Goal: Task Accomplishment & Management: Use online tool/utility

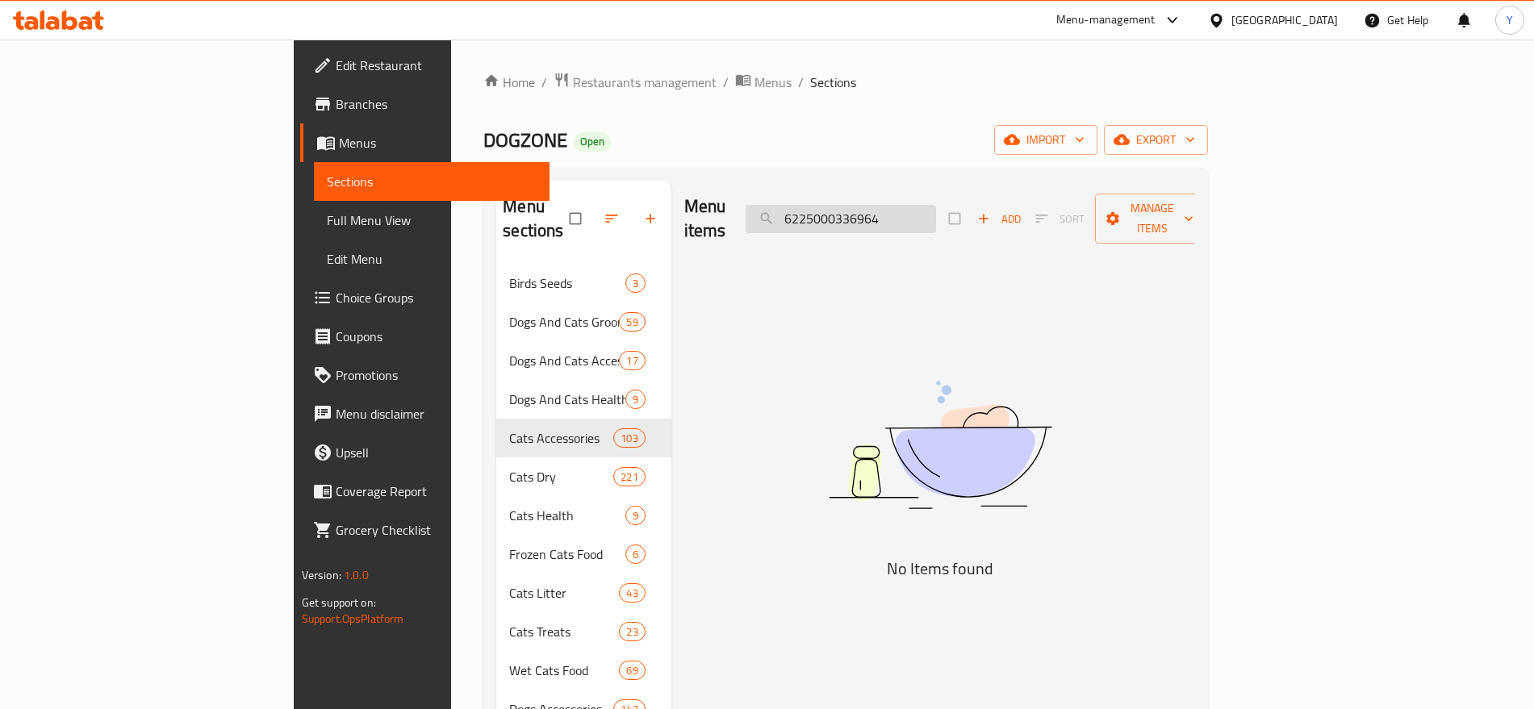
click at [936, 207] on input "6225000336964" at bounding box center [841, 219] width 190 height 28
paste input "57"
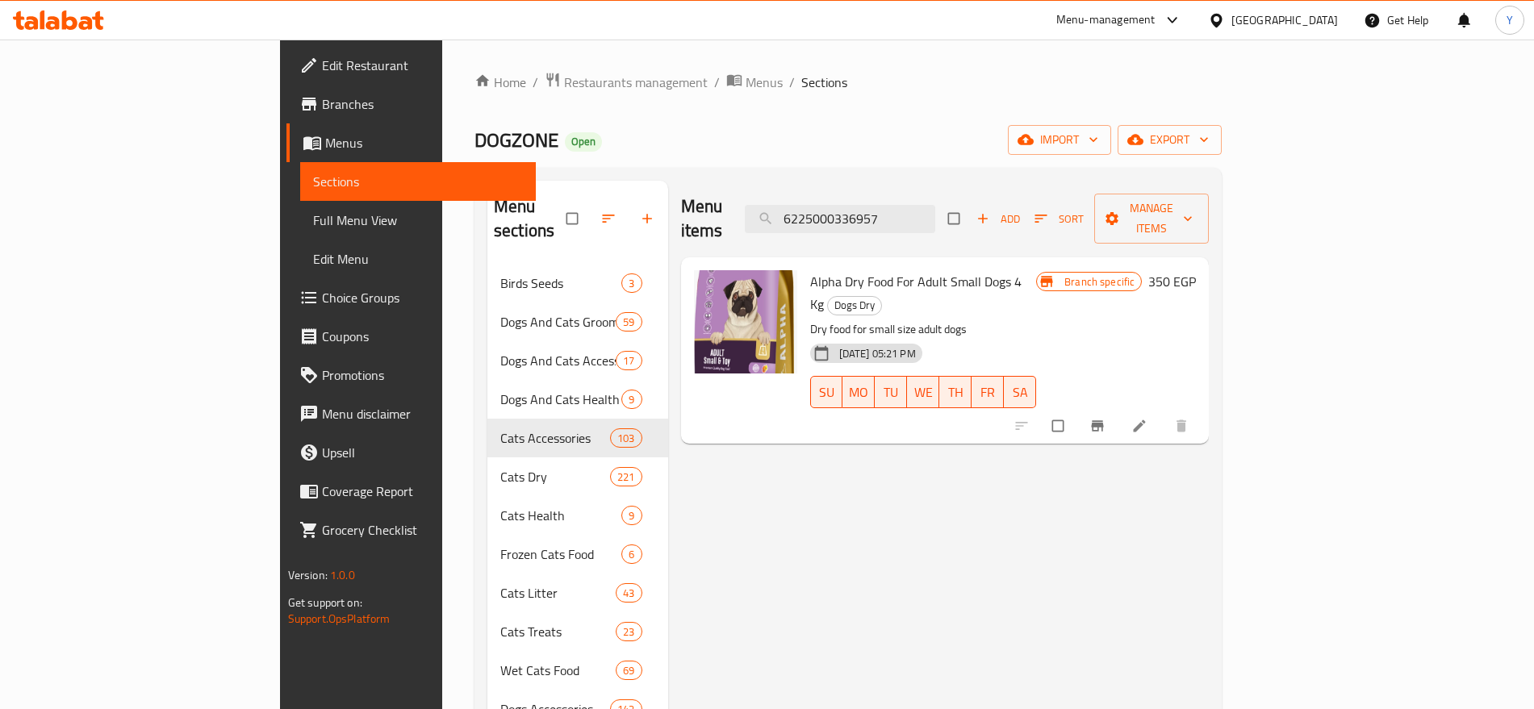
type input "6225000336957"
click at [1118, 408] on button "Branch-specific-item" at bounding box center [1099, 426] width 39 height 36
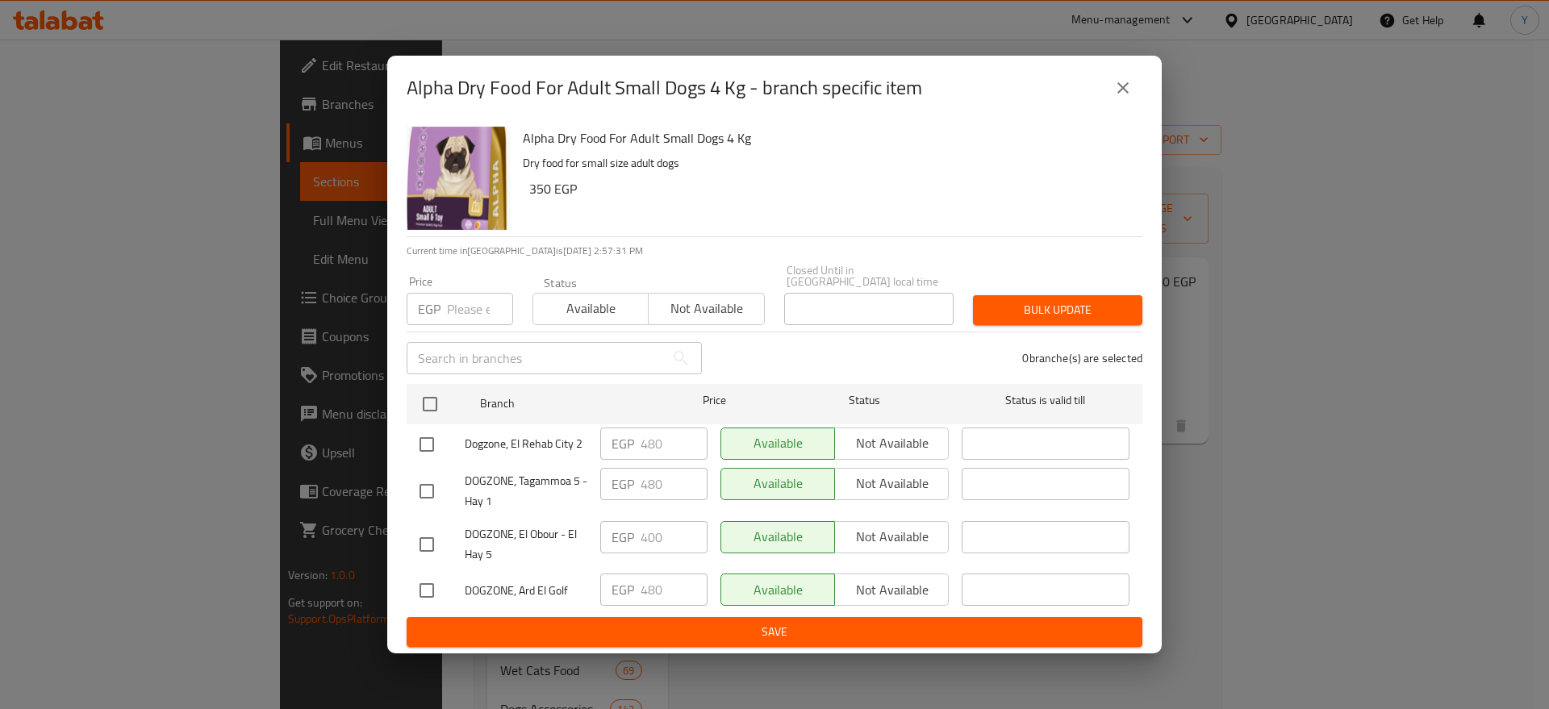
click at [444, 298] on div "EGP Price" at bounding box center [460, 309] width 107 height 32
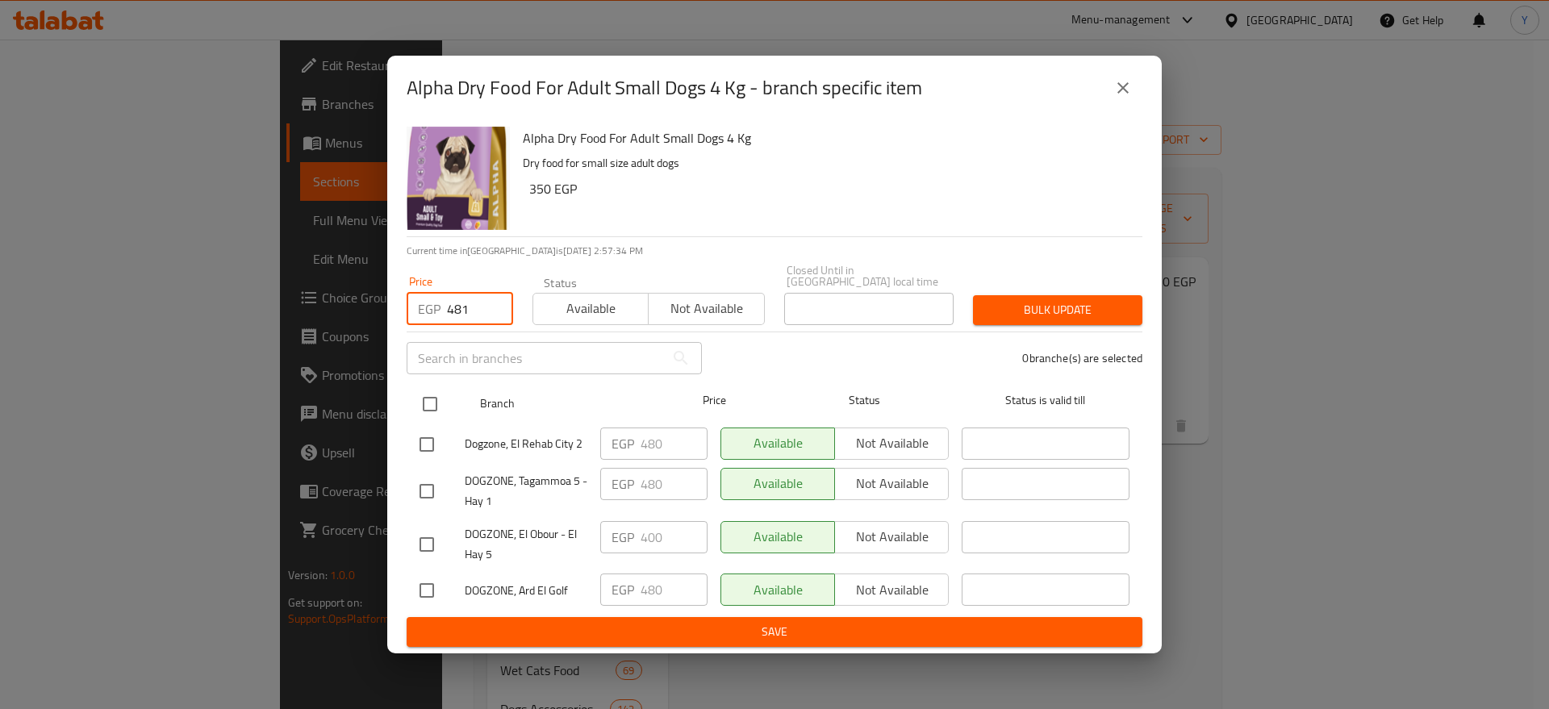
type input "481"
click at [437, 399] on input "checkbox" at bounding box center [430, 404] width 34 height 34
checkbox input "true"
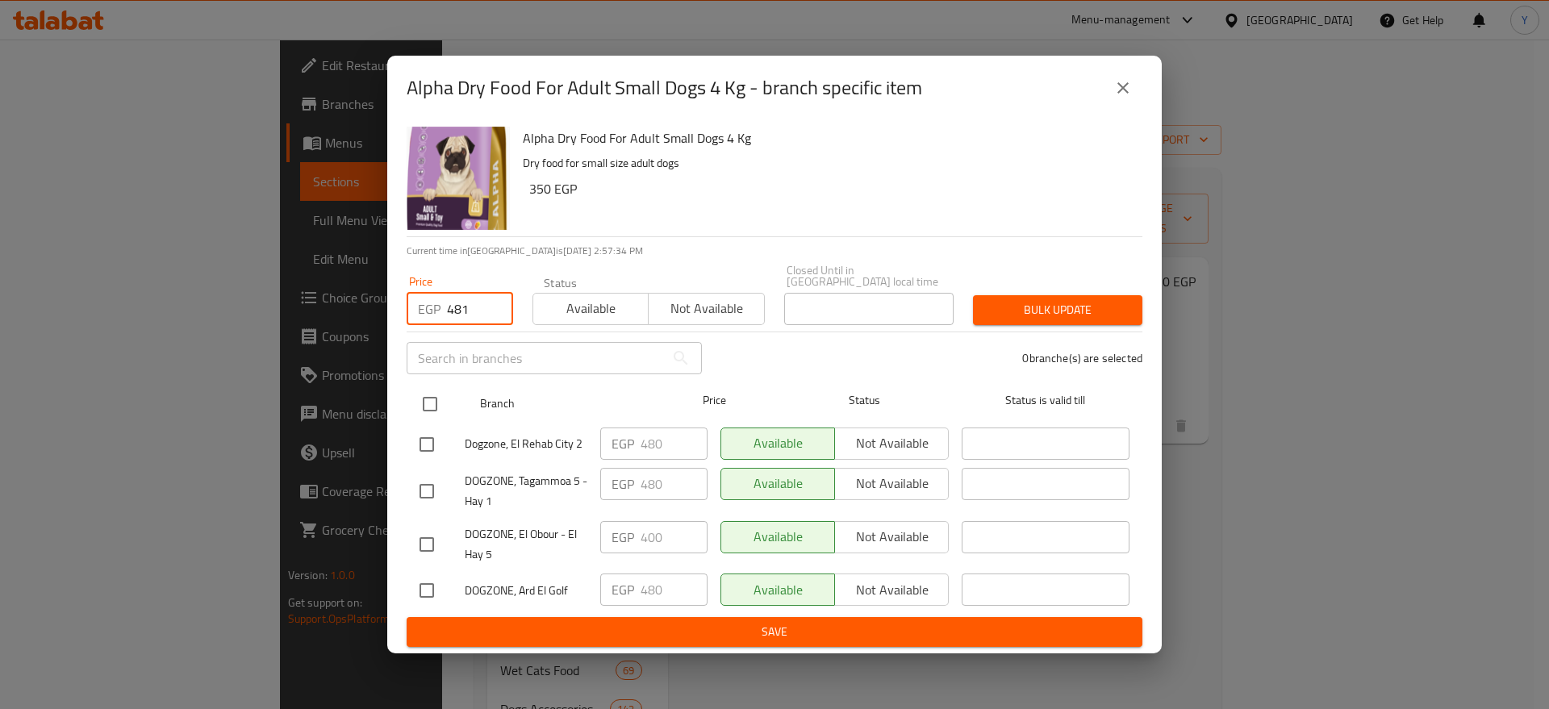
checkbox input "true"
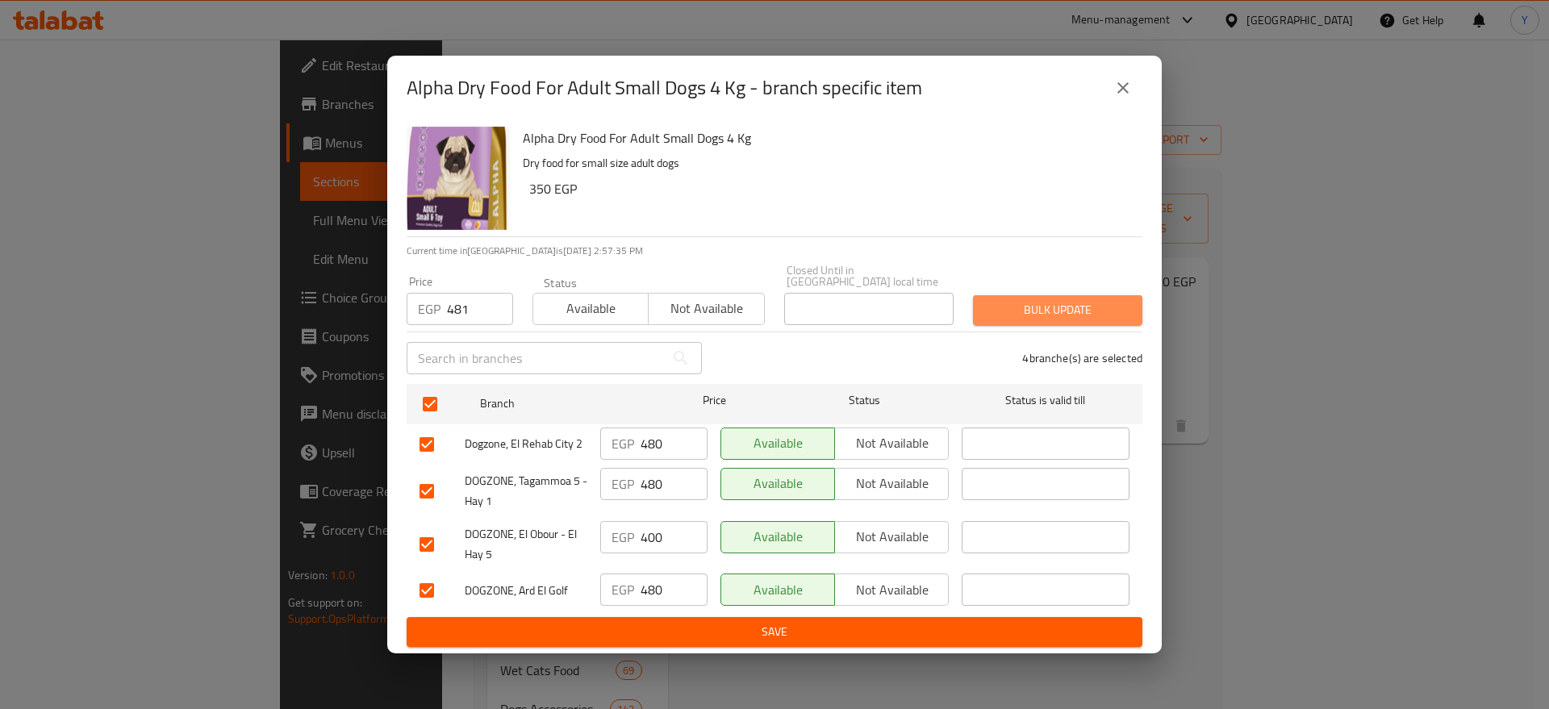
click at [1005, 304] on span "Bulk update" at bounding box center [1058, 310] width 144 height 20
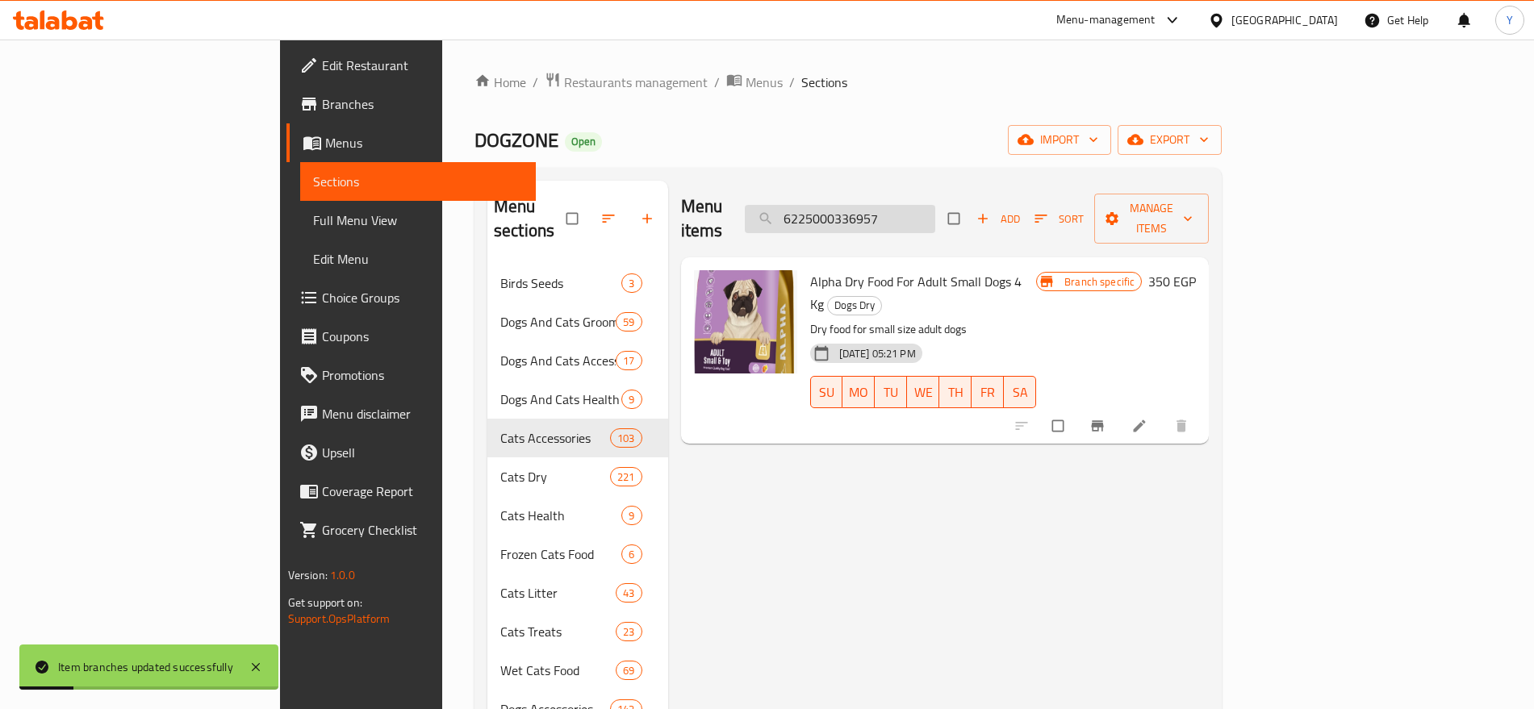
click at [935, 213] on input "6225000336957" at bounding box center [840, 219] width 190 height 28
paste input "565814"
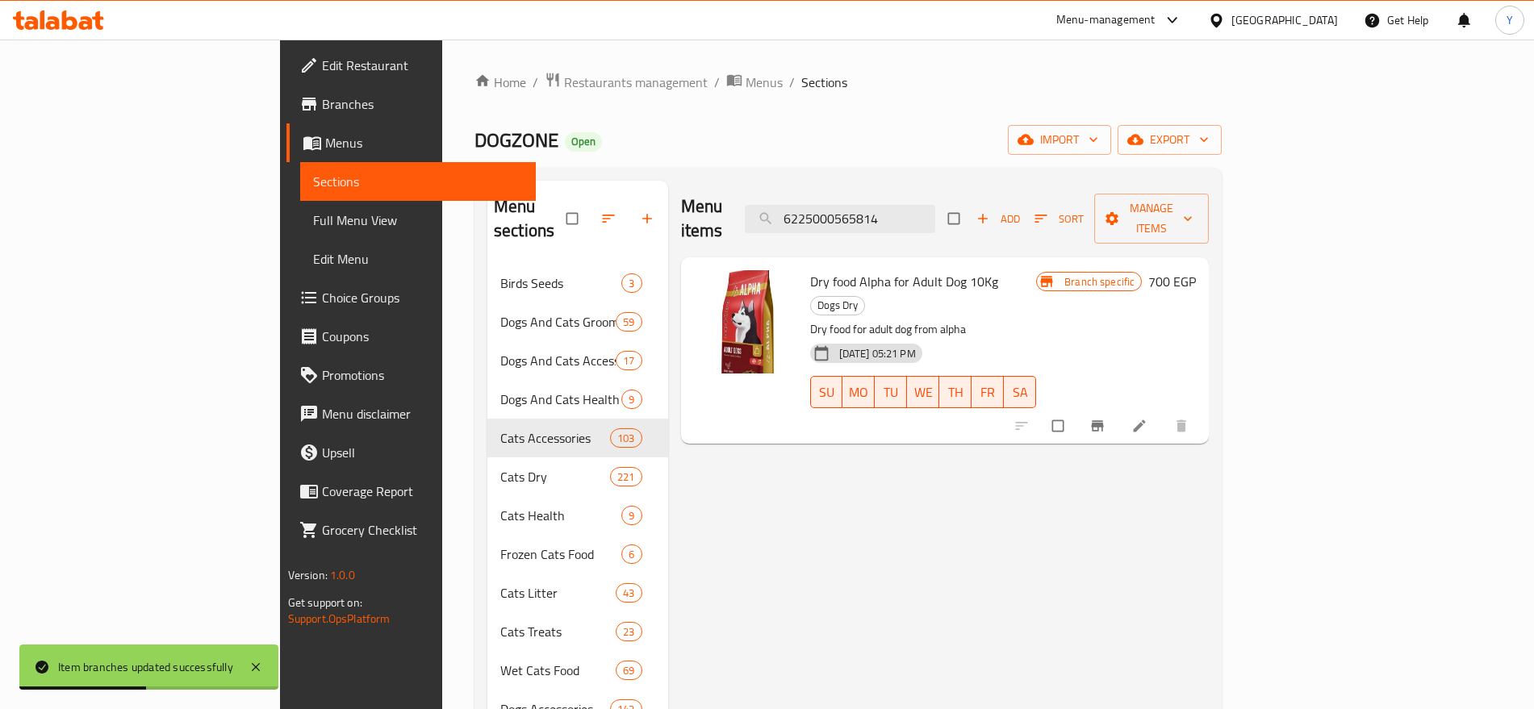
type input "6225000565814"
click at [1118, 408] on button "Branch-specific-item" at bounding box center [1099, 426] width 39 height 36
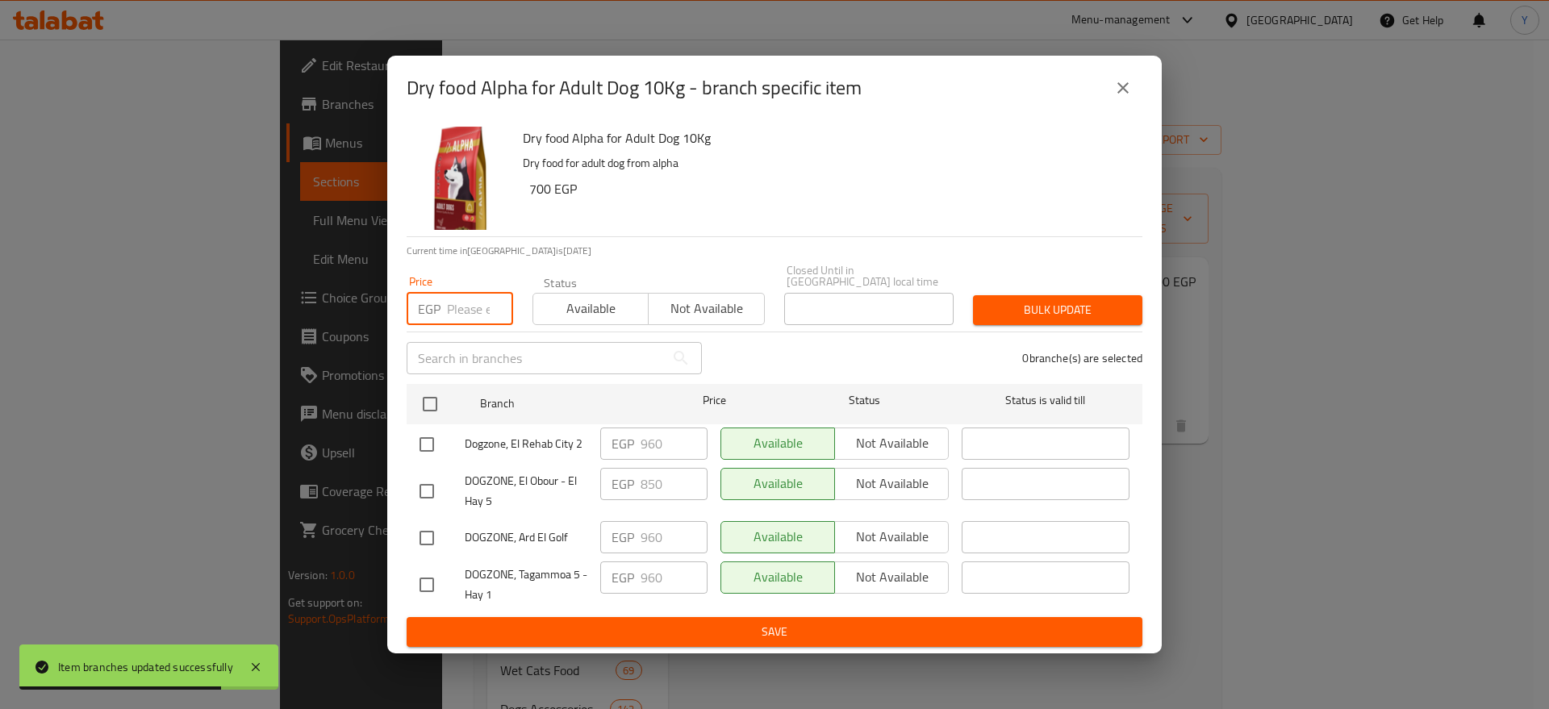
click at [472, 312] on input "number" at bounding box center [480, 309] width 66 height 32
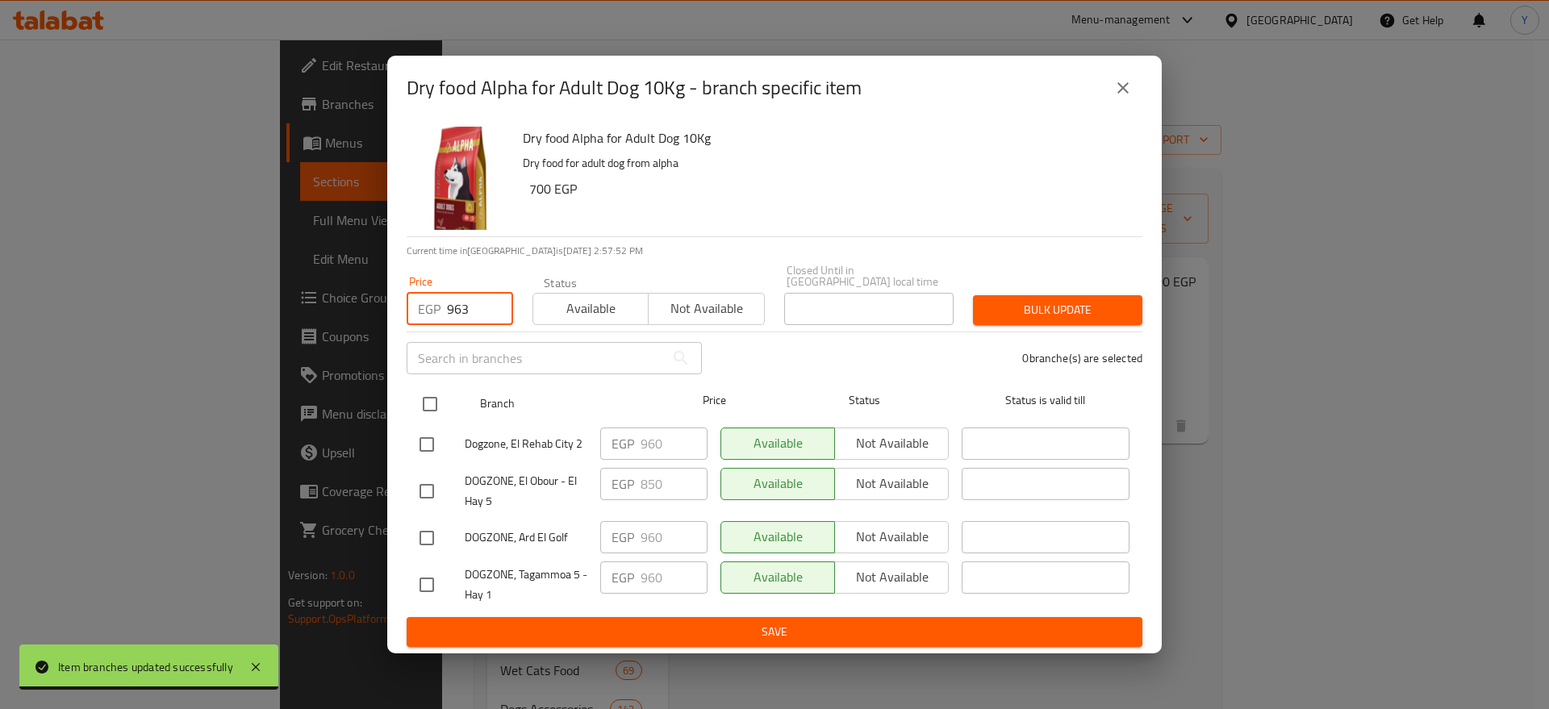
type input "963"
click at [433, 398] on input "checkbox" at bounding box center [430, 404] width 34 height 34
checkbox input "true"
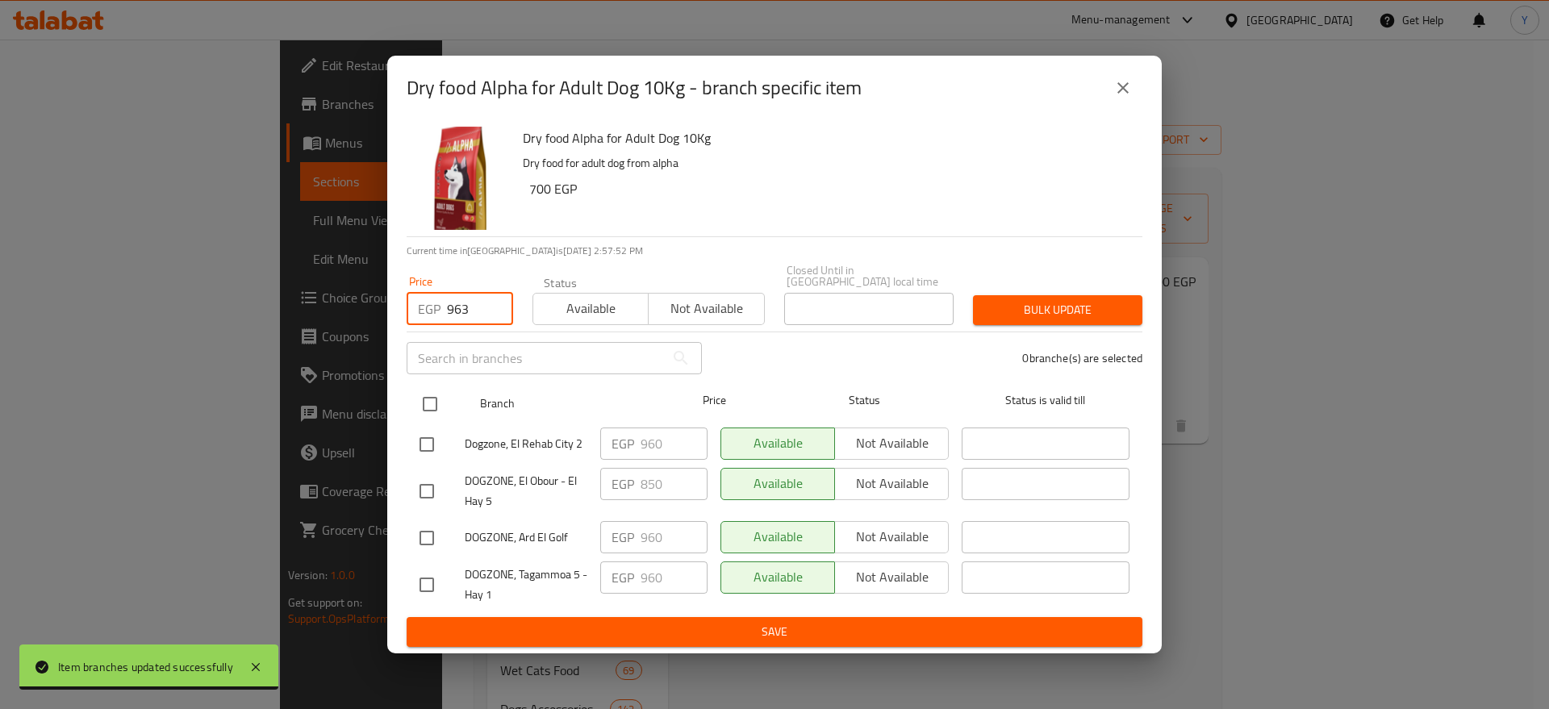
checkbox input "true"
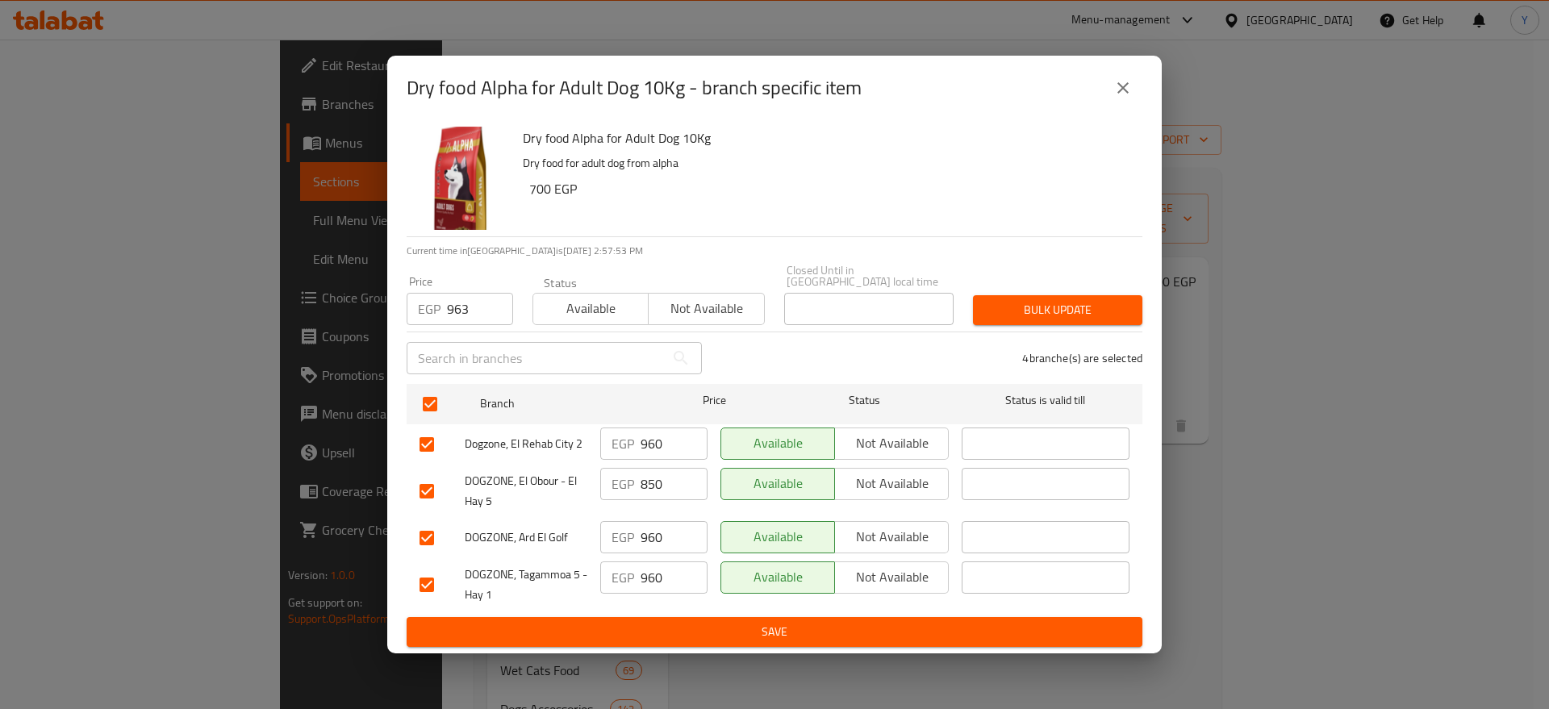
click at [1044, 306] on span "Bulk update" at bounding box center [1058, 310] width 144 height 20
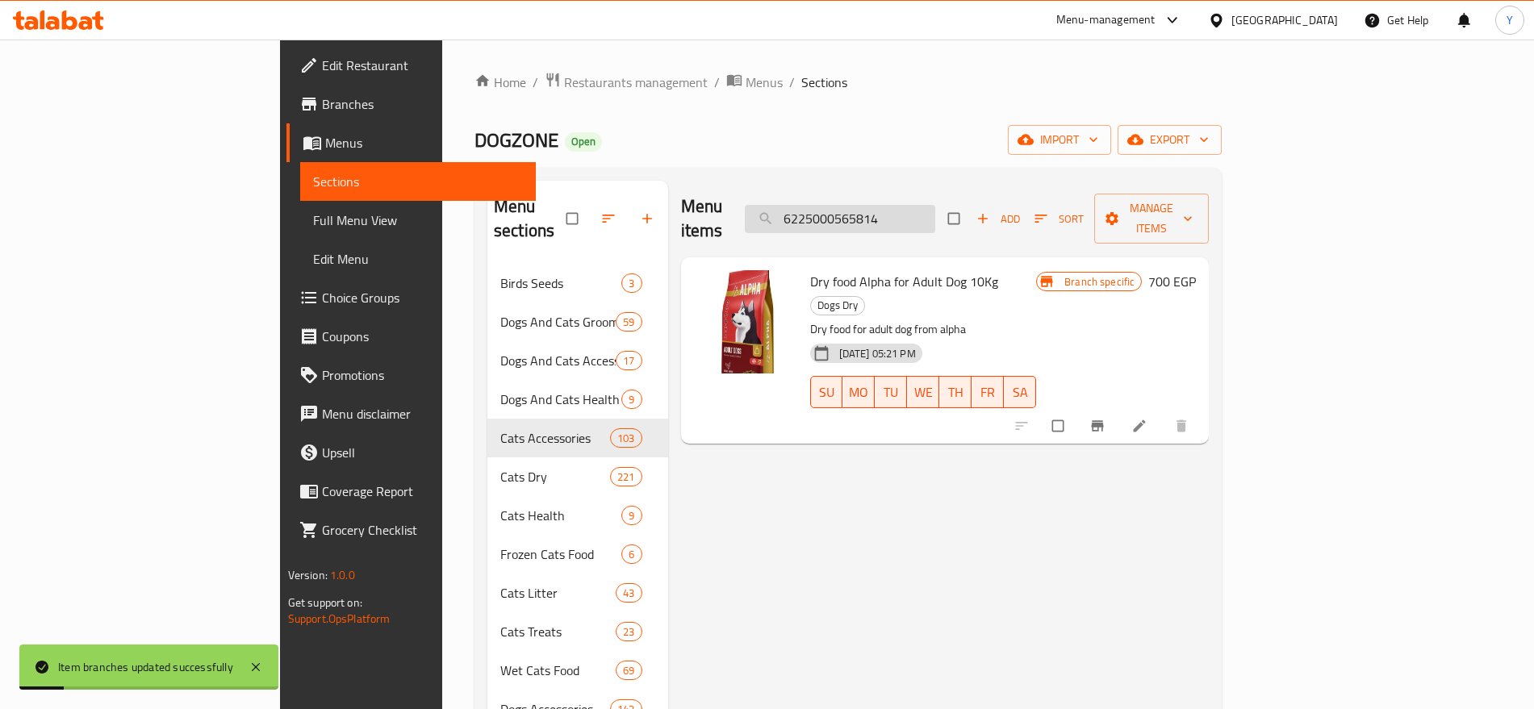
click at [904, 205] on input "6225000565814" at bounding box center [840, 219] width 190 height 28
paste input "336940"
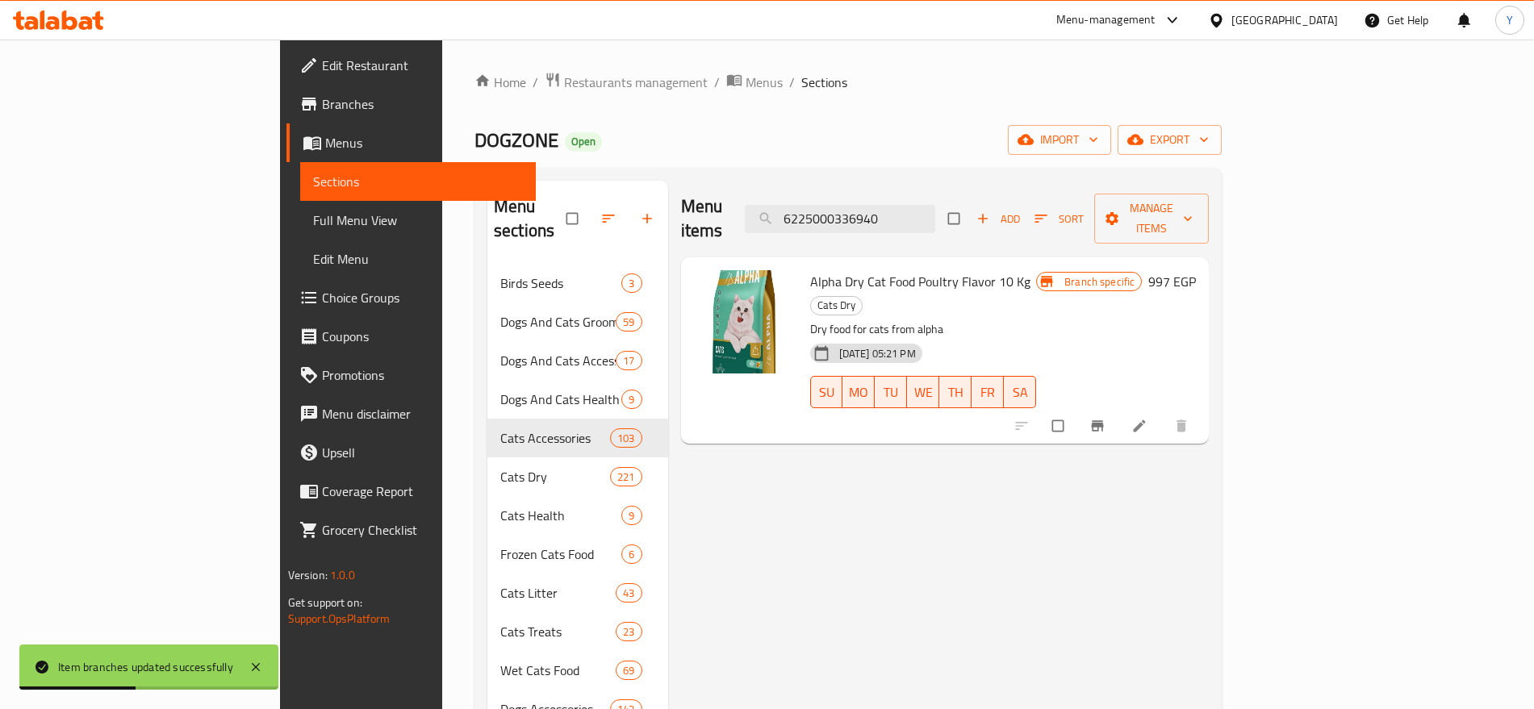
type input "6225000336940"
click at [1118, 408] on button "Branch-specific-item" at bounding box center [1099, 426] width 39 height 36
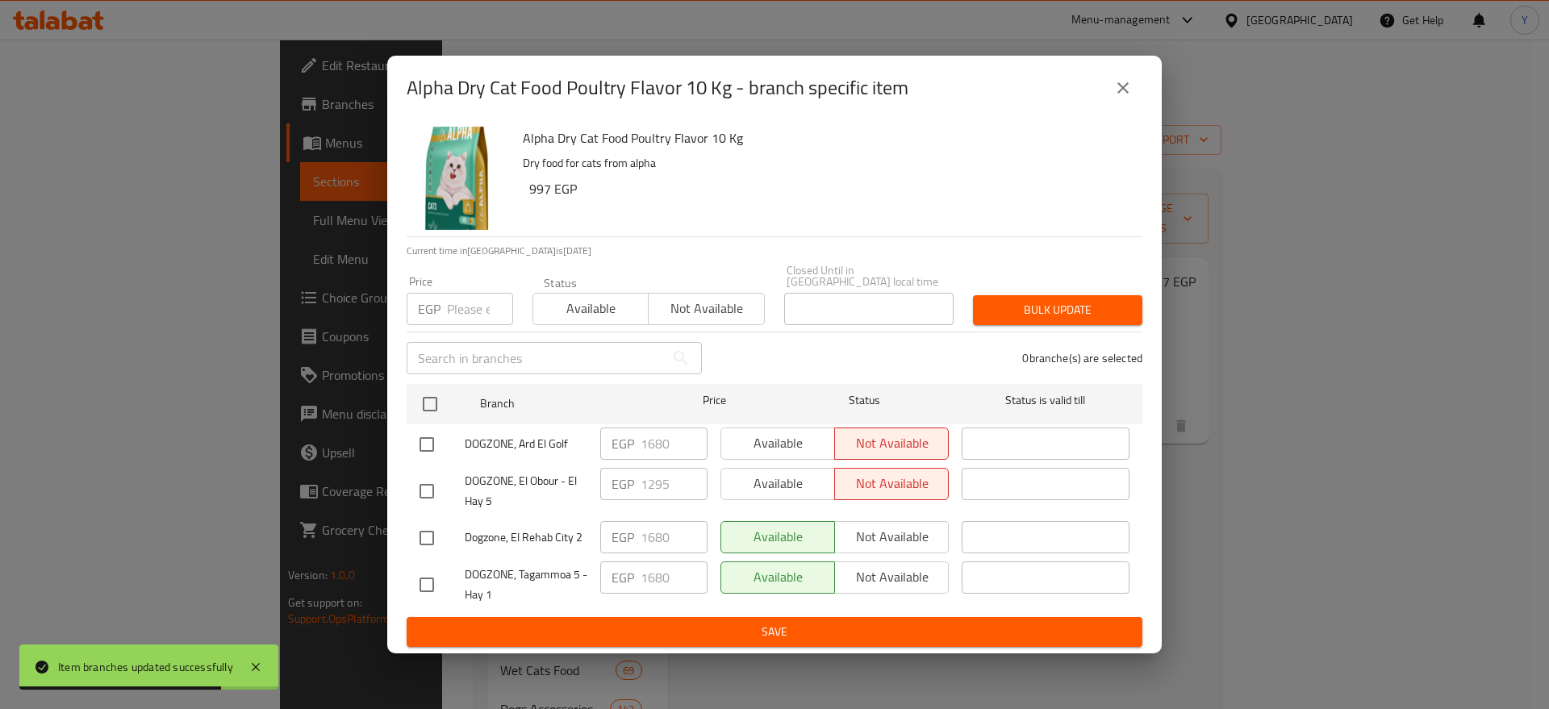
click at [462, 299] on input "number" at bounding box center [480, 309] width 66 height 32
paste input "1469"
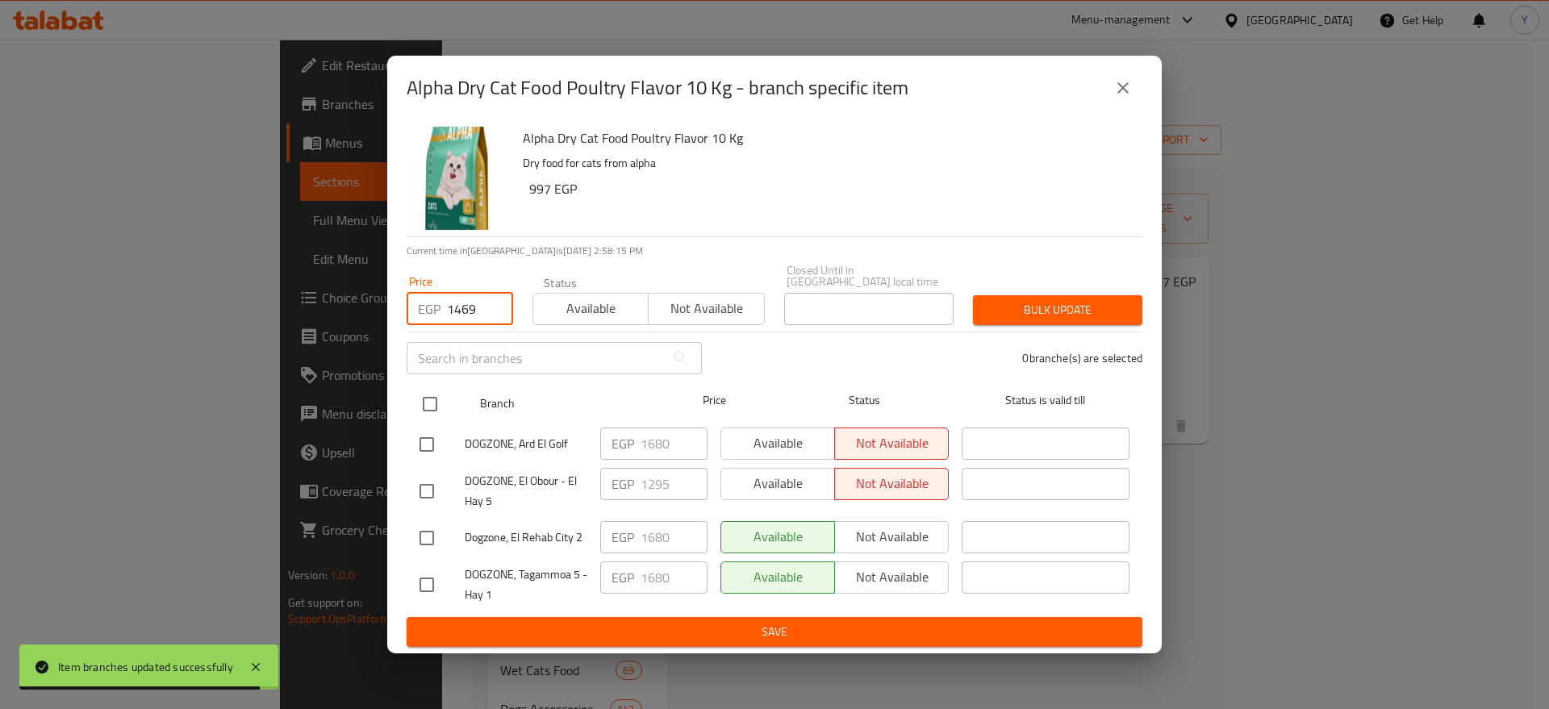
type input "1469"
click at [437, 392] on input "checkbox" at bounding box center [430, 404] width 34 height 34
checkbox input "true"
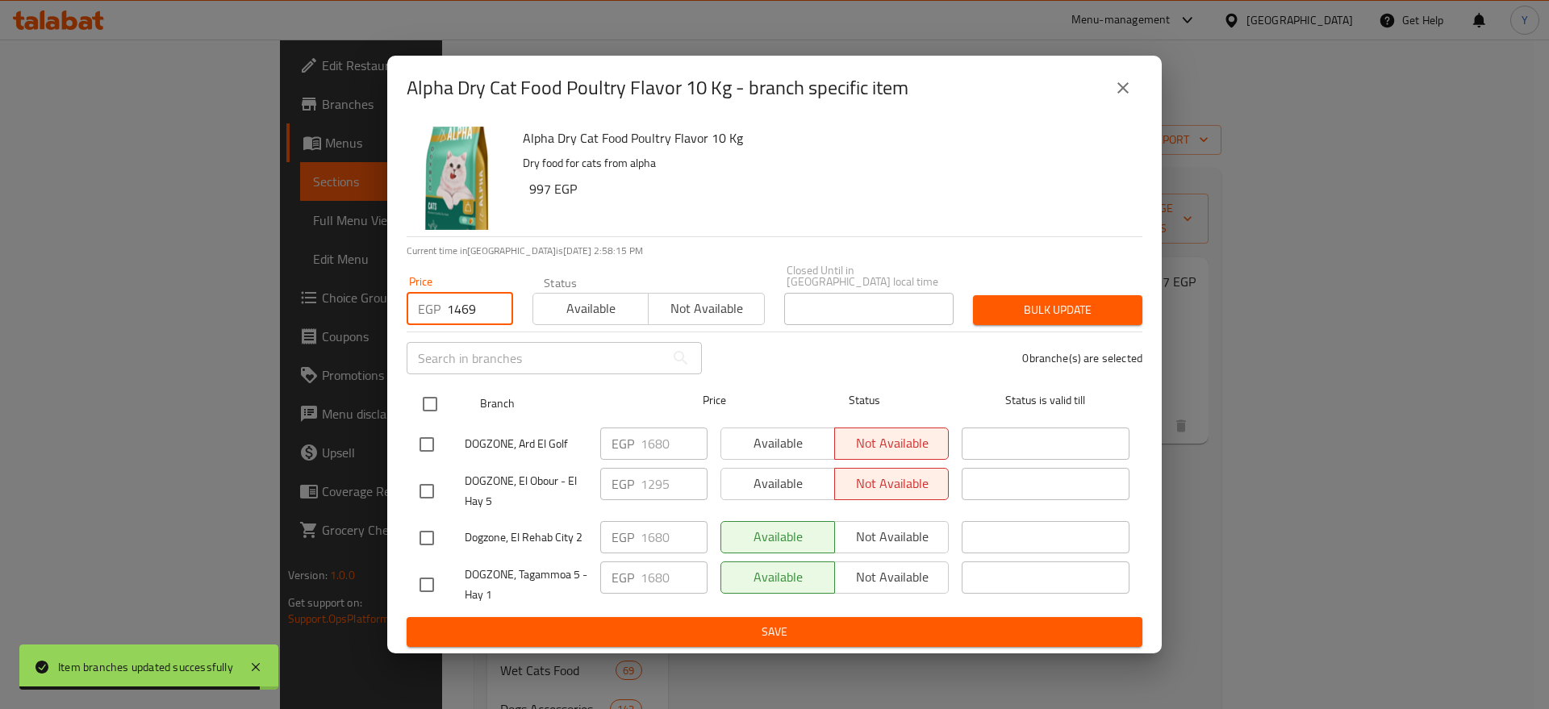
checkbox input "true"
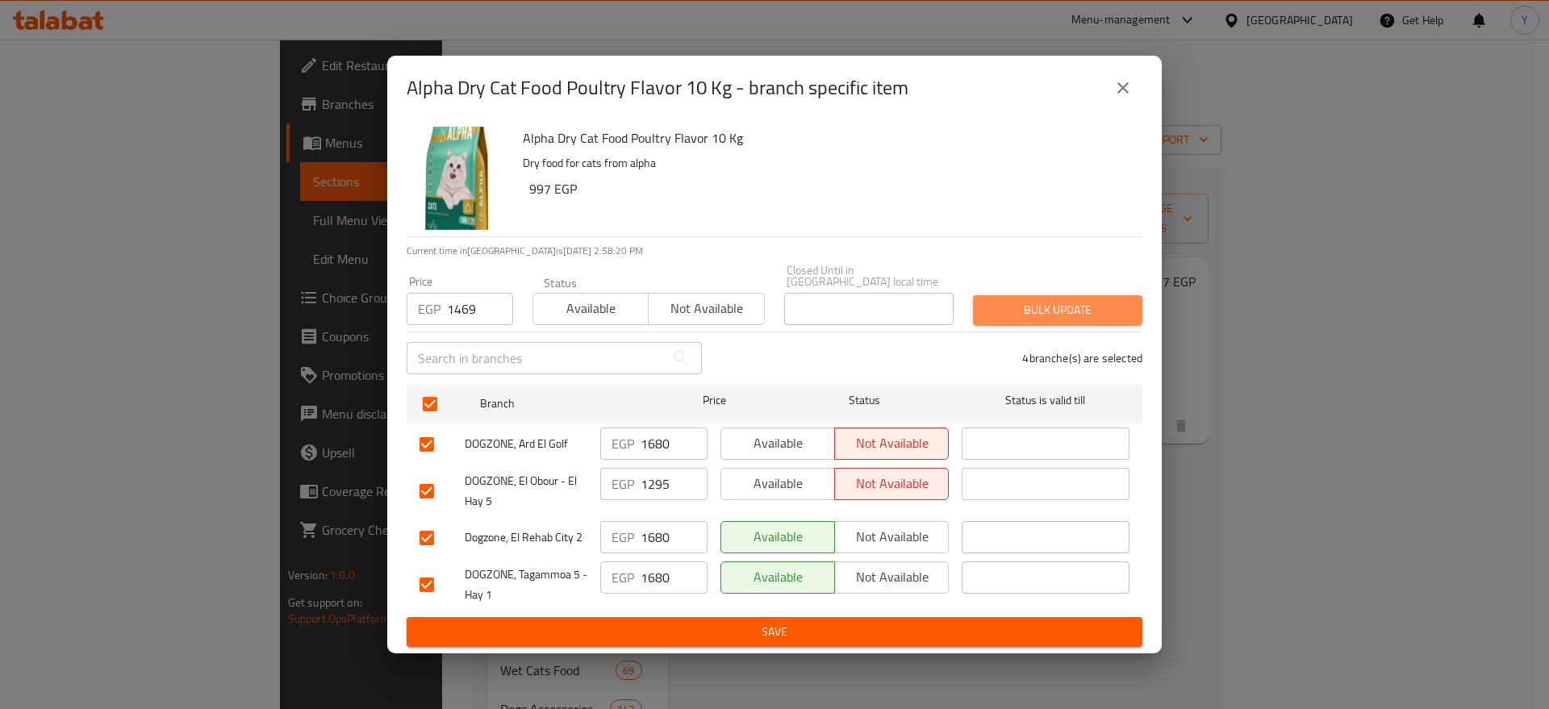
click at [1026, 312] on span "Bulk update" at bounding box center [1058, 310] width 144 height 20
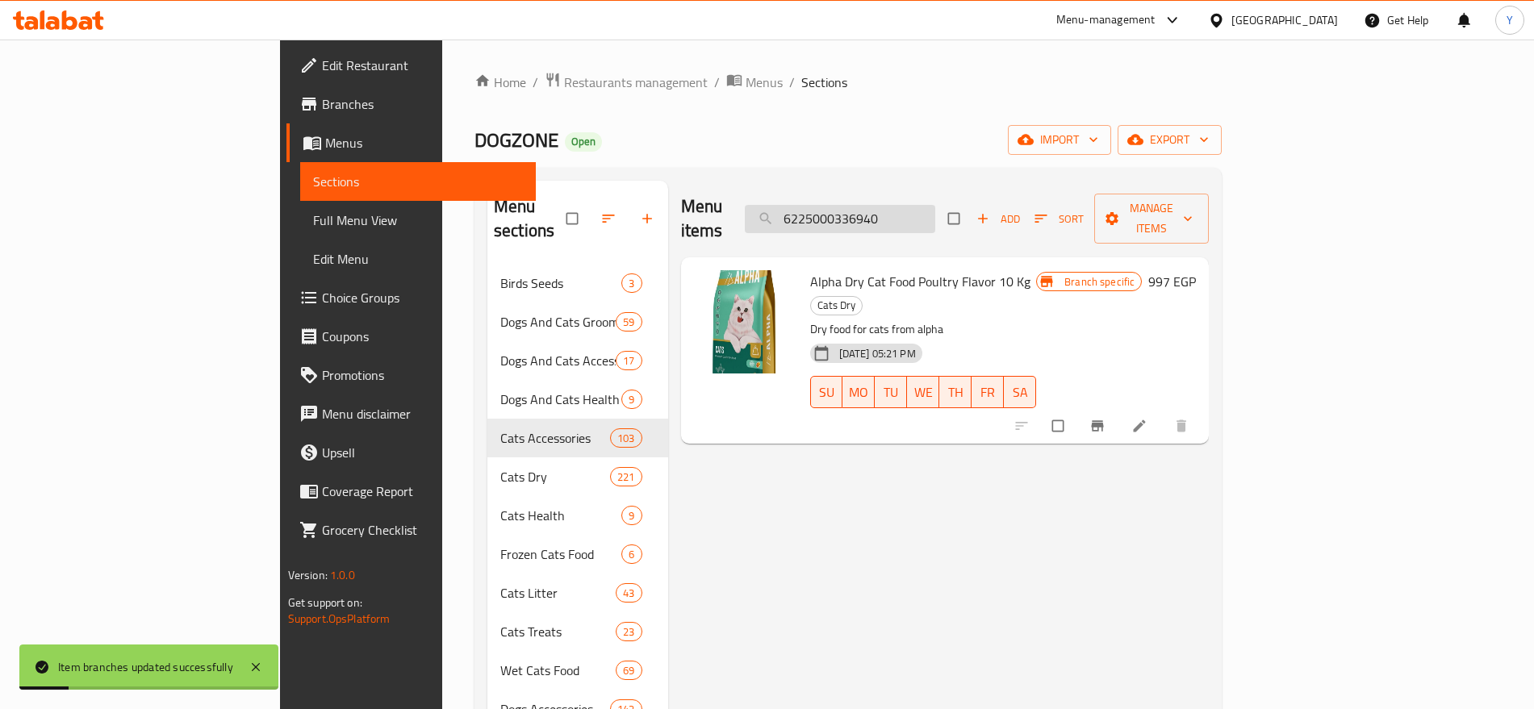
click at [935, 208] on input "6225000336940" at bounding box center [840, 219] width 190 height 28
paste input "26"
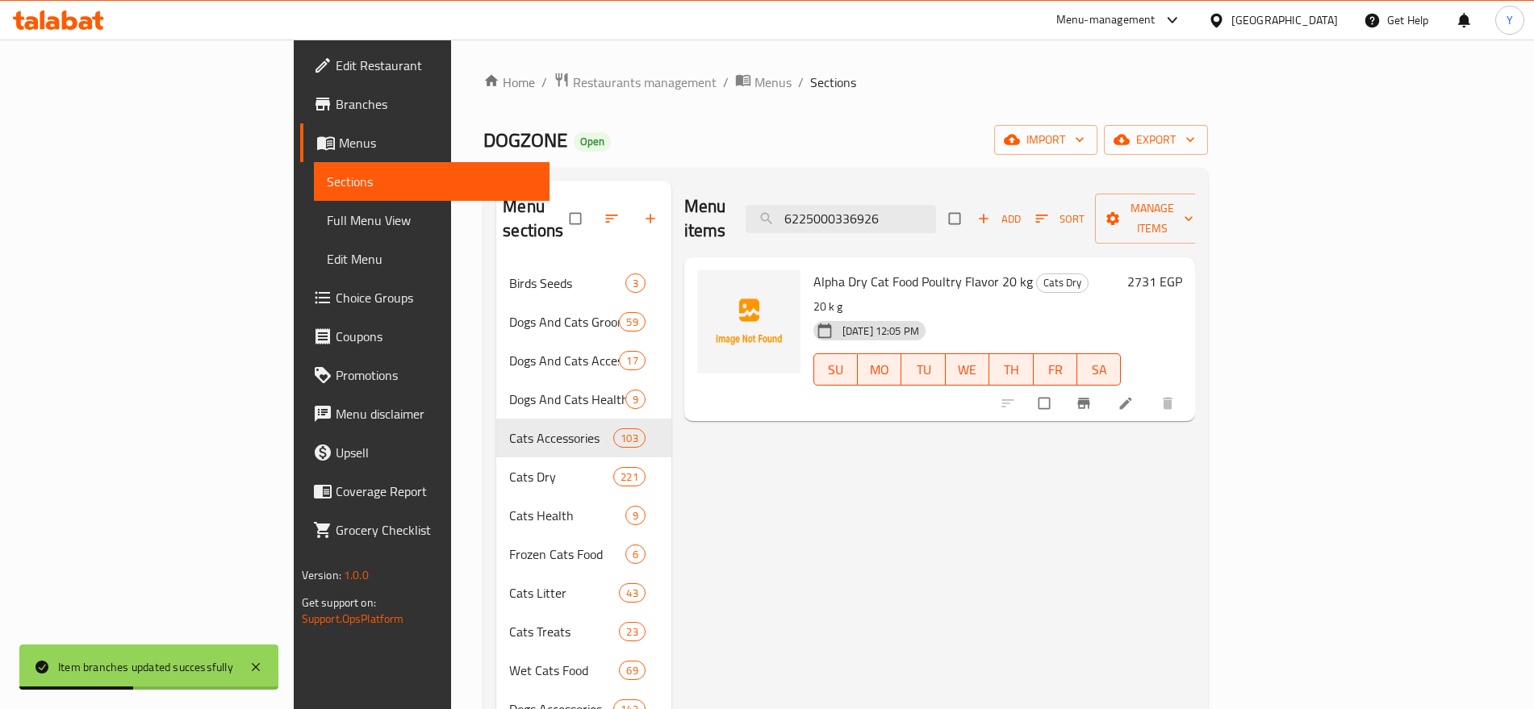
type input "6225000336926"
click at [1090, 399] on icon "Branch-specific-item" at bounding box center [1084, 404] width 12 height 10
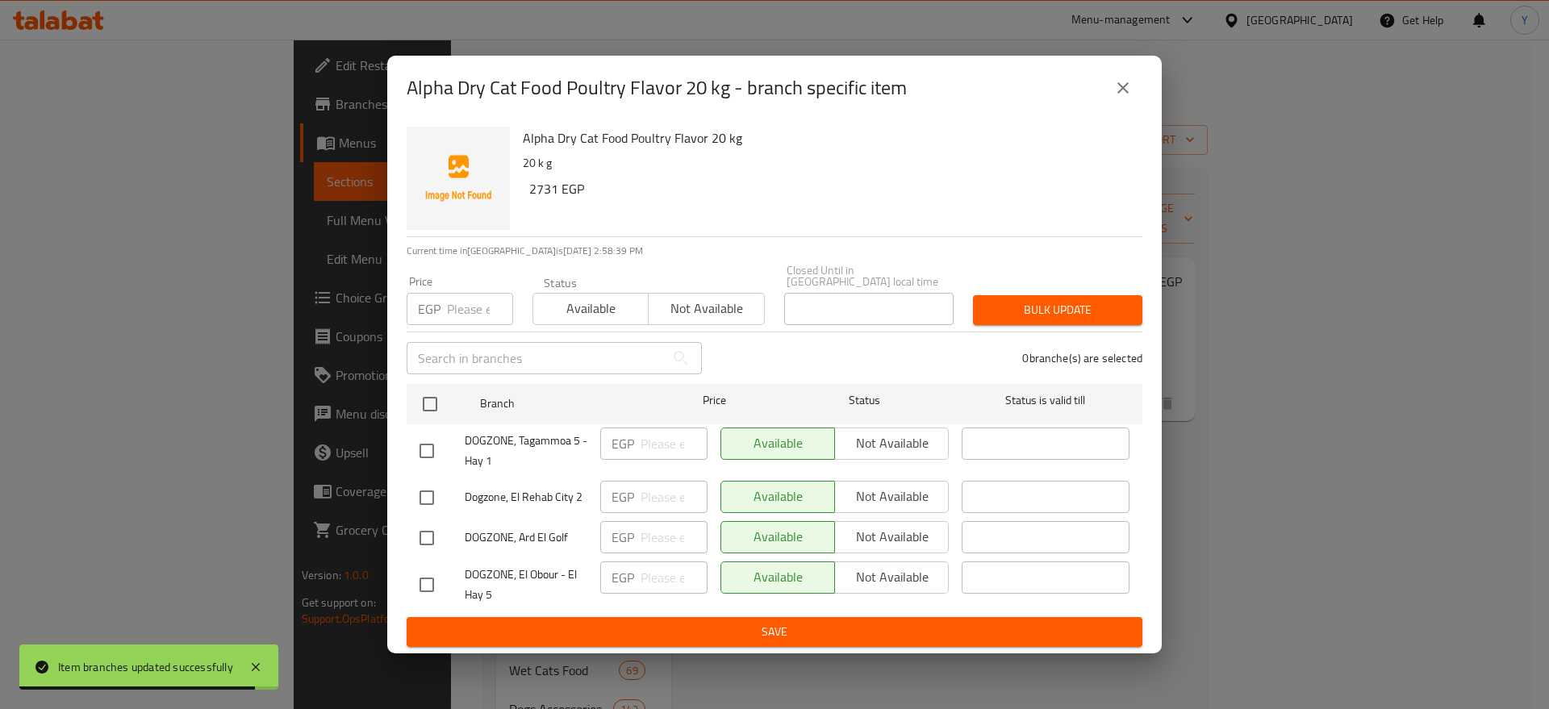
click at [474, 297] on input "number" at bounding box center [480, 309] width 66 height 32
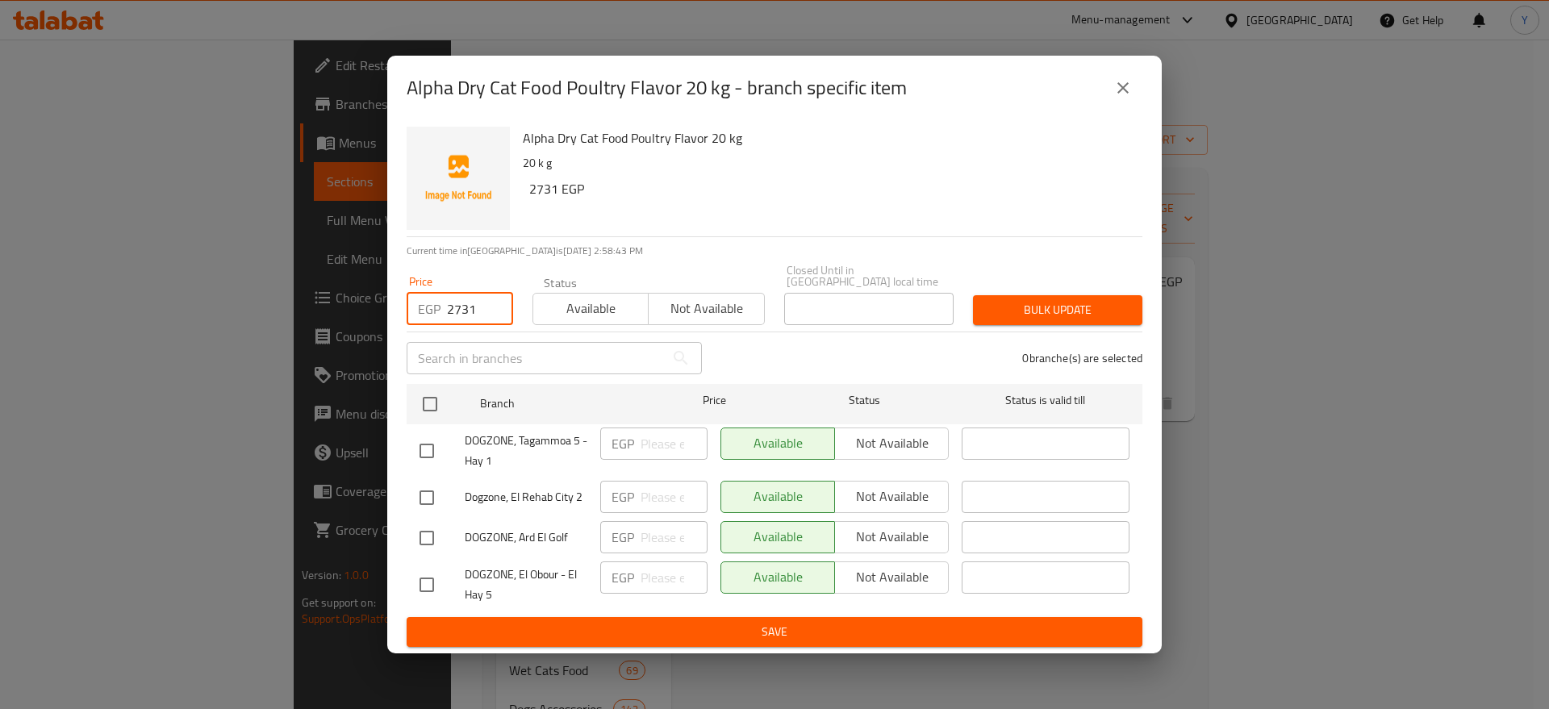
type input "2731"
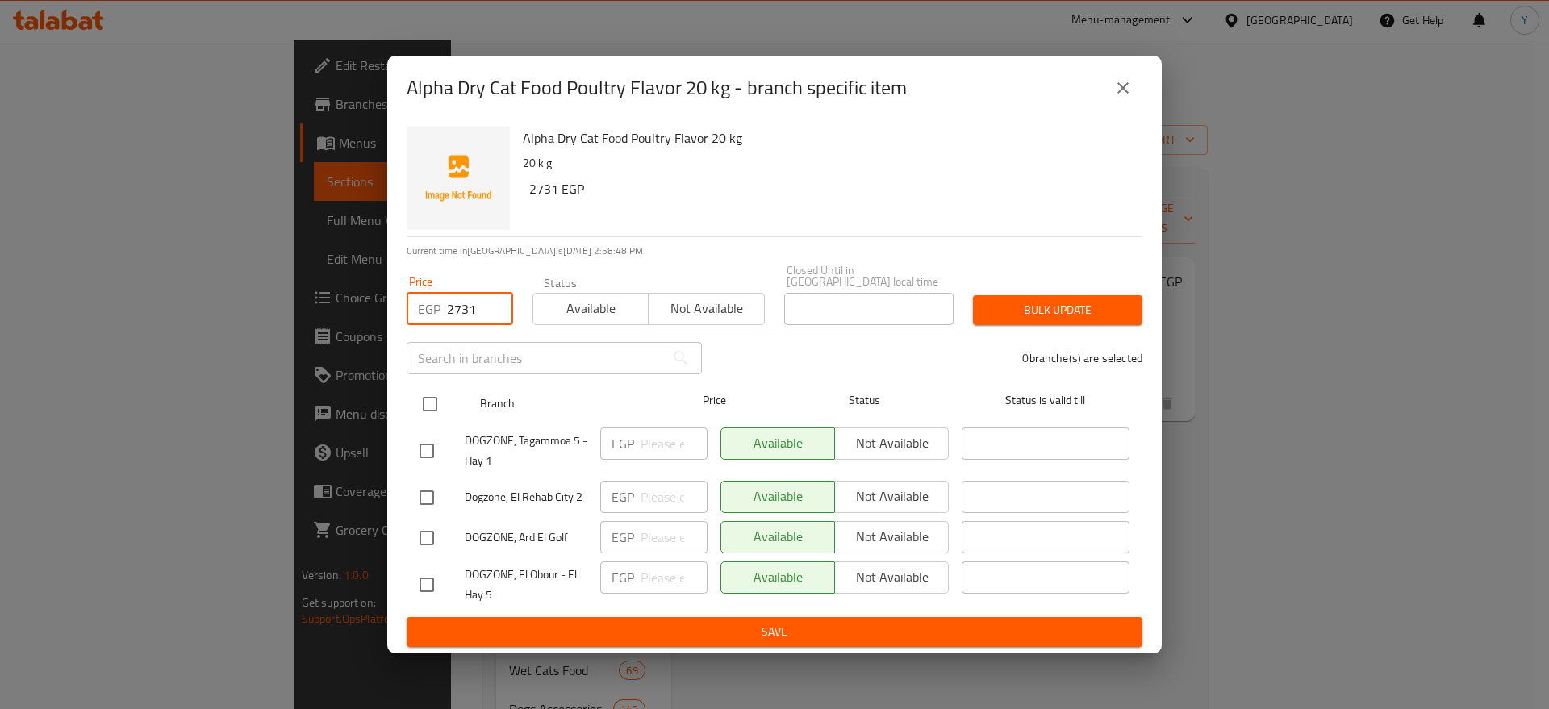
click at [431, 391] on input "checkbox" at bounding box center [430, 404] width 34 height 34
checkbox input "true"
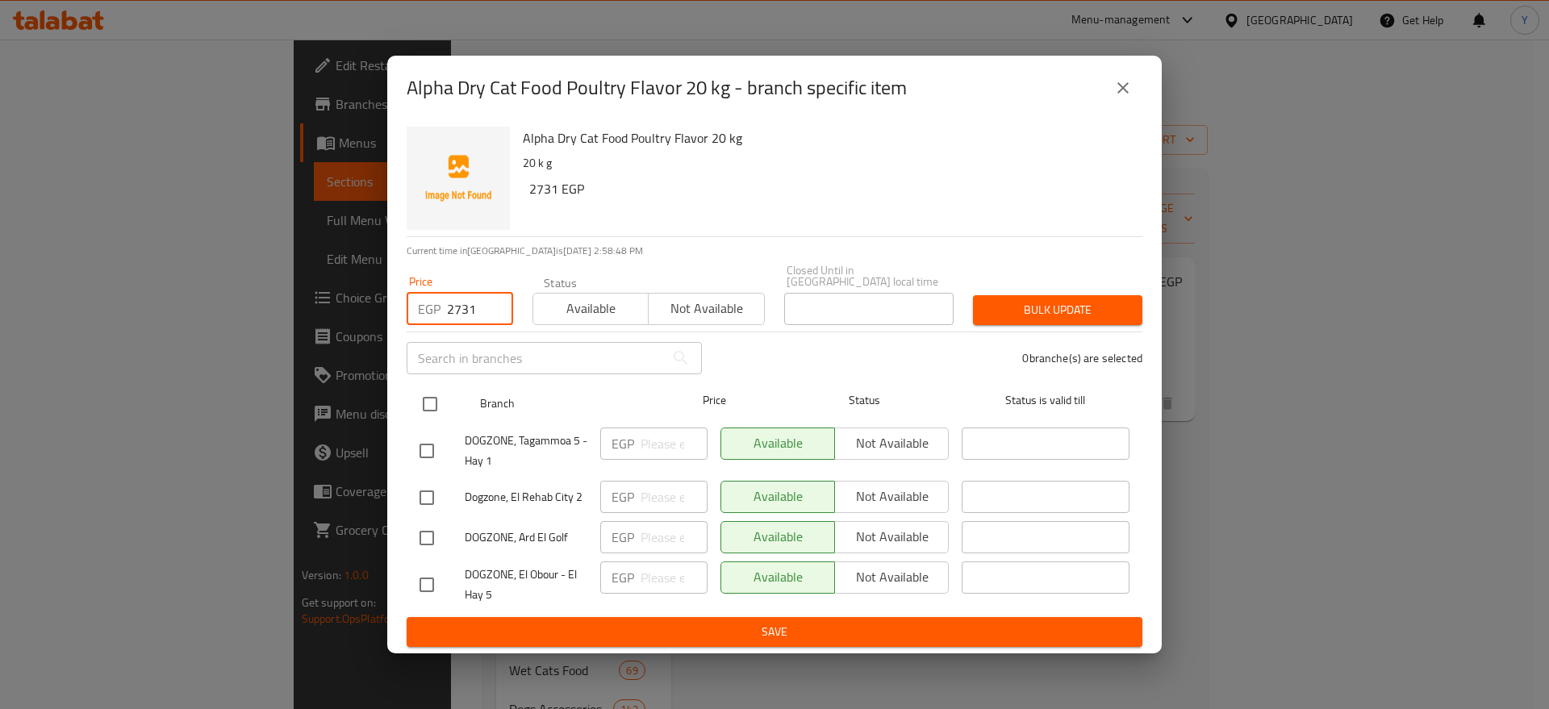
checkbox input "true"
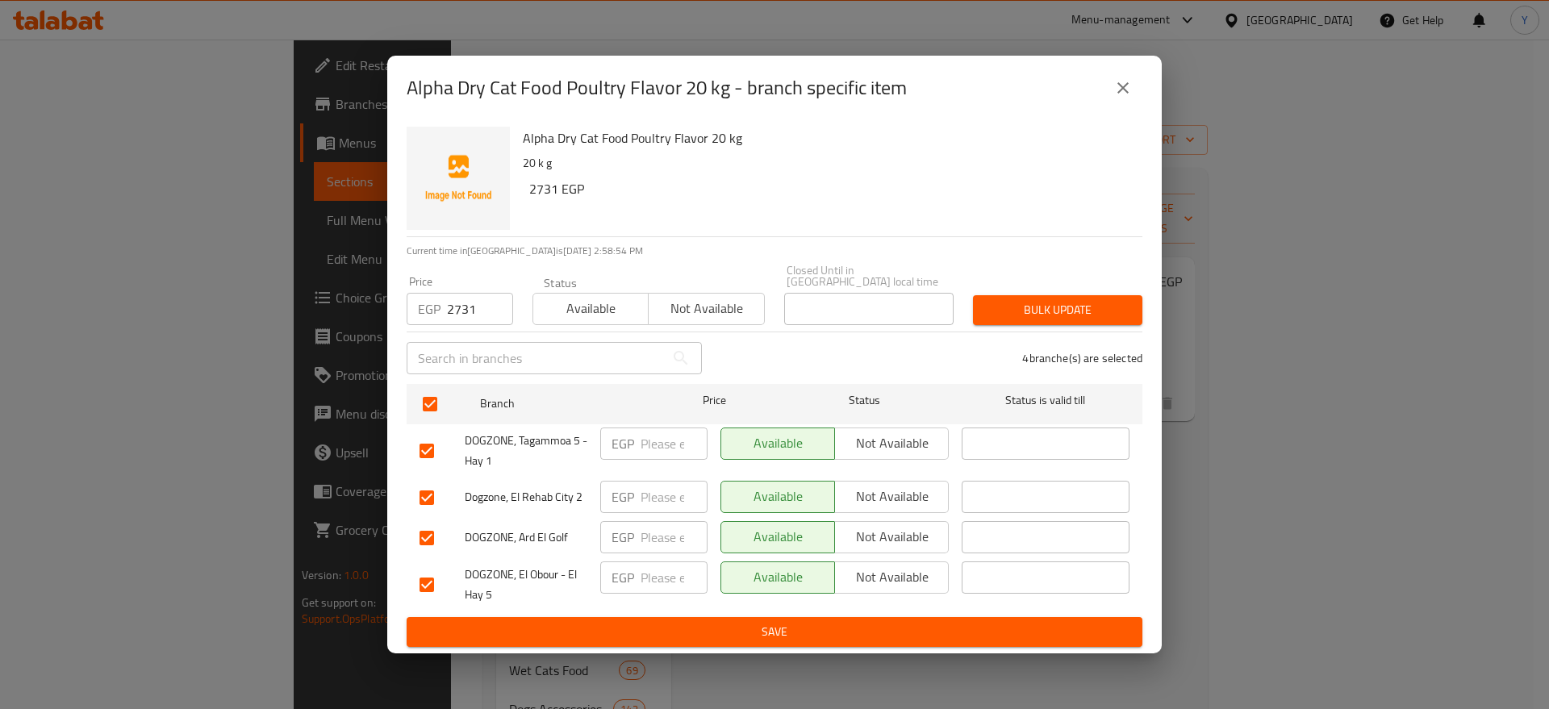
click at [1027, 300] on span "Bulk update" at bounding box center [1058, 310] width 144 height 20
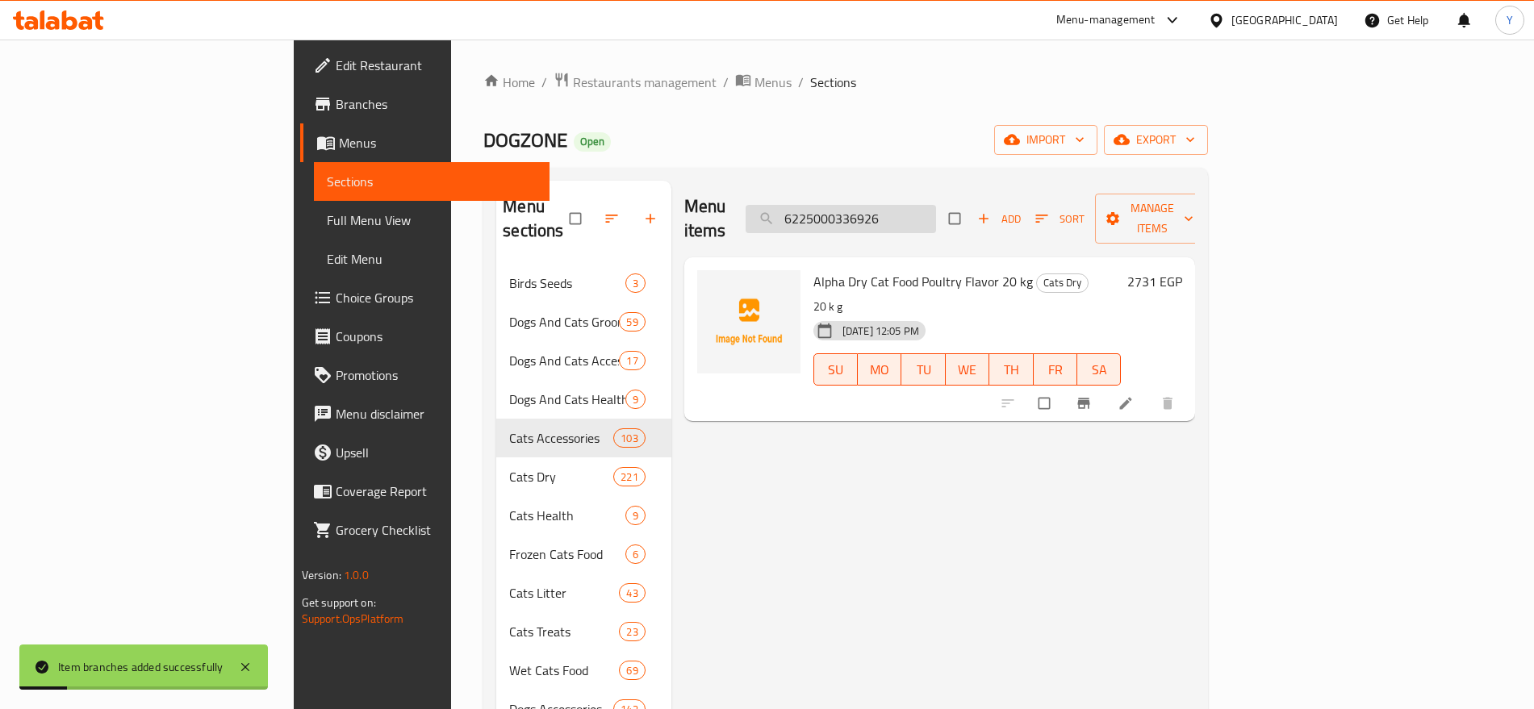
click at [927, 211] on input "6225000336926" at bounding box center [841, 219] width 190 height 28
paste input "19"
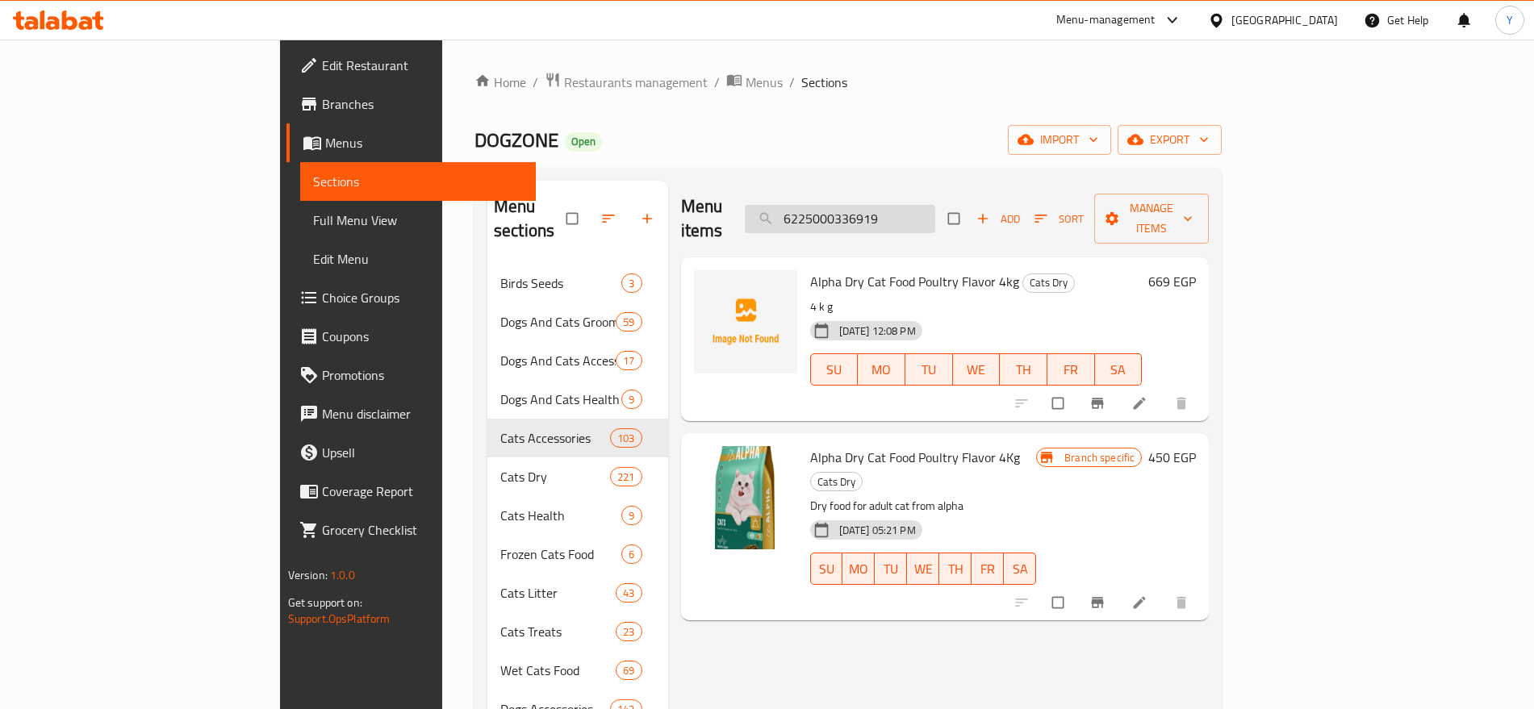
click at [935, 205] on input "6225000336919" at bounding box center [840, 219] width 190 height 28
paste input "71"
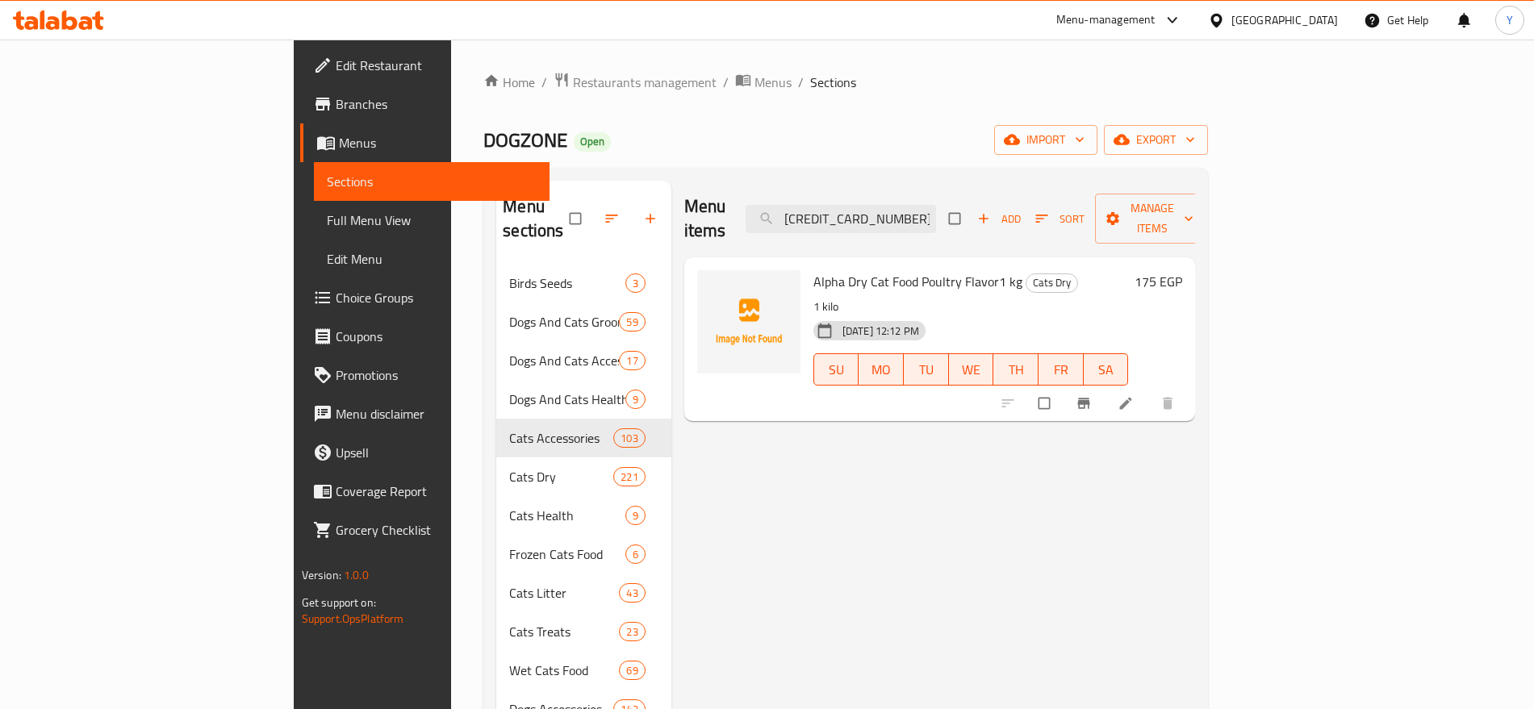
type input "6225000336971"
click at [1092, 395] on icon "Branch-specific-item" at bounding box center [1084, 403] width 16 height 16
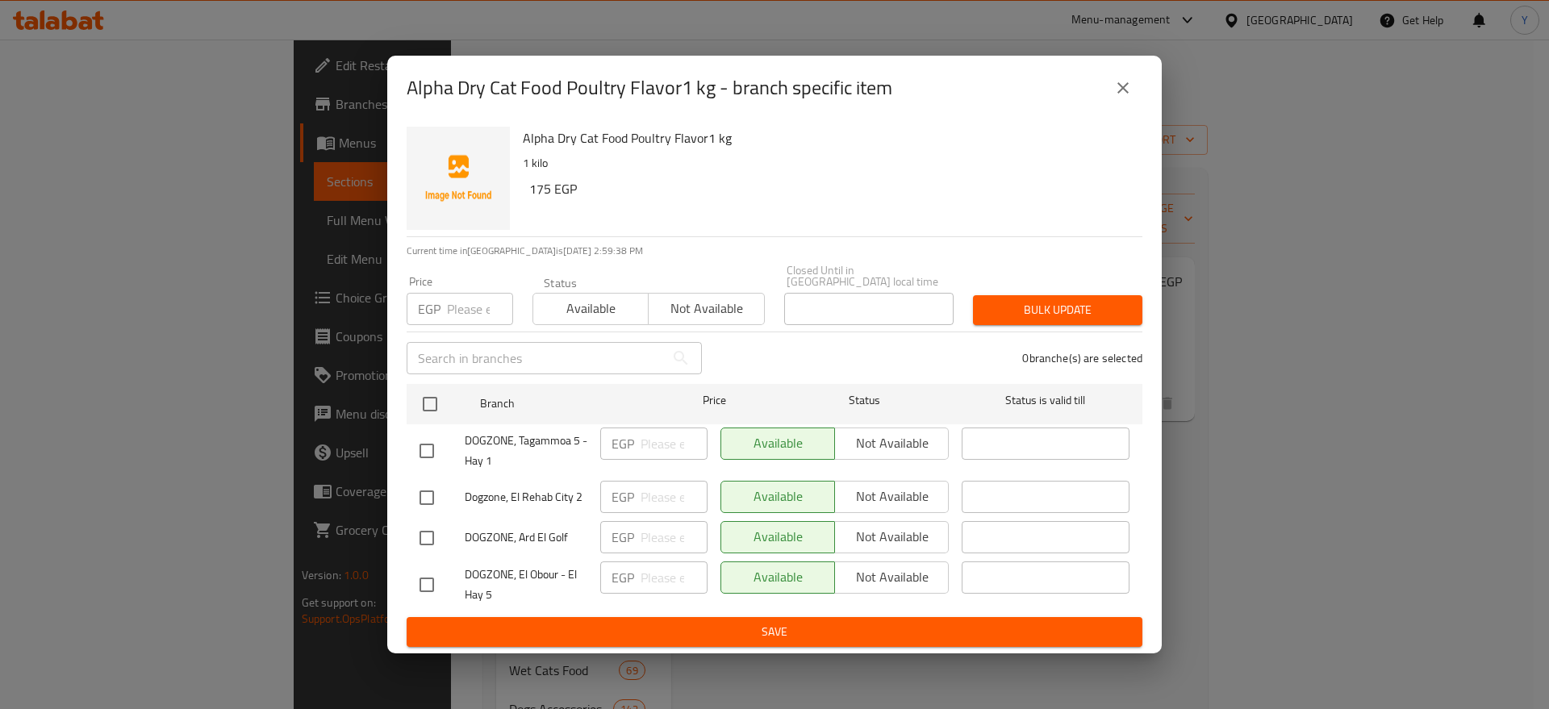
click at [453, 299] on input "number" at bounding box center [480, 309] width 66 height 32
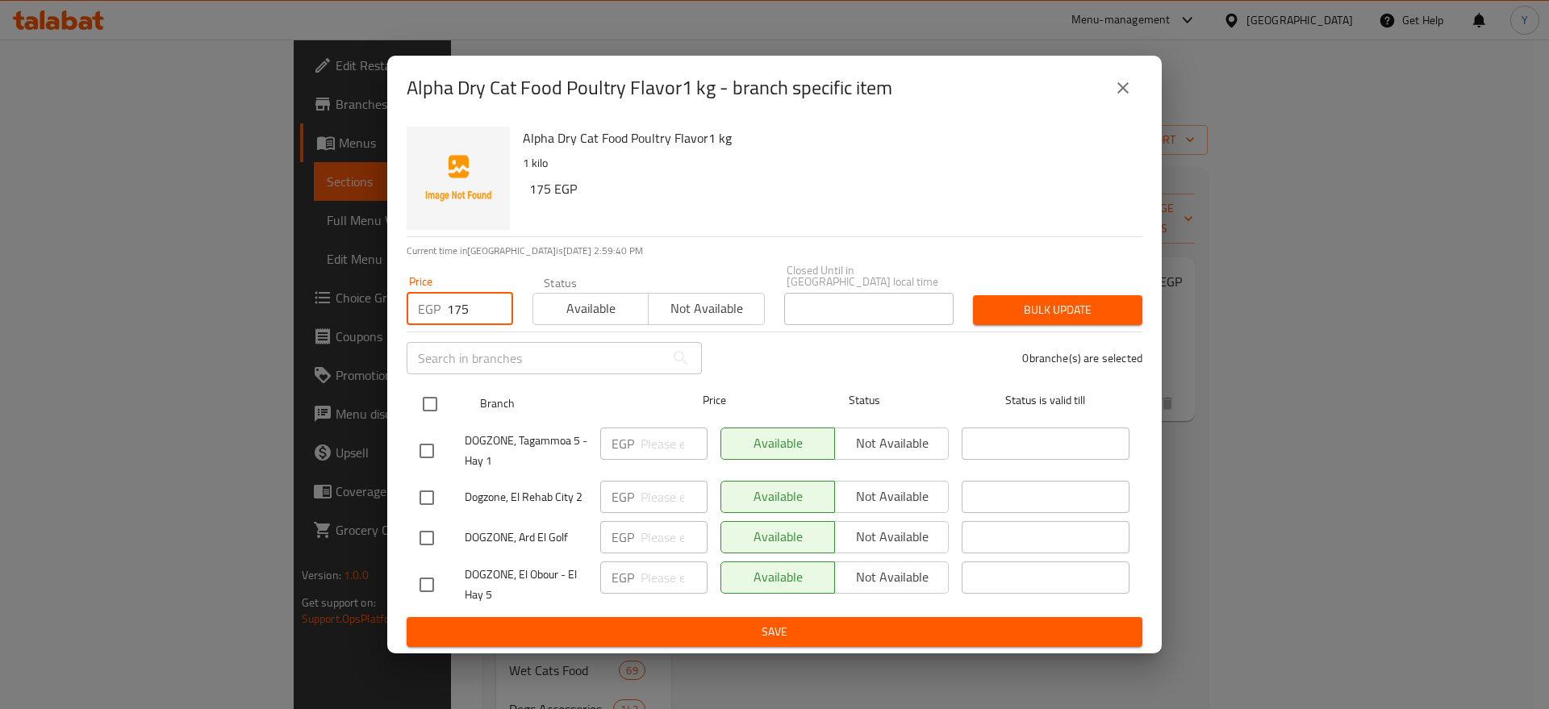
type input "175"
click at [426, 393] on input "checkbox" at bounding box center [430, 404] width 34 height 34
checkbox input "true"
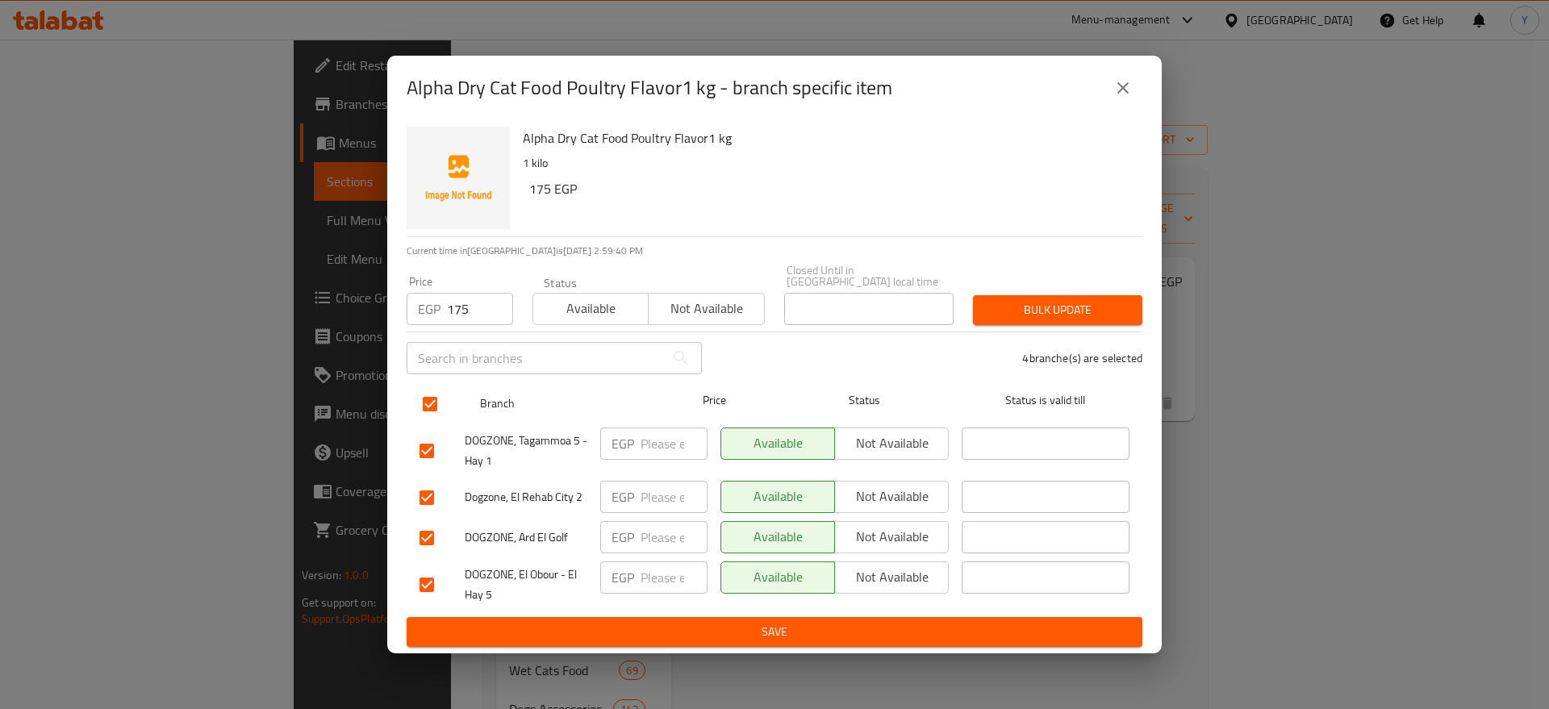
checkbox input "true"
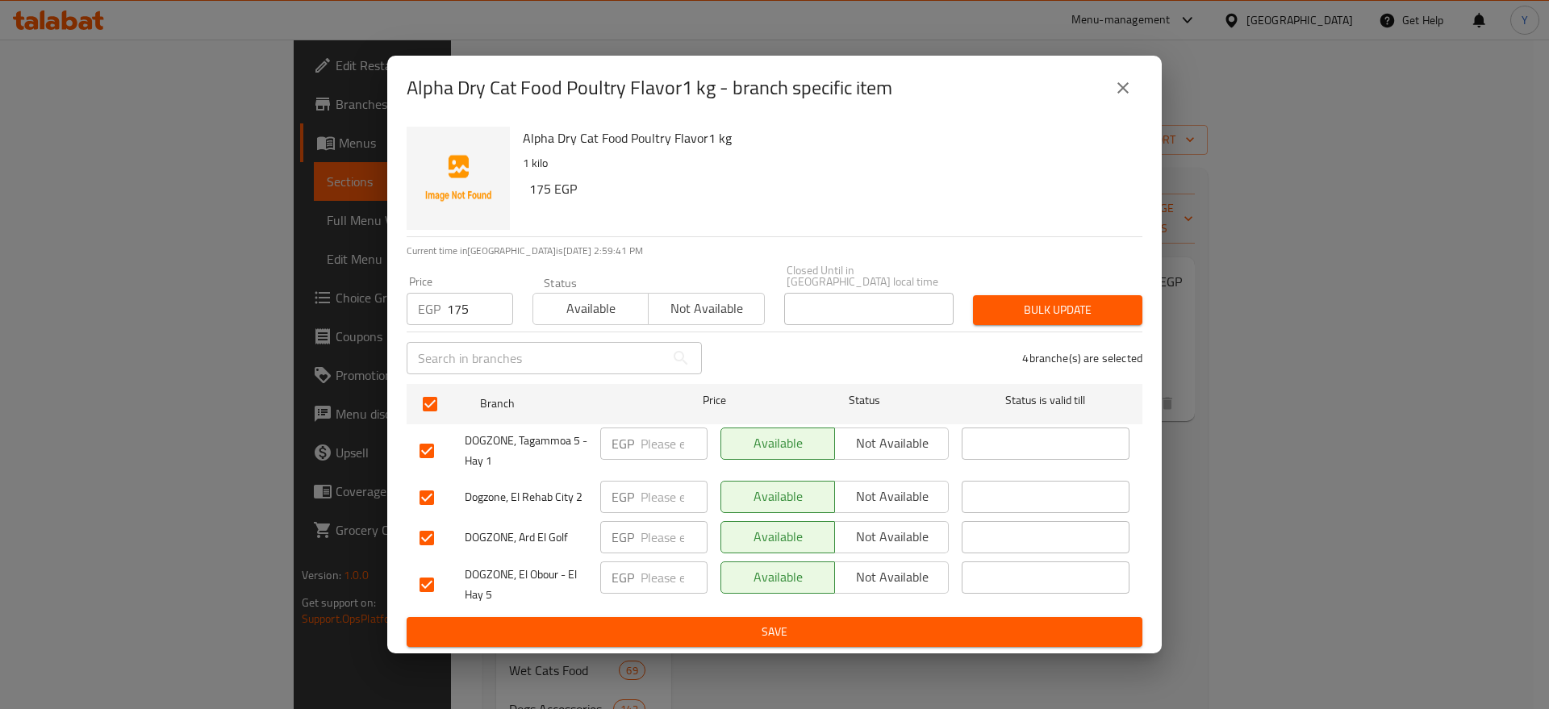
click at [1047, 295] on button "Bulk update" at bounding box center [1057, 310] width 169 height 30
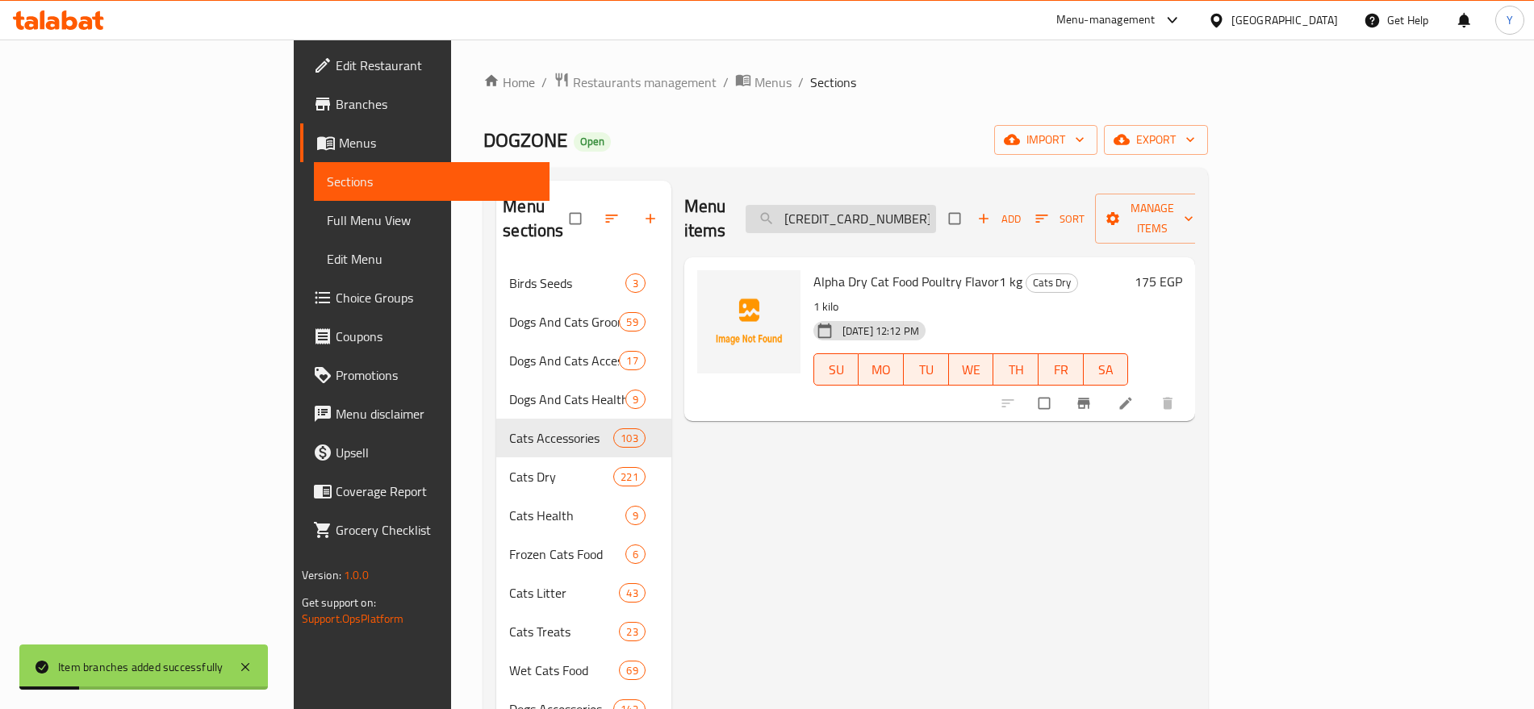
click at [936, 205] on input "6225000336971" at bounding box center [841, 219] width 190 height 28
paste input "33"
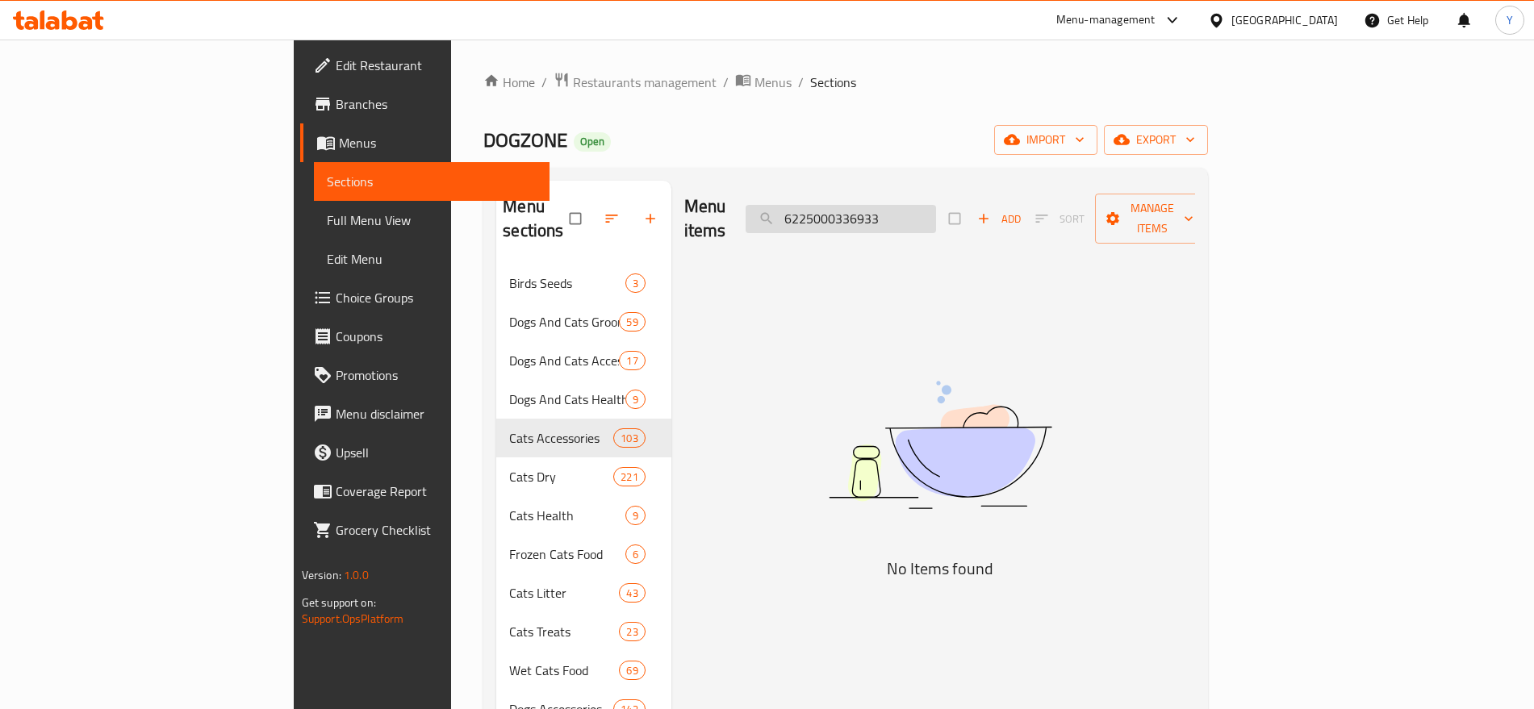
click at [936, 207] on input "6225000336933" at bounding box center [841, 219] width 190 height 28
paste input "Alpha Dry Food Beef Flavor for Puppies20 kg"
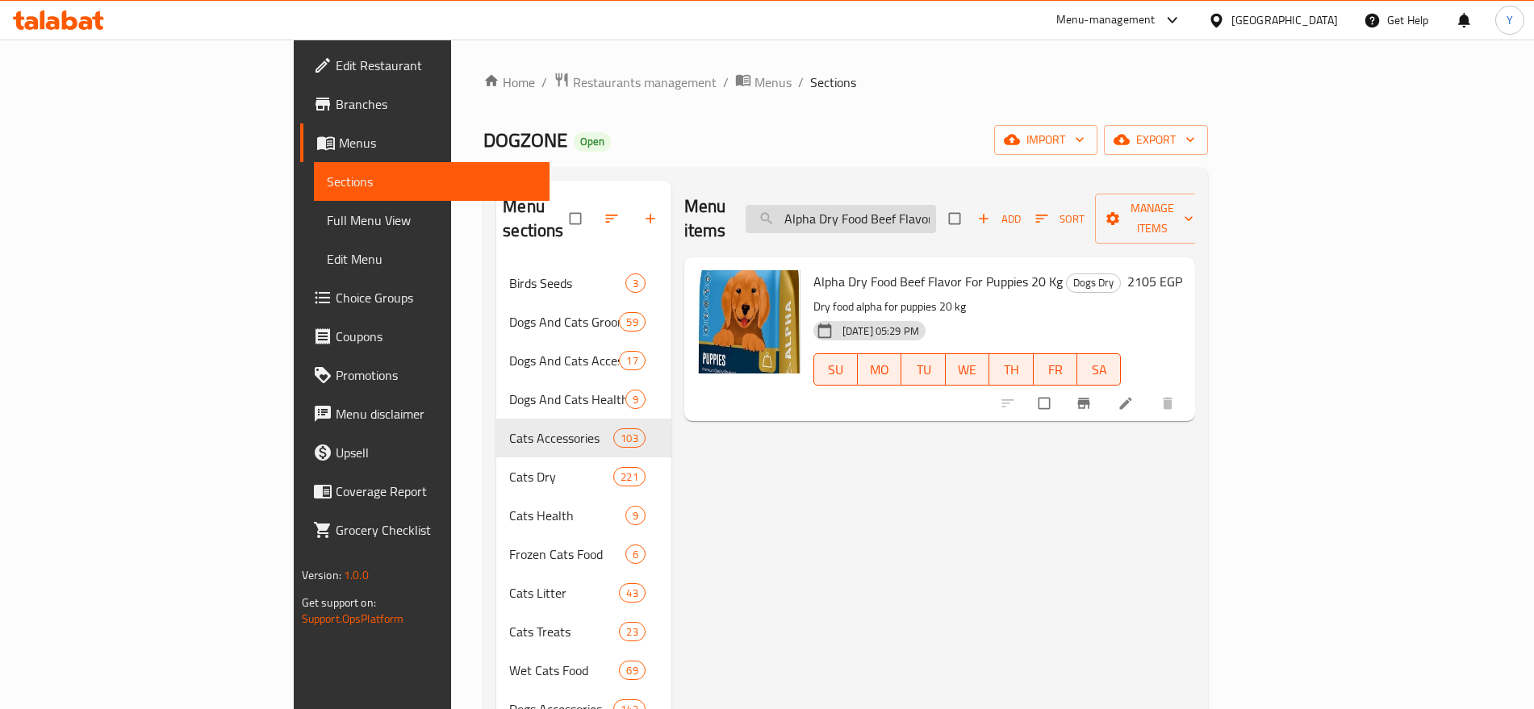
drag, startPoint x: 908, startPoint y: 202, endPoint x: 884, endPoint y: 204, distance: 24.3
click at [884, 205] on input "Alpha Dry Food Beef Flavor for Puppies" at bounding box center [841, 219] width 190 height 28
click at [936, 209] on input "Alpha Dry Food Beef Flavor for Puppies" at bounding box center [841, 219] width 190 height 28
drag, startPoint x: 978, startPoint y: 211, endPoint x: 1038, endPoint y: 206, distance: 59.9
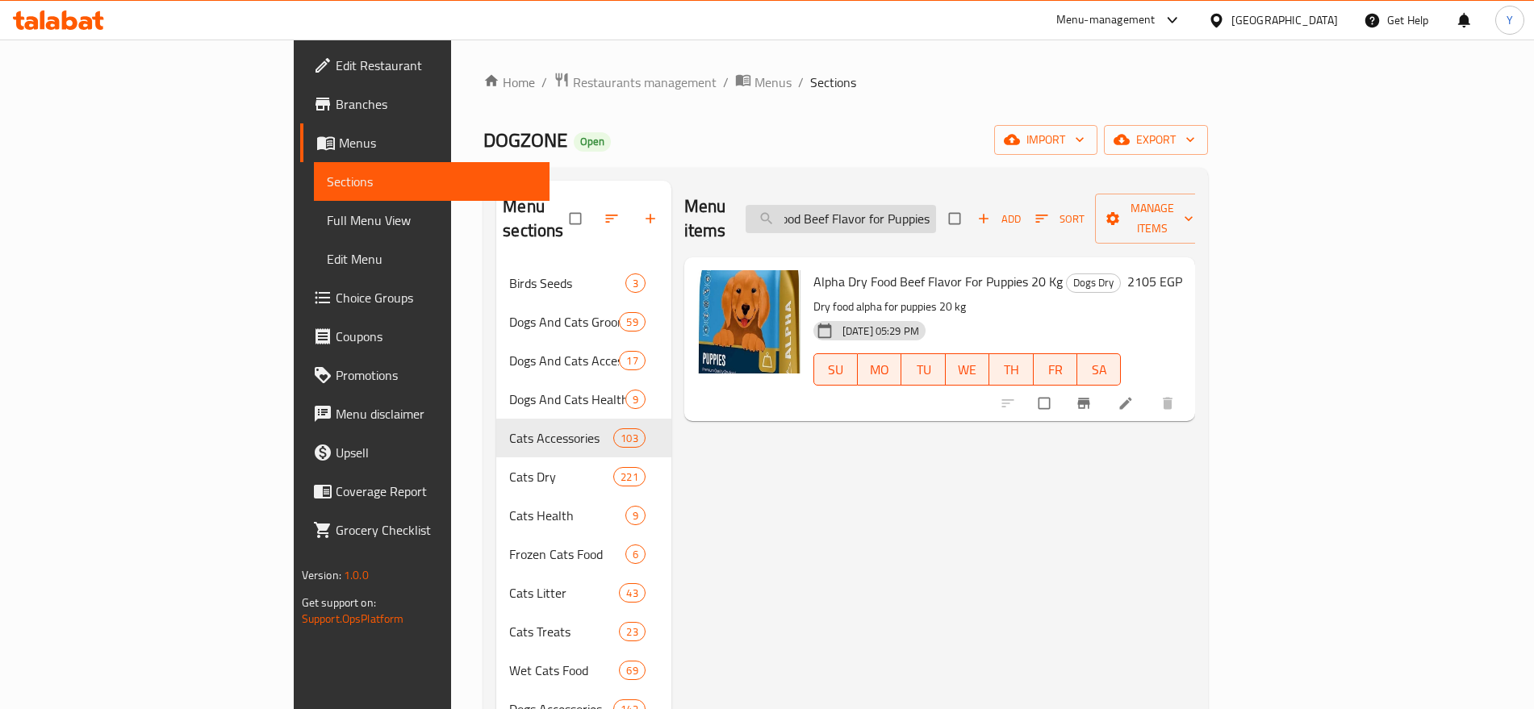
click at [936, 206] on input "Alpha Dry Food Beef Flavor for Puppies" at bounding box center [841, 219] width 190 height 28
type input "Alpha Dry Food Beef Flavor for Puppies"
click at [1134, 395] on icon at bounding box center [1126, 403] width 16 height 16
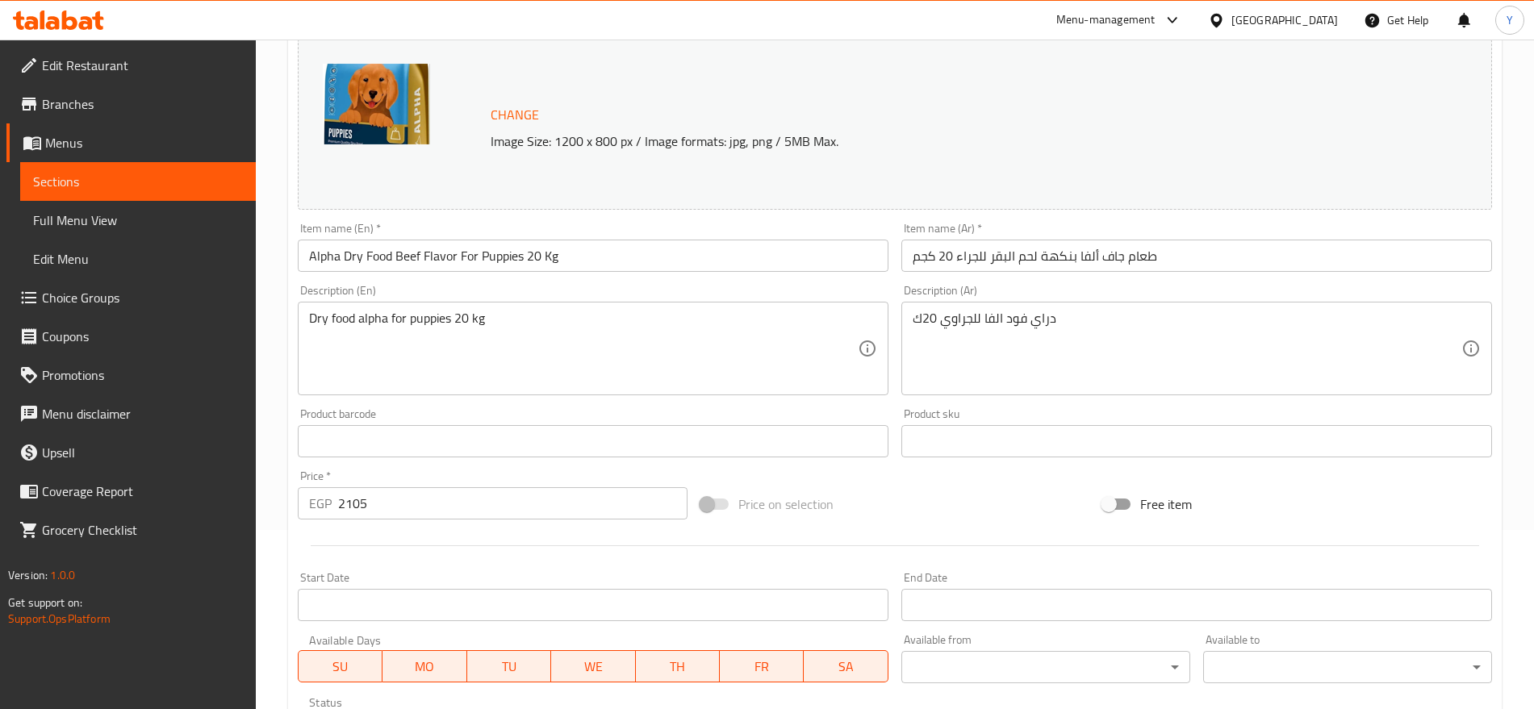
scroll to position [202, 0]
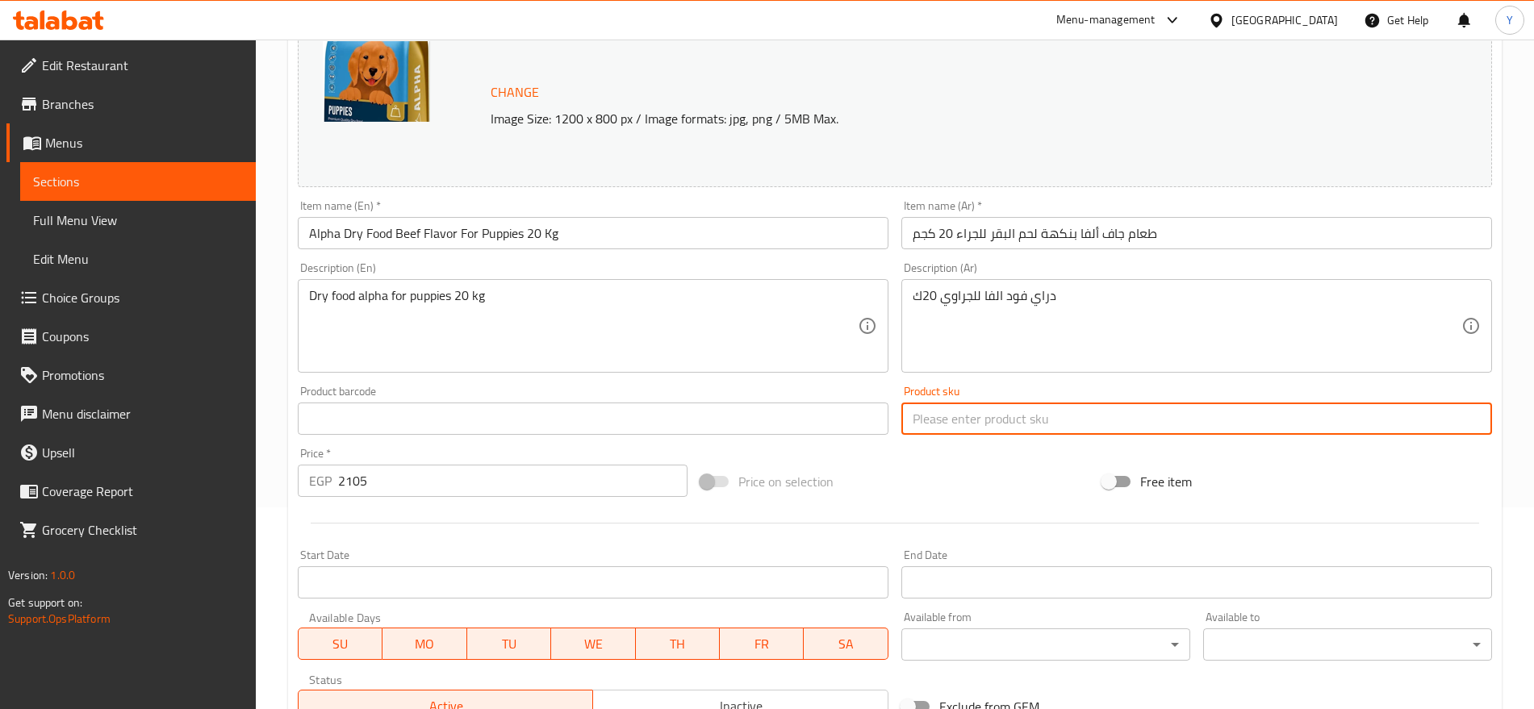
click at [1020, 426] on input "text" at bounding box center [1196, 419] width 591 height 32
paste input "3580"
type input "3580"
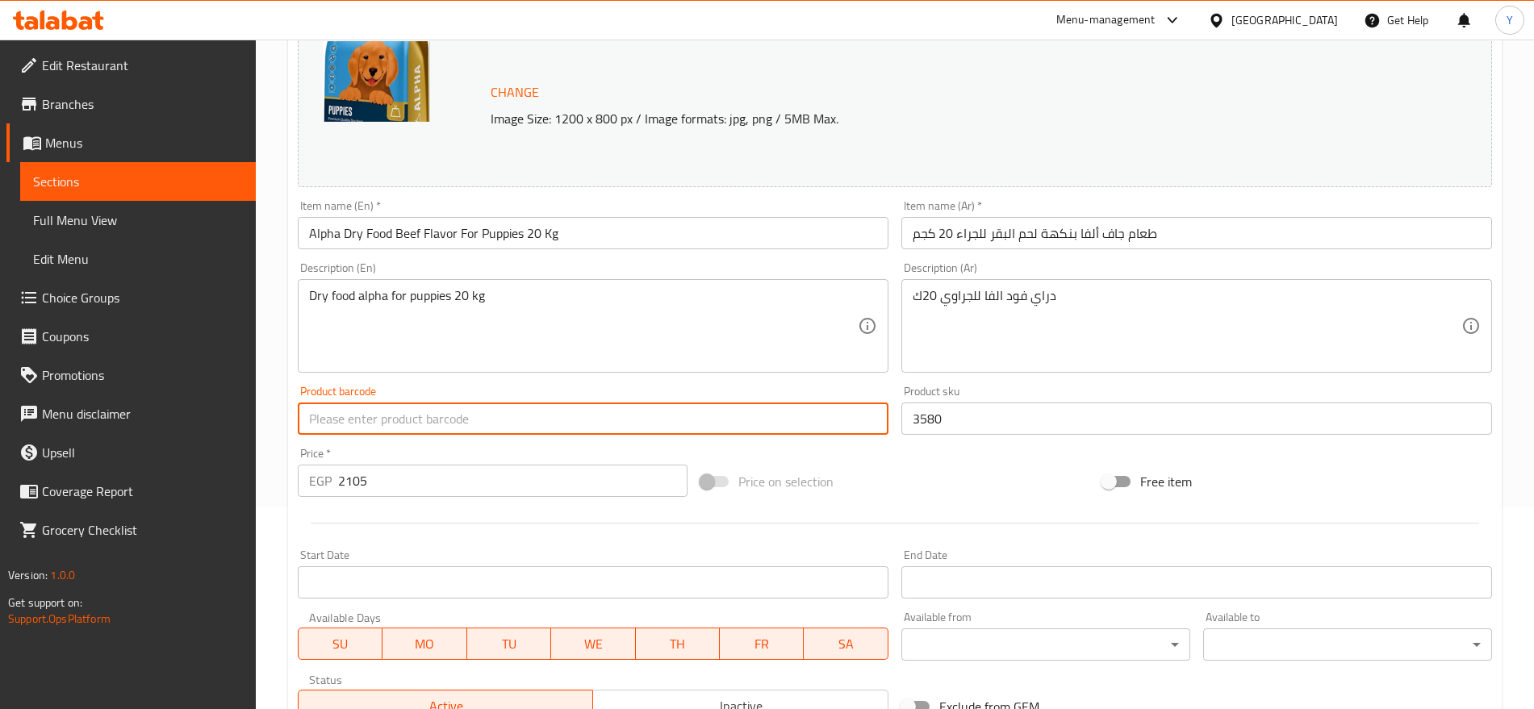
click at [632, 420] on input "text" at bounding box center [593, 419] width 591 height 32
paste input "6225000336933"
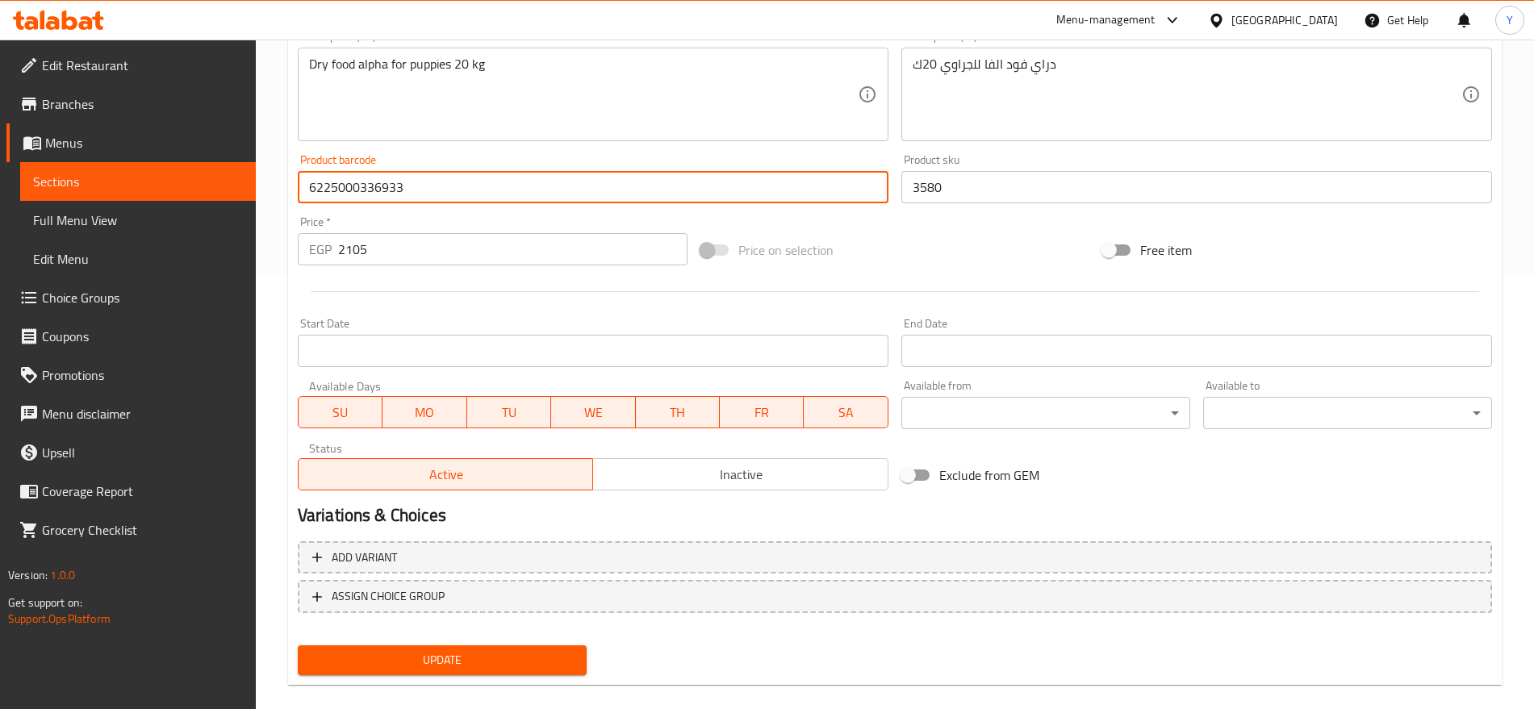
scroll to position [454, 0]
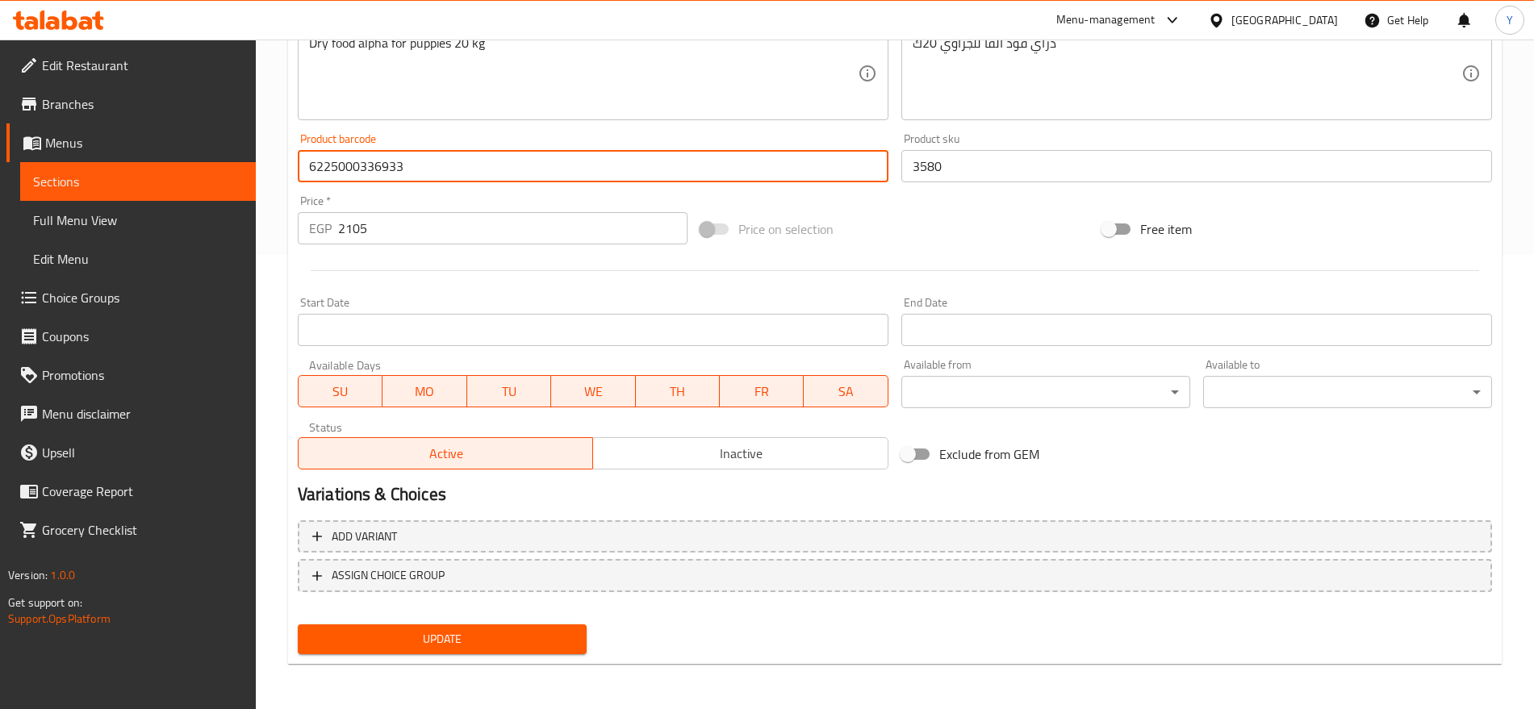
type input "6225000336933"
click at [545, 636] on span "Update" at bounding box center [442, 639] width 263 height 20
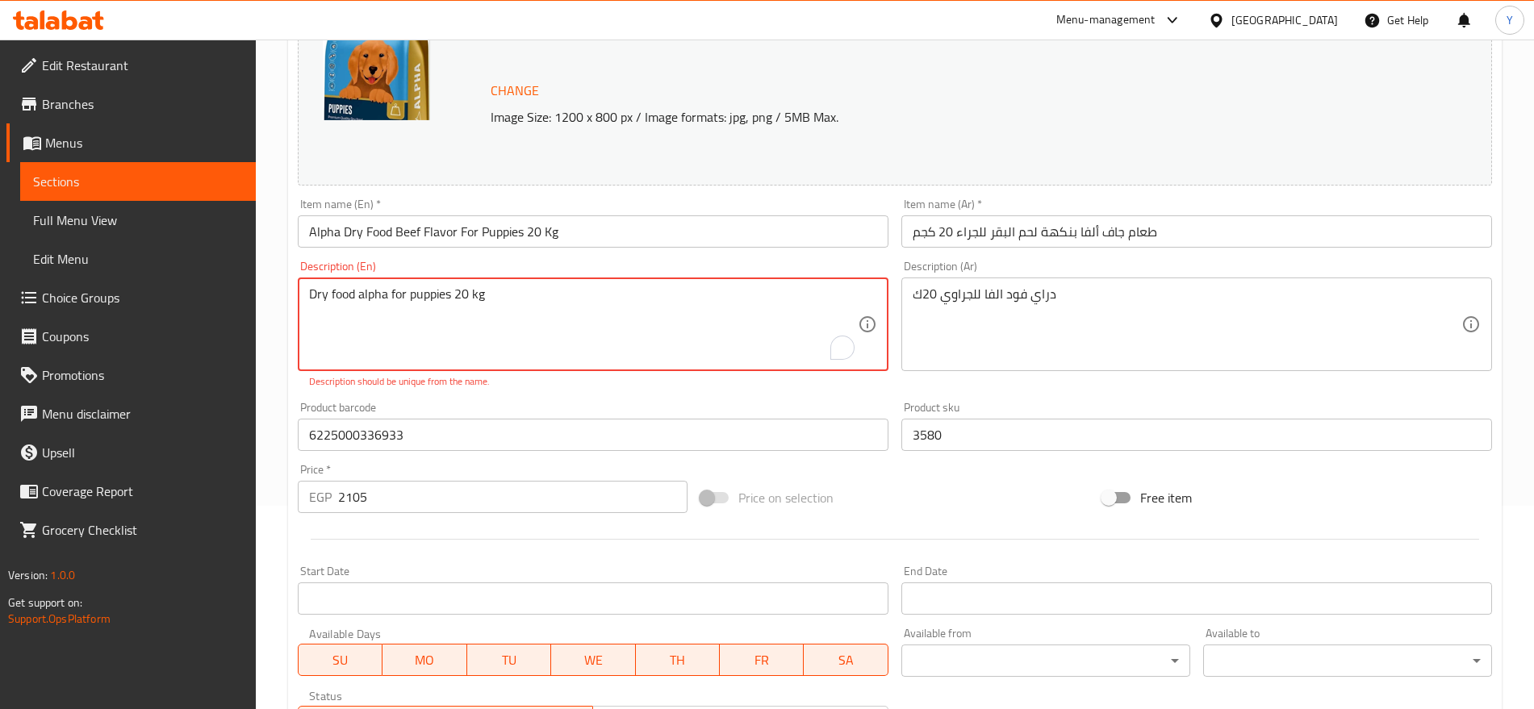
scroll to position [186, 0]
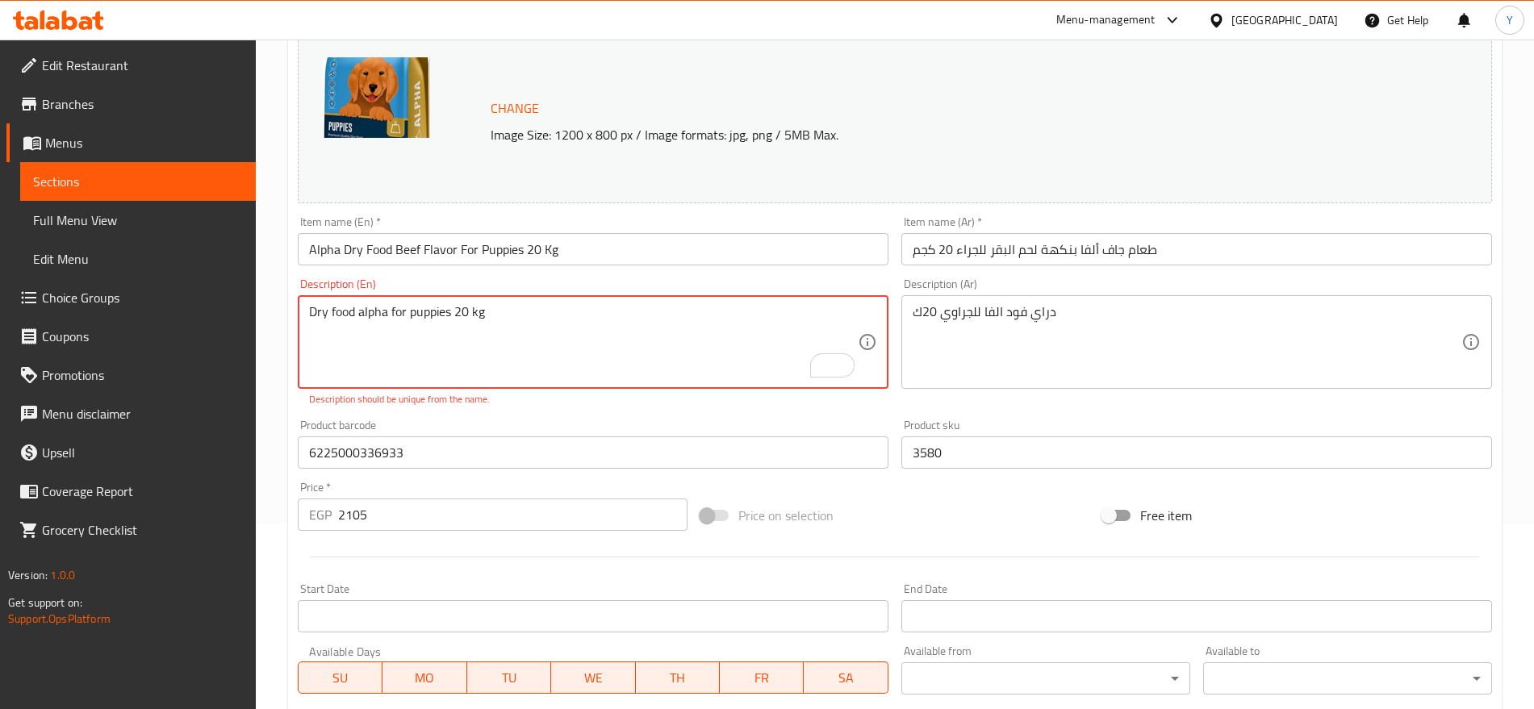
click at [503, 314] on textarea "Dry food alpha for puppies 20 kg" at bounding box center [583, 342] width 549 height 77
type textarea "Dry food alpha for puppies 20"
click at [387, 324] on textarea "Dry food alpha for puppies 20" at bounding box center [583, 342] width 549 height 77
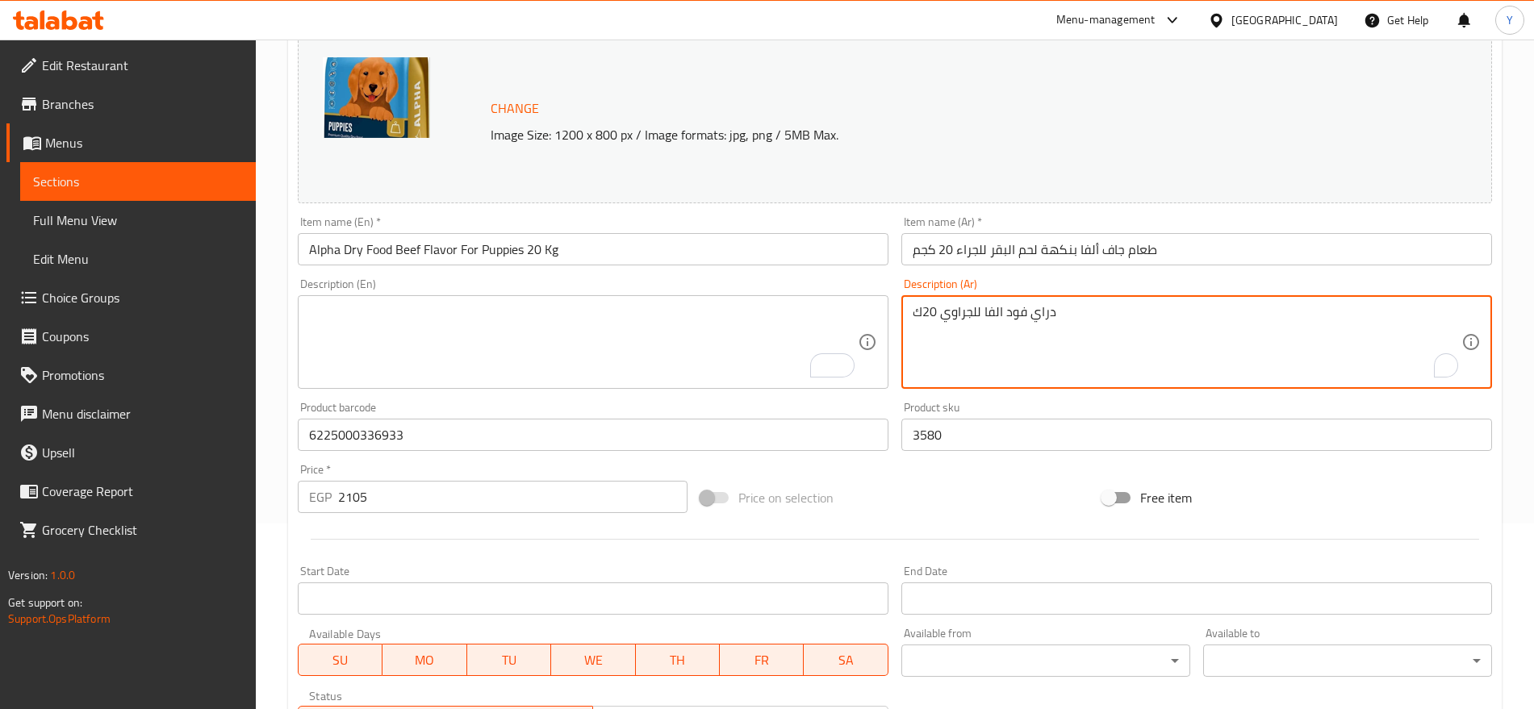
click at [1008, 314] on textarea "دراي فود الفا للجراوي 20ك" at bounding box center [1187, 342] width 549 height 77
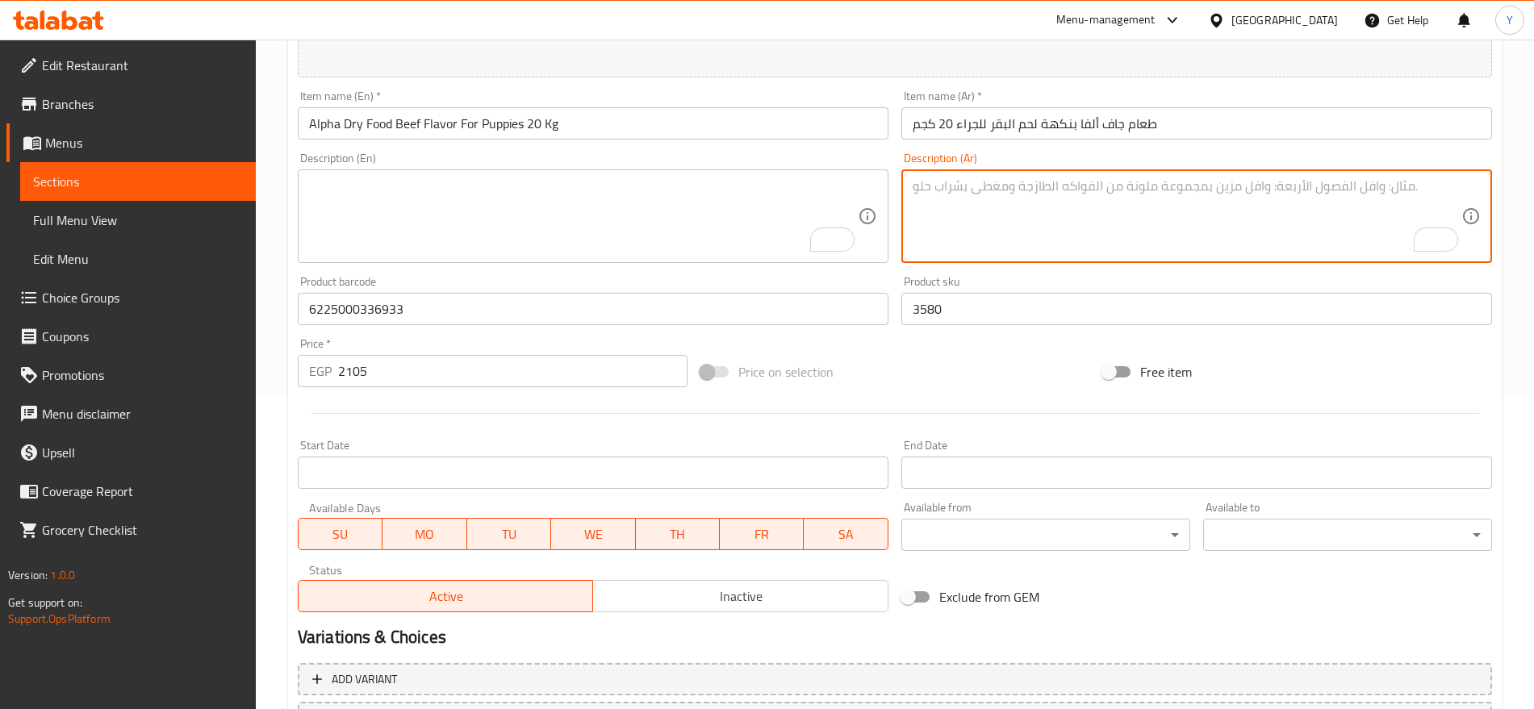
scroll to position [454, 0]
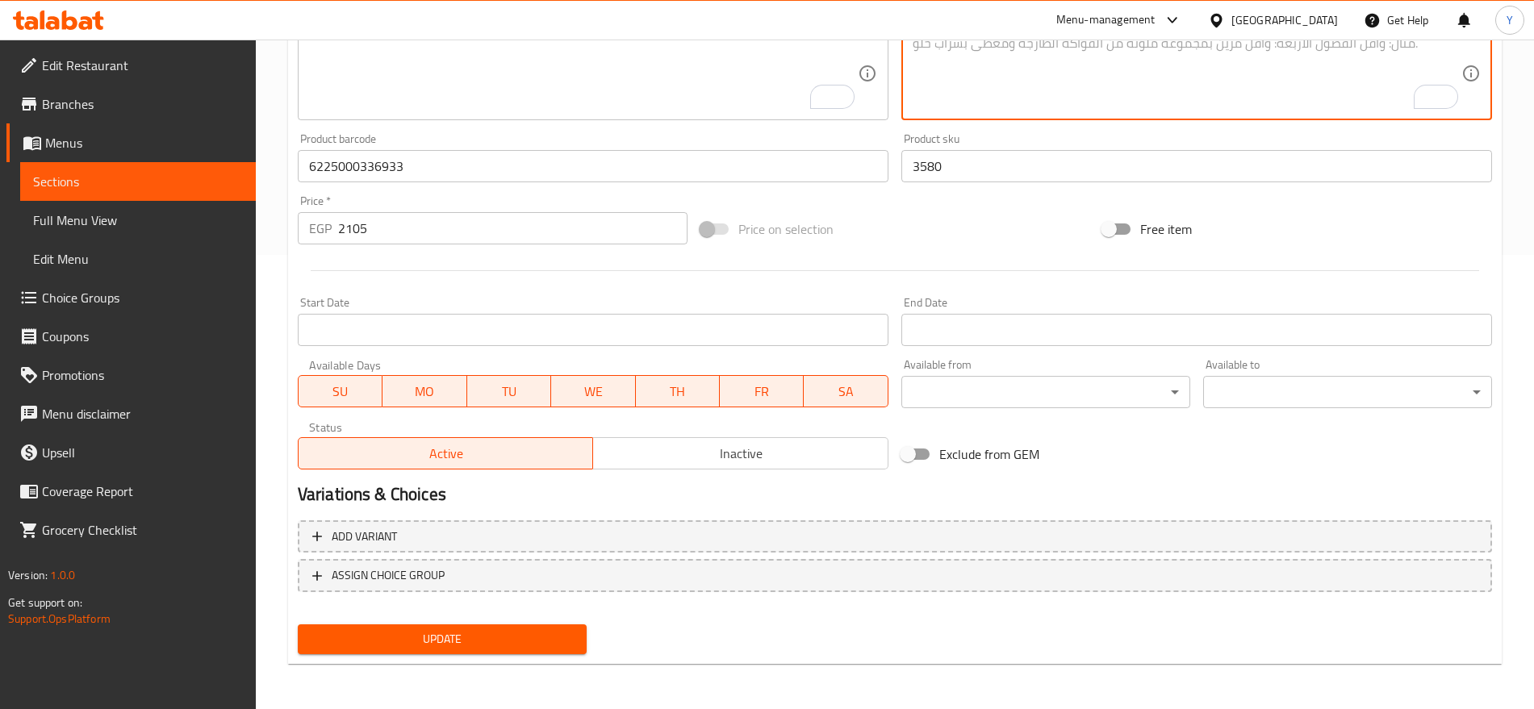
click at [510, 631] on span "Update" at bounding box center [442, 639] width 263 height 20
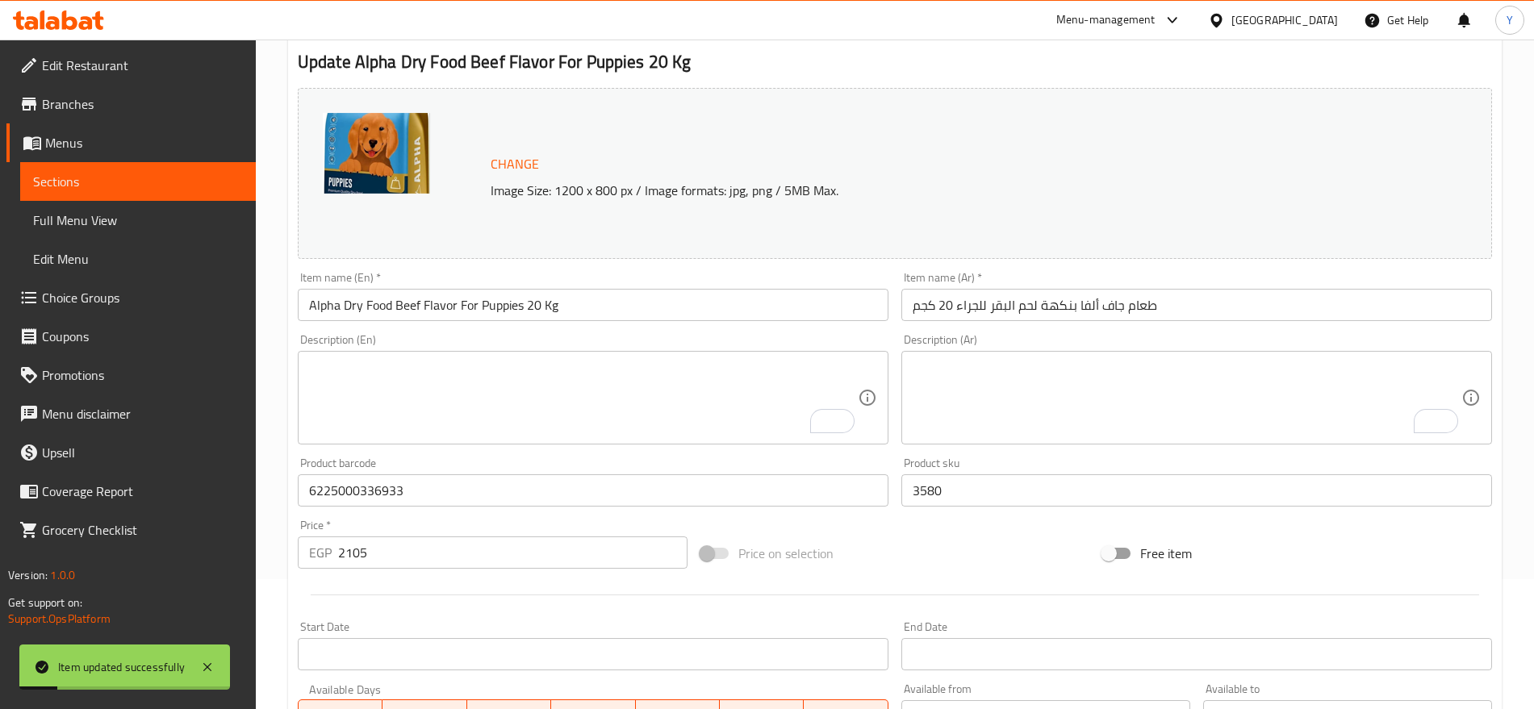
scroll to position [0, 0]
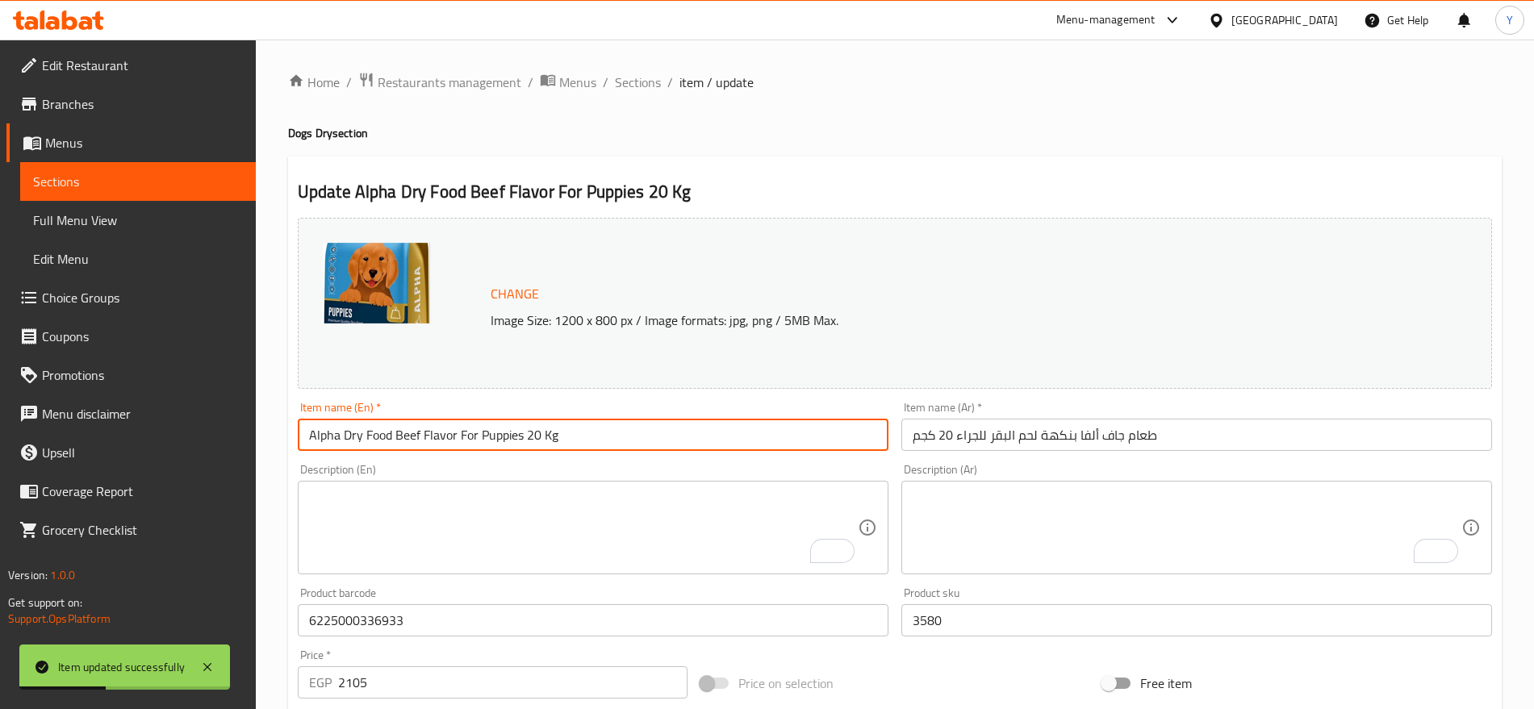
click at [537, 446] on input "Alpha Dry Food Beef Flavor For Puppies 20 Kg" at bounding box center [593, 435] width 591 height 32
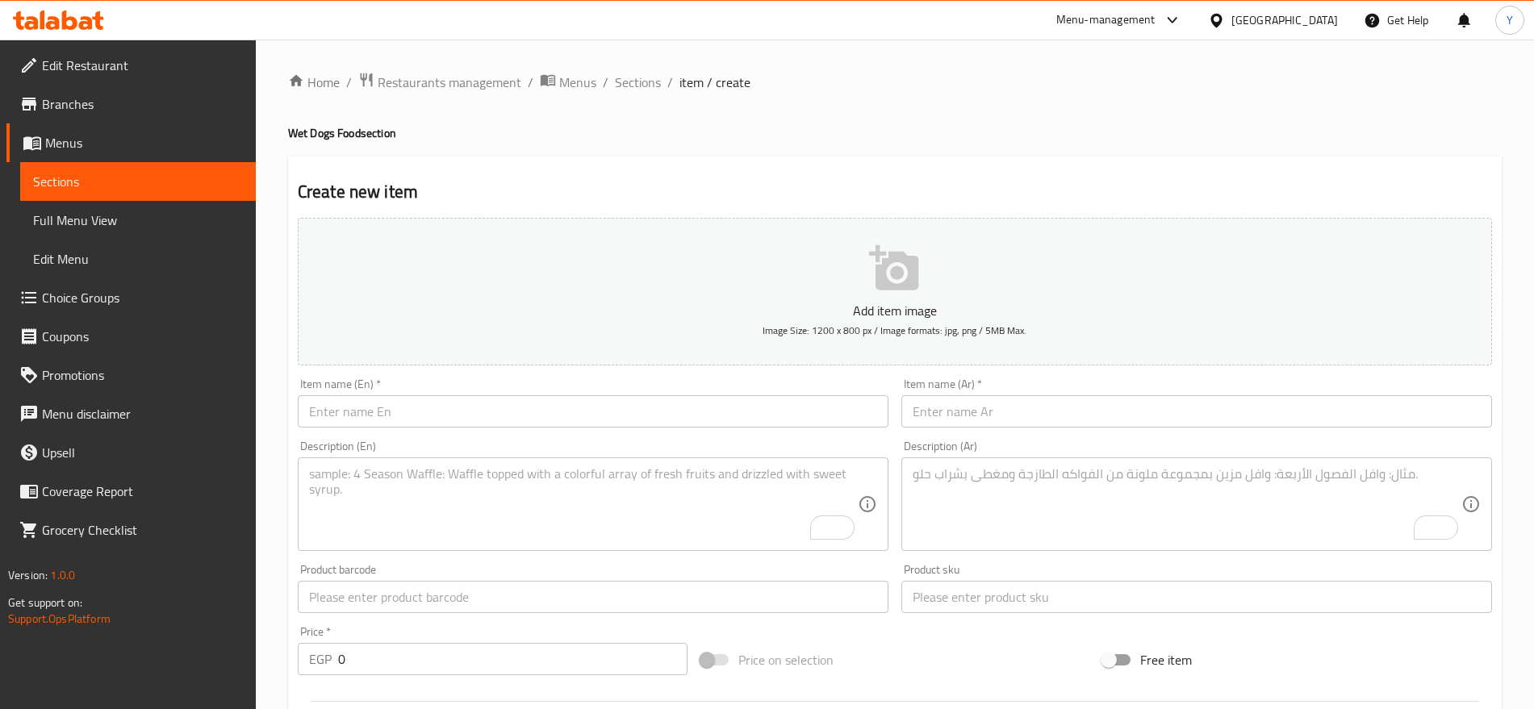
scroll to position [162, 0]
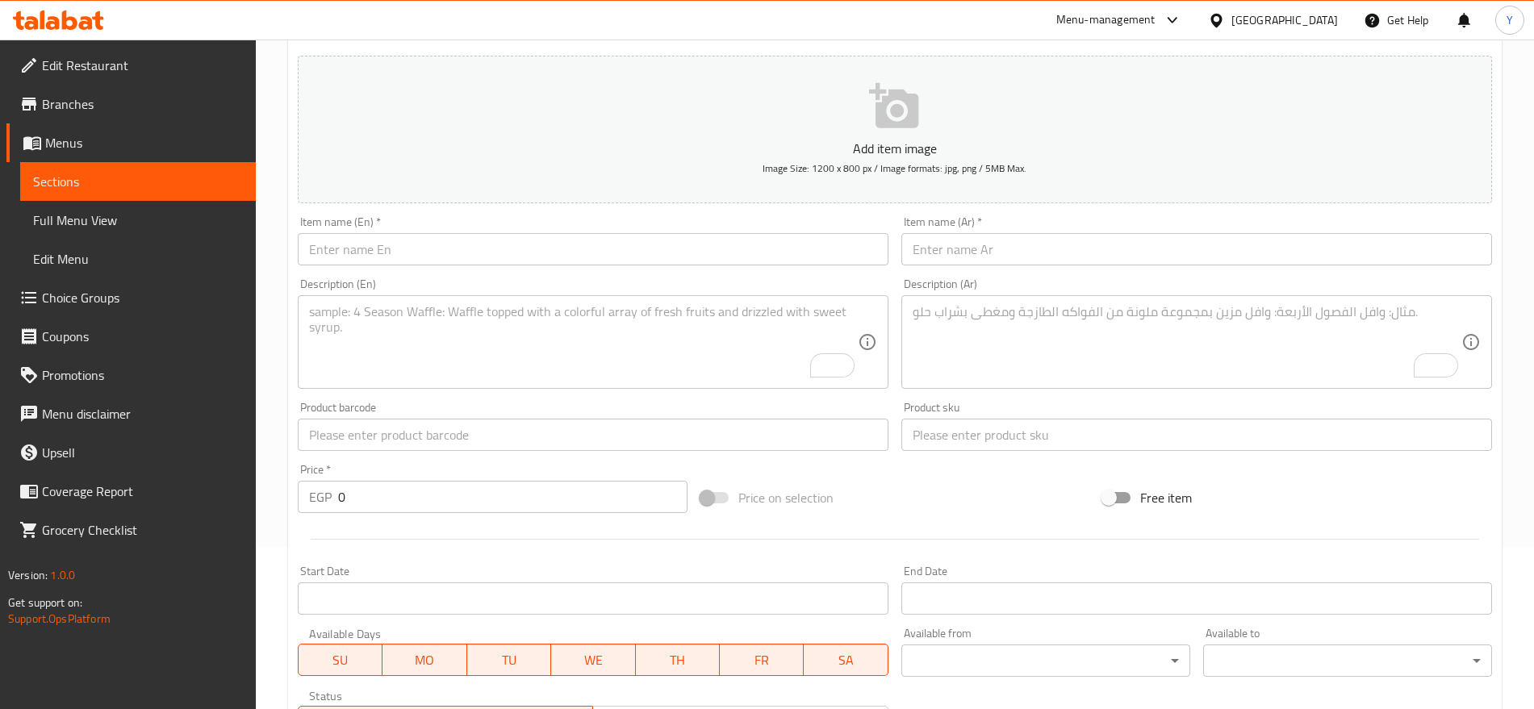
click at [687, 255] on input "text" at bounding box center [593, 249] width 591 height 32
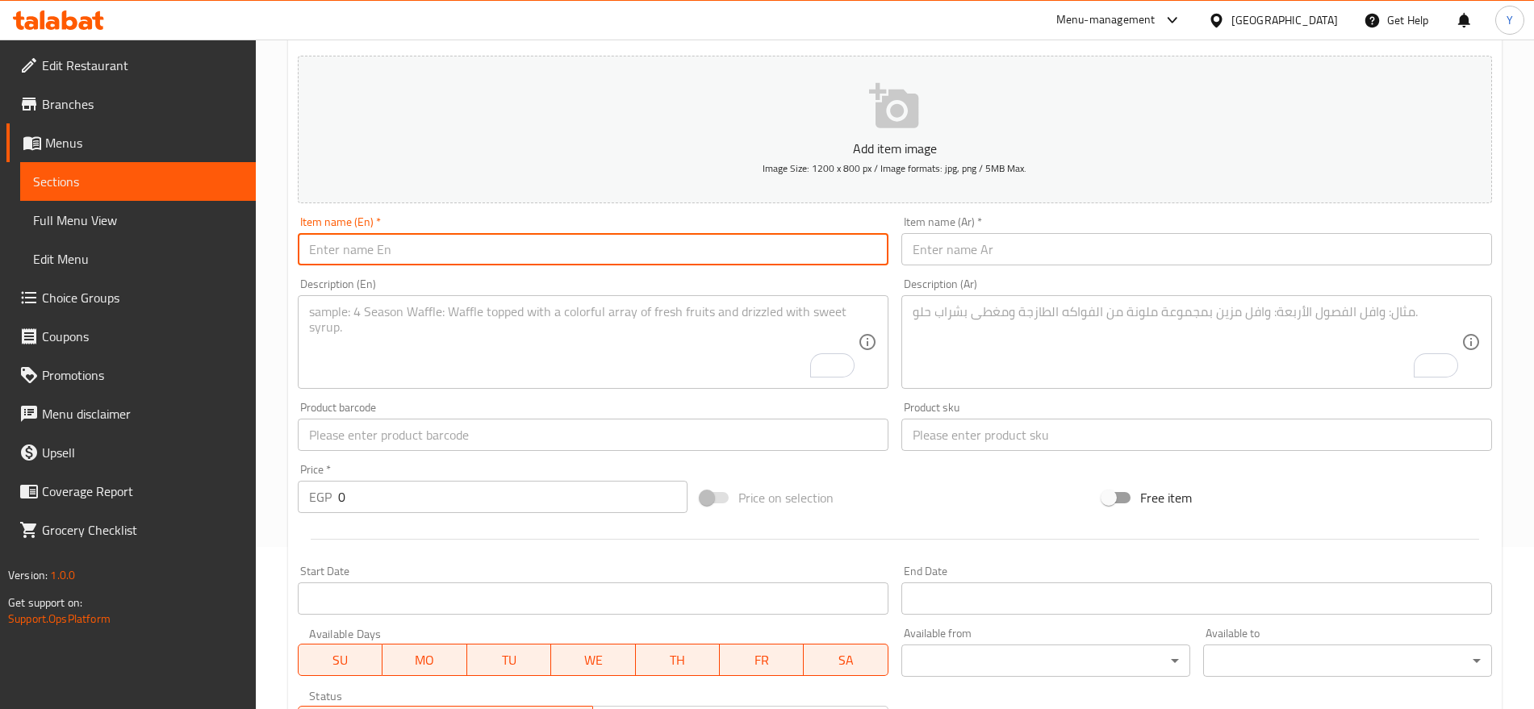
paste input "alpha Dry Food for adult dog 20kg"
click at [647, 257] on input "alpha Dry Food for adult dog 20kg" at bounding box center [593, 249] width 591 height 32
type input "Alpha Dry Food for Adult Dog 20kg"
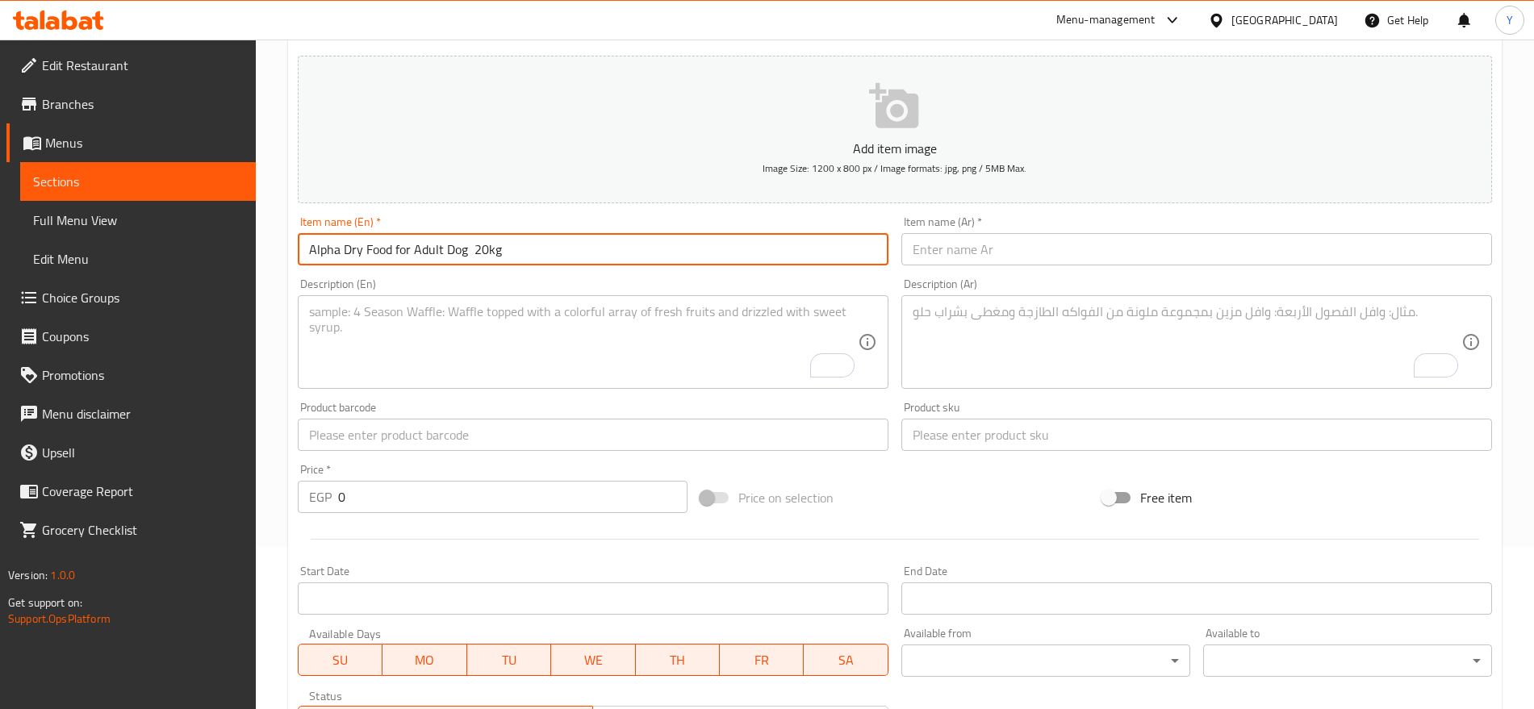
click at [1018, 247] on input "text" at bounding box center [1196, 249] width 591 height 32
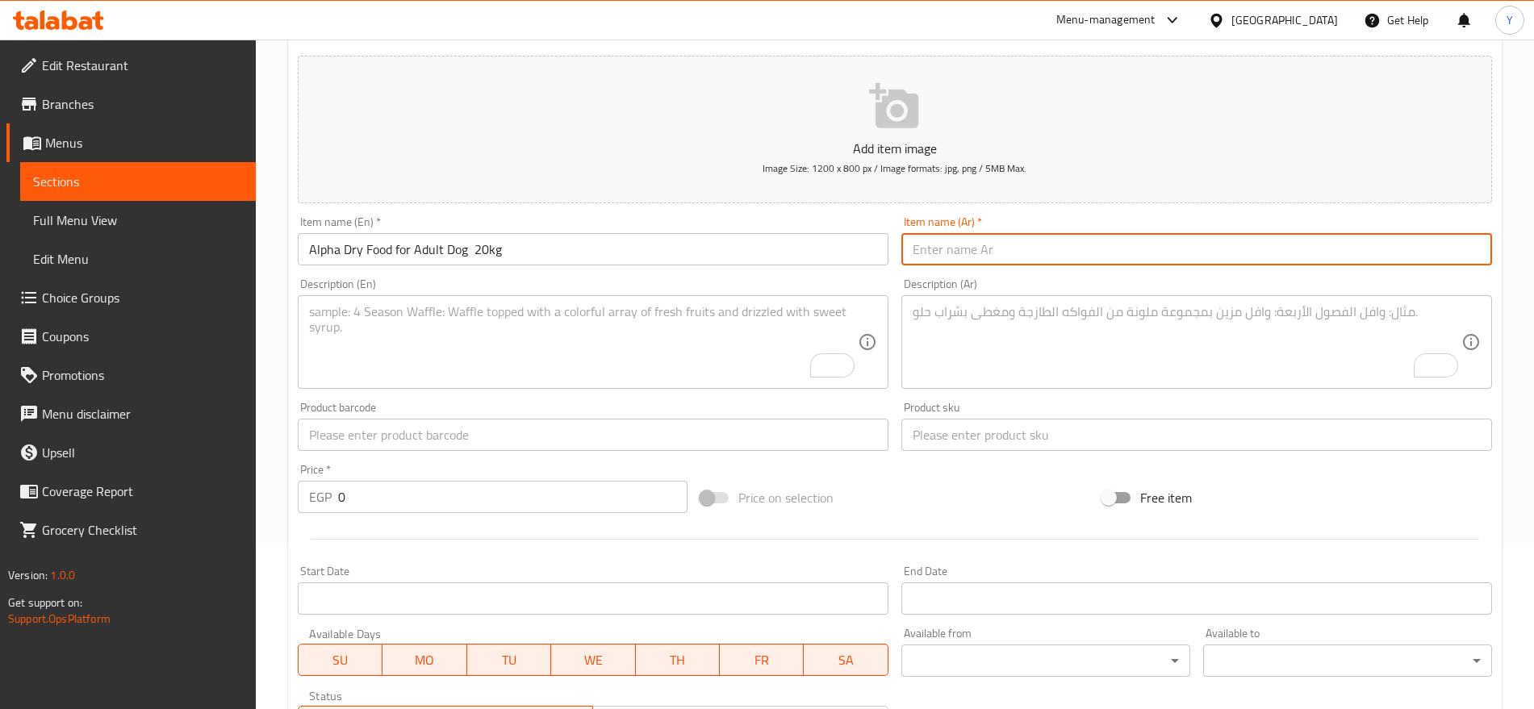
paste input "طعام ألفا الجاف للكلاب البالغة 20 كجم"
type input "طعام ألفا الجاف للكلاب البالغة 20 كجم"
click at [1013, 428] on input "text" at bounding box center [1196, 435] width 591 height 32
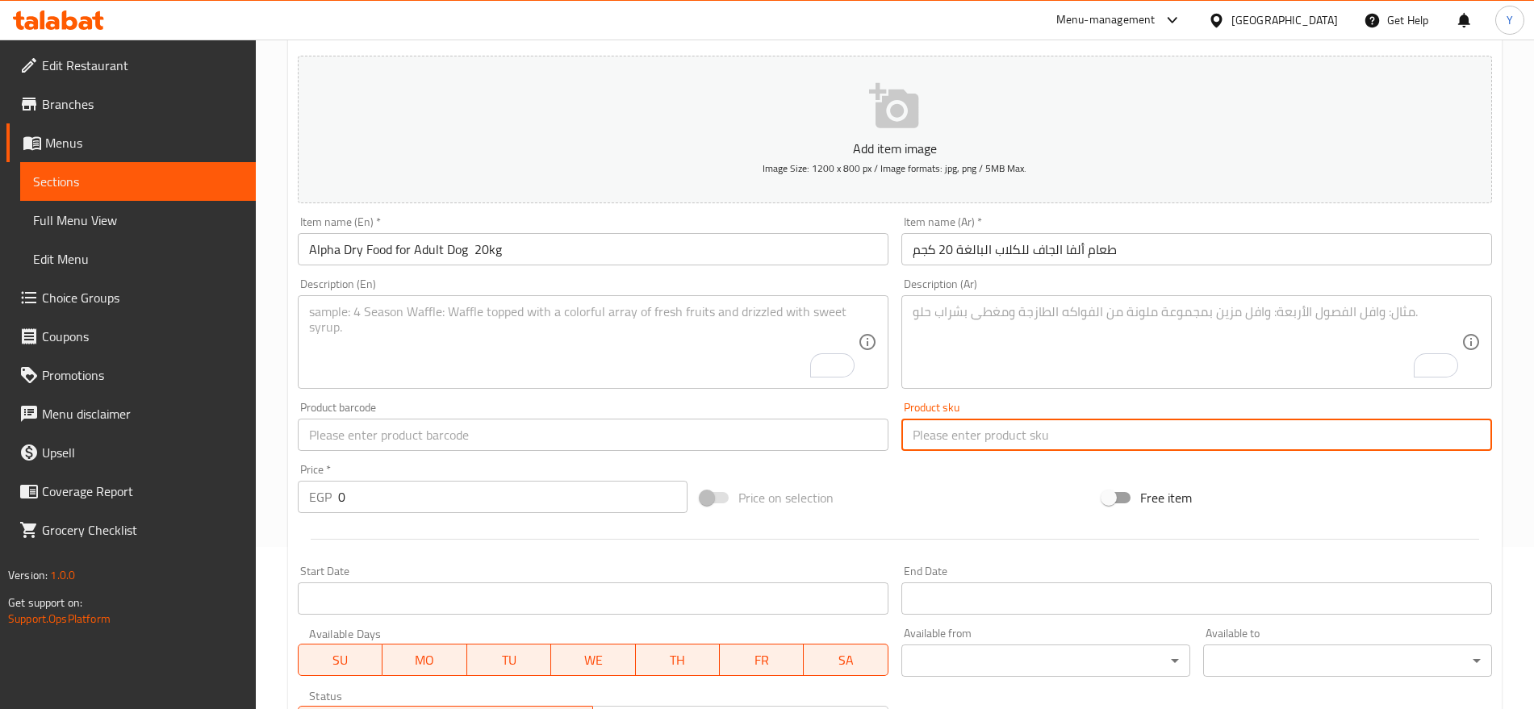
paste input "3498"
type input "3498"
click at [788, 430] on input "text" at bounding box center [593, 435] width 591 height 32
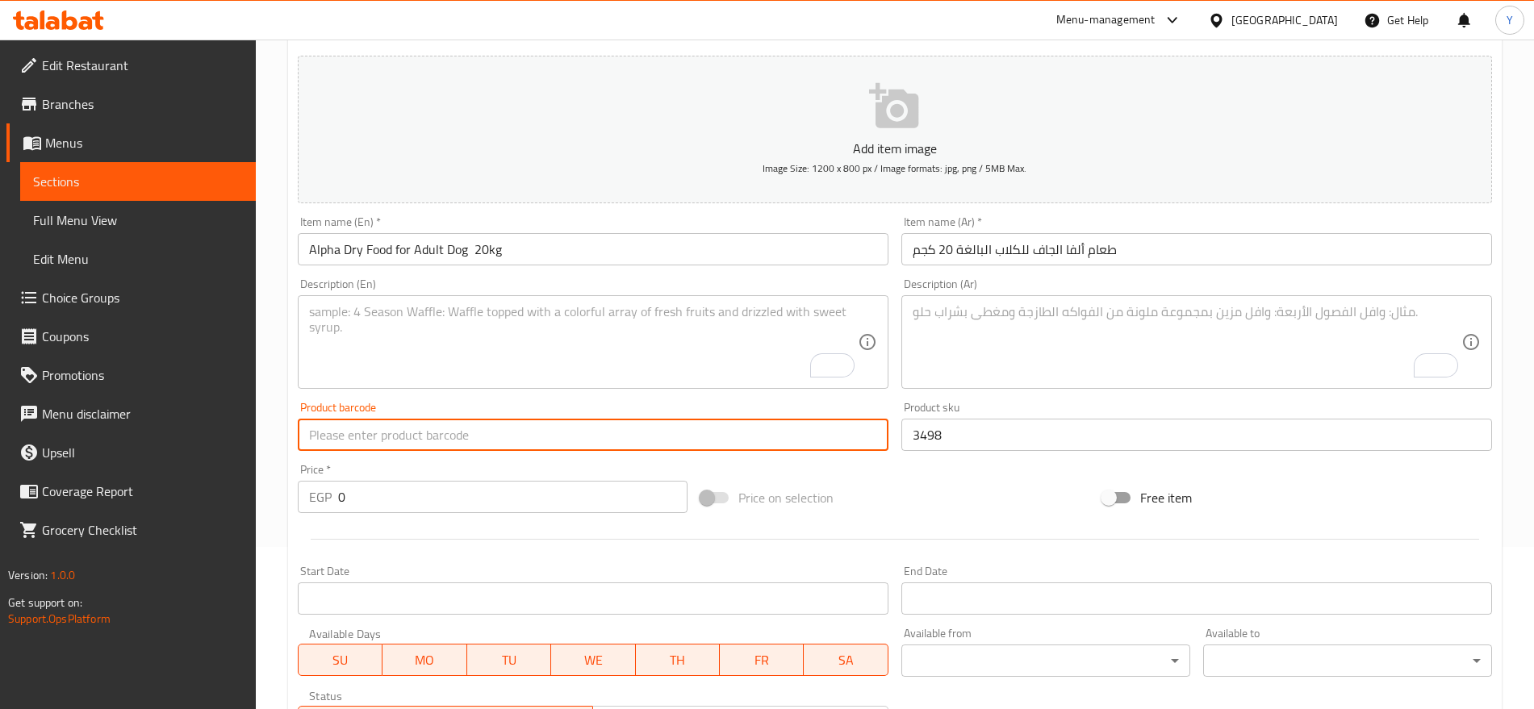
paste input "6225000336964"
type input "6225000336964"
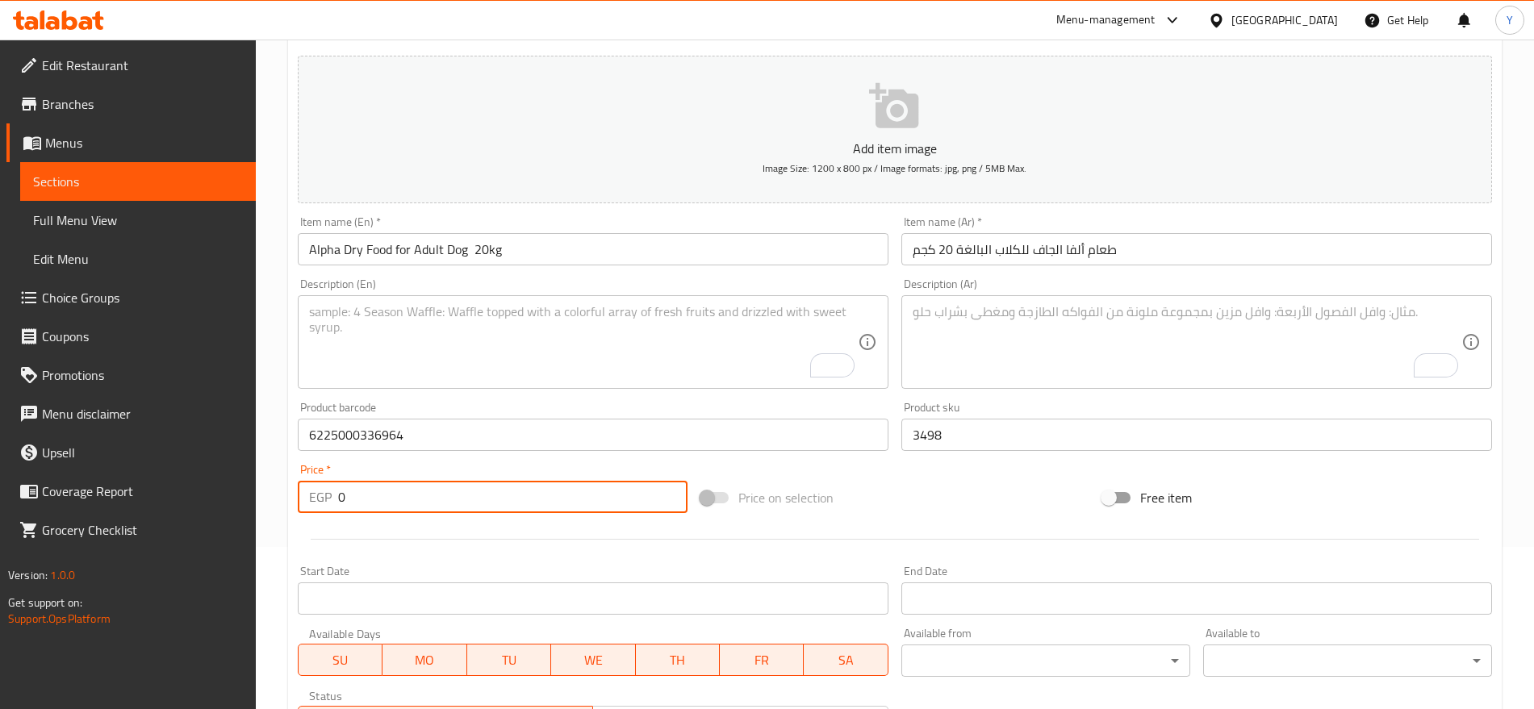
click at [502, 499] on input "0" at bounding box center [512, 497] width 349 height 32
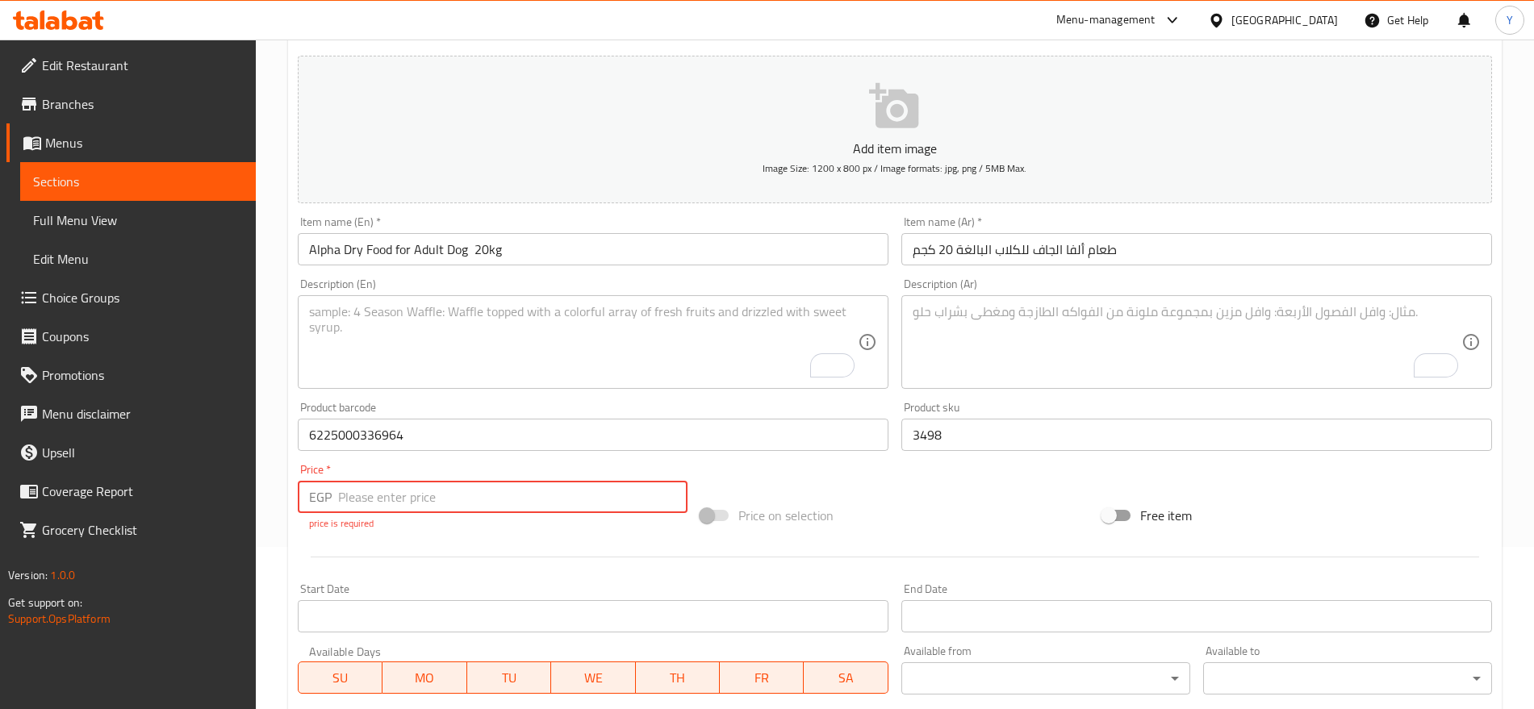
paste input "1856"
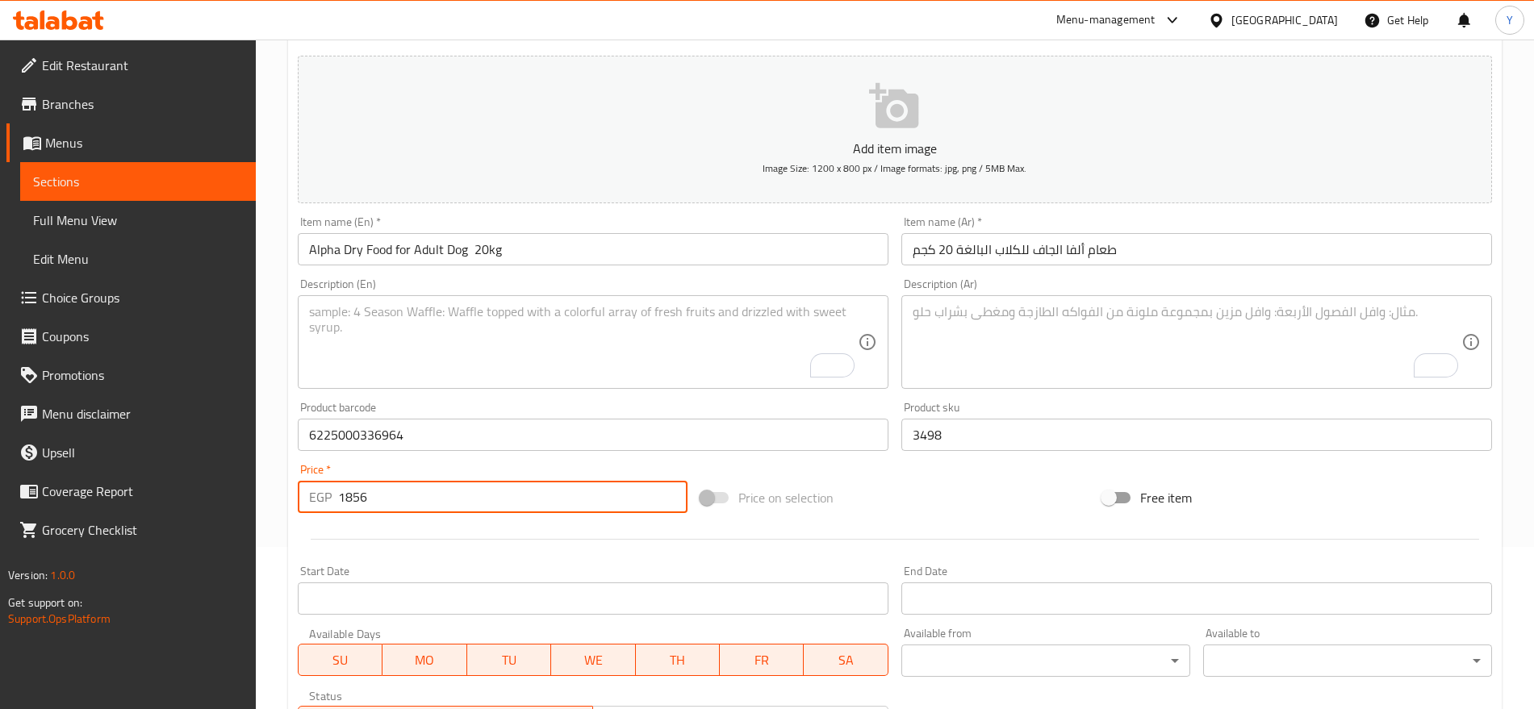
type input "1856"
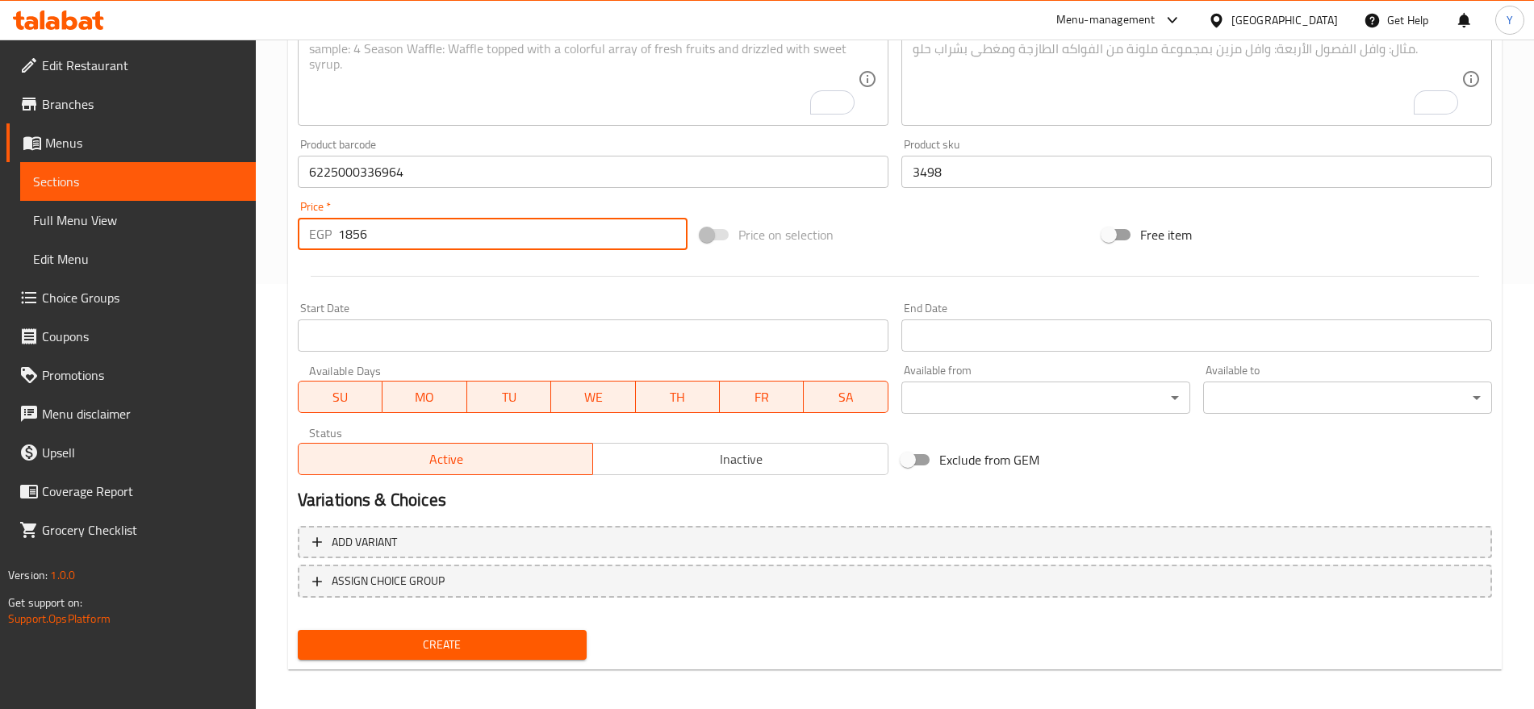
scroll to position [431, 0]
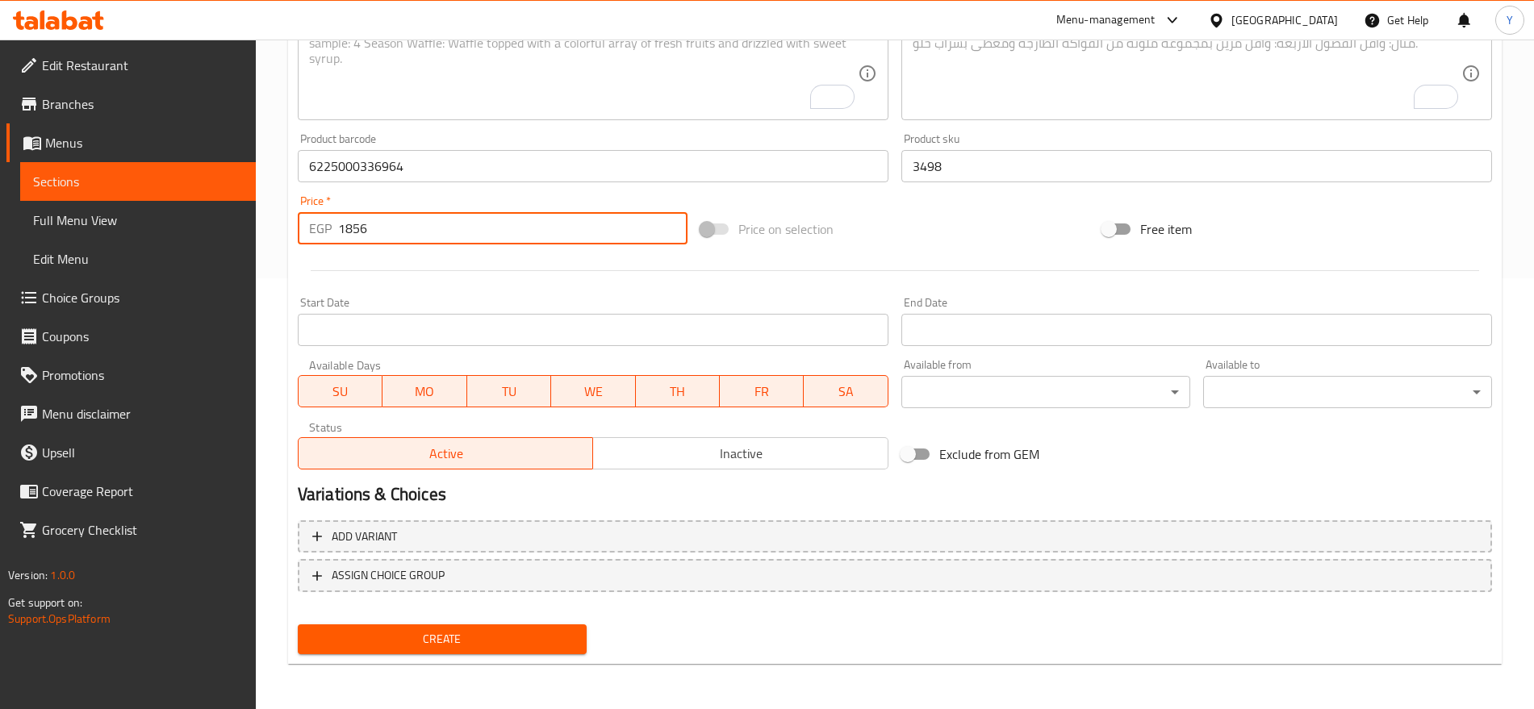
click at [534, 639] on span "Create" at bounding box center [442, 639] width 263 height 20
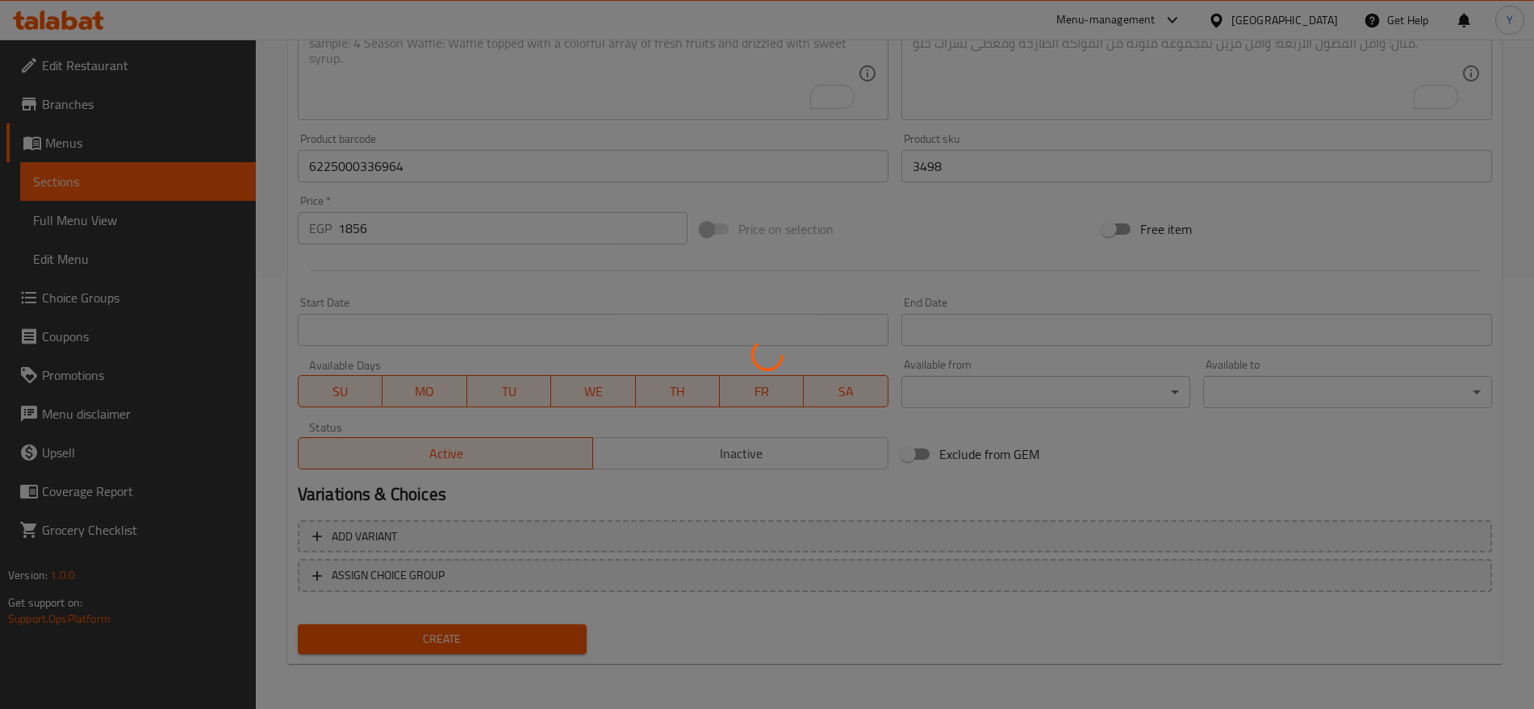
type input "0"
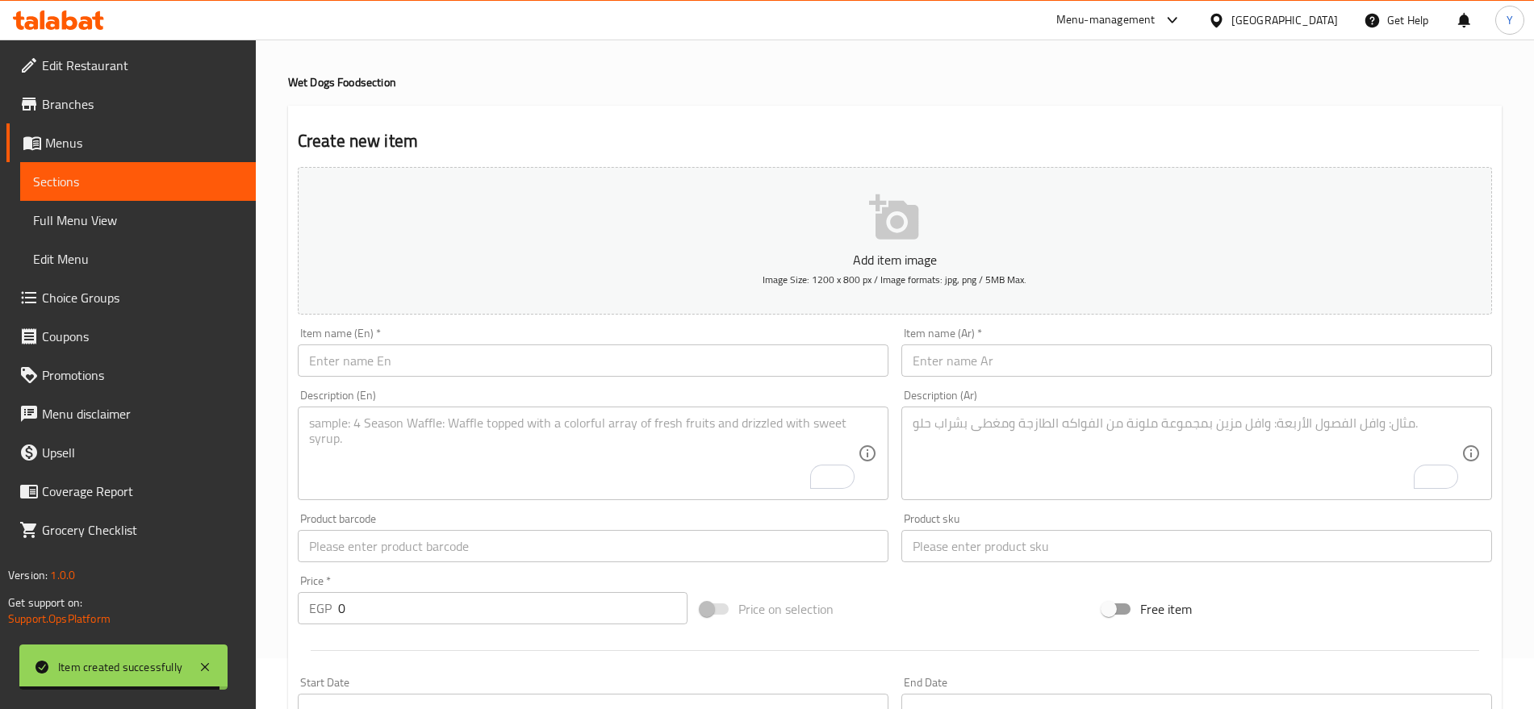
scroll to position [0, 0]
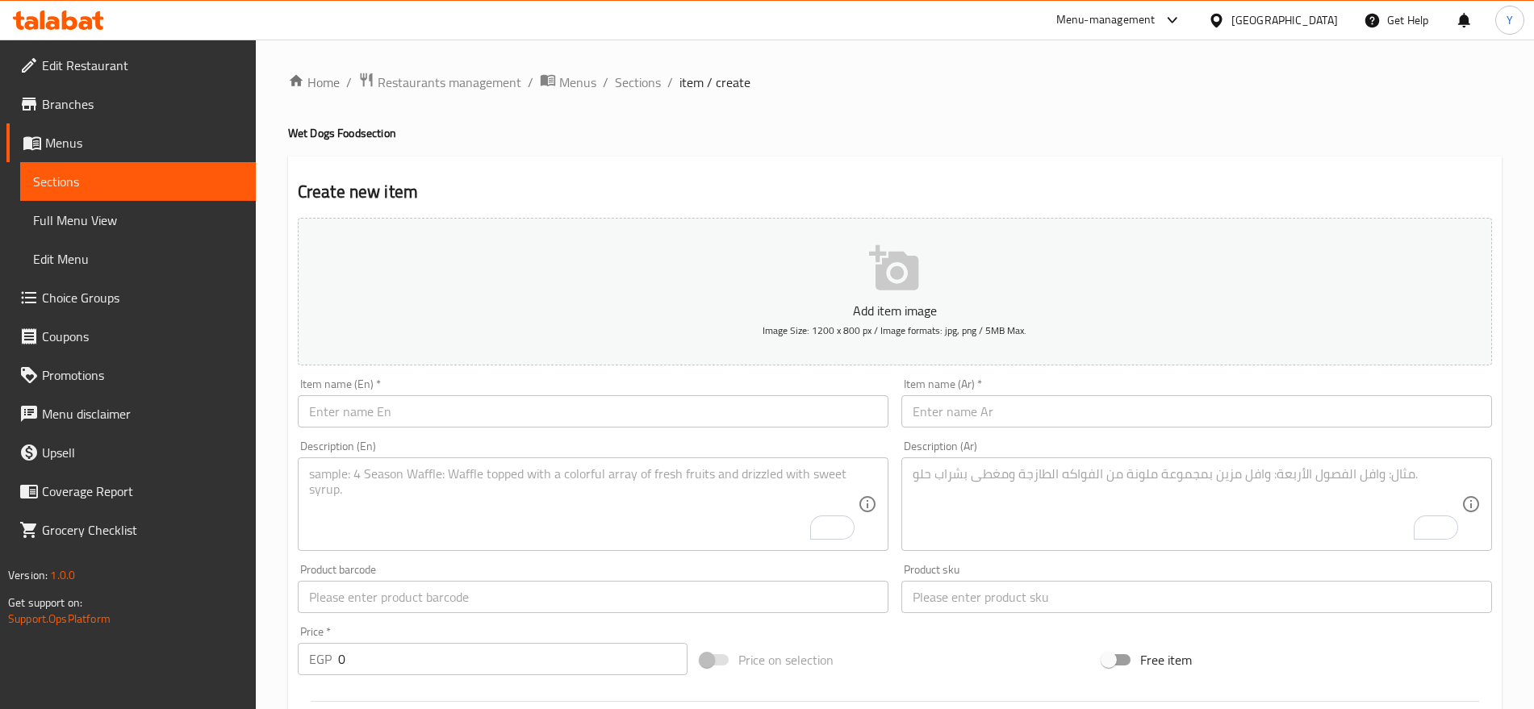
click at [702, 428] on div "Item name (En)   * Item name (En) *" at bounding box center [593, 403] width 604 height 62
click at [698, 409] on input "text" at bounding box center [593, 411] width 591 height 32
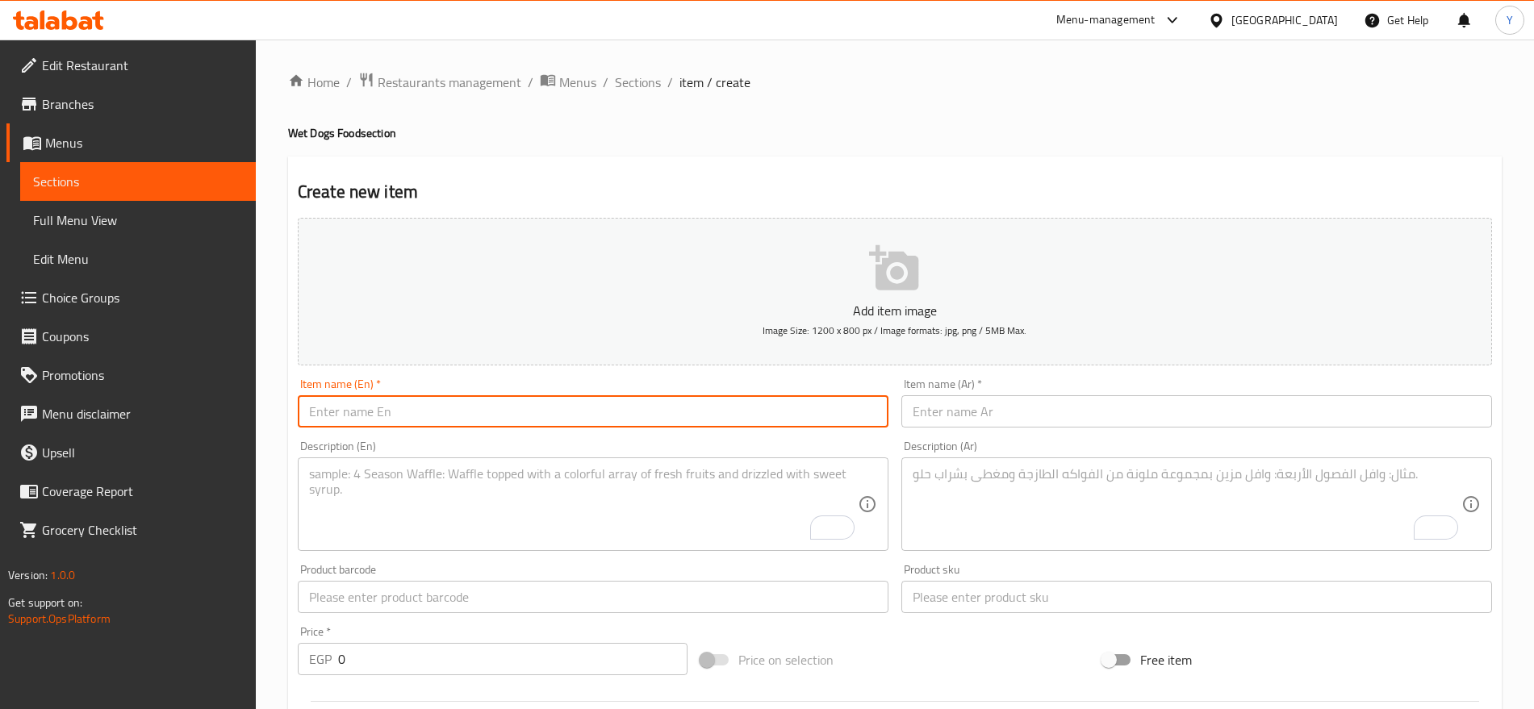
paste input "Ambiance White Bentonite Clumping Cat Litter Marseille Soap Scent 10L"
type input "Ambiance White Bentonite Clumping Cat Litter Marseille Soap Scent 10L"
click at [1016, 416] on input "text" at bounding box center [1196, 411] width 591 height 32
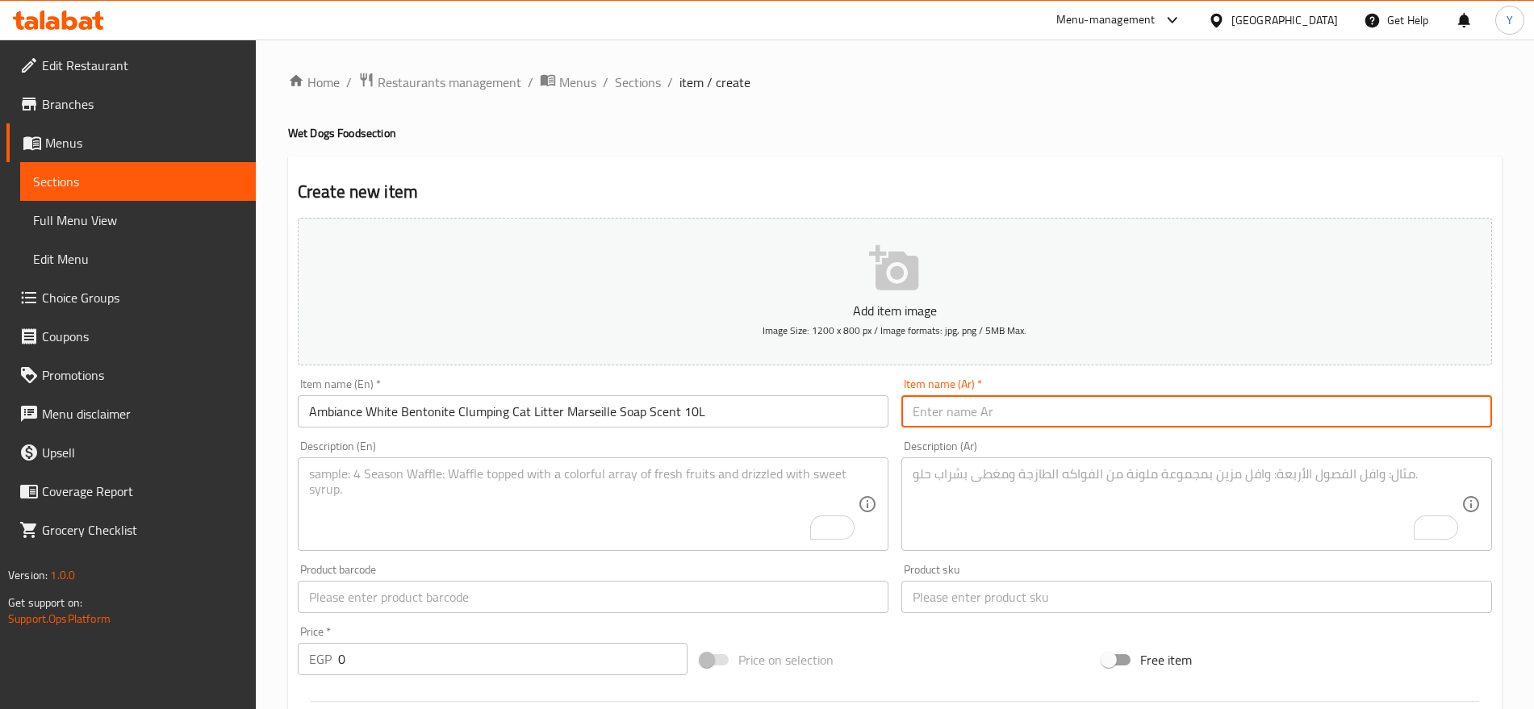
paste input "رمل قطط متكتل من أمبيانس وايت بنتونيت برائحة صابون مارسيليا، 10 لتر"
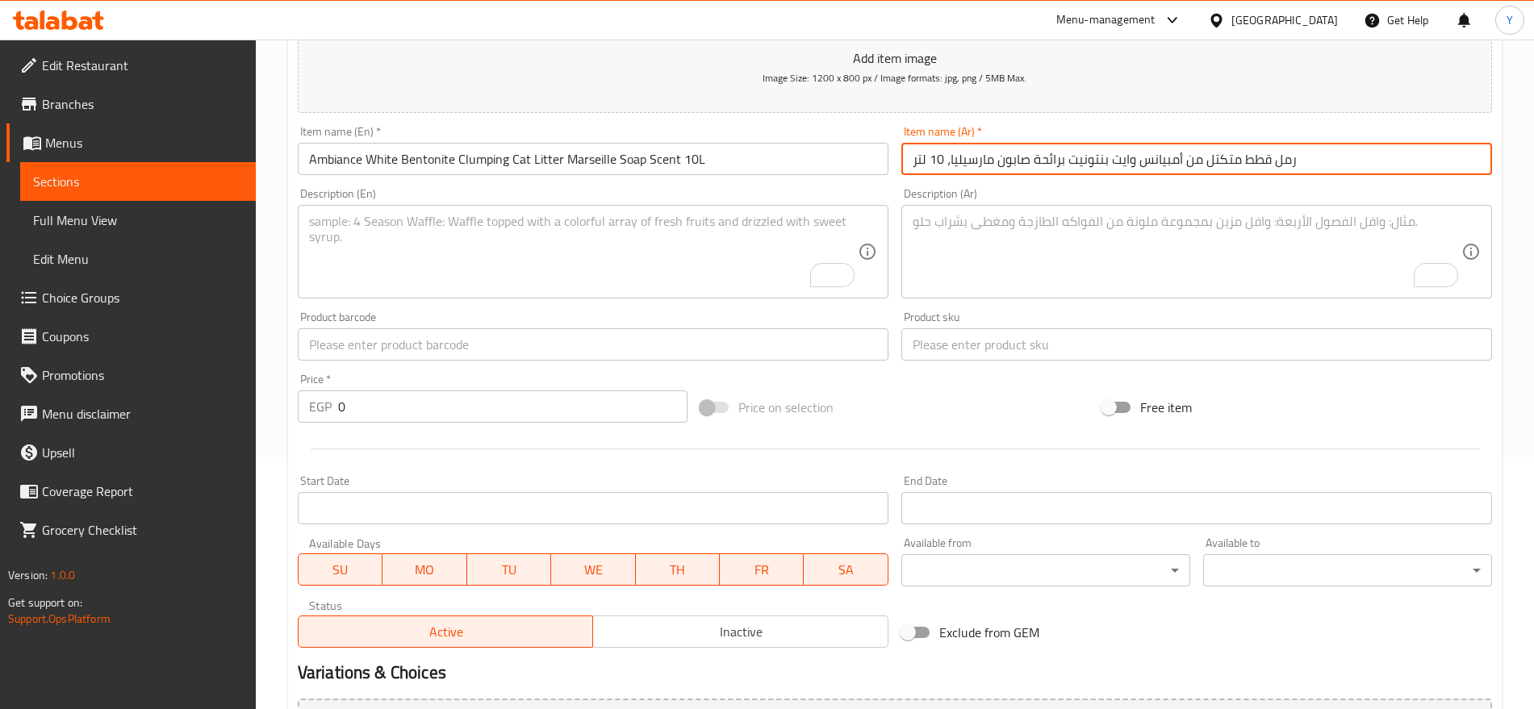
scroll to position [269, 0]
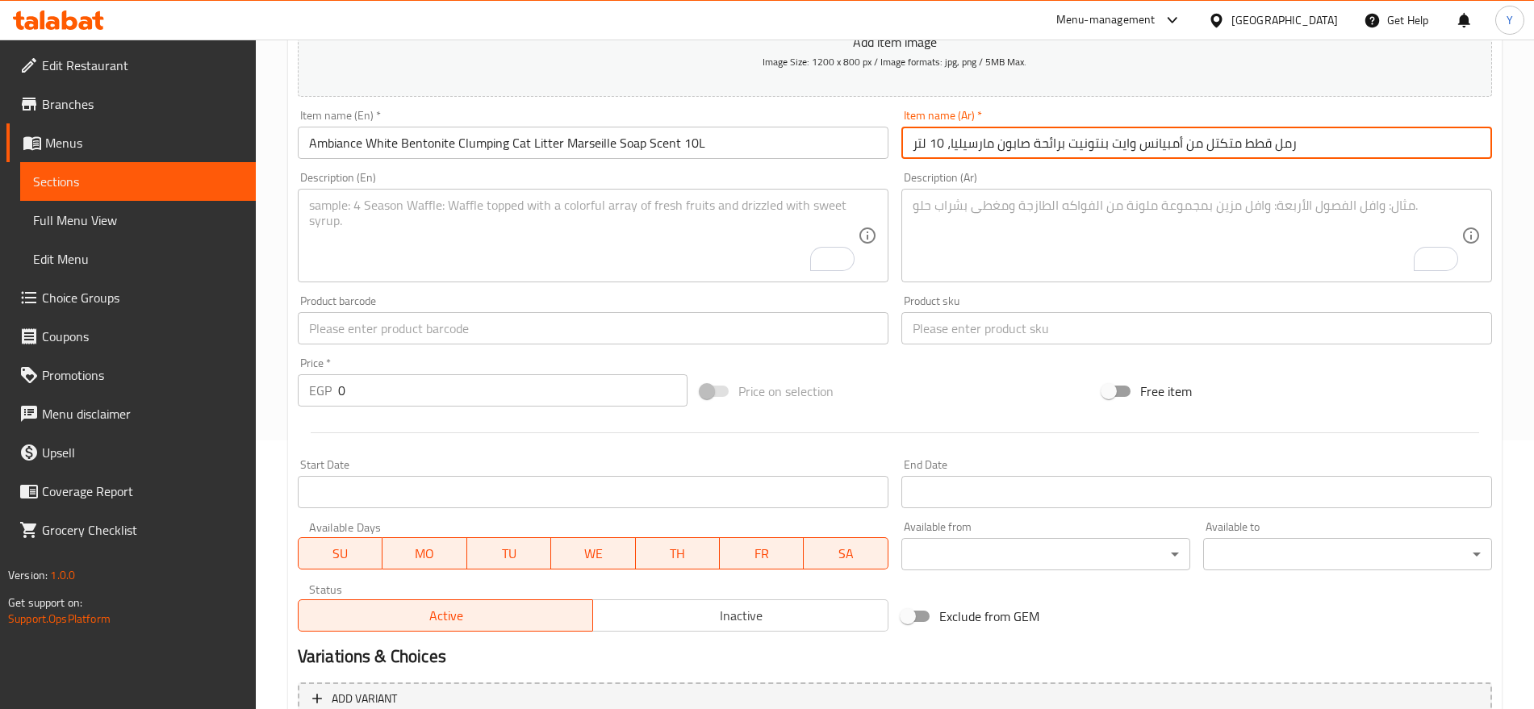
type input "رمل قطط متكتل من أمبيانس وايت بنتونيت برائحة صابون مارسيليا، 10 لتر"
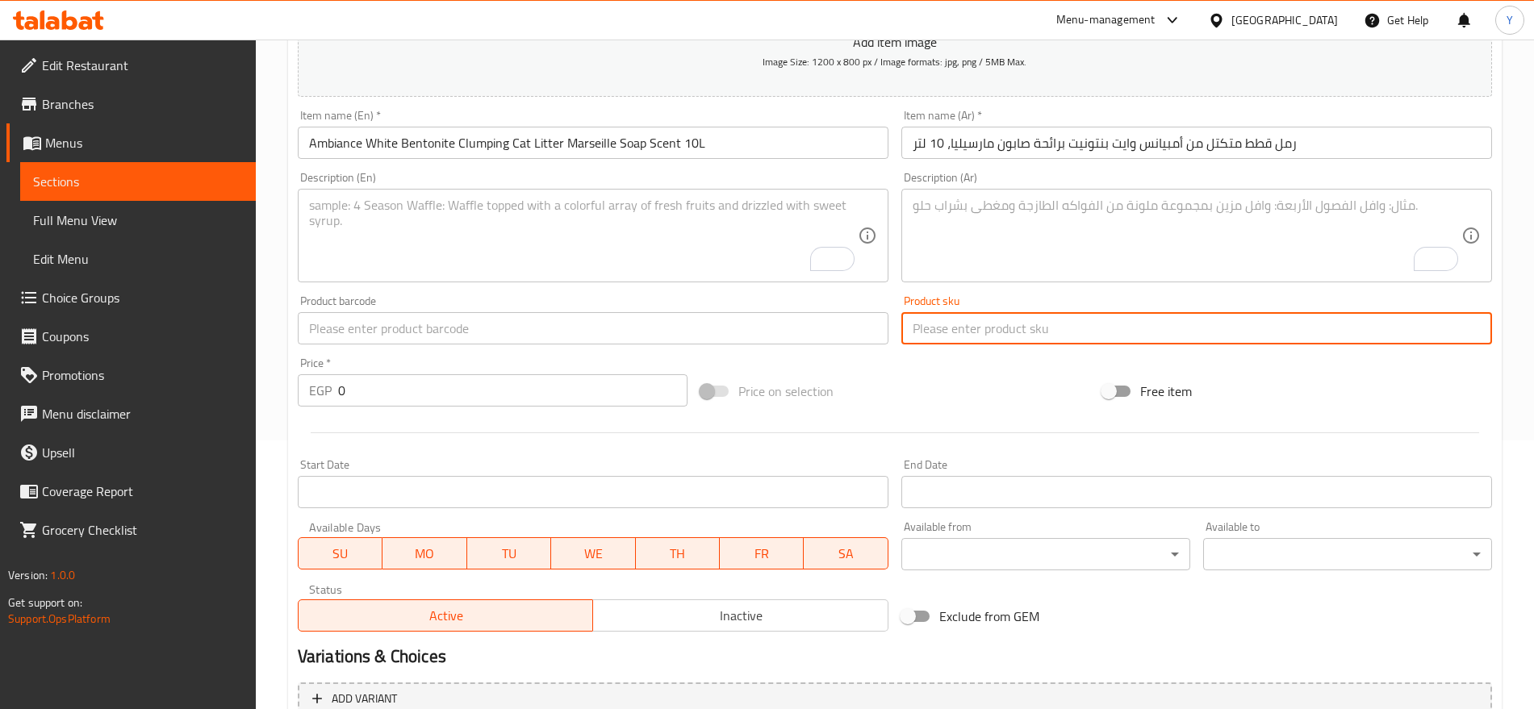
click at [975, 316] on input "text" at bounding box center [1196, 328] width 591 height 32
paste input "9943"
type input "9943"
click at [527, 375] on input "0" at bounding box center [512, 390] width 349 height 32
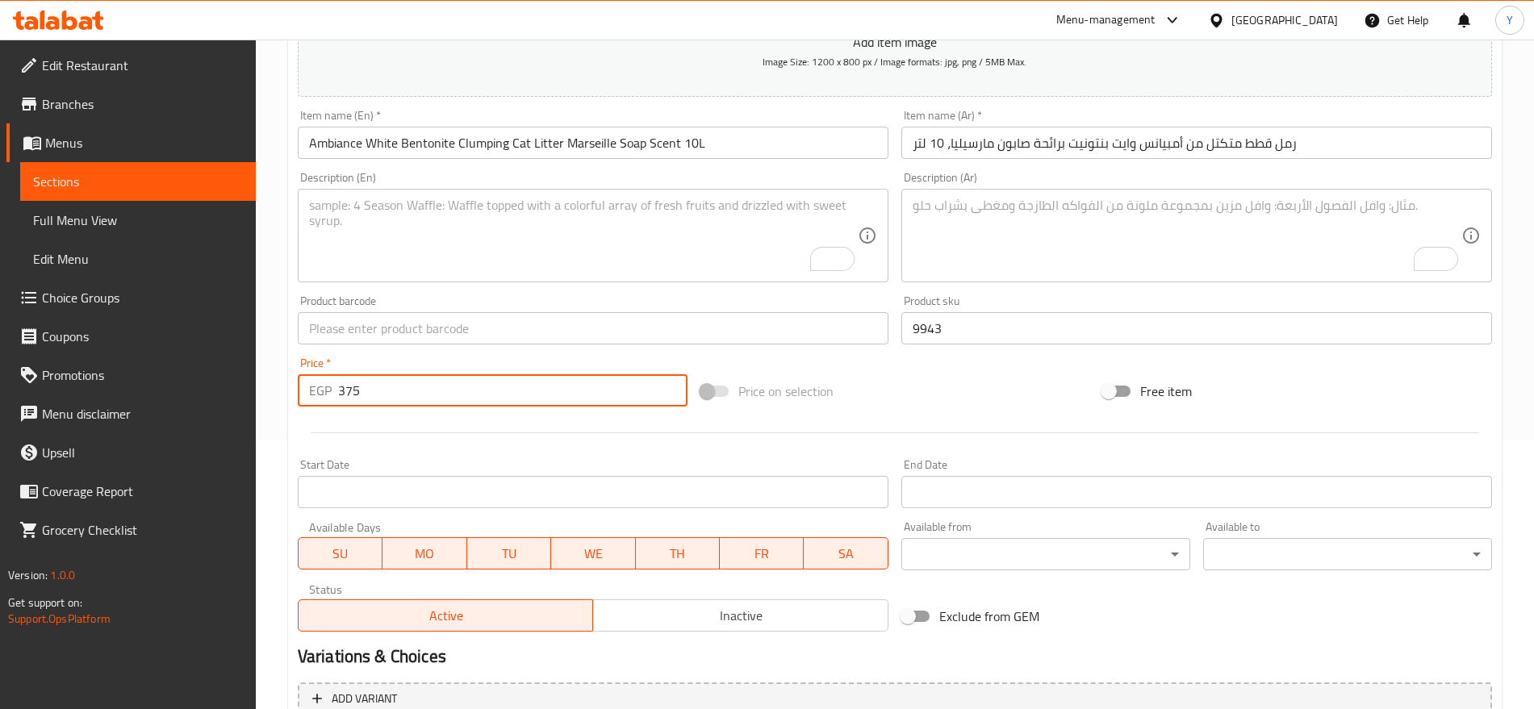
type input "375"
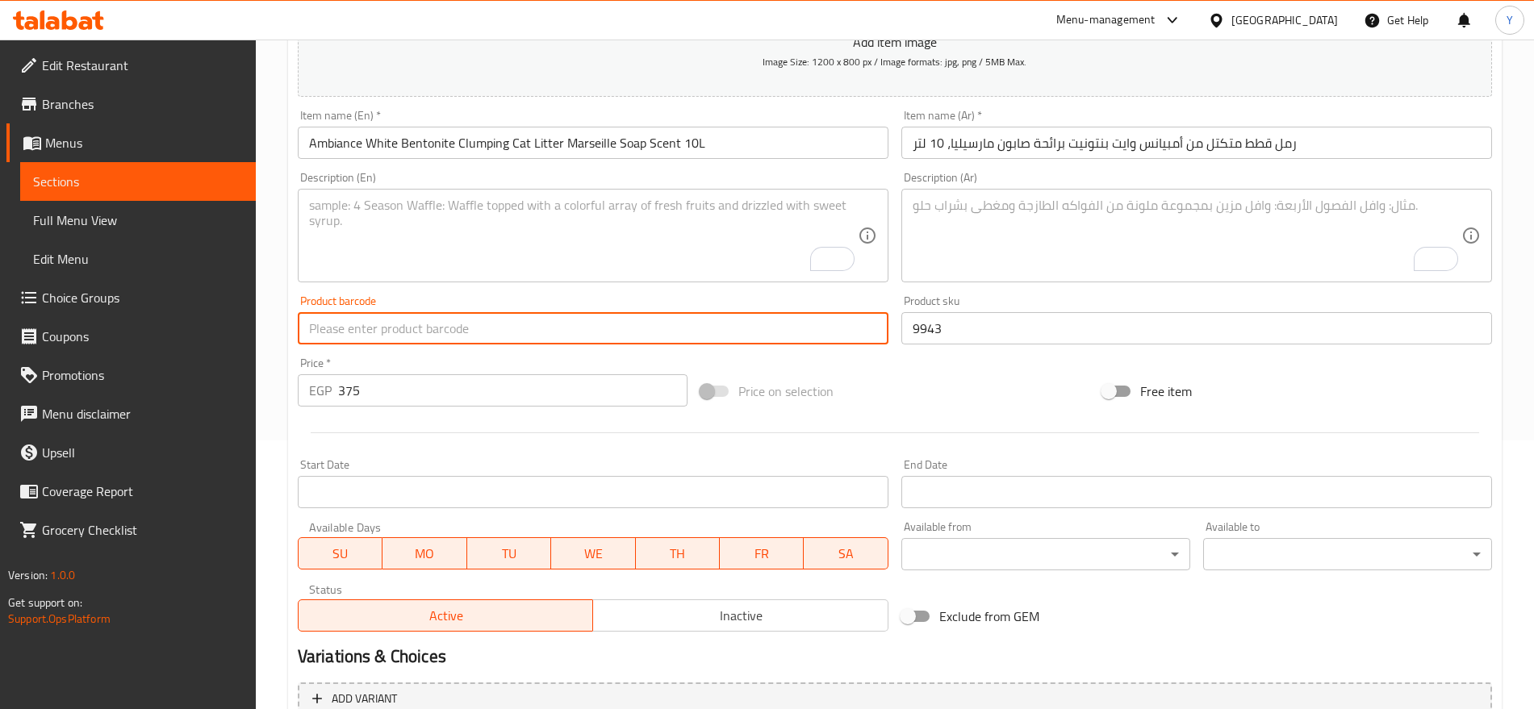
click at [771, 322] on input "text" at bounding box center [593, 328] width 591 height 32
paste input "8683498160269"
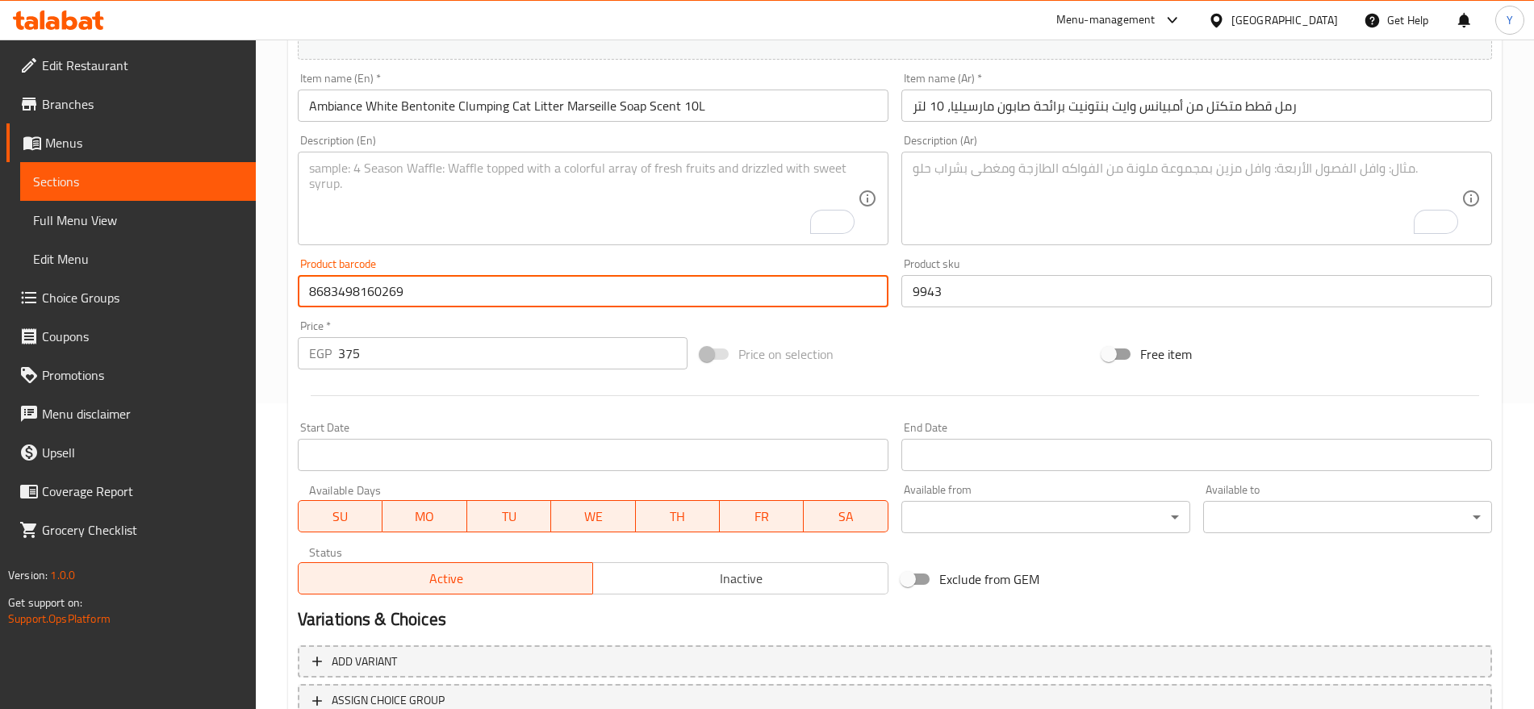
scroll to position [431, 0]
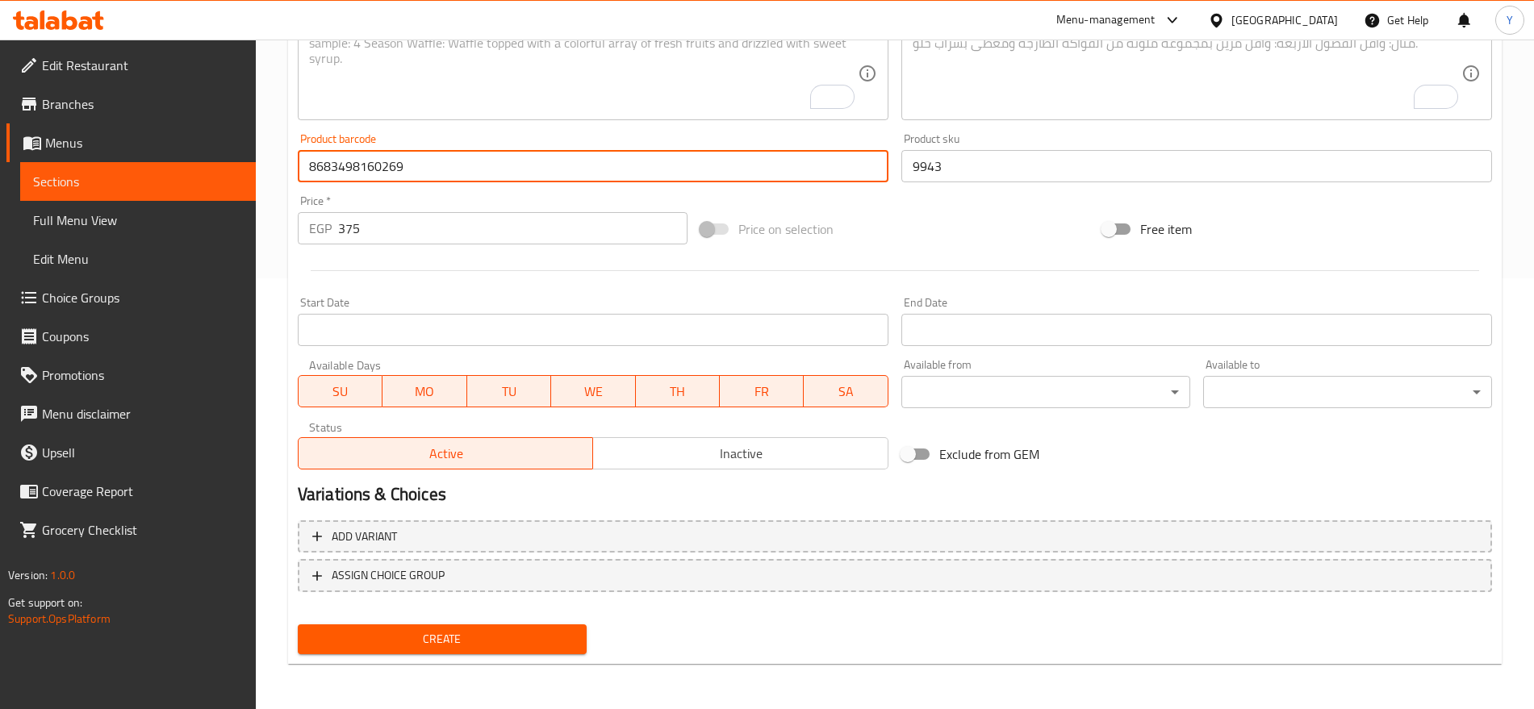
type input "8683498160269"
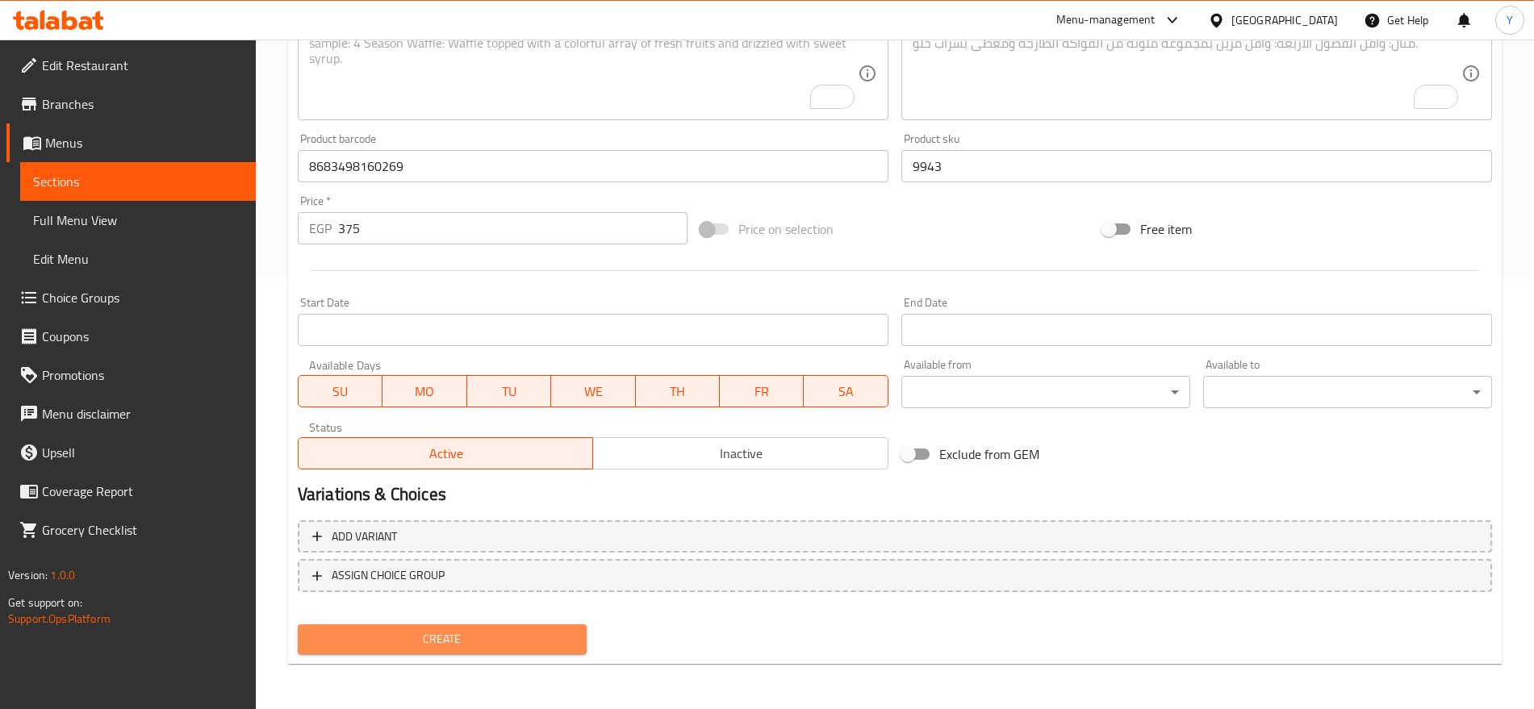
click at [466, 629] on span "Create" at bounding box center [442, 639] width 263 height 20
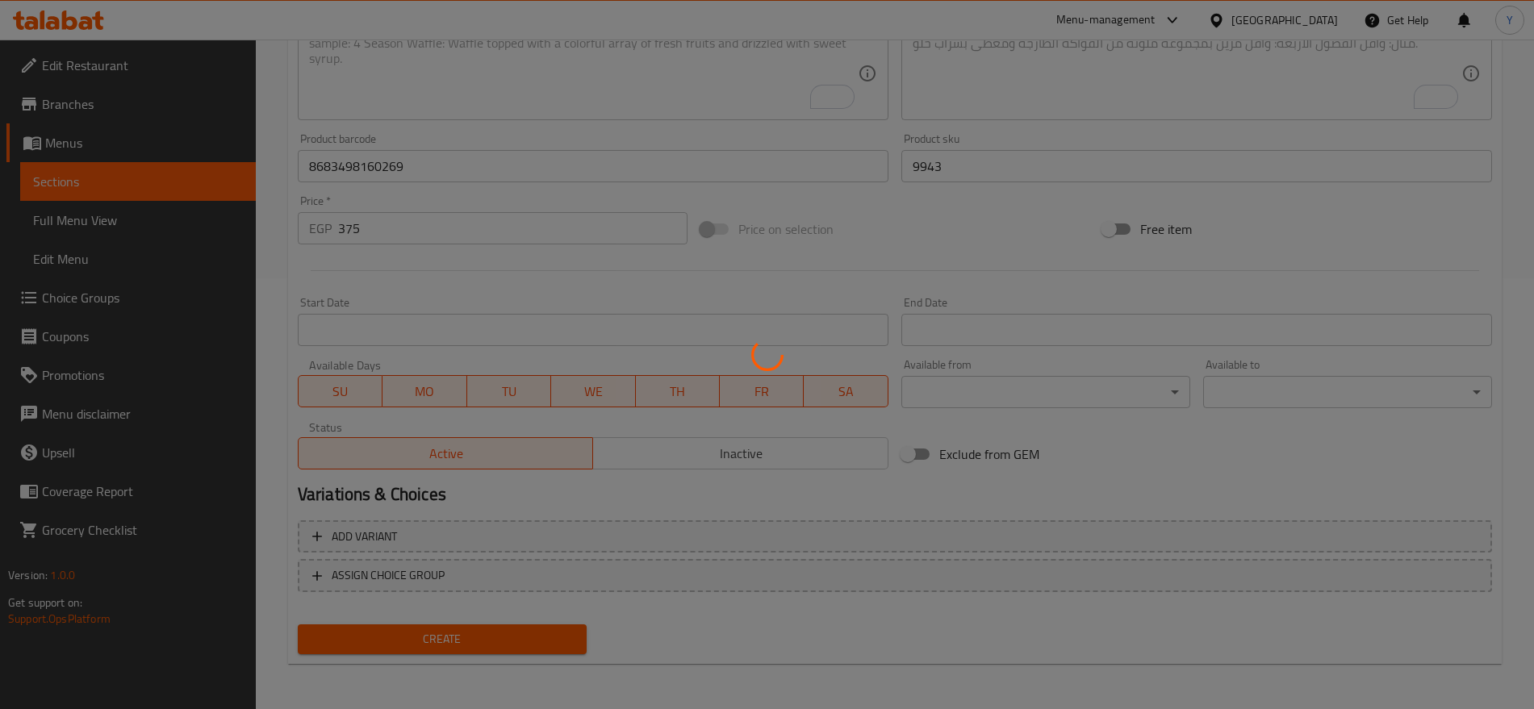
type input "0"
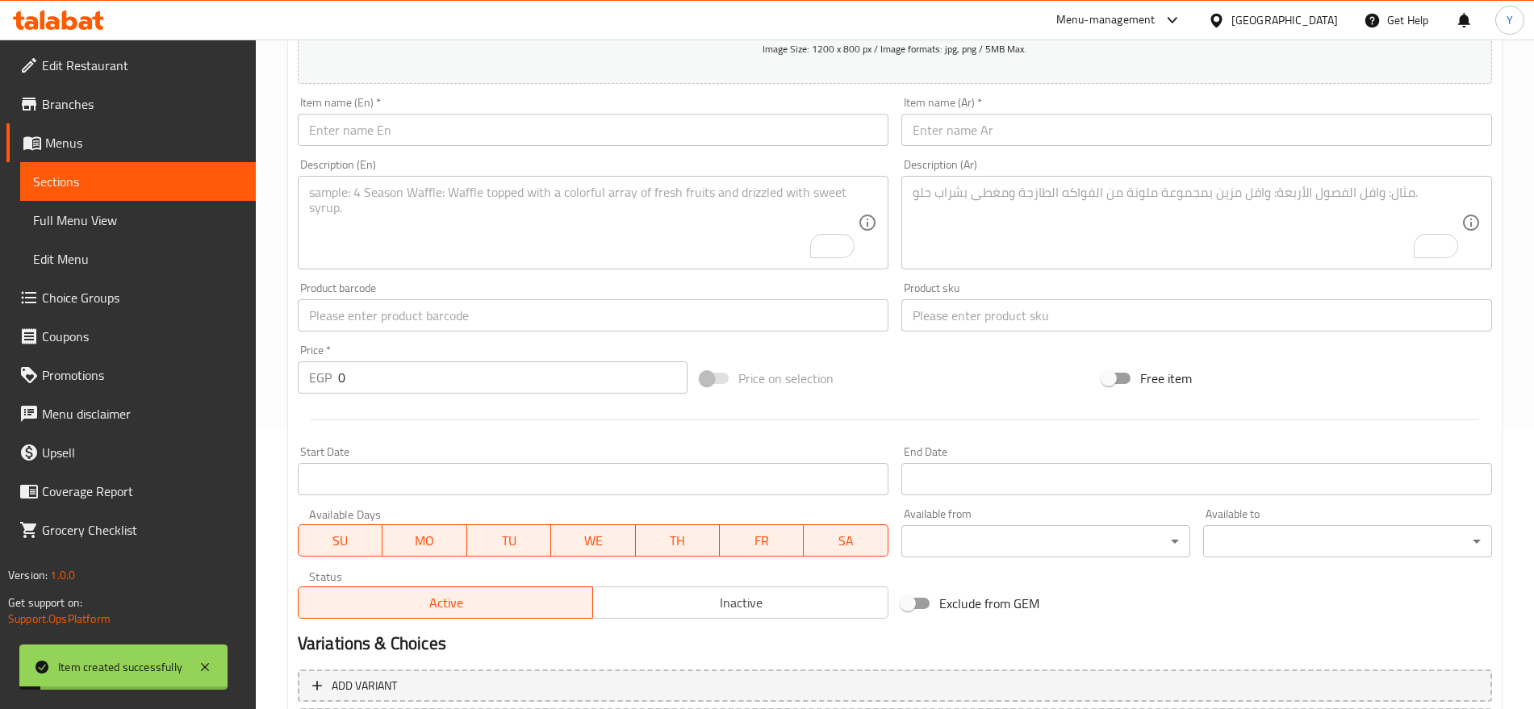
scroll to position [27, 0]
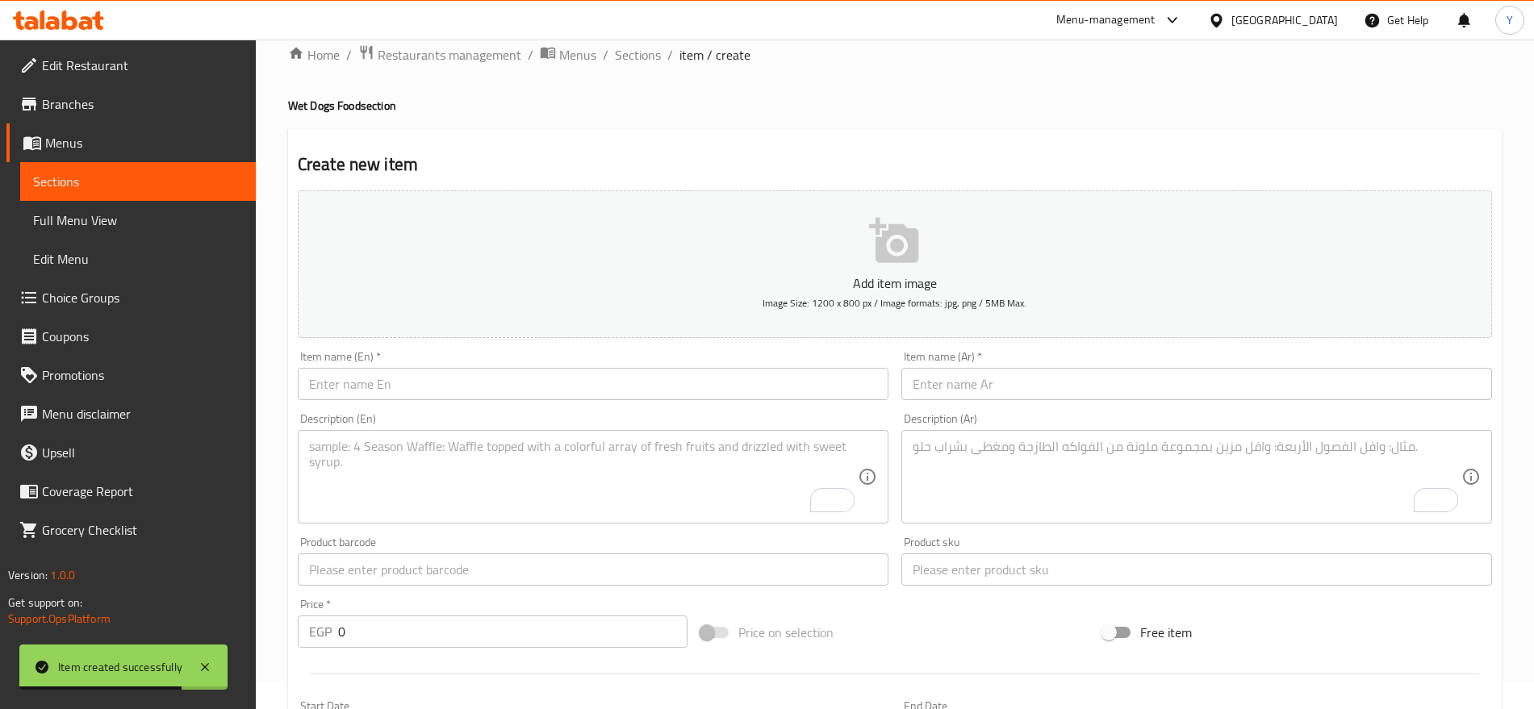
click at [617, 376] on input "text" at bounding box center [593, 384] width 591 height 32
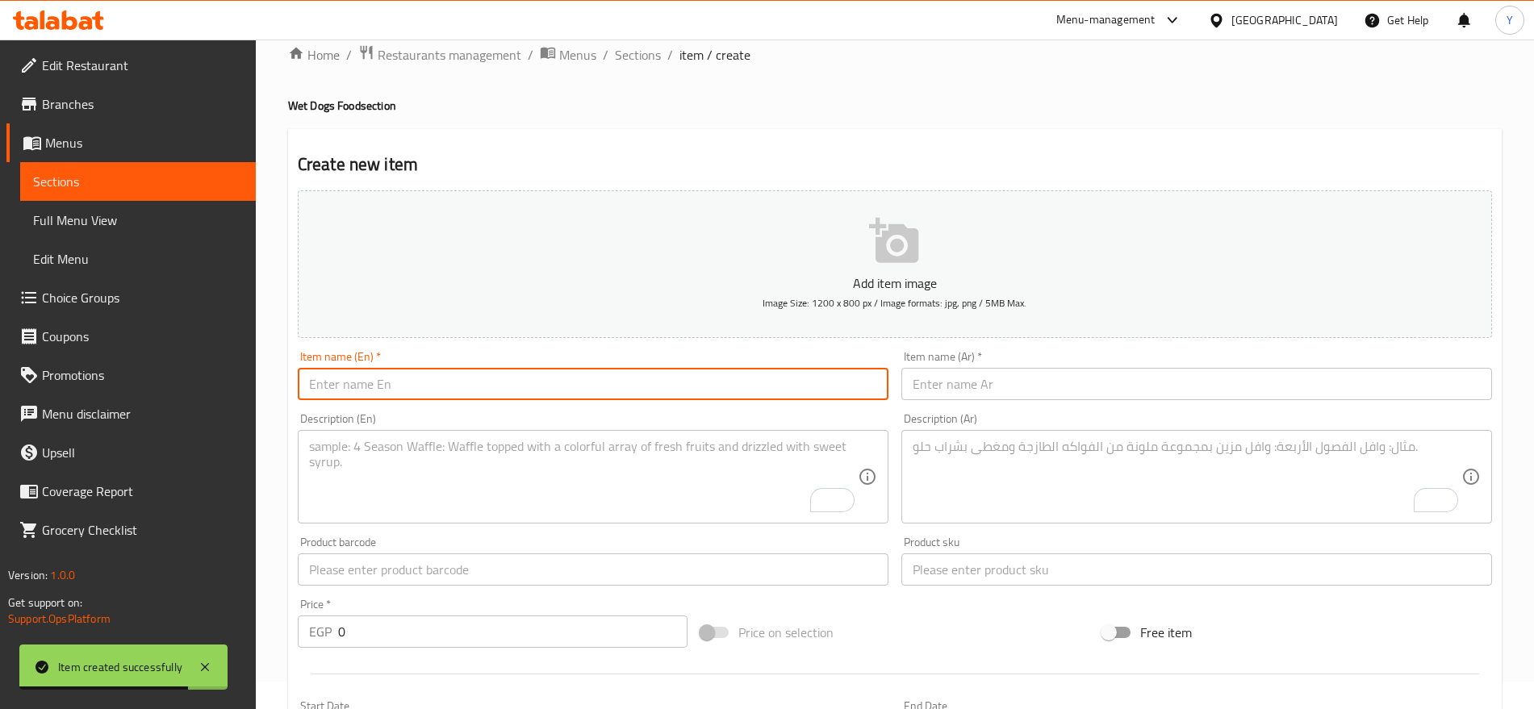
paste input "Ambiance White Bentonite Clumping Cat Litter Marseille Soap Scent 5L"
type input "Ambiance White Bentonite Clumping Cat Litter Marseille Soap Scent 5L"
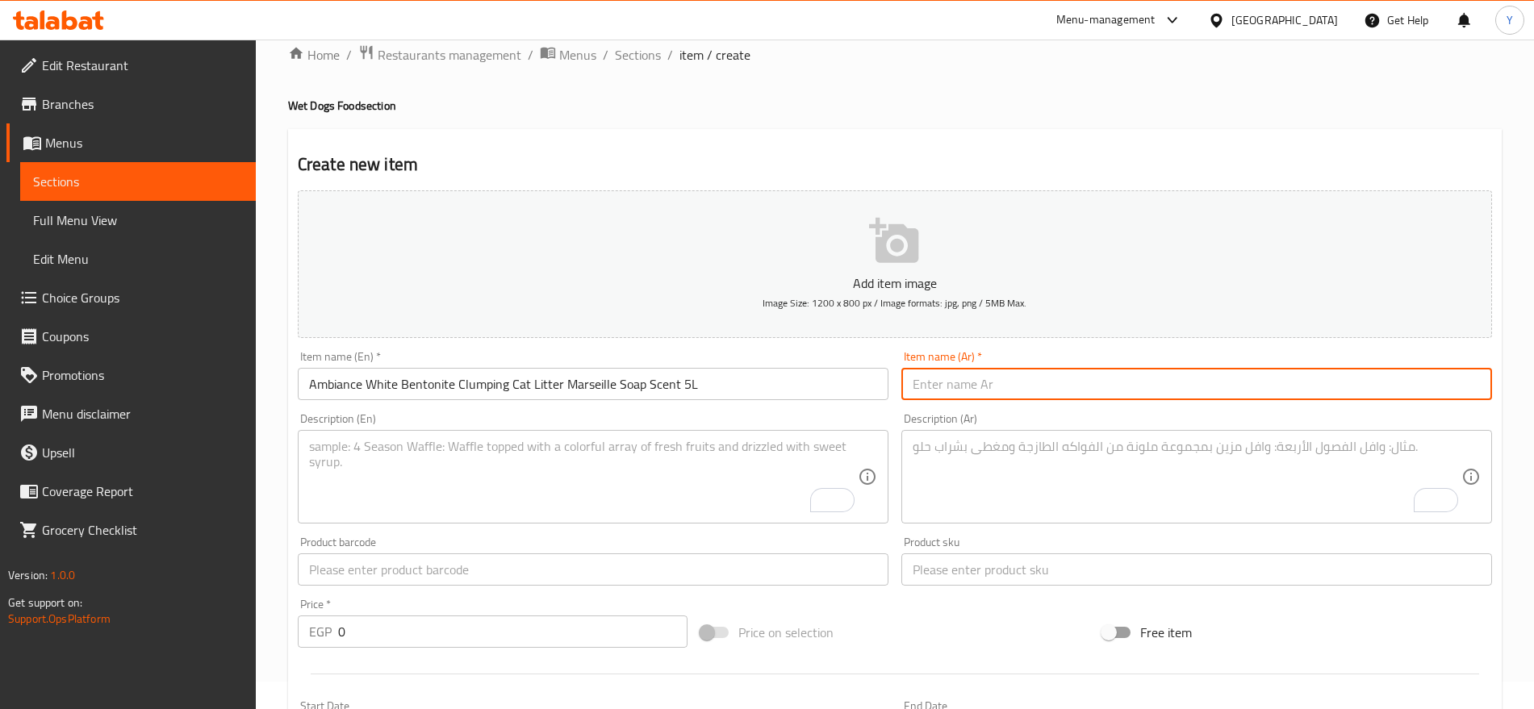
click at [984, 386] on input "text" at bounding box center [1196, 384] width 591 height 32
paste input "رمل قطط متكتل من أمبيانس وايت بنتونيت برائحة صابون مارسيليا، 5 لتر"
type input "رمل قطط متكتل من أمبيانس وايت بنتونيت برائحة صابون مارسيليا، 5 لتر"
click at [562, 566] on input "text" at bounding box center [593, 570] width 591 height 32
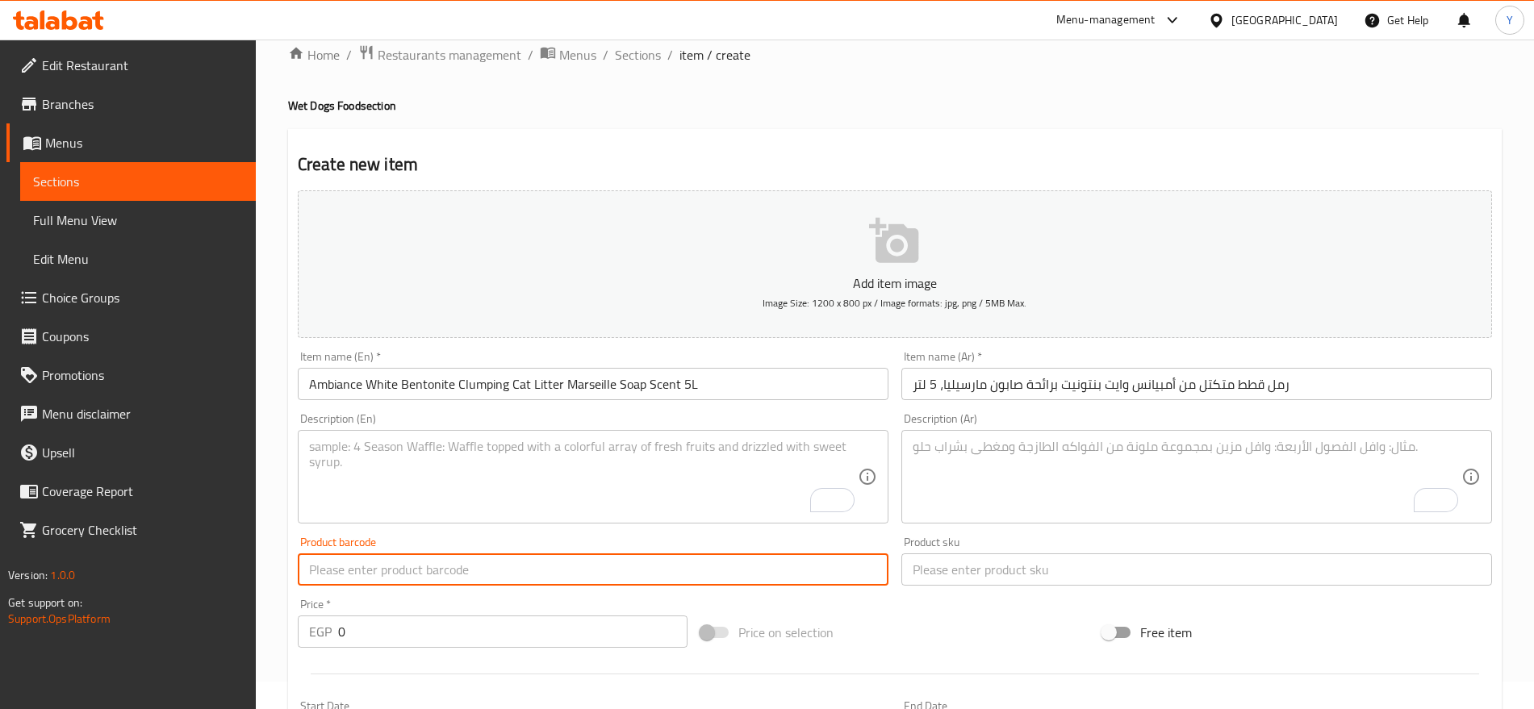
click at [975, 578] on input "text" at bounding box center [1196, 570] width 591 height 32
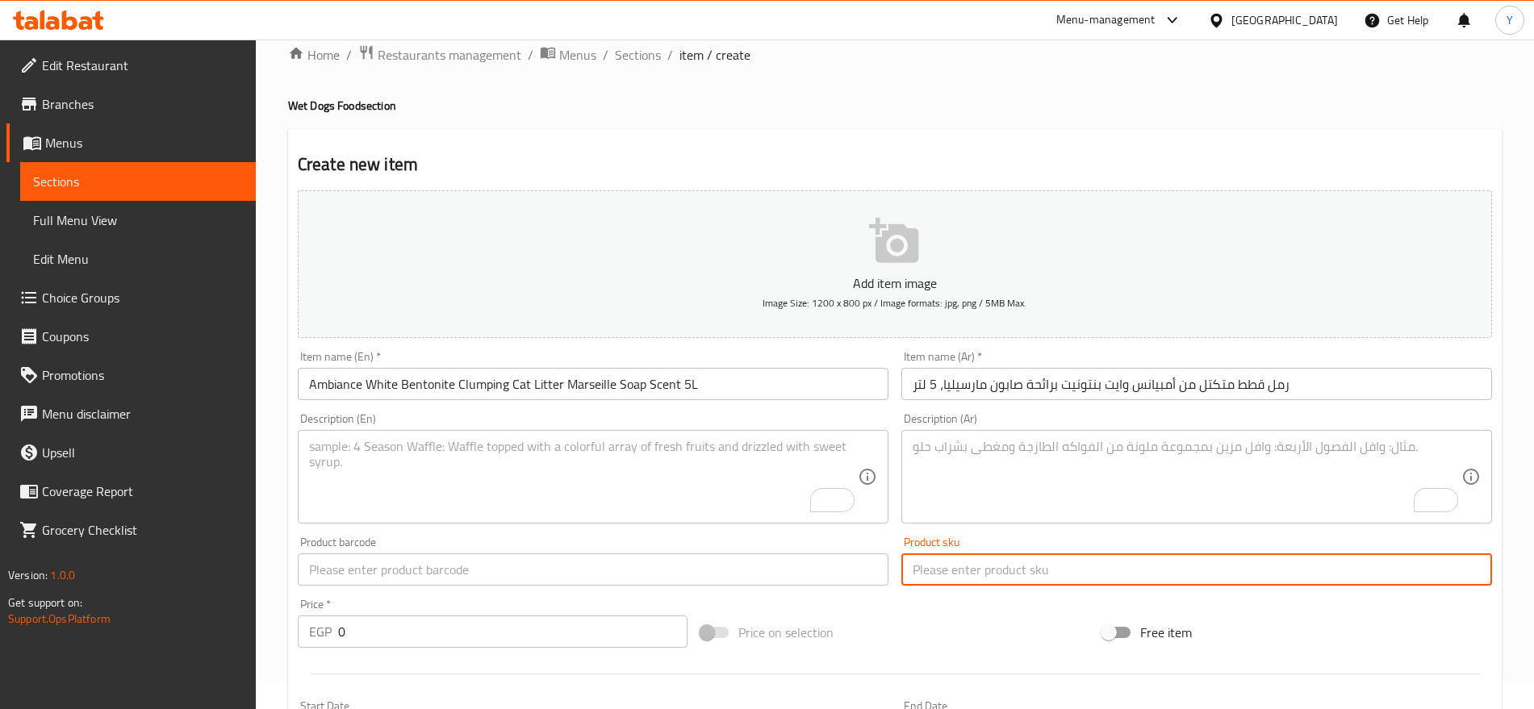
paste input "6539"
type input "6539"
click at [403, 626] on input "0" at bounding box center [512, 632] width 349 height 32
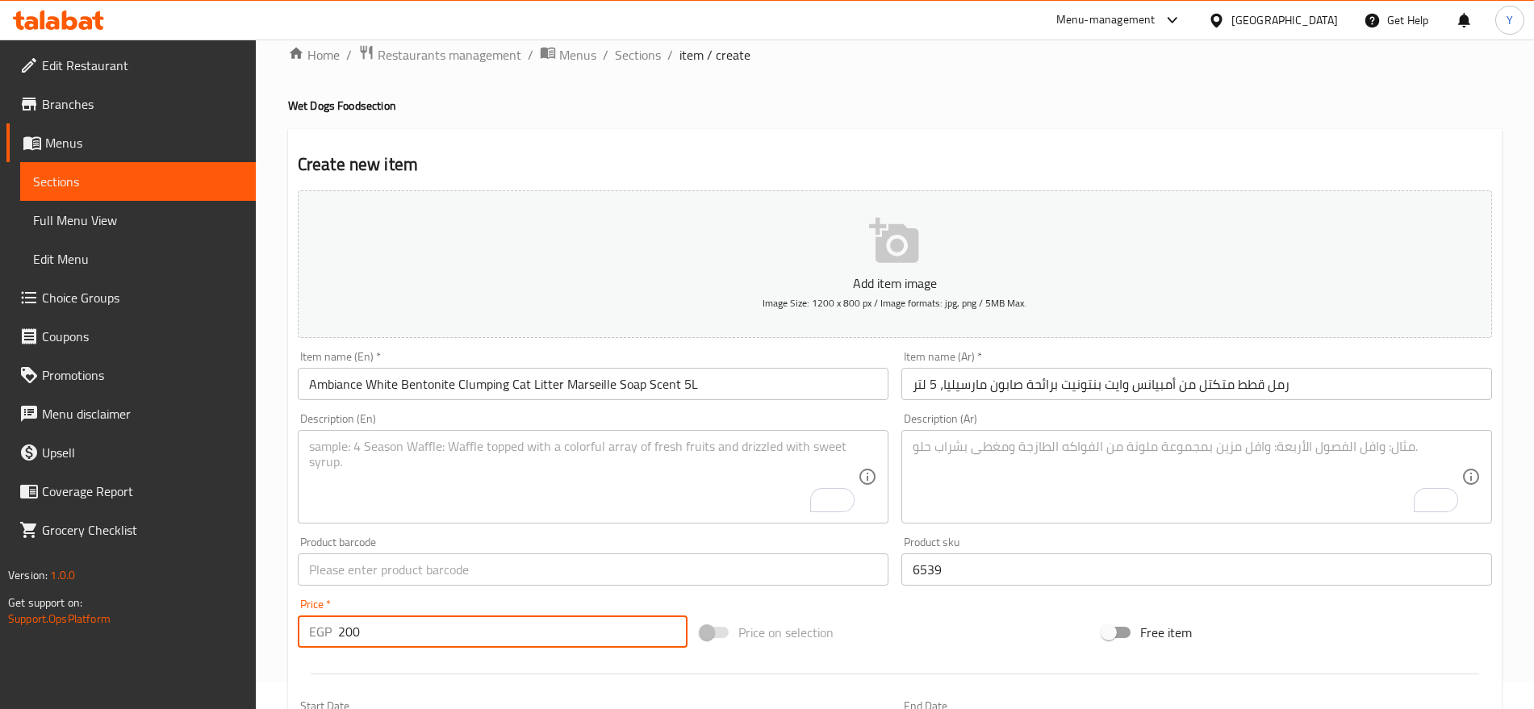
type input "200"
click at [700, 563] on input "text" at bounding box center [593, 570] width 591 height 32
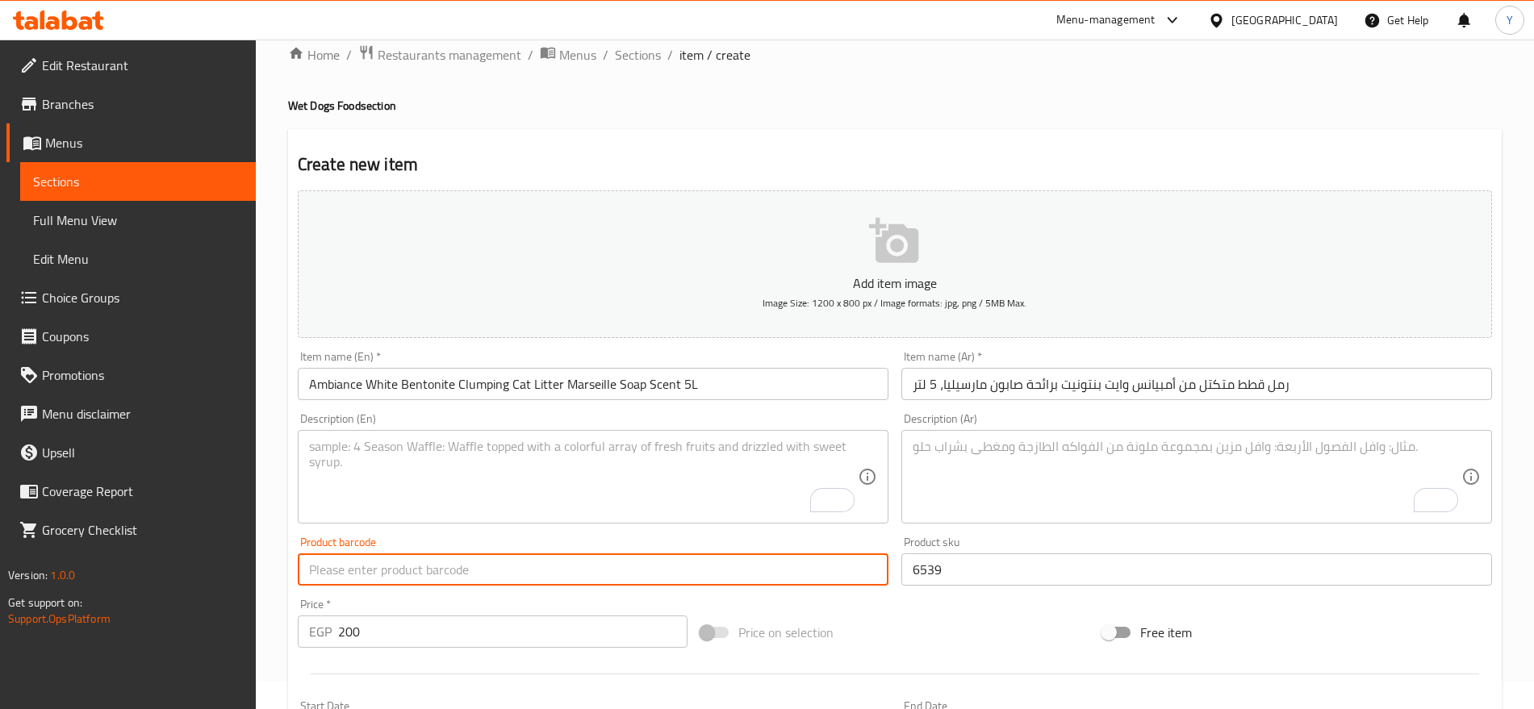
paste input "8683498160207"
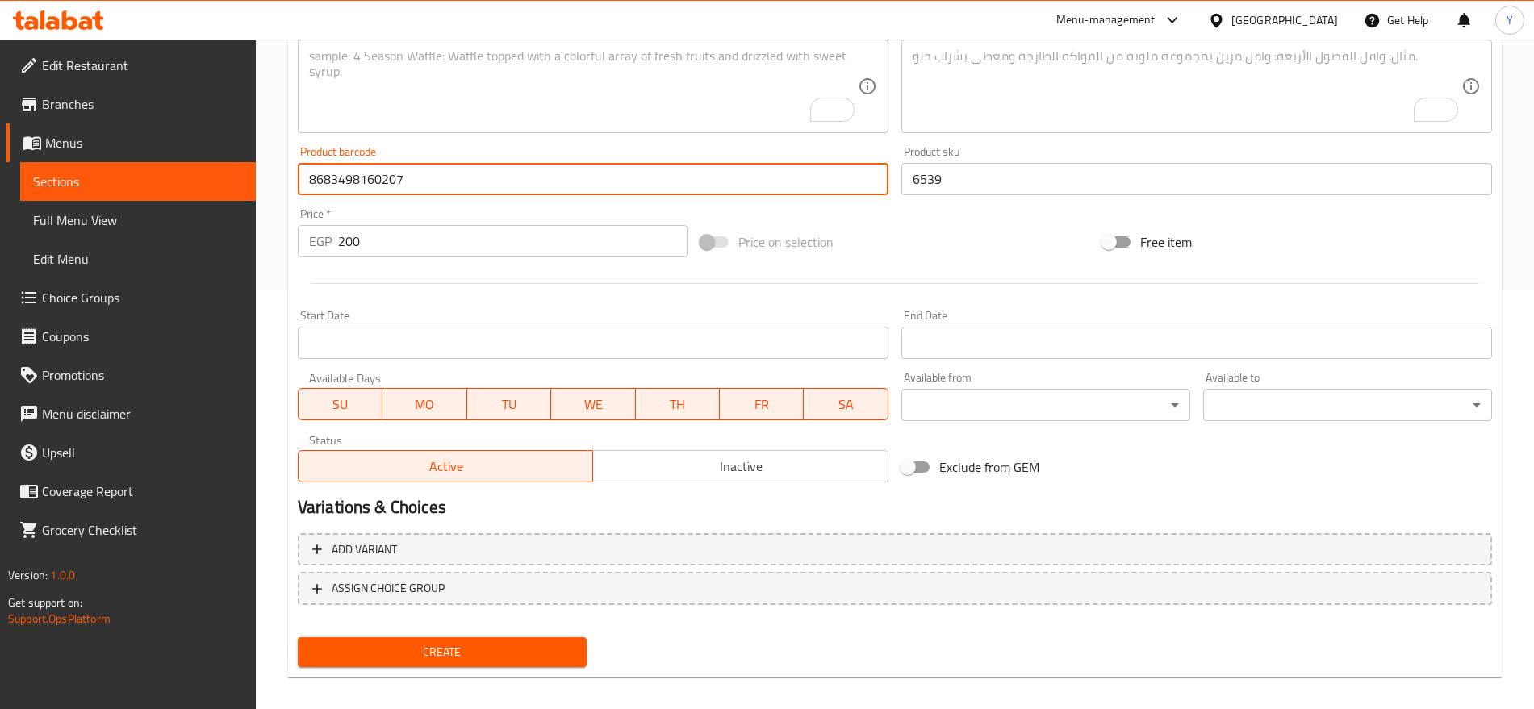
scroll to position [431, 0]
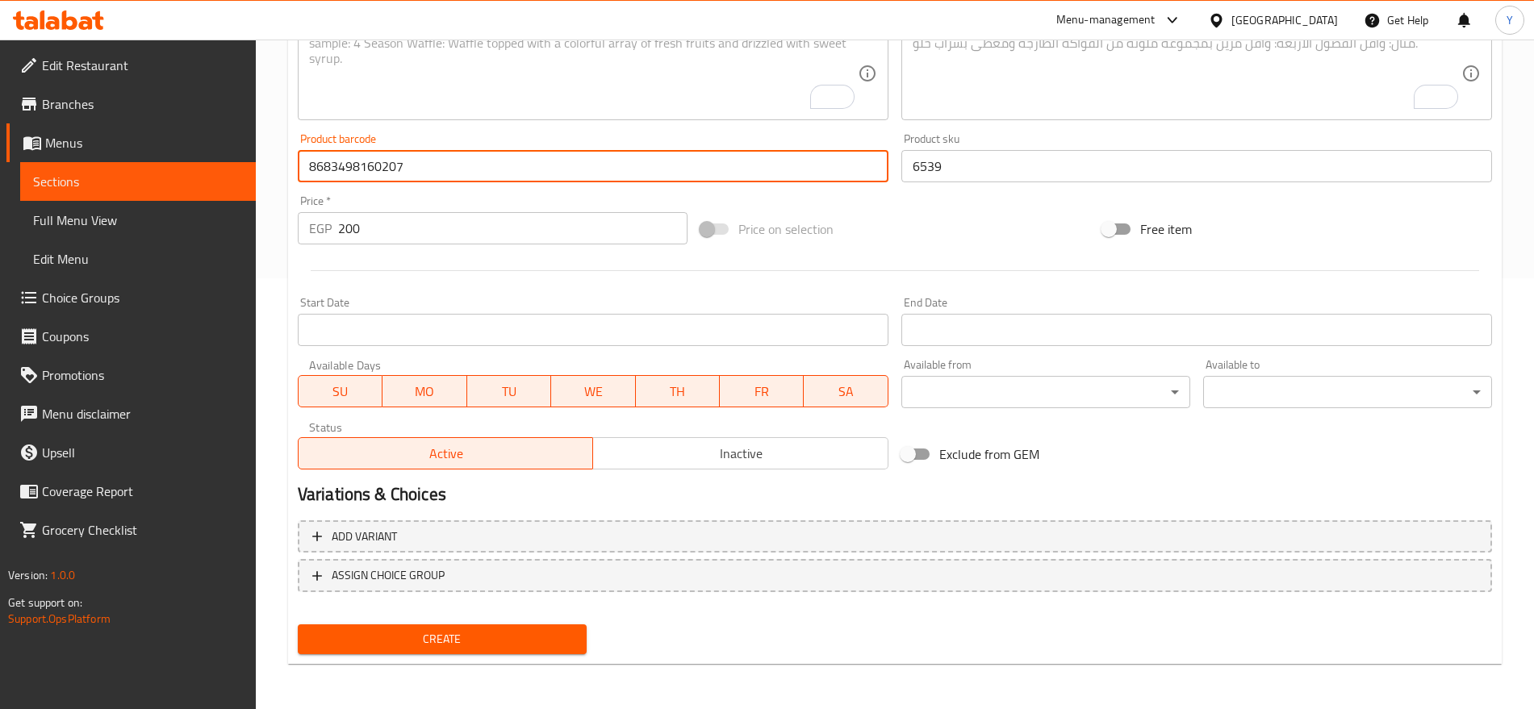
type input "8683498160207"
click at [533, 635] on span "Create" at bounding box center [442, 639] width 263 height 20
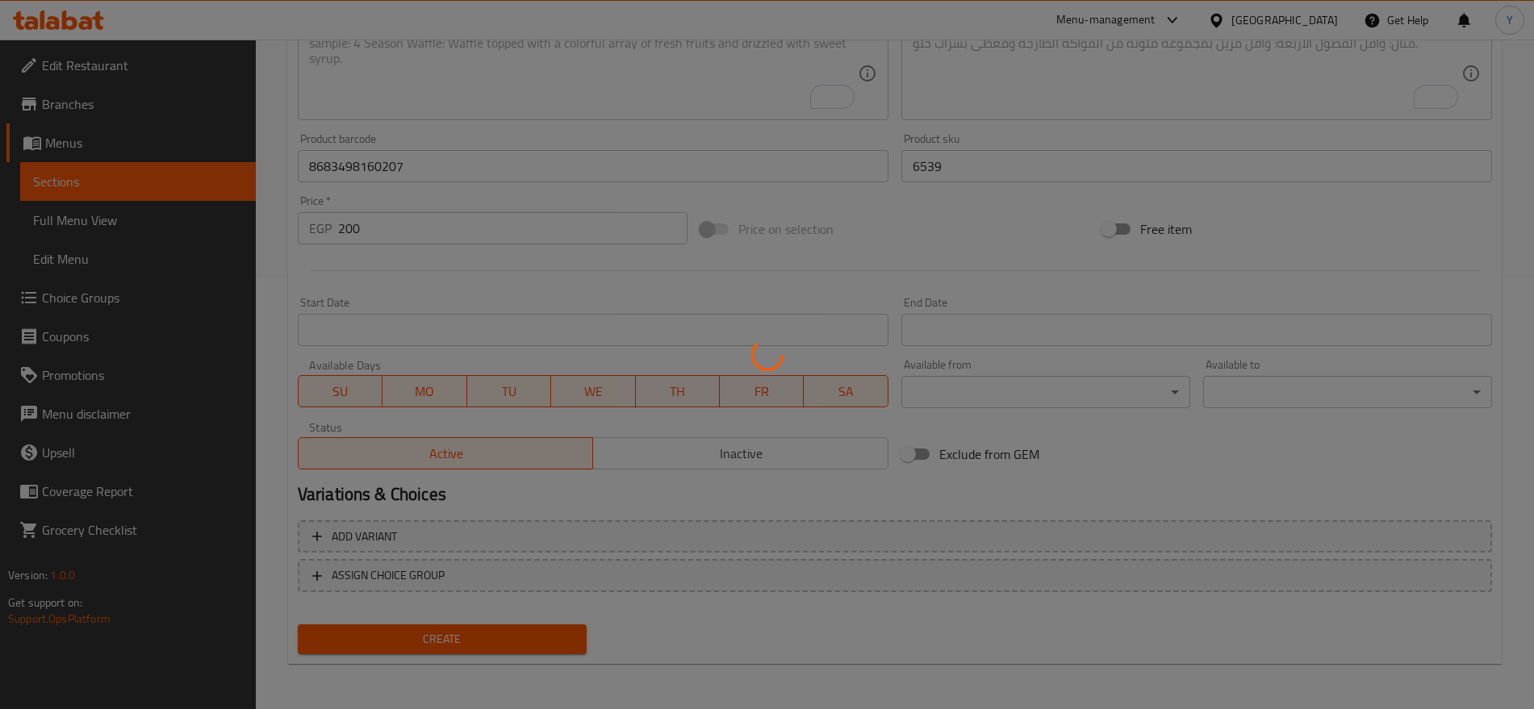
type input "0"
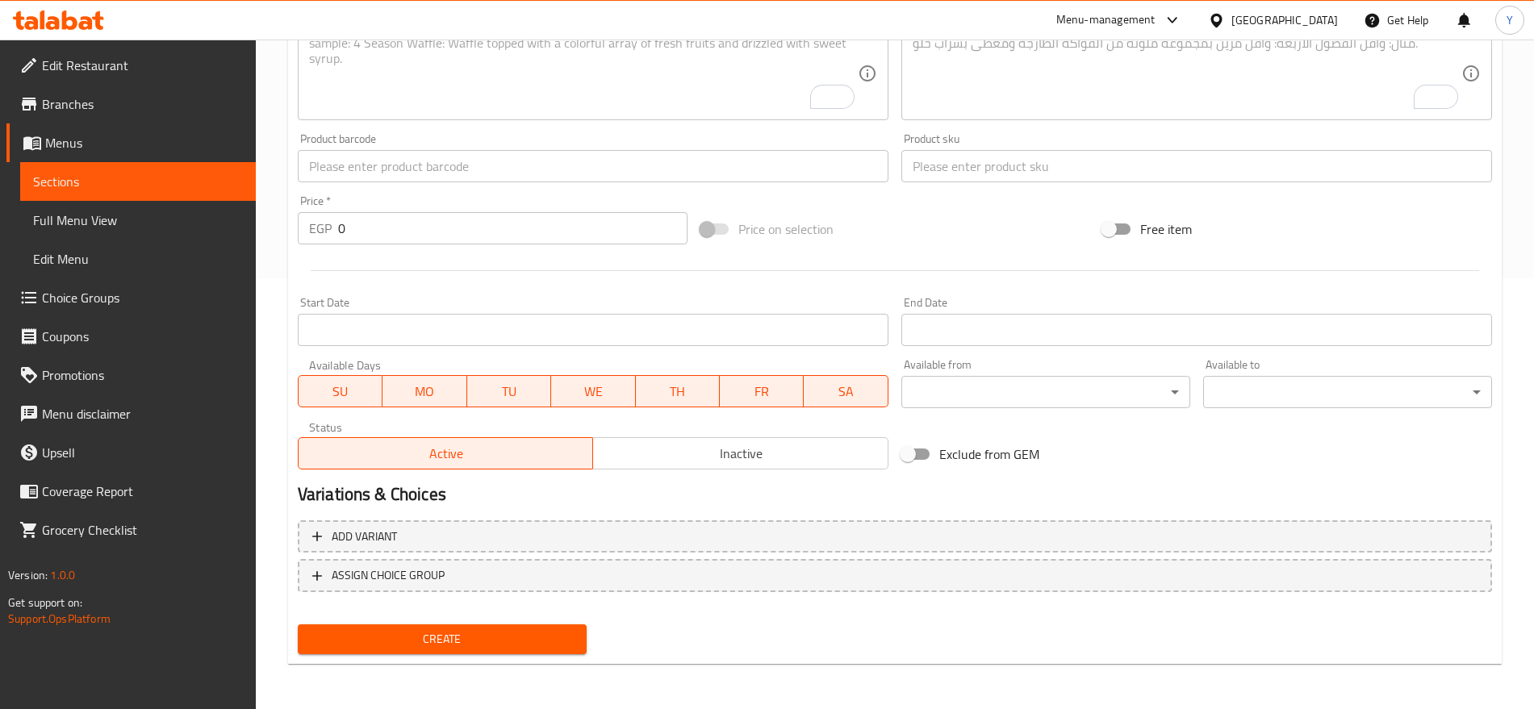
scroll to position [94, 0]
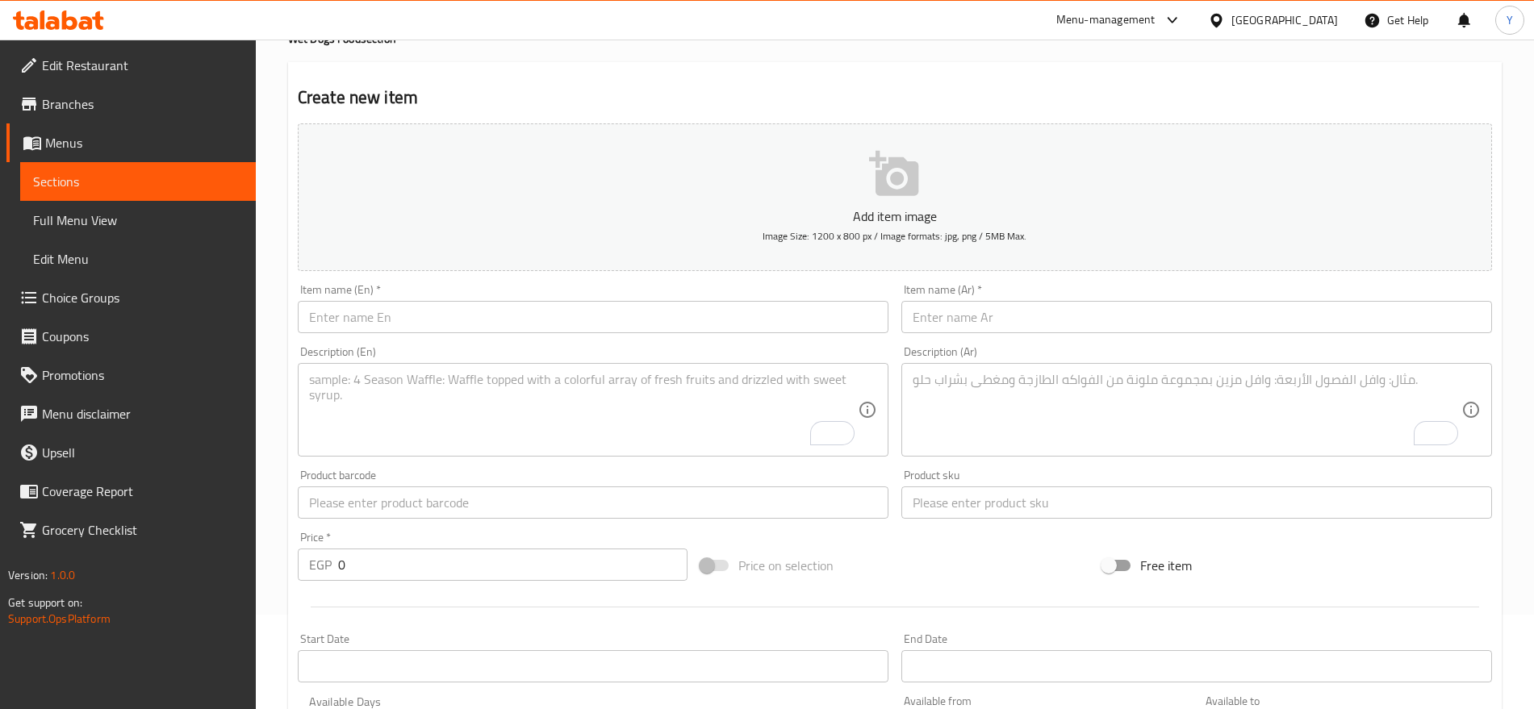
click at [585, 314] on input "text" at bounding box center [593, 317] width 591 height 32
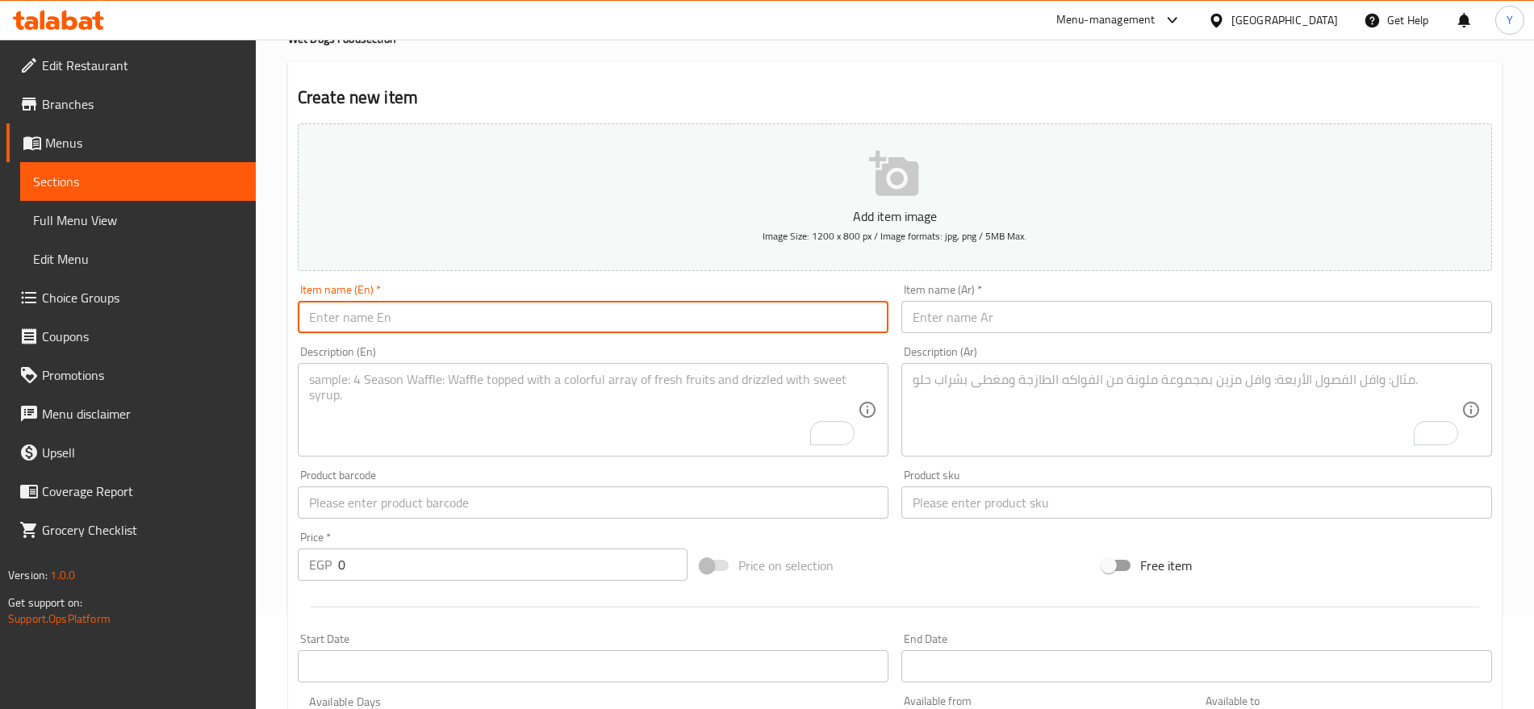
paste input "Aqua Dog Pet Travel Water Bottle"
type input "Aqua Dog Pet Travel Water Bottle"
click at [1131, 315] on input "text" at bounding box center [1196, 317] width 591 height 32
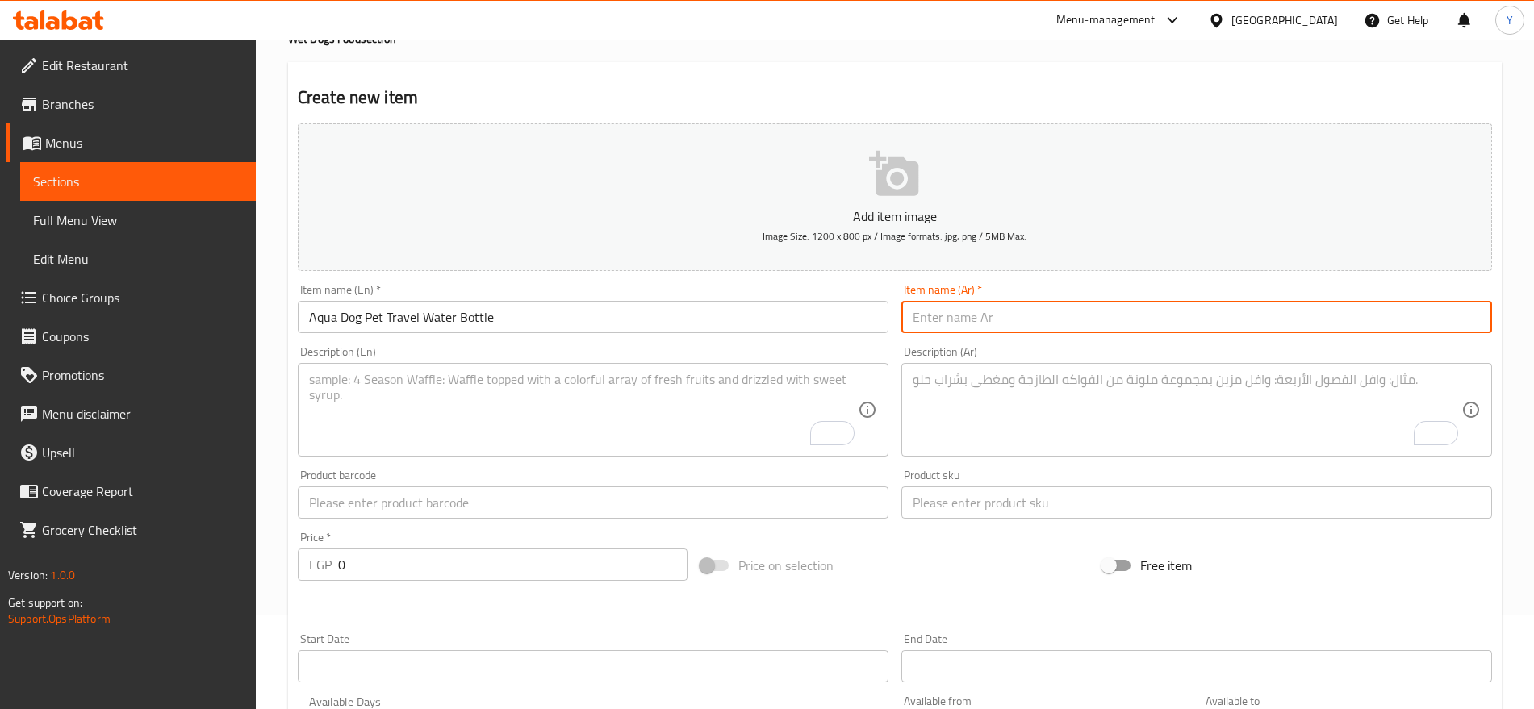
paste input "زجاجة مياه للسفر من أكوا دوج للحيوانات الأليفة"
type input "زجاجة مياه للسفر من أكوا دوج للحيوانات الأليفة"
click at [986, 503] on input "text" at bounding box center [1196, 503] width 591 height 32
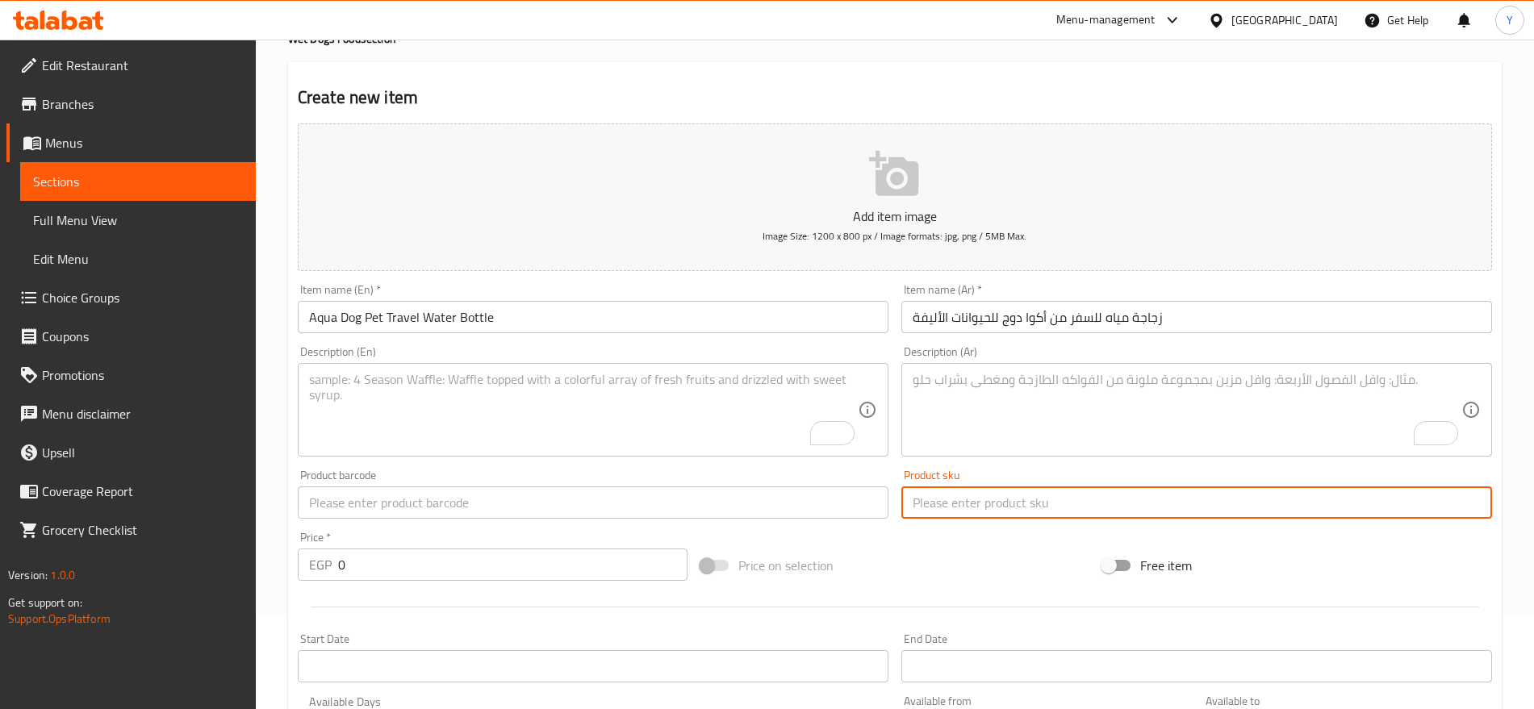
paste input "8824"
type input "8824"
click at [751, 496] on input "text" at bounding box center [593, 503] width 591 height 32
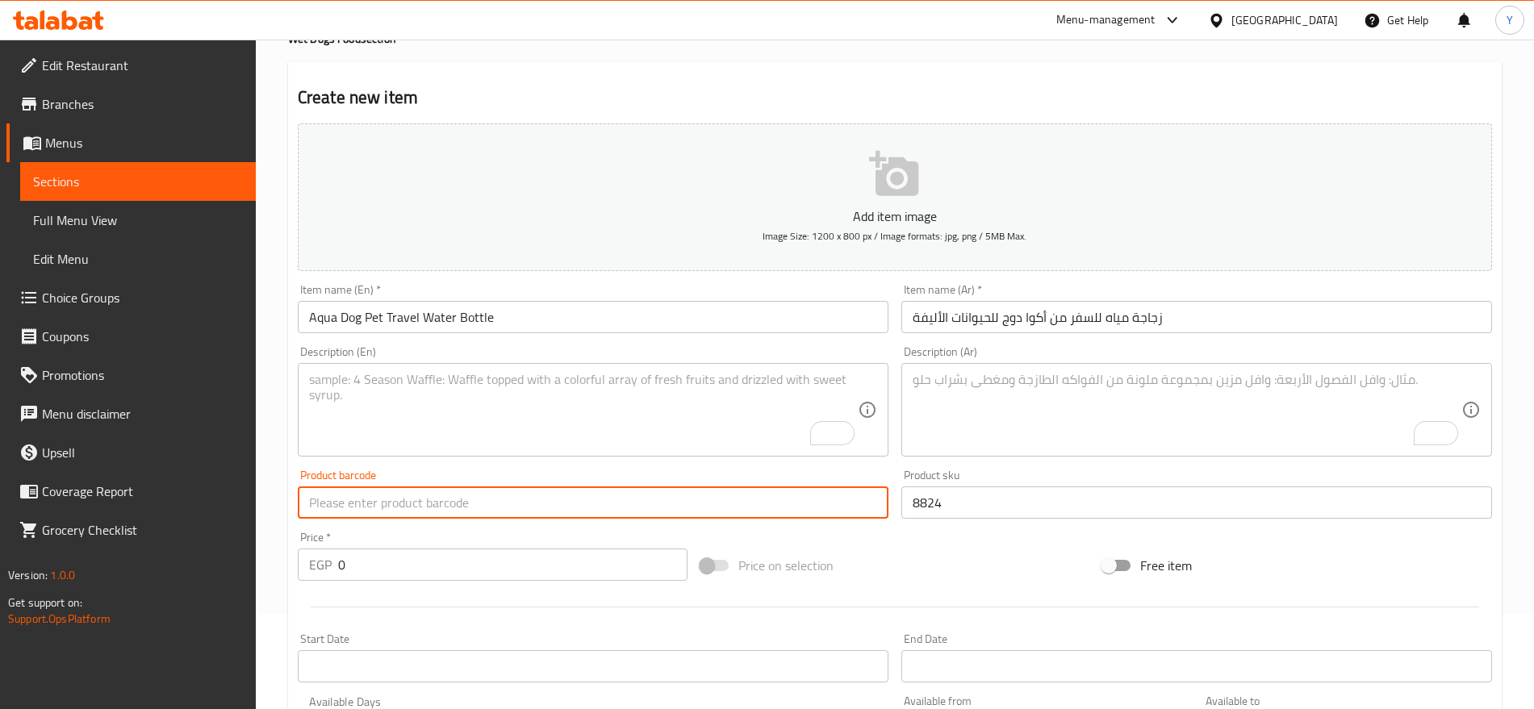
paste input "58824010"
type input "58824010"
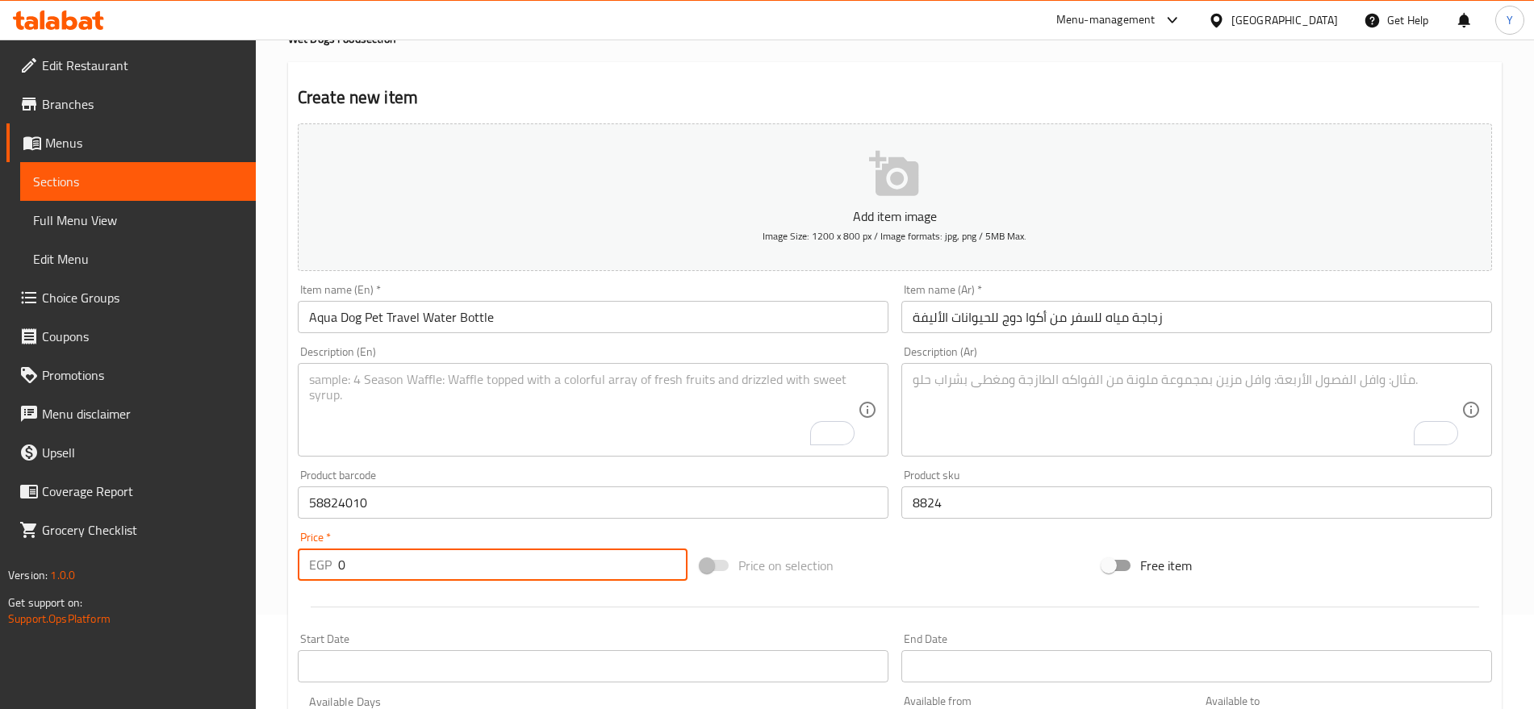
click at [459, 549] on input "0" at bounding box center [512, 565] width 349 height 32
type input "225"
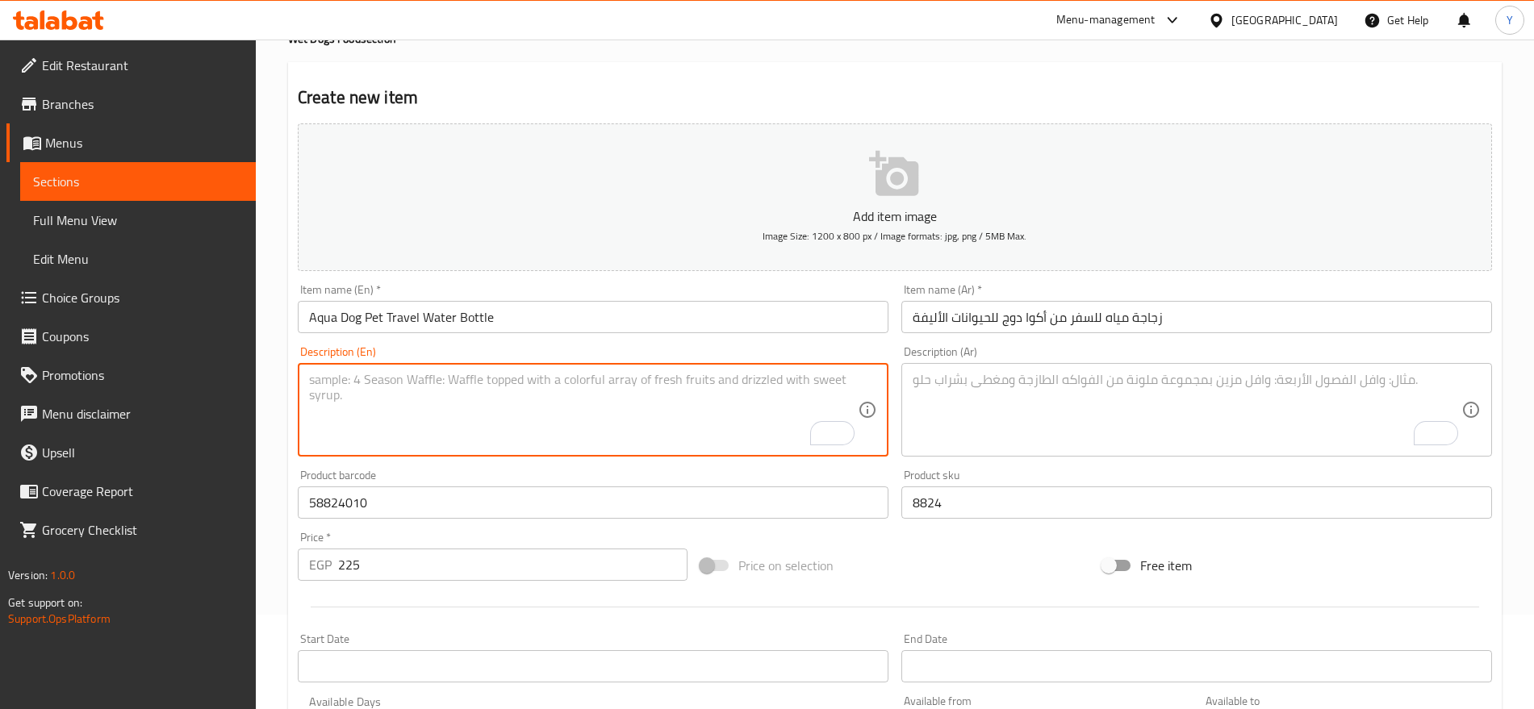
click at [758, 401] on textarea "To enrich screen reader interactions, please activate Accessibility in Grammarl…" at bounding box center [583, 410] width 549 height 77
paste textarea "1pcs"
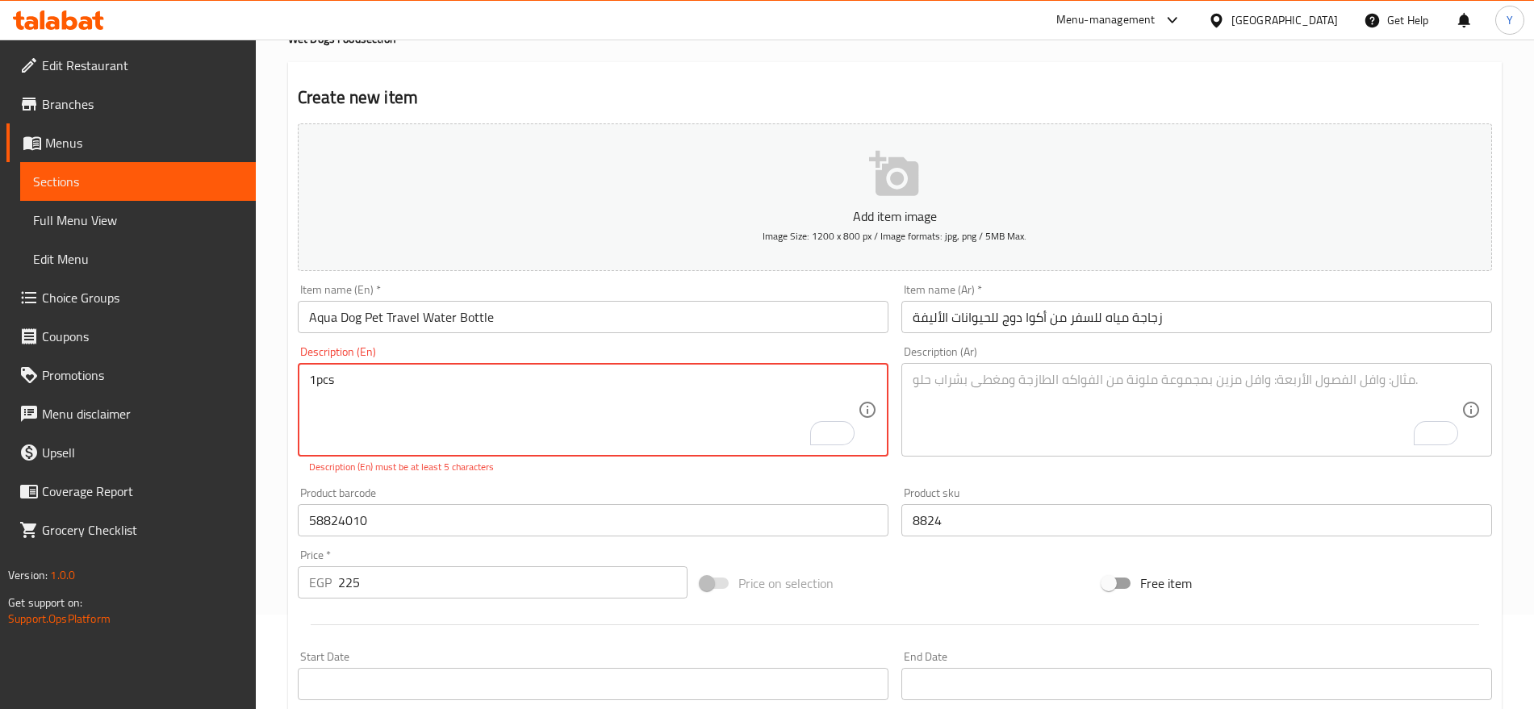
type textarea "1pcs"
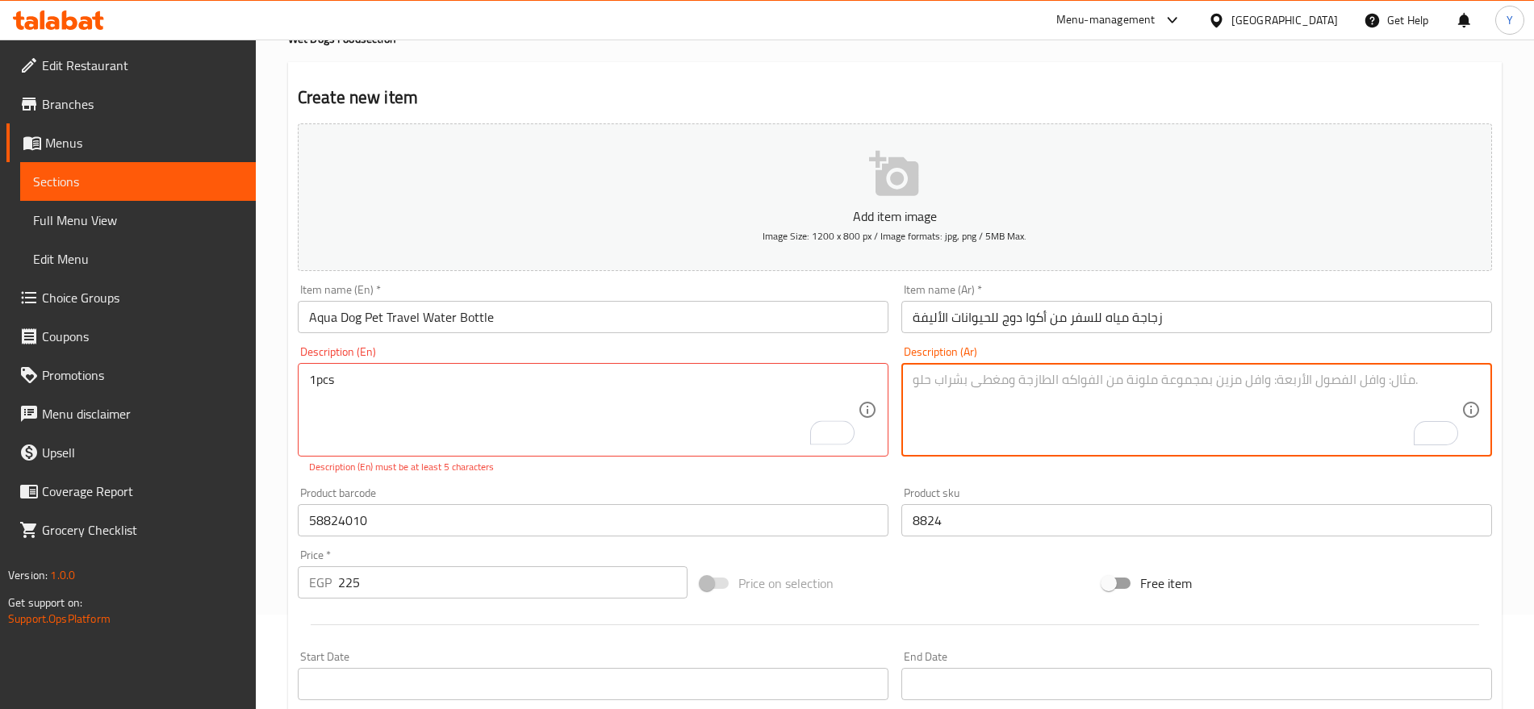
click at [972, 387] on textarea "To enrich screen reader interactions, please activate Accessibility in Grammarl…" at bounding box center [1187, 410] width 549 height 77
paste textarea "قطعة واحدة"
type textarea "قطعة واحدة"
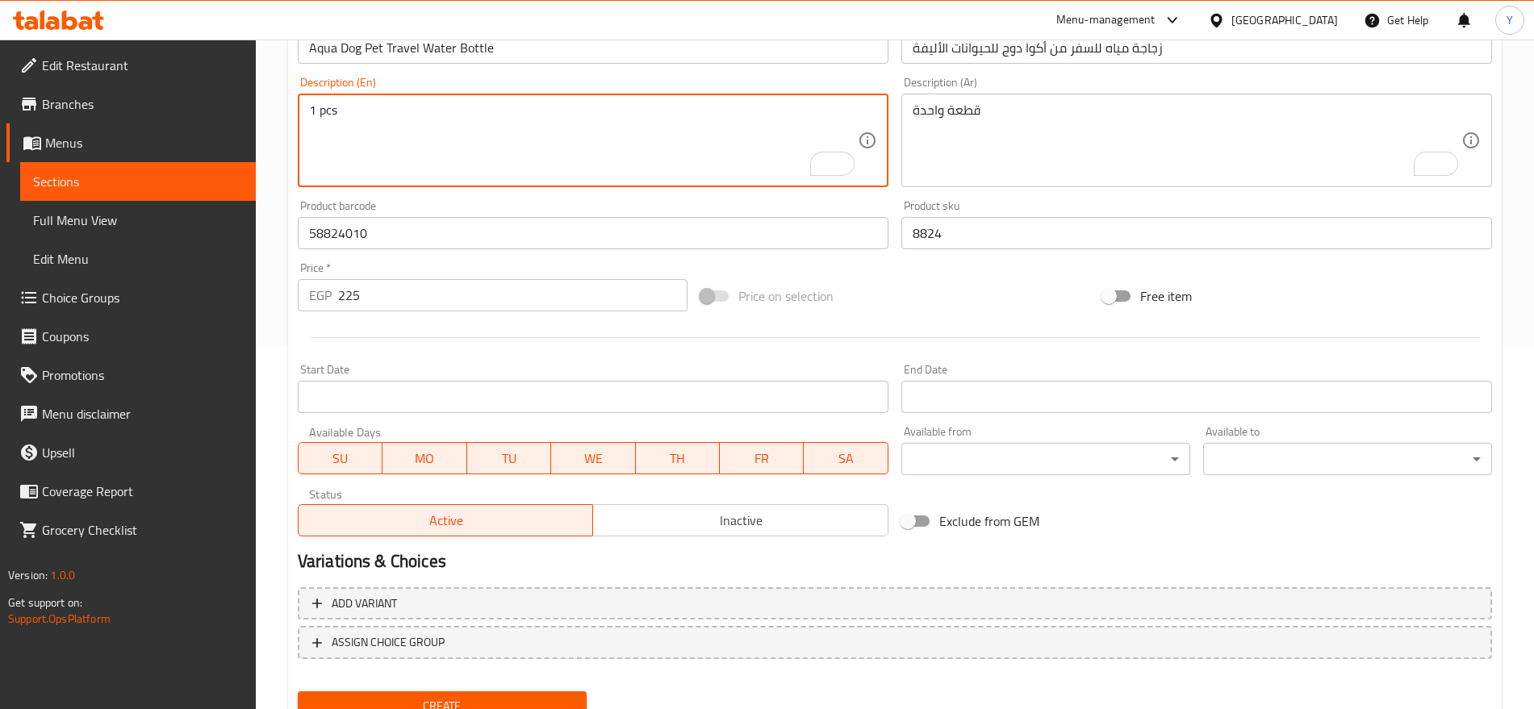
scroll to position [431, 0]
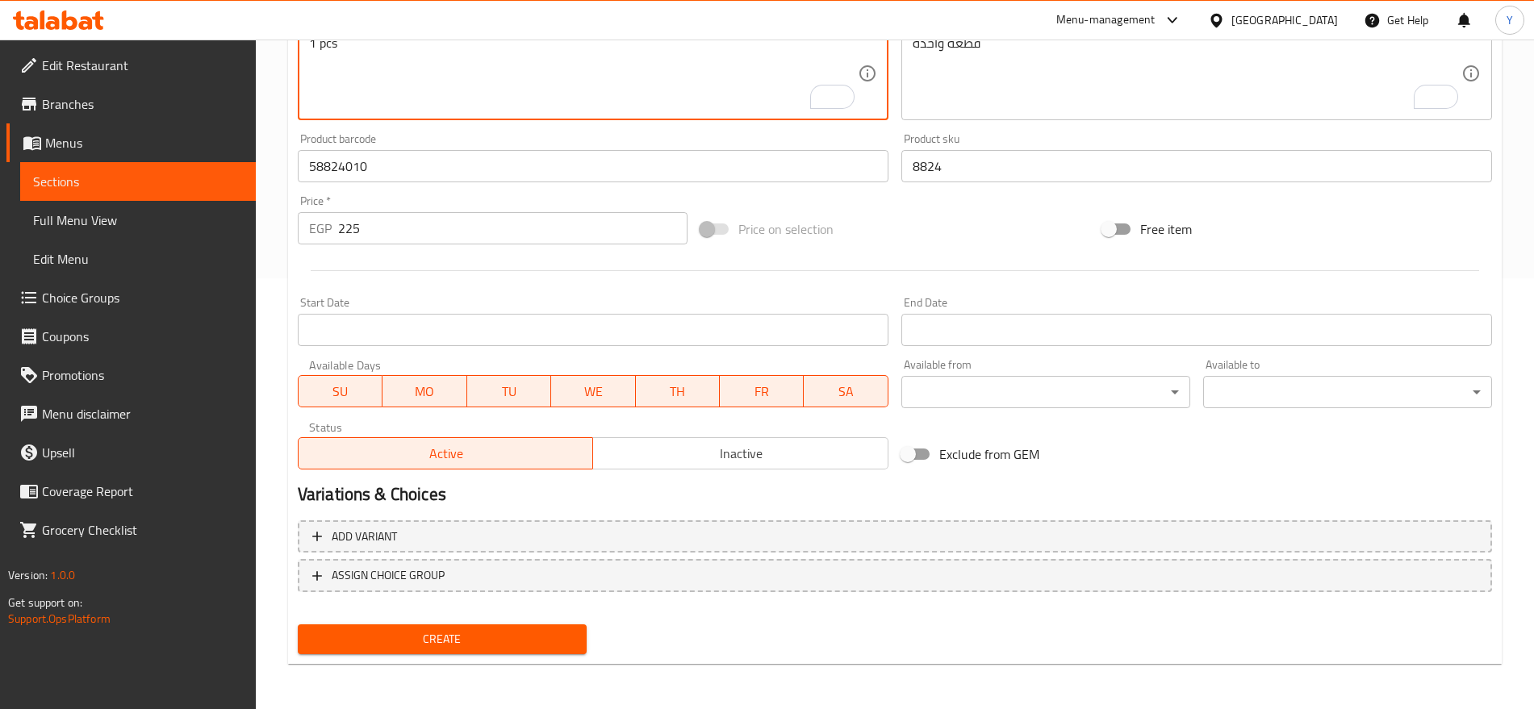
type textarea "1 pcs"
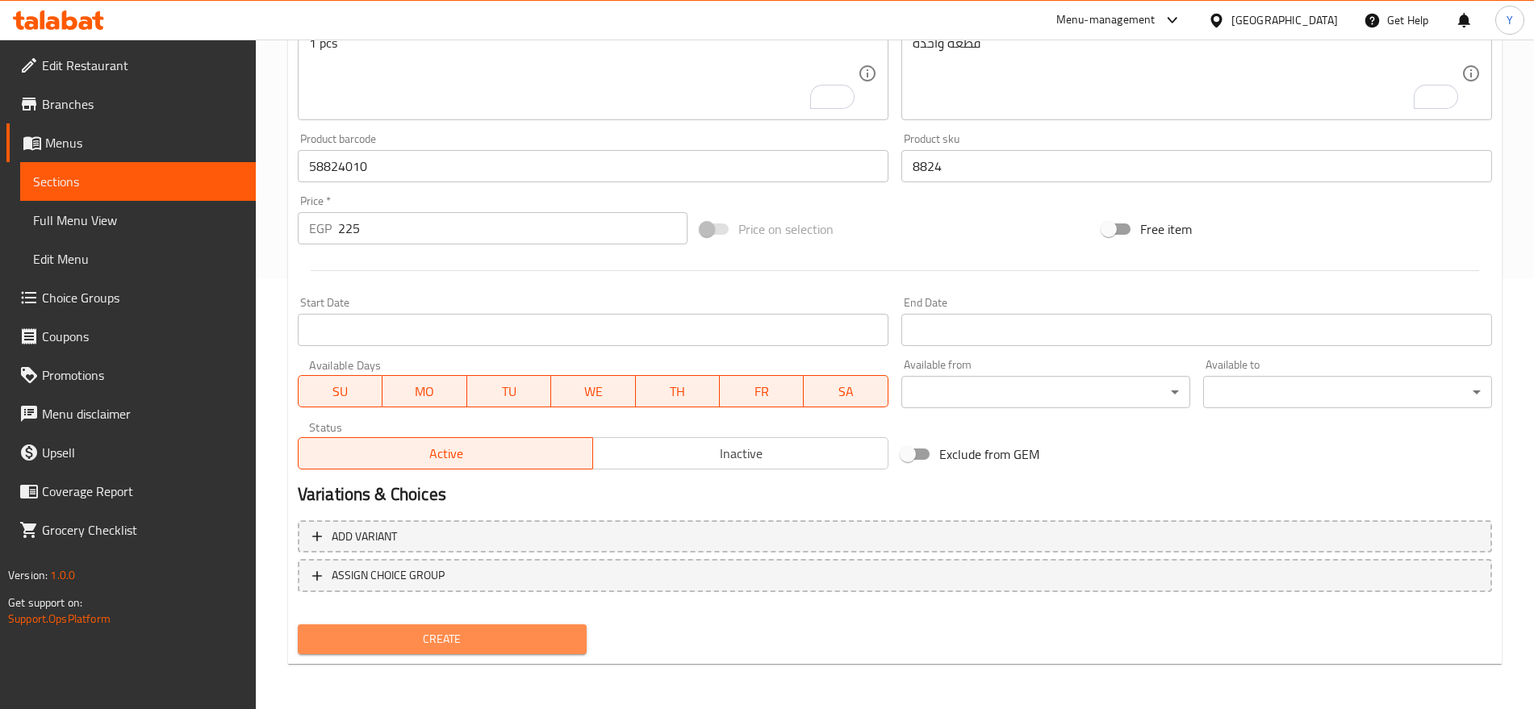
click at [495, 644] on span "Create" at bounding box center [442, 639] width 263 height 20
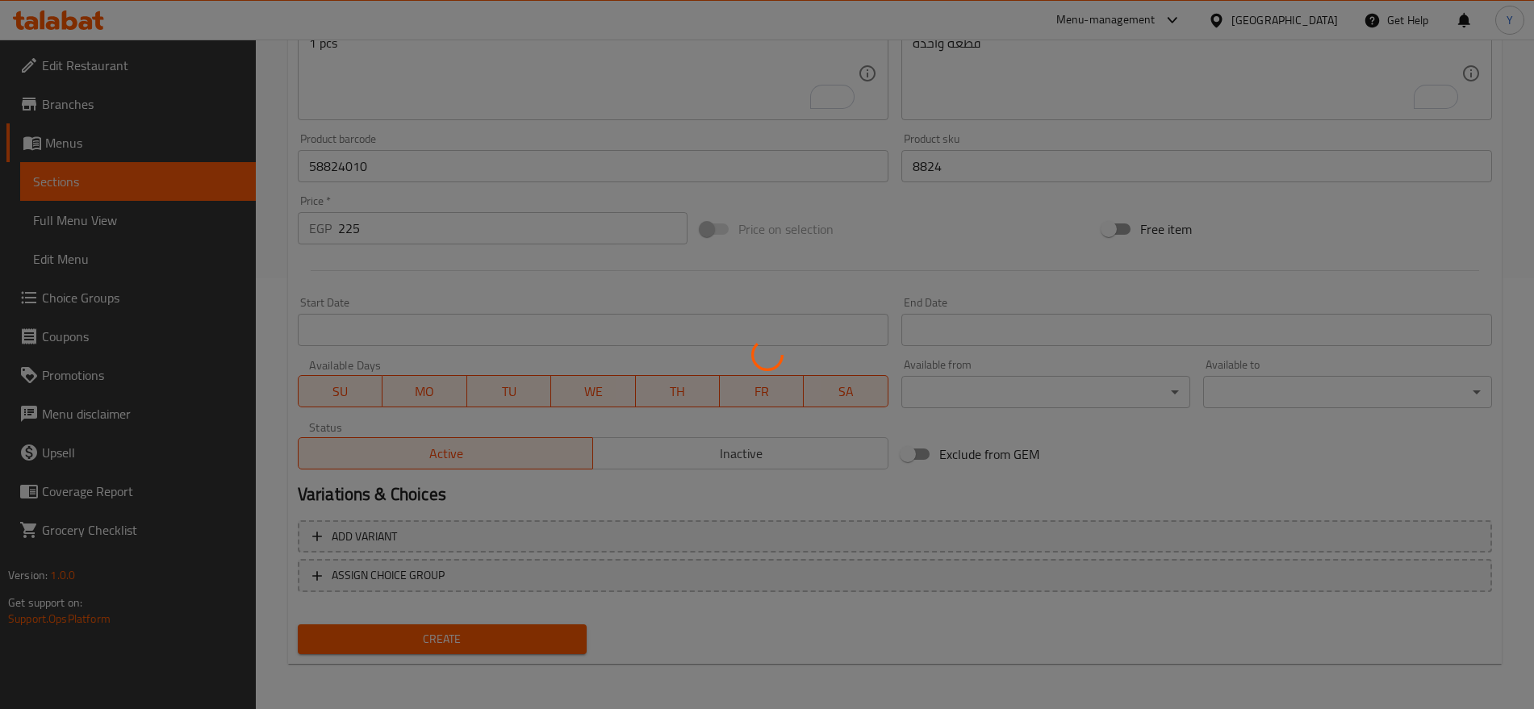
type input "0"
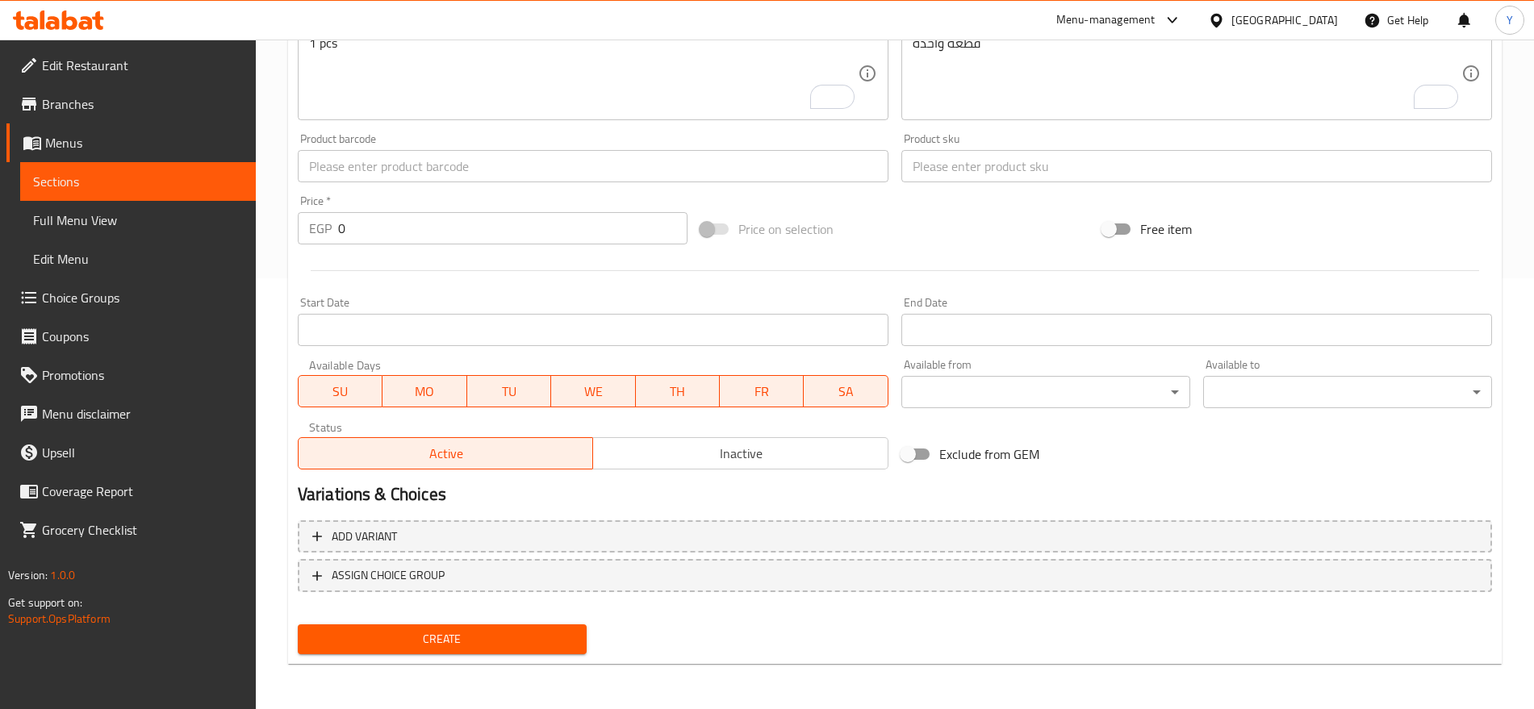
scroll to position [27, 0]
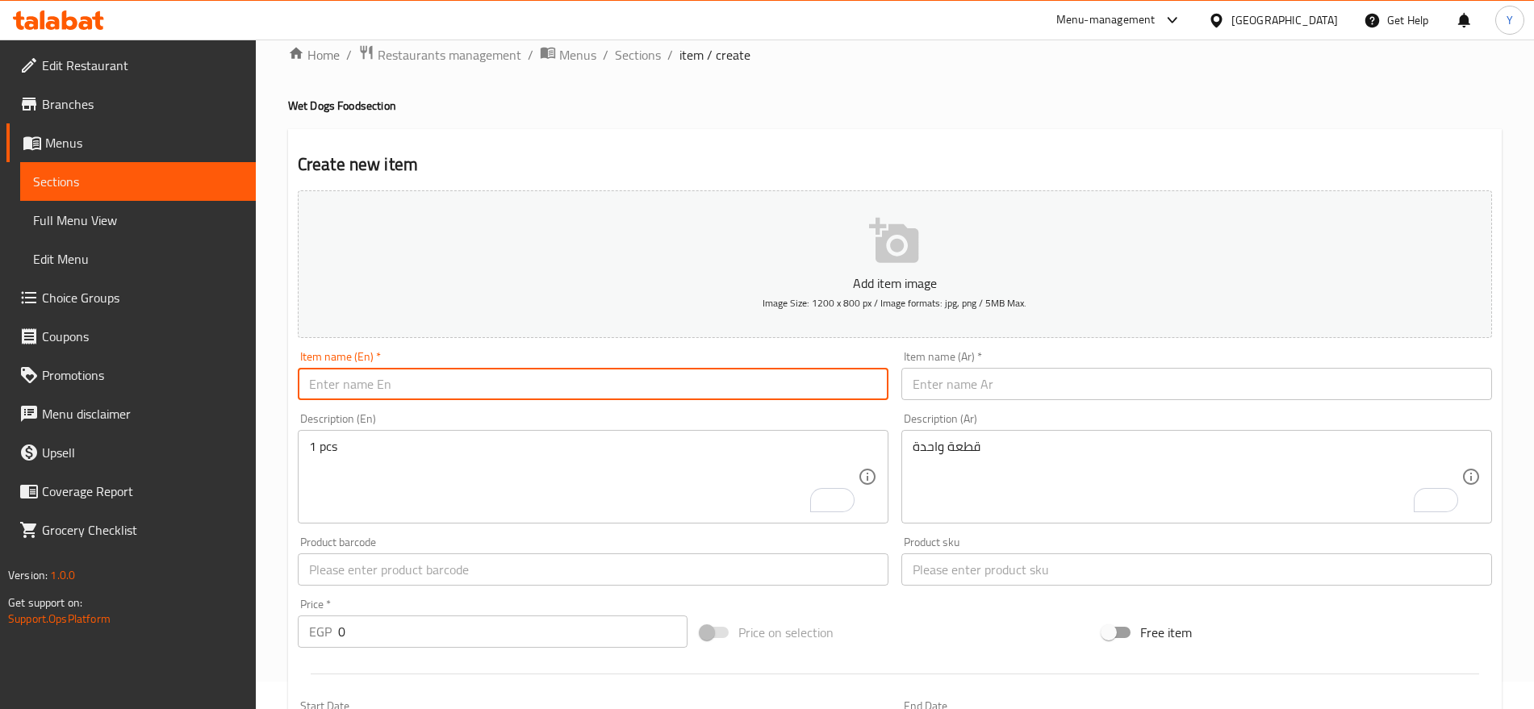
click at [511, 382] on input "text" at bounding box center [593, 384] width 591 height 32
paste input "Arion Fresh The Good Start Dry Food for Junior Dogs 3kg"
type input "Arion Fresh The Good Start Dry Food for Junior Dogs 3kg"
click at [1077, 380] on input "text" at bounding box center [1196, 384] width 591 height 32
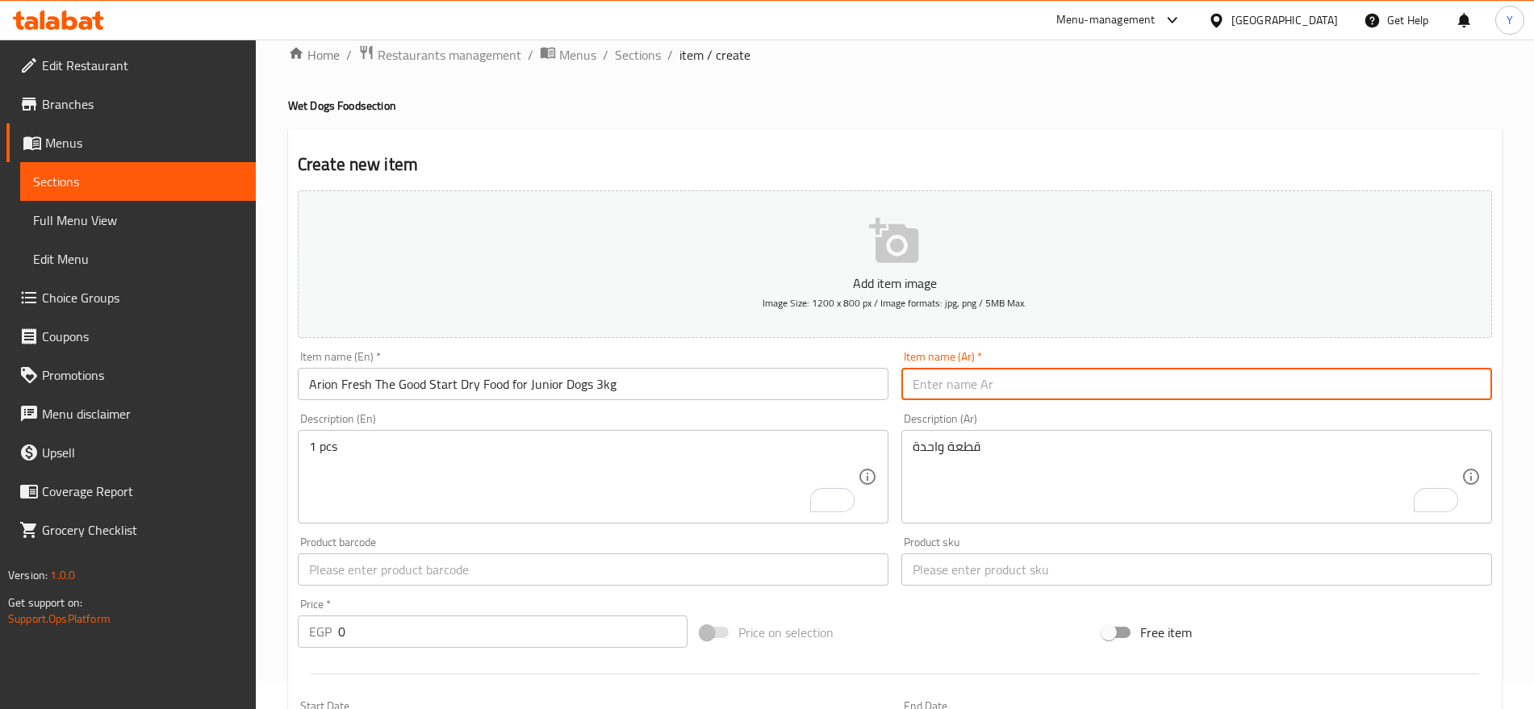
paste input "طعام أريون فريش ذا جود ستارت الجاف للكلاب الصغيرة 3 كجم"
type input "طعام أريون فريش ذا جود ستارت الجاف للكلاب الصغيرة 3 كجم"
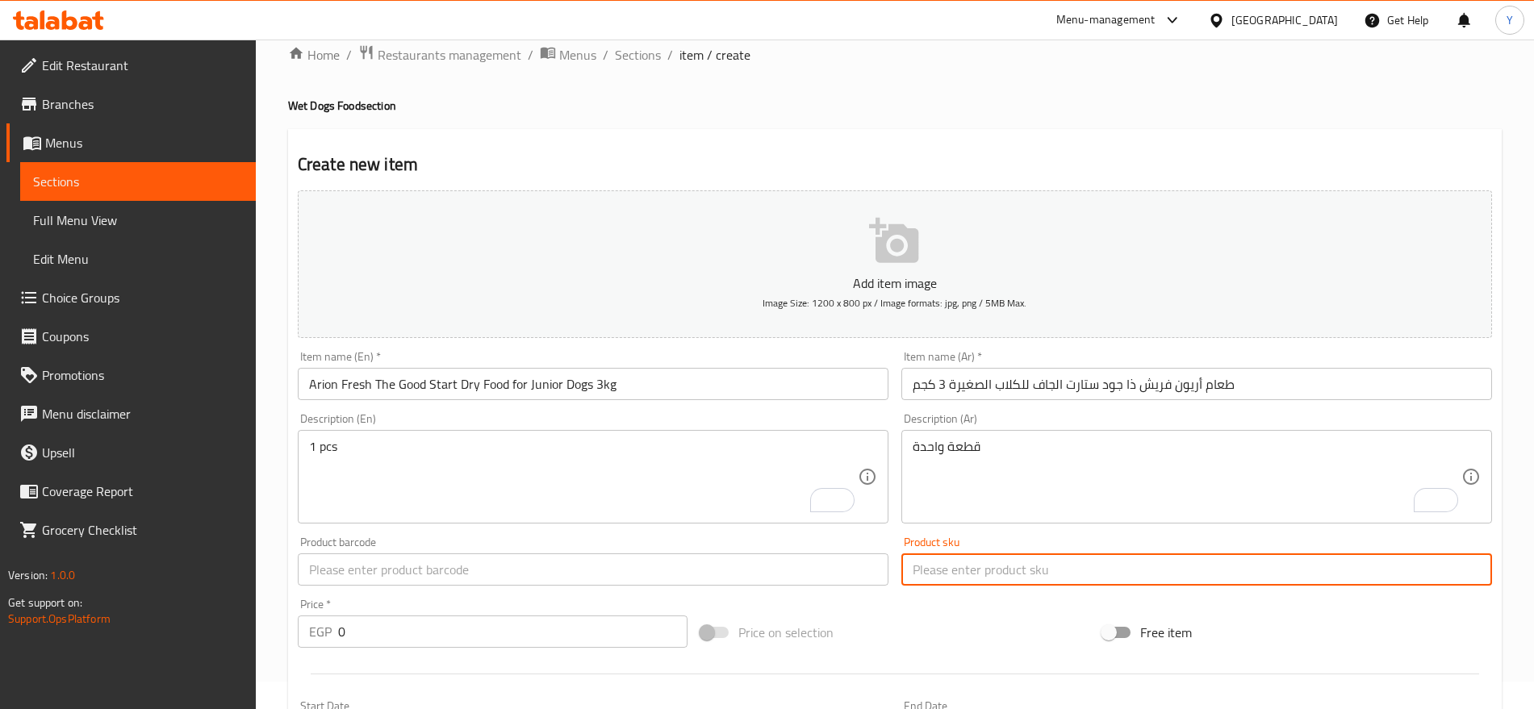
click at [999, 581] on input "text" at bounding box center [1196, 570] width 591 height 32
paste input "11203"
type input "11203"
click at [732, 576] on input "text" at bounding box center [593, 570] width 591 height 32
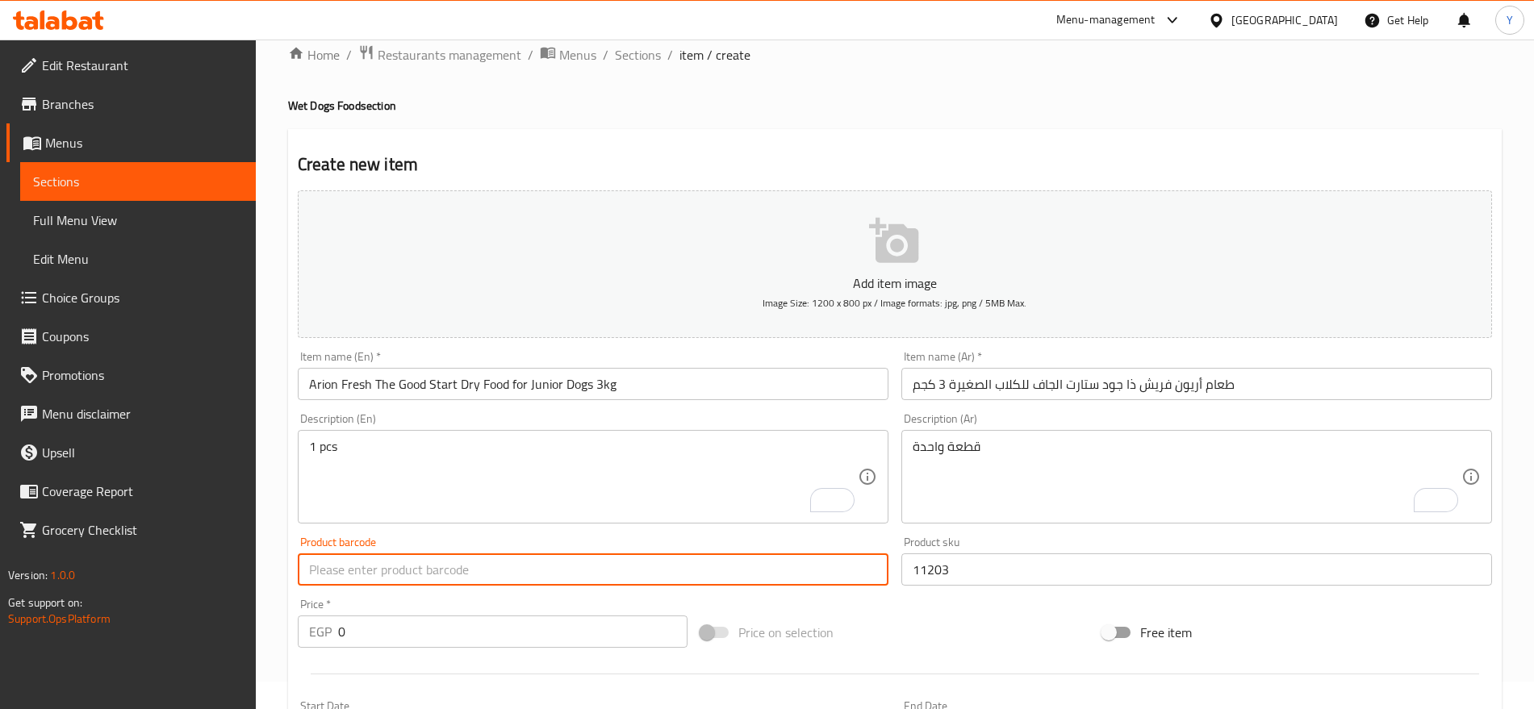
paste input "5414970055703"
type input "5414970055703"
click at [357, 637] on input "0" at bounding box center [512, 632] width 349 height 32
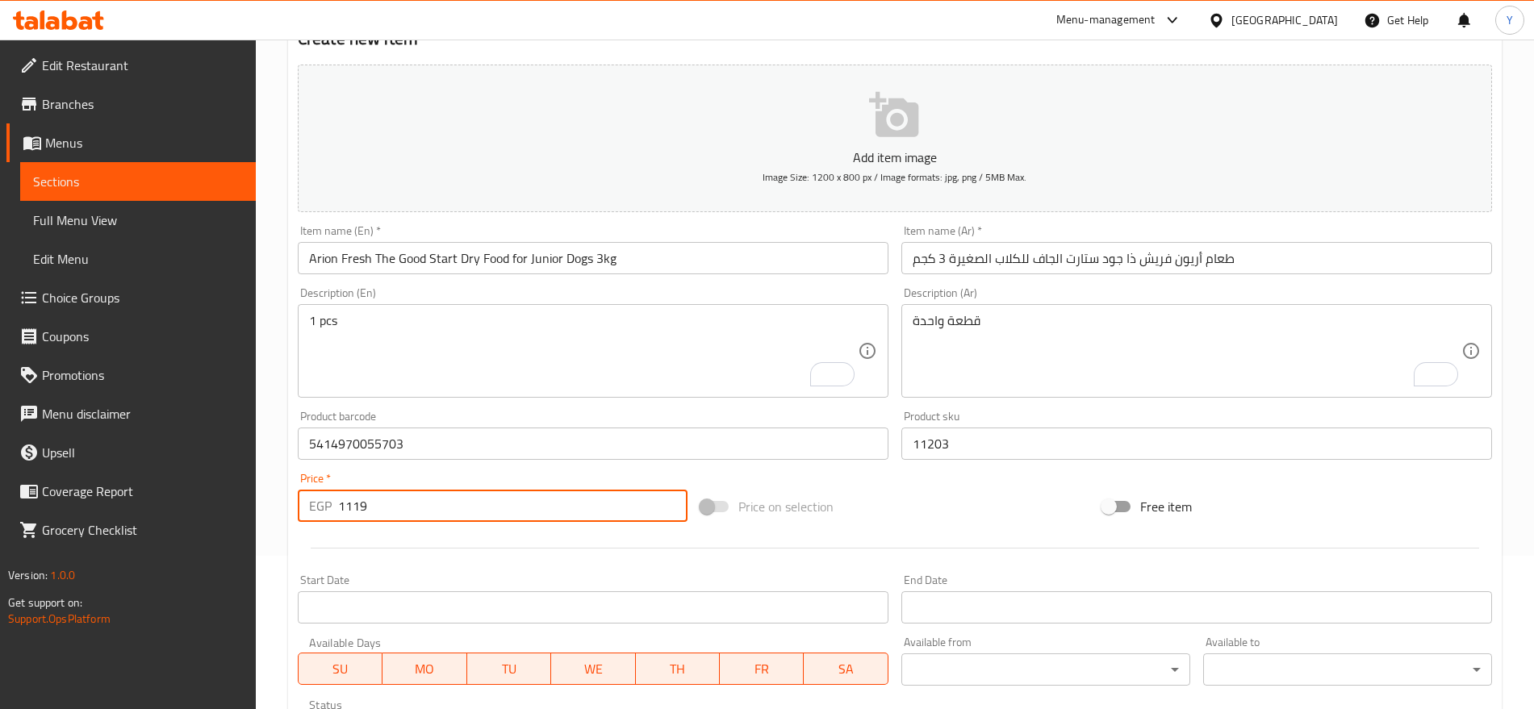
scroll to position [296, 0]
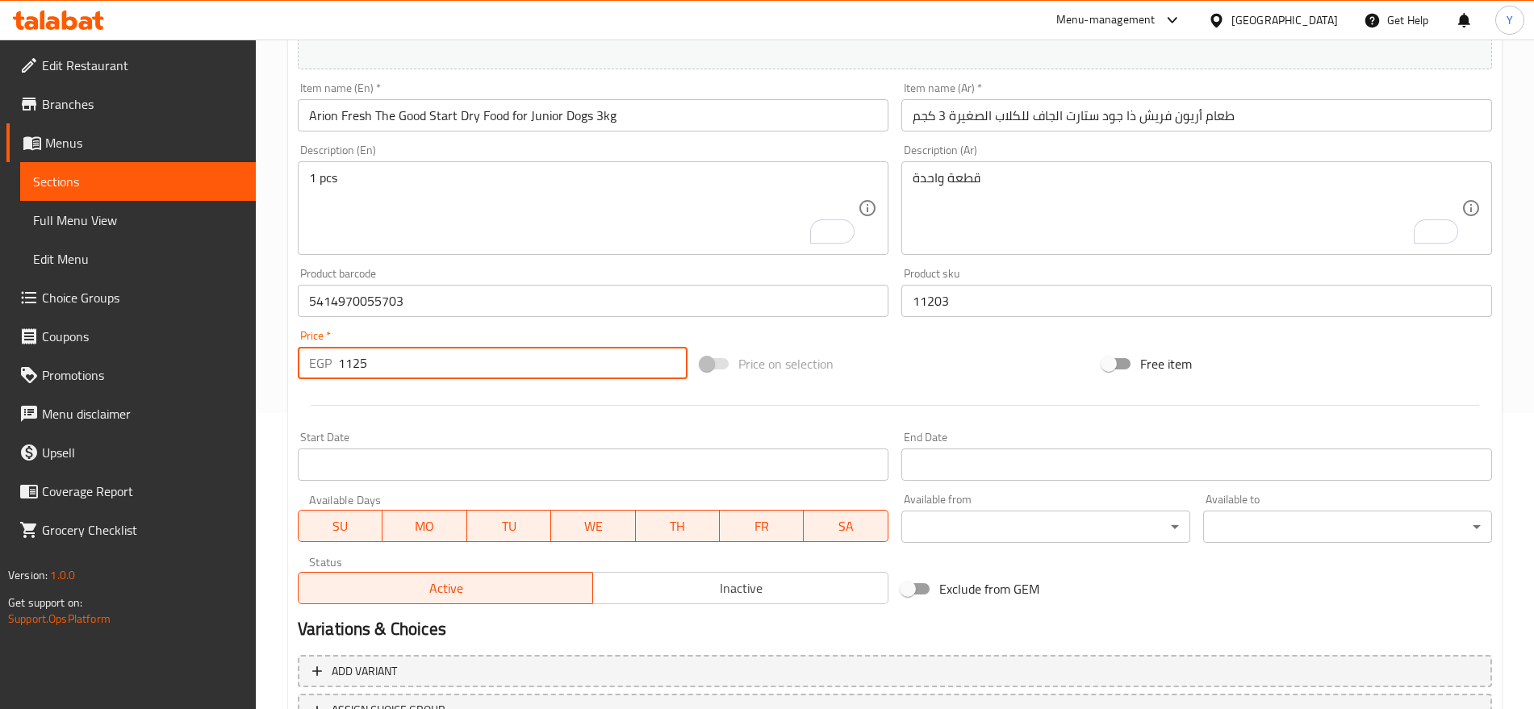
type input "1125"
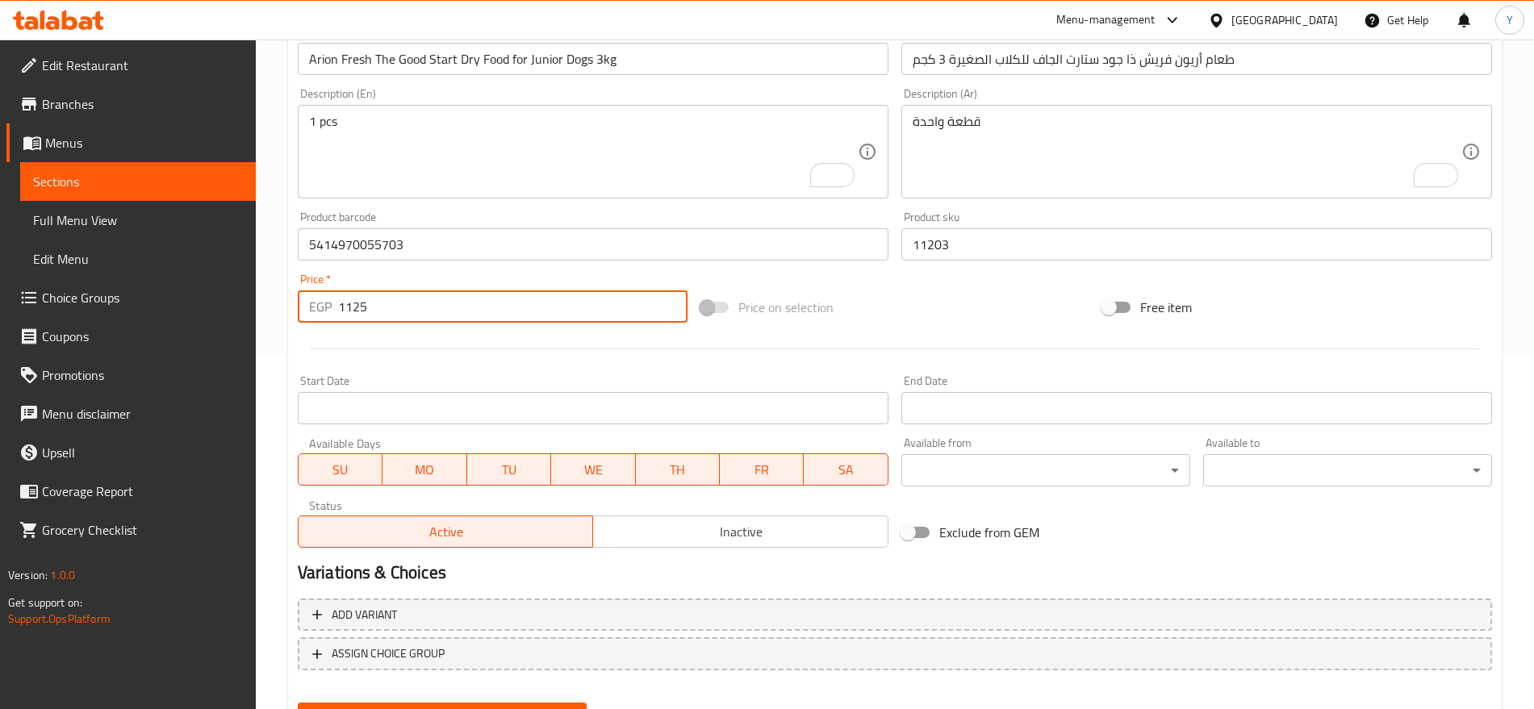
scroll to position [431, 0]
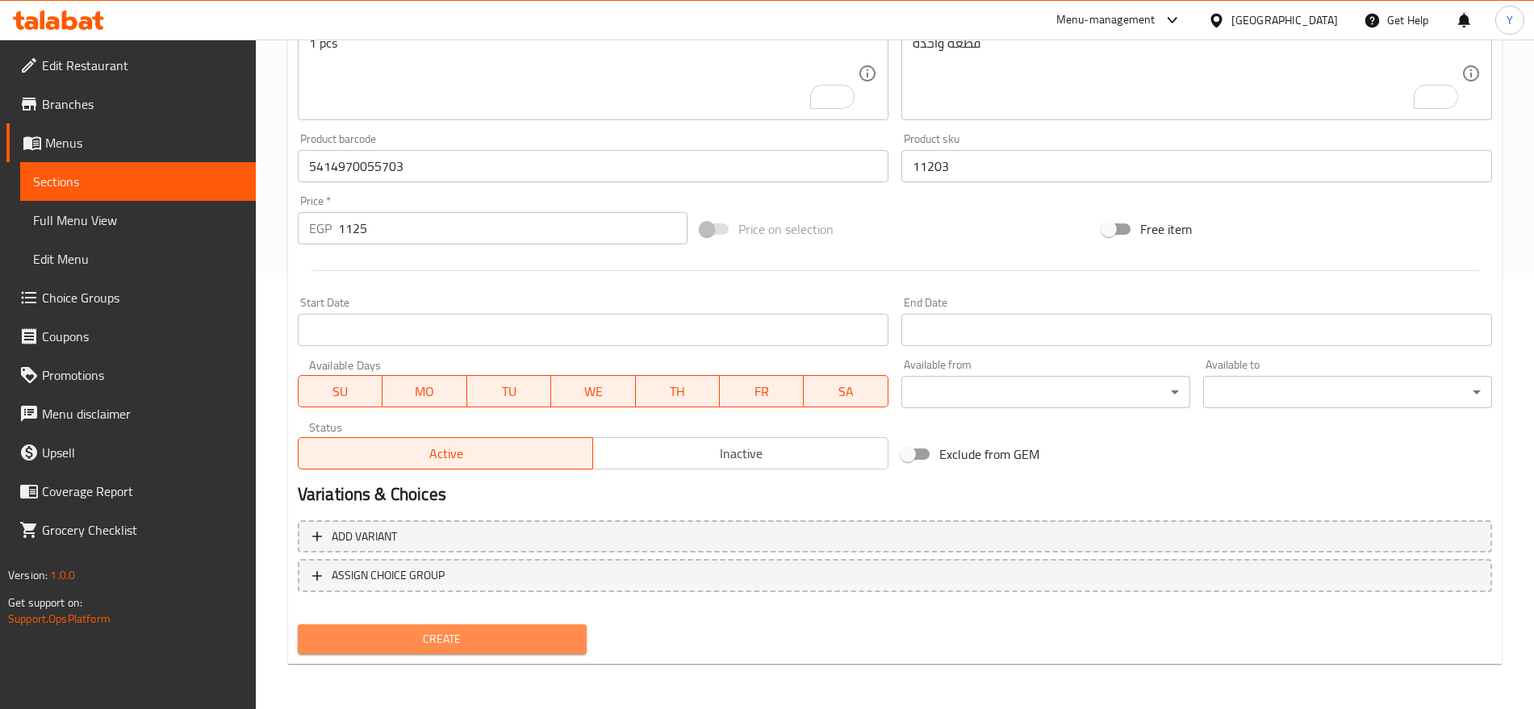
click at [554, 639] on span "Create" at bounding box center [442, 639] width 263 height 20
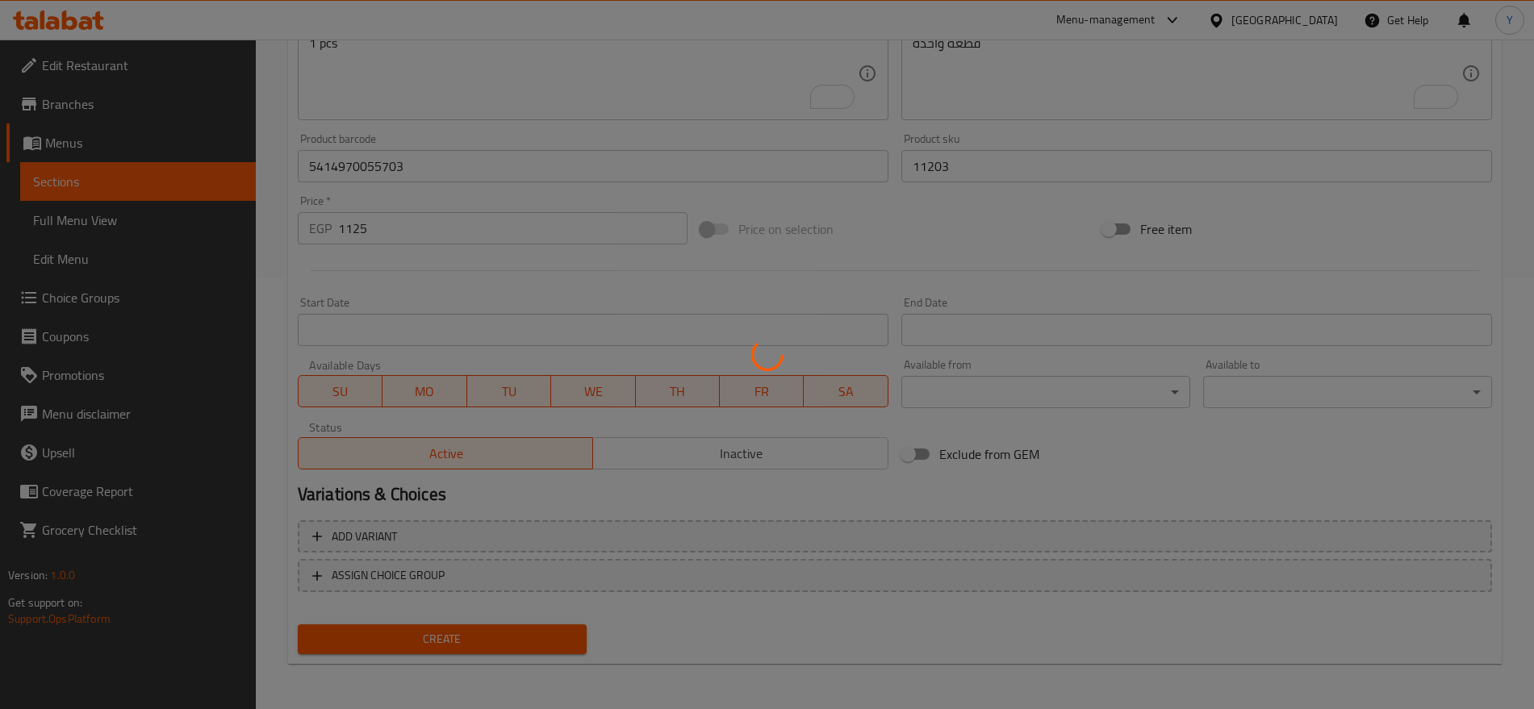
type input "0"
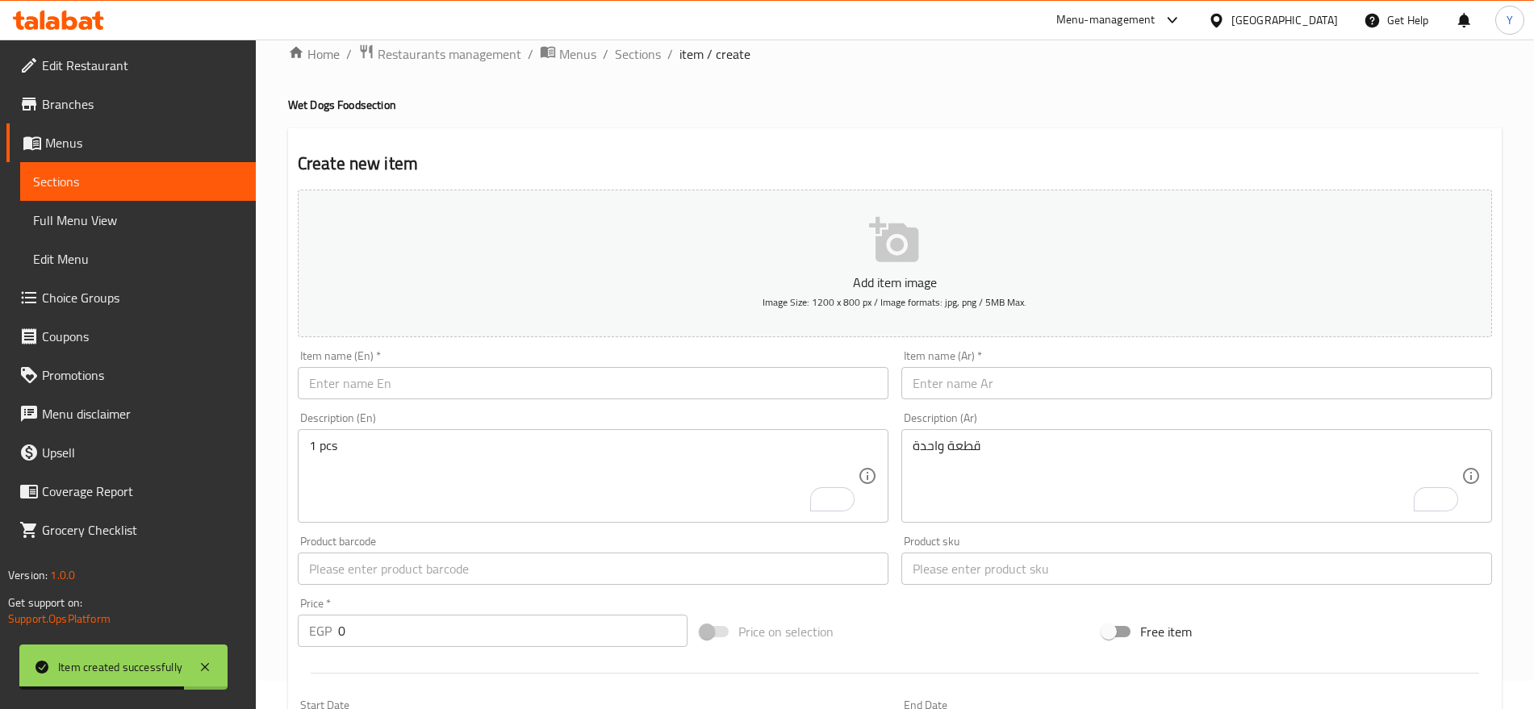
scroll to position [27, 0]
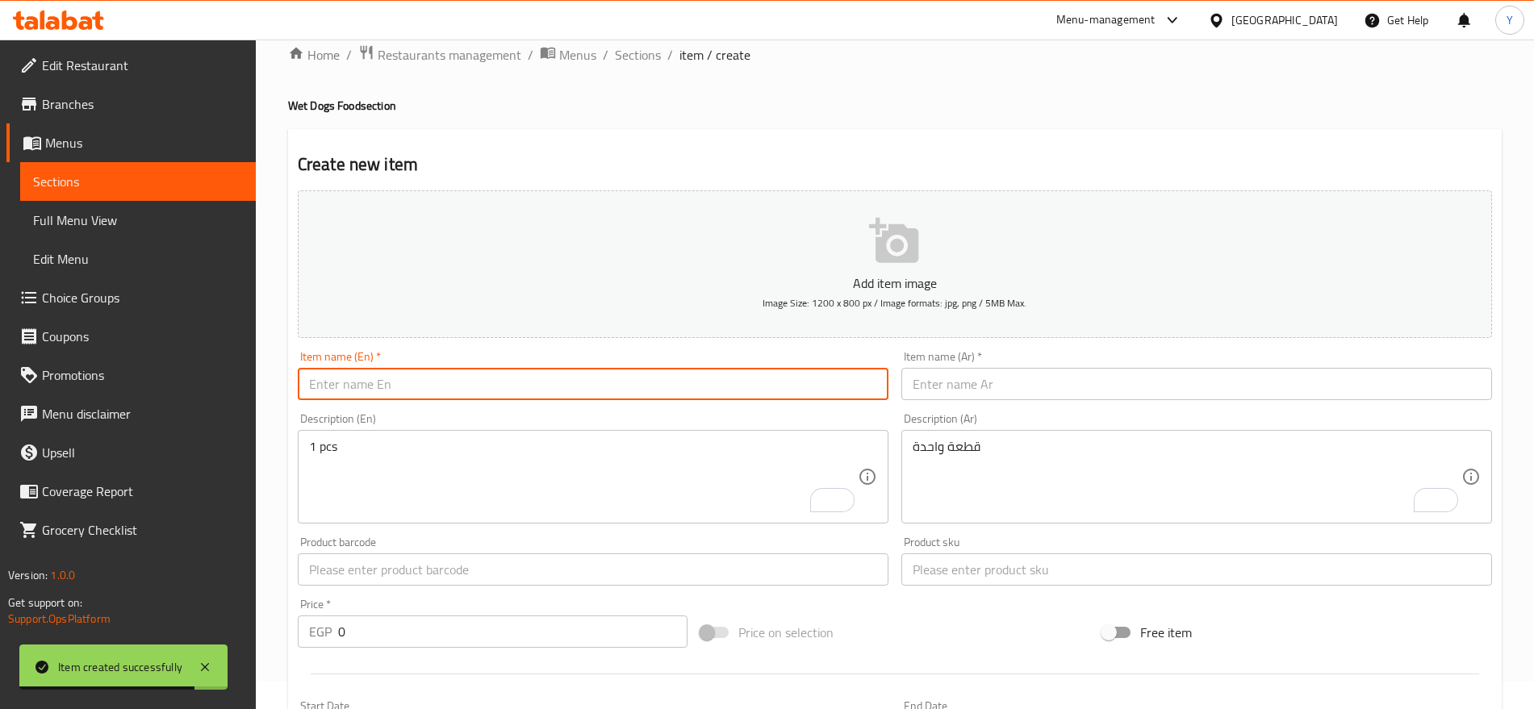
click at [610, 377] on input "text" at bounding box center [593, 384] width 591 height 32
paste input "Bars Pet Ear Drops20 ml"
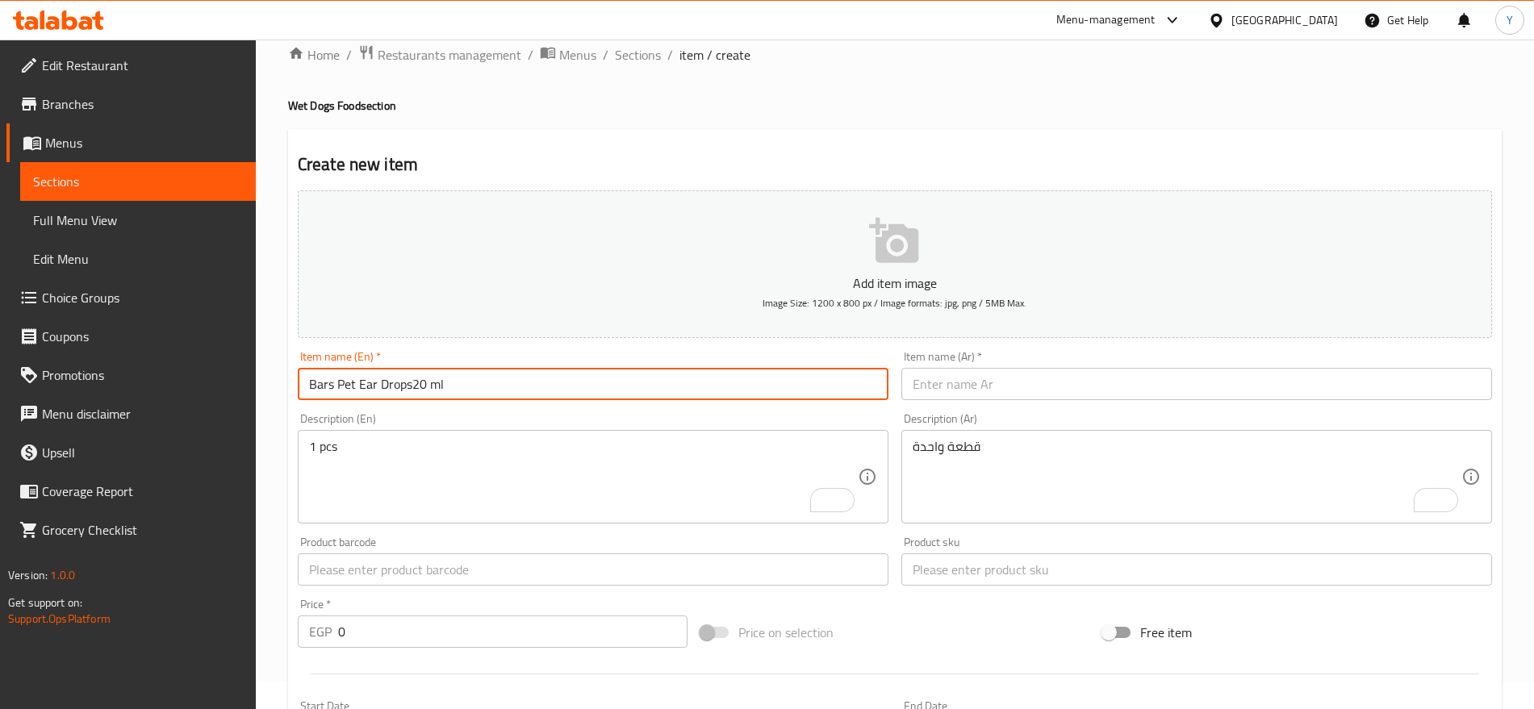
type input "Bars Pet Ear Drops20 ml"
click at [984, 384] on input "text" at bounding box center [1196, 384] width 591 height 32
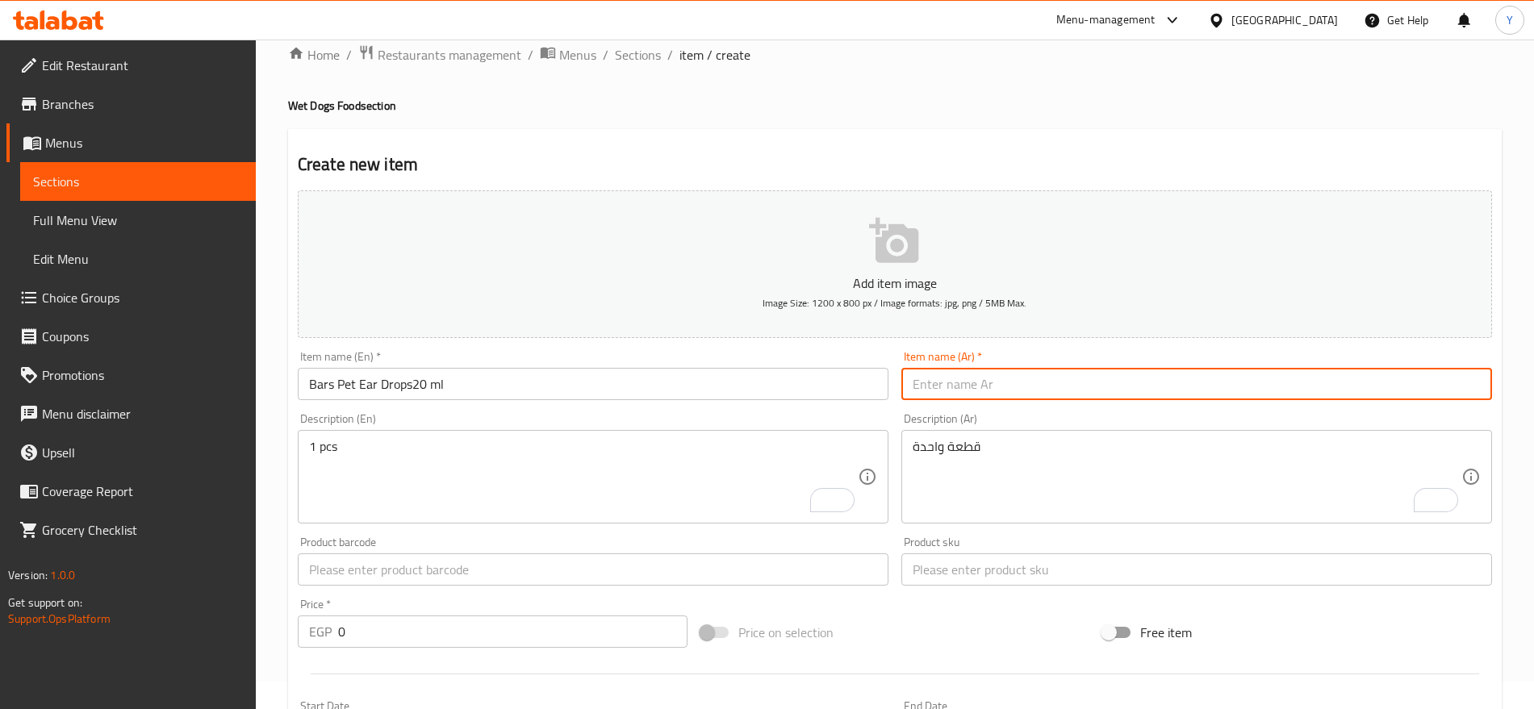
paste input "قطرات أذن للحيوانات الأليفة من بارس 20 مل"
type input "قطرات أذن للحيوانات الأليفة من بارس 20 مل"
click at [790, 580] on input "text" at bounding box center [593, 570] width 591 height 32
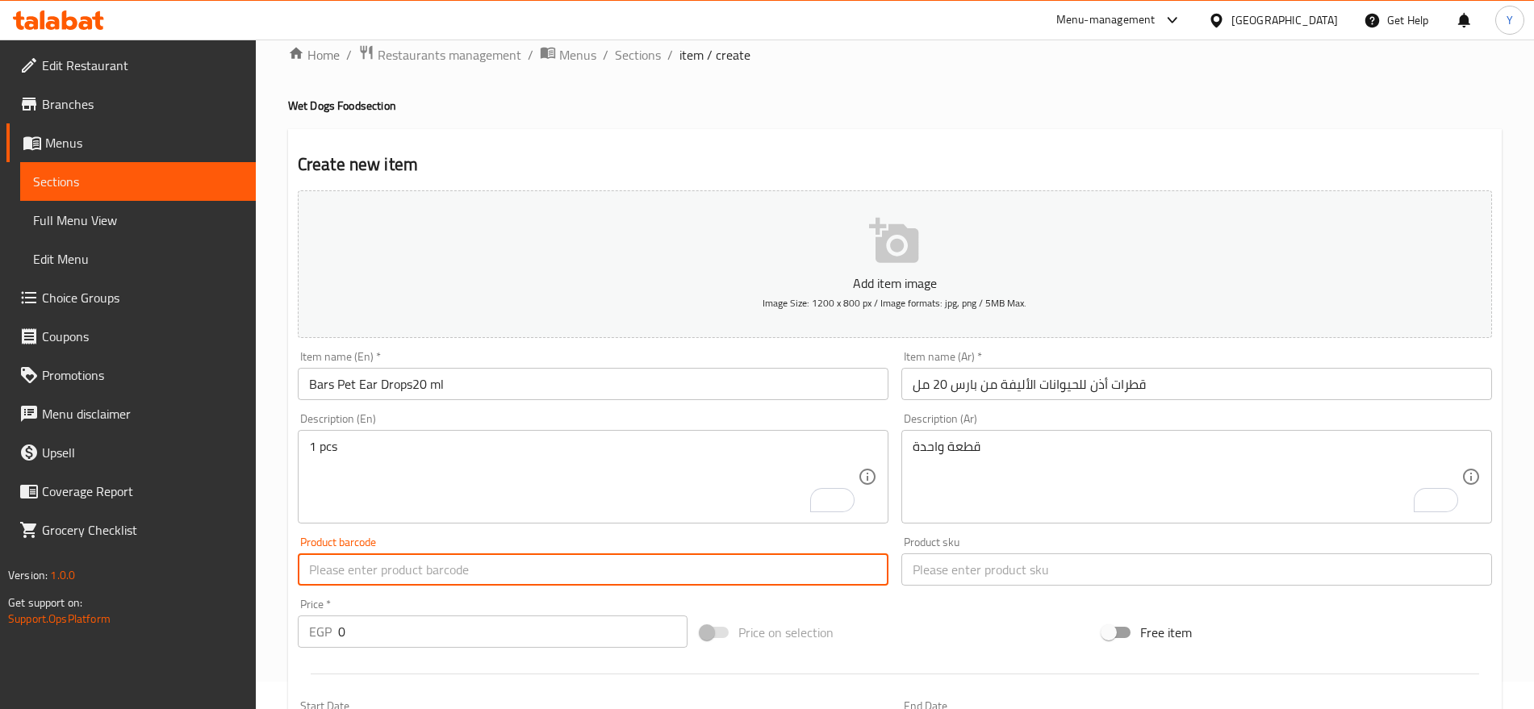
paste input "2795"
type input "2795"
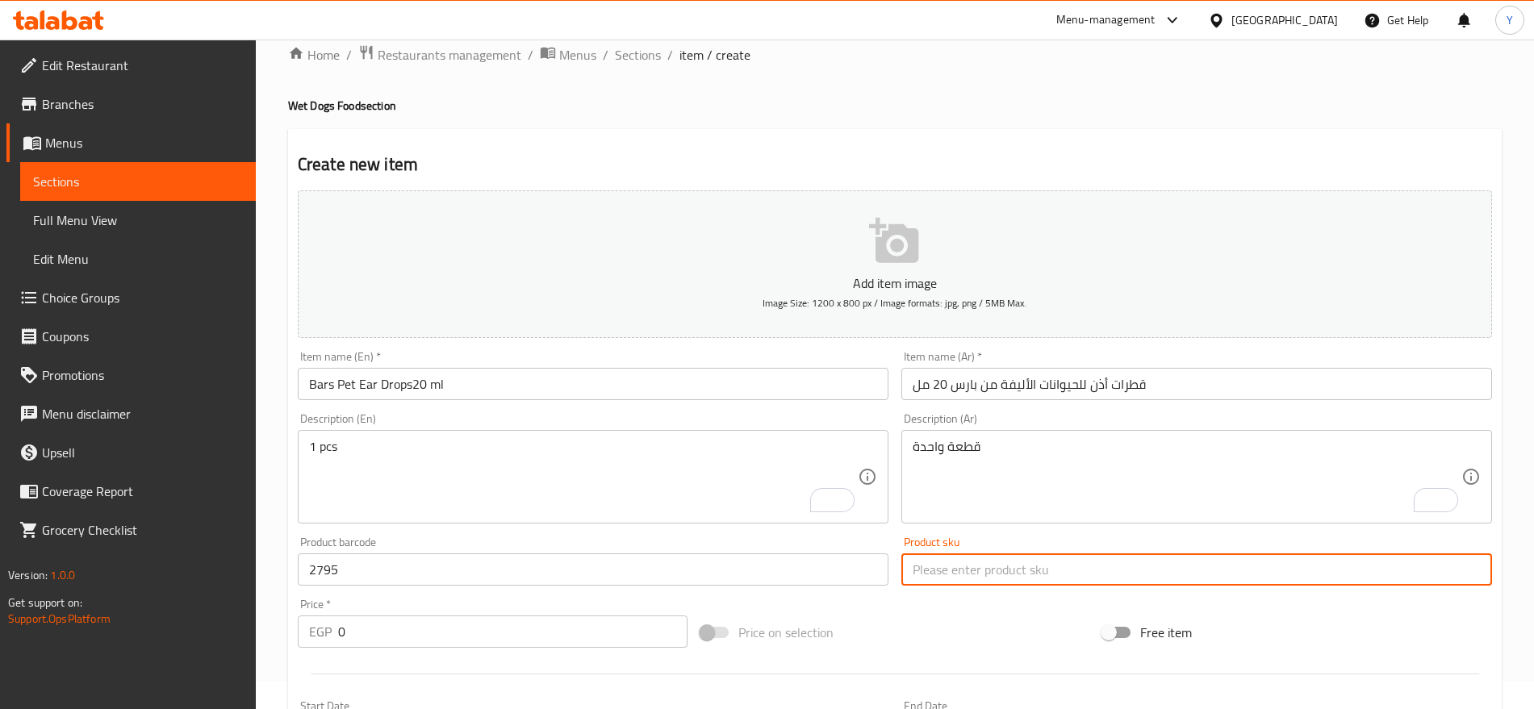
click at [995, 571] on input "text" at bounding box center [1196, 570] width 591 height 32
paste input "4603586005023"
type input "4603586005023"
click at [417, 636] on input "0" at bounding box center [512, 632] width 349 height 32
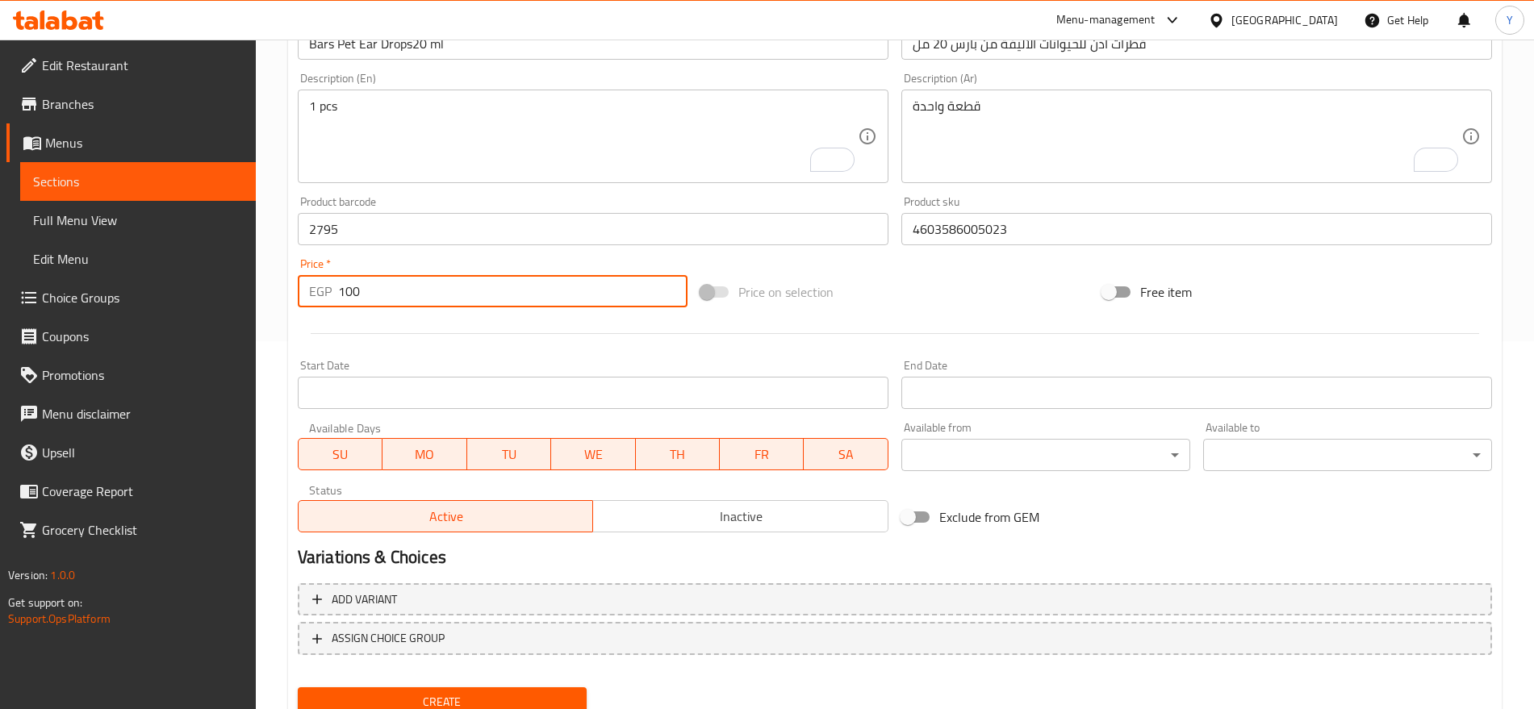
scroll to position [431, 0]
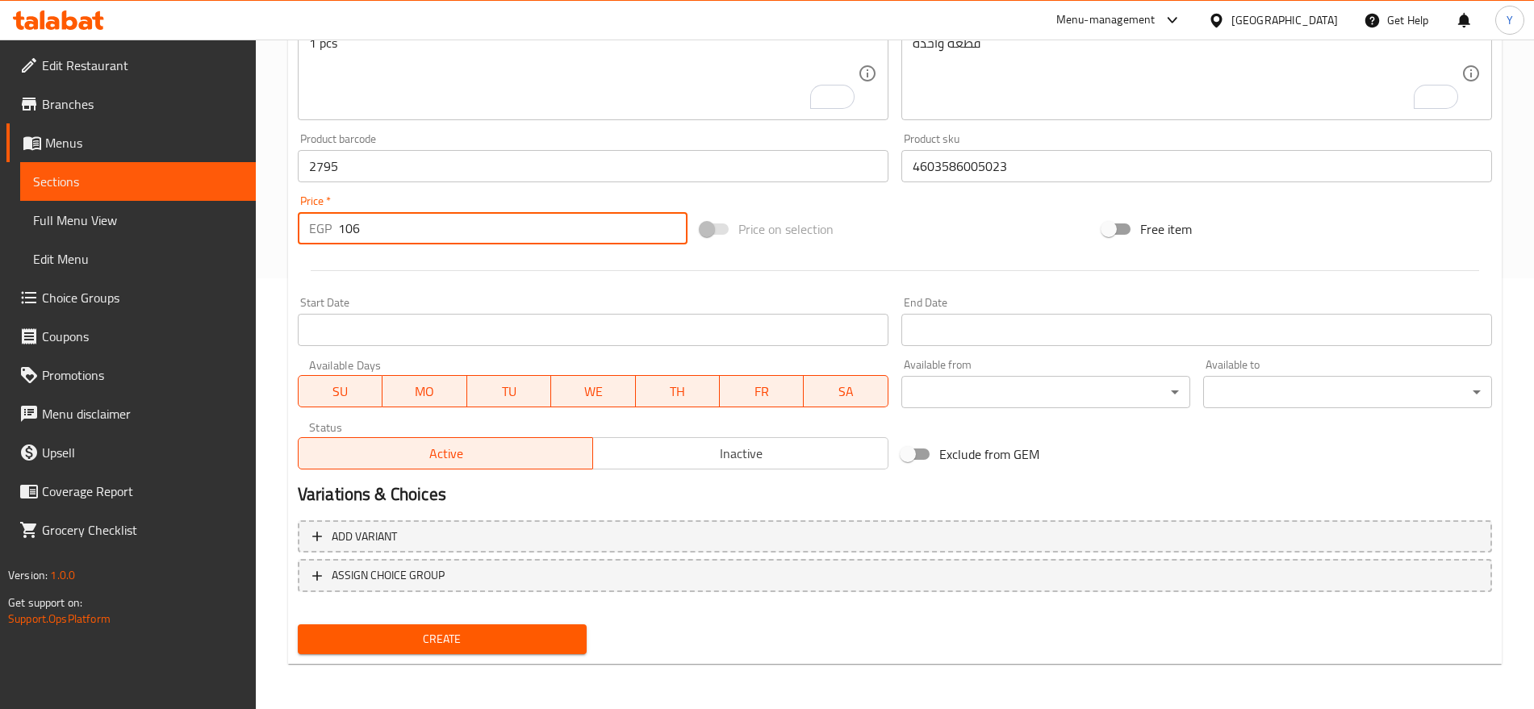
type input "106"
click at [480, 639] on span "Create" at bounding box center [442, 639] width 263 height 20
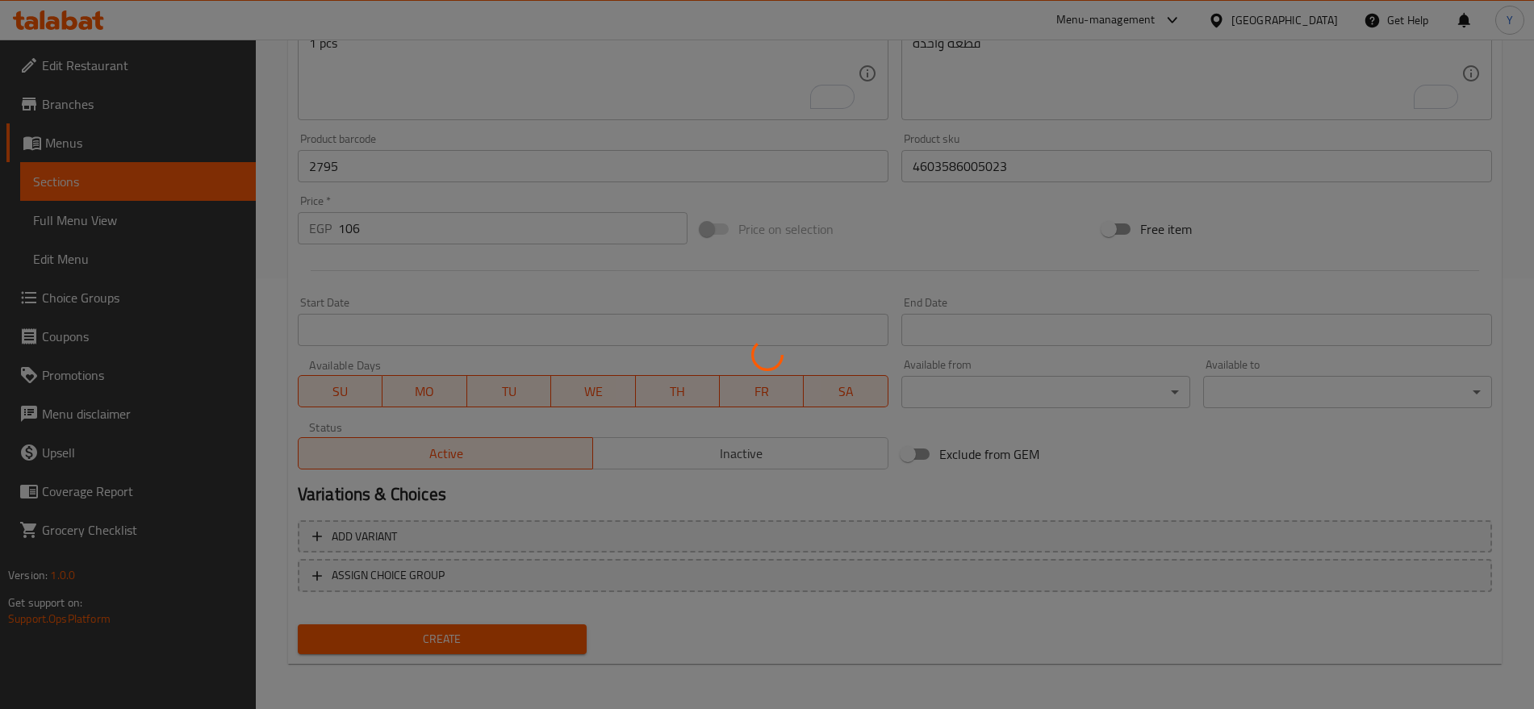
type input "0"
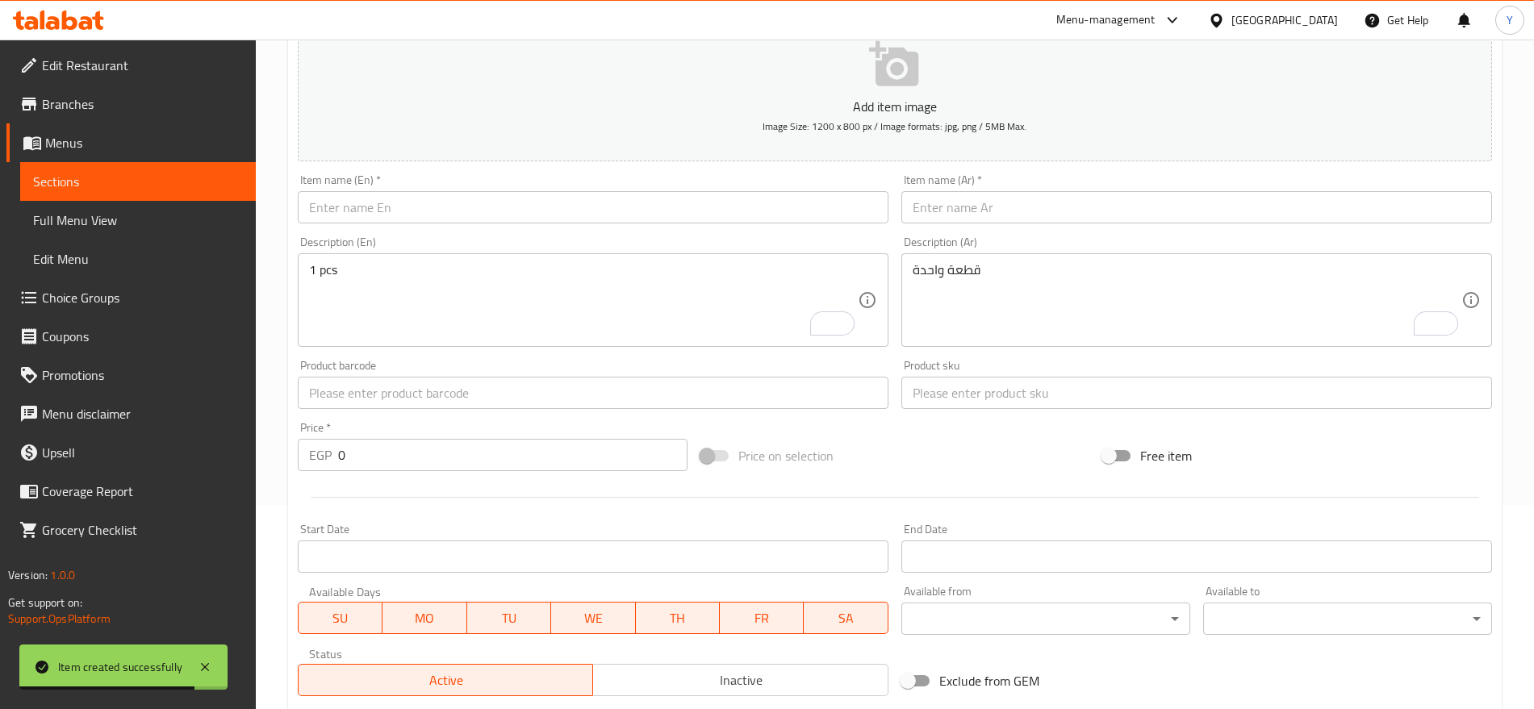
scroll to position [27, 0]
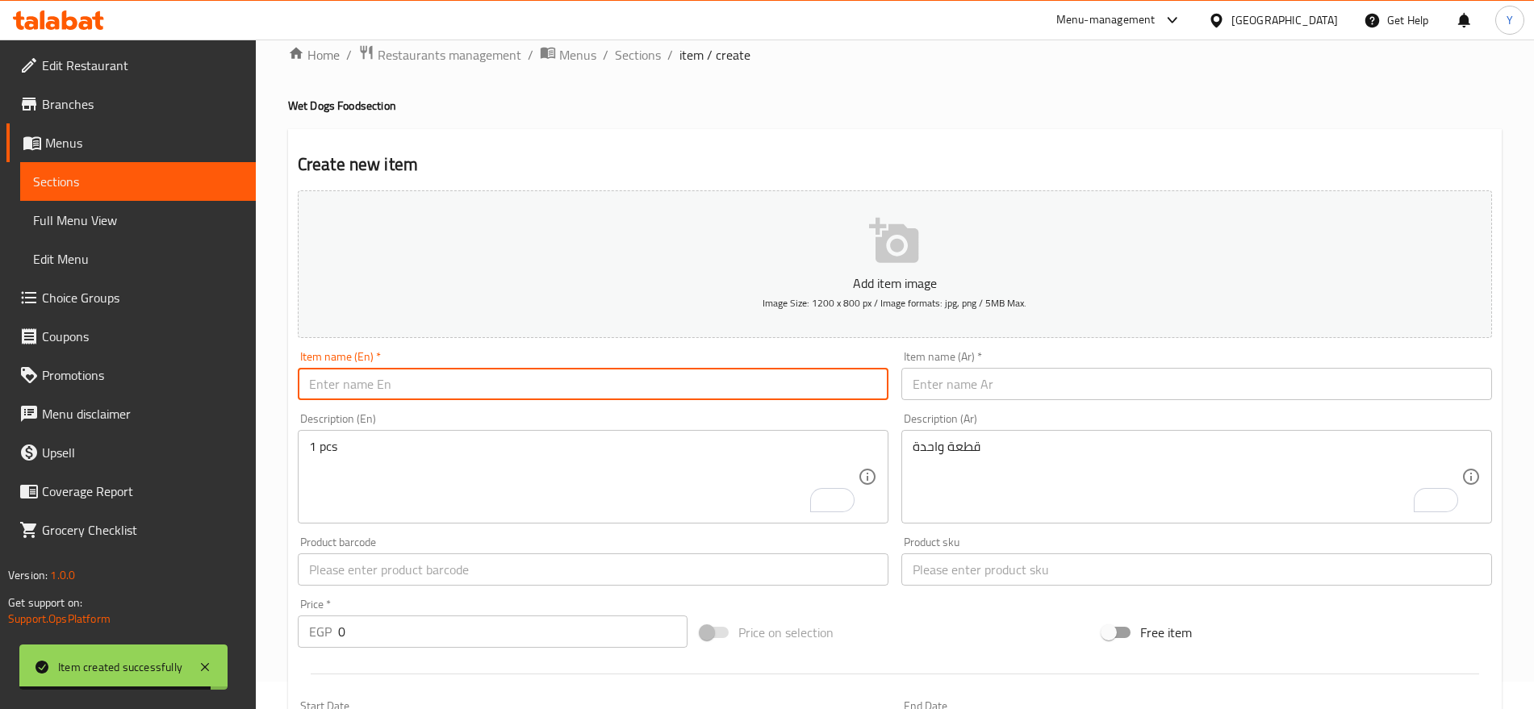
click at [453, 392] on input "text" at bounding box center [593, 384] width 591 height 32
paste input "Birdo Cocka Mix Bird Food for Cockatiels Love Birds Parakeets Conures & Quakers…"
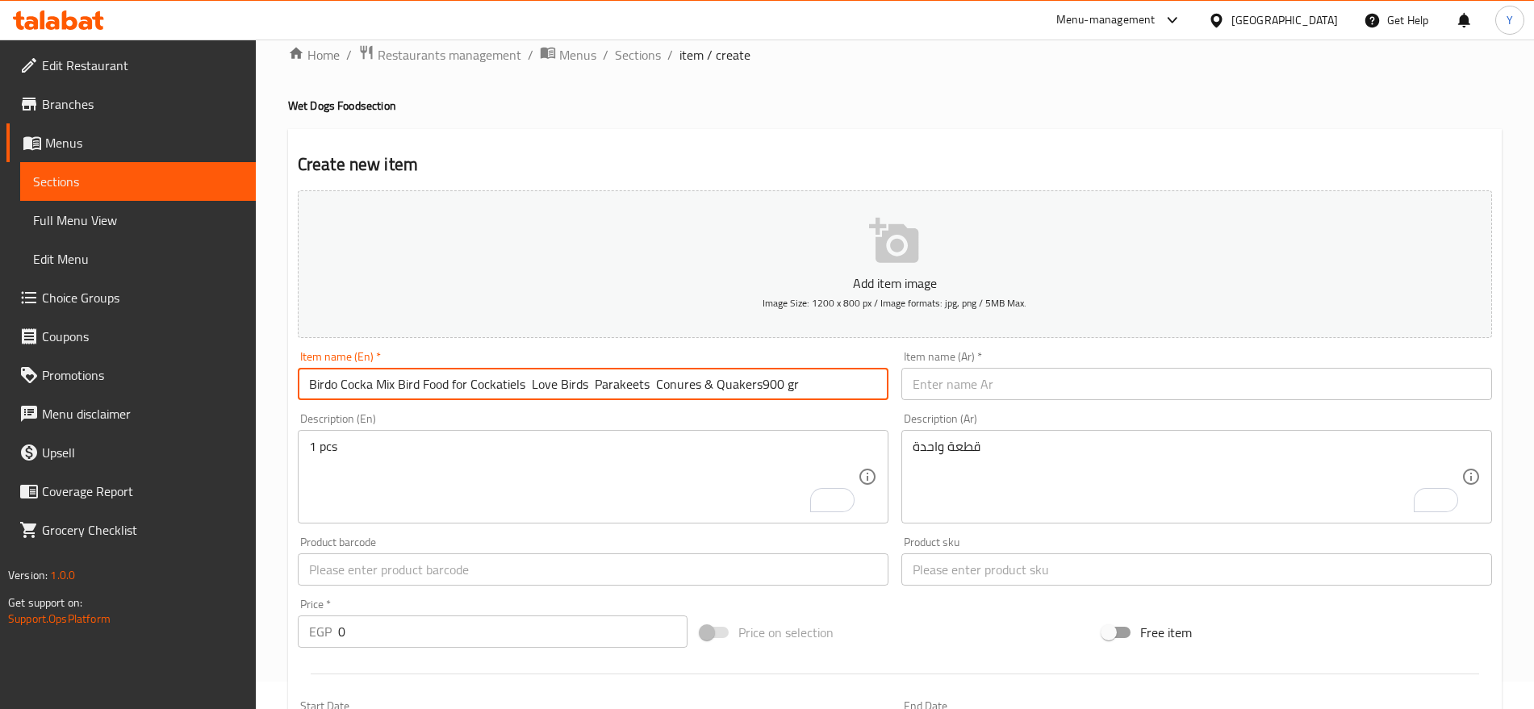
click at [760, 389] on input "Birdo Cocka Mix Bird Food for Cockatiels Love Birds Parakeets Conures & Quakers…" at bounding box center [593, 384] width 591 height 32
type input "Birdo Cocka Mix Bird Food for Cockatiels Love Birds Parakeets Conures & Quakers…"
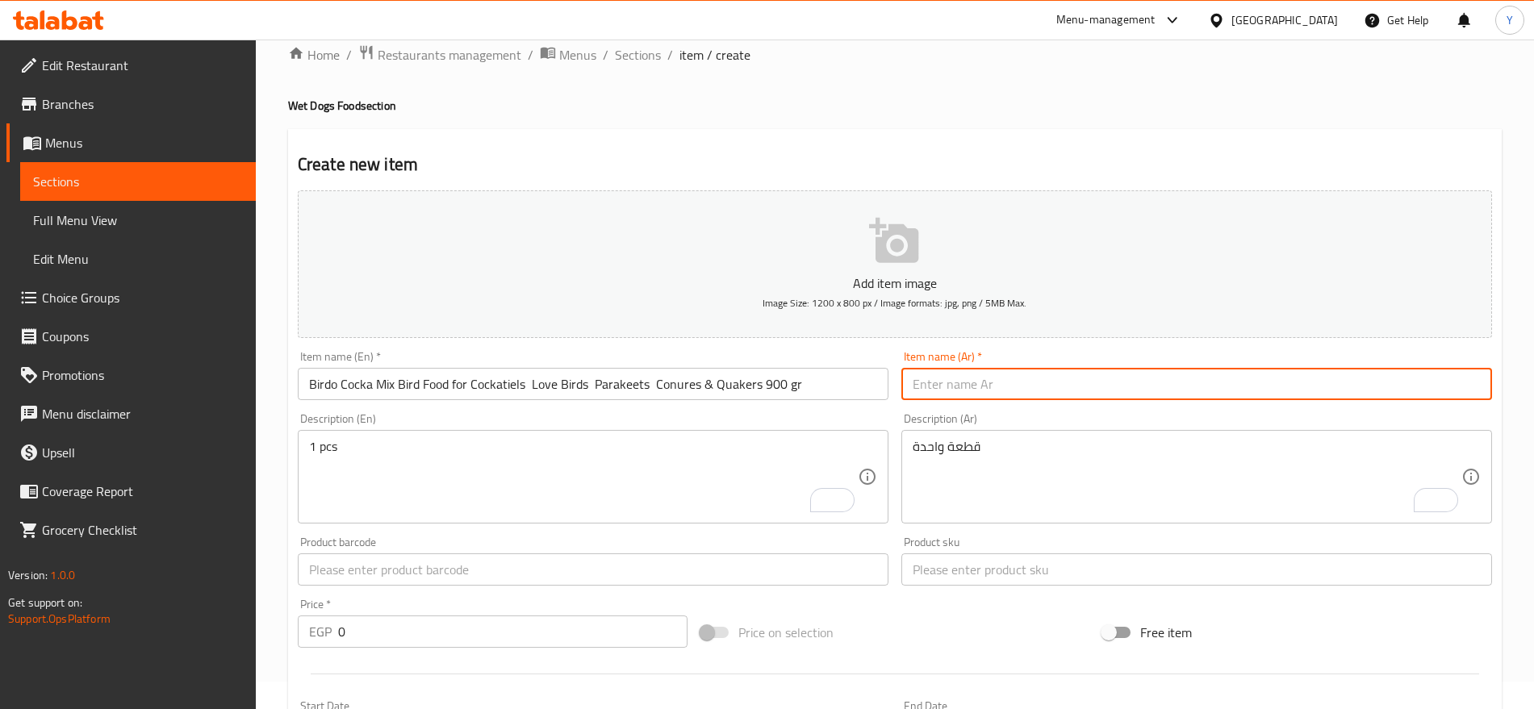
click at [1101, 386] on input "text" at bounding box center [1196, 384] width 591 height 32
paste input "طعام الطيور بيردو كاكاو ميكس للكوكاتيل والطيور المحبة والببغاوات والكويكرز 900 …"
type input "طعام الطيور بيردو كاكاو ميكس للكوكاتيل والطيور المحبة والببغاوات والكويكرز 900 …"
click at [943, 572] on input "text" at bounding box center [1196, 570] width 591 height 32
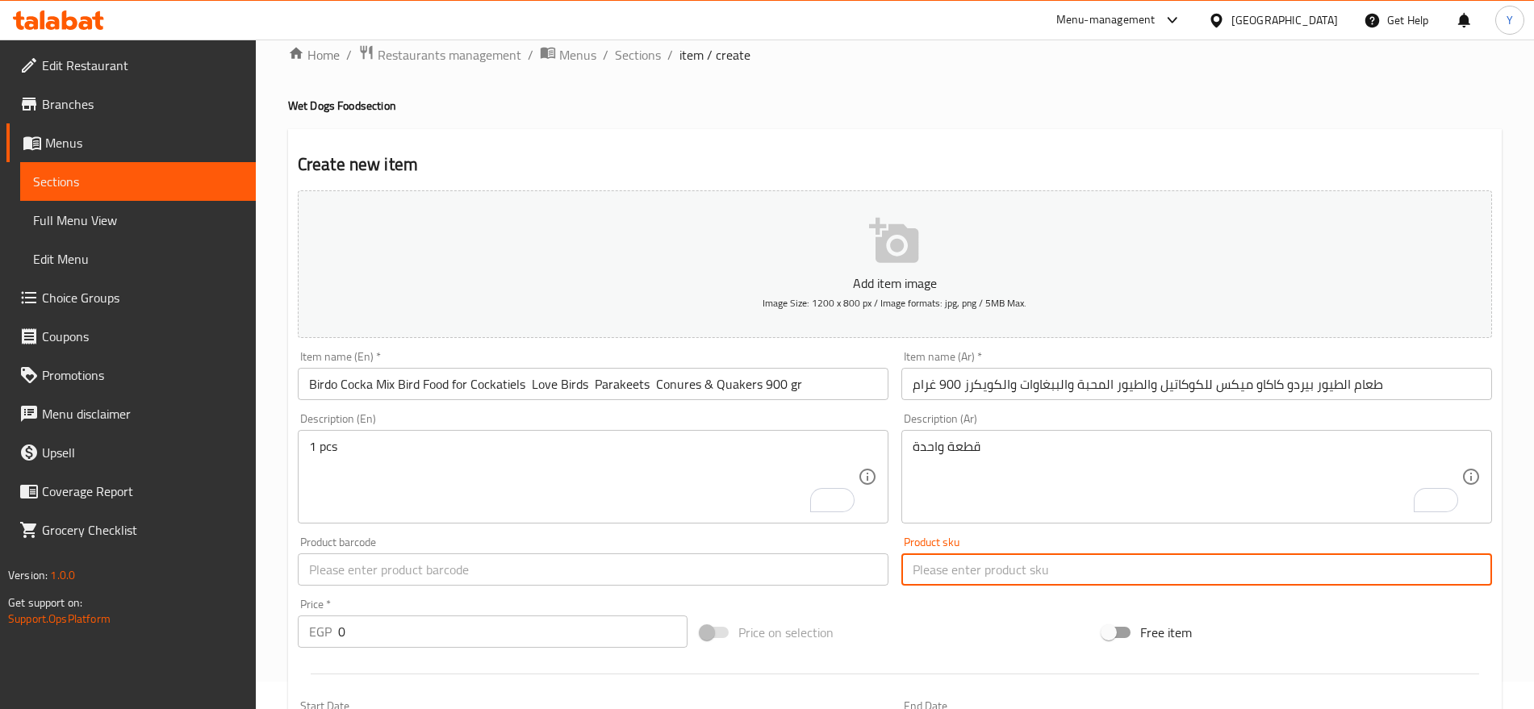
paste input "3081"
type input "3081"
click at [748, 568] on input "text" at bounding box center [593, 570] width 591 height 32
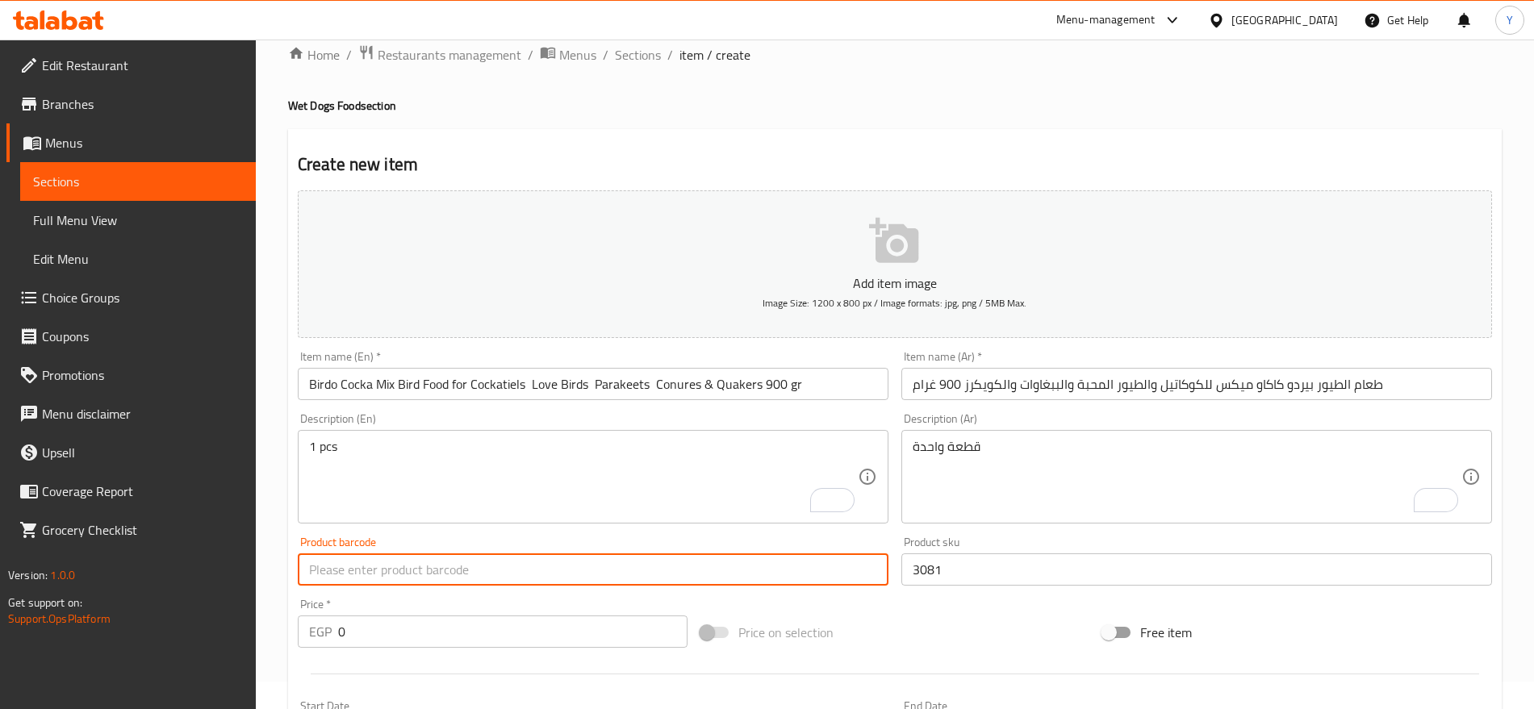
paste input "6772504487345"
type input "6772504487345"
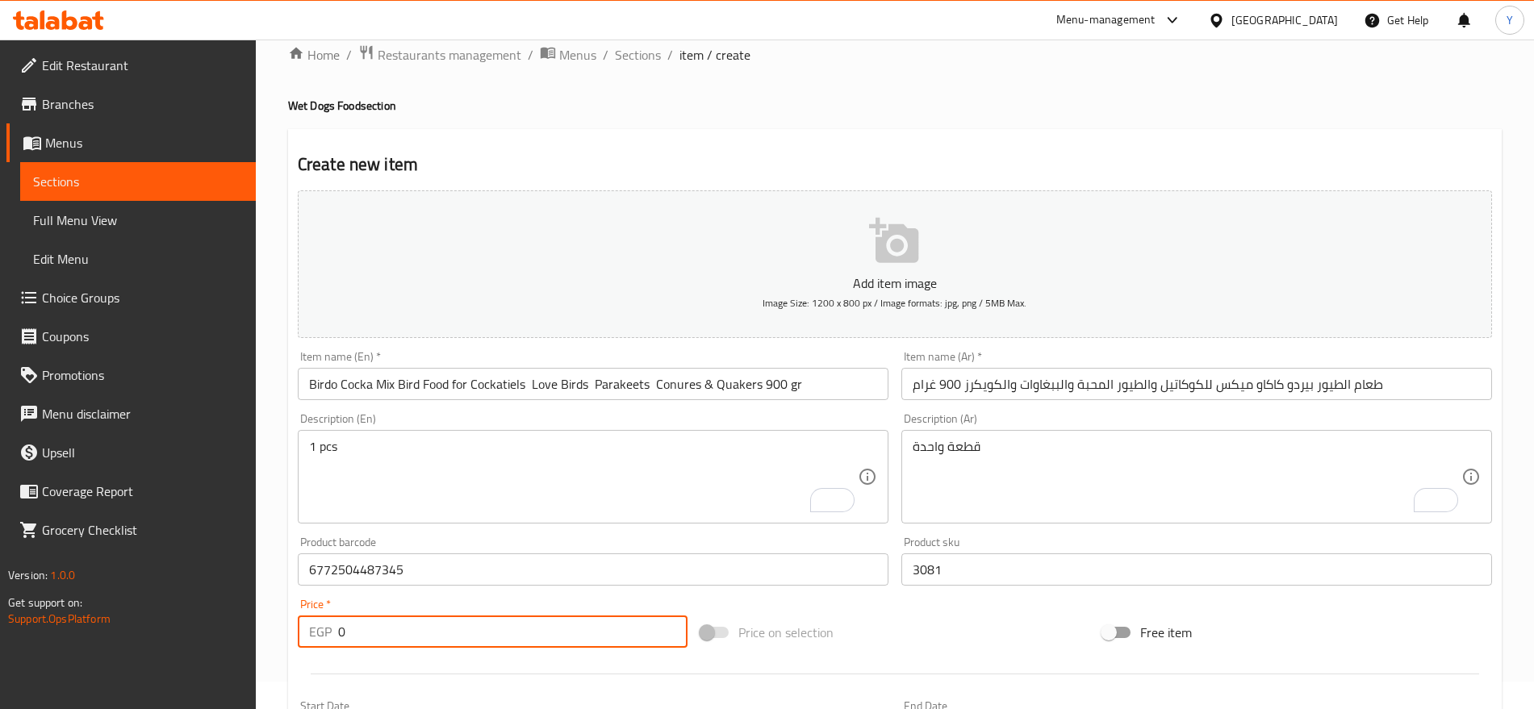
click at [473, 636] on input "0" at bounding box center [512, 632] width 349 height 32
type input "156"
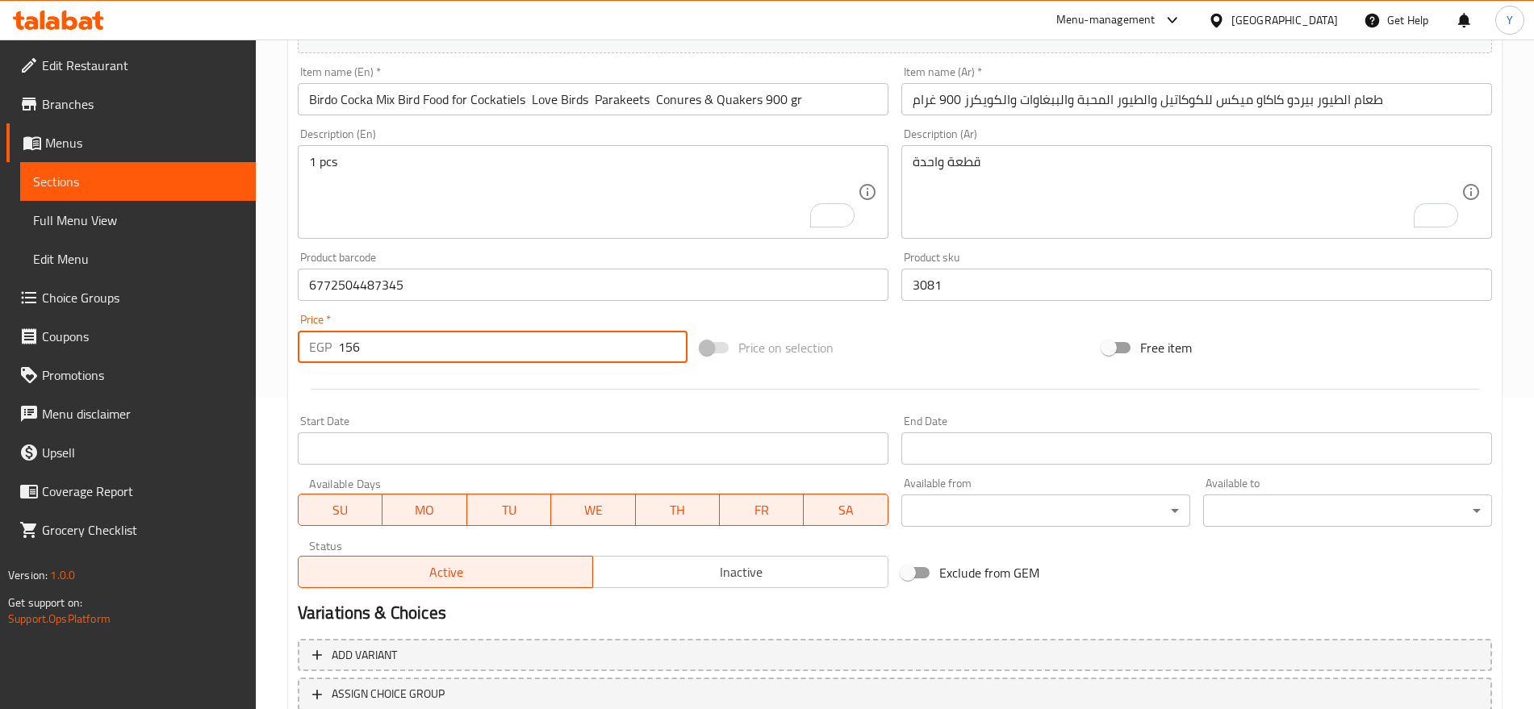
scroll to position [431, 0]
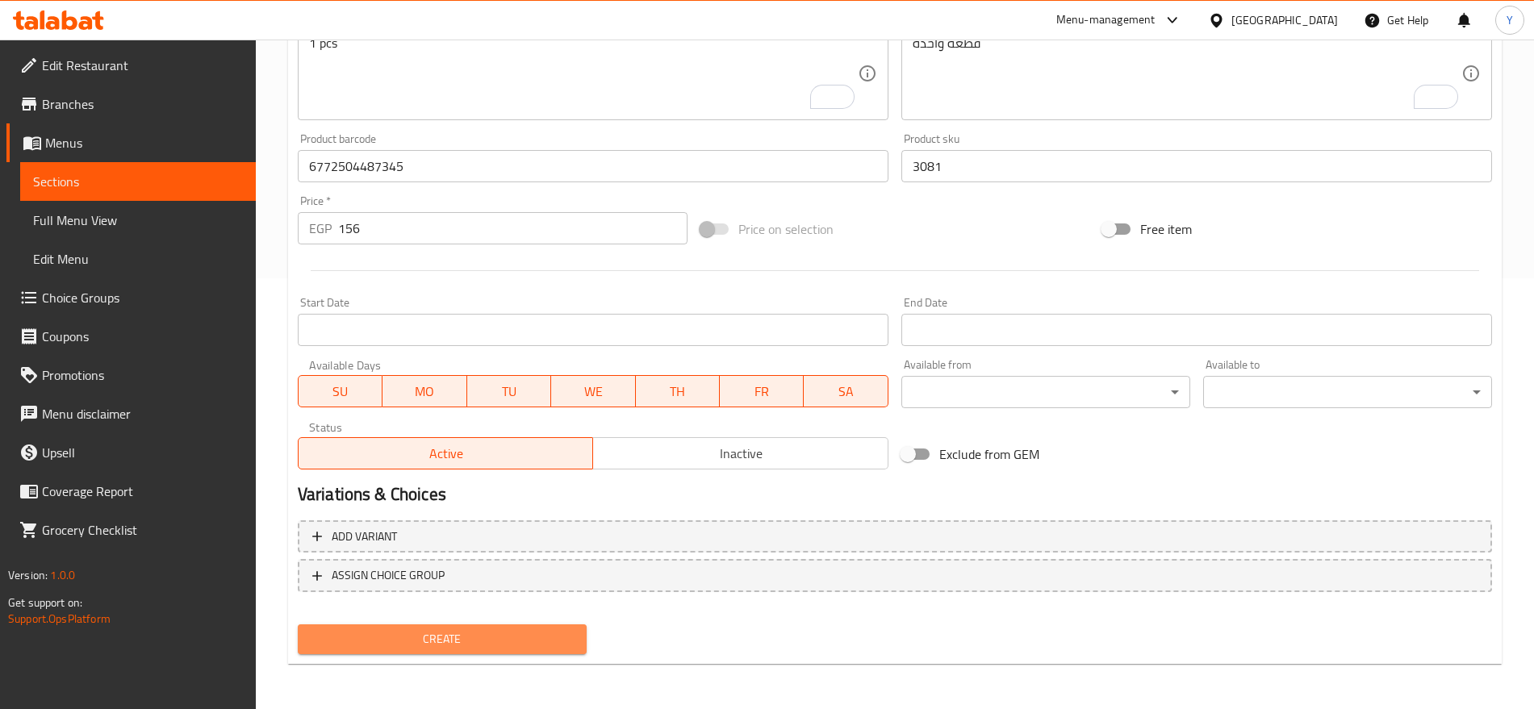
click at [504, 646] on span "Create" at bounding box center [442, 639] width 263 height 20
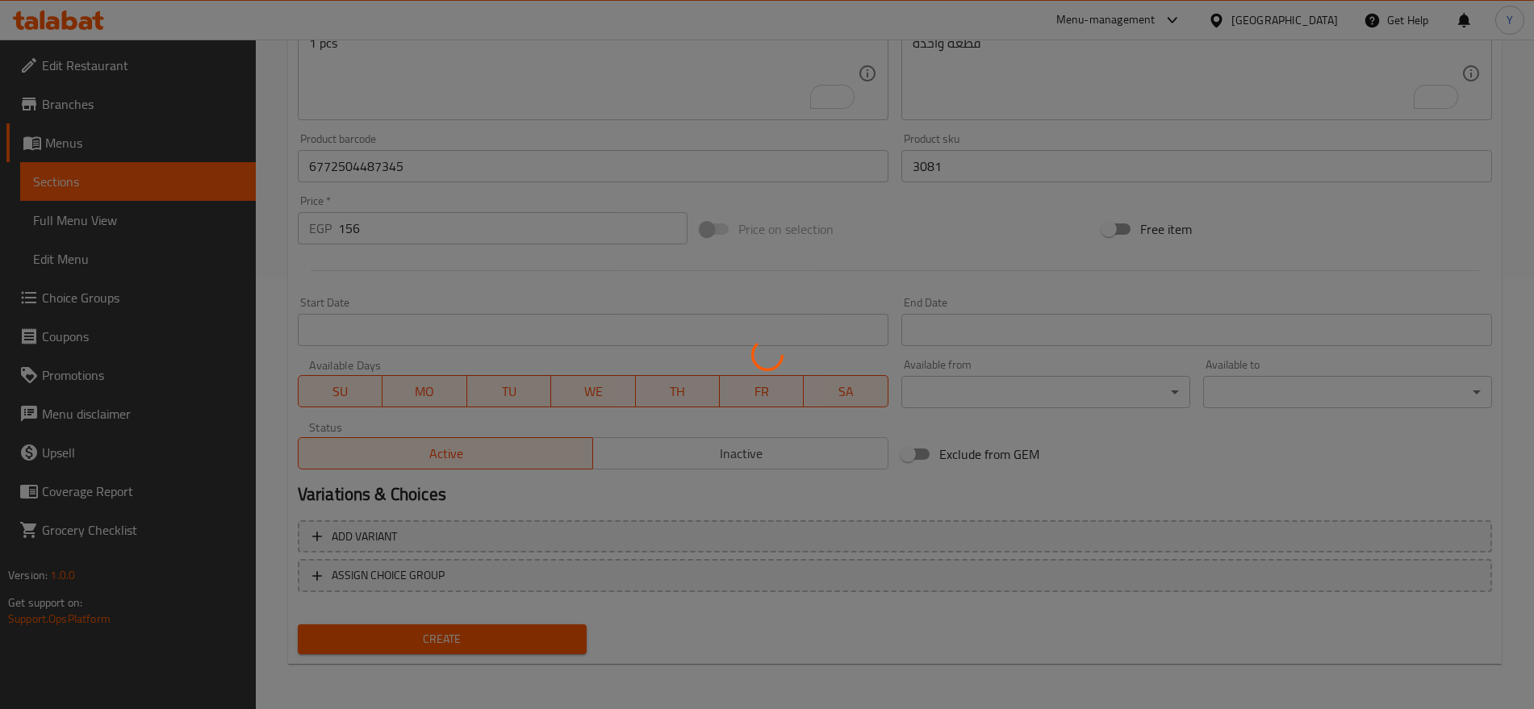
type input "0"
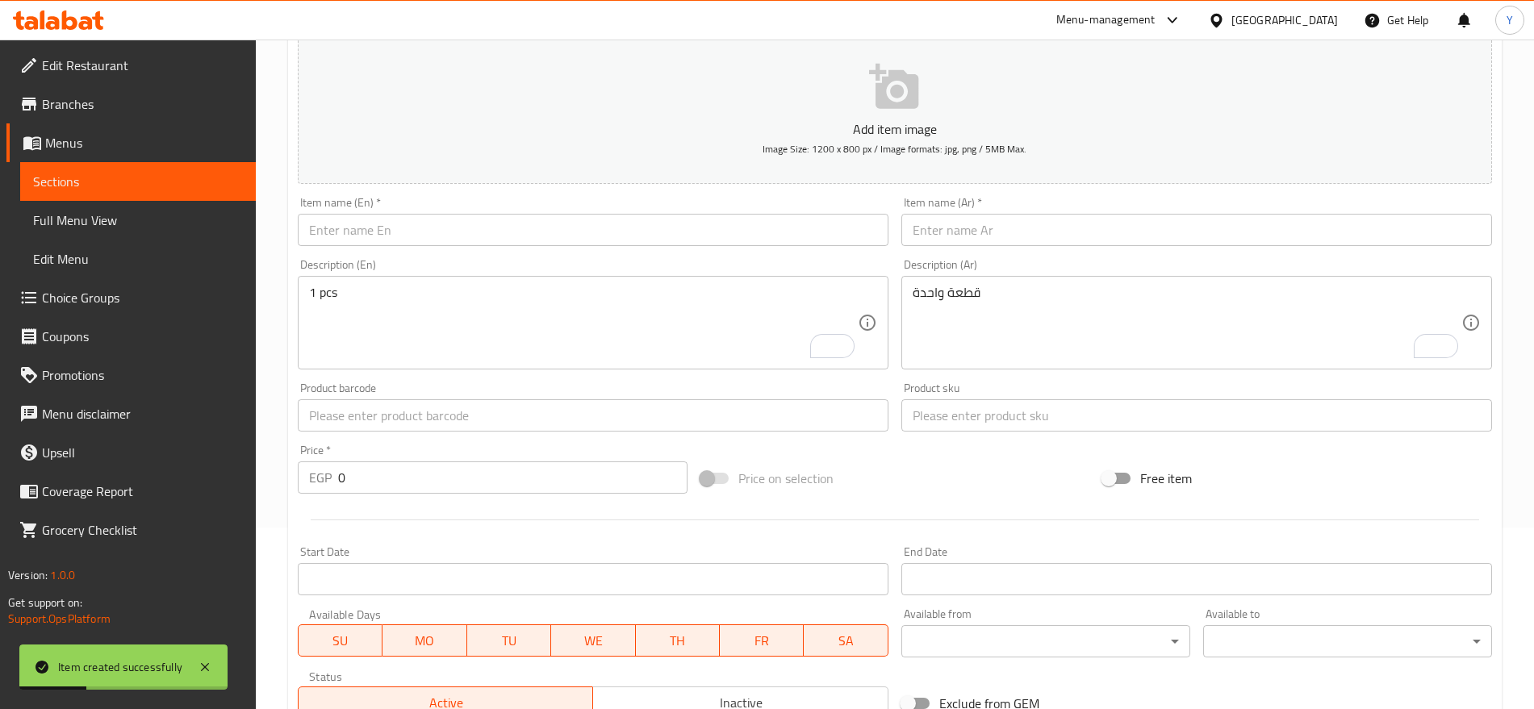
scroll to position [162, 0]
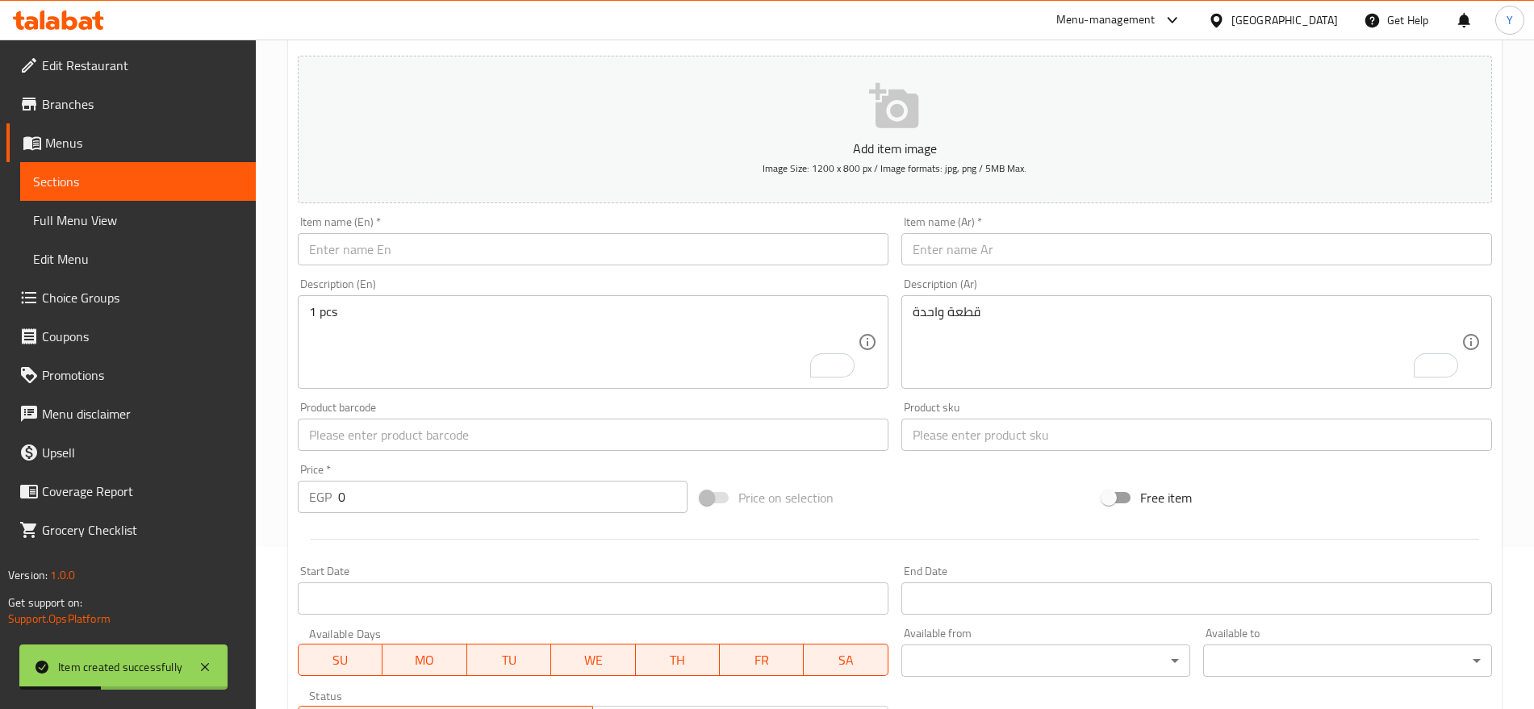
click at [510, 255] on input "text" at bounding box center [593, 249] width 591 height 32
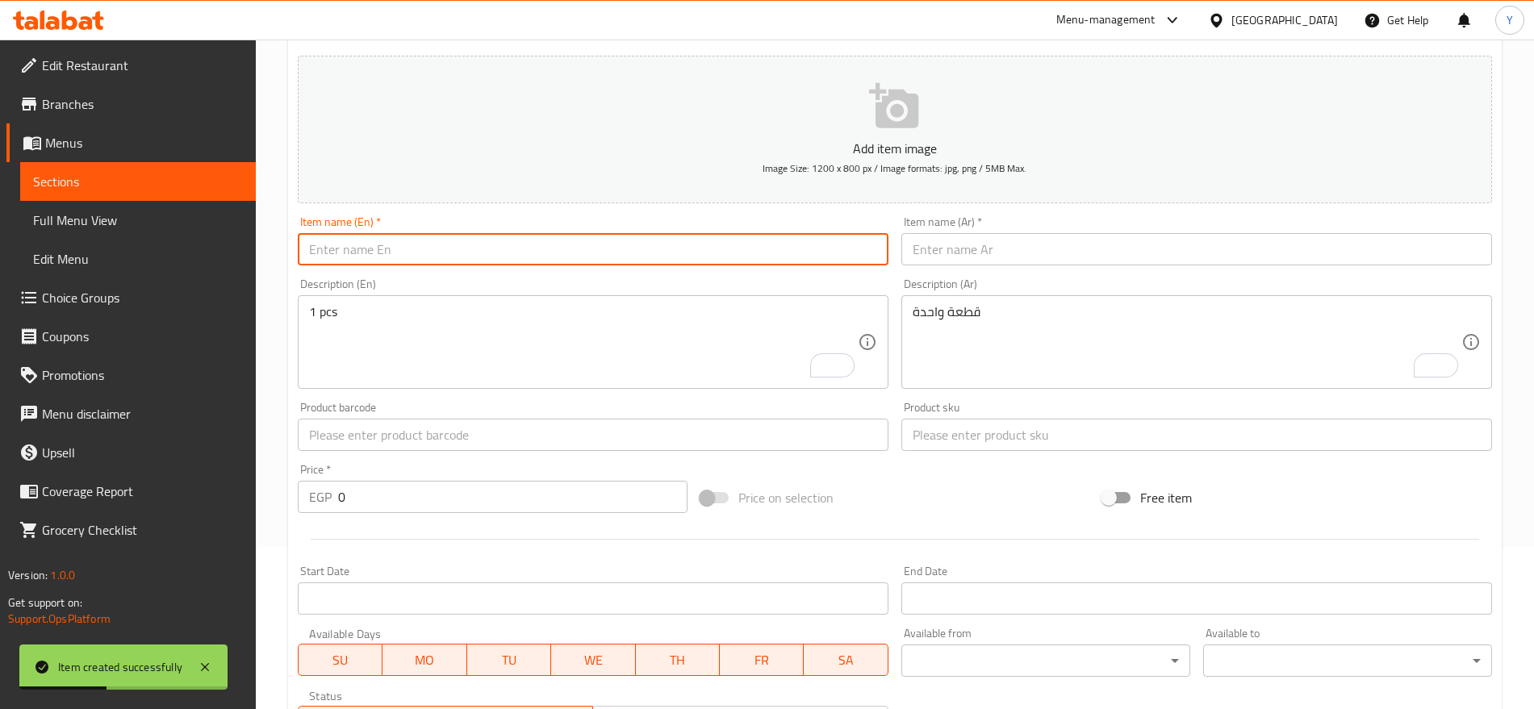
paste input "Birdo Golden Mix Food for Macaws Amazons African Greys Cockatoos & Senegals1000…"
type input "Birdo Golden Mix Food for Macaws Amazons African Greys Cockatoos & Senegals1000…"
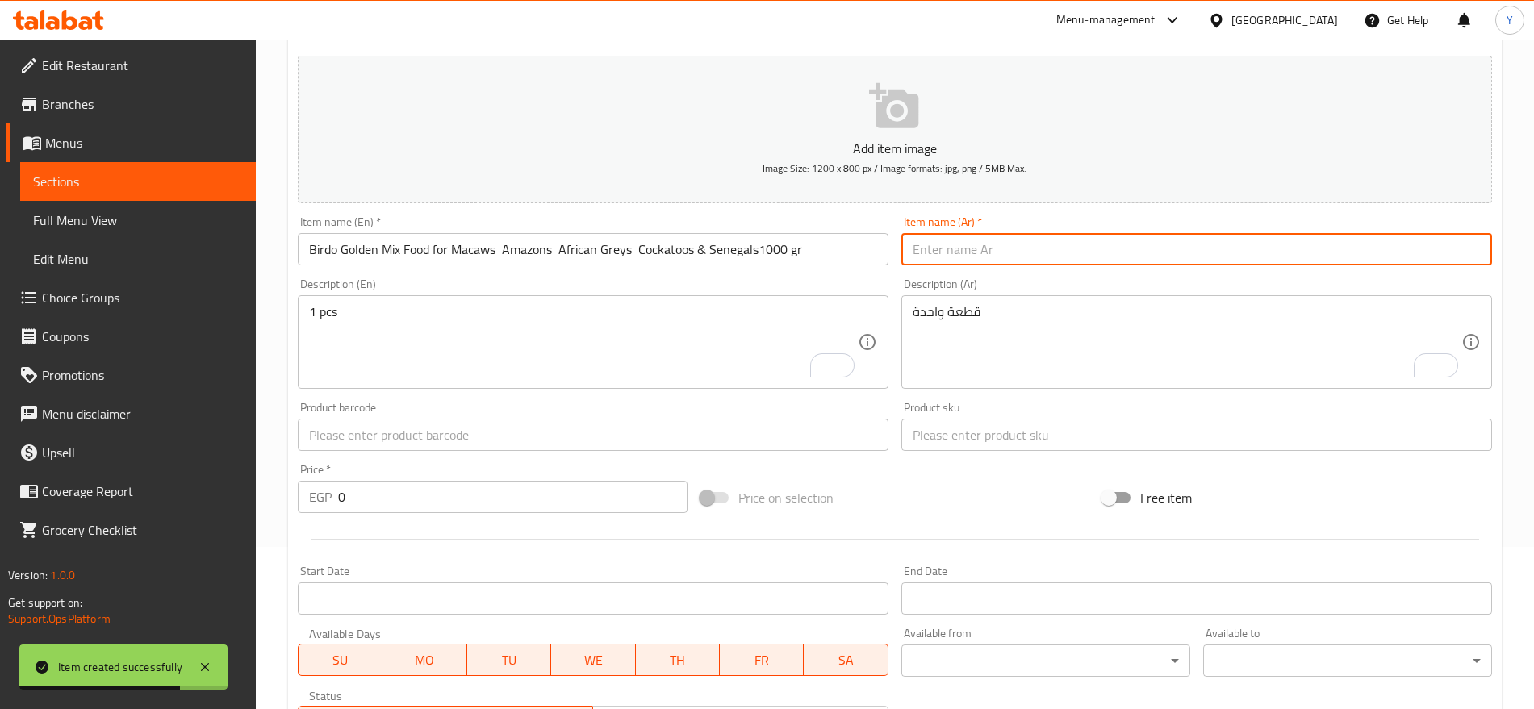
click at [980, 255] on input "text" at bounding box center [1196, 249] width 591 height 32
paste input "طعام بيردو جولدن ميكس للببغاوات والأمازون والرمادي الأفريقي والكوكاتو والسنغال …"
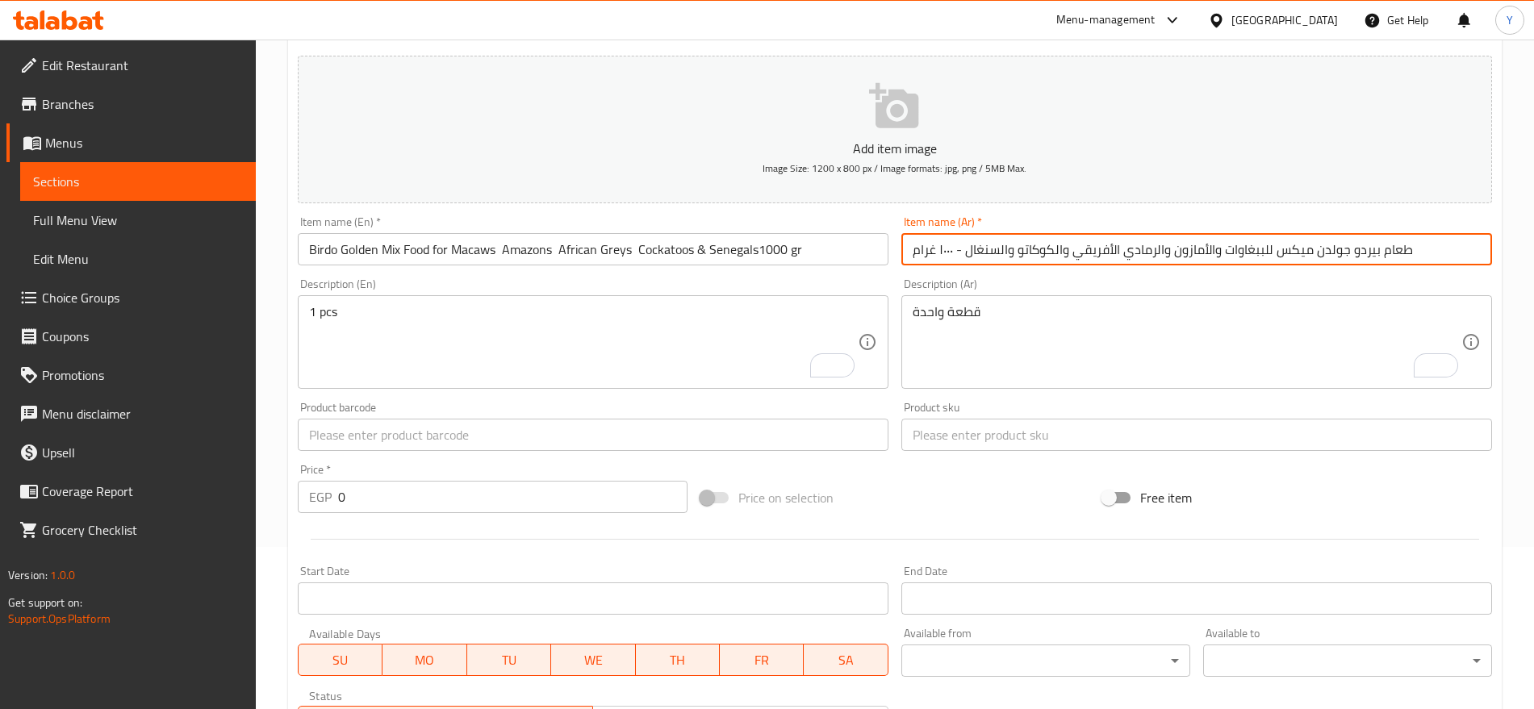
type input "طعام بيردو جولدن ميكس للببغاوات والأمازون والرمادي الأفريقي والكوكاتو والسنغال …"
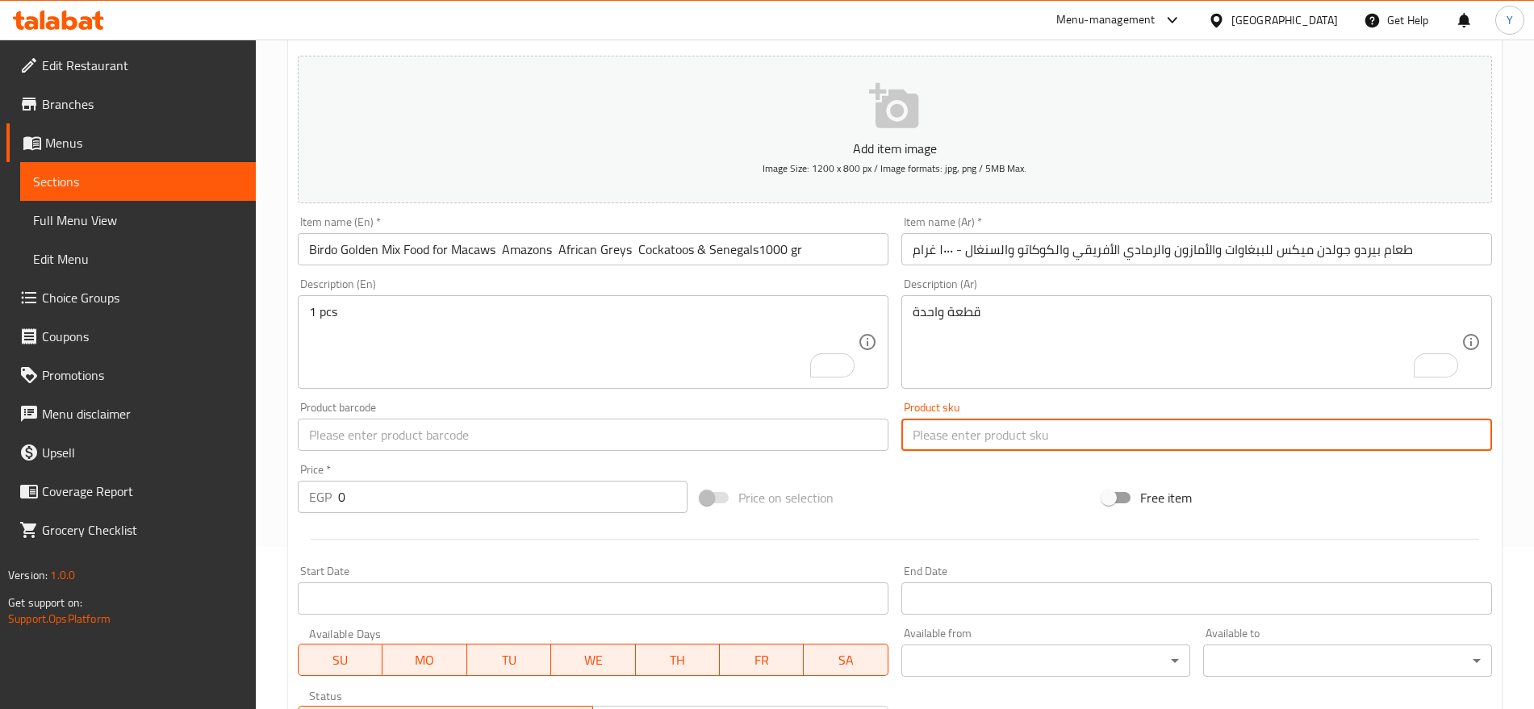
click at [938, 436] on input "text" at bounding box center [1196, 435] width 591 height 32
paste input "3110"
type input "3110"
click at [530, 496] on input "0" at bounding box center [512, 497] width 349 height 32
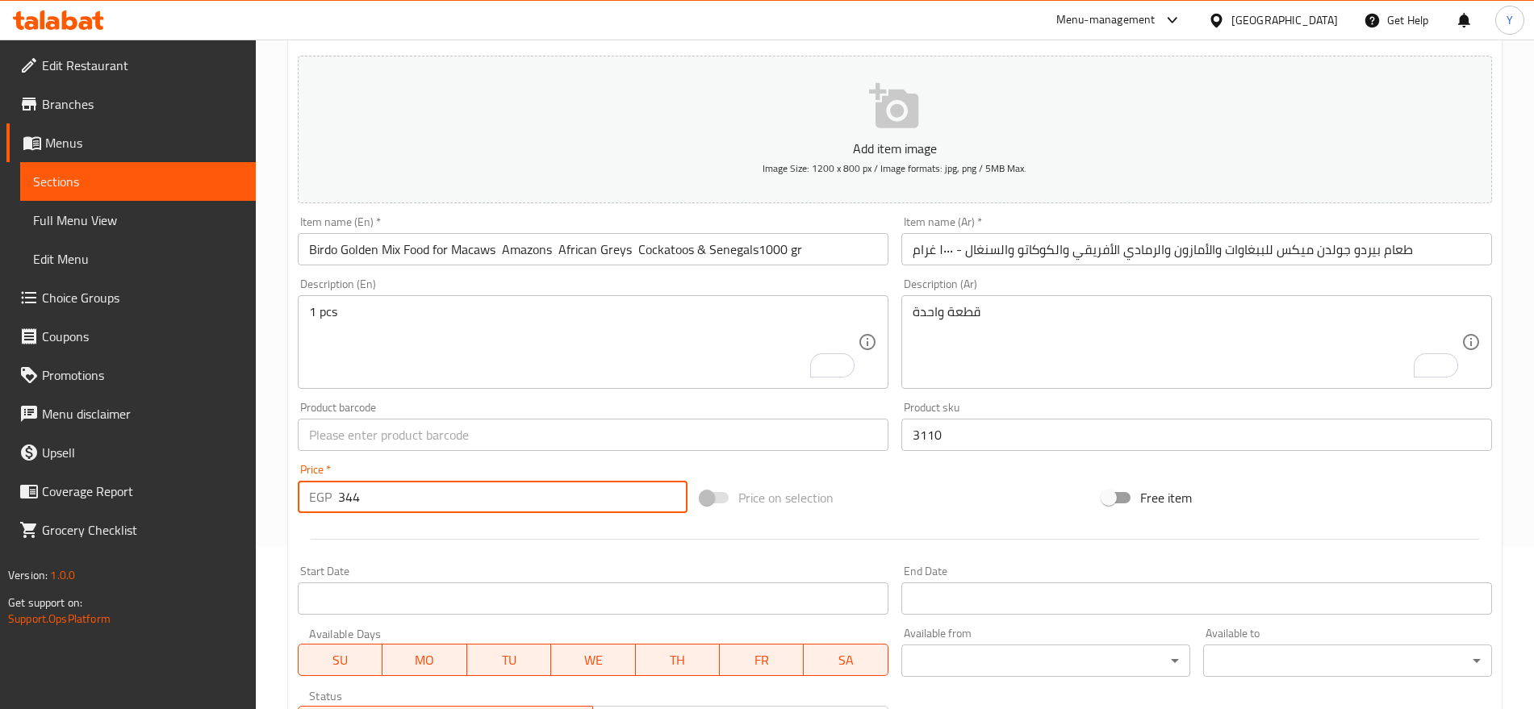
type input "344"
click at [474, 431] on input "text" at bounding box center [593, 435] width 591 height 32
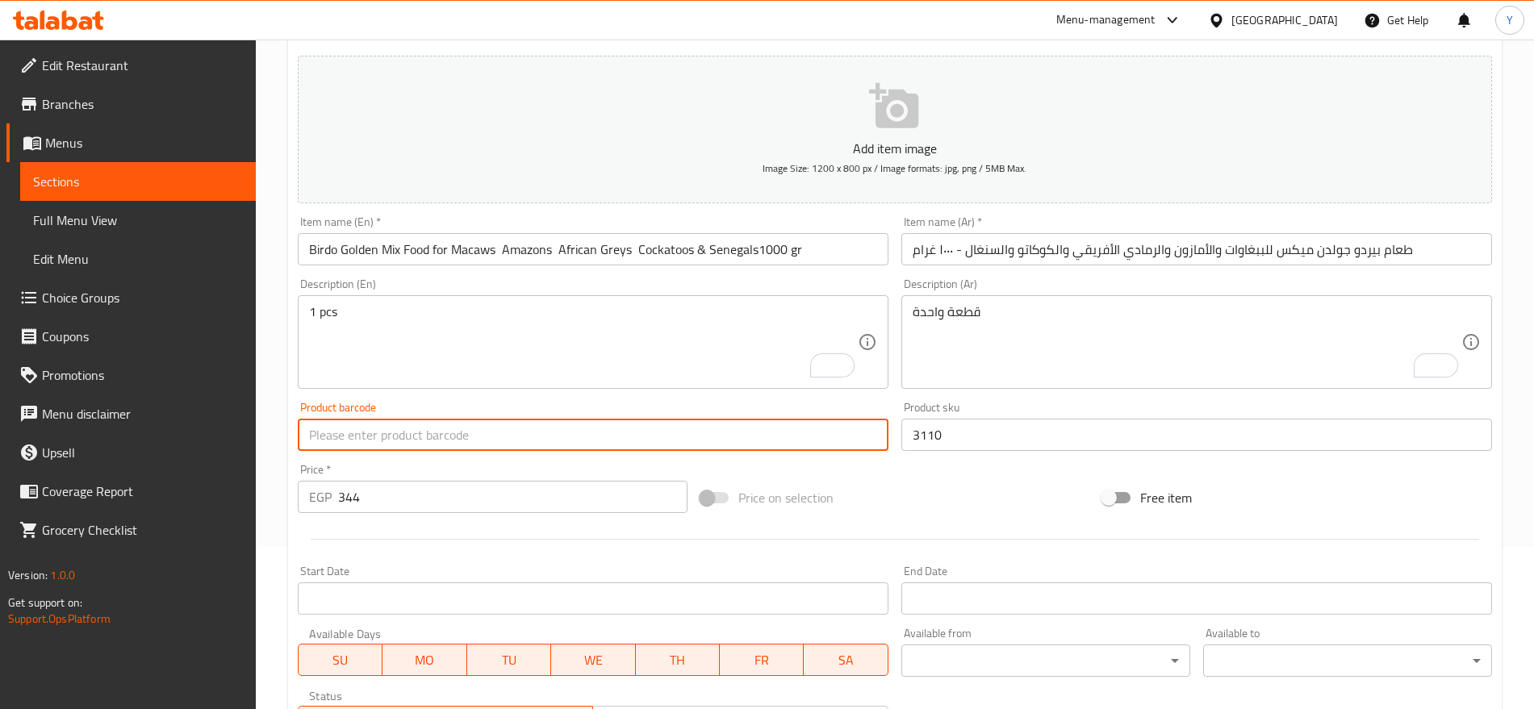
paste input "6772504487291"
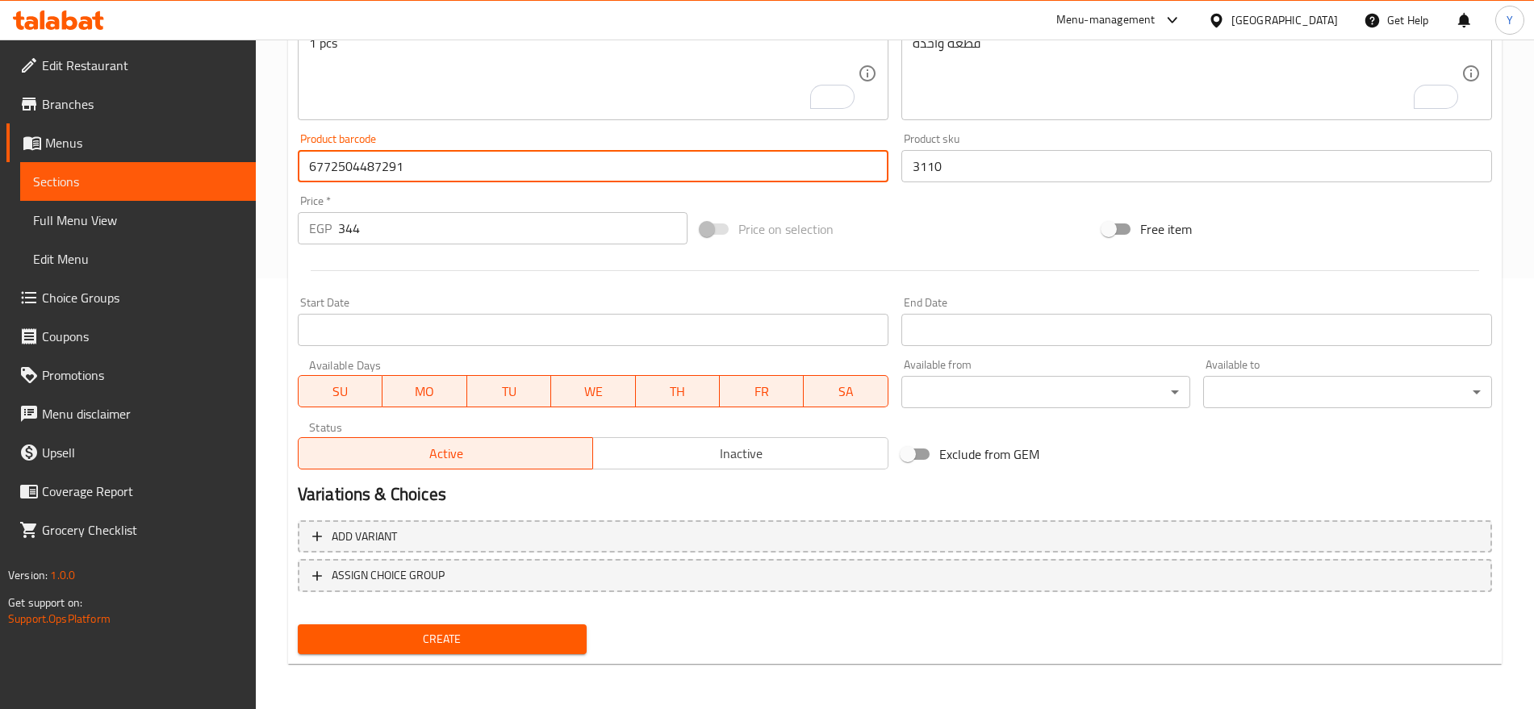
type input "6772504487291"
click at [466, 642] on span "Create" at bounding box center [442, 639] width 263 height 20
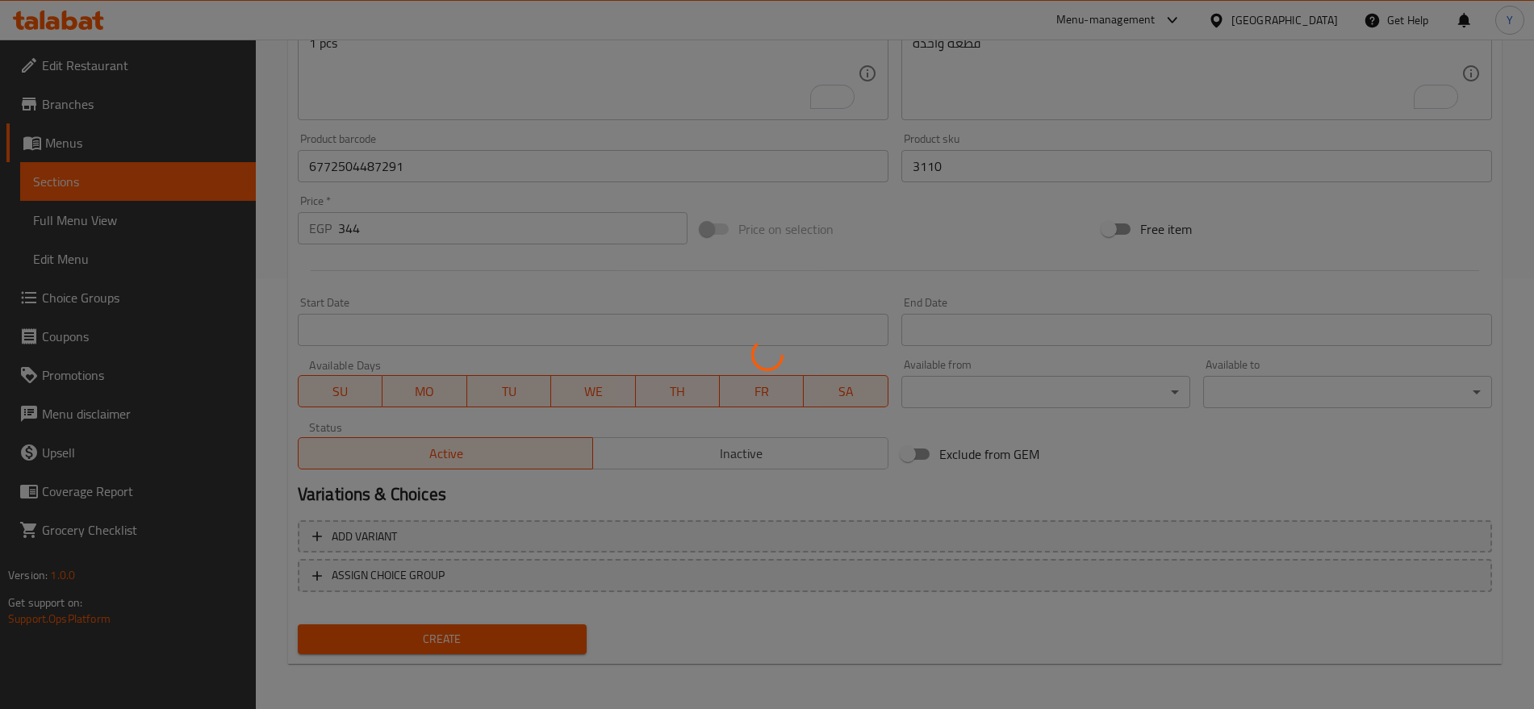
type input "0"
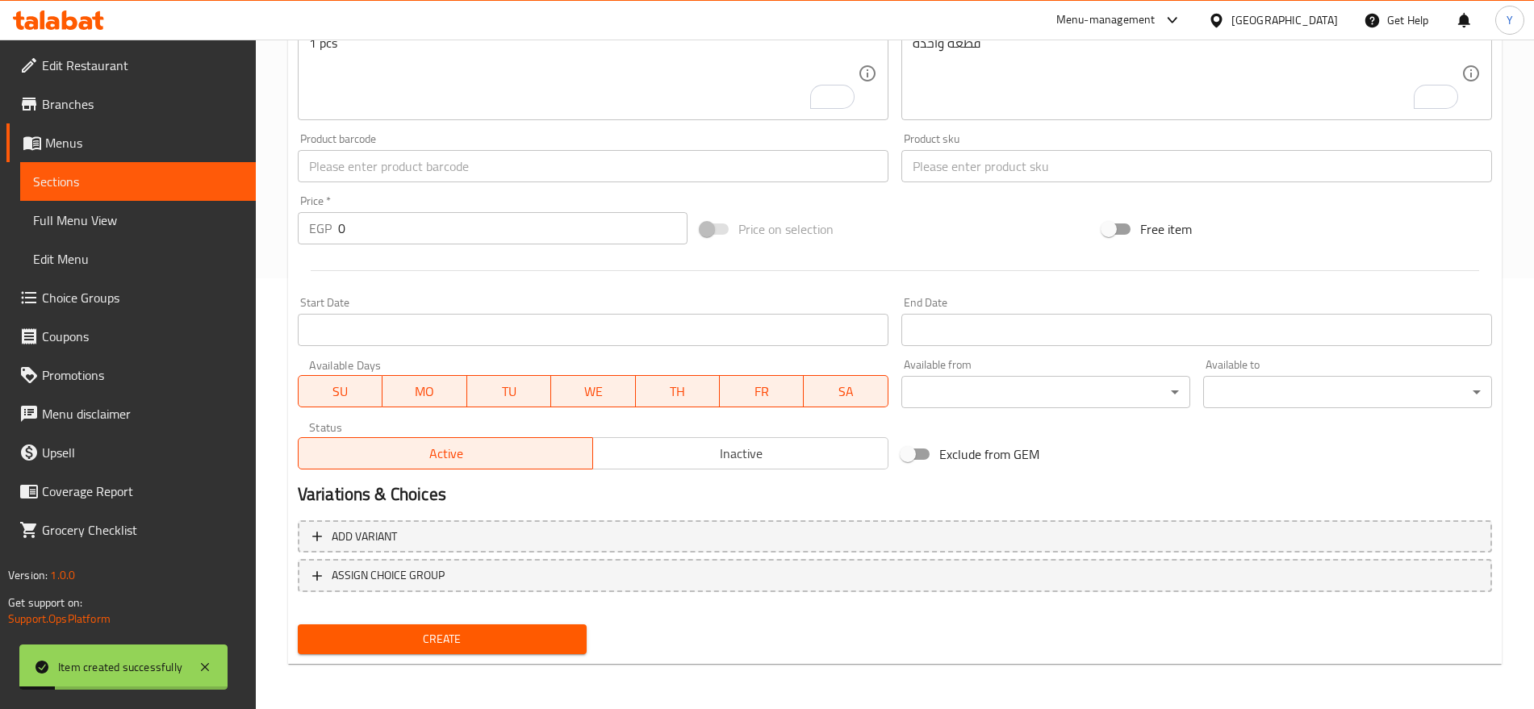
scroll to position [229, 0]
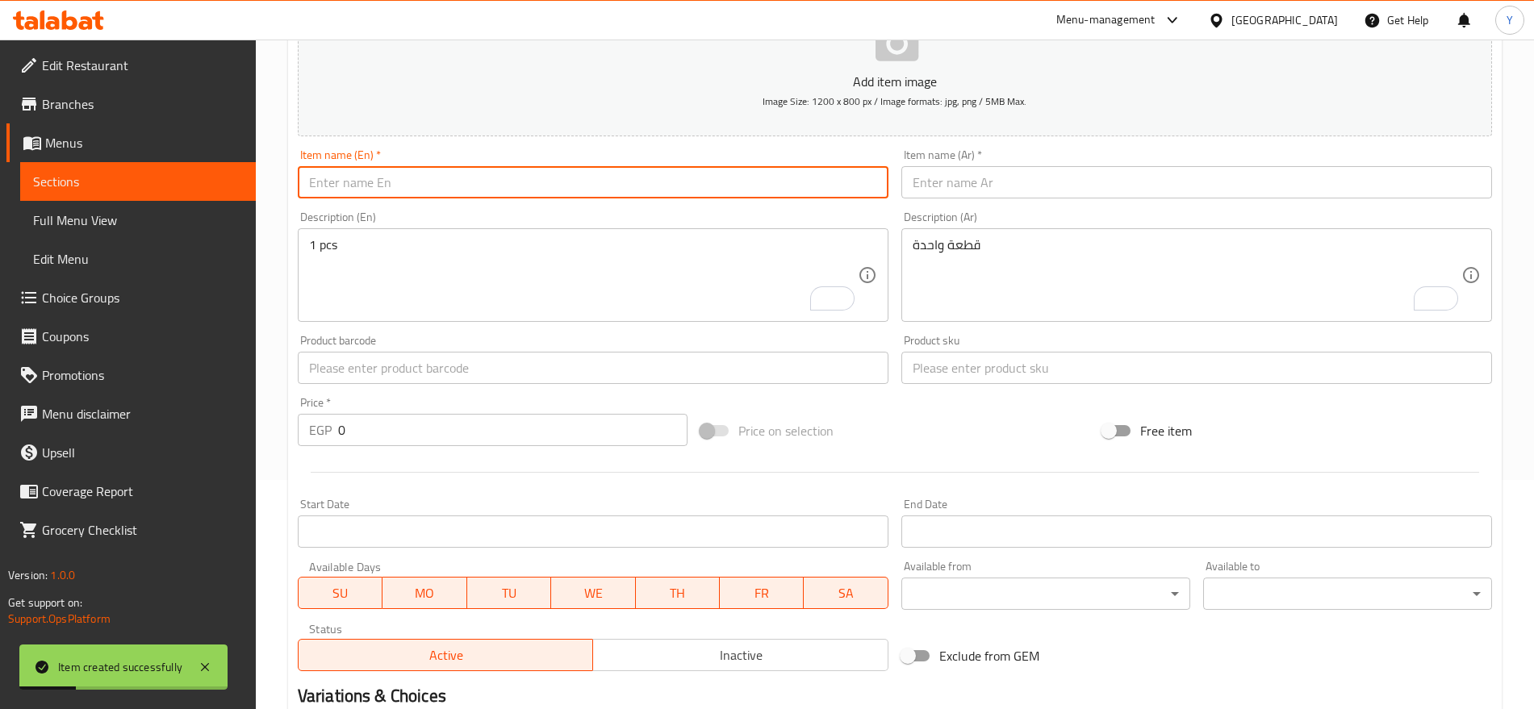
click at [520, 178] on input "text" at bounding box center [593, 182] width 591 height 32
paste input "Birdo Golden Mixed Bird Food for Budgies Zebra Finches & Finches900 gr"
click at [674, 188] on input "Birdo Golden Mixed Bird Food for Budgies Zebra Finches & Finches900 gr" at bounding box center [593, 182] width 591 height 32
type input "Birdo Golden Mixed Bird Food for Budgies Zebra Finches & Finches 900 gr"
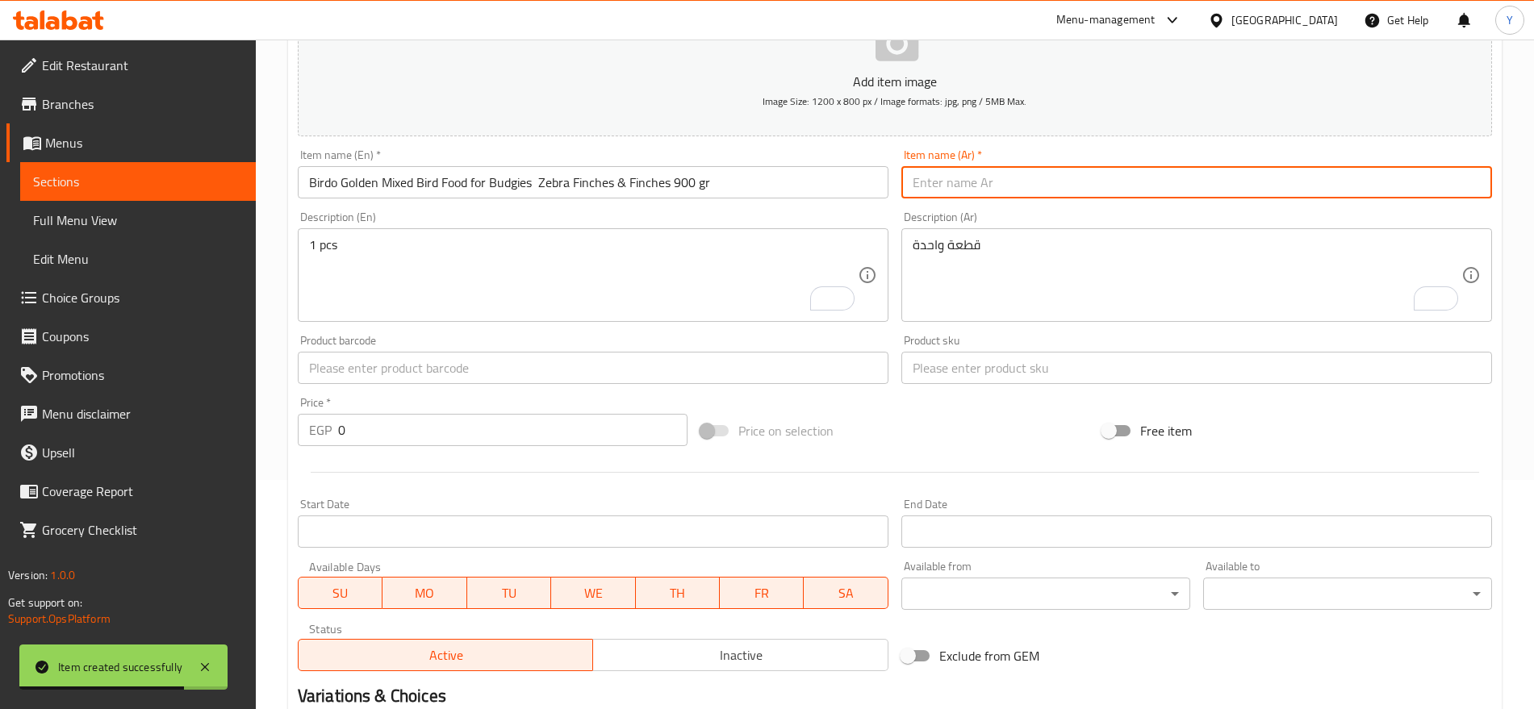
click at [1032, 186] on input "text" at bounding box center [1196, 182] width 591 height 32
paste input "طعام بيردو جولدن المختلط للطيور البادجي والزيبرا والعصافير - ٩٠٠ غرام"
type input "طعام بيردو جولدن المختلط للطيور البادجي والزيبرا والعصافير - ٩٠٠ غرام"
click at [735, 190] on input "Birdo Golden Mixed Bird Food for Budgies Zebra Finches & Finches 900 gr" at bounding box center [593, 182] width 591 height 32
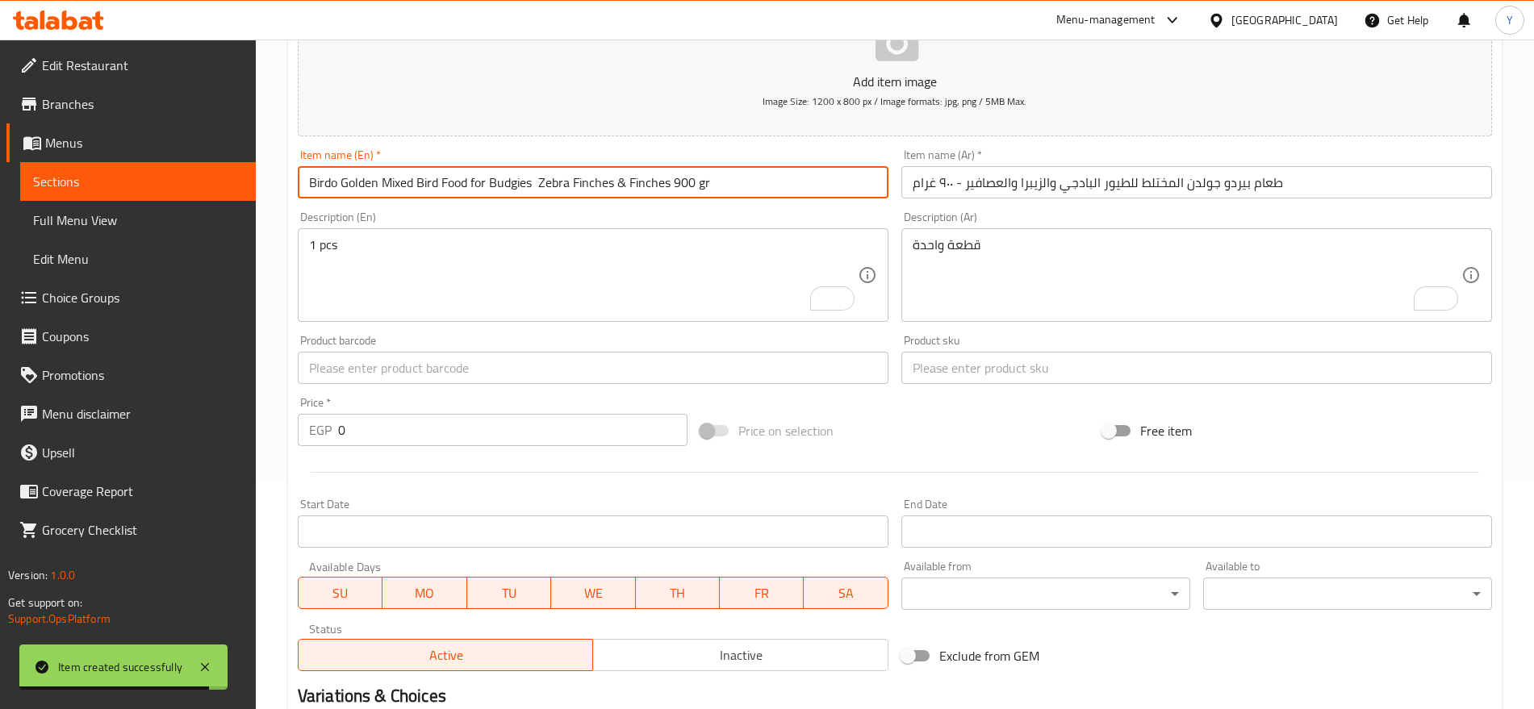
click at [735, 190] on input "Birdo Golden Mixed Bird Food for Budgies Zebra Finches & Finches 900 gr" at bounding box center [593, 182] width 591 height 32
type input "Birdo Golden Mixed Bird Food for Budgies Zebra Finches & Finches 900 Gr"
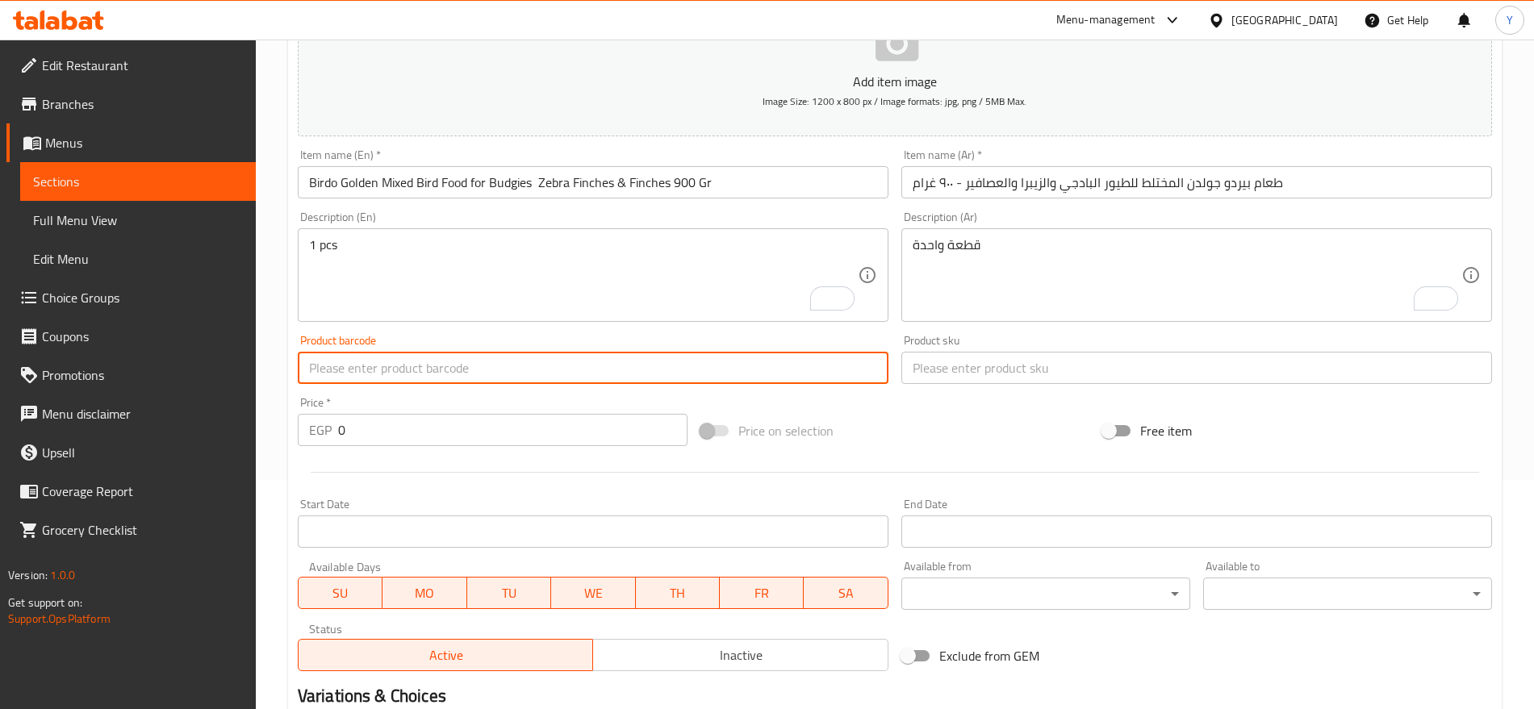
click at [496, 379] on input "text" at bounding box center [593, 368] width 591 height 32
click at [1011, 366] on input "text" at bounding box center [1196, 368] width 591 height 32
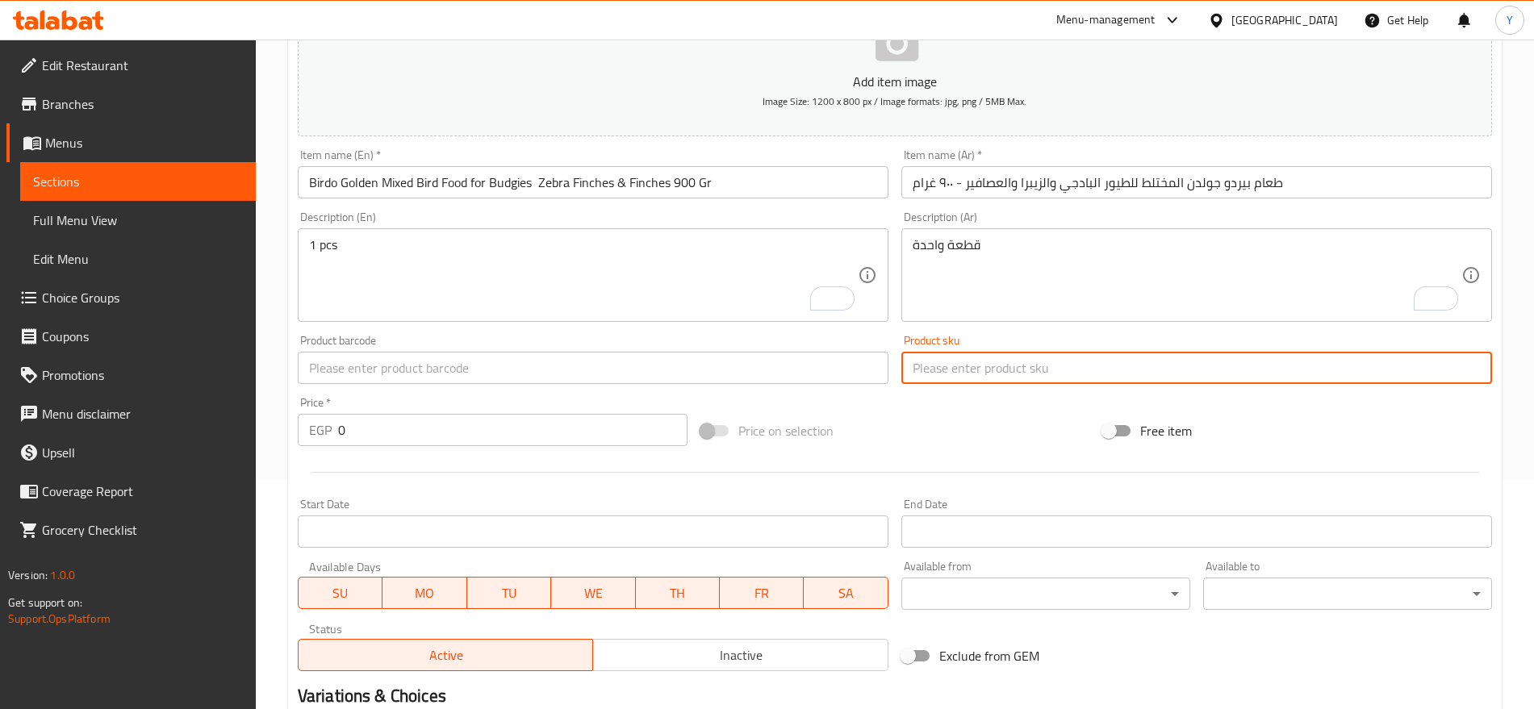
paste input "3412"
type input "3412"
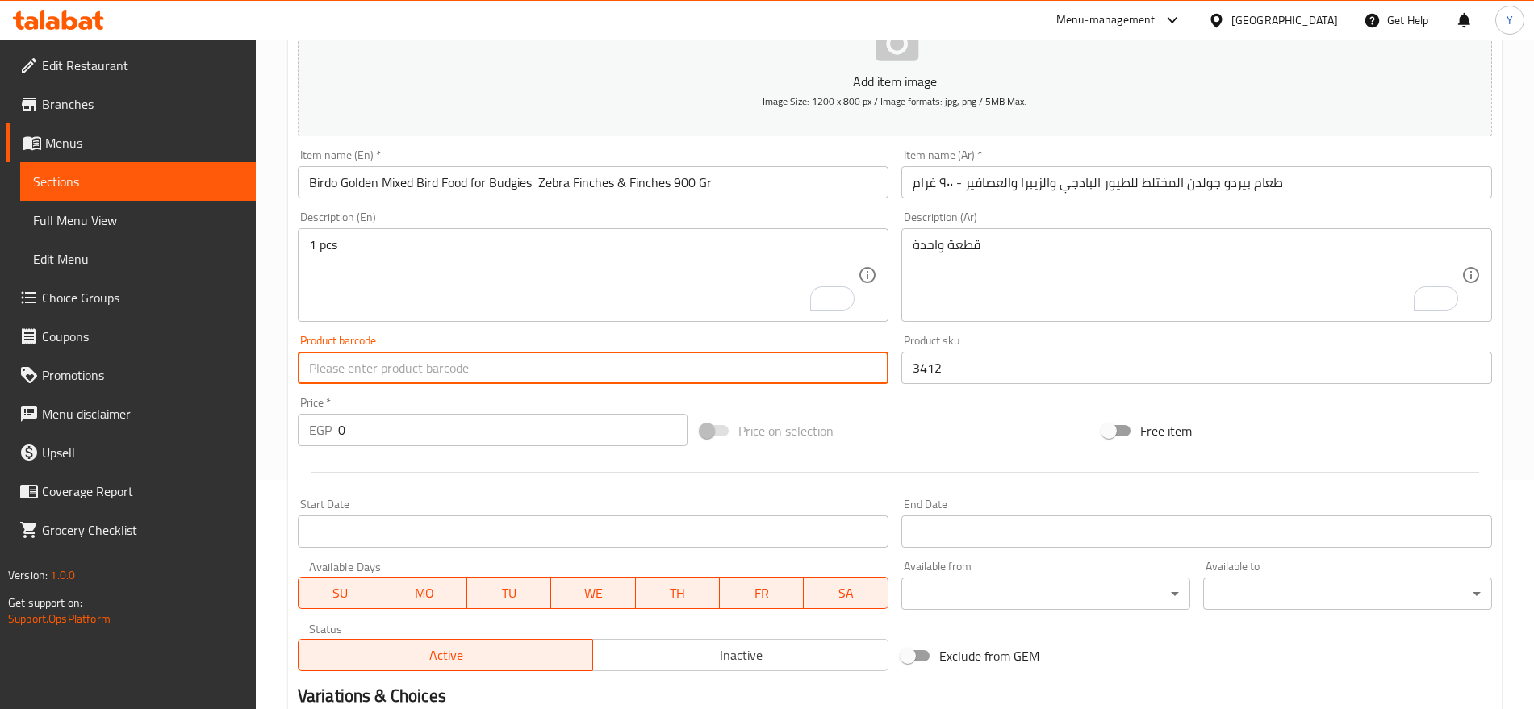
click at [659, 354] on input "text" at bounding box center [593, 368] width 591 height 32
paste input "6772504487833"
type input "6772504487833"
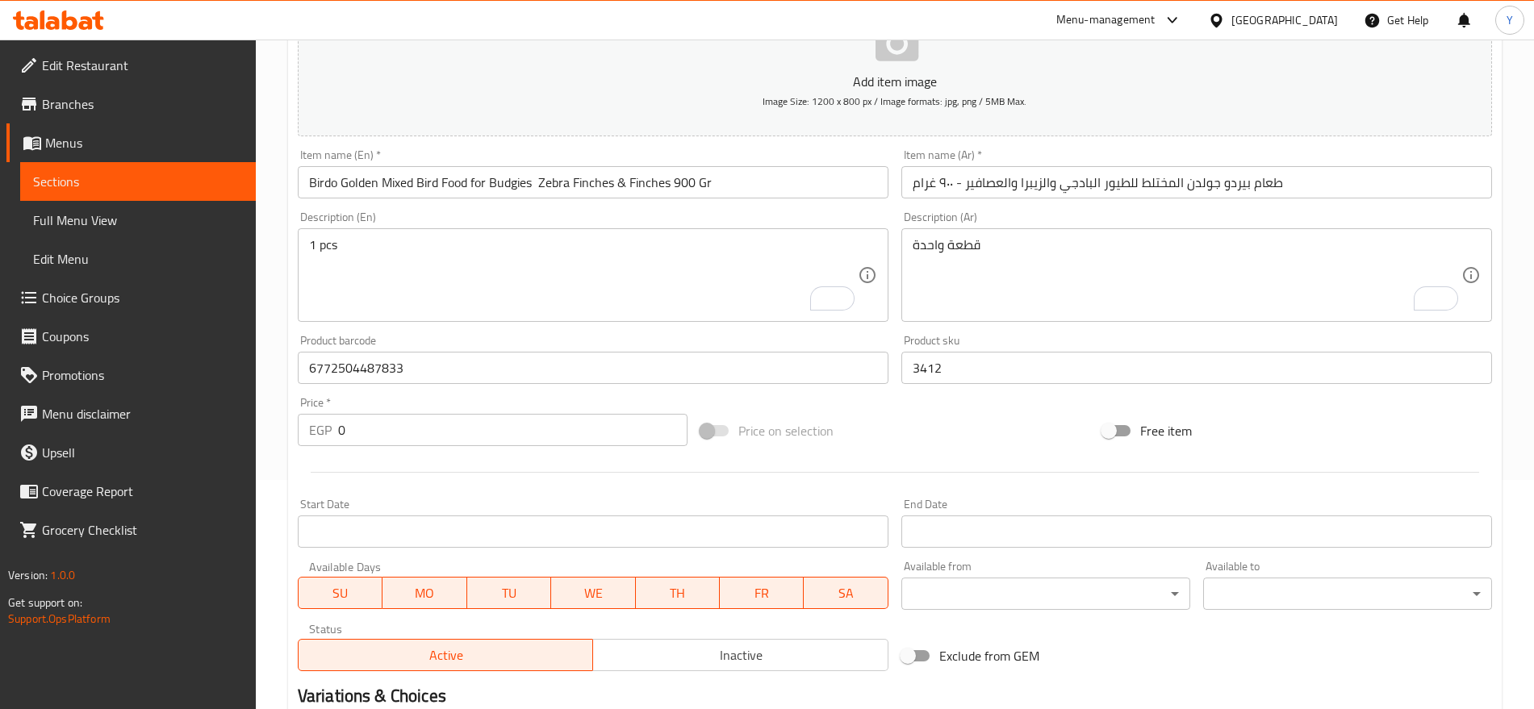
click at [471, 412] on div "Price   * EGP 0 Price *" at bounding box center [493, 421] width 390 height 49
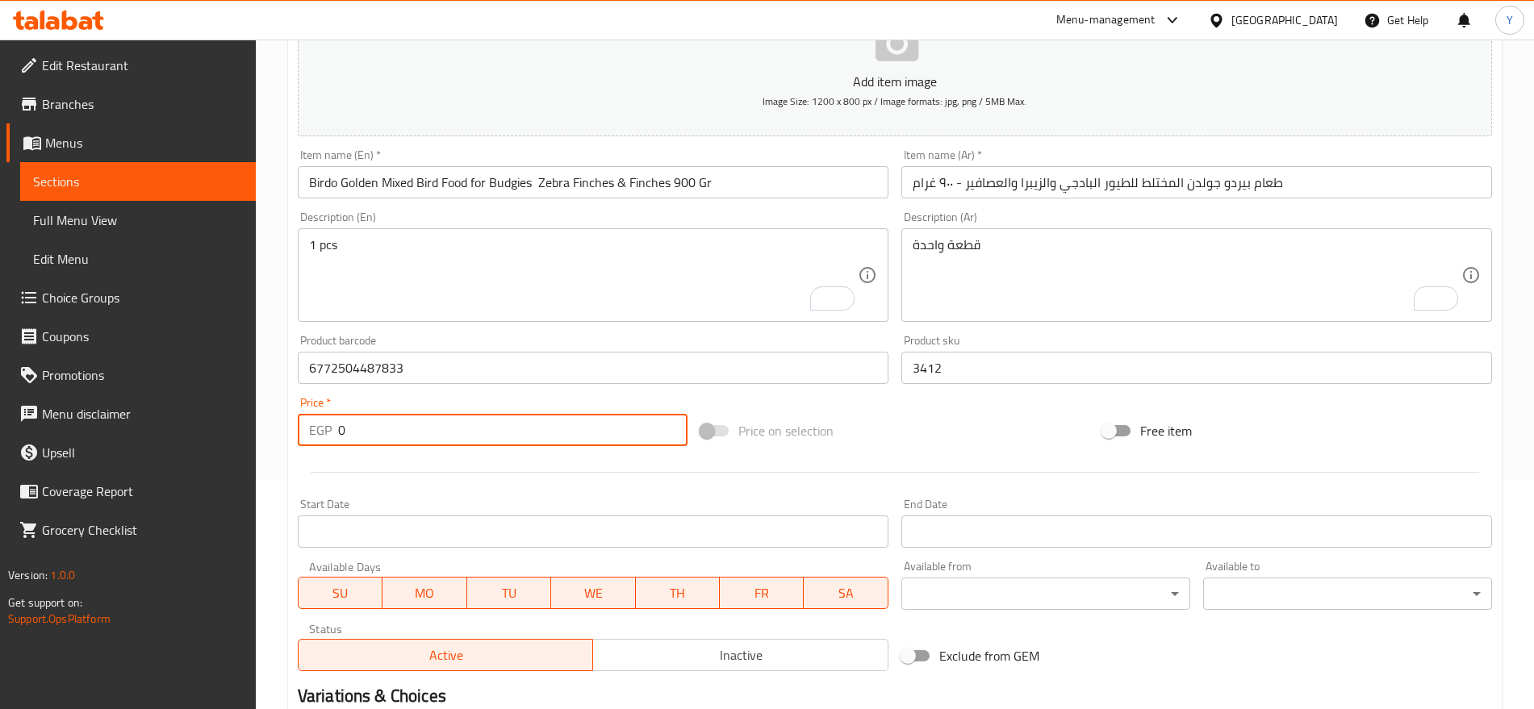
click at [474, 420] on input "0" at bounding box center [512, 430] width 349 height 32
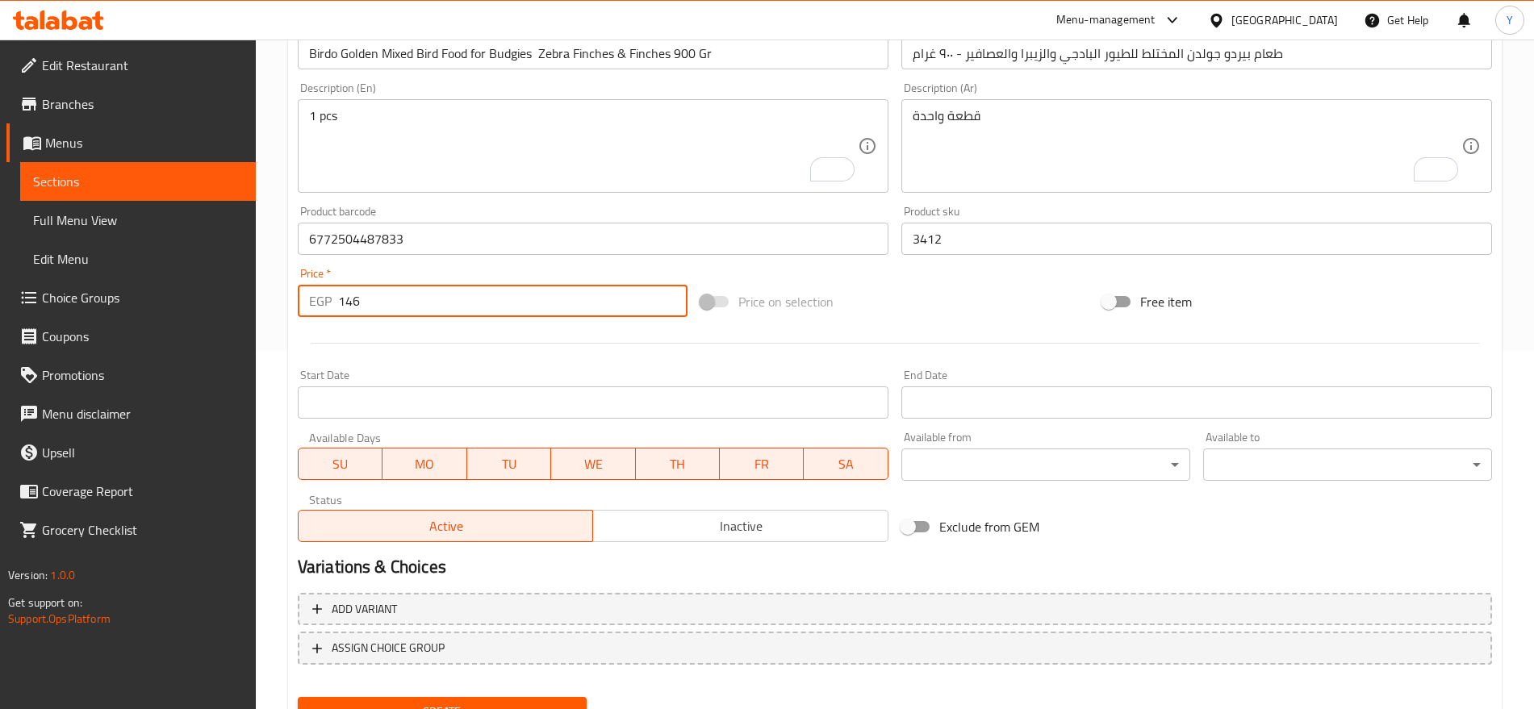
scroll to position [431, 0]
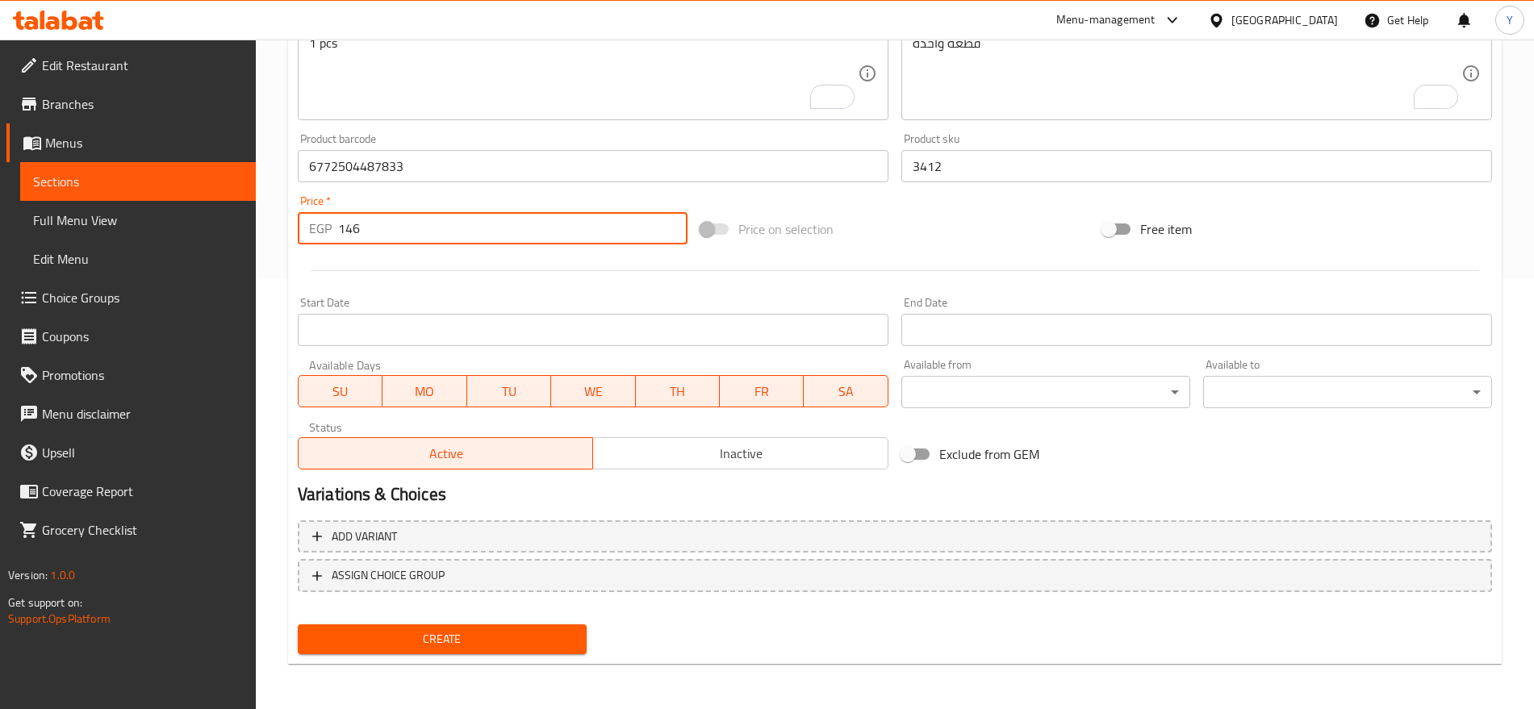
type input "146"
click at [490, 635] on span "Create" at bounding box center [442, 639] width 263 height 20
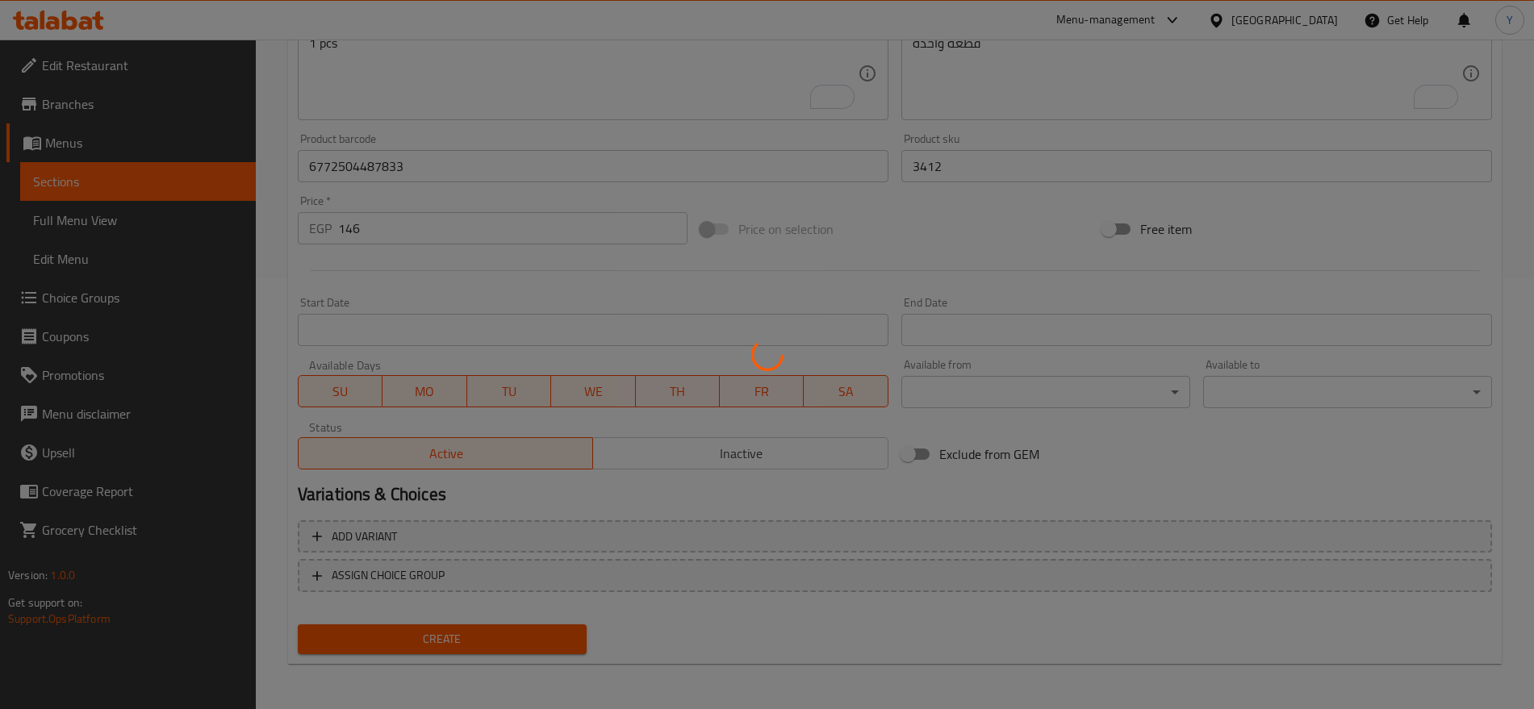
type input "0"
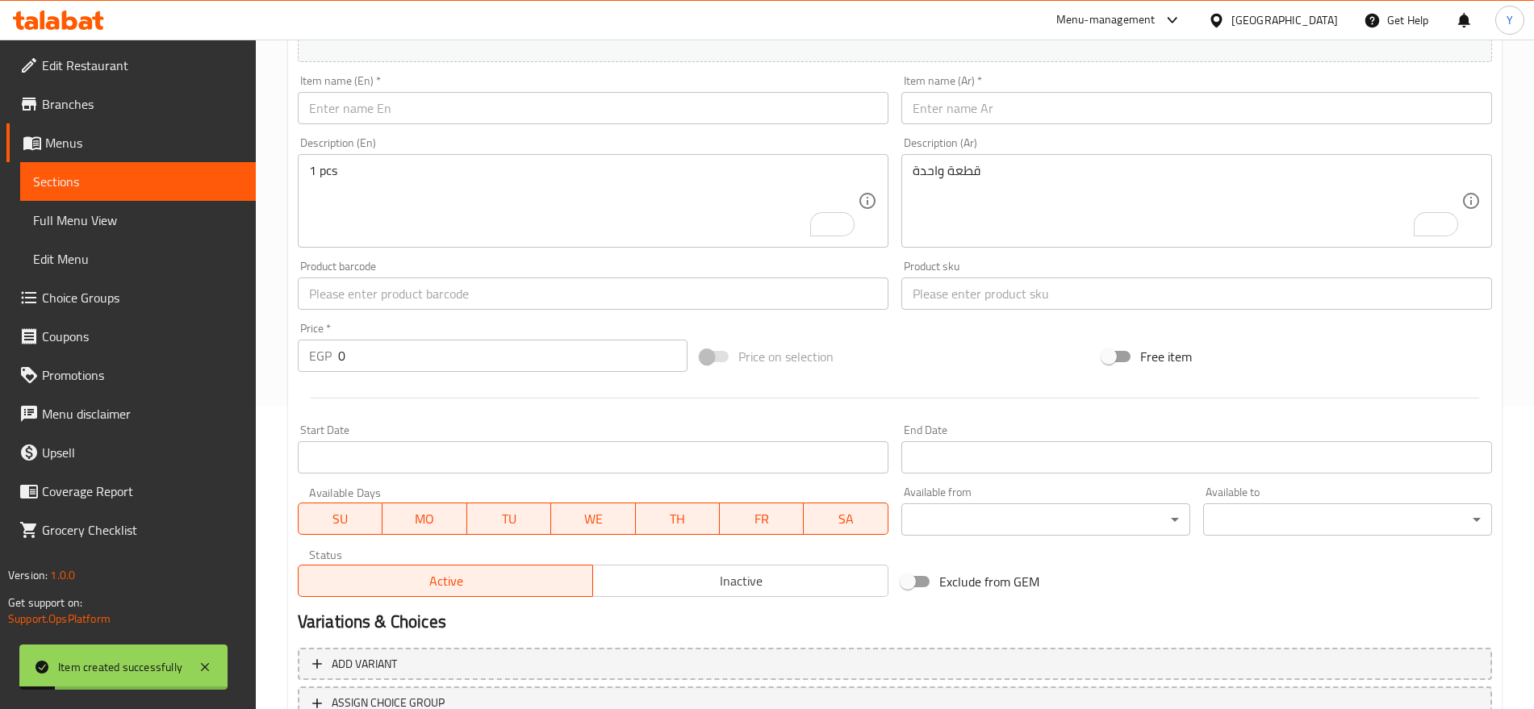
scroll to position [162, 0]
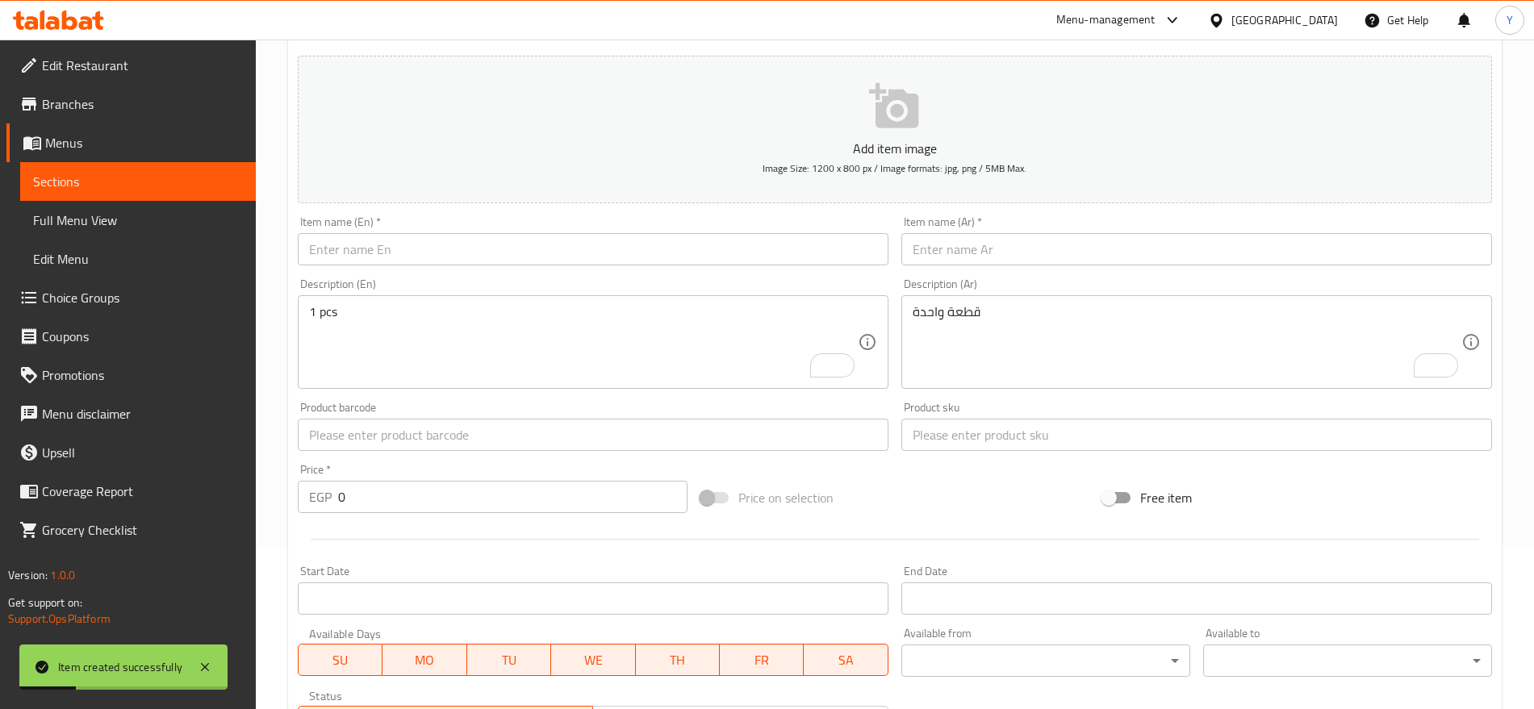
click at [662, 252] on input "text" at bounding box center [593, 249] width 591 height 32
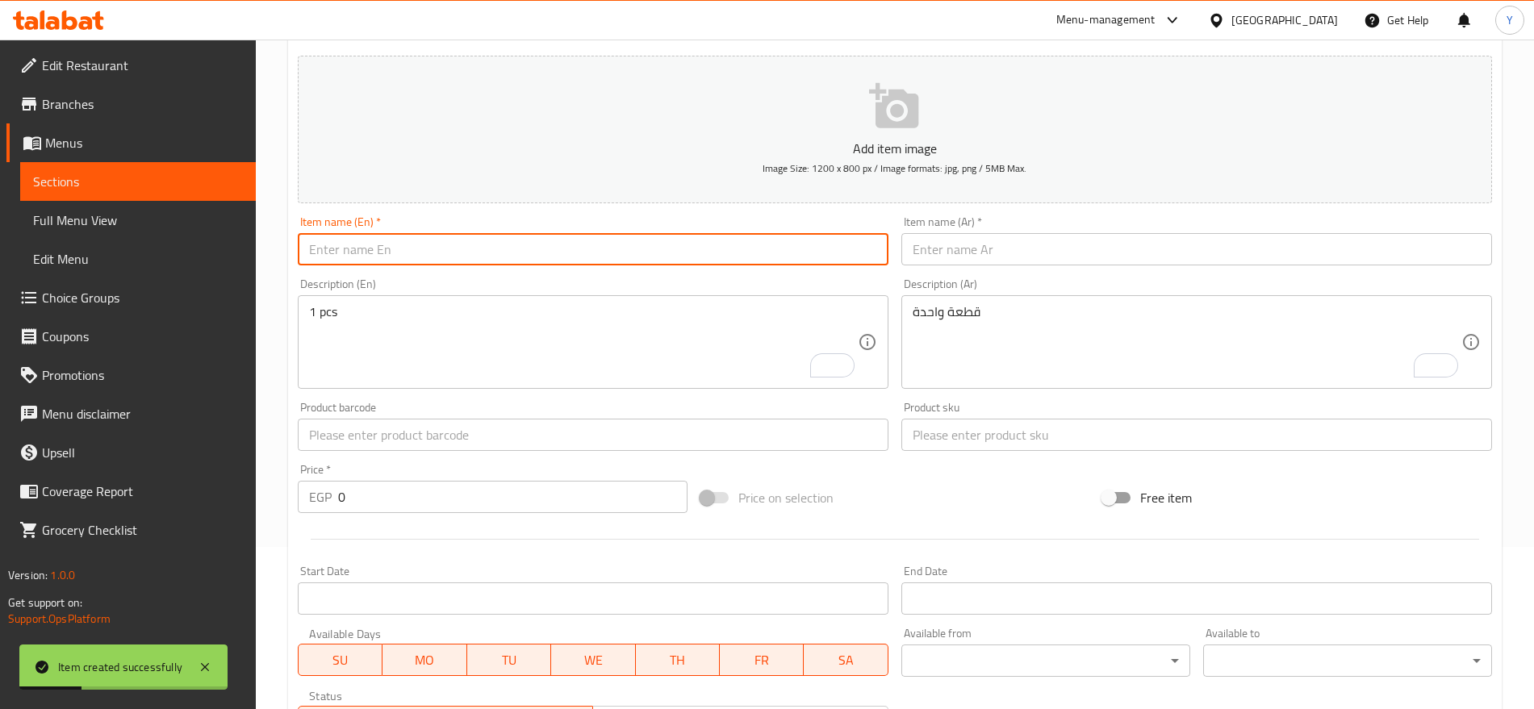
paste input "Birdo Golden Mixed Bird Food for Macaws Amazons African Greys Cockatoos & Seneg…"
click at [797, 249] on input "Birdo Golden Mixed Bird Food for Macaws Amazons African Greys Cockatoos & Seneg…" at bounding box center [593, 249] width 591 height 32
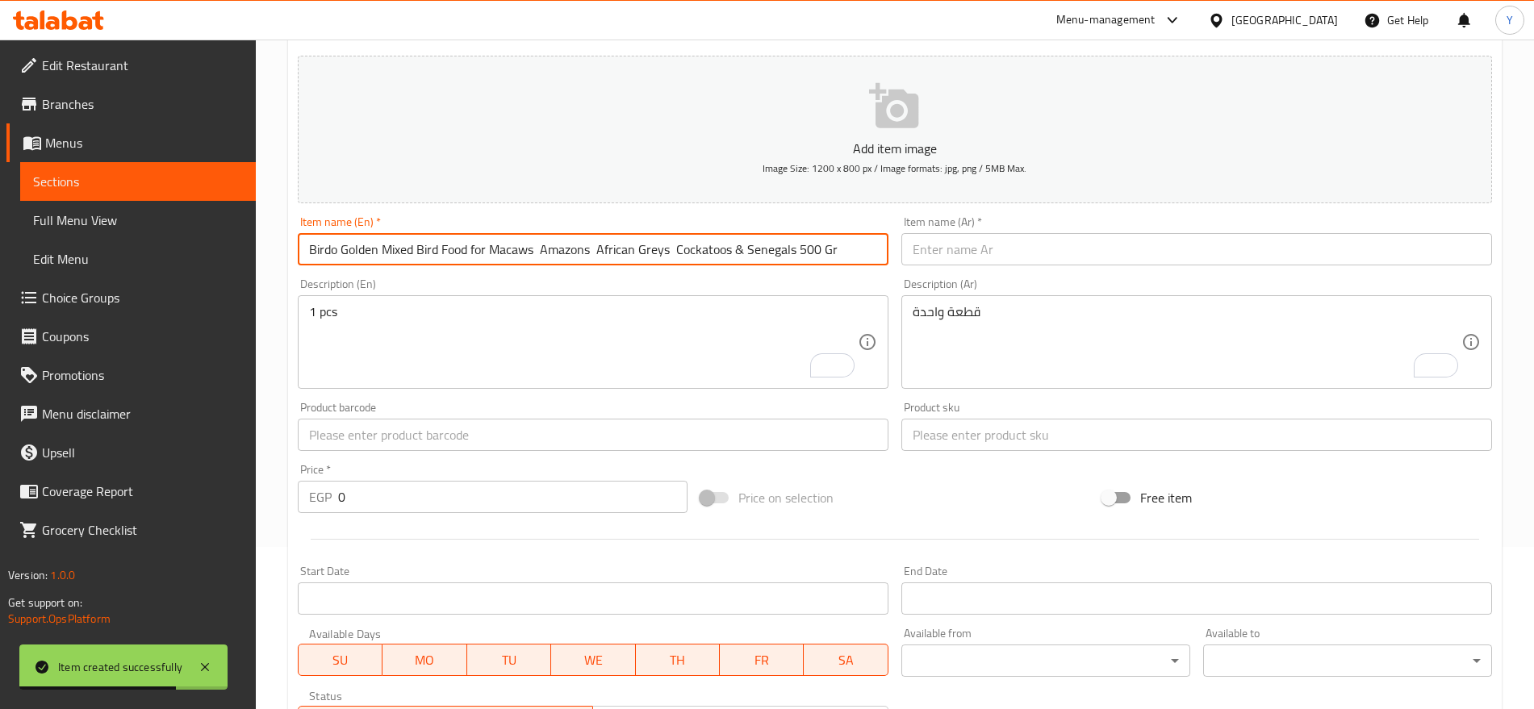
type input "Birdo Golden Mixed Bird Food for Macaws Amazons African Greys Cockatoos & Seneg…"
click at [1015, 249] on input "text" at bounding box center [1196, 249] width 591 height 32
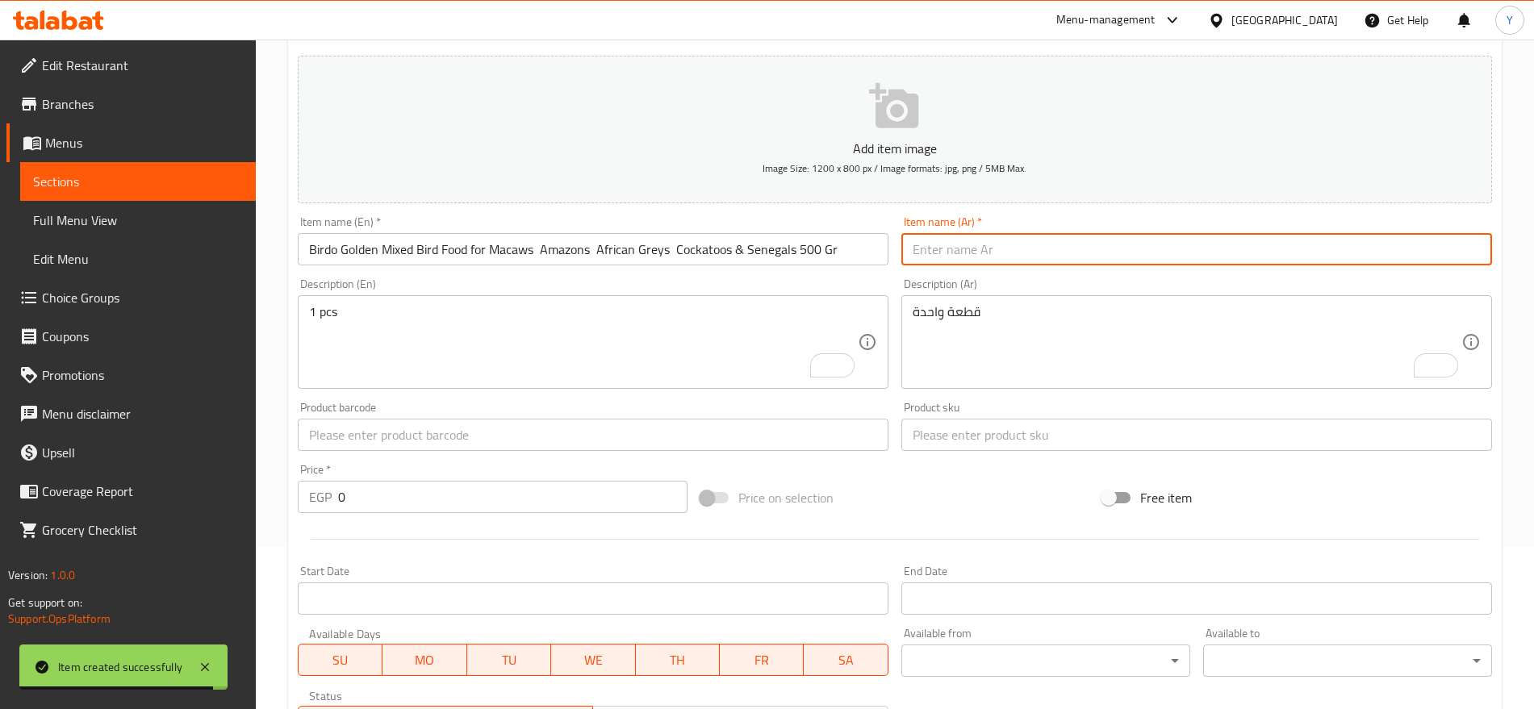
paste input "طعام بيردو جولدن المختلط للطيور، ببغاوات المكاو والأمازون والرمادي الأفريقي وال…"
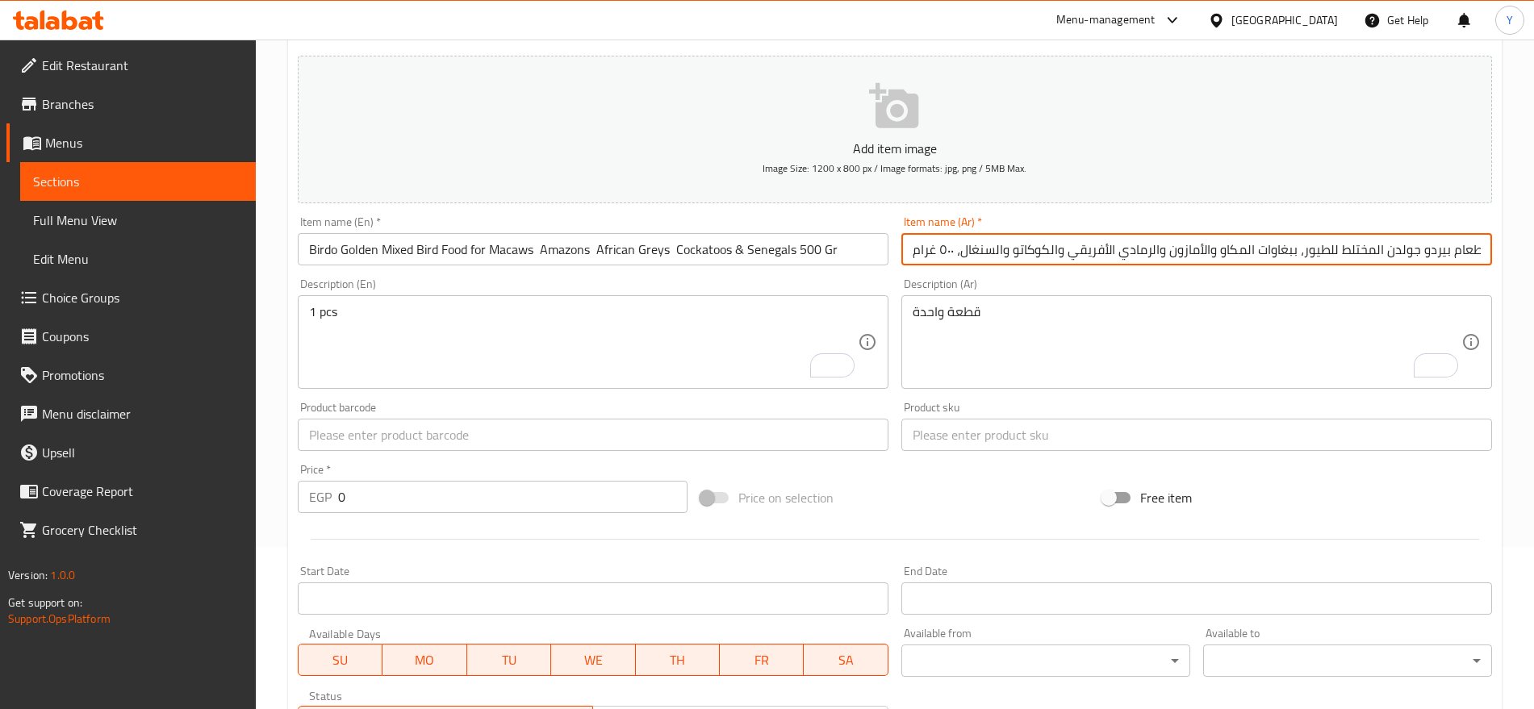
type input "طعام بيردو جولدن المختلط للطيور، ببغاوات المكاو والأمازون والرمادي الأفريقي وال…"
click at [962, 437] on input "text" at bounding box center [1196, 435] width 591 height 32
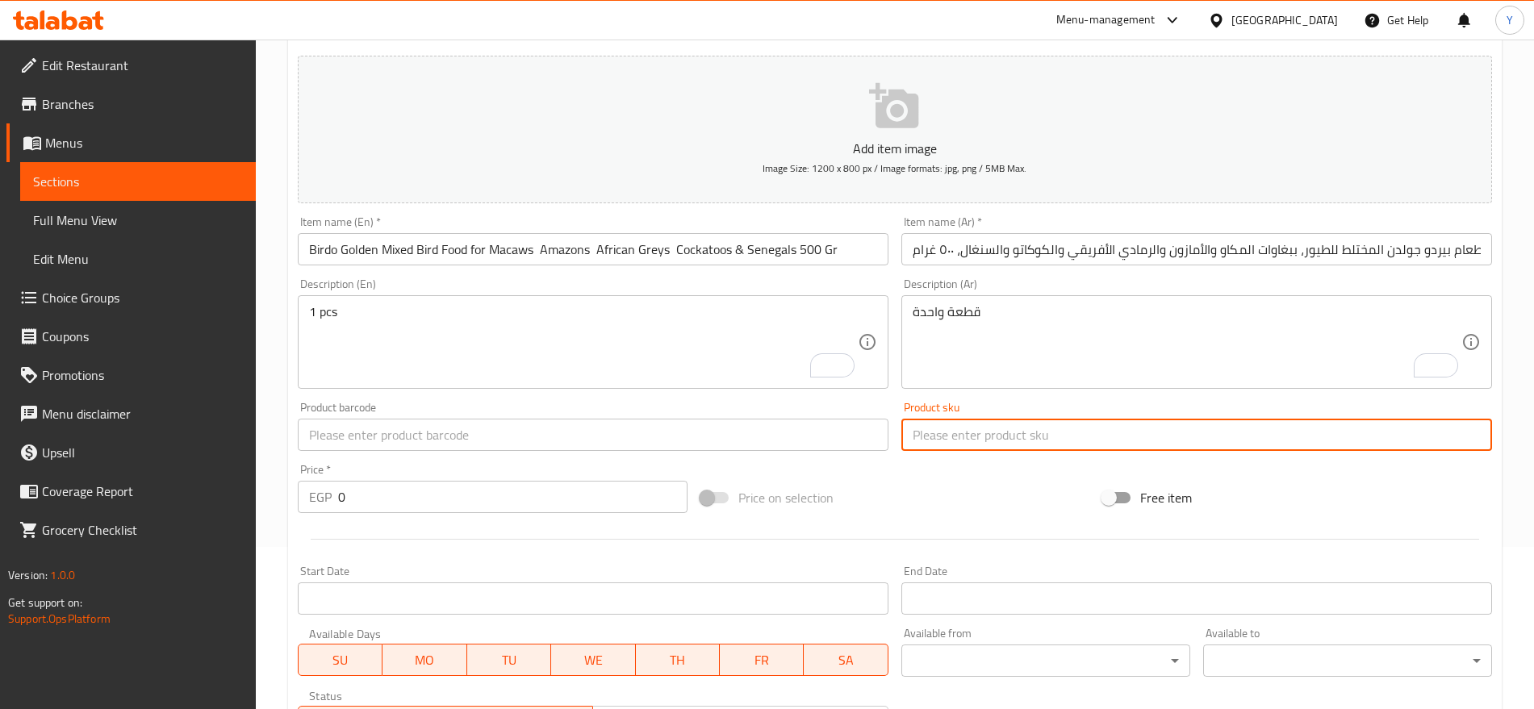
paste input "3240"
type input "3240"
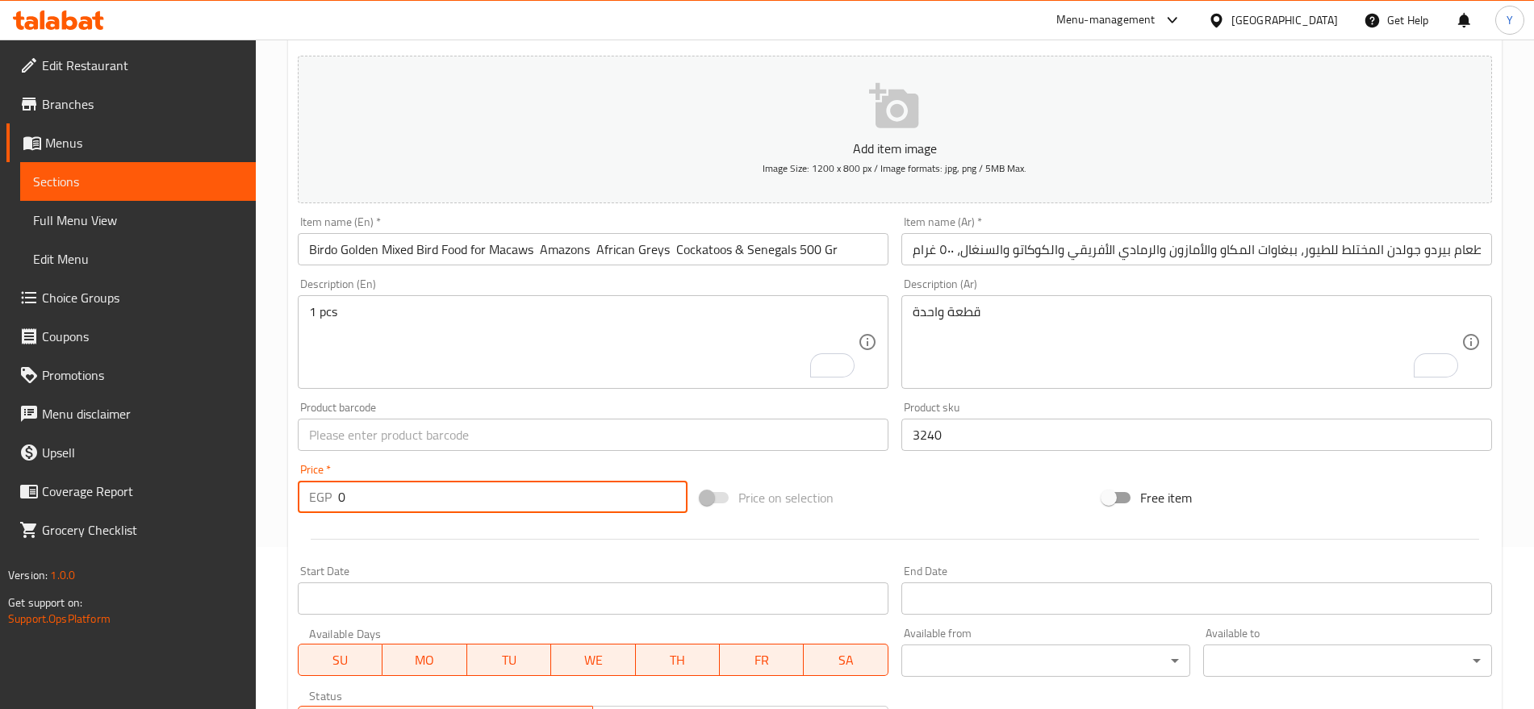
click at [452, 500] on input "0" at bounding box center [512, 497] width 349 height 32
type input "206"
click at [694, 435] on input "text" at bounding box center [593, 435] width 591 height 32
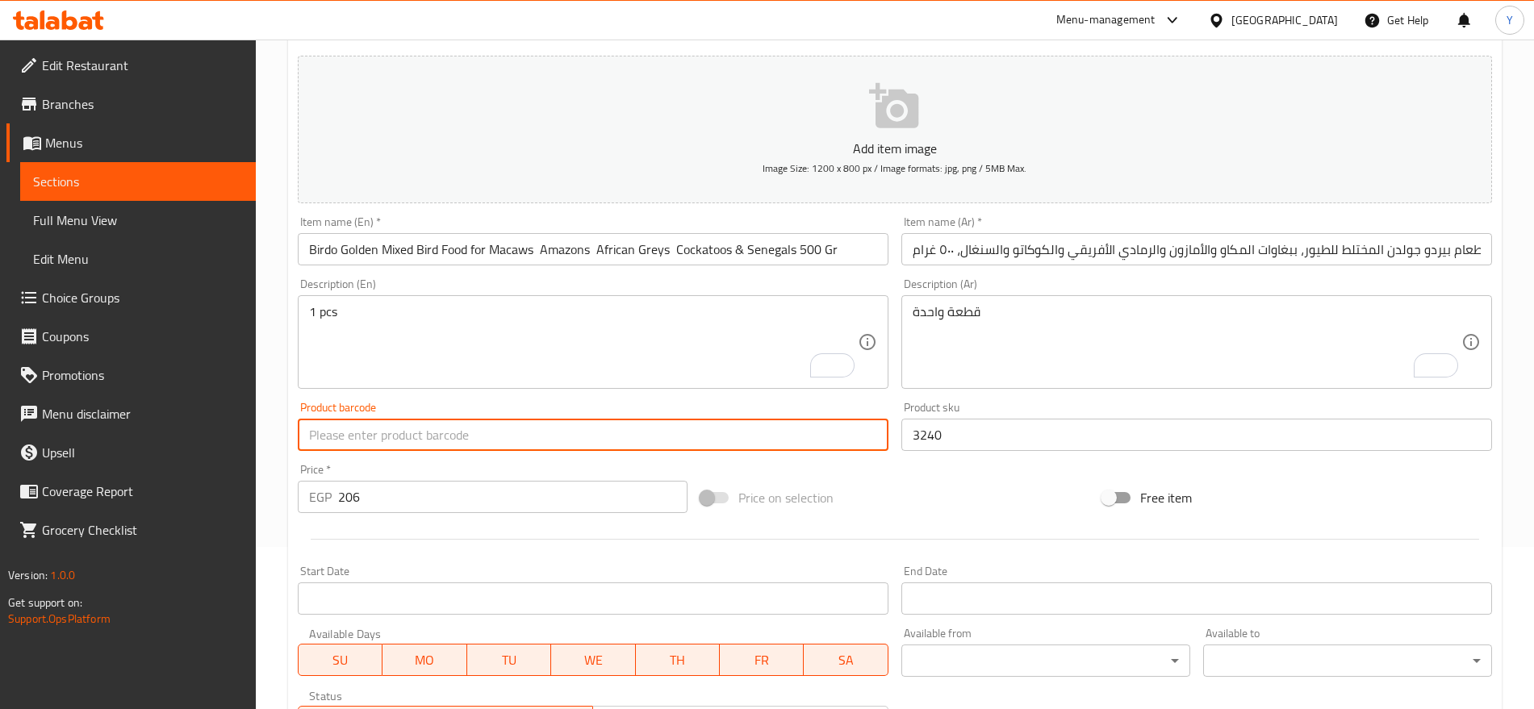
paste input "6772504487536"
type input "6772504487536"
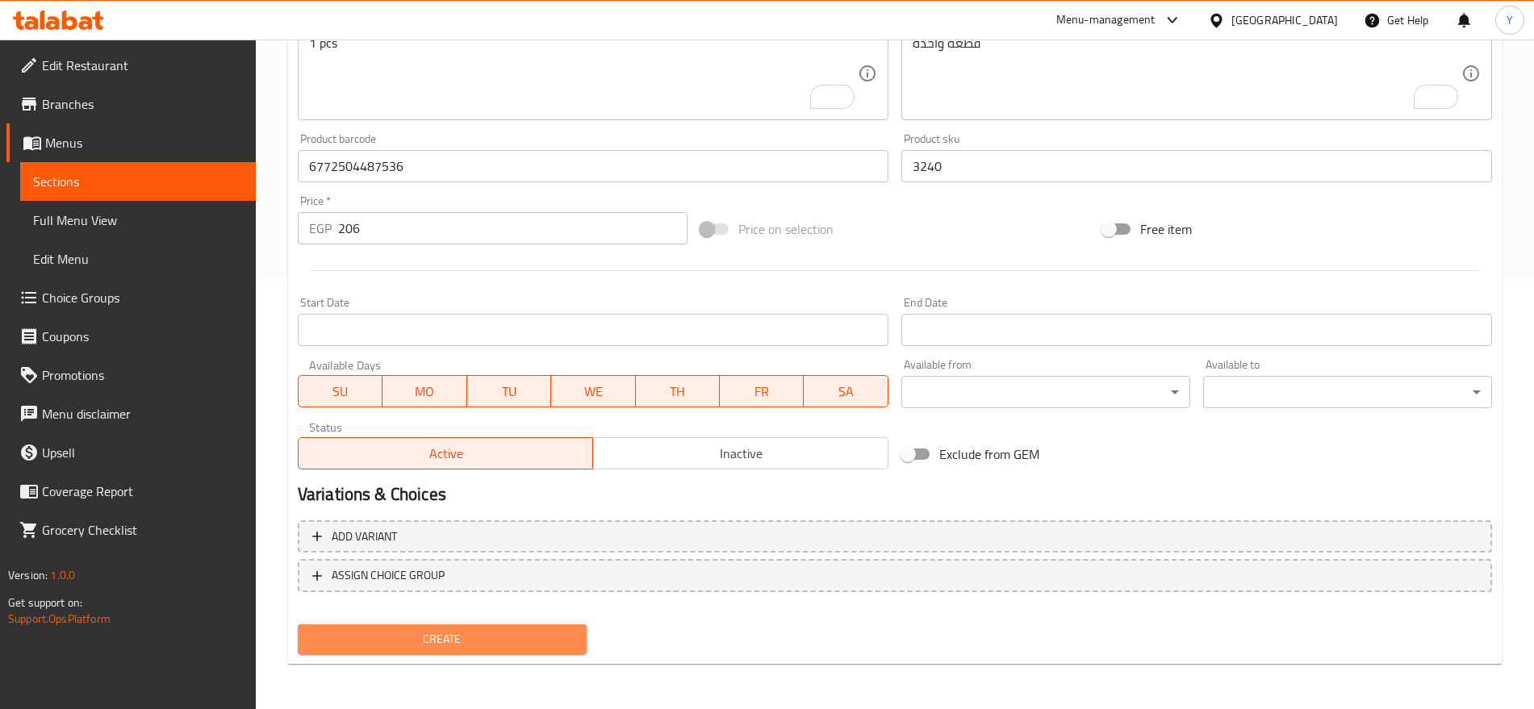
click at [527, 636] on span "Create" at bounding box center [442, 639] width 263 height 20
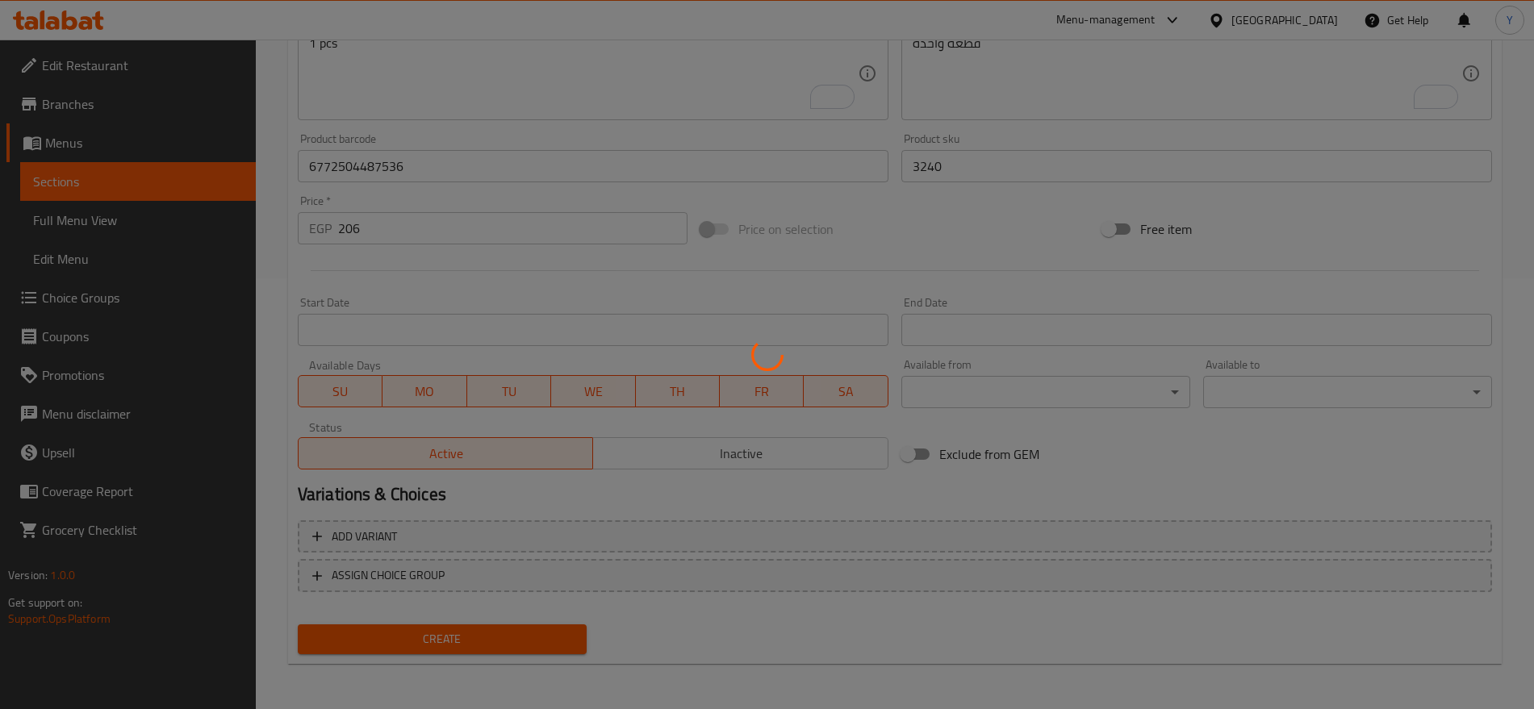
type input "0"
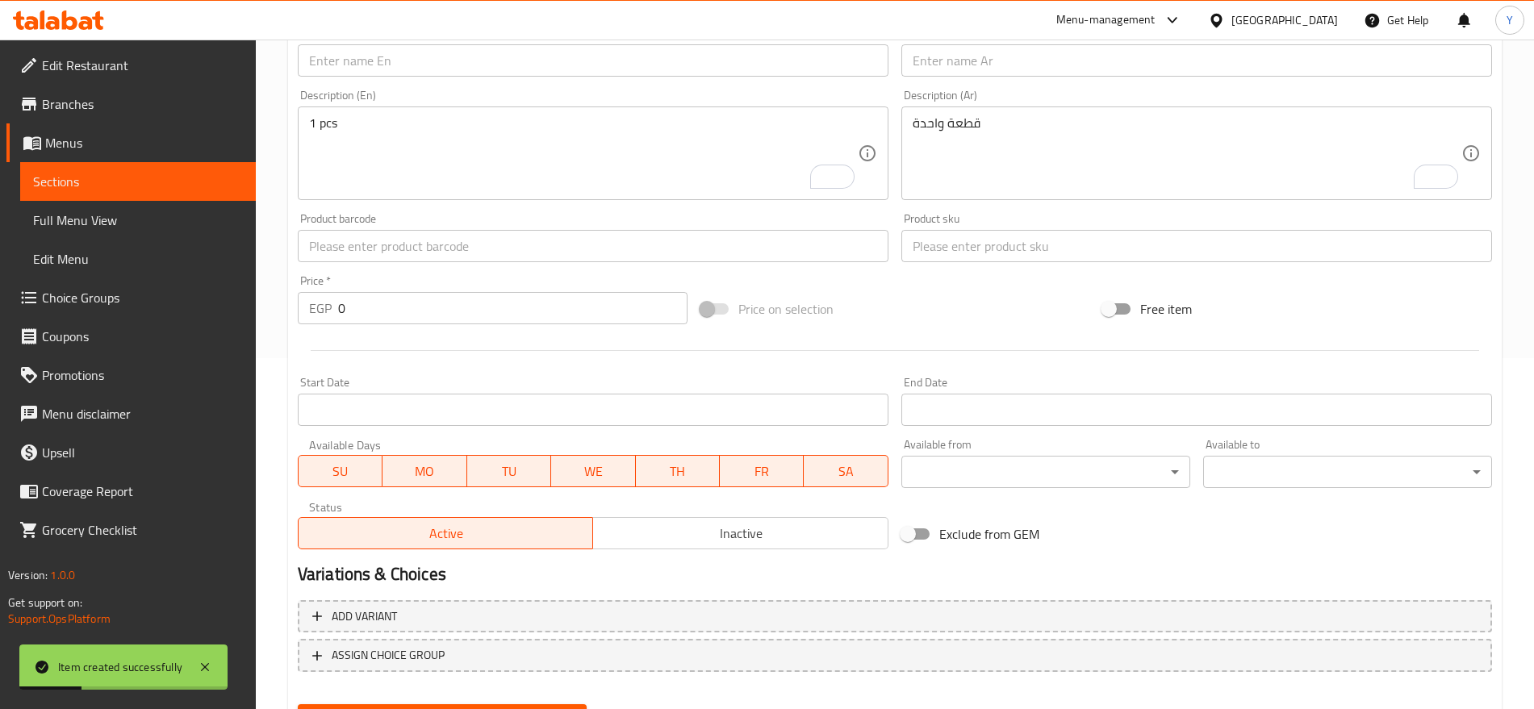
scroll to position [229, 0]
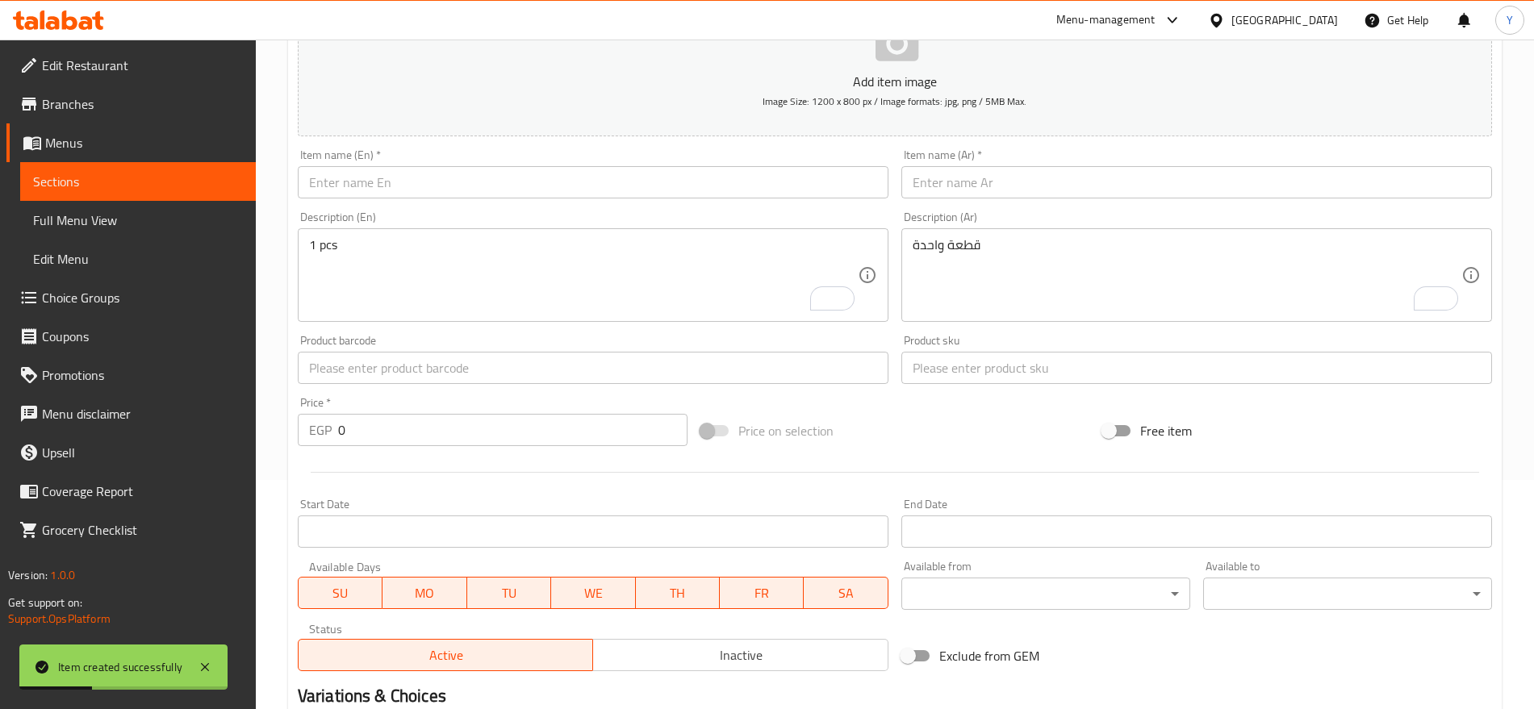
click at [540, 182] on input "text" at bounding box center [593, 182] width 591 height 32
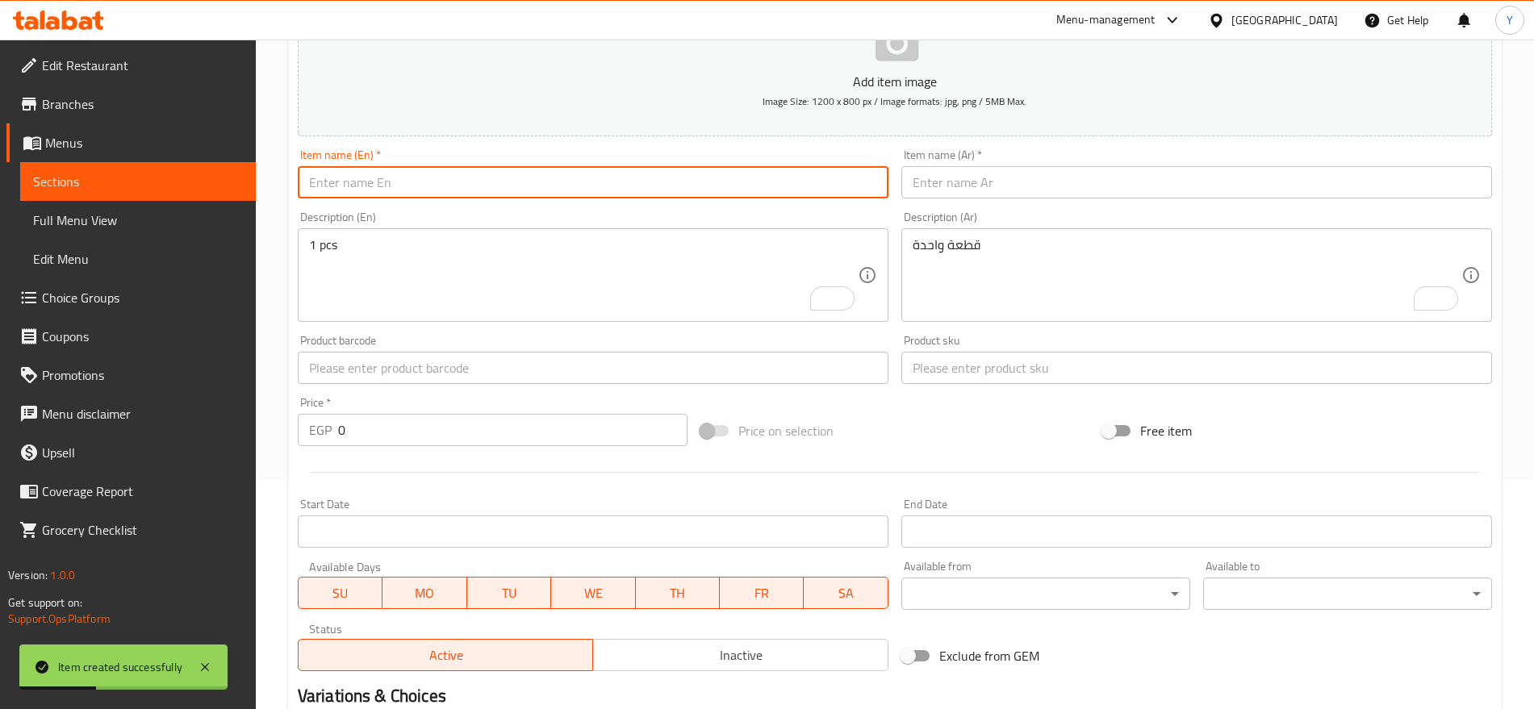
paste input "Birdo Silver Mix Bird Food for Macaws Amazons African Greys Cockatoos & Senegal…"
click at [720, 191] on input "Birdo Silver Mix Bird Food for Macaws Amazons African Greys Cockatoos & Senegal…" at bounding box center [593, 182] width 591 height 32
type input "Birdo Silver Mix Bird Food for Macaws Amazons African Greys Cockatoos & Senegal…"
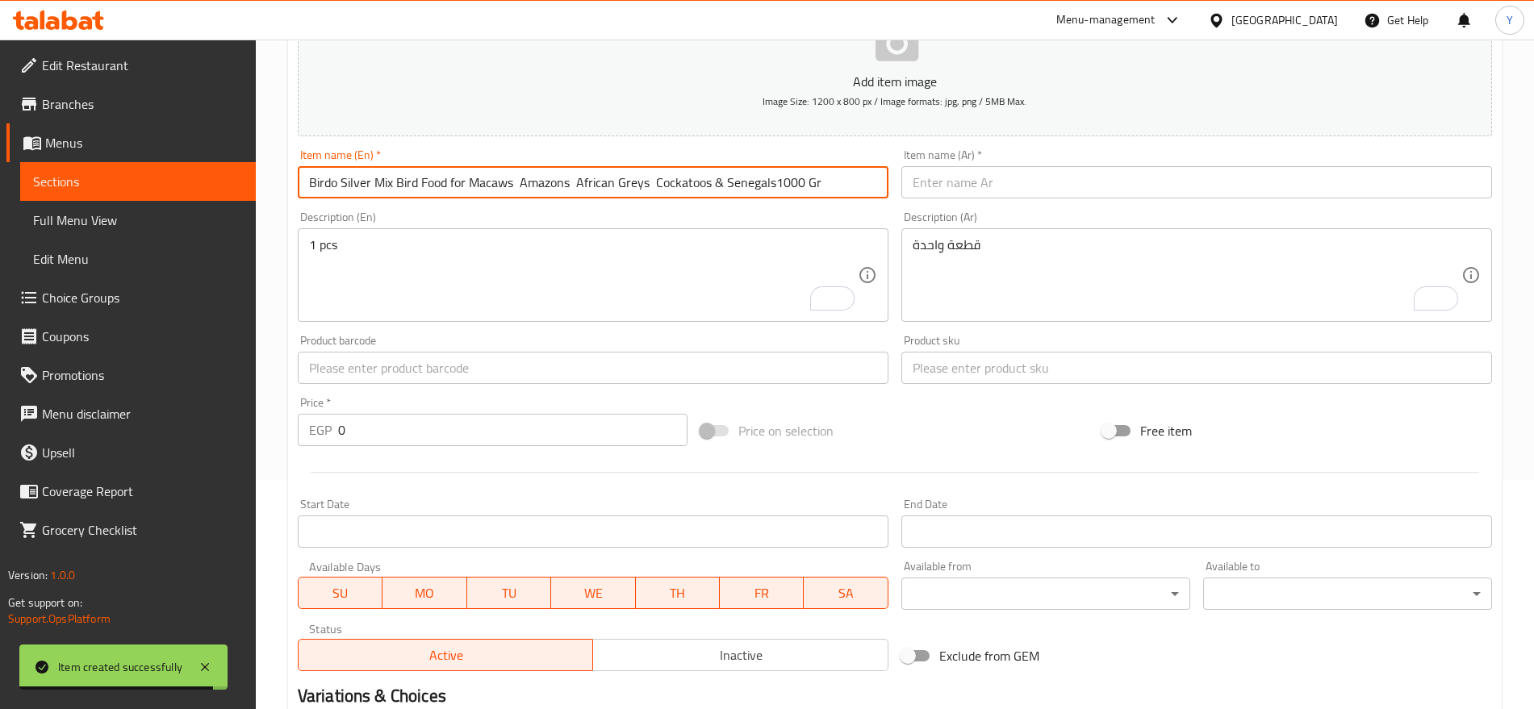
click at [1051, 175] on input "text" at bounding box center [1196, 182] width 591 height 32
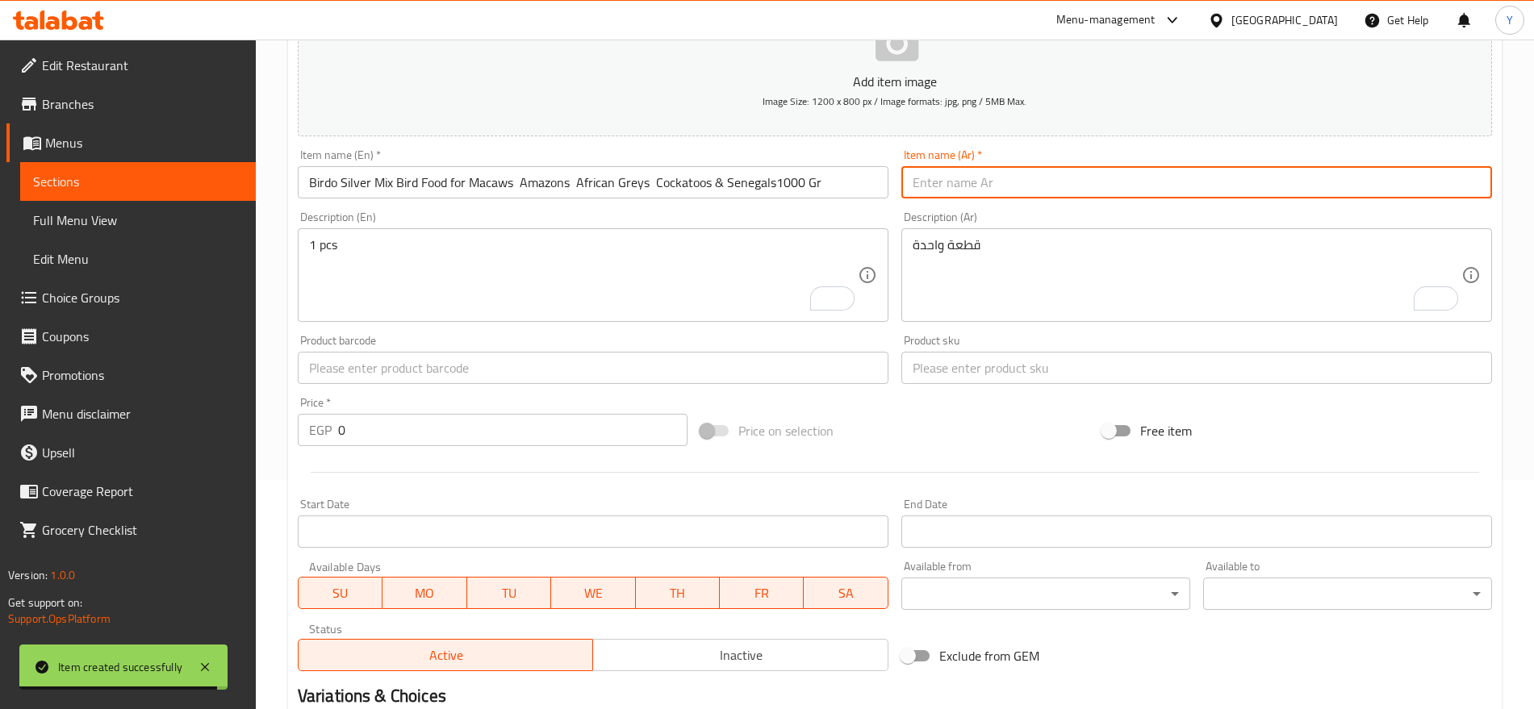
paste input "طعام الطيور بيردو سيلفر ميكس للببغاوات والأمازون والرمادي الأفريقي والكوكاتو وا…"
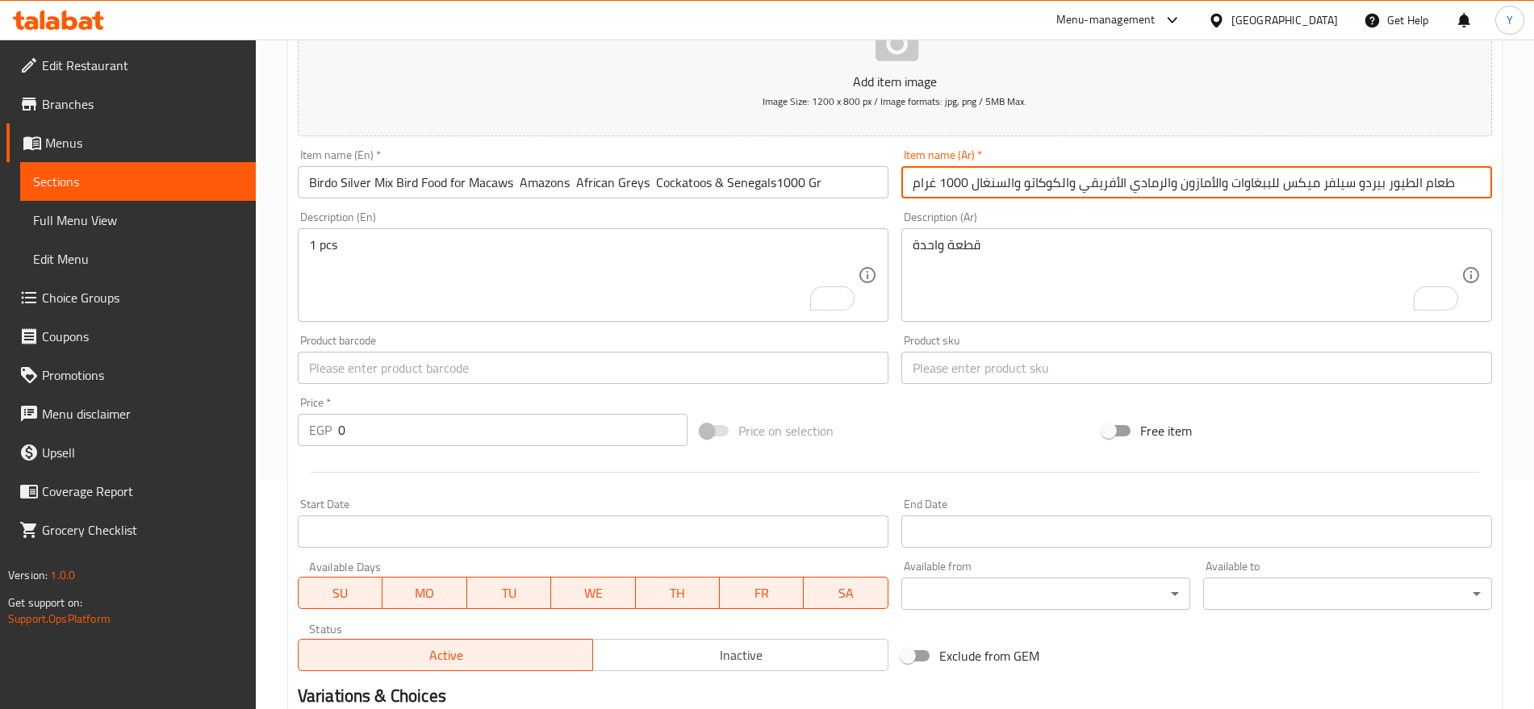
type input "طعام الطيور بيردو سيلفر ميكس للببغاوات والأمازون والرمادي الأفريقي والكوكاتو وا…"
click at [940, 366] on input "text" at bounding box center [1196, 368] width 591 height 32
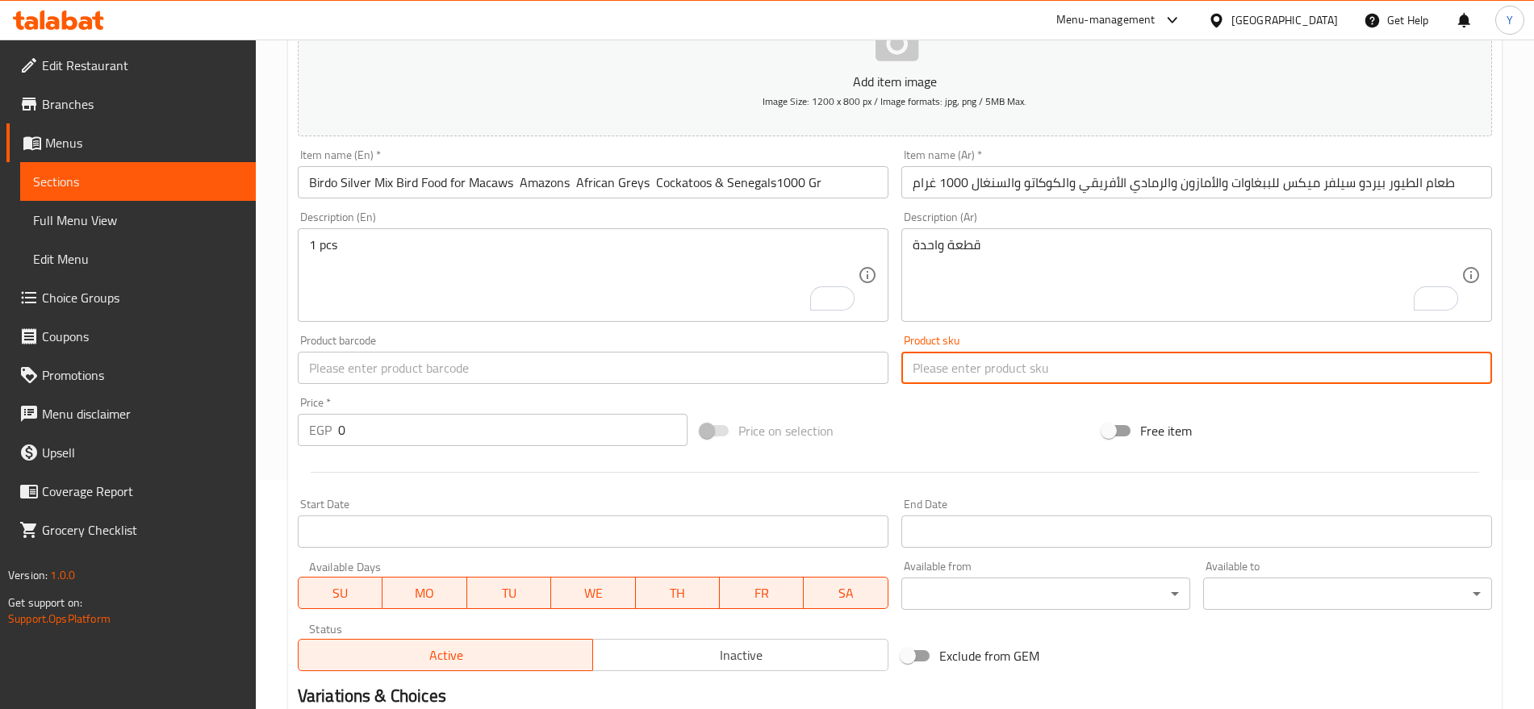
paste input "3084"
type input "3084"
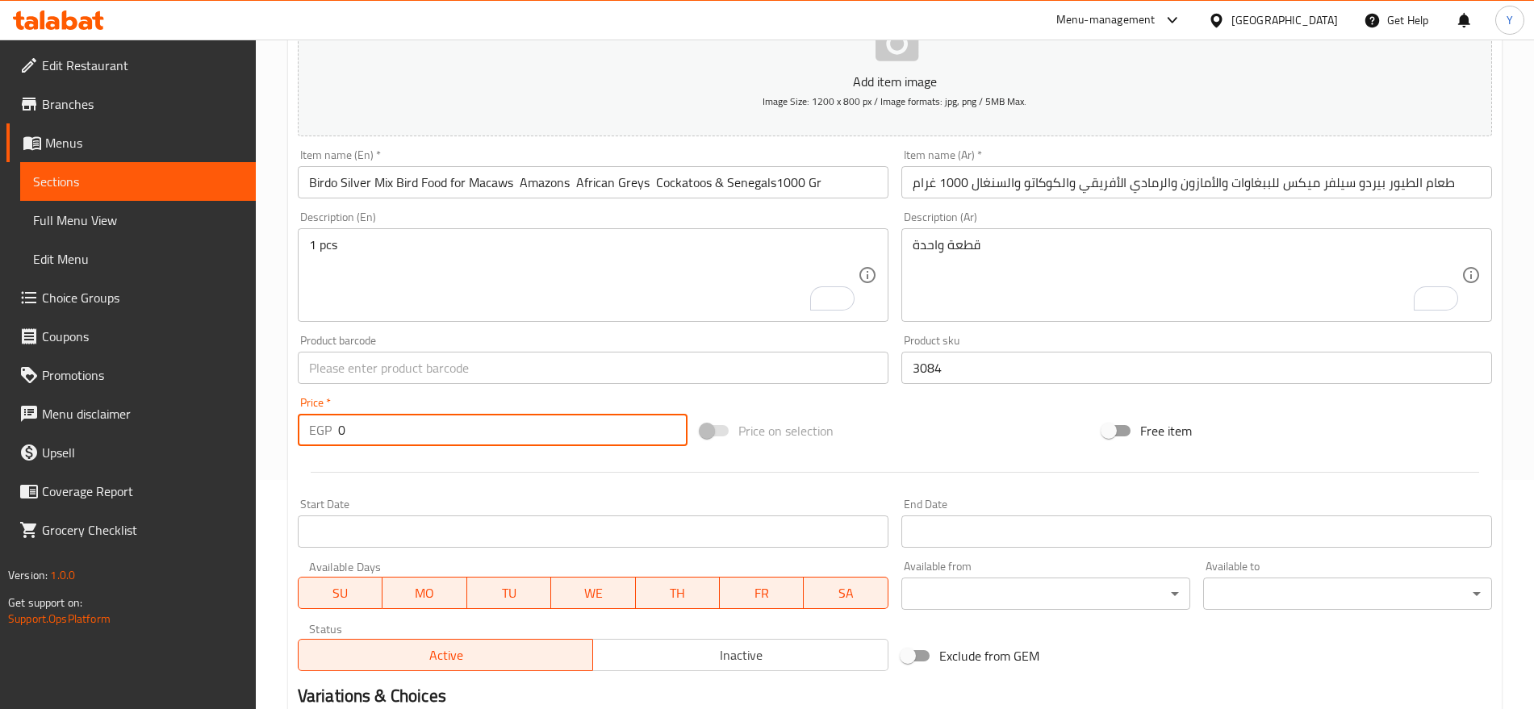
click at [568, 432] on input "0" at bounding box center [512, 430] width 349 height 32
type input "313"
click at [694, 362] on input "text" at bounding box center [593, 368] width 591 height 32
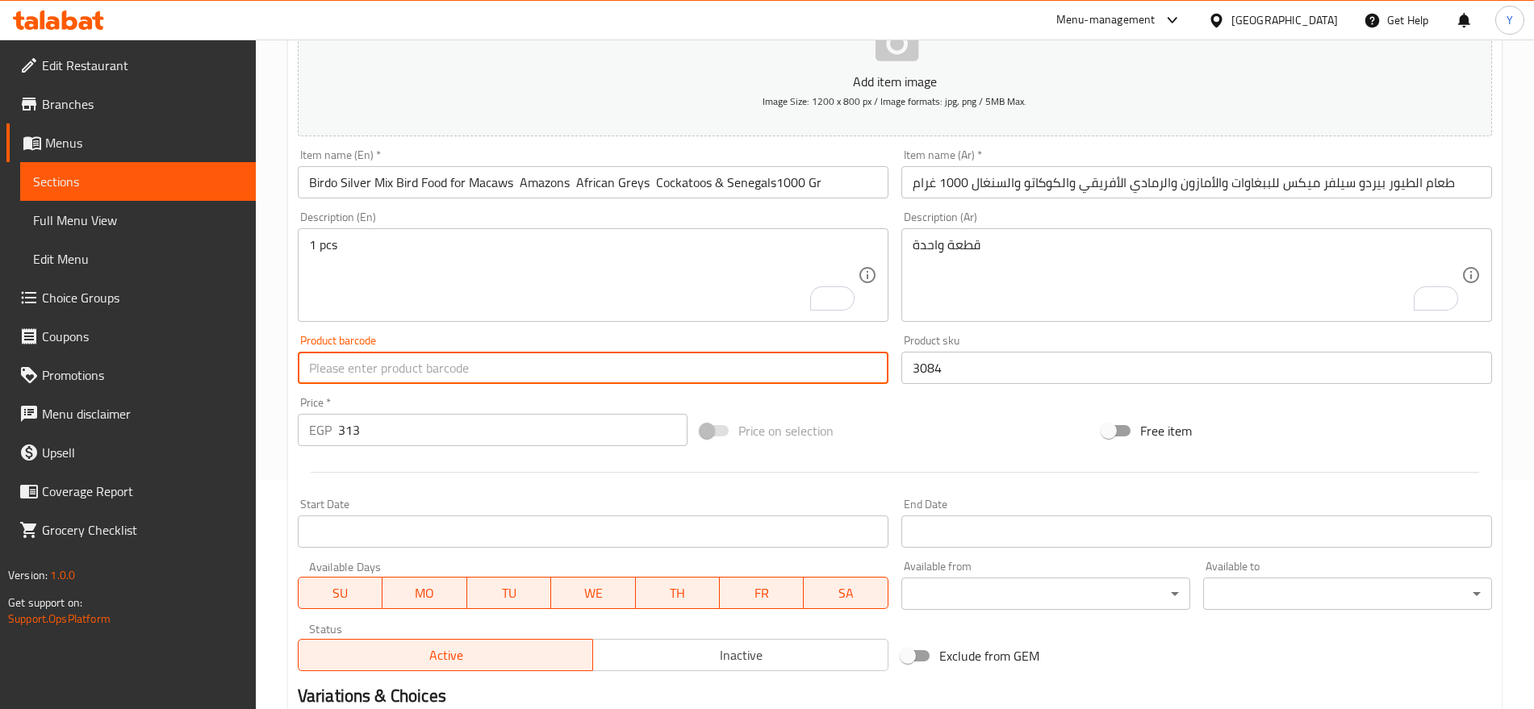
paste input "6772504487543"
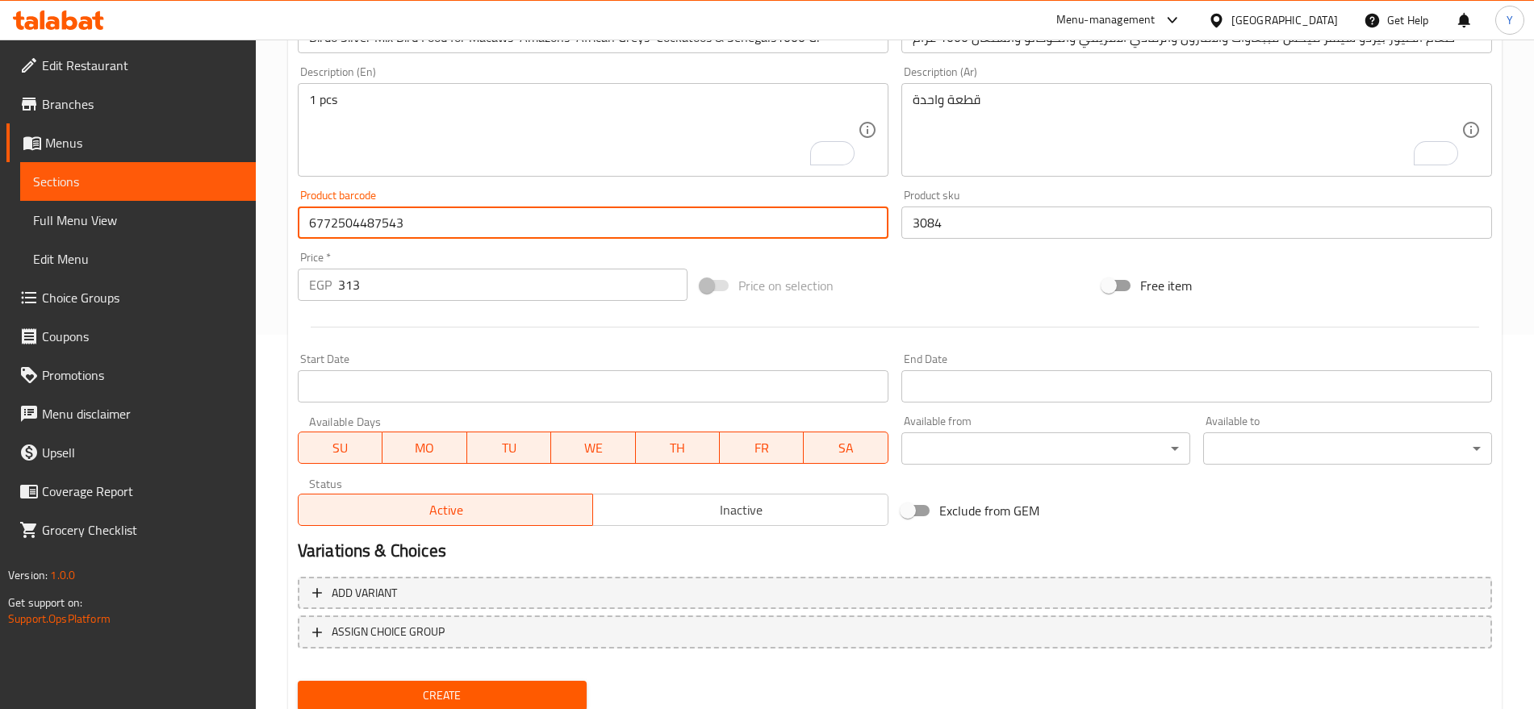
scroll to position [431, 0]
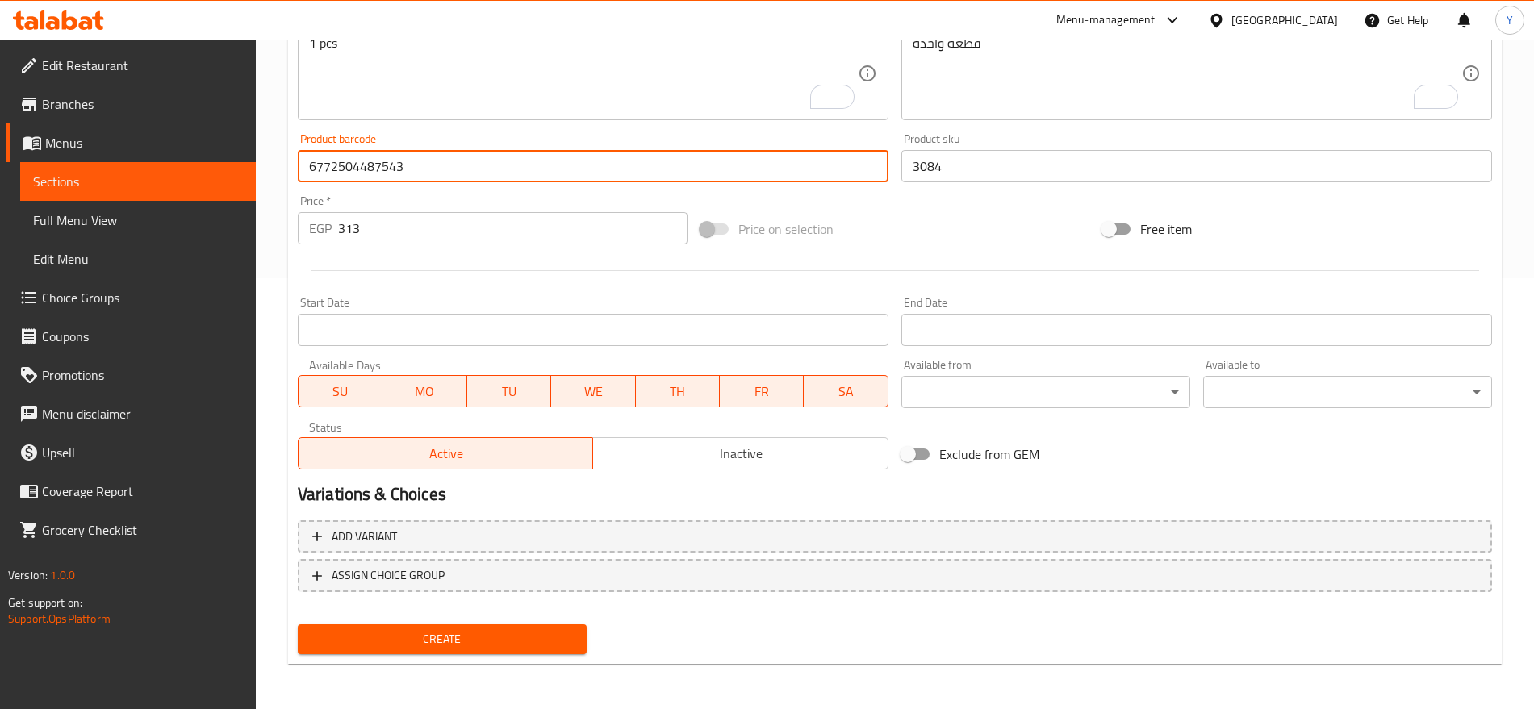
type input "6772504487543"
click at [547, 636] on span "Create" at bounding box center [442, 639] width 263 height 20
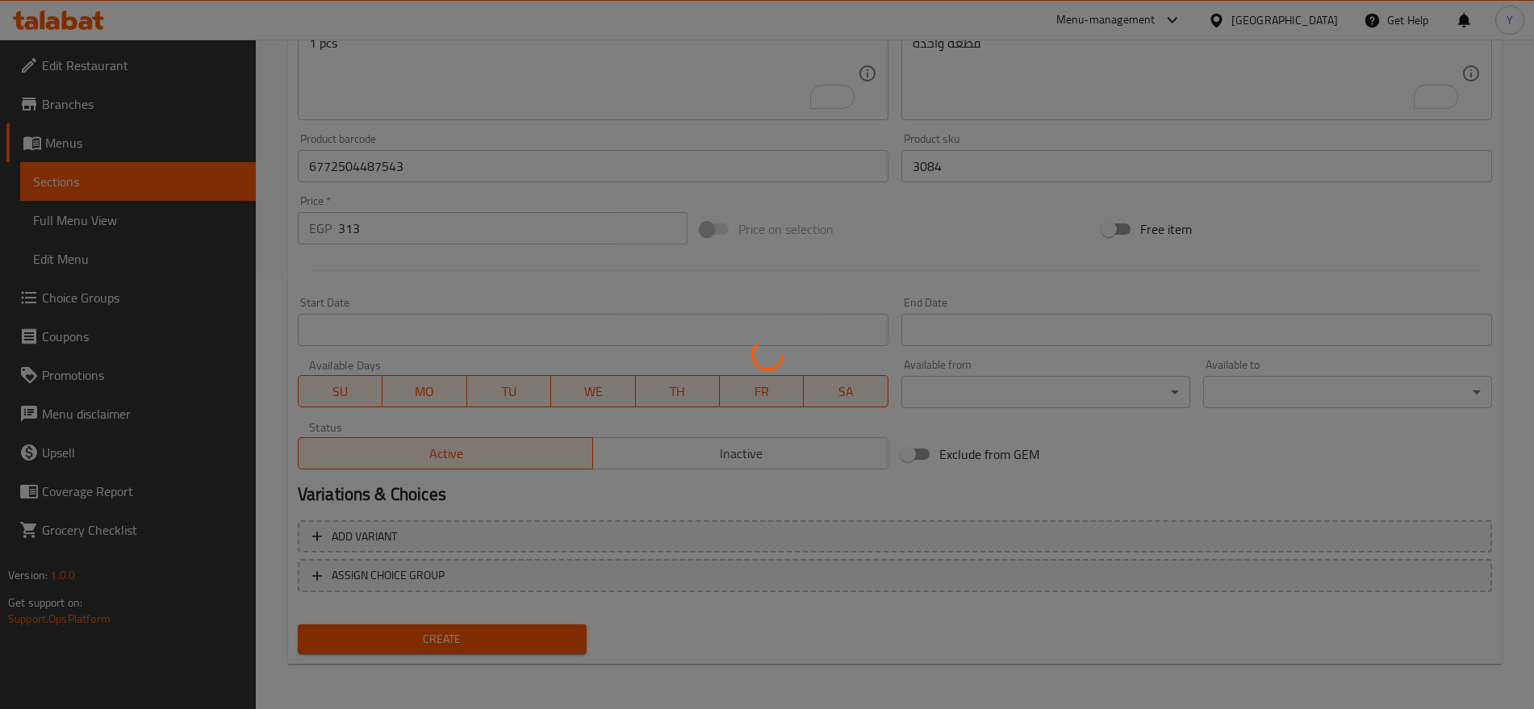
type input "0"
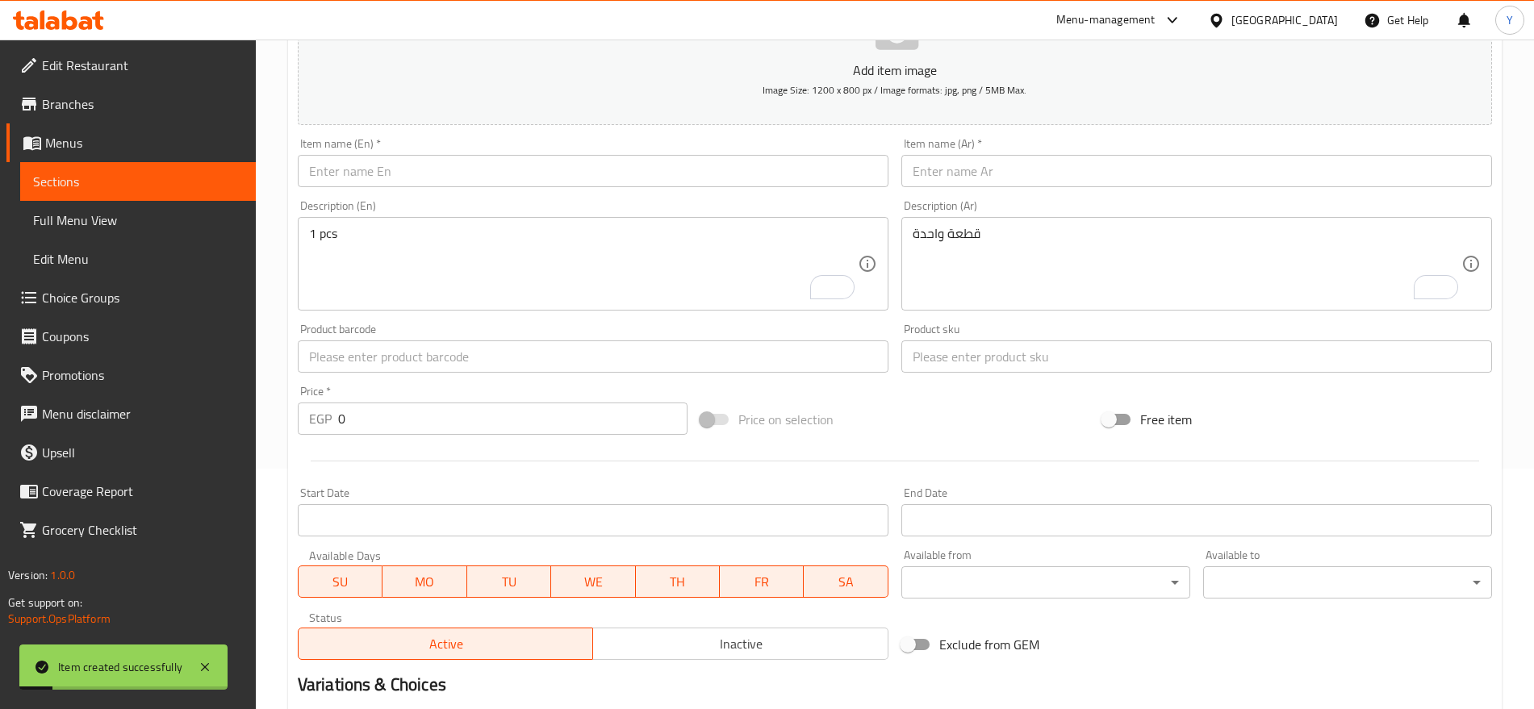
scroll to position [229, 0]
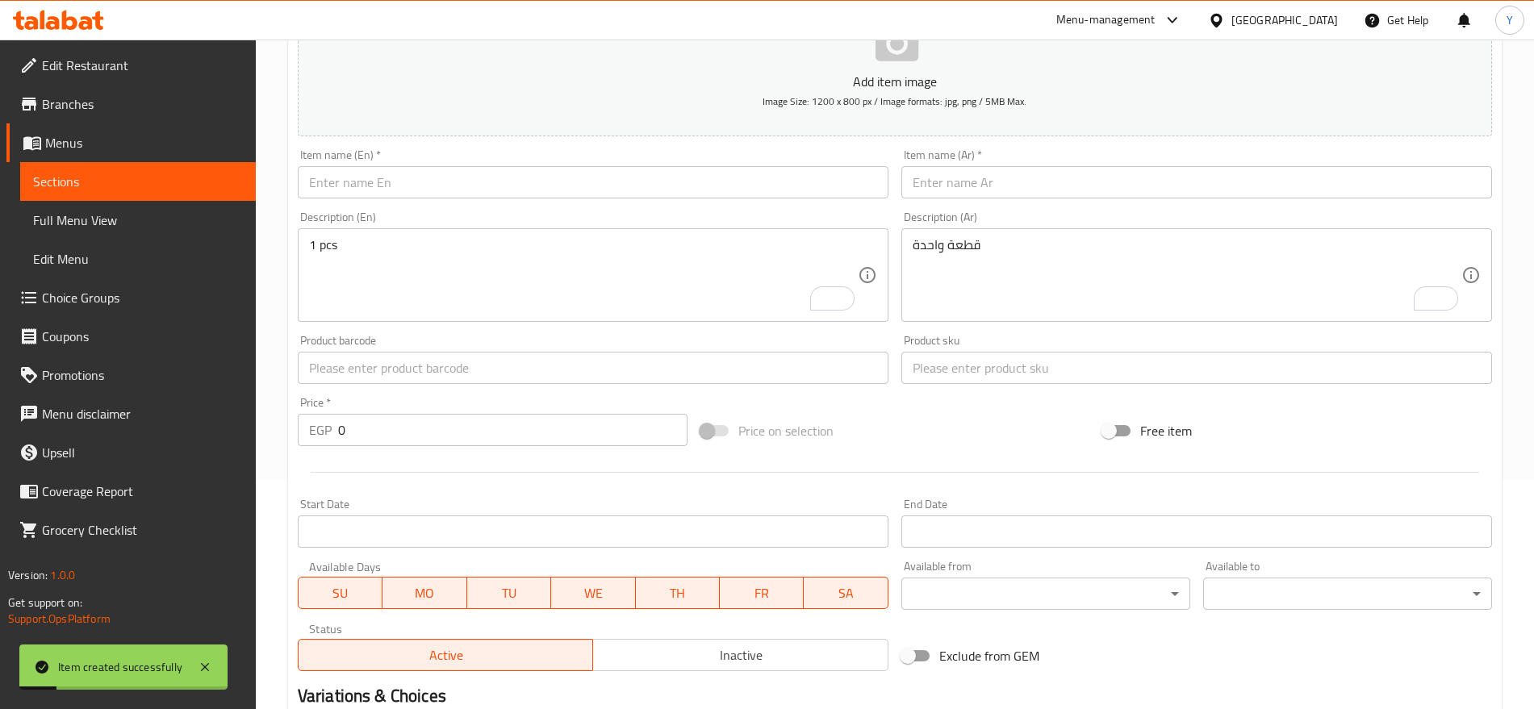
click at [596, 186] on input "text" at bounding box center [593, 182] width 591 height 32
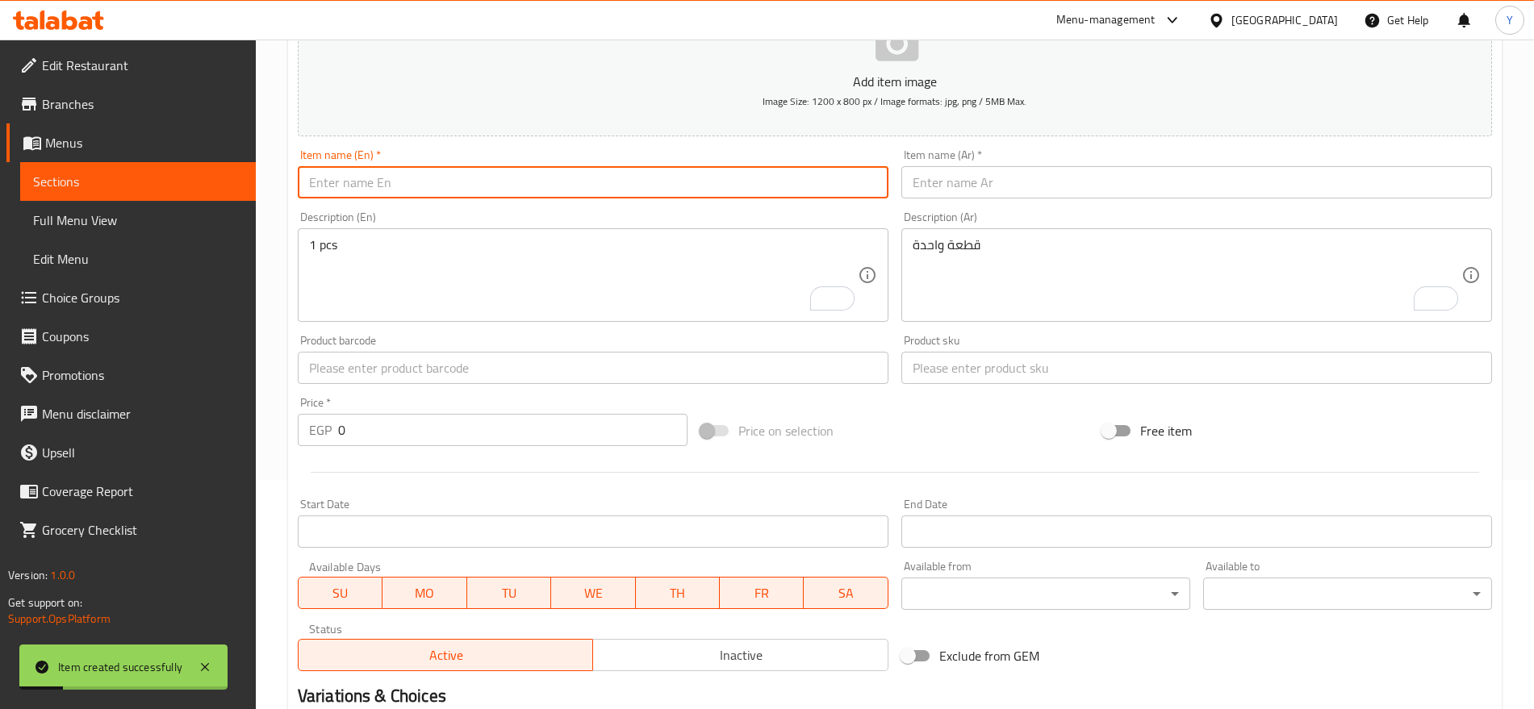
paste input "Birdo Super Energy Seed Bird Food for Budgies Cockatiels Canaries Lovebirds & P…"
click at [805, 186] on input "Birdo Super Energy Seed Bird Food for Budgies Cockatiels Canaries Lovebirds & P…" at bounding box center [593, 182] width 591 height 32
click at [679, 181] on input "Birdo Super Energy Seed Bird Food for Budgies Cockatiels Canaries Lovebirds & P…" at bounding box center [593, 182] width 591 height 32
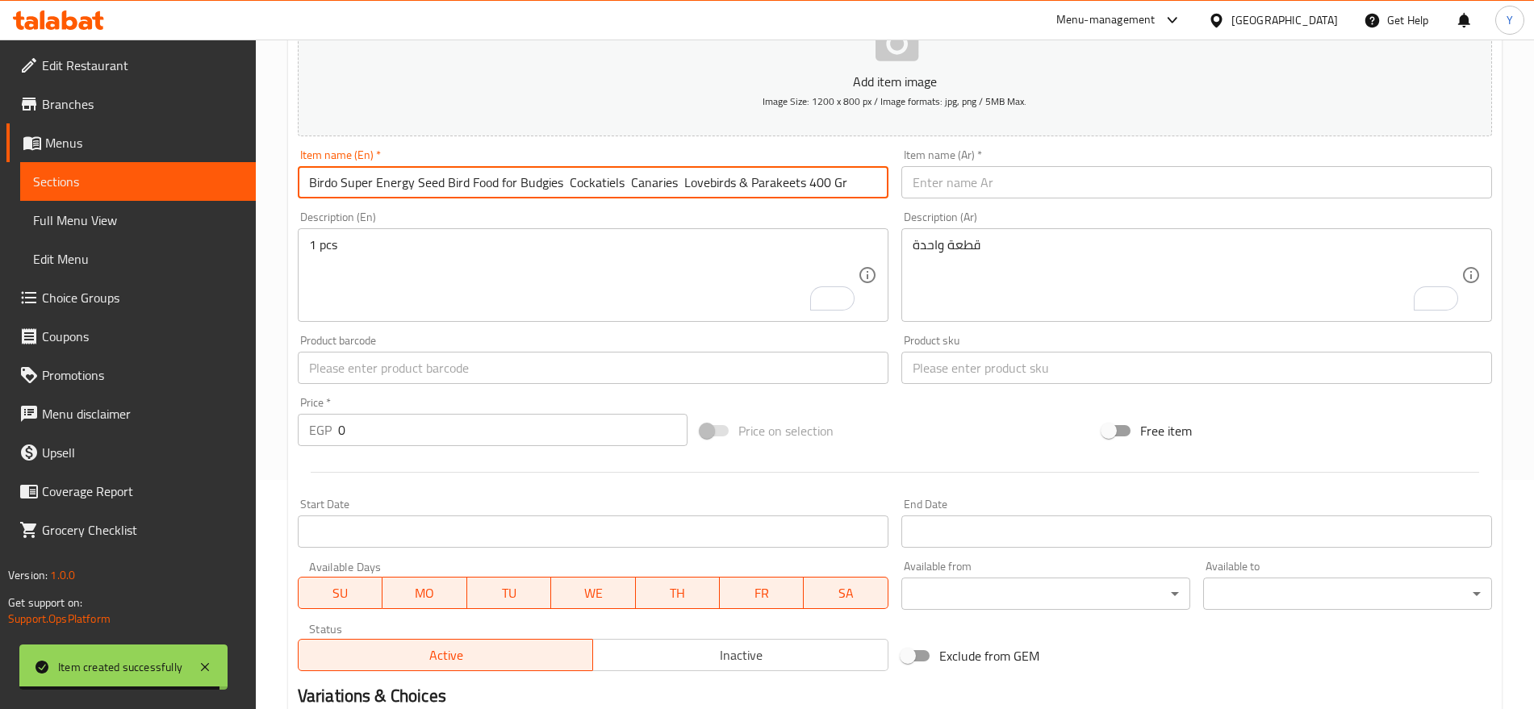
type input "Birdo Super Energy Seed Bird Food for Budgies Cockatiels Canaries Lovebirds & P…"
click at [1033, 181] on input "text" at bounding box center [1196, 182] width 591 height 32
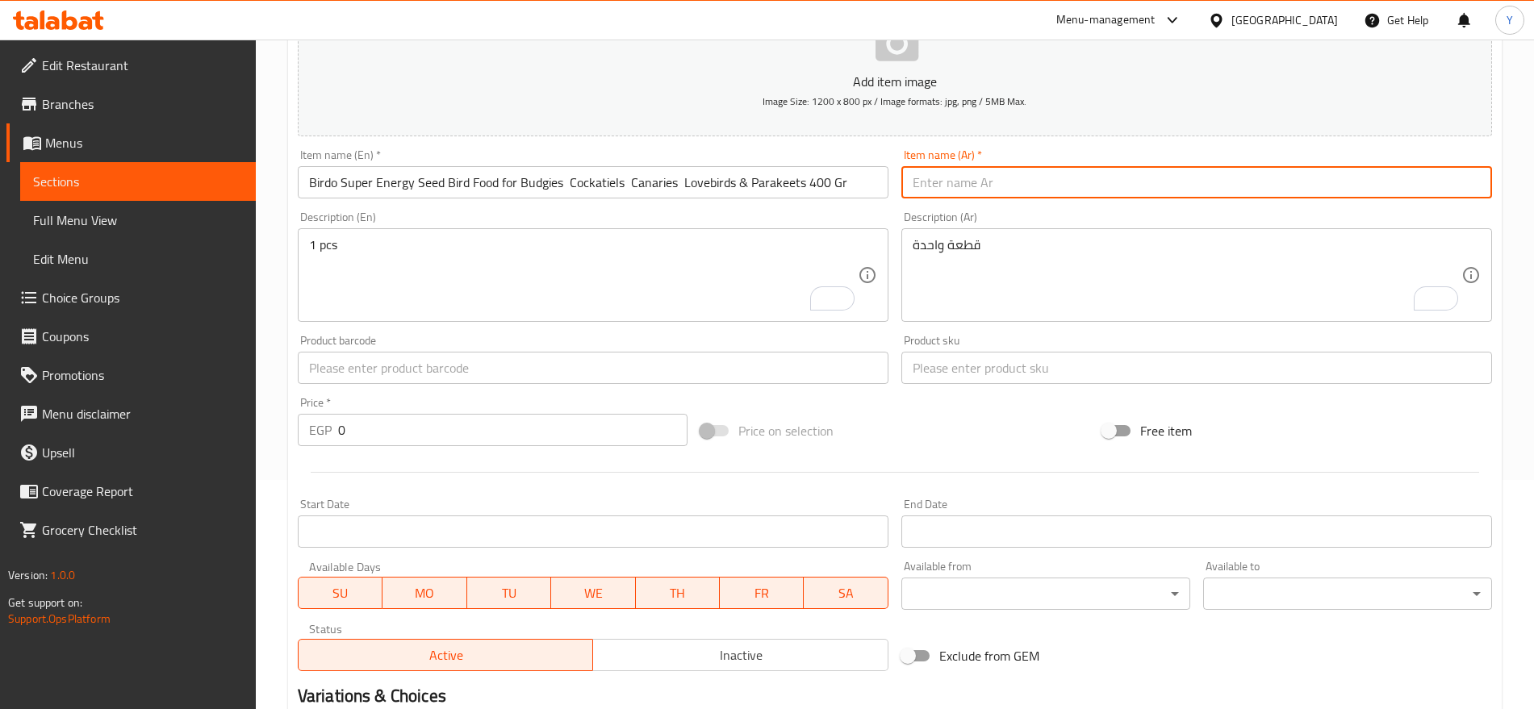
paste input "طعام طيور بيردو سوبر إنيرجي سييد للبادجي والكوكاتيل والكناري وطيور الحب والببغا…"
type input "طعام طيور بيردو سوبر إنيرجي سييد للبادجي والكوكاتيل والكناري وطيور الحب والببغا…"
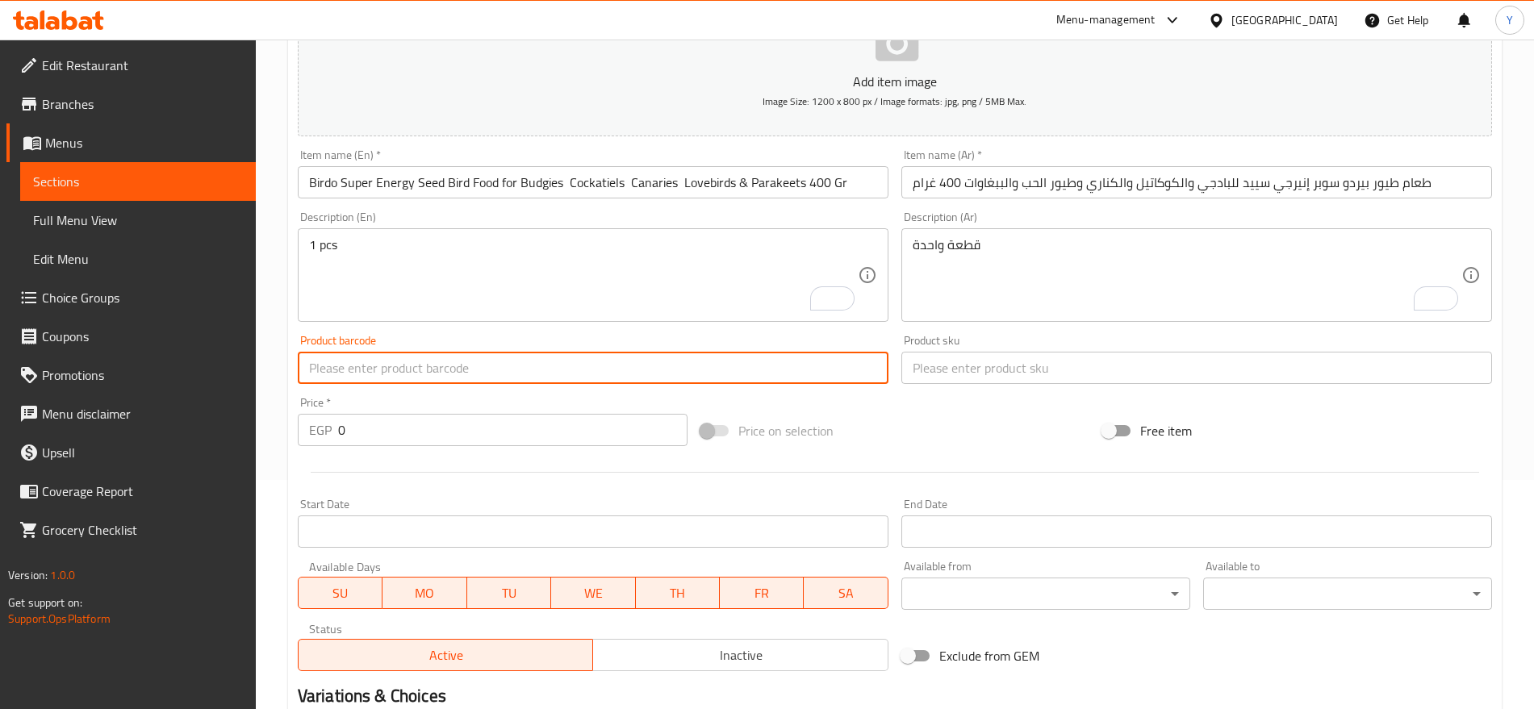
click at [409, 366] on input "text" at bounding box center [593, 368] width 591 height 32
click at [1009, 382] on input "text" at bounding box center [1196, 368] width 591 height 32
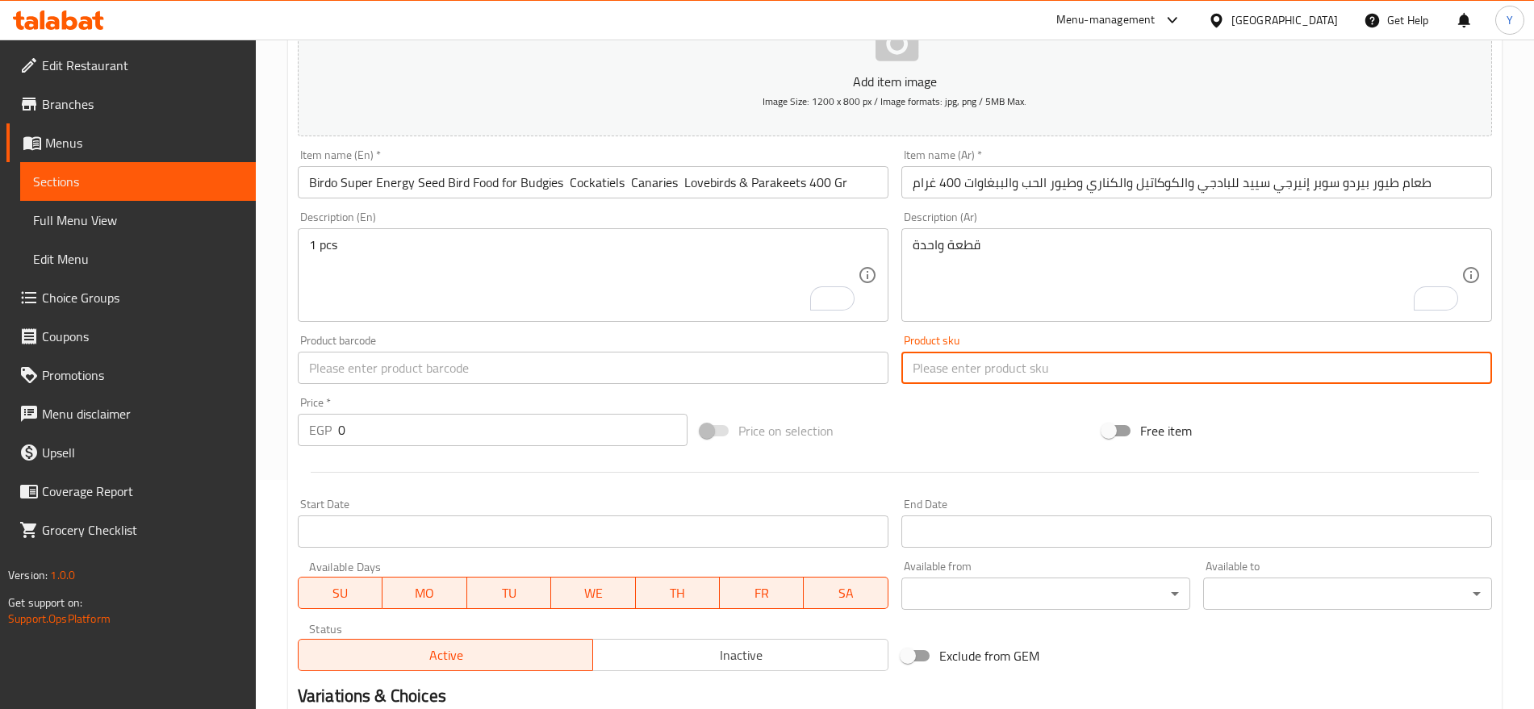
paste input "3636"
type input "3636"
click at [354, 431] on input "0" at bounding box center [512, 430] width 349 height 32
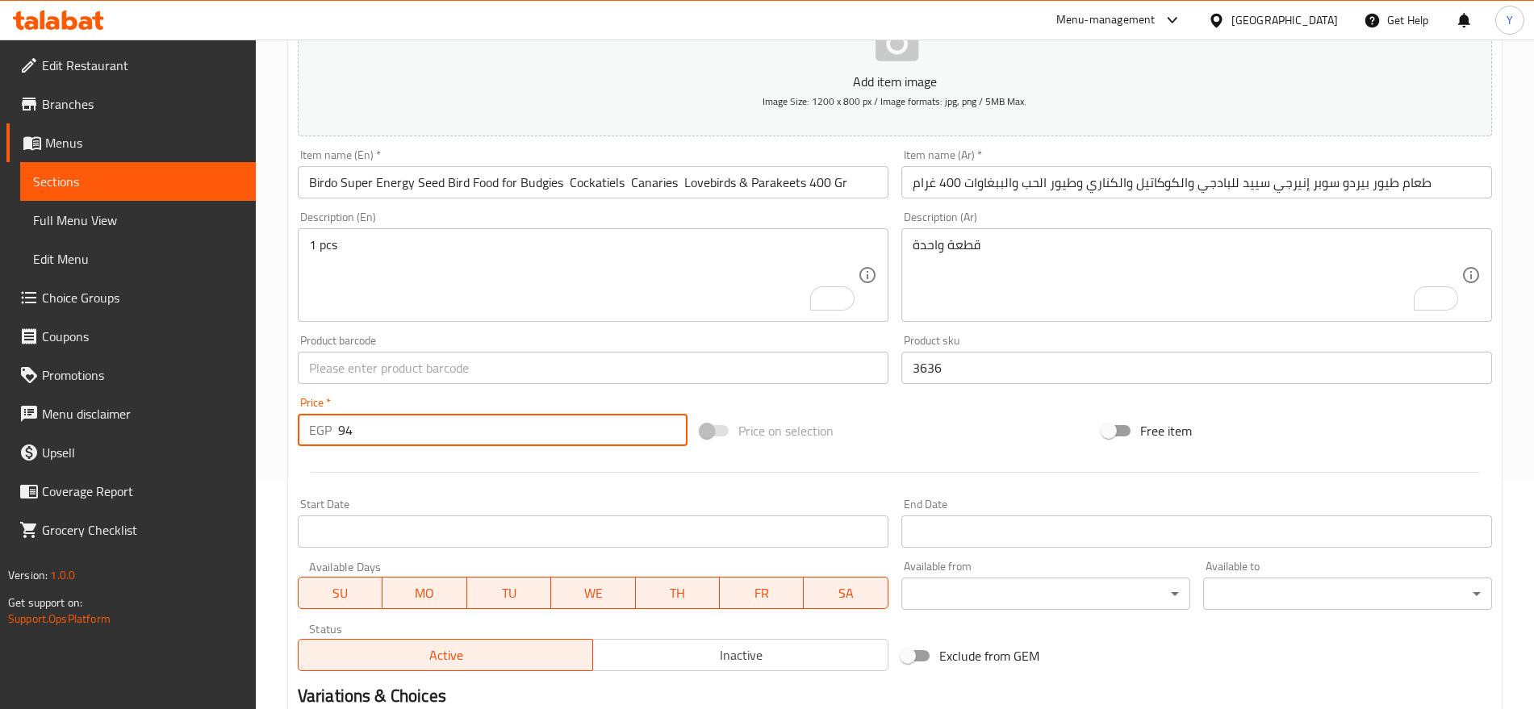
type input "94"
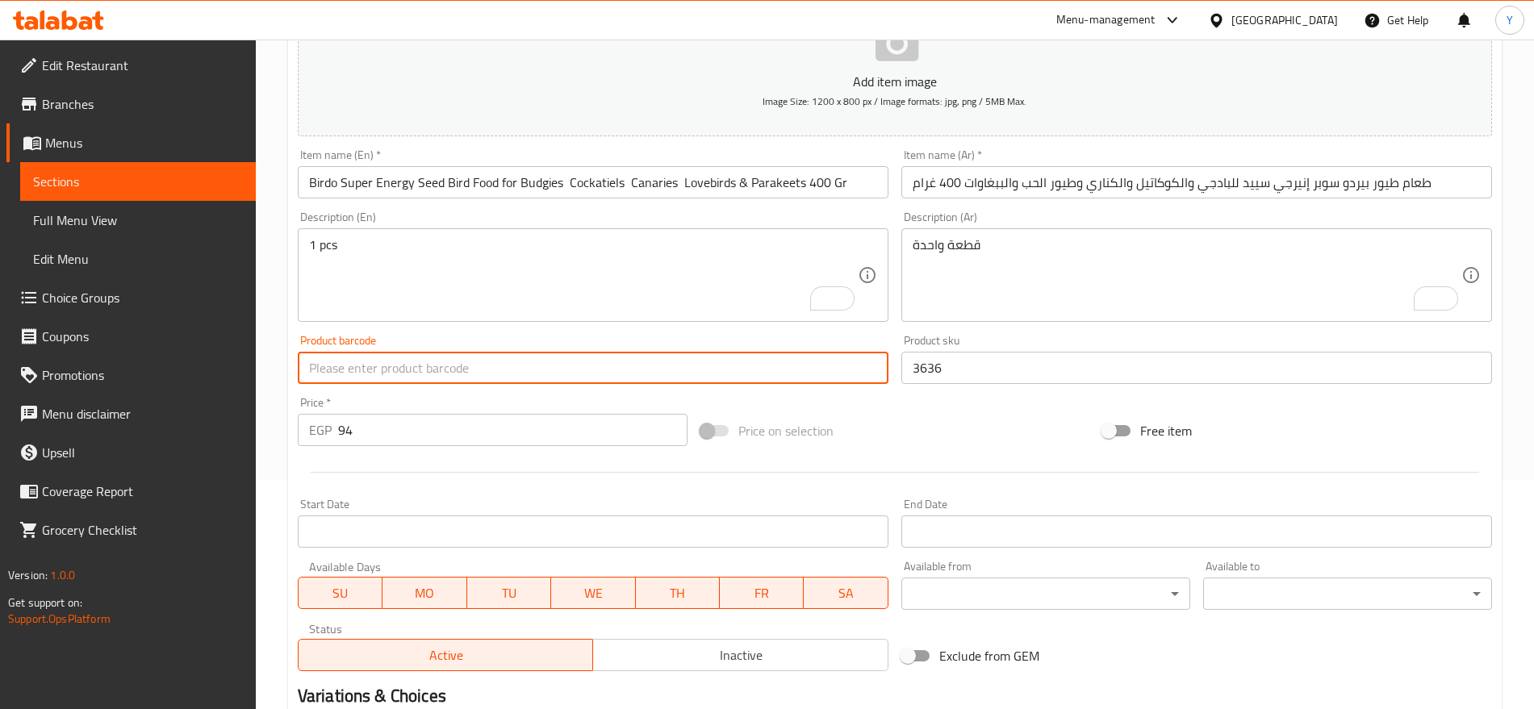
click at [605, 376] on input "text" at bounding box center [593, 368] width 591 height 32
paste input "6772504487710"
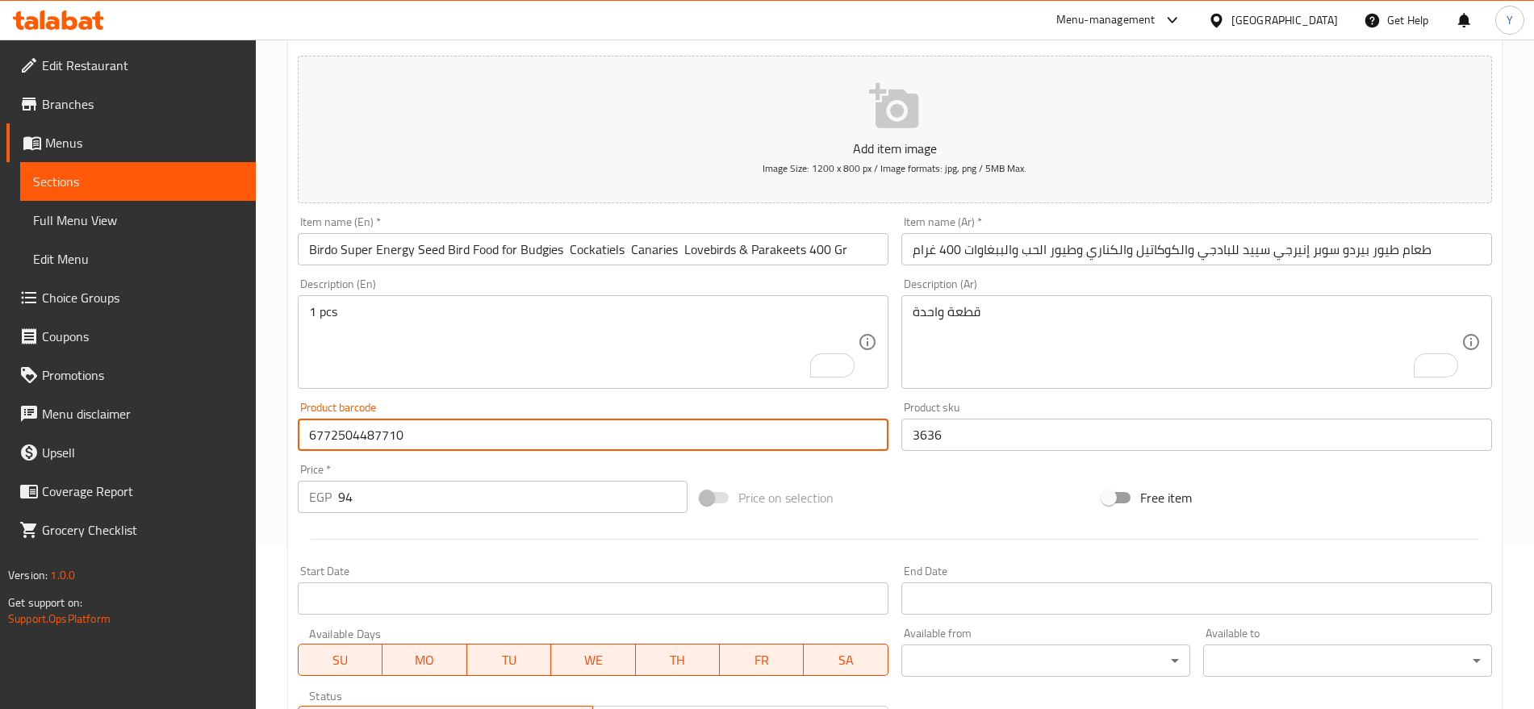
scroll to position [431, 0]
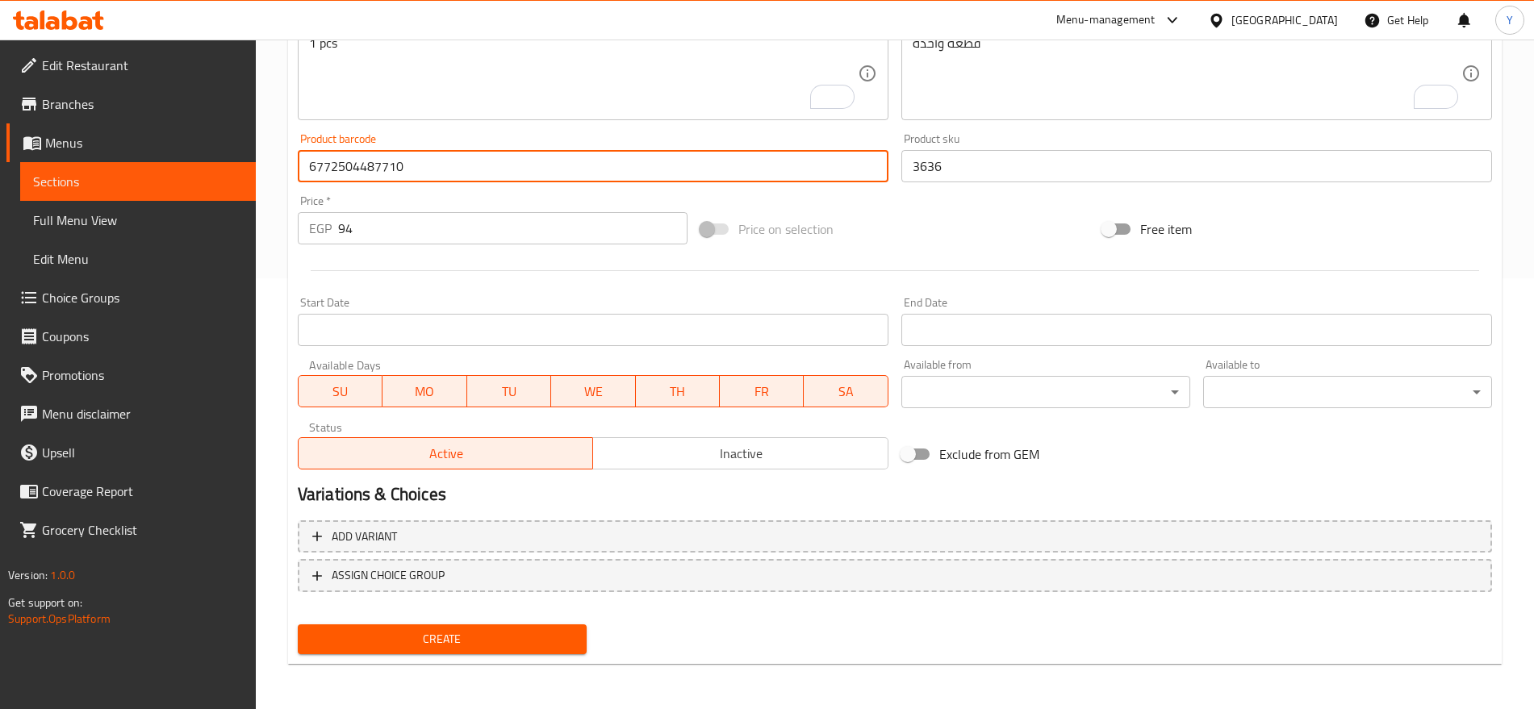
type input "6772504487710"
click at [521, 637] on span "Create" at bounding box center [442, 639] width 263 height 20
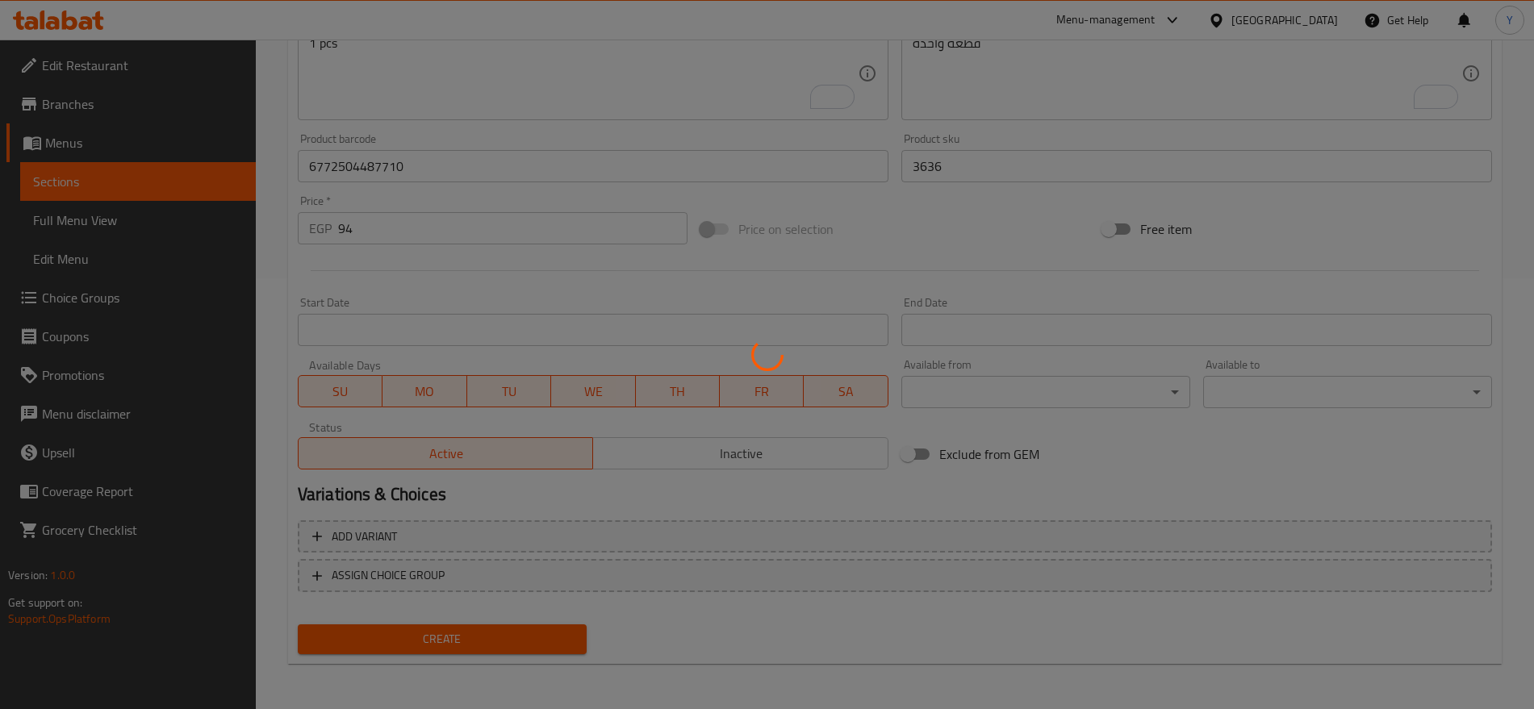
type input "0"
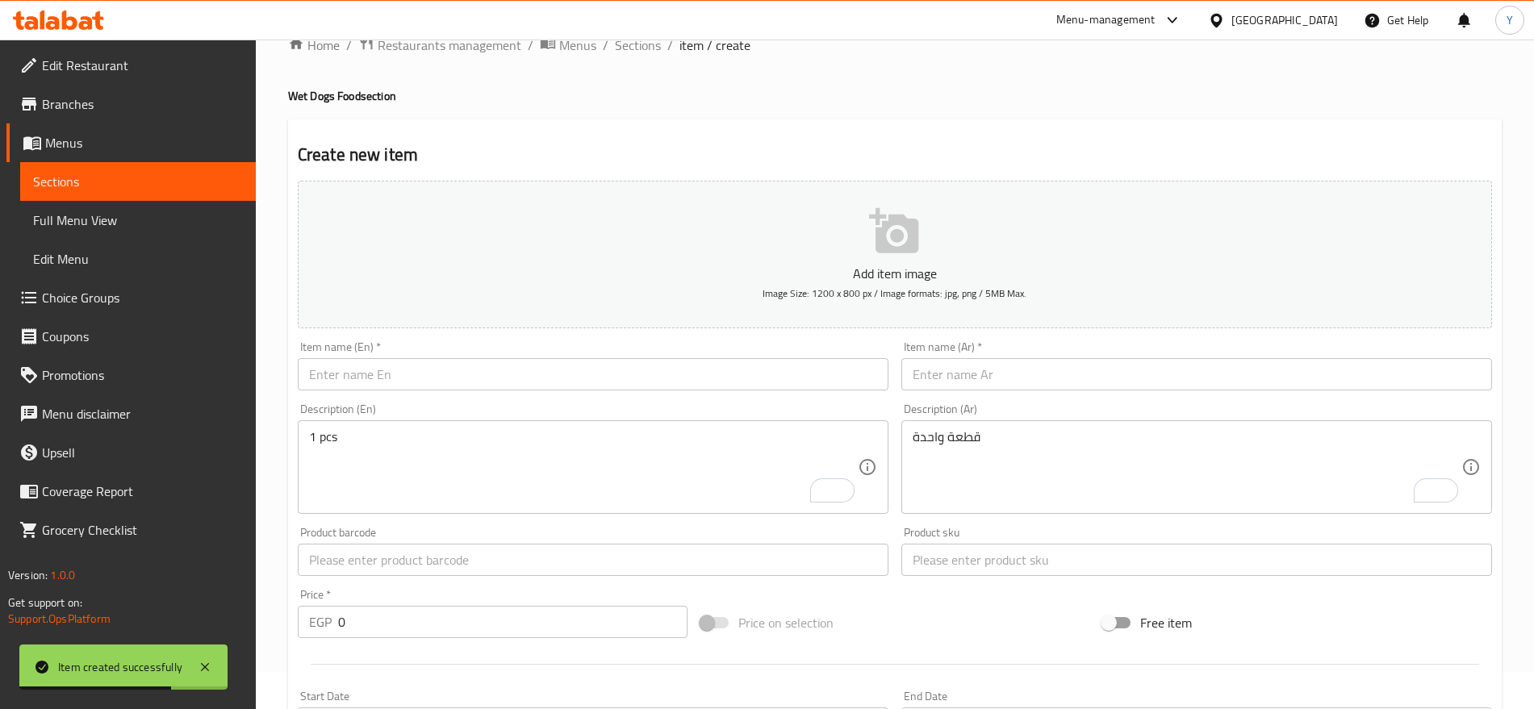
scroll to position [27, 0]
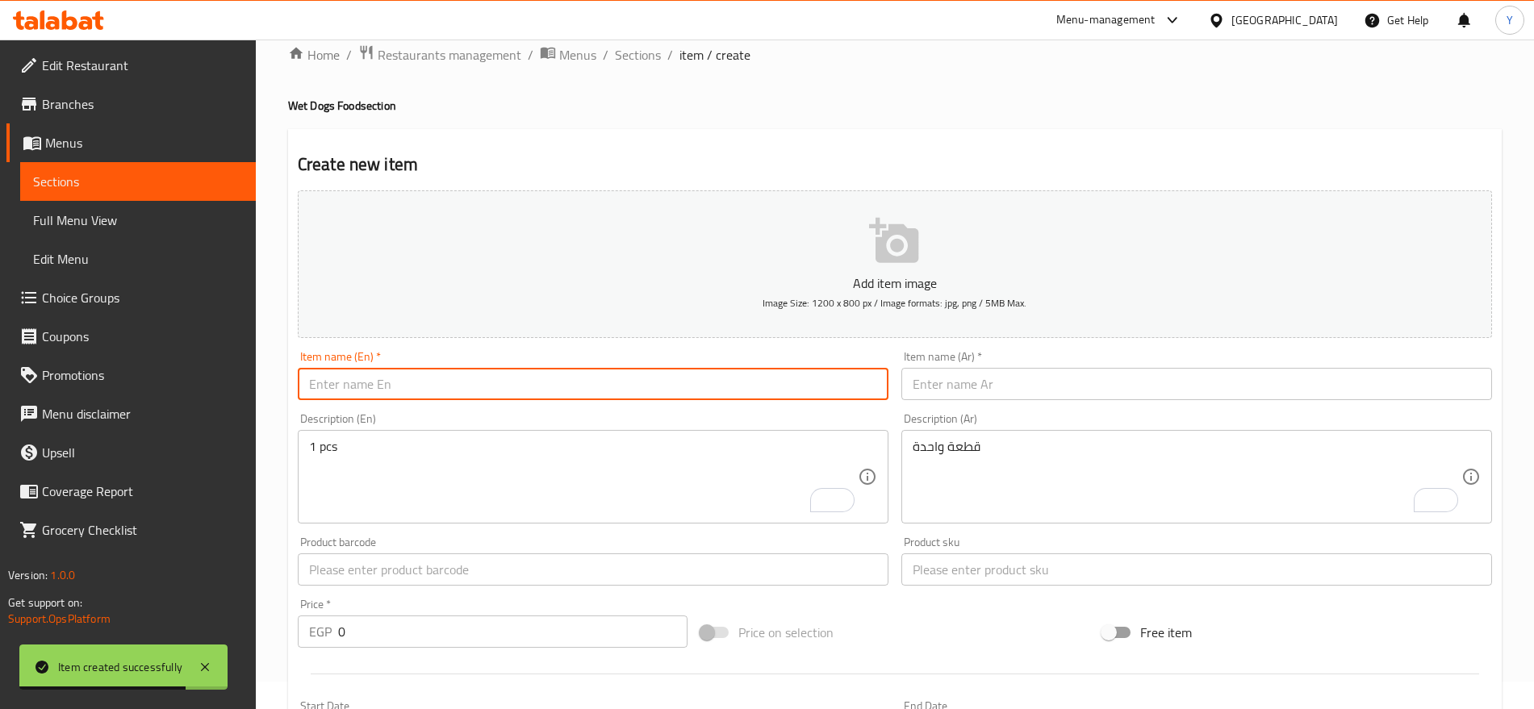
click at [679, 394] on input "text" at bounding box center [593, 384] width 591 height 32
paste input "Bites Dry Food with Chicken Rice & Vegetables for Adult Dogs20 kg"
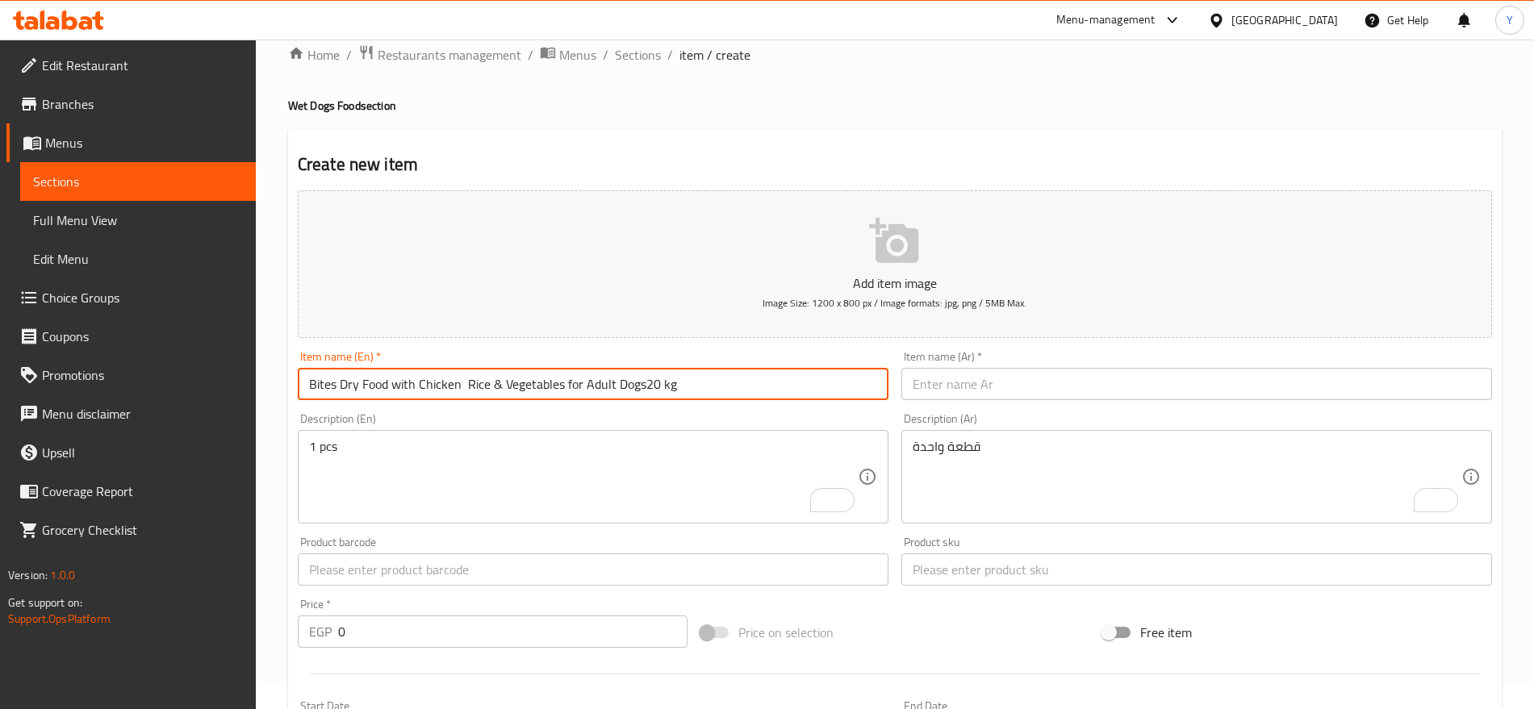
click at [790, 393] on input "Bites Dry Food with Chicken Rice & Vegetables for Adult Dogs20 kg" at bounding box center [593, 384] width 591 height 32
type input "Bites Dry Food with Chicken Rice & Vegetables for Adult Dogs20 Kg"
click at [1018, 383] on input "text" at bounding box center [1196, 384] width 591 height 32
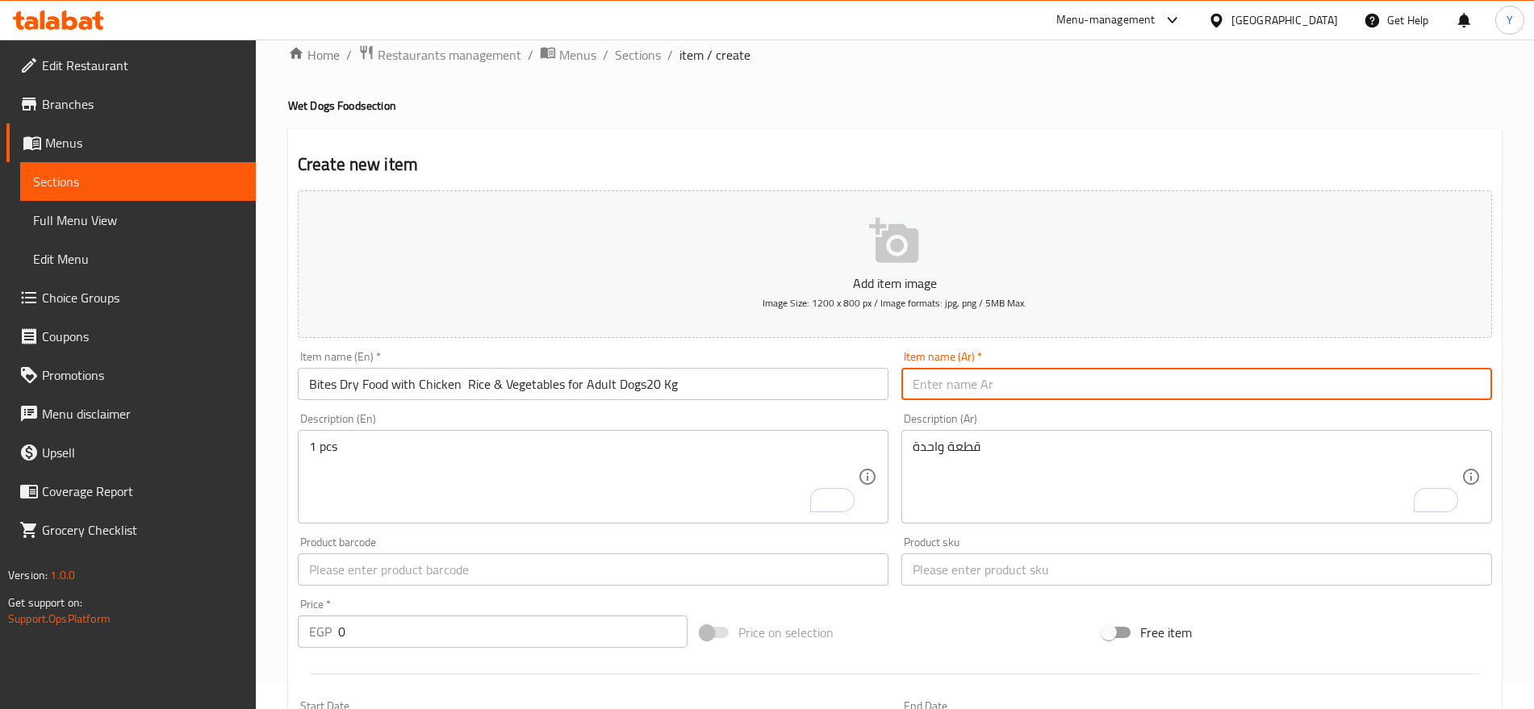
paste input "طعام جاف بايتس مع أرز الدجاج والخضروات للكلاب البالغة 20 كجم"
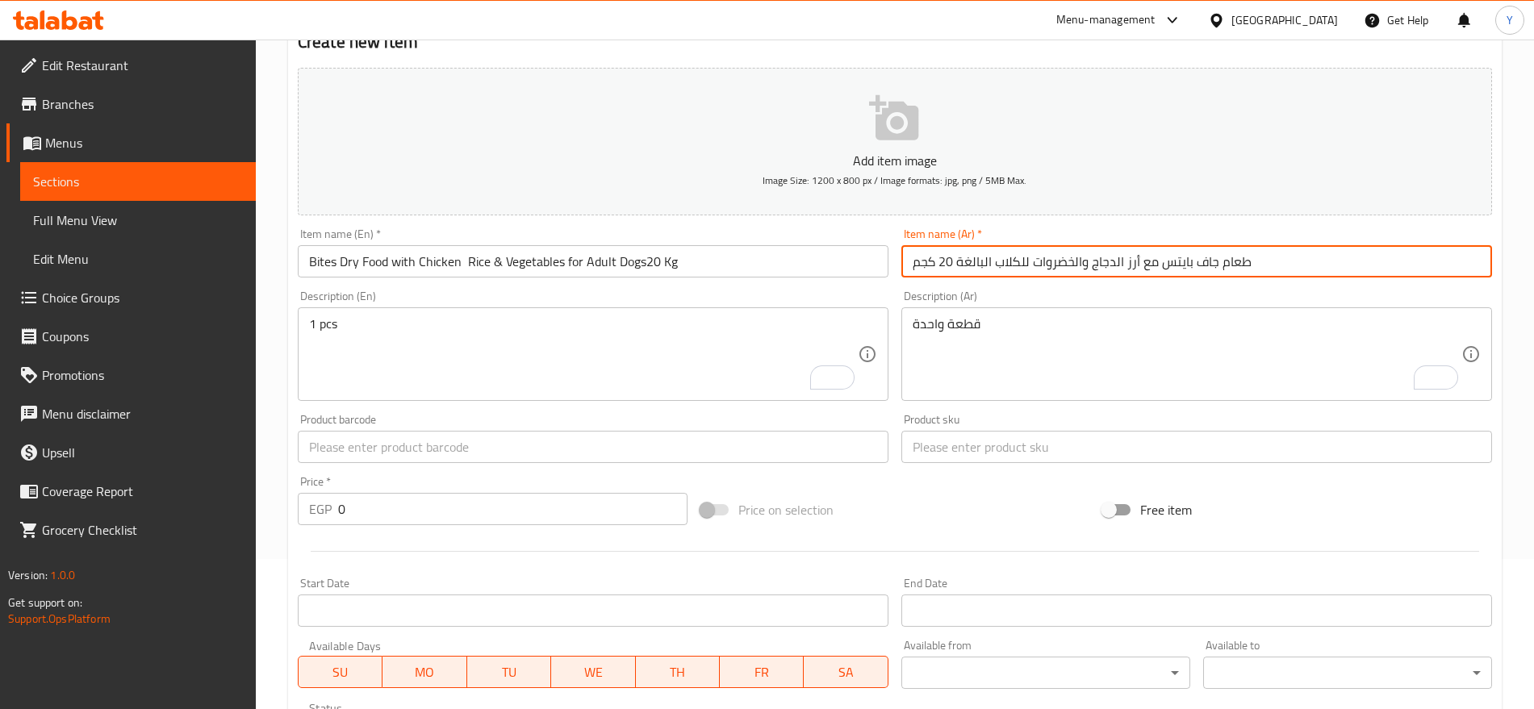
scroll to position [296, 0]
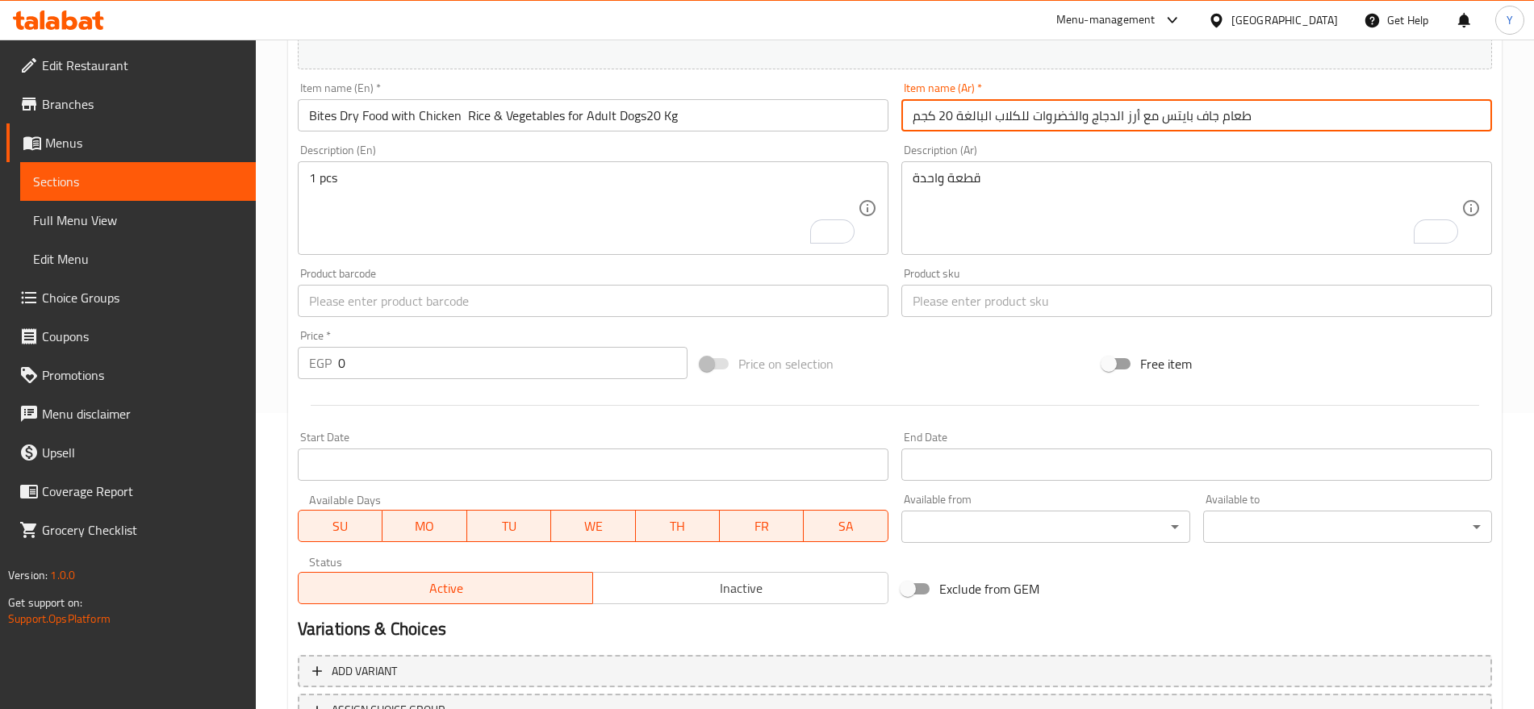
type input "طعام جاف بايتس مع أرز الدجاج والخضروات للكلاب البالغة 20 كجم"
click at [998, 297] on input "text" at bounding box center [1196, 301] width 591 height 32
paste input "3344"
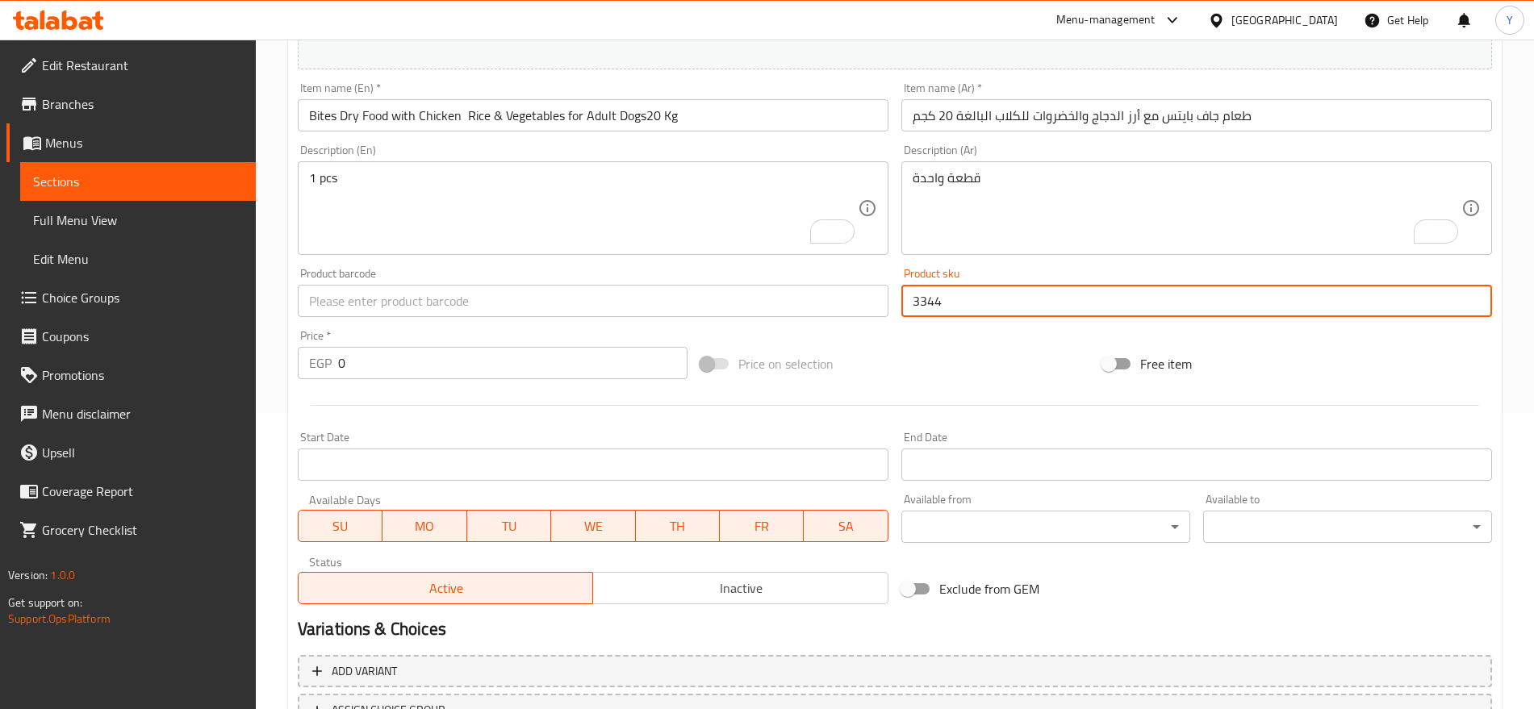
type input "3344"
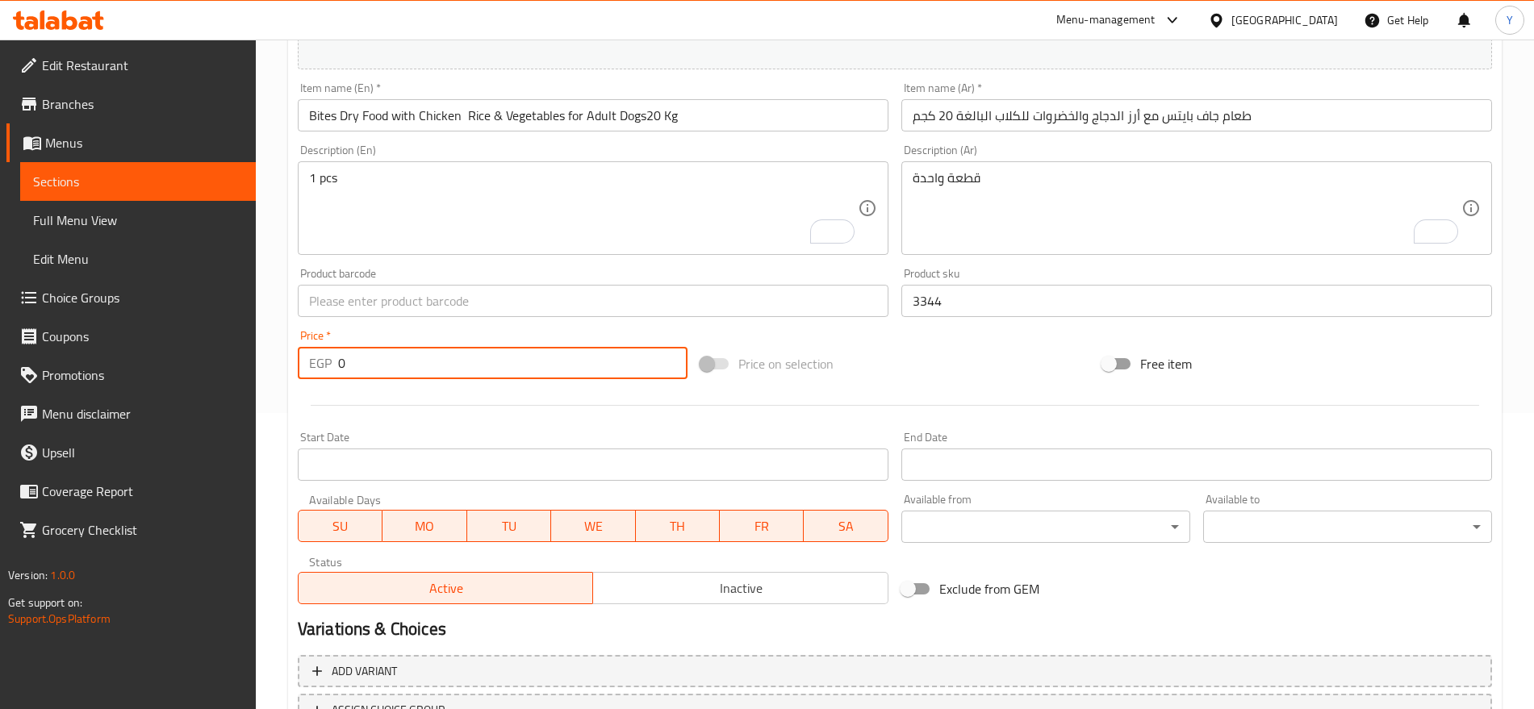
click at [480, 364] on input "0" at bounding box center [512, 363] width 349 height 32
type input "1000"
click at [556, 264] on div "Product barcode Product barcode" at bounding box center [593, 292] width 604 height 62
click at [554, 288] on input "text" at bounding box center [593, 301] width 591 height 32
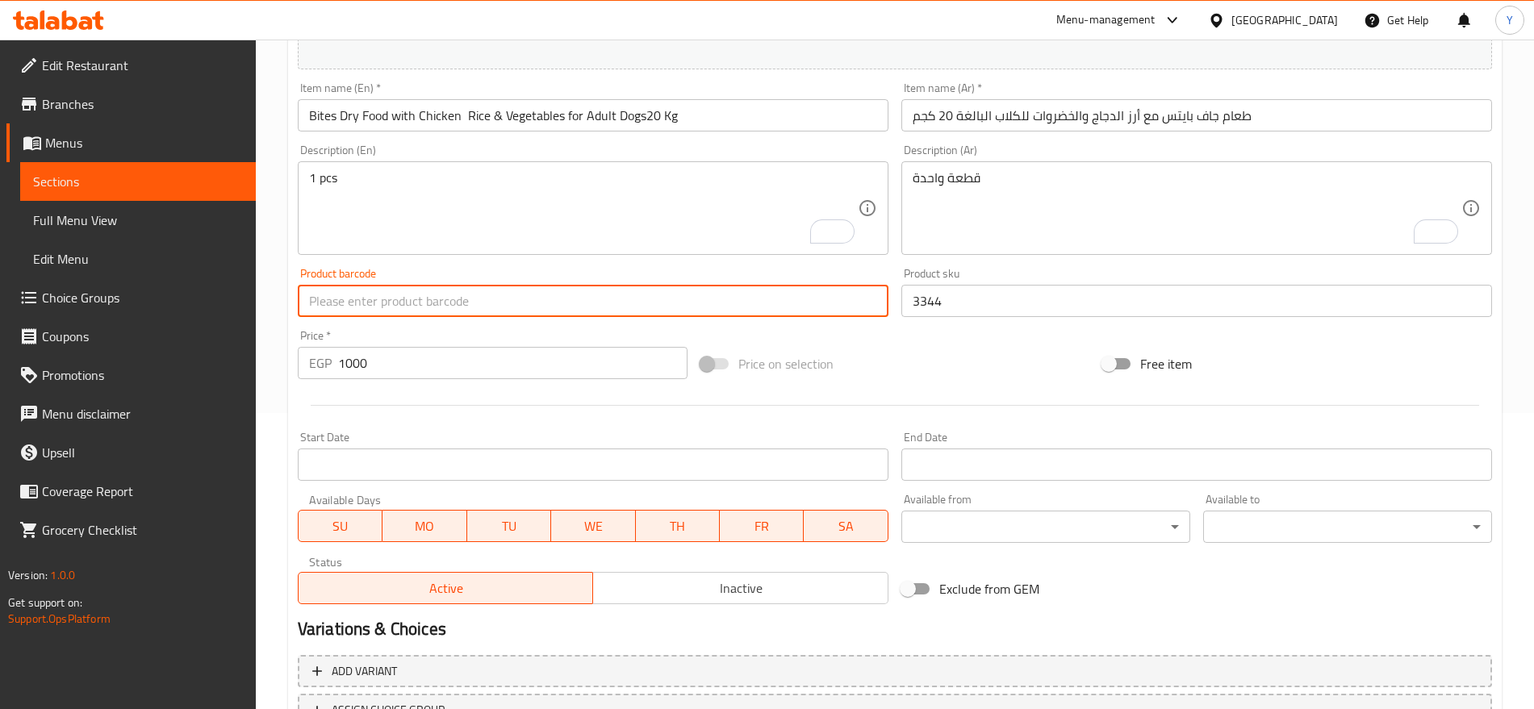
paste input "6225000457133"
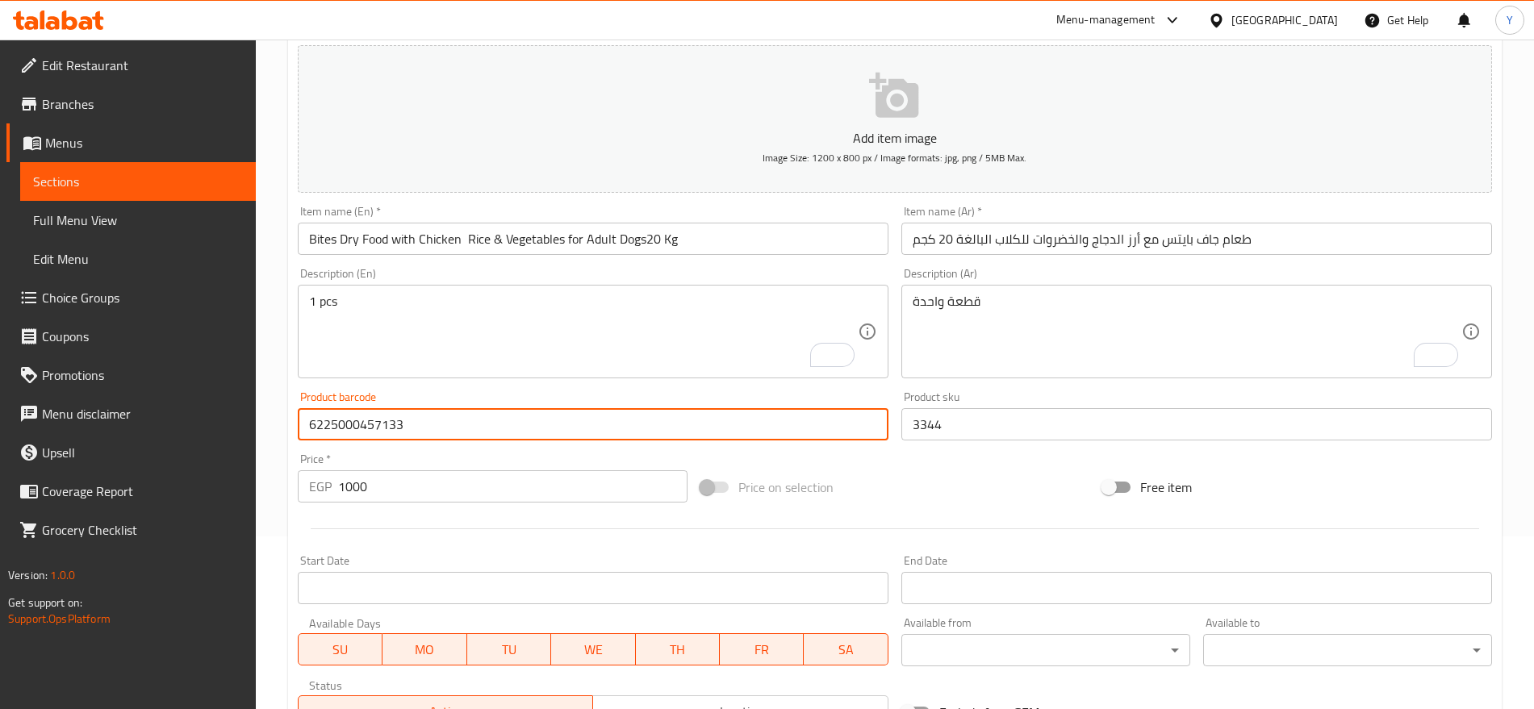
scroll to position [431, 0]
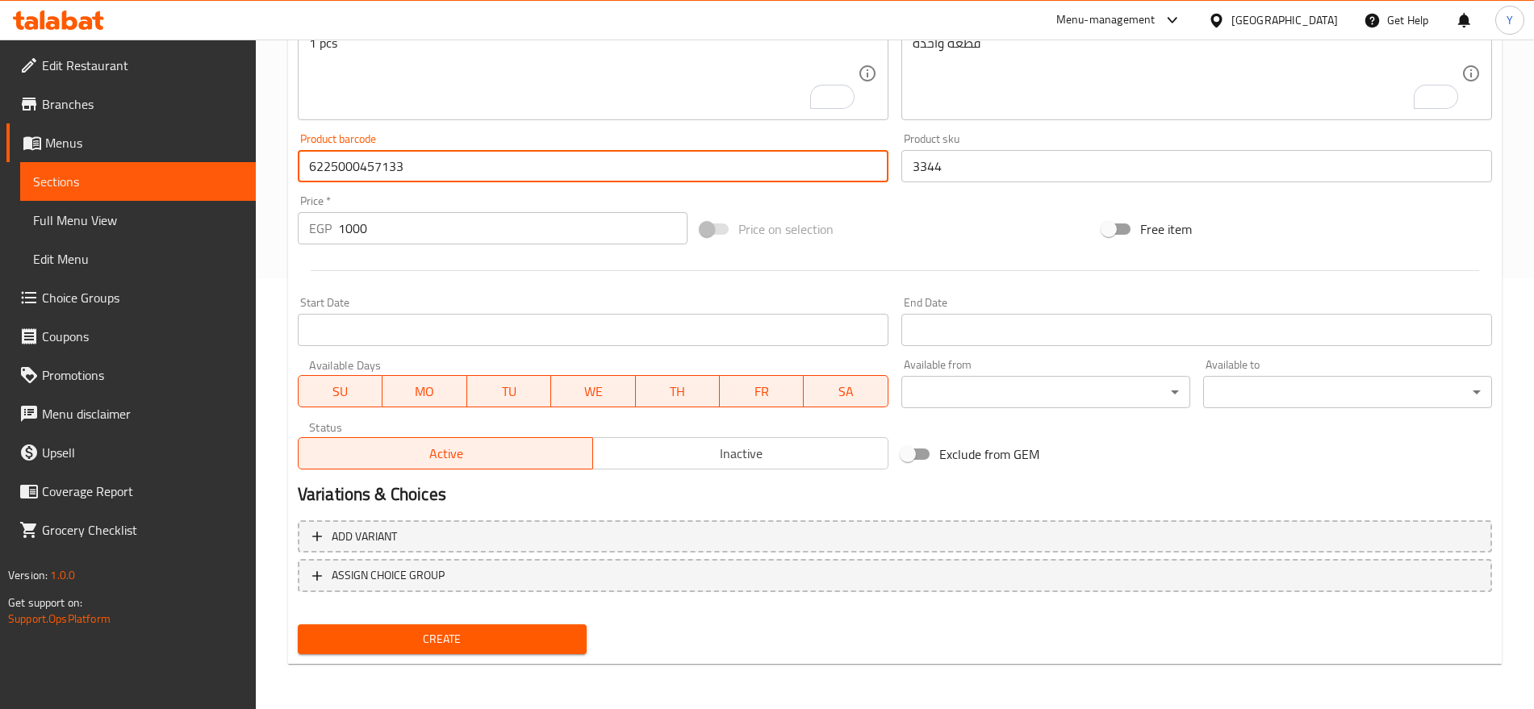
type input "6225000457133"
click at [466, 638] on span "Create" at bounding box center [442, 639] width 263 height 20
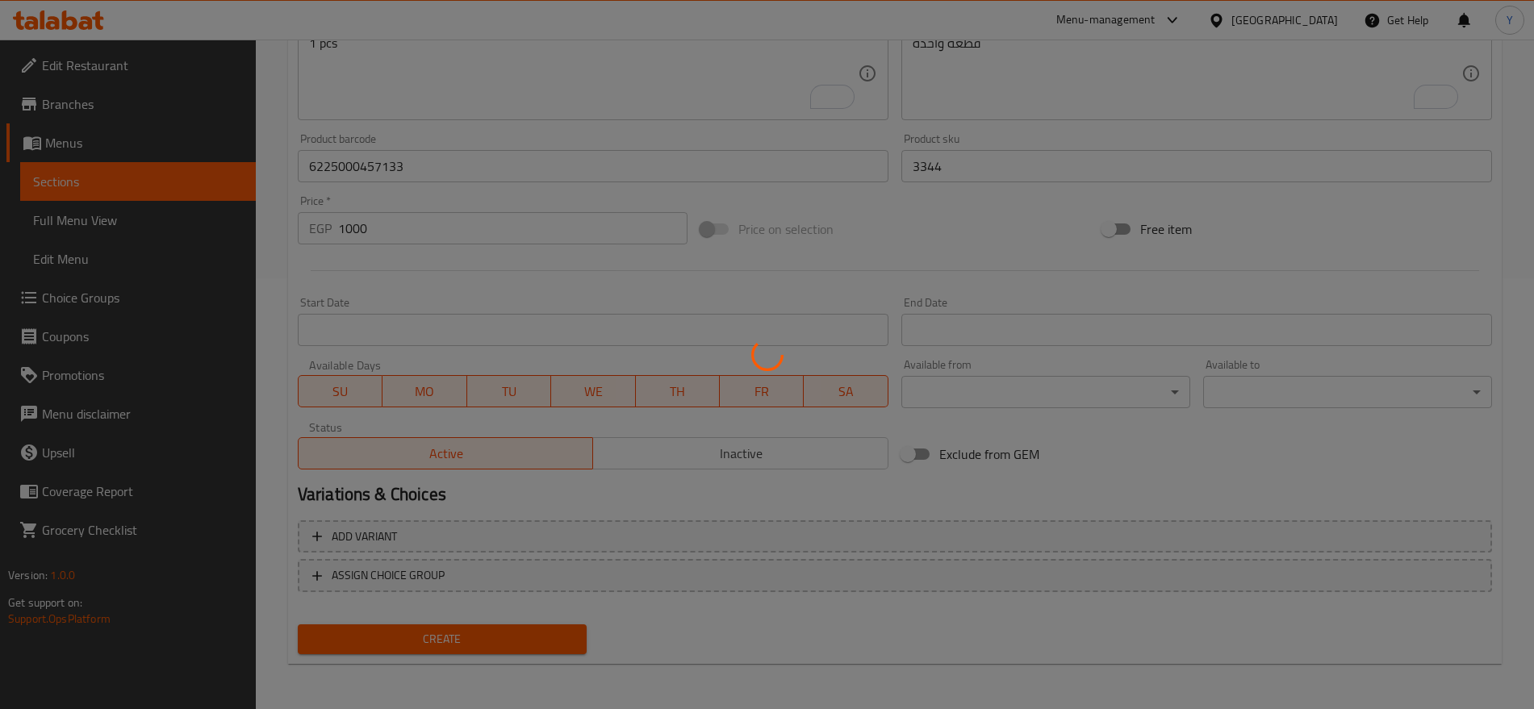
type input "0"
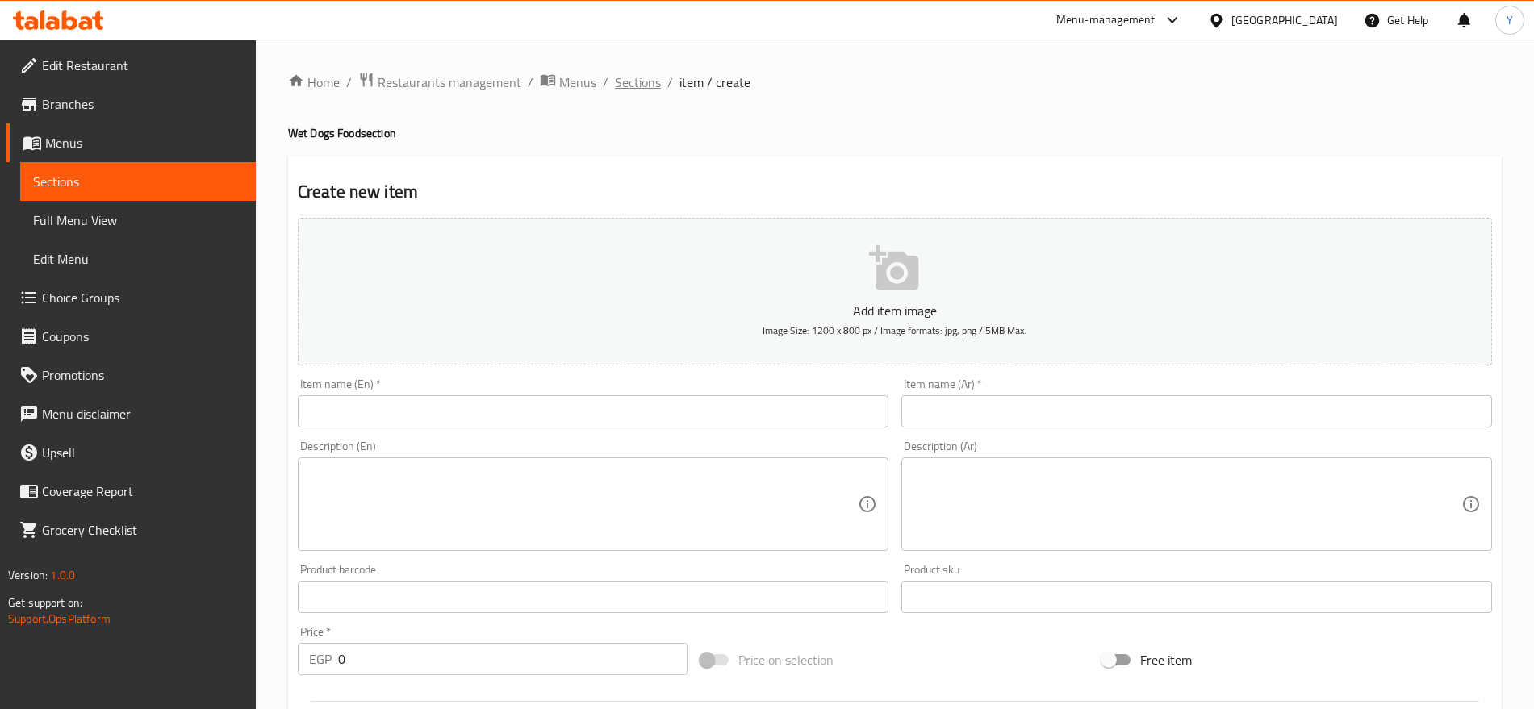
click at [653, 81] on span "Sections" at bounding box center [638, 82] width 46 height 19
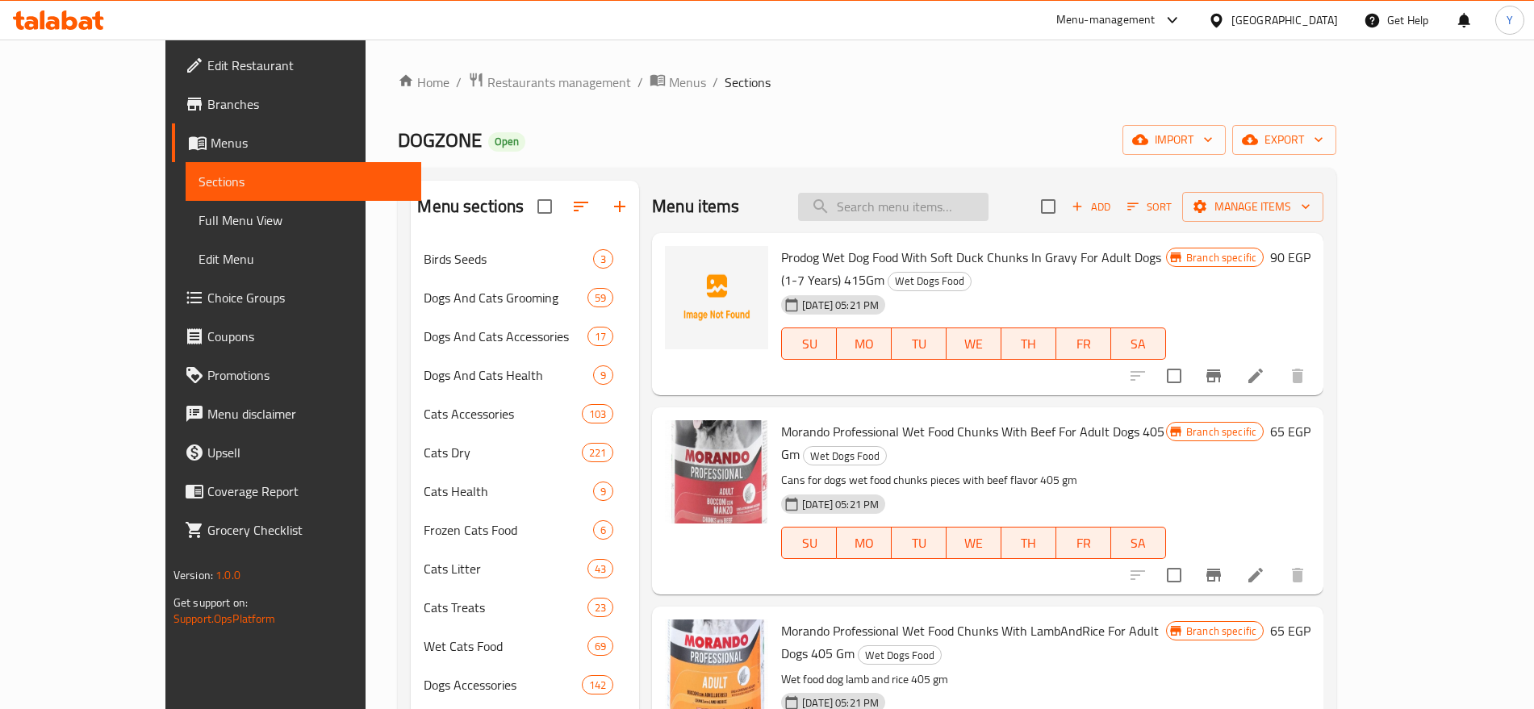
click at [913, 207] on input "search" at bounding box center [893, 207] width 190 height 28
paste input "Alpha Dry Food Beef Flavor For Puppies 20 Kg"
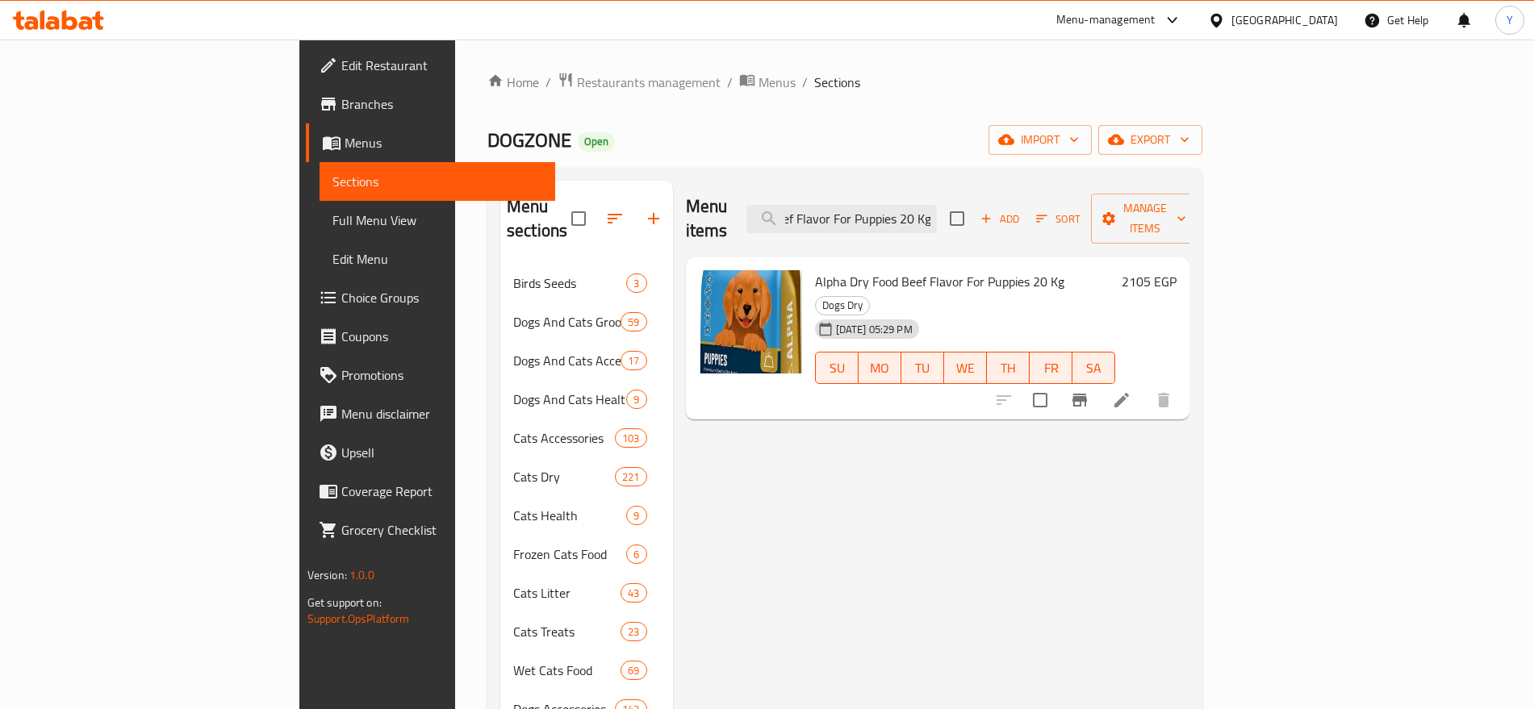
type input "Alpha Dry Food Beef Flavor For Puppies 20 Kg"
click at [1087, 394] on icon "Branch-specific-item" at bounding box center [1079, 400] width 15 height 13
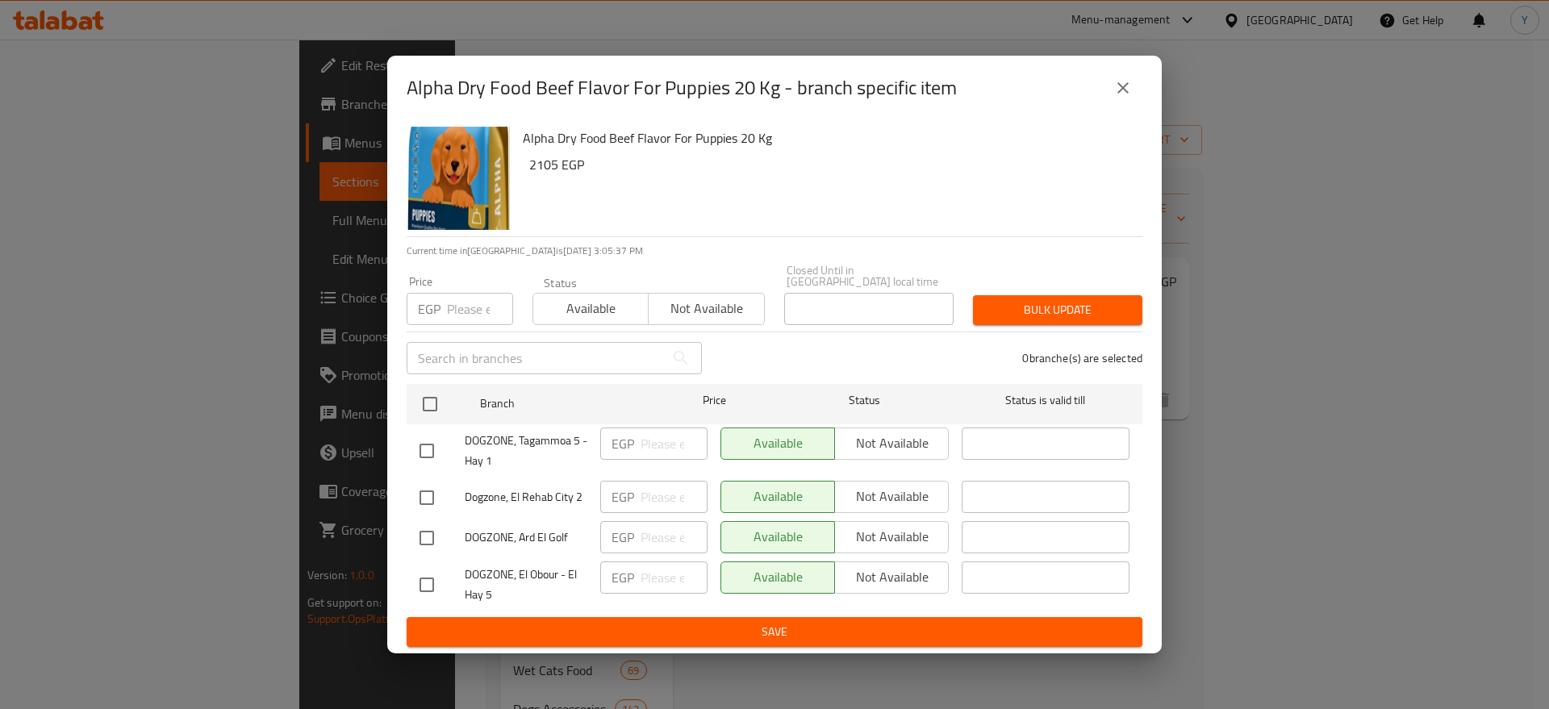
click at [464, 314] on input "number" at bounding box center [480, 309] width 66 height 32
type input "2106"
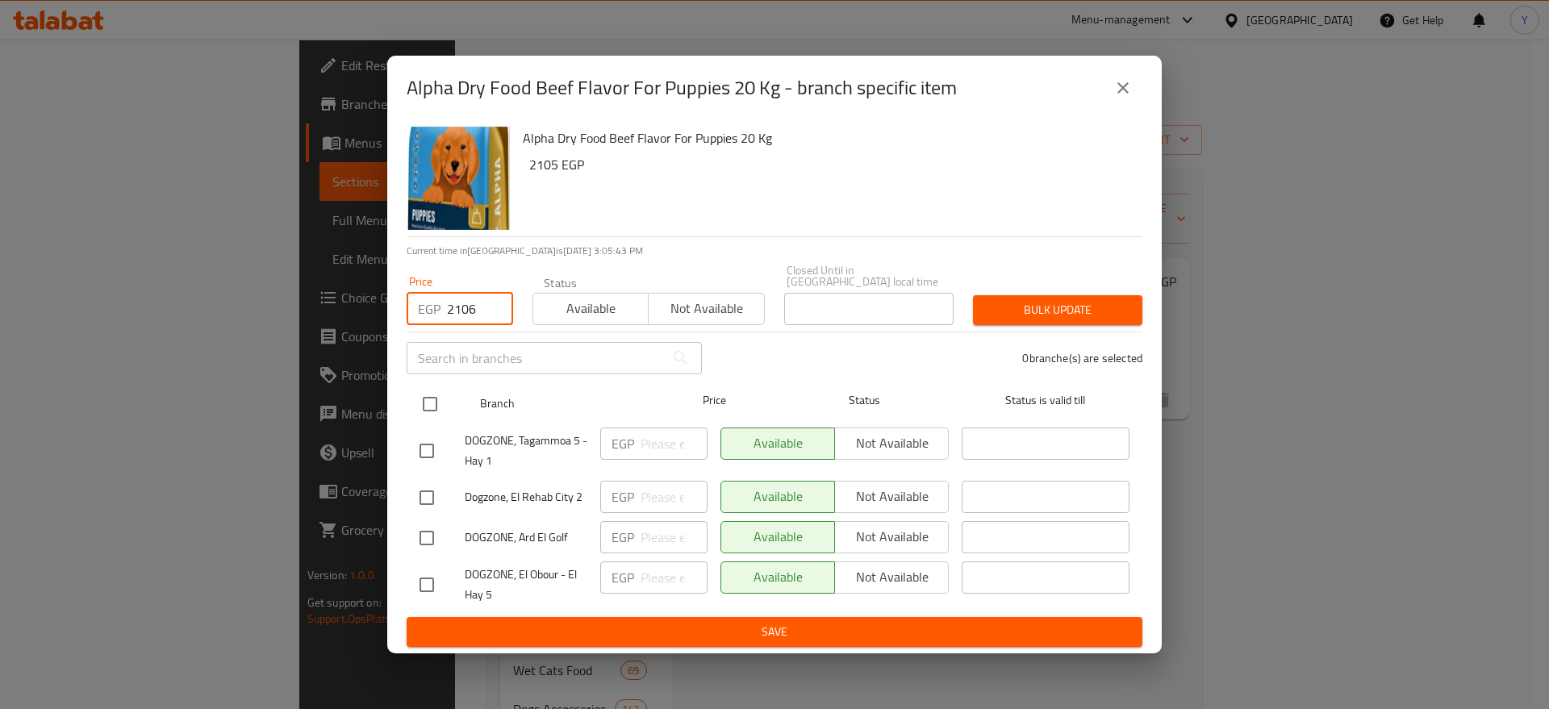
click at [434, 405] on input "checkbox" at bounding box center [430, 404] width 34 height 34
checkbox input "true"
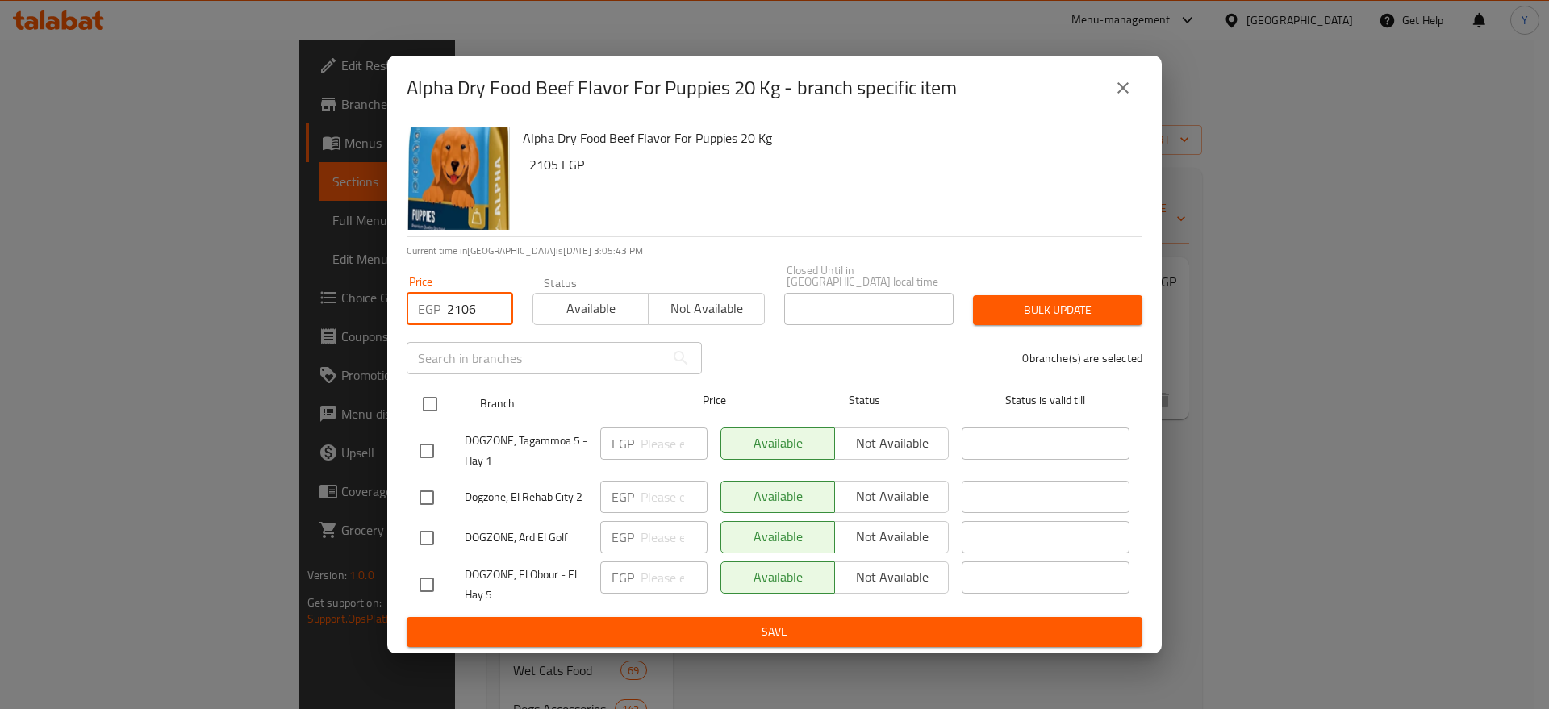
checkbox input "true"
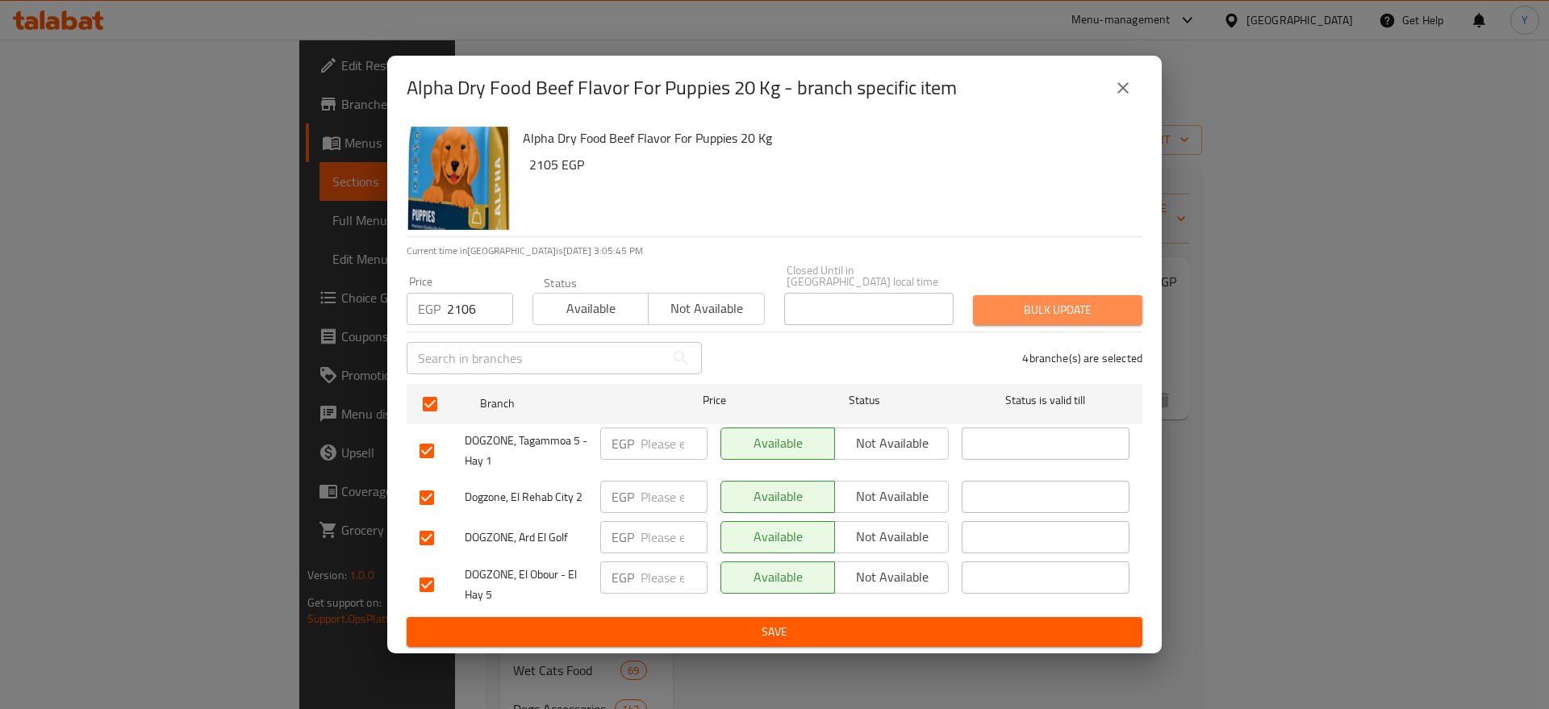
click at [1041, 303] on span "Bulk update" at bounding box center [1058, 310] width 144 height 20
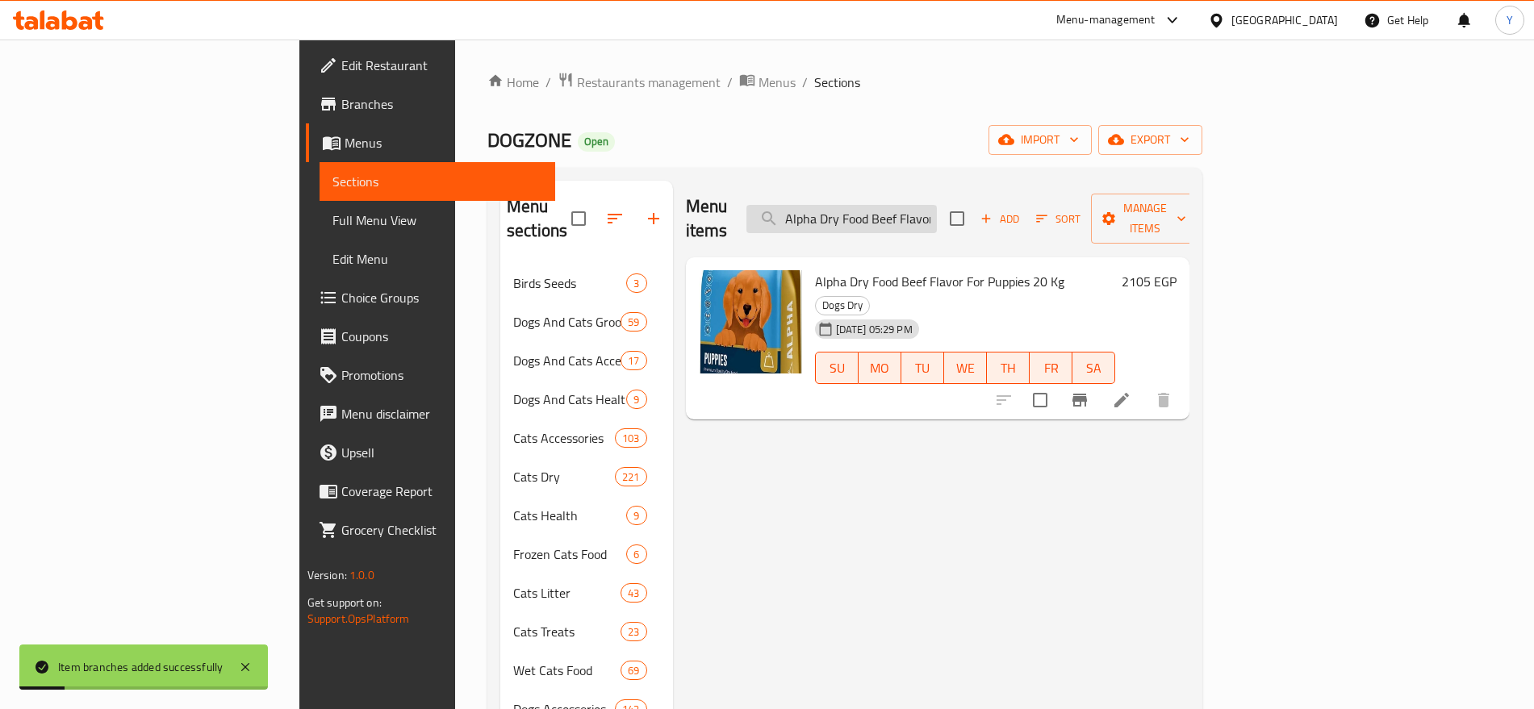
click at [934, 213] on input "Alpha Dry Food Beef Flavor For Puppies 20 Kg" at bounding box center [841, 219] width 190 height 28
paste input "6225000336988"
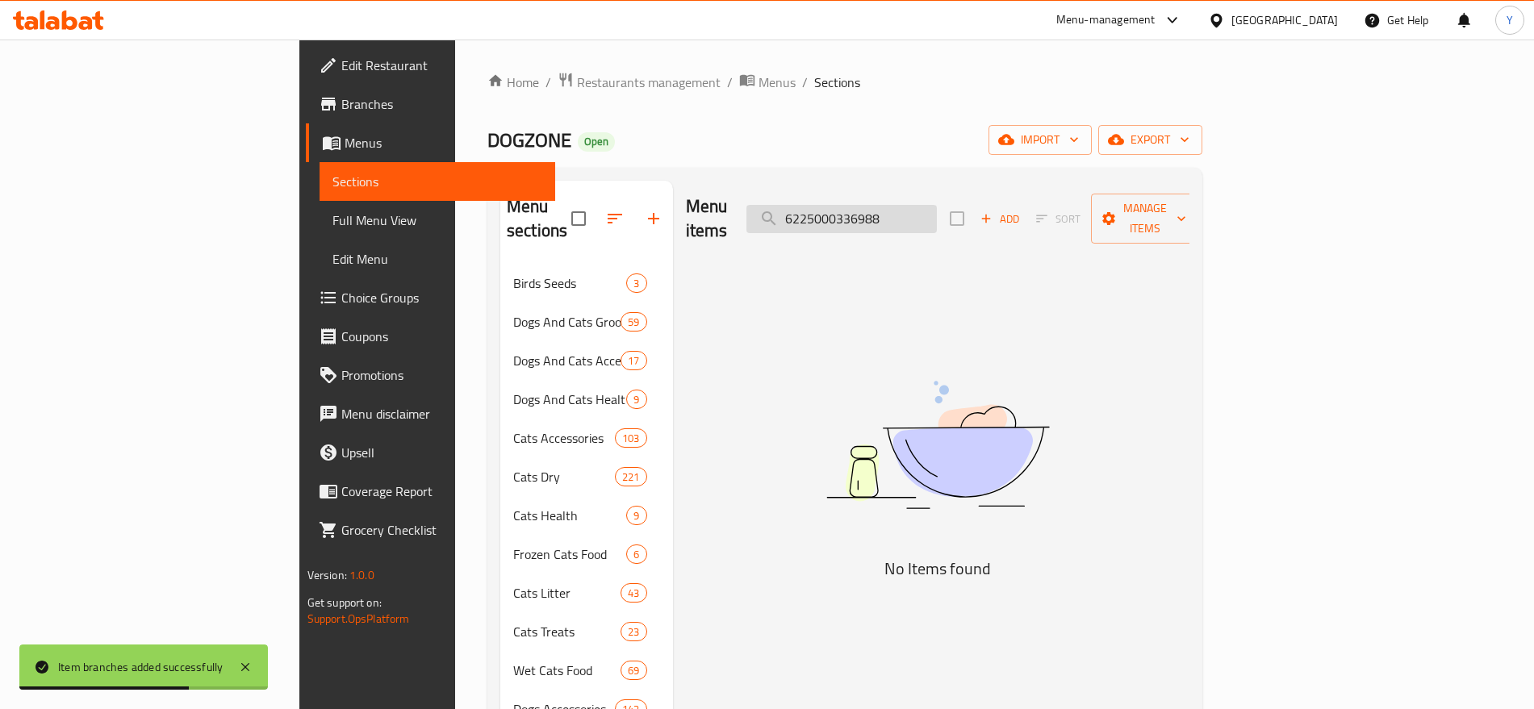
click at [934, 209] on input "6225000336988" at bounding box center [841, 219] width 190 height 28
paste input "Alpha Dry Food with Beef for Puppies4 kg"
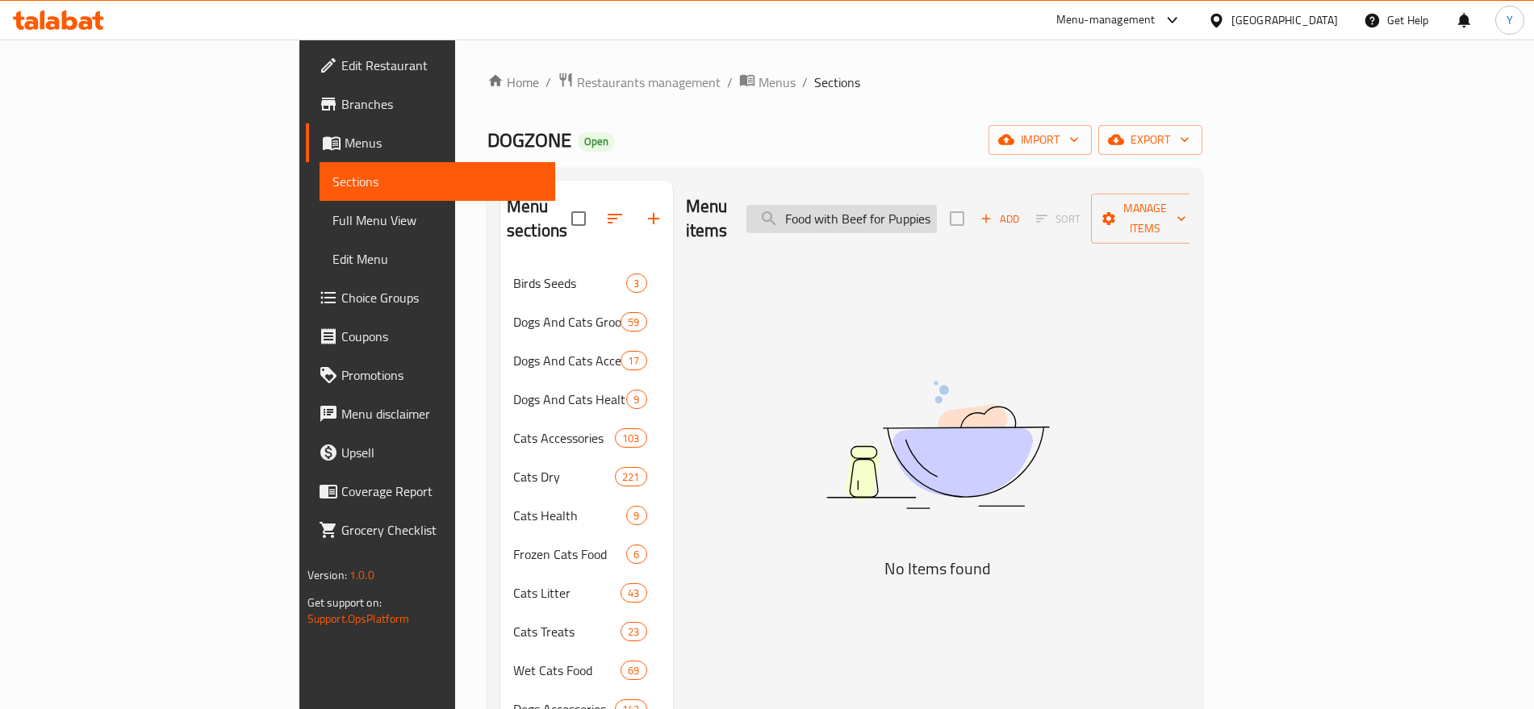
scroll to position [0, 57]
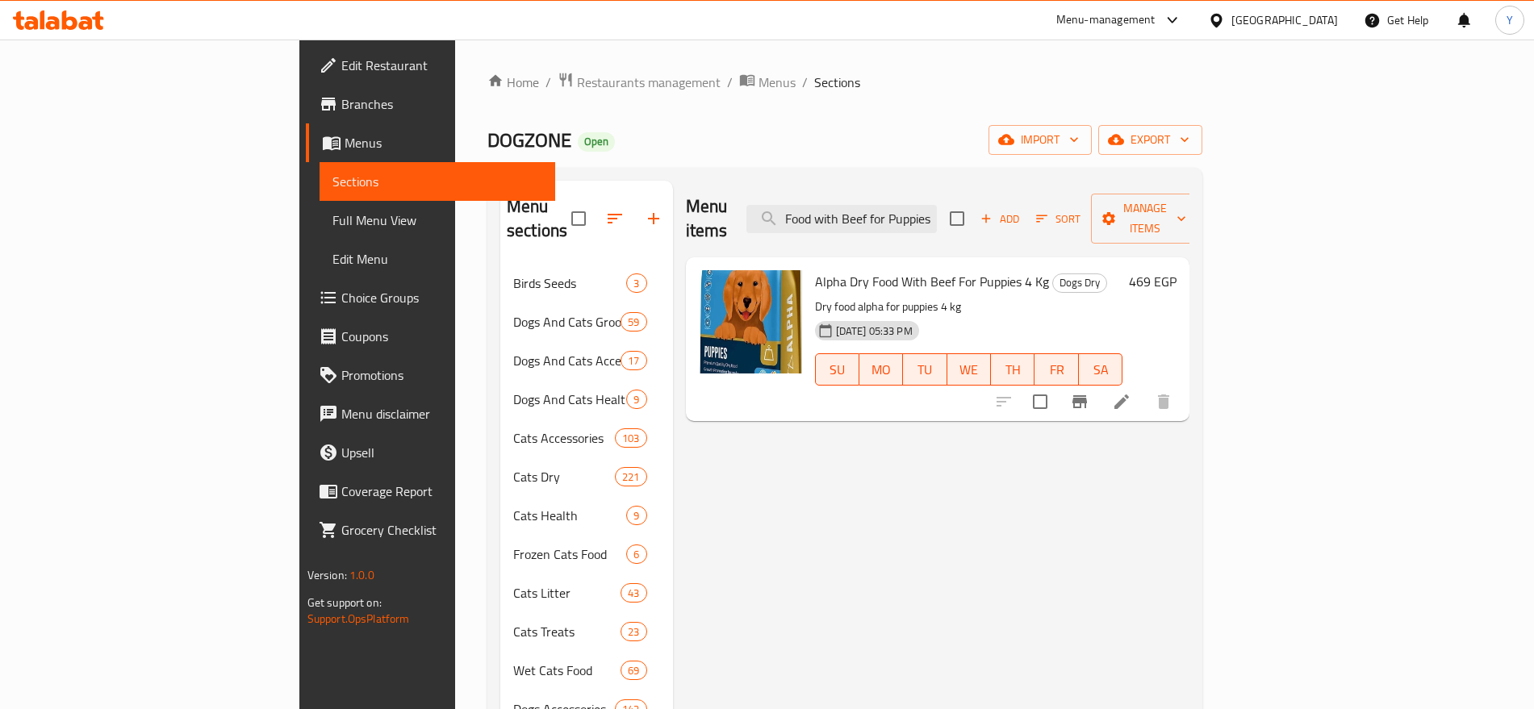
type input "Alpha Dry Food with Beef for Puppies"
click at [1087, 395] on icon "Branch-specific-item" at bounding box center [1079, 401] width 15 height 13
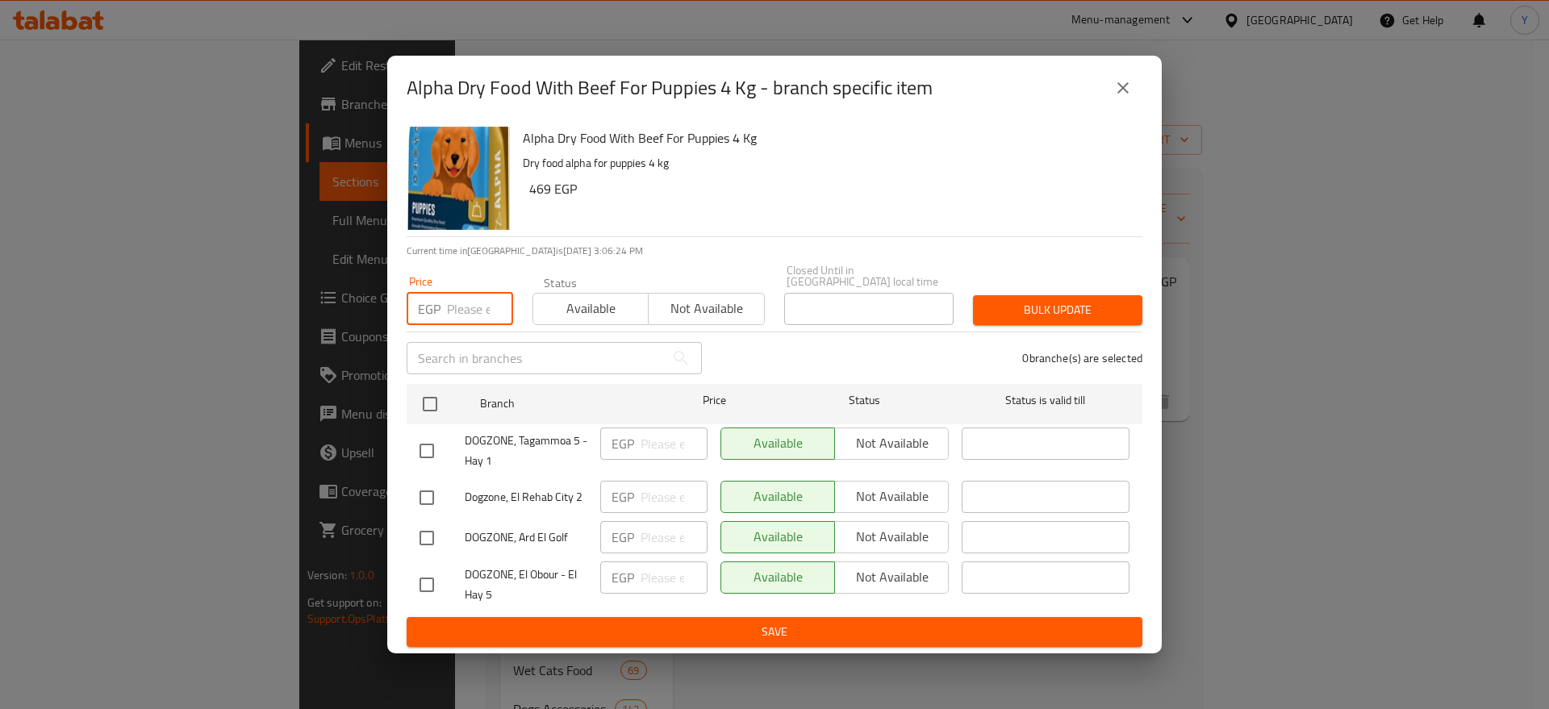
click at [448, 302] on input "number" at bounding box center [480, 309] width 66 height 32
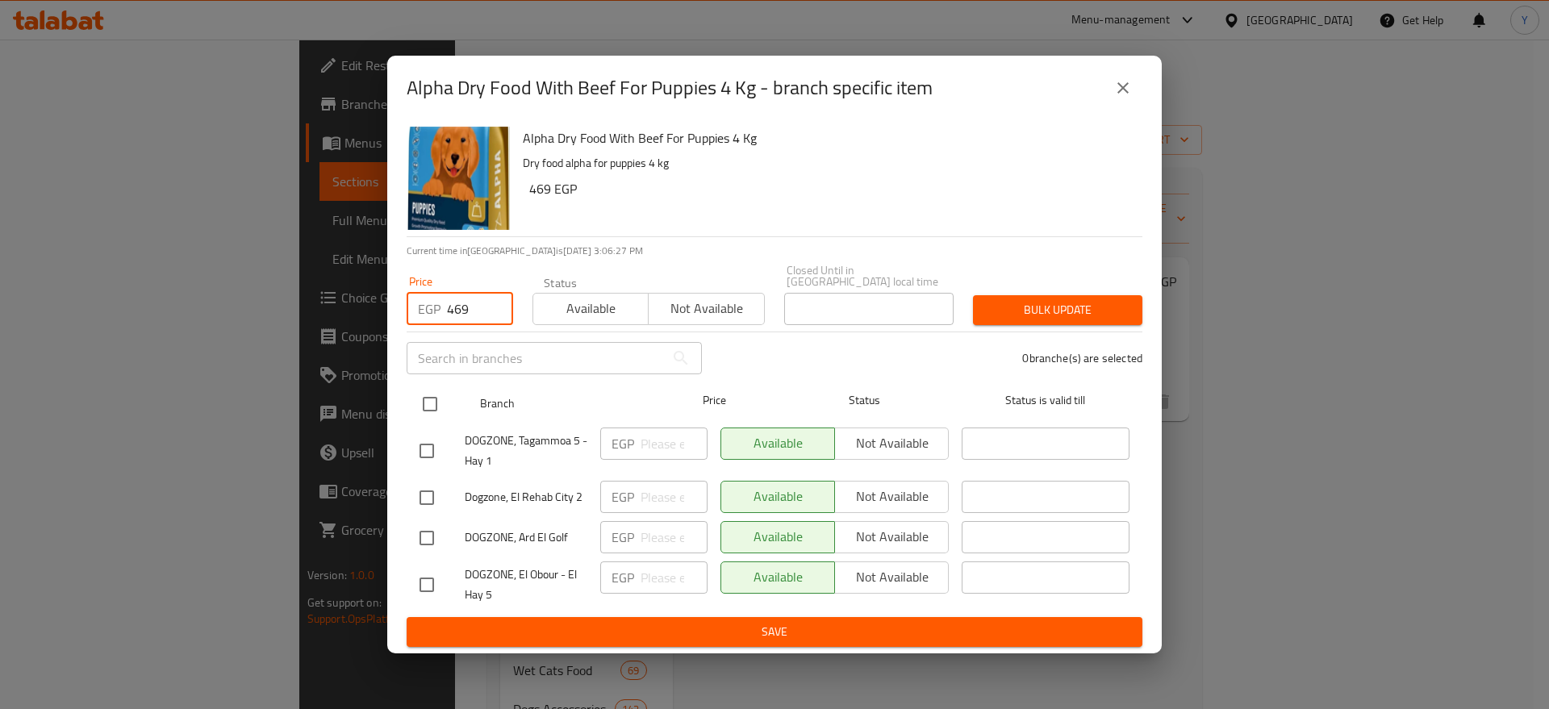
type input "469"
click at [435, 395] on input "checkbox" at bounding box center [430, 404] width 34 height 34
checkbox input "true"
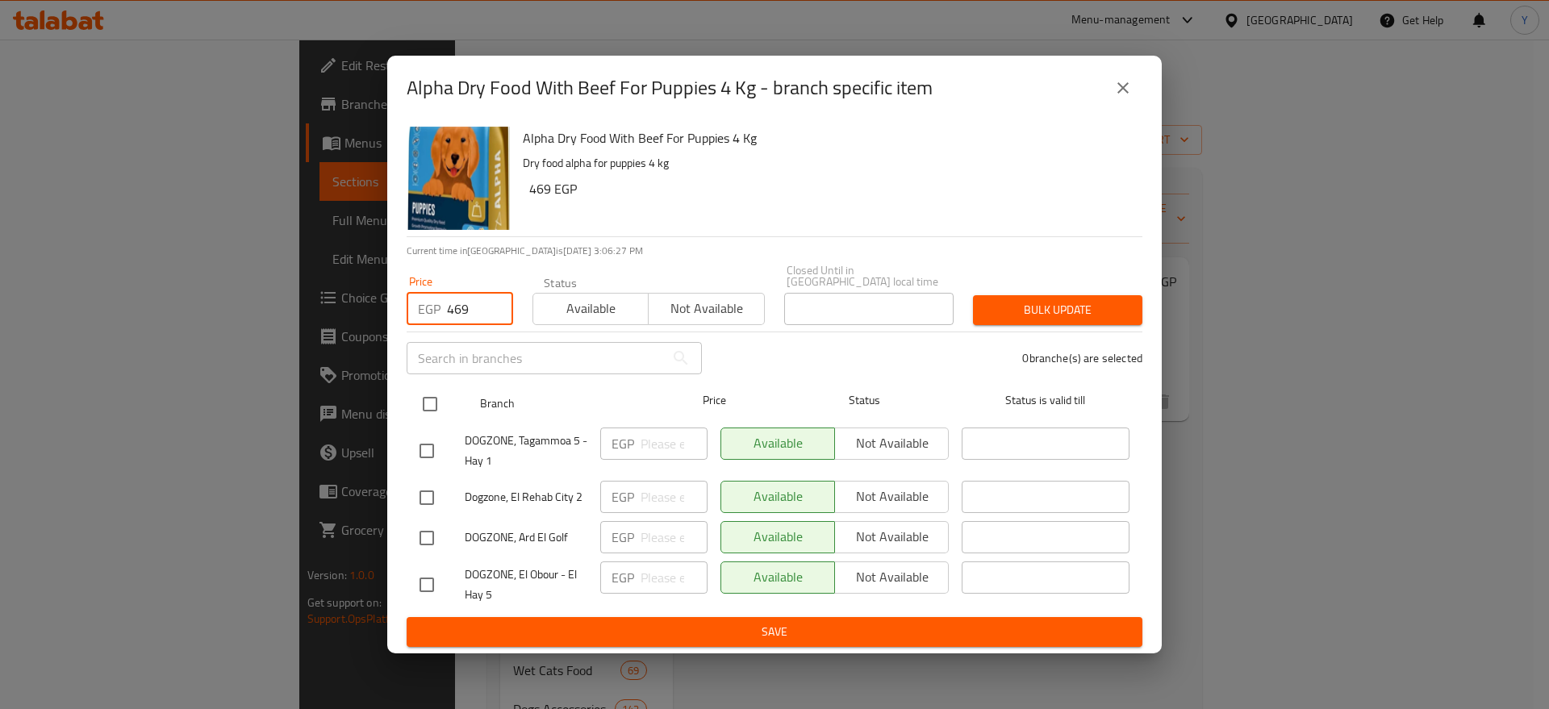
checkbox input "true"
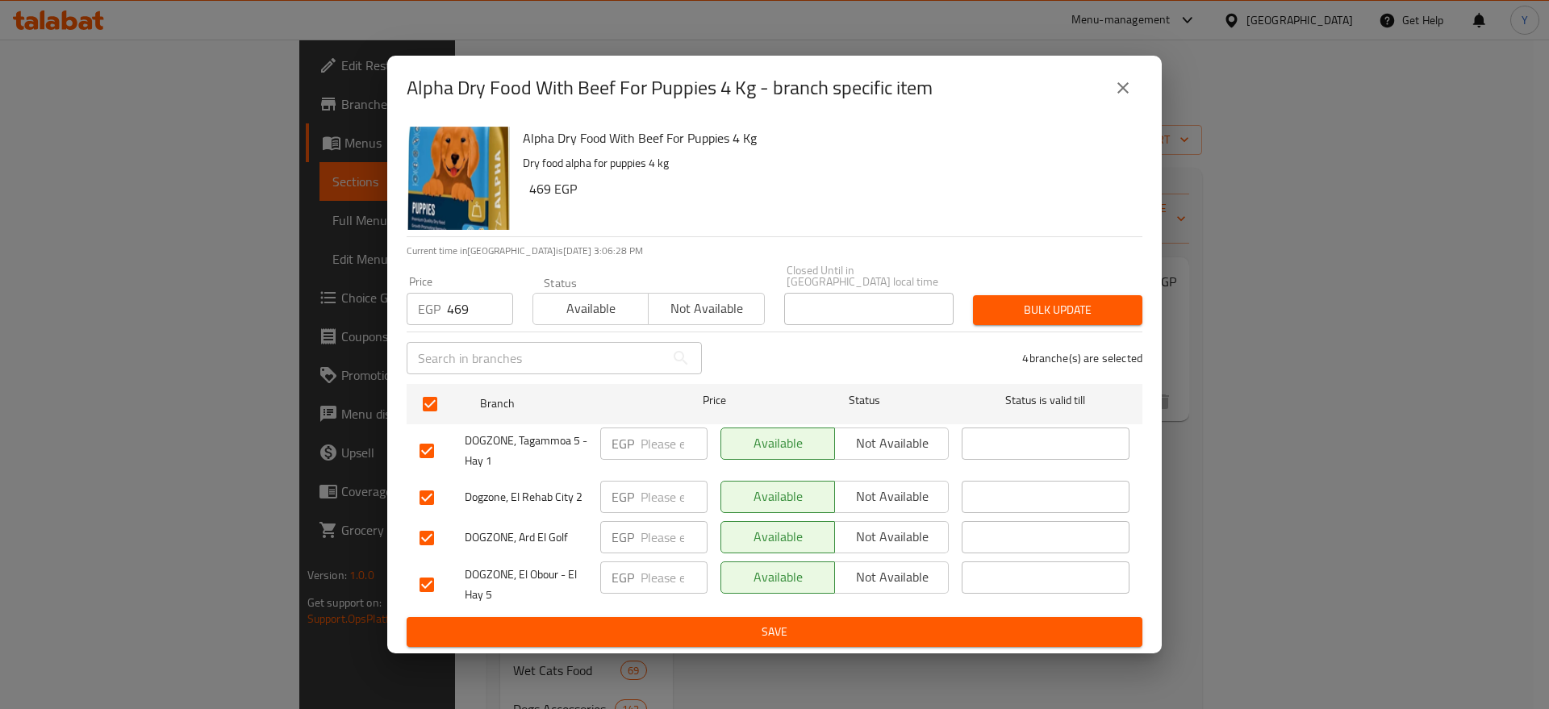
click at [1008, 300] on span "Bulk update" at bounding box center [1058, 310] width 144 height 20
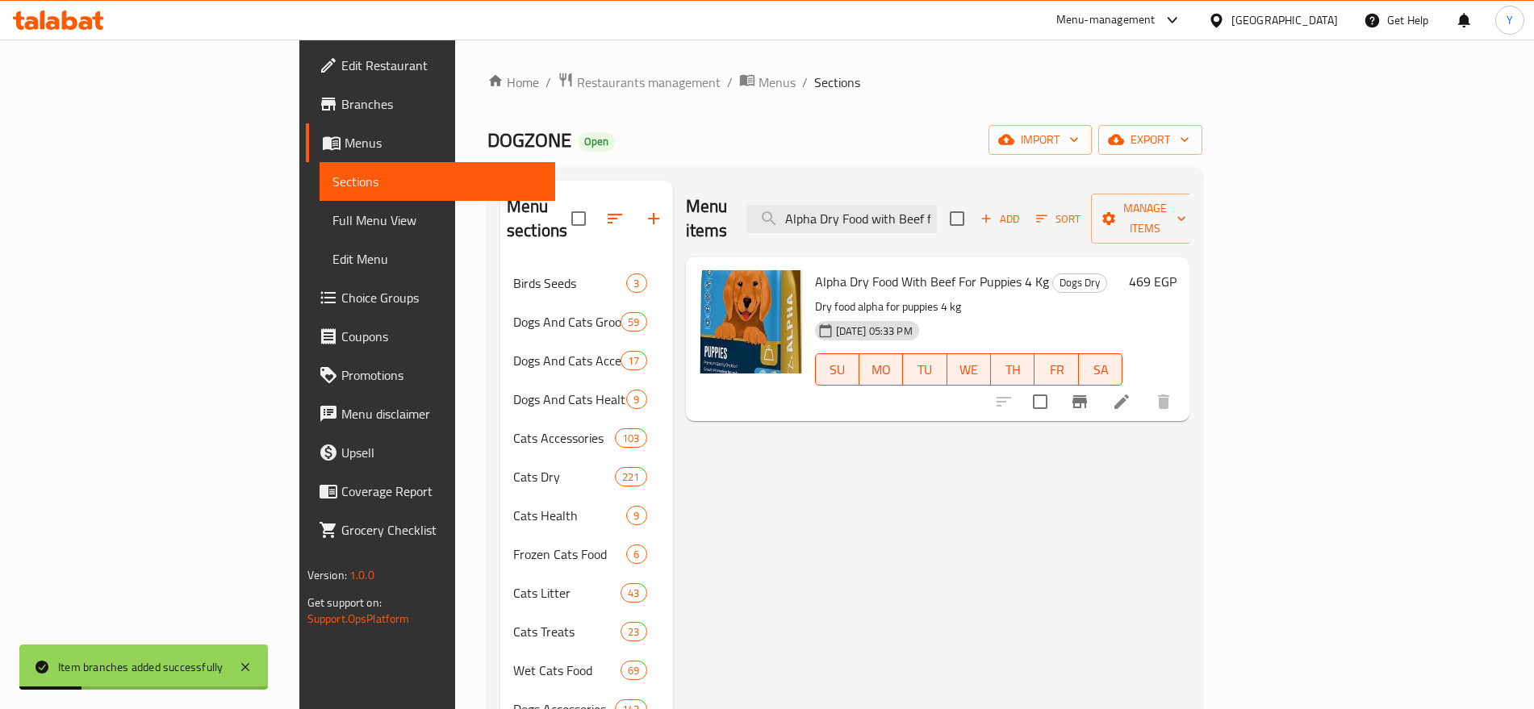
click at [1129, 395] on icon at bounding box center [1121, 402] width 15 height 15
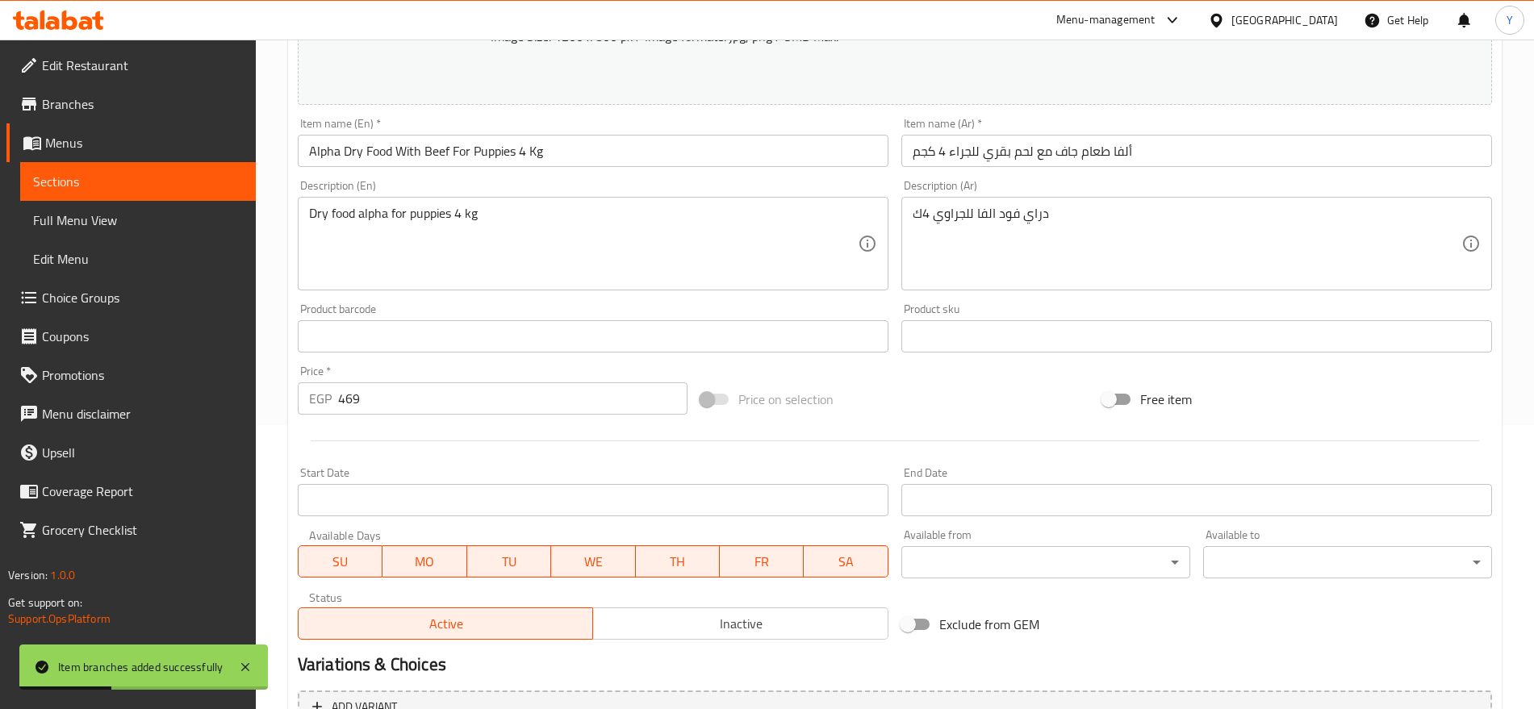
scroll to position [336, 0]
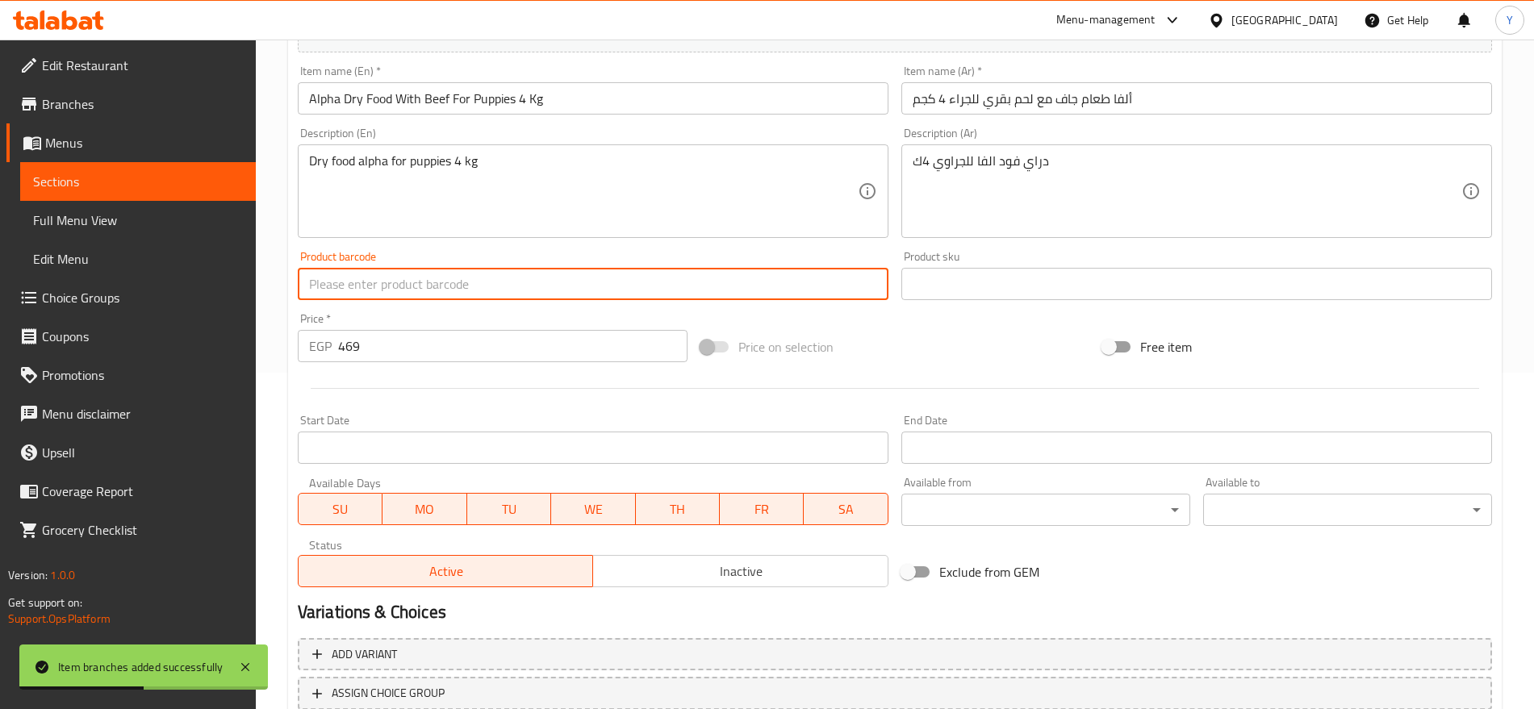
click at [830, 286] on input "text" at bounding box center [593, 284] width 591 height 32
paste input "6225000336988"
type input "6225000336988"
click at [992, 288] on input "text" at bounding box center [1196, 284] width 591 height 32
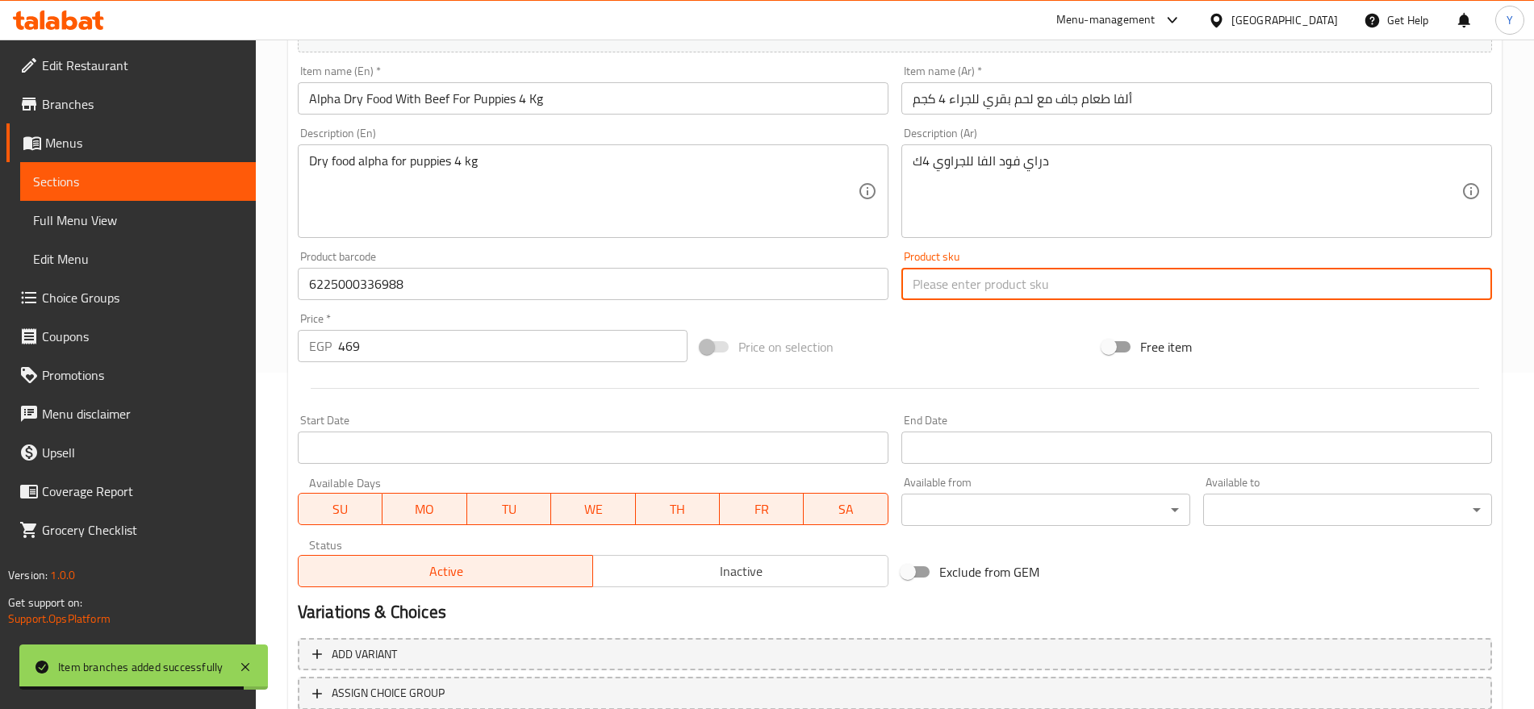
paste input "3306"
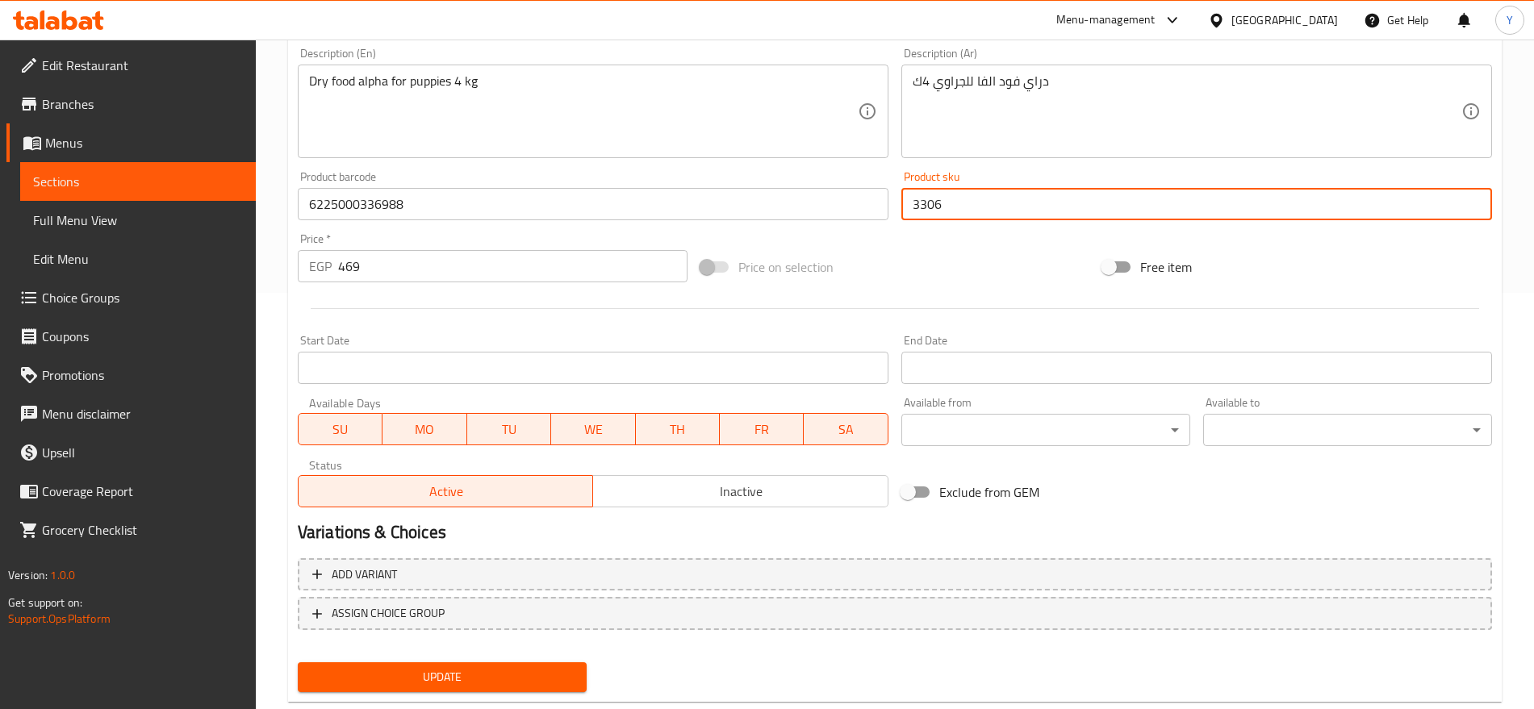
scroll to position [454, 0]
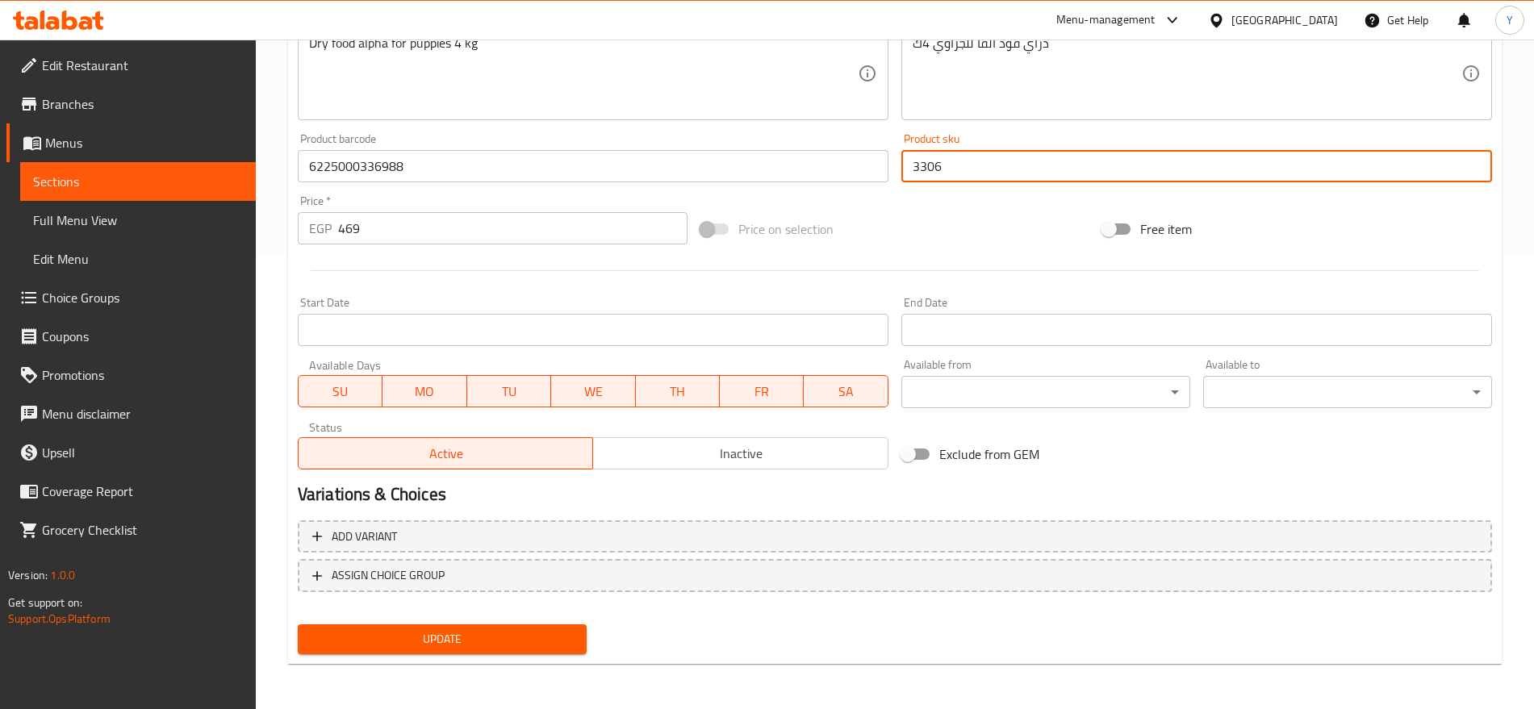
type input "3306"
click at [534, 639] on span "Update" at bounding box center [442, 639] width 263 height 20
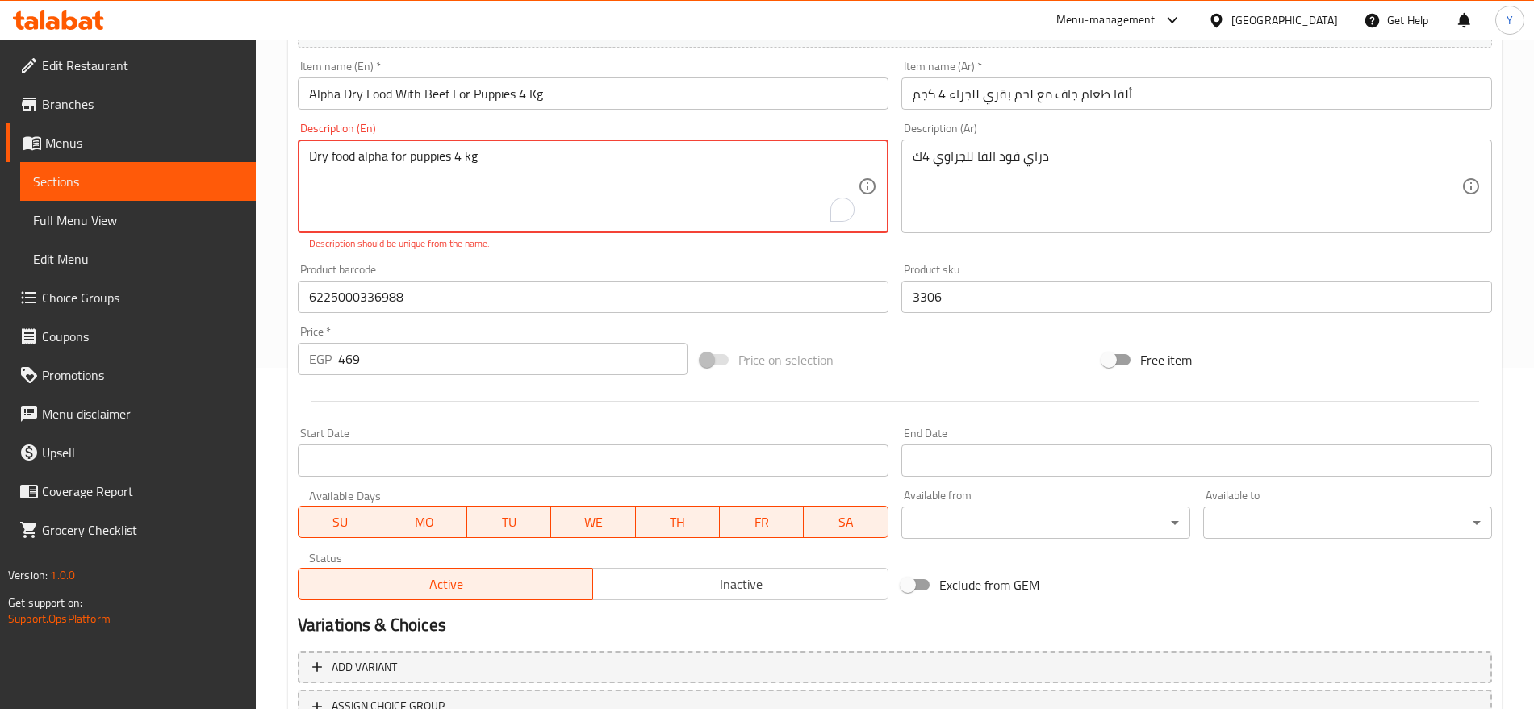
scroll to position [186, 0]
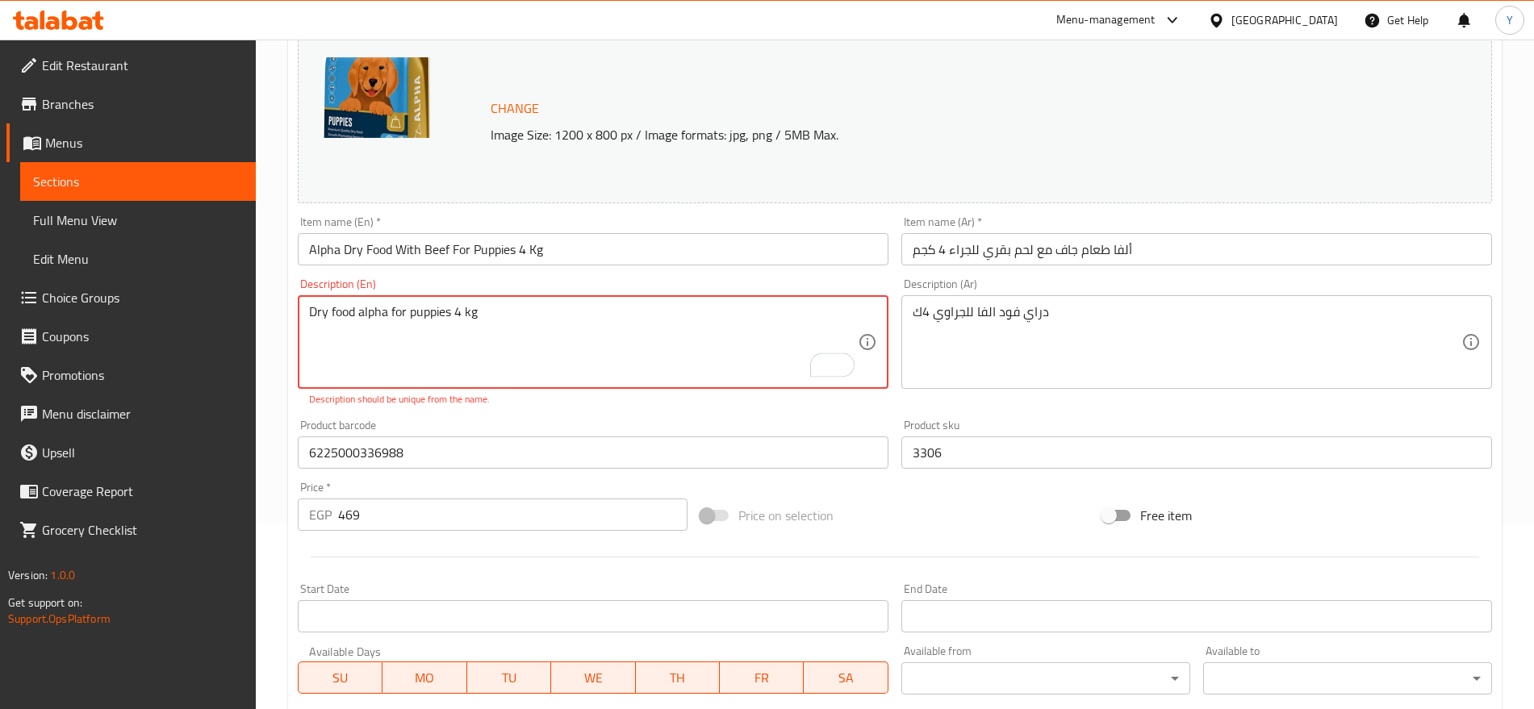
click at [435, 322] on textarea "Dry food alpha for puppies 4 kg" at bounding box center [583, 342] width 549 height 77
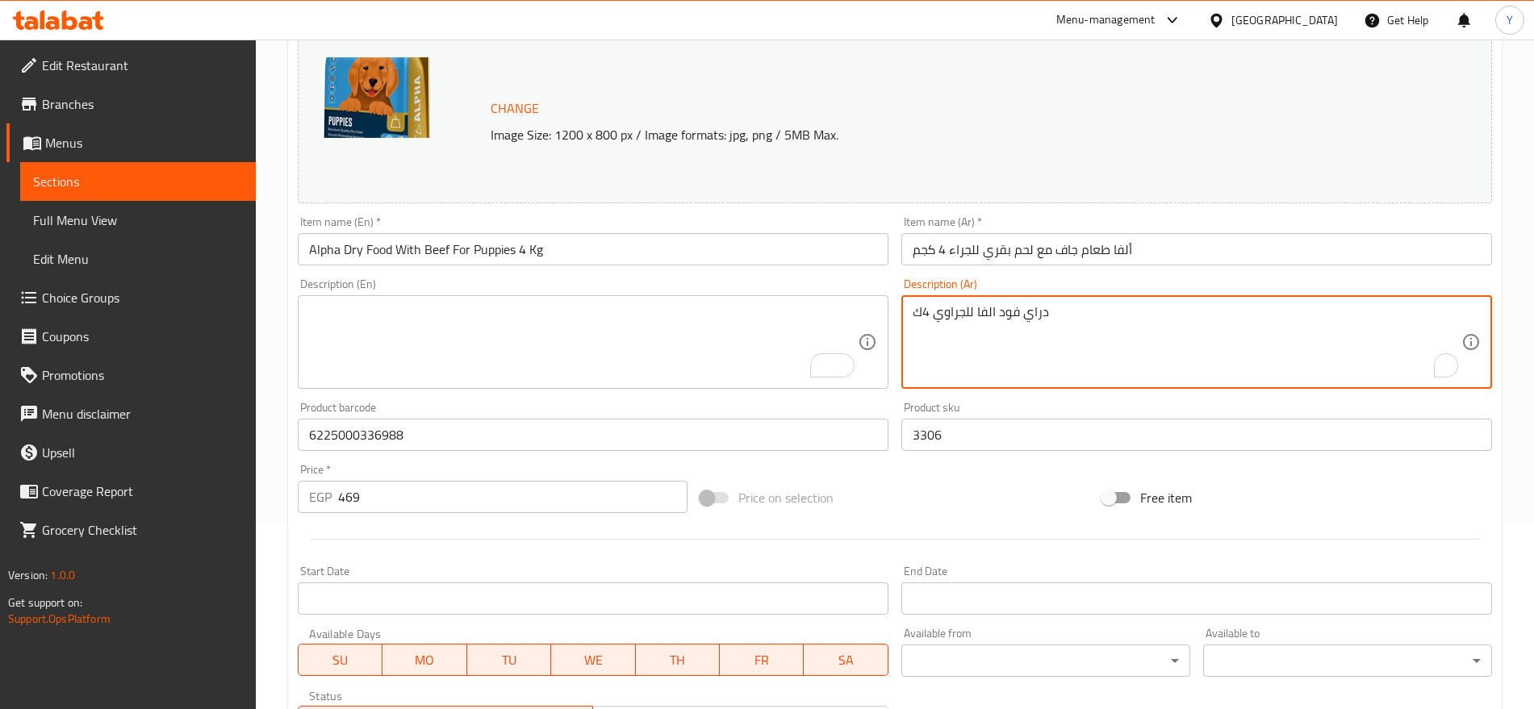
click at [955, 309] on textarea "دراي فود الفا للجراوي 4ك" at bounding box center [1187, 342] width 549 height 77
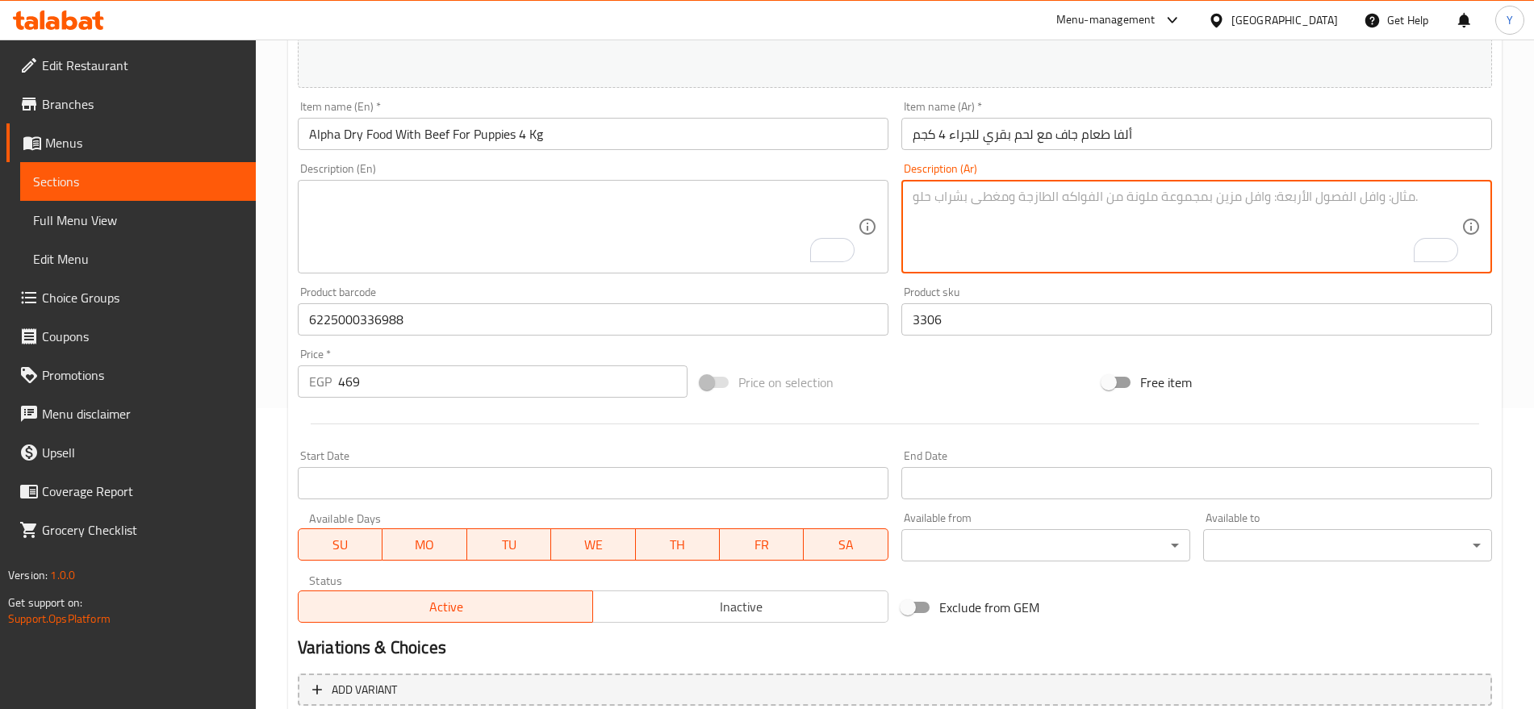
scroll to position [454, 0]
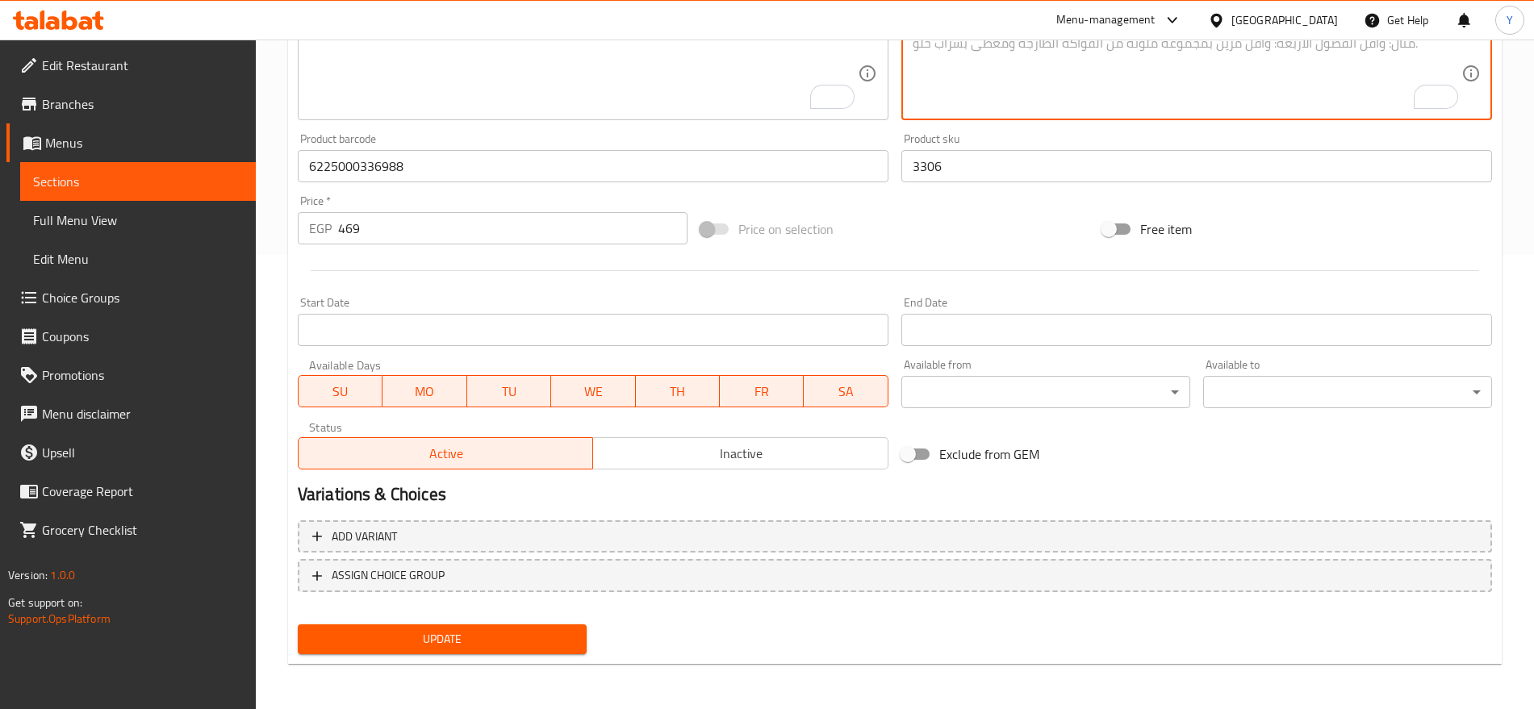
click at [545, 630] on span "Update" at bounding box center [442, 639] width 263 height 20
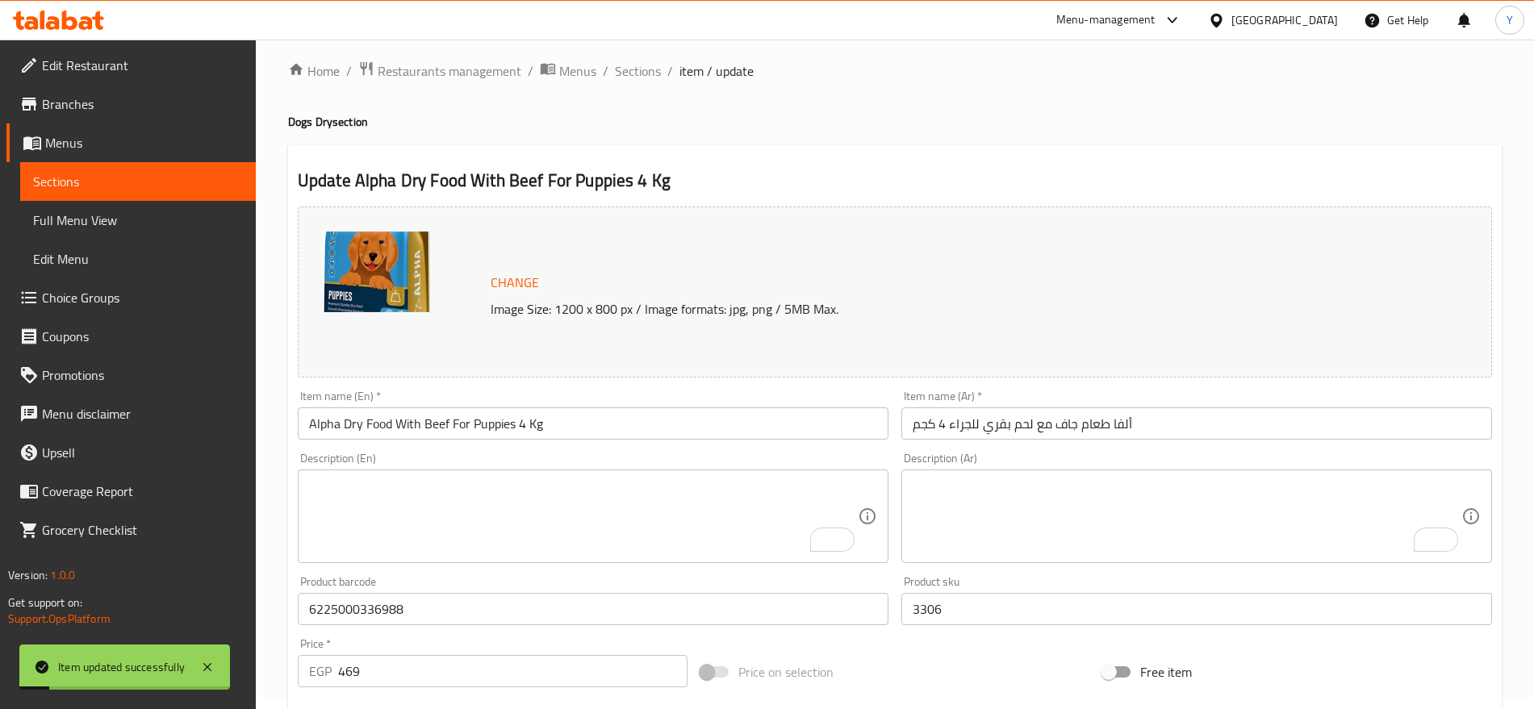
scroll to position [0, 0]
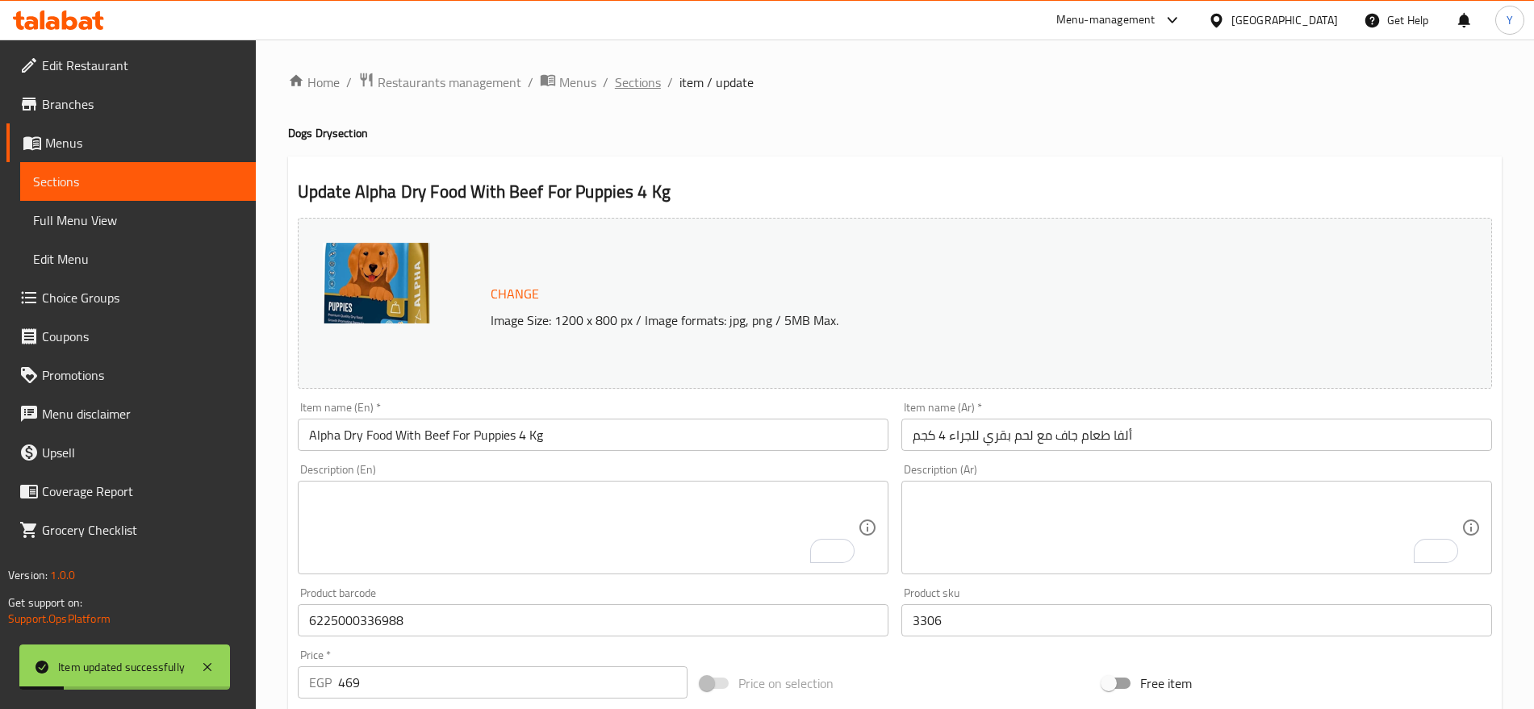
click at [637, 86] on span "Sections" at bounding box center [638, 82] width 46 height 19
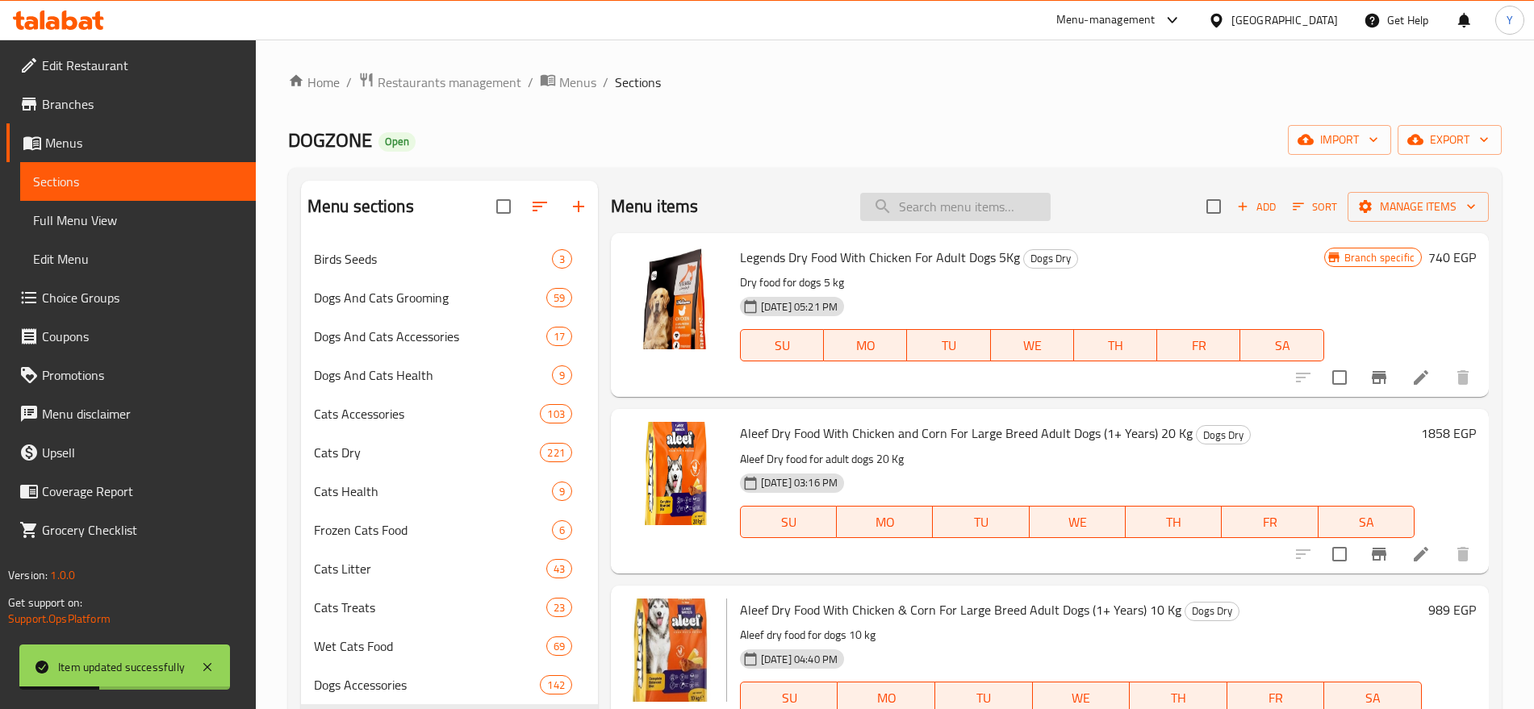
click at [988, 204] on input "search" at bounding box center [955, 207] width 190 height 28
paste input "6225000336995"
type input "6225000336995"
click at [976, 208] on input "6225000336995" at bounding box center [955, 207] width 190 height 28
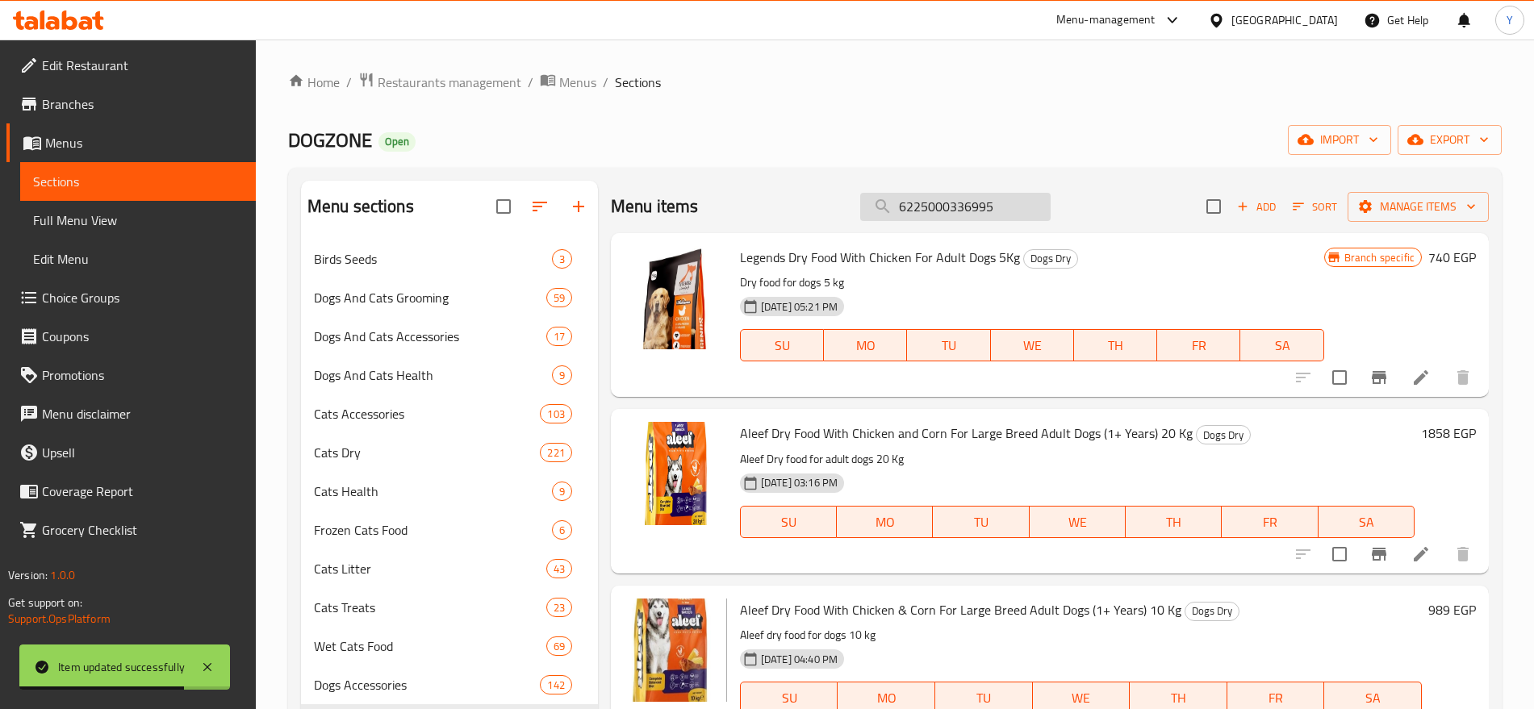
click at [976, 208] on input "6225000336995" at bounding box center [955, 207] width 190 height 28
paste input "6225000336995"
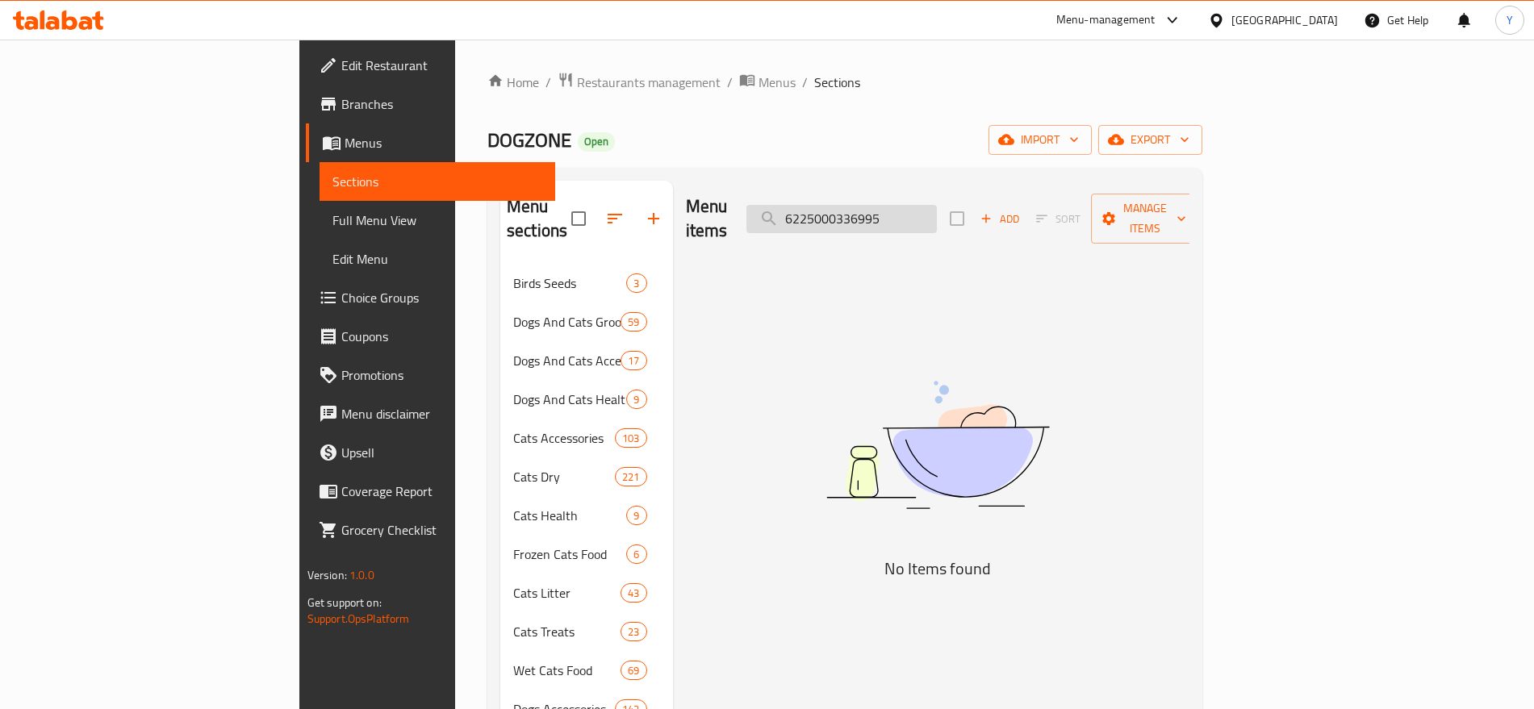
click at [936, 217] on input "6225000336995" at bounding box center [841, 219] width 190 height 28
paste input "Alpha Dry Food with Chicken for Adult Dogs4 kg"
click at [937, 207] on input "Alpha Dry Food with Chicken for Adult Dogs4 kg" at bounding box center [841, 219] width 190 height 28
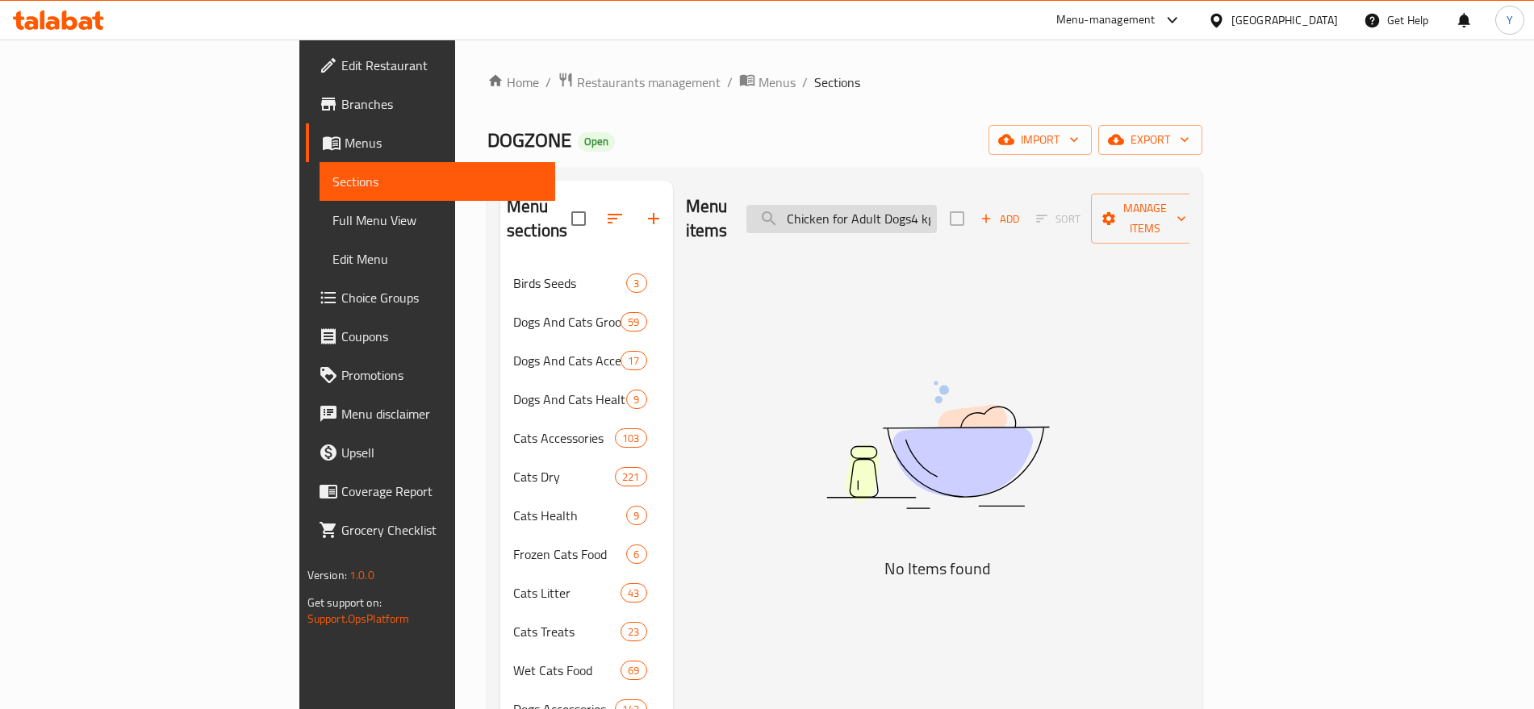
click at [937, 207] on input "Alpha Dry Food with Chicken for Adult Dogs4 kg" at bounding box center [841, 219] width 190 height 28
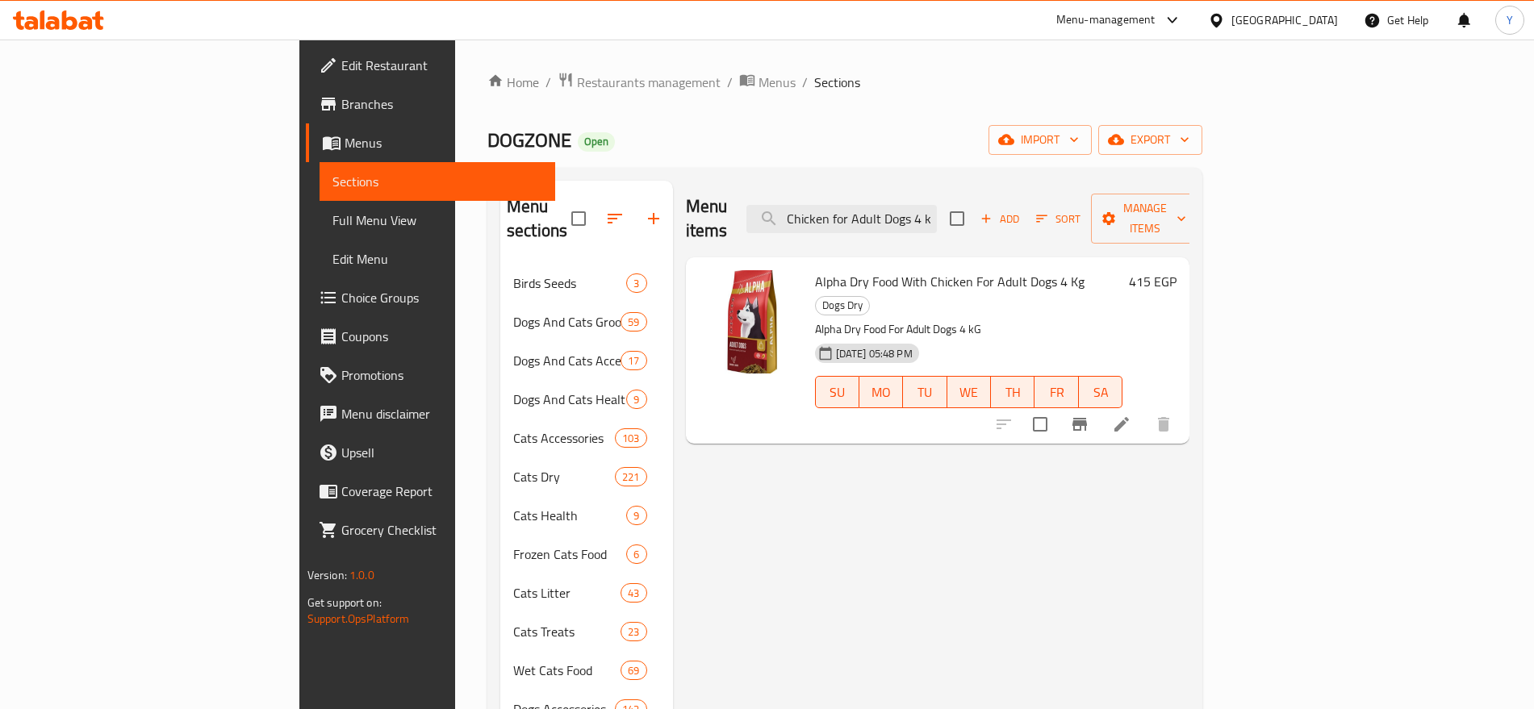
type input "Alpha Dry Food with Chicken for Adult Dogs 4 kg"
click at [1089, 415] on icon "Branch-specific-item" at bounding box center [1079, 424] width 19 height 19
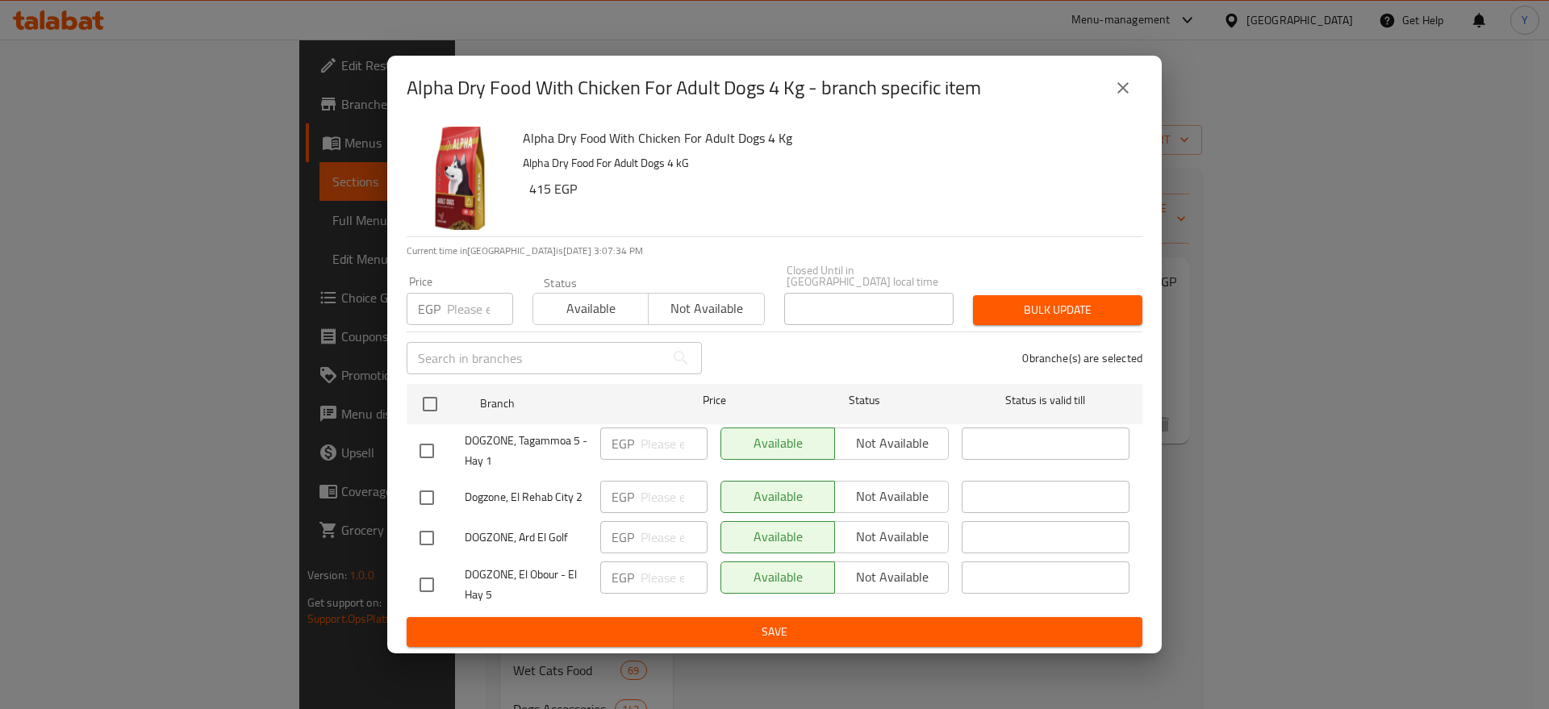
click at [464, 299] on input "number" at bounding box center [480, 309] width 66 height 32
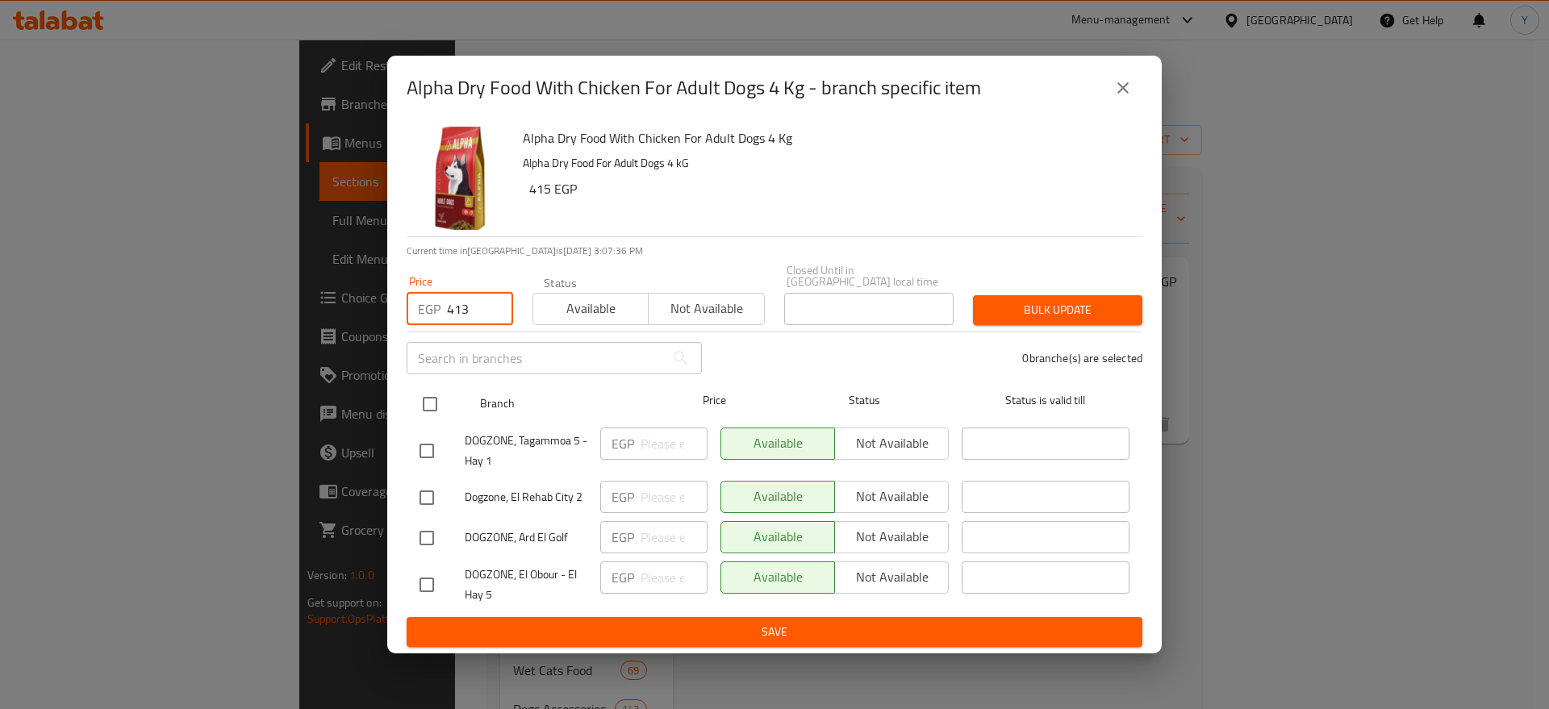
type input "413"
click at [436, 395] on input "checkbox" at bounding box center [430, 404] width 34 height 34
checkbox input "true"
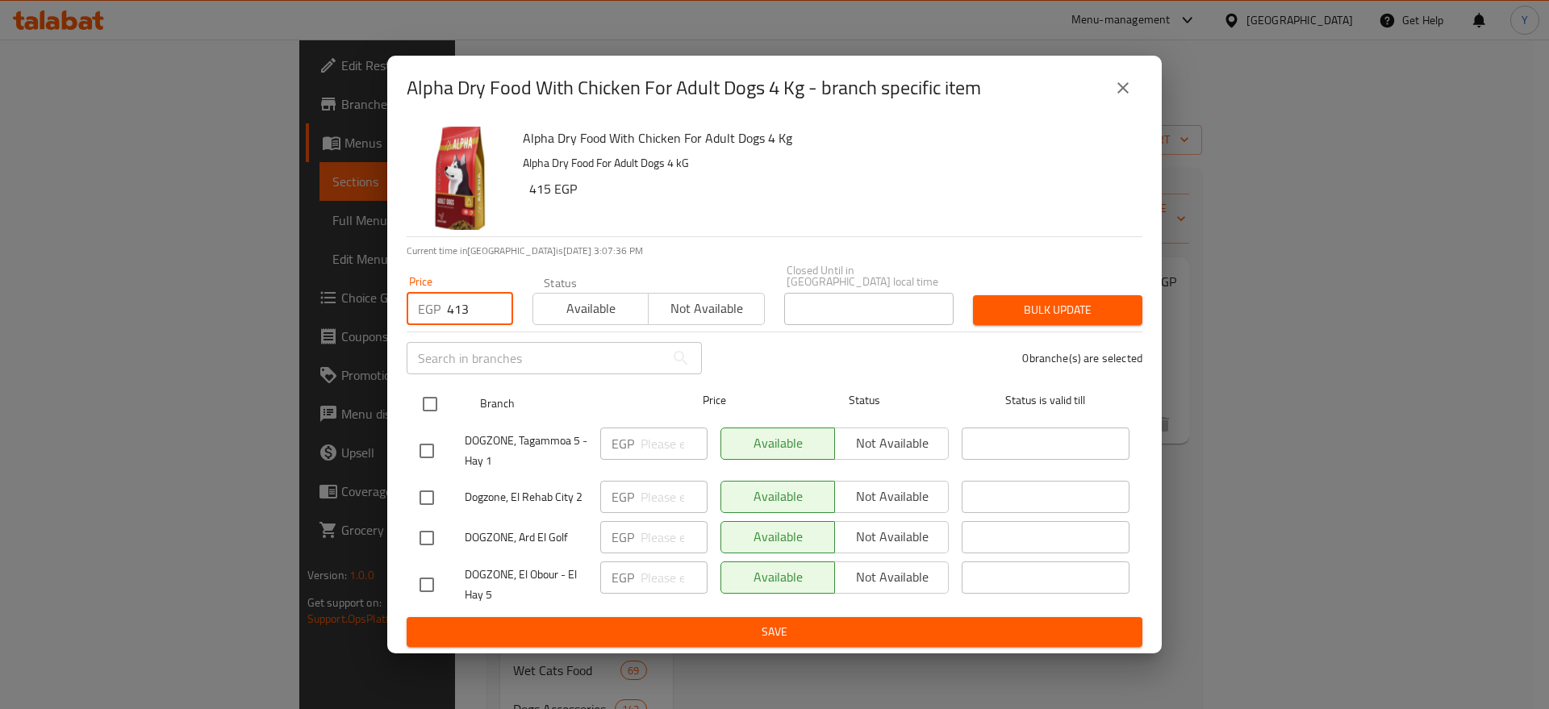
checkbox input "true"
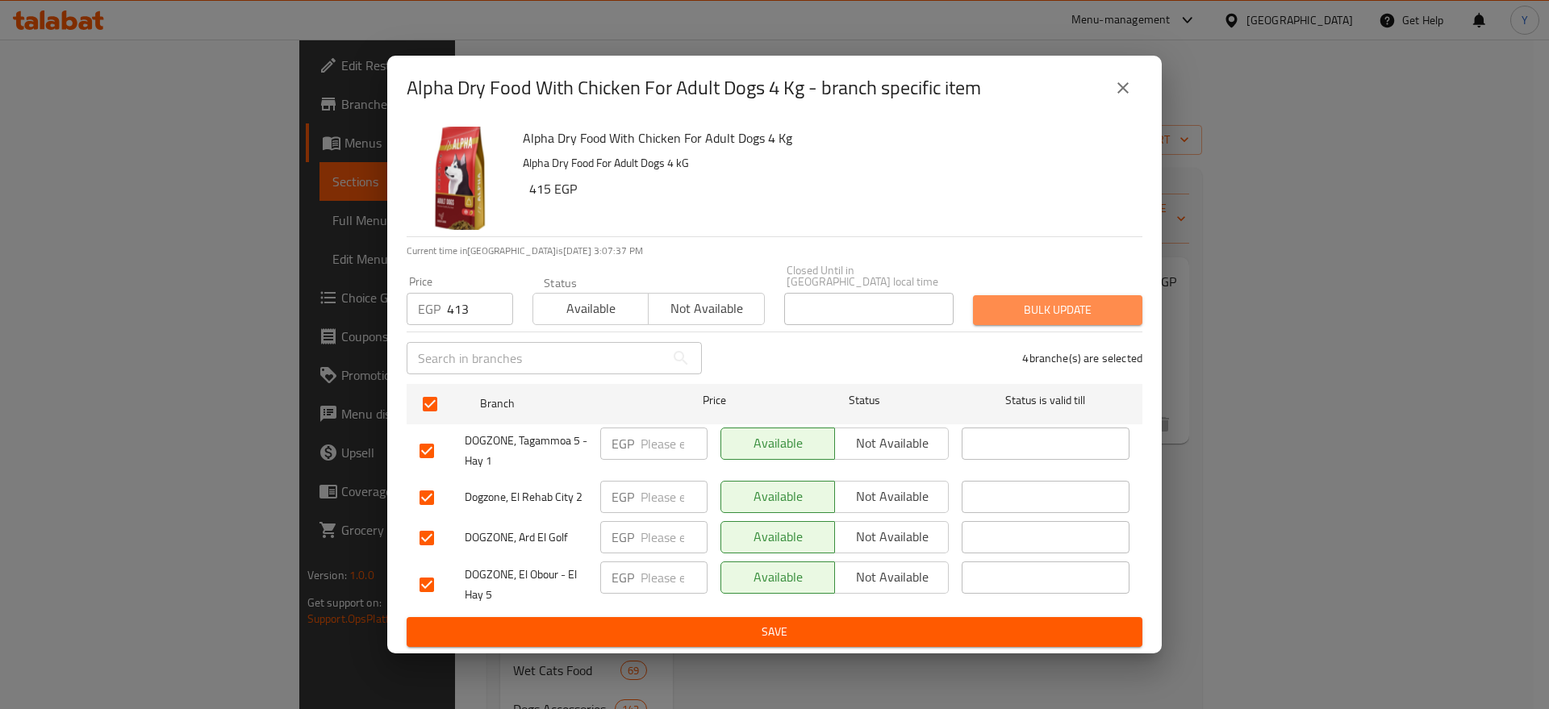
click at [1009, 306] on span "Bulk update" at bounding box center [1058, 310] width 144 height 20
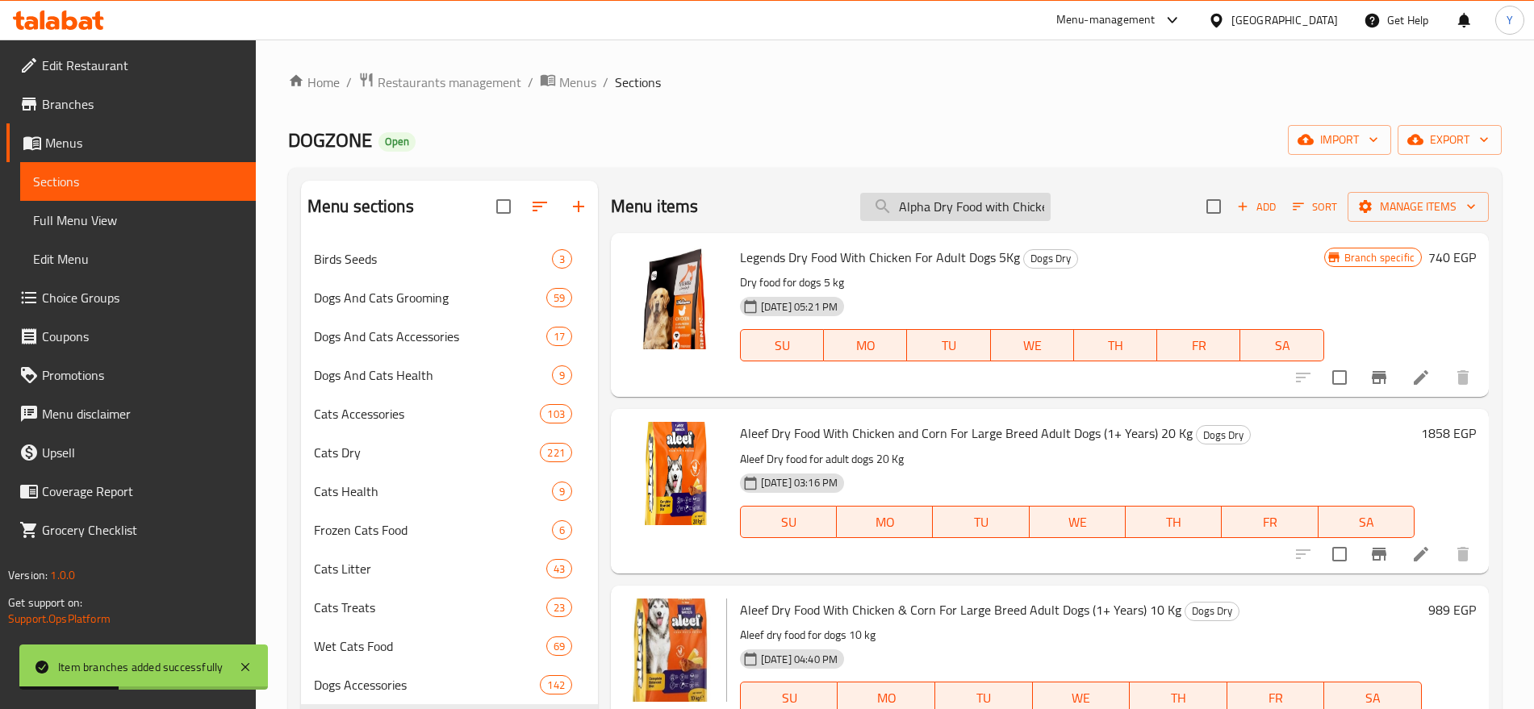
click at [1023, 204] on input "Alpha Dry Food with Chicken for Adult Dogs 4 kg" at bounding box center [955, 207] width 190 height 28
drag, startPoint x: 1026, startPoint y: 209, endPoint x: 1040, endPoint y: 208, distance: 14.5
click at [1051, 211] on div "Menu items Alpha Dry Food with Chicken for Adult Dogs 4 kg Add Sort Manage items" at bounding box center [1050, 207] width 878 height 52
click at [1023, 205] on input "Alpha Dry Food with Chicken for Adult Dogs 4 kg" at bounding box center [955, 207] width 190 height 28
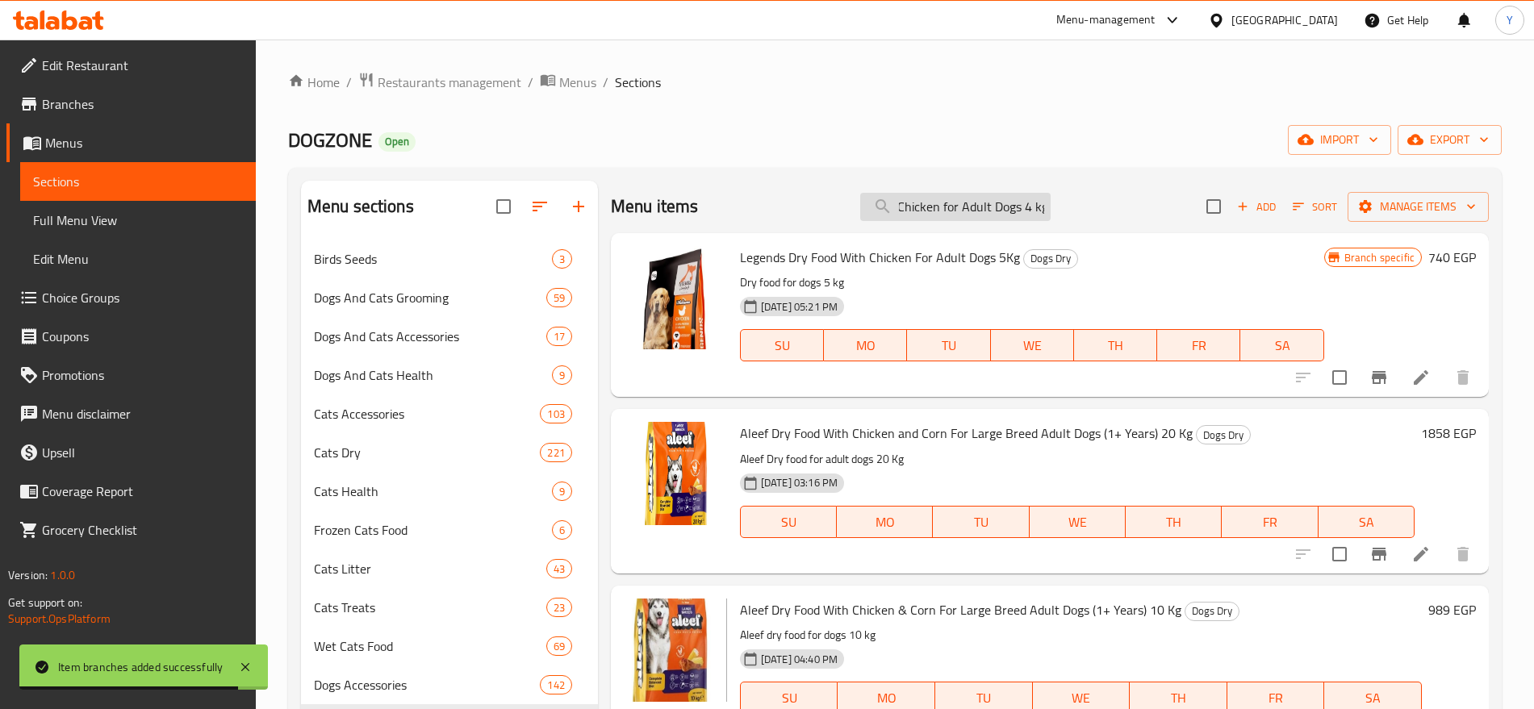
drag, startPoint x: 1025, startPoint y: 211, endPoint x: 1038, endPoint y: 215, distance: 13.5
click at [1038, 215] on input "Alpha Dry Food with Chicken for Adult Dogs 4 kg" at bounding box center [955, 207] width 190 height 28
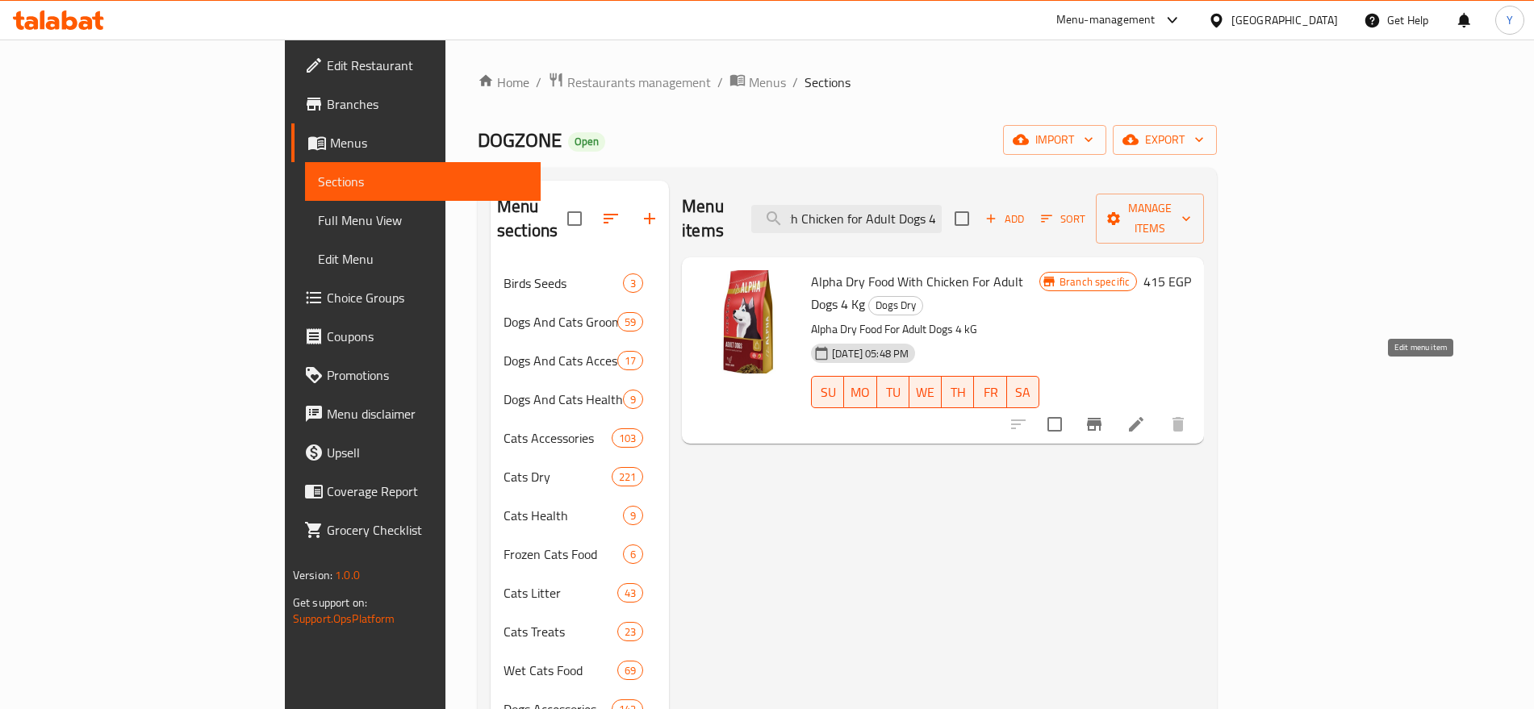
type input "Alpha Dry Food with Chicken for Adult Dogs 4"
click at [1146, 415] on icon at bounding box center [1135, 424] width 19 height 19
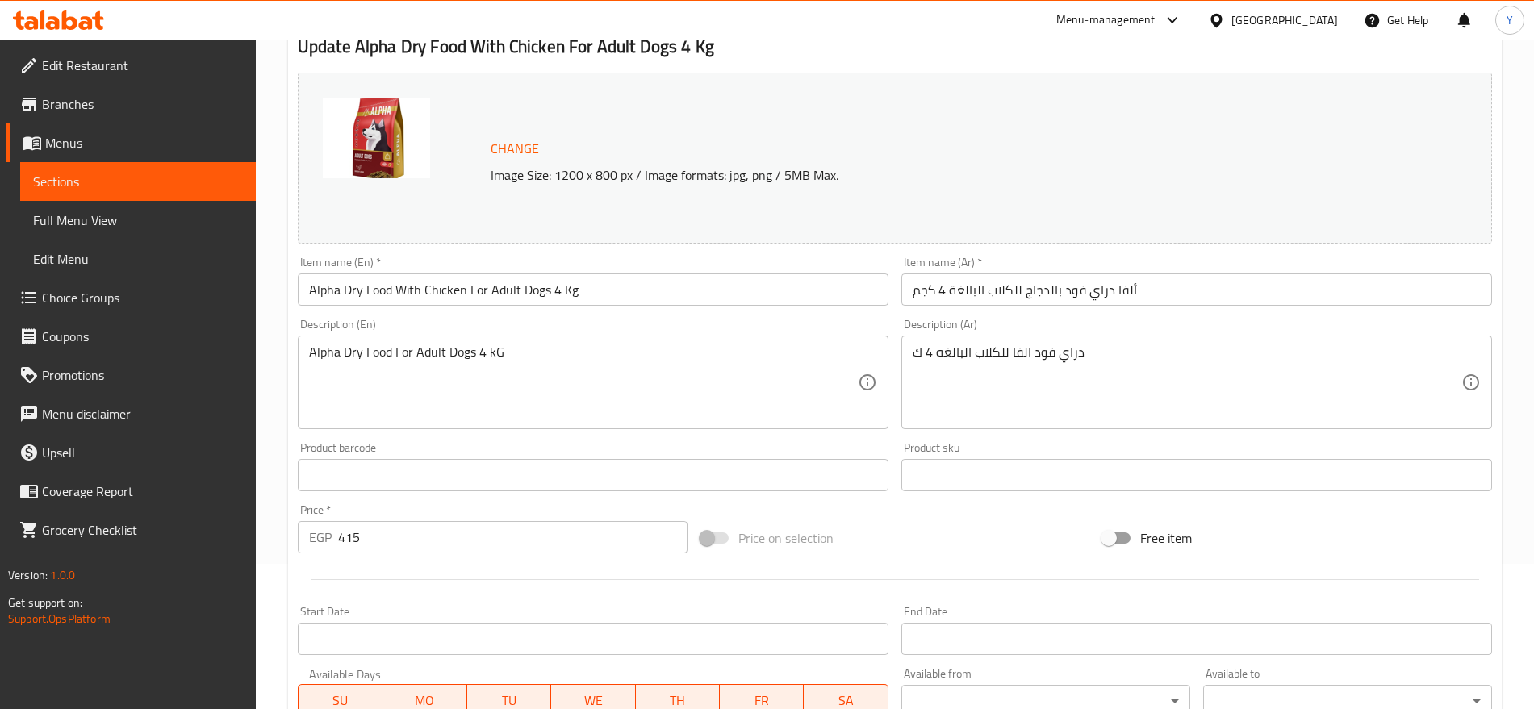
scroll to position [202, 0]
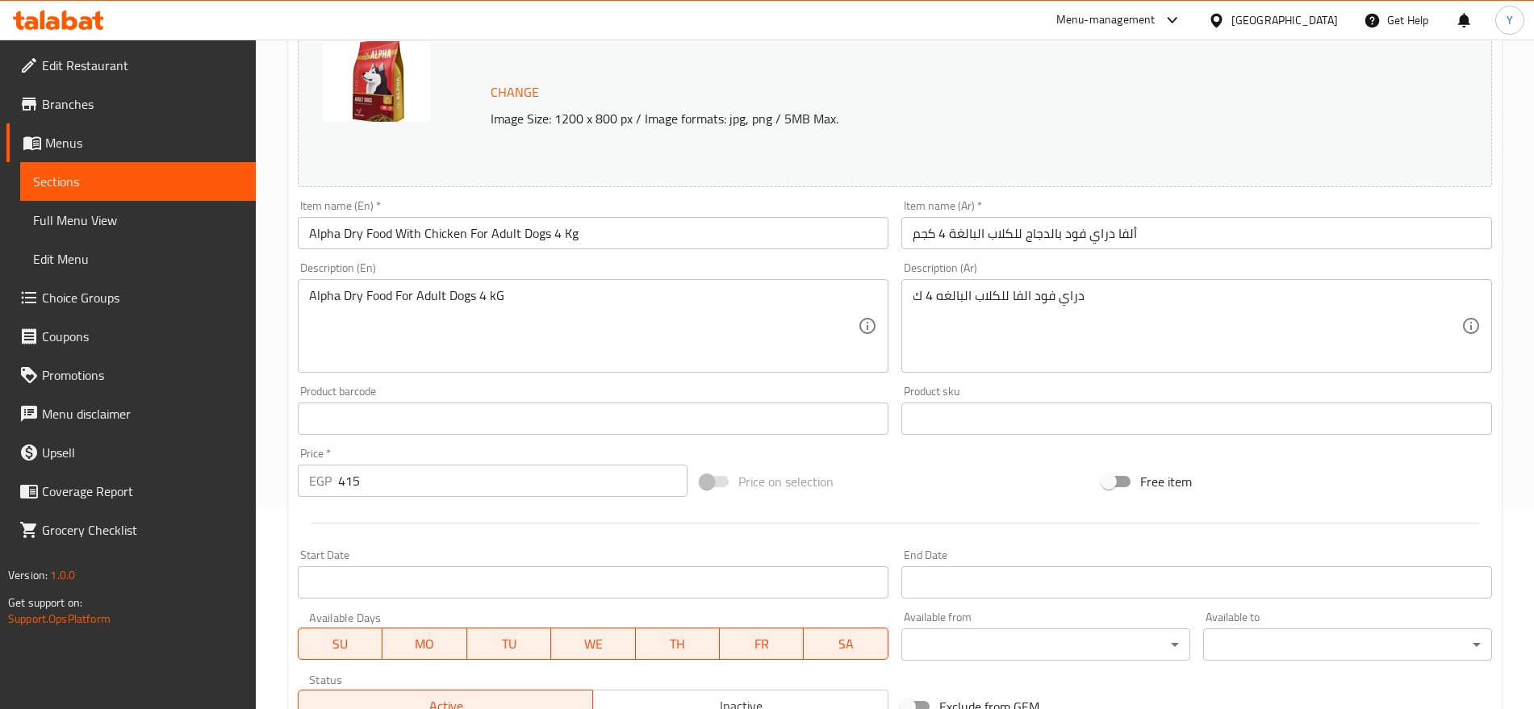
click at [999, 410] on input "text" at bounding box center [1196, 419] width 591 height 32
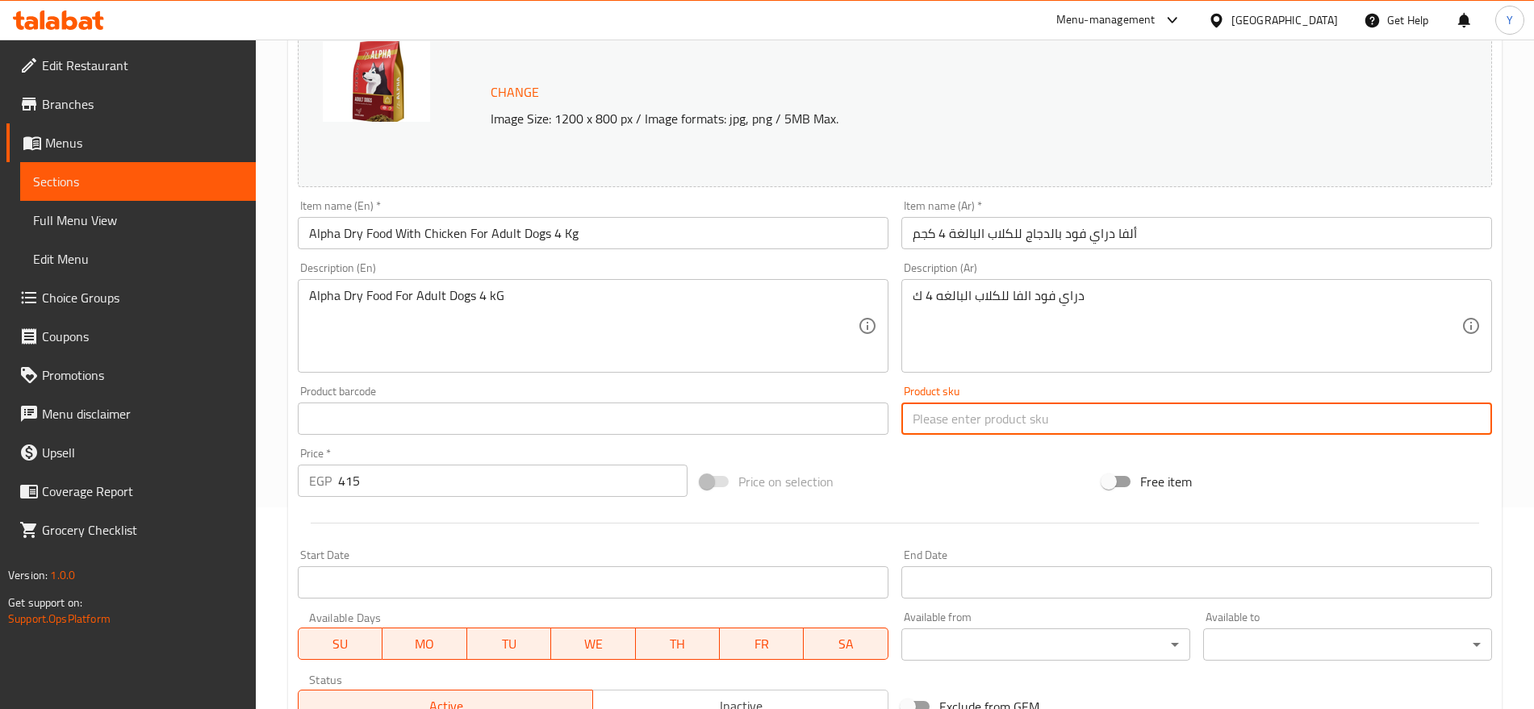
paste input "3175"
type input "3175"
click at [800, 419] on input "text" at bounding box center [593, 419] width 591 height 32
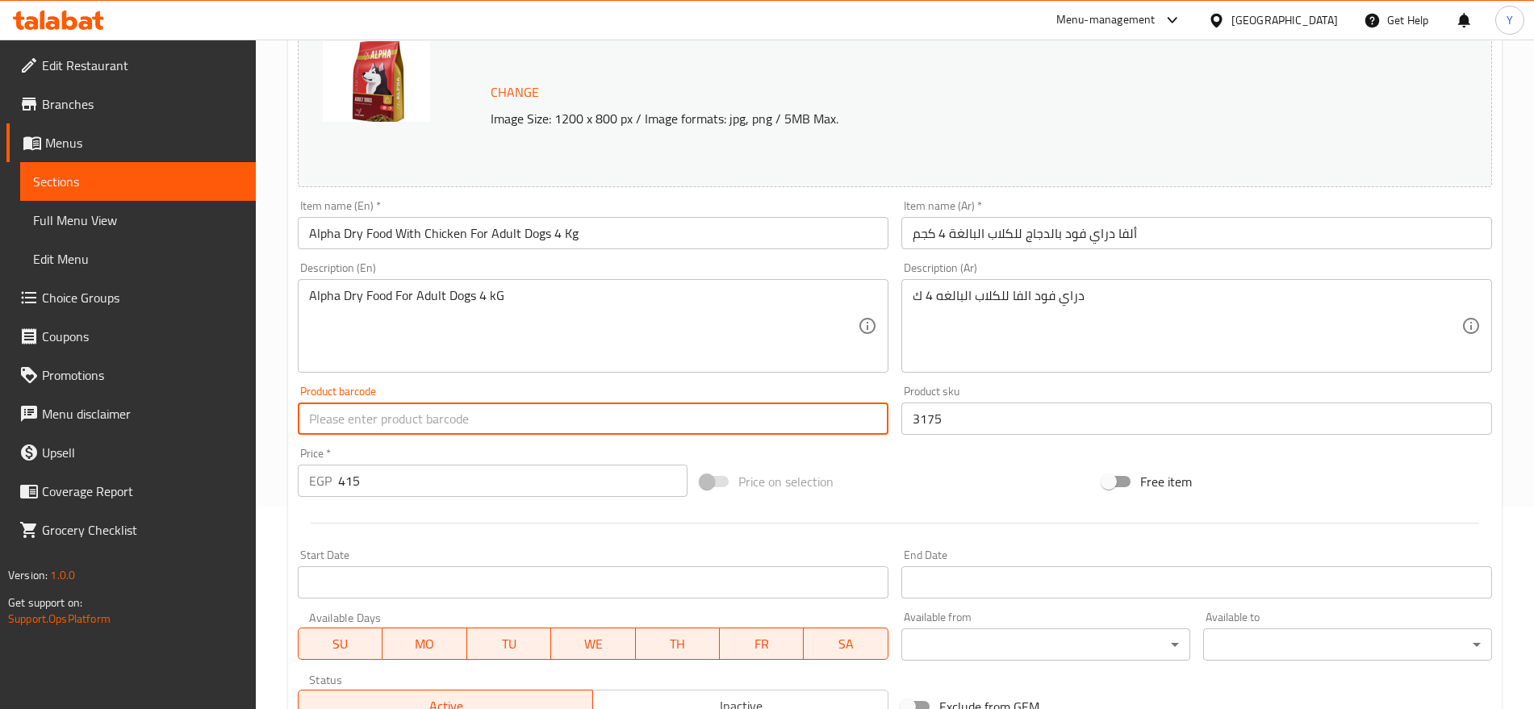
paste input "6225000336995"
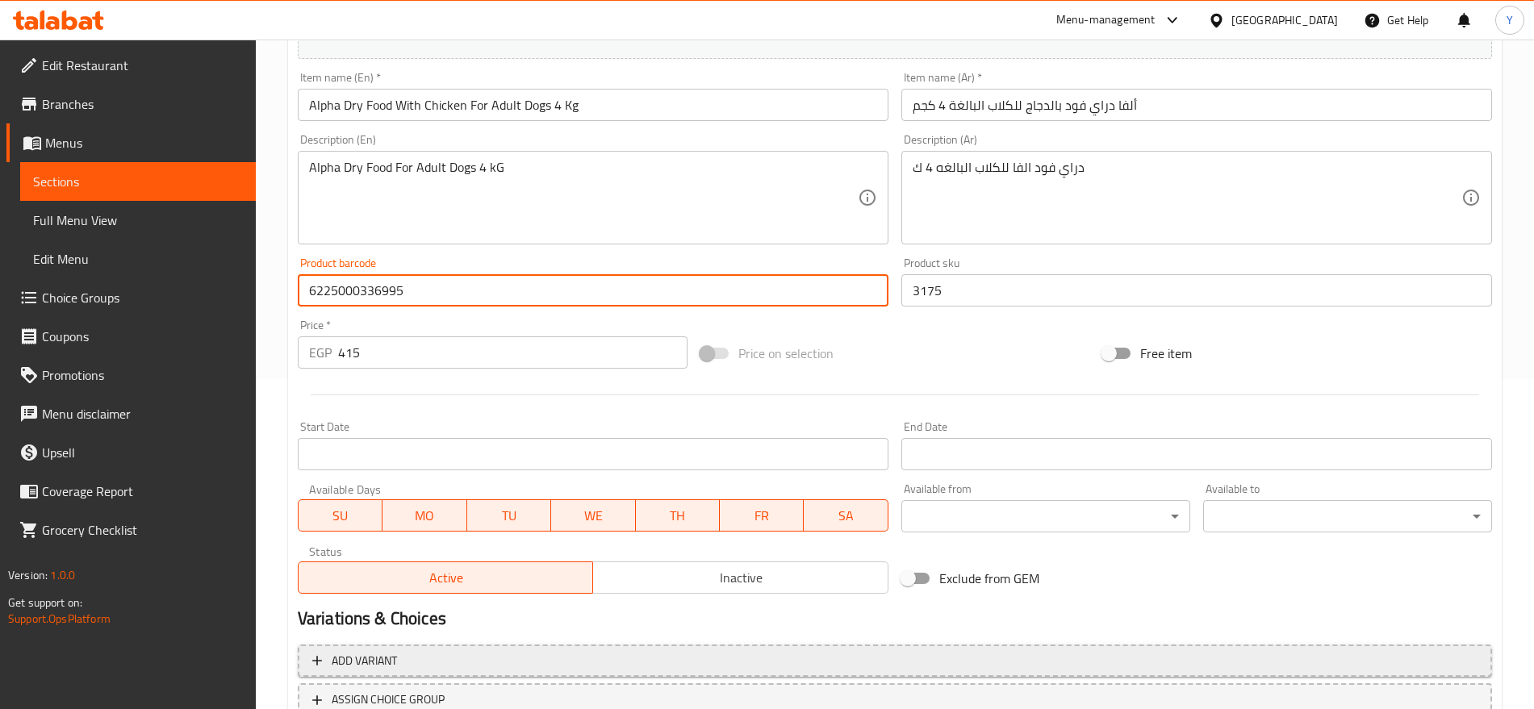
scroll to position [454, 0]
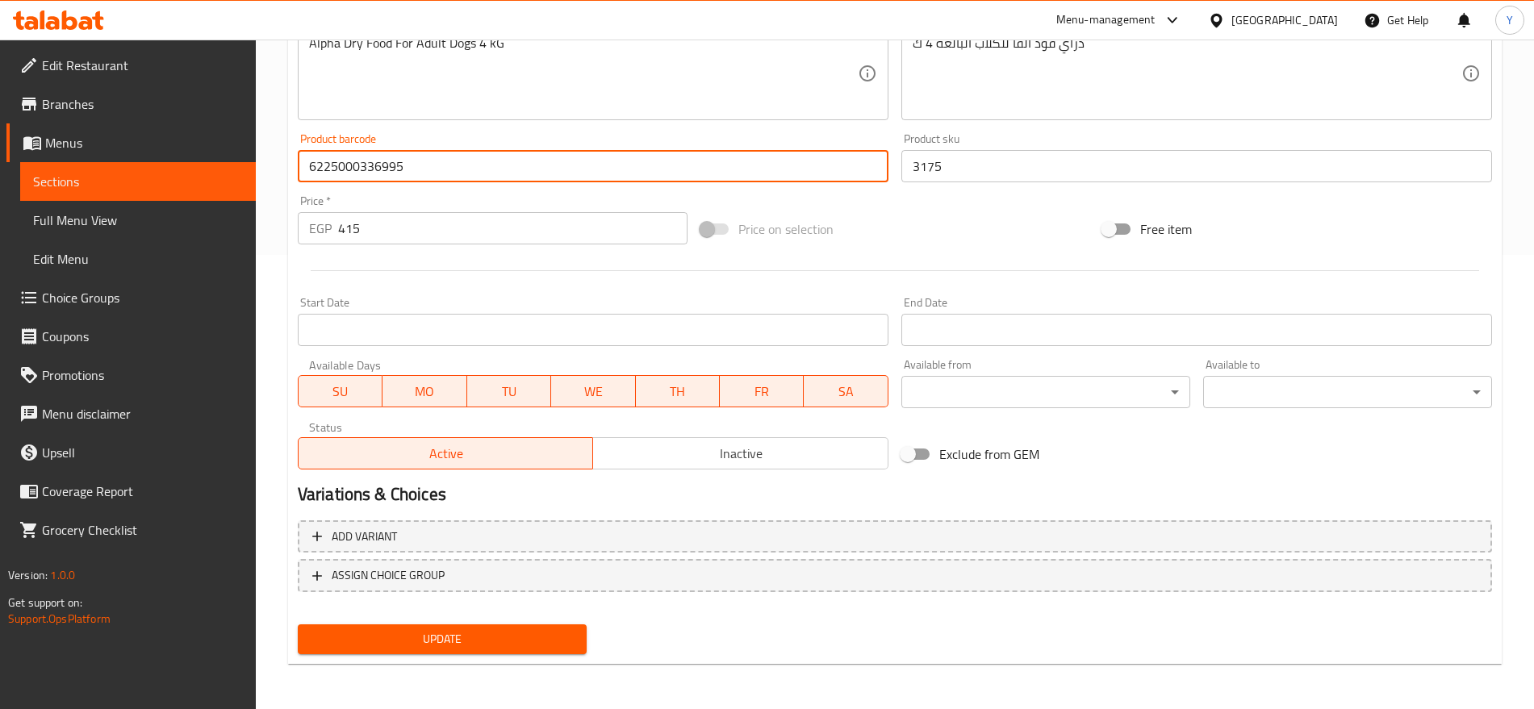
type input "6225000336995"
click at [549, 629] on span "Update" at bounding box center [442, 639] width 263 height 20
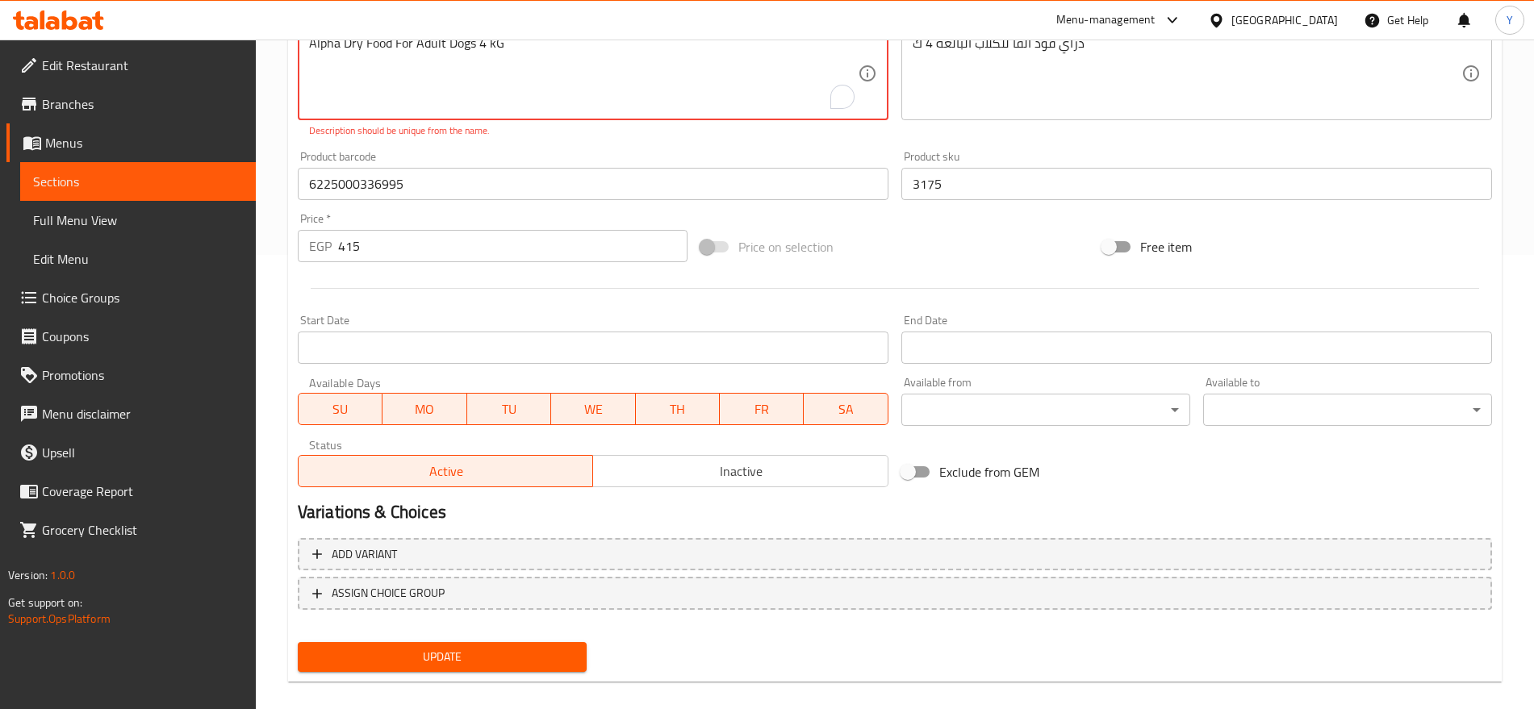
scroll to position [118, 0]
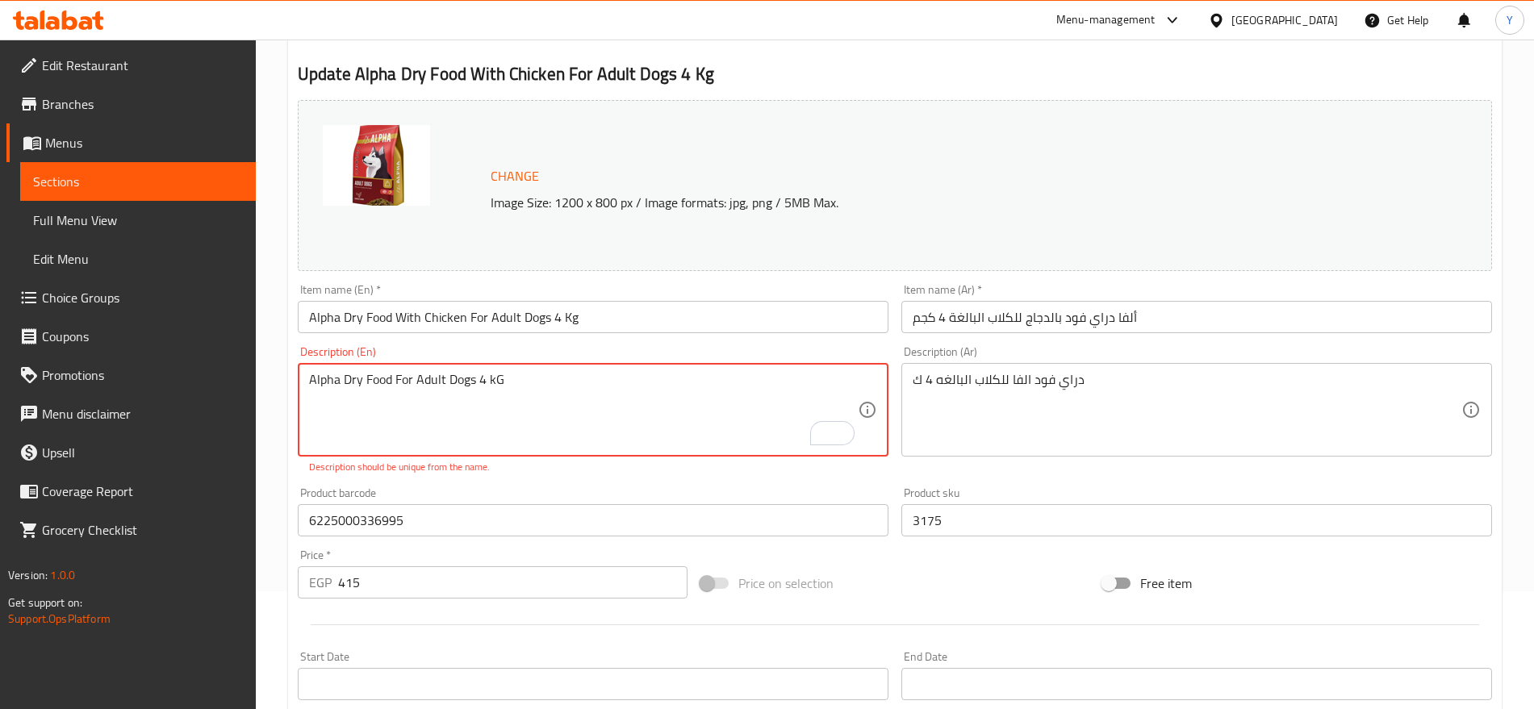
click at [600, 391] on textarea "Alpha Dry Food For Adult Dogs 4 kG" at bounding box center [583, 410] width 549 height 77
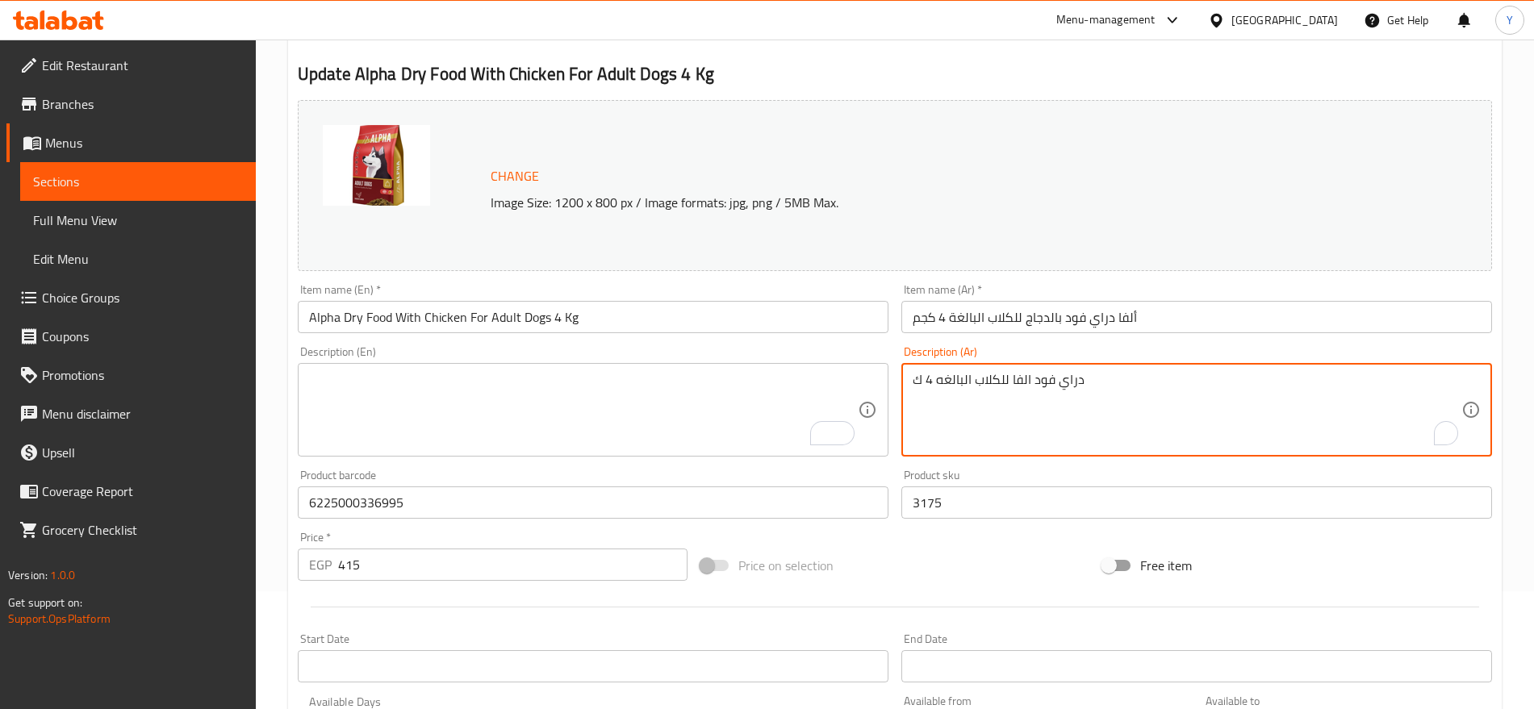
click at [957, 382] on textarea "دراي فود الفا للكلاب البالغه 4 ك" at bounding box center [1187, 410] width 549 height 77
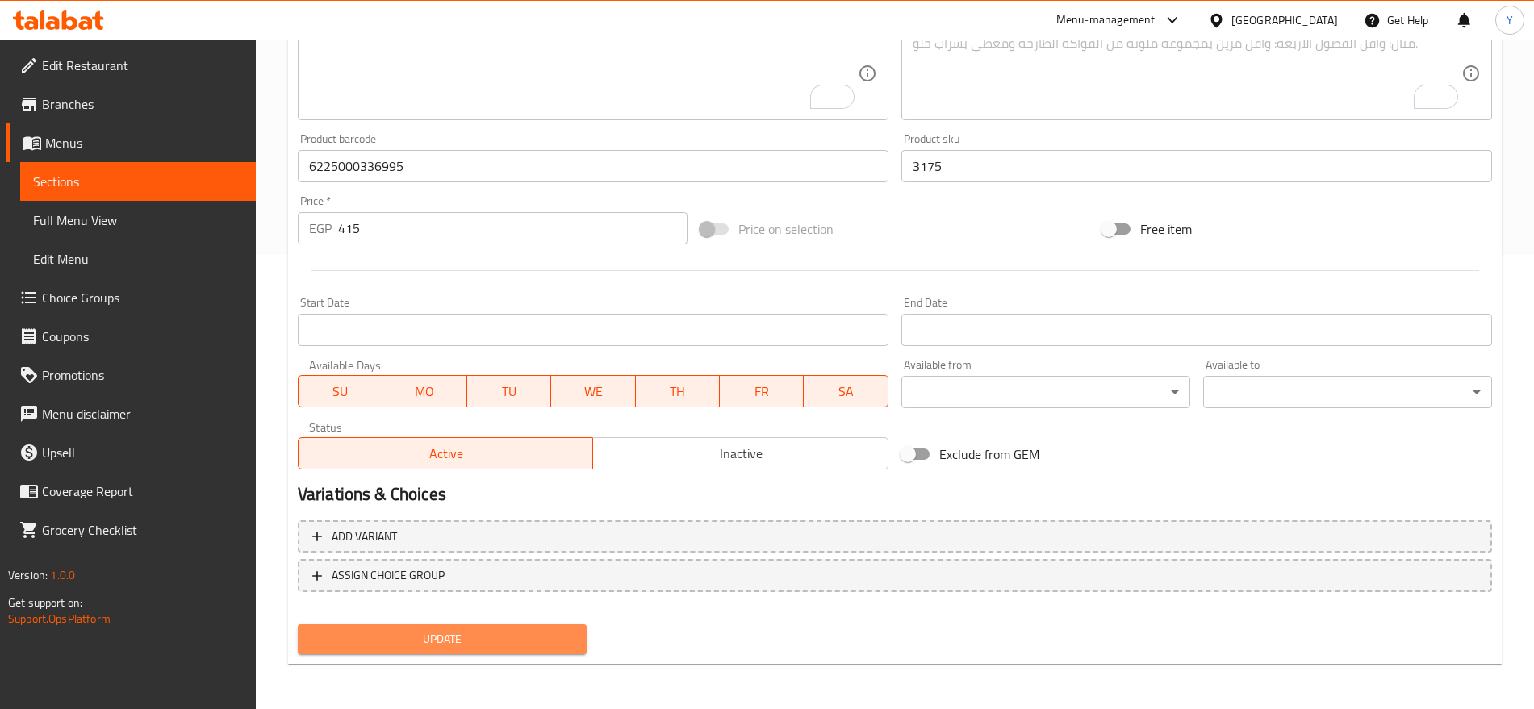
click at [512, 637] on span "Update" at bounding box center [442, 639] width 263 height 20
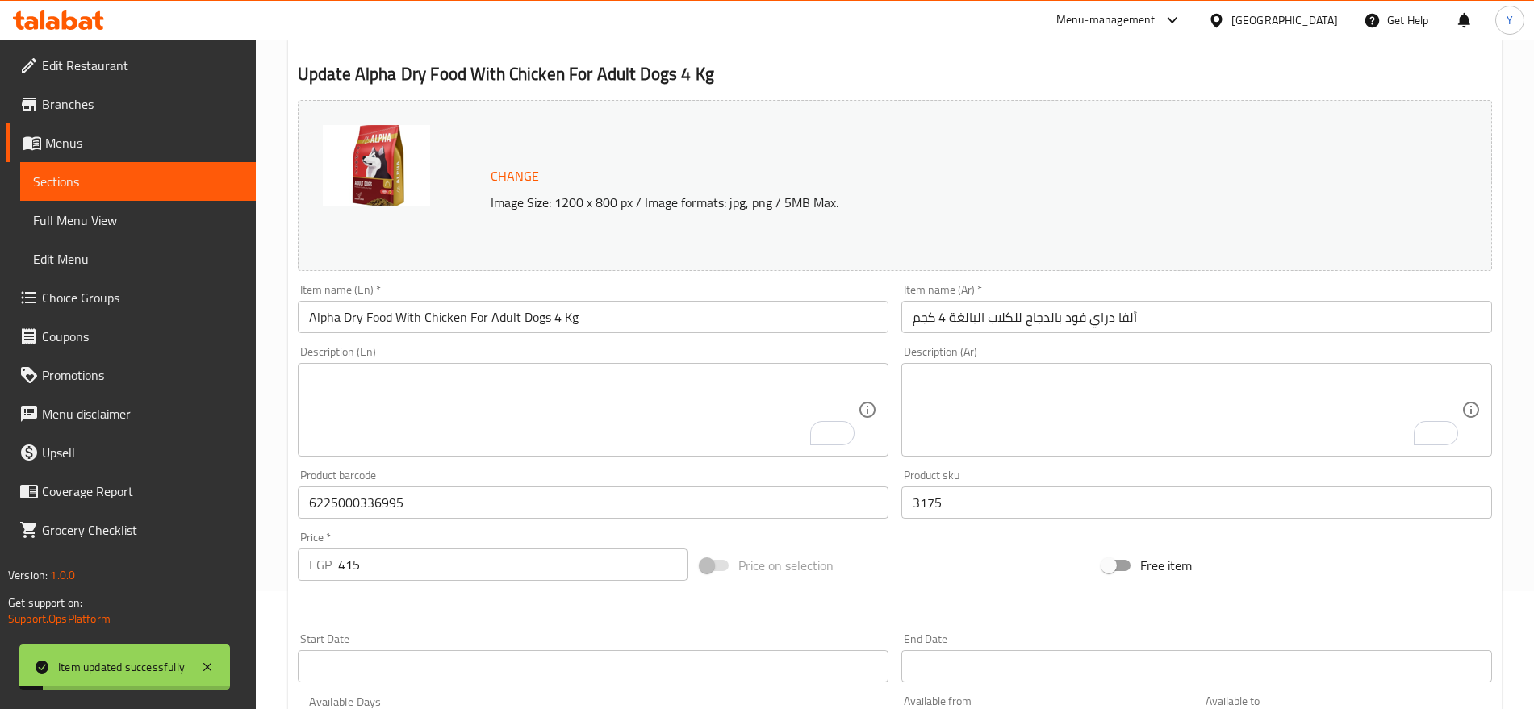
scroll to position [0, 0]
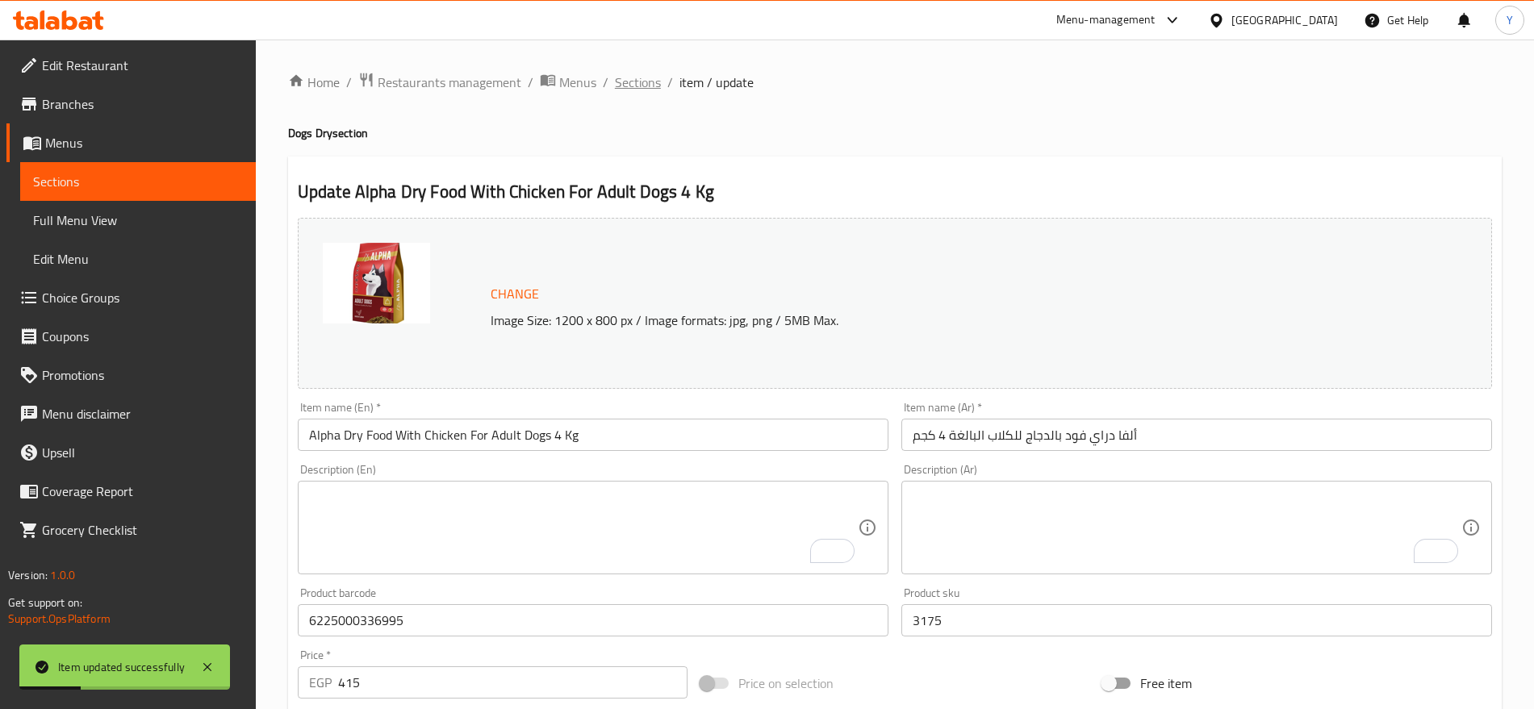
click at [653, 78] on span "Sections" at bounding box center [638, 82] width 46 height 19
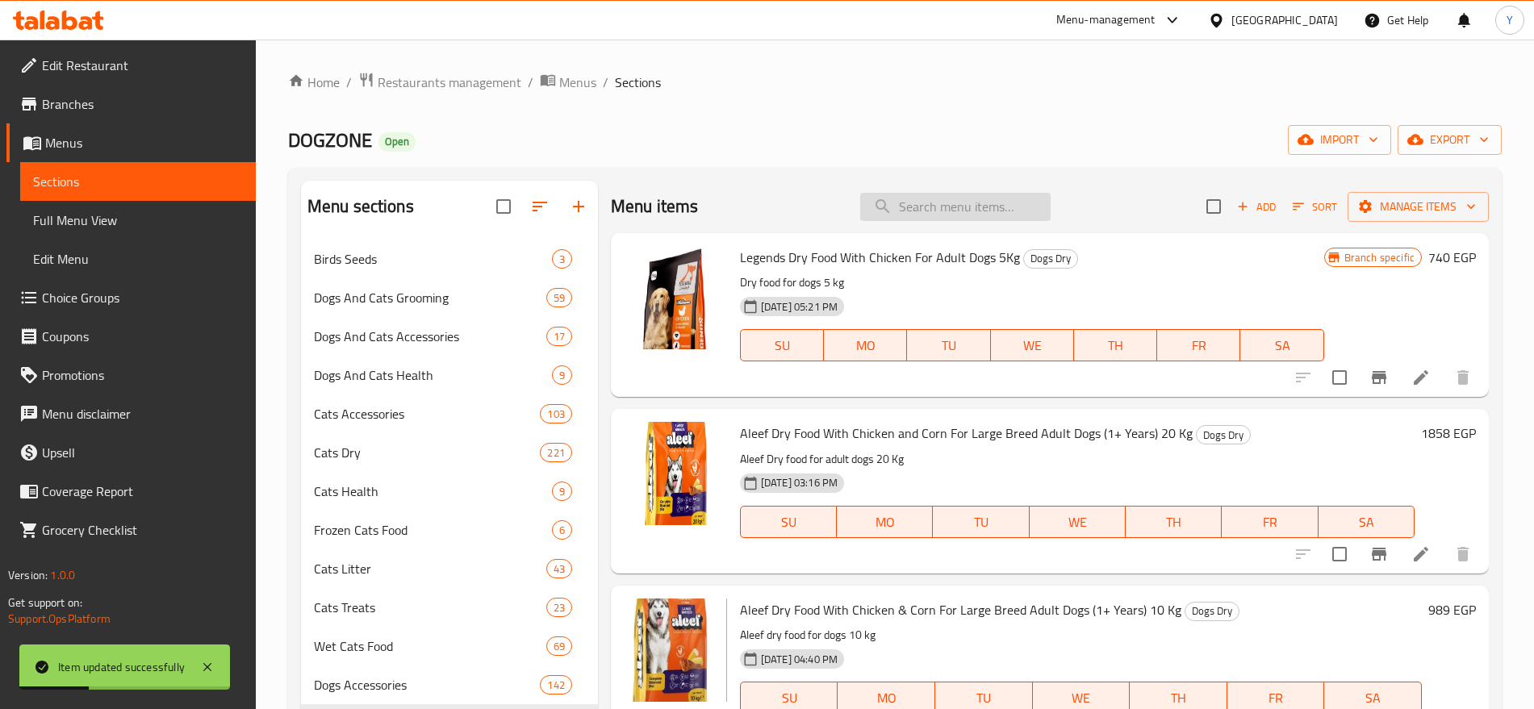
click at [896, 210] on input "search" at bounding box center [955, 207] width 190 height 28
paste input "8683498160269"
type input "8683498160269"
click at [918, 208] on input "8683498160269" at bounding box center [955, 207] width 190 height 28
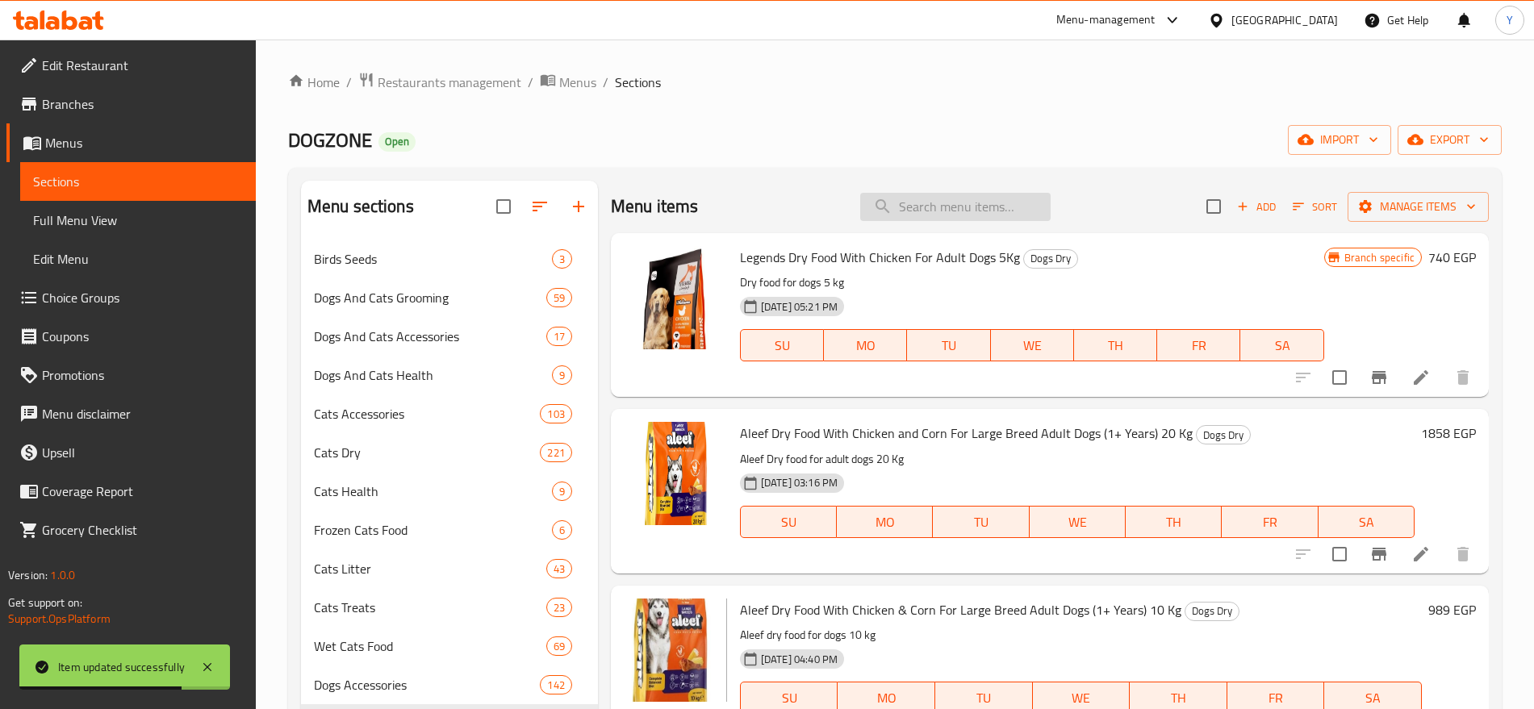
paste input "8683498160269"
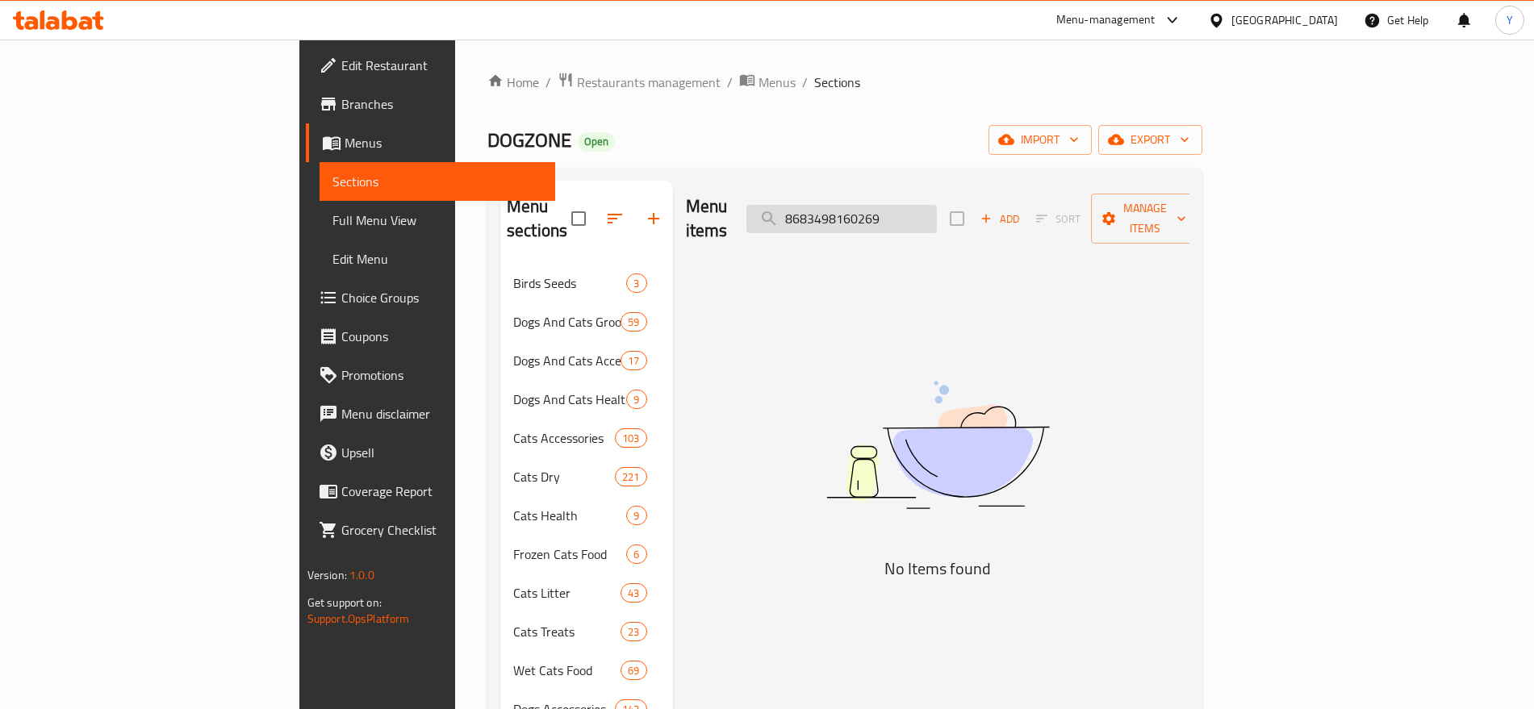
click at [937, 214] on input "8683498160269" at bounding box center [841, 219] width 190 height 28
paste input "Ambiance White Bentonite Clumping Cat Litter Marseille Soap Scent 10L"
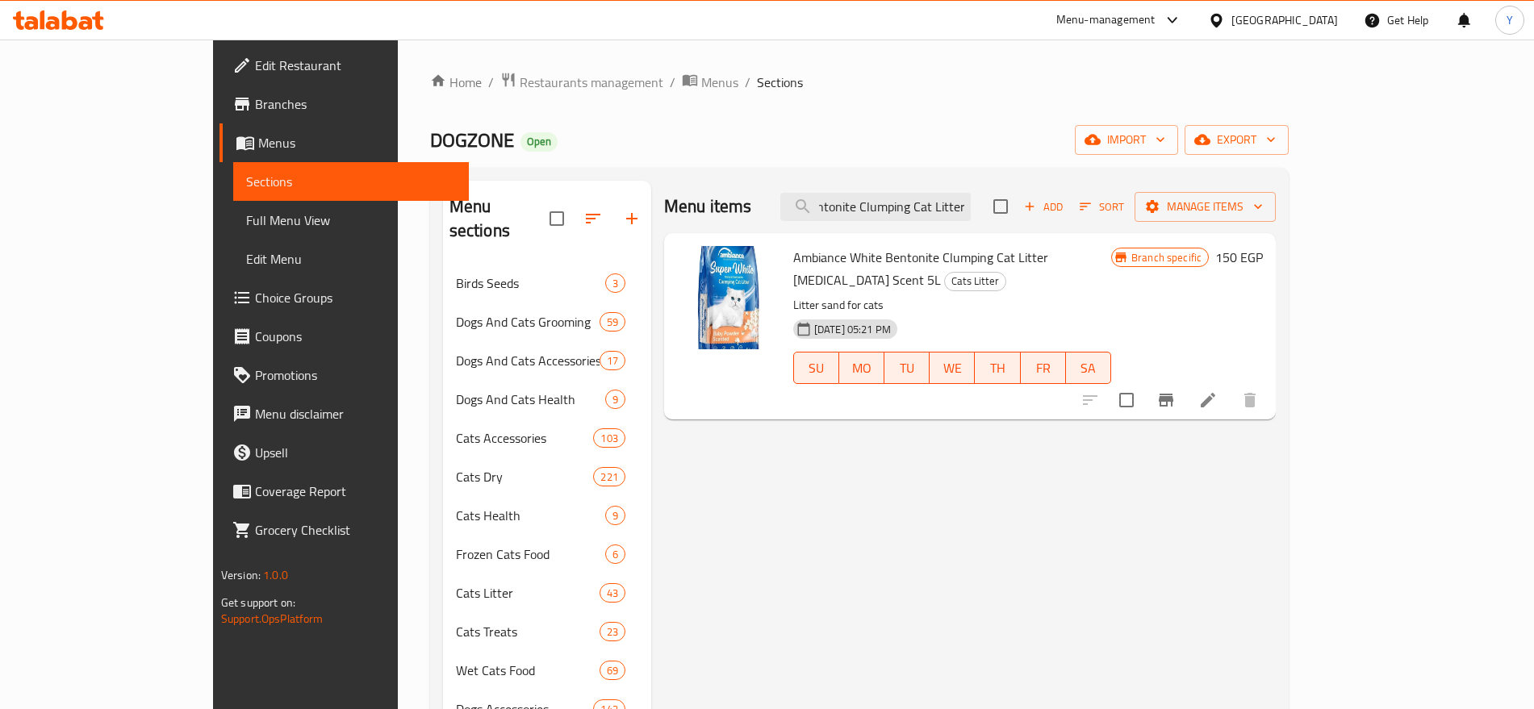
type input "Ambiance White Bentonite Clumping Cat Litter"
click at [959, 205] on input "Ambiance White Bentonite Clumping Cat Litter" at bounding box center [875, 207] width 190 height 28
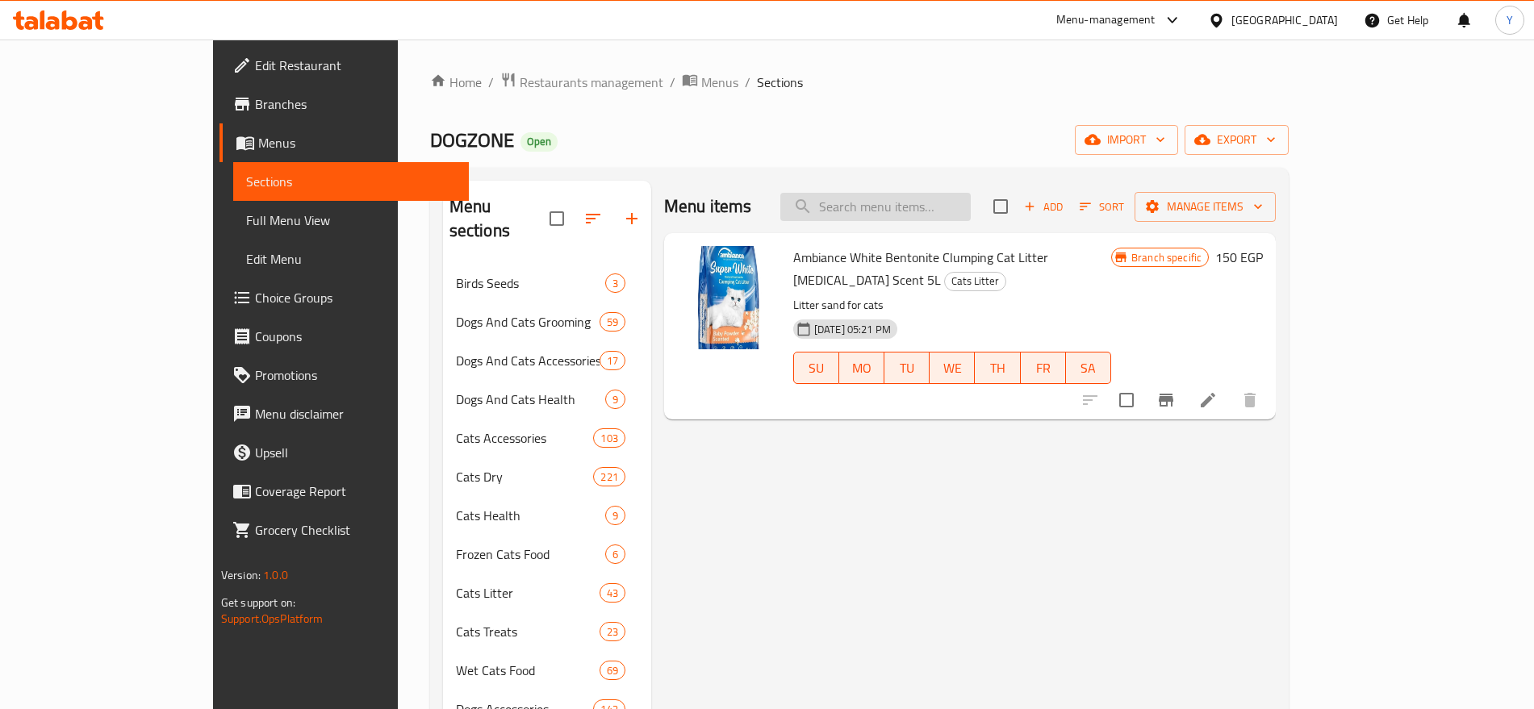
paste input "8683498160221"
type input "8683498160221"
click at [1176, 391] on icon "Branch-specific-item" at bounding box center [1165, 400] width 19 height 19
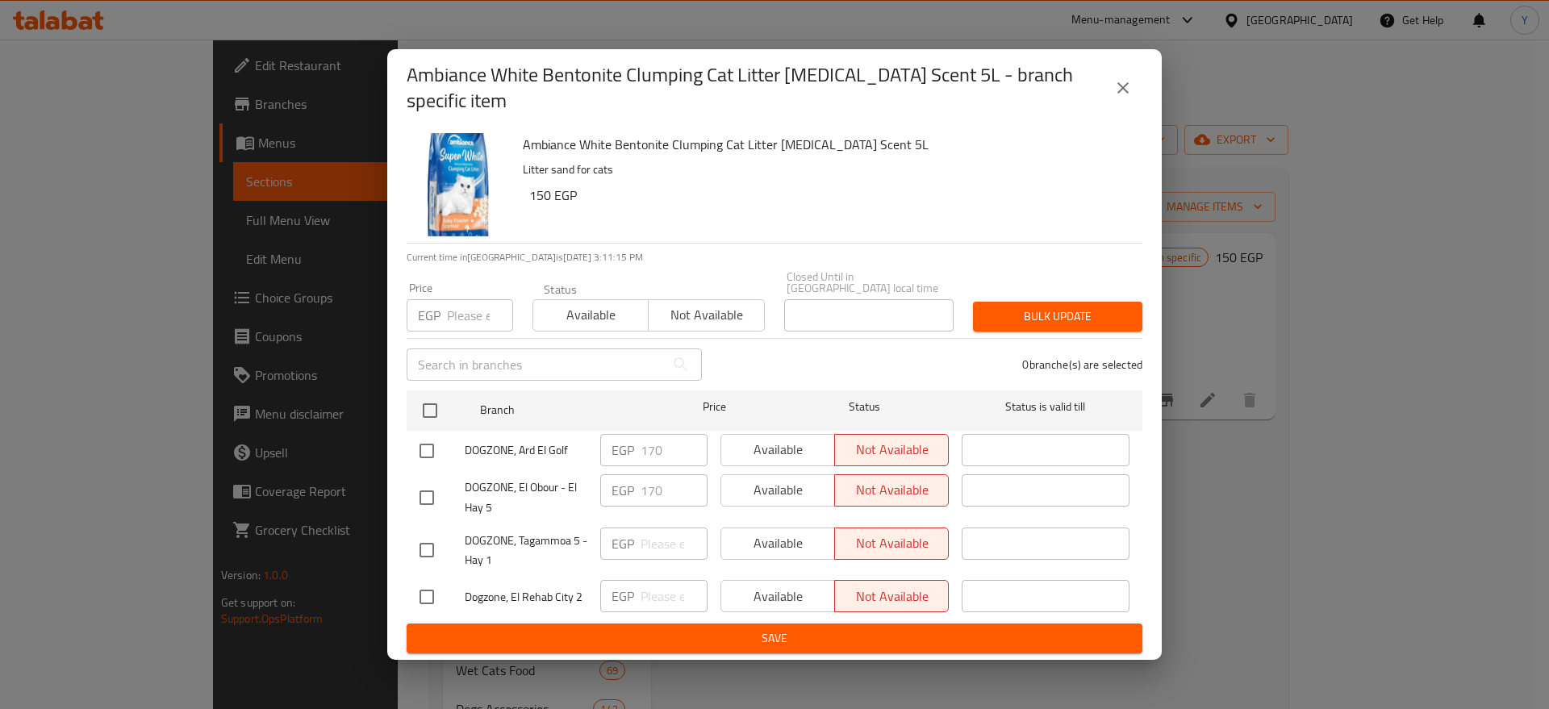
click at [455, 307] on input "number" at bounding box center [480, 315] width 66 height 32
type input "200"
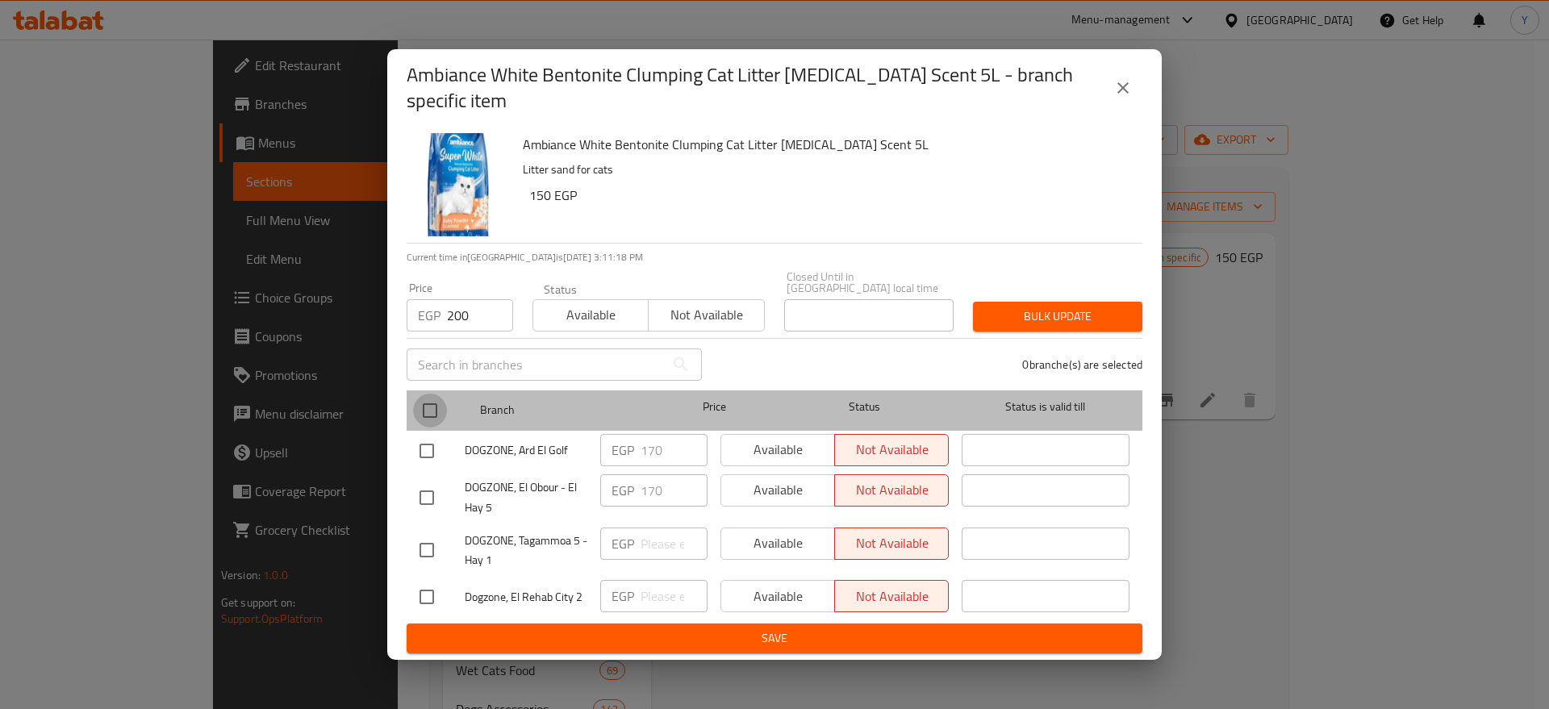
click at [434, 414] on input "checkbox" at bounding box center [430, 411] width 34 height 34
checkbox input "true"
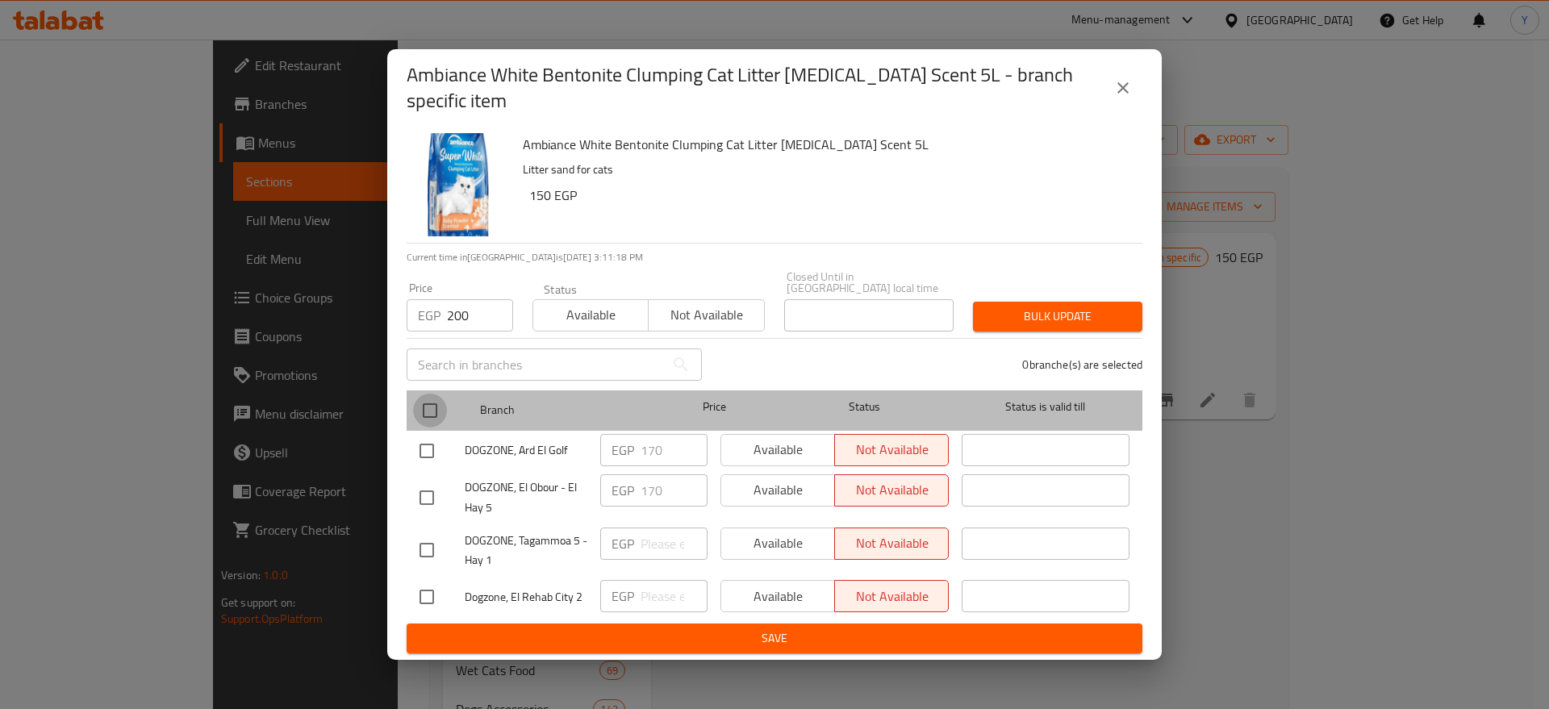
checkbox input "true"
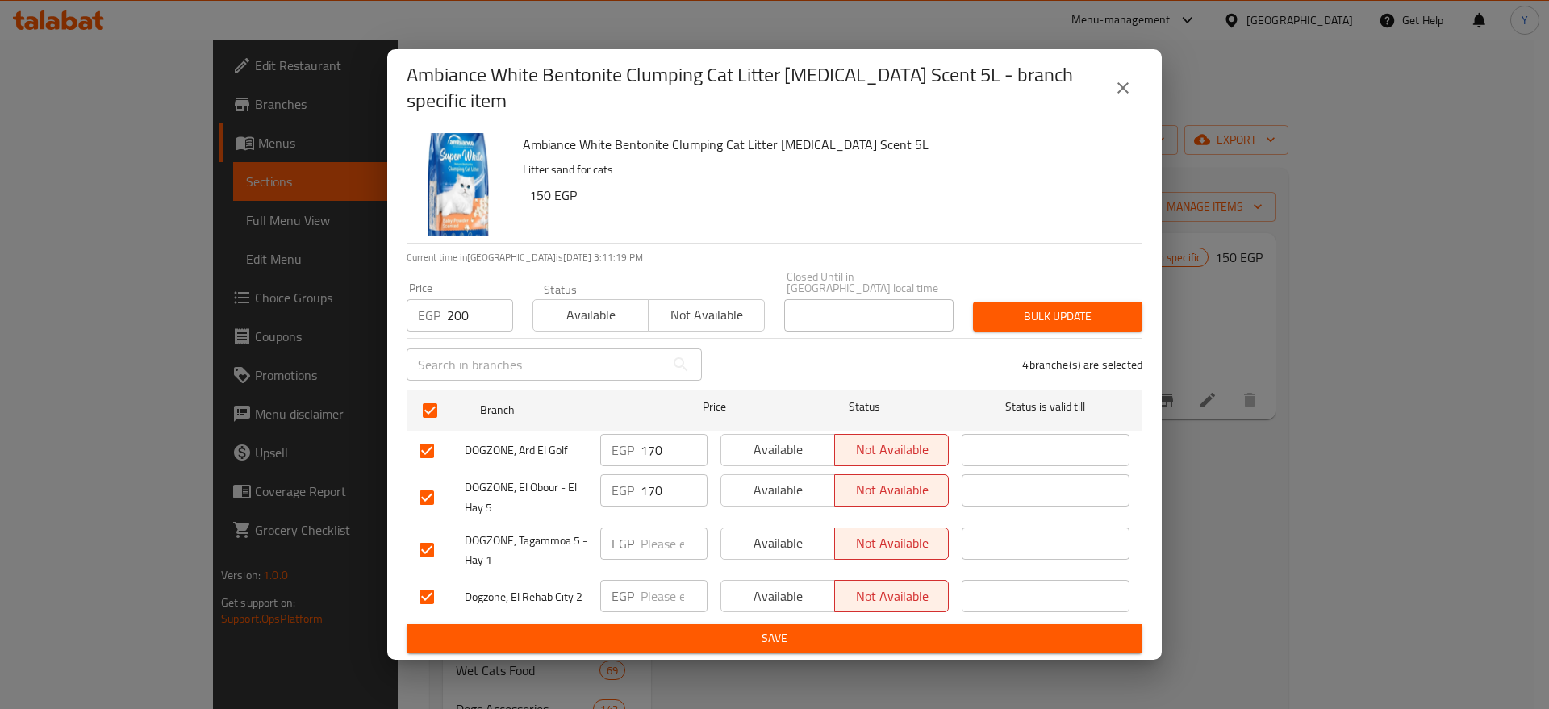
click at [1013, 312] on span "Bulk update" at bounding box center [1058, 317] width 144 height 20
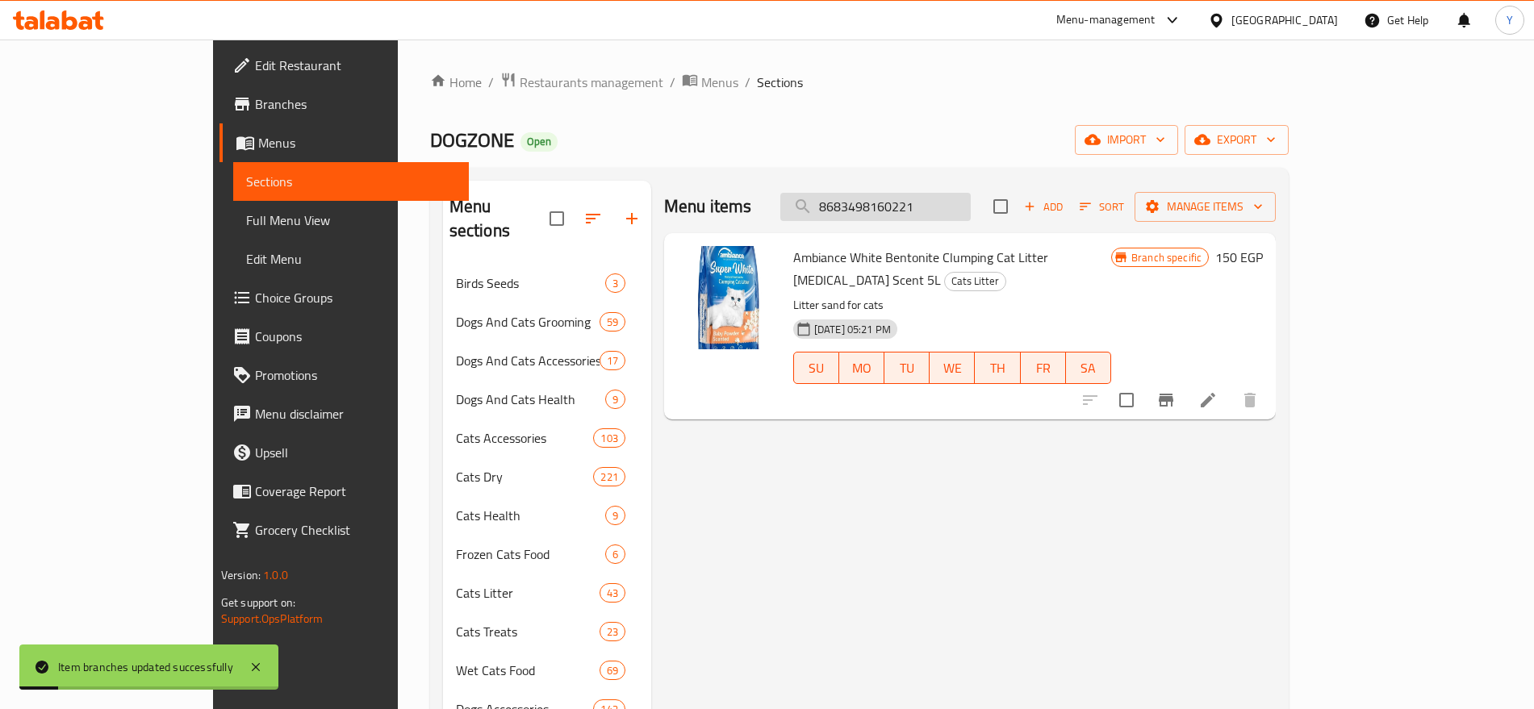
click at [971, 198] on input "8683498160221" at bounding box center [875, 207] width 190 height 28
paste input "07"
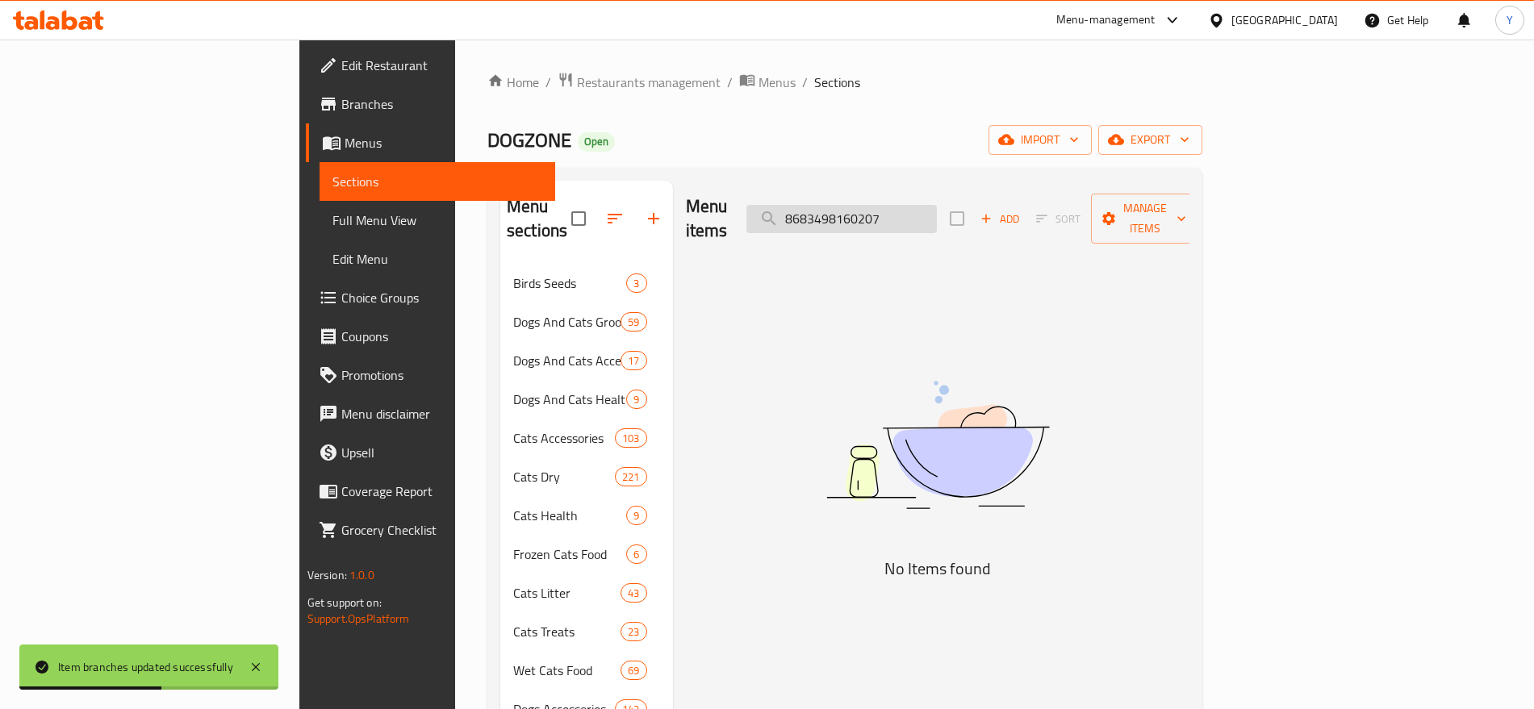
click at [937, 214] on input "8683498160207" at bounding box center [841, 219] width 190 height 28
paste input "Ambiance White Bentonite Clumping Cat Litter Marseille Soap Scent 5L"
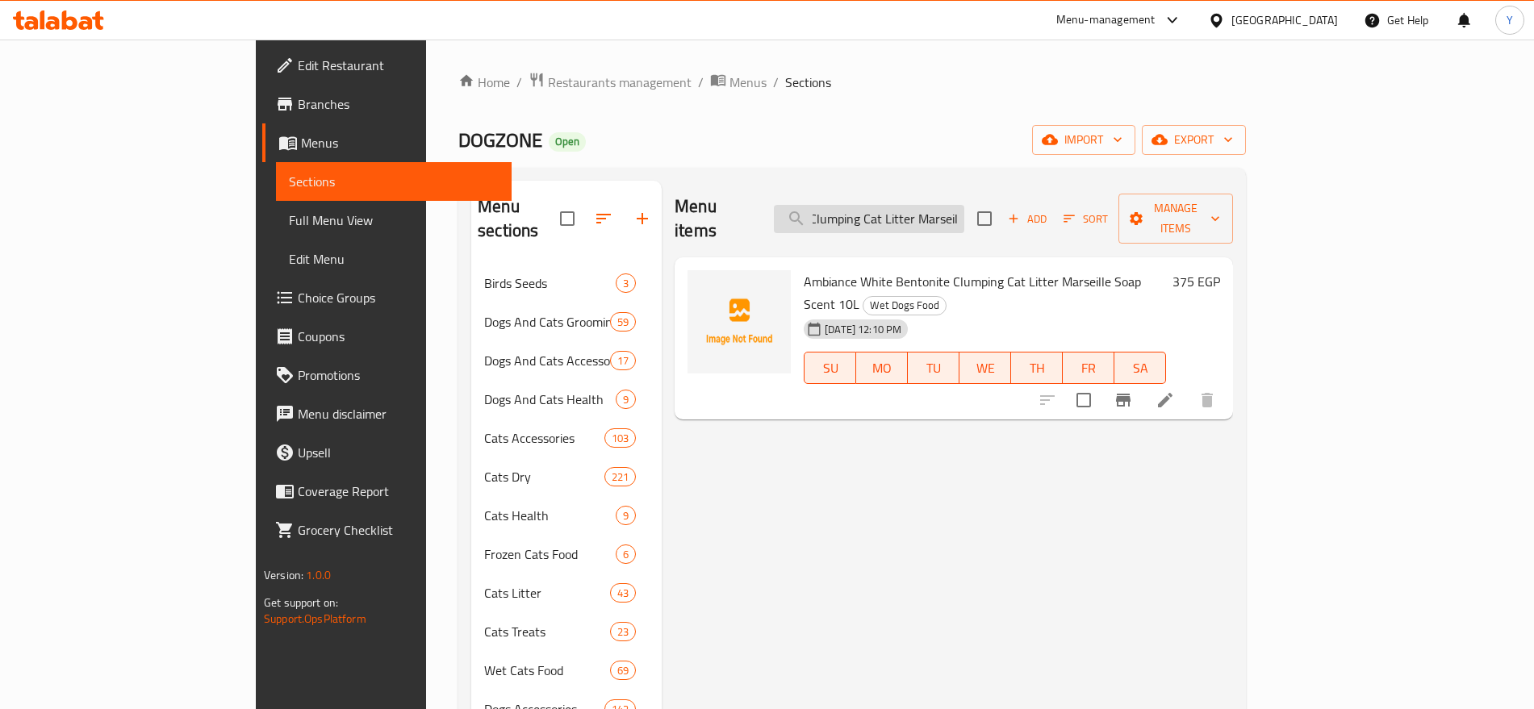
scroll to position [0, 149]
type input "Ambiance White Bentonite Clumping Cat Litter Marseil"
click at [916, 205] on input "Ambiance White Bentonite Clumping Cat Litter Marseil" at bounding box center [869, 219] width 190 height 28
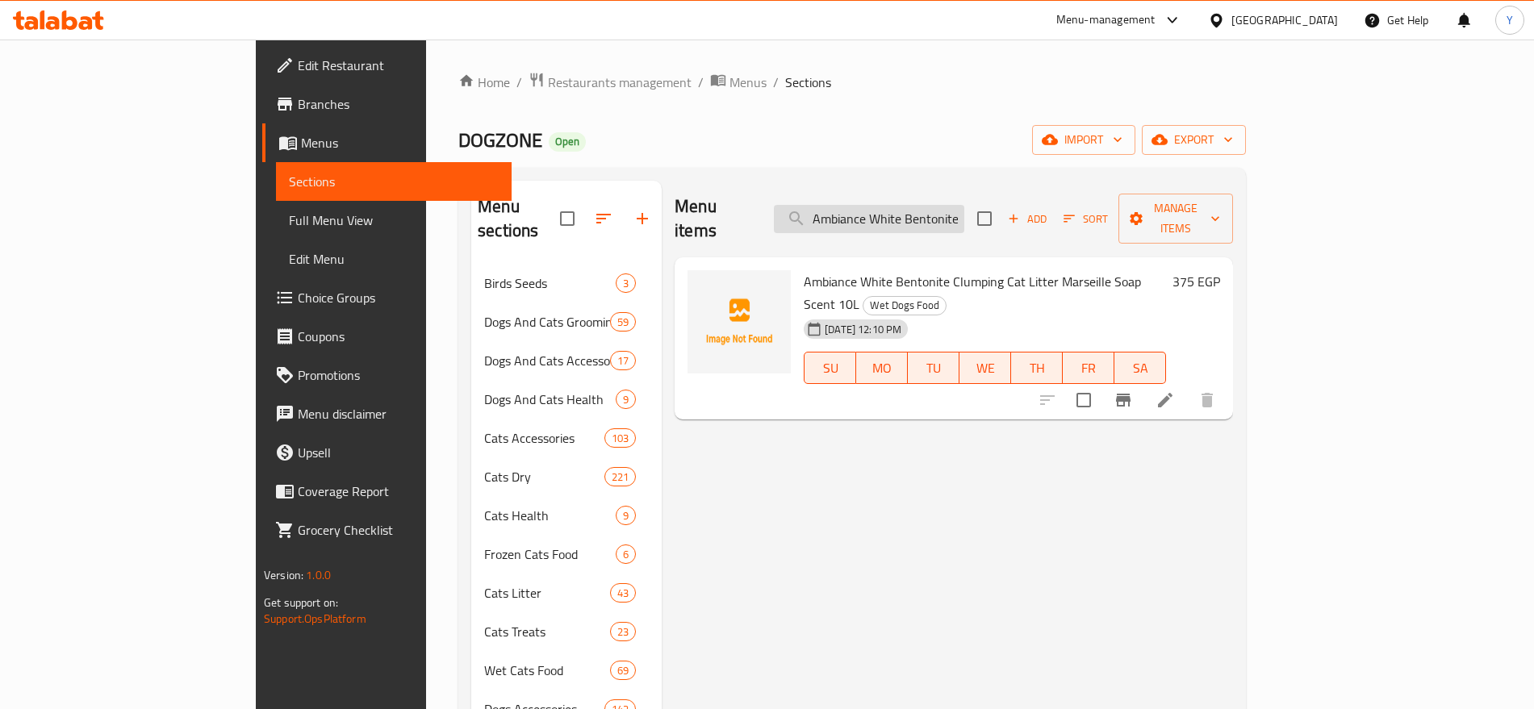
click at [916, 205] on input "Ambiance White Bentonite Clumping Cat Litter Marseil" at bounding box center [869, 219] width 190 height 28
paste input "6224007586532"
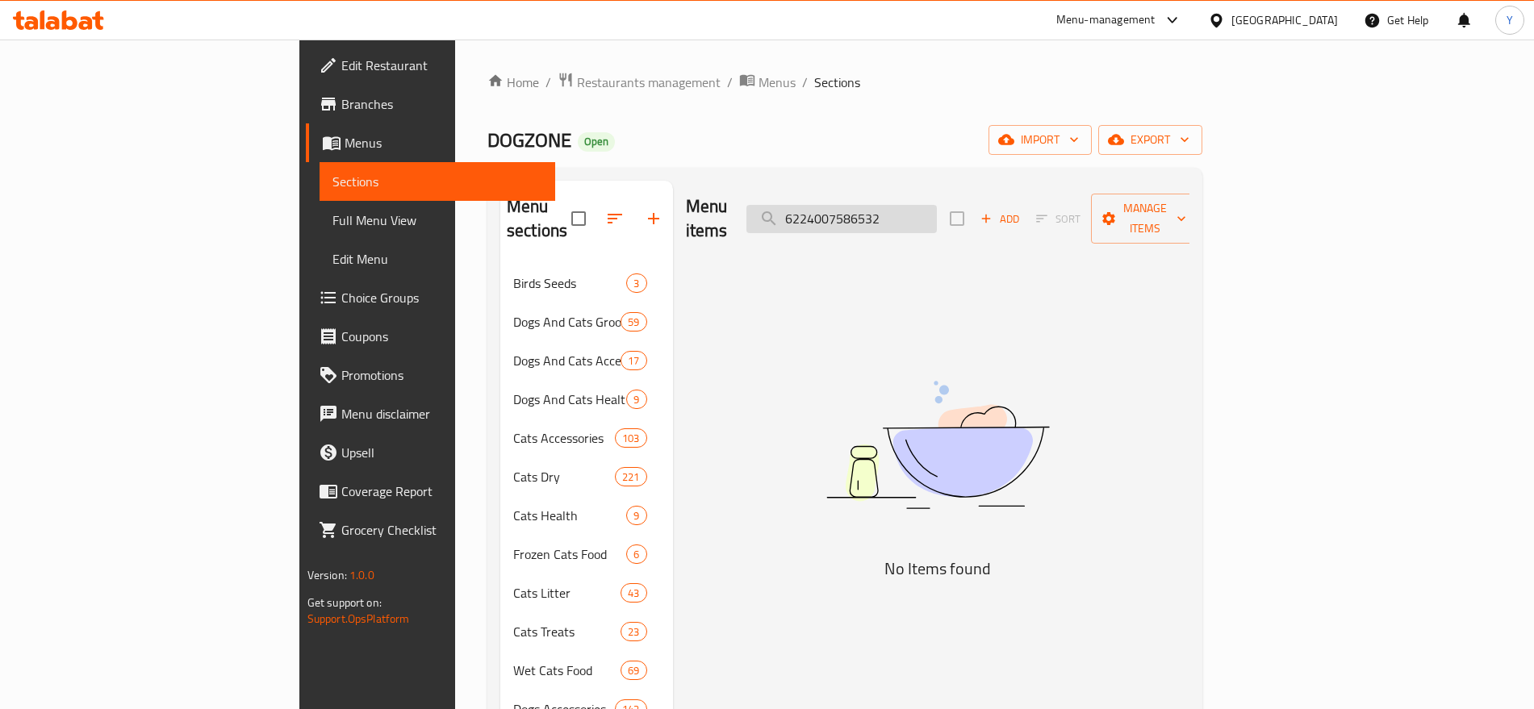
click at [937, 205] on input "6224007586532" at bounding box center [841, 219] width 190 height 28
paste input "Amil Care Anti-Flea & Tick Shampoo Strawberry Scent with Fipronil for Puppies (…"
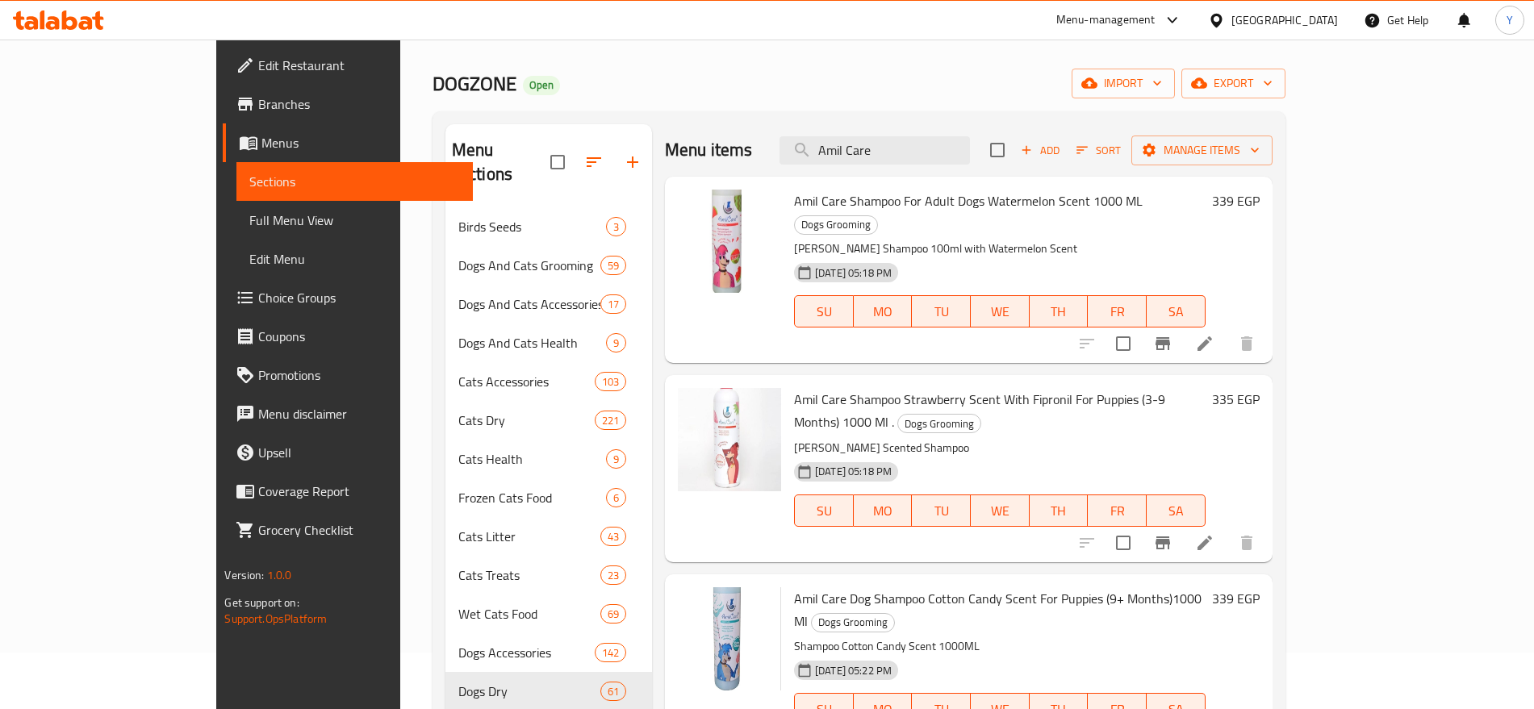
scroll to position [135, 0]
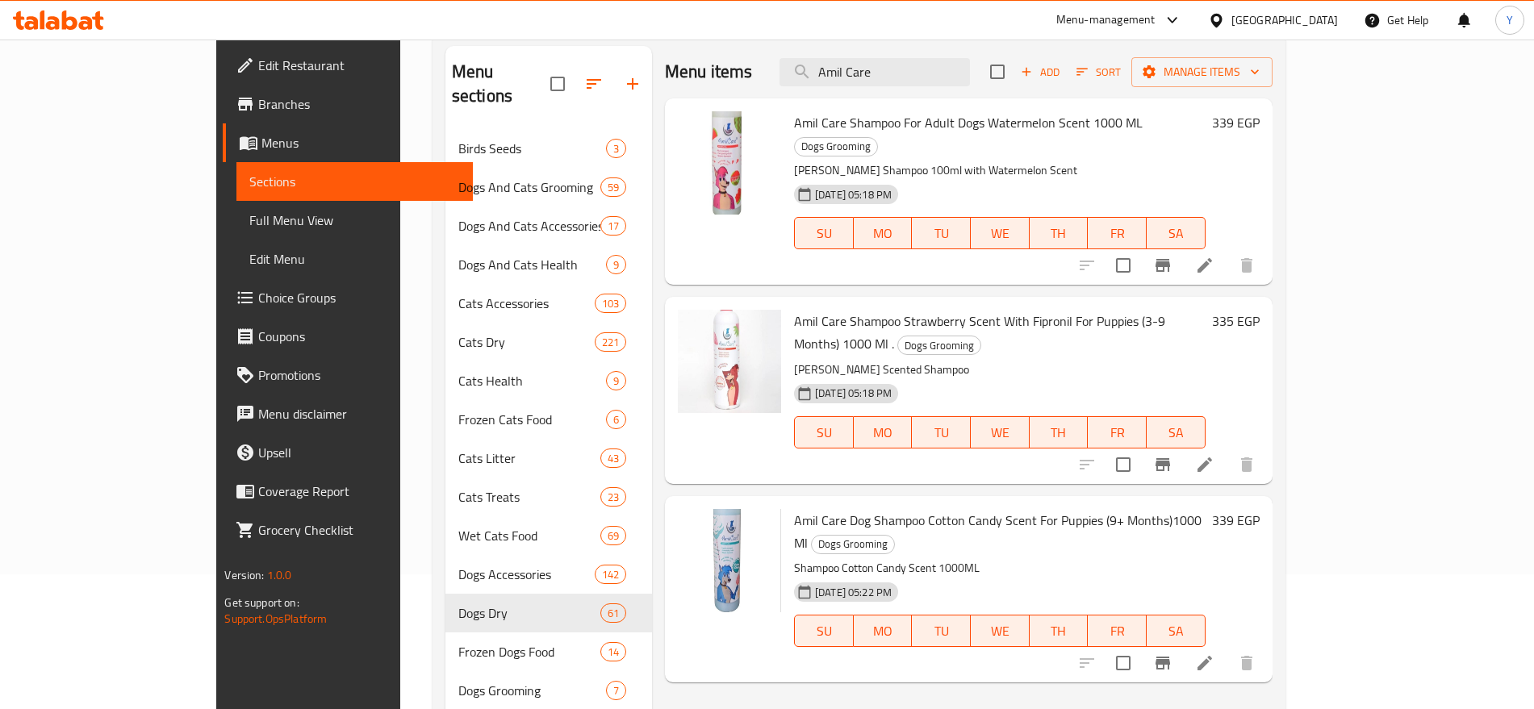
type input "Amil Care"
click at [909, 360] on p "Emil Care Strawberry Scented Shampoo" at bounding box center [1000, 370] width 412 height 20
click at [1172, 455] on icon "Branch-specific-item" at bounding box center [1162, 464] width 19 height 19
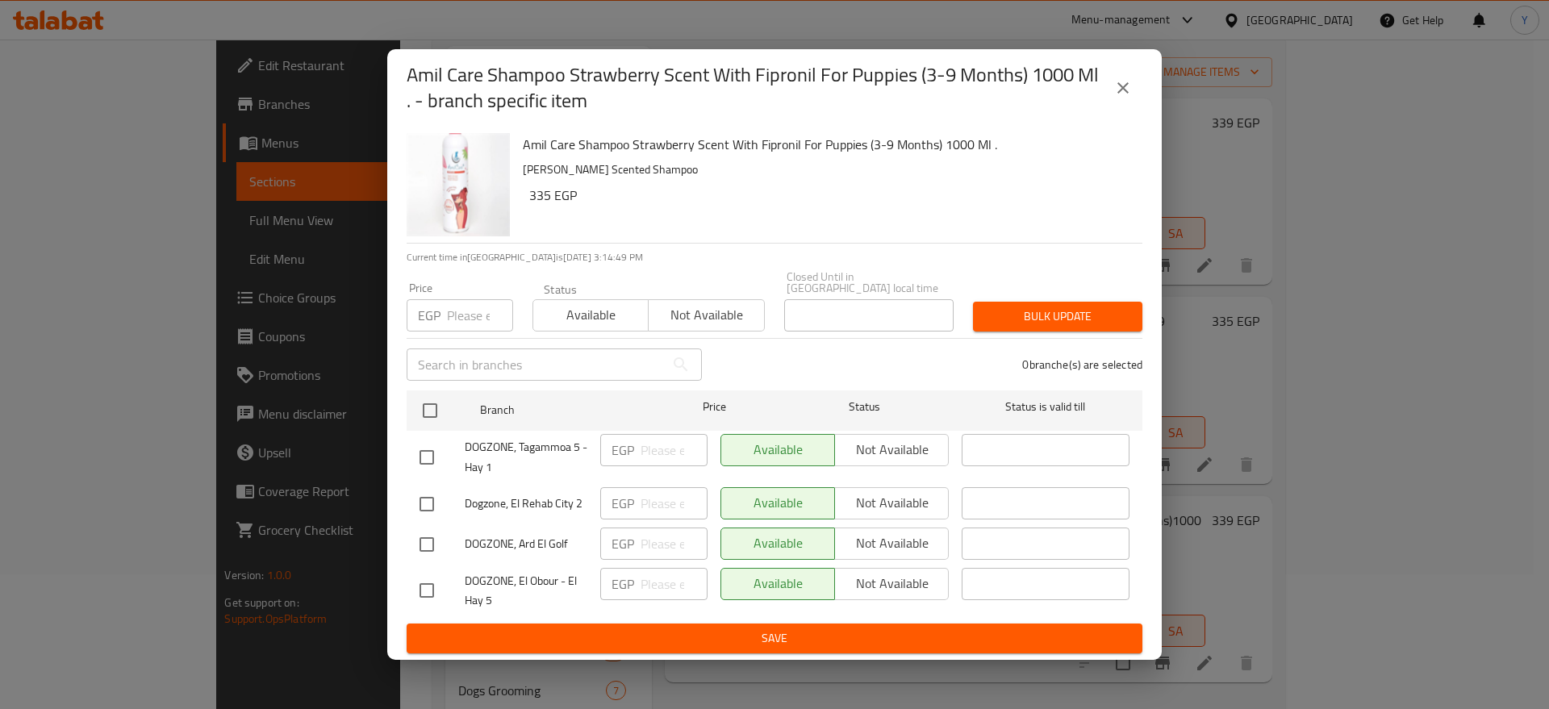
click at [1127, 94] on icon "close" at bounding box center [1123, 87] width 11 height 11
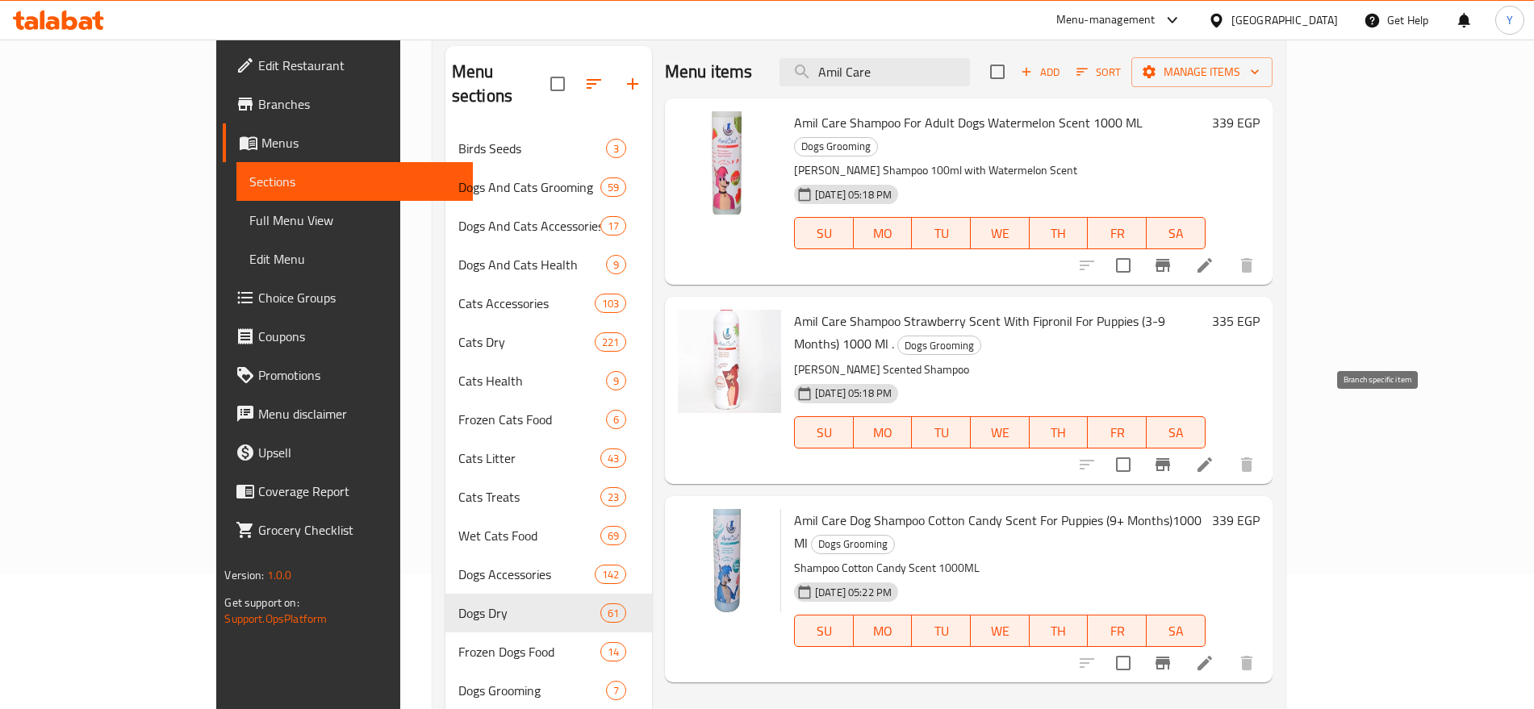
click at [1170, 458] on icon "Branch-specific-item" at bounding box center [1162, 464] width 15 height 13
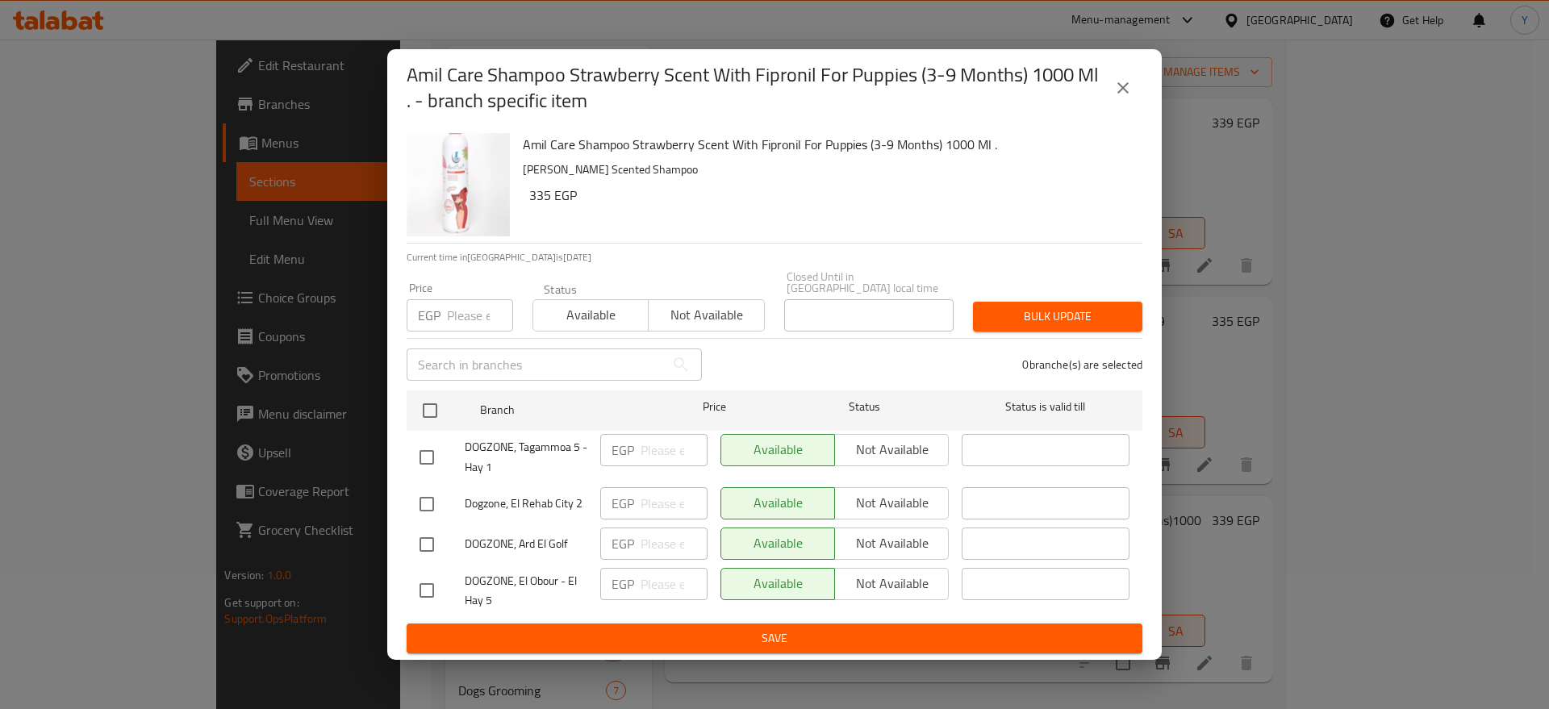
click at [445, 303] on div "EGP Price" at bounding box center [460, 315] width 107 height 32
type input "338"
click at [439, 406] on input "checkbox" at bounding box center [430, 411] width 34 height 34
checkbox input "true"
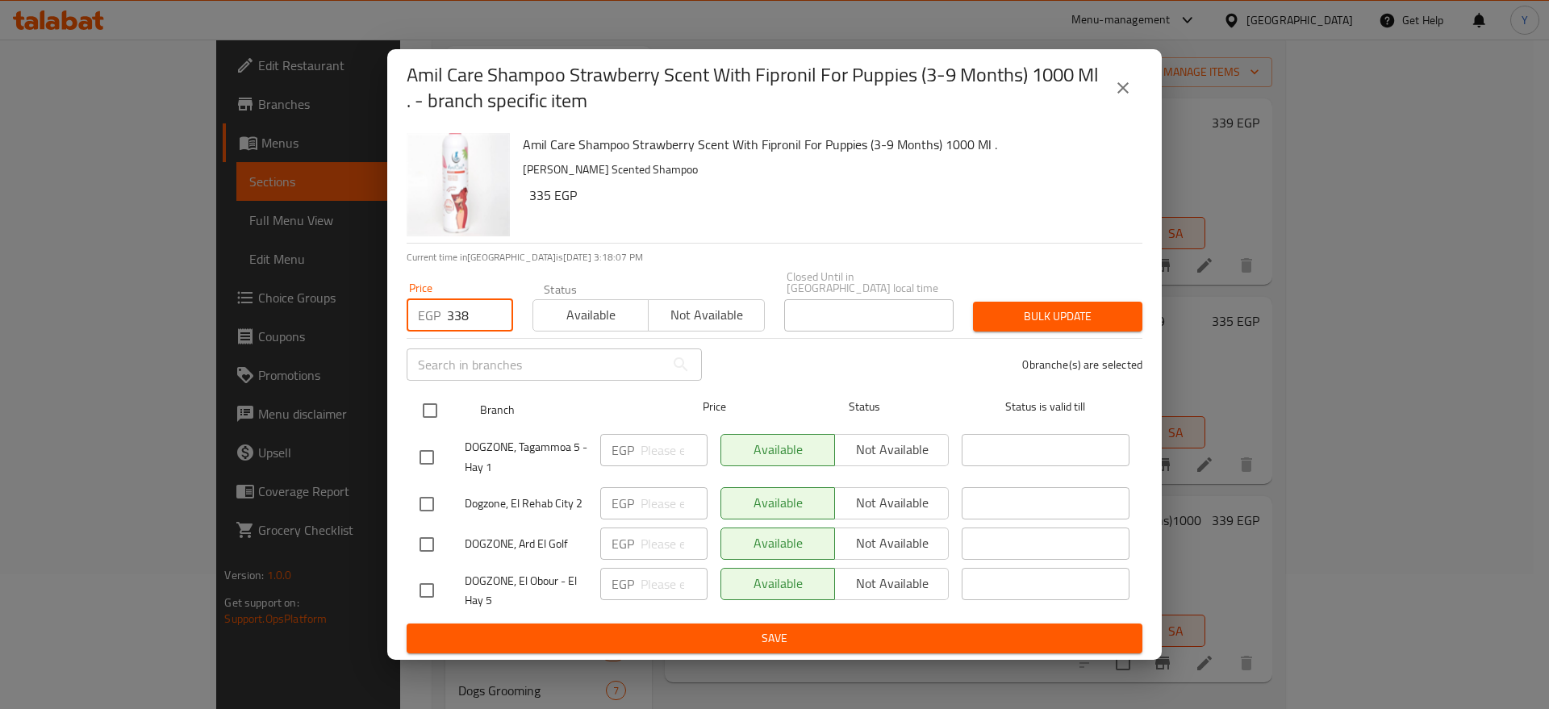
checkbox input "true"
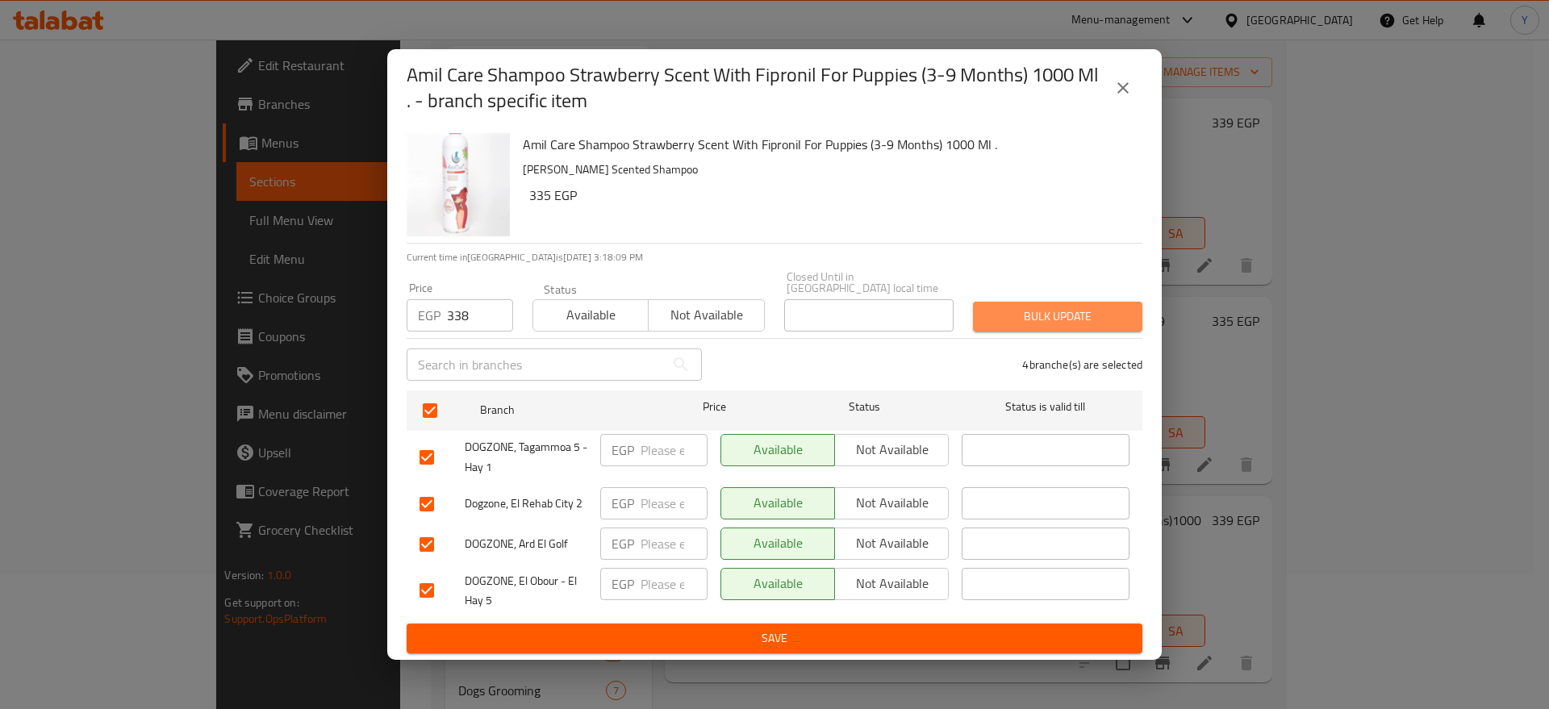
click at [1019, 308] on span "Bulk update" at bounding box center [1058, 317] width 144 height 20
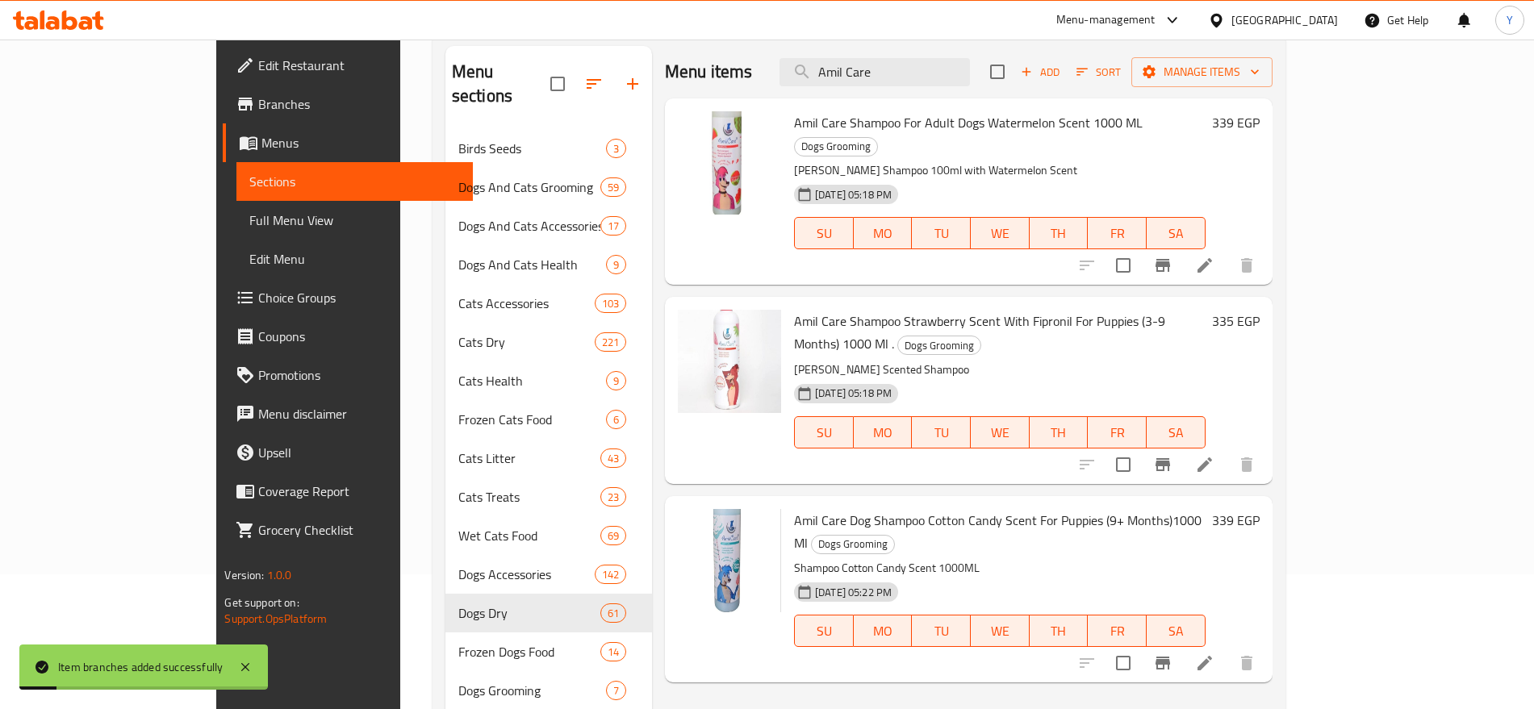
click at [1214, 455] on icon at bounding box center [1204, 464] width 19 height 19
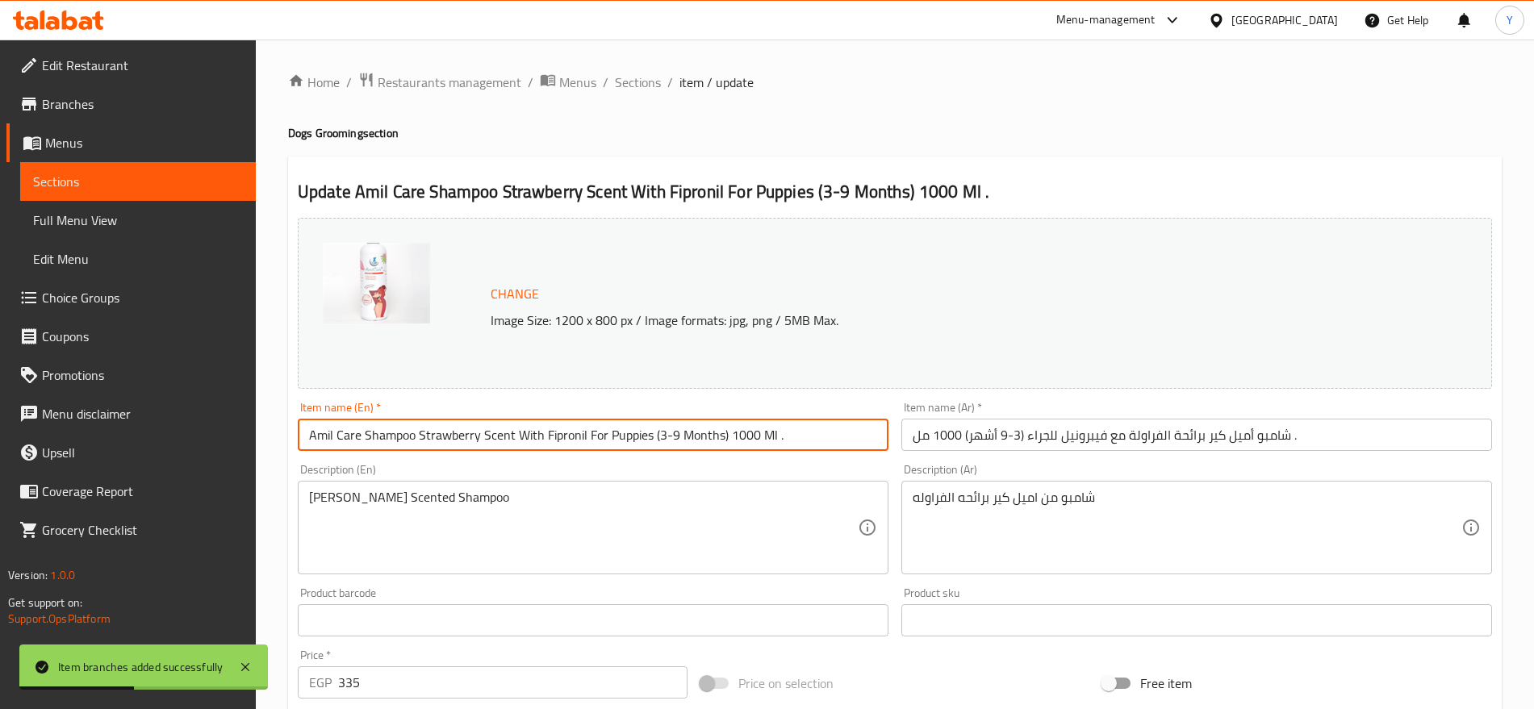
click at [366, 442] on input "Amil Care Shampoo Strawberry Scent With Fipronil For Puppies (3-9 Months) 1000 …" at bounding box center [593, 435] width 591 height 32
paste input "Anti-Flea & Tick"
type input "Amil Care Anti-Flea & Tick Shampoo Strawberry Scent With Fipronil For Puppies (…"
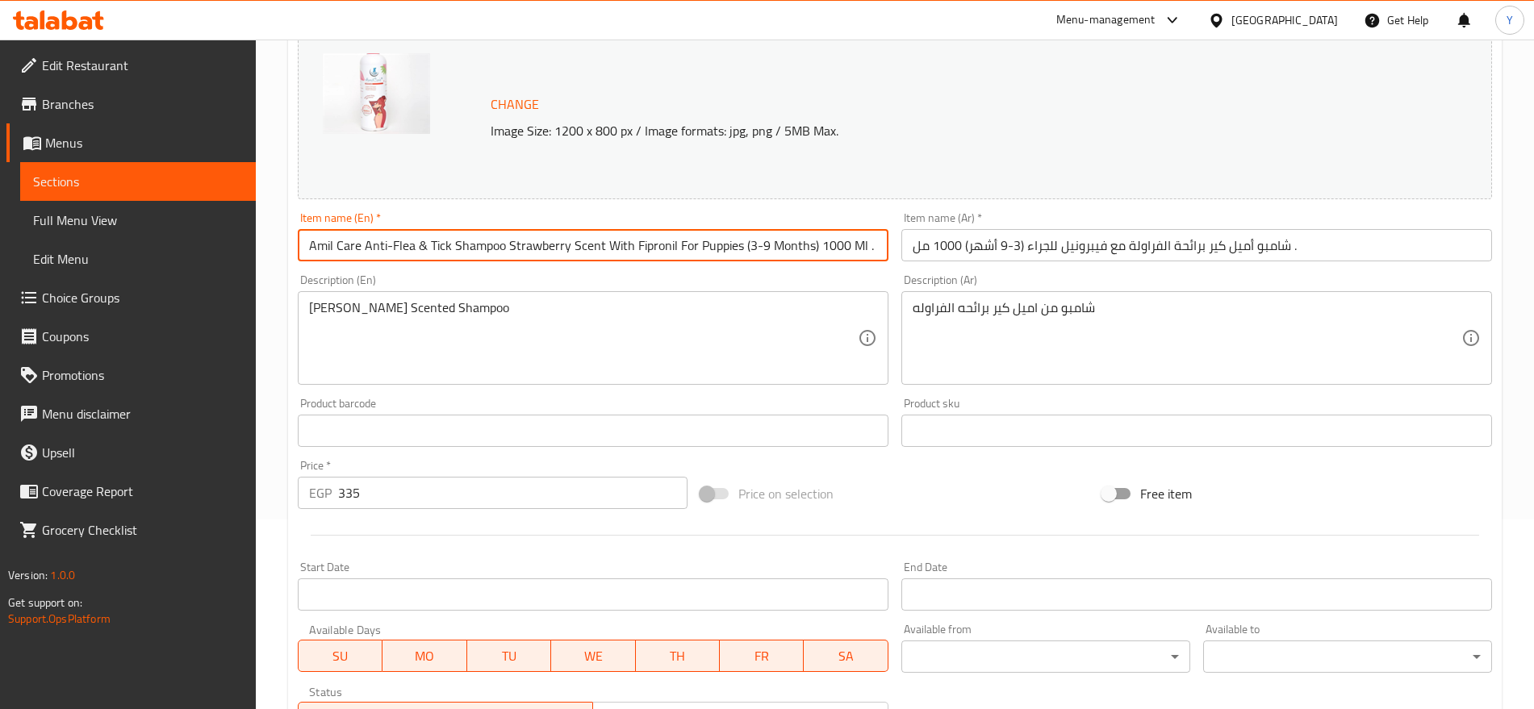
scroll to position [202, 0]
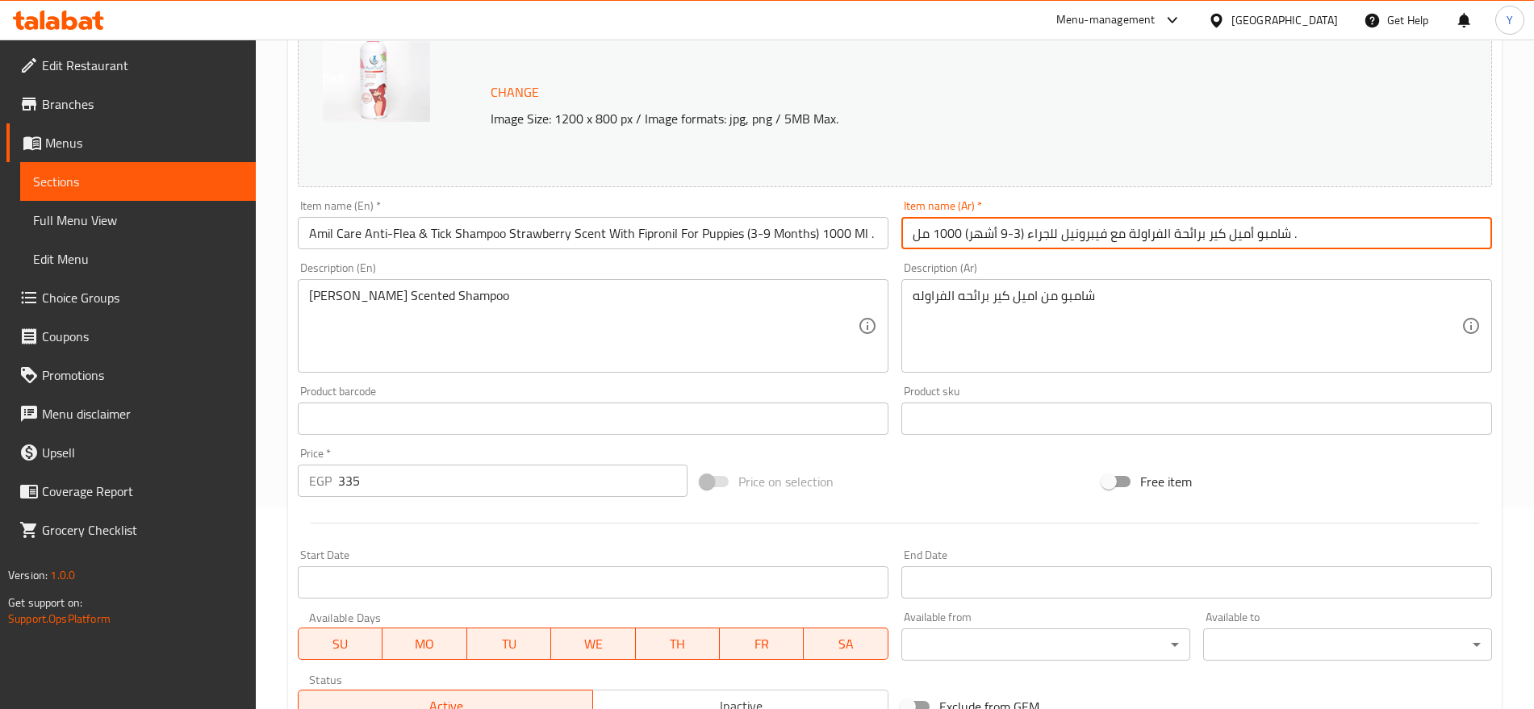
click at [1226, 240] on input "شامبو أميل كير برائحة الفراولة مع فيبرونيل للجراء (3-9 أشهر) 1000 مل ." at bounding box center [1196, 233] width 591 height 32
paste input "مضاد للبراغيث والقراد"
type input "شامبو أميل مضاد للبراغيث والقراد كير برائحة الفراولة مع فيبرونيل للجراء (3-9 أش…"
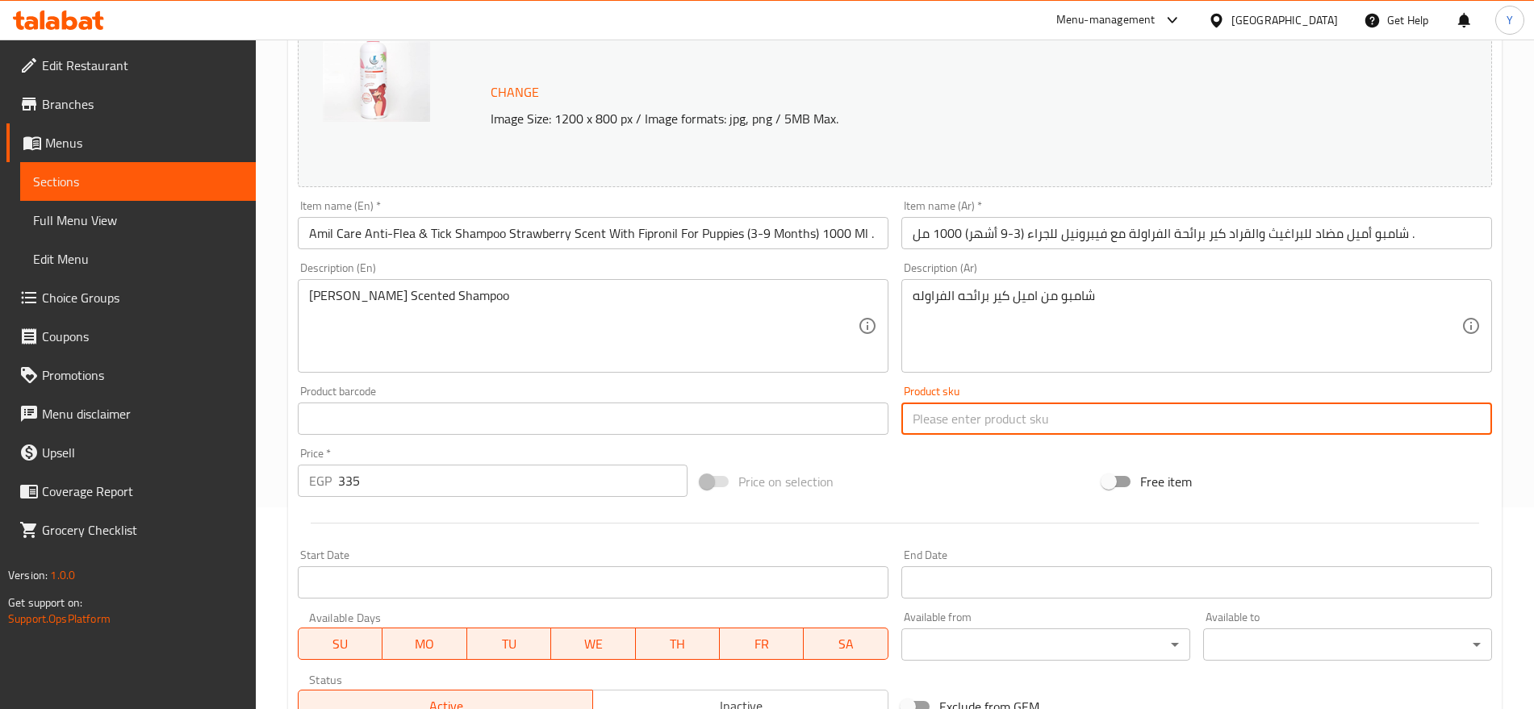
click at [1056, 404] on input "text" at bounding box center [1196, 419] width 591 height 32
paste input "2960"
type input "2960"
click at [793, 420] on input "text" at bounding box center [593, 419] width 591 height 32
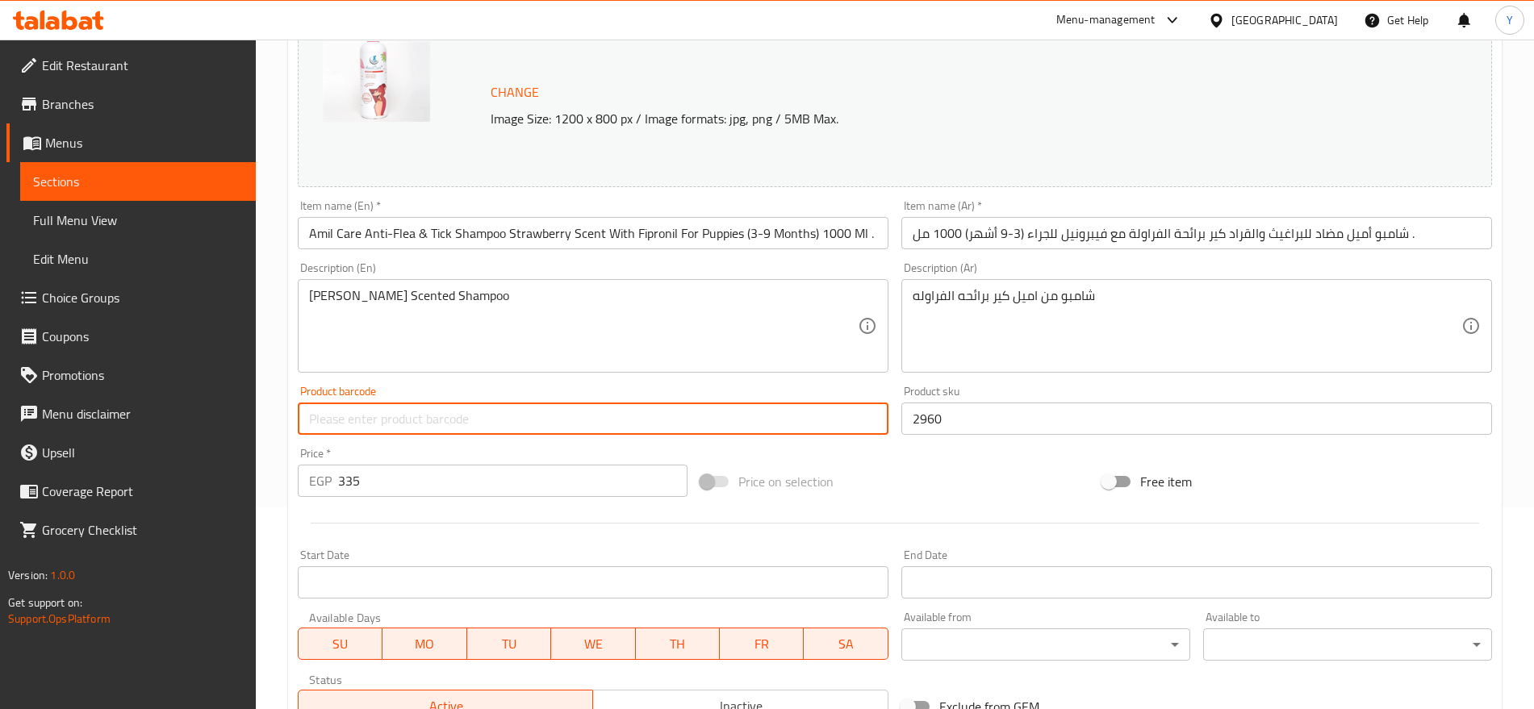
paste input "6224007586532"
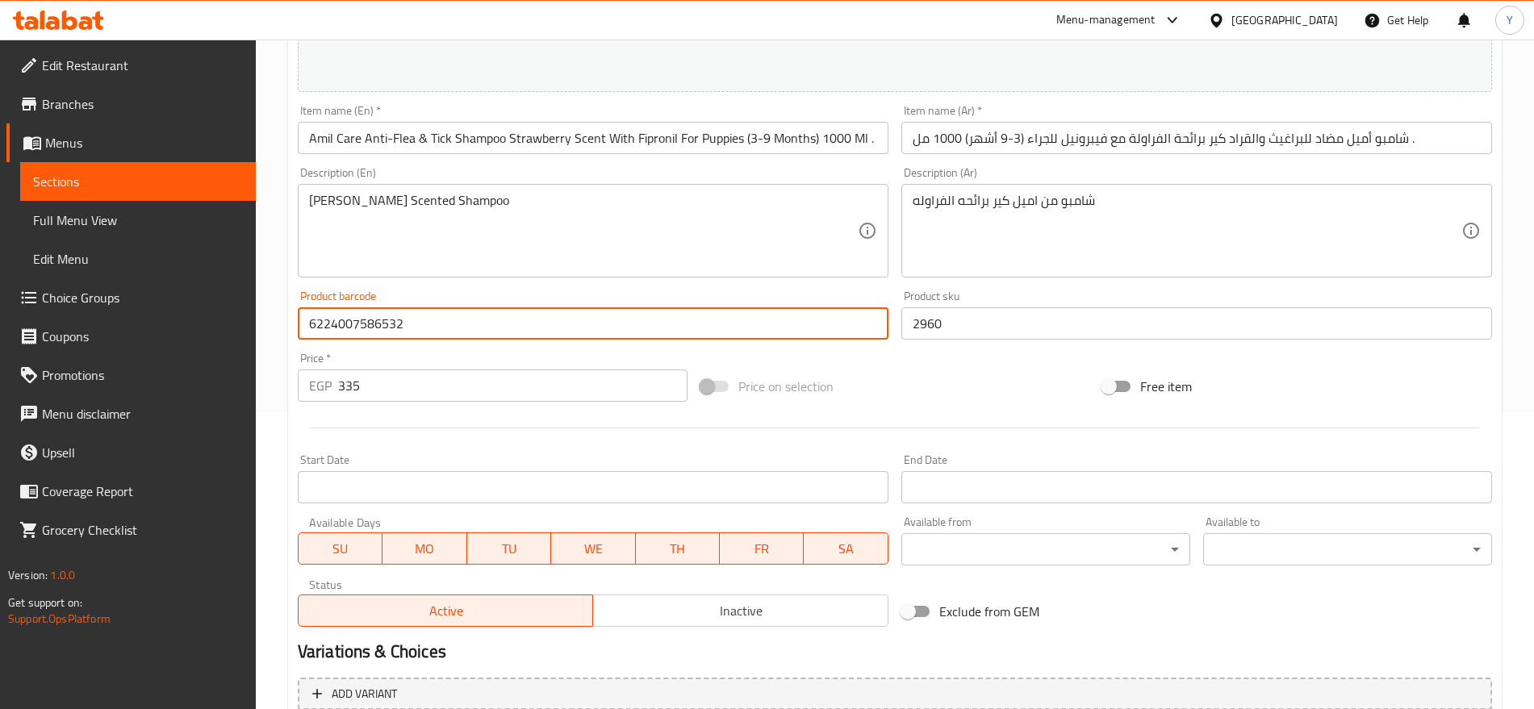
scroll to position [454, 0]
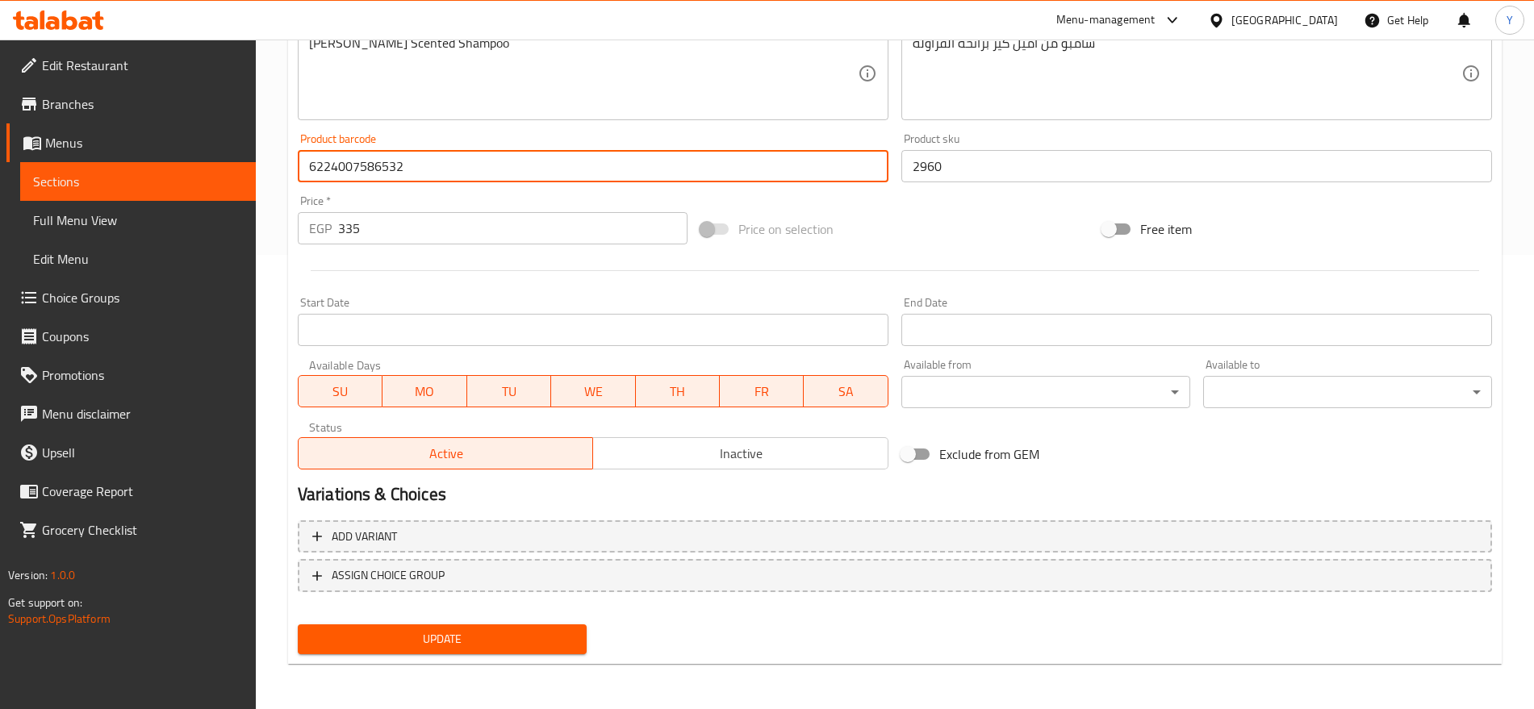
type input "6224007586532"
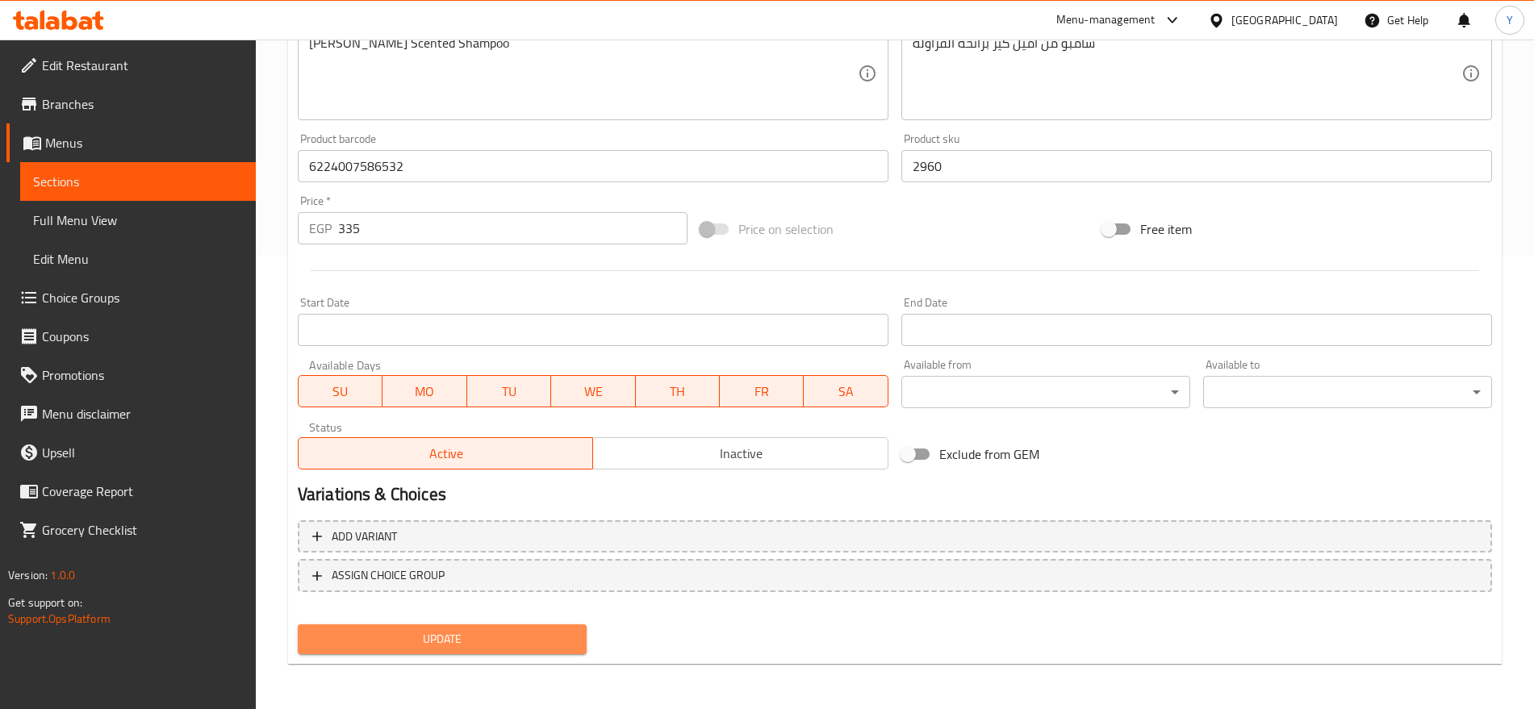
click at [549, 642] on span "Update" at bounding box center [442, 639] width 263 height 20
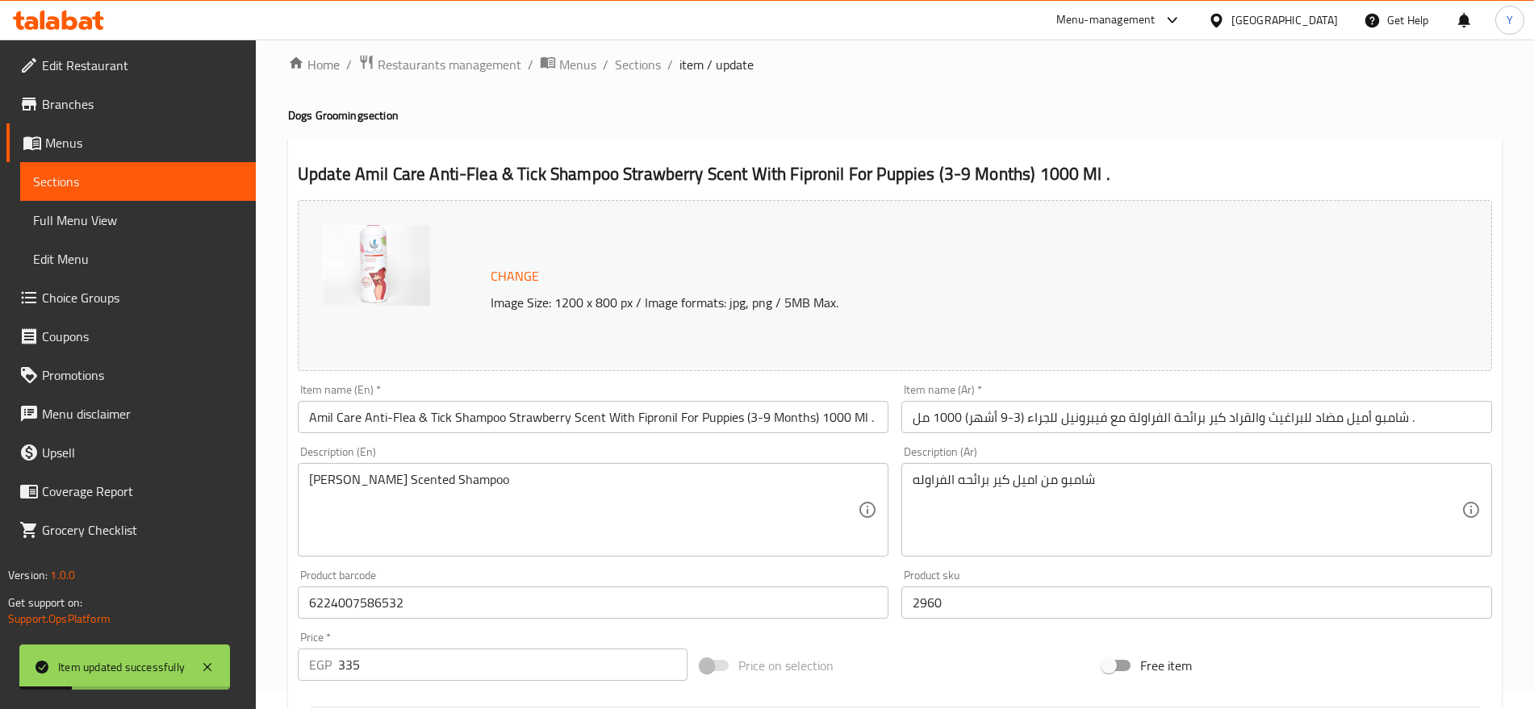
scroll to position [0, 0]
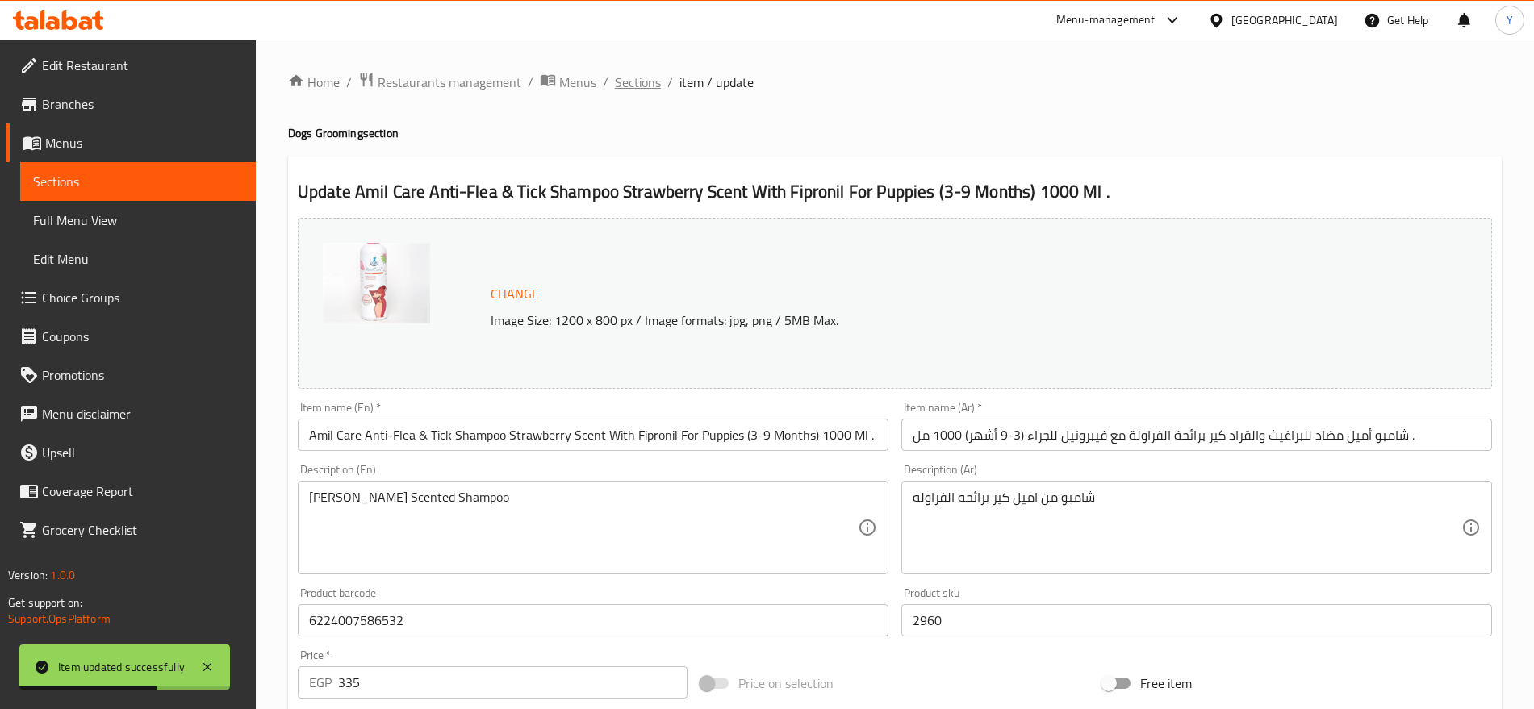
click at [648, 81] on span "Sections" at bounding box center [638, 82] width 46 height 19
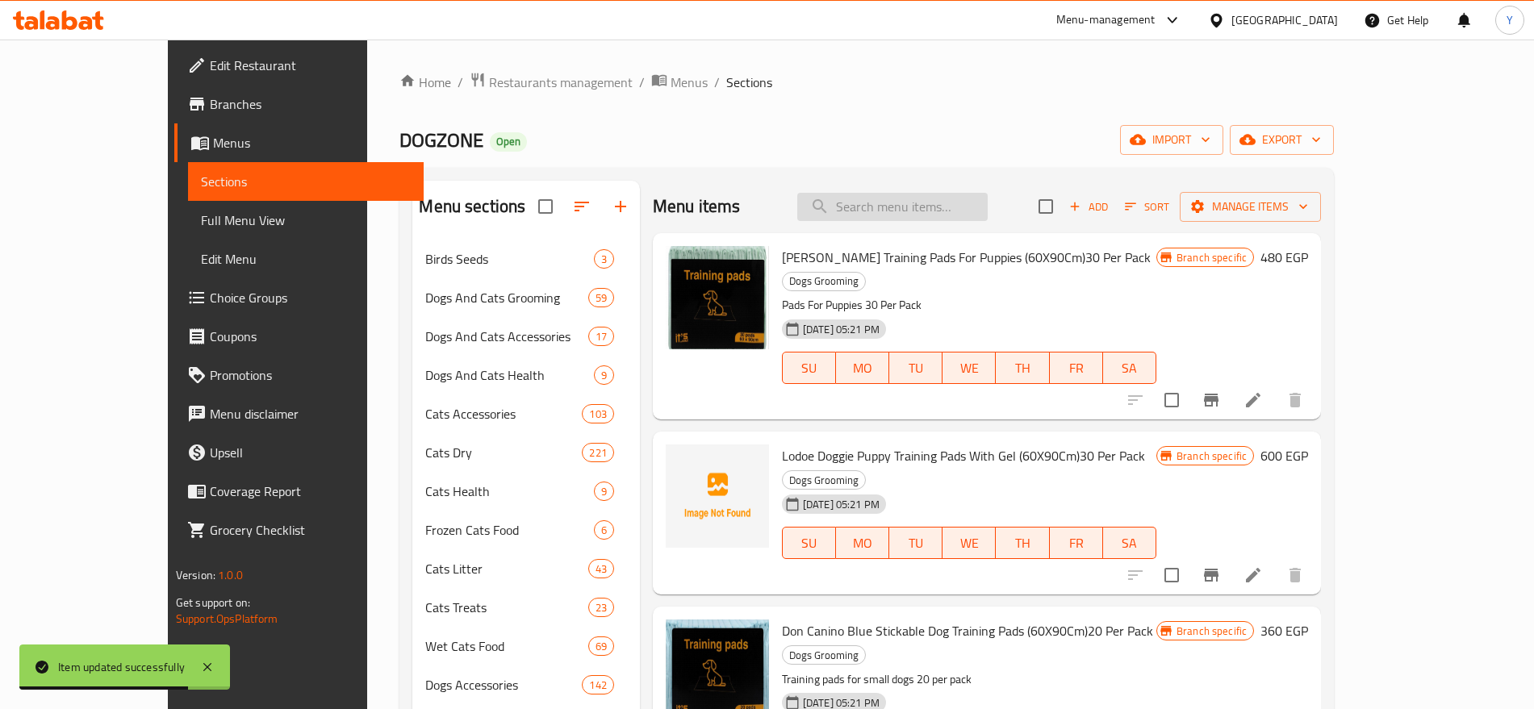
click at [927, 209] on input "search" at bounding box center [892, 207] width 190 height 28
paste input "6224007586532"
type input "6224007586532"
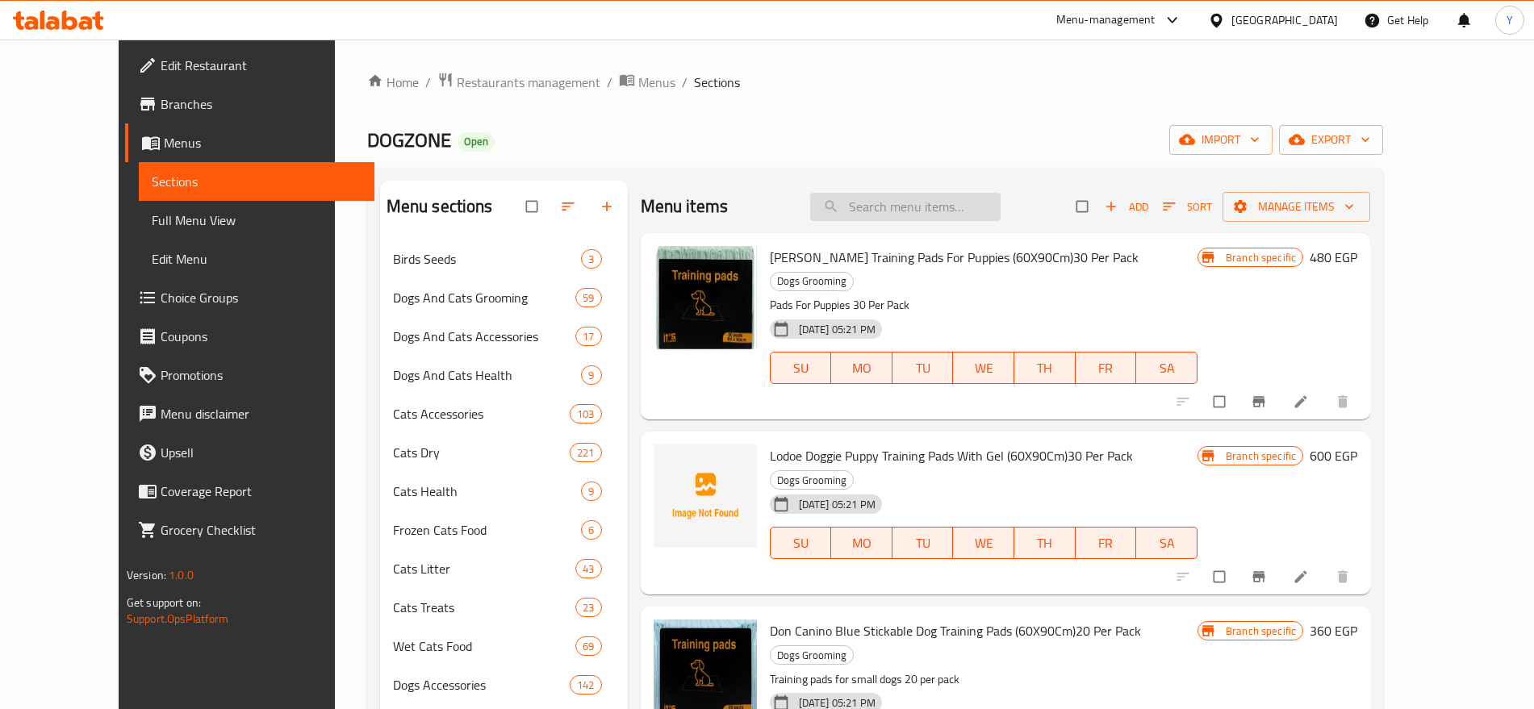
click at [961, 203] on input "search" at bounding box center [905, 207] width 190 height 28
paste input "6224007586532"
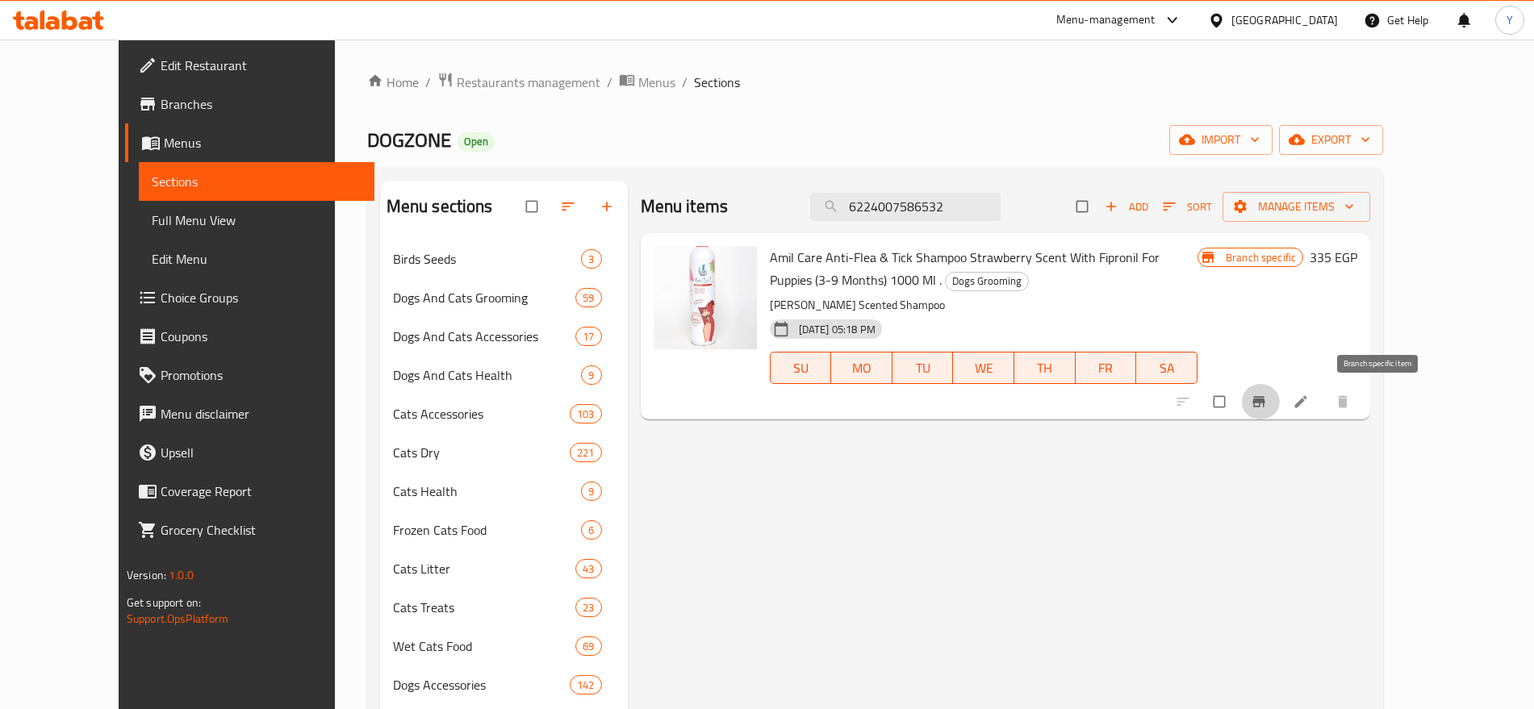
click at [1280, 397] on button "Branch-specific-item" at bounding box center [1260, 402] width 39 height 36
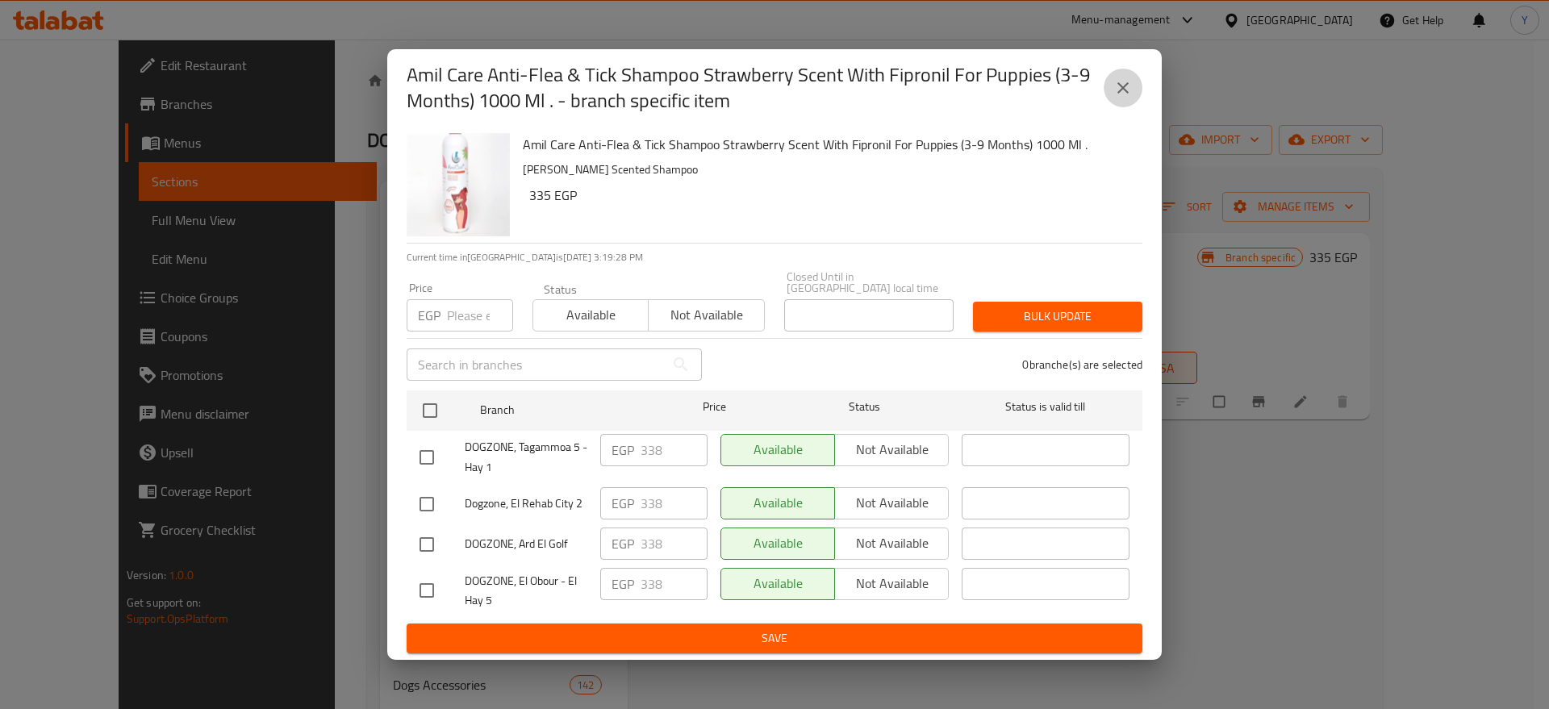
click at [1130, 95] on icon "close" at bounding box center [1123, 87] width 19 height 19
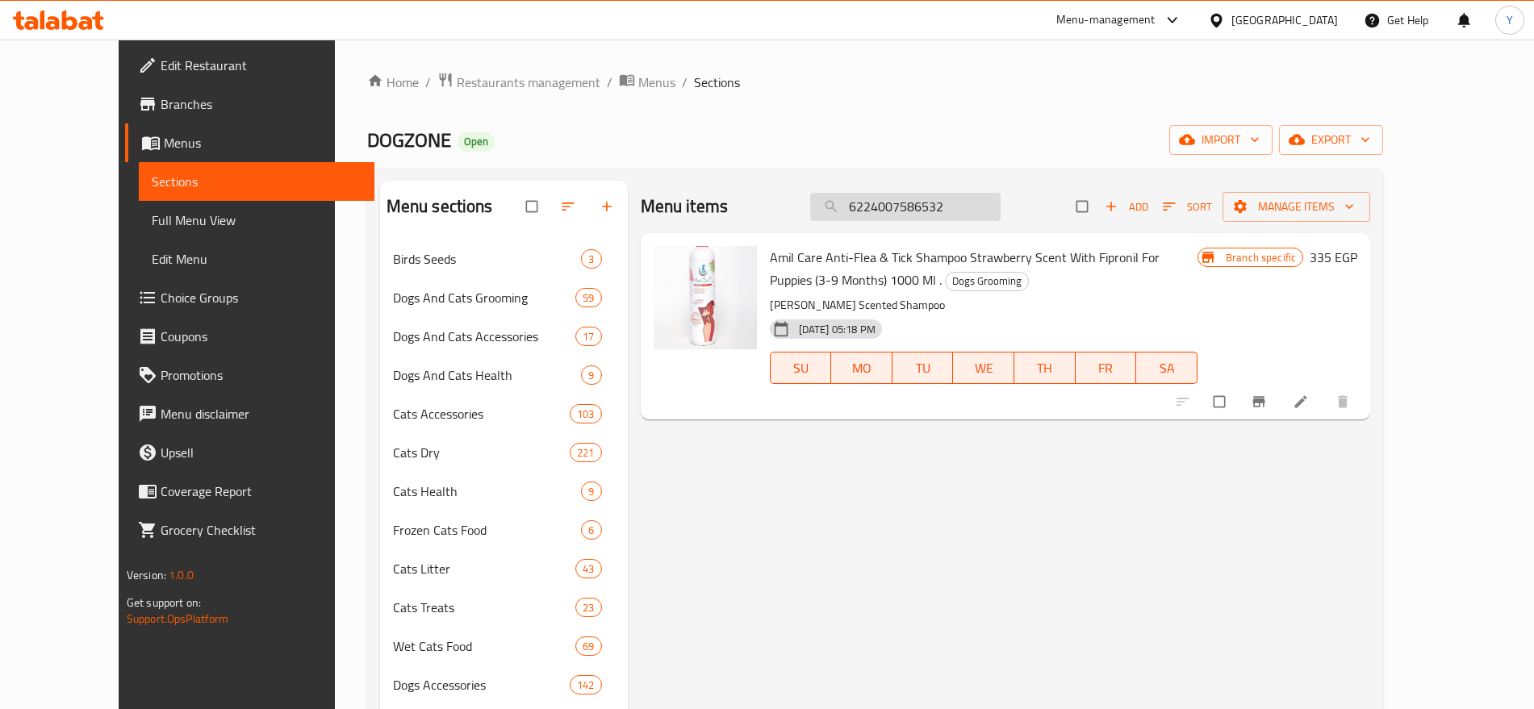
click at [992, 208] on input "6224007586532" at bounding box center [905, 207] width 190 height 28
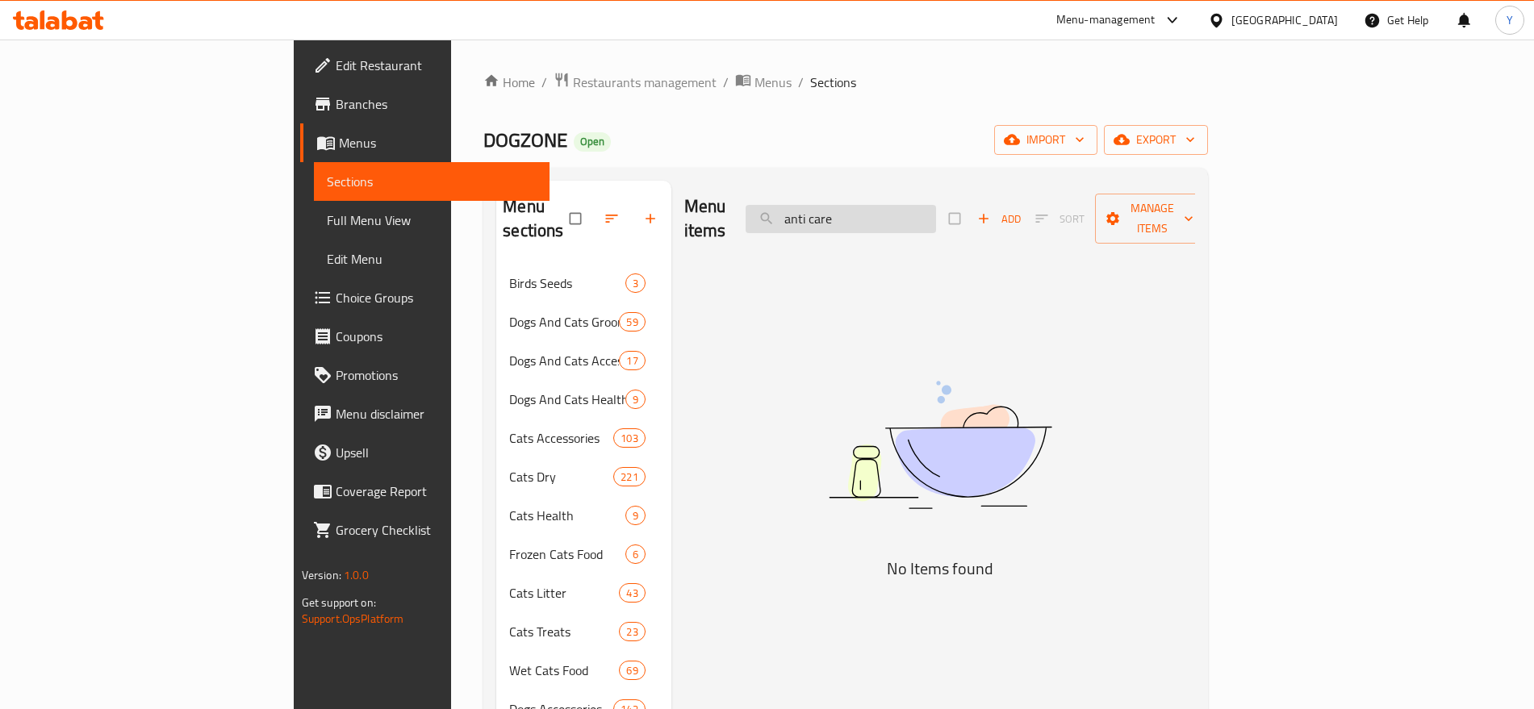
drag, startPoint x: 915, startPoint y: 209, endPoint x: 880, endPoint y: 209, distance: 35.5
click at [880, 209] on input "anti care" at bounding box center [841, 219] width 190 height 28
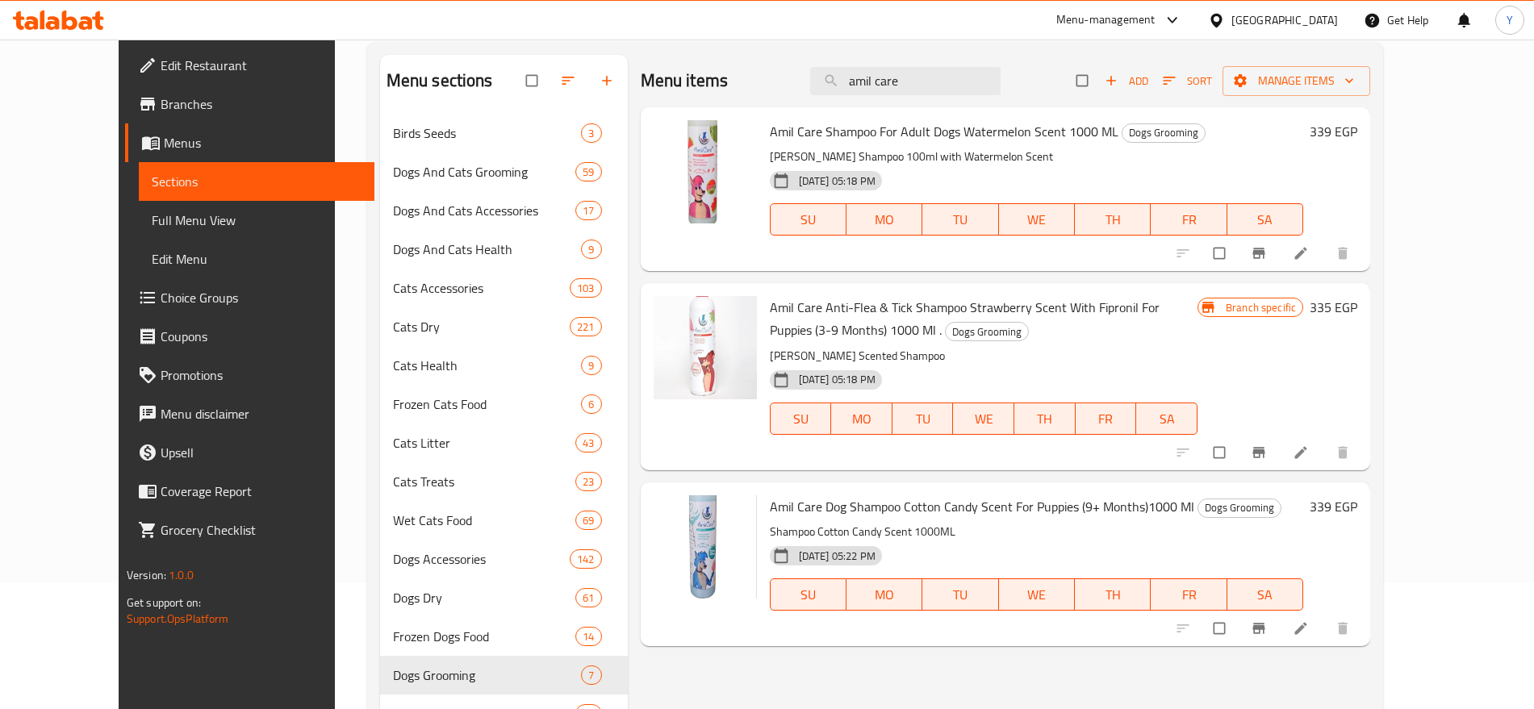
scroll to position [67, 0]
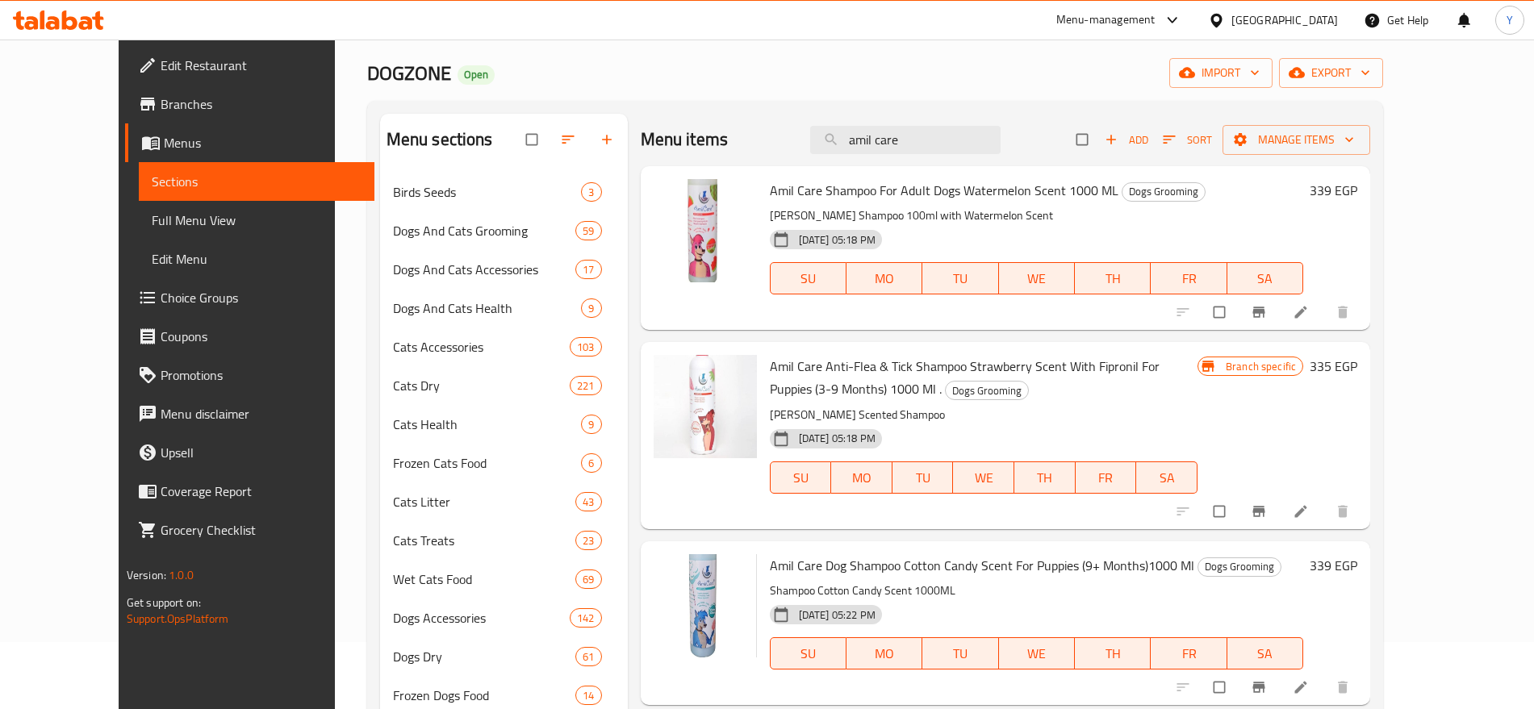
type input "amil care"
click at [1267, 308] on icon "Branch-specific-item" at bounding box center [1259, 312] width 16 height 16
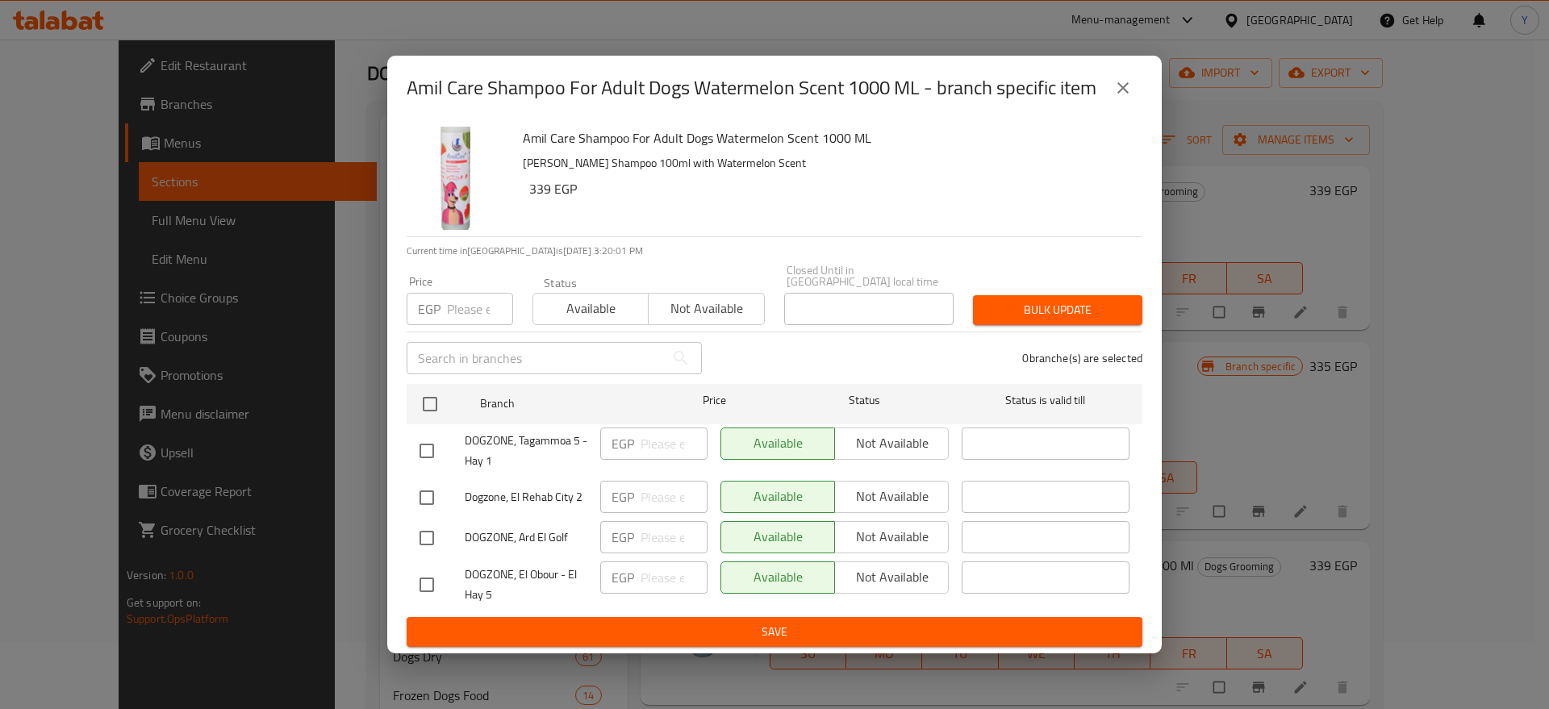
click at [460, 303] on input "number" at bounding box center [480, 309] width 66 height 32
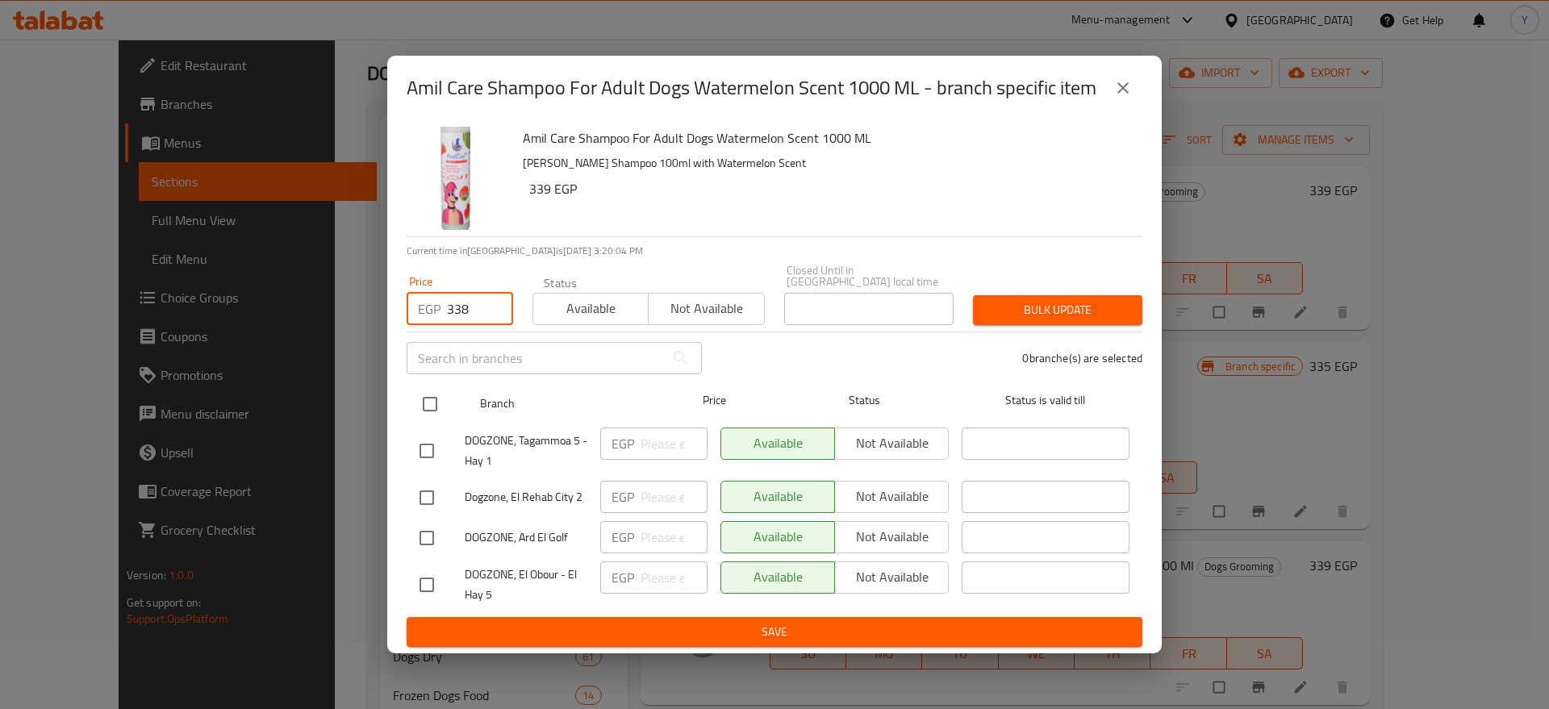
type input "338"
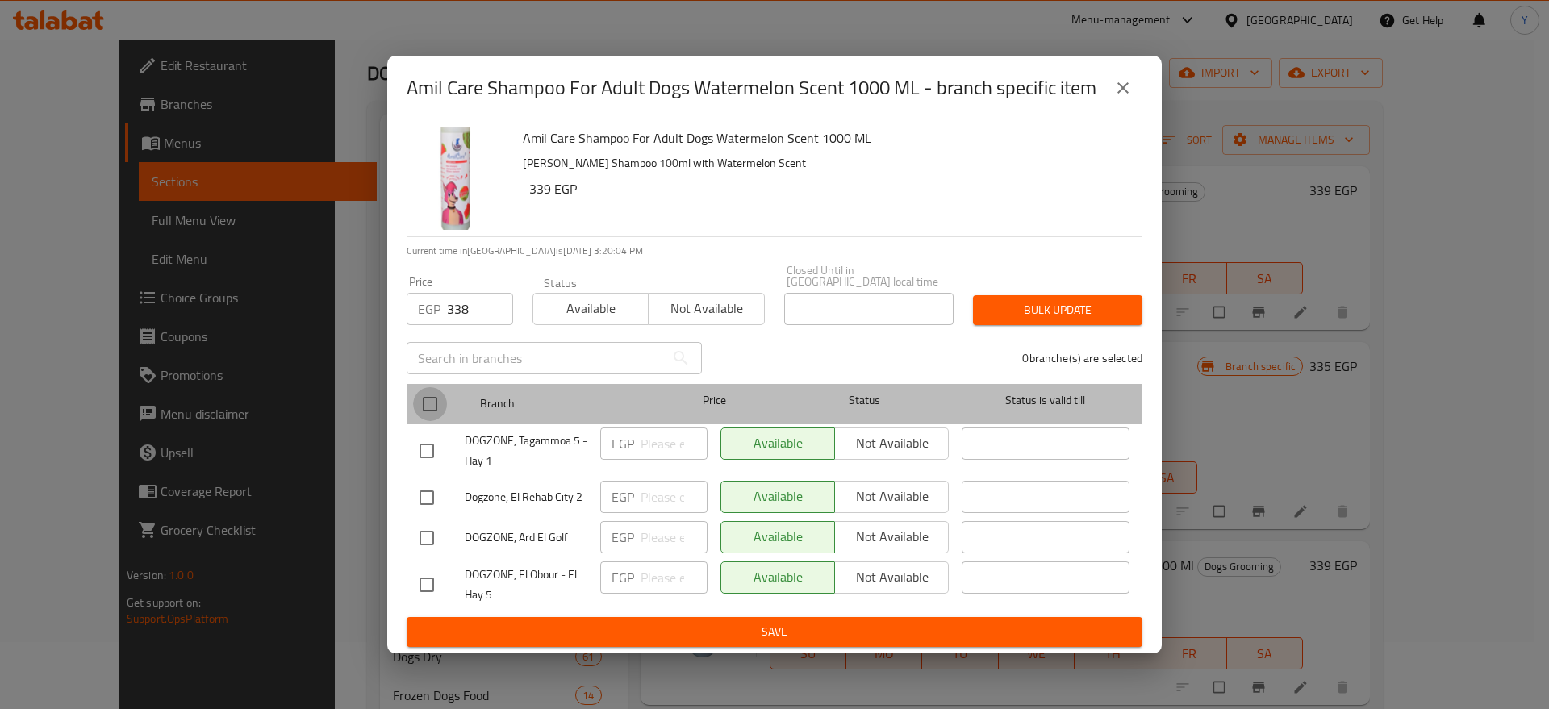
click at [429, 395] on input "checkbox" at bounding box center [430, 404] width 34 height 34
checkbox input "true"
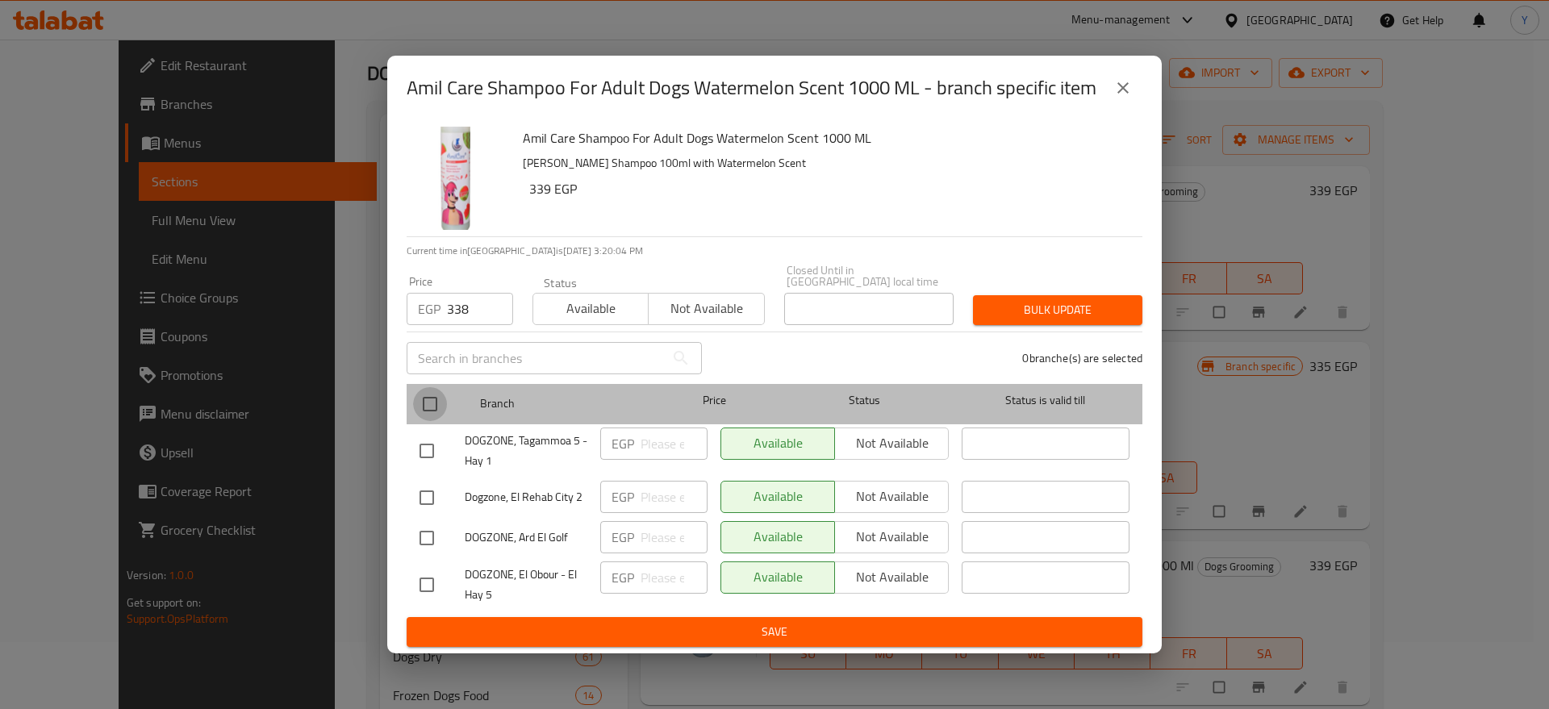
checkbox input "true"
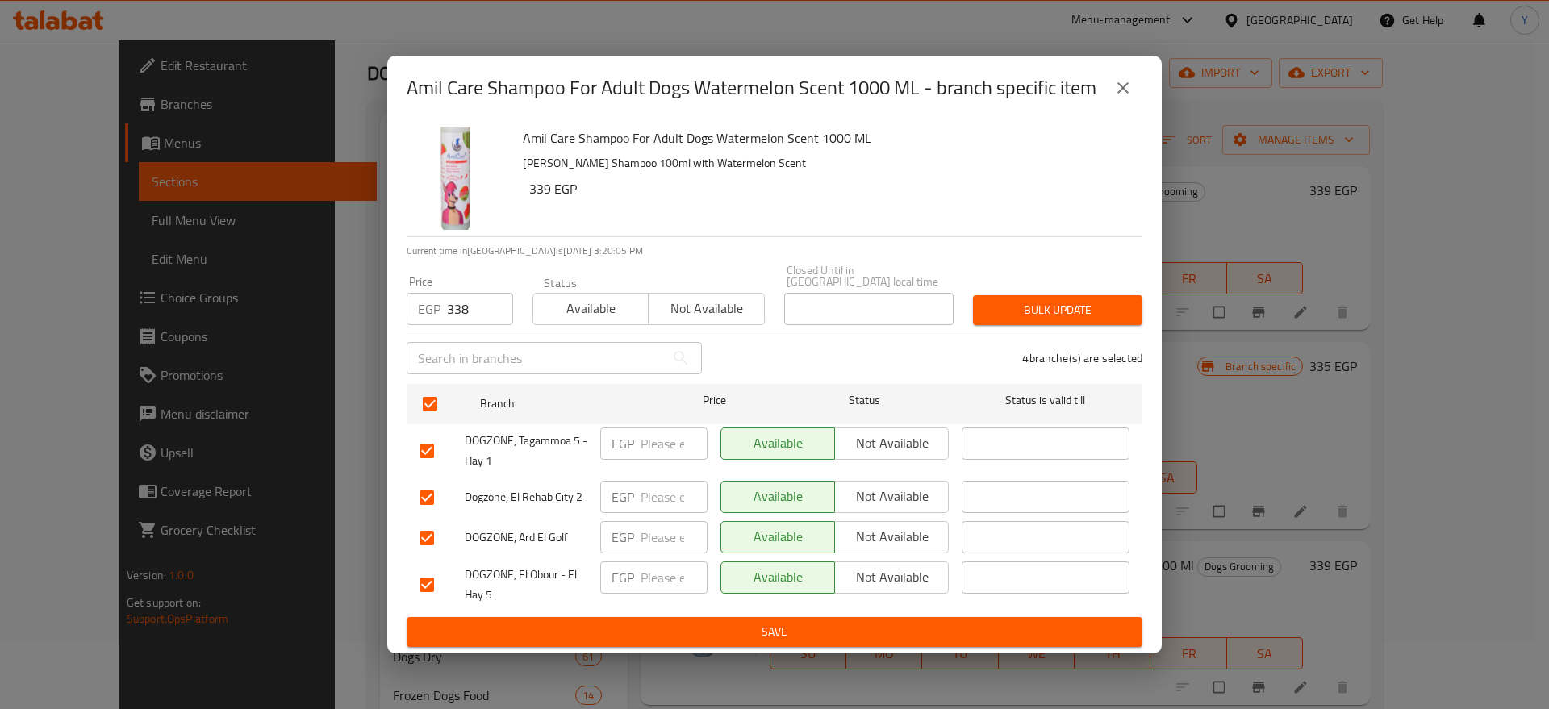
click at [1074, 314] on button "Bulk update" at bounding box center [1057, 310] width 169 height 30
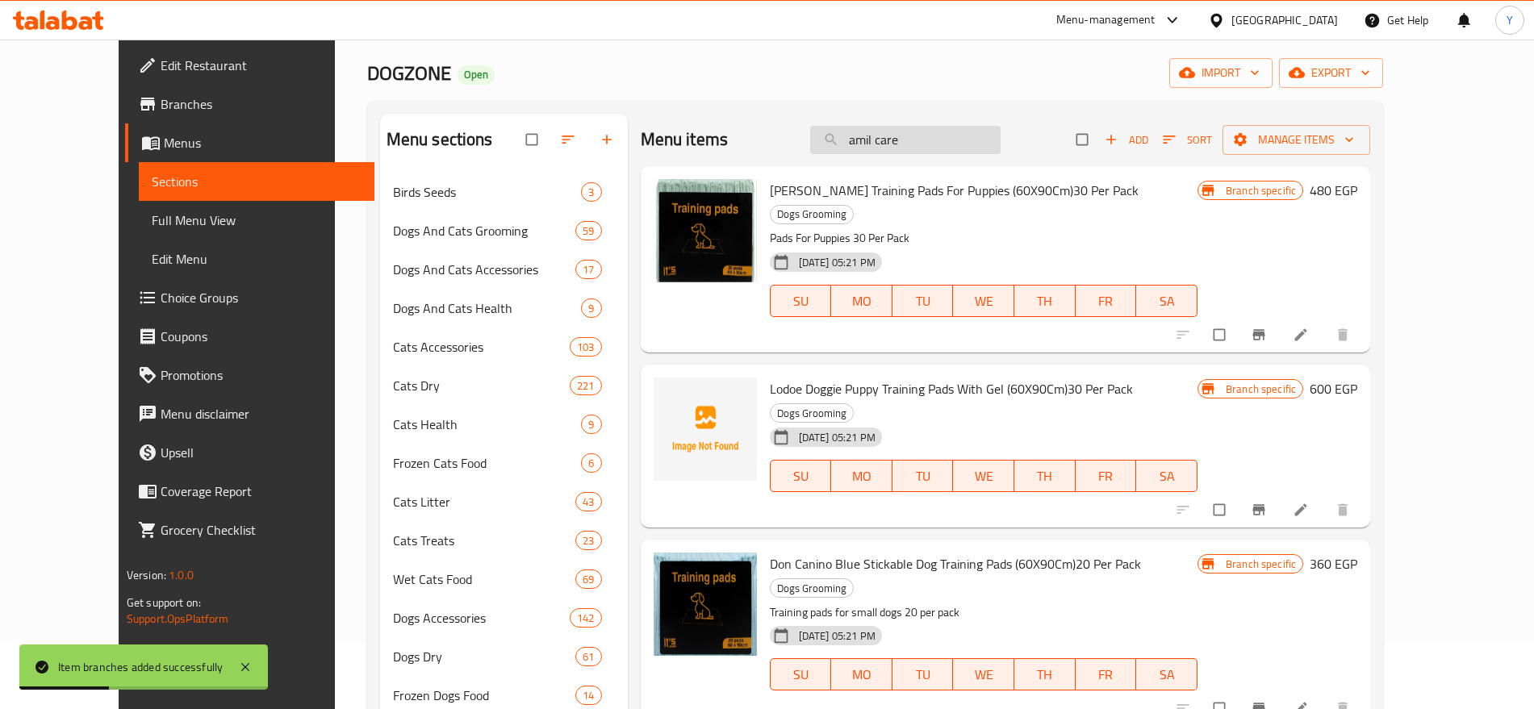
click at [951, 137] on input "amil care" at bounding box center [905, 140] width 190 height 28
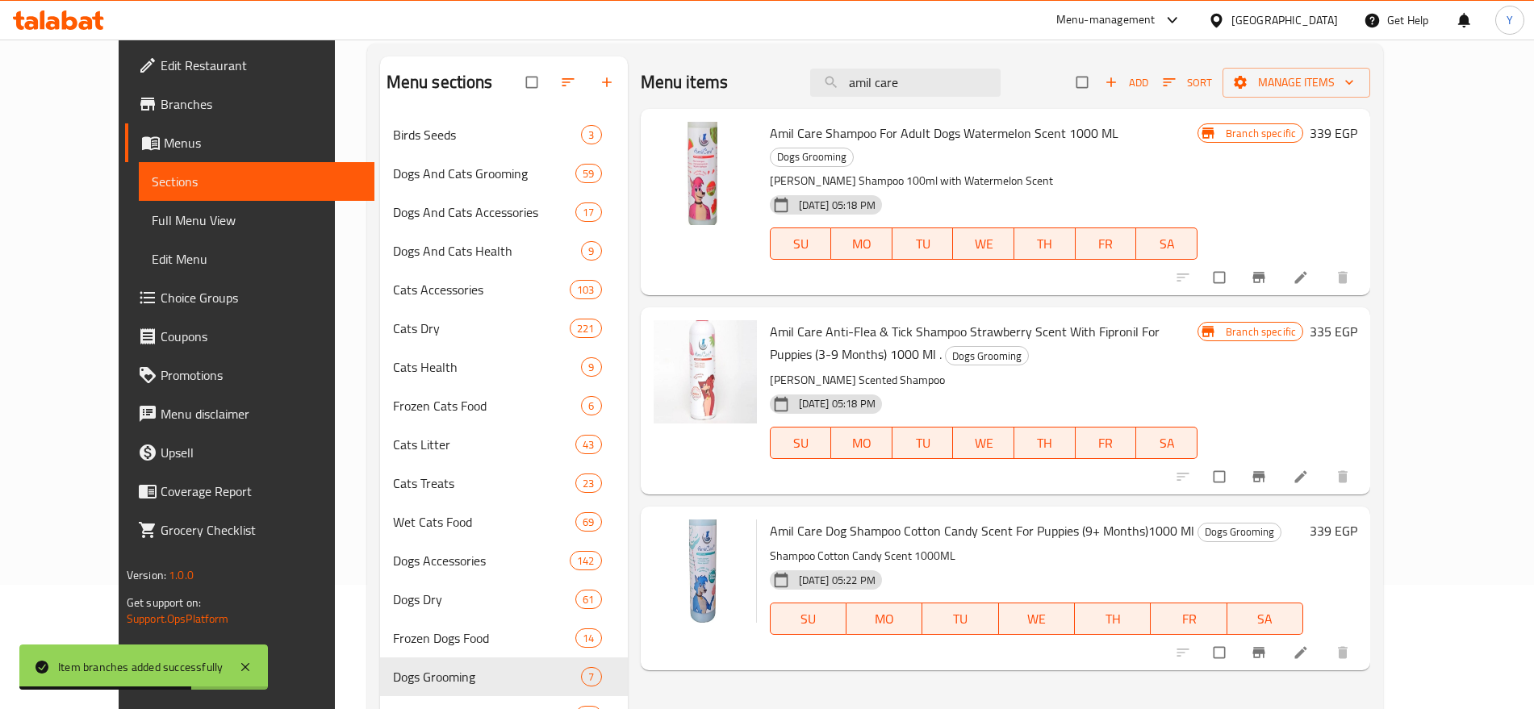
scroll to position [116, 0]
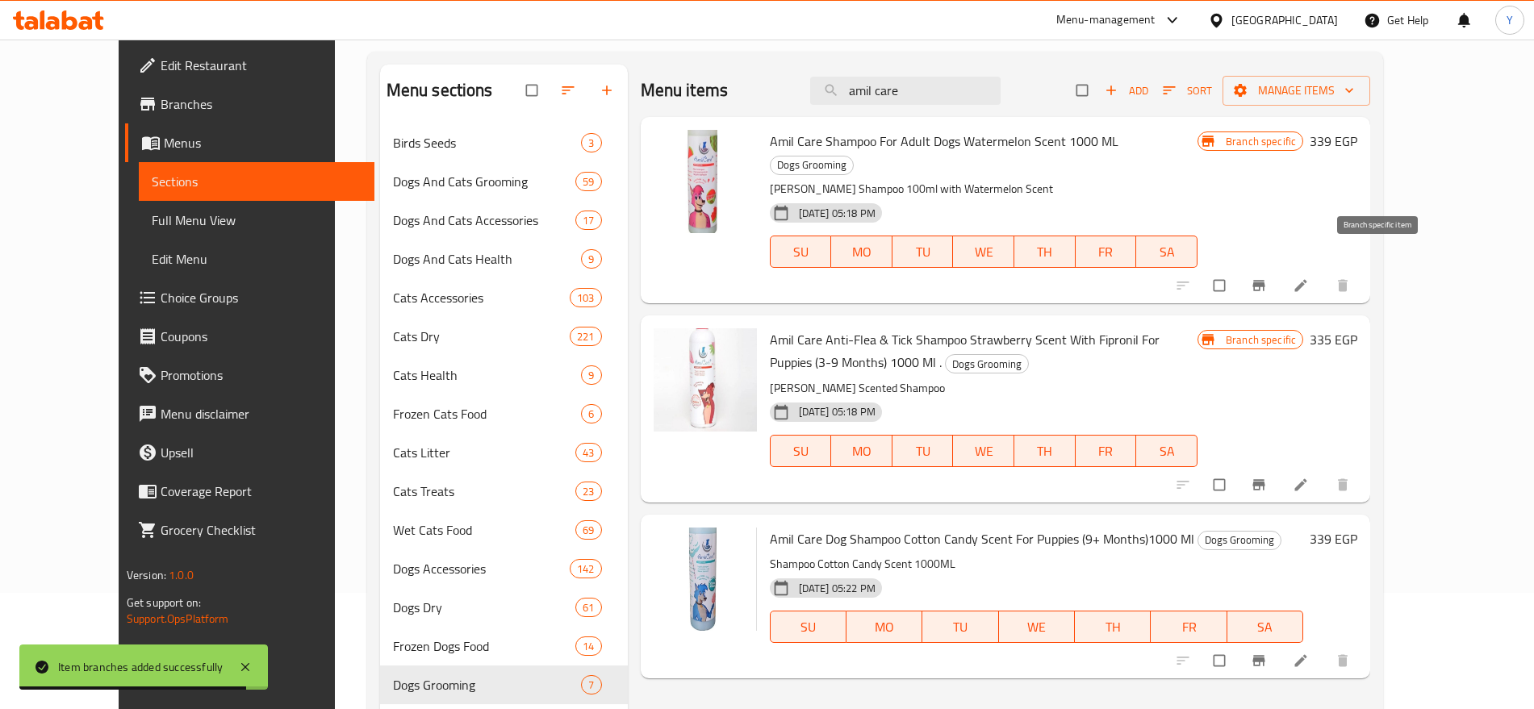
type input "amil care"
click at [1267, 278] on icon "Branch-specific-item" at bounding box center [1259, 286] width 16 height 16
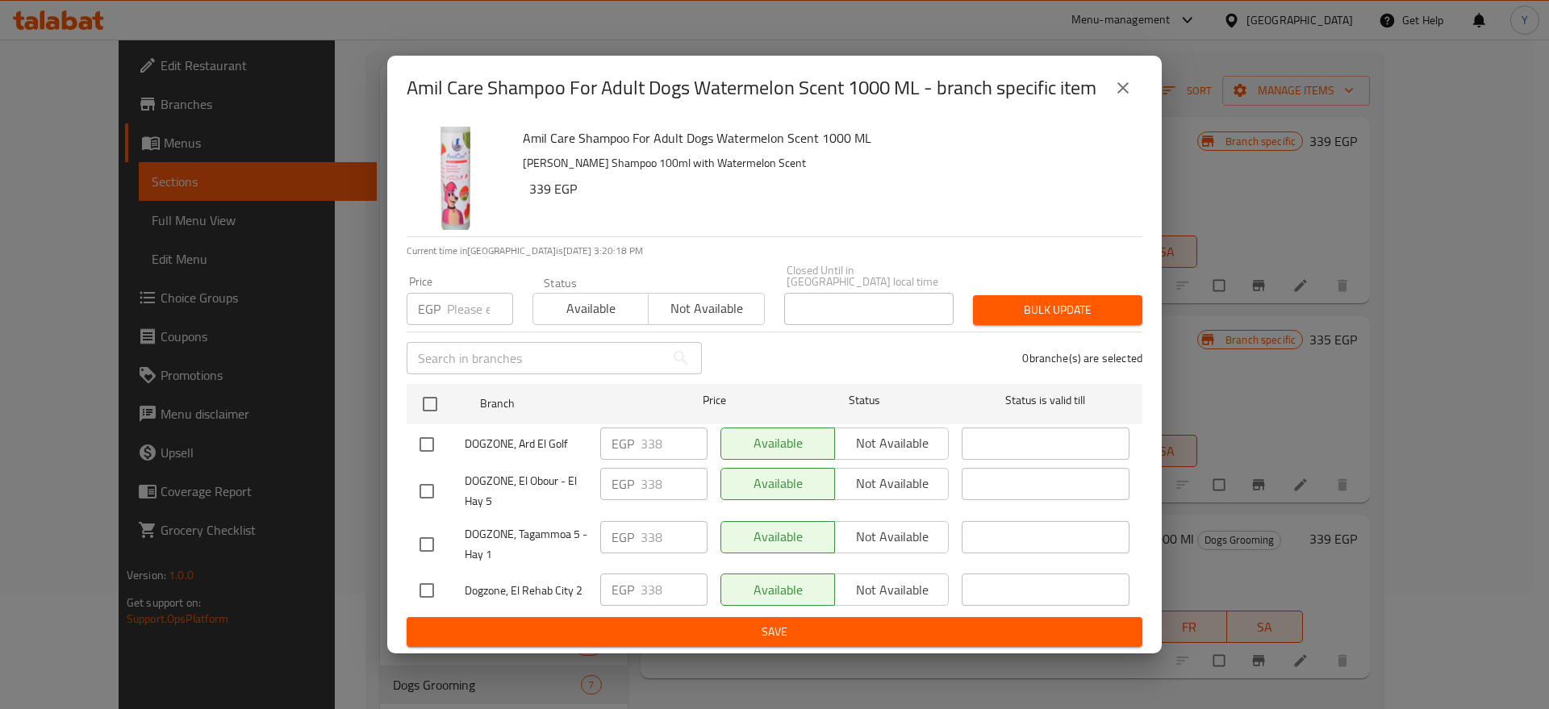
click at [1128, 98] on icon "close" at bounding box center [1123, 87] width 19 height 19
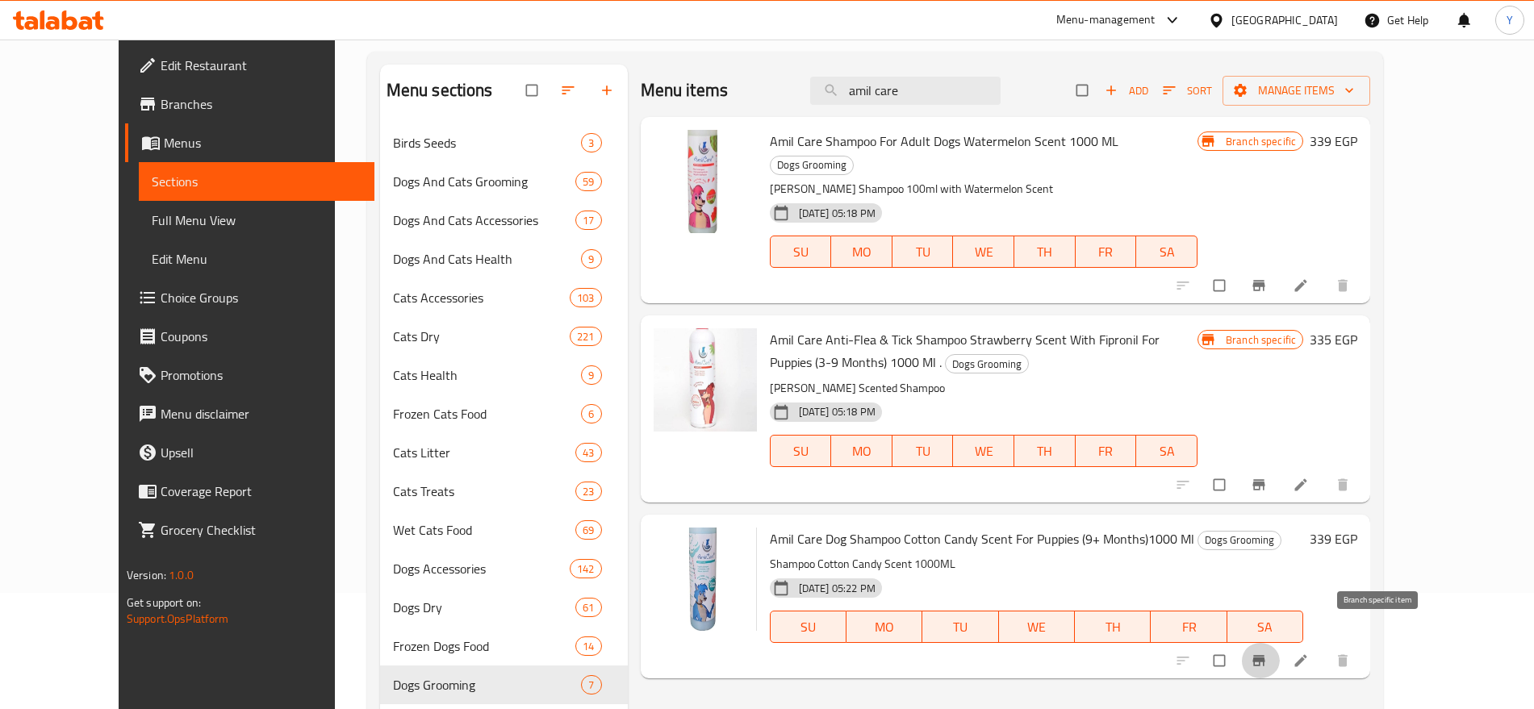
click at [1265, 656] on icon "Branch-specific-item" at bounding box center [1259, 661] width 12 height 10
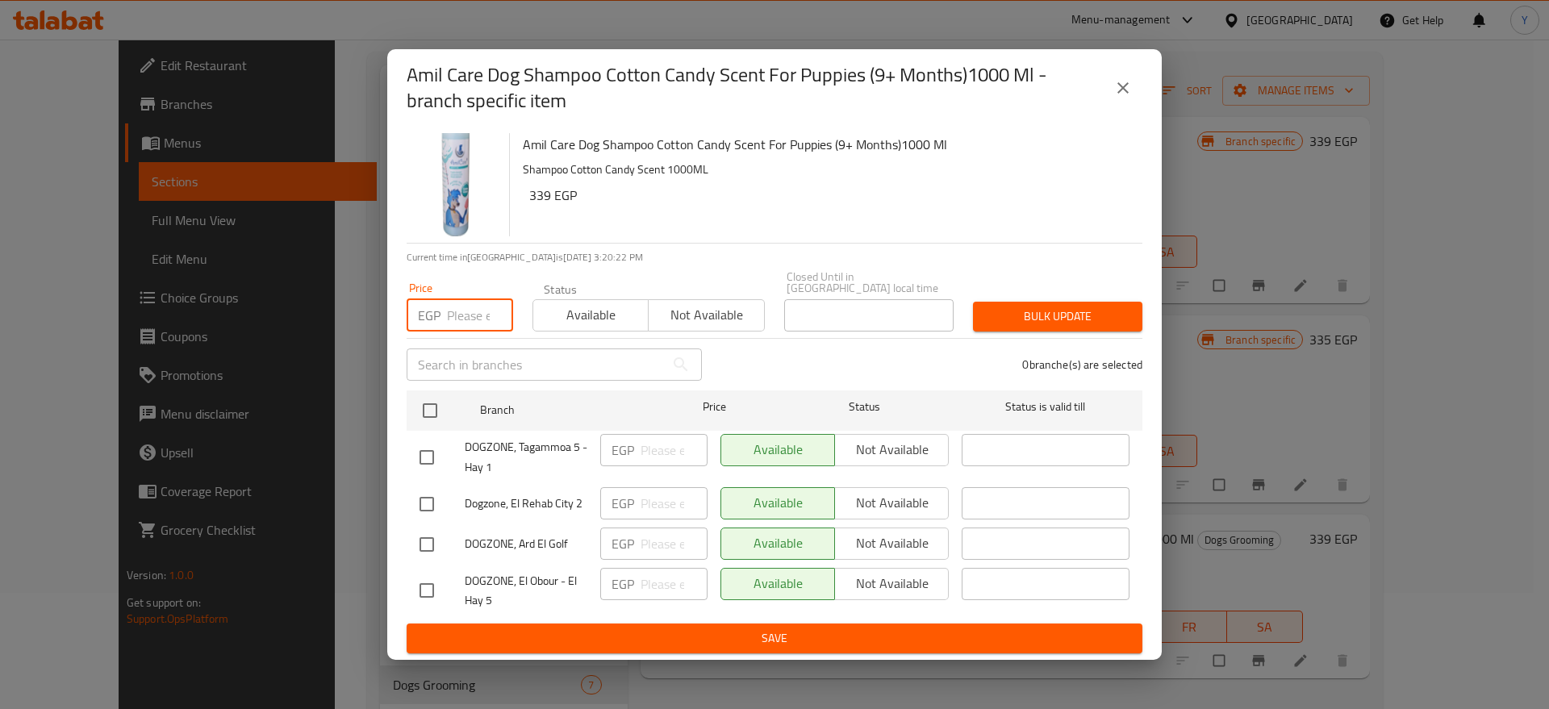
click at [468, 309] on input "number" at bounding box center [480, 315] width 66 height 32
type input "338"
click at [429, 401] on input "checkbox" at bounding box center [430, 411] width 34 height 34
checkbox input "true"
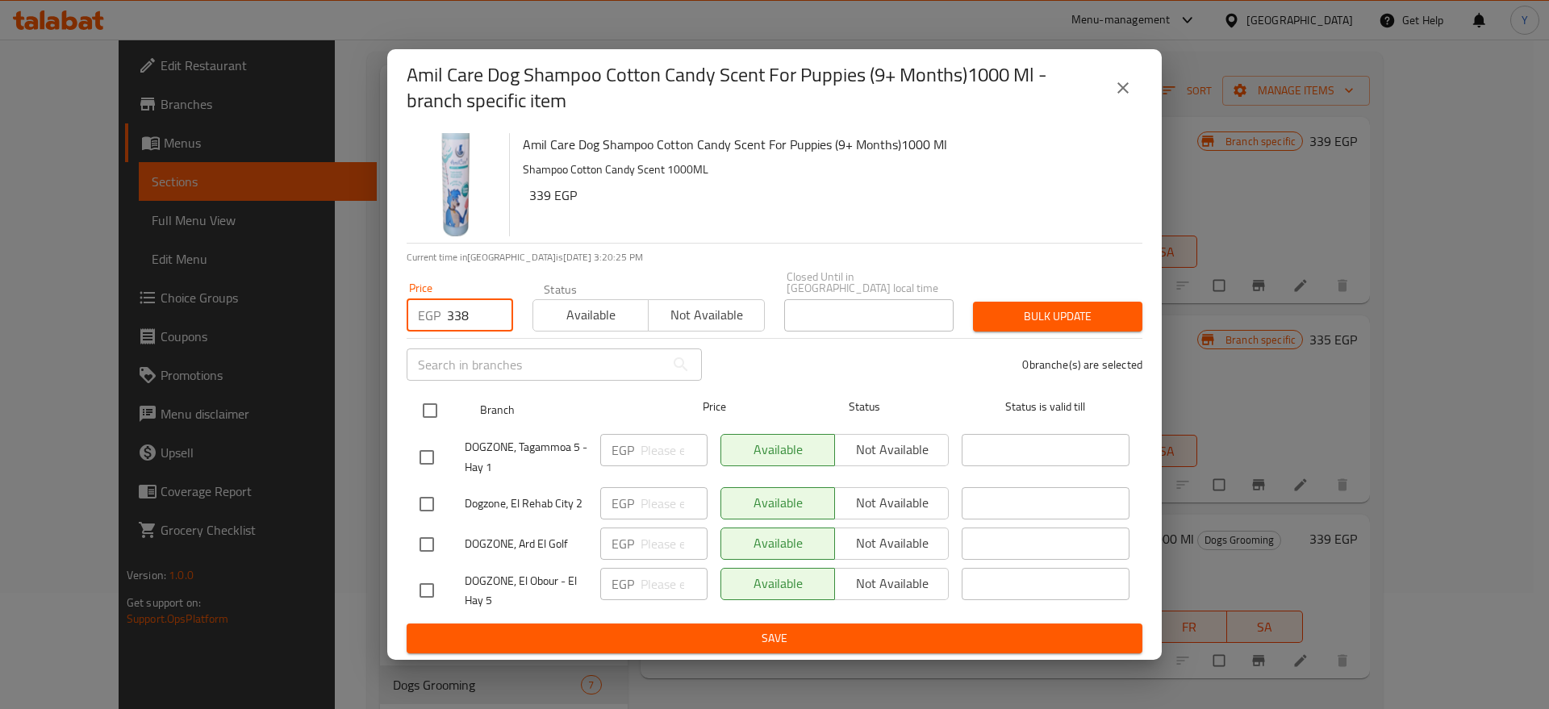
checkbox input "true"
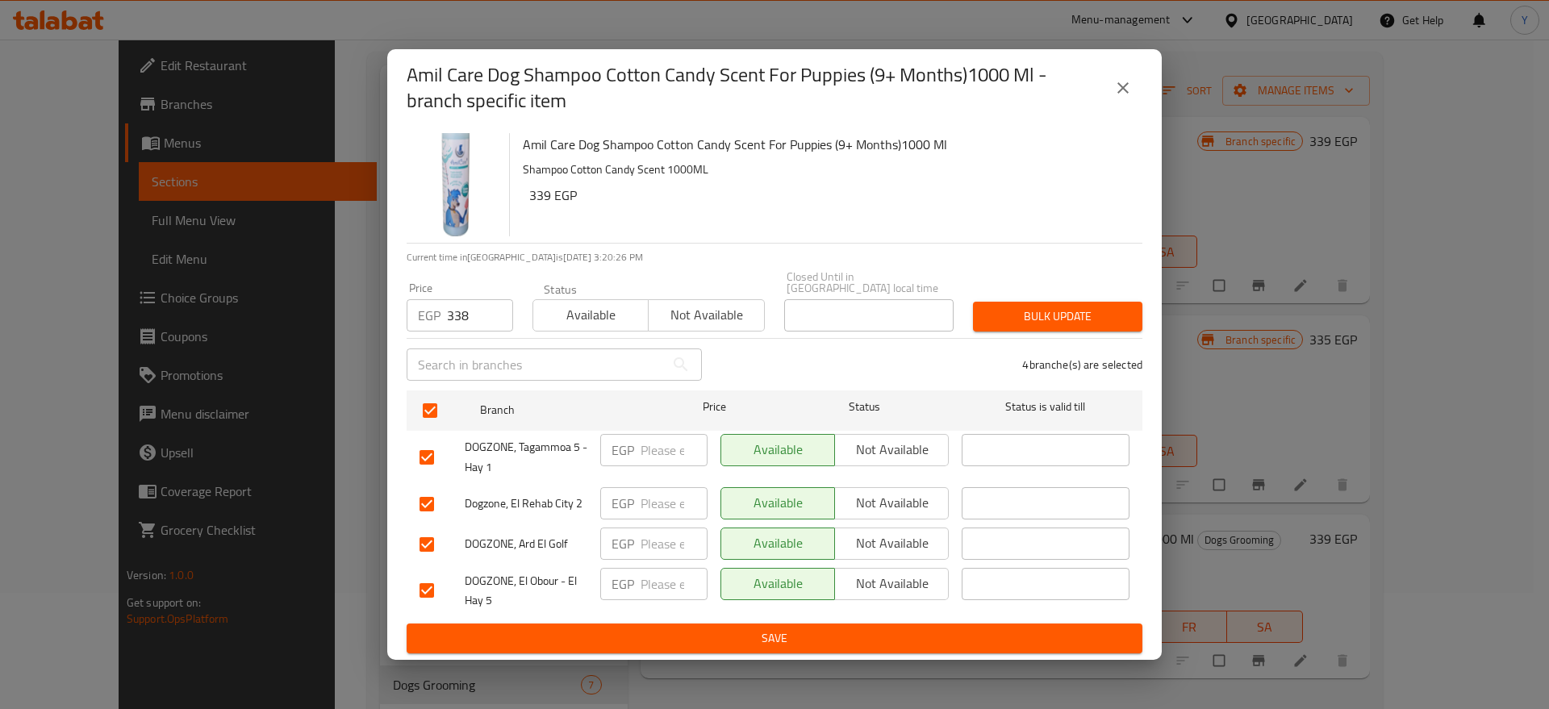
click at [1086, 309] on span "Bulk update" at bounding box center [1058, 317] width 144 height 20
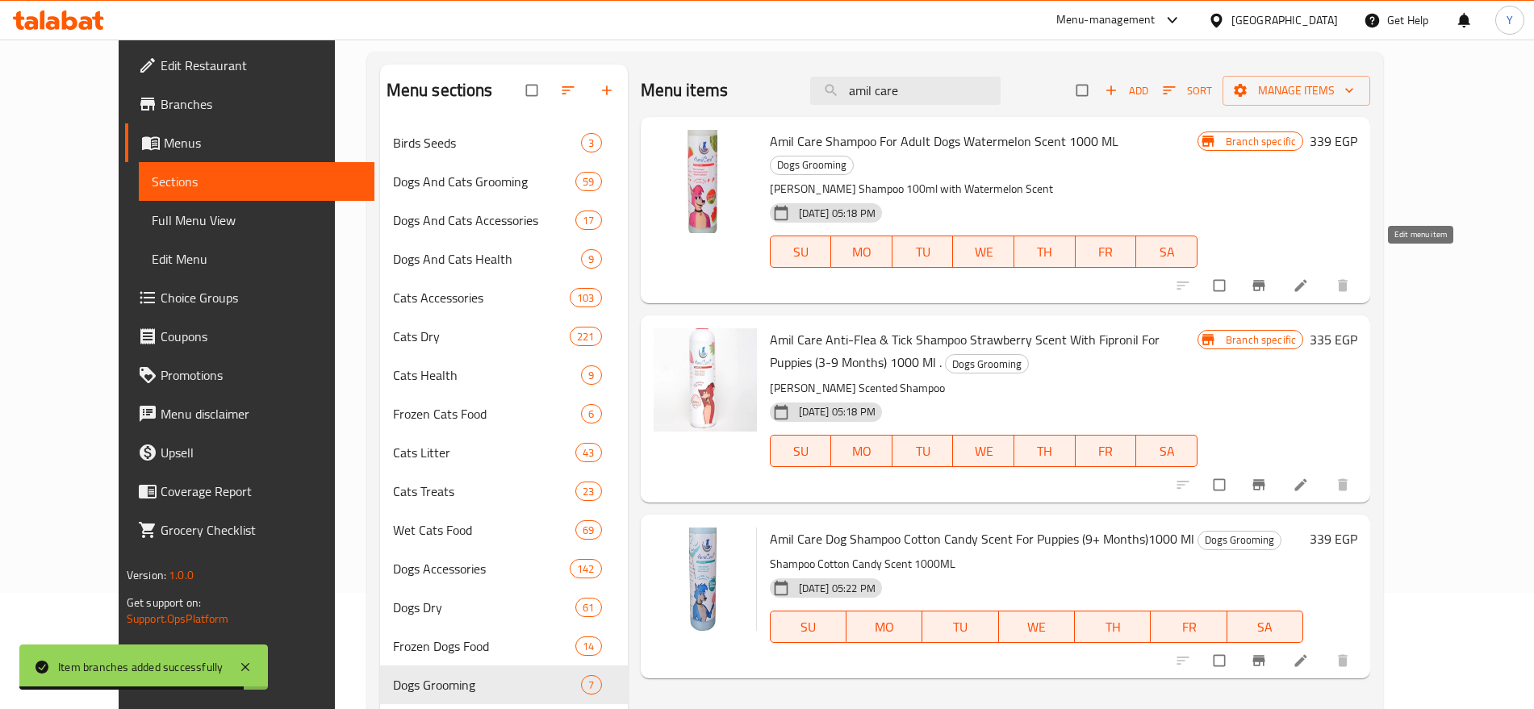
click at [1309, 278] on icon at bounding box center [1301, 286] width 16 height 16
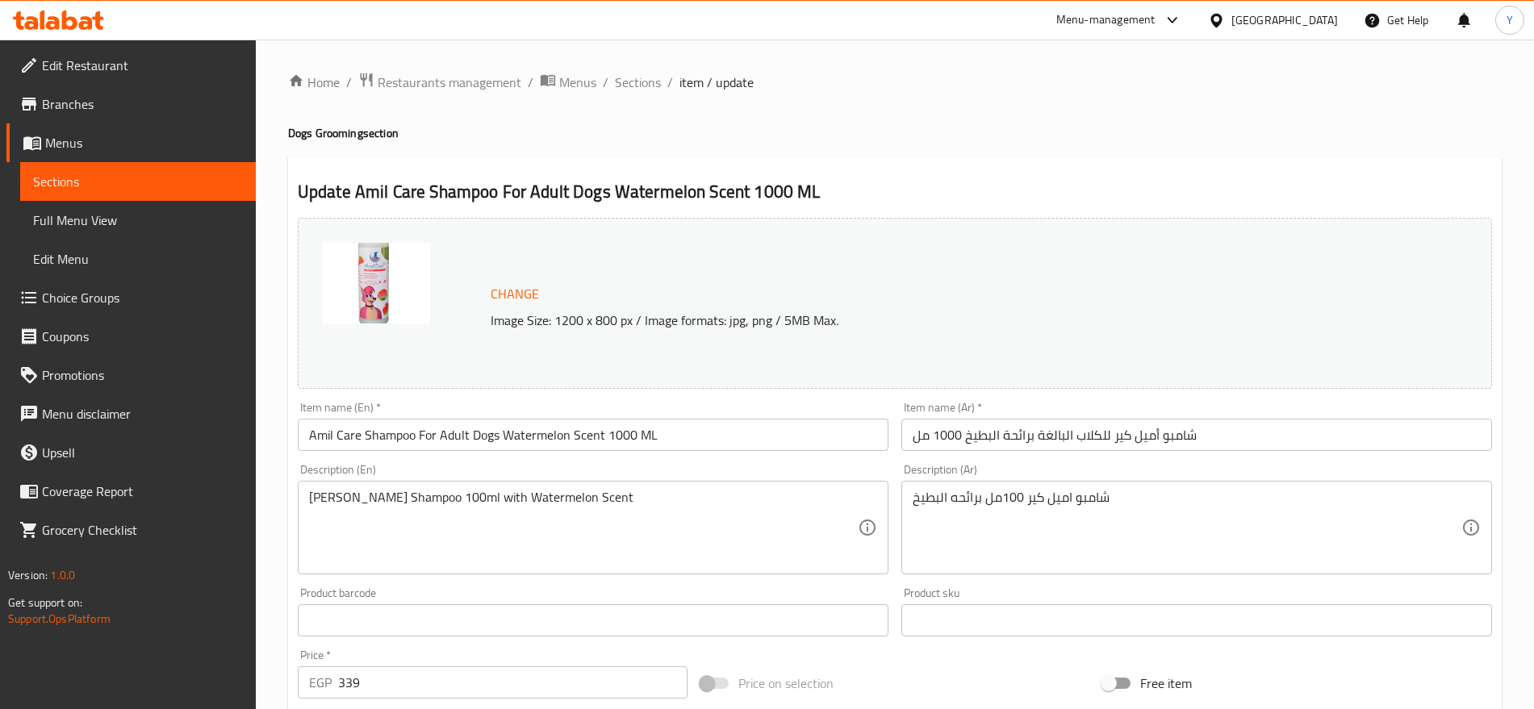
click at [363, 437] on input "Amil Care Shampoo For Adult Dogs Watermelon Scent 1000 ML" at bounding box center [593, 435] width 591 height 32
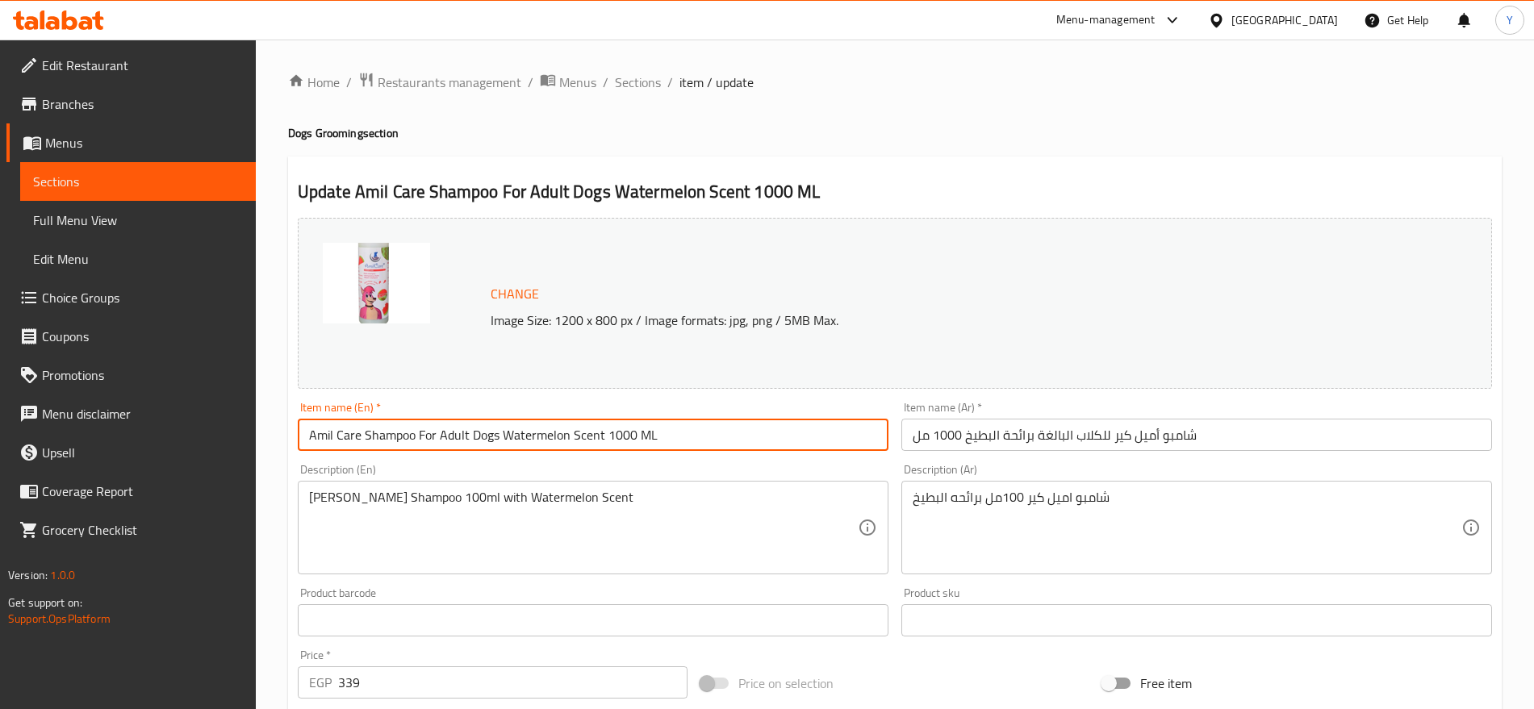
paste input "Anti-Flea & Tick"
type input "Amil Care Anti-Flea & Tick Shampoo For Adult Dogs Watermelon Scent 1000 ML"
click at [1109, 433] on input "شامبو أميل كير للكلاب البالغة برائحة البطيخ 1000 مل" at bounding box center [1196, 435] width 591 height 32
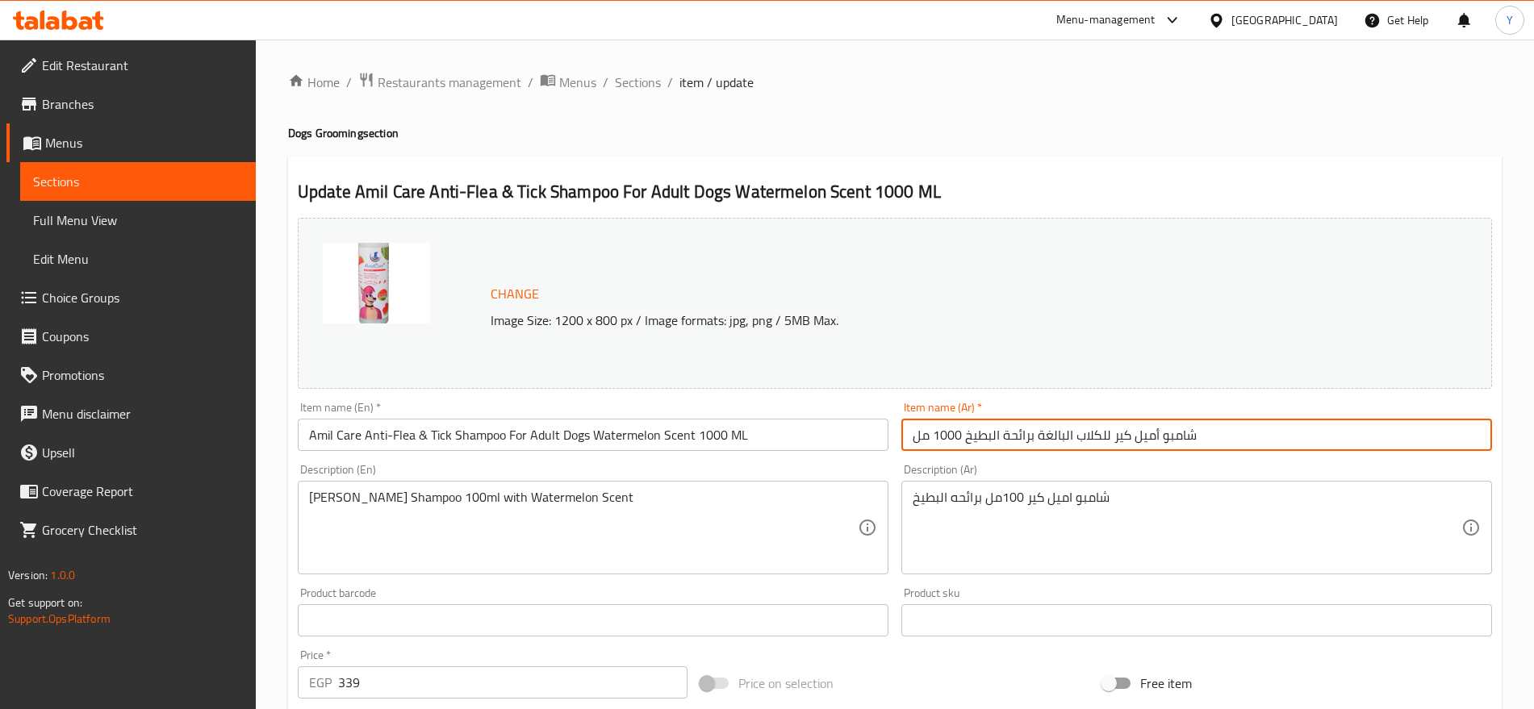
paste input "ضاد للبراغيث والقراد"
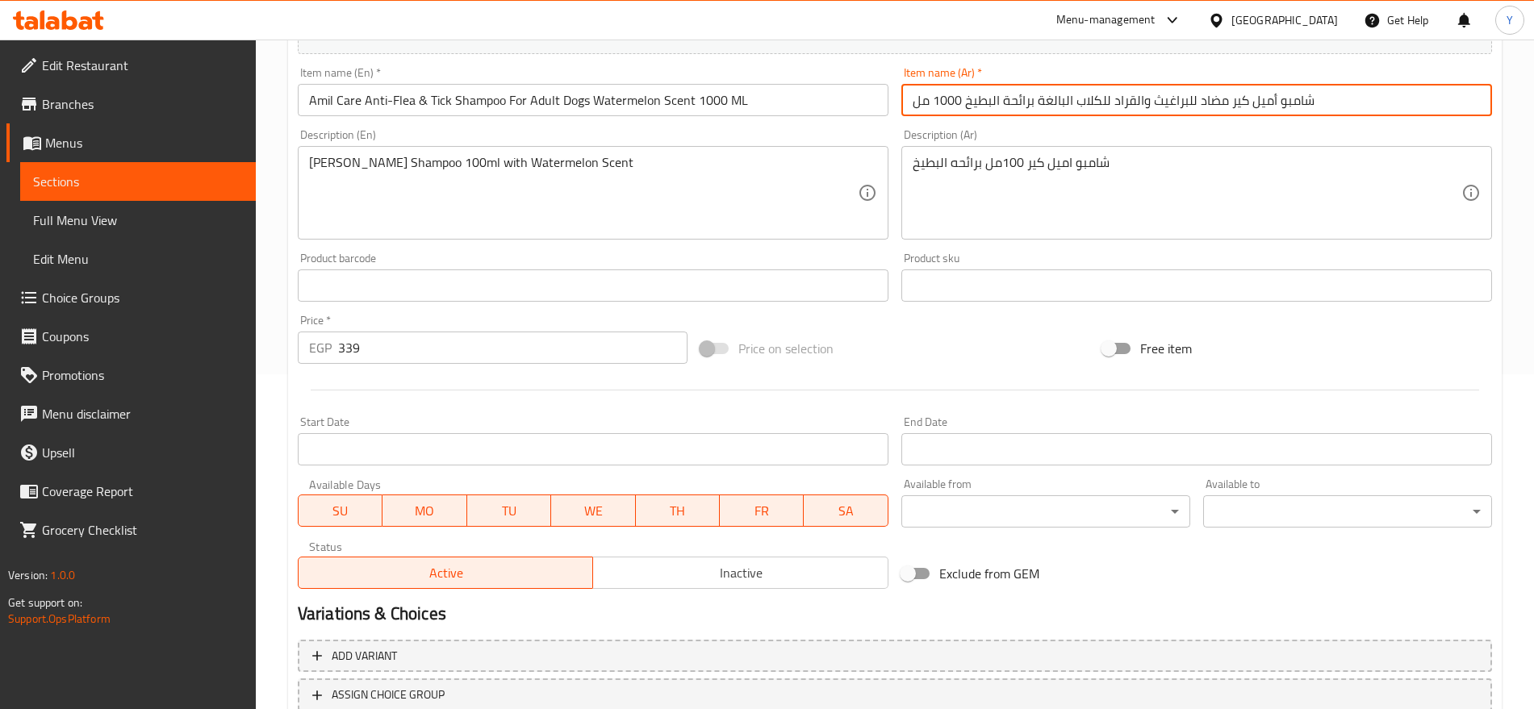
scroll to position [336, 0]
type input "شامبو أميل كير مضاد للبراغيث والقراد للكلاب البالغة برائحة البطيخ 1000 مل"
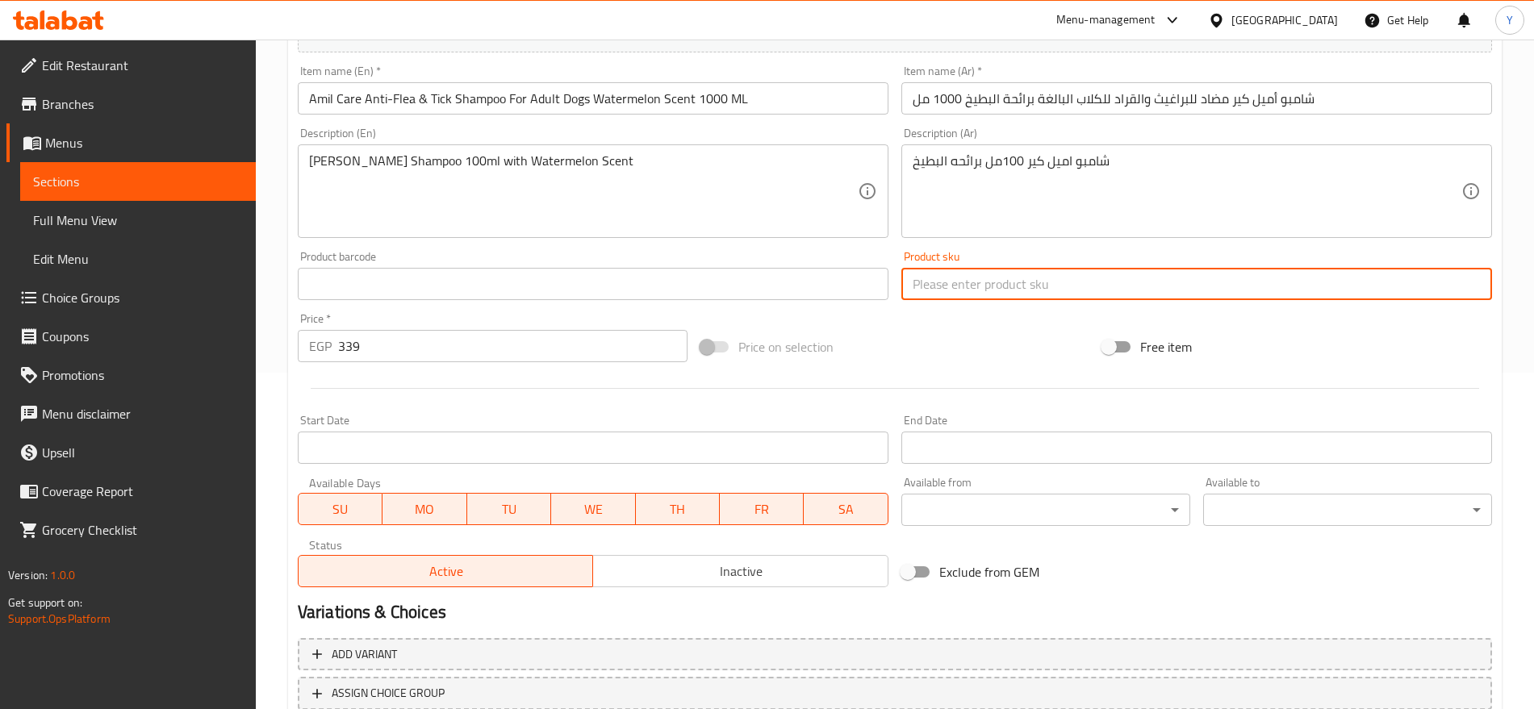
click at [999, 282] on input "text" at bounding box center [1196, 284] width 591 height 32
paste input "2820"
type input "2820"
click at [733, 277] on input "text" at bounding box center [593, 284] width 591 height 32
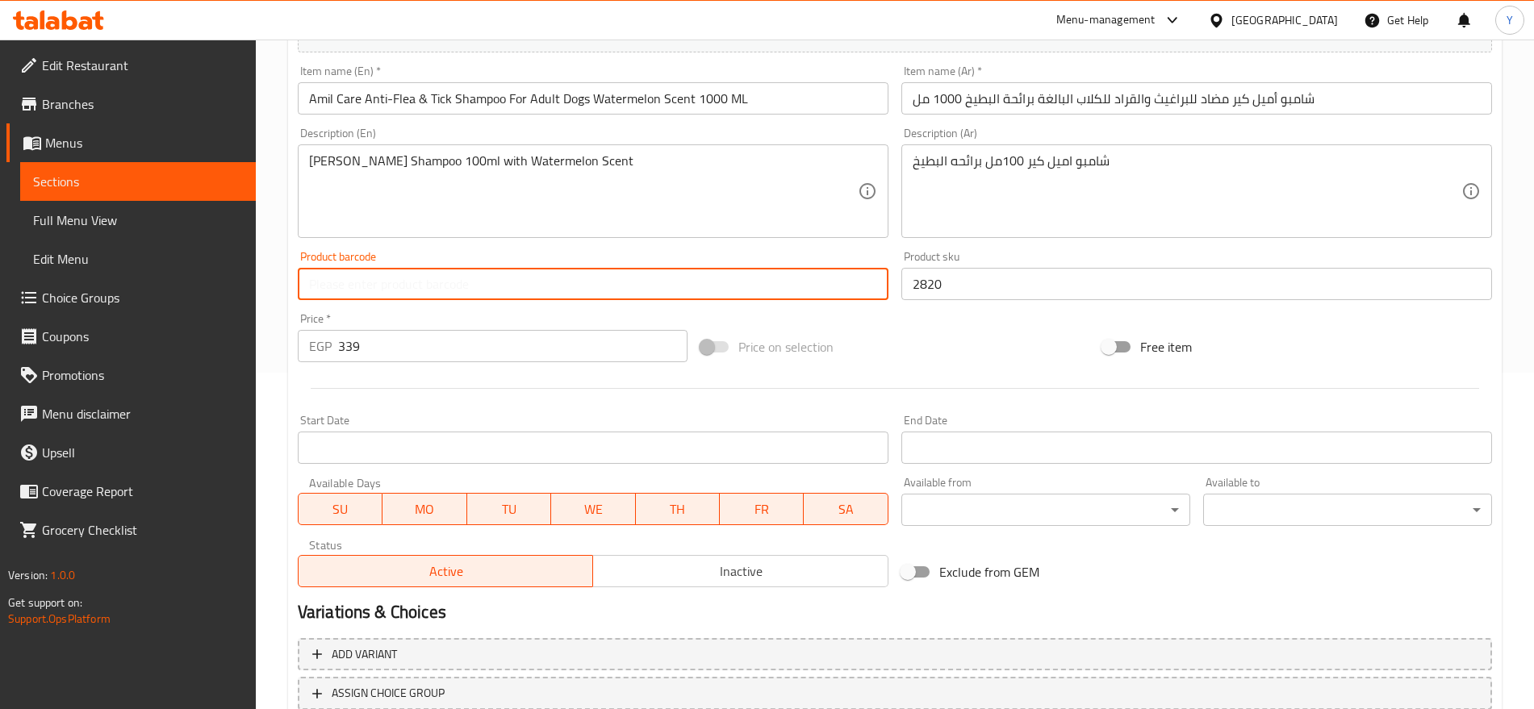
paste input "6224007586501"
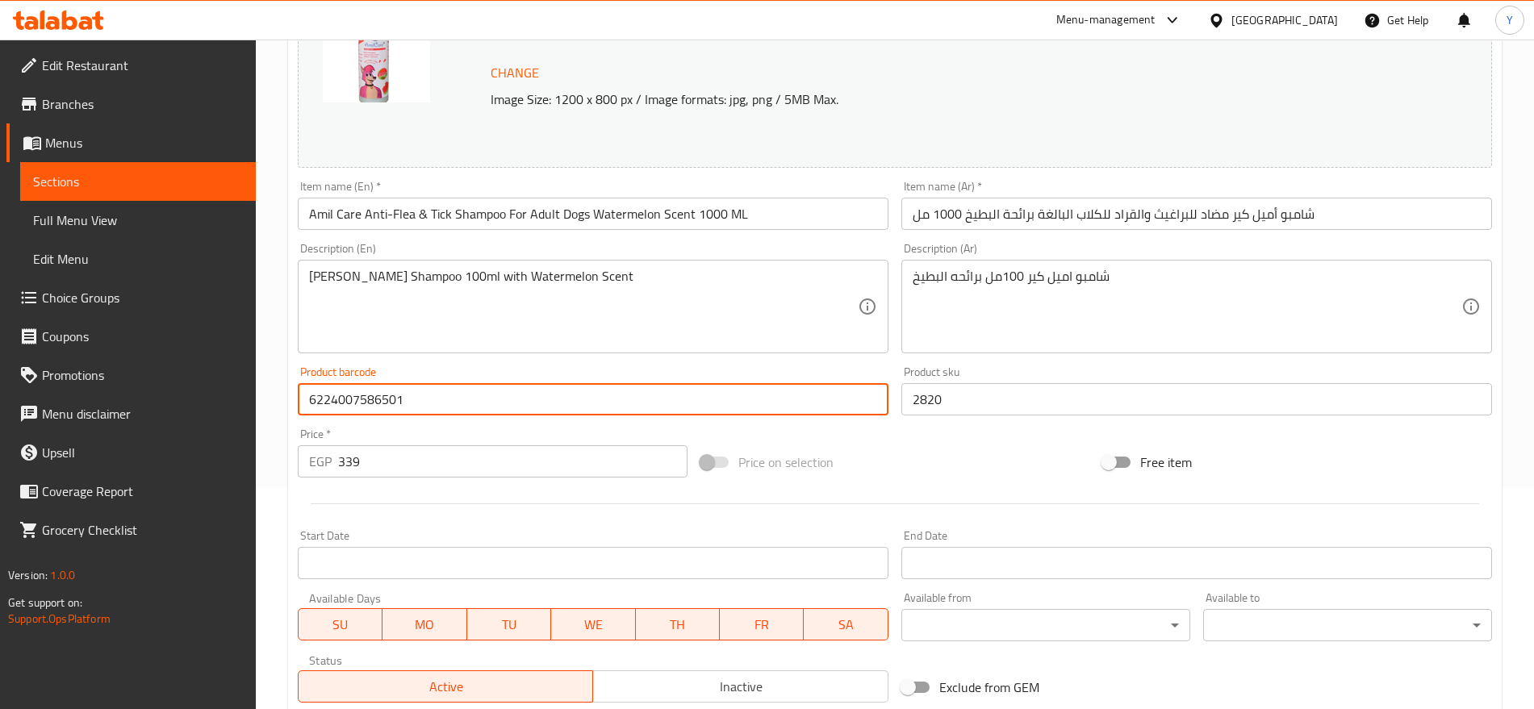
scroll to position [454, 0]
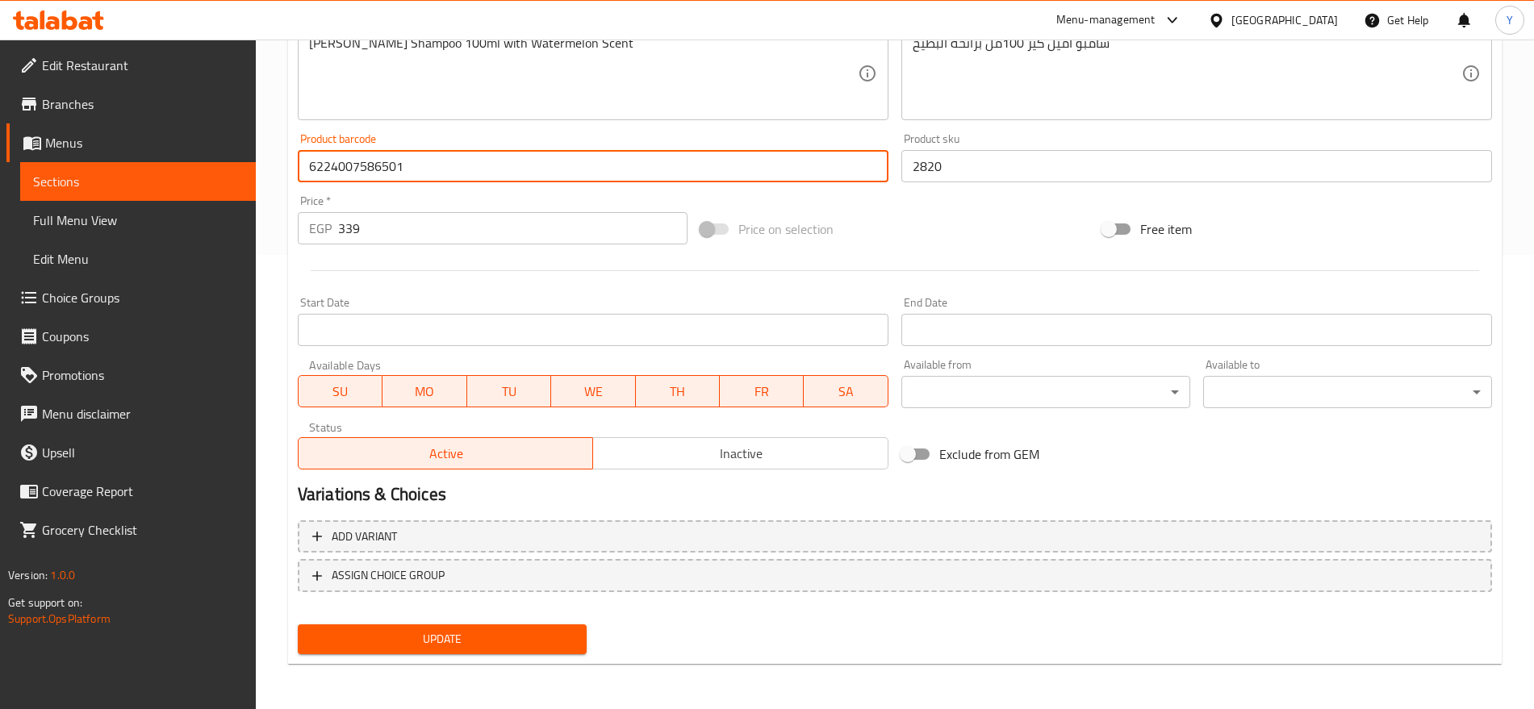
type input "6224007586501"
click at [494, 630] on span "Update" at bounding box center [442, 639] width 263 height 20
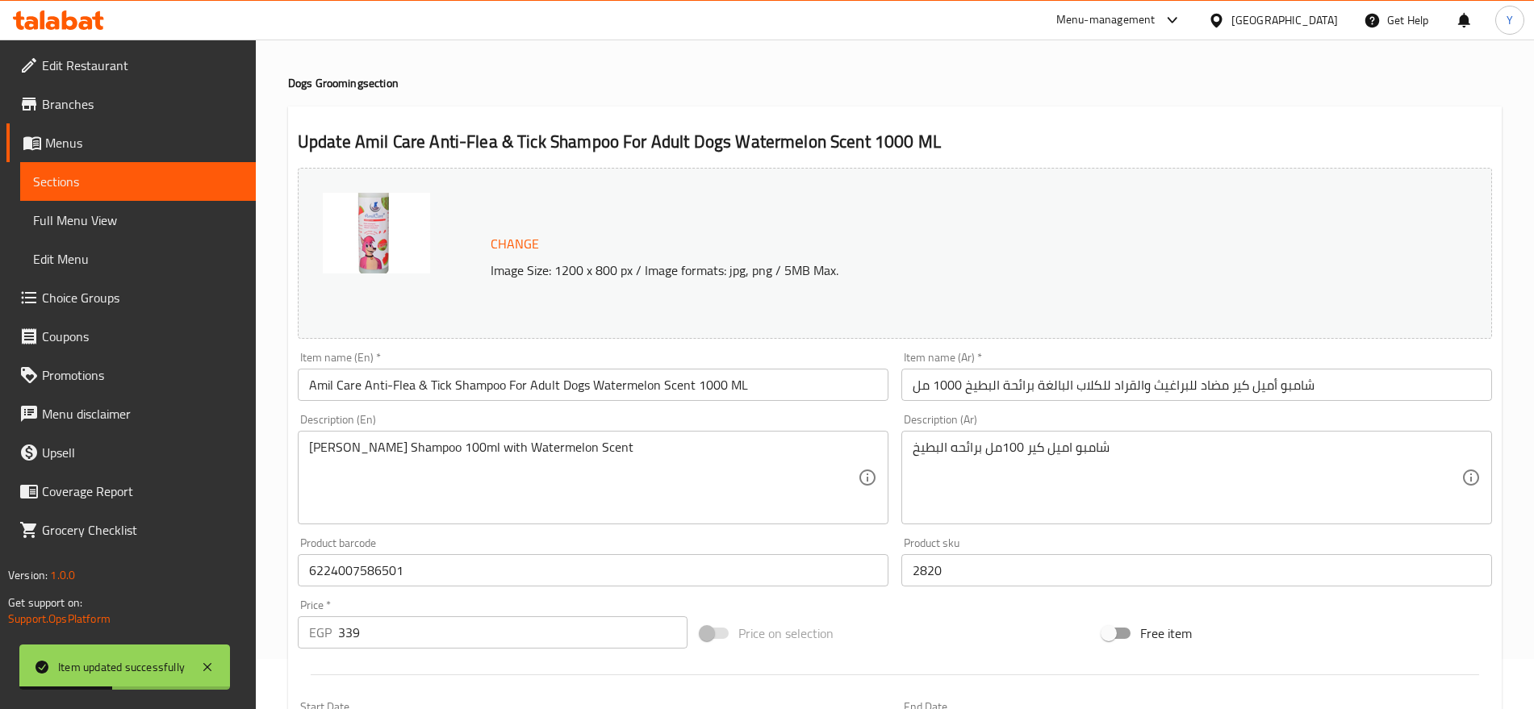
scroll to position [0, 0]
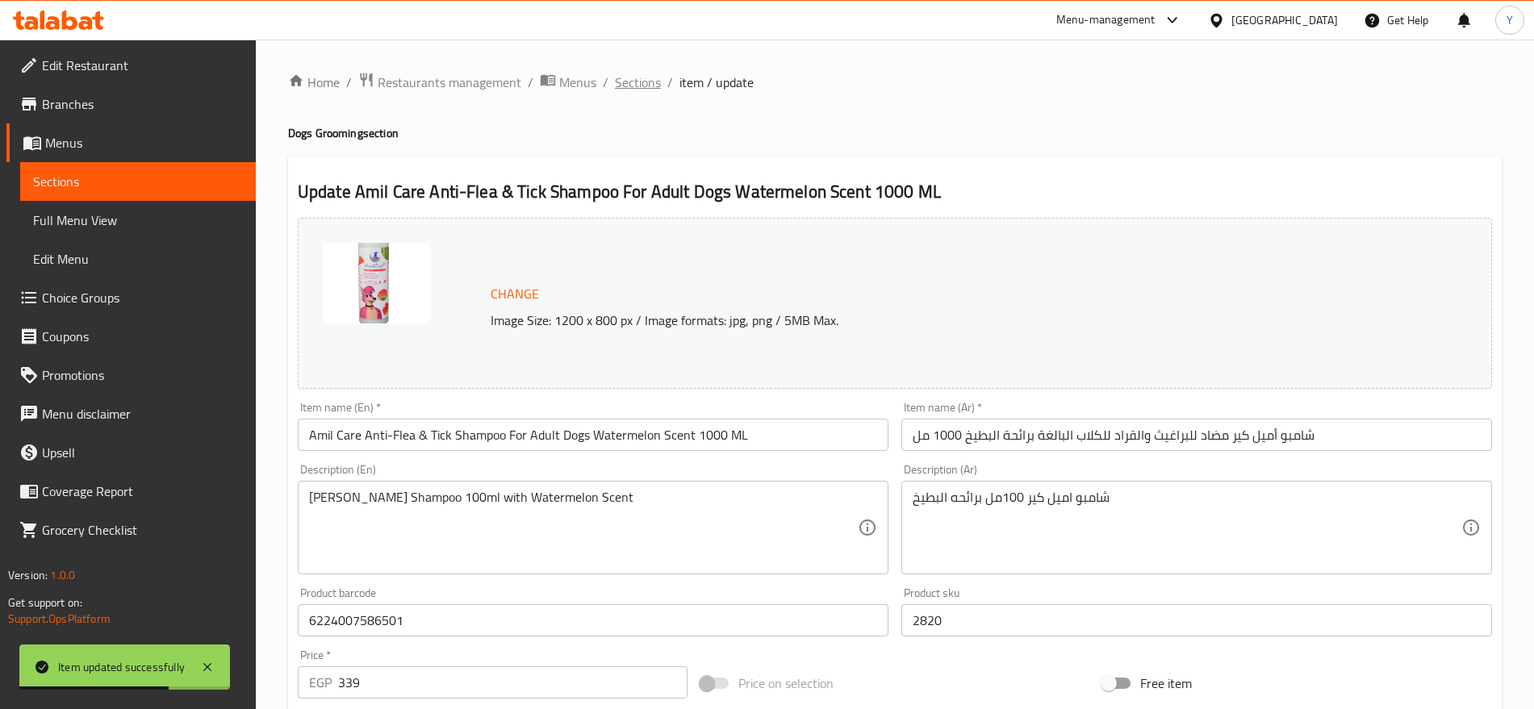
click at [649, 86] on span "Sections" at bounding box center [638, 82] width 46 height 19
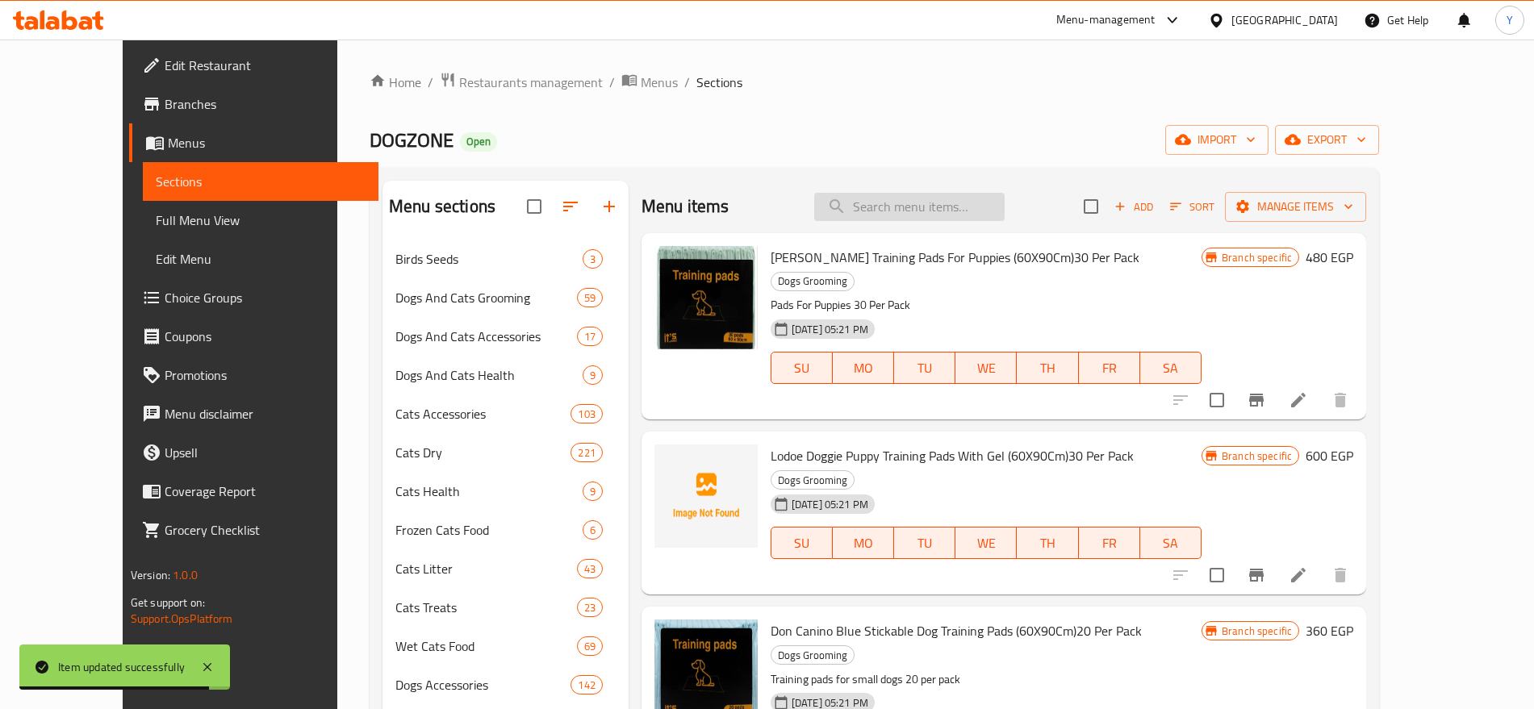
click at [934, 203] on input "search" at bounding box center [909, 207] width 190 height 28
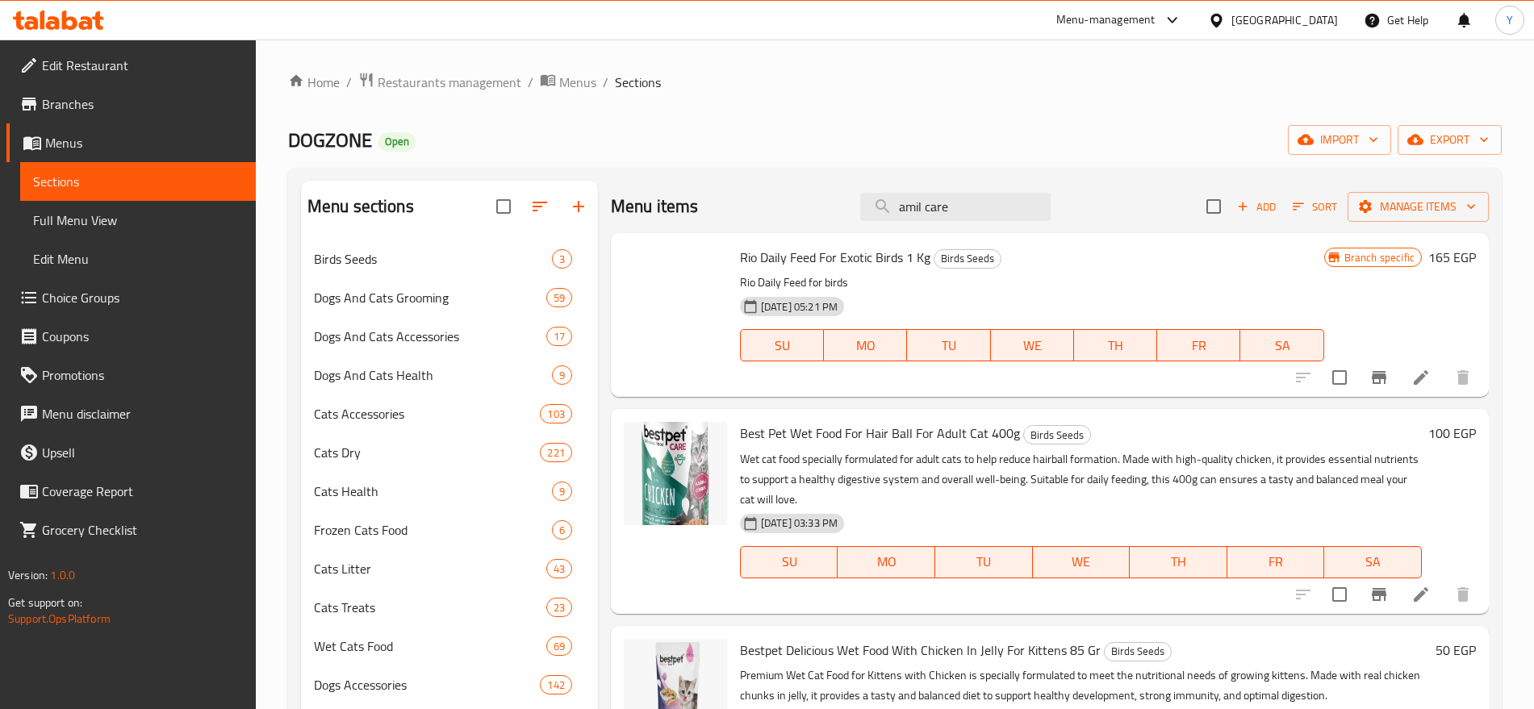
type input "amil care"
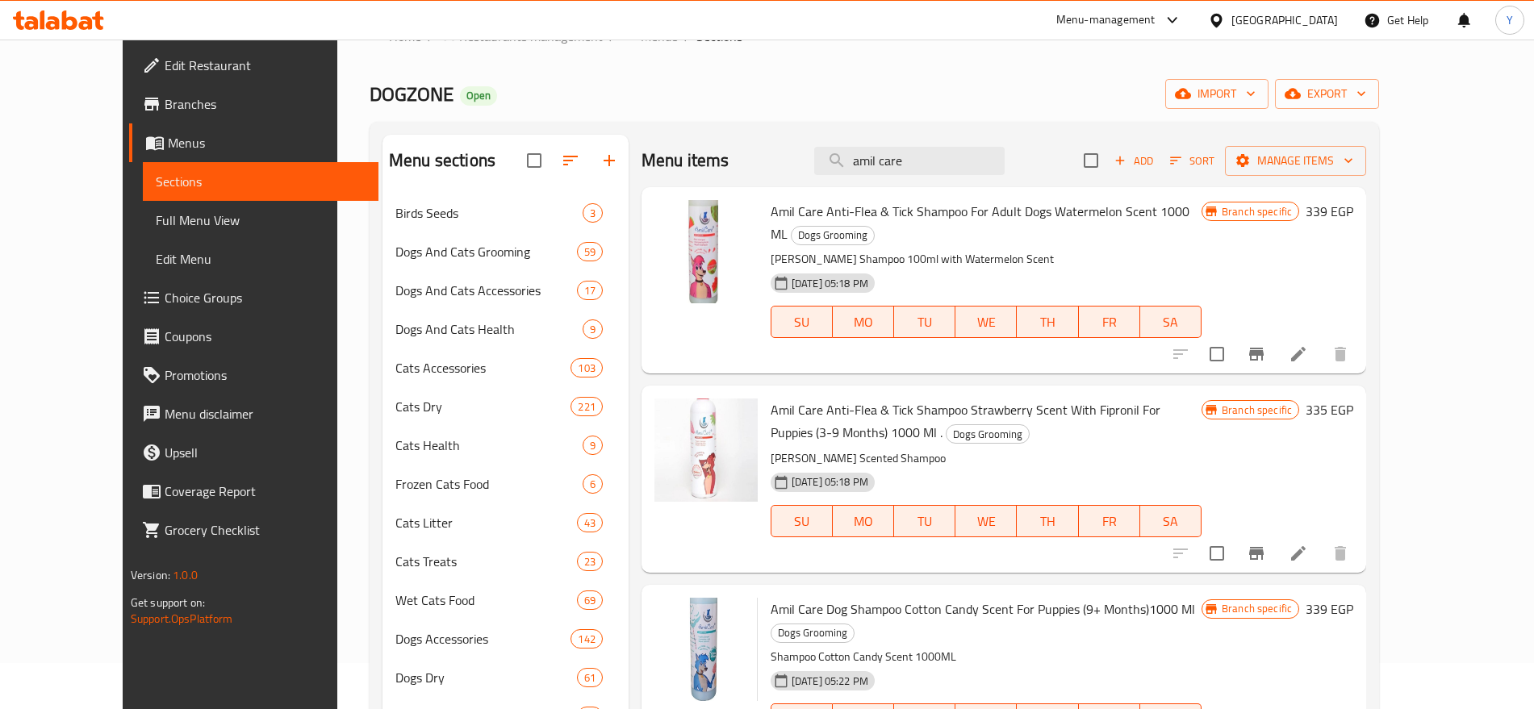
scroll to position [135, 0]
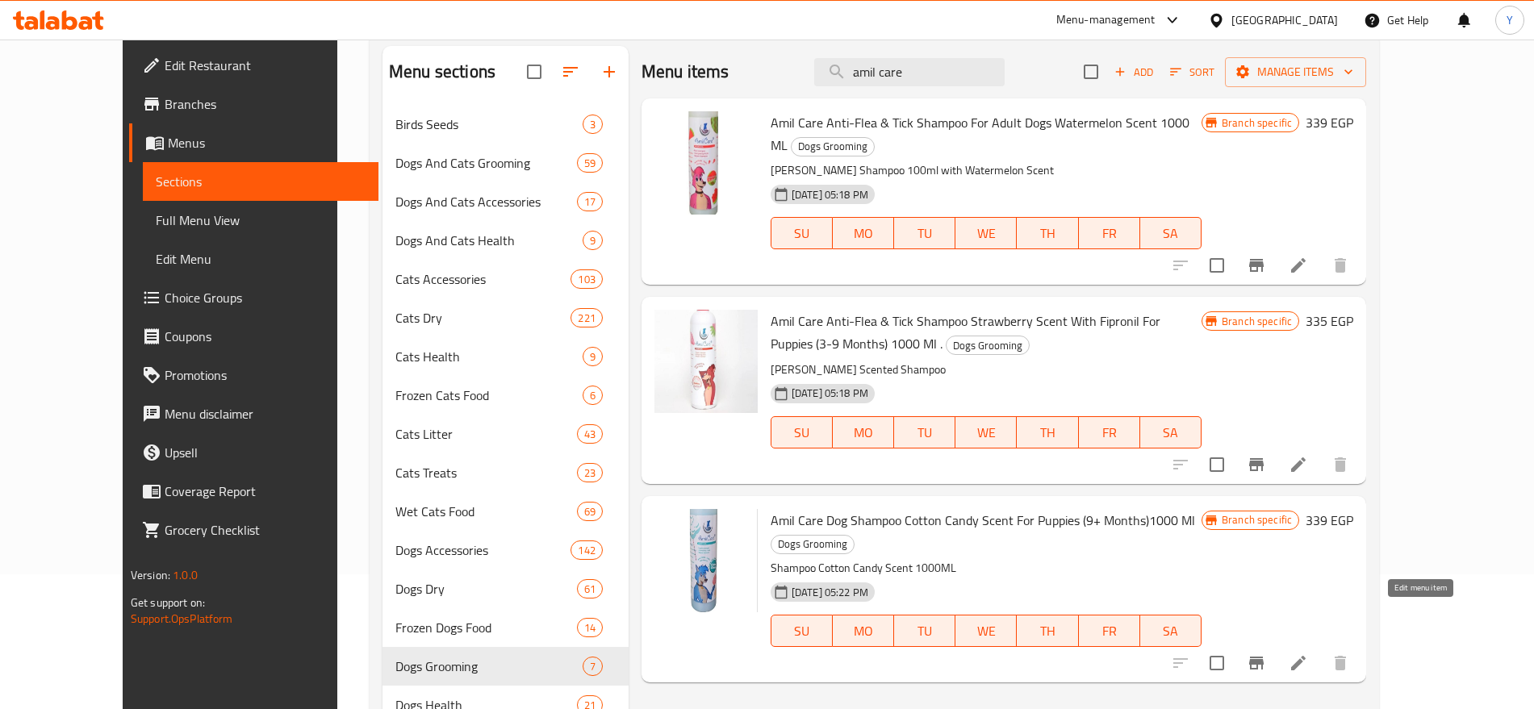
click at [1306, 656] on icon at bounding box center [1298, 663] width 15 height 15
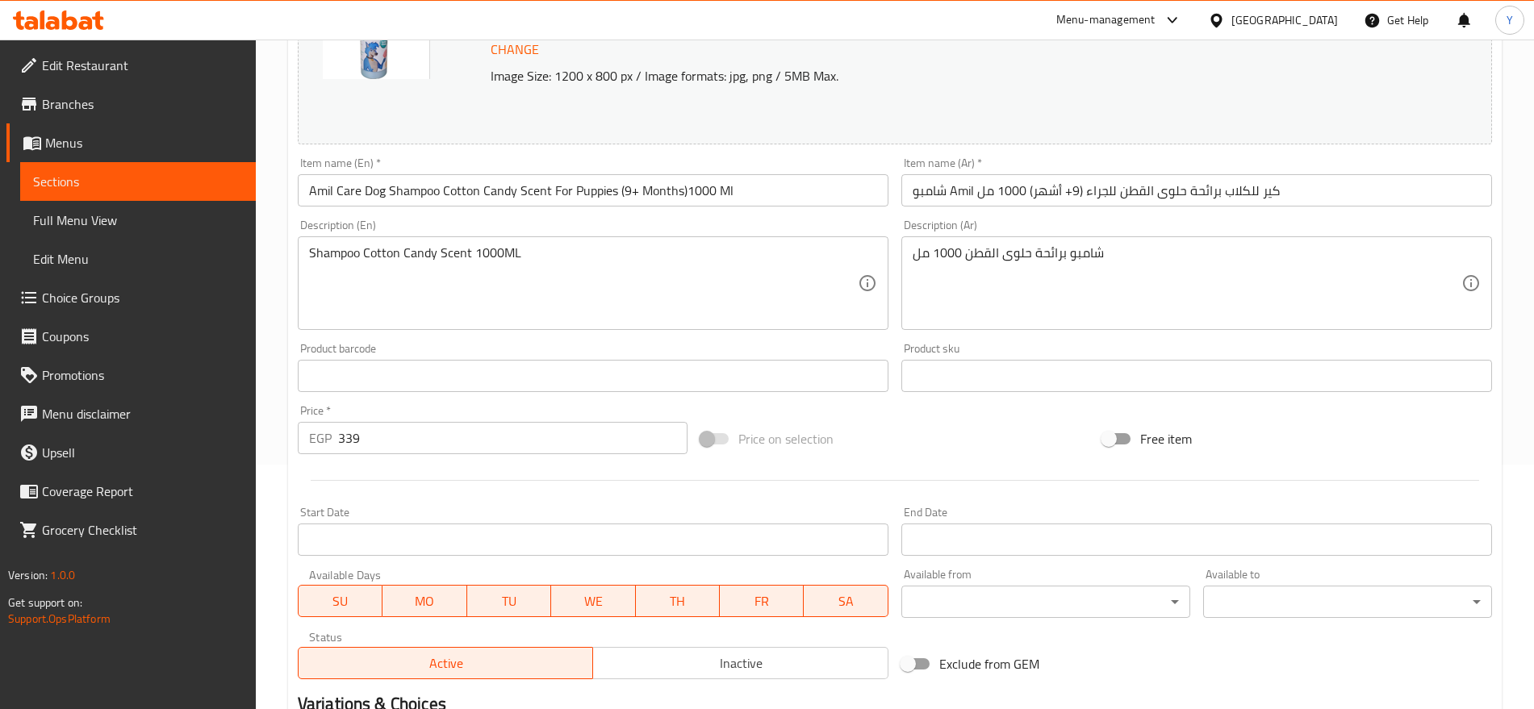
scroll to position [269, 0]
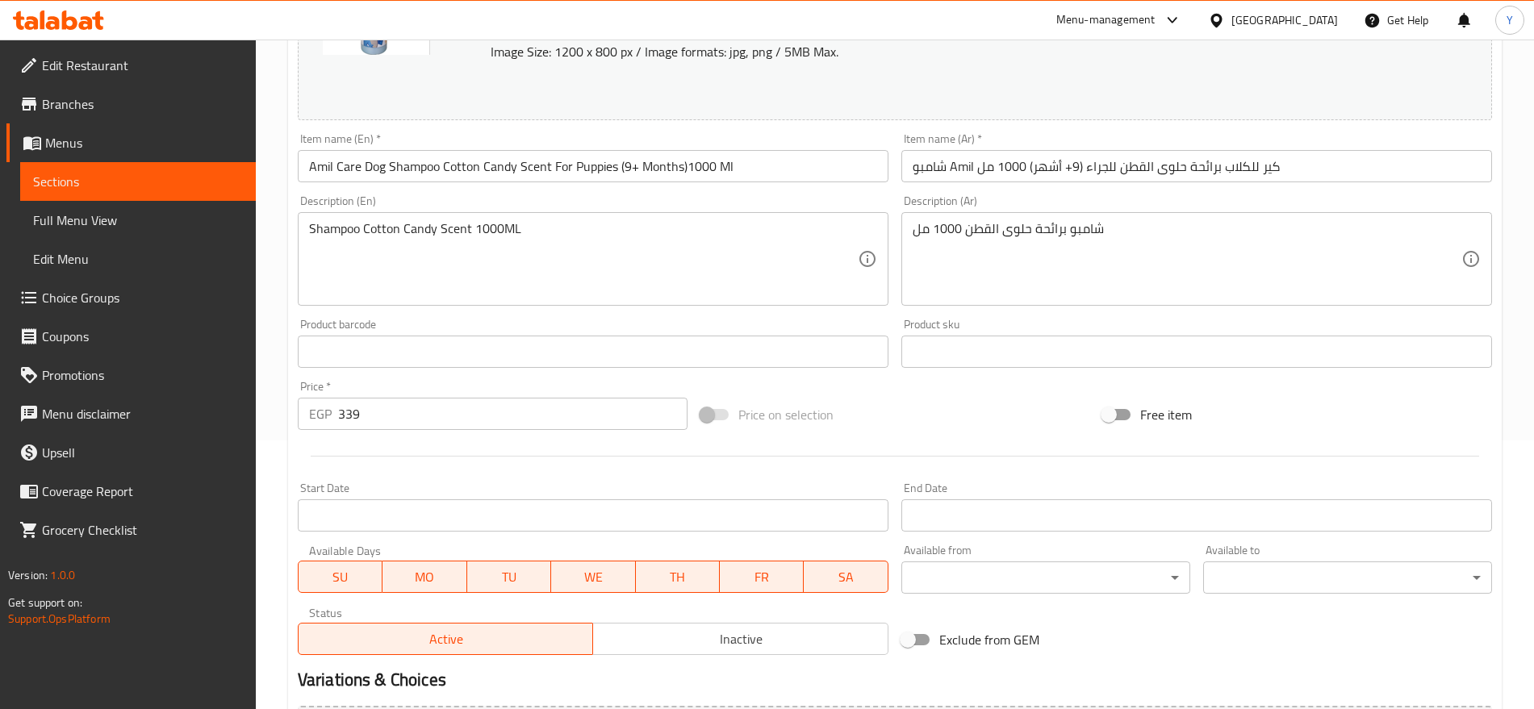
click at [491, 359] on input "text" at bounding box center [593, 352] width 591 height 32
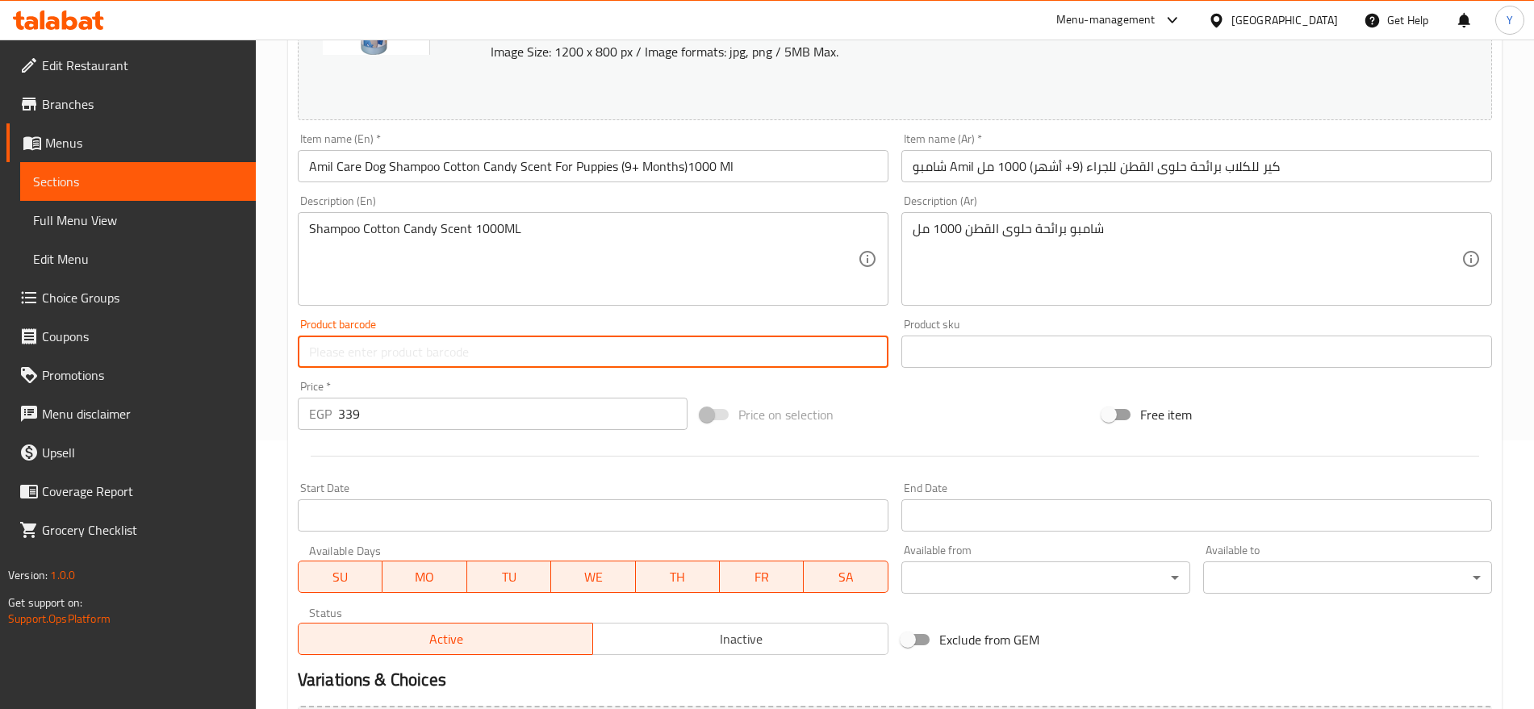
paste input "6224007586549"
type input "6224007586549"
click at [982, 349] on input "text" at bounding box center [1196, 352] width 591 height 32
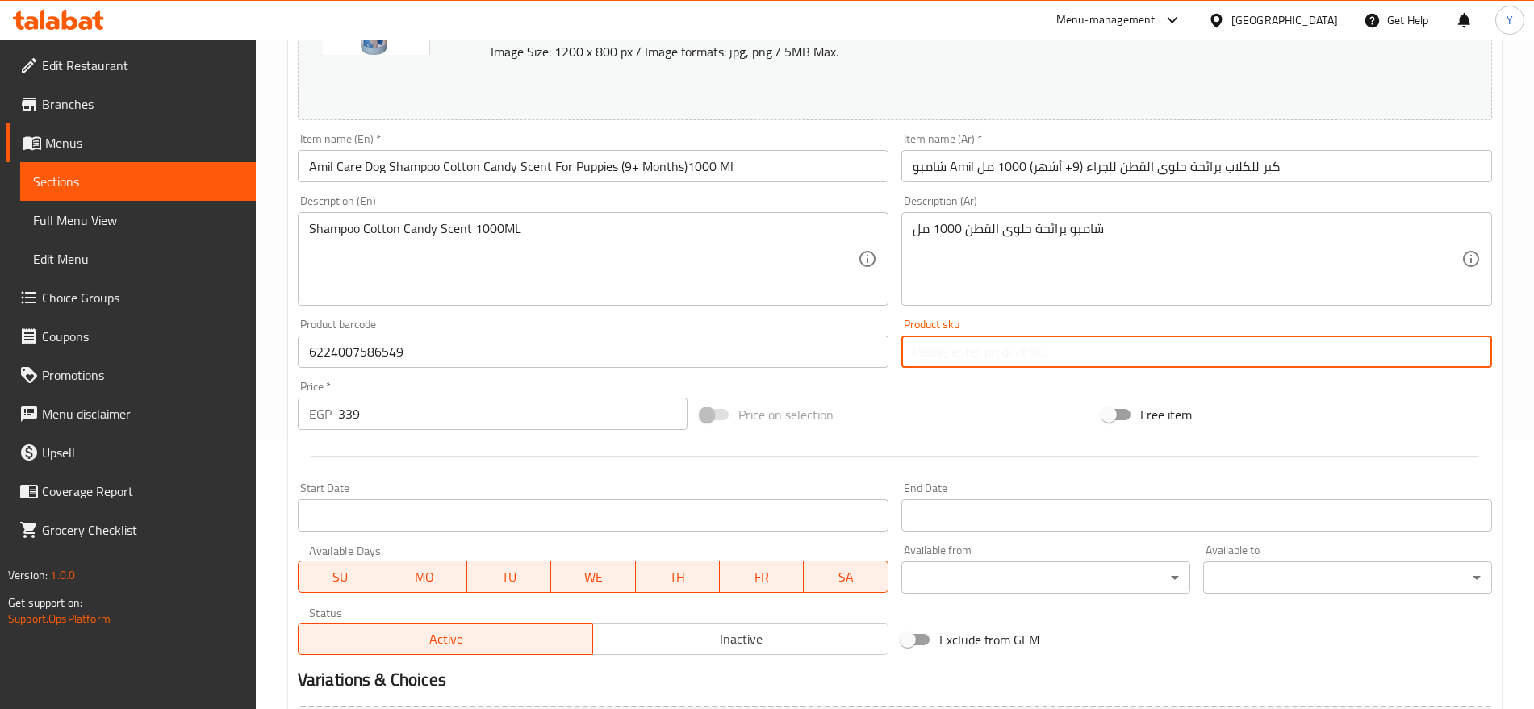
paste input "2883"
type input "2883"
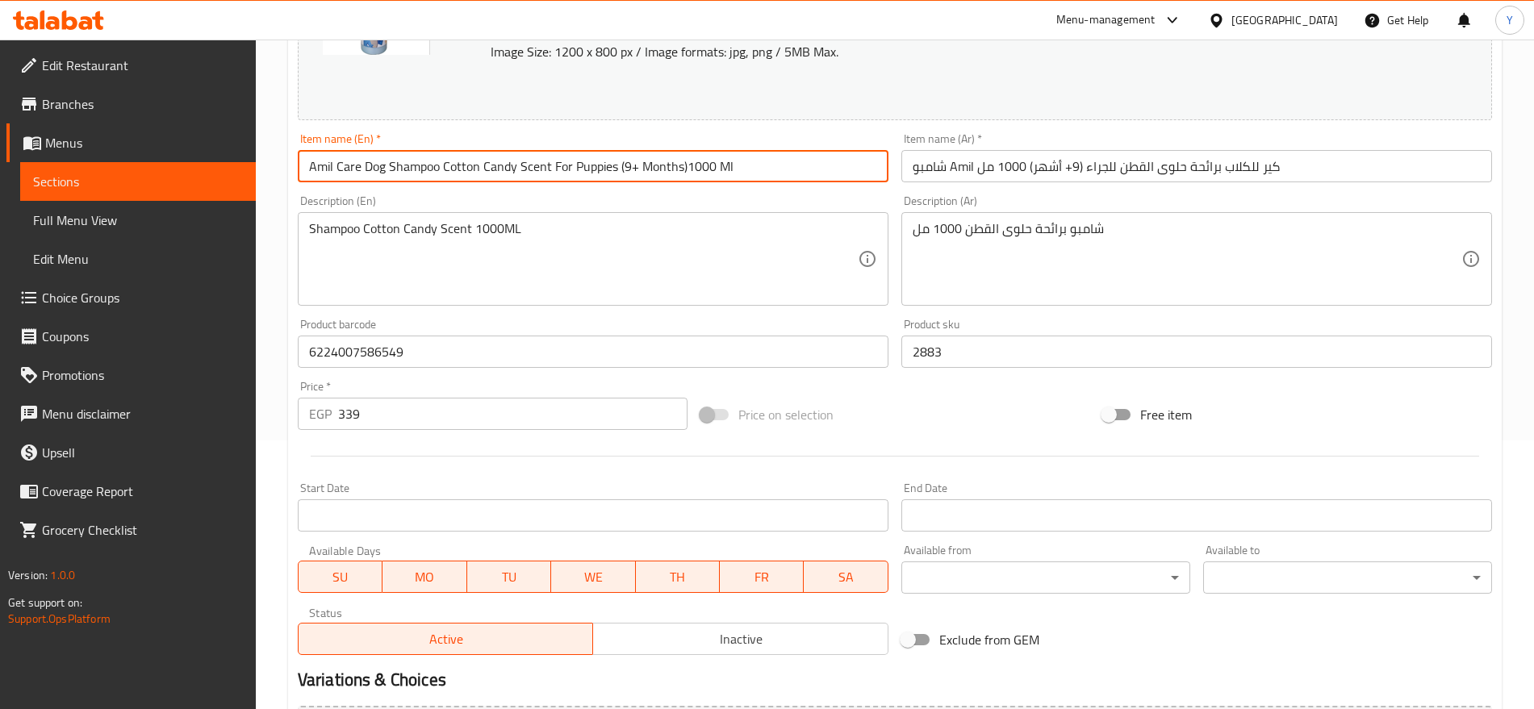
click at [361, 158] on input "Amil Care Dog Shampoo Cotton Candy Scent For Puppies (9+ Months)1000 Ml" at bounding box center [593, 166] width 591 height 32
paste input "Anti-Flea & Tick"
type input "Amil Care Anti-Flea & Tick Dog Shampoo Cotton Candy Scent For Puppies (9+ Month…"
click at [1220, 166] on input "شامبو Amil كير للكلاب برائحة حلوى القطن للجراء (9+ أشهر) 1000 مل" at bounding box center [1196, 166] width 591 height 32
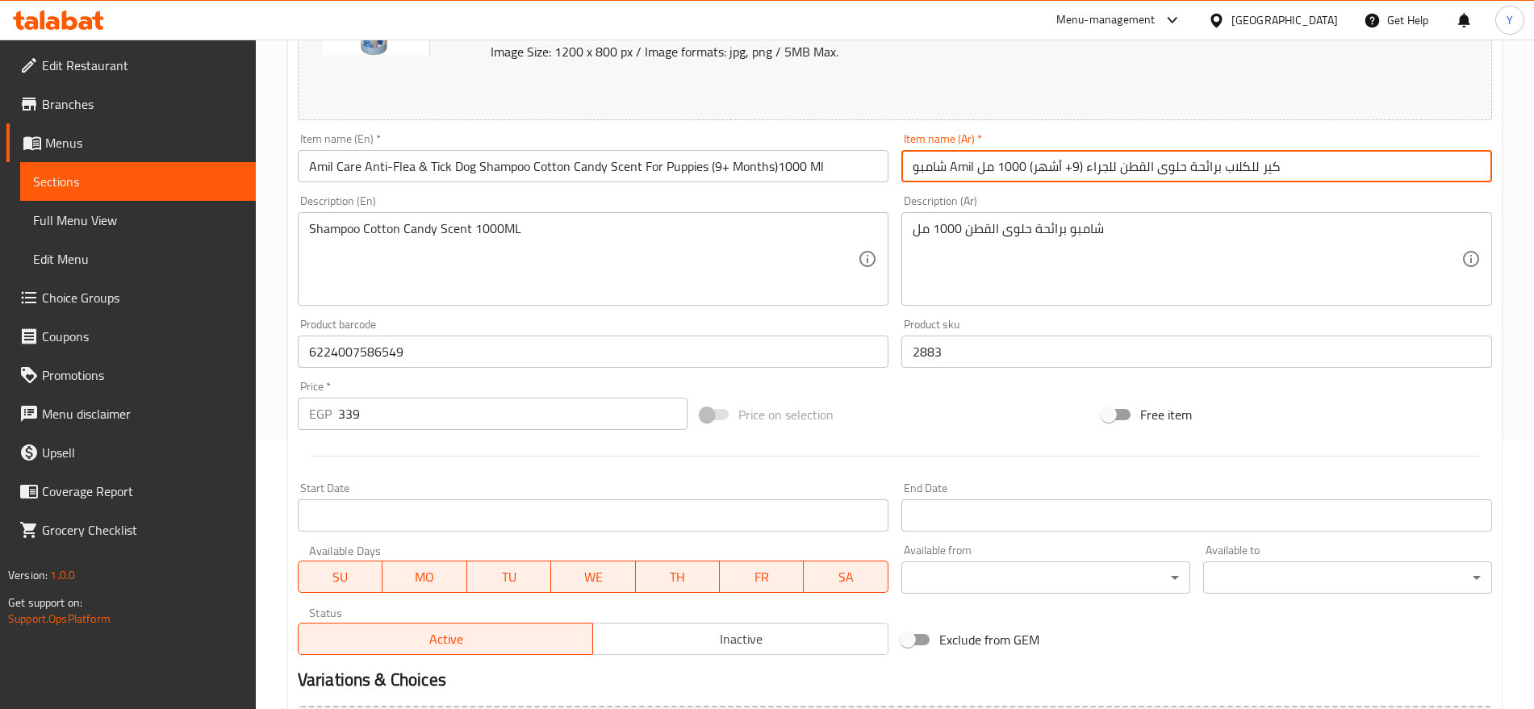
paste input "مضاد للبراغيث والقراد"
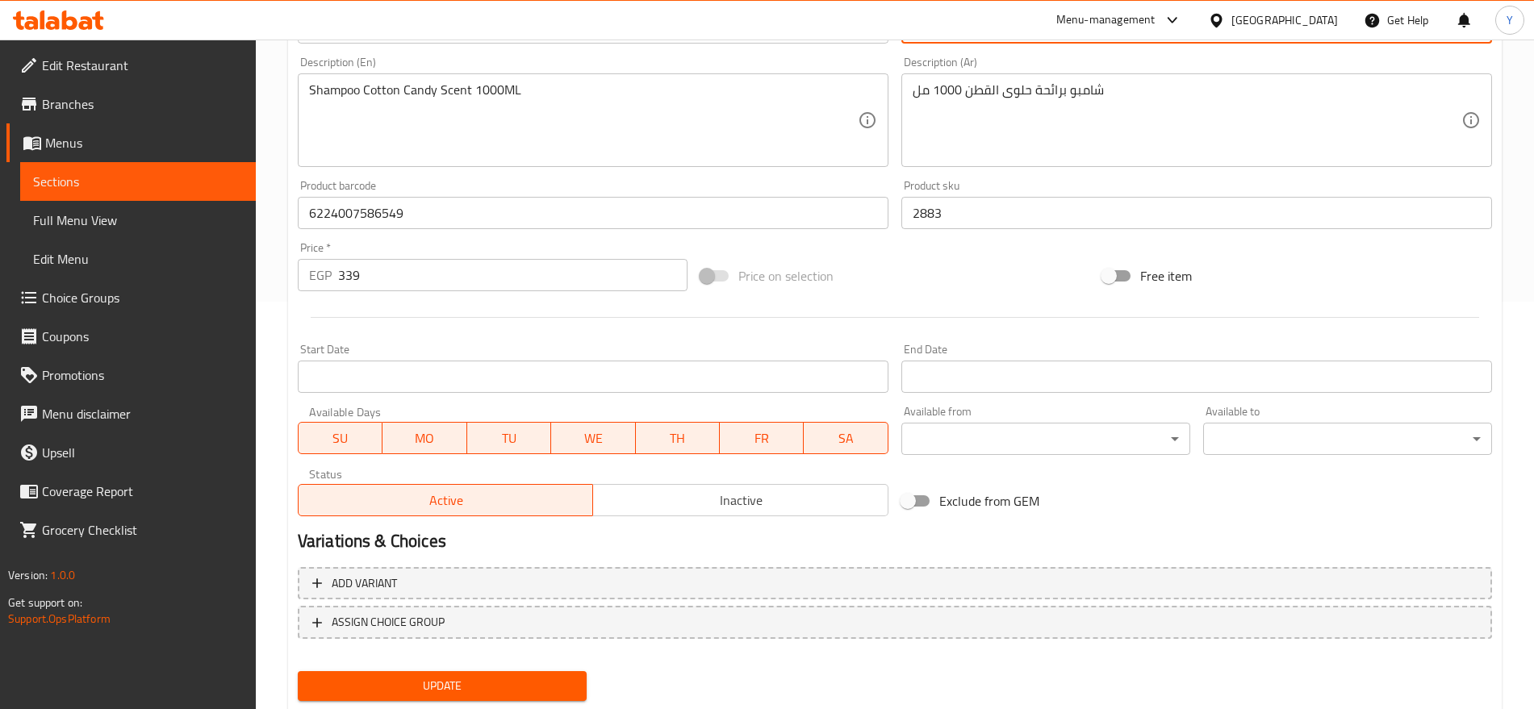
scroll to position [454, 0]
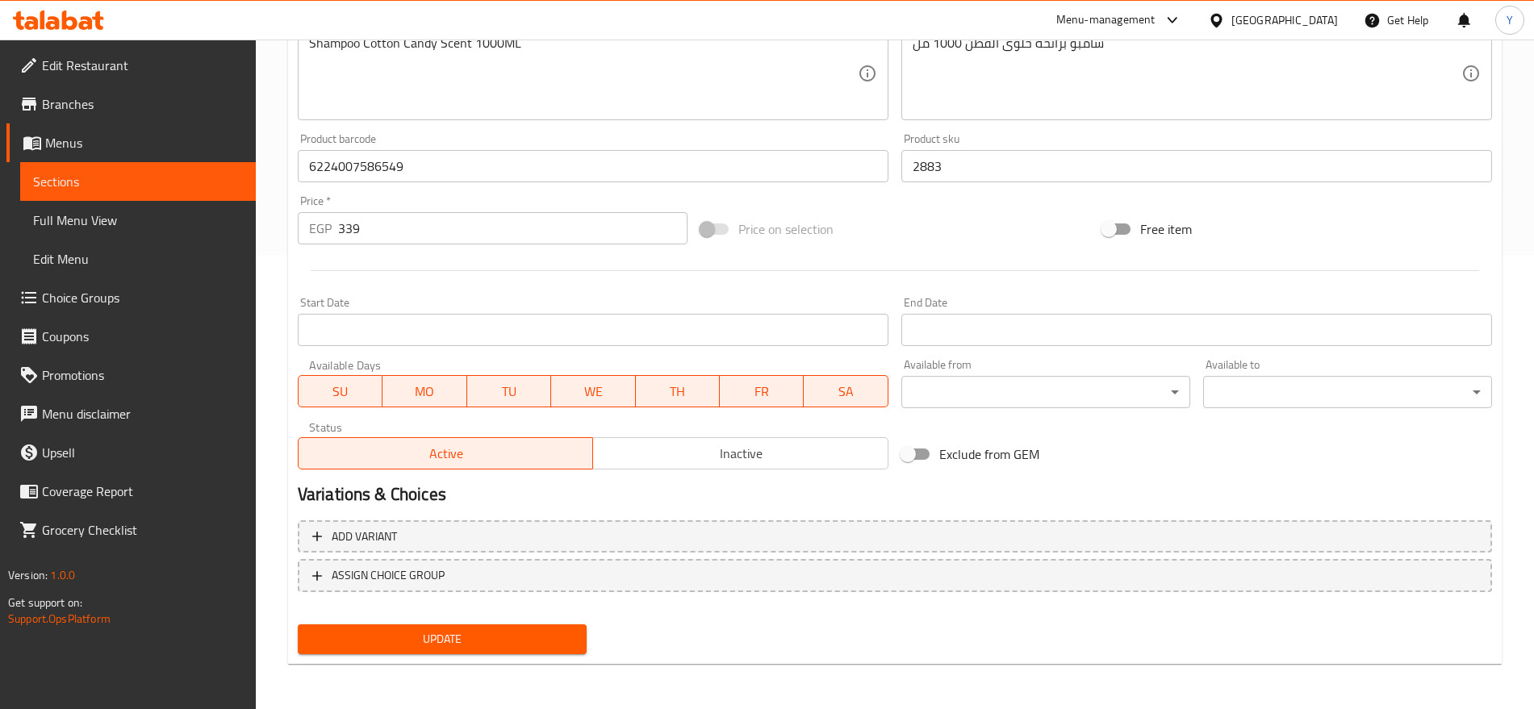
type input "شامبو Amil كير للكلاب مضاد للبراغيث والقراد برائحة حلوى القطن للجراء (9+ أشهر) …"
click at [524, 637] on div "Update" at bounding box center [442, 639] width 302 height 43
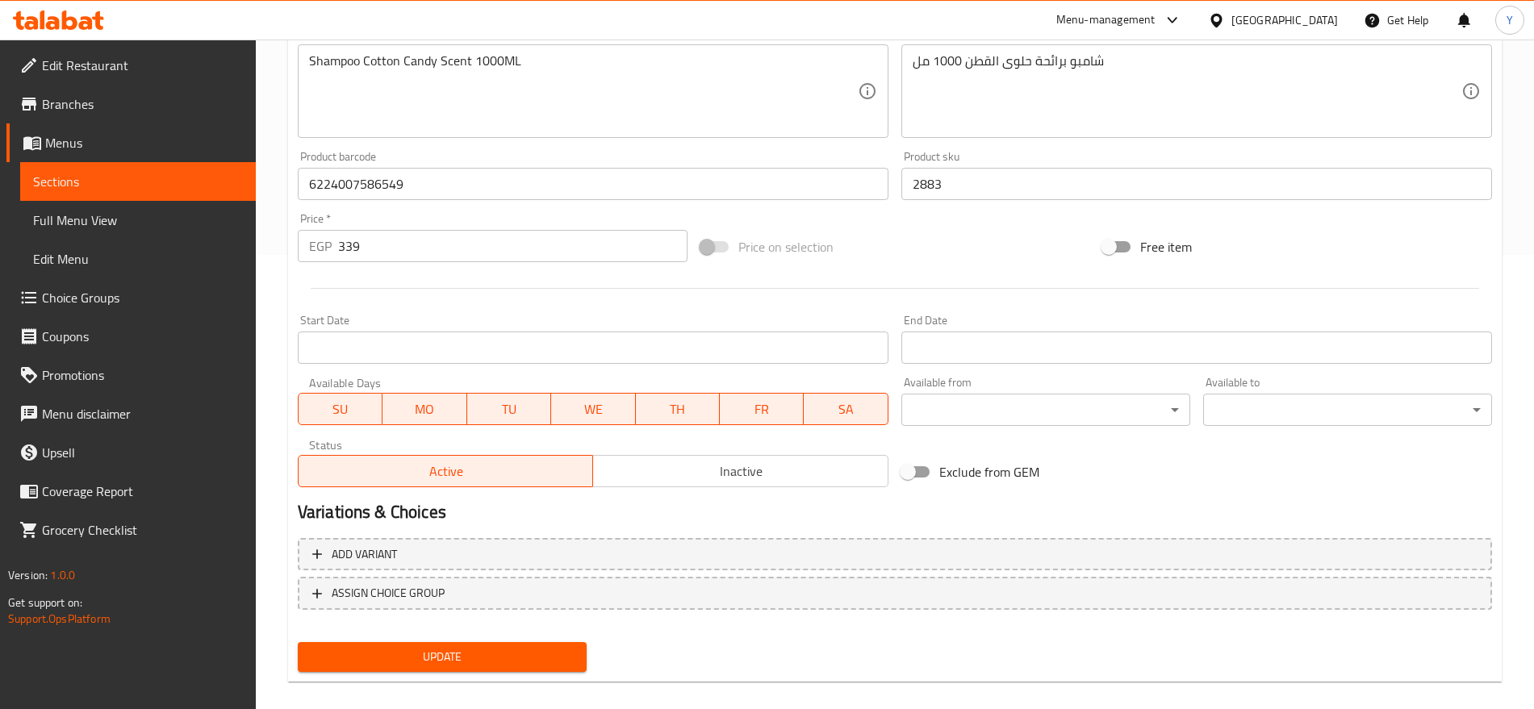
click at [530, 656] on span "Update" at bounding box center [442, 657] width 263 height 20
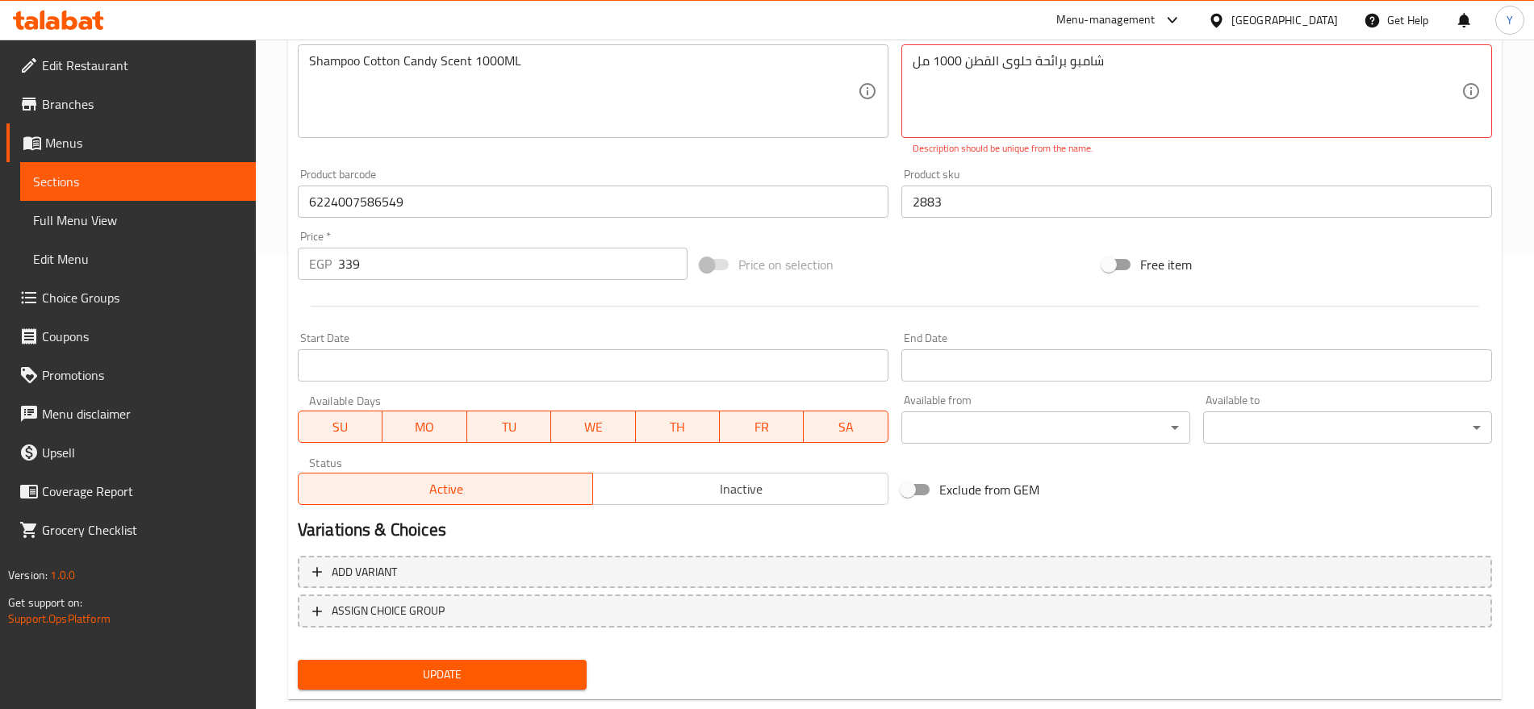
scroll to position [81, 0]
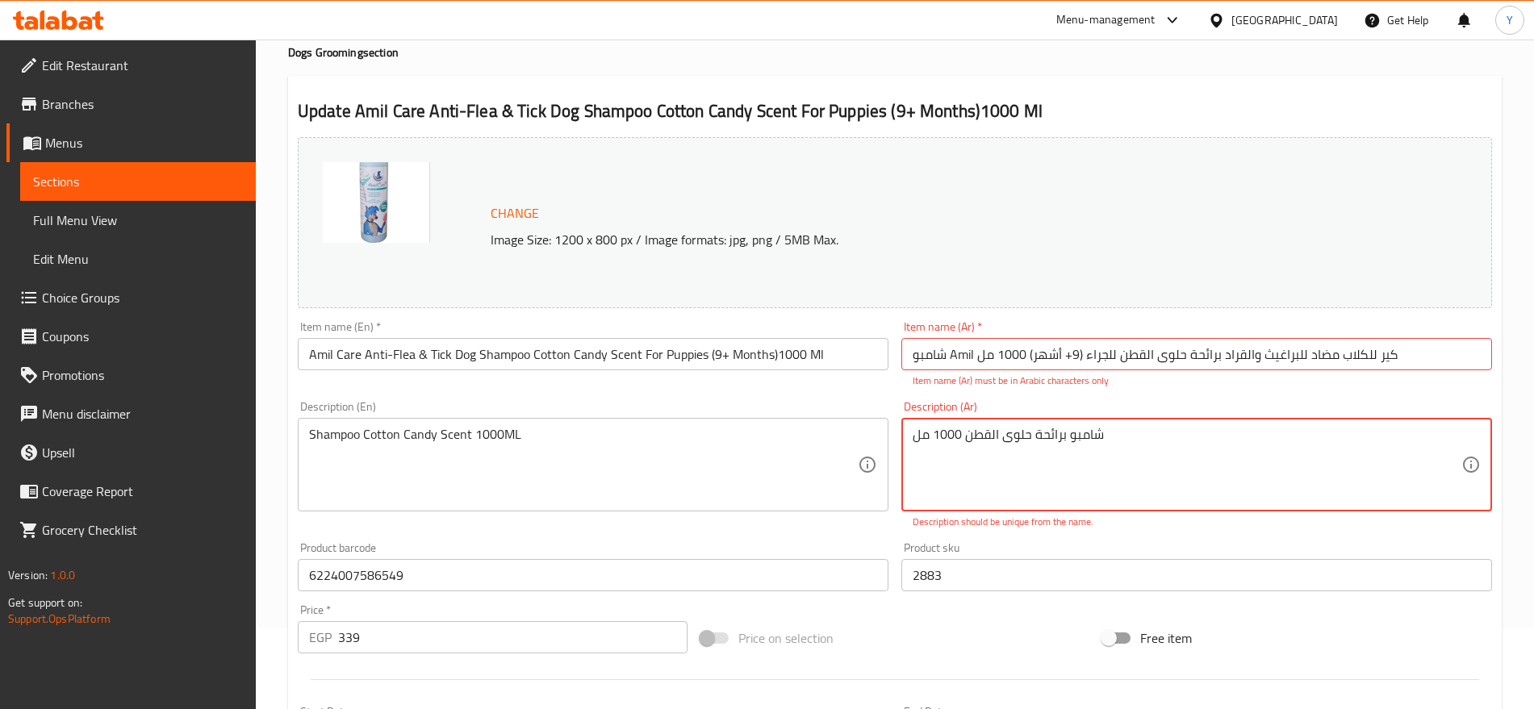
click at [1068, 437] on textarea "شامبو برائحة حلوى القطن 1000 مل" at bounding box center [1187, 465] width 549 height 77
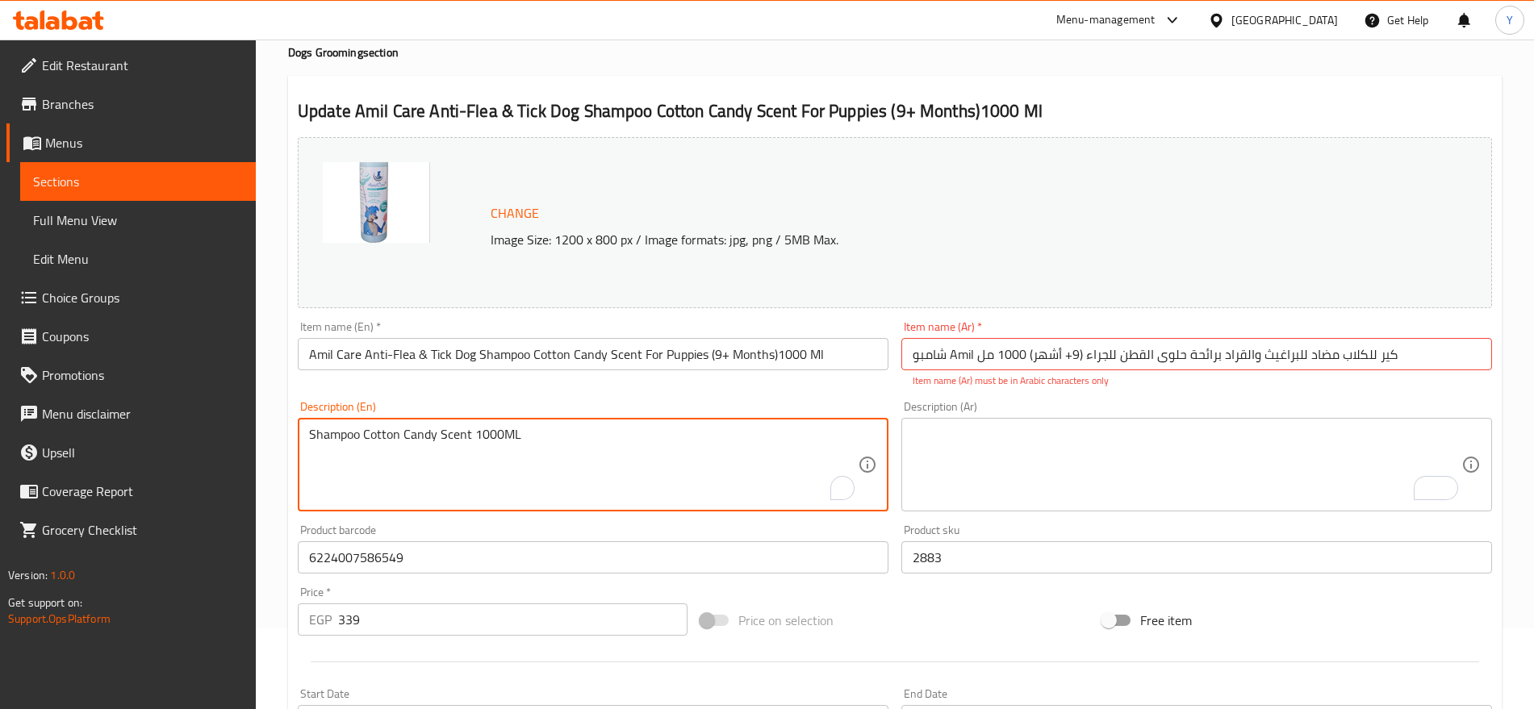
click at [468, 430] on textarea "Shampoo Cotton Candy Scent 1000ML" at bounding box center [583, 465] width 549 height 77
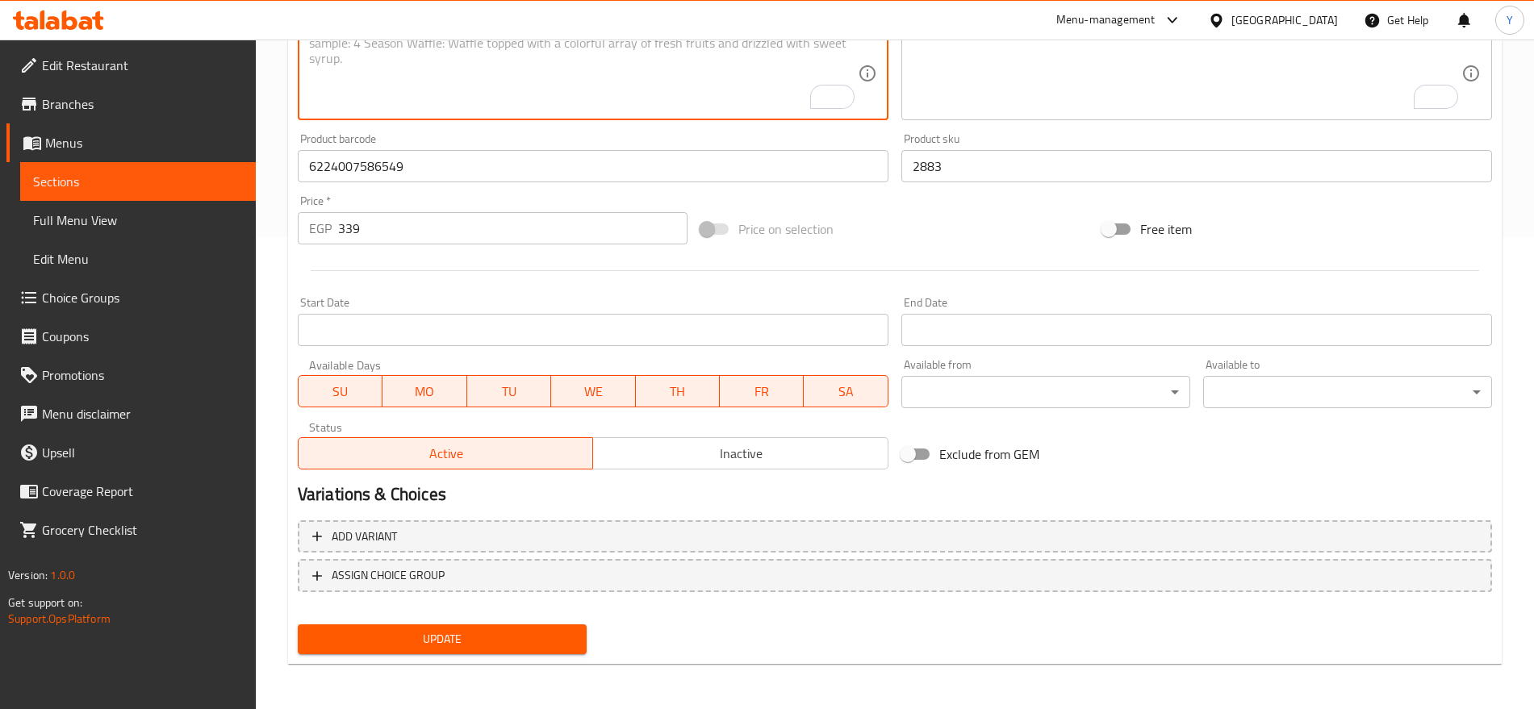
click at [445, 635] on span "Update" at bounding box center [442, 639] width 263 height 20
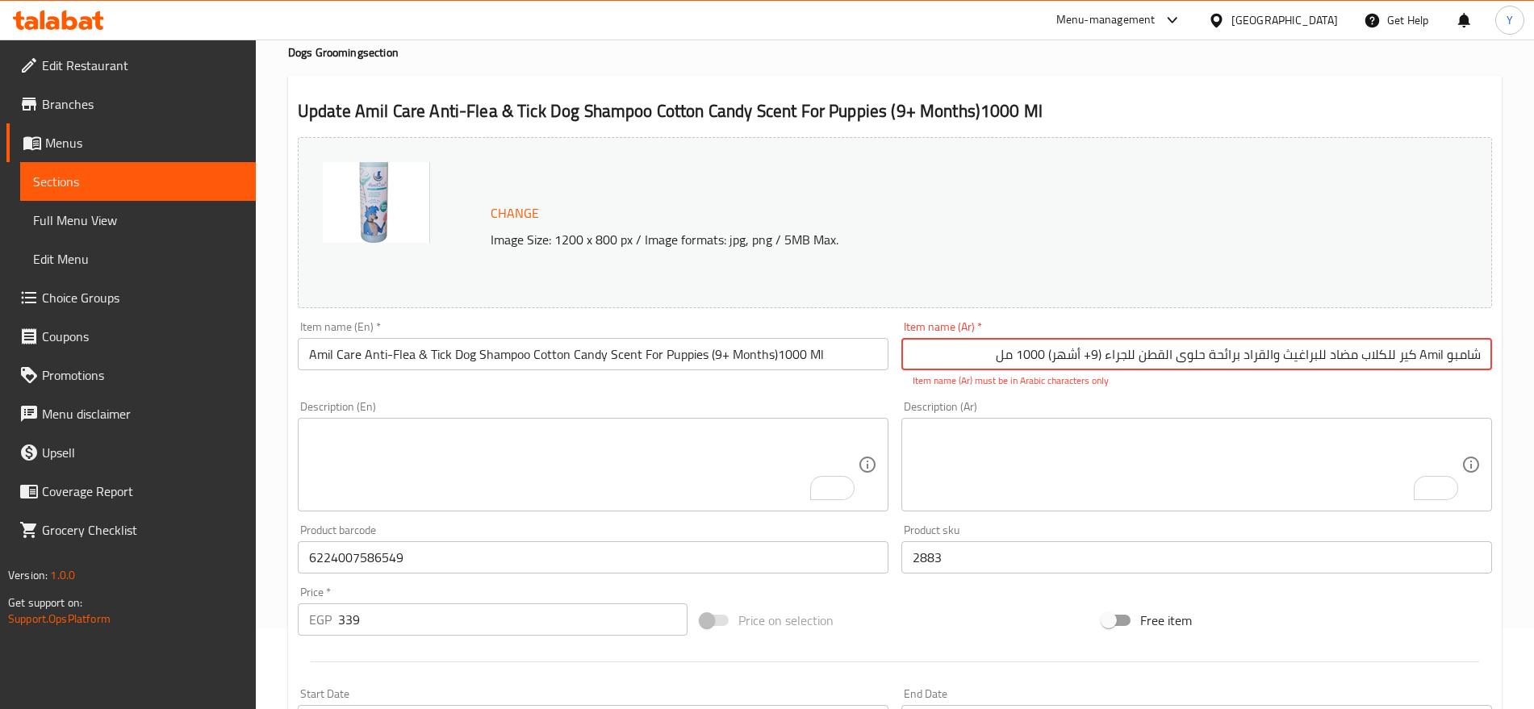
click at [1427, 354] on input "شامبو Amil كير للكلاب مضاد للبراغيث والقراد برائحة حلوى القطن للجراء (9+ أشهر) …" at bounding box center [1196, 354] width 591 height 32
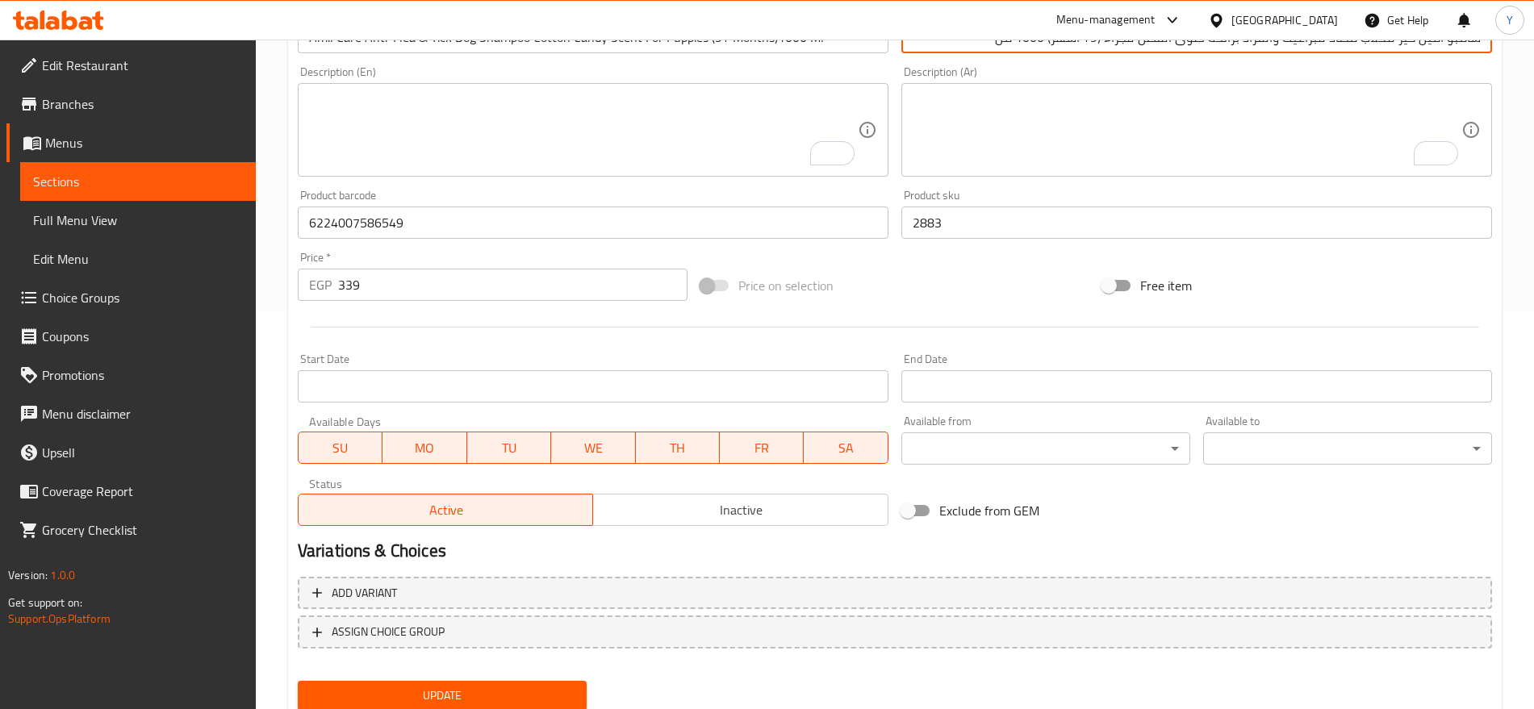
scroll to position [417, 0]
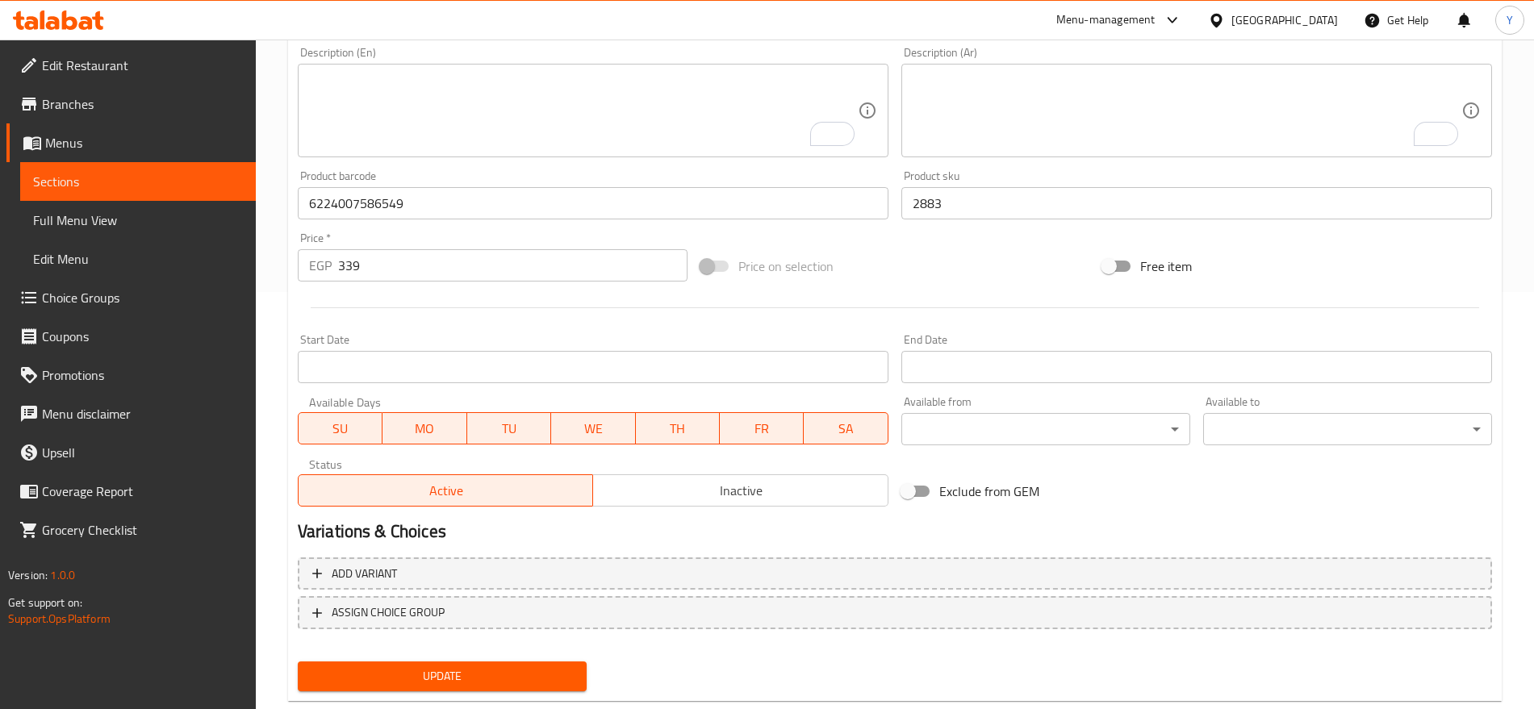
type input "شامبو اميل كير للكلاب مضاد للبراغيث والقراد برائحة حلوى القطن للجراء (9+ أشهر) …"
click at [512, 682] on span "Update" at bounding box center [442, 676] width 263 height 20
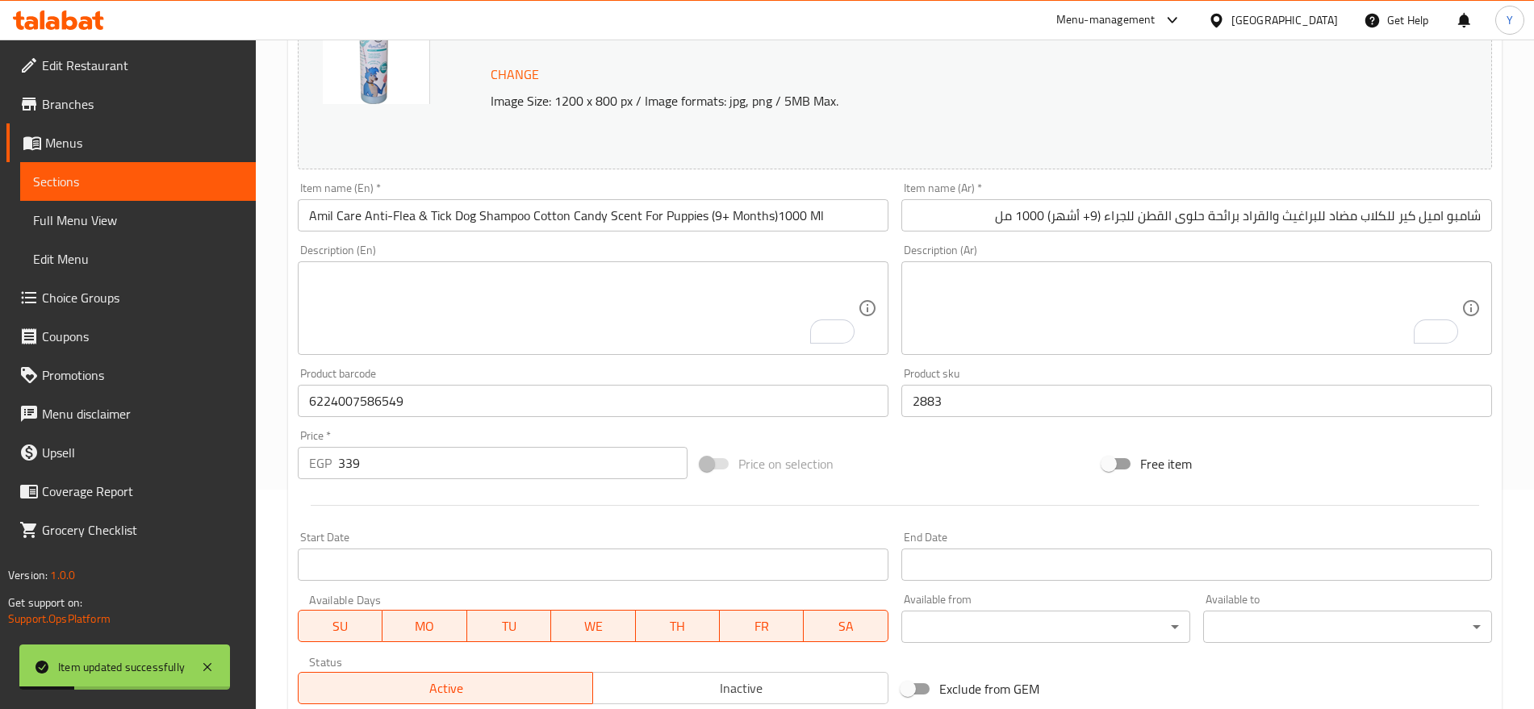
scroll to position [0, 0]
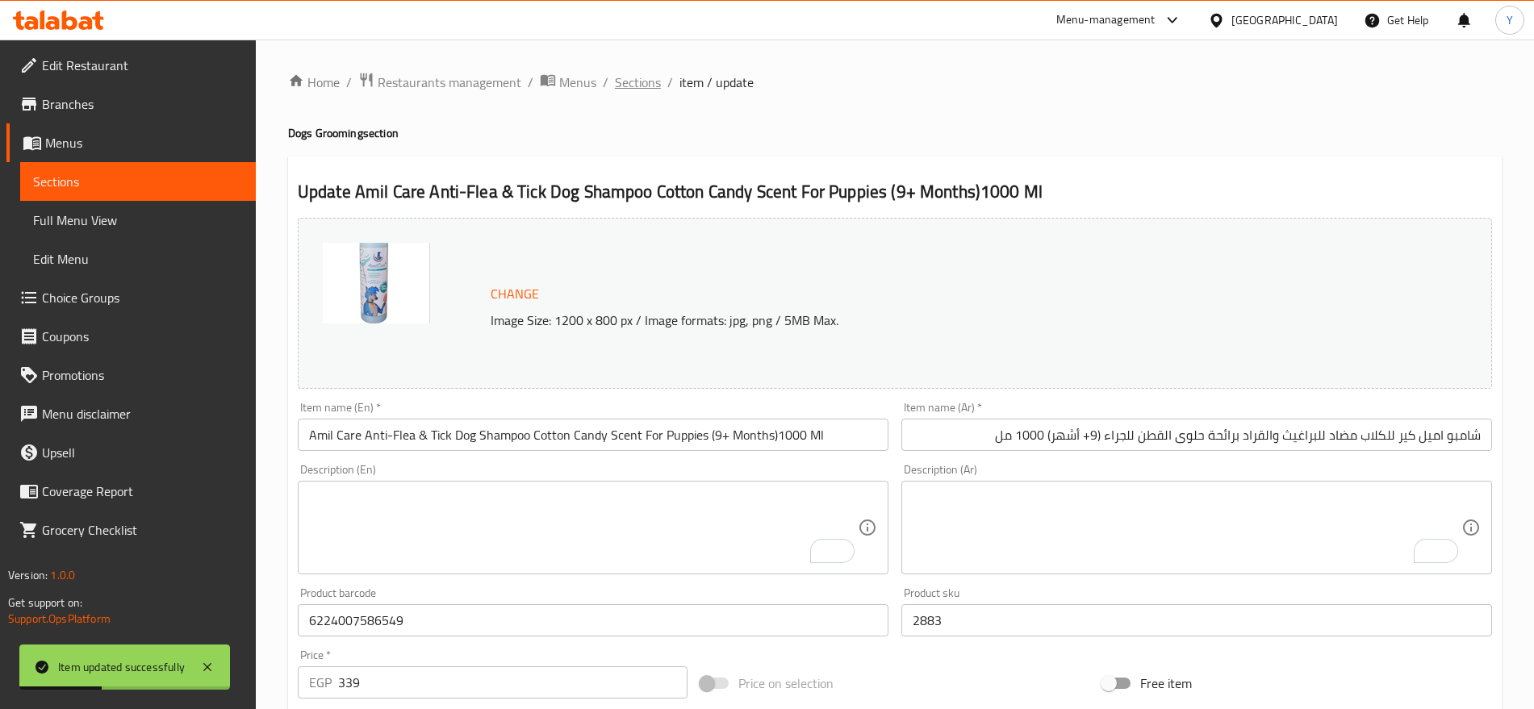
click at [620, 78] on span "Sections" at bounding box center [638, 82] width 46 height 19
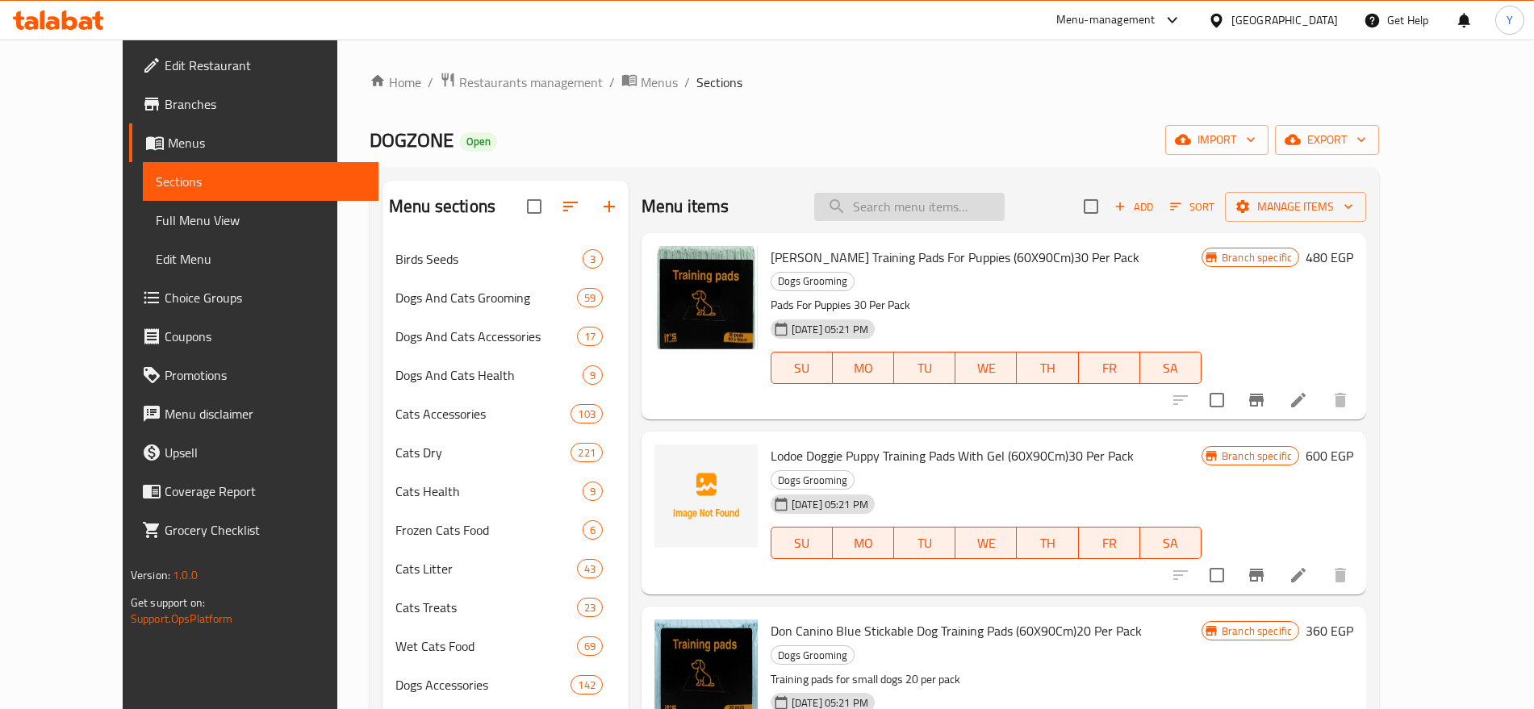
click at [917, 207] on input "search" at bounding box center [909, 207] width 190 height 28
paste input "58824010"
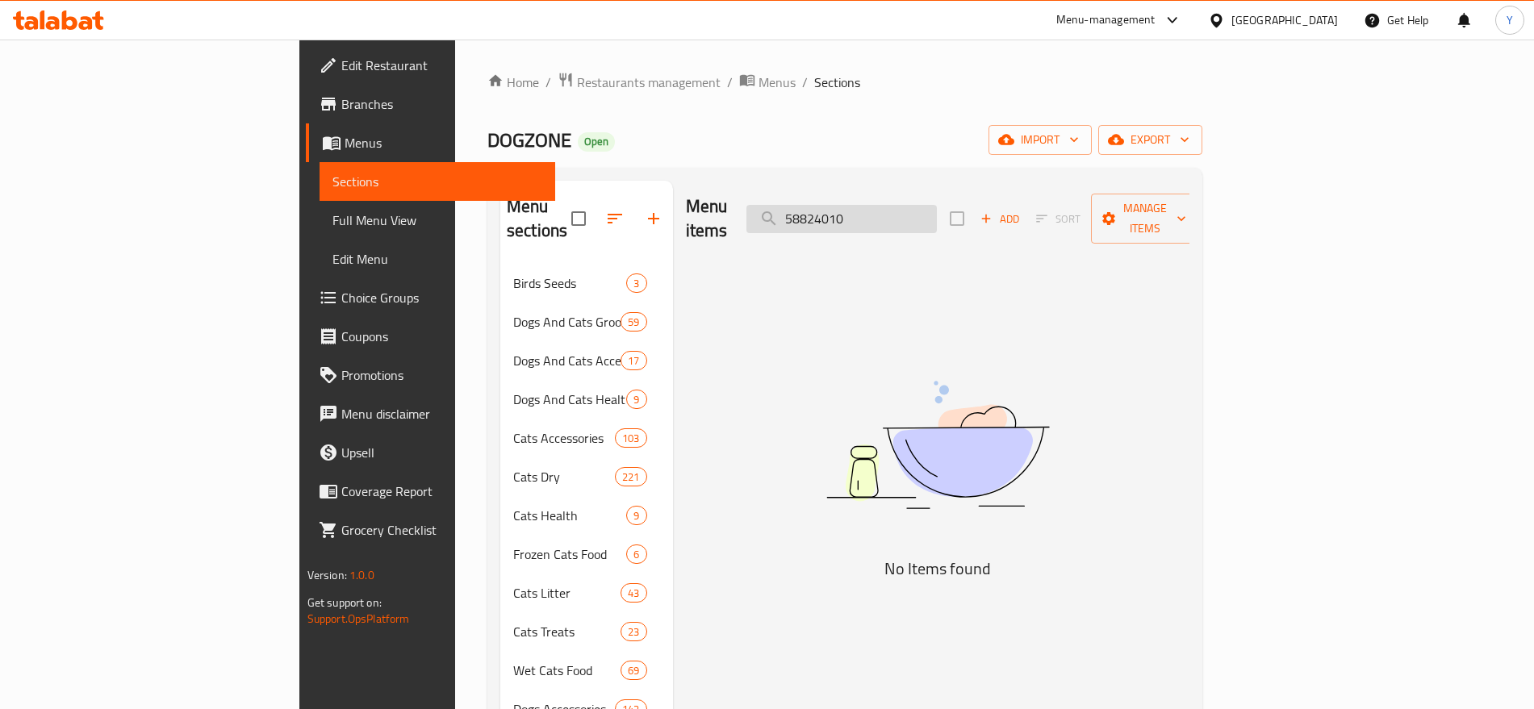
click at [937, 205] on input "58824010" at bounding box center [841, 219] width 190 height 28
paste input "Aqua Dog Pet Travel Water Bottle"
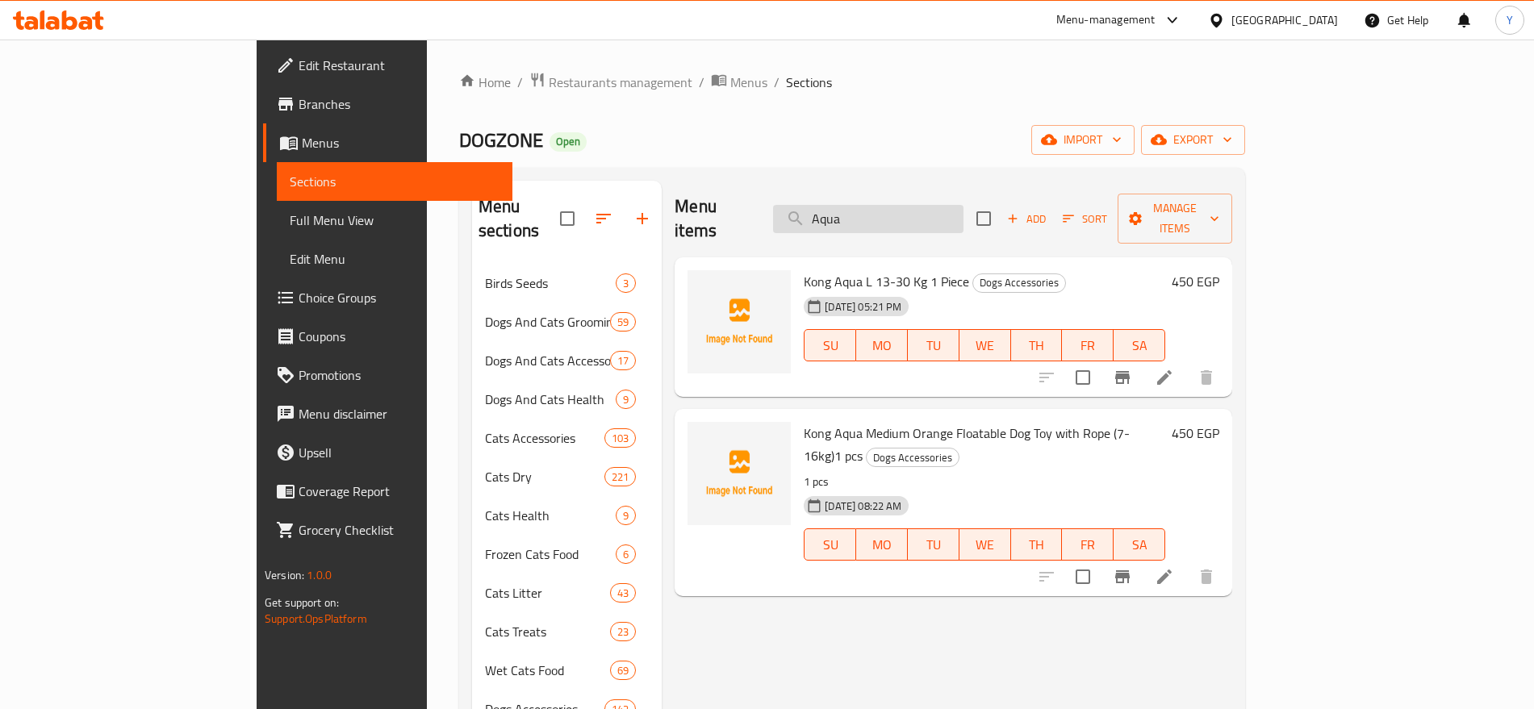
click at [938, 205] on input "Aqua" at bounding box center [868, 219] width 190 height 28
paste input "4771317474728"
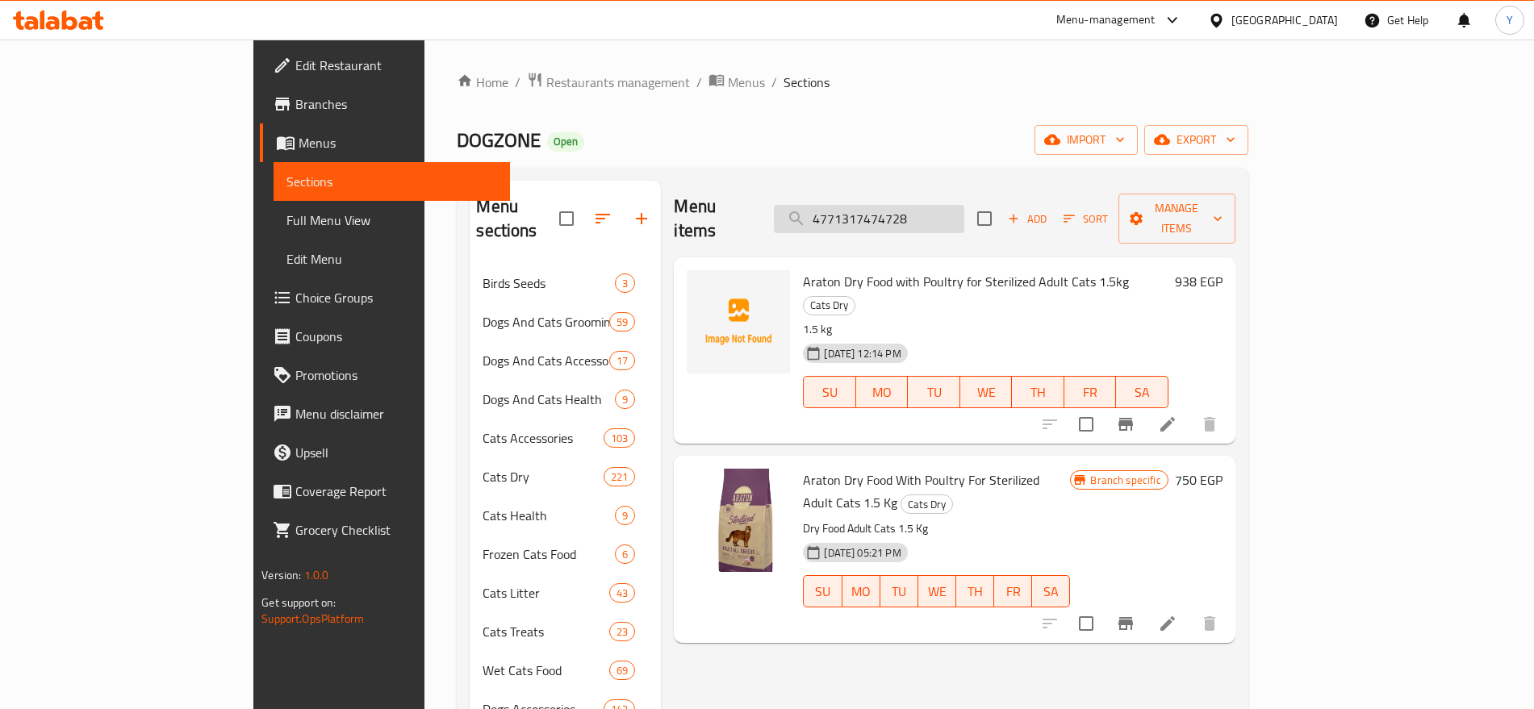
click at [955, 209] on input "4771317474728" at bounding box center [869, 219] width 190 height 28
paste input "5414970055123"
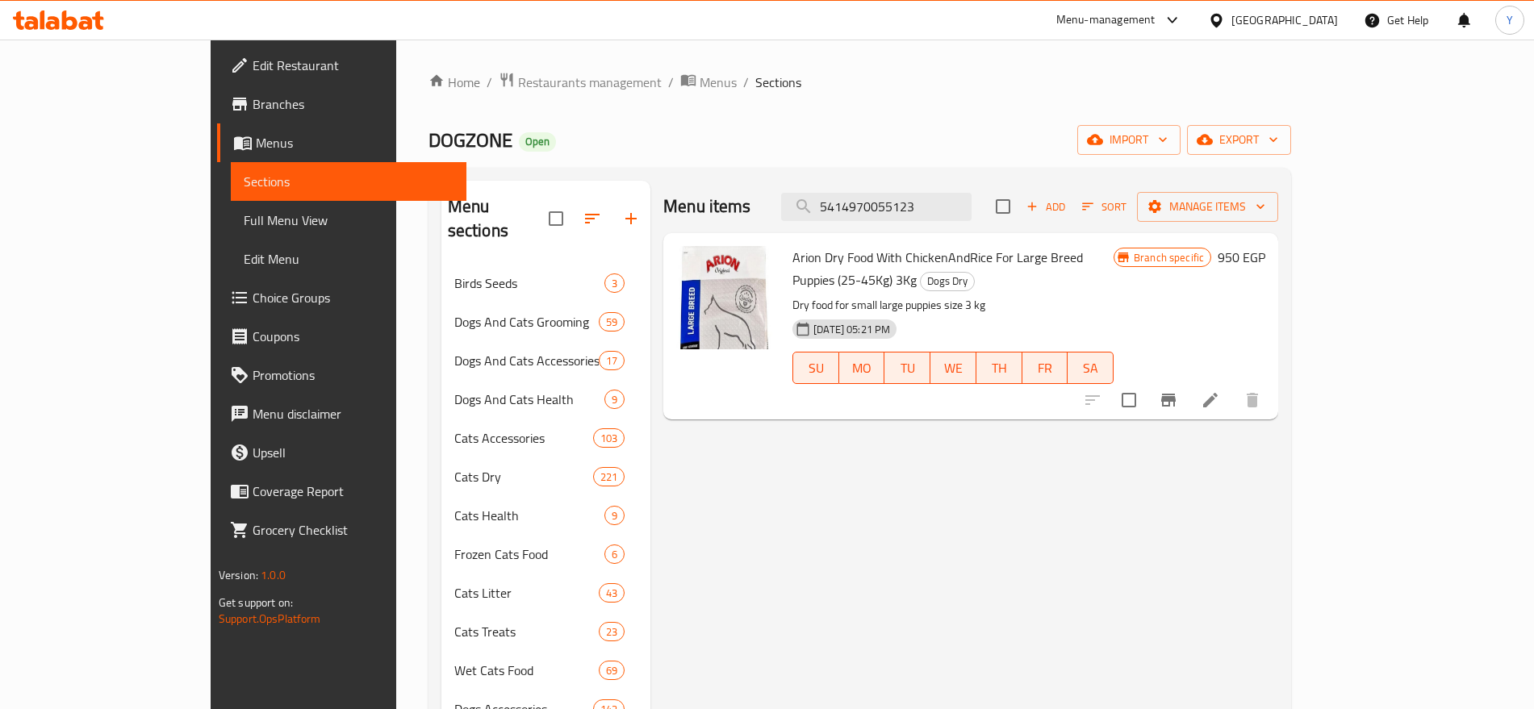
type input "5414970055123"
click at [1188, 381] on button "Branch-specific-item" at bounding box center [1168, 400] width 39 height 39
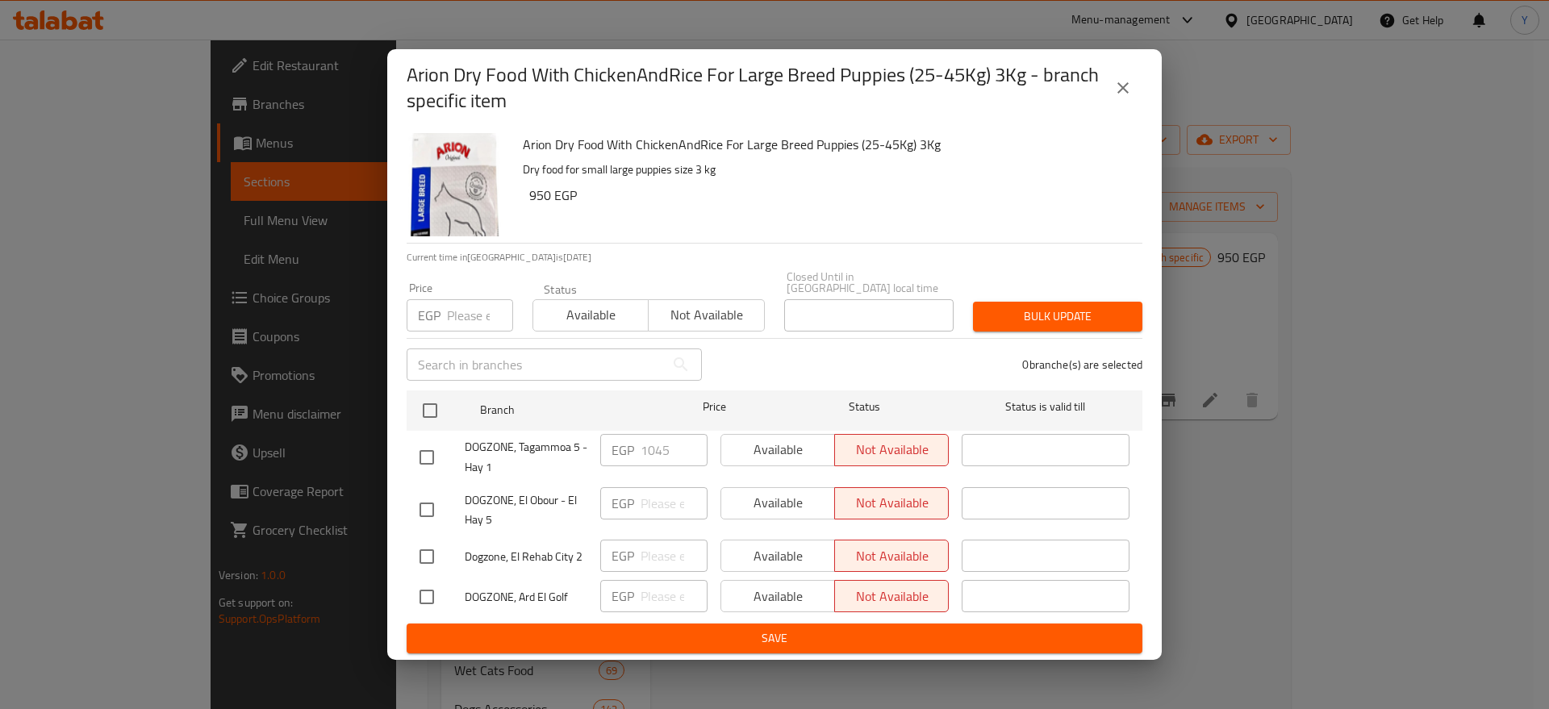
click at [458, 316] on input "number" at bounding box center [480, 315] width 66 height 32
type input "1188"
click at [428, 398] on input "checkbox" at bounding box center [430, 411] width 34 height 34
checkbox input "true"
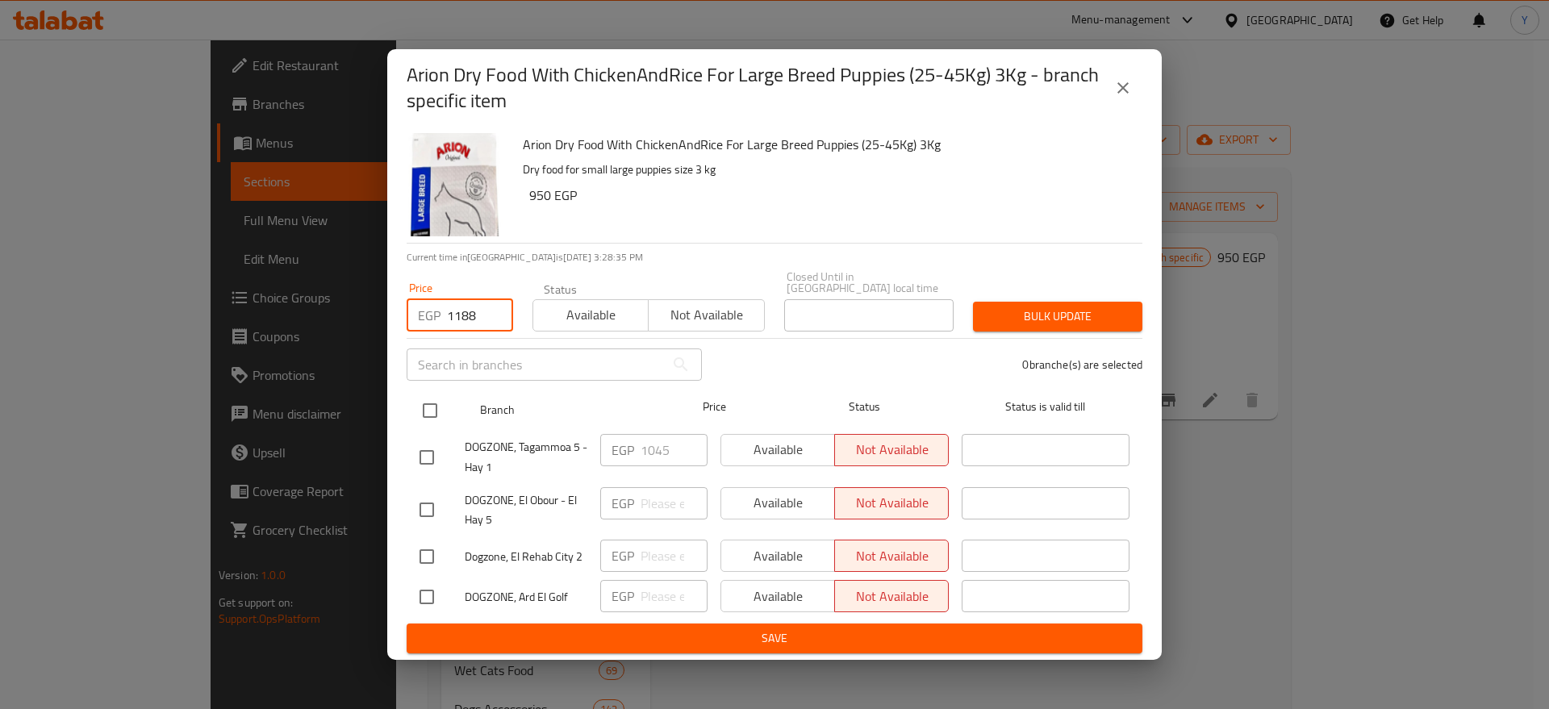
checkbox input "true"
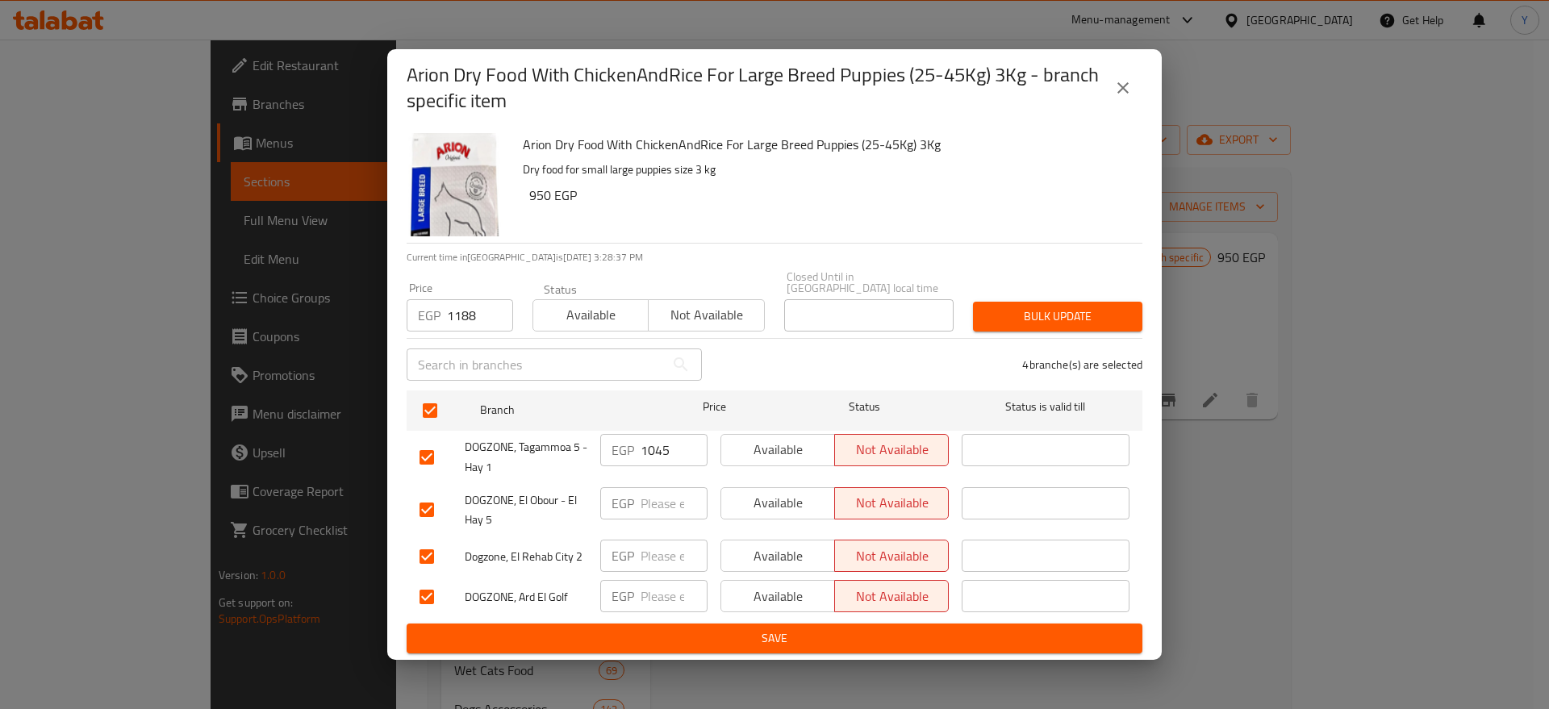
click at [1081, 311] on span "Bulk update" at bounding box center [1058, 317] width 144 height 20
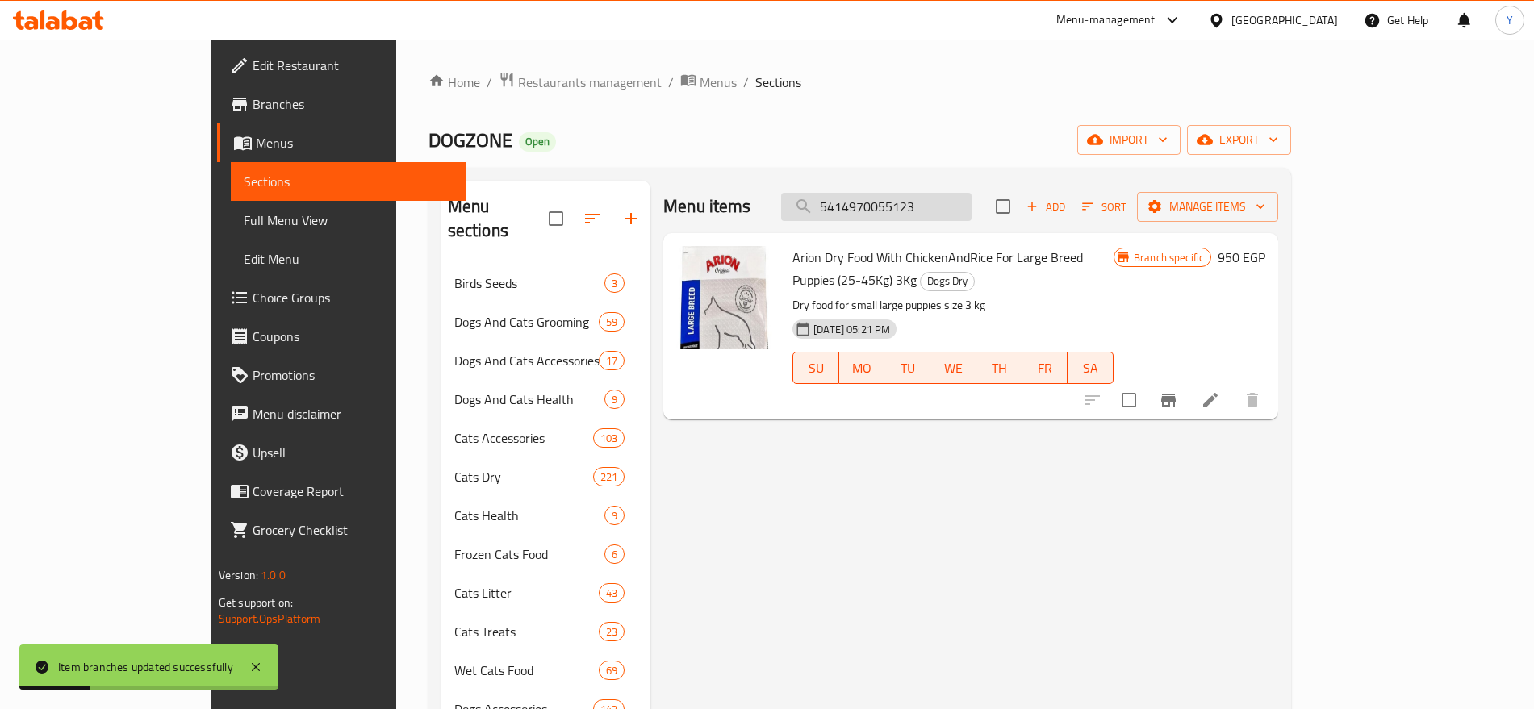
click at [972, 213] on input "5414970055123" at bounding box center [876, 207] width 190 height 28
paste input "70"
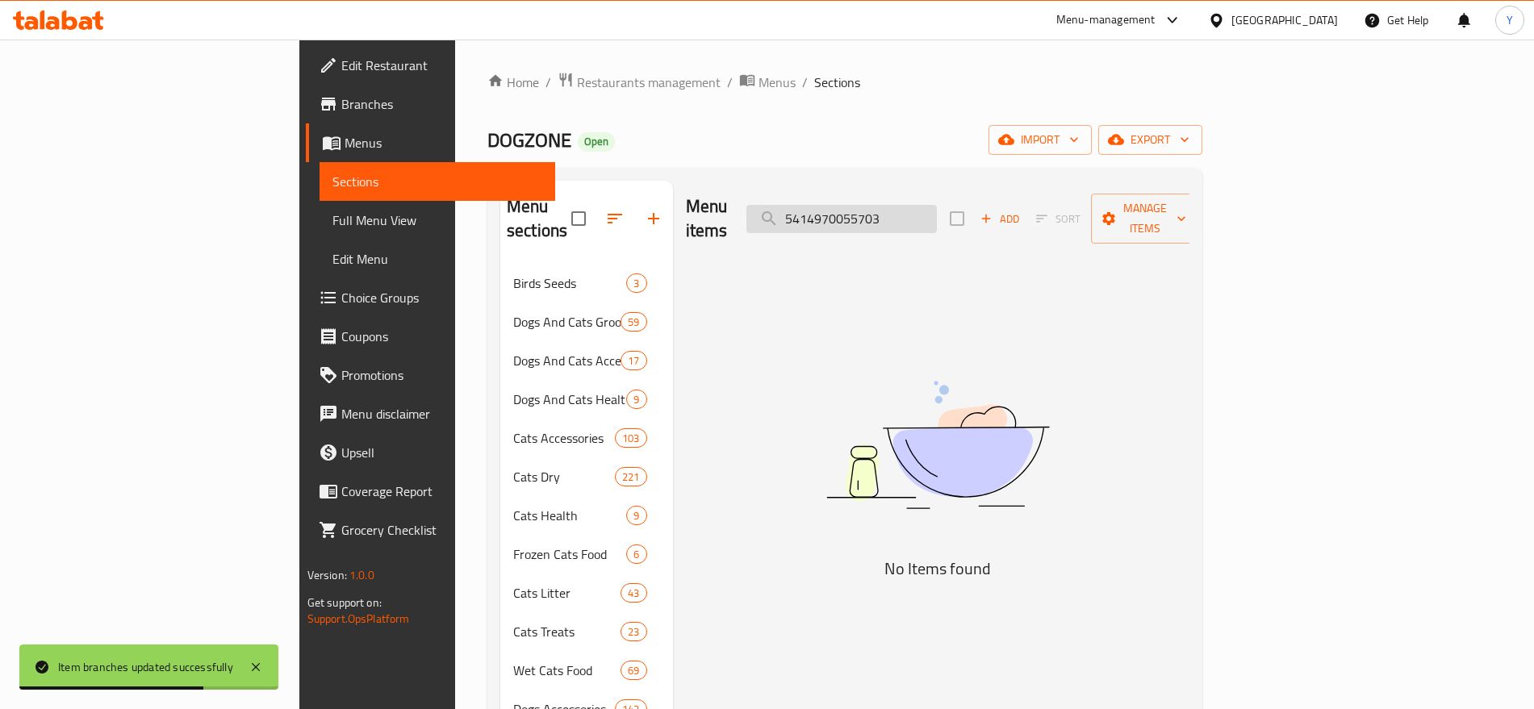
click at [924, 213] on input "5414970055703" at bounding box center [841, 219] width 190 height 28
paste input "Arion Fresh The Good Start Dry Food for Junior Dogs 3kg"
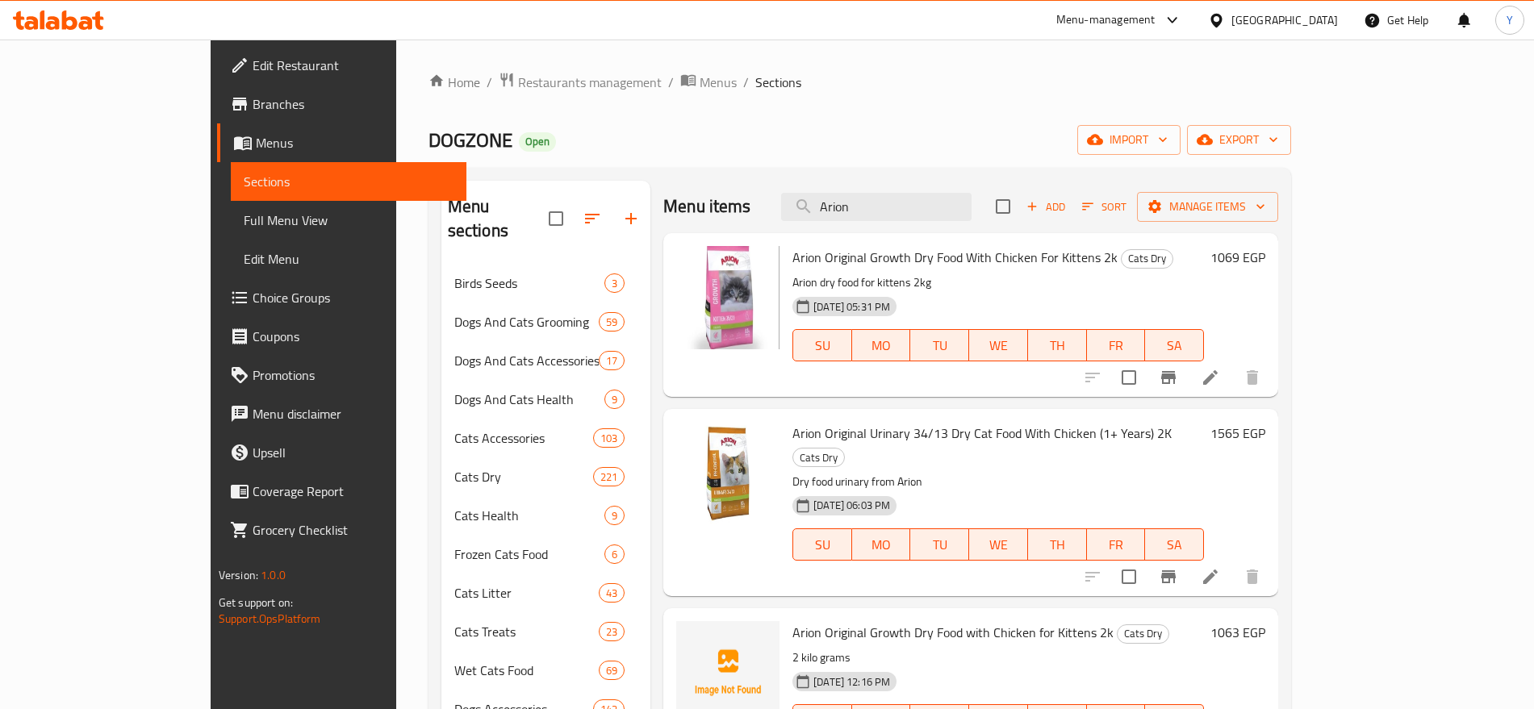
type input "Arion"
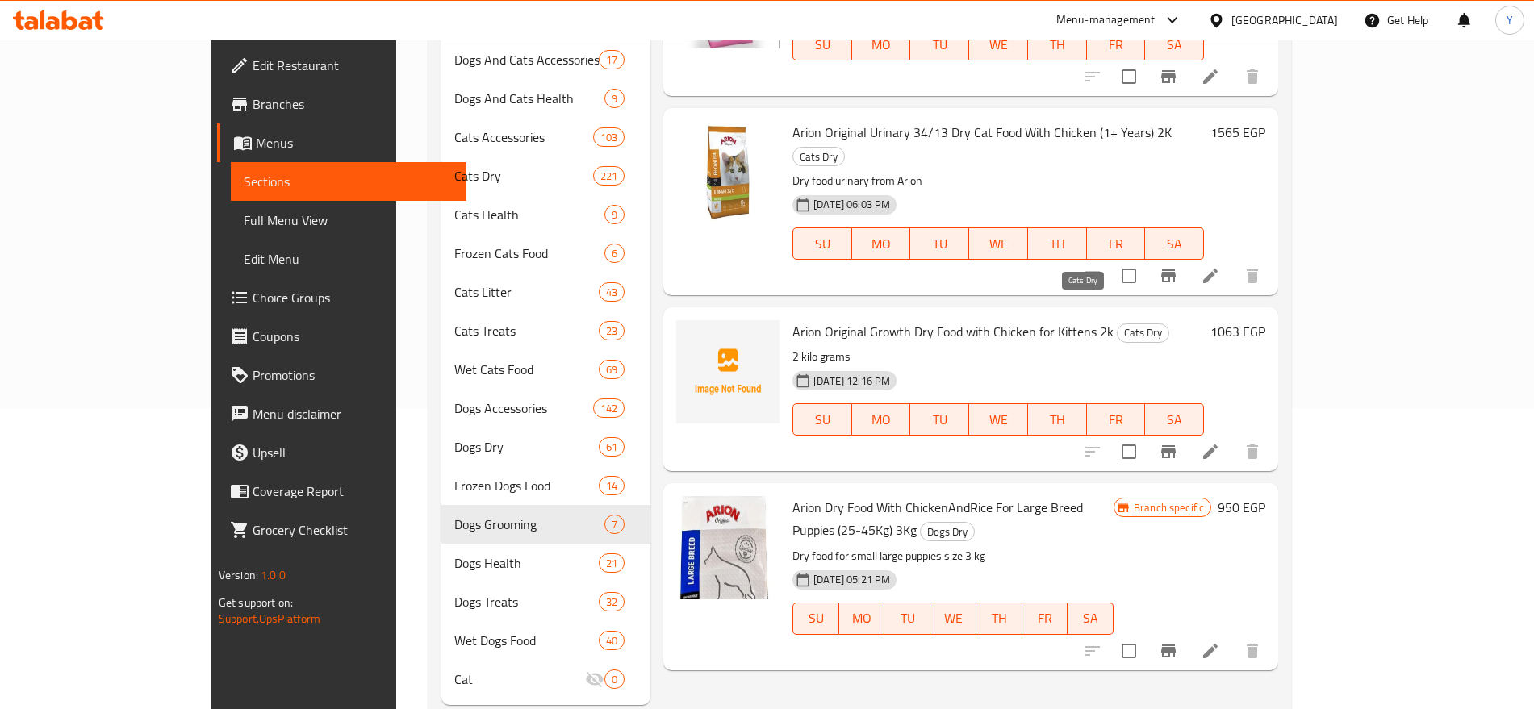
scroll to position [318, 0]
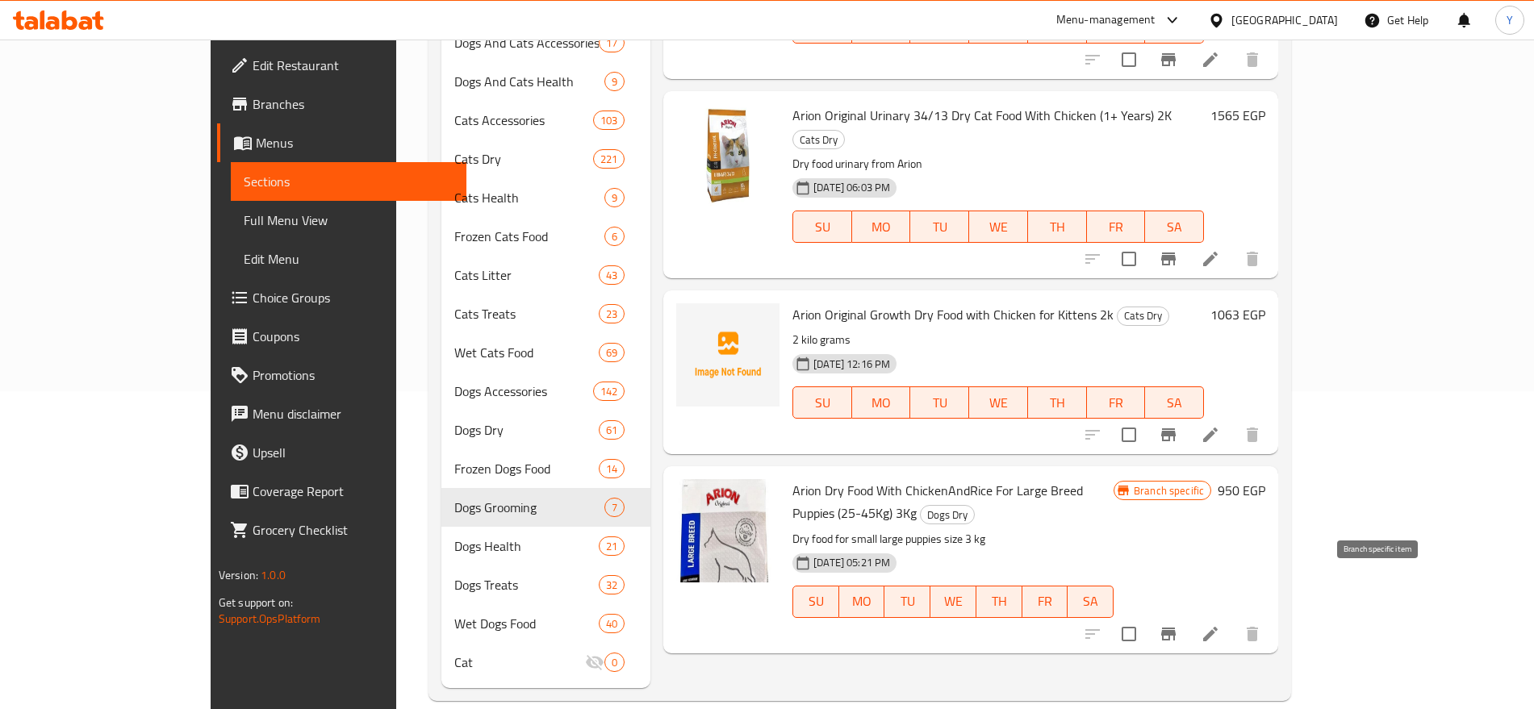
click at [1176, 628] on icon "Branch-specific-item" at bounding box center [1168, 634] width 15 height 13
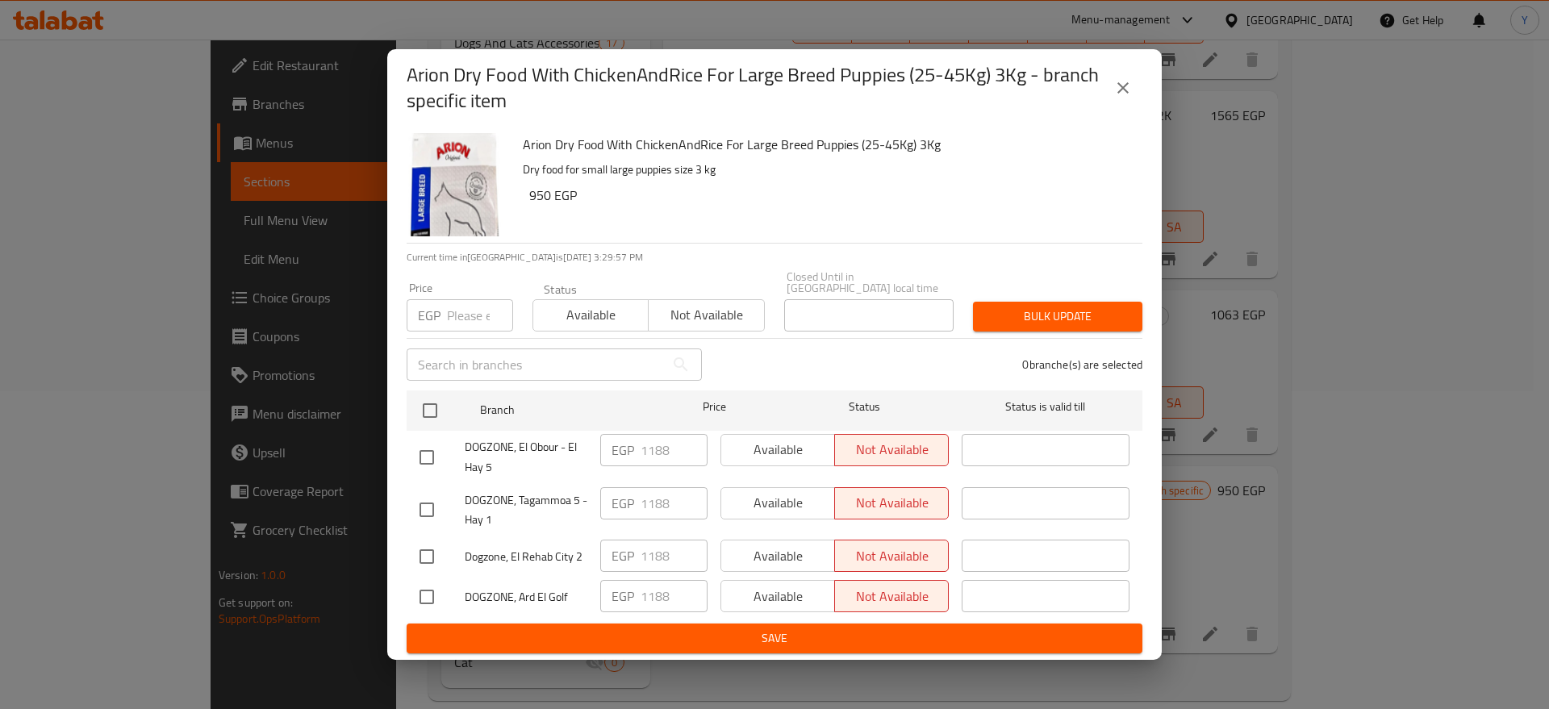
click at [1120, 90] on icon "close" at bounding box center [1123, 87] width 11 height 11
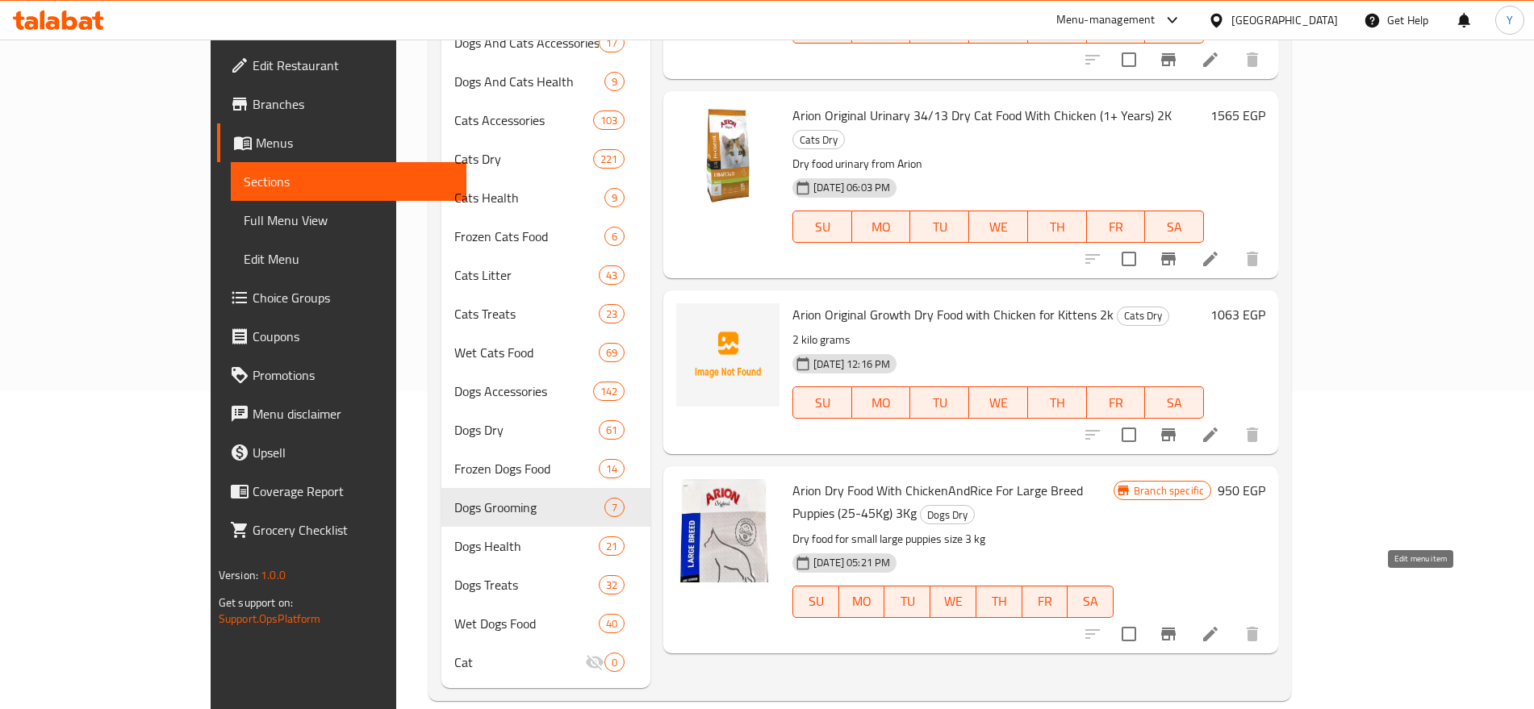
click at [1220, 625] on icon at bounding box center [1210, 634] width 19 height 19
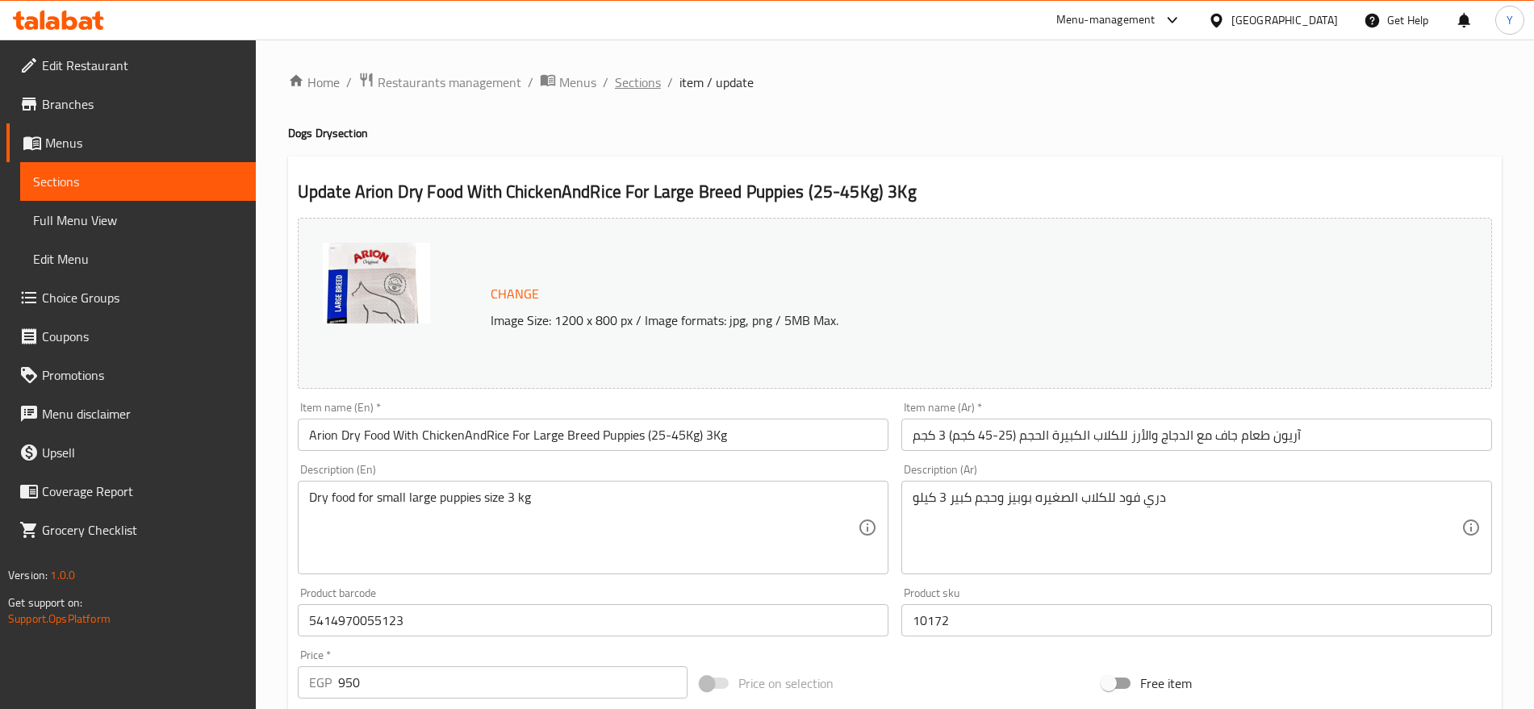
click at [633, 73] on span "Sections" at bounding box center [638, 82] width 46 height 19
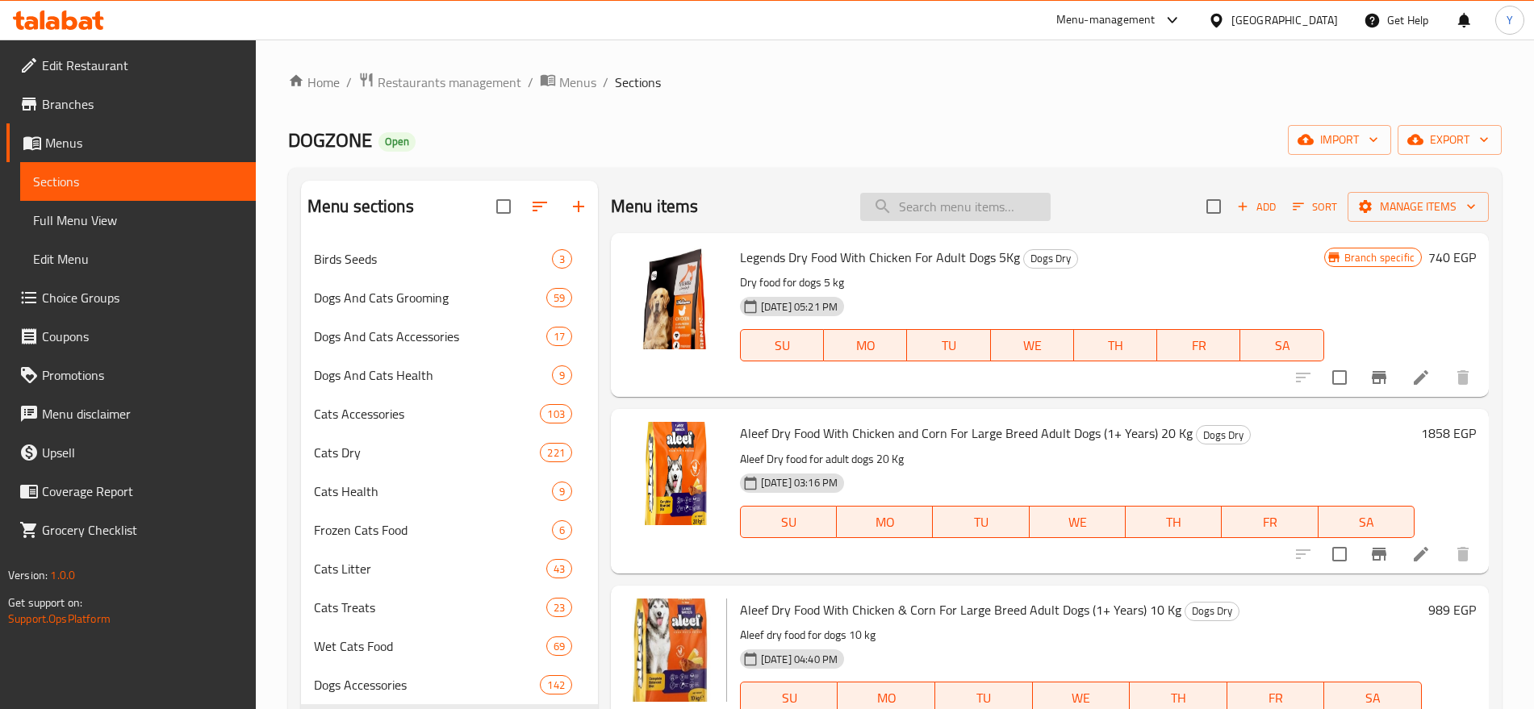
click at [882, 211] on input "search" at bounding box center [955, 207] width 190 height 28
paste input "5414970058520"
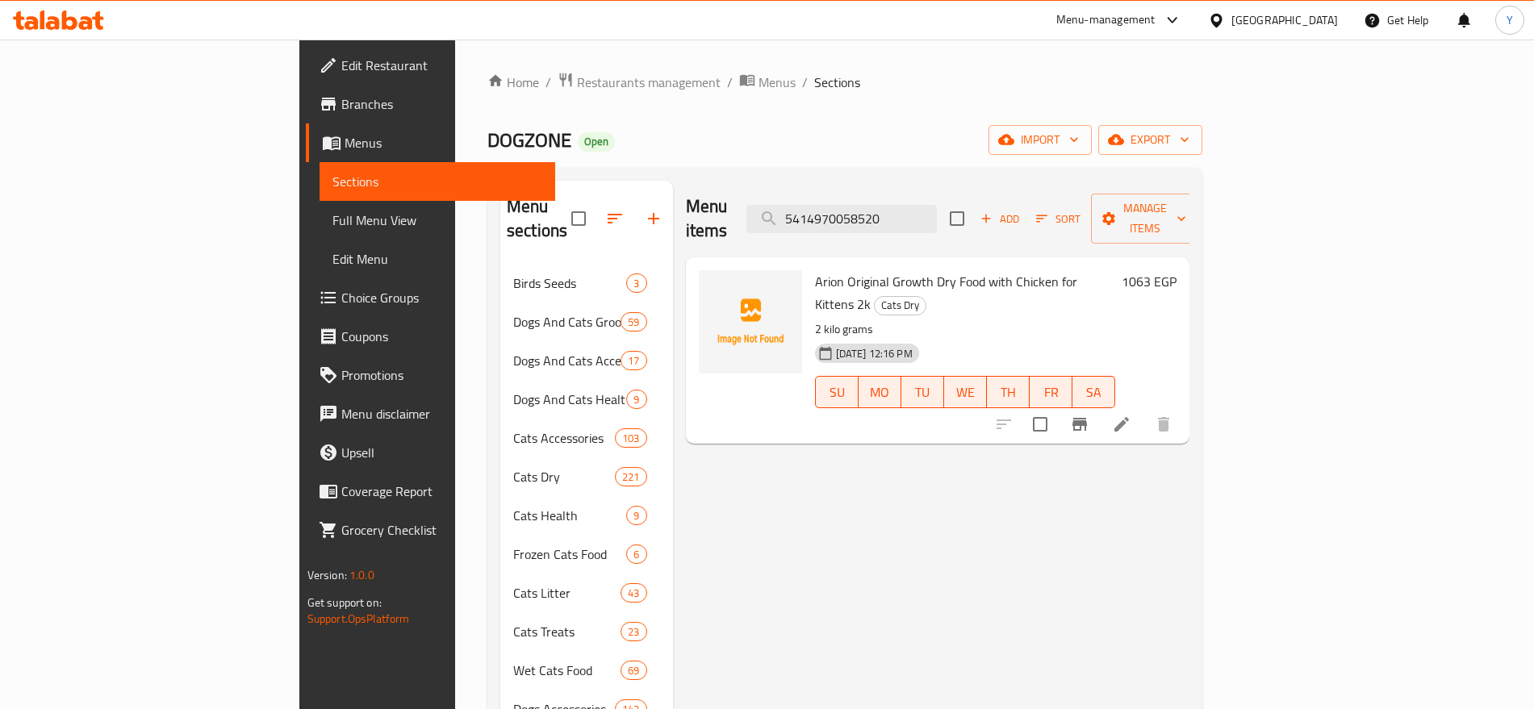
type input "5414970058520"
click at [1089, 415] on icon "Branch-specific-item" at bounding box center [1079, 424] width 19 height 19
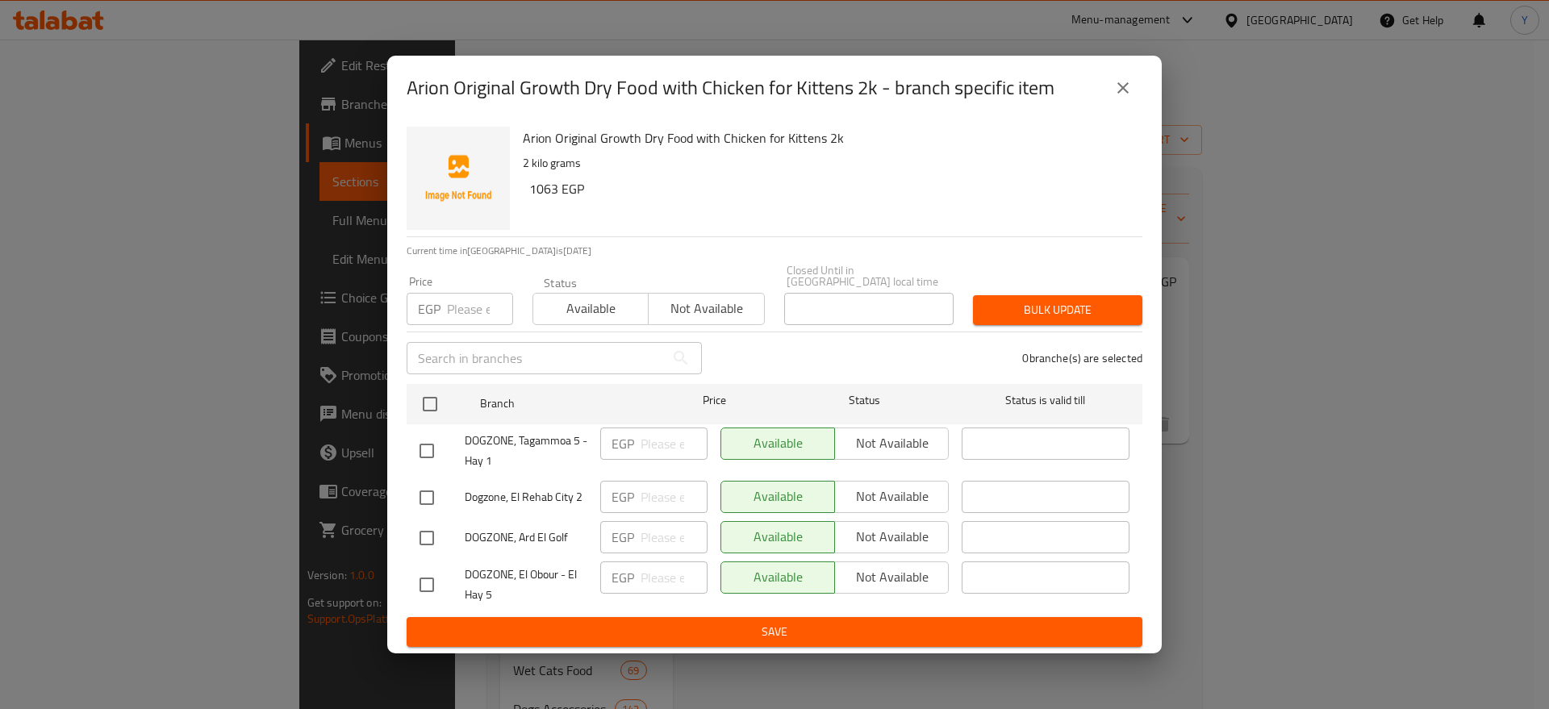
click at [453, 315] on input "number" at bounding box center [480, 309] width 66 height 32
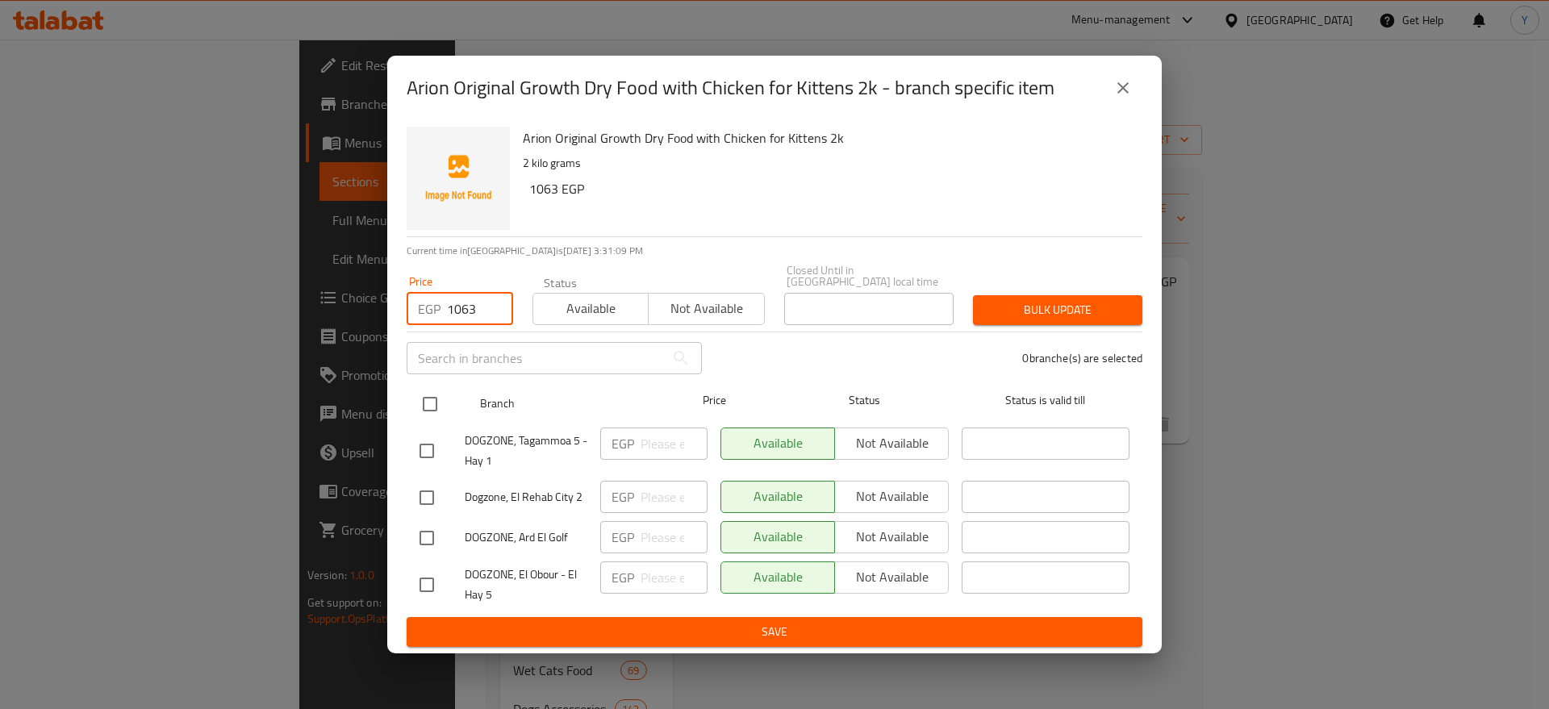
type input "1063"
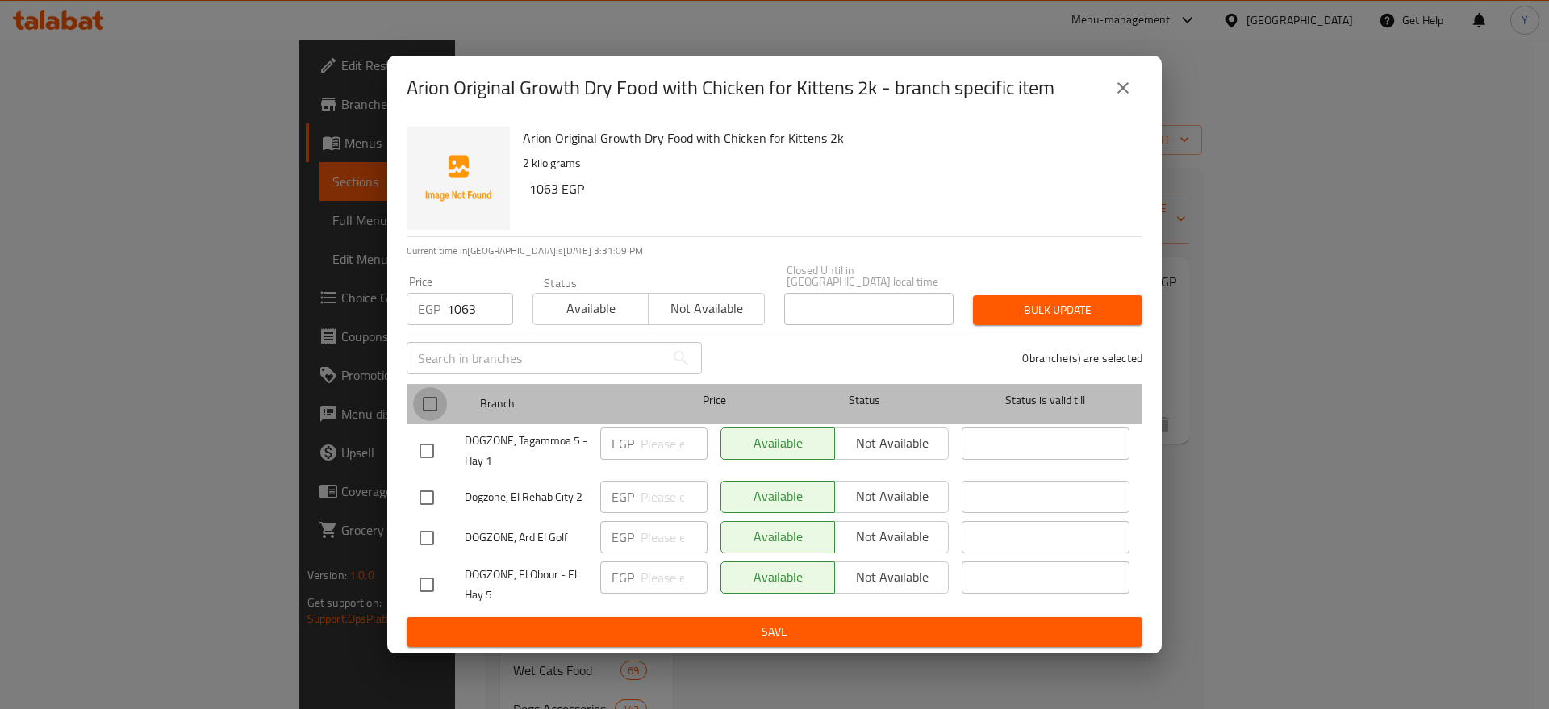
click at [428, 395] on input "checkbox" at bounding box center [430, 404] width 34 height 34
checkbox input "true"
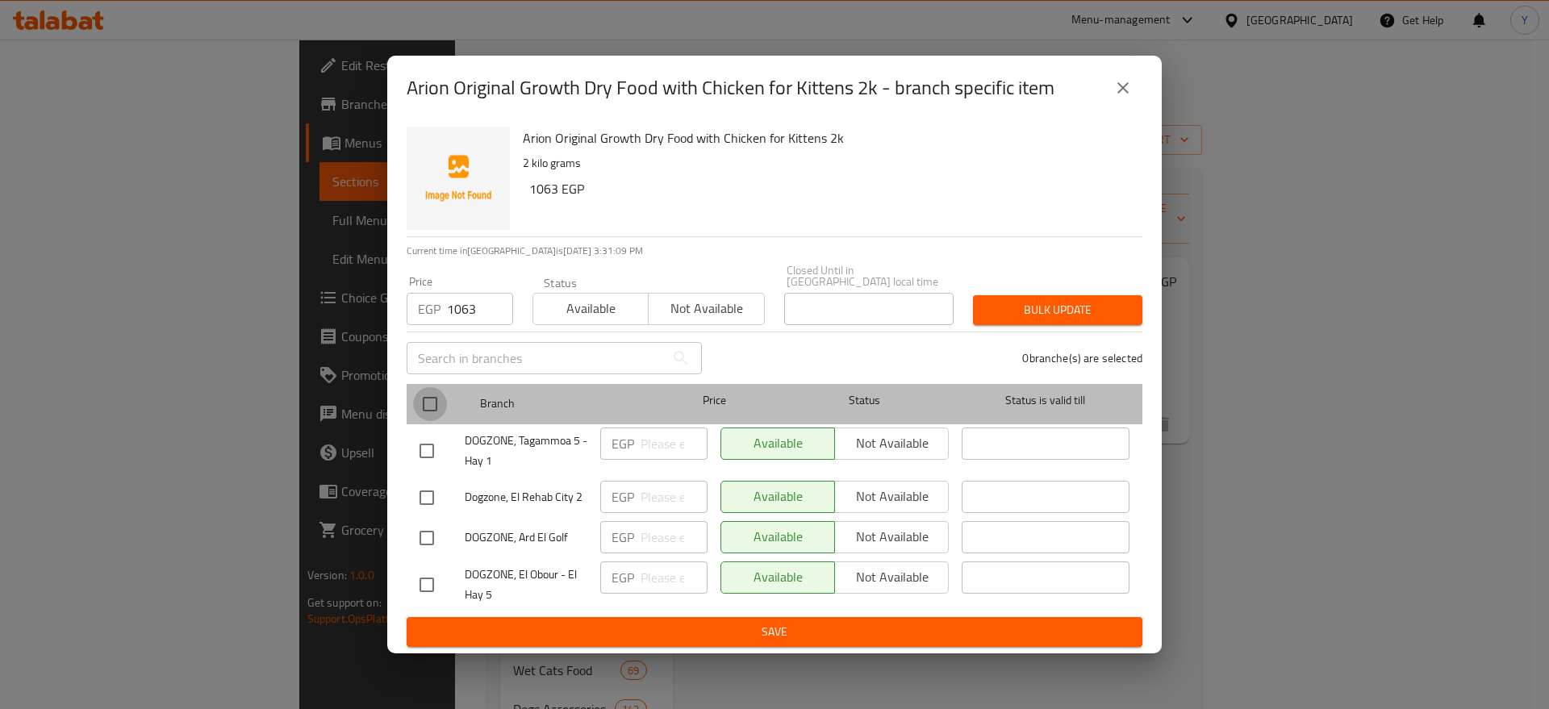
checkbox input "true"
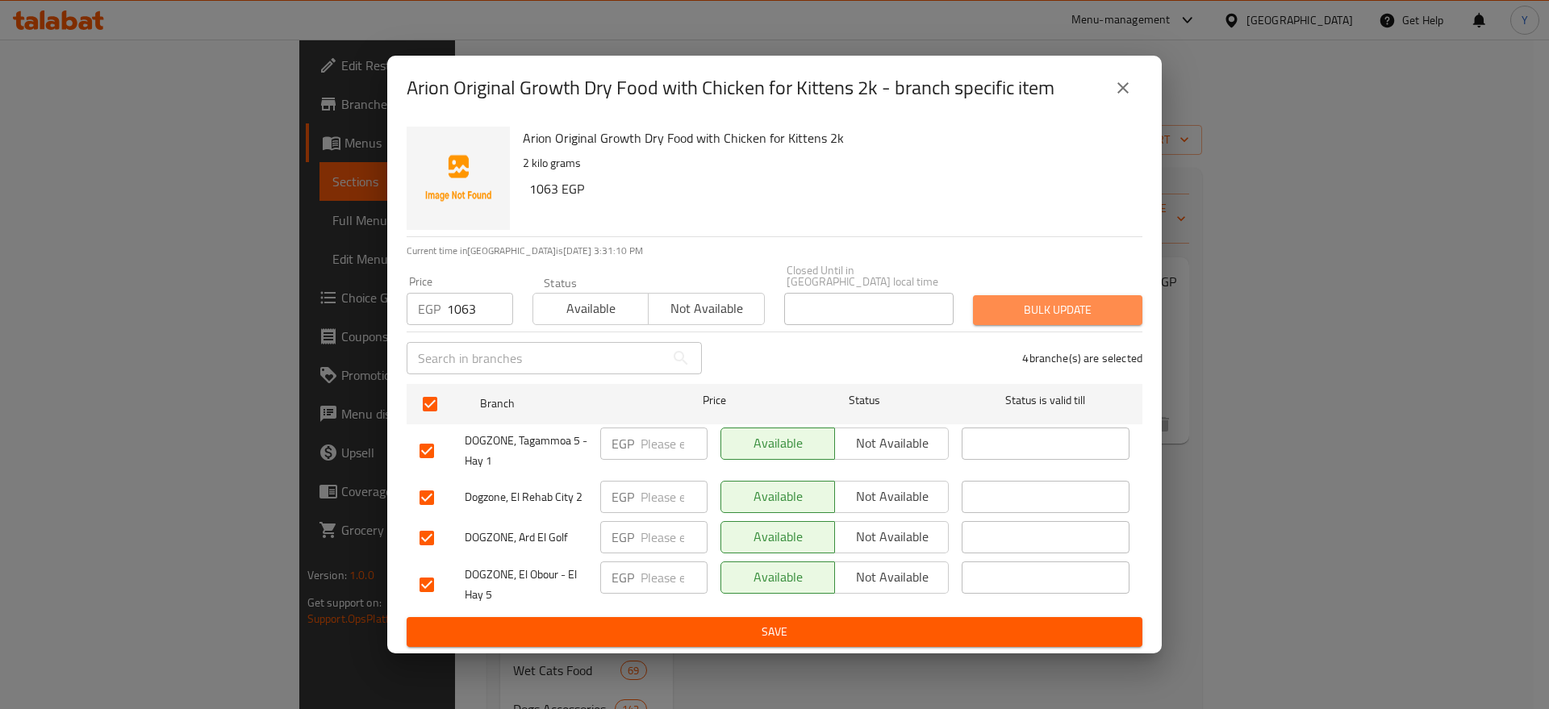
click at [1038, 300] on span "Bulk update" at bounding box center [1058, 310] width 144 height 20
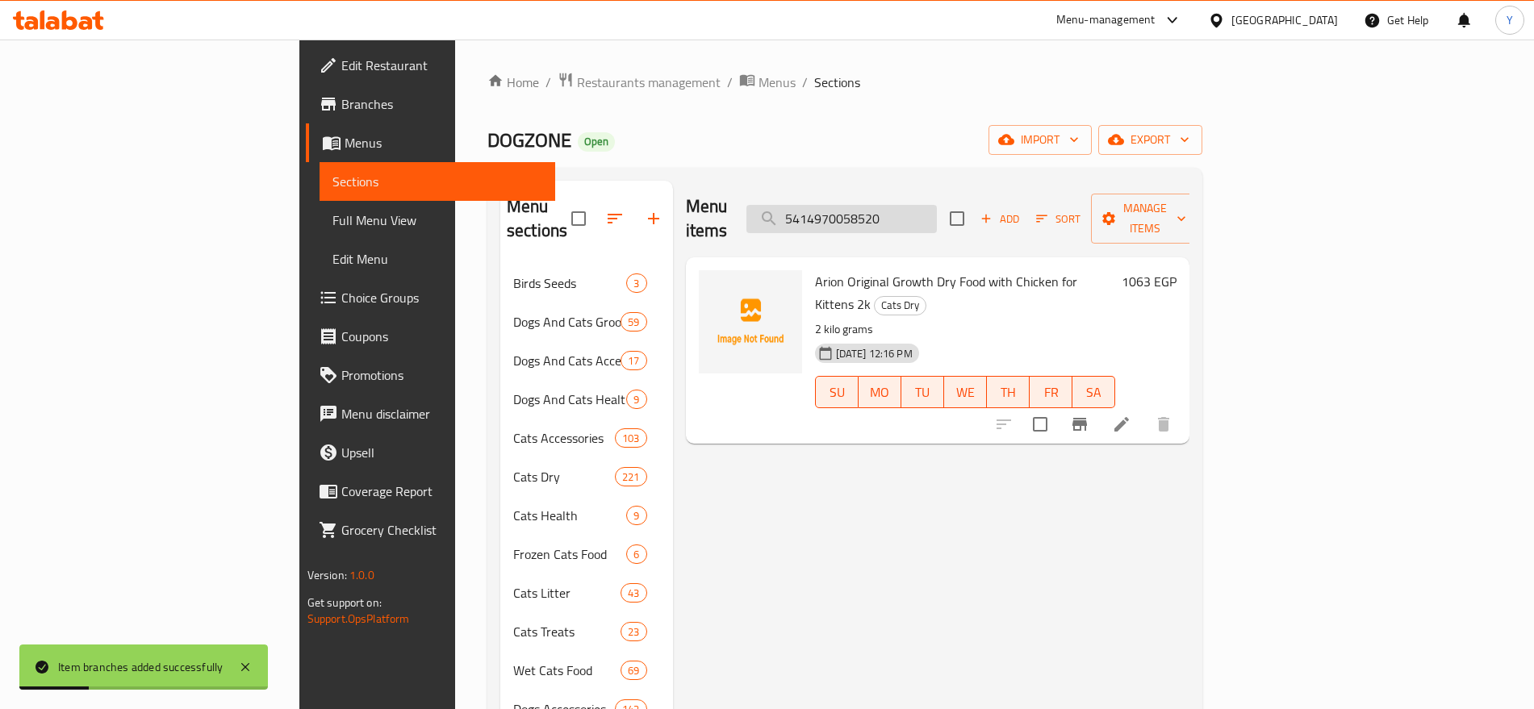
click at [934, 205] on input "5414970058520" at bounding box center [841, 219] width 190 height 28
paste input "4603586009069"
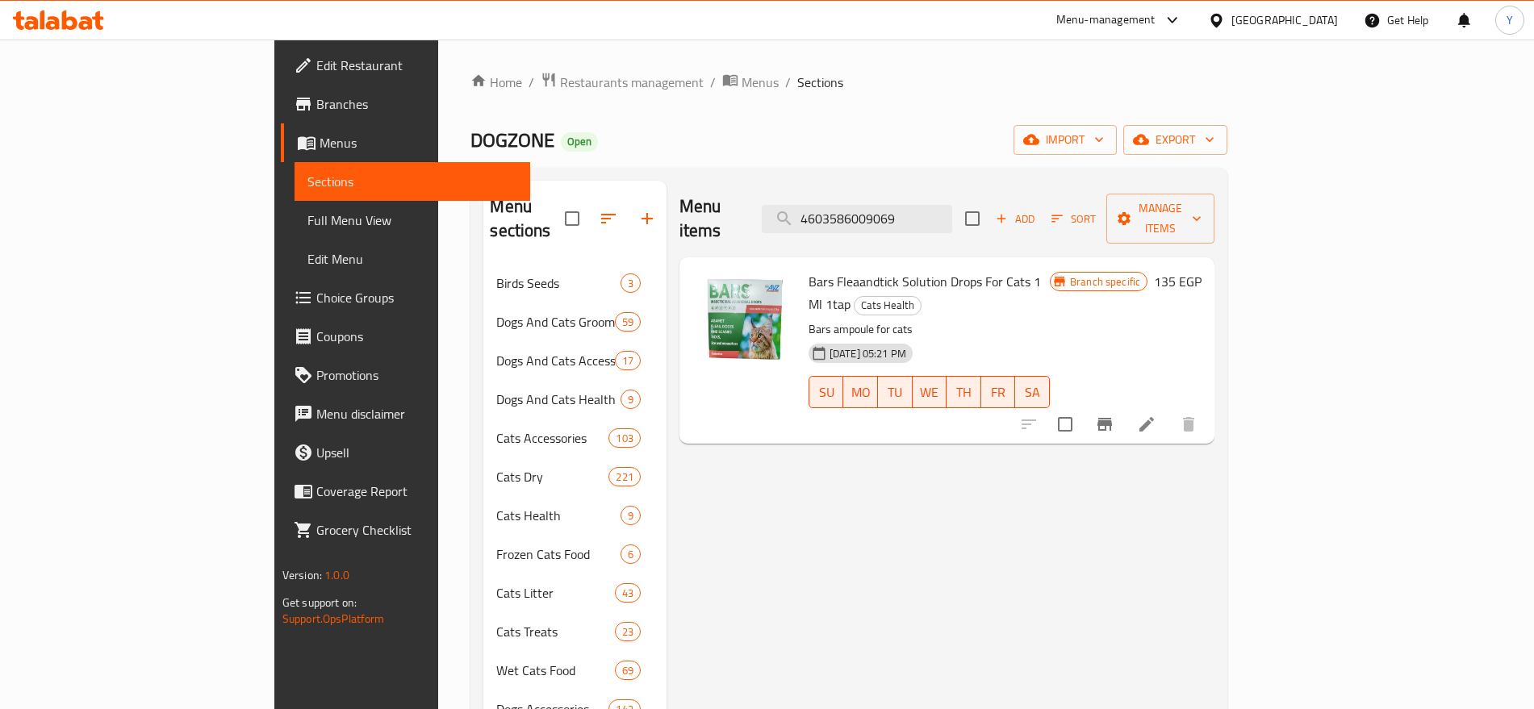
type input "4603586009069"
click at [1114, 415] on icon "Branch-specific-item" at bounding box center [1104, 424] width 19 height 19
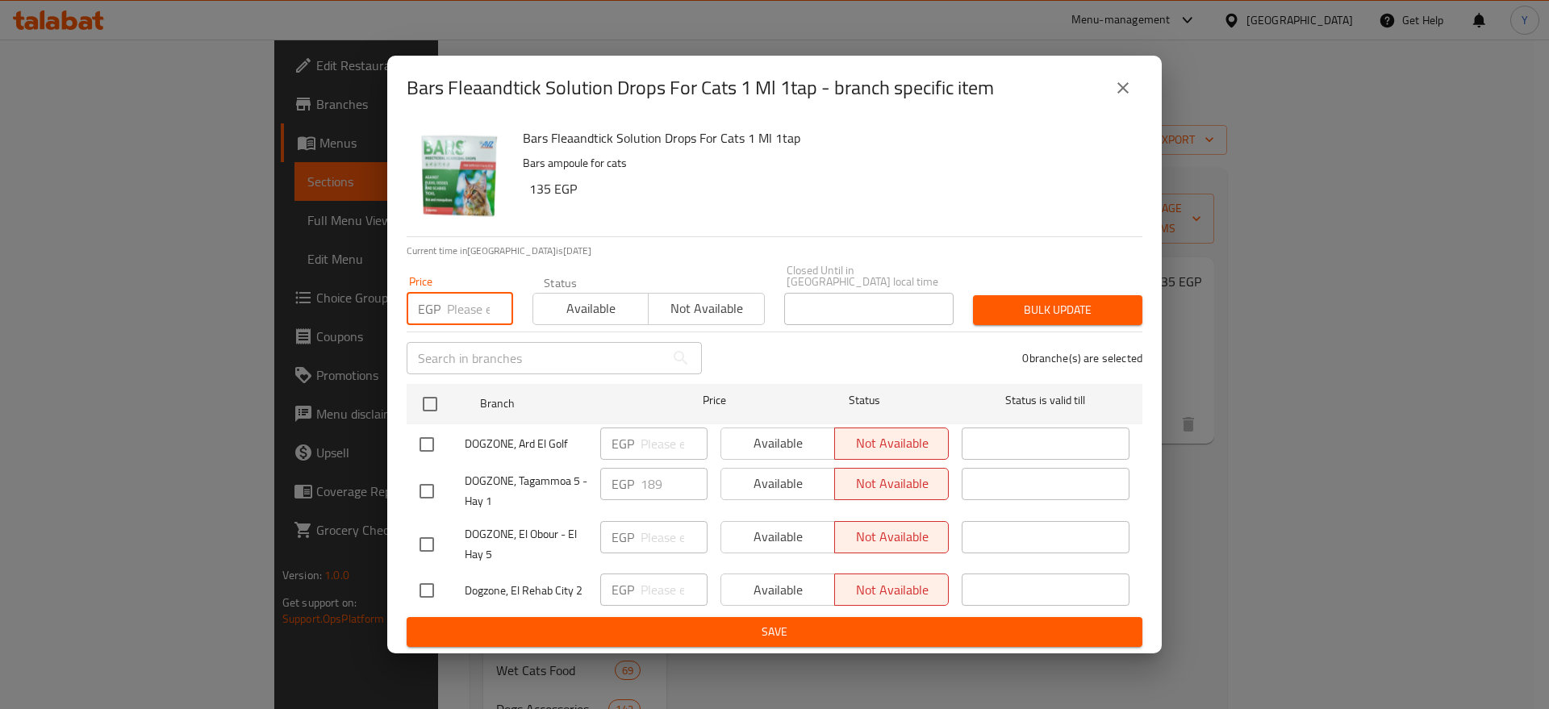
click at [468, 302] on input "number" at bounding box center [480, 309] width 66 height 32
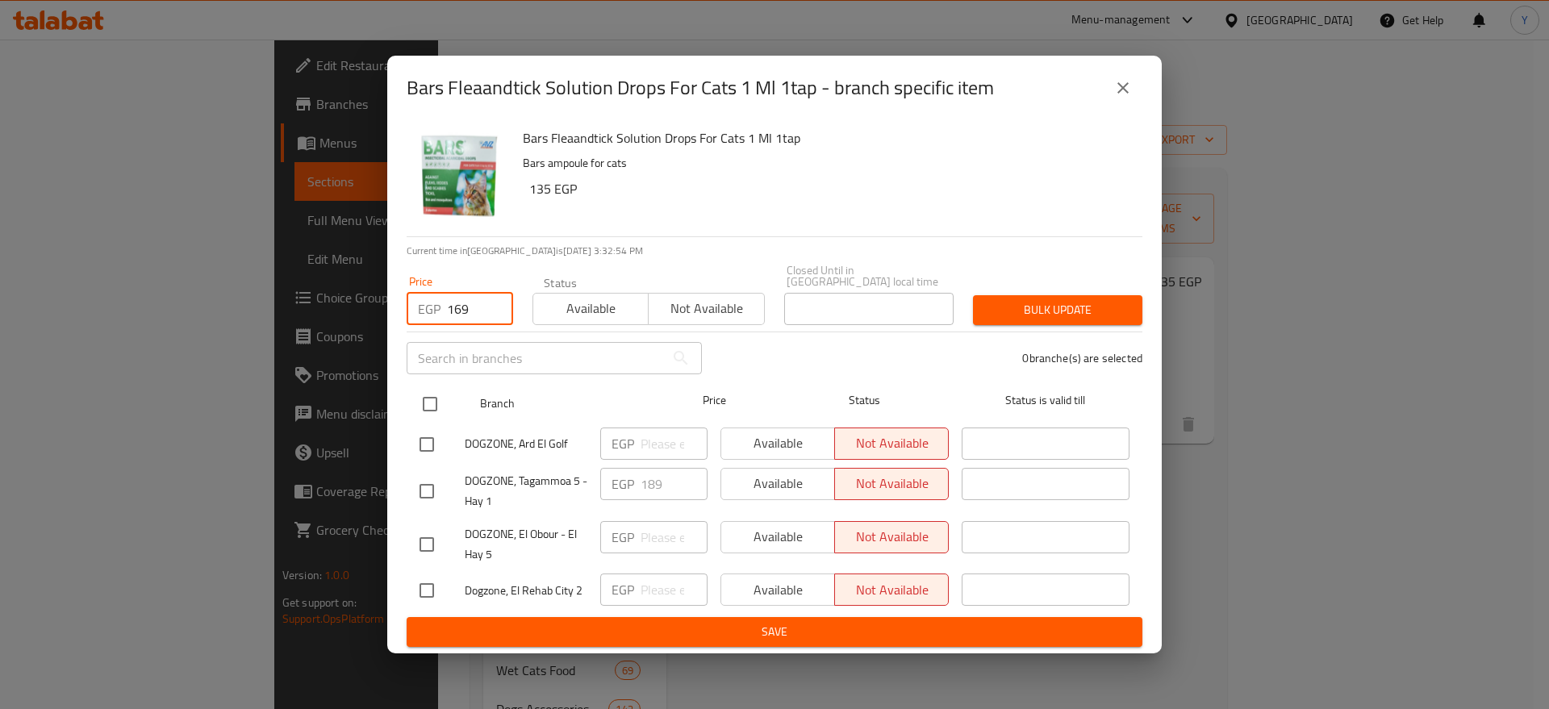
type input "169"
click at [432, 395] on input "checkbox" at bounding box center [430, 404] width 34 height 34
checkbox input "true"
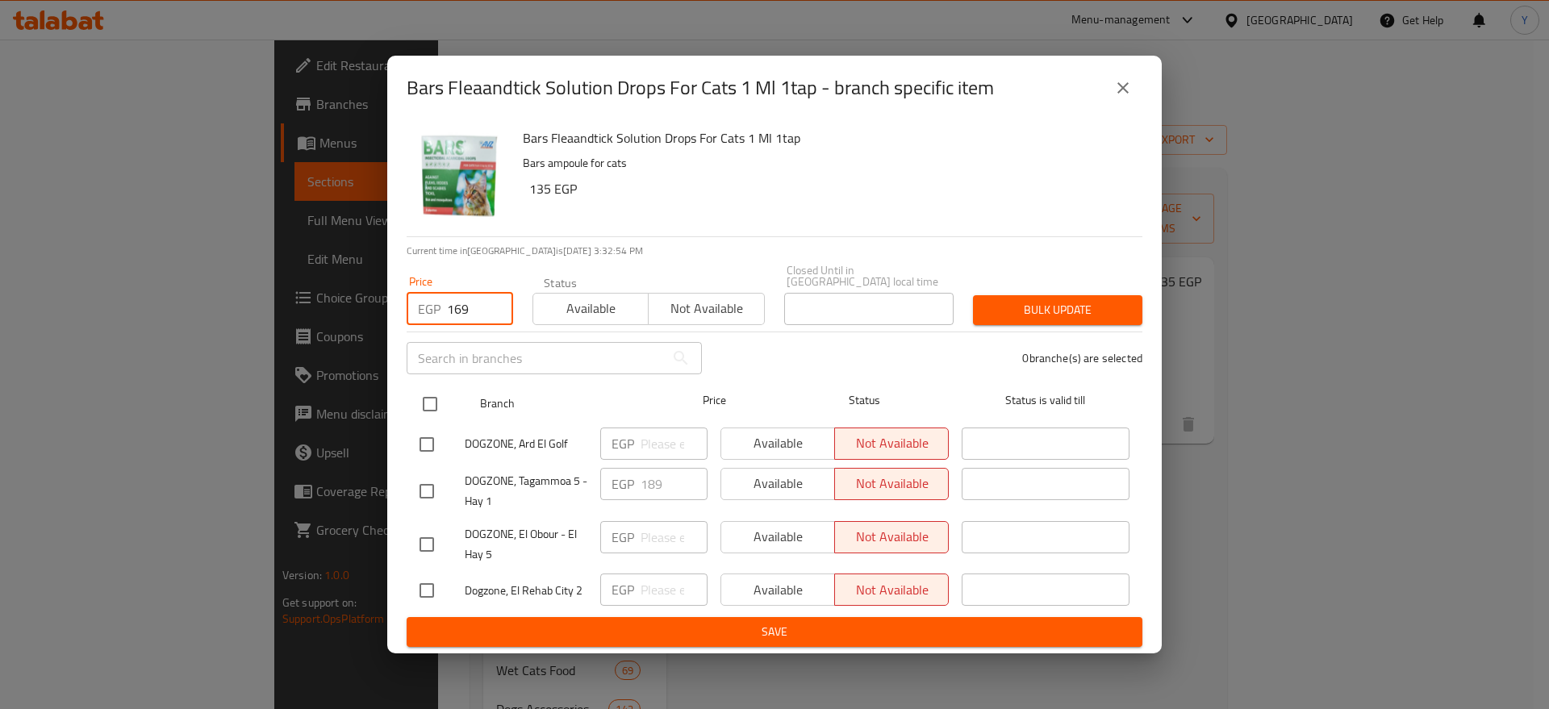
checkbox input "true"
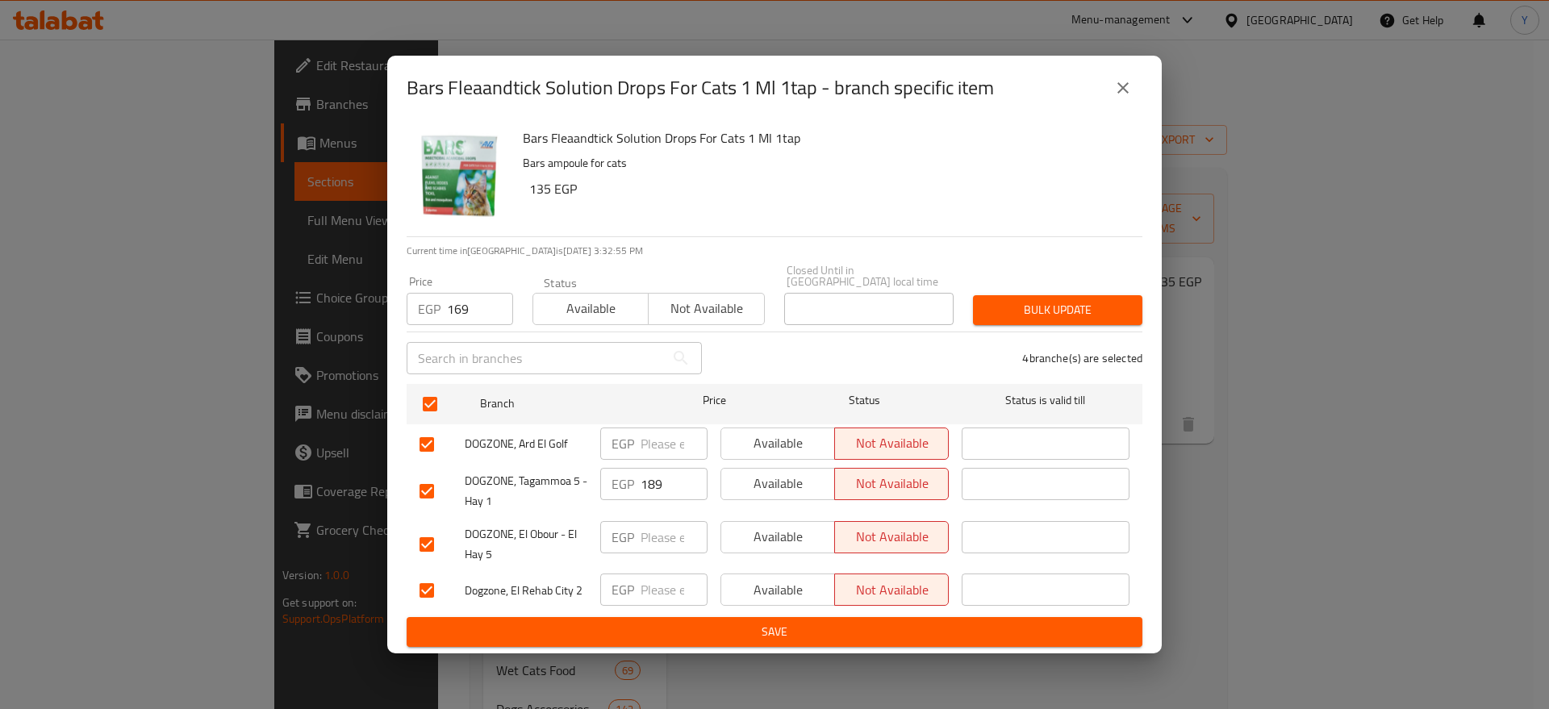
click at [1061, 300] on span "Bulk update" at bounding box center [1058, 310] width 144 height 20
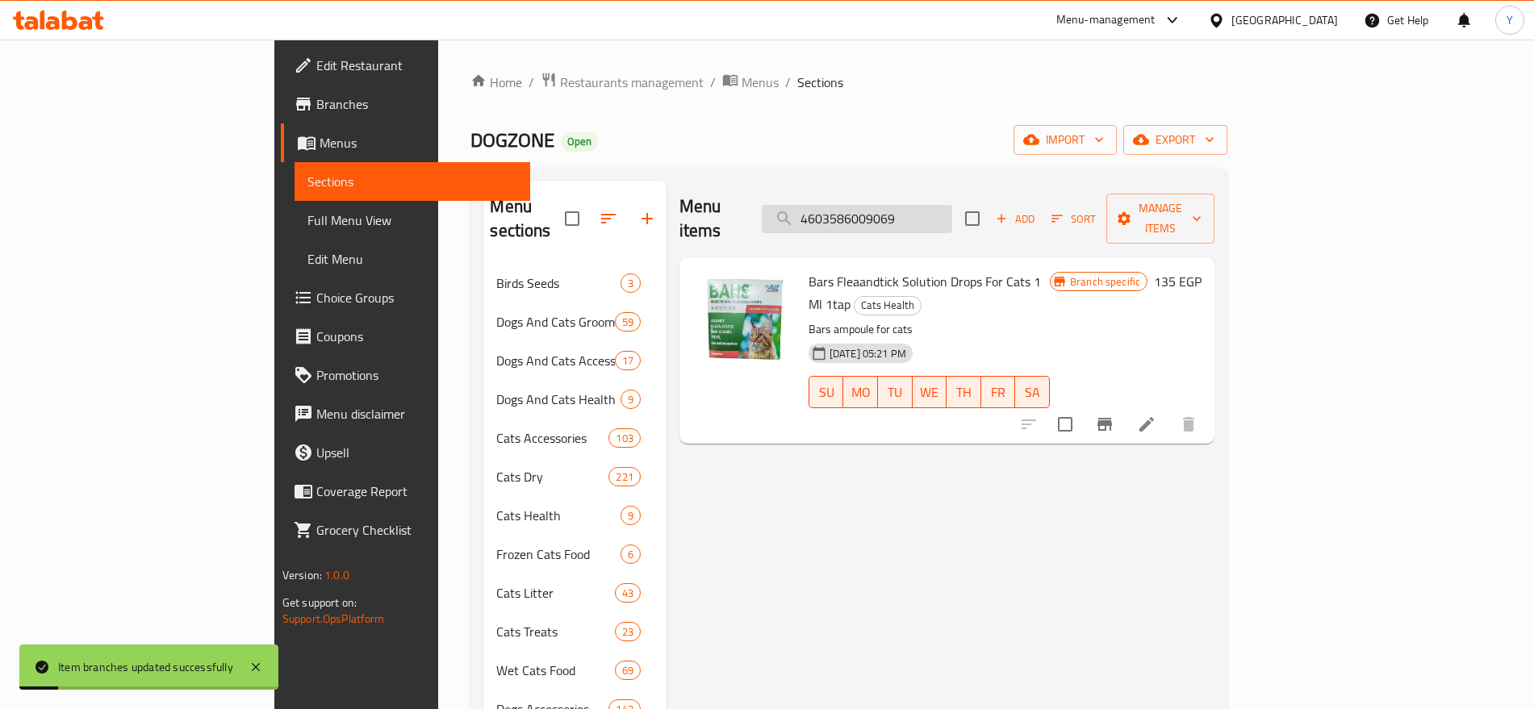
click at [952, 208] on input "4603586009069" at bounding box center [857, 219] width 190 height 28
paste input "213037010"
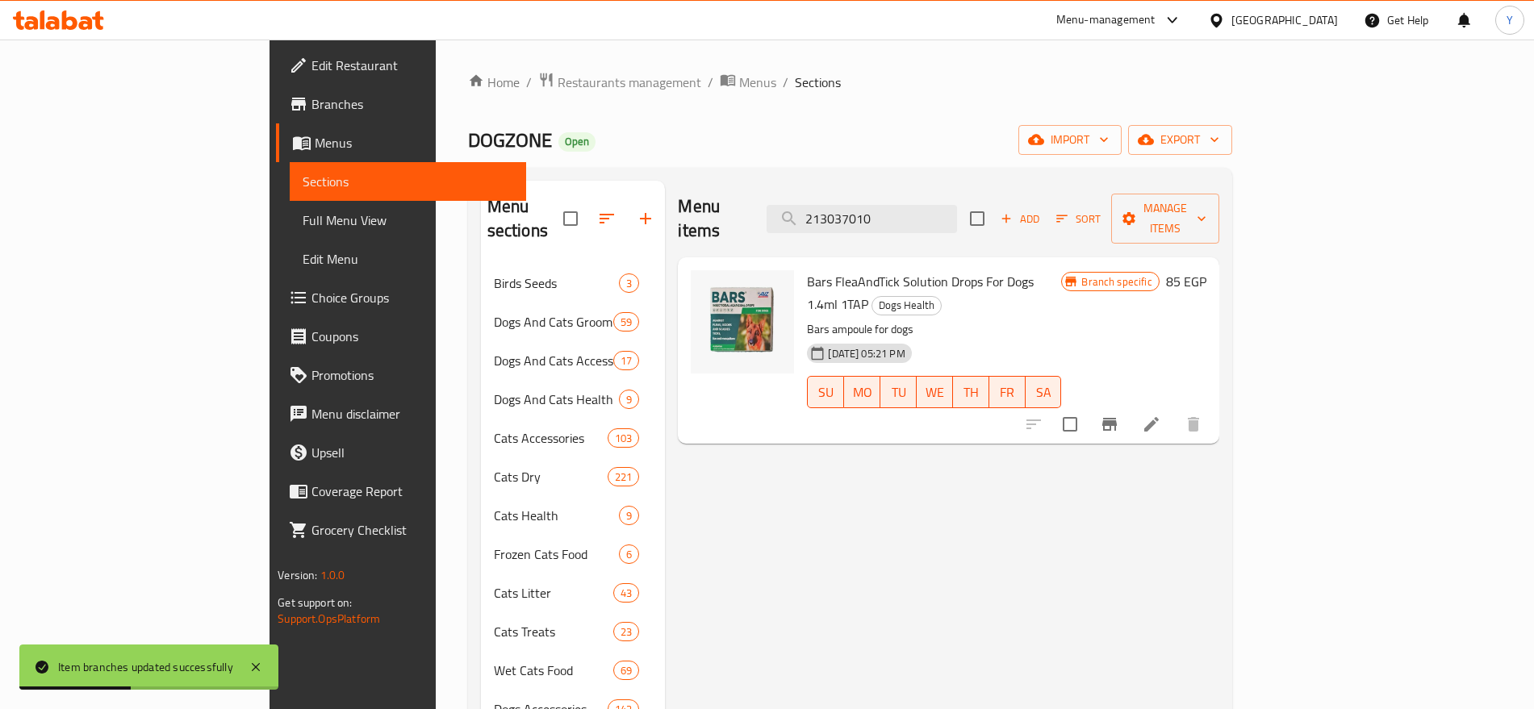
type input "213037010"
click at [1119, 415] on icon "Branch-specific-item" at bounding box center [1109, 424] width 19 height 19
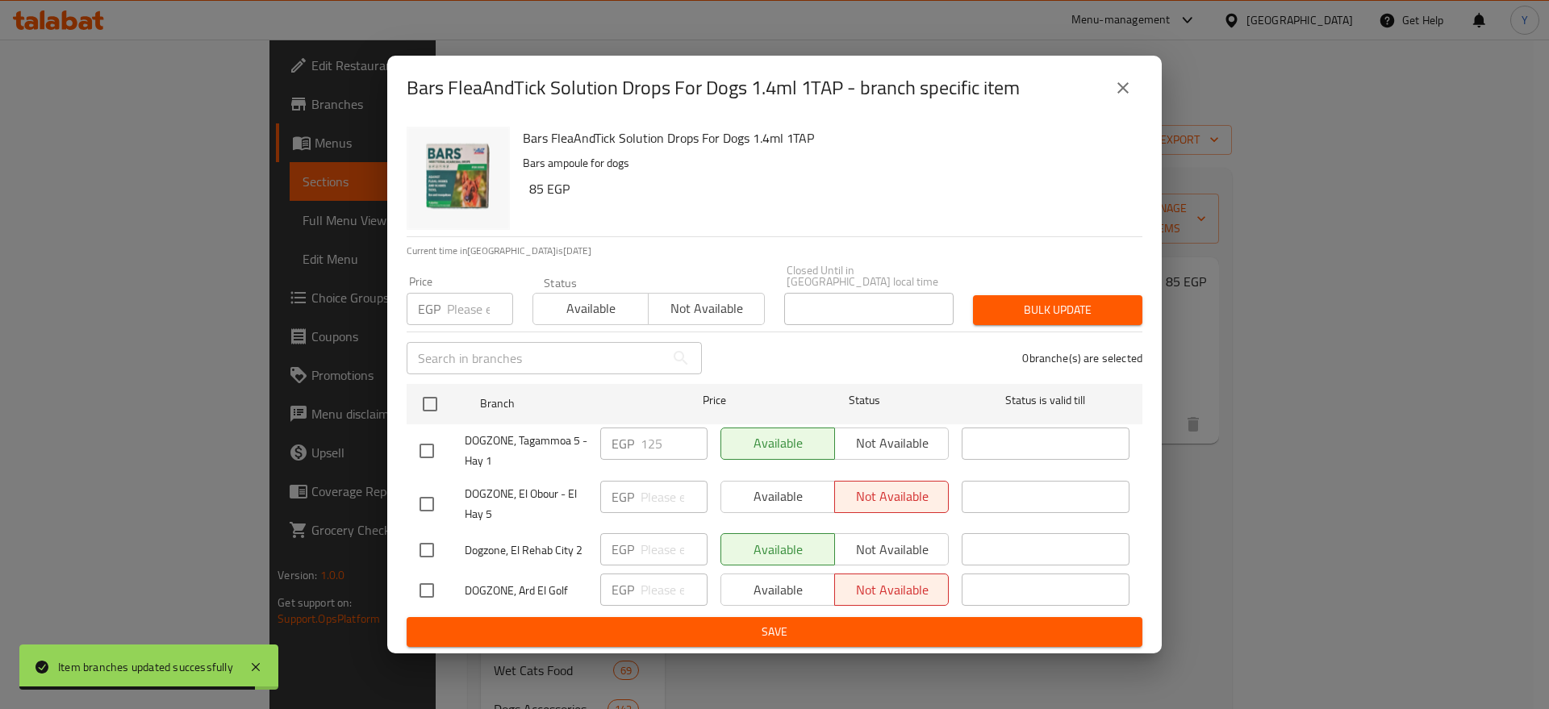
click at [458, 278] on div "Price EGP Price" at bounding box center [460, 300] width 107 height 49
click at [461, 306] on input "number" at bounding box center [480, 309] width 66 height 32
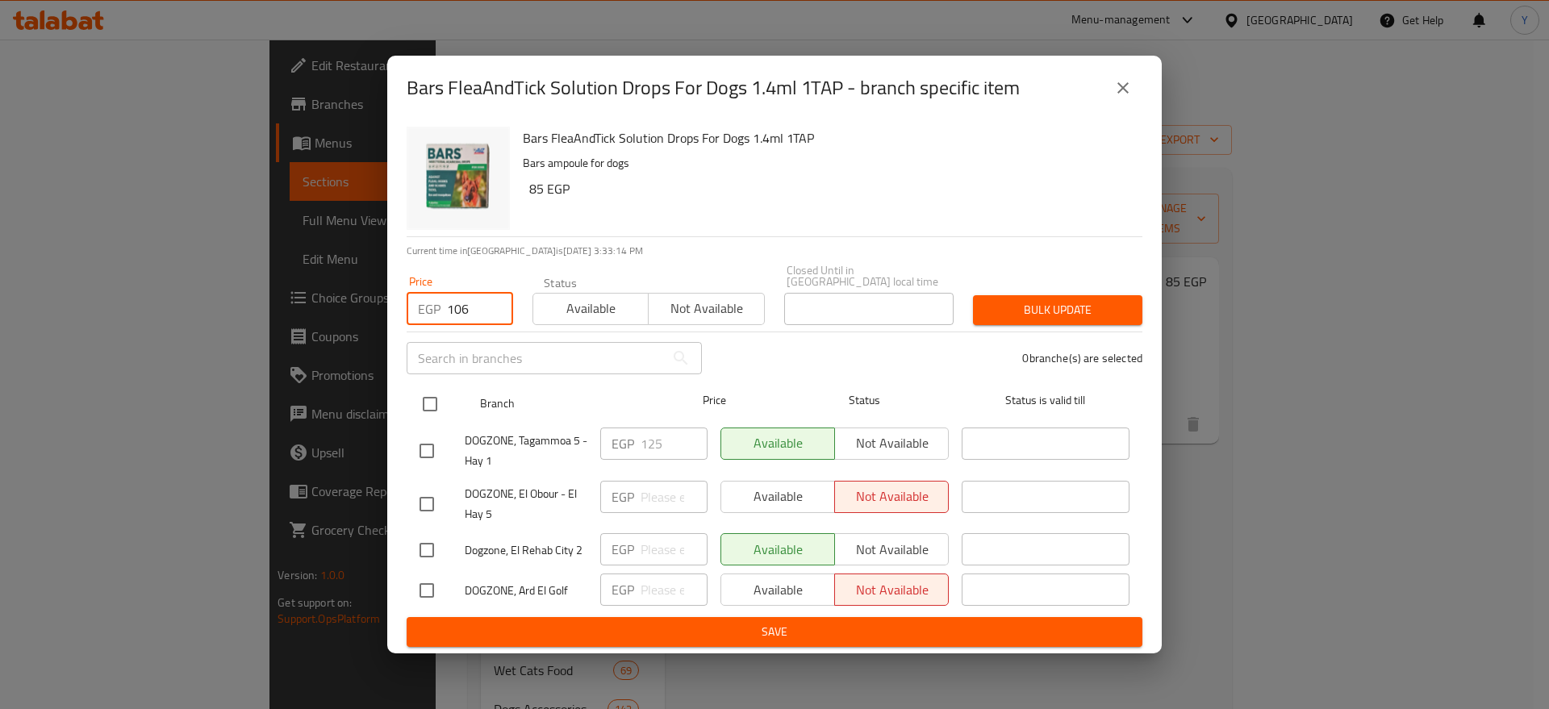
type input "106"
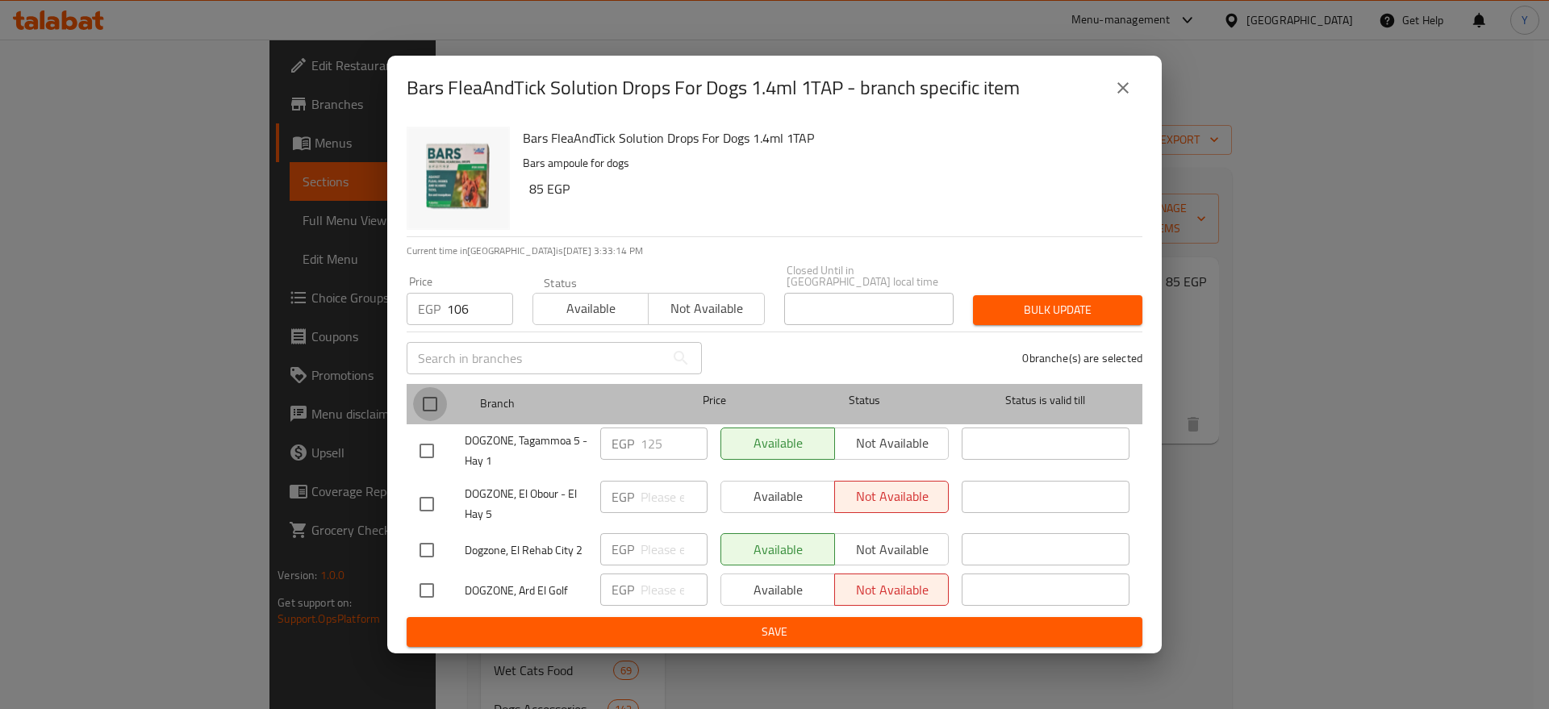
click at [439, 401] on input "checkbox" at bounding box center [430, 404] width 34 height 34
checkbox input "true"
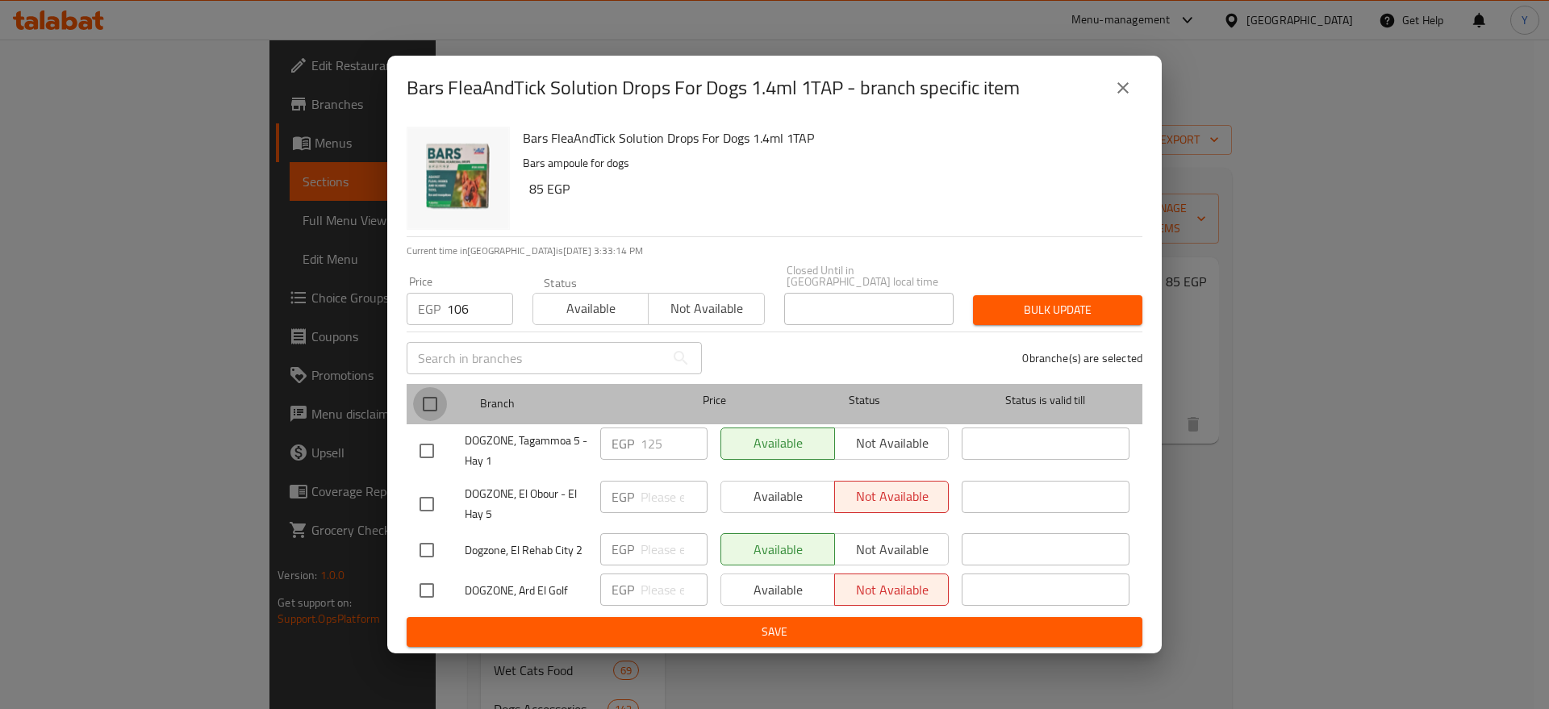
checkbox input "true"
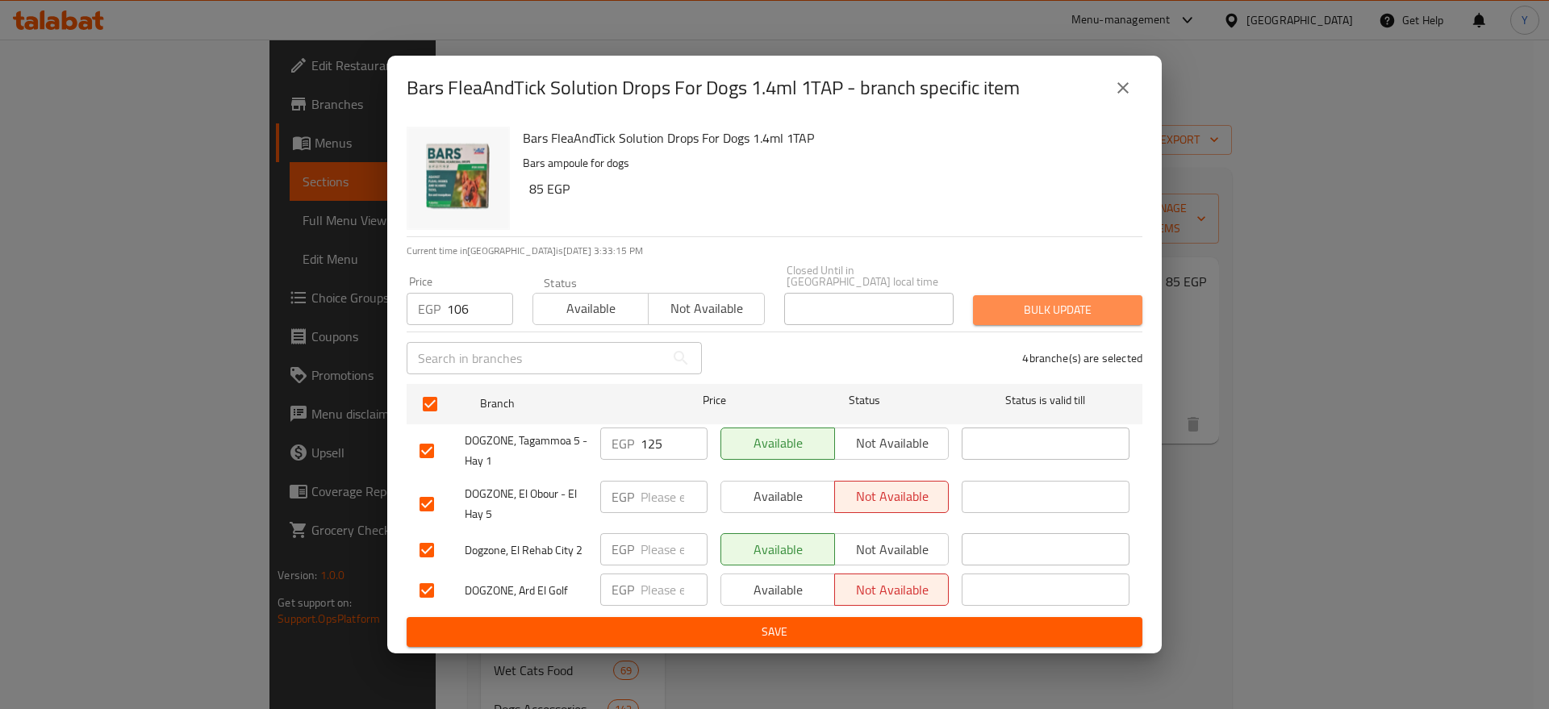
click at [1070, 300] on span "Bulk update" at bounding box center [1058, 310] width 144 height 20
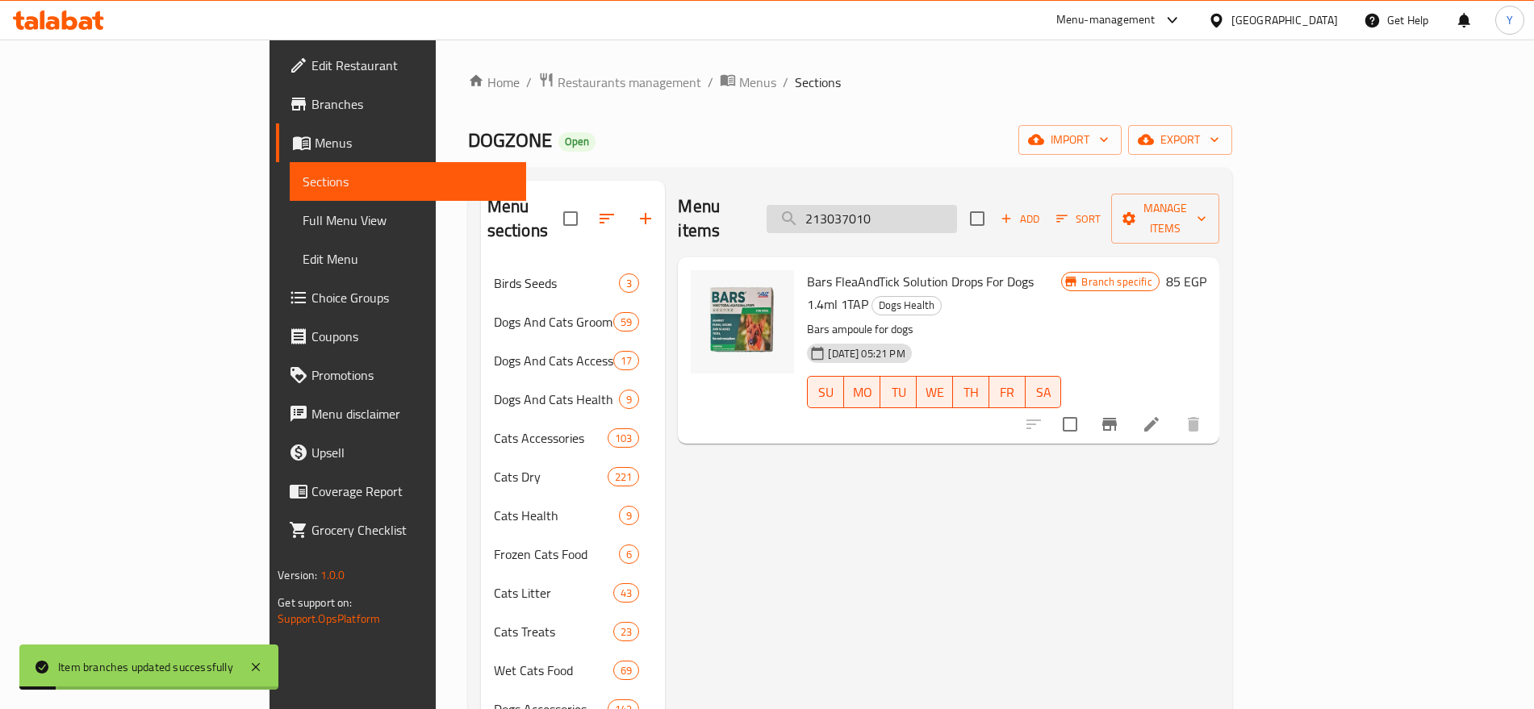
click at [957, 205] on input "213037010" at bounding box center [862, 219] width 190 height 28
paste input "4603586005023"
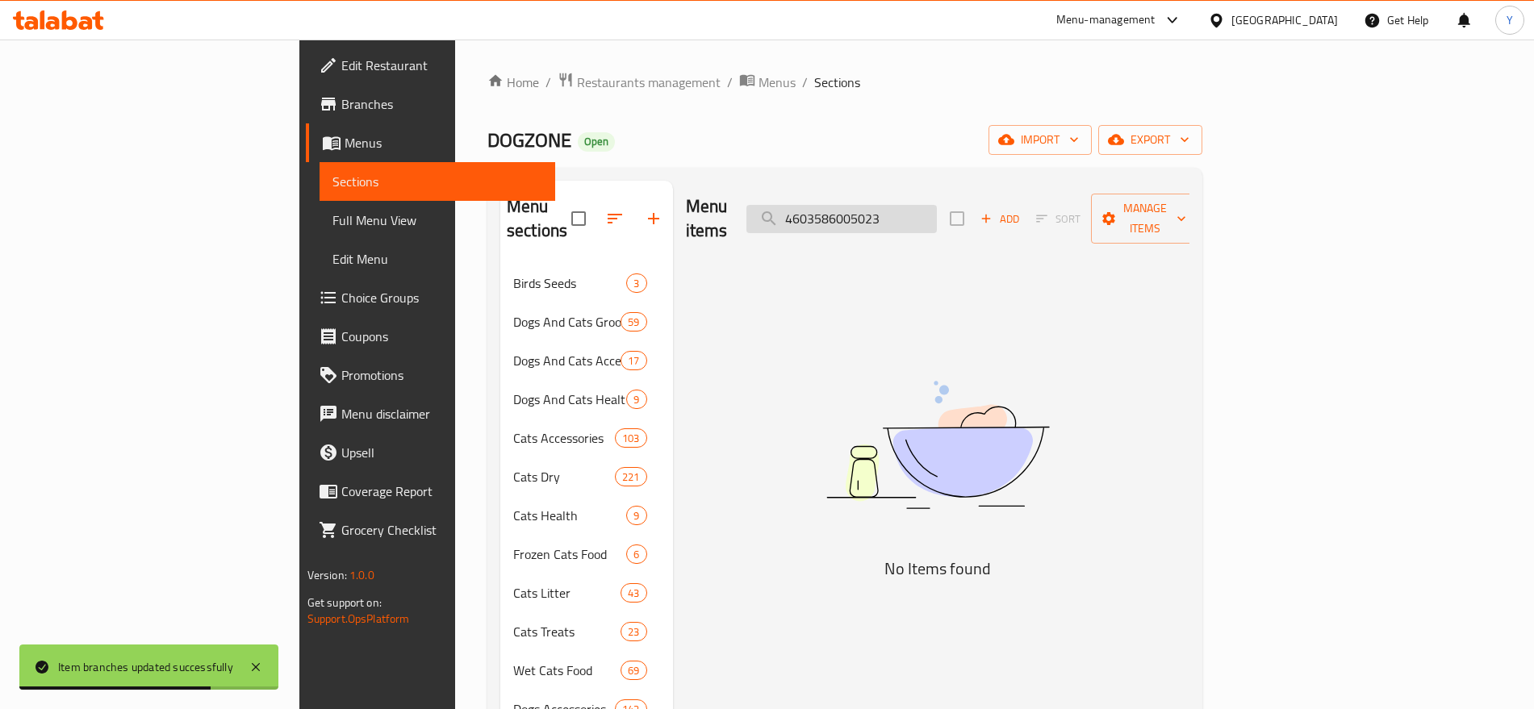
click at [937, 214] on input "4603586005023" at bounding box center [841, 219] width 190 height 28
paste input "Bars Pet Ear Drops20 ml"
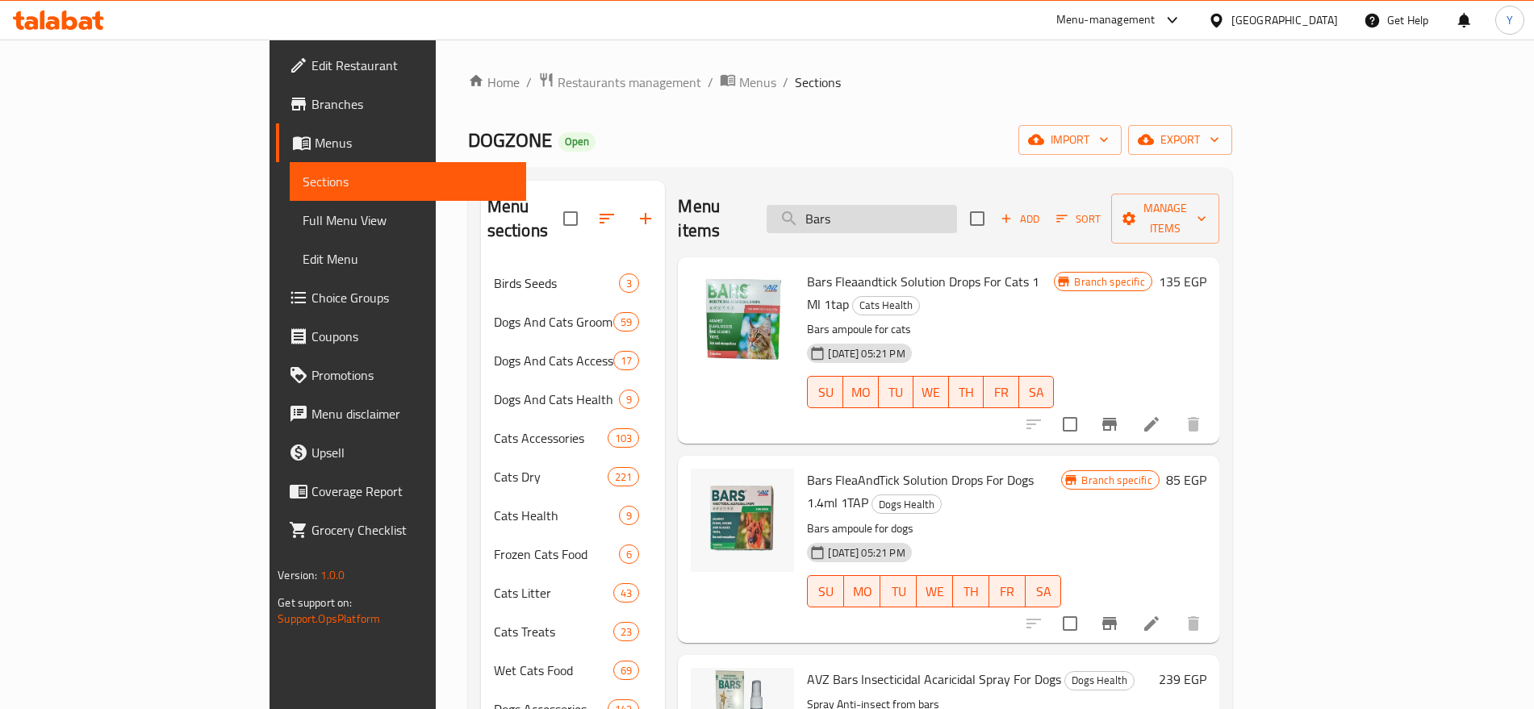
click at [904, 205] on input "Bars" at bounding box center [862, 219] width 190 height 28
paste input "8681465603535"
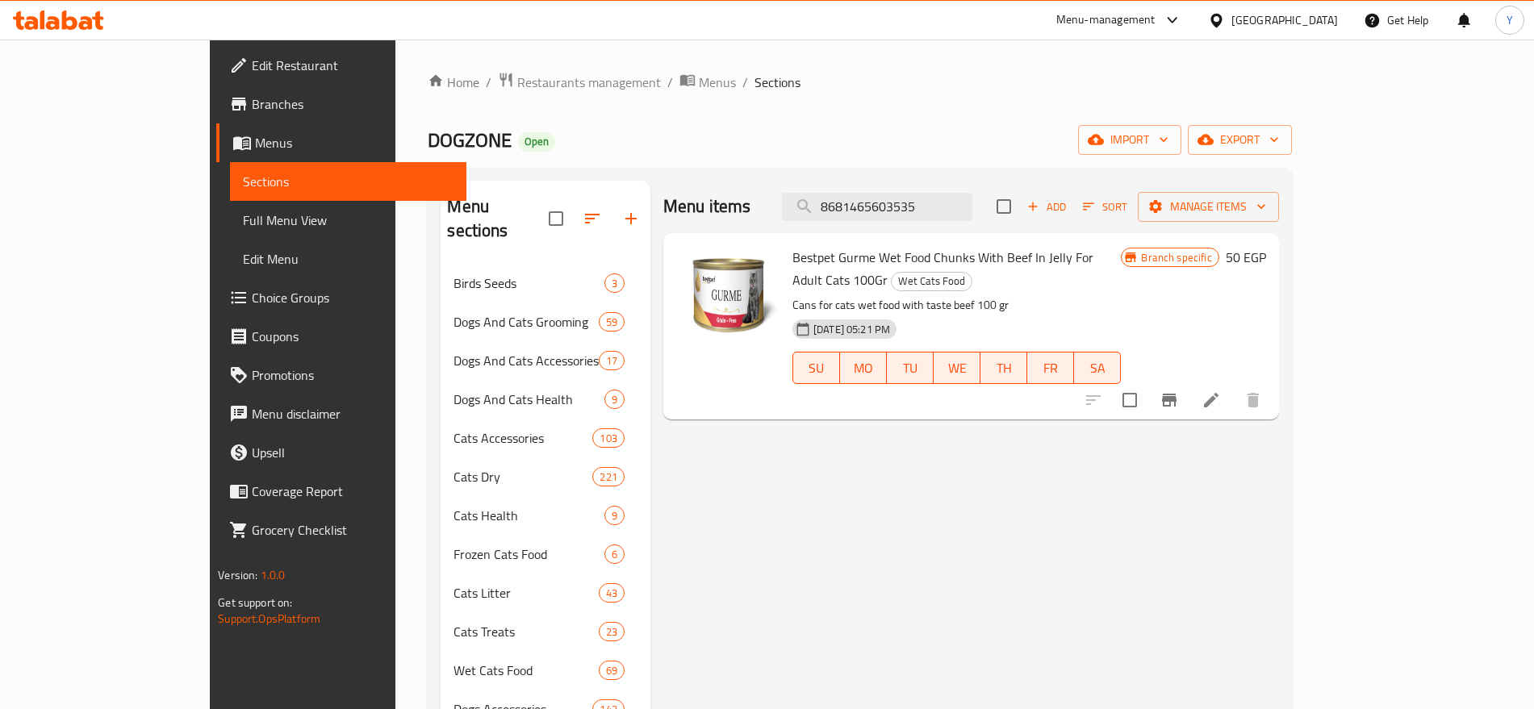
type input "8681465603535"
click at [1179, 391] on icon "Branch-specific-item" at bounding box center [1169, 400] width 19 height 19
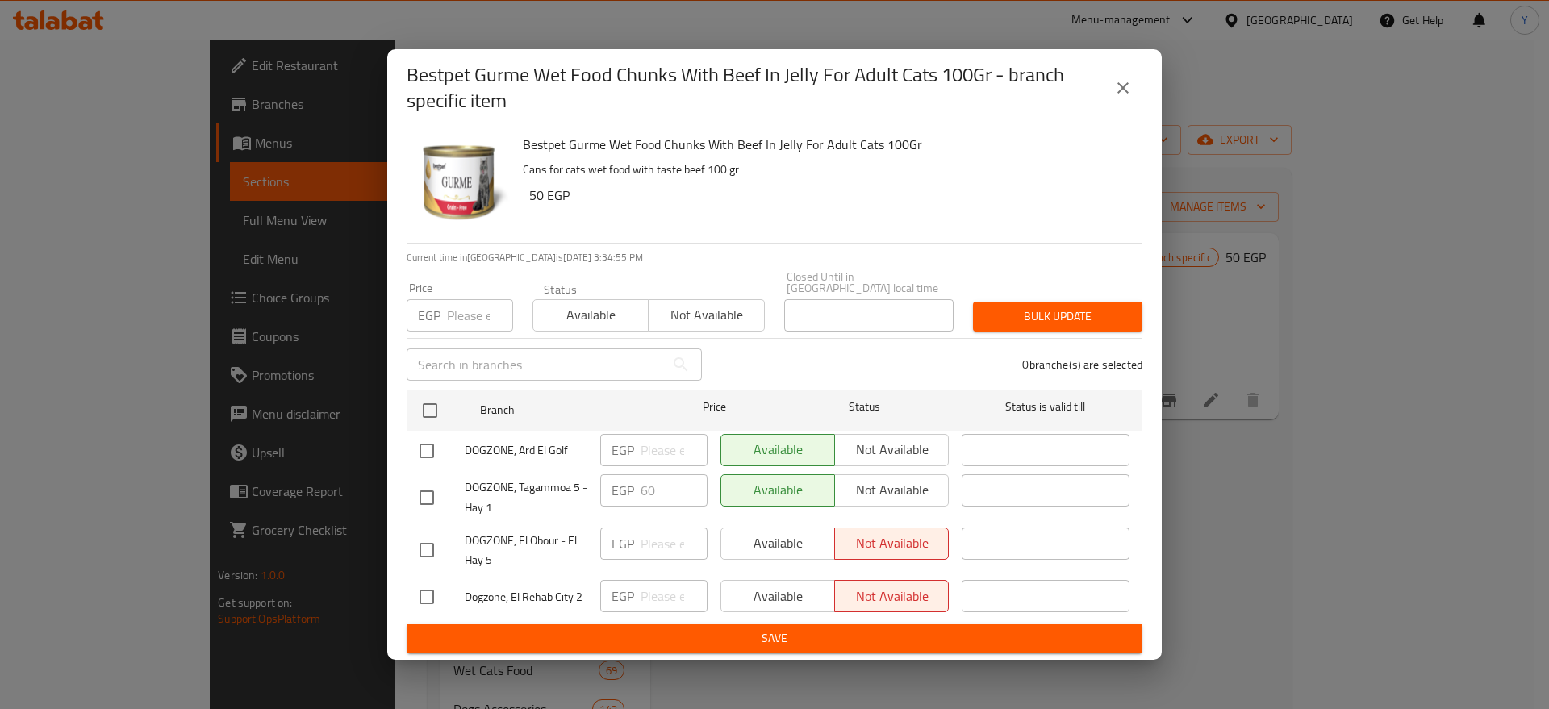
click at [465, 313] on input "number" at bounding box center [480, 315] width 66 height 32
type input "63"
click at [440, 408] on input "checkbox" at bounding box center [430, 411] width 34 height 34
checkbox input "true"
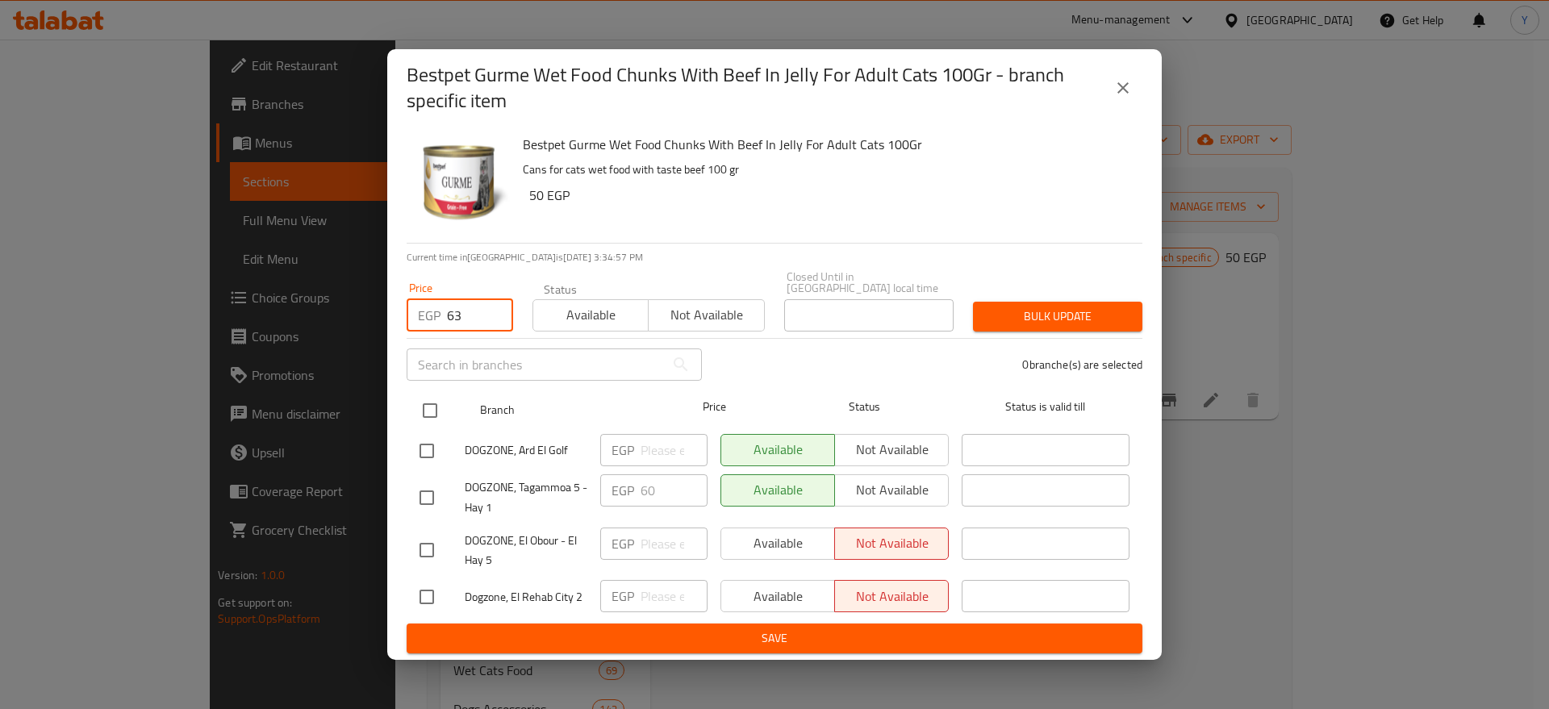
checkbox input "true"
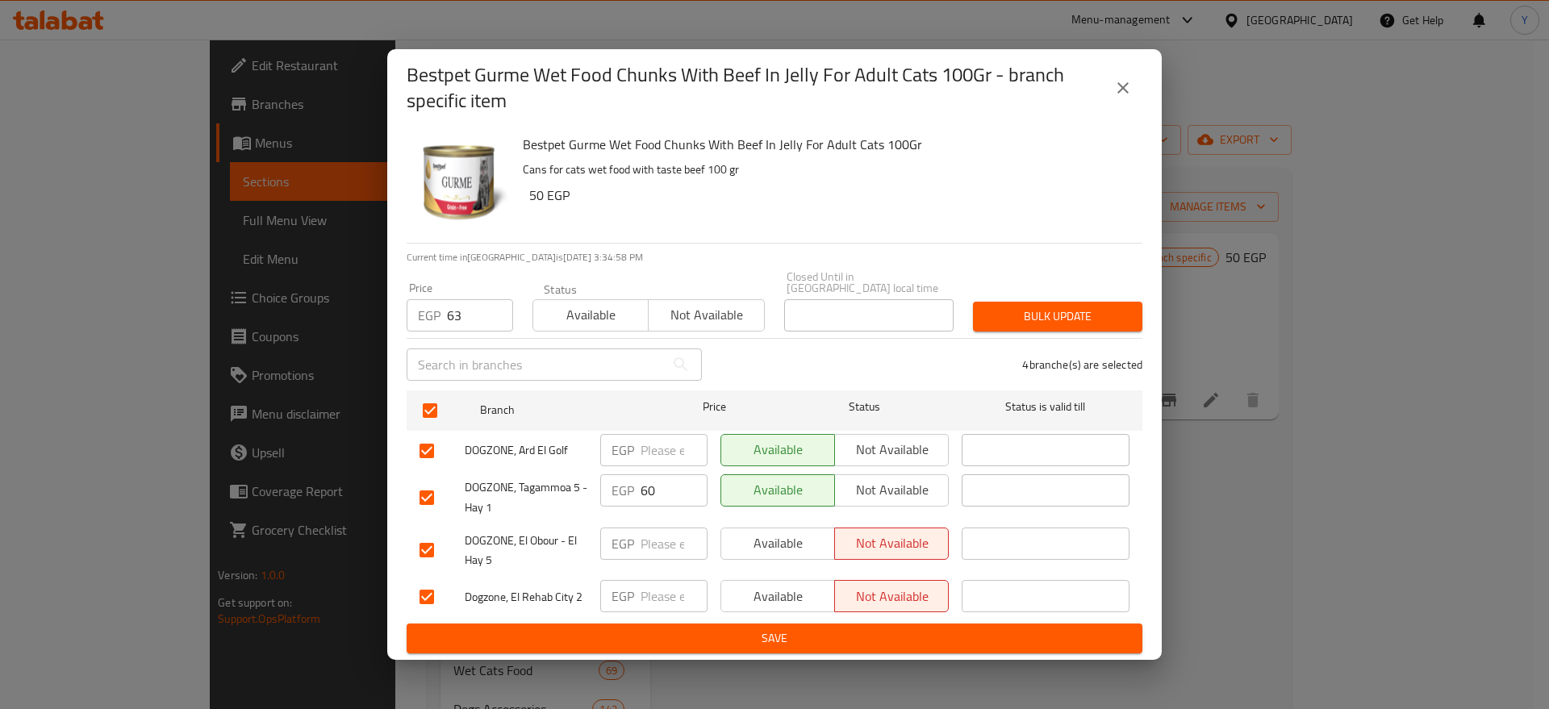
click at [1126, 310] on span "Bulk update" at bounding box center [1058, 317] width 144 height 20
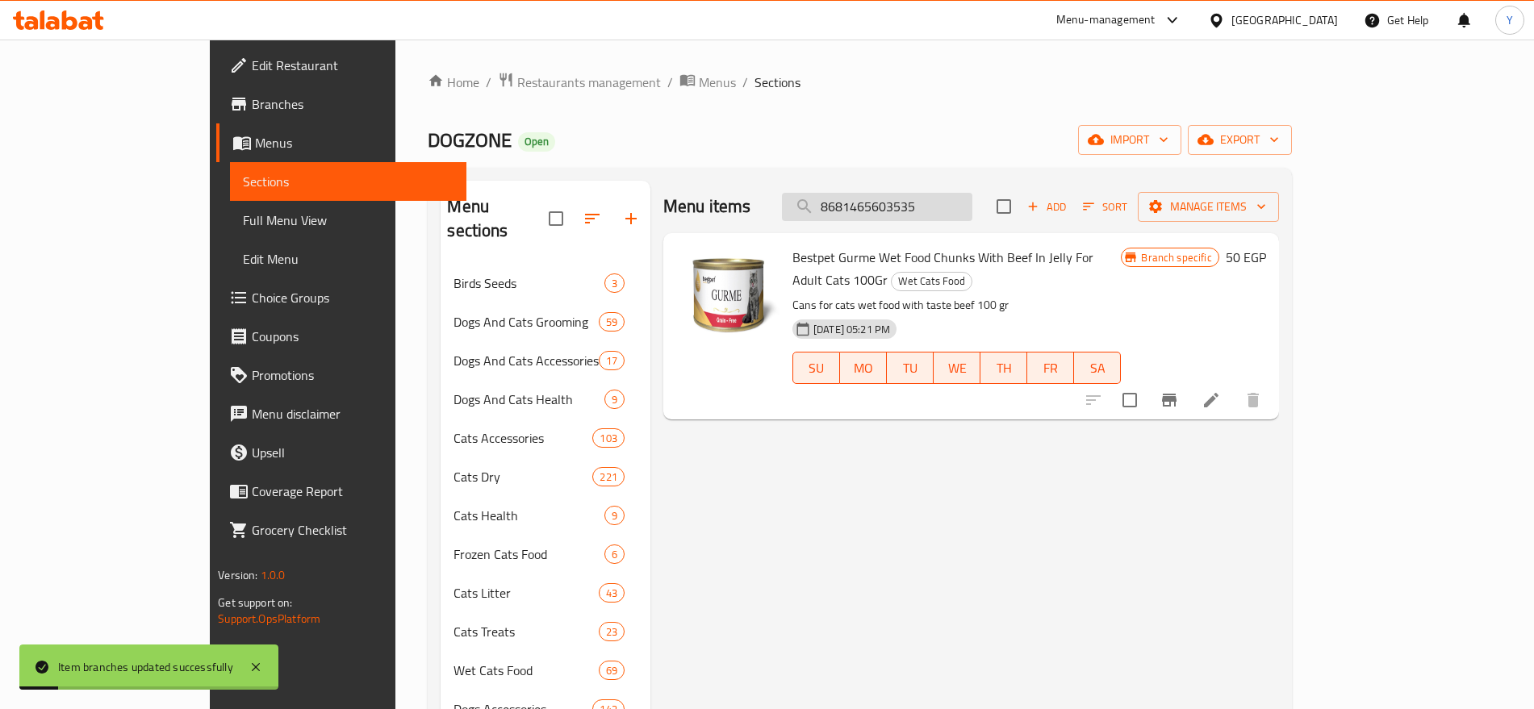
click at [958, 212] on input "8681465603535" at bounding box center [877, 207] width 190 height 28
paste input "11"
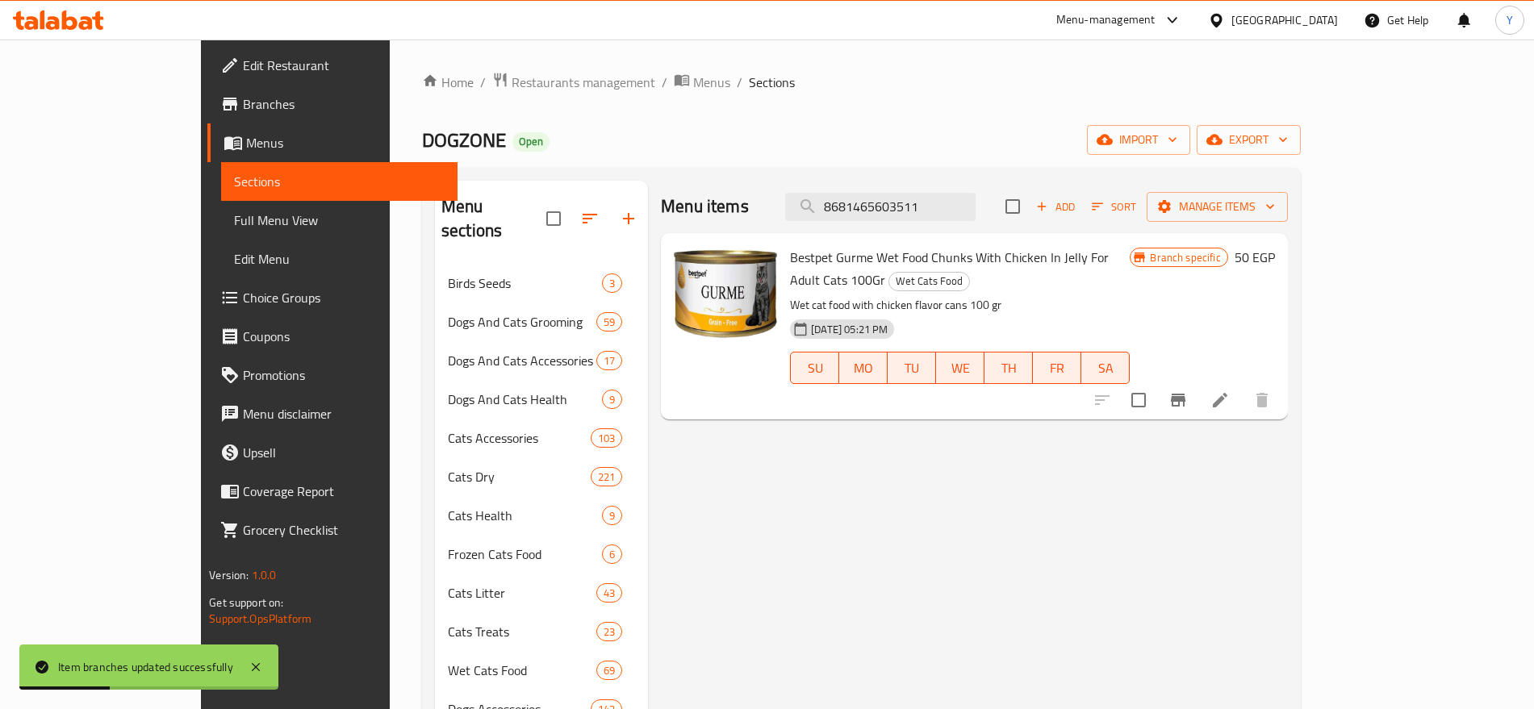
type input "8681465603511"
click at [1185, 394] on icon "Branch-specific-item" at bounding box center [1178, 400] width 15 height 13
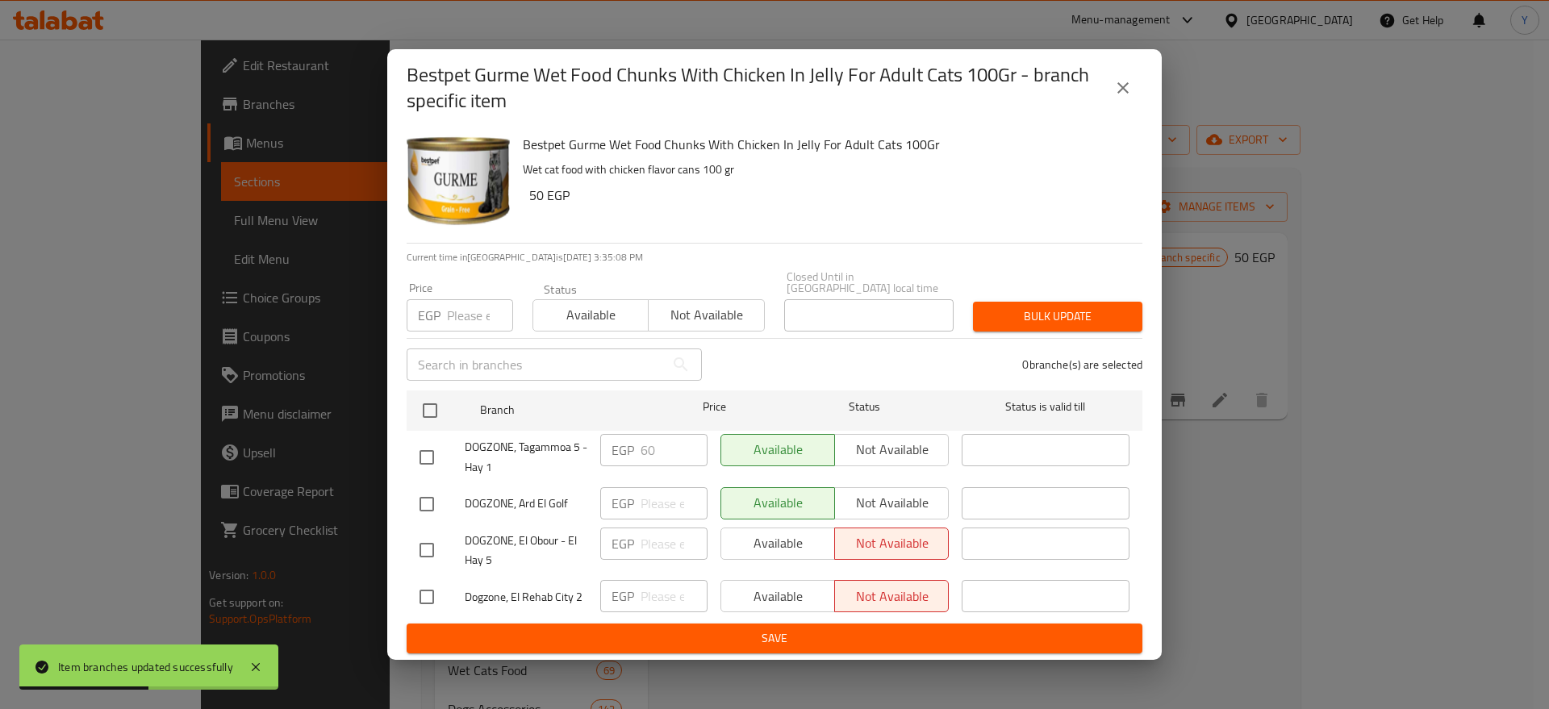
click at [463, 310] on input "number" at bounding box center [480, 315] width 66 height 32
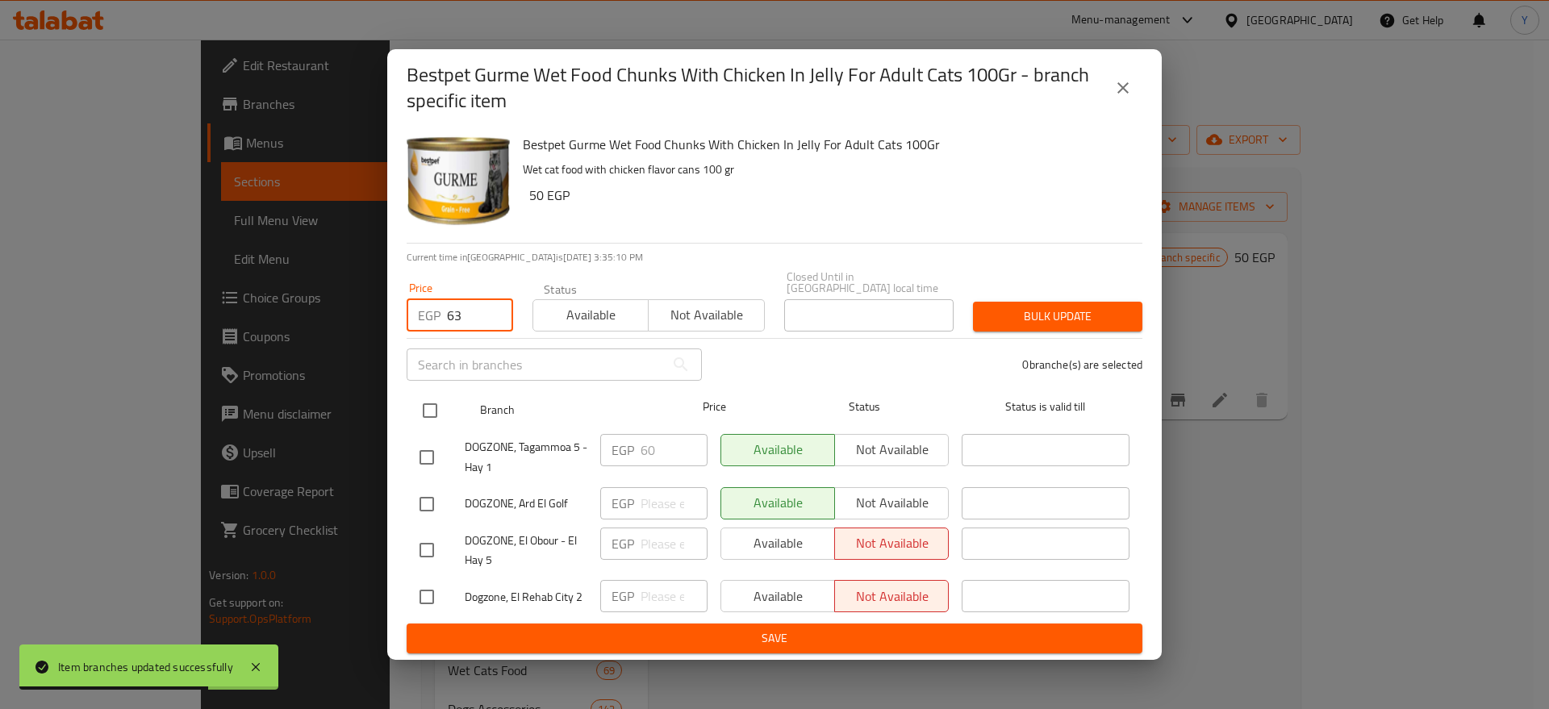
type input "63"
click at [437, 402] on input "checkbox" at bounding box center [430, 411] width 34 height 34
checkbox input "true"
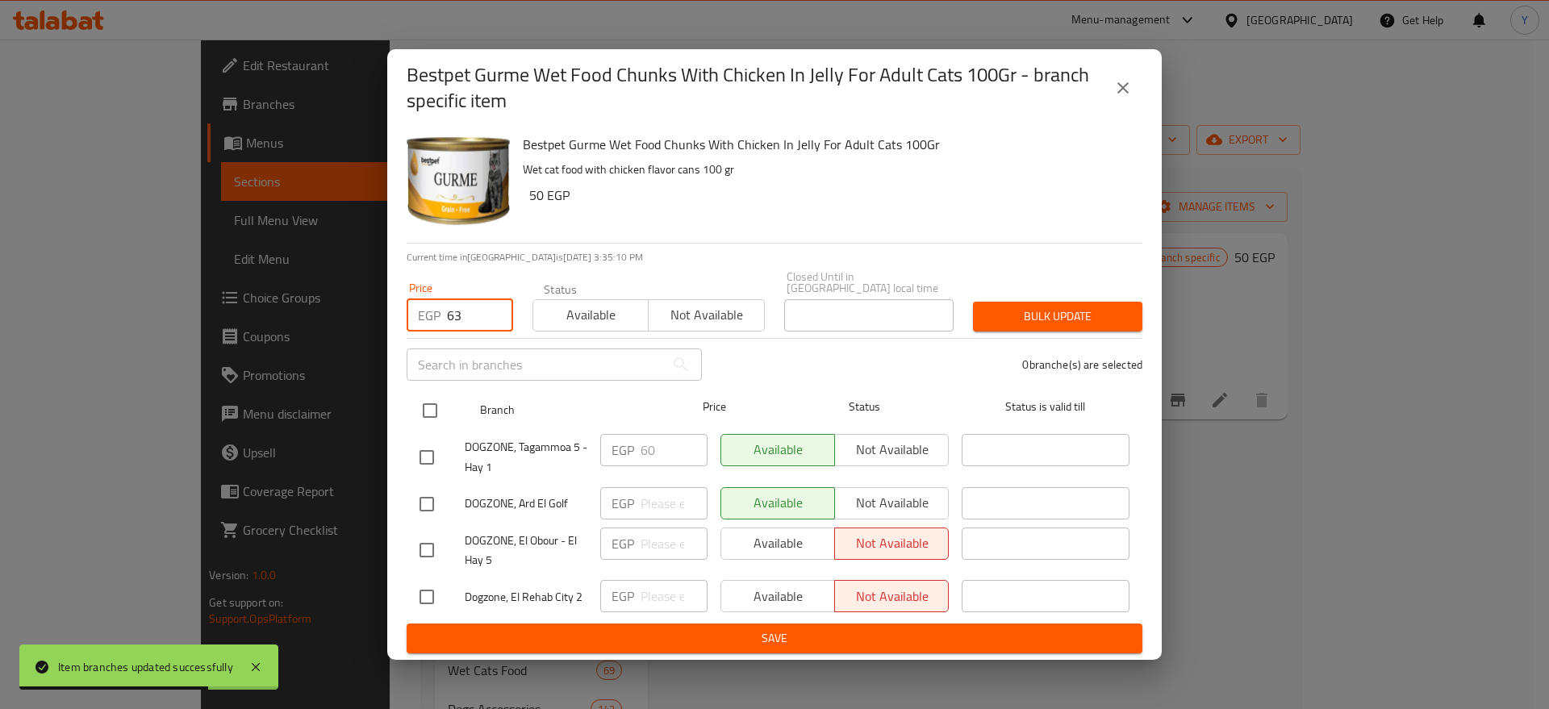
checkbox input "true"
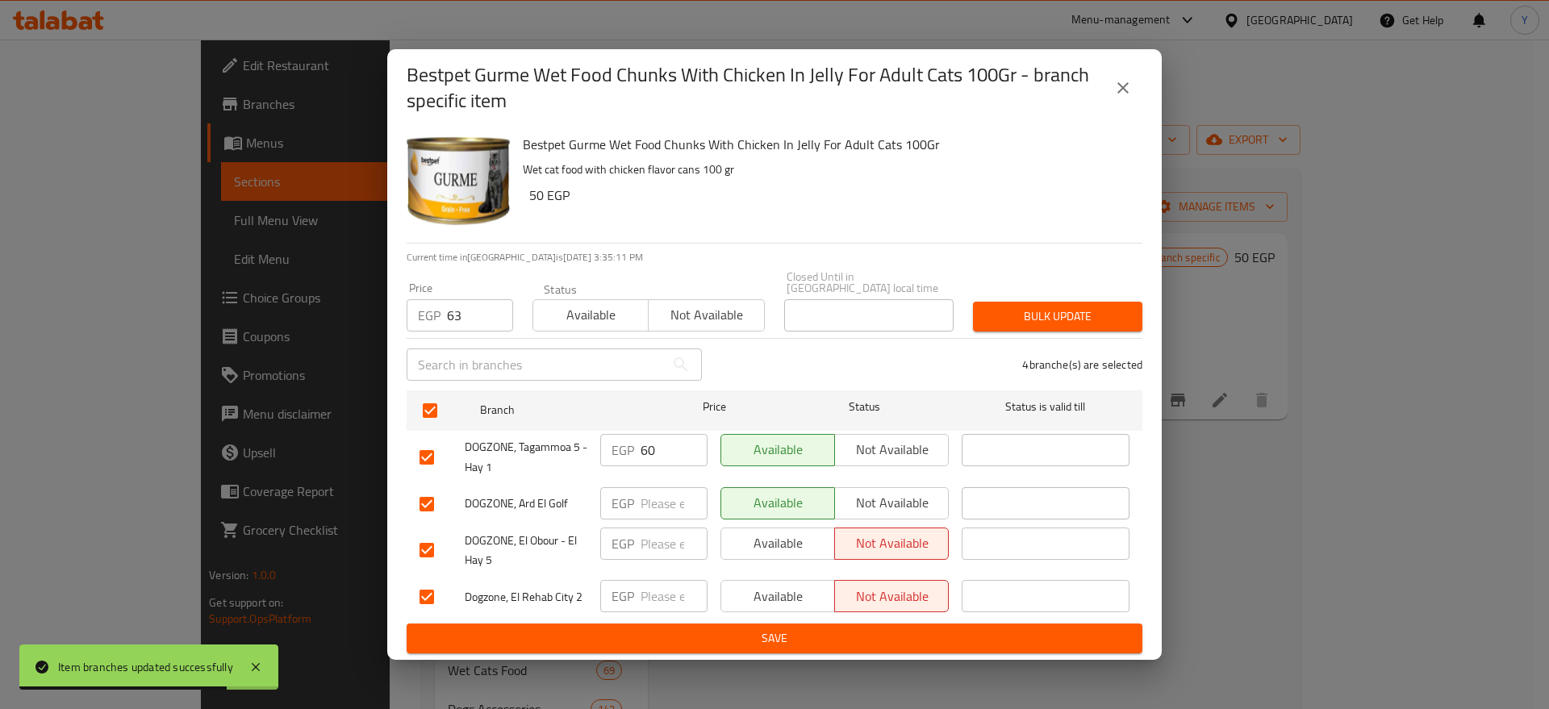
click at [1011, 307] on span "Bulk update" at bounding box center [1058, 317] width 144 height 20
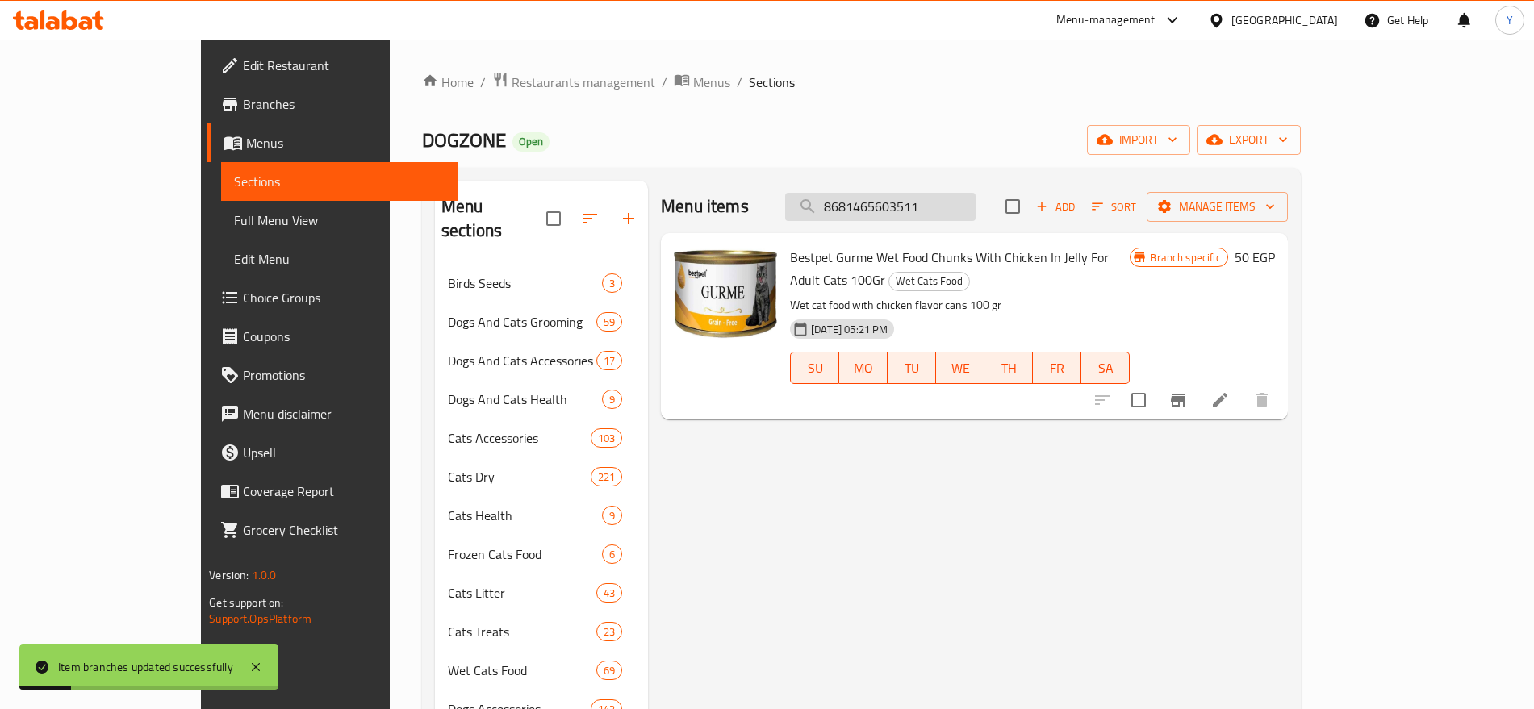
click at [967, 209] on input "8681465603511" at bounding box center [880, 207] width 190 height 28
paste input "28"
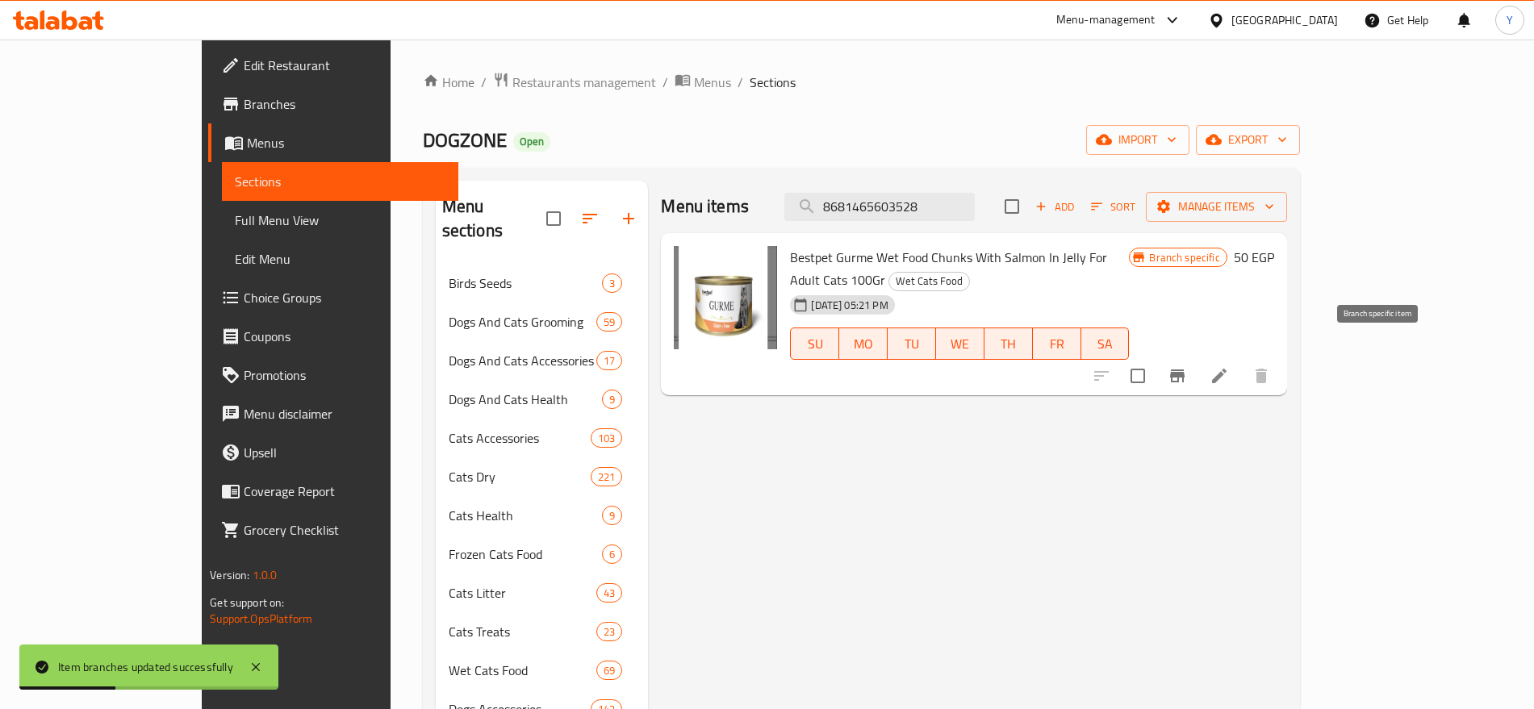
type input "8681465603528"
click at [1187, 366] on icon "Branch-specific-item" at bounding box center [1177, 375] width 19 height 19
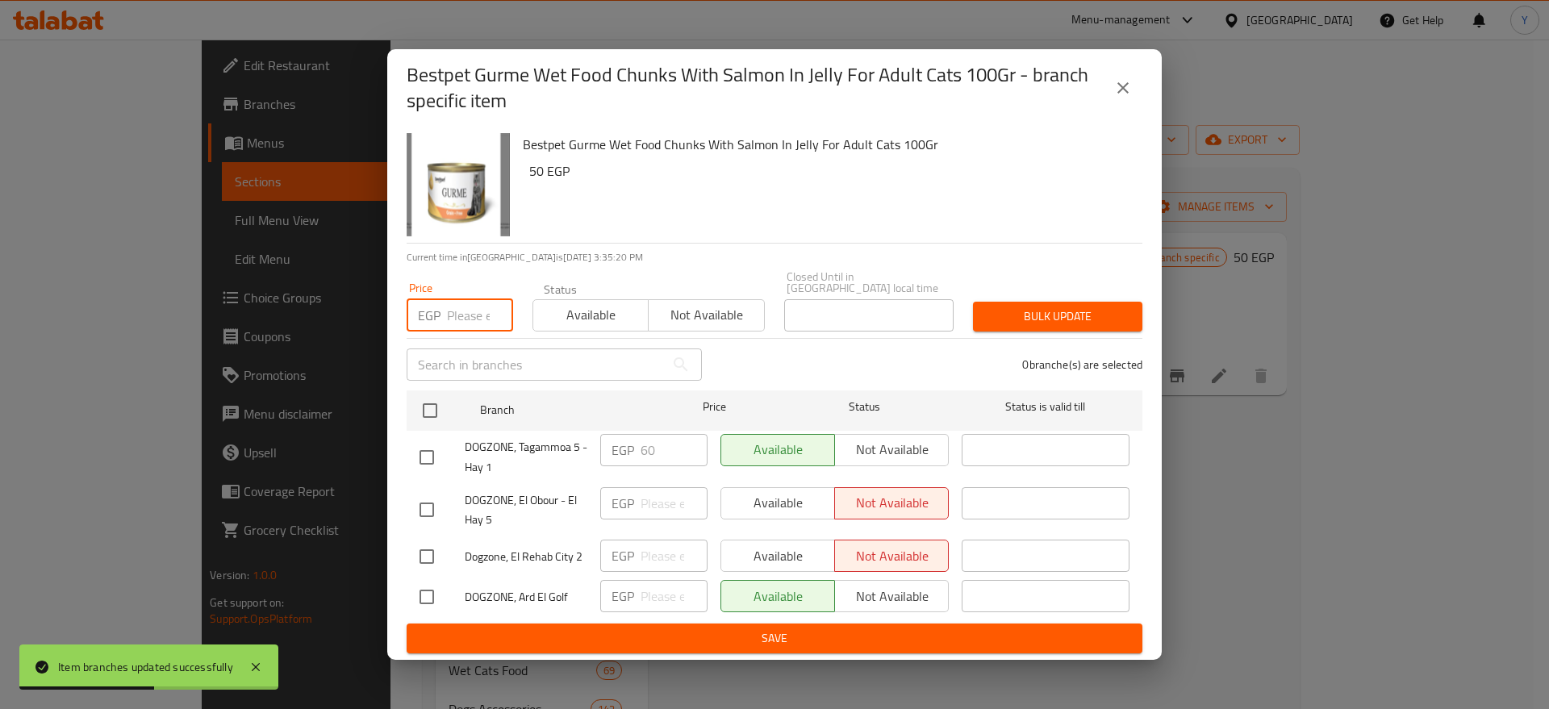
click at [473, 314] on input "number" at bounding box center [480, 315] width 66 height 32
type input "63"
click at [432, 397] on input "checkbox" at bounding box center [430, 411] width 34 height 34
checkbox input "true"
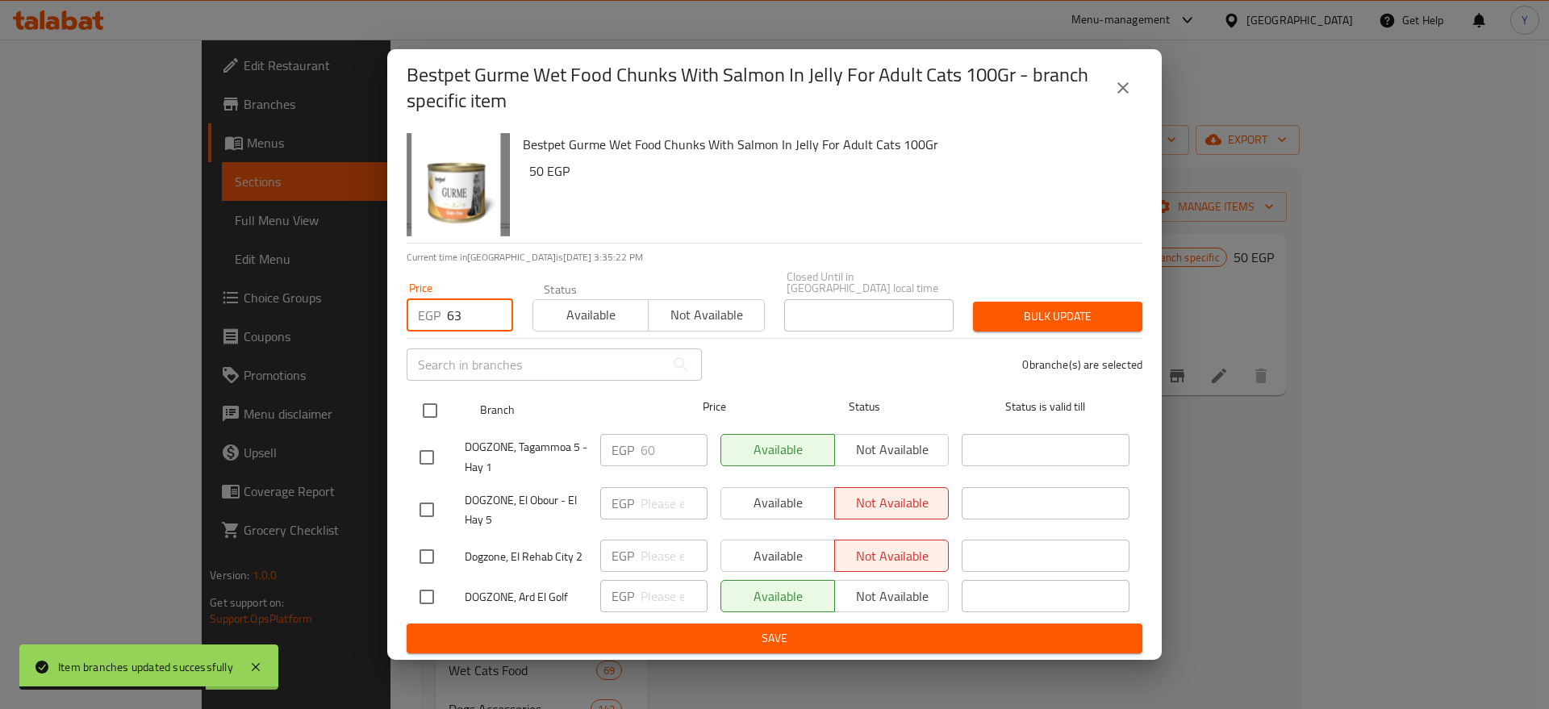
checkbox input "true"
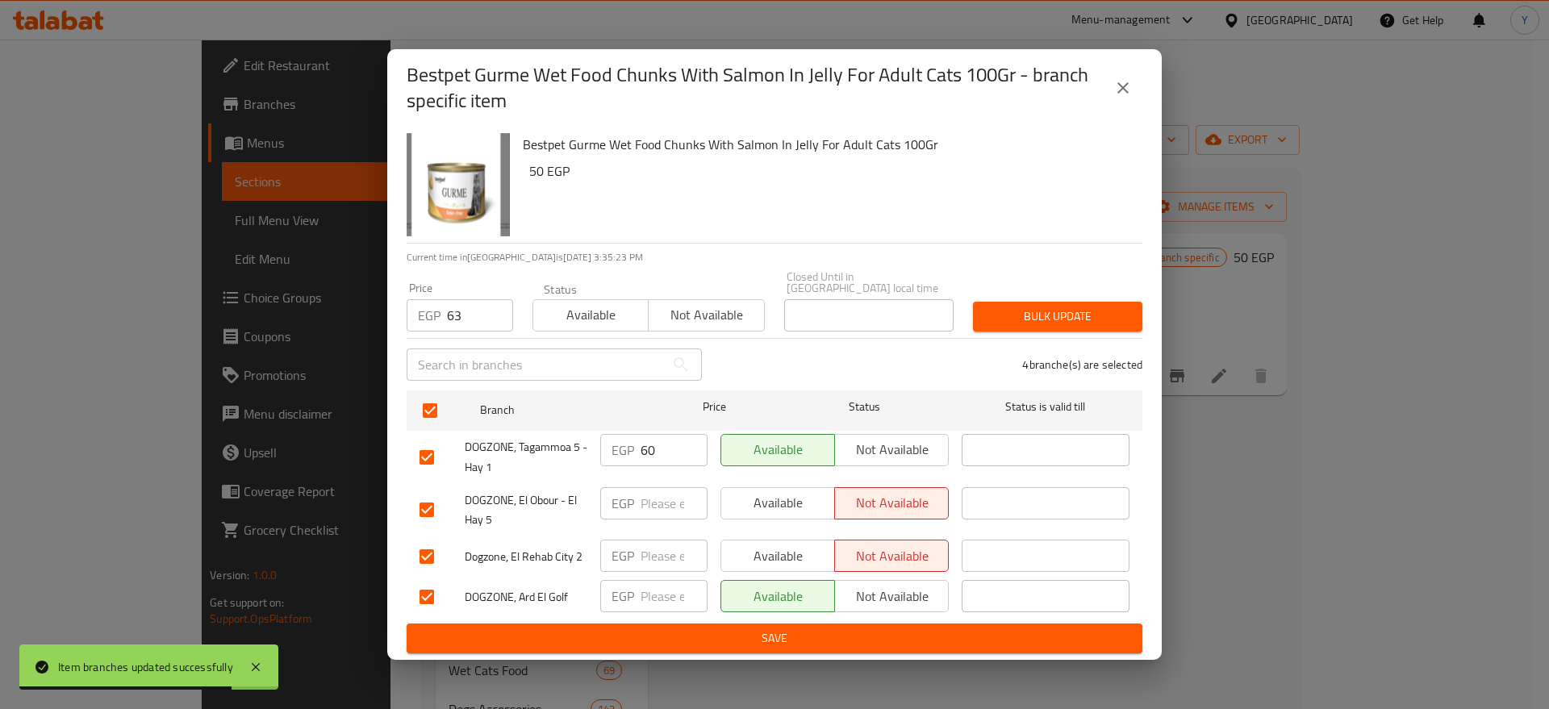
click at [997, 314] on span "Bulk update" at bounding box center [1058, 317] width 144 height 20
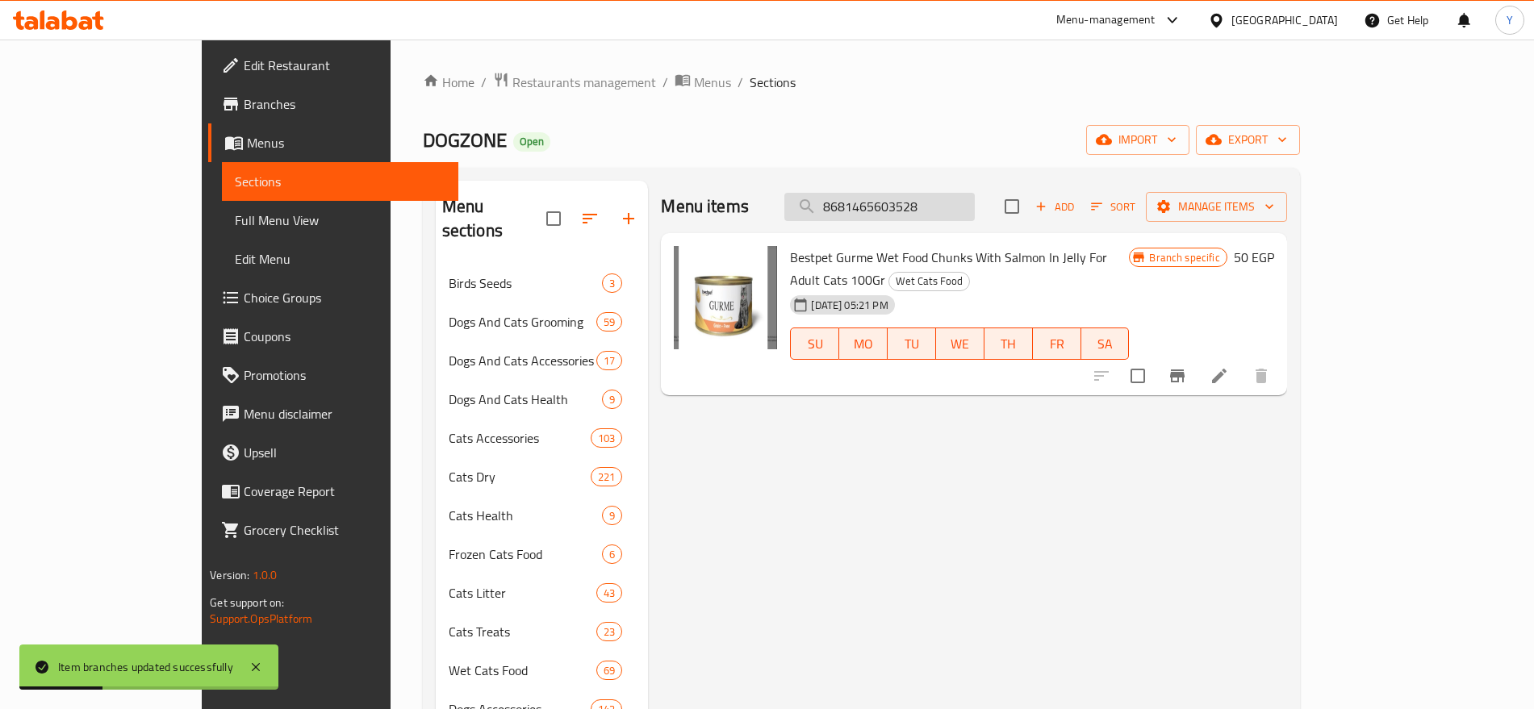
click at [973, 216] on input "8681465603528" at bounding box center [879, 207] width 190 height 28
paste input "42"
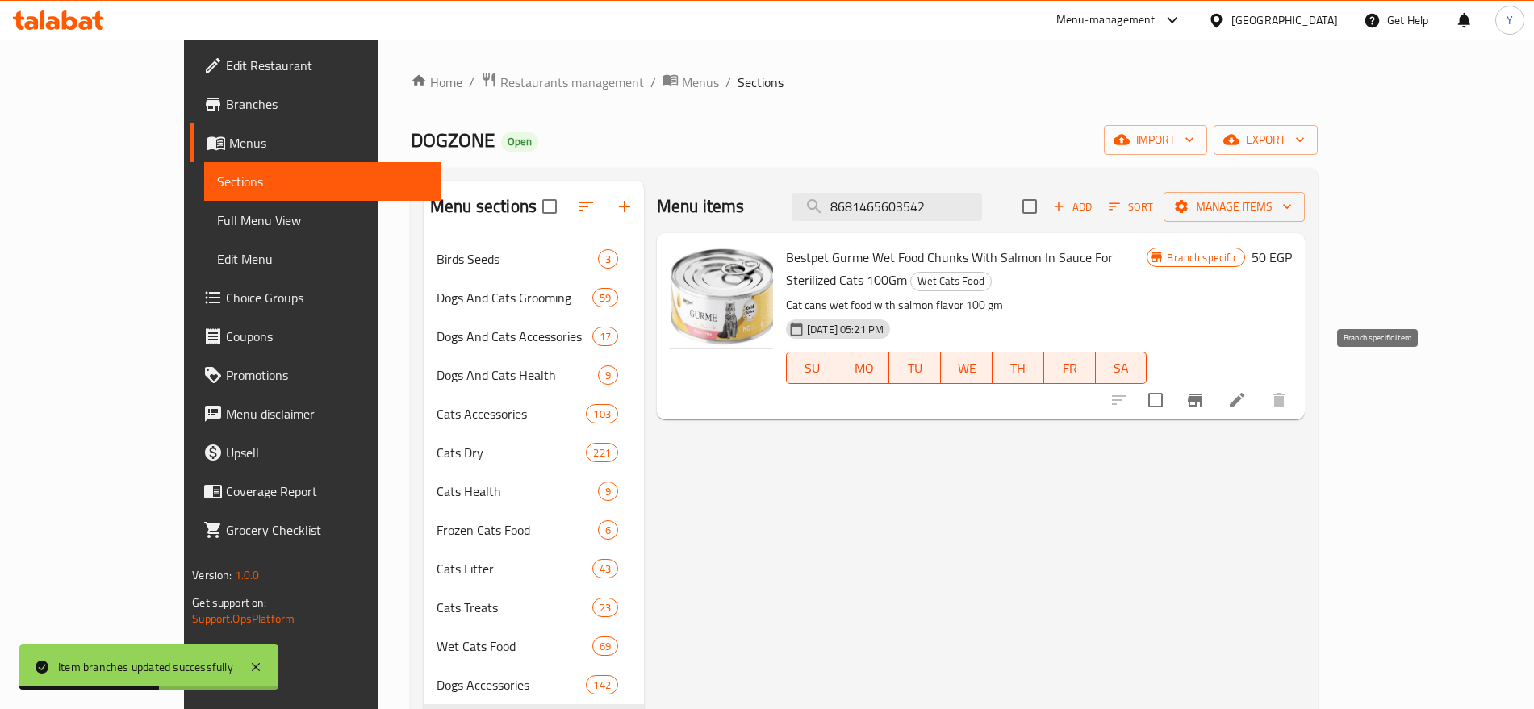
type input "8681465603542"
click at [1202, 394] on icon "Branch-specific-item" at bounding box center [1195, 400] width 15 height 13
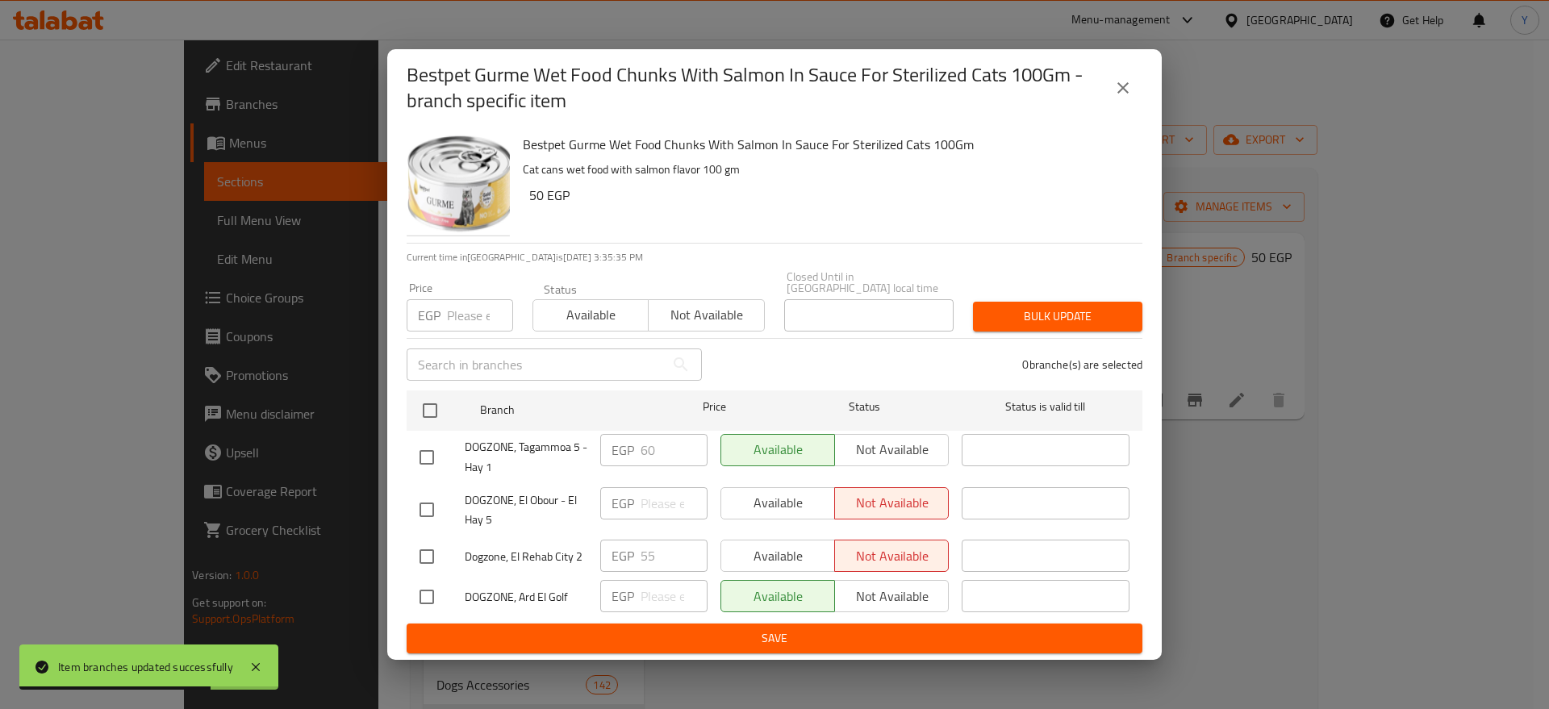
click at [449, 304] on input "number" at bounding box center [480, 315] width 66 height 32
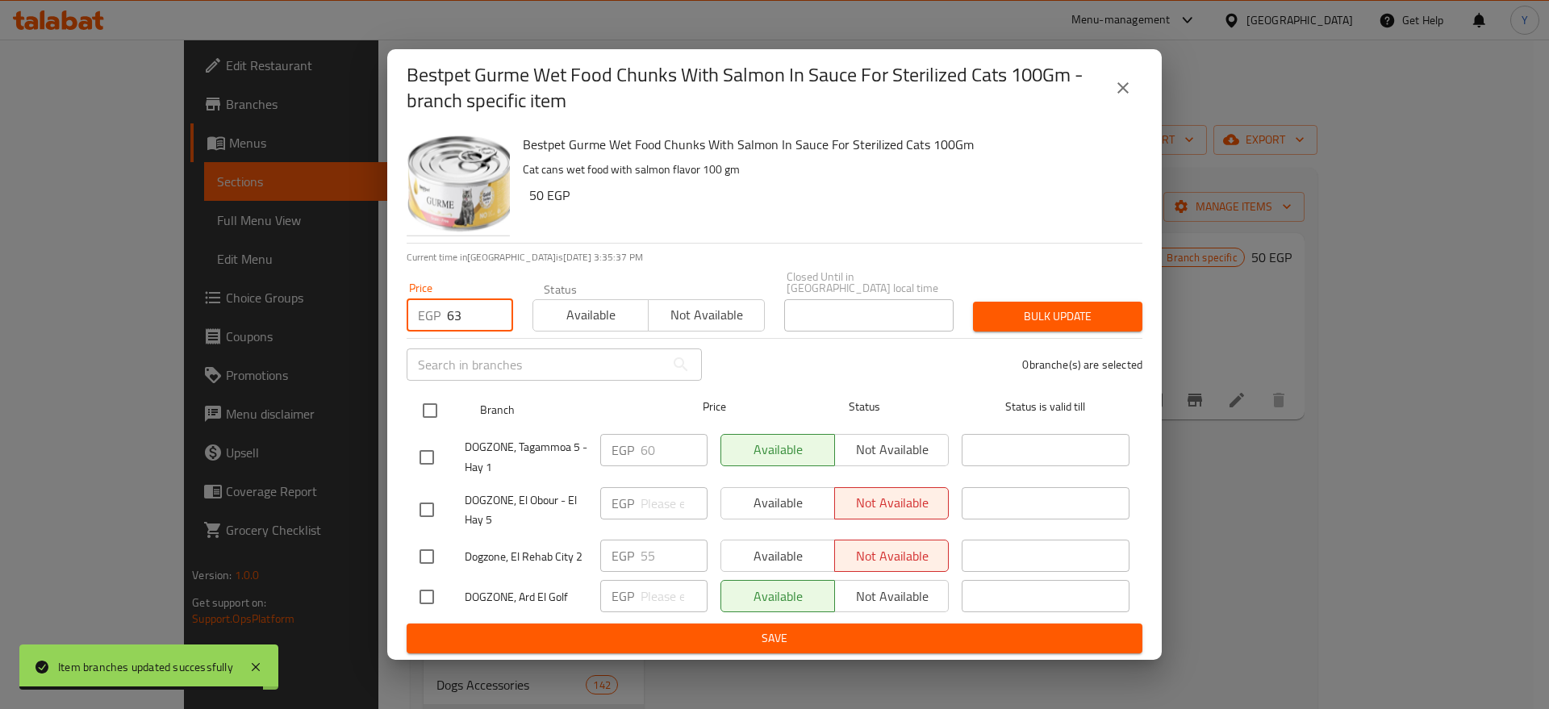
type input "63"
click at [449, 403] on div at bounding box center [443, 410] width 61 height 47
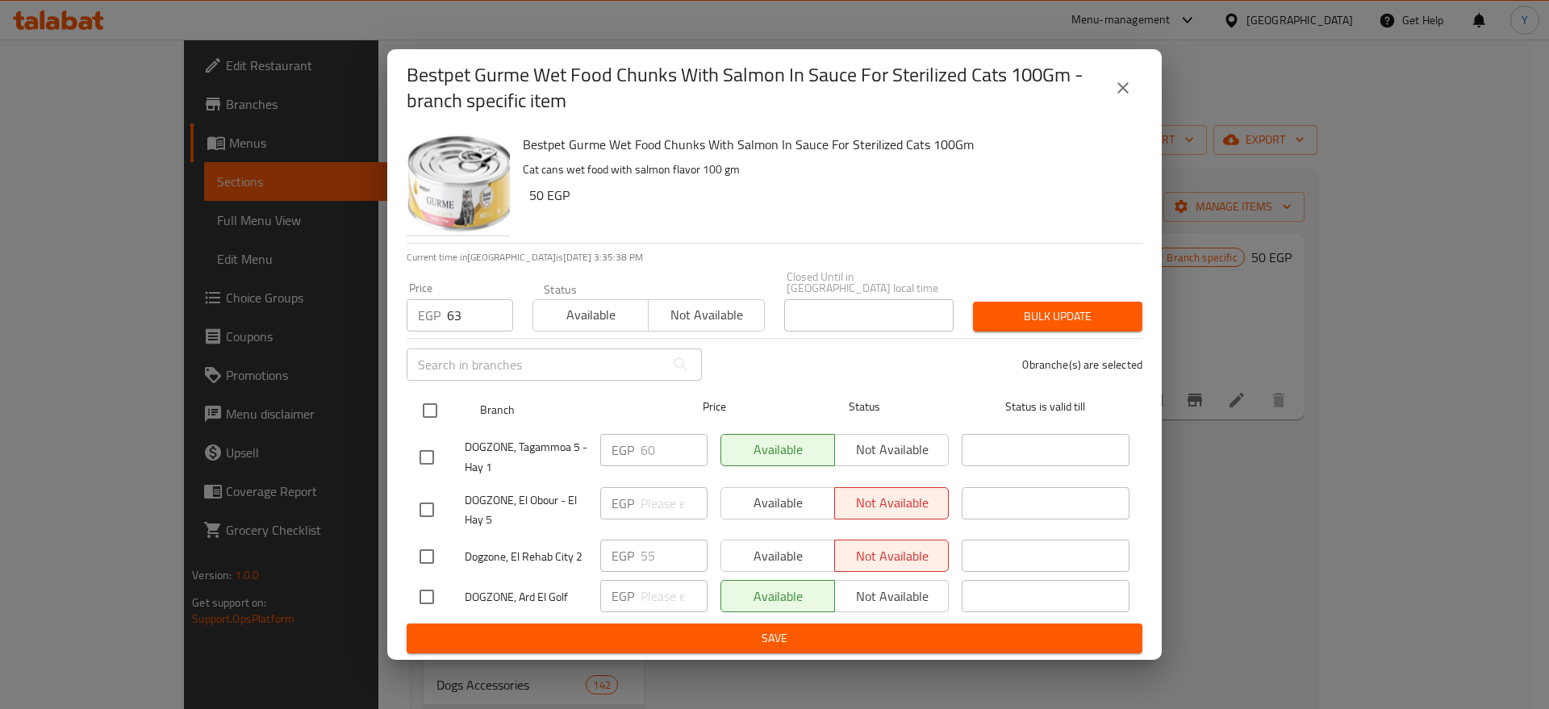
click at [437, 395] on input "checkbox" at bounding box center [430, 411] width 34 height 34
checkbox input "true"
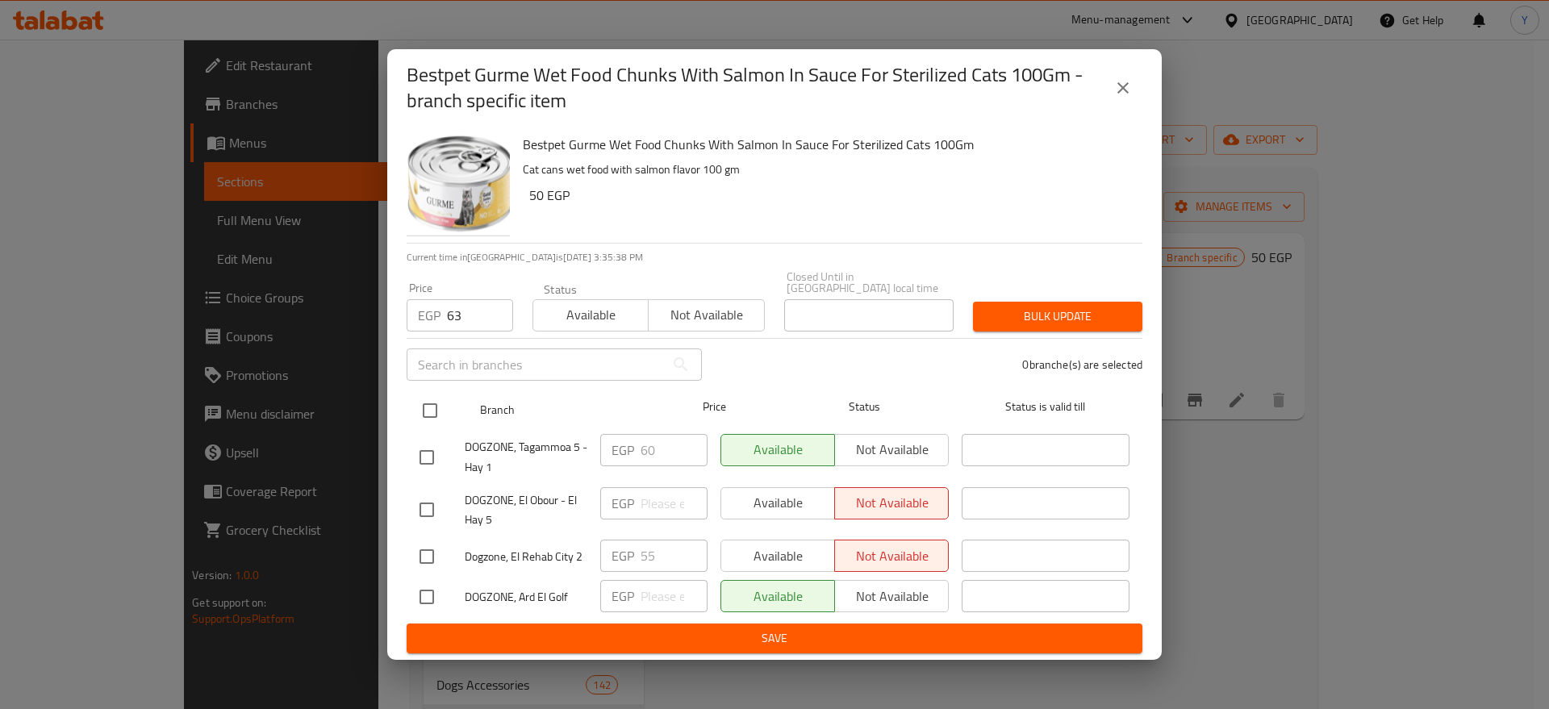
checkbox input "true"
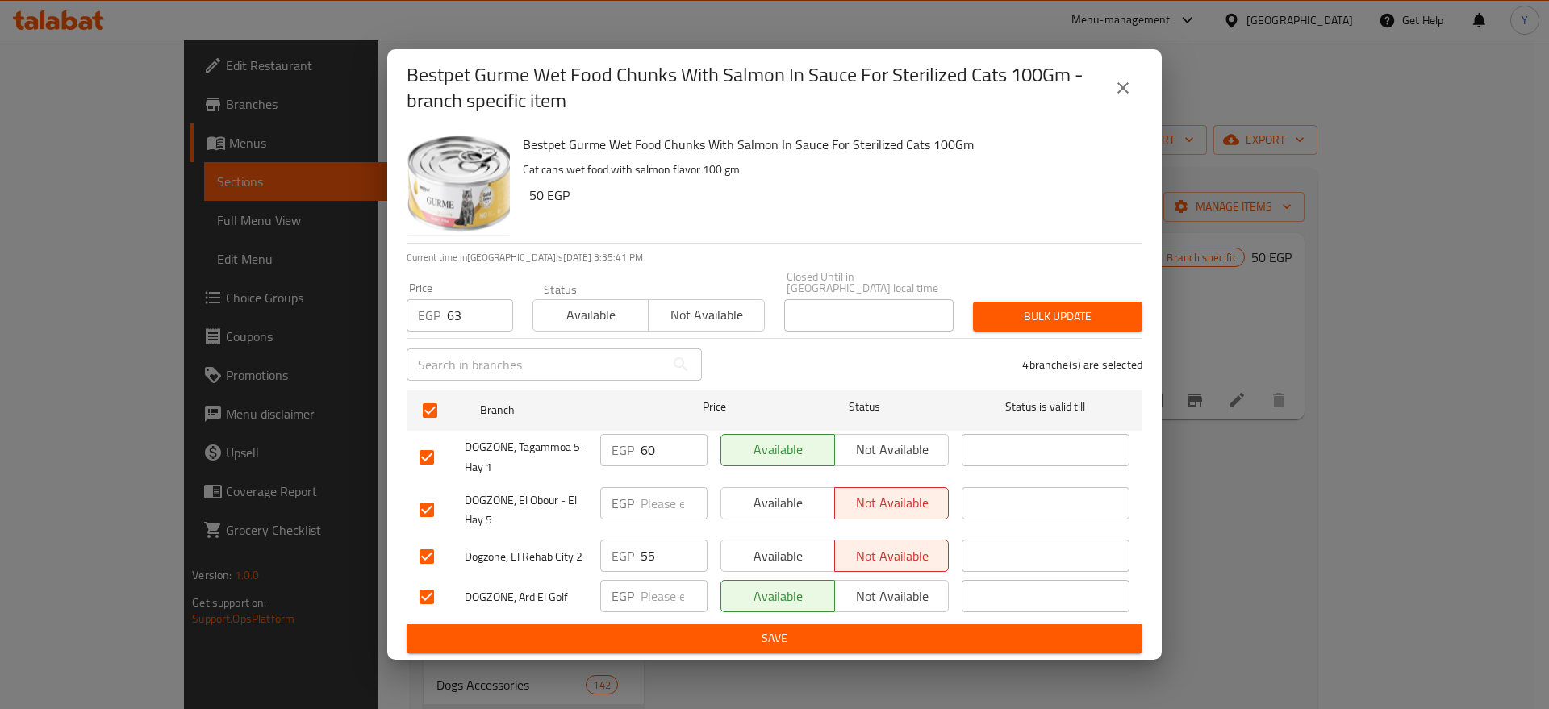
click at [1059, 302] on button "Bulk update" at bounding box center [1057, 317] width 169 height 30
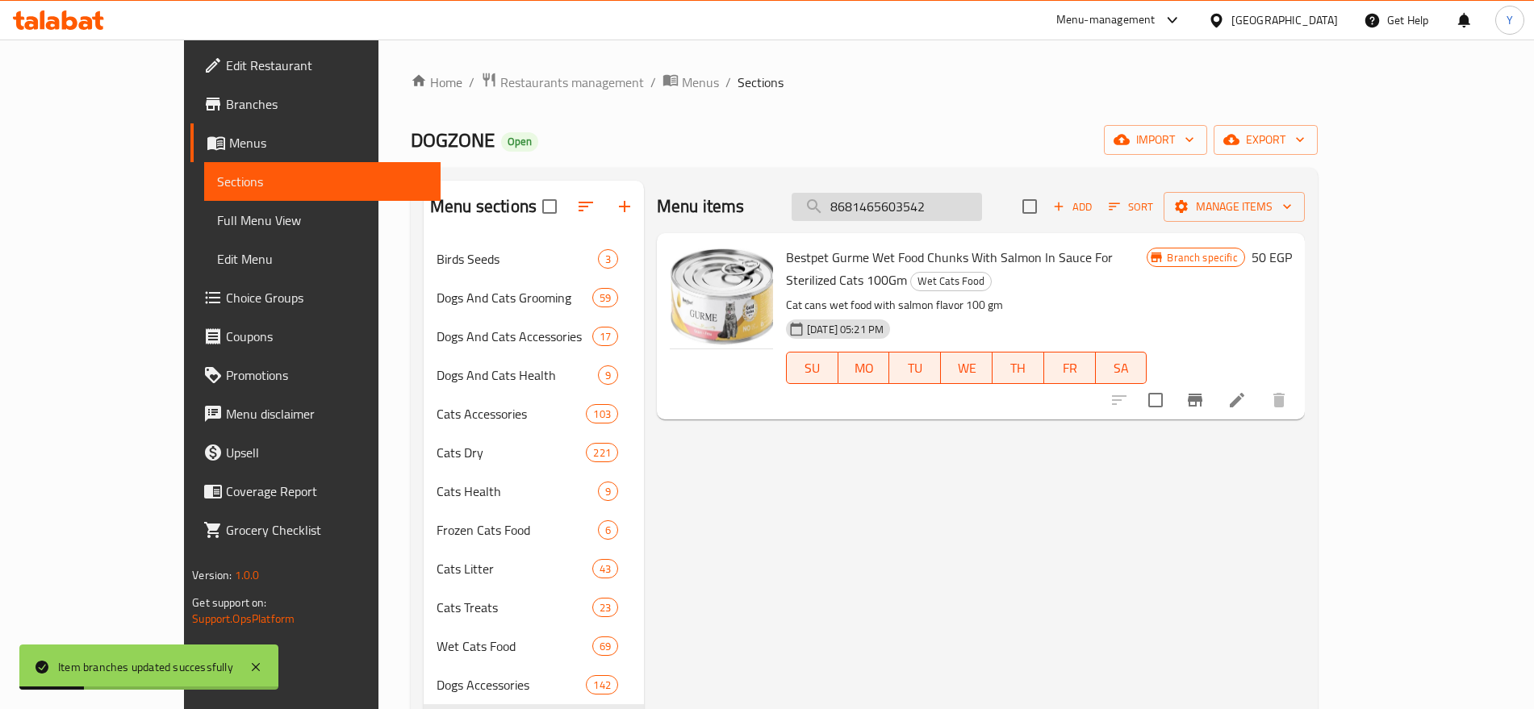
click at [941, 219] on input "8681465603542" at bounding box center [887, 207] width 190 height 28
click at [942, 215] on input "8681465603542" at bounding box center [887, 207] width 190 height 28
paste input "099"
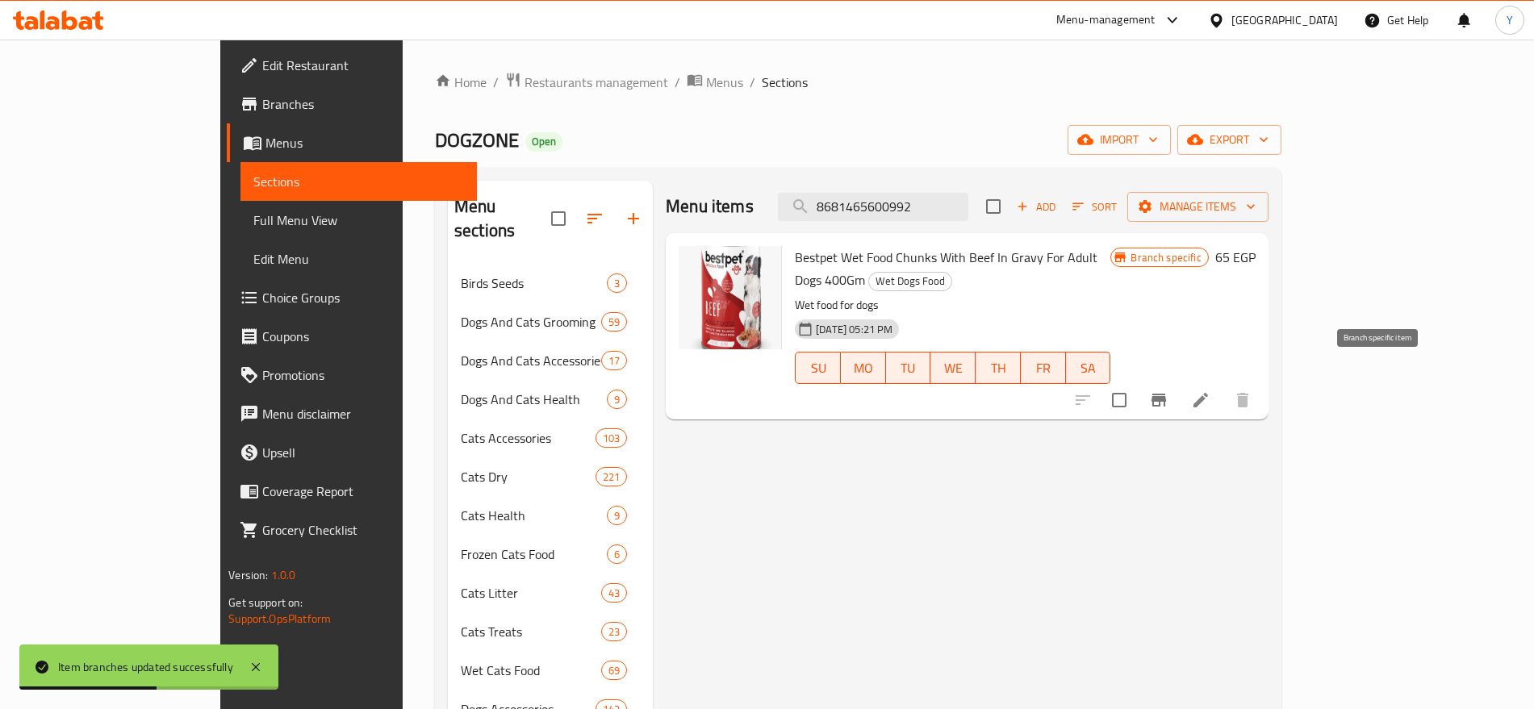
type input "8681465600992"
click at [1168, 391] on icon "Branch-specific-item" at bounding box center [1158, 400] width 19 height 19
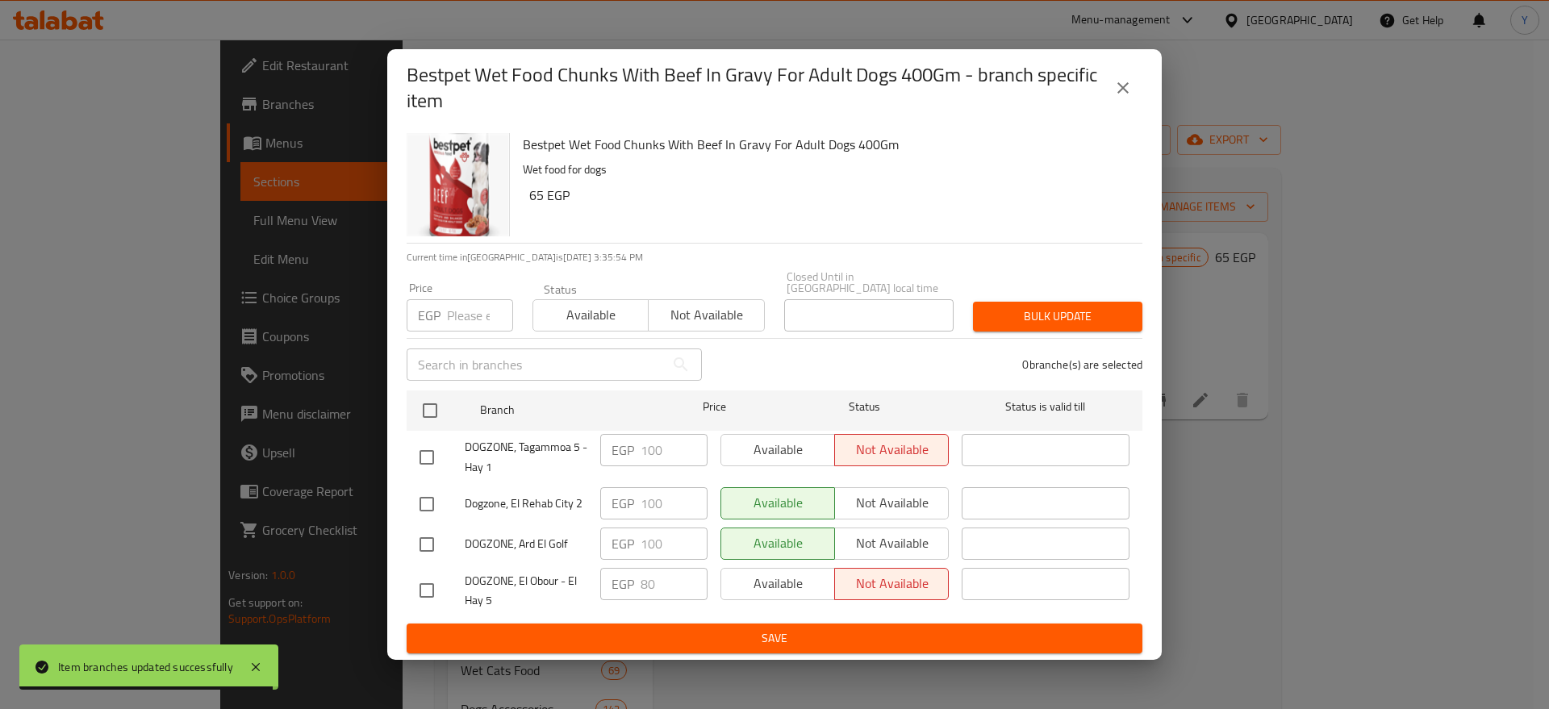
click at [442, 307] on div "EGP Price" at bounding box center [460, 315] width 107 height 32
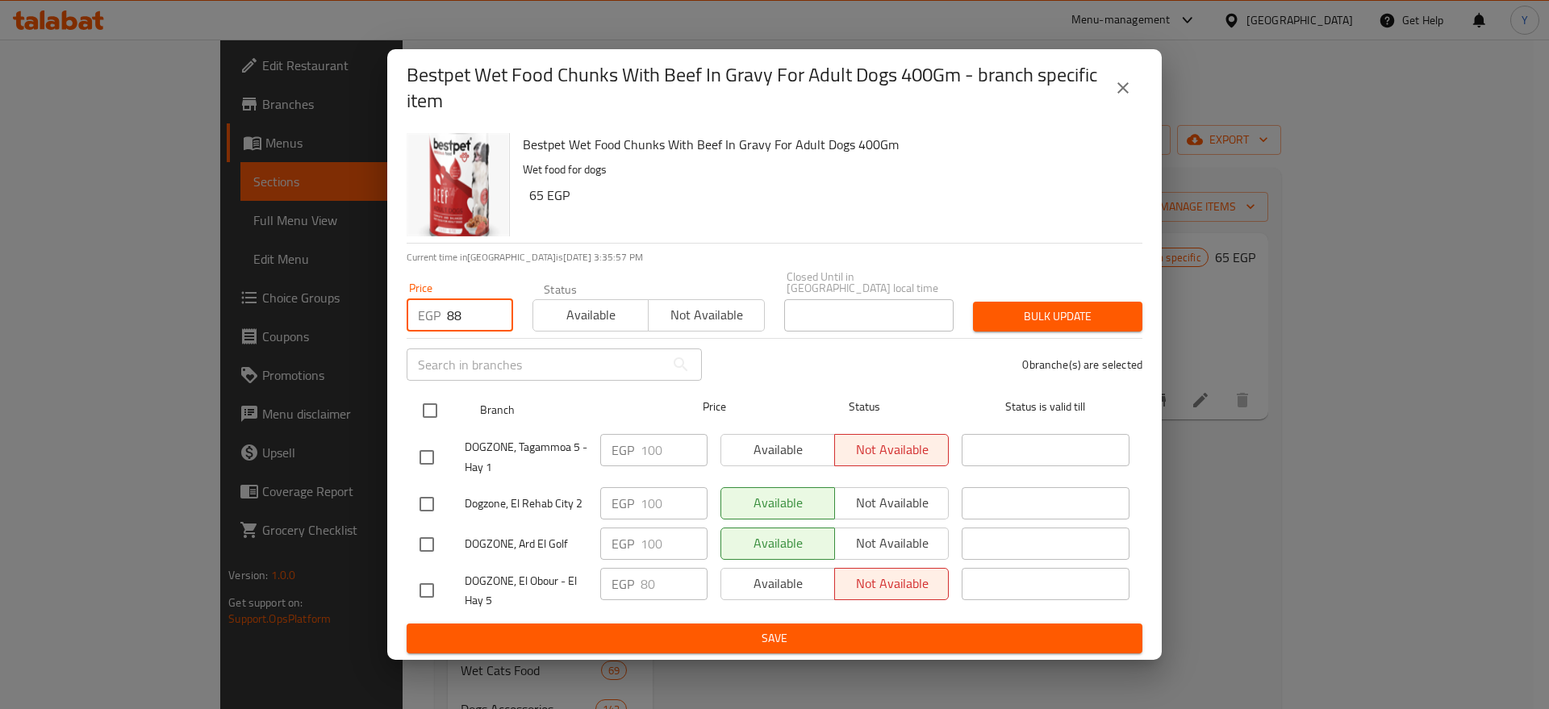
type input "88"
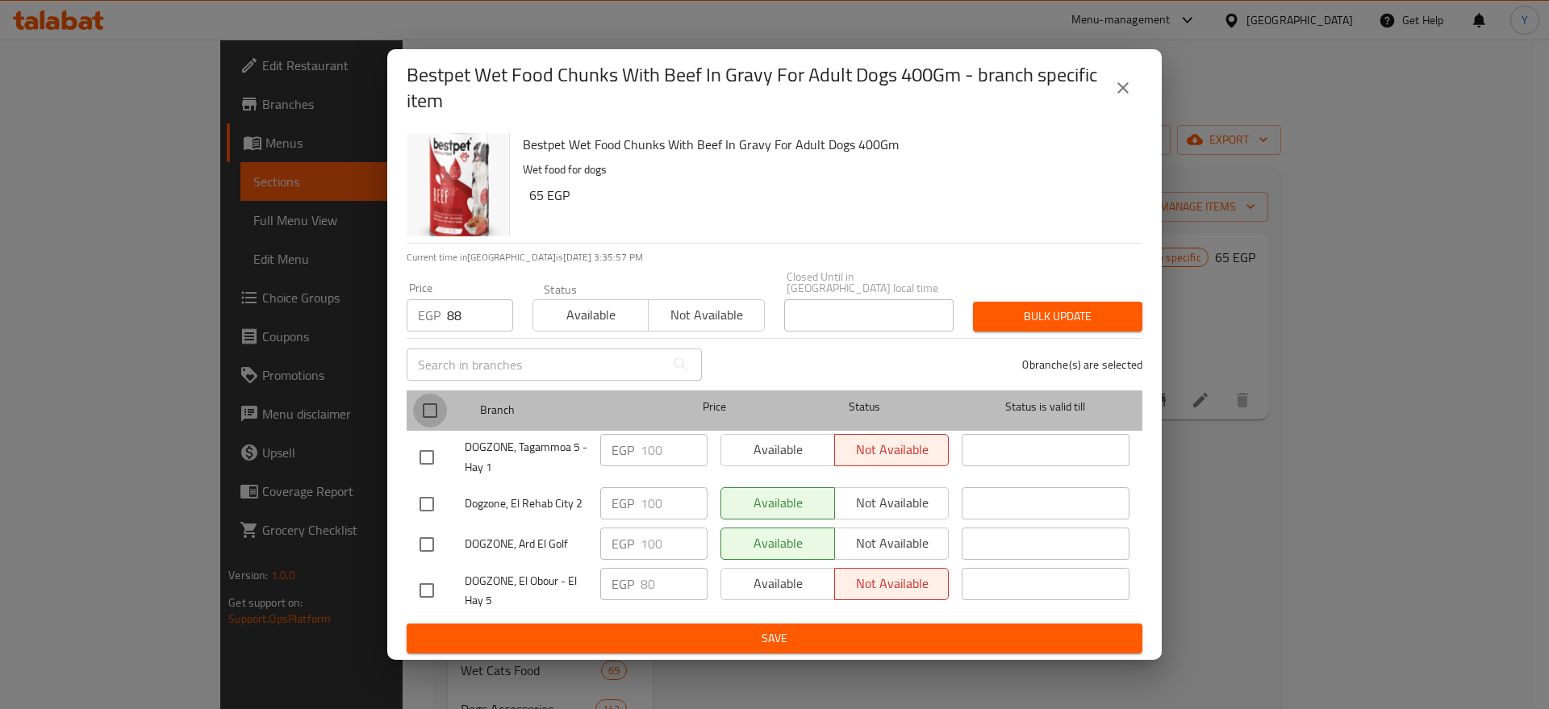
click at [424, 395] on input "checkbox" at bounding box center [430, 411] width 34 height 34
checkbox input "true"
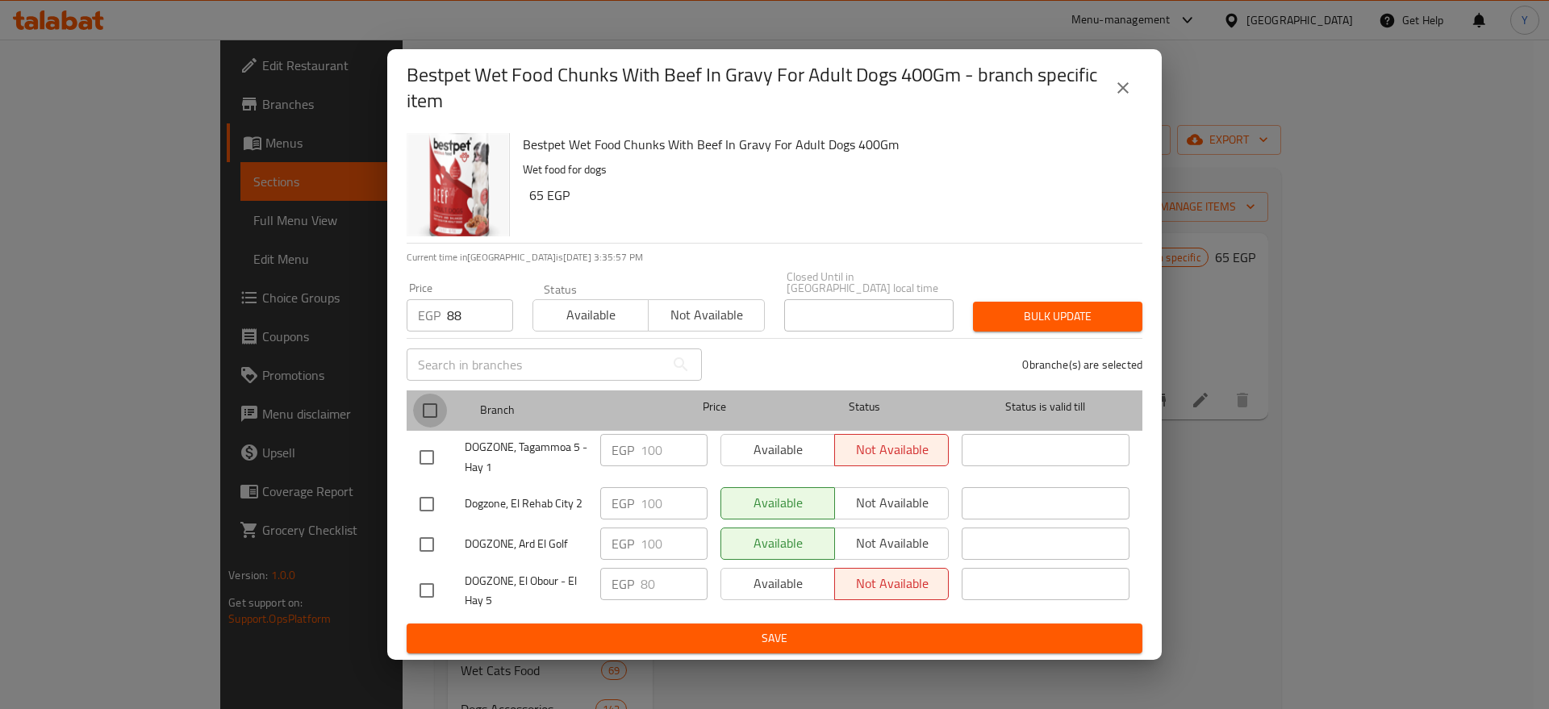
checkbox input "true"
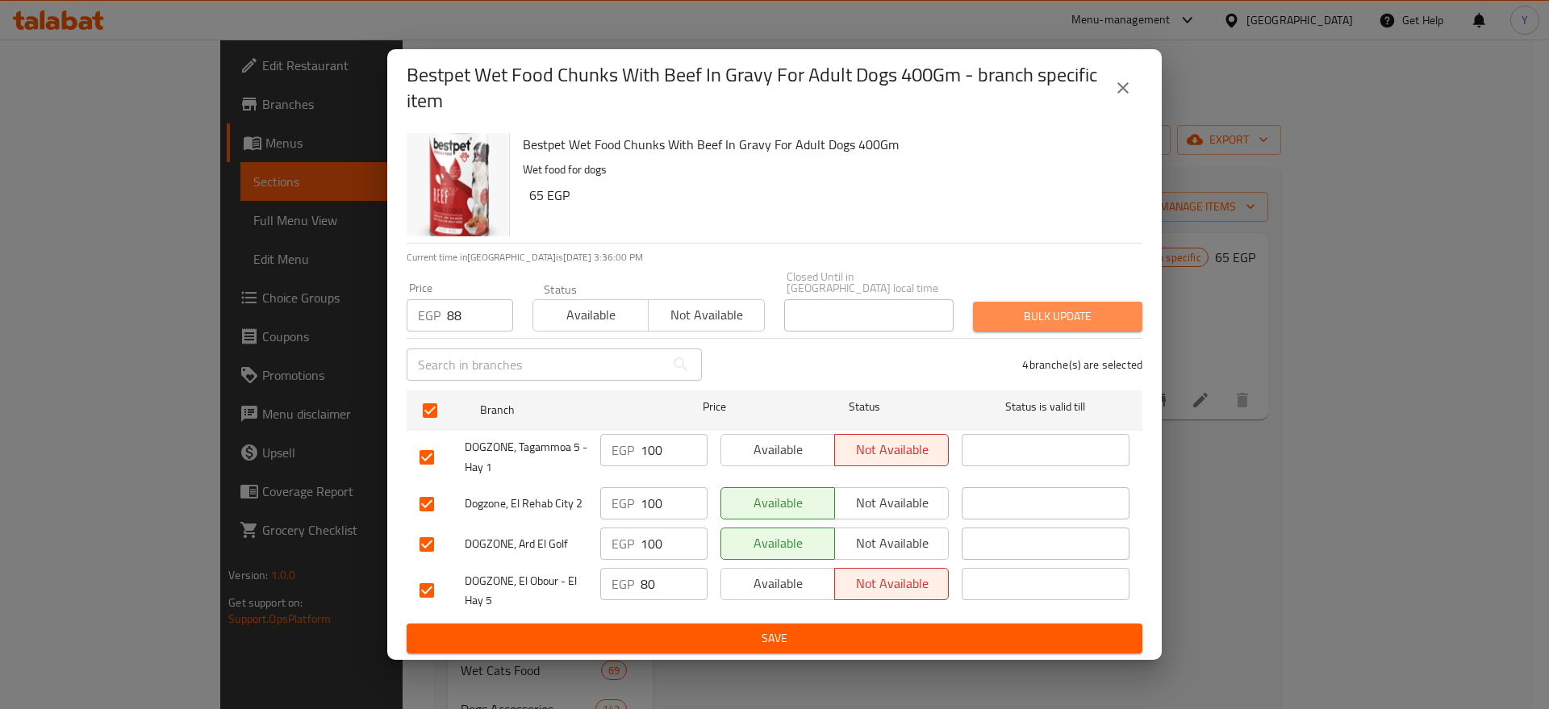
click at [1011, 314] on span "Bulk update" at bounding box center [1058, 317] width 144 height 20
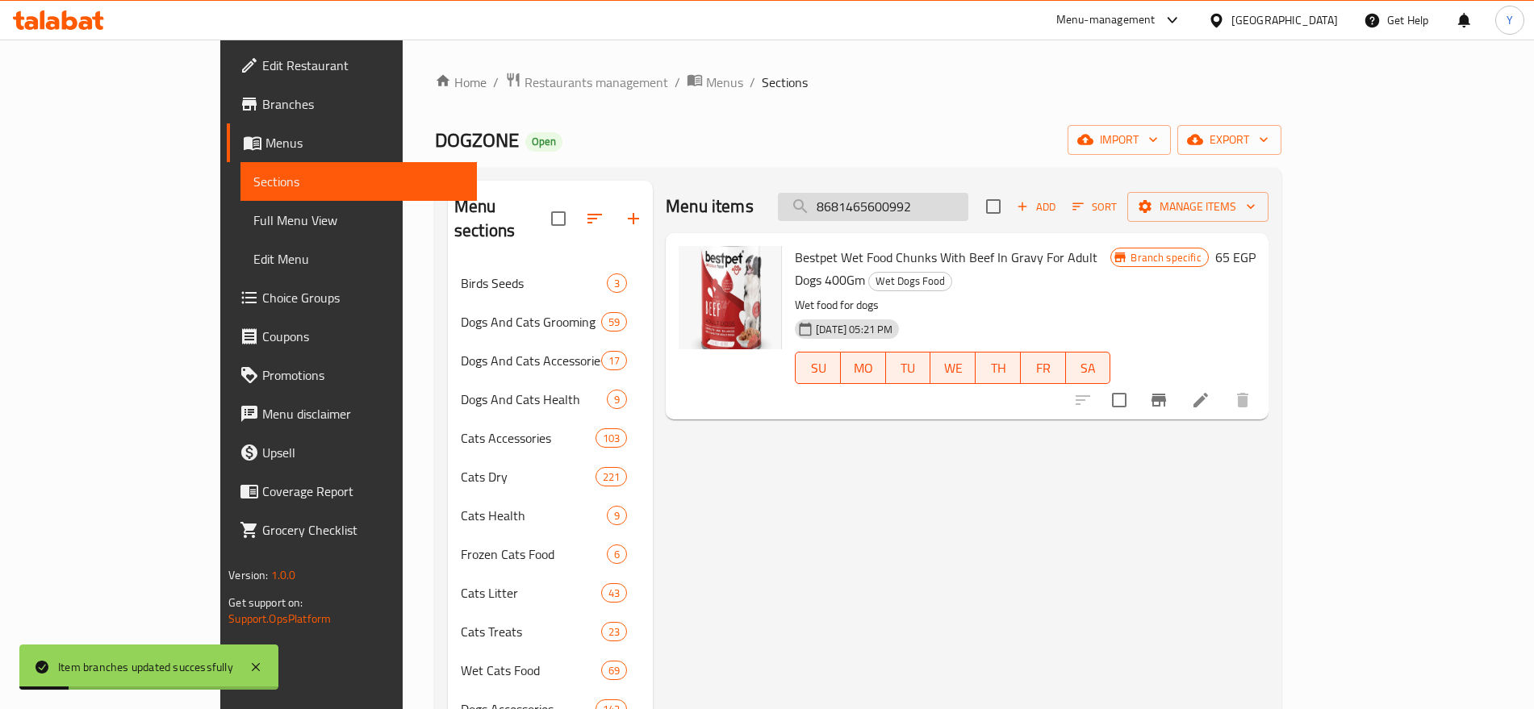
click at [968, 213] on input "8681465600992" at bounding box center [873, 207] width 190 height 28
paste input "1173"
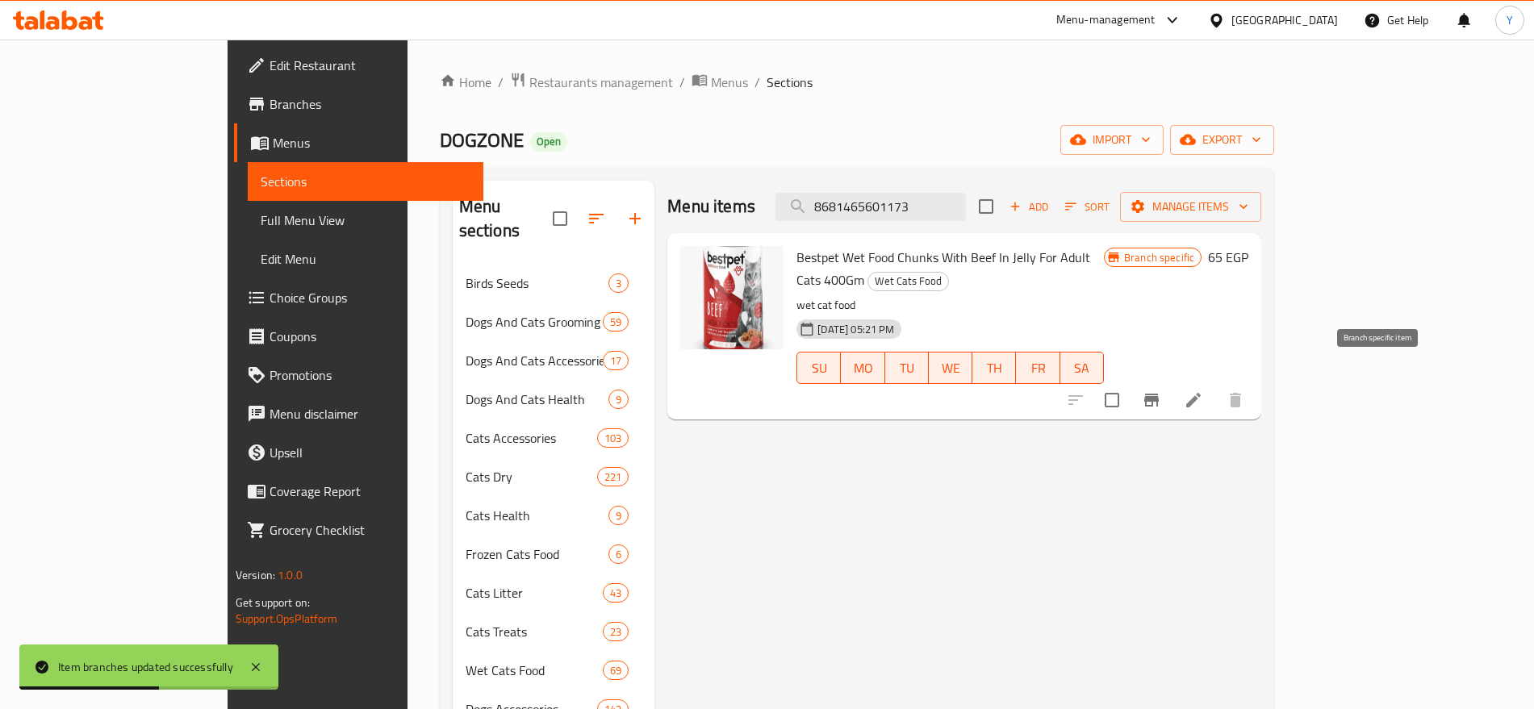
type input "8681465601173"
click at [1161, 391] on icon "Branch-specific-item" at bounding box center [1151, 400] width 19 height 19
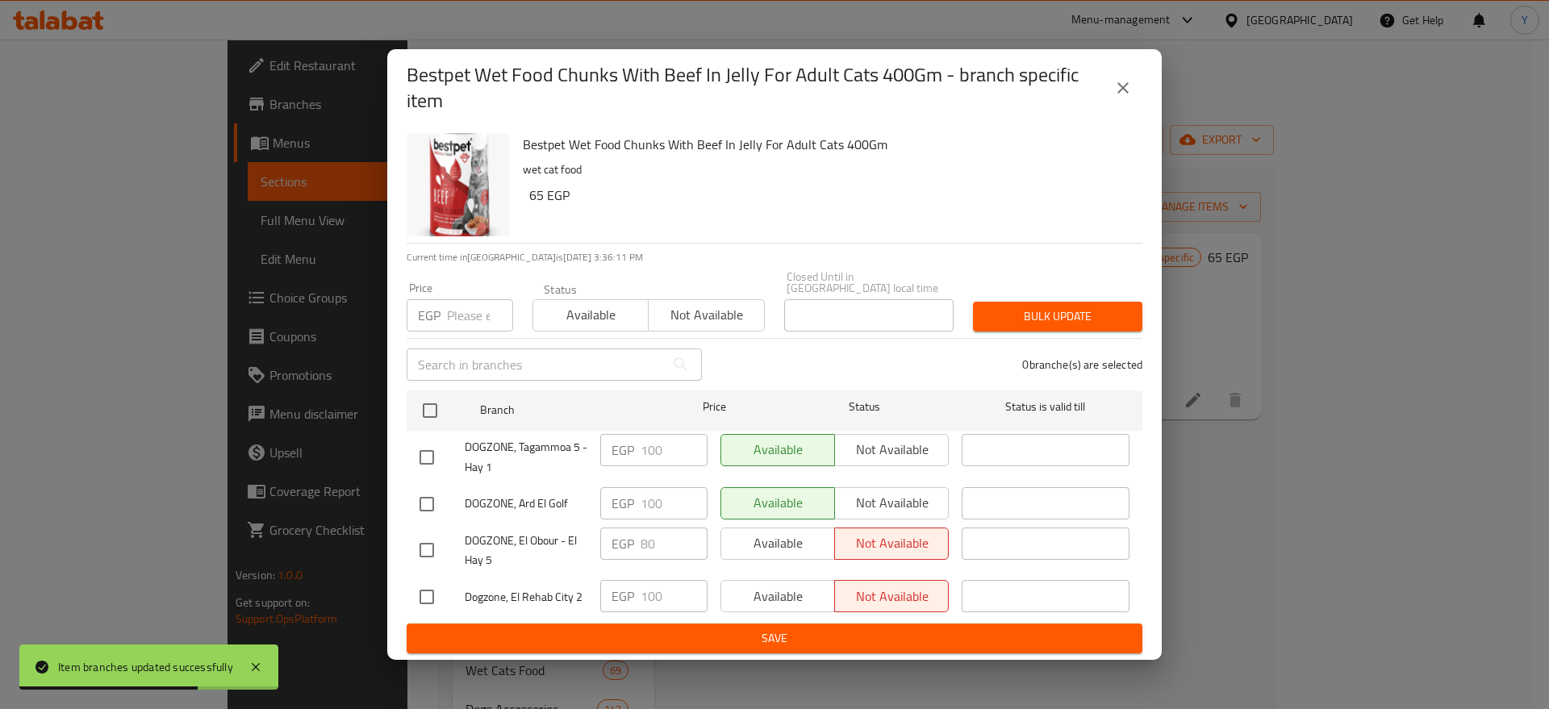
click at [465, 315] on input "number" at bounding box center [480, 315] width 66 height 32
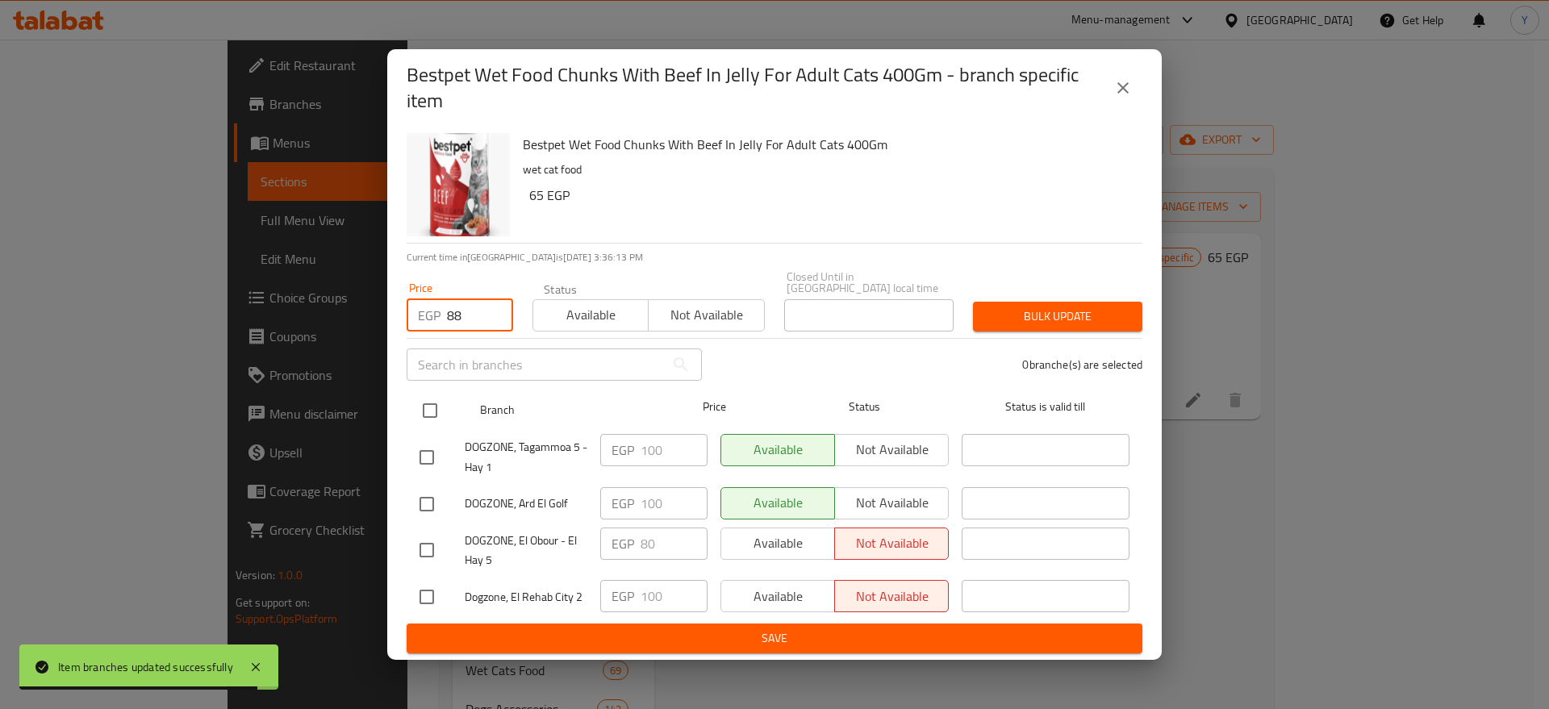
type input "88"
click at [438, 405] on input "checkbox" at bounding box center [430, 411] width 34 height 34
checkbox input "true"
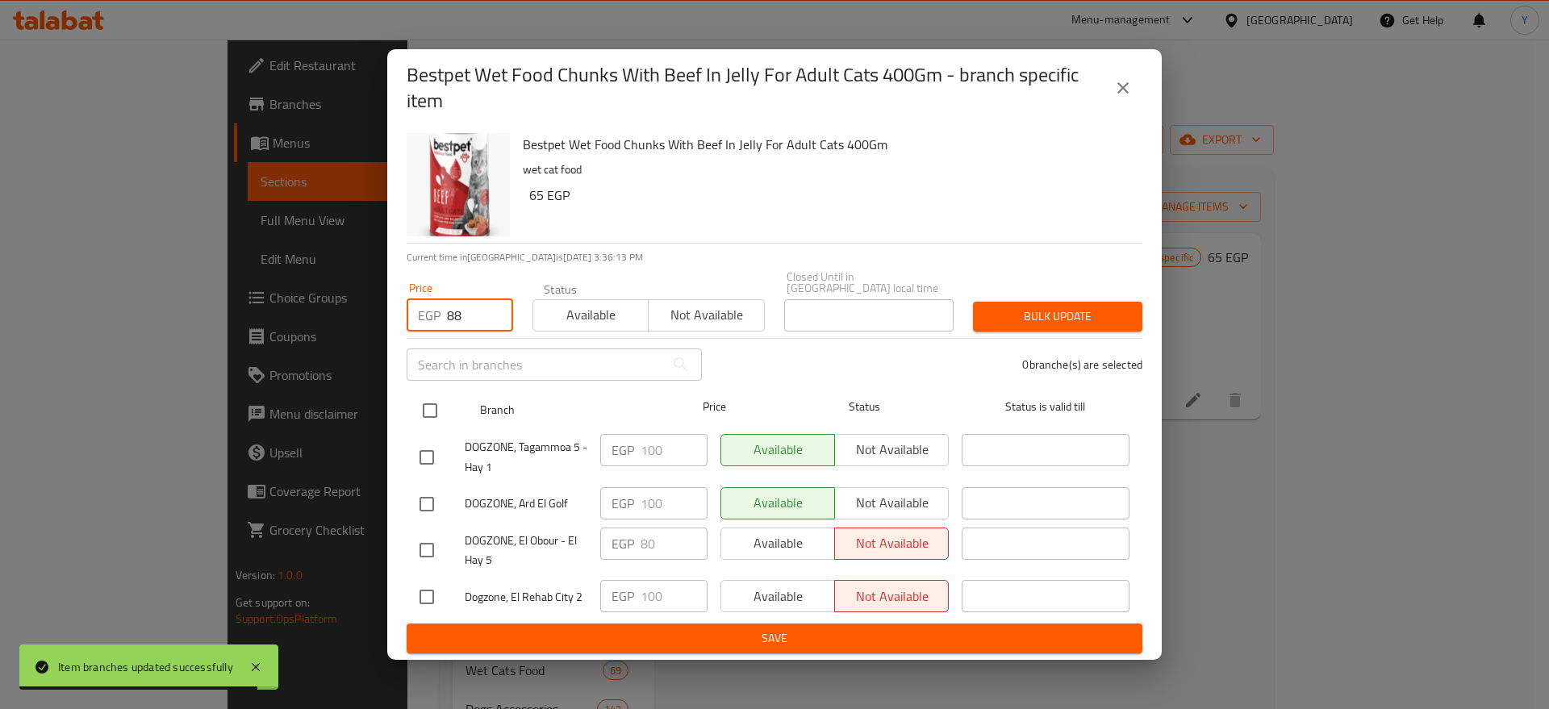
checkbox input "true"
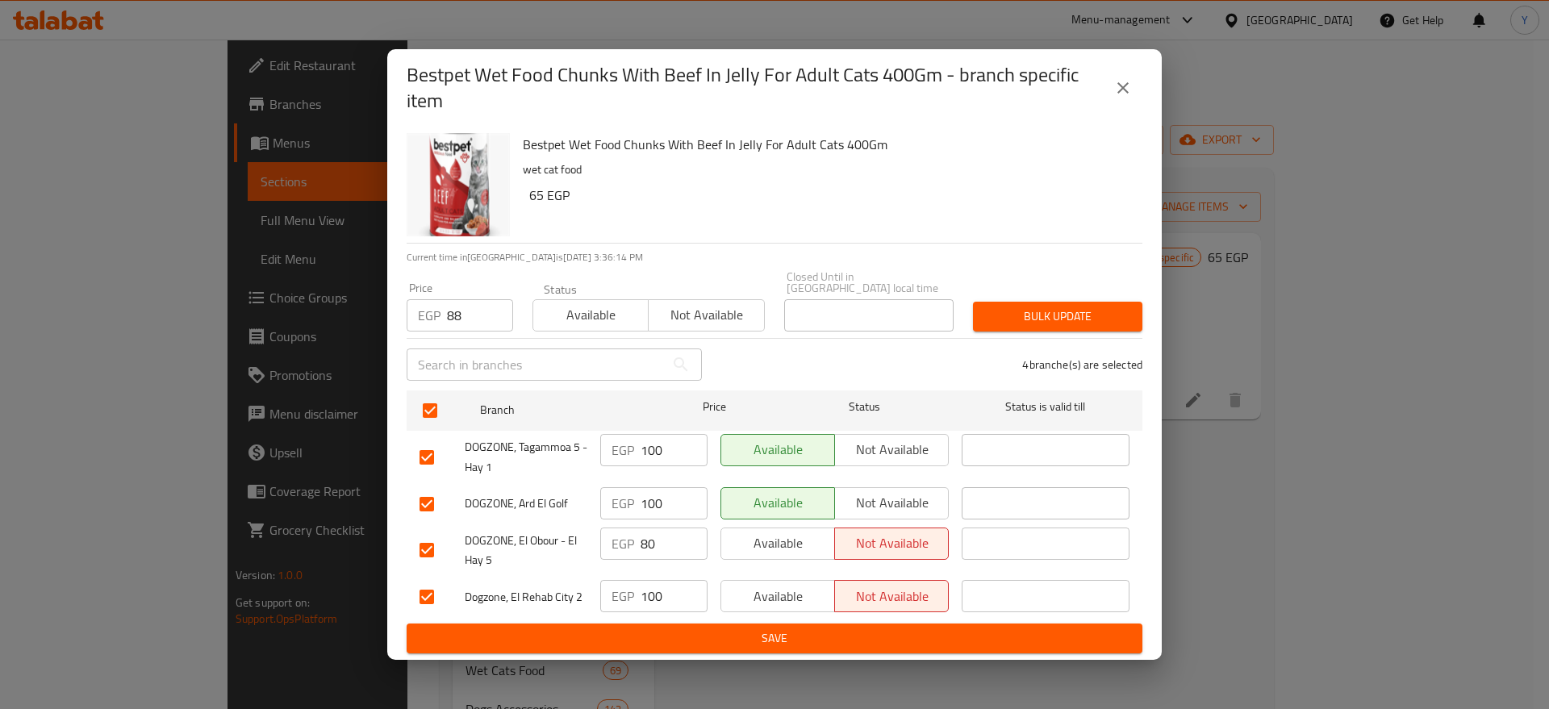
click at [1072, 309] on span "Bulk update" at bounding box center [1058, 317] width 144 height 20
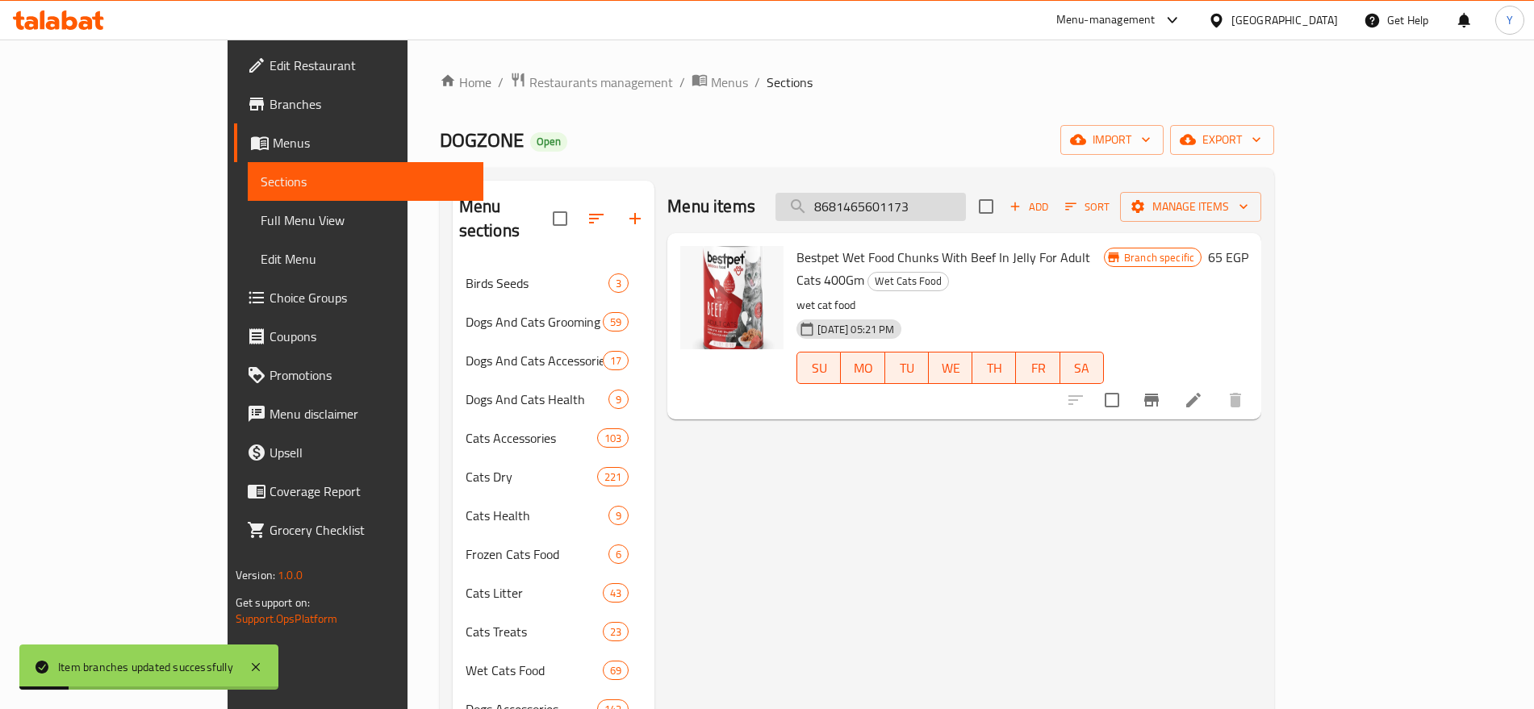
click at [966, 197] on input "8681465601173" at bounding box center [870, 207] width 190 height 28
paste input "59"
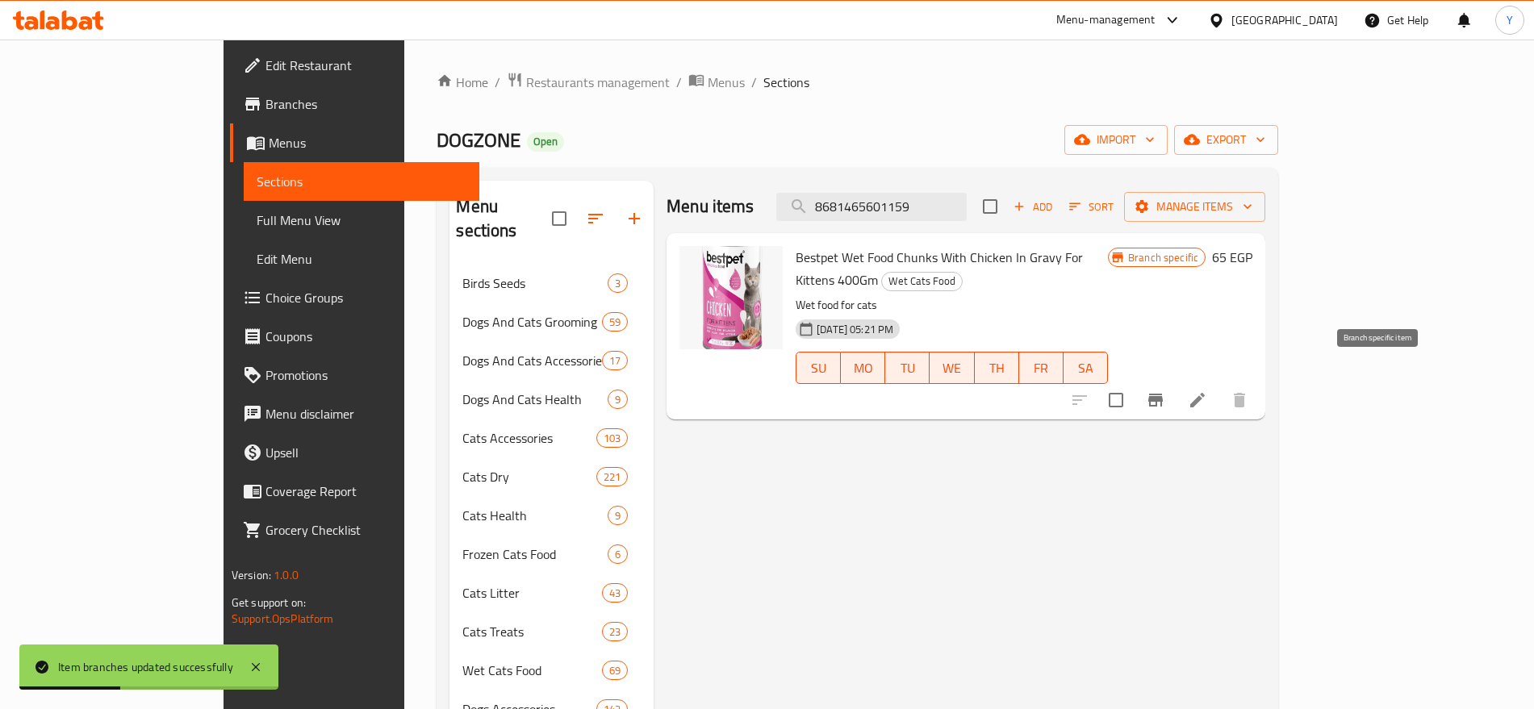
type input "8681465601159"
click at [1163, 394] on icon "Branch-specific-item" at bounding box center [1155, 400] width 15 height 13
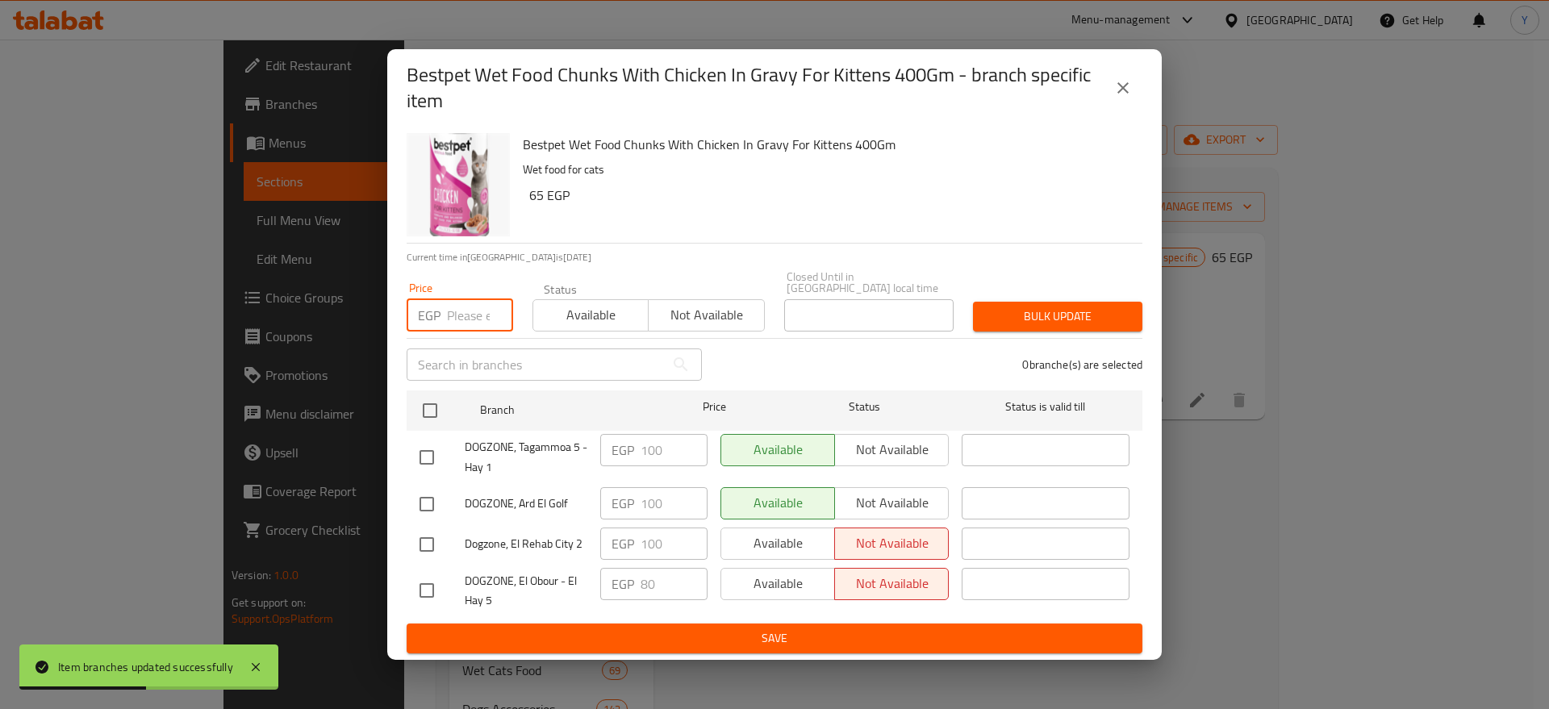
click at [453, 299] on input "number" at bounding box center [480, 315] width 66 height 32
type input "88"
click at [436, 399] on input "checkbox" at bounding box center [430, 411] width 34 height 34
checkbox input "true"
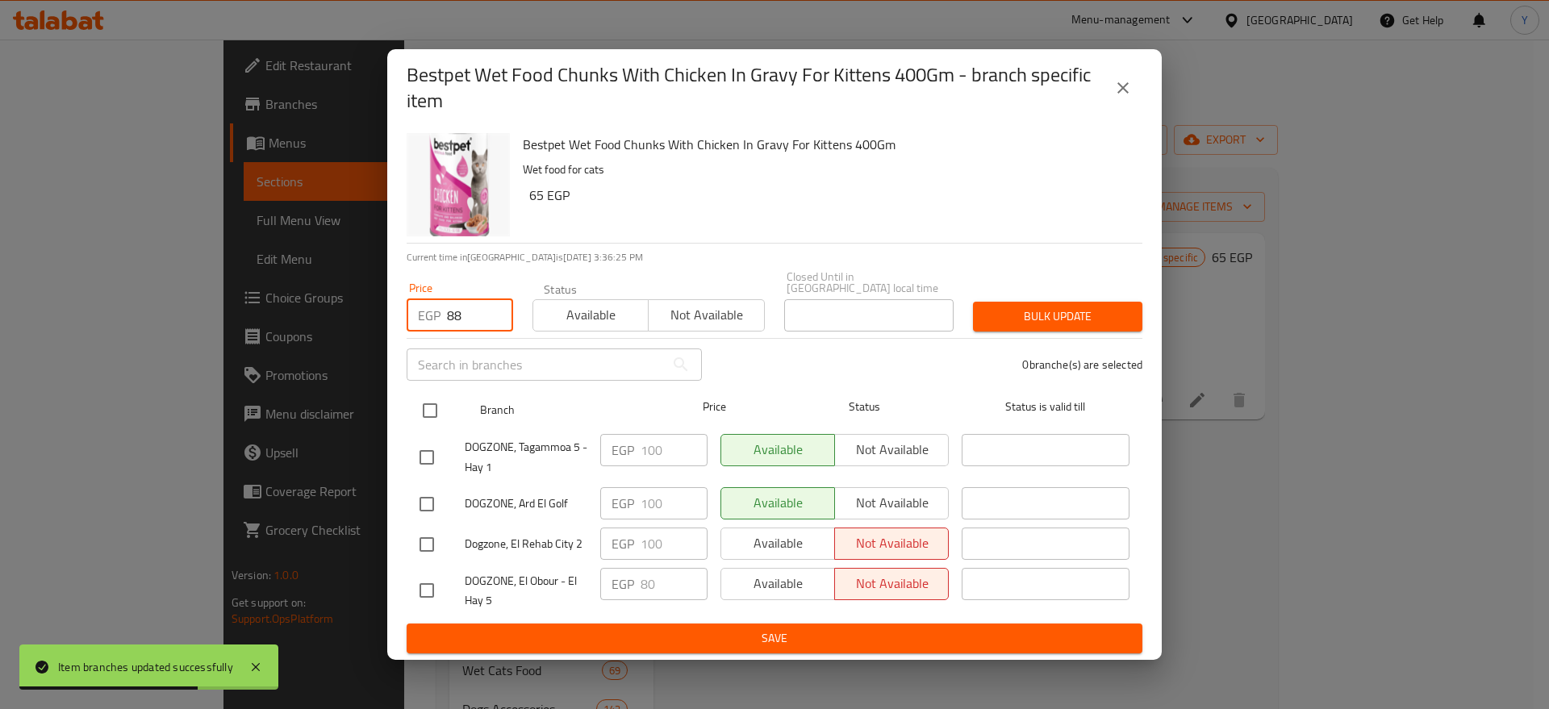
checkbox input "true"
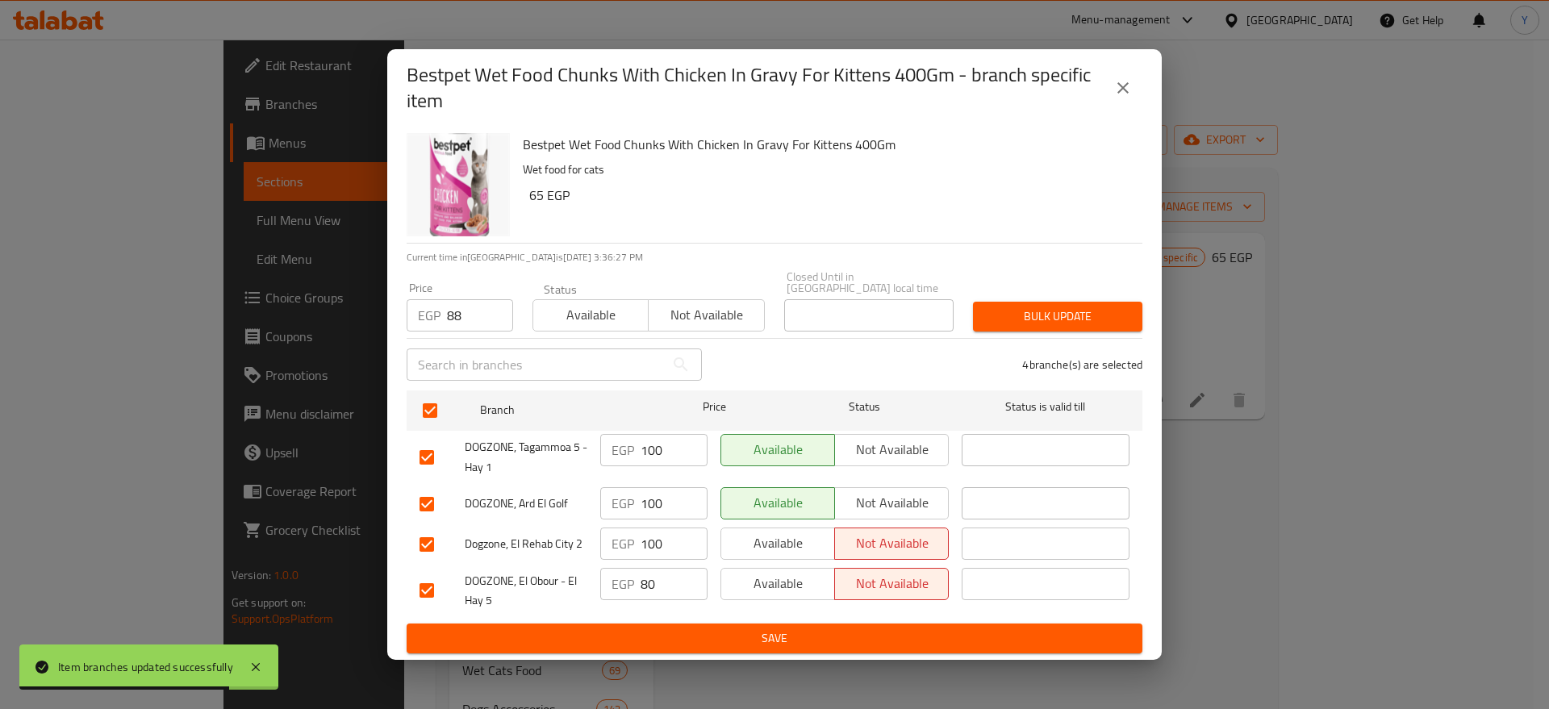
click at [1114, 308] on span "Bulk update" at bounding box center [1058, 317] width 144 height 20
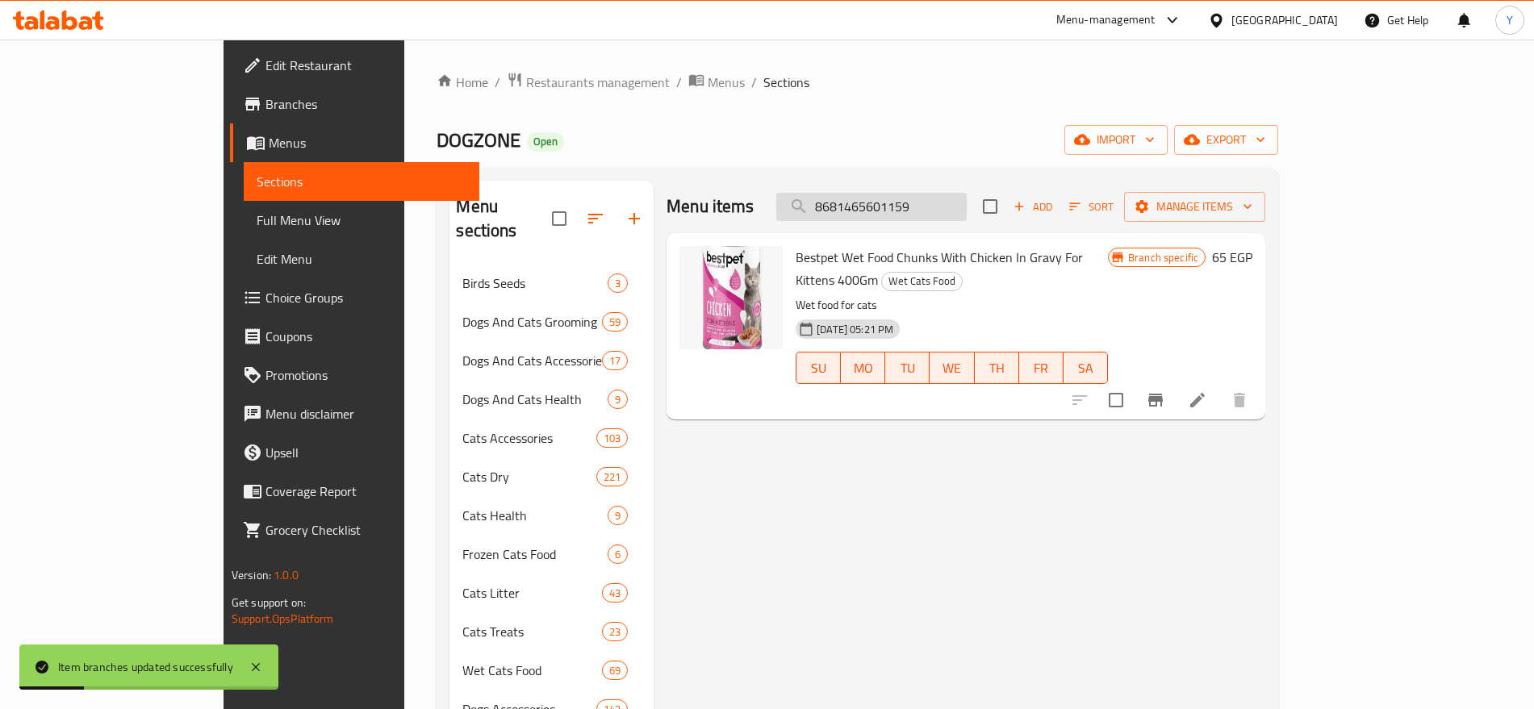
click at [967, 203] on input "8681465601159" at bounding box center [871, 207] width 190 height 28
paste input "2576"
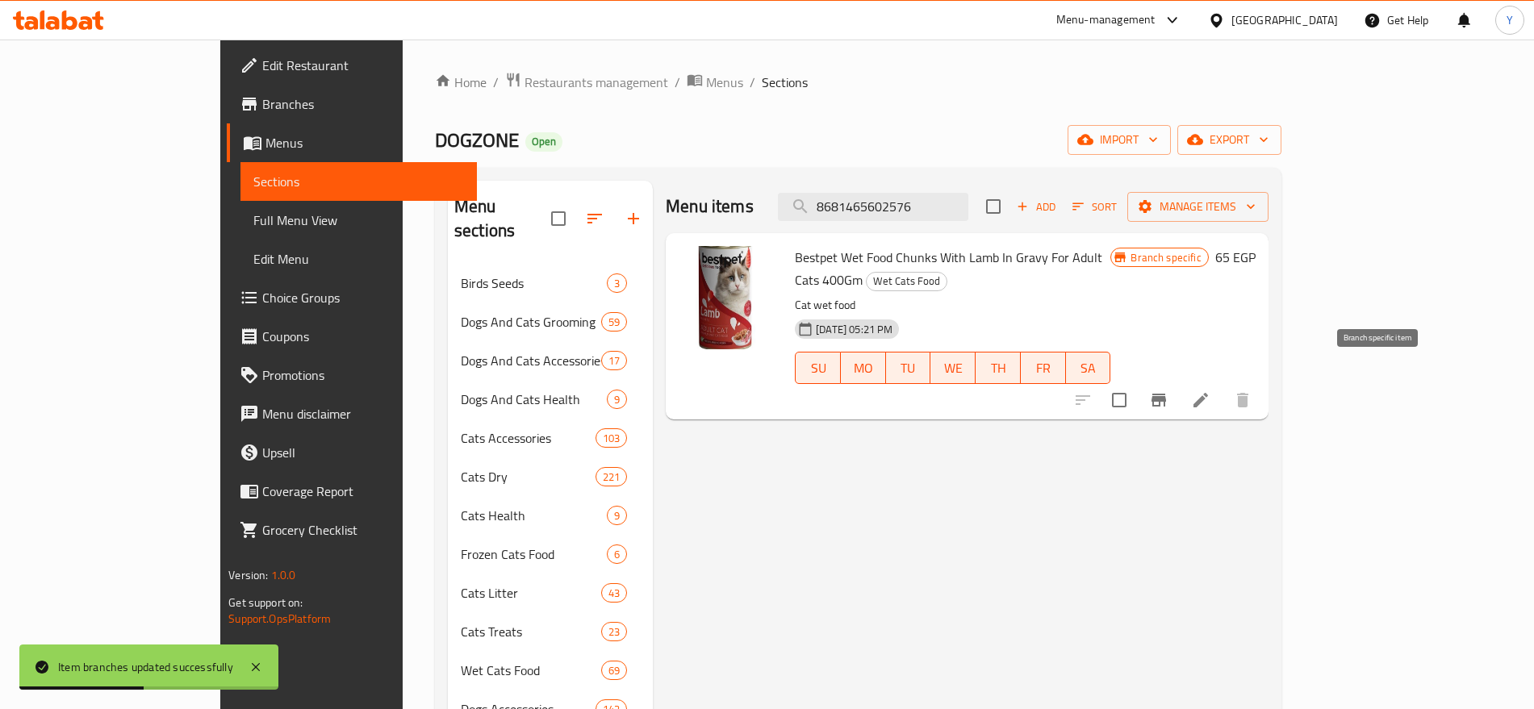
type input "8681465602576"
click at [1166, 394] on icon "Branch-specific-item" at bounding box center [1158, 400] width 15 height 13
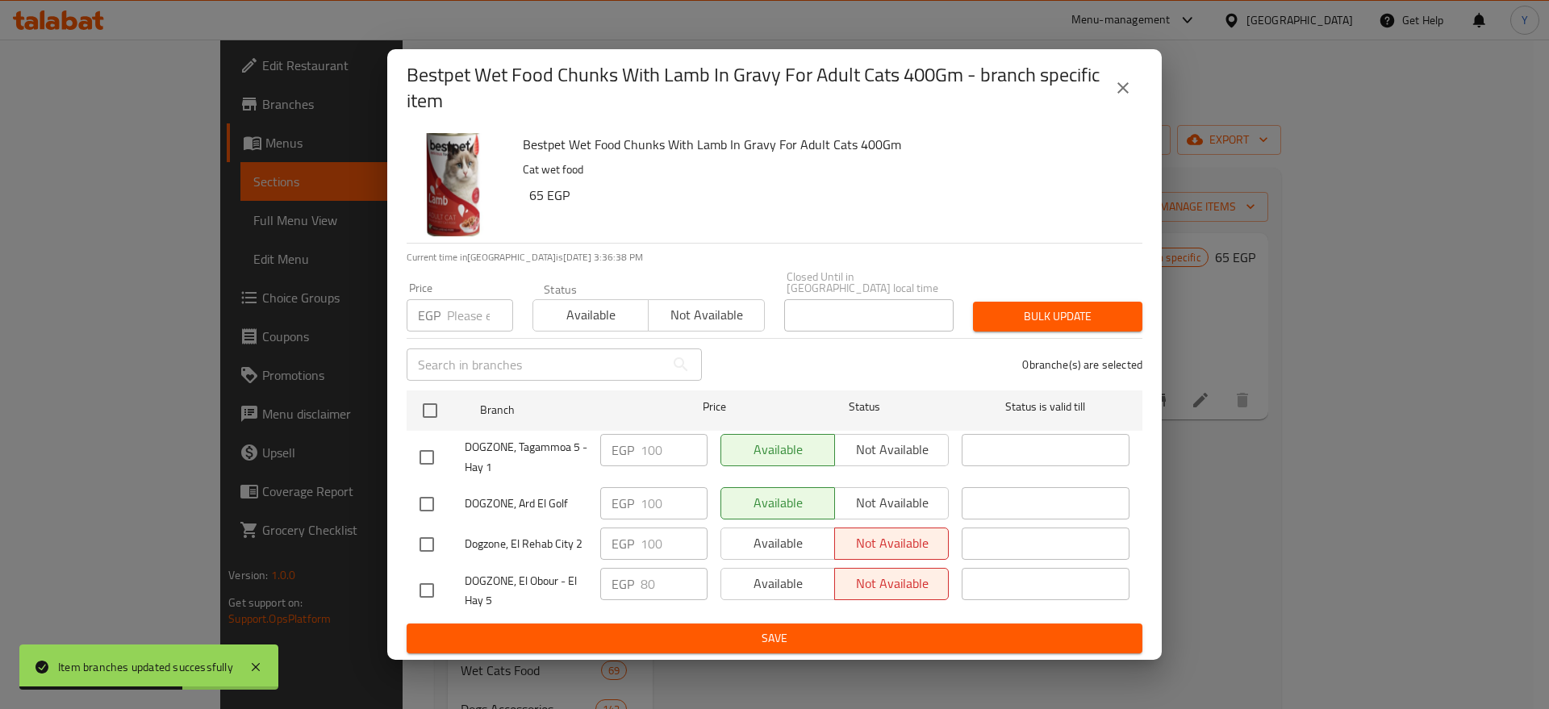
click at [458, 310] on input "number" at bounding box center [480, 315] width 66 height 32
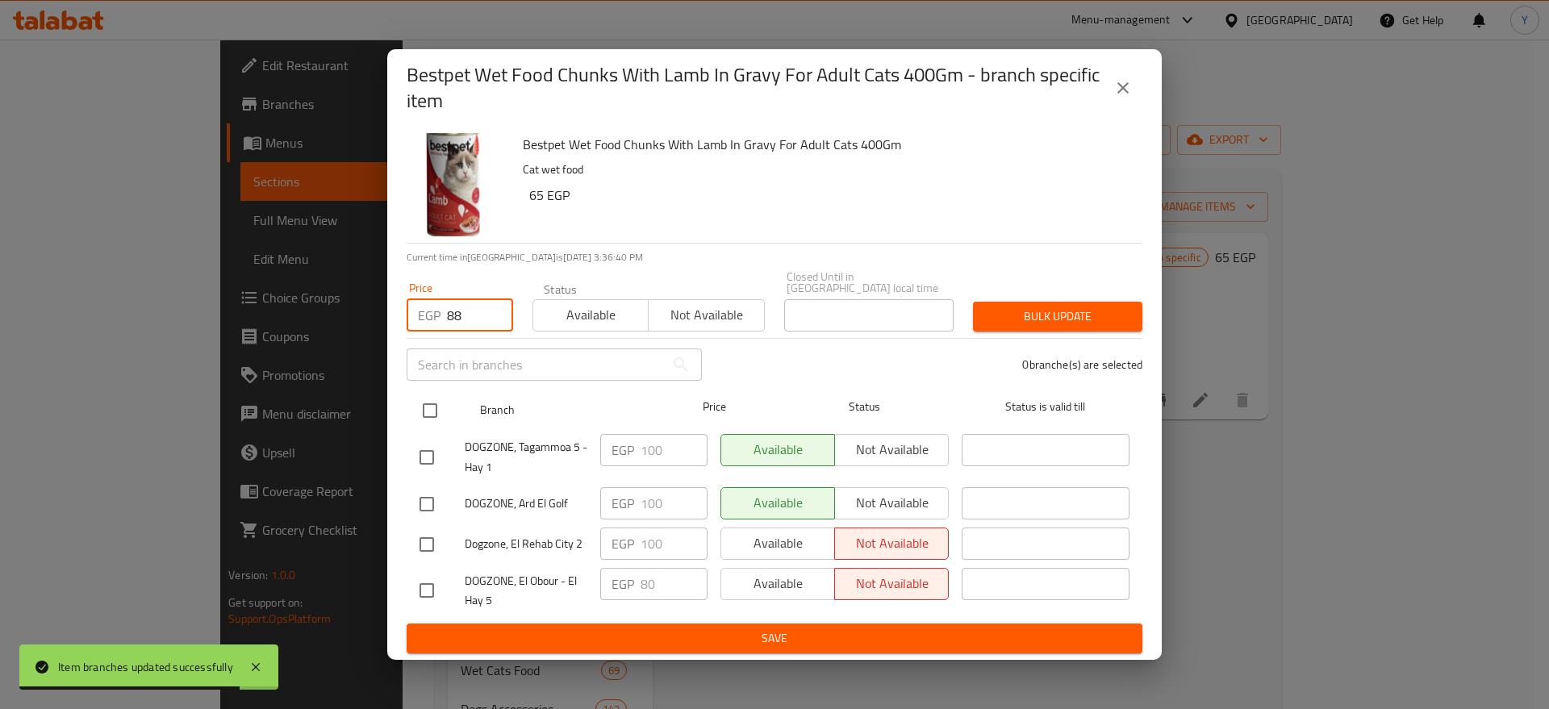
type input "88"
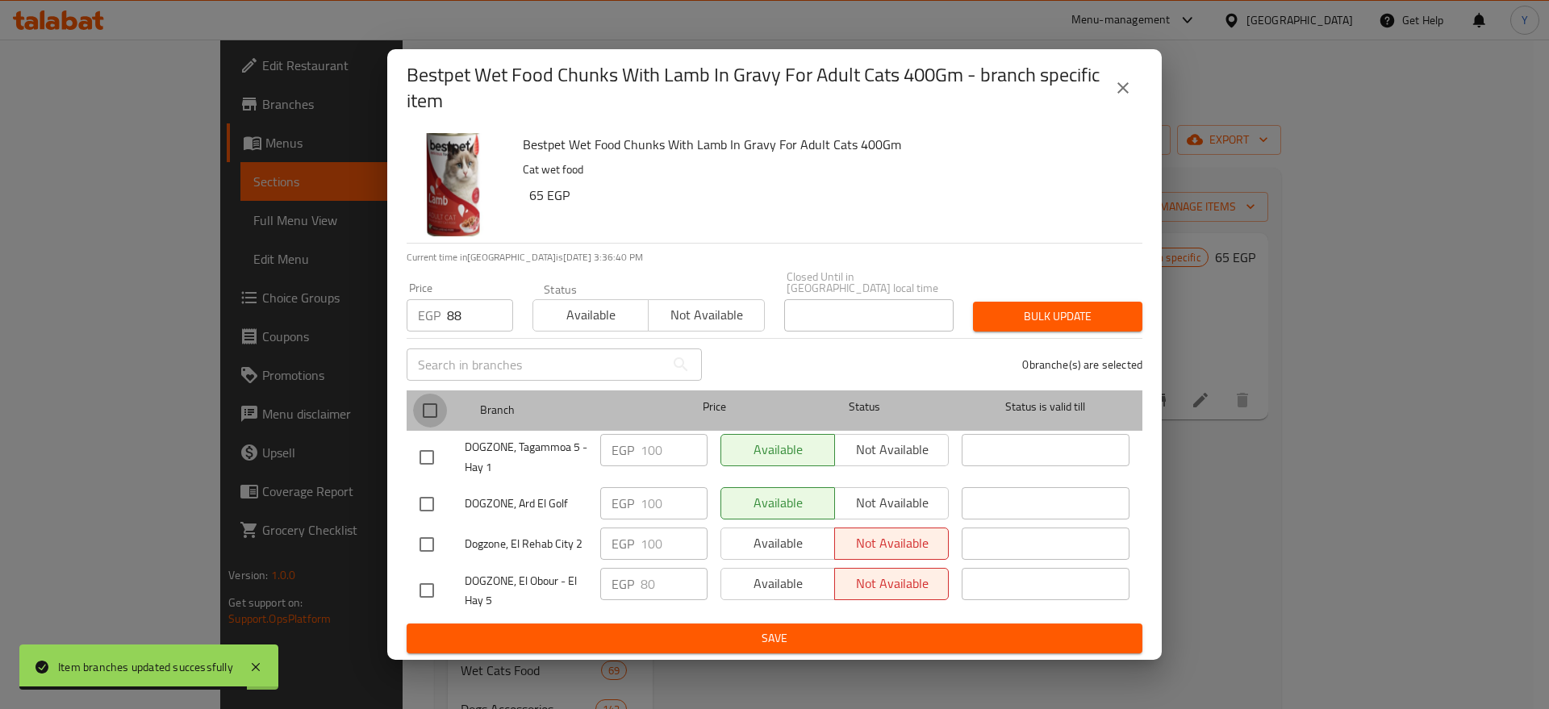
click at [439, 394] on input "checkbox" at bounding box center [430, 411] width 34 height 34
checkbox input "true"
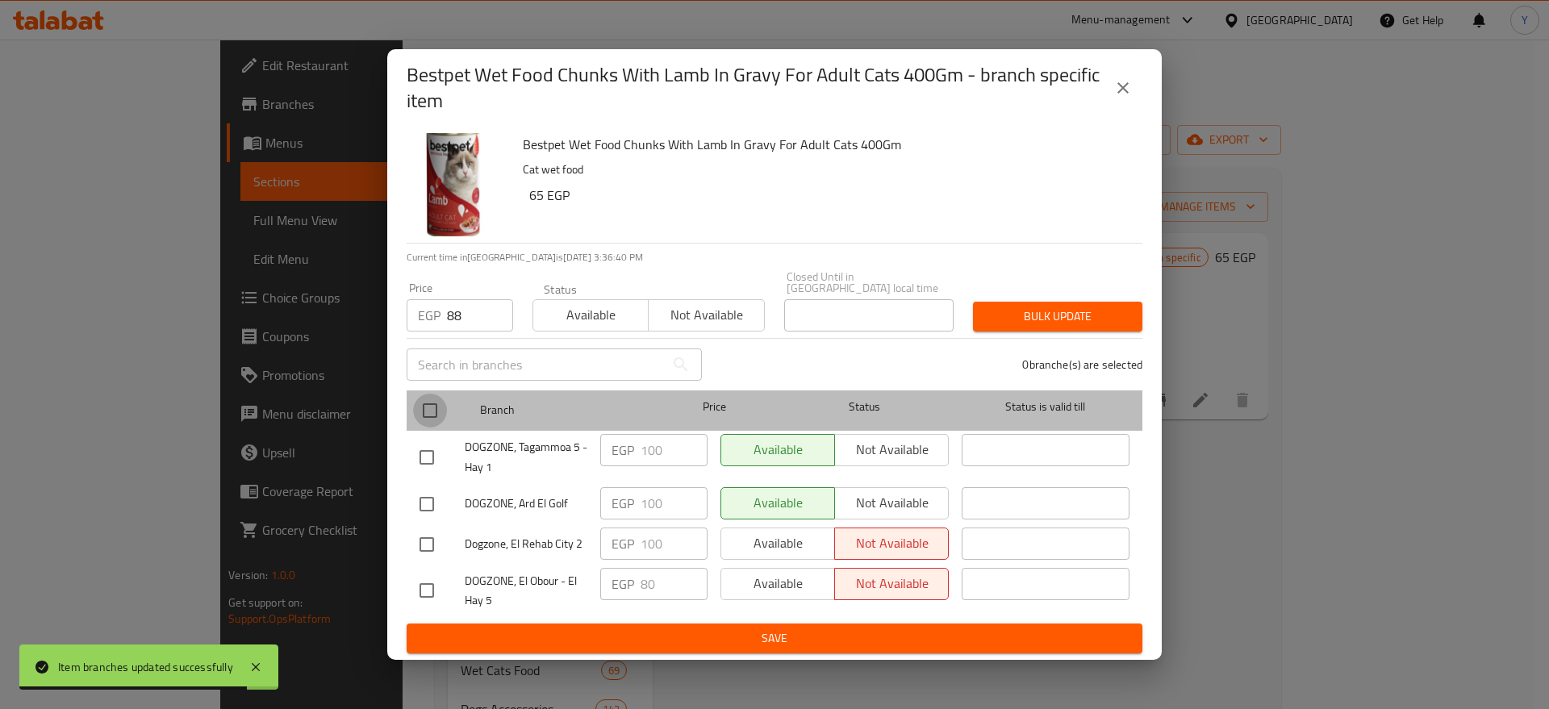
checkbox input "true"
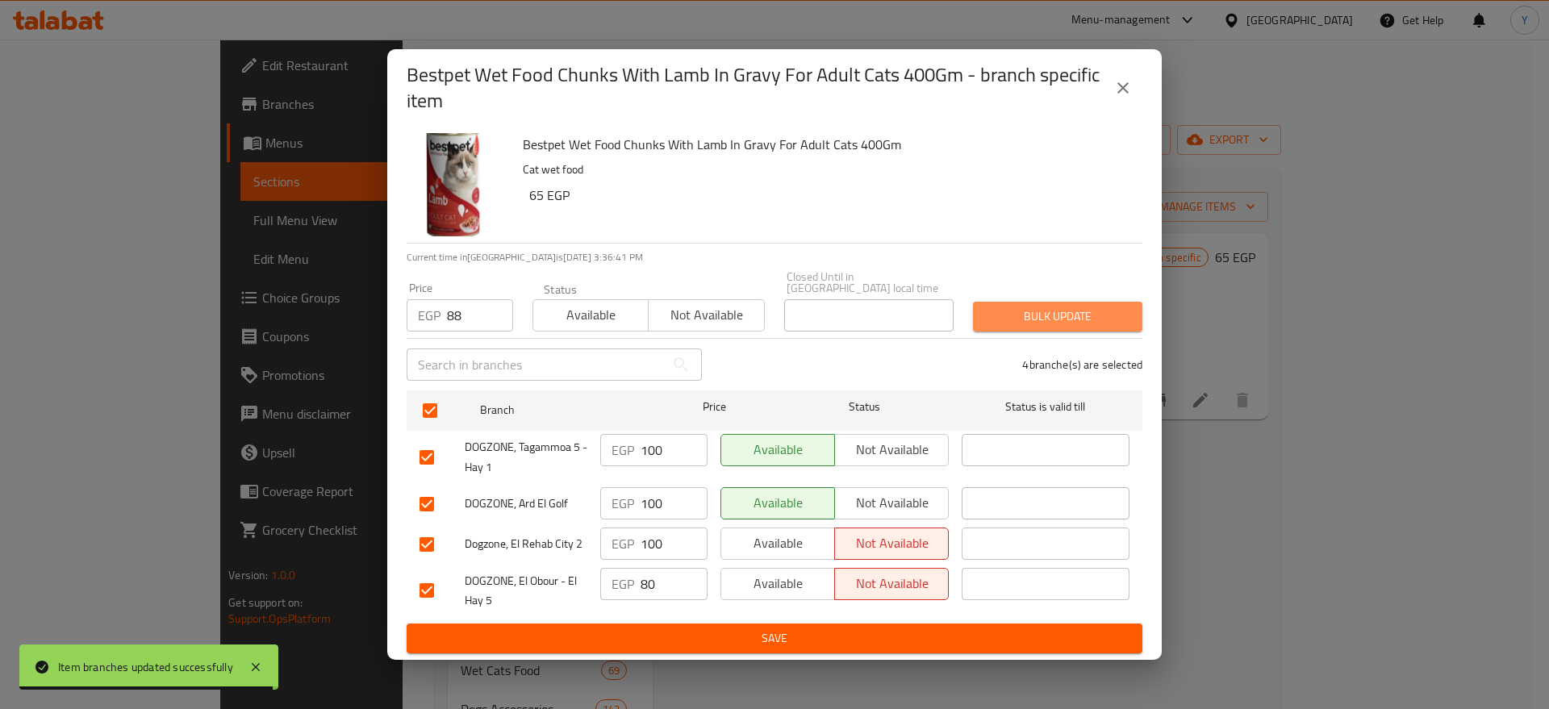
click at [1076, 311] on span "Bulk update" at bounding box center [1058, 317] width 144 height 20
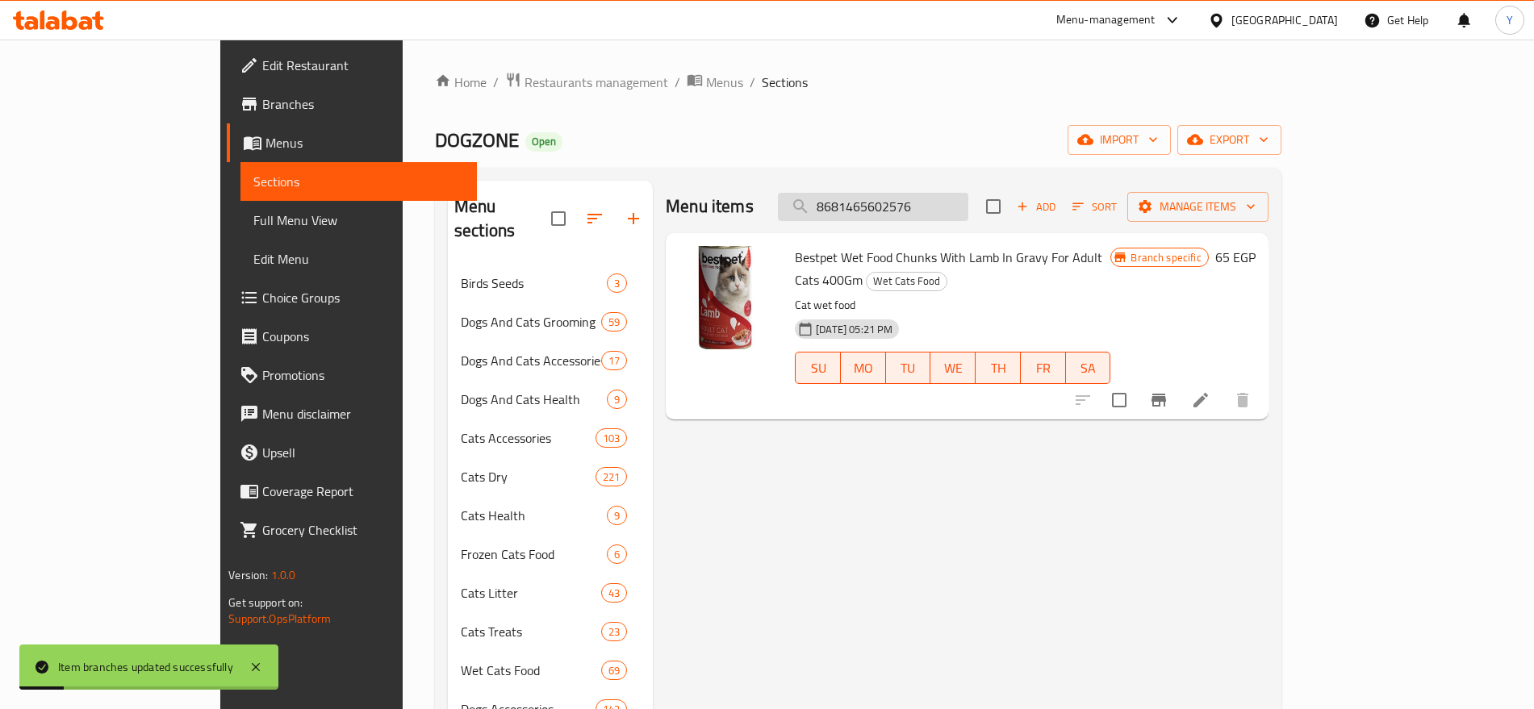
click at [941, 206] on input "8681465602576" at bounding box center [873, 207] width 190 height 28
paste input "0985"
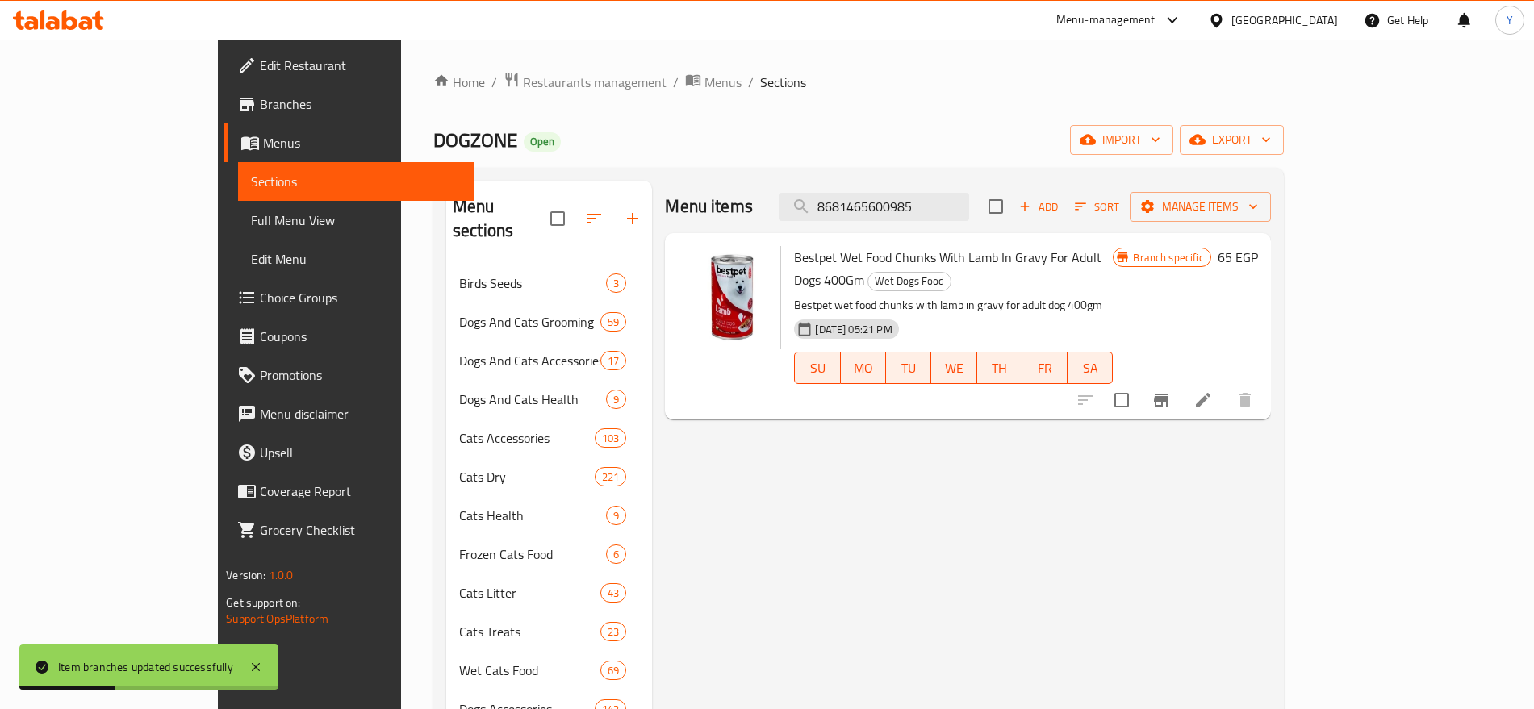
type input "8681465600985"
click at [1171, 391] on icon "Branch-specific-item" at bounding box center [1160, 400] width 19 height 19
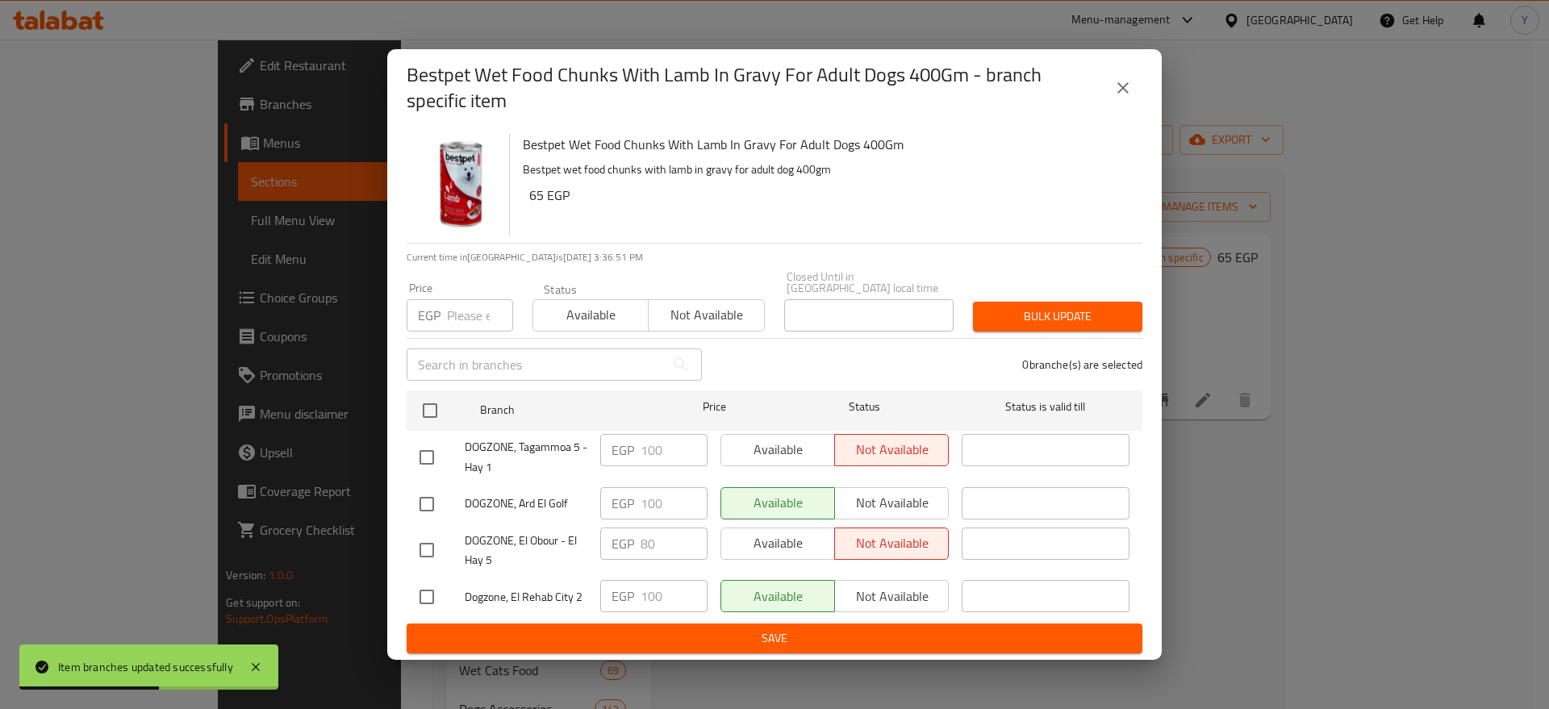
click at [465, 307] on input "number" at bounding box center [480, 315] width 66 height 32
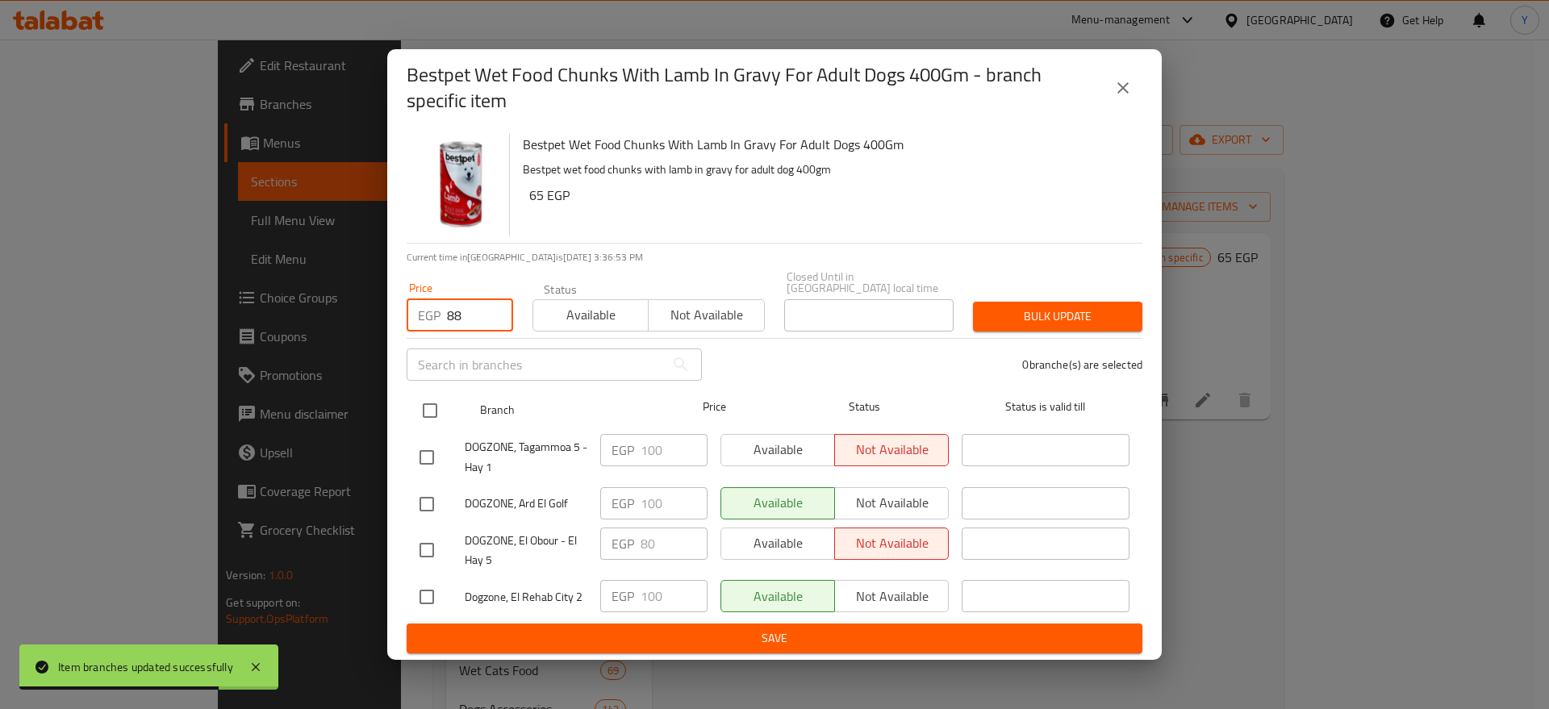
type input "88"
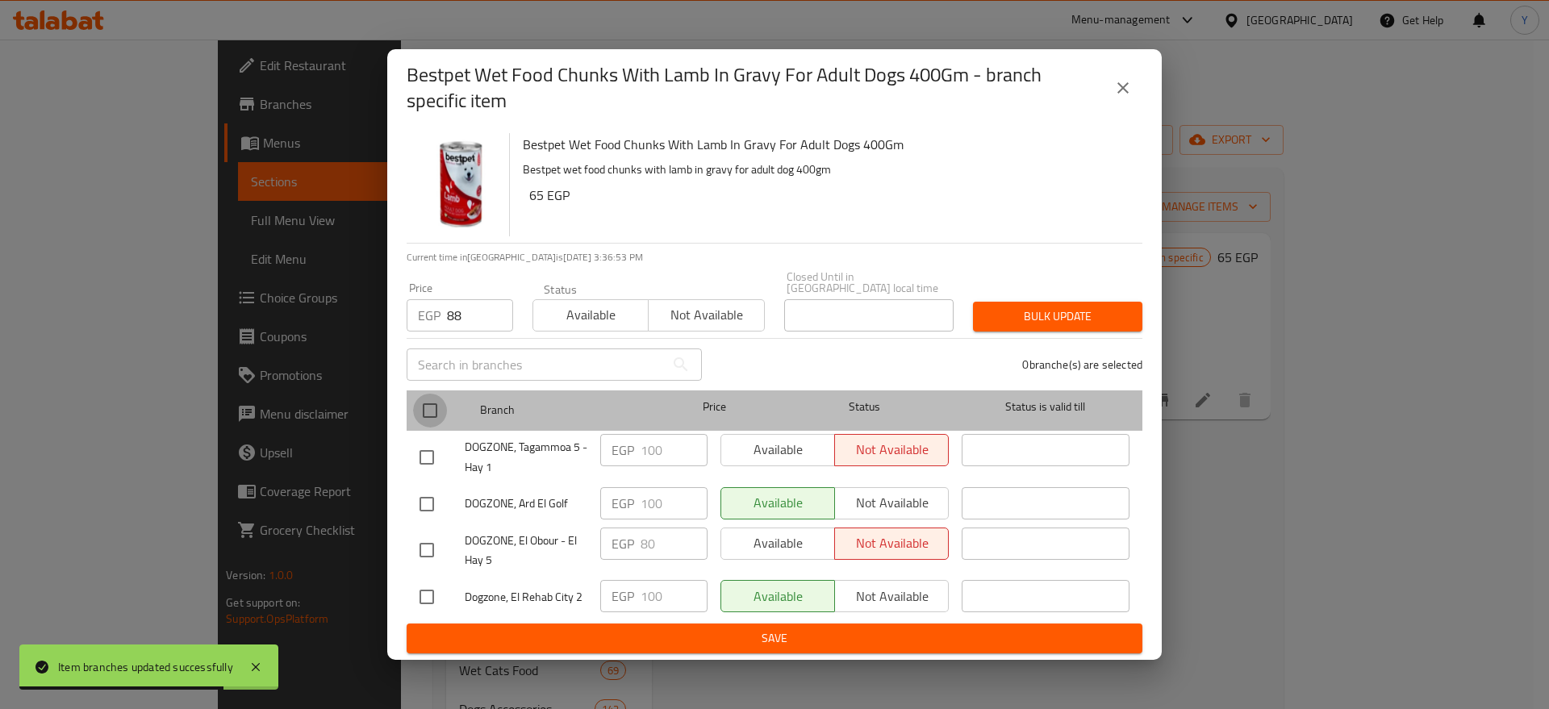
click at [436, 418] on input "checkbox" at bounding box center [430, 411] width 34 height 34
checkbox input "true"
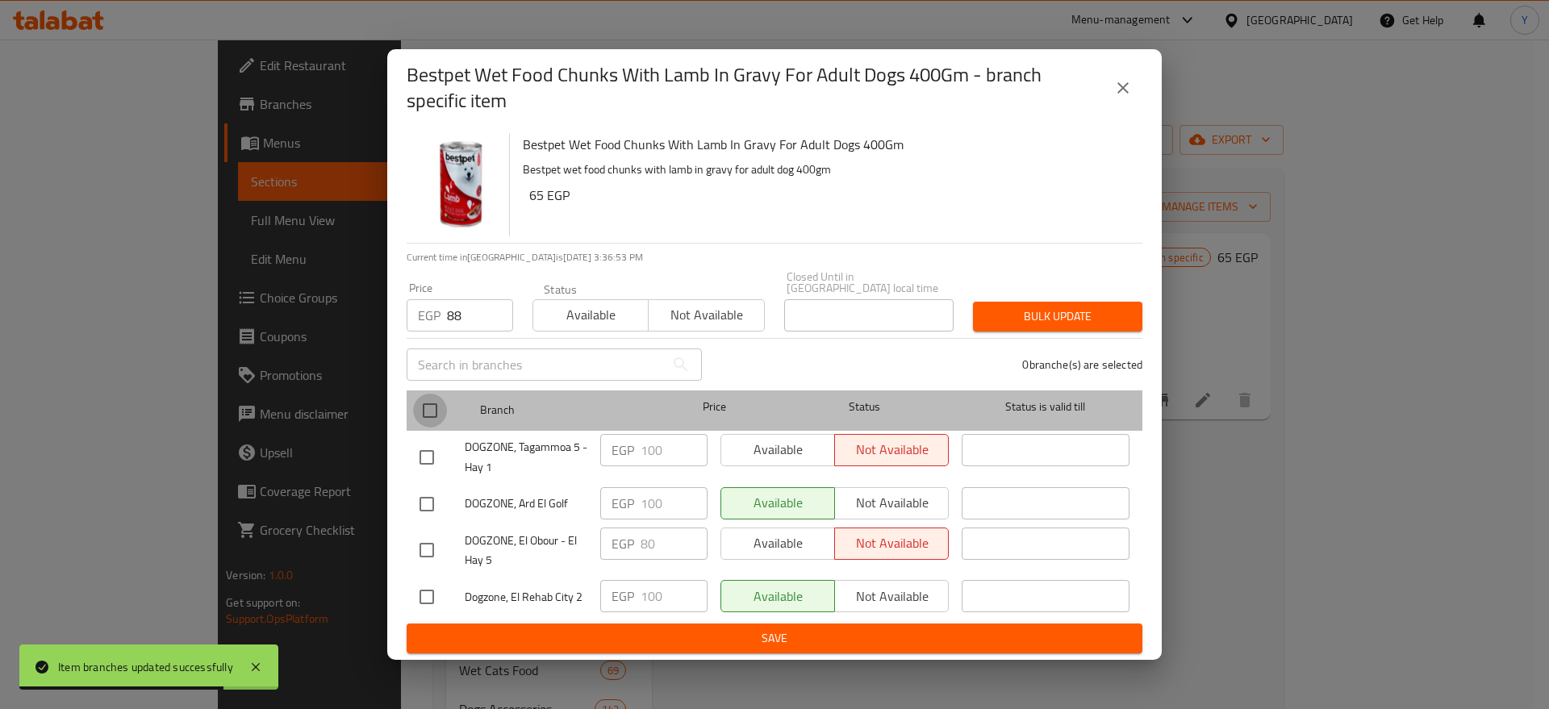
checkbox input "true"
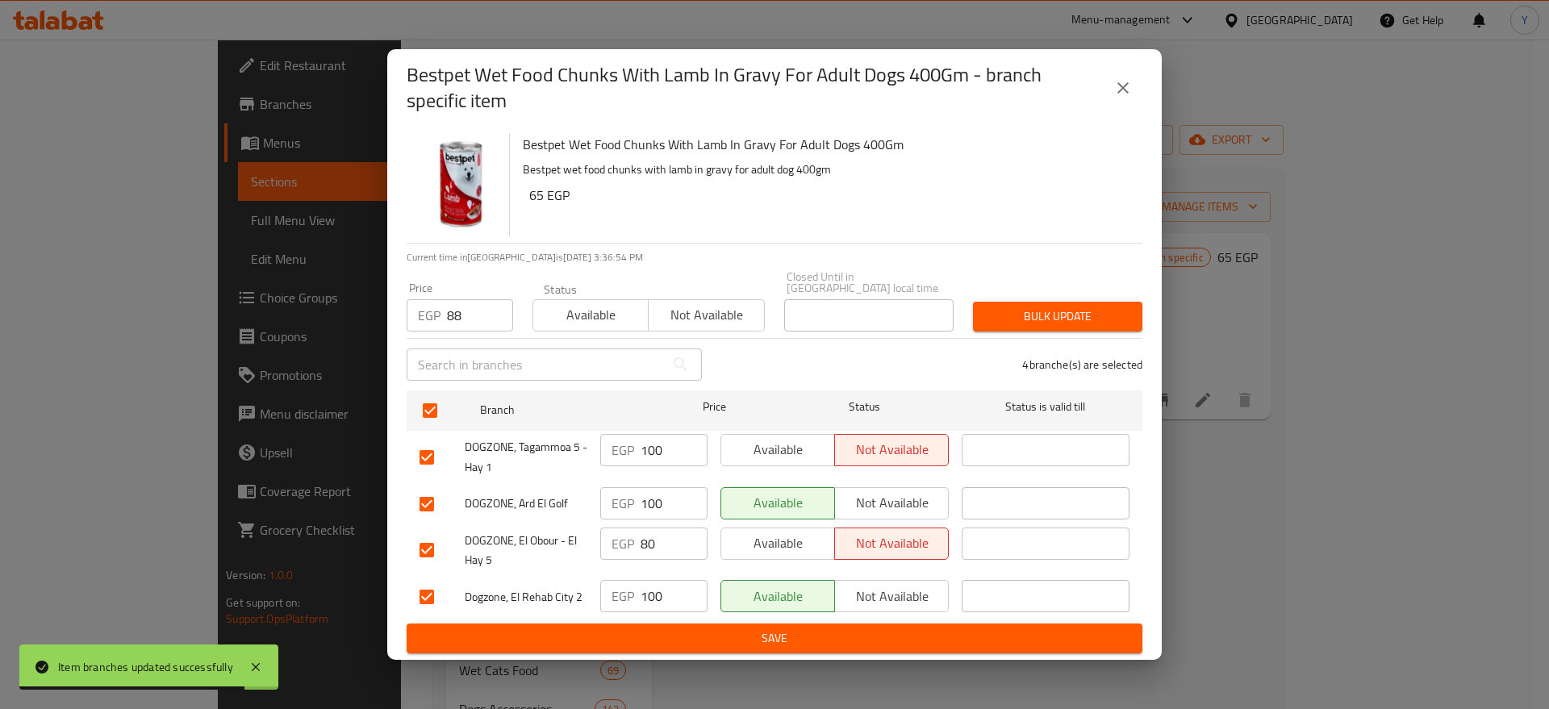
click at [1094, 311] on span "Bulk update" at bounding box center [1058, 317] width 144 height 20
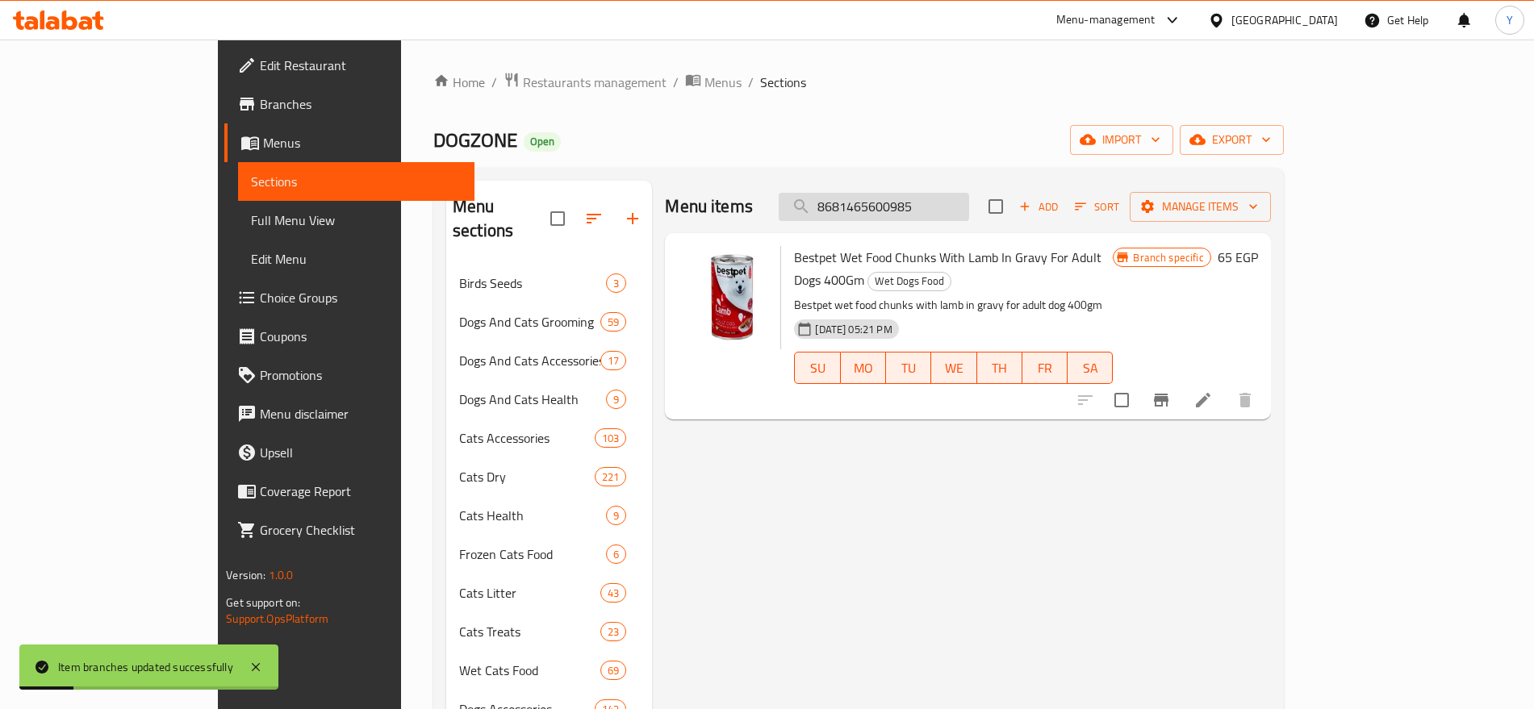
click at [940, 213] on input "8681465600985" at bounding box center [874, 207] width 190 height 28
paste input "2583"
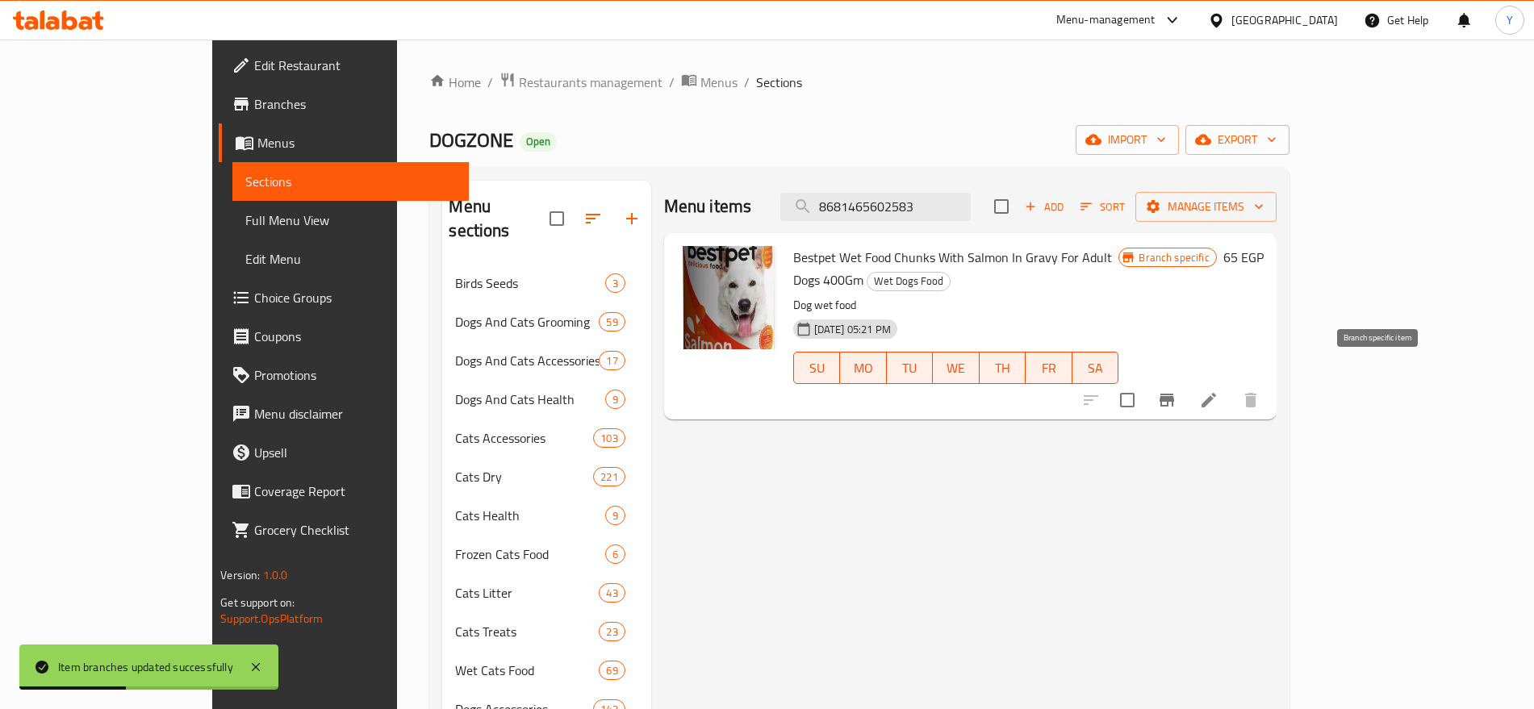
type input "8681465602583"
click at [1176, 391] on icon "Branch-specific-item" at bounding box center [1166, 400] width 19 height 19
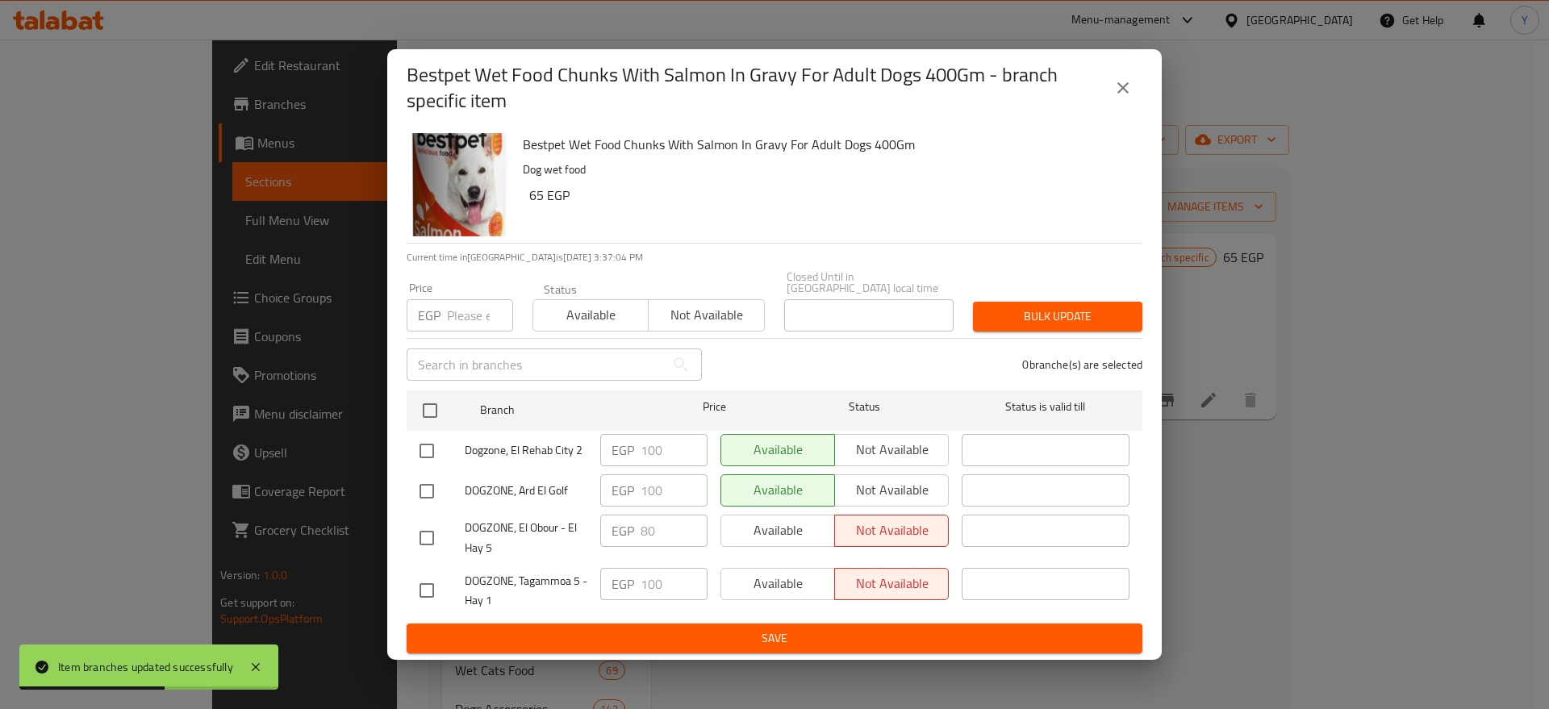
click at [476, 305] on input "number" at bounding box center [480, 315] width 66 height 32
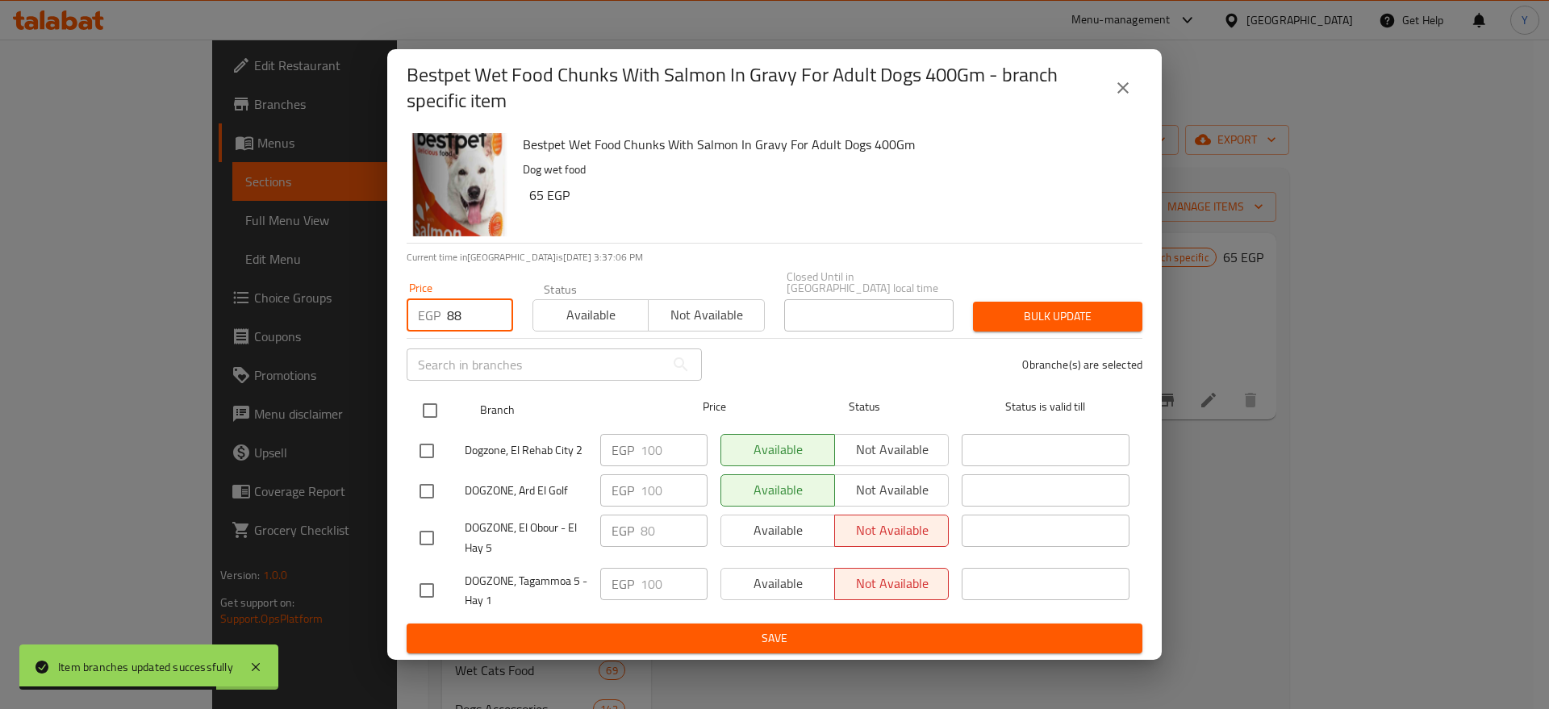
type input "88"
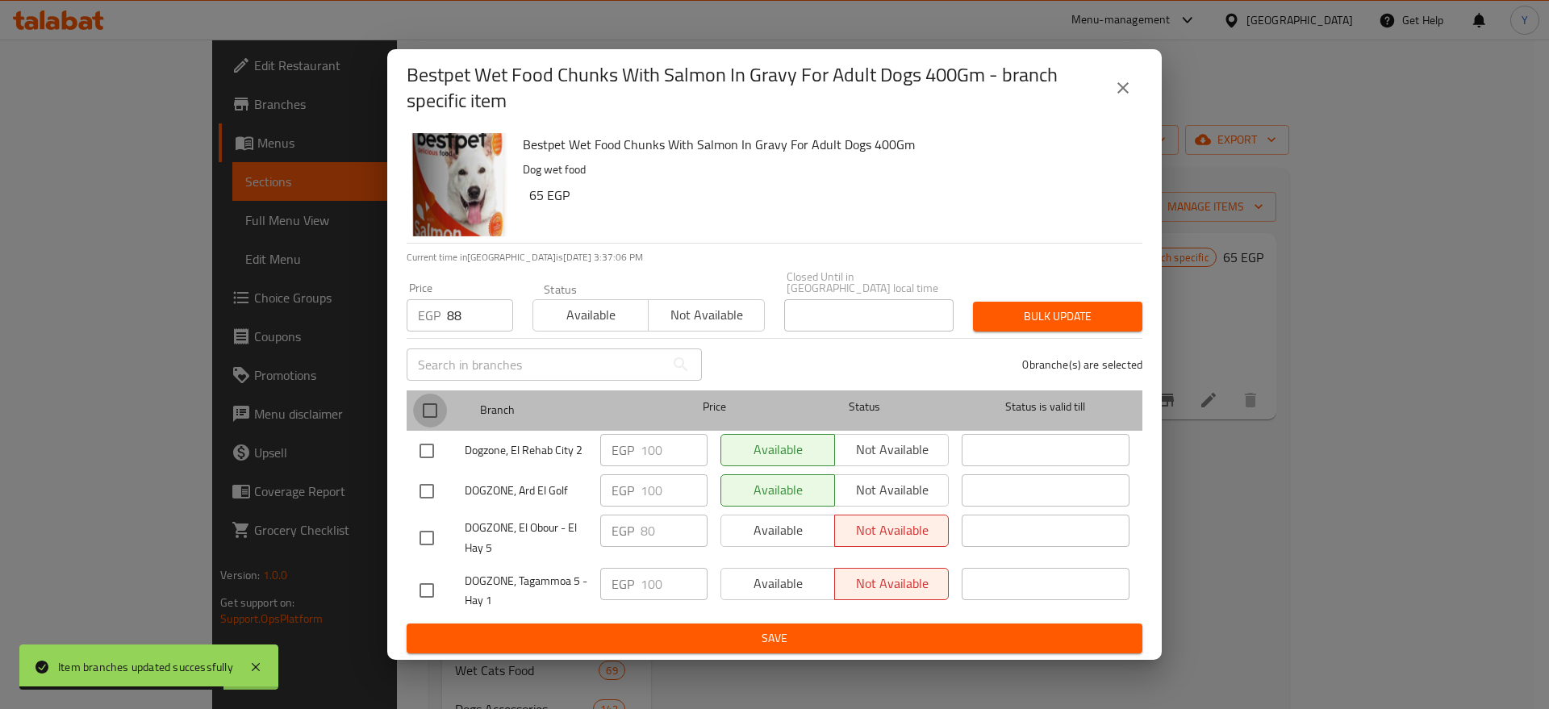
click at [433, 396] on input "checkbox" at bounding box center [430, 411] width 34 height 34
checkbox input "true"
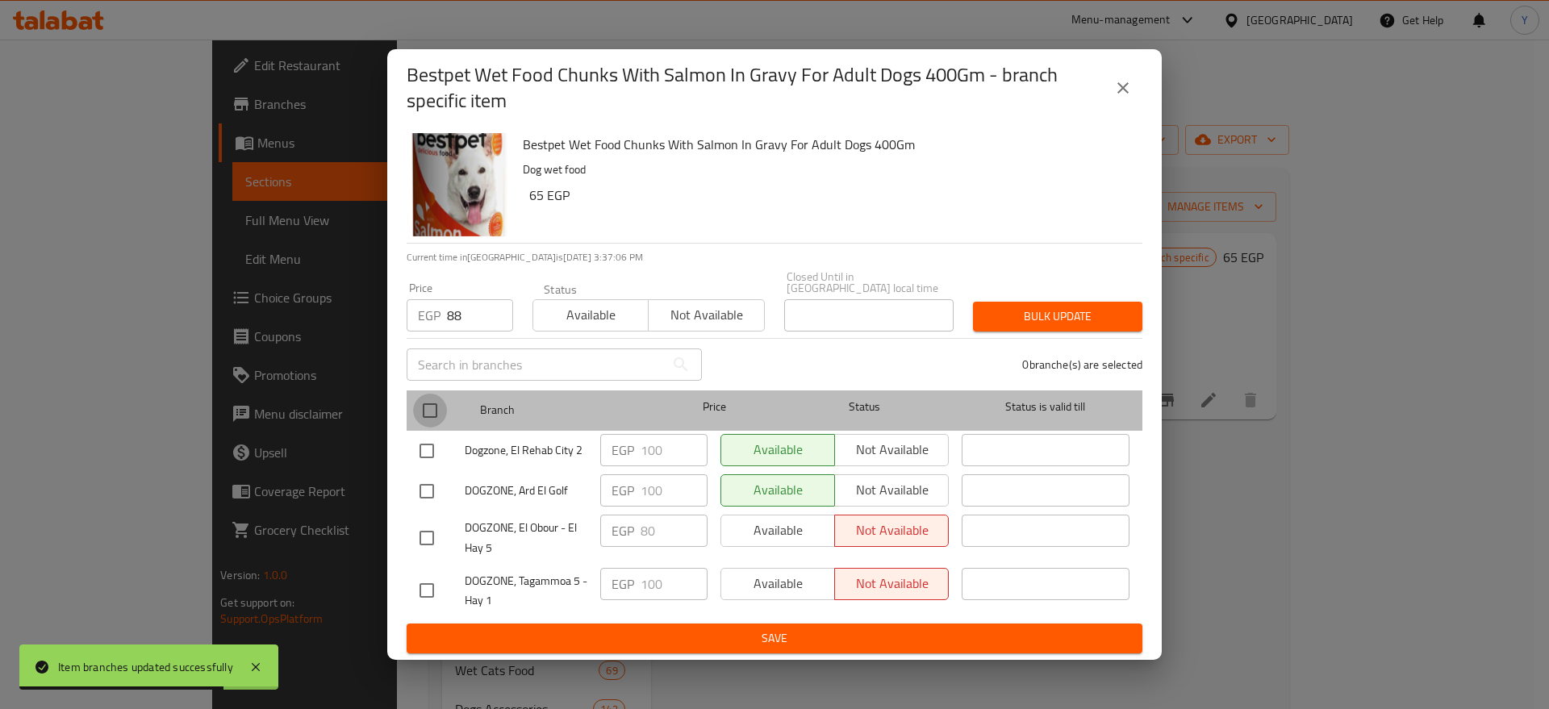
checkbox input "true"
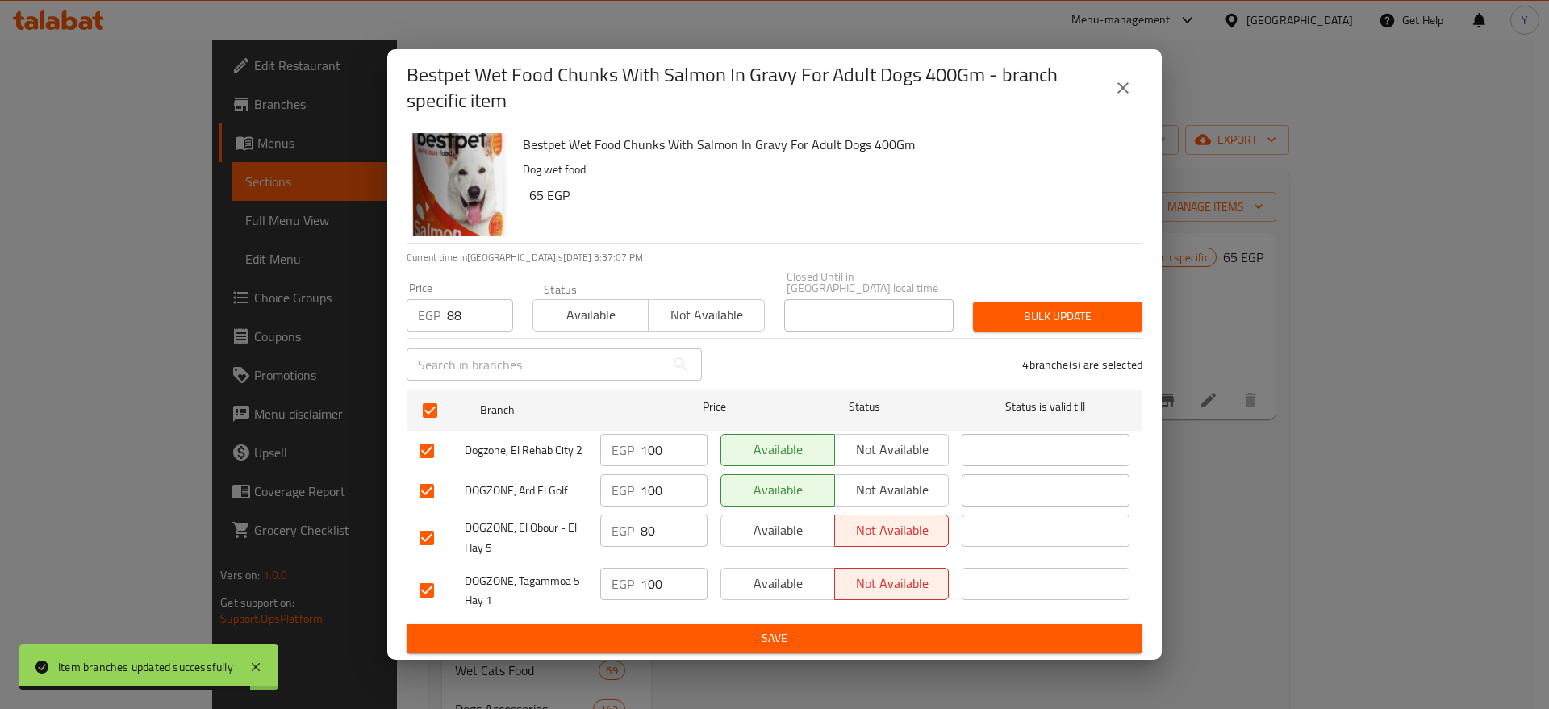
click at [1020, 320] on button "Bulk update" at bounding box center [1057, 317] width 169 height 30
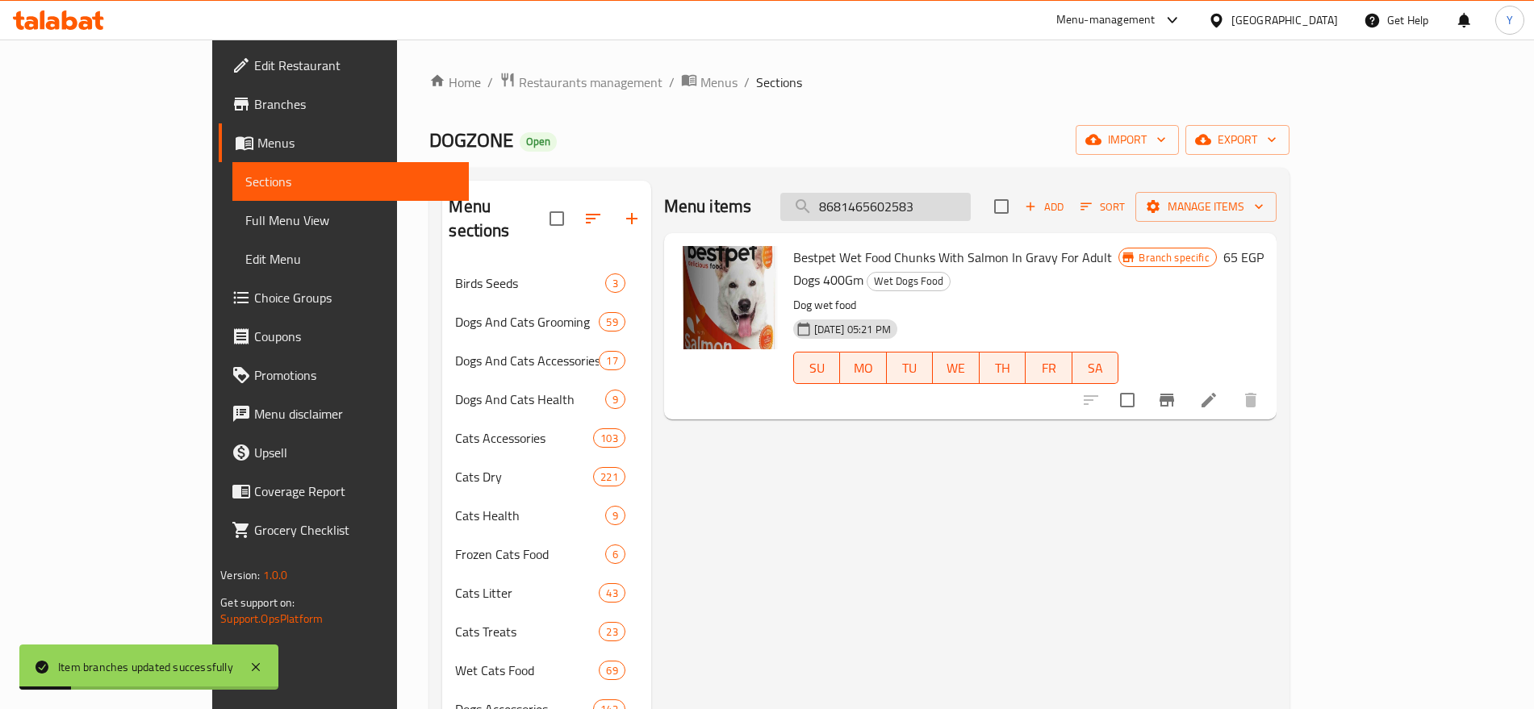
click at [971, 207] on input "8681465602583" at bounding box center [875, 207] width 190 height 28
paste input "21"
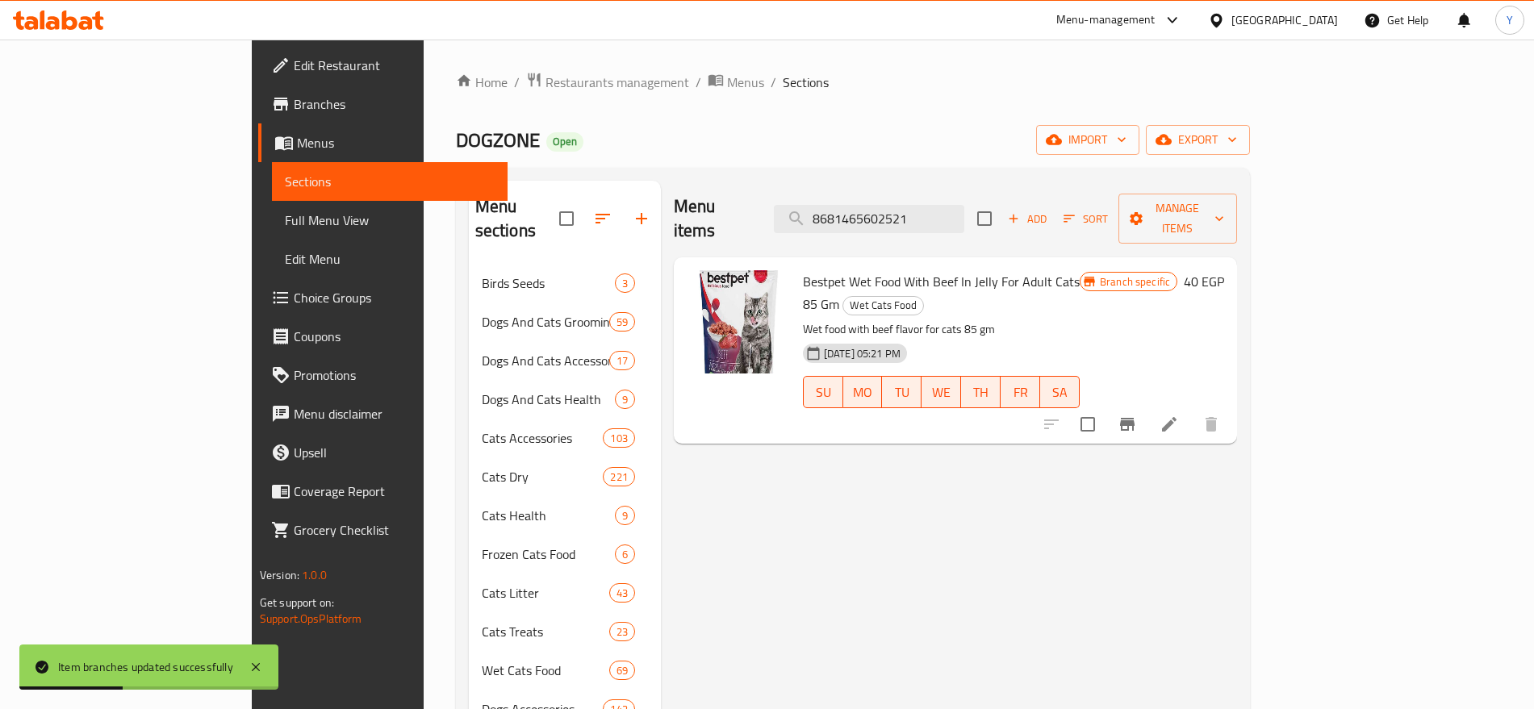
type input "8681465602521"
click at [1135, 418] on icon "Branch-specific-item" at bounding box center [1127, 424] width 15 height 13
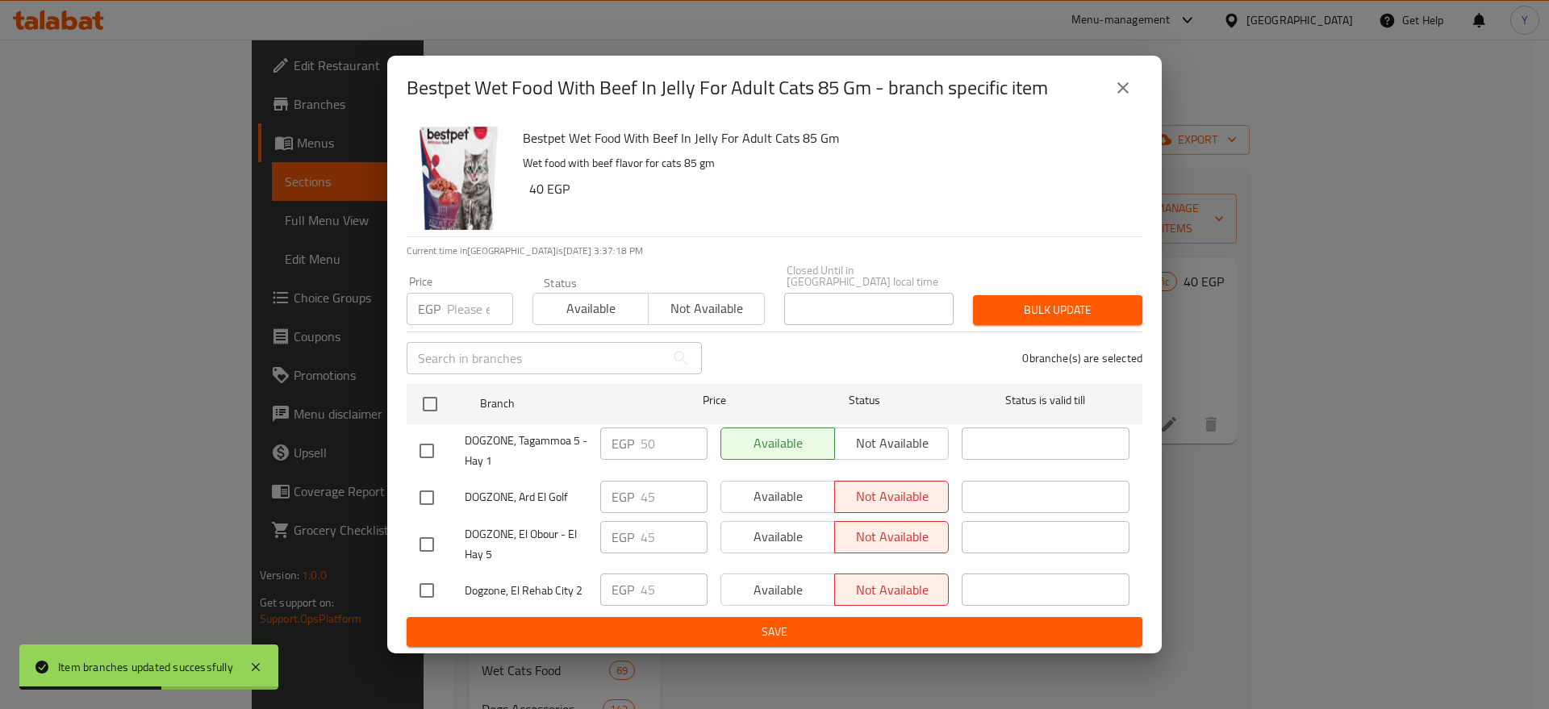
click at [458, 305] on input "number" at bounding box center [480, 309] width 66 height 32
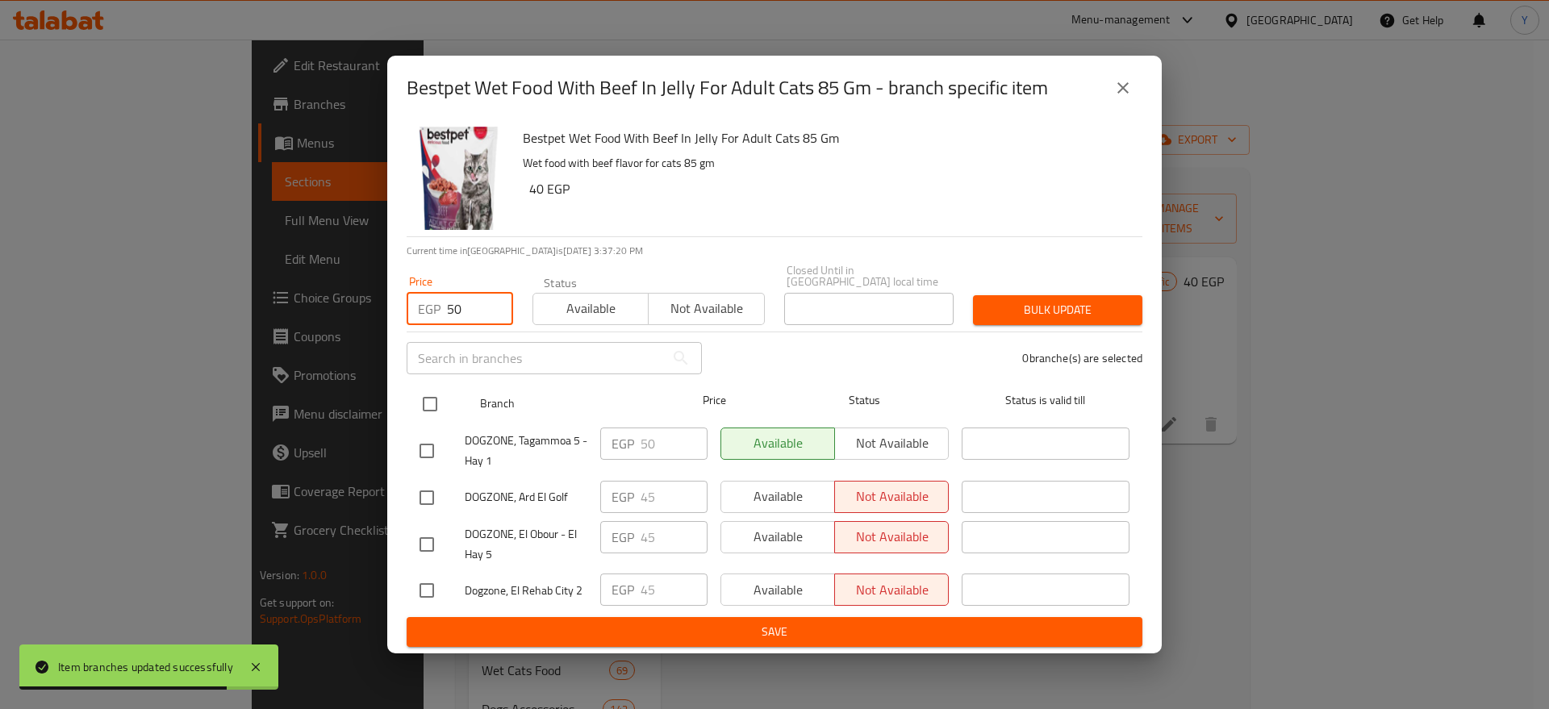
type input "50"
click at [425, 399] on input "checkbox" at bounding box center [430, 404] width 34 height 34
checkbox input "true"
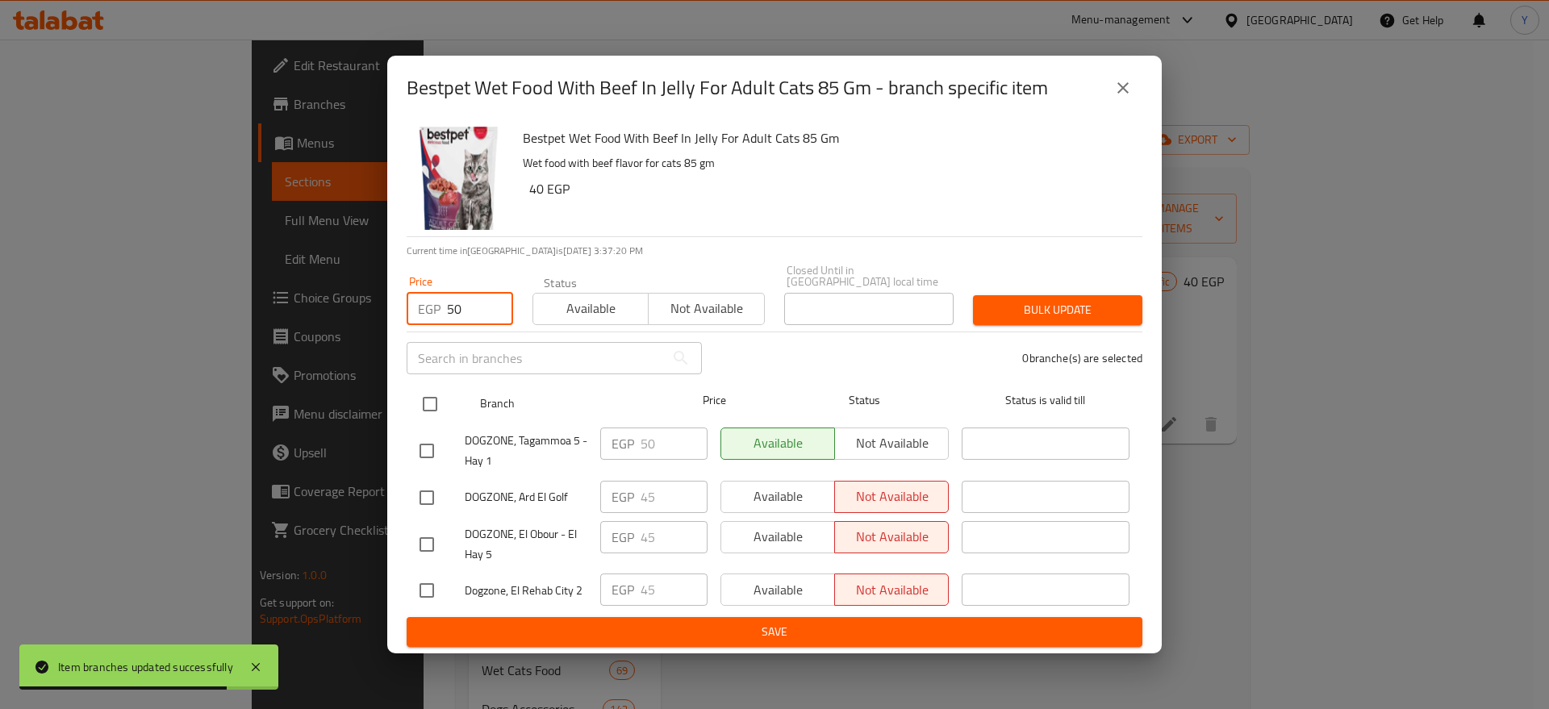
checkbox input "true"
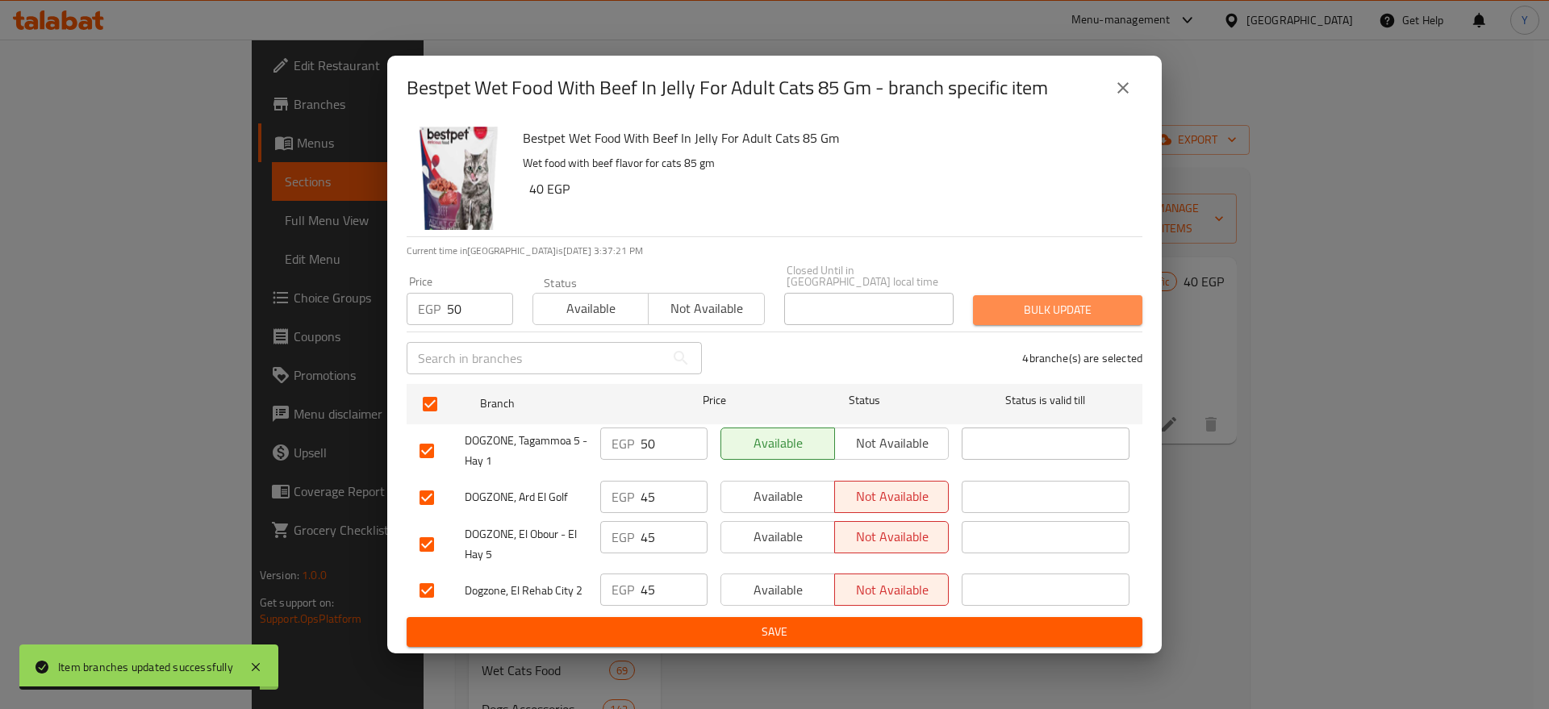
click at [1073, 315] on button "Bulk update" at bounding box center [1057, 310] width 169 height 30
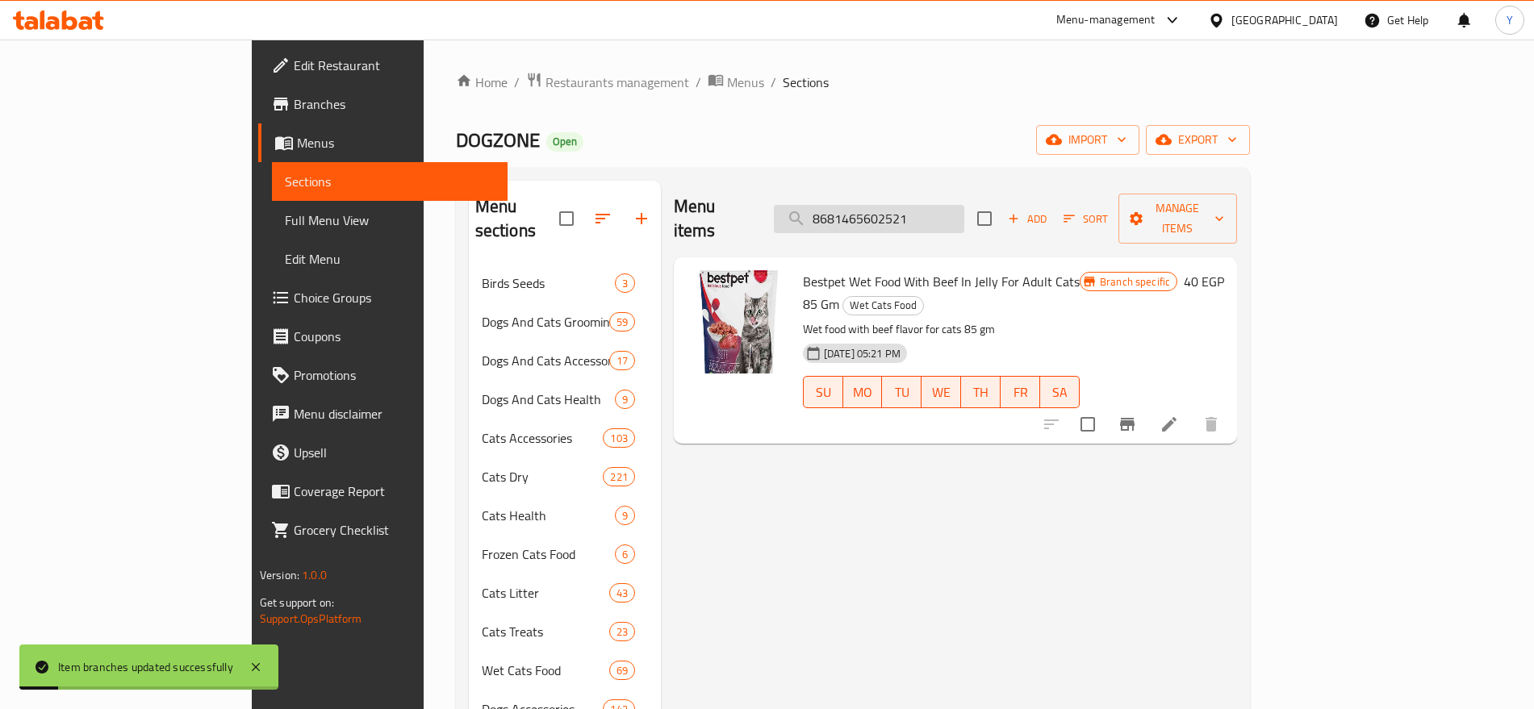
click at [952, 205] on input "8681465602521" at bounding box center [869, 219] width 190 height 28
paste input "07"
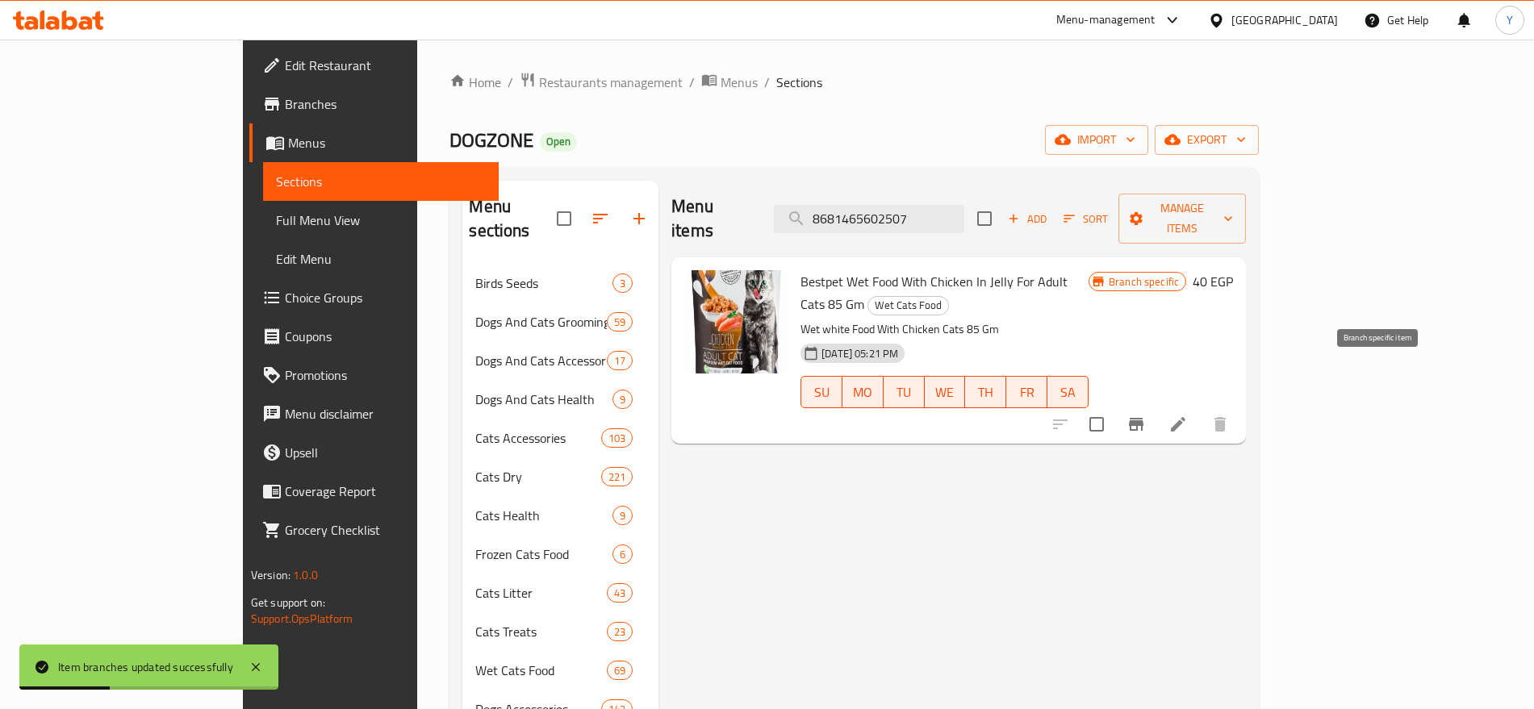
type input "8681465602507"
click at [1146, 415] on icon "Branch-specific-item" at bounding box center [1135, 424] width 19 height 19
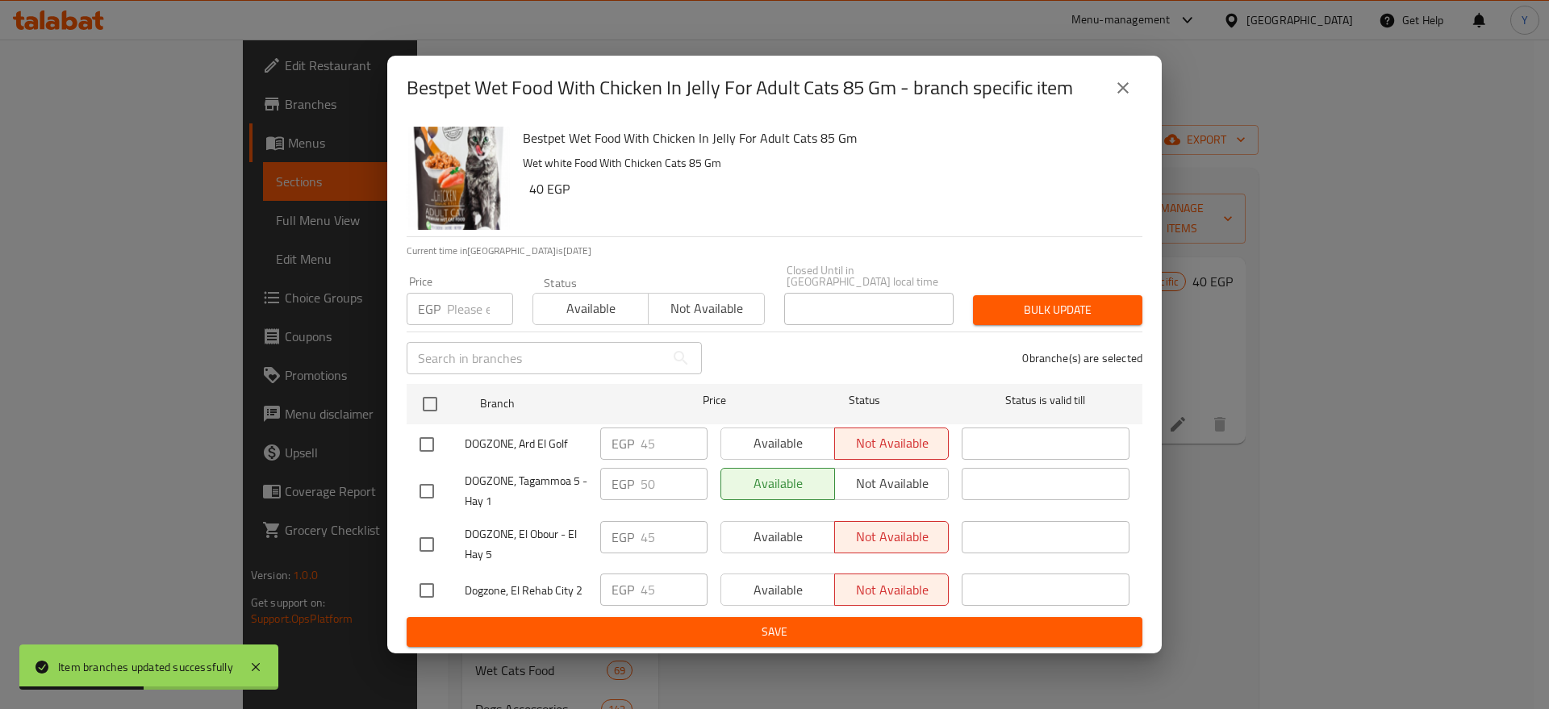
click at [458, 303] on input "number" at bounding box center [480, 309] width 66 height 32
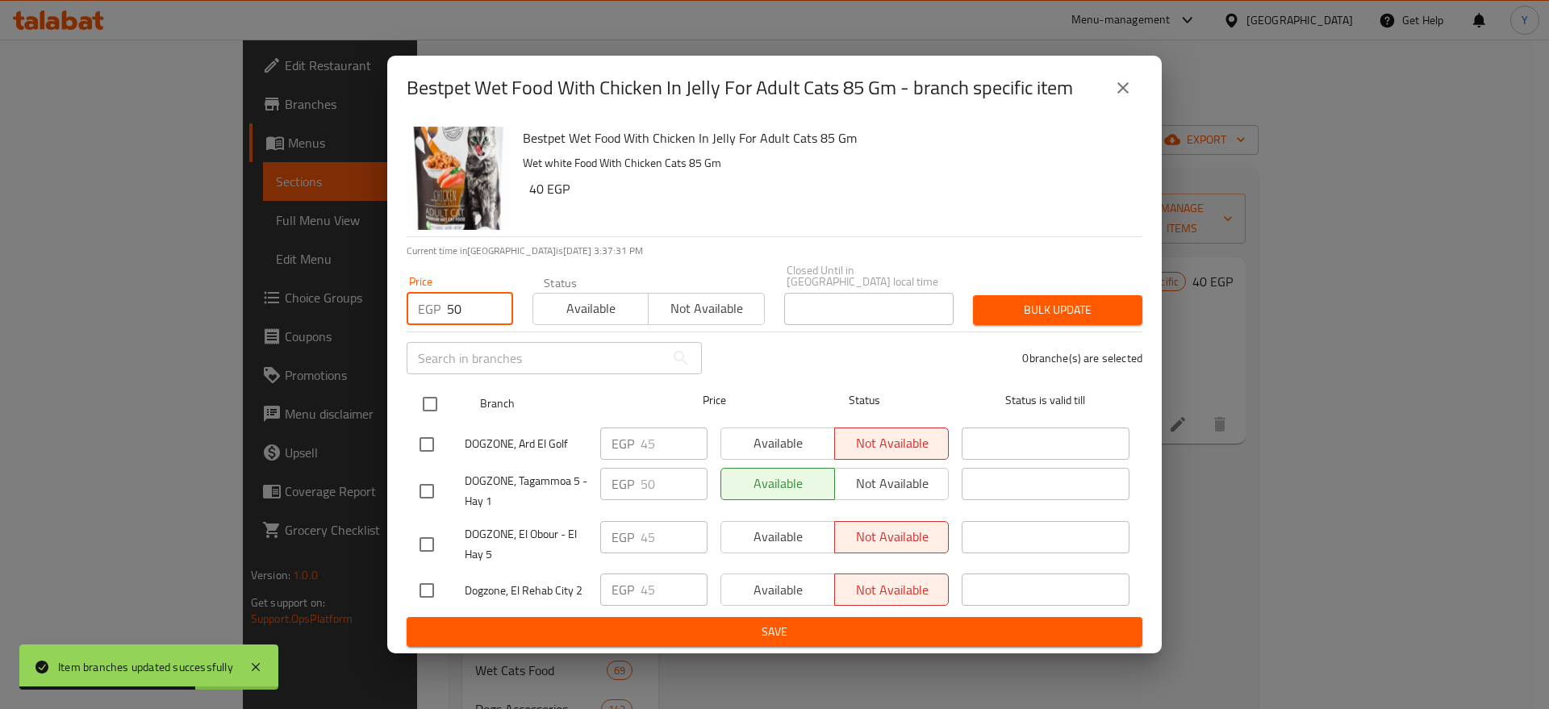
type input "50"
click at [434, 398] on input "checkbox" at bounding box center [430, 404] width 34 height 34
checkbox input "true"
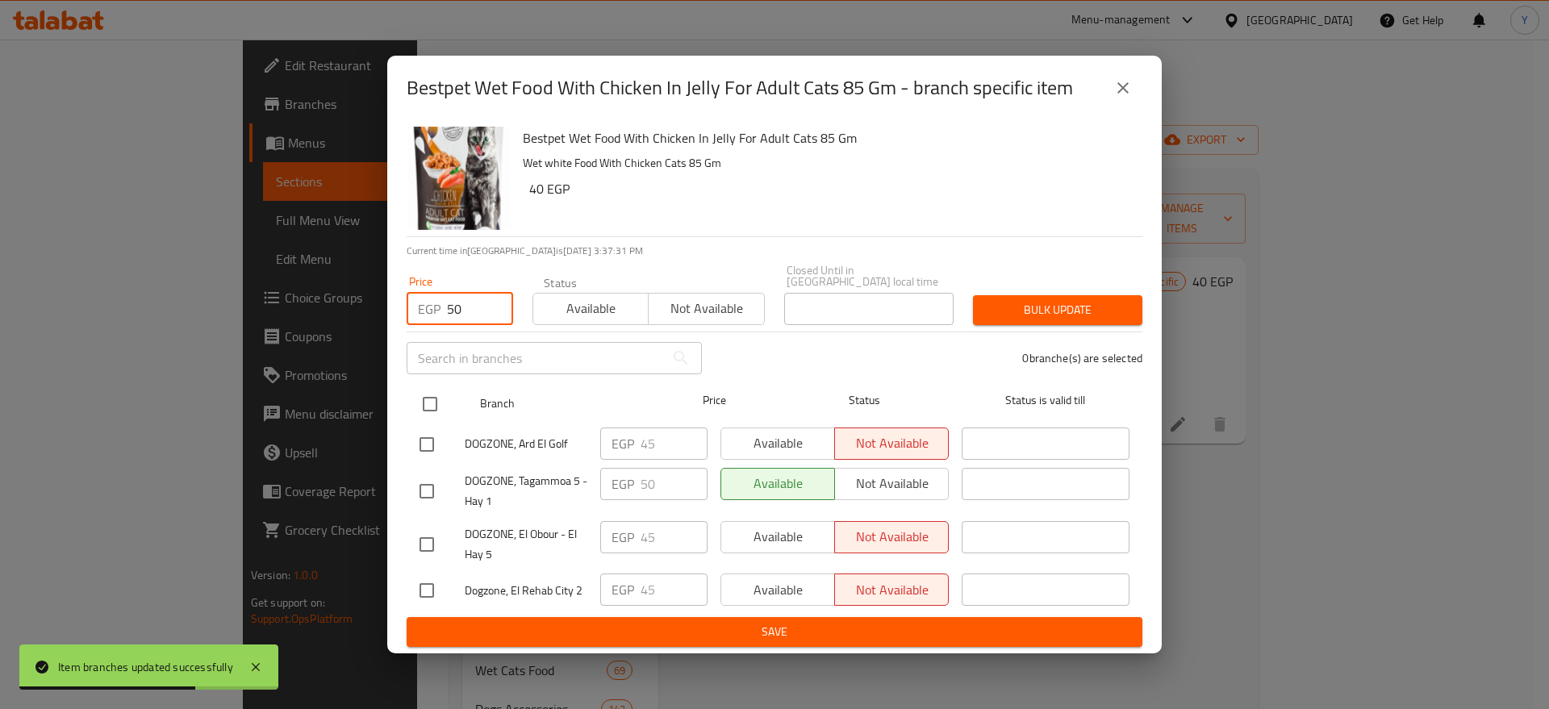
checkbox input "true"
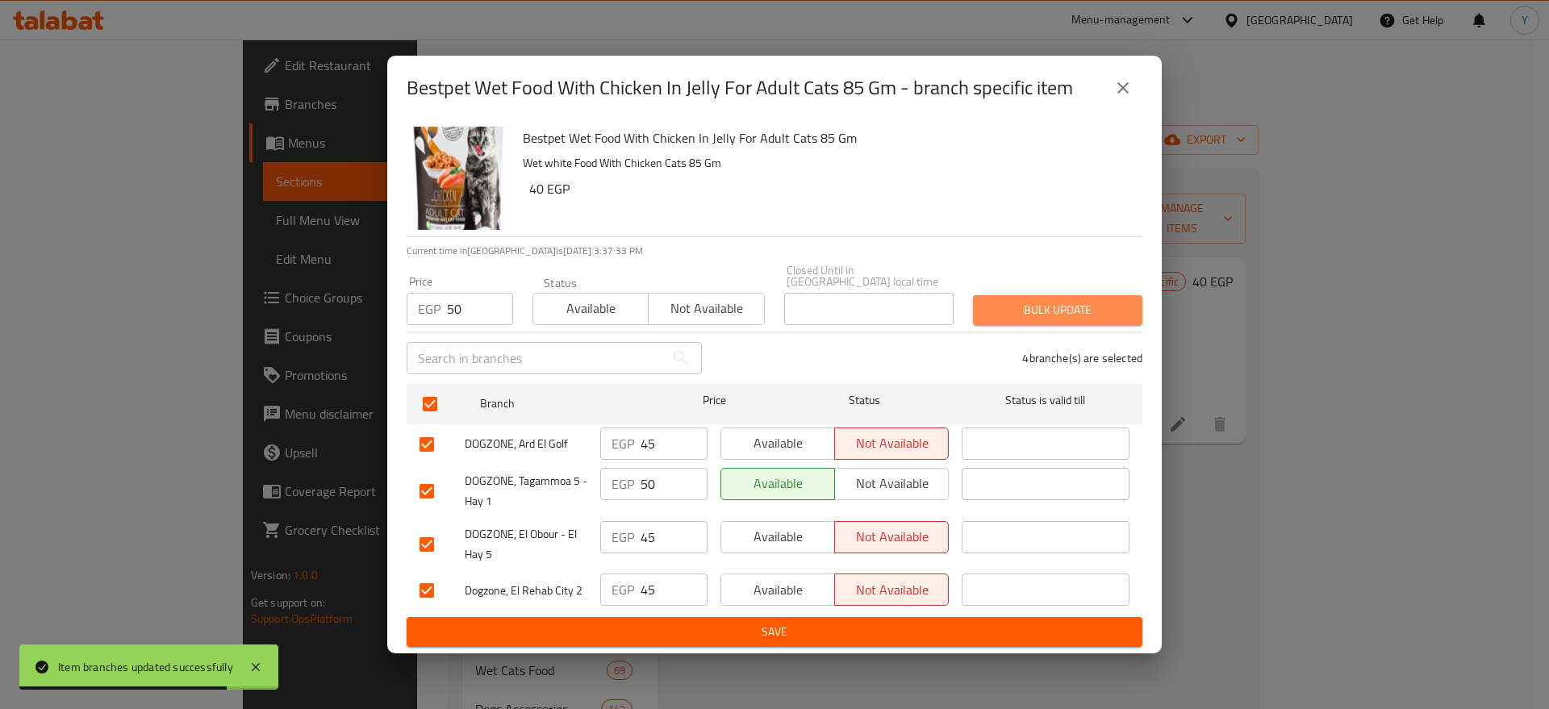
click at [1044, 300] on span "Bulk update" at bounding box center [1058, 310] width 144 height 20
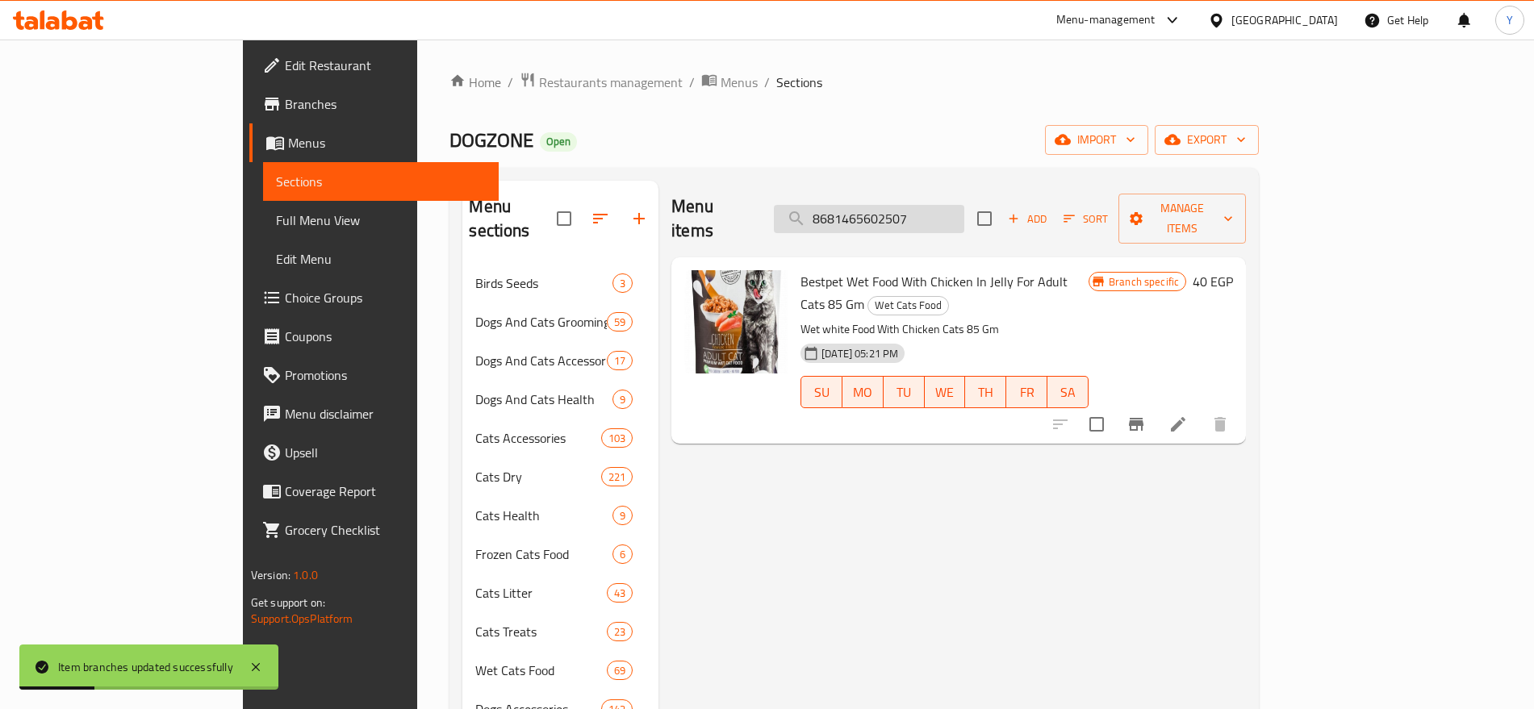
click at [930, 215] on input "8681465602507" at bounding box center [869, 219] width 190 height 28
paste input "1142"
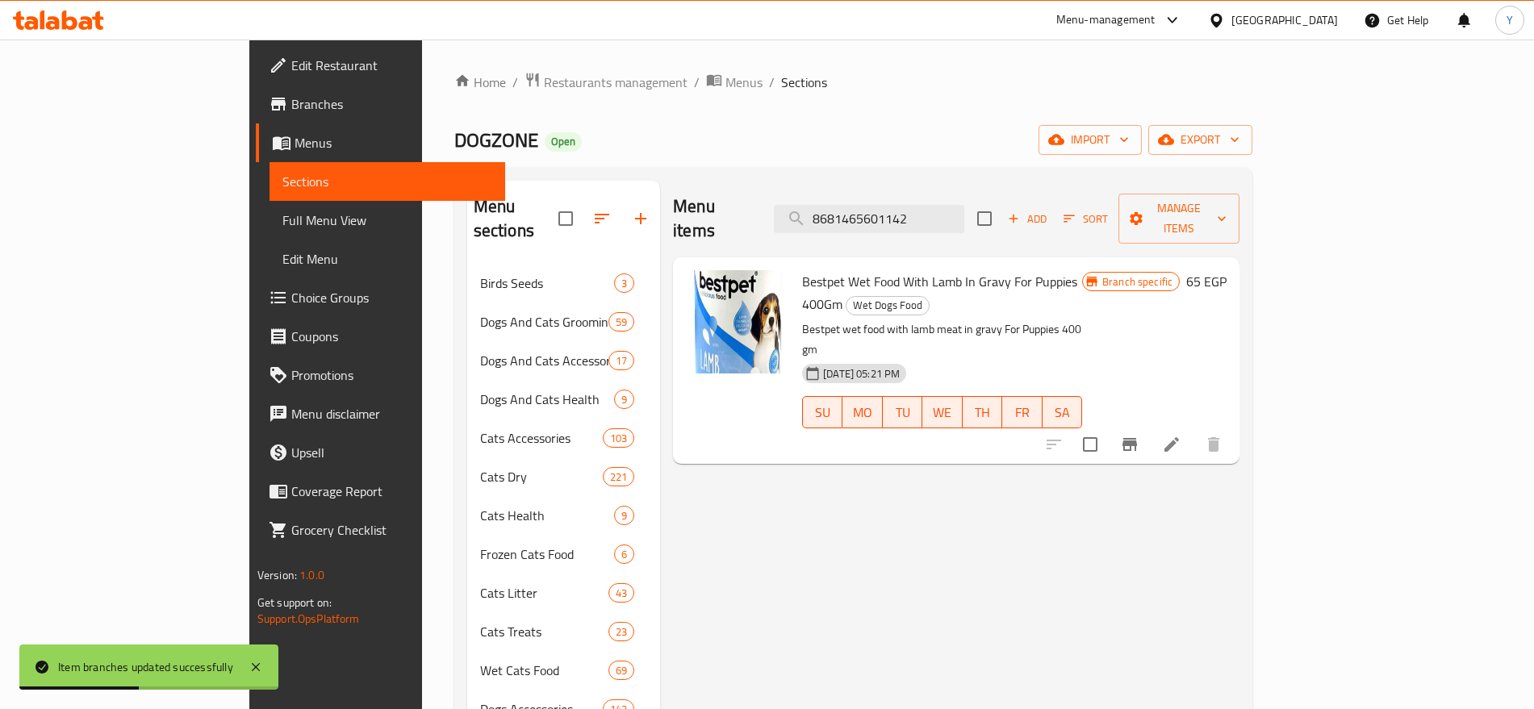
type input "8681465601142"
click at [1137, 438] on icon "Branch-specific-item" at bounding box center [1129, 444] width 15 height 13
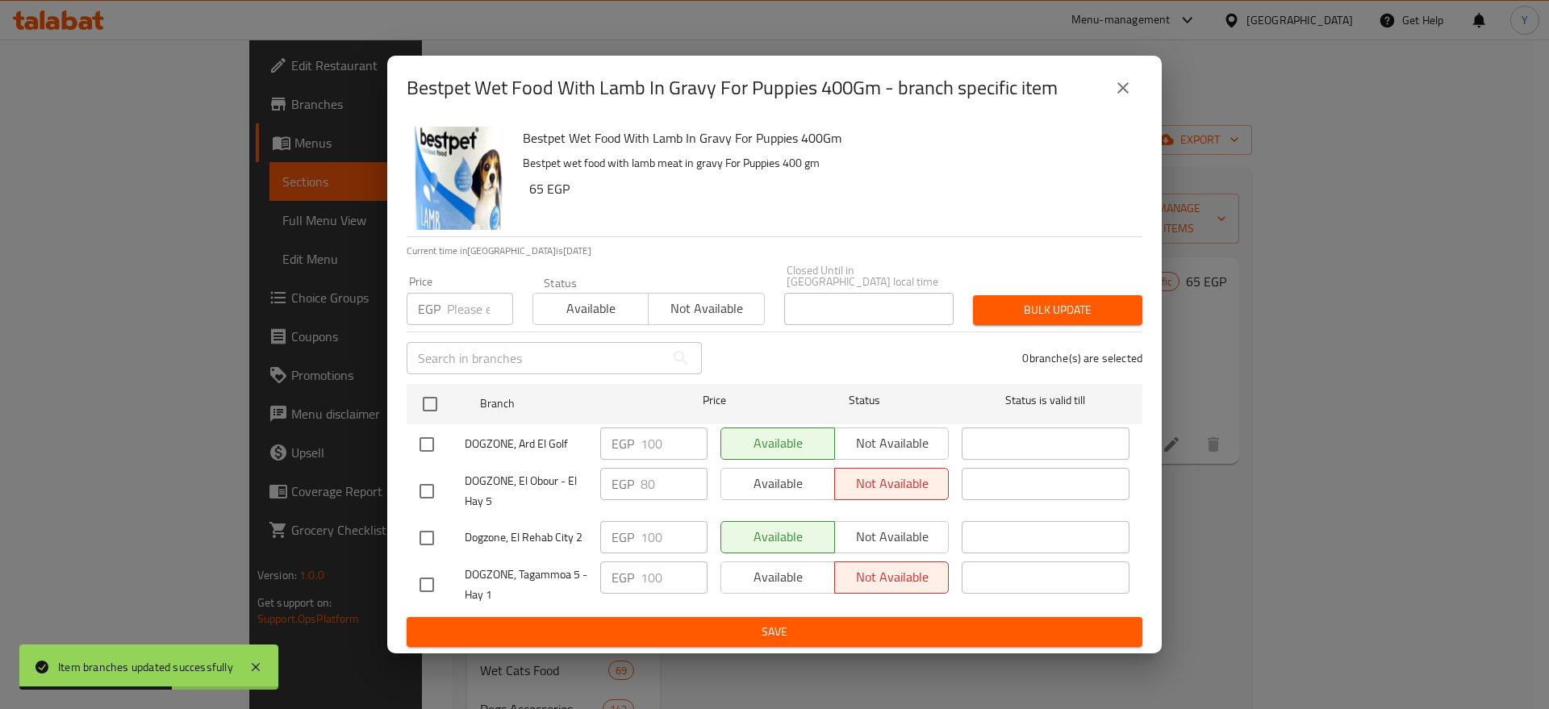
click at [460, 305] on input "number" at bounding box center [480, 309] width 66 height 32
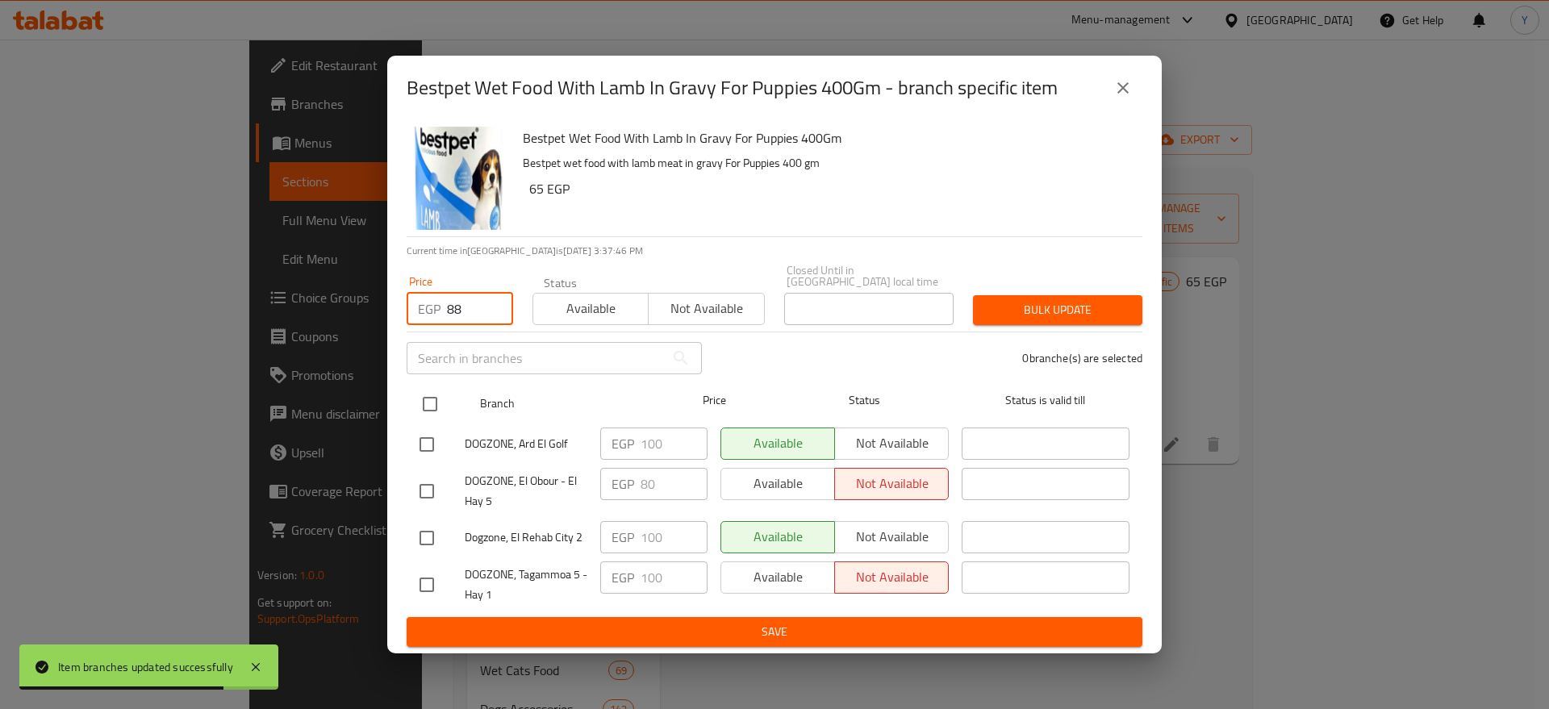
type input "88"
click at [441, 388] on input "checkbox" at bounding box center [430, 404] width 34 height 34
checkbox input "true"
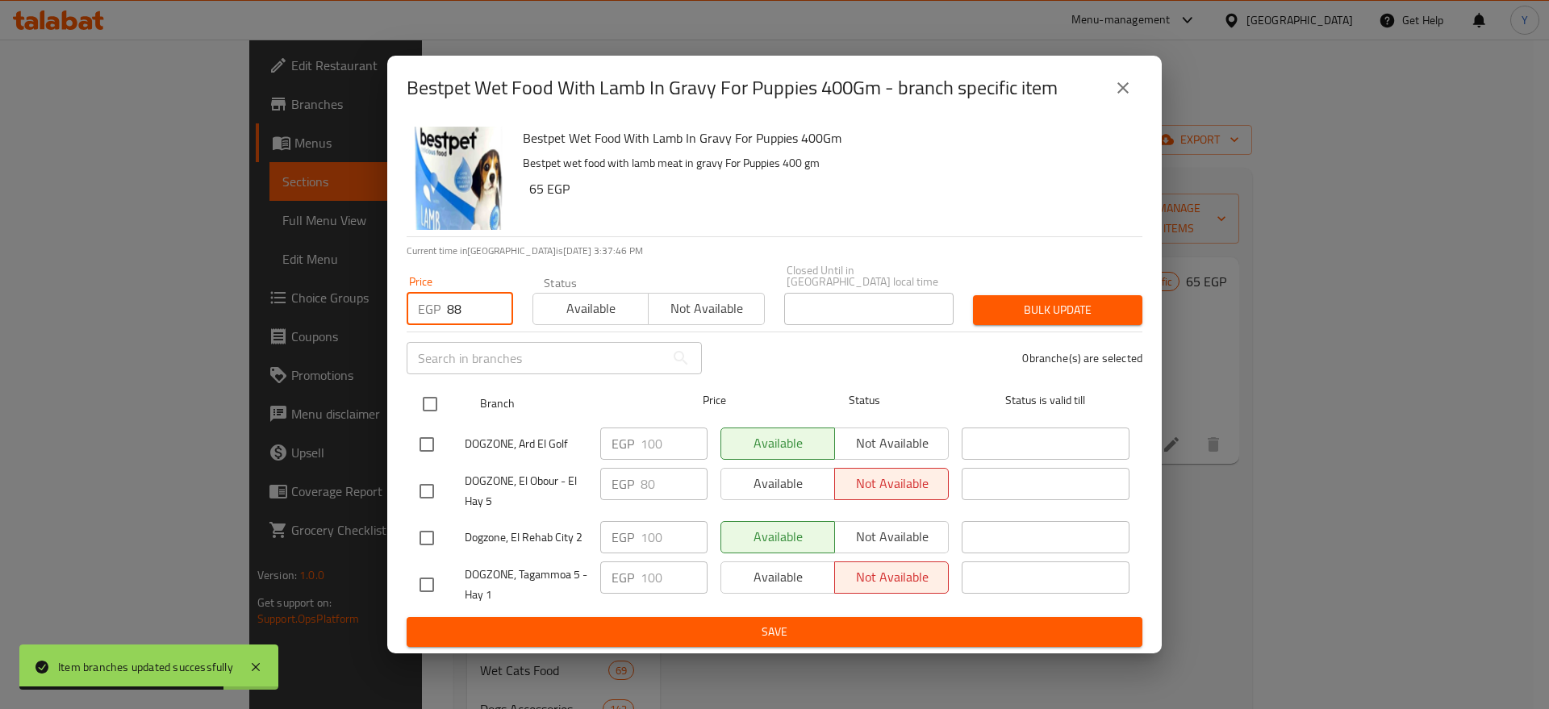
checkbox input "true"
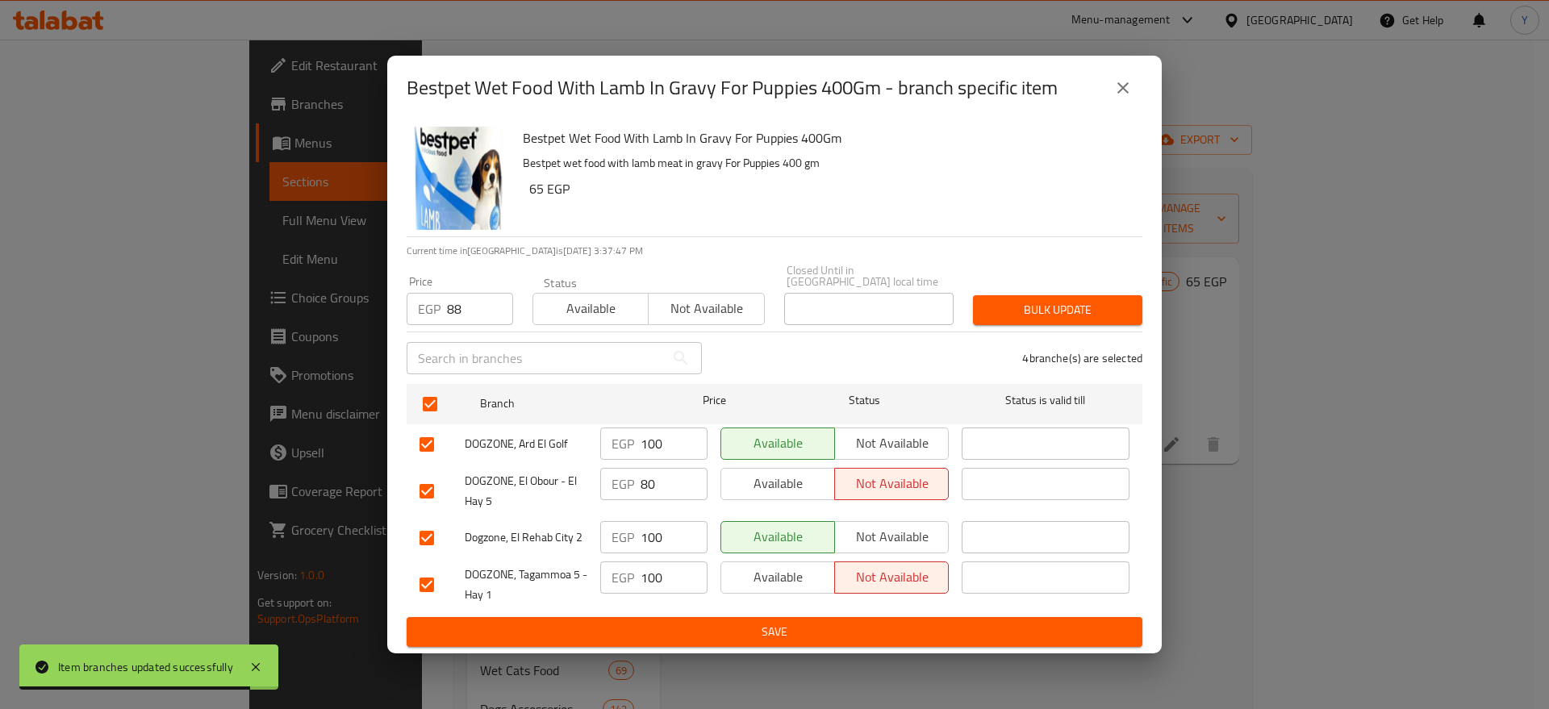
click at [1010, 306] on span "Bulk update" at bounding box center [1058, 310] width 144 height 20
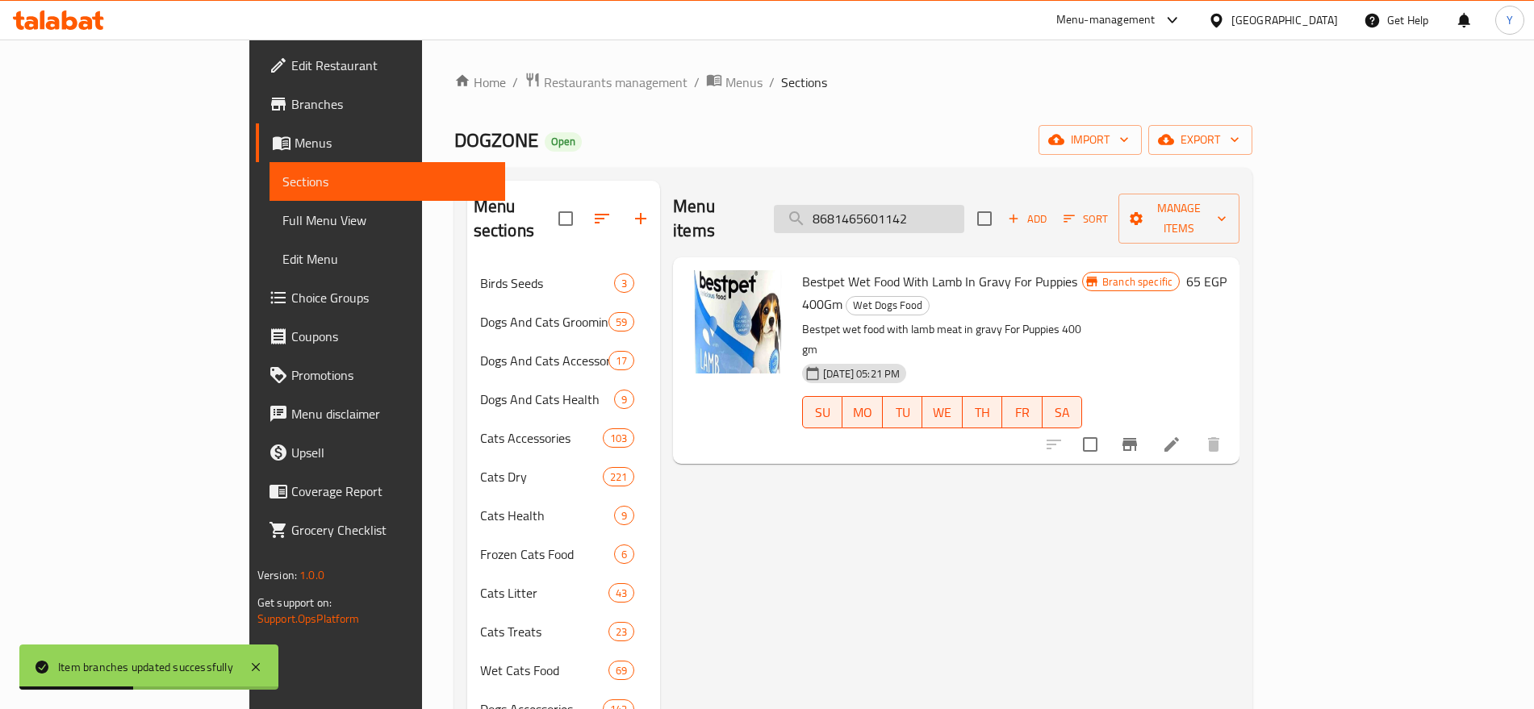
click at [964, 205] on input "8681465601142" at bounding box center [869, 219] width 190 height 28
paste input "2729"
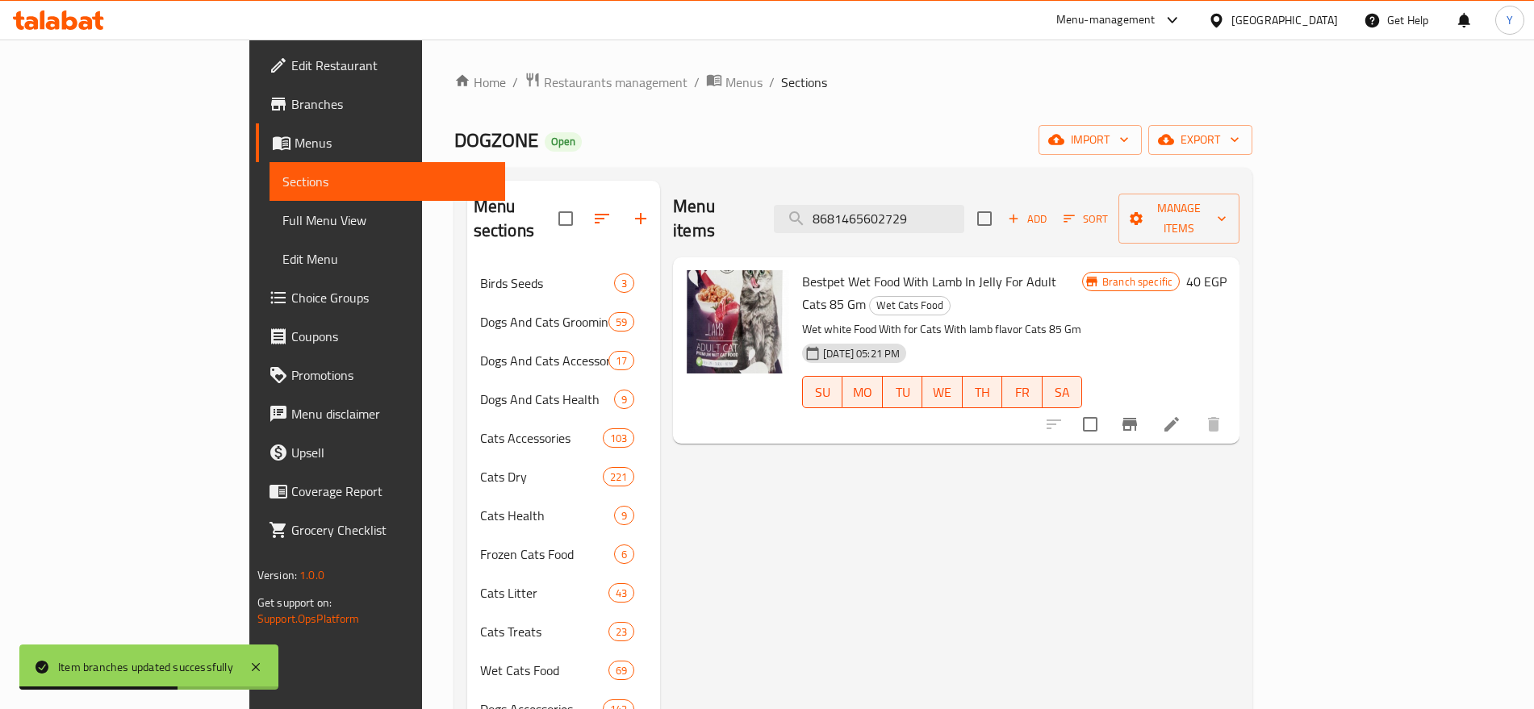
type input "8681465602729"
click at [1139, 415] on icon "Branch-specific-item" at bounding box center [1129, 424] width 19 height 19
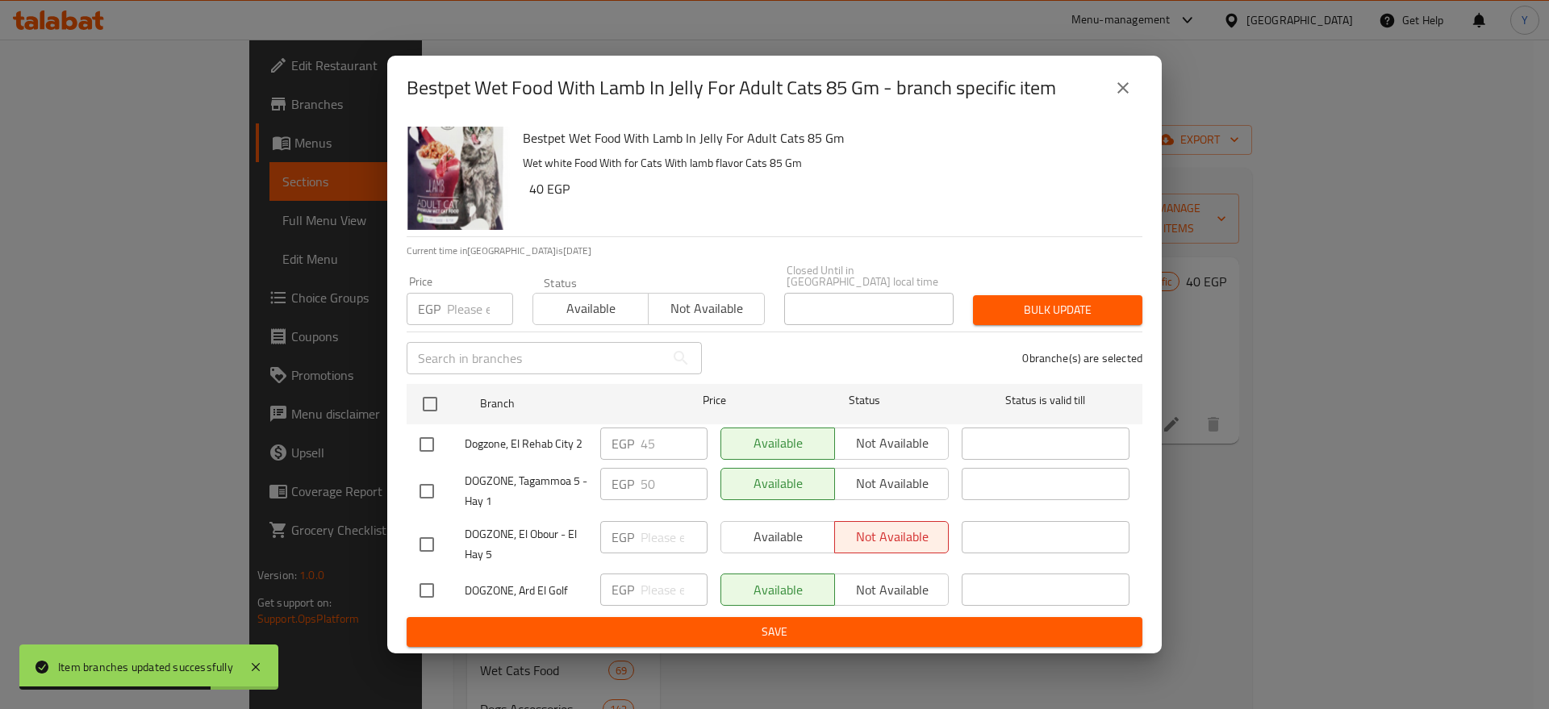
click at [462, 311] on input "number" at bounding box center [480, 309] width 66 height 32
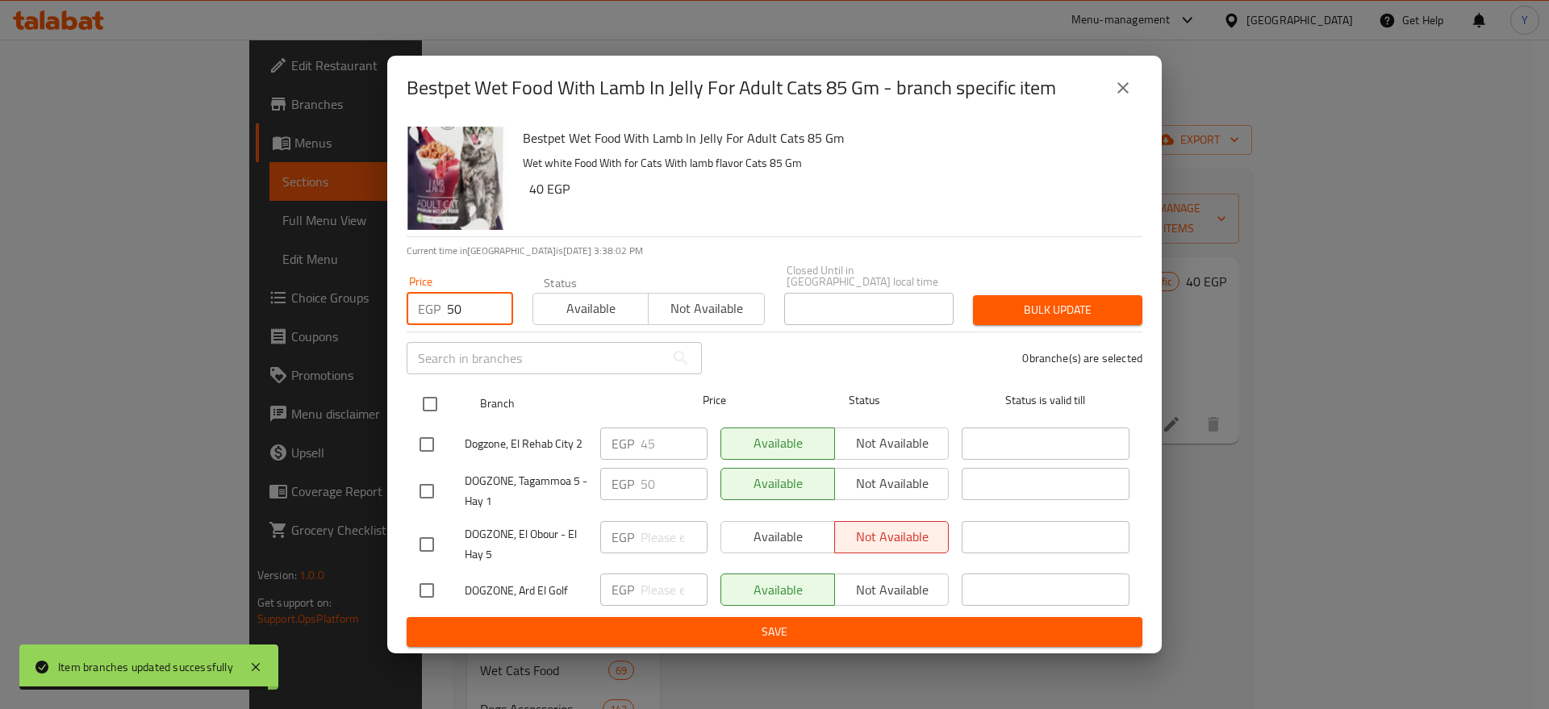
type input "50"
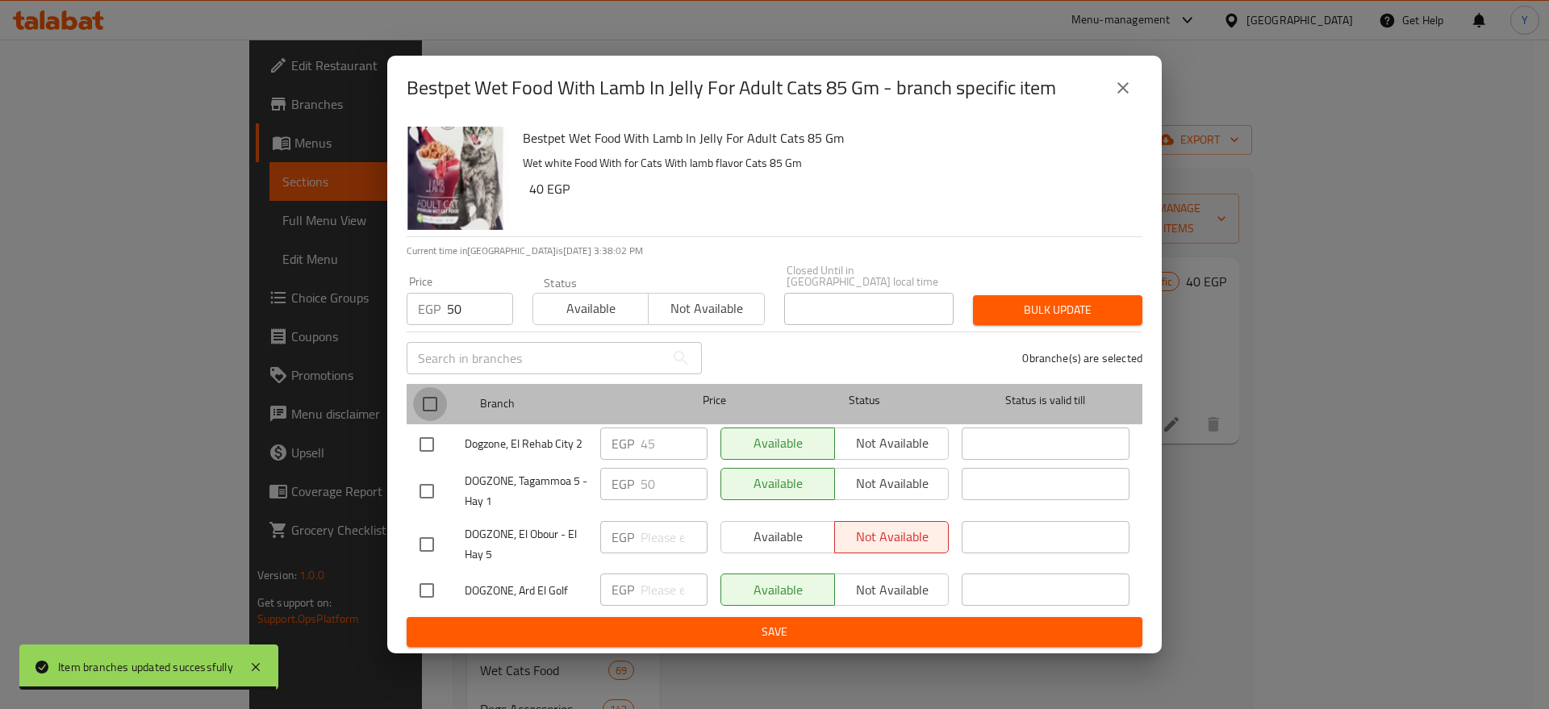
click at [439, 395] on input "checkbox" at bounding box center [430, 404] width 34 height 34
checkbox input "true"
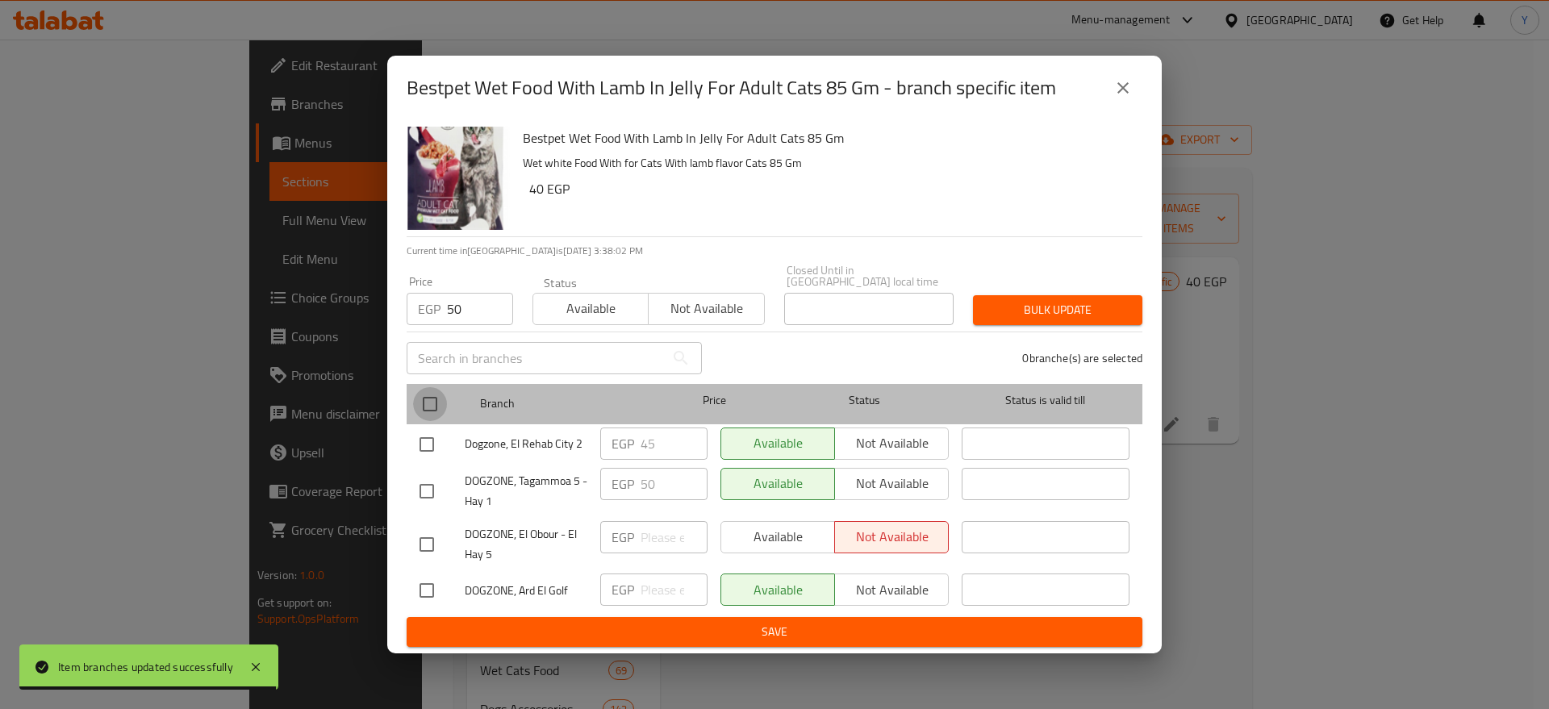
checkbox input "true"
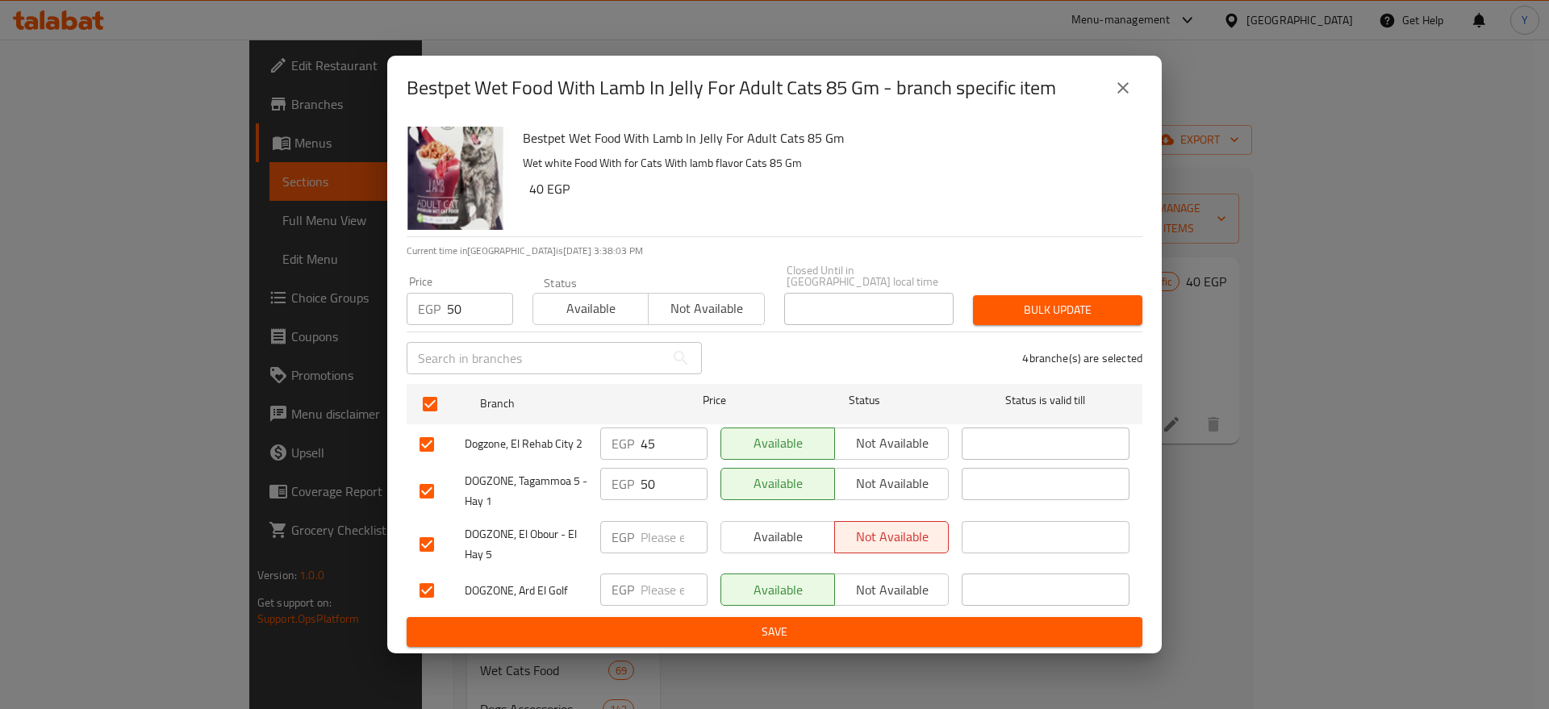
click at [997, 307] on span "Bulk update" at bounding box center [1058, 310] width 144 height 20
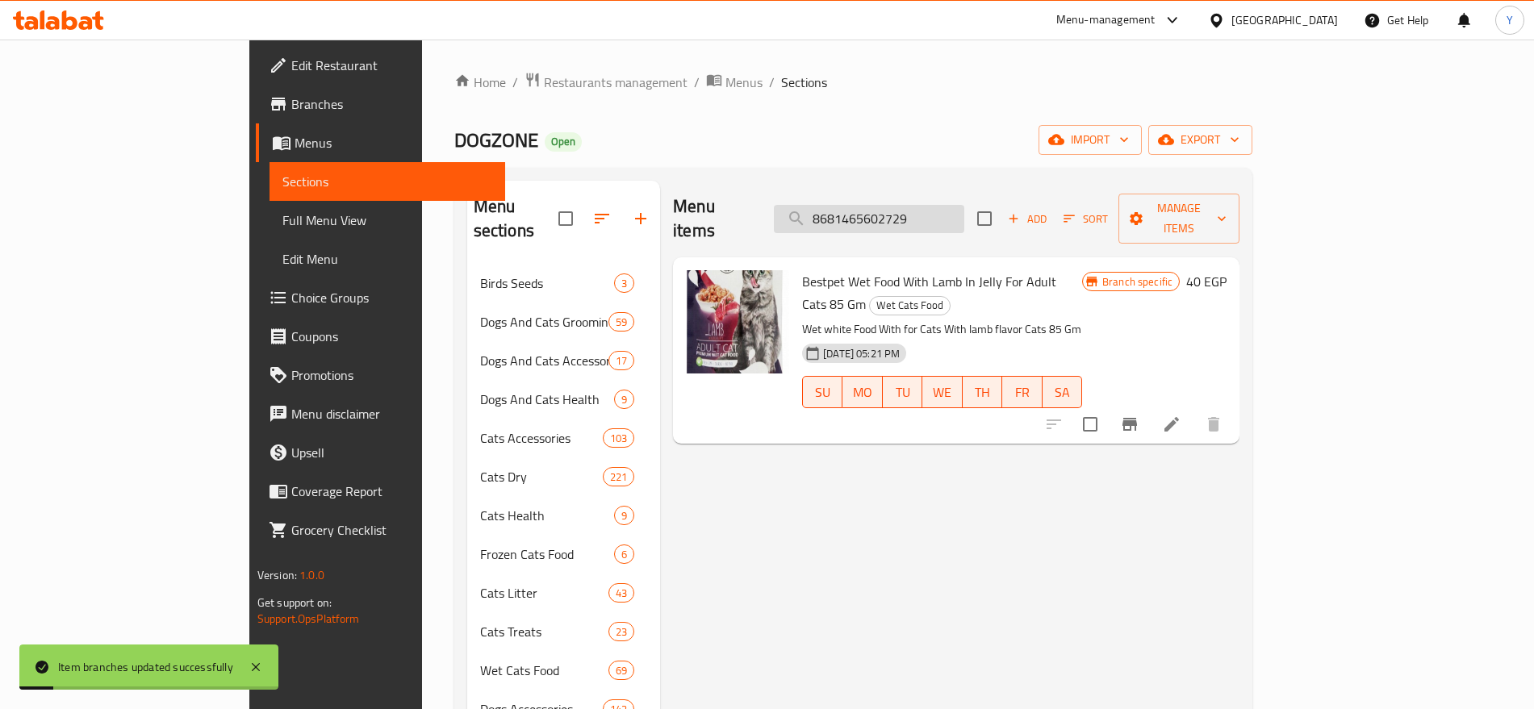
click at [960, 205] on input "8681465602729" at bounding box center [869, 219] width 190 height 28
paste input "1166"
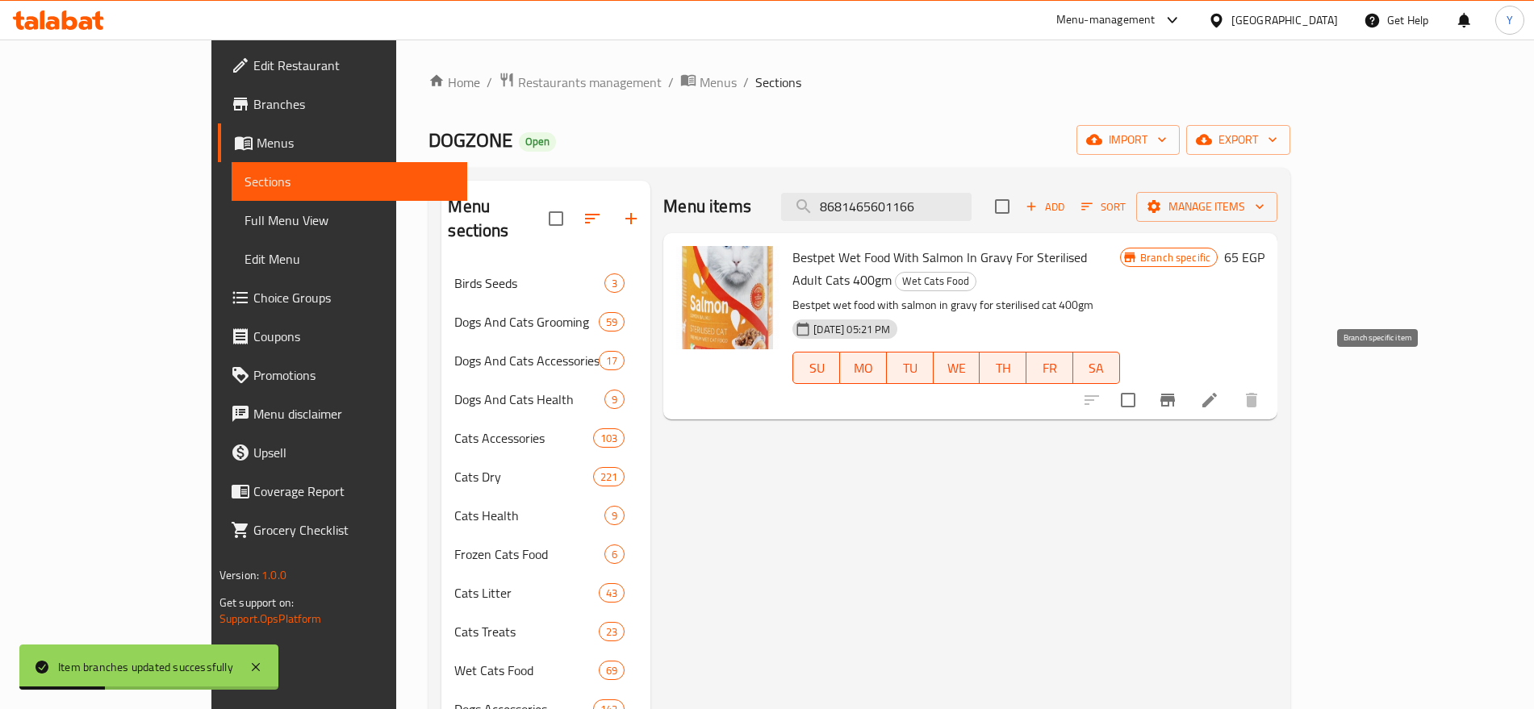
type input "8681465601166"
click at [1177, 391] on icon "Branch-specific-item" at bounding box center [1167, 400] width 19 height 19
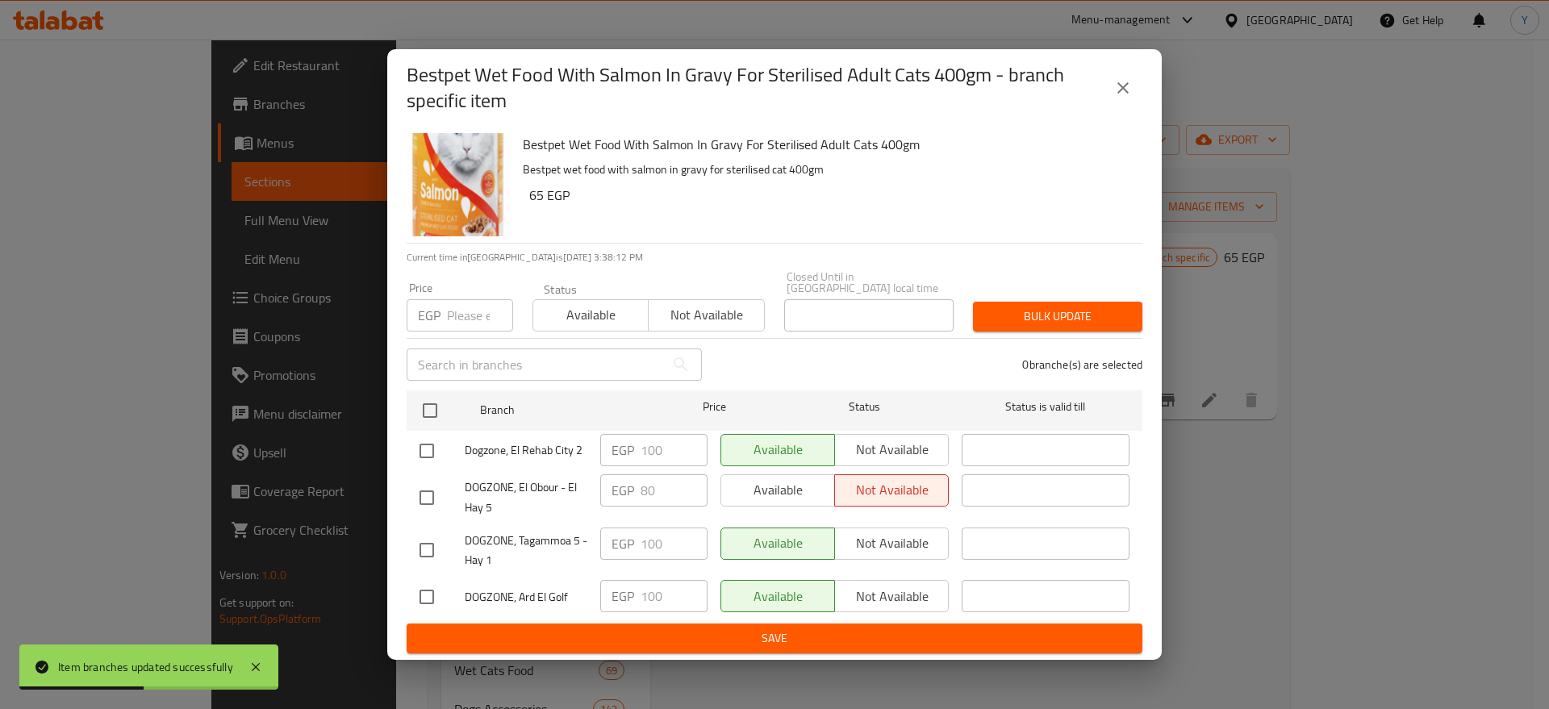
click at [461, 307] on input "number" at bounding box center [480, 315] width 66 height 32
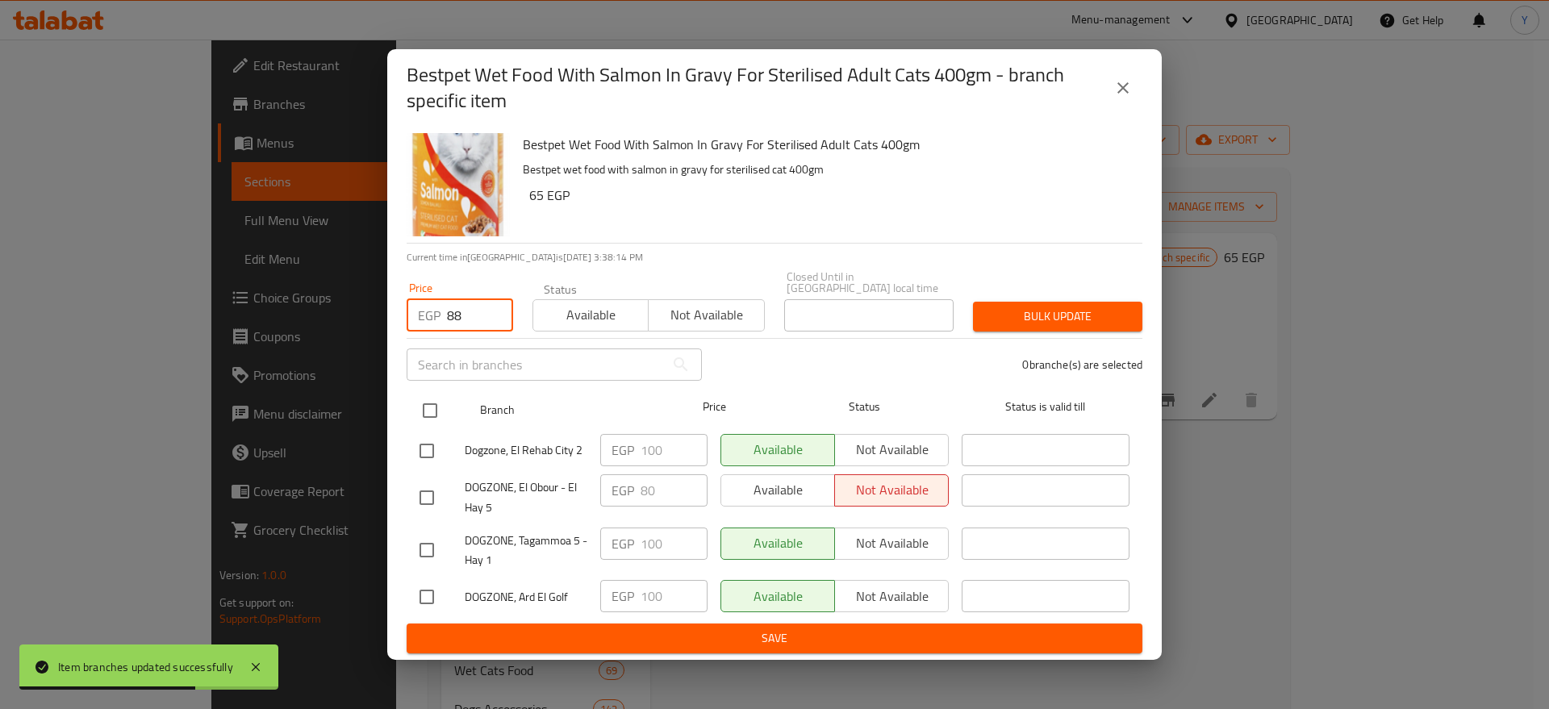
type input "88"
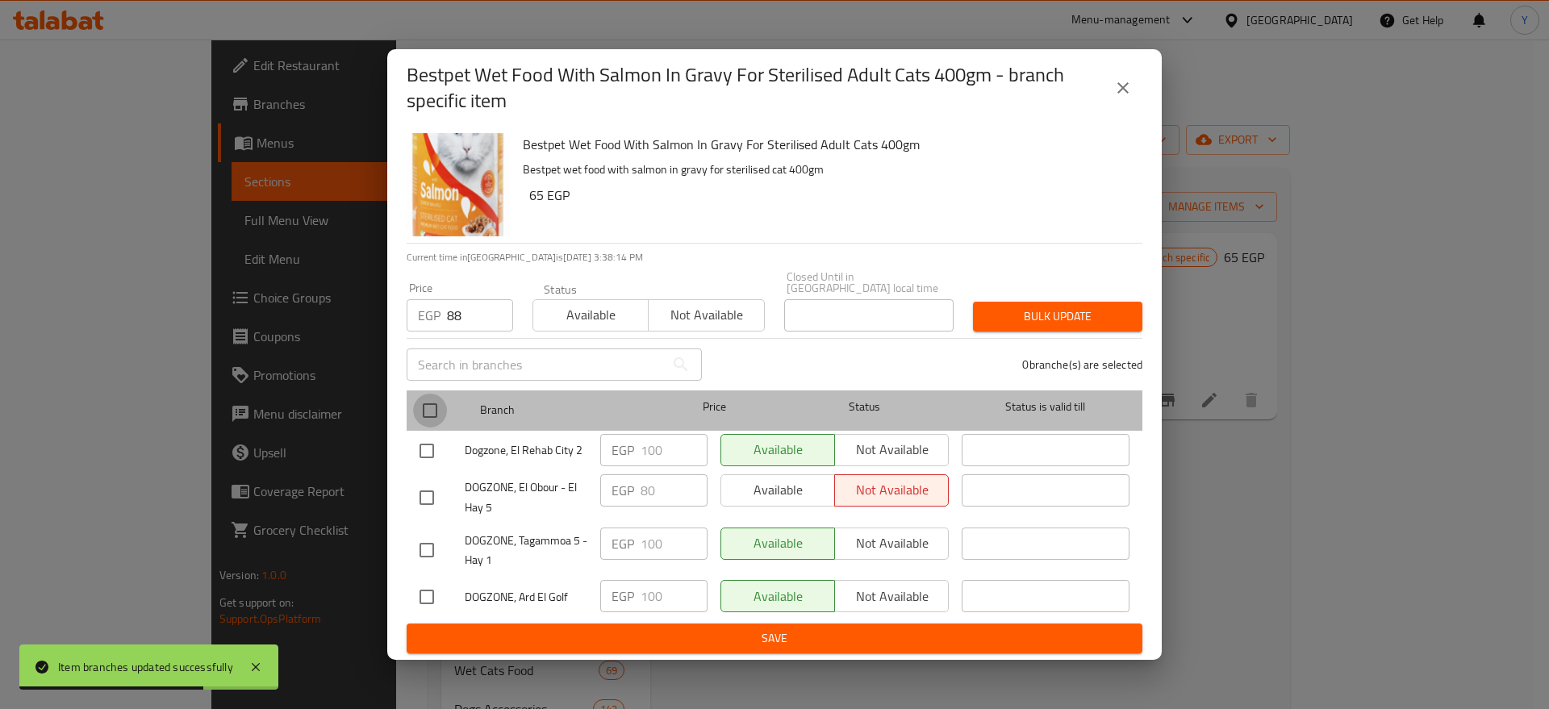
click at [430, 401] on input "checkbox" at bounding box center [430, 411] width 34 height 34
checkbox input "true"
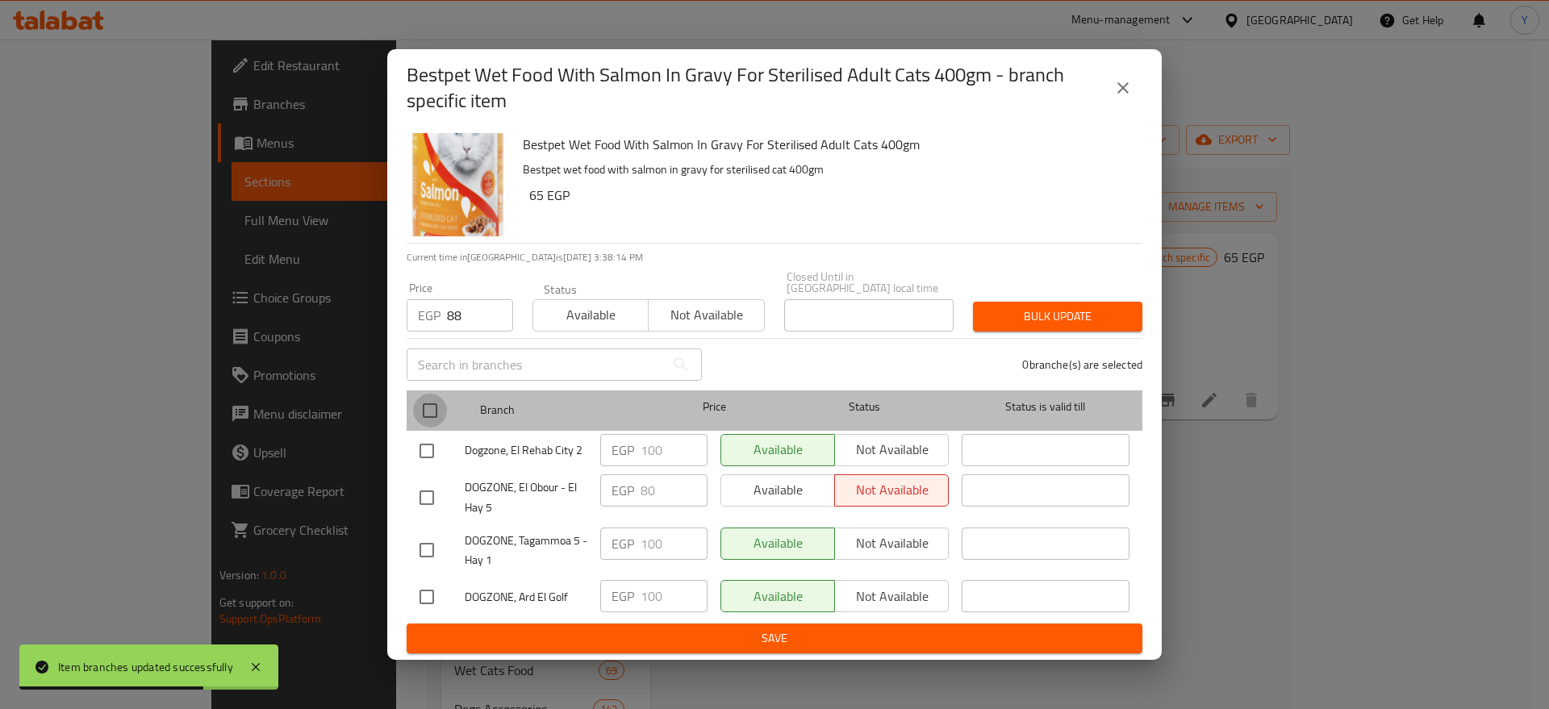
checkbox input "true"
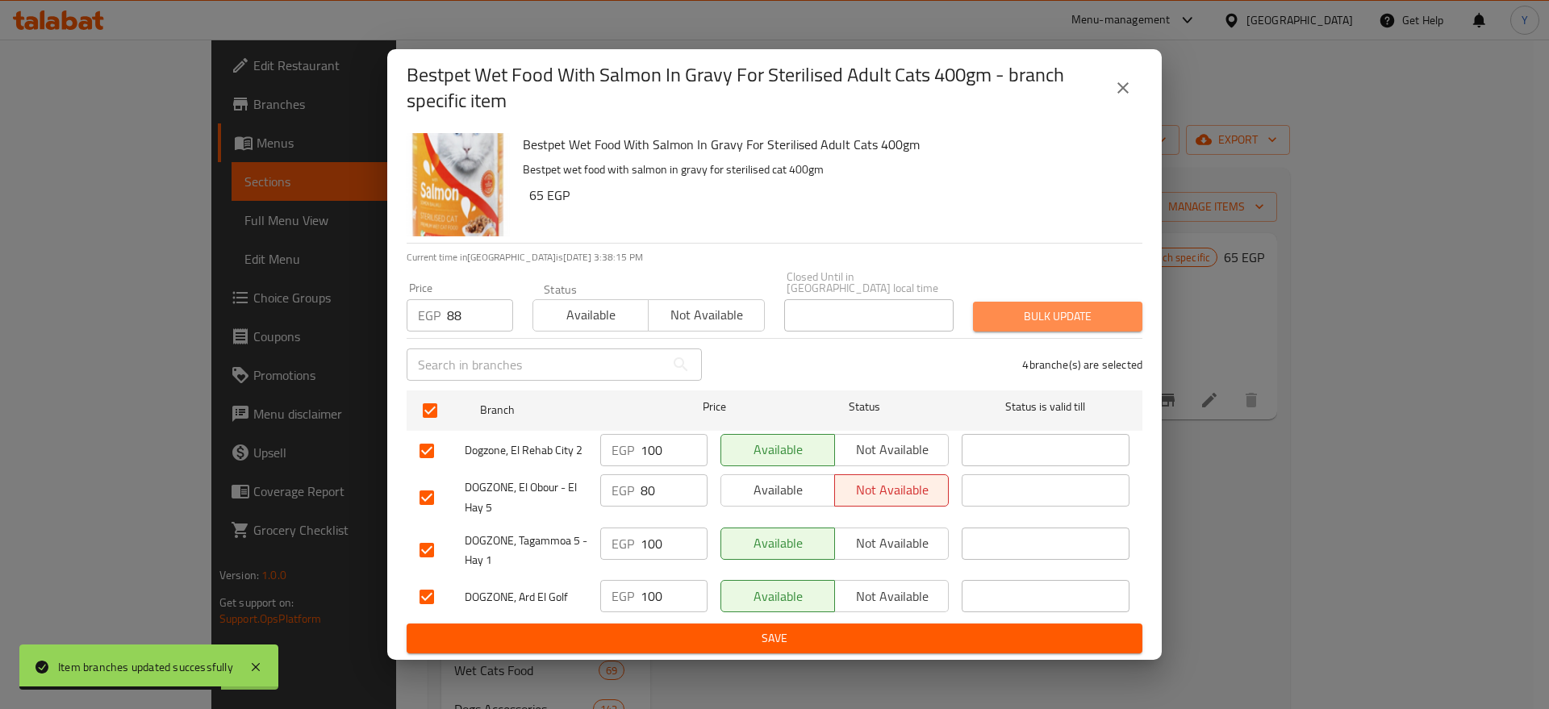
click at [1042, 310] on span "Bulk update" at bounding box center [1058, 317] width 144 height 20
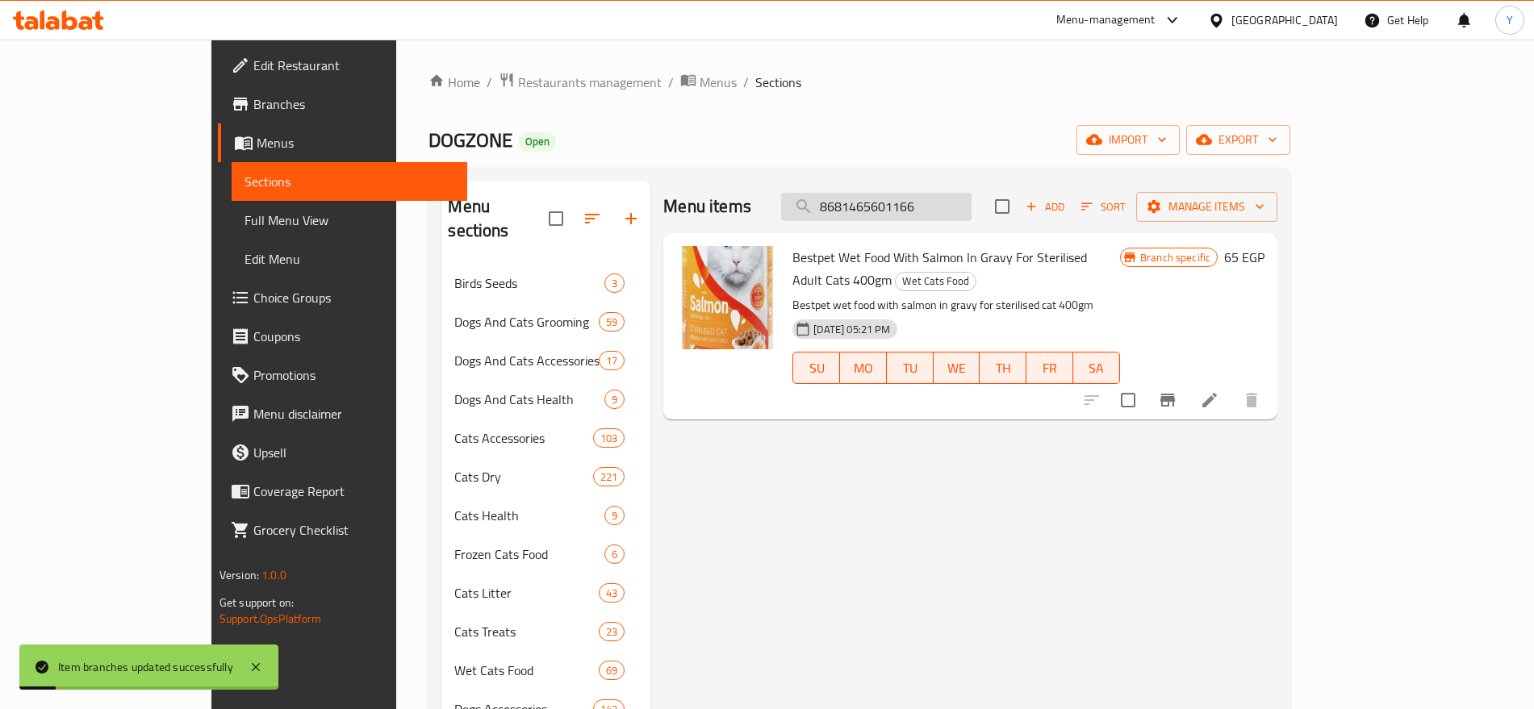
click at [945, 208] on input "8681465601166" at bounding box center [876, 207] width 190 height 28
paste input "2514"
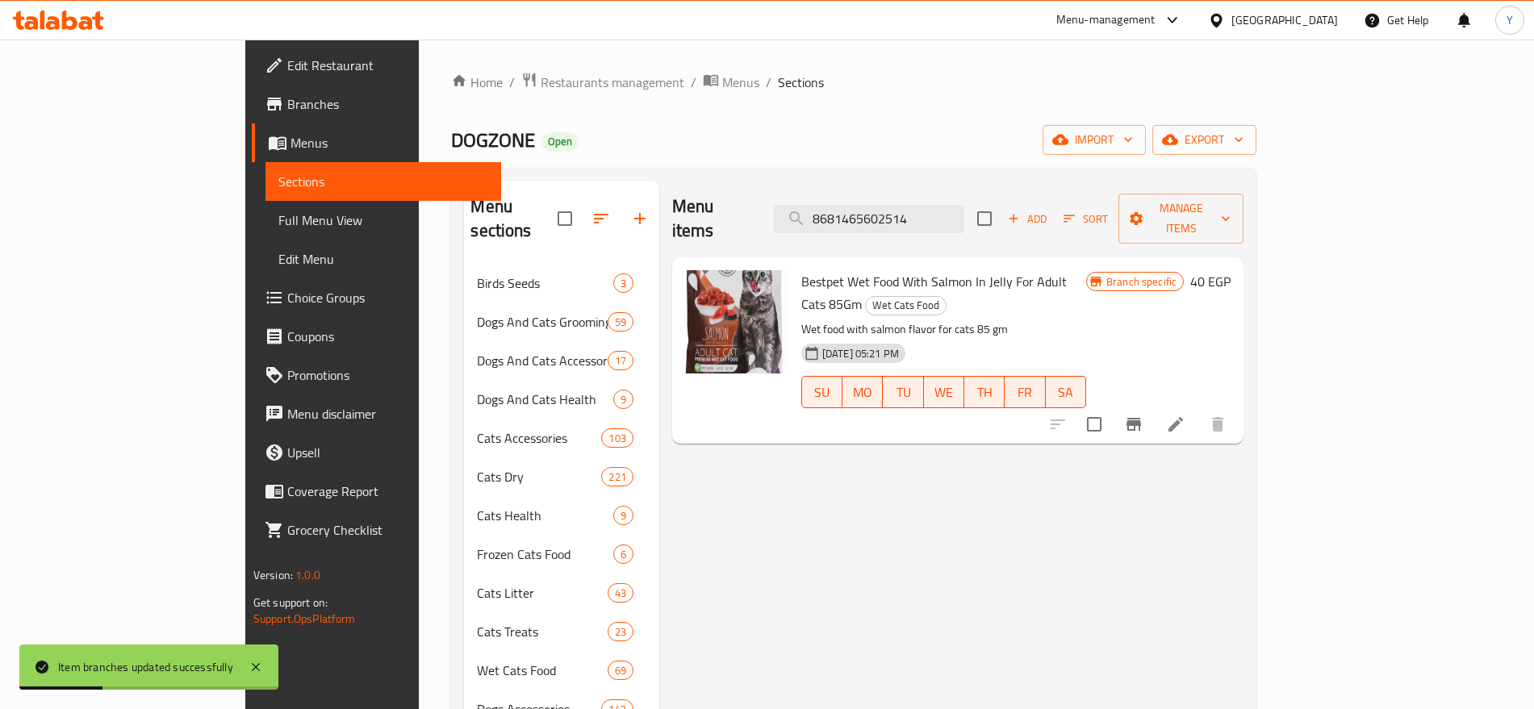
type input "8681465602514"
click at [1141, 418] on icon "Branch-specific-item" at bounding box center [1133, 424] width 15 height 13
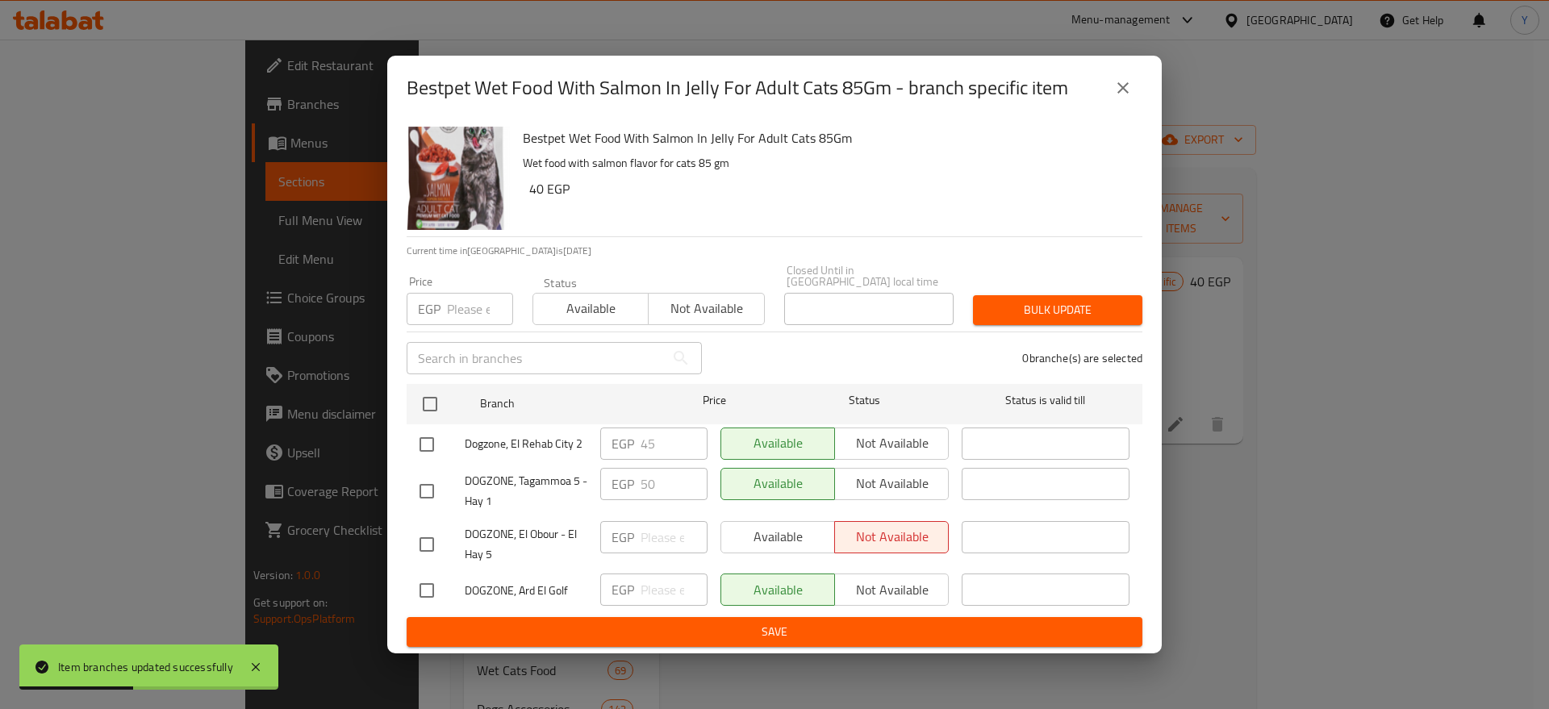
click at [455, 299] on input "number" at bounding box center [480, 309] width 66 height 32
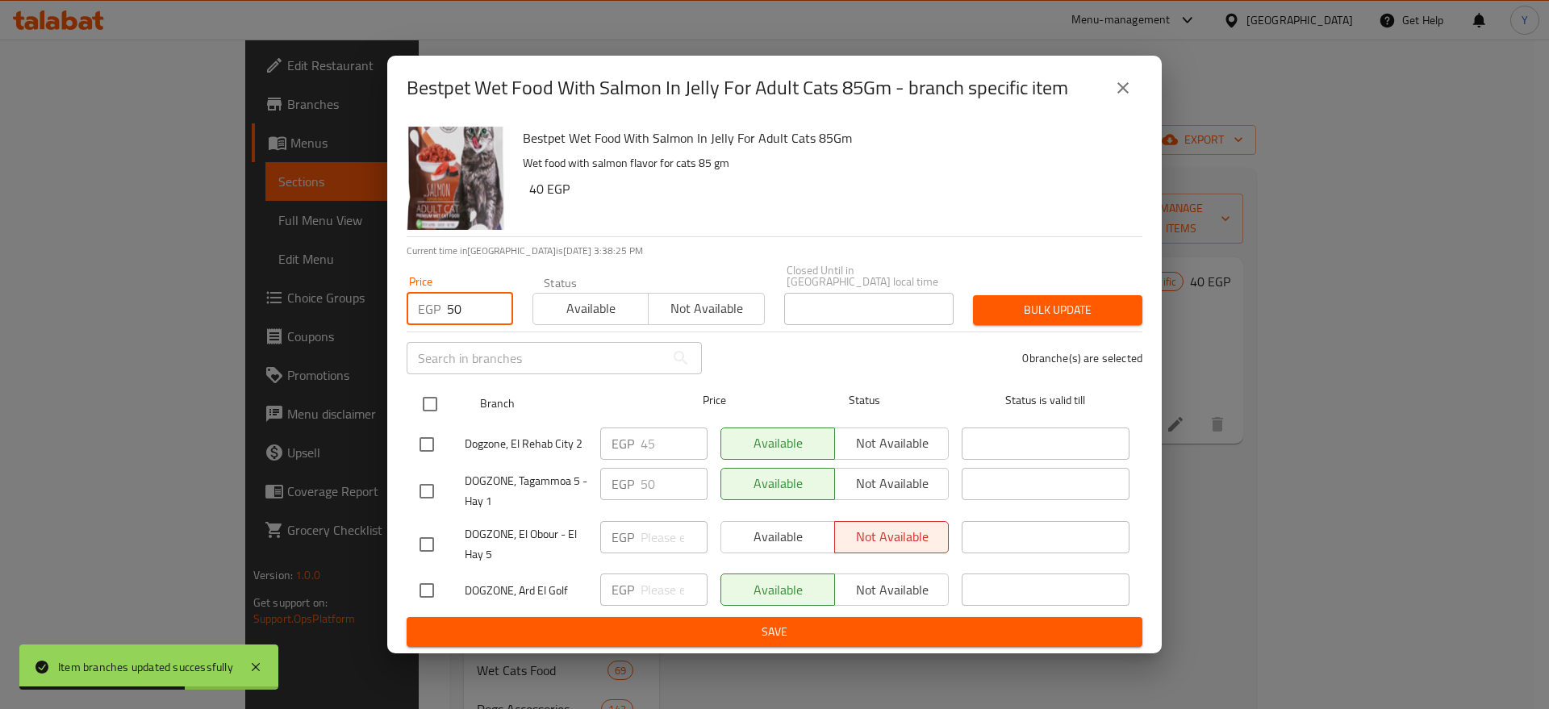
type input "50"
drag, startPoint x: 441, startPoint y: 387, endPoint x: 440, endPoint y: 403, distance: 15.4
click at [440, 403] on input "checkbox" at bounding box center [430, 404] width 34 height 34
checkbox input "true"
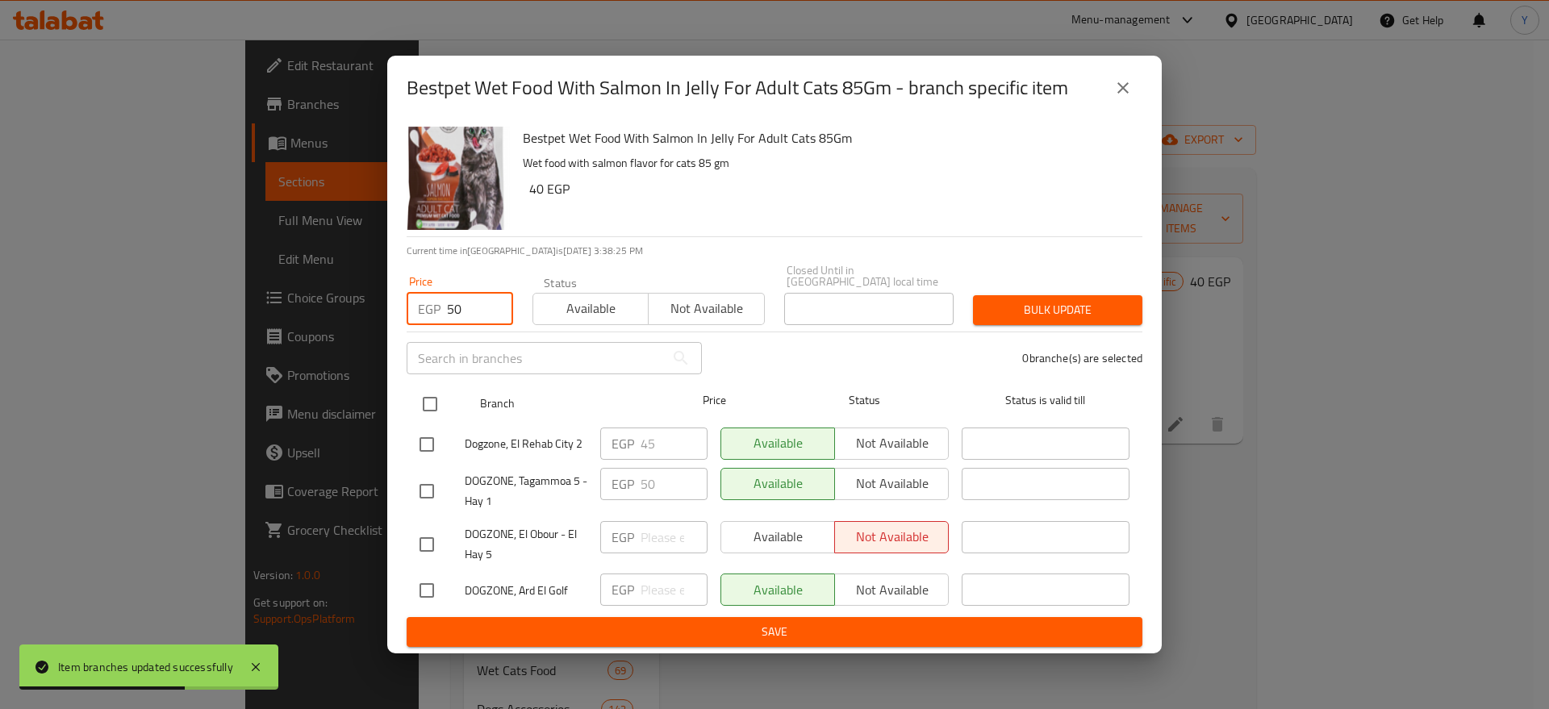
checkbox input "true"
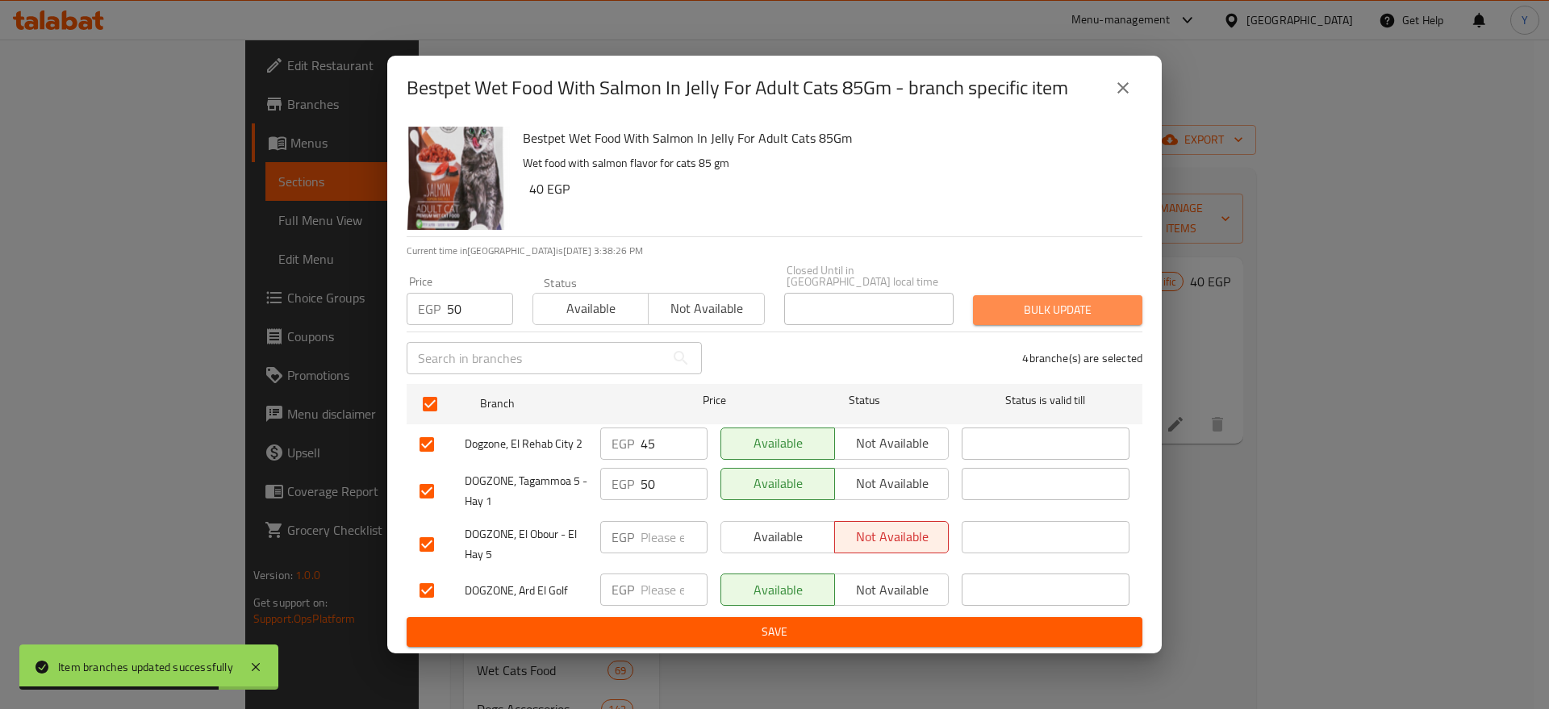
click at [1015, 311] on span "Bulk update" at bounding box center [1058, 310] width 144 height 20
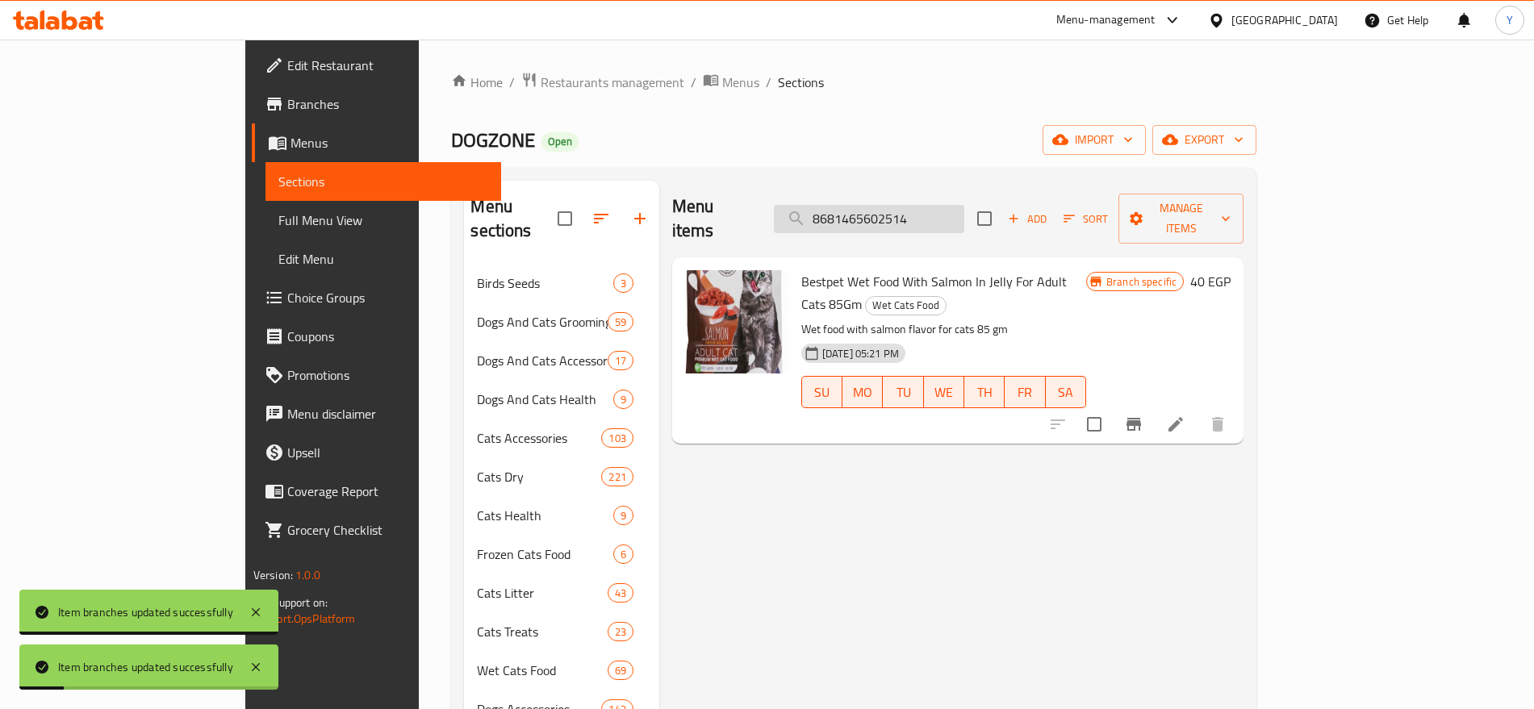
click at [964, 205] on input "8681465602514" at bounding box center [869, 219] width 190 height 28
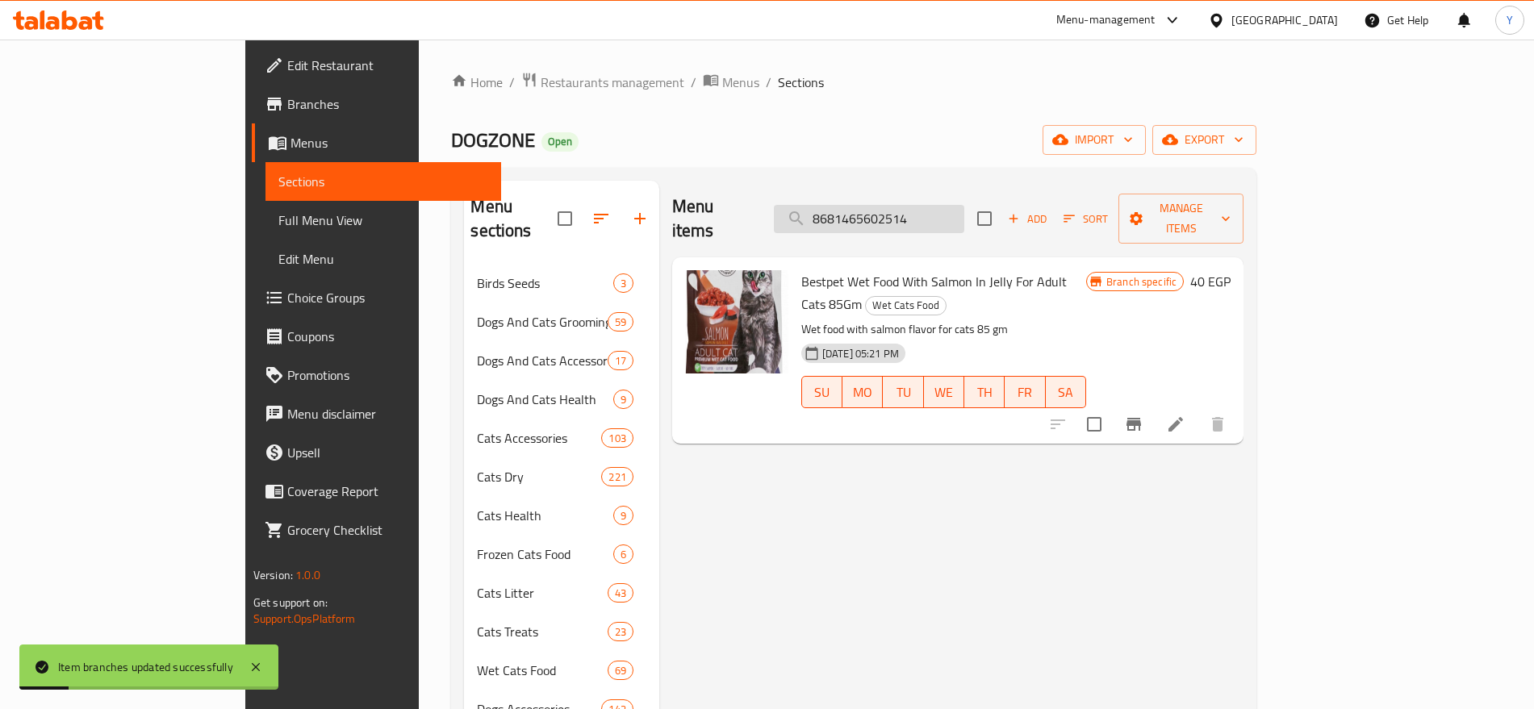
click at [964, 205] on input "8681465602514" at bounding box center [869, 219] width 190 height 28
paste input "3573"
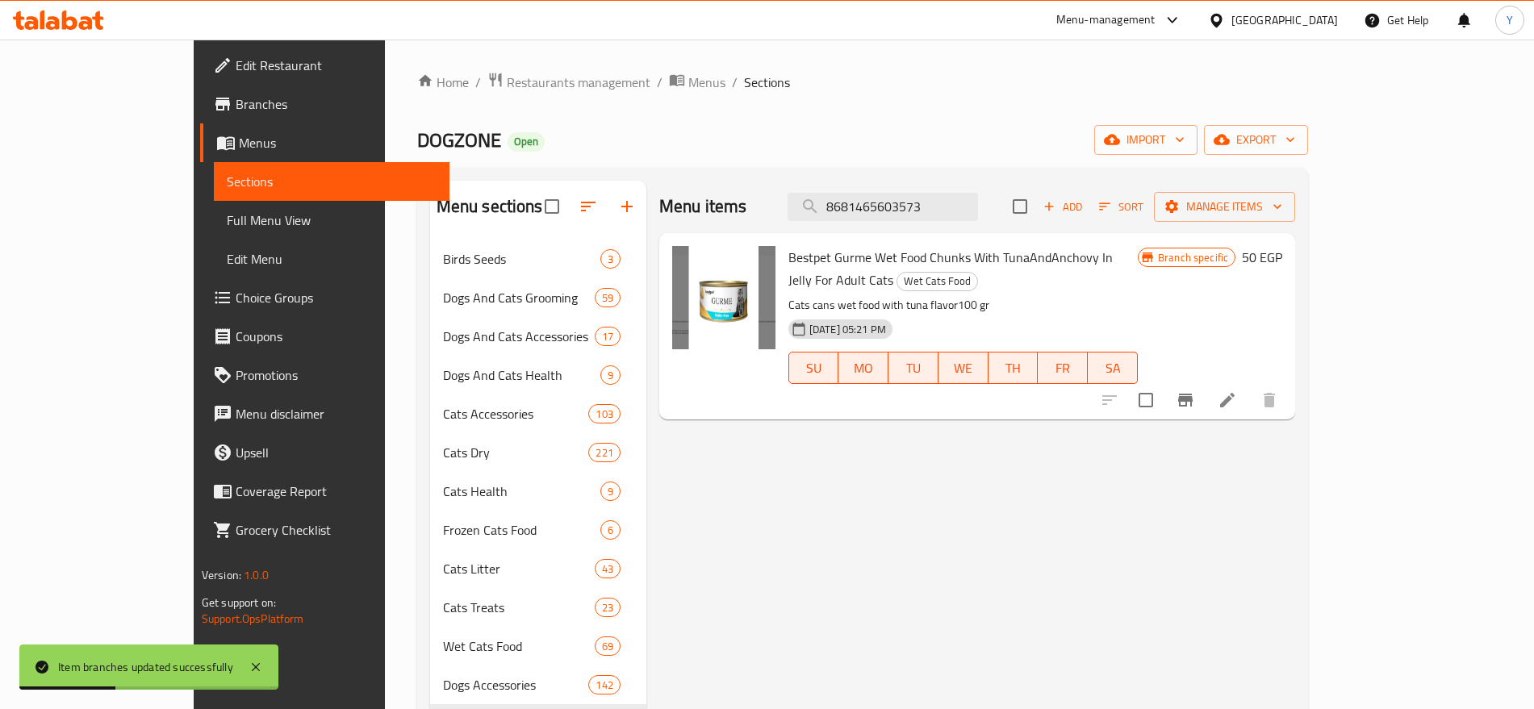
type input "8681465603573"
click at [1195, 391] on icon "Branch-specific-item" at bounding box center [1185, 400] width 19 height 19
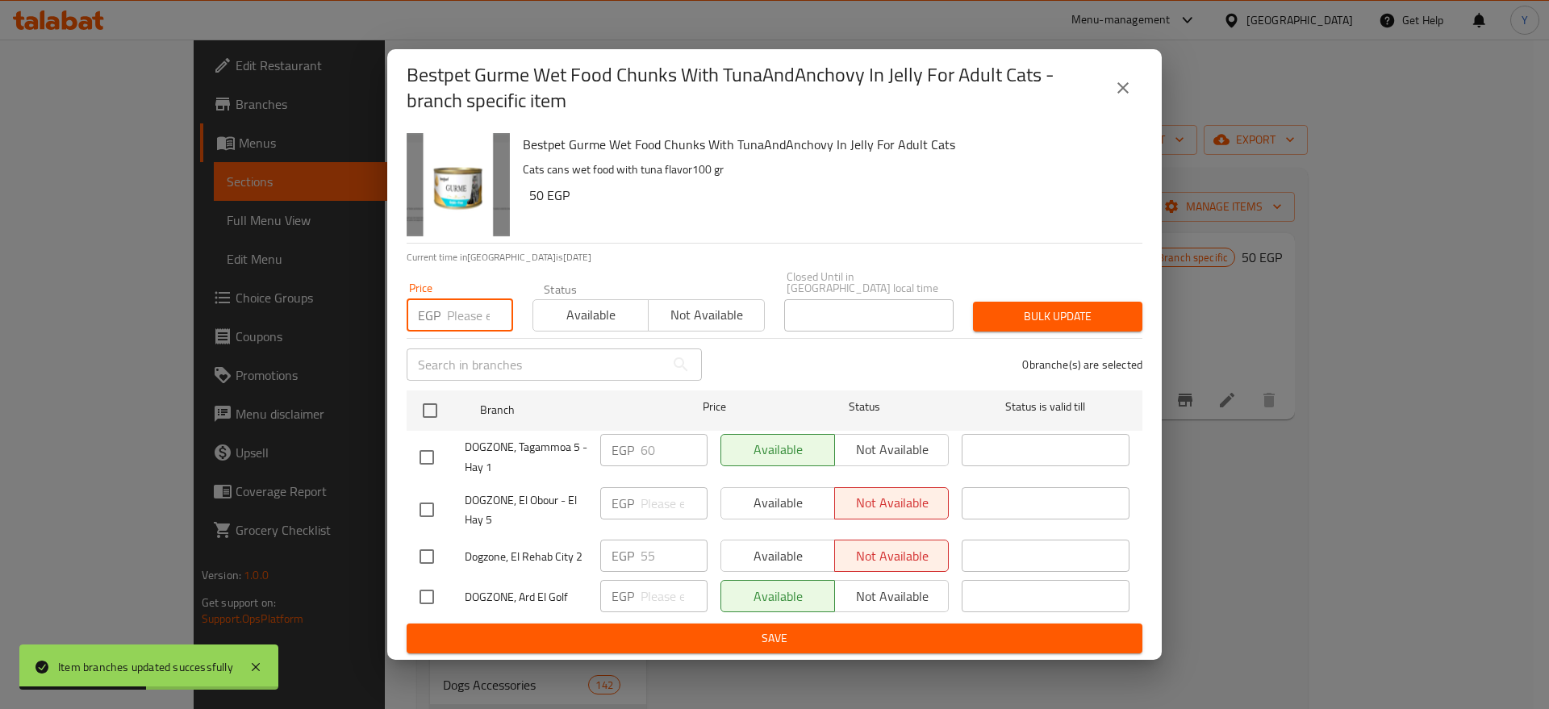
click at [483, 318] on input "number" at bounding box center [480, 315] width 66 height 32
type input "63"
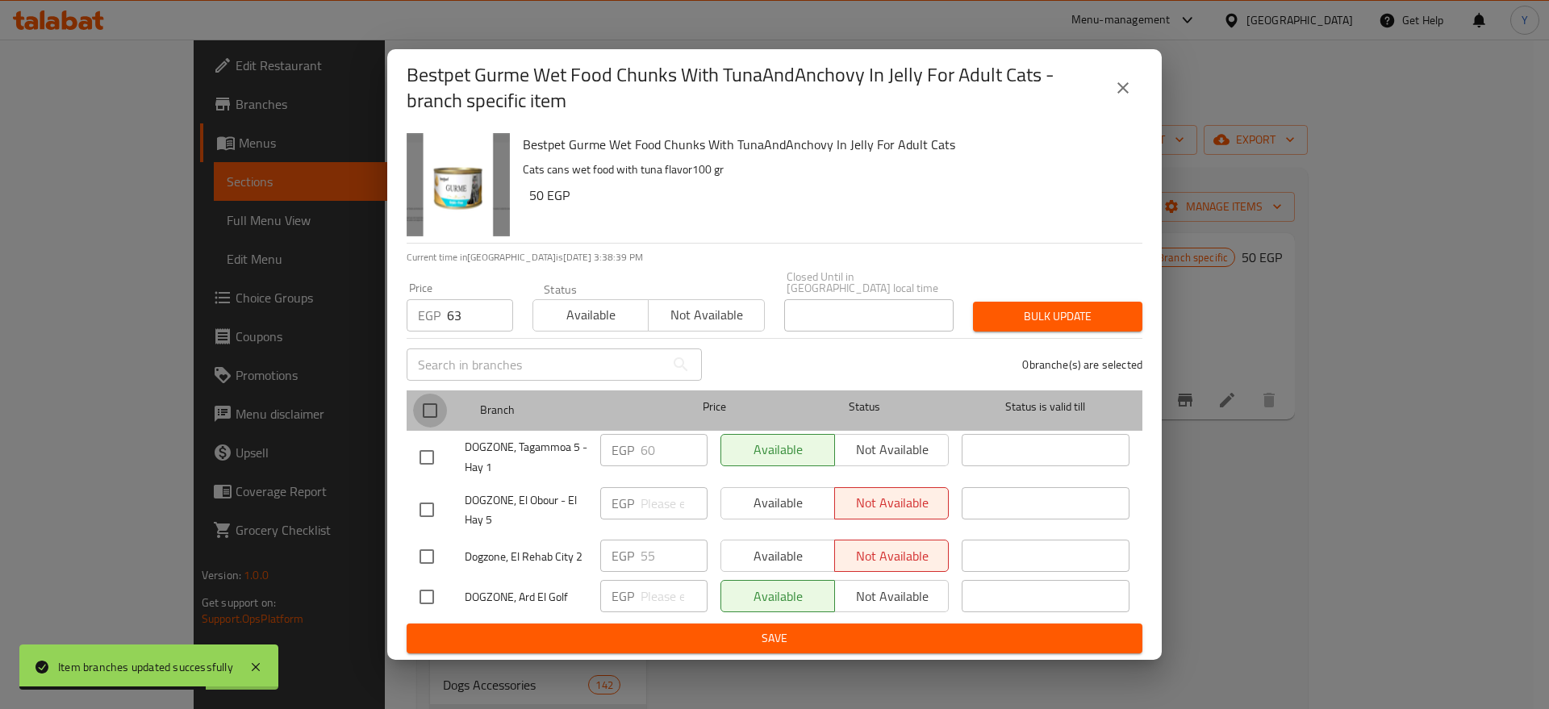
click at [435, 401] on input "checkbox" at bounding box center [430, 411] width 34 height 34
checkbox input "true"
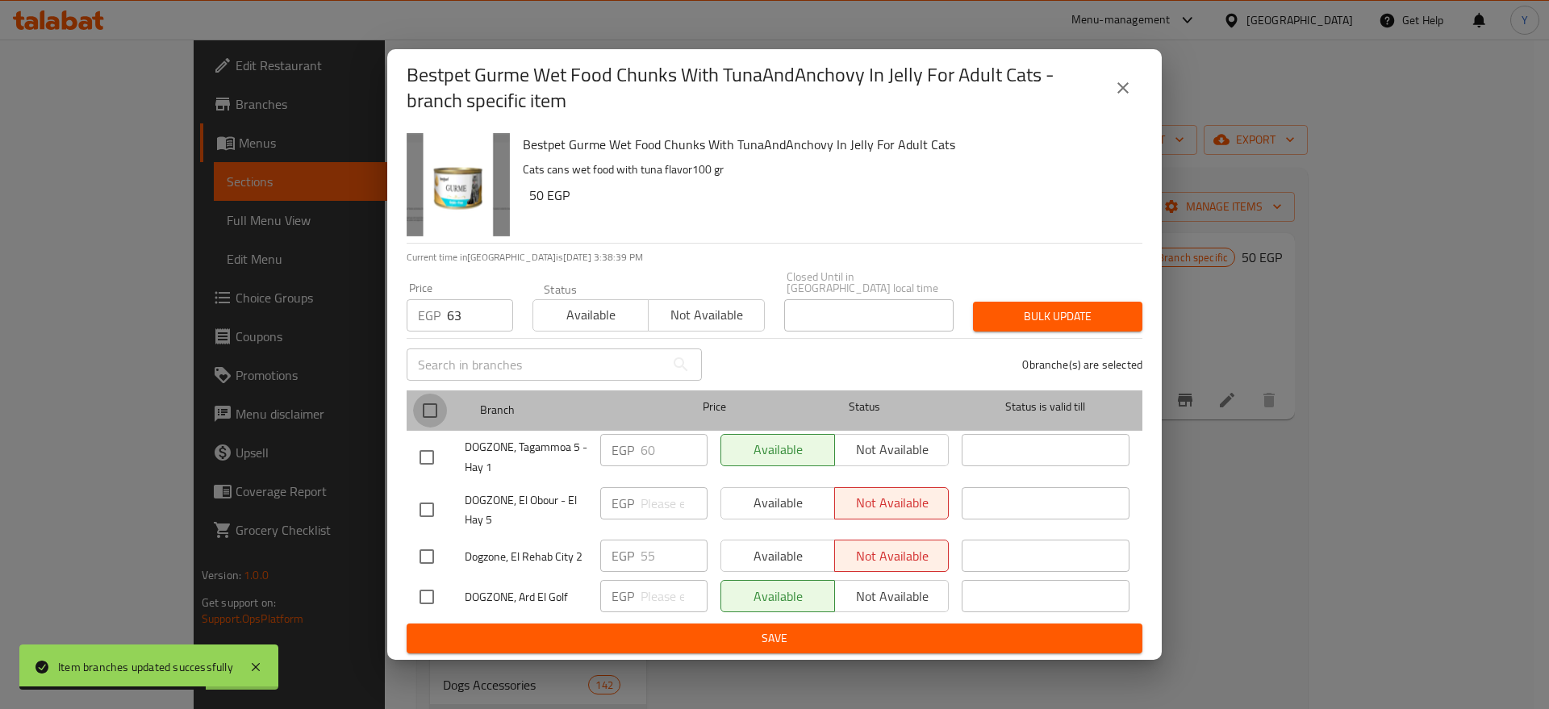
checkbox input "true"
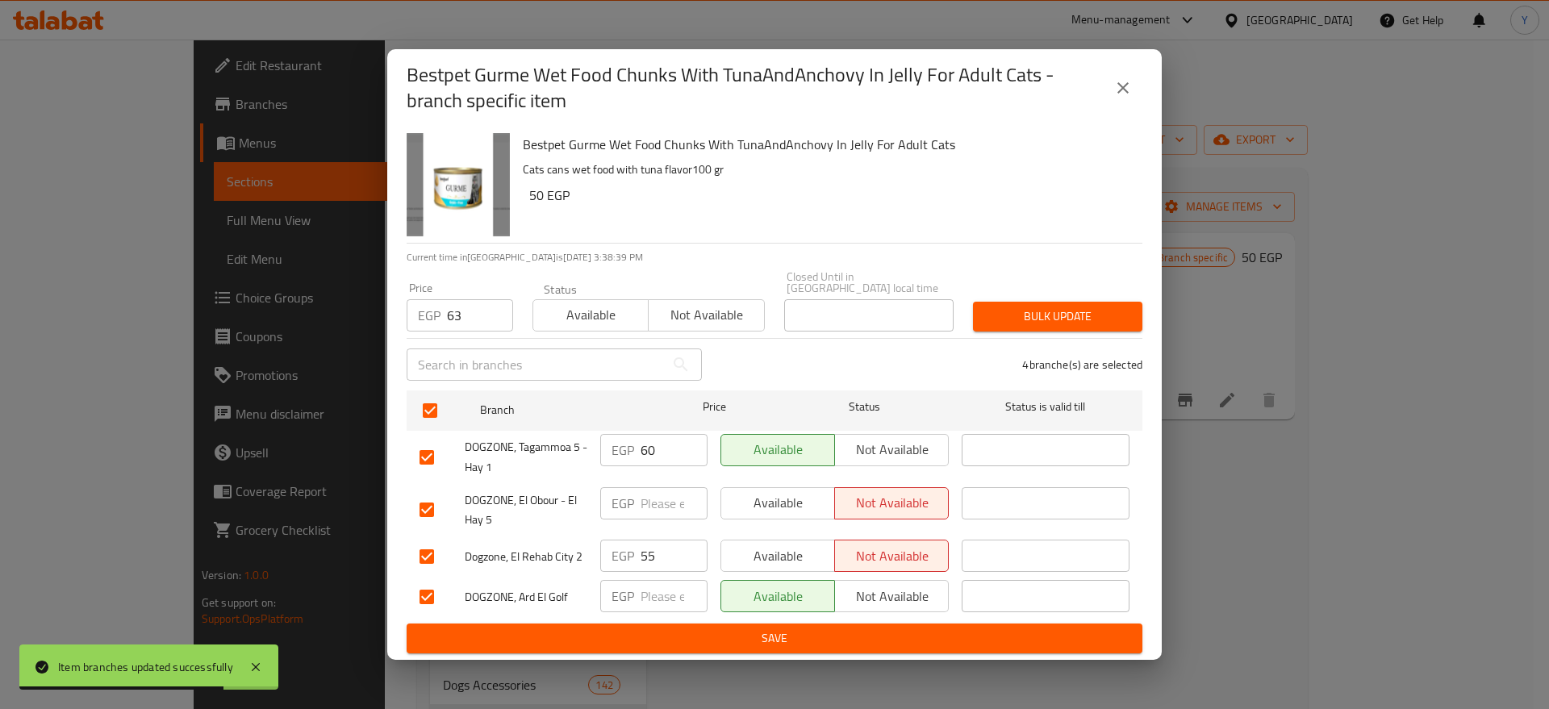
click at [1009, 308] on span "Bulk update" at bounding box center [1058, 317] width 144 height 20
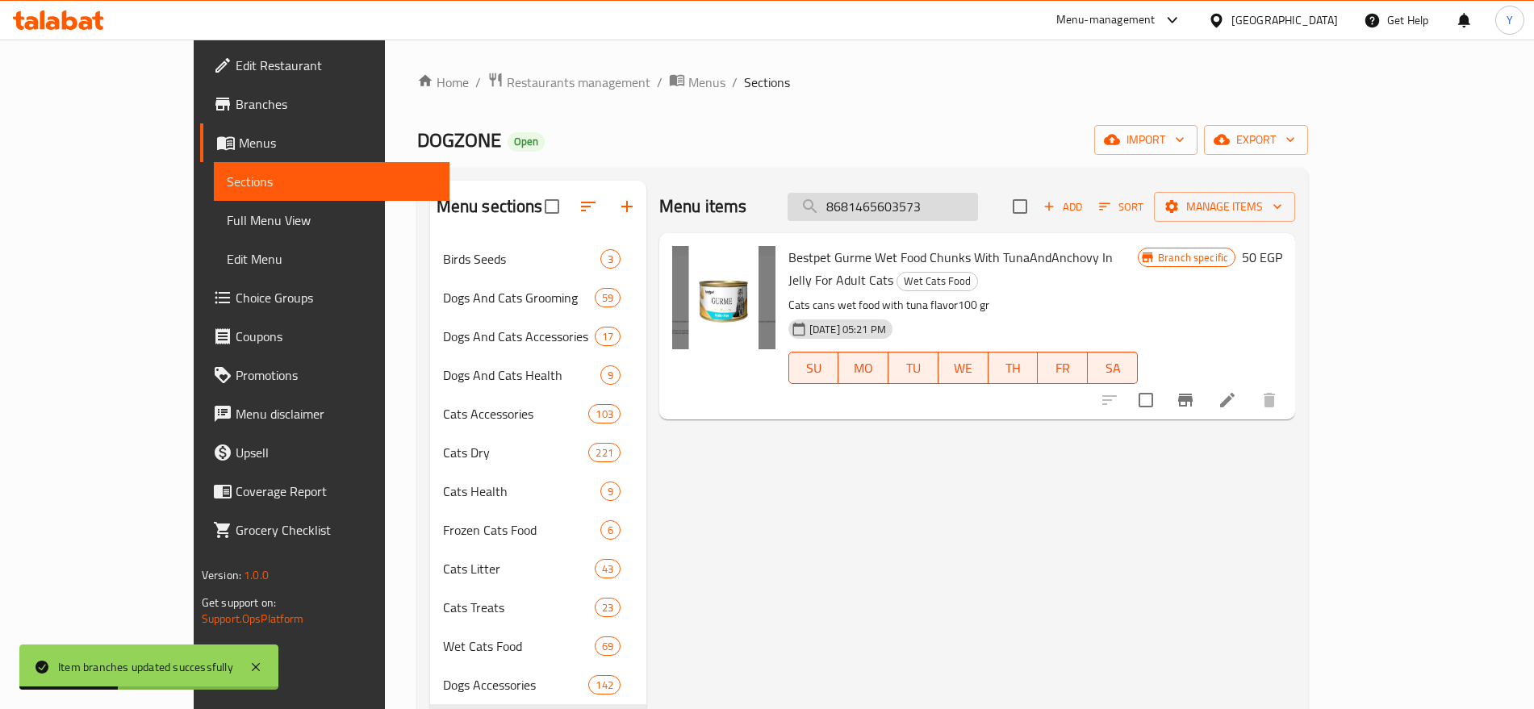
click at [978, 215] on input "8681465603573" at bounding box center [883, 207] width 190 height 28
paste input "2736"
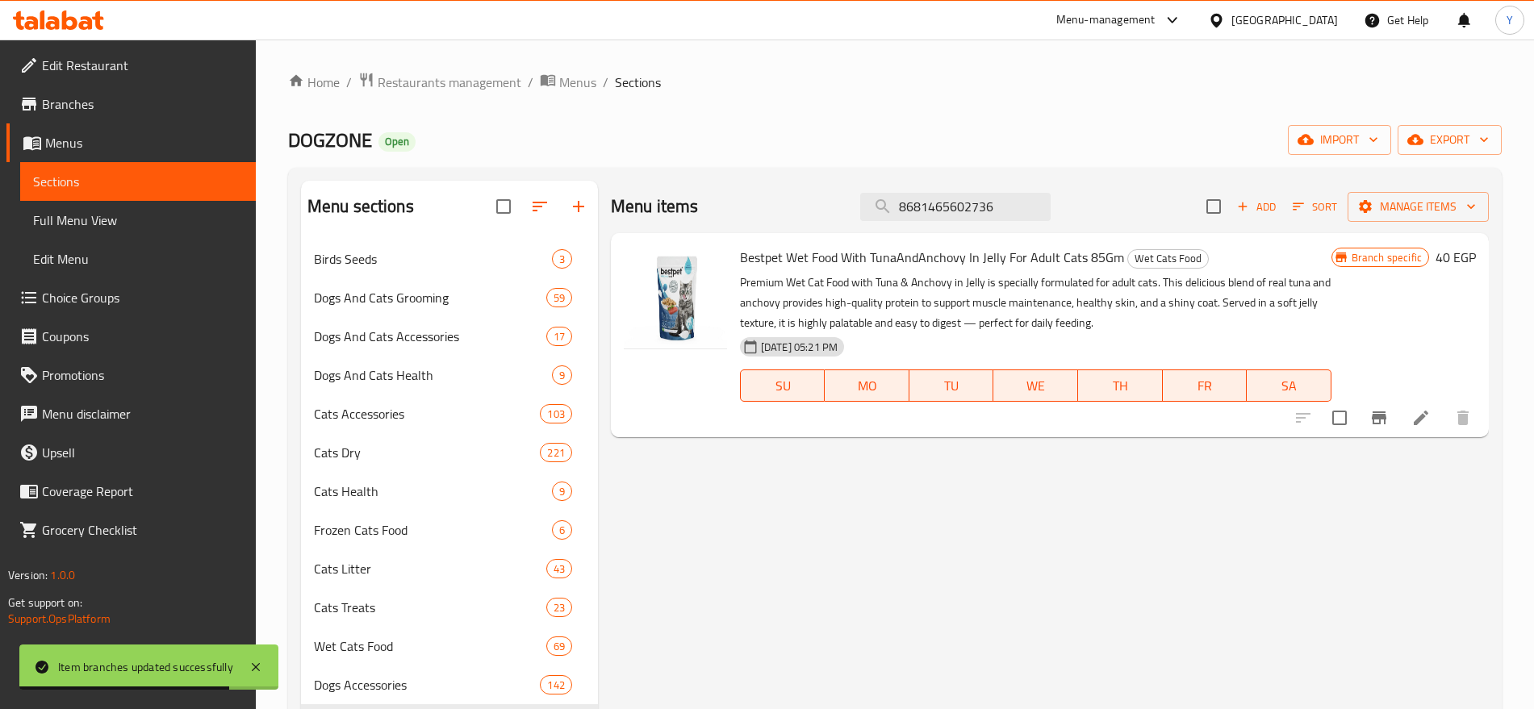
type input "8681465602736"
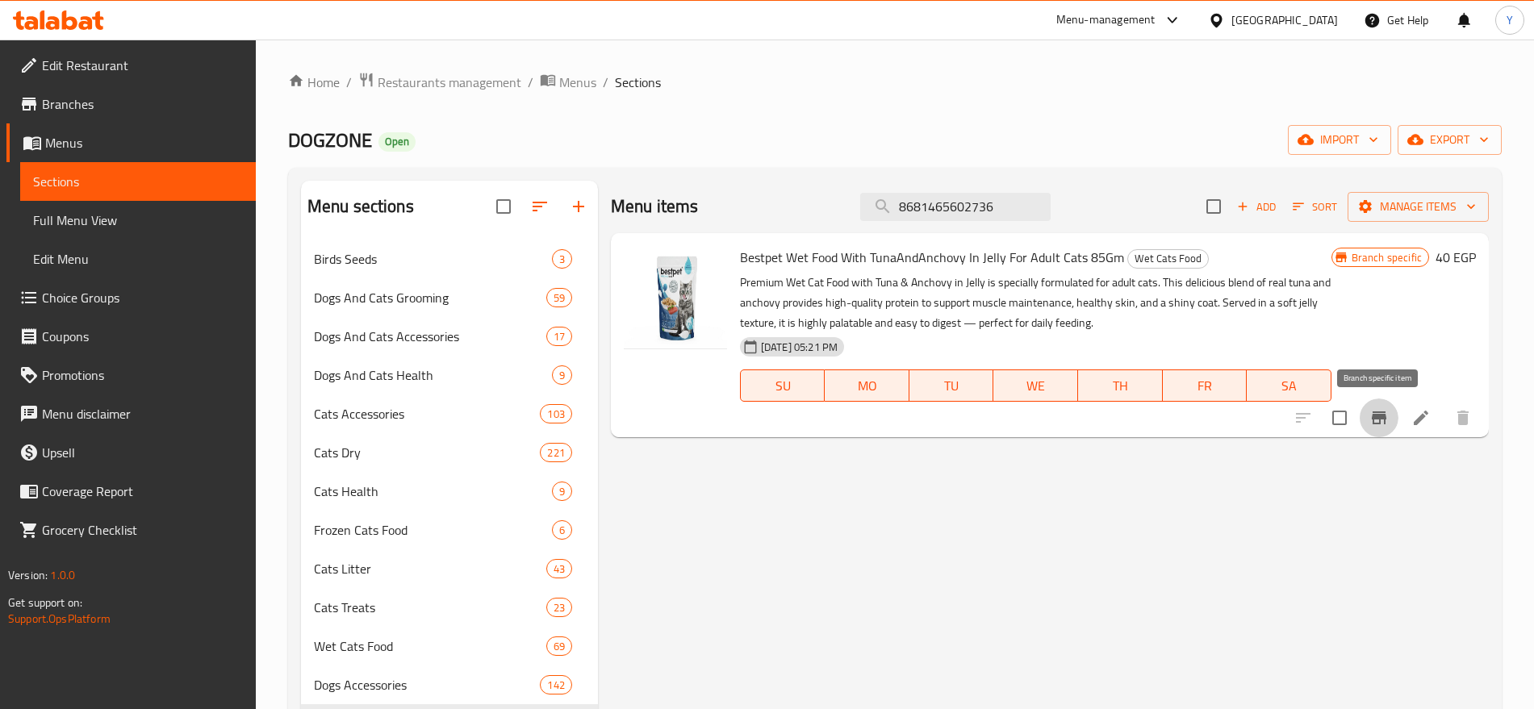
click at [1379, 416] on icon "Branch-specific-item" at bounding box center [1379, 418] width 15 height 13
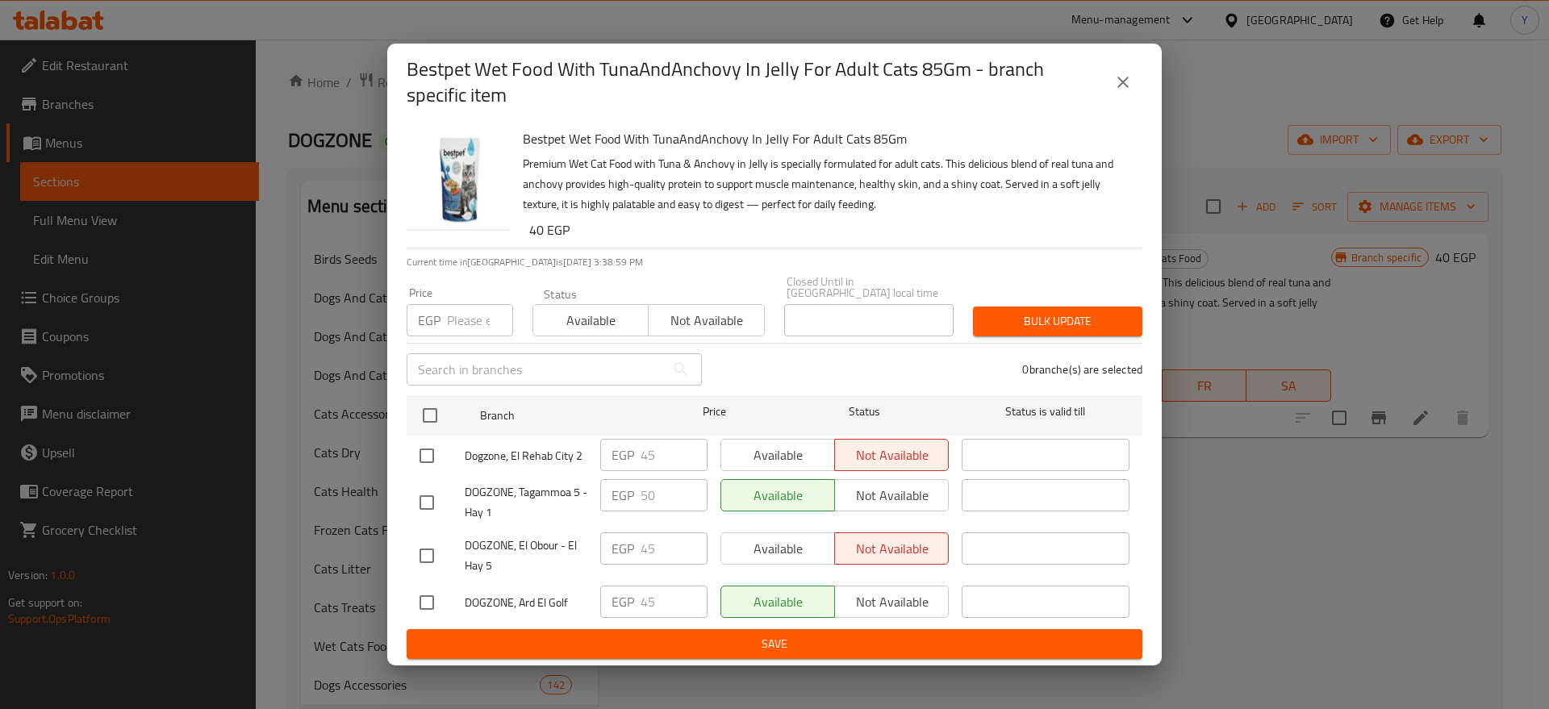
click at [447, 311] on input "number" at bounding box center [480, 320] width 66 height 32
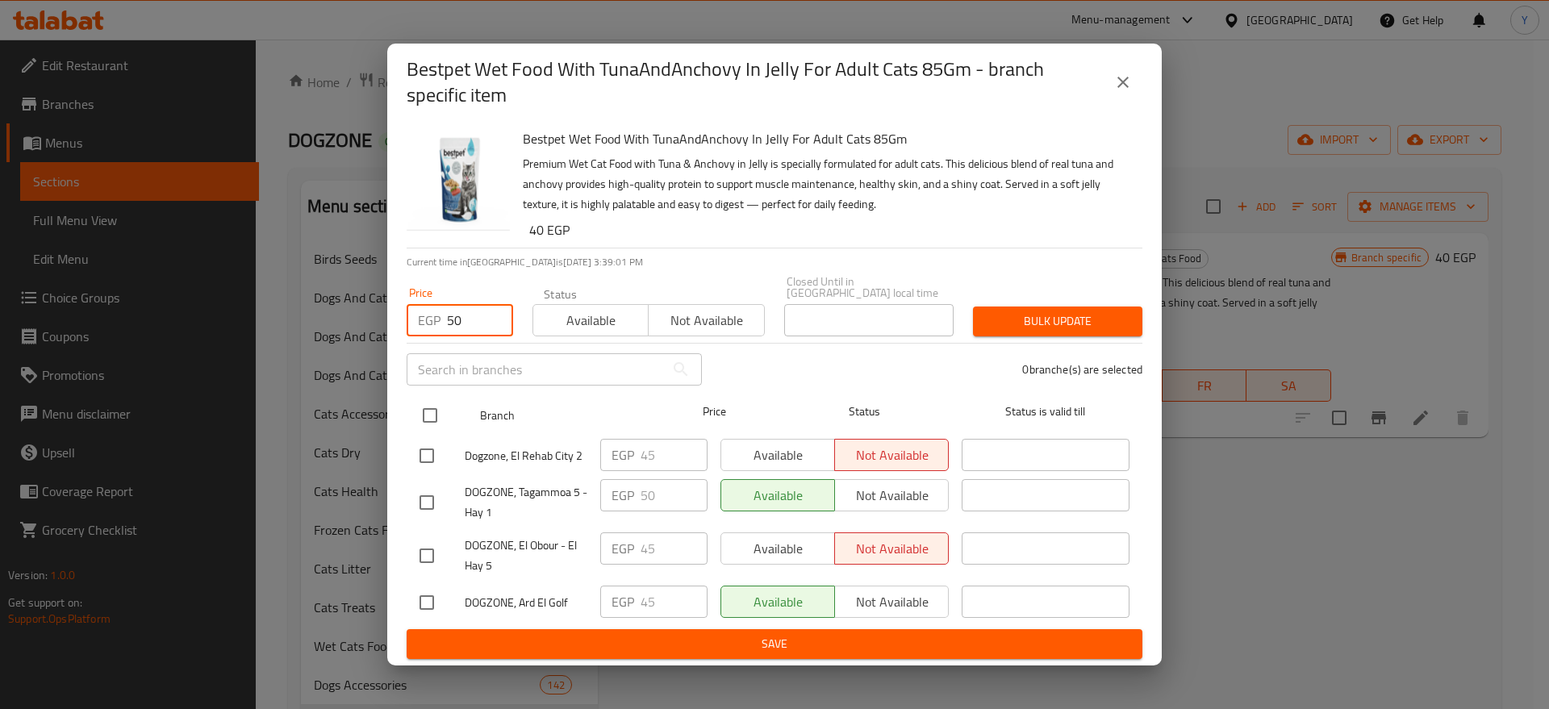
type input "50"
click at [441, 408] on input "checkbox" at bounding box center [430, 416] width 34 height 34
checkbox input "true"
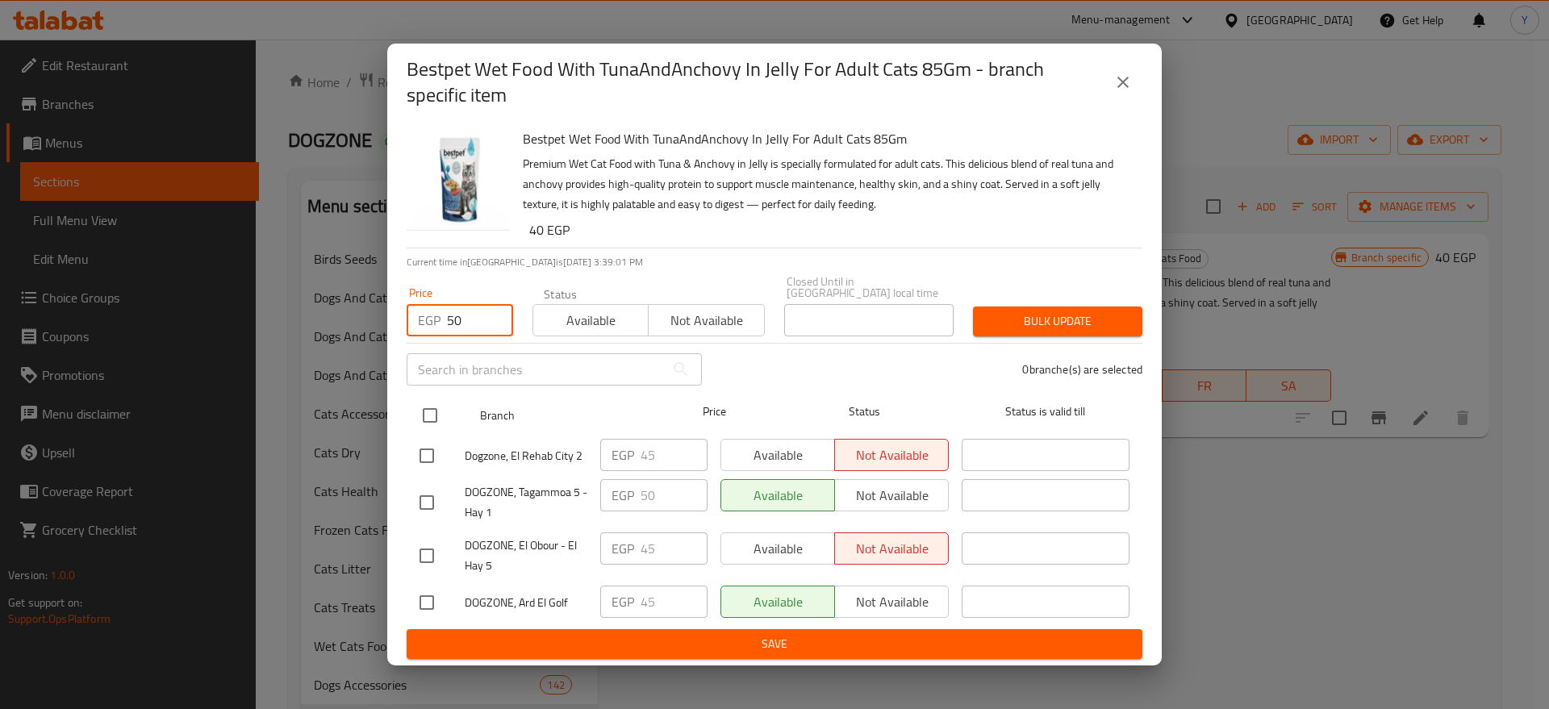
checkbox input "true"
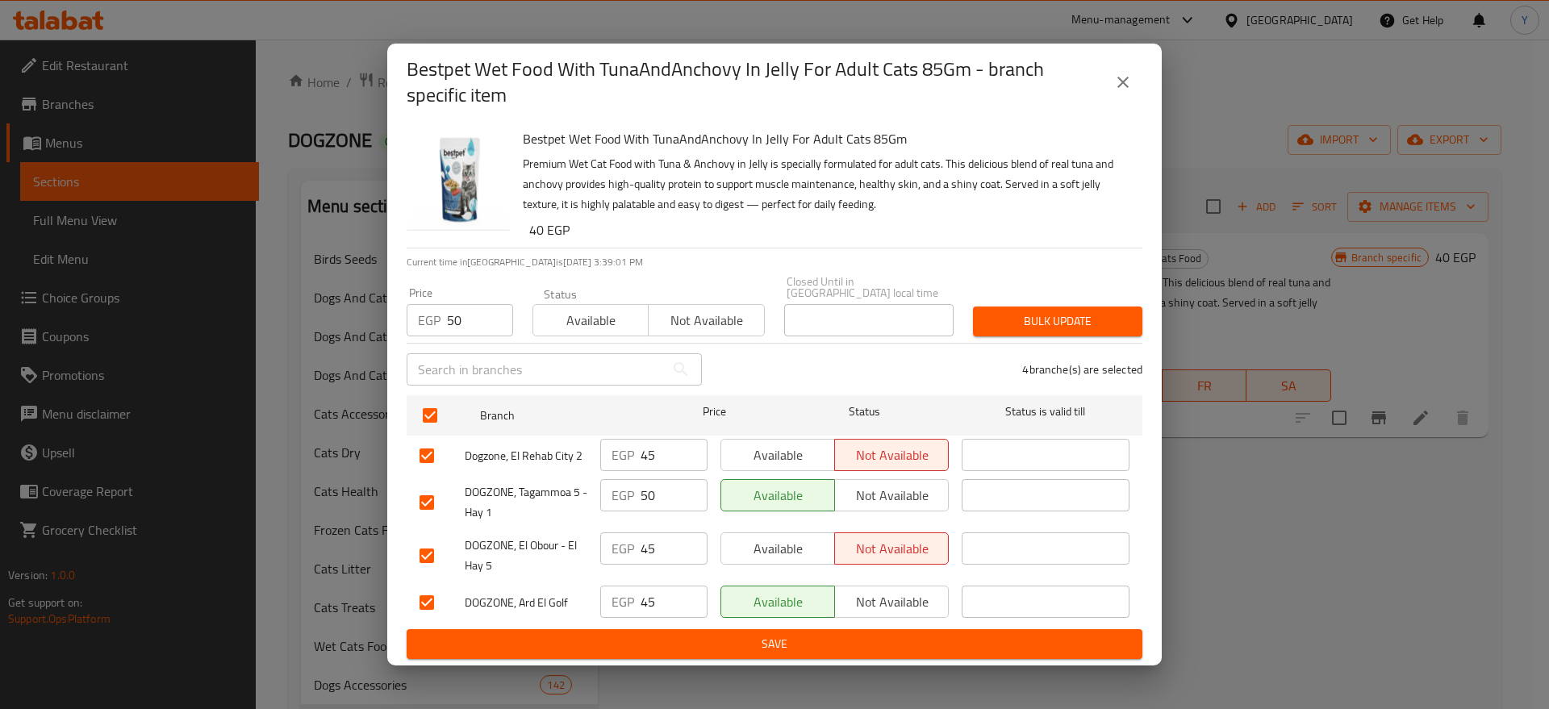
click at [1053, 314] on span "Bulk update" at bounding box center [1058, 321] width 144 height 20
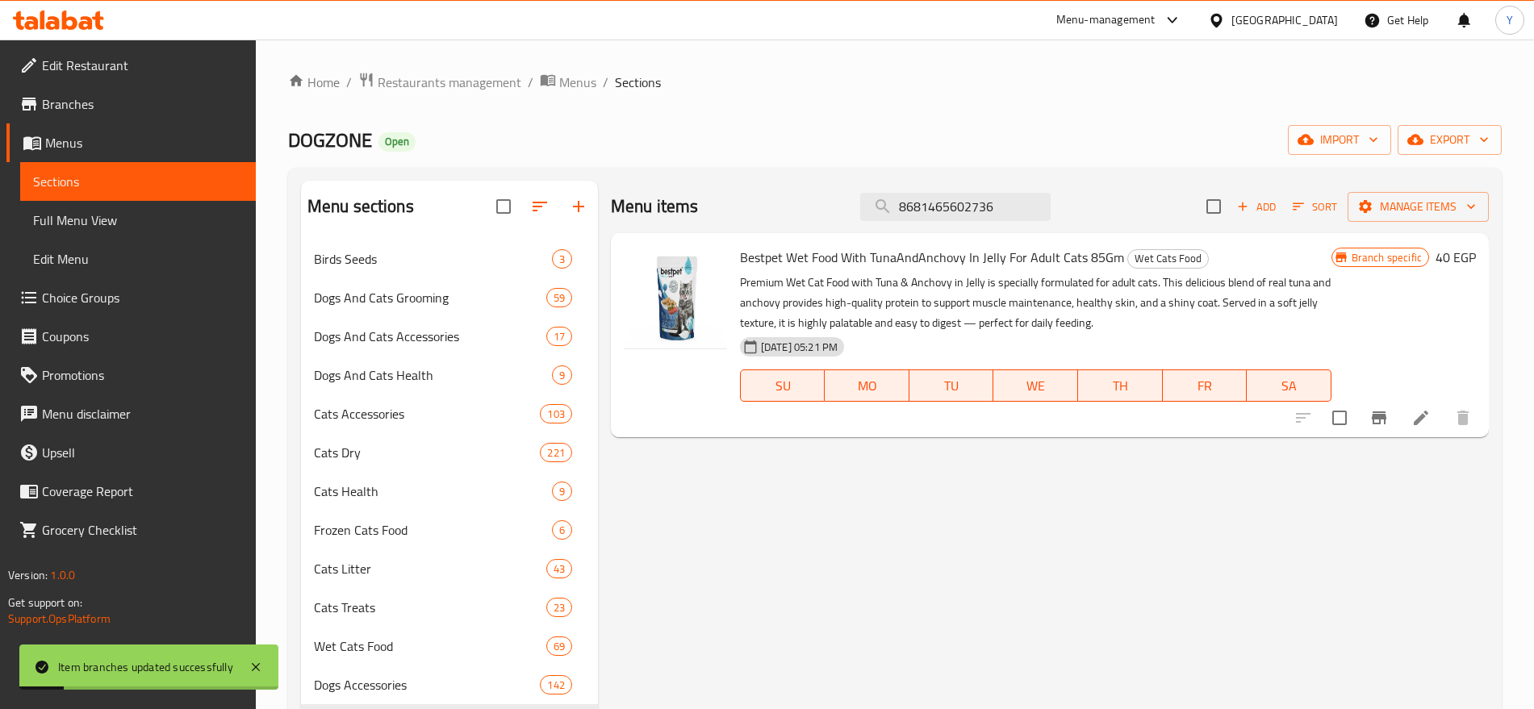
click at [976, 188] on div "Menu items 8681465602736 Add Sort Manage items" at bounding box center [1050, 207] width 878 height 52
click at [976, 198] on input "8681465602736" at bounding box center [955, 207] width 190 height 28
paste input "4002633751720"
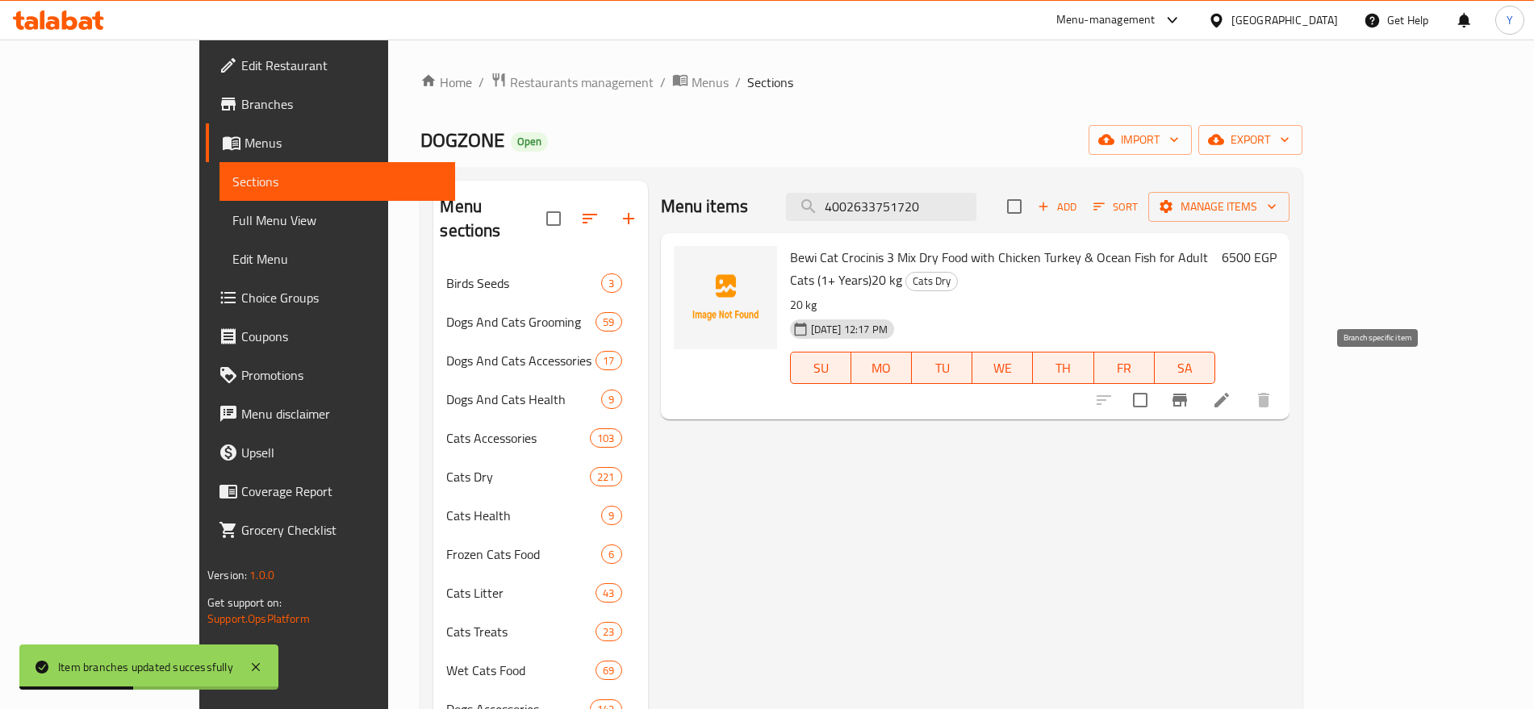
type input "4002633751720"
click at [1187, 394] on icon "Branch-specific-item" at bounding box center [1179, 400] width 15 height 13
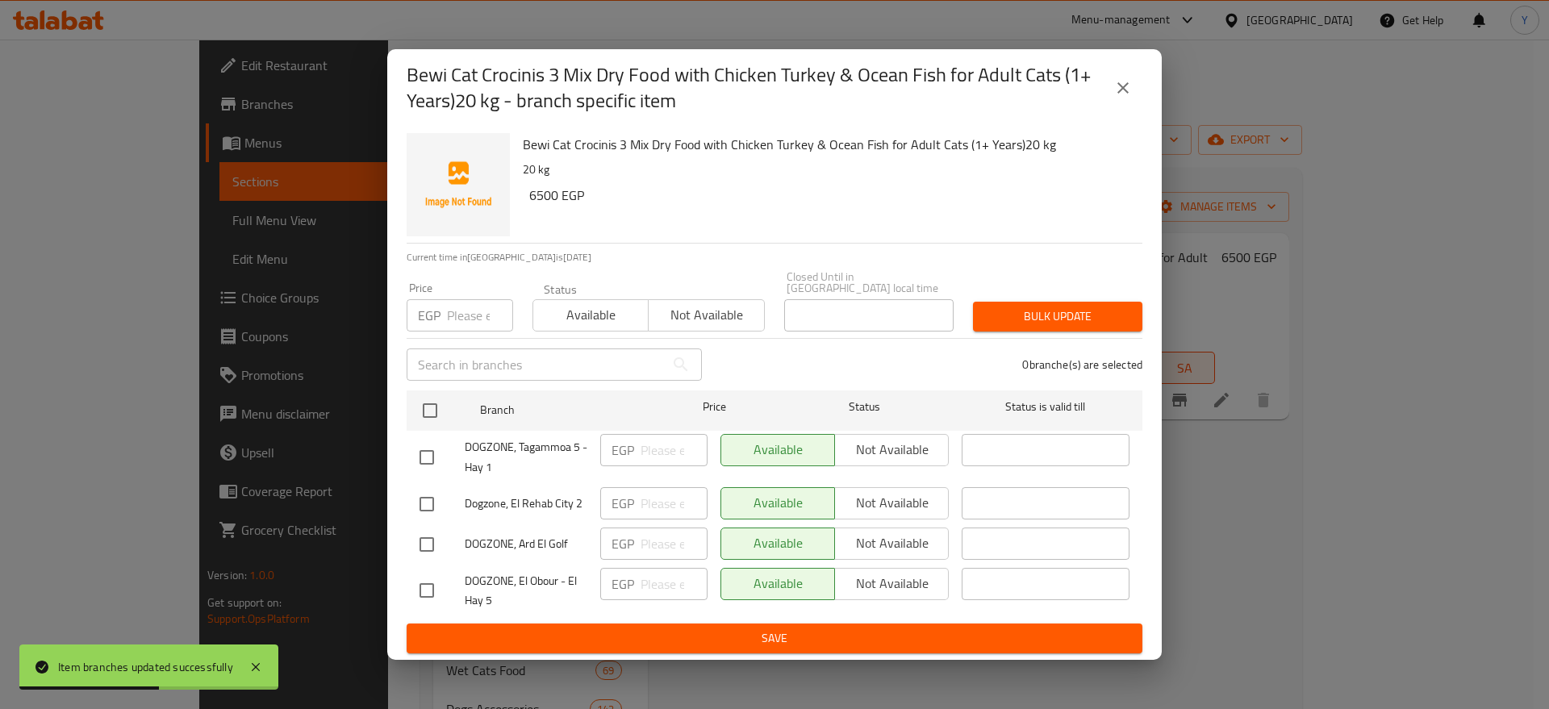
click at [451, 307] on input "number" at bounding box center [480, 315] width 66 height 32
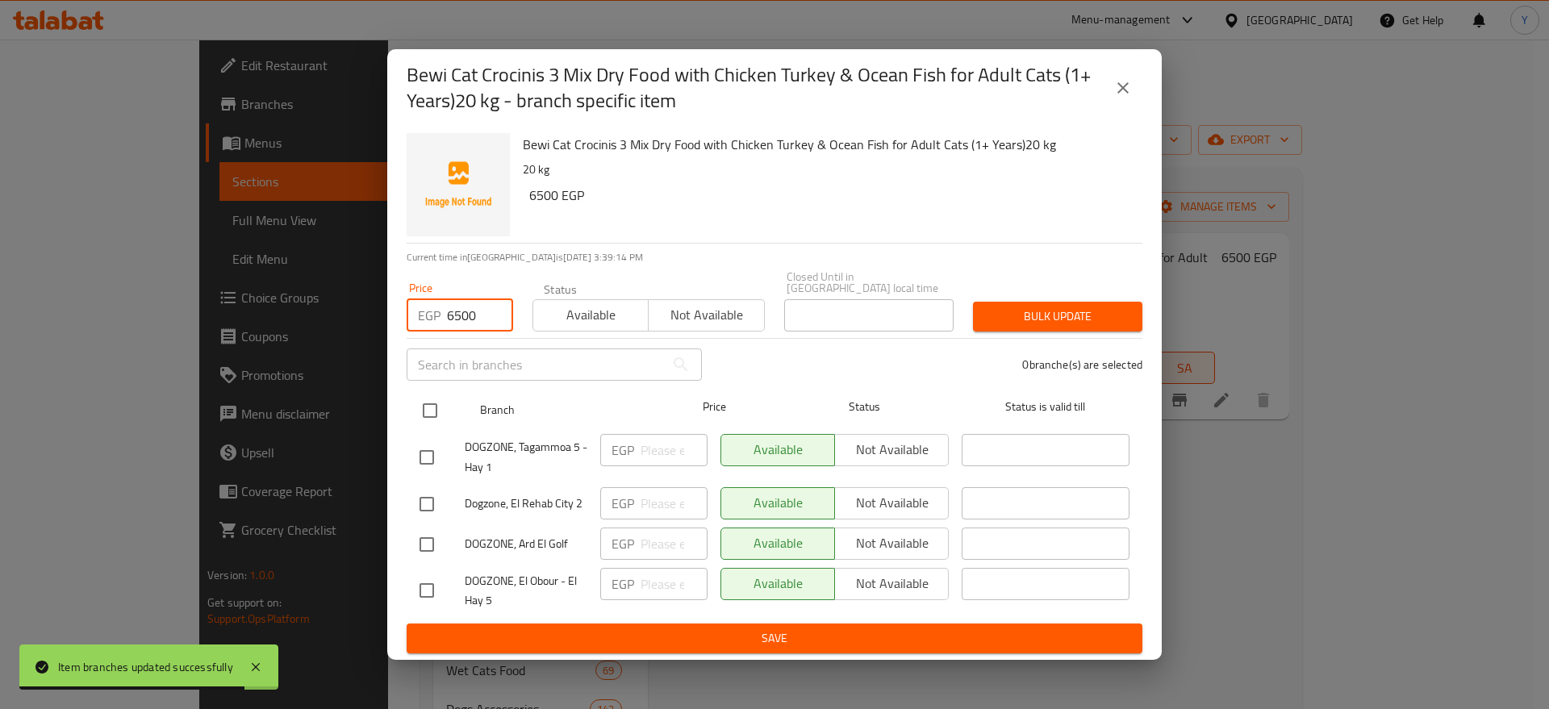
type input "6500"
click at [421, 400] on input "checkbox" at bounding box center [430, 411] width 34 height 34
checkbox input "true"
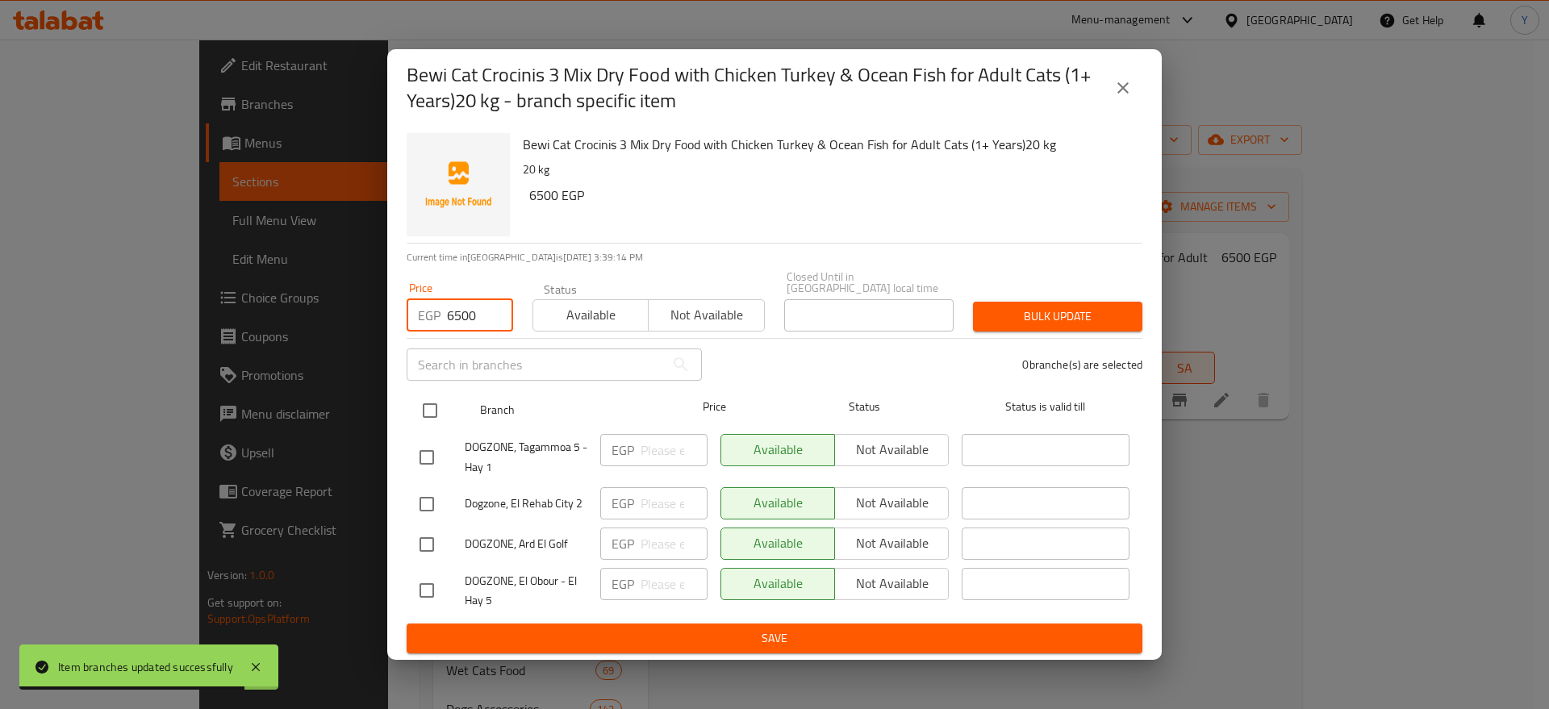
checkbox input "true"
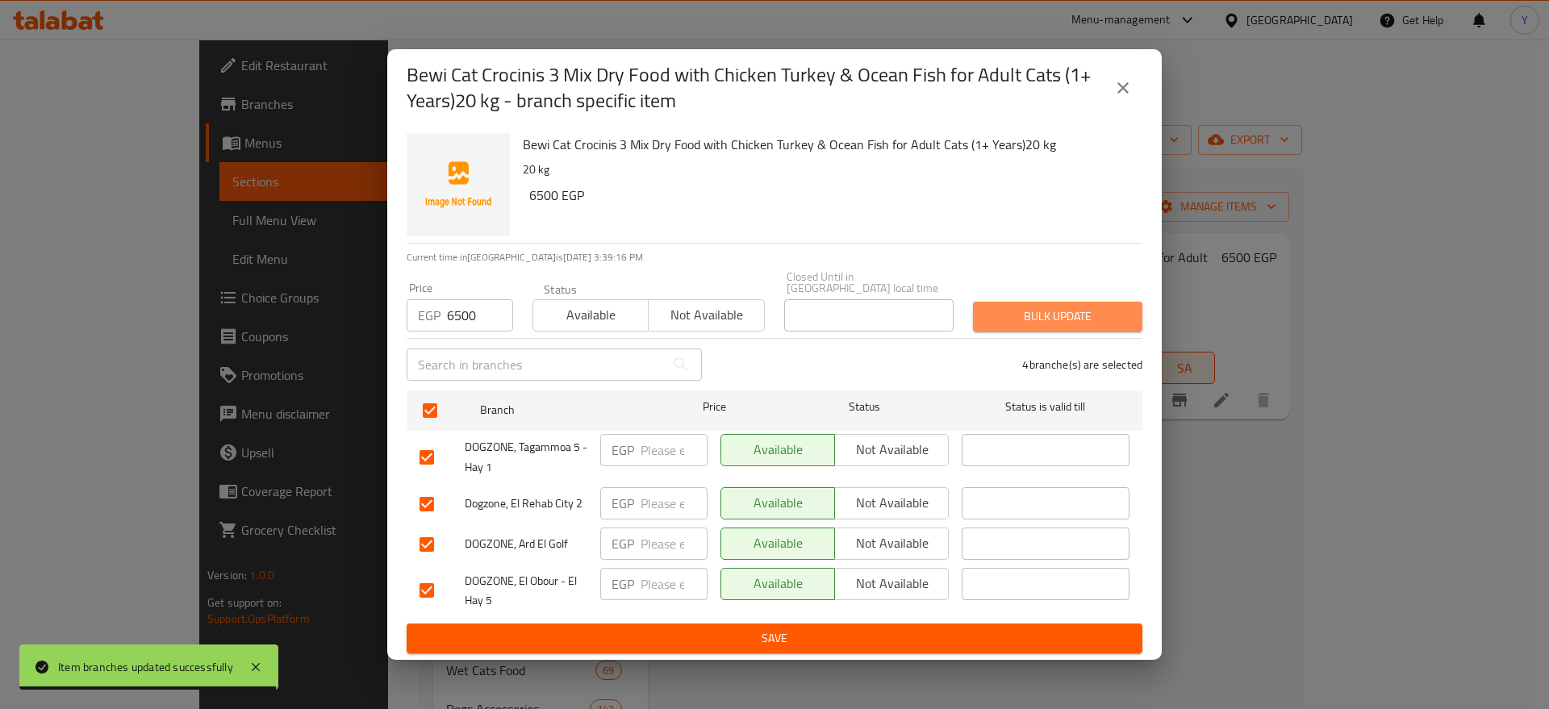
click at [1047, 307] on span "Bulk update" at bounding box center [1058, 317] width 144 height 20
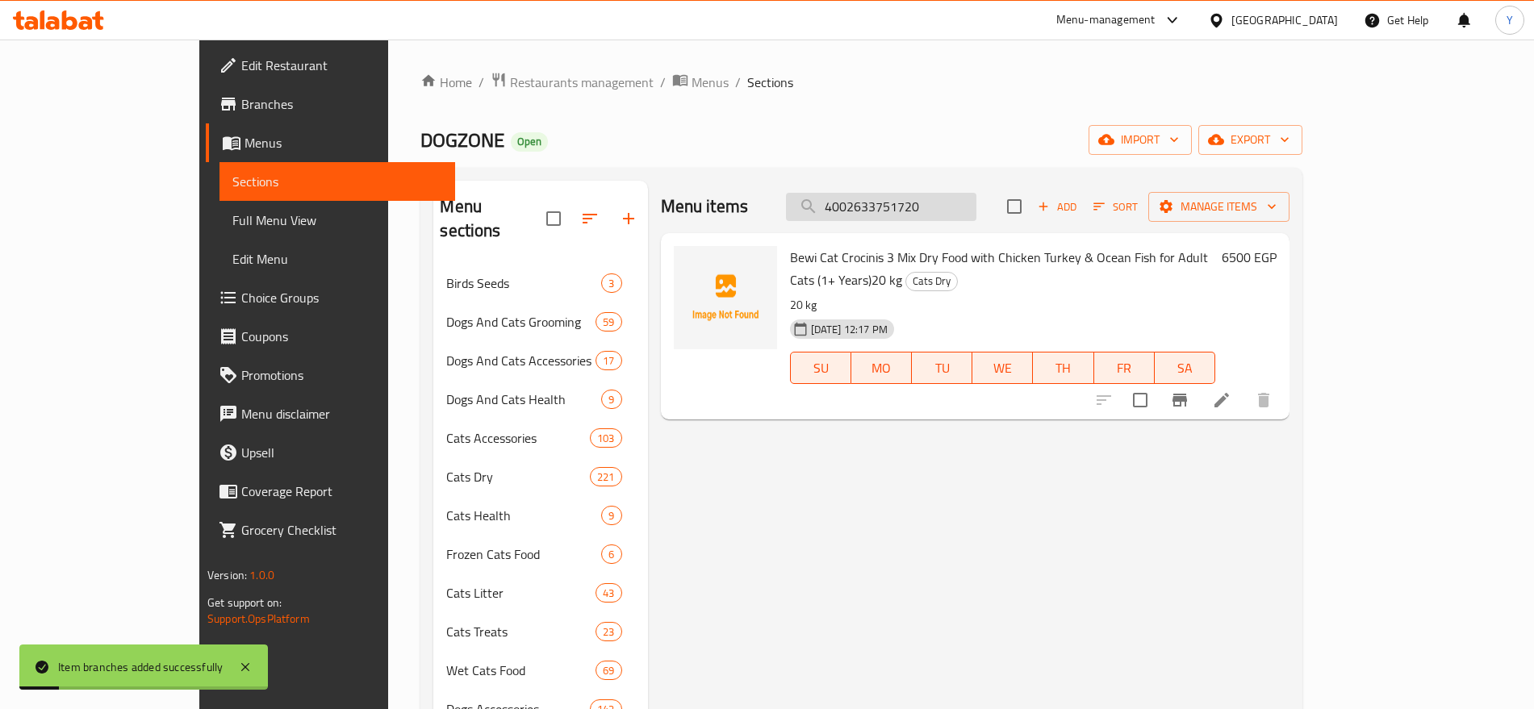
click at [976, 205] on input "4002633751720" at bounding box center [881, 207] width 190 height 28
paste input "836"
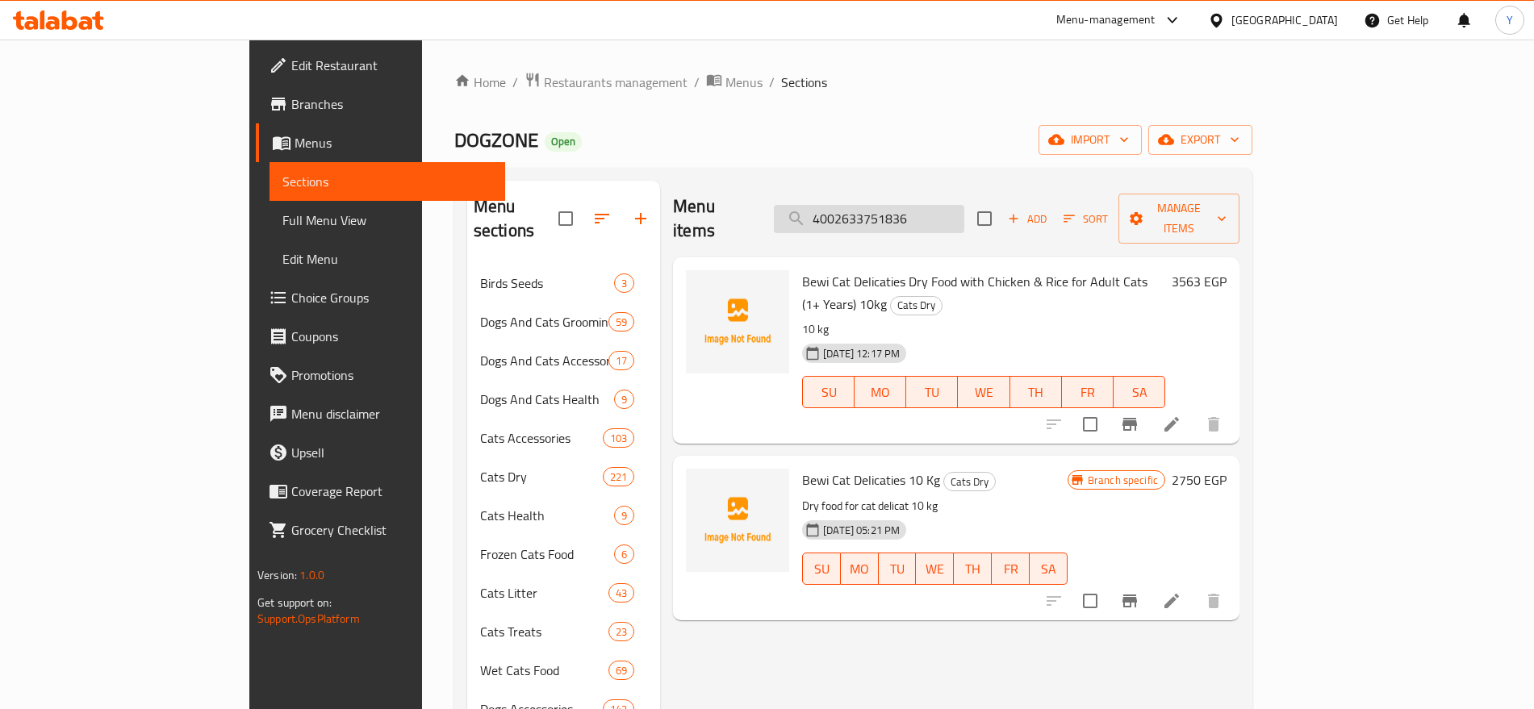
click at [930, 208] on input "4002633751836" at bounding box center [869, 219] width 190 height 28
paste input "29"
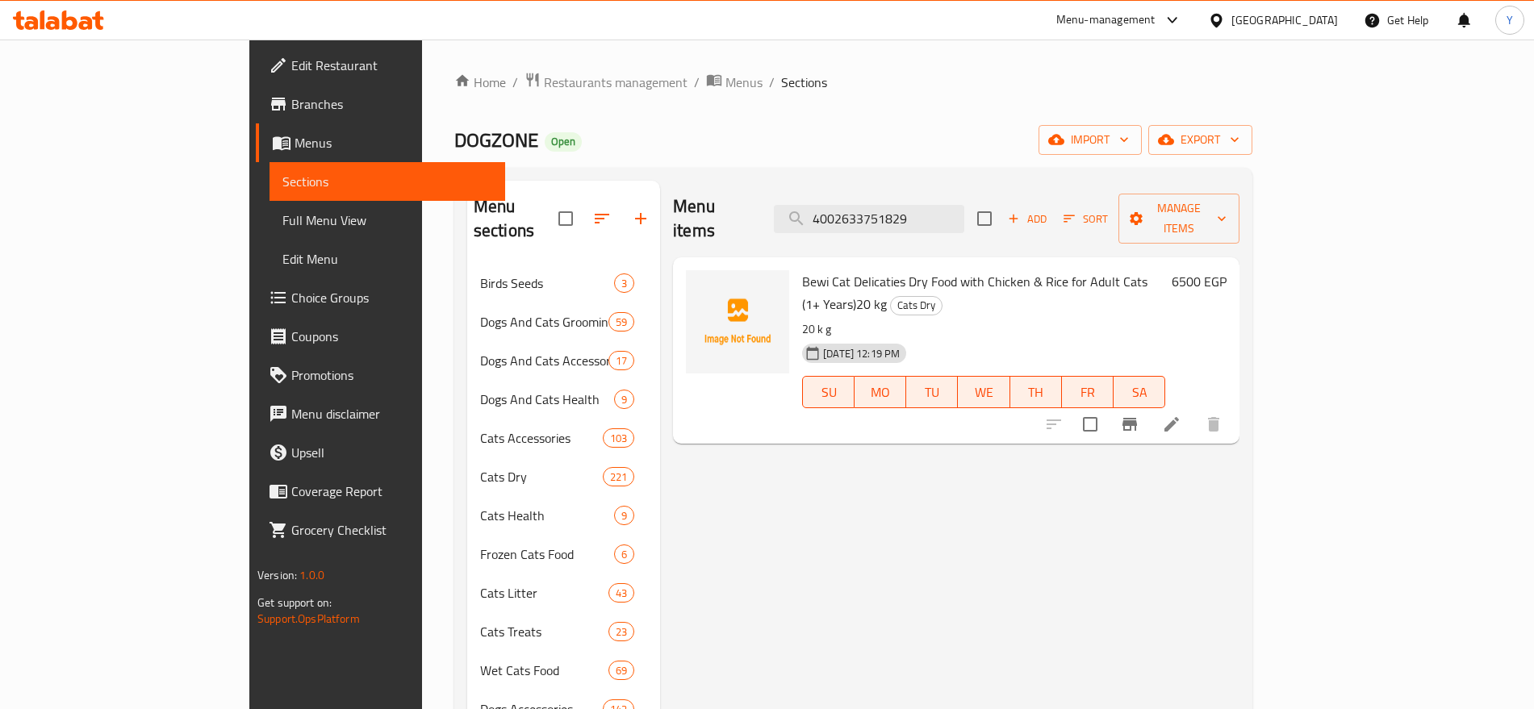
type input "4002633751829"
click at [1139, 415] on icon "Branch-specific-item" at bounding box center [1129, 424] width 19 height 19
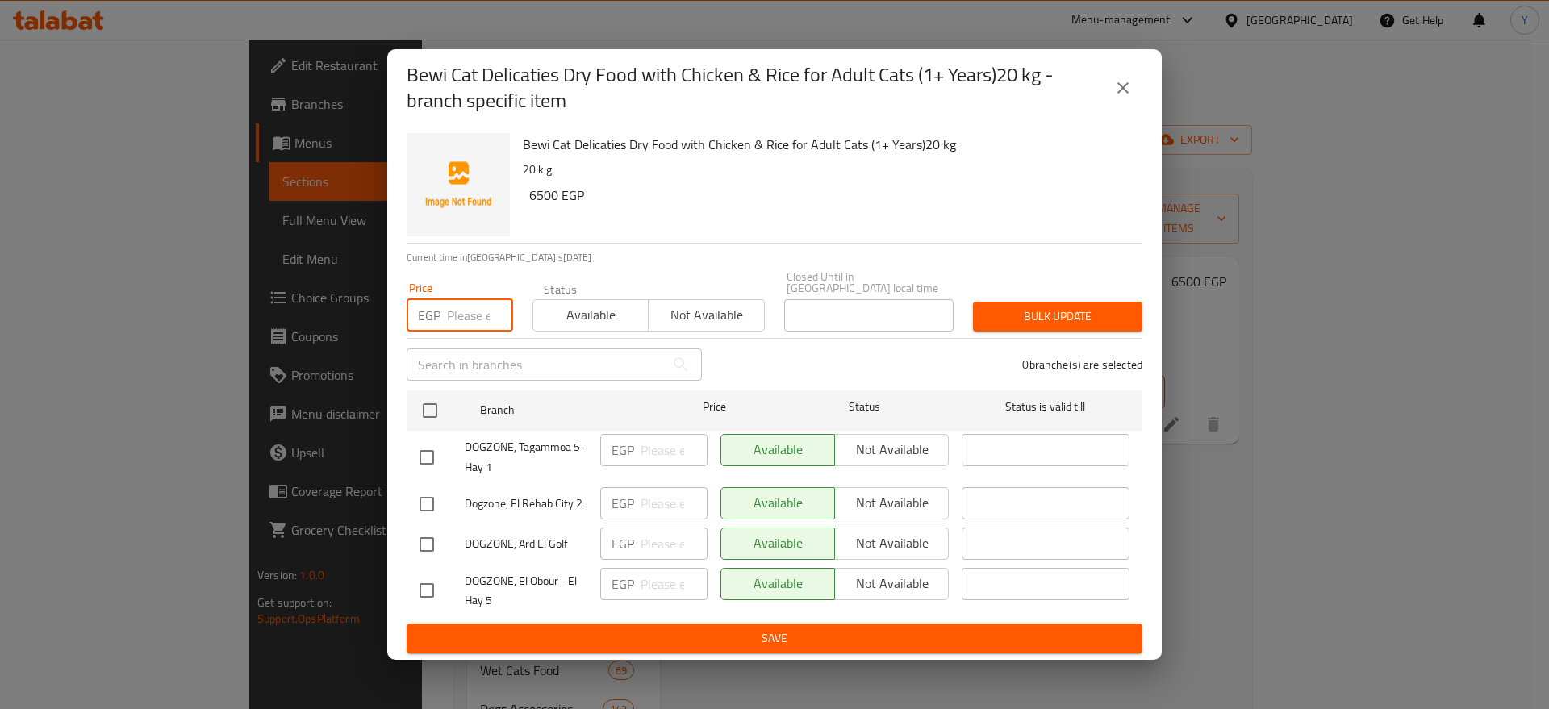
click at [463, 313] on input "number" at bounding box center [480, 315] width 66 height 32
type input "6500"
click at [437, 401] on input "checkbox" at bounding box center [430, 411] width 34 height 34
checkbox input "true"
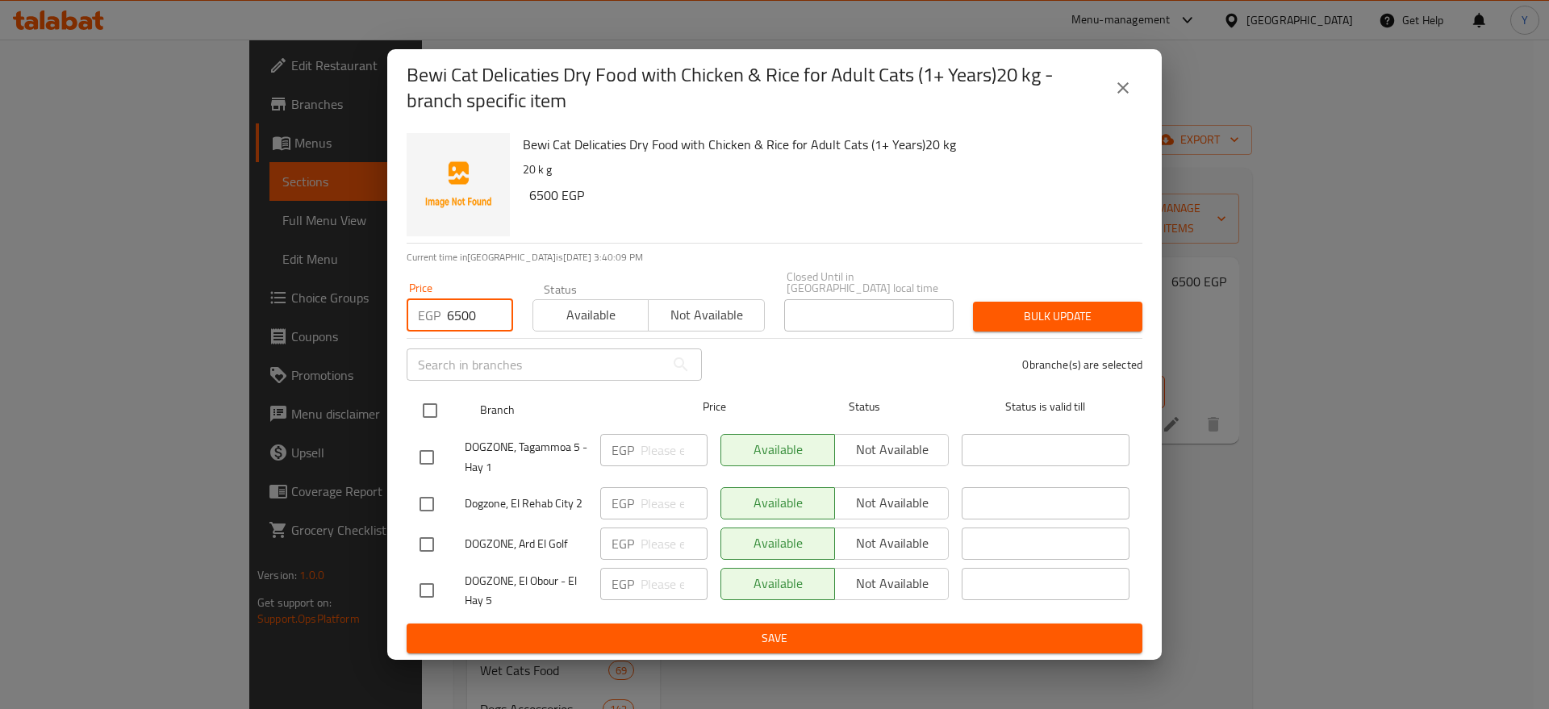
checkbox input "true"
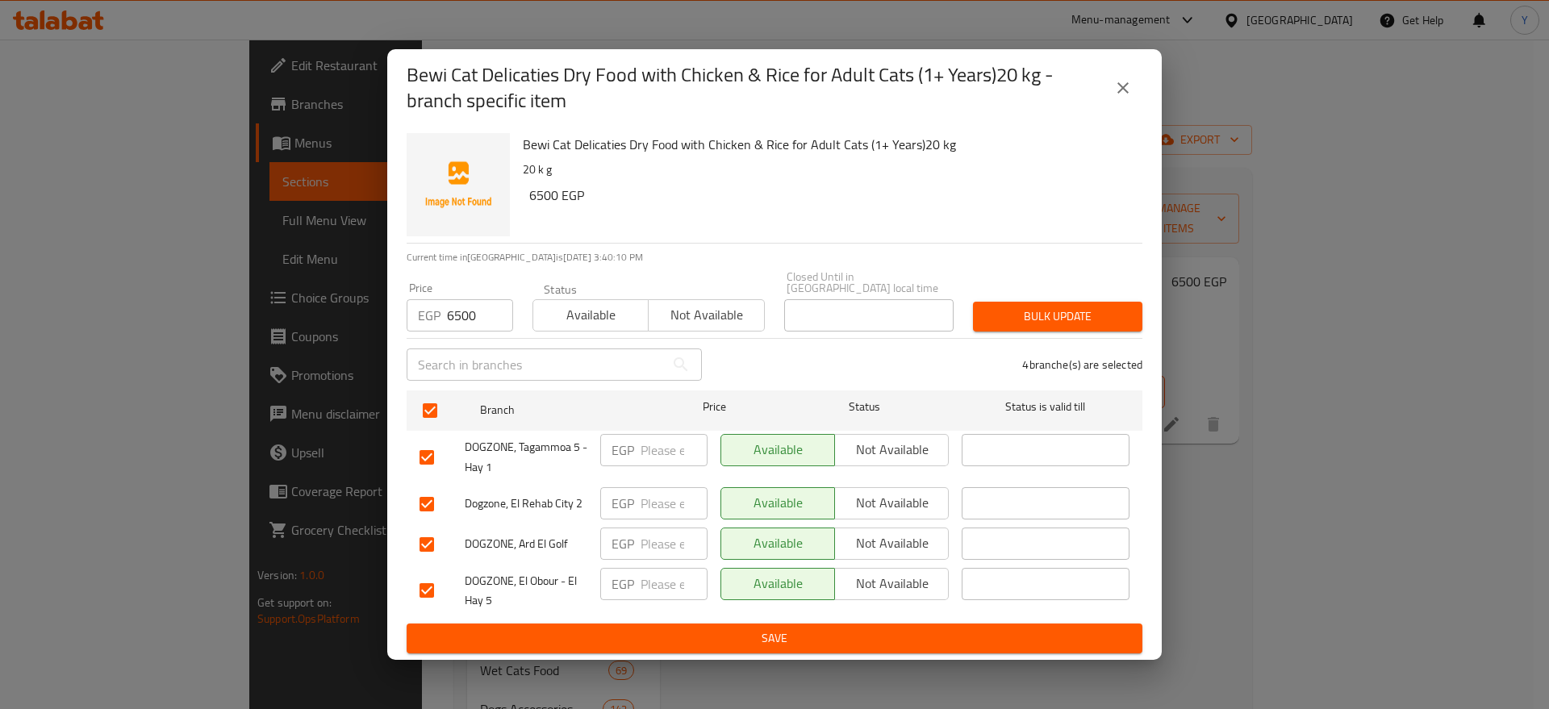
click at [1049, 336] on div "4 branche(s) are selected" at bounding box center [932, 365] width 441 height 58
click at [1060, 312] on span "Bulk update" at bounding box center [1058, 317] width 144 height 20
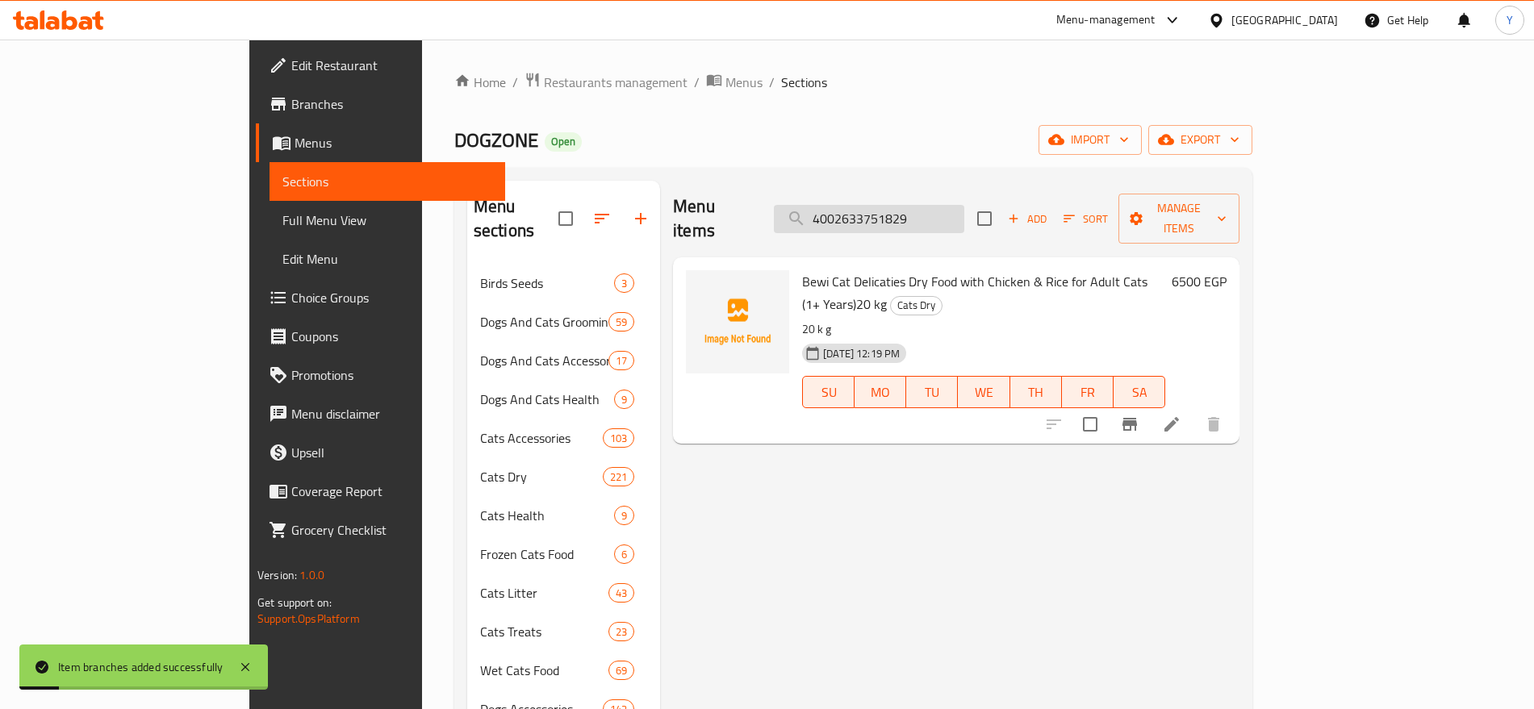
click at [964, 216] on input "4002633751829" at bounding box center [869, 219] width 190 height 28
paste input "05"
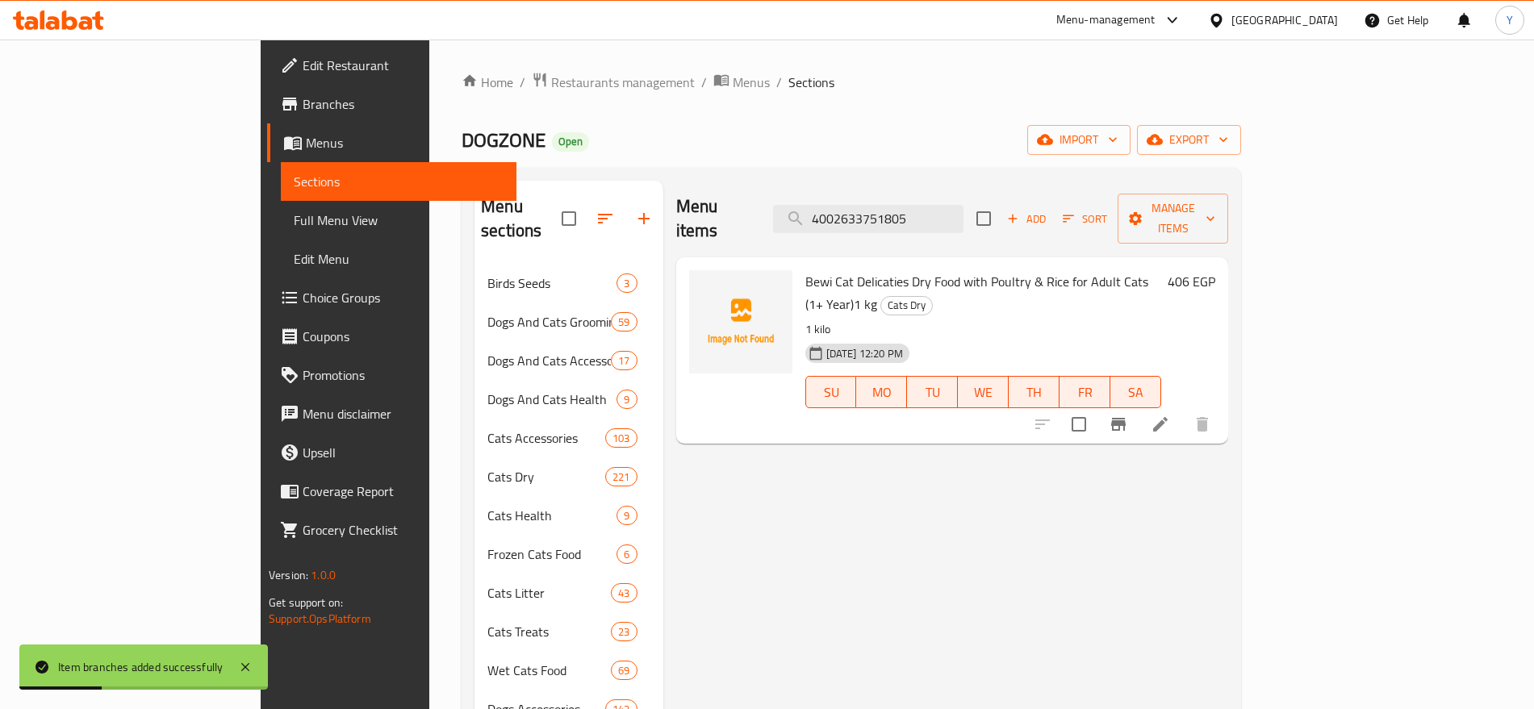
type input "4002633751805"
click at [1126, 418] on icon "Branch-specific-item" at bounding box center [1118, 424] width 15 height 13
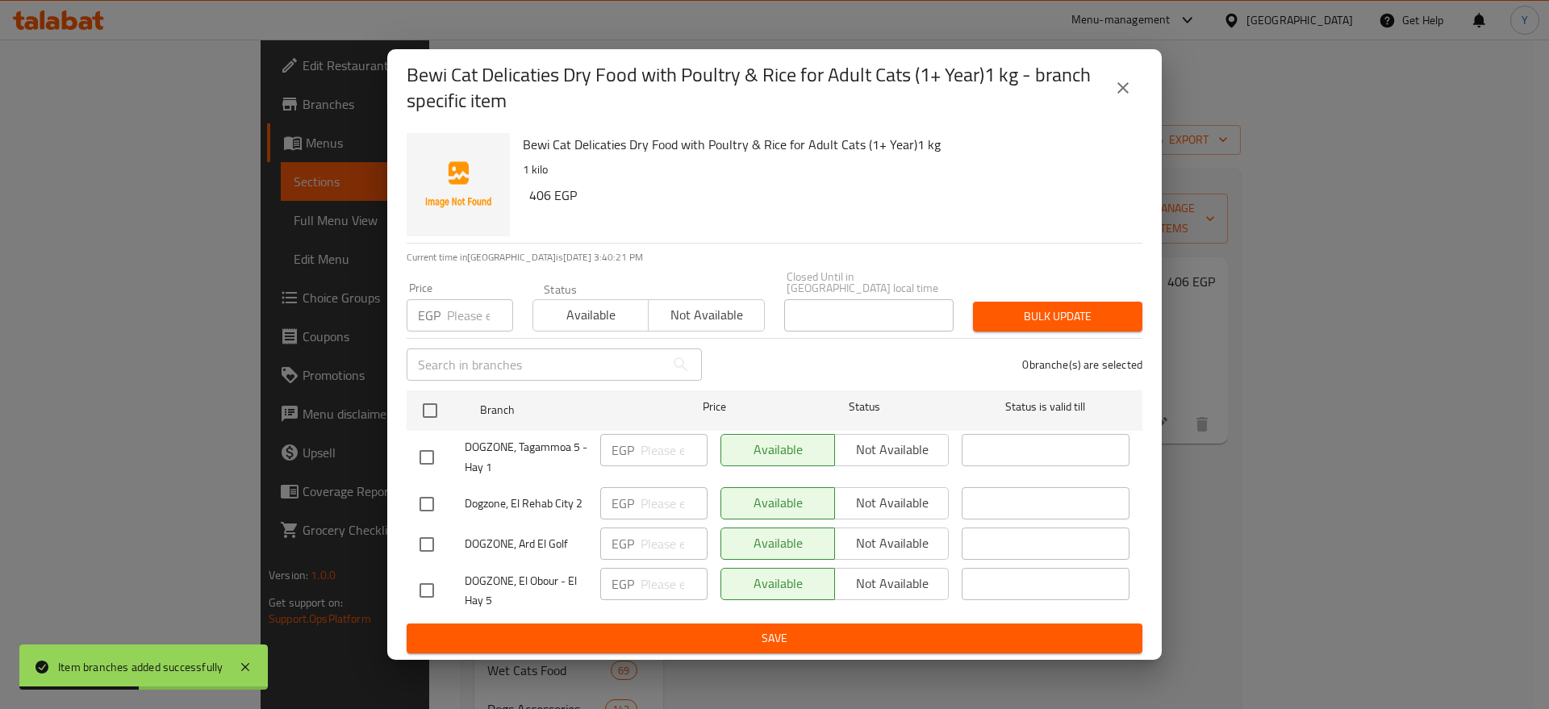
click at [445, 315] on div "EGP Price" at bounding box center [460, 315] width 107 height 32
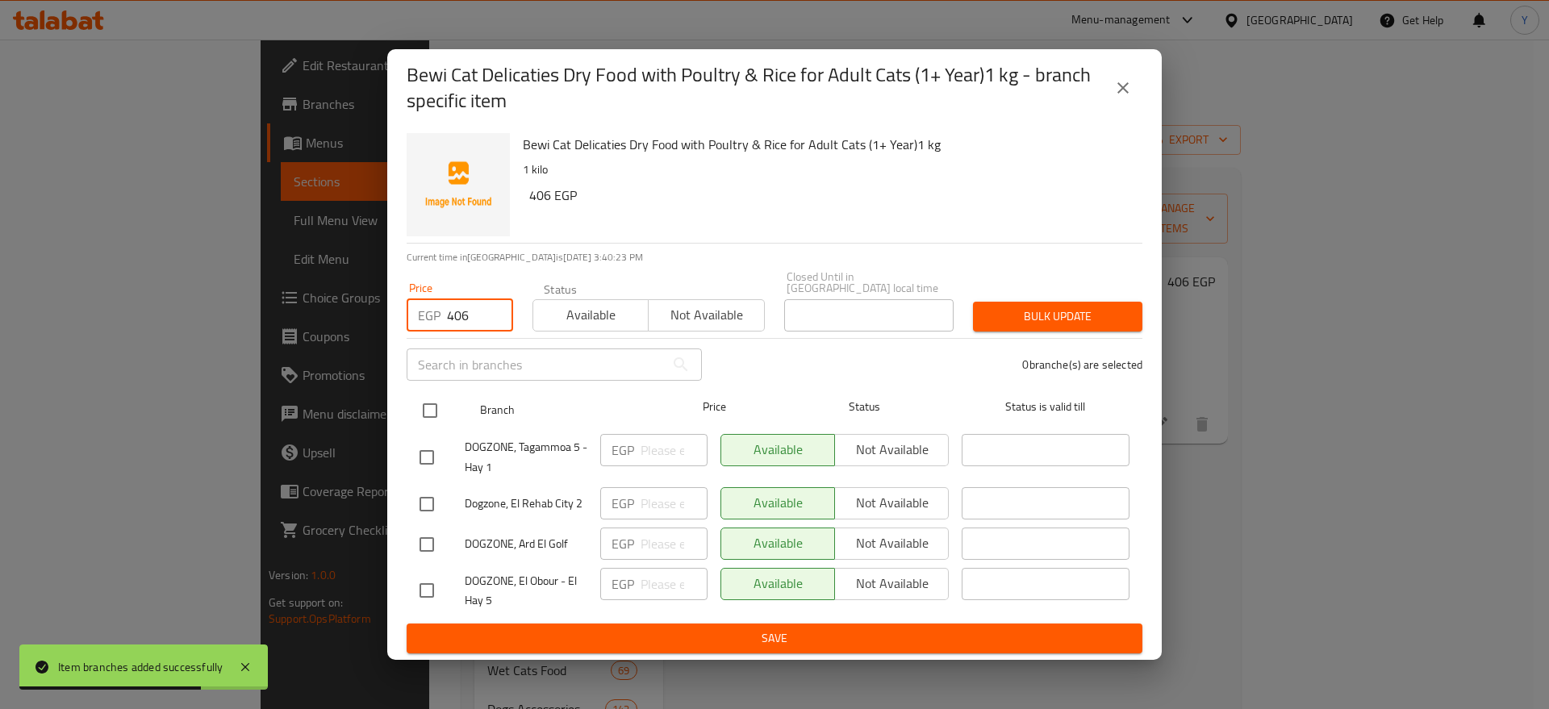
type input "406"
click at [436, 403] on input "checkbox" at bounding box center [430, 411] width 34 height 34
checkbox input "true"
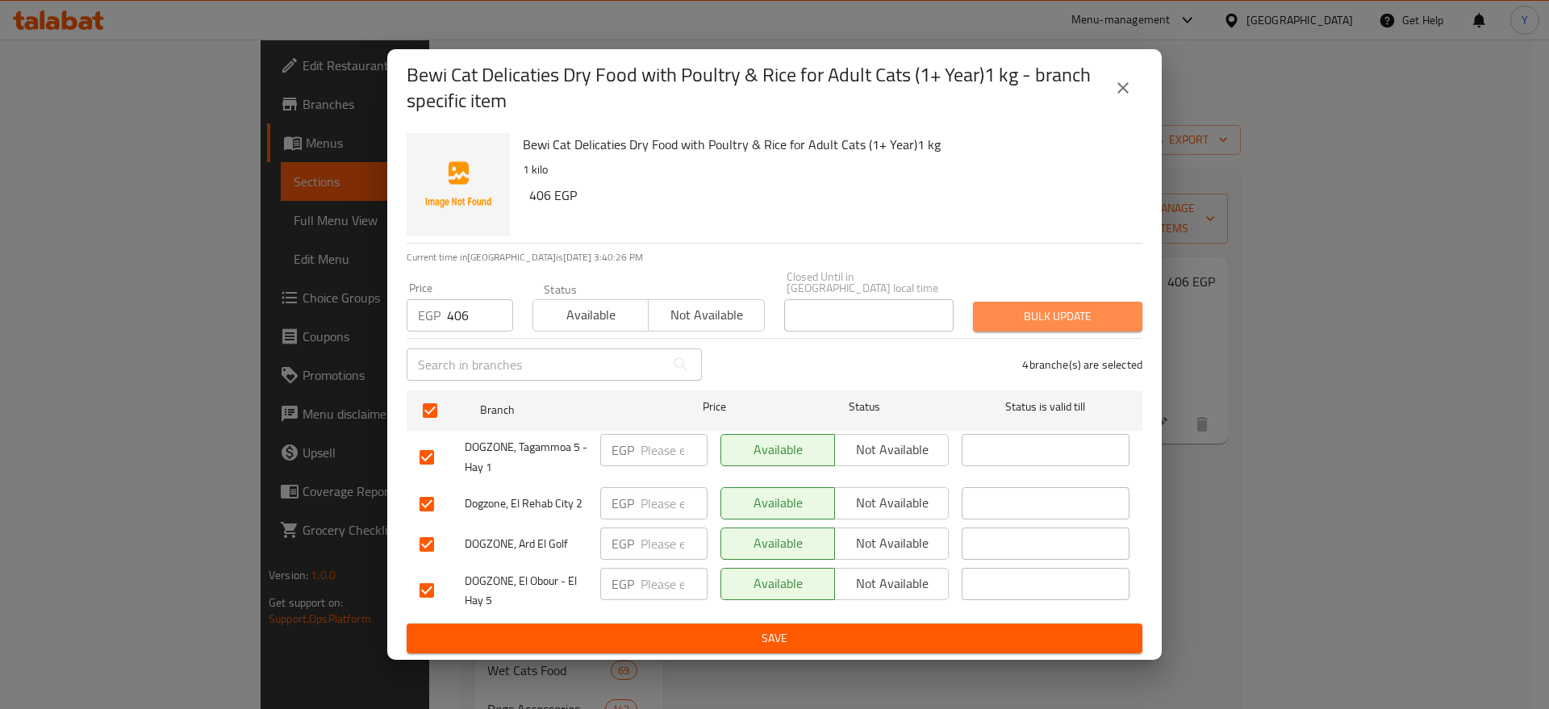
click at [1026, 315] on span "Bulk update" at bounding box center [1058, 317] width 144 height 20
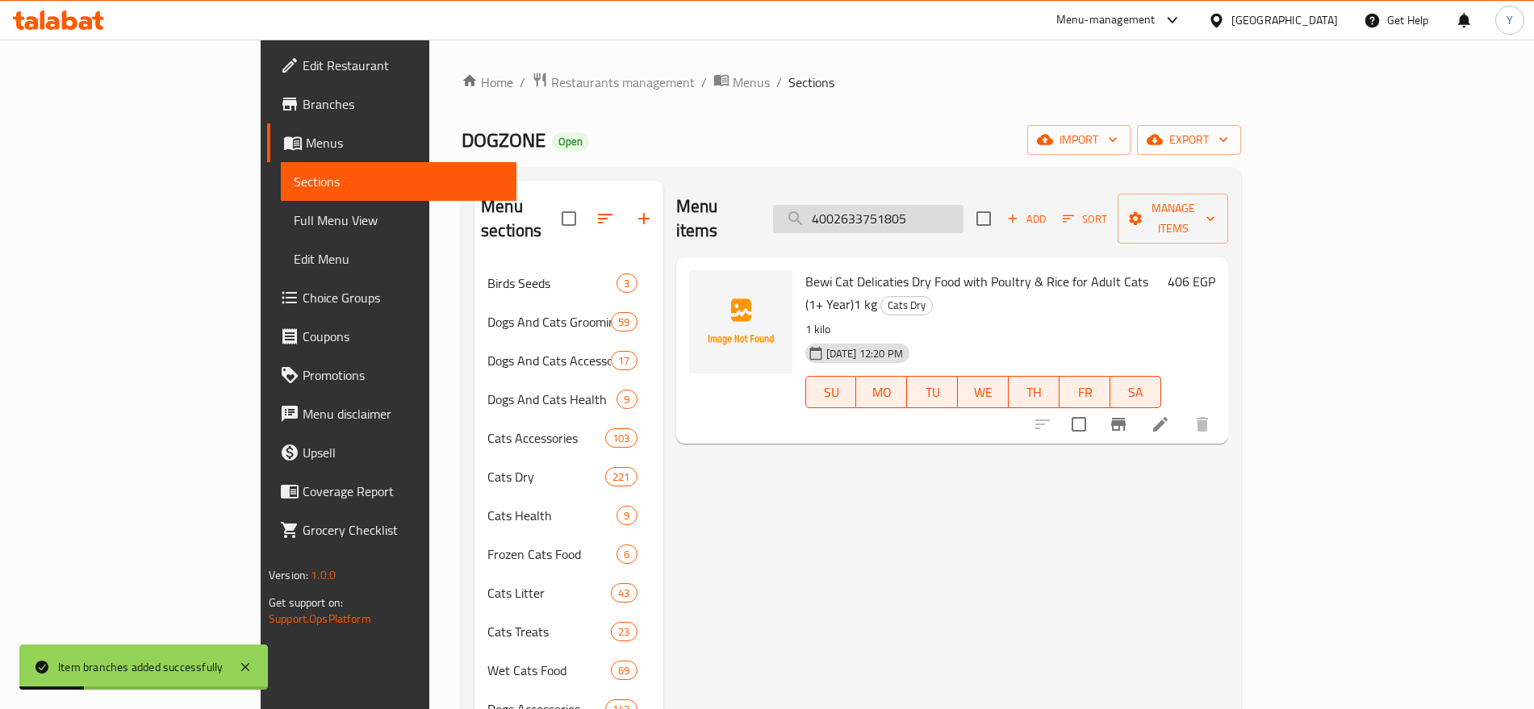
click at [936, 205] on input "4002633751805" at bounding box center [868, 219] width 190 height 28
paste input "621"
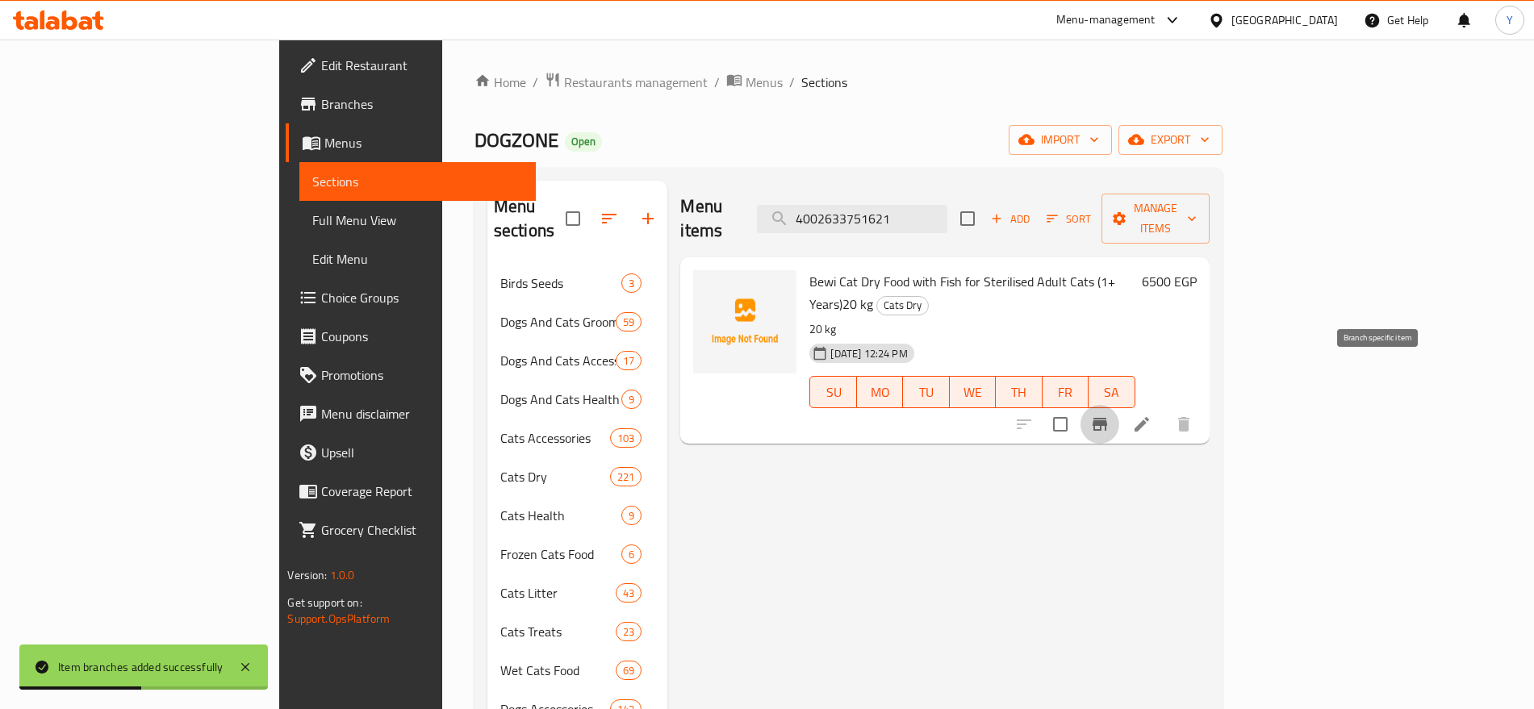
click at [1109, 415] on icon "Branch-specific-item" at bounding box center [1099, 424] width 19 height 19
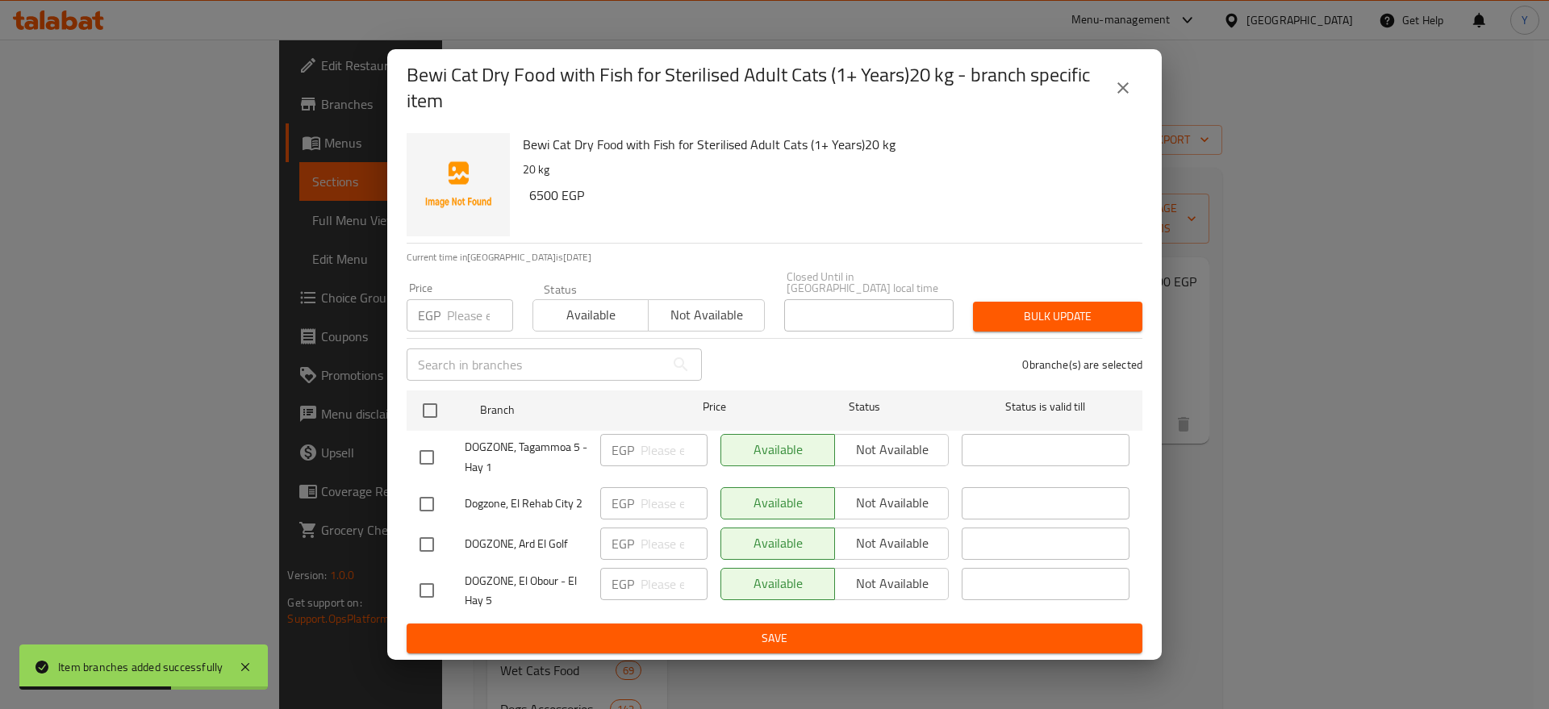
click at [456, 309] on input "number" at bounding box center [480, 315] width 66 height 32
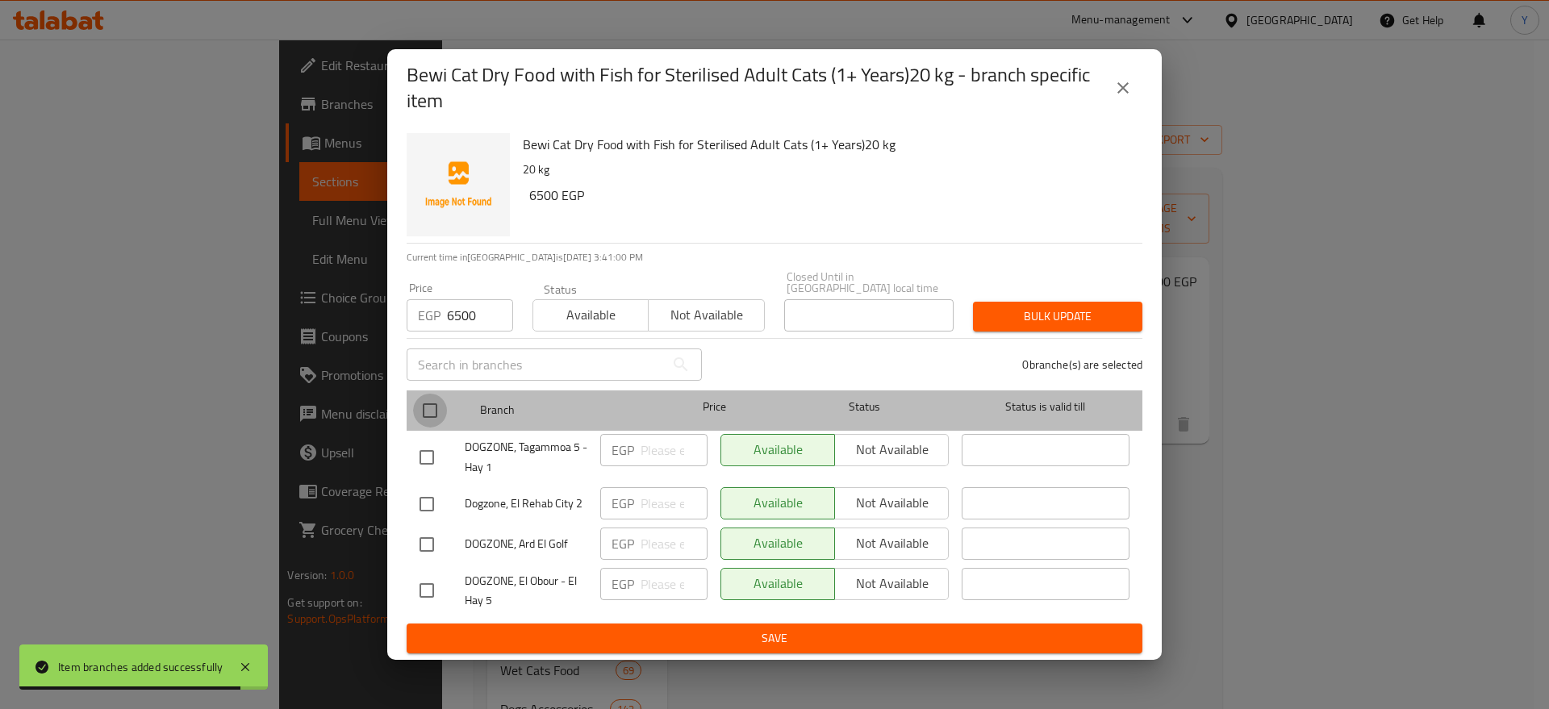
click at [436, 407] on input "checkbox" at bounding box center [430, 411] width 34 height 34
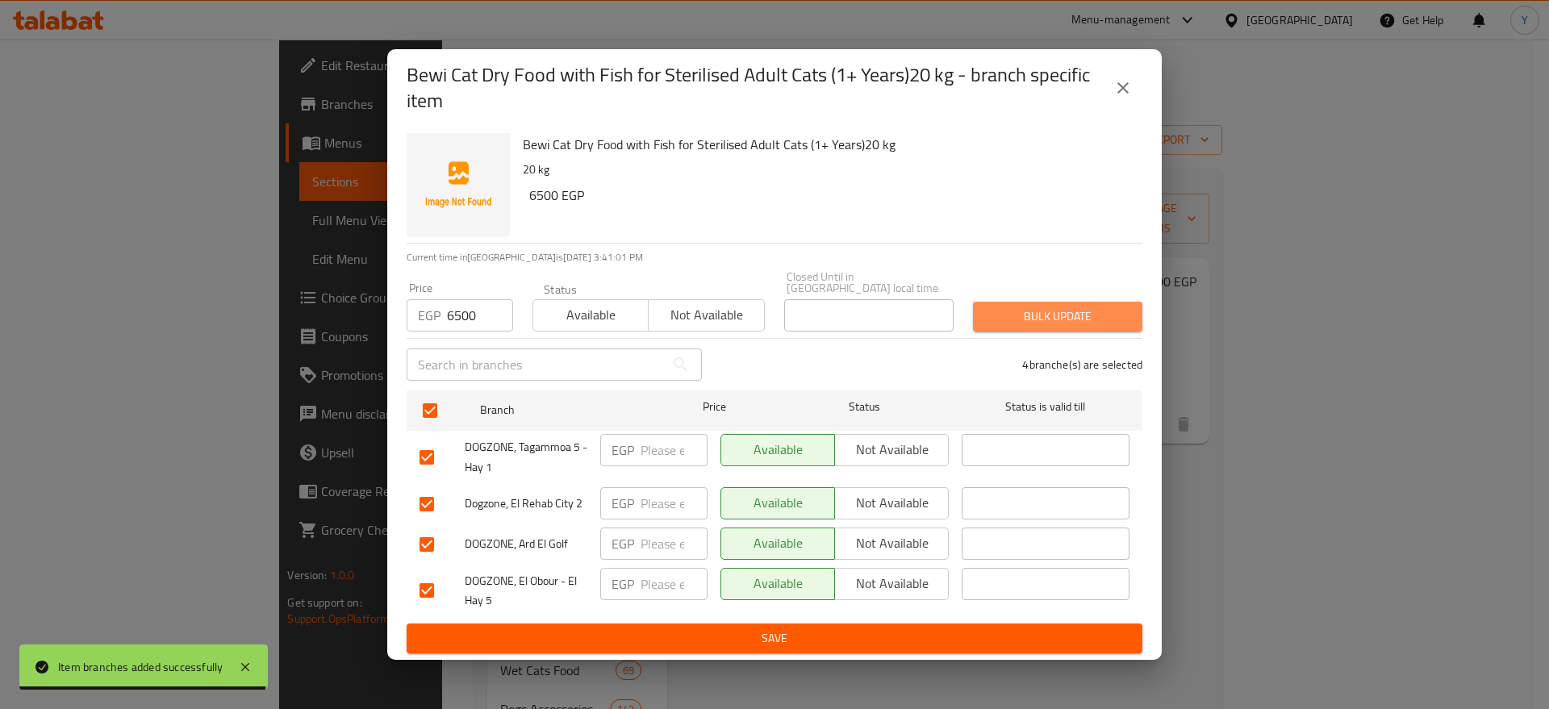
click at [1038, 318] on span "Bulk update" at bounding box center [1058, 317] width 144 height 20
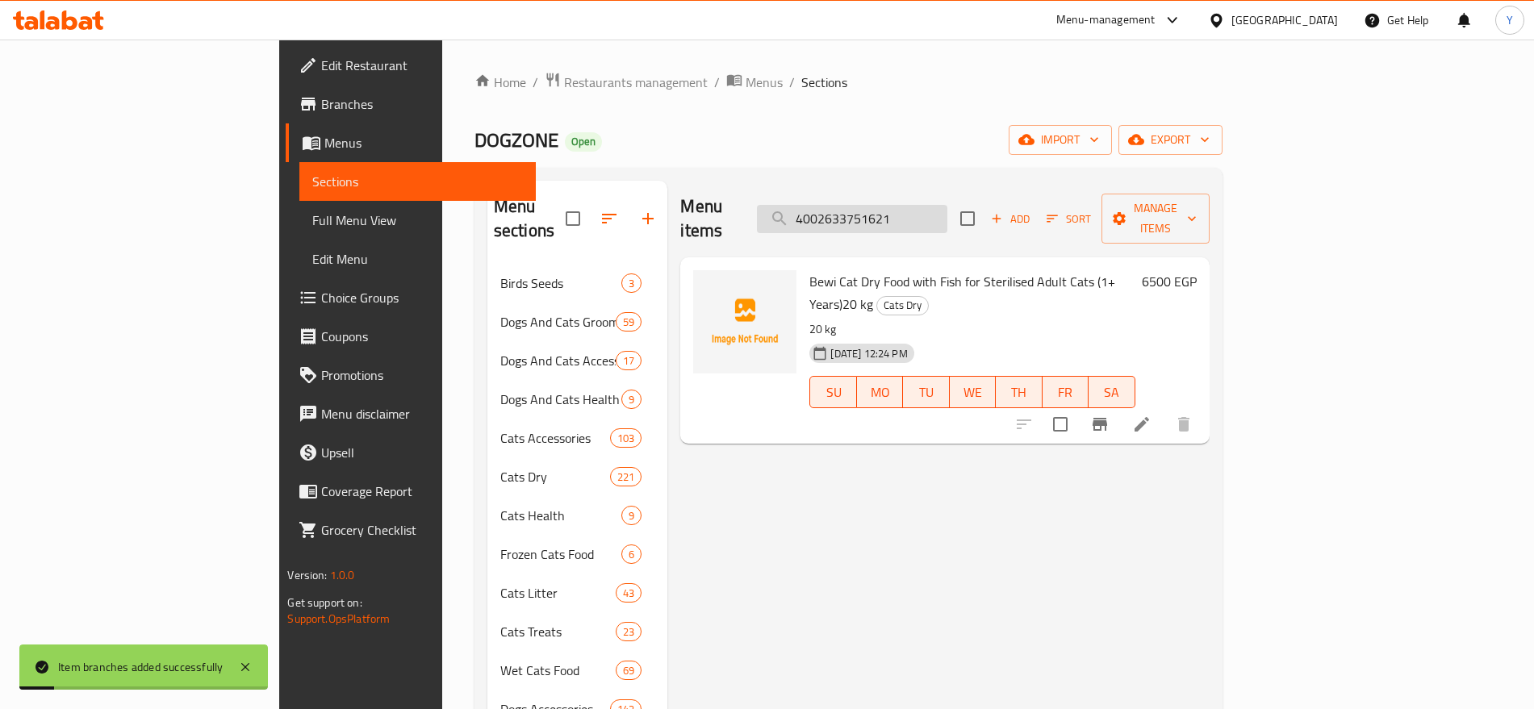
click at [931, 213] on input "4002633751621" at bounding box center [852, 219] width 190 height 28
paste input "6772504487345"
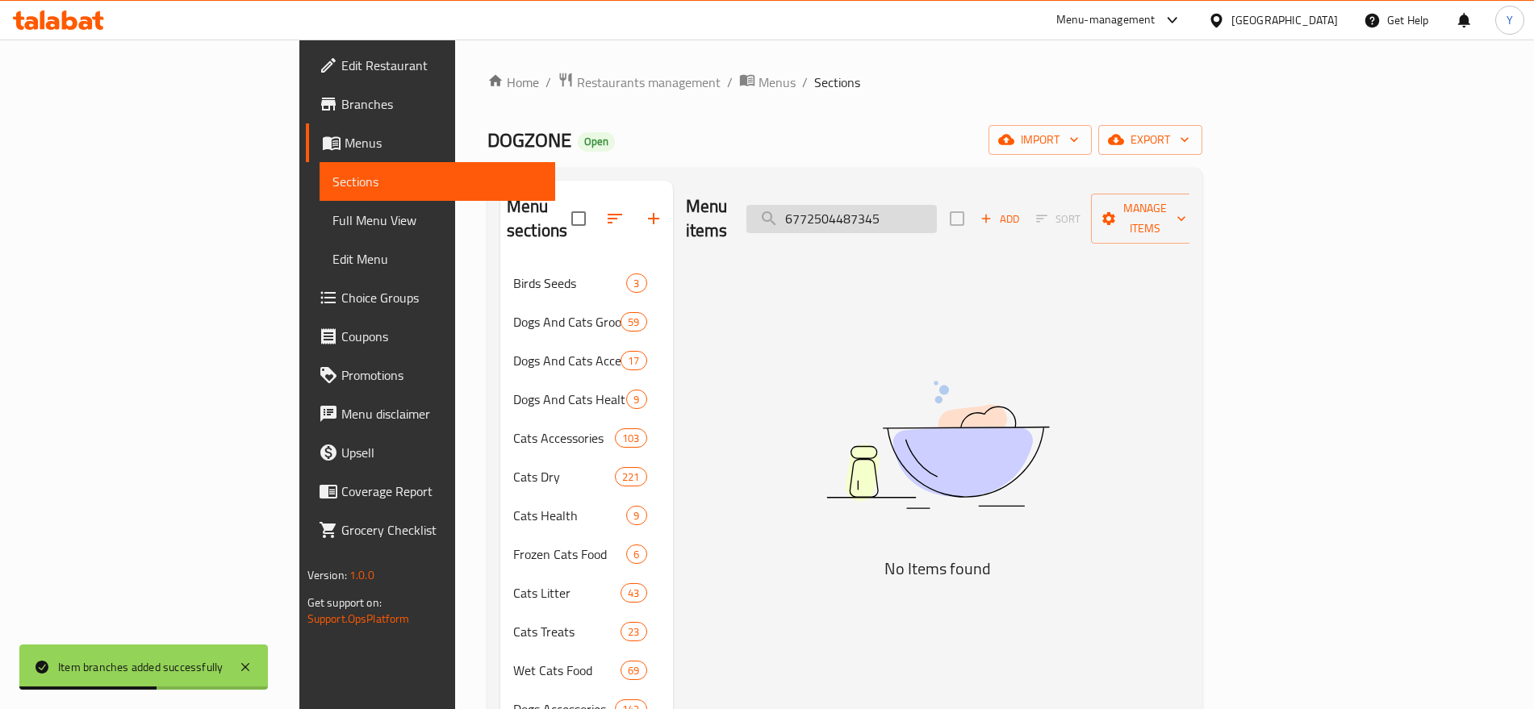
click at [937, 206] on input "6772504487345" at bounding box center [841, 219] width 190 height 28
paste input "Birdo Cocka Mix Bird Food for Cockatiels Love Birds Parakeets Conures & Quakers…"
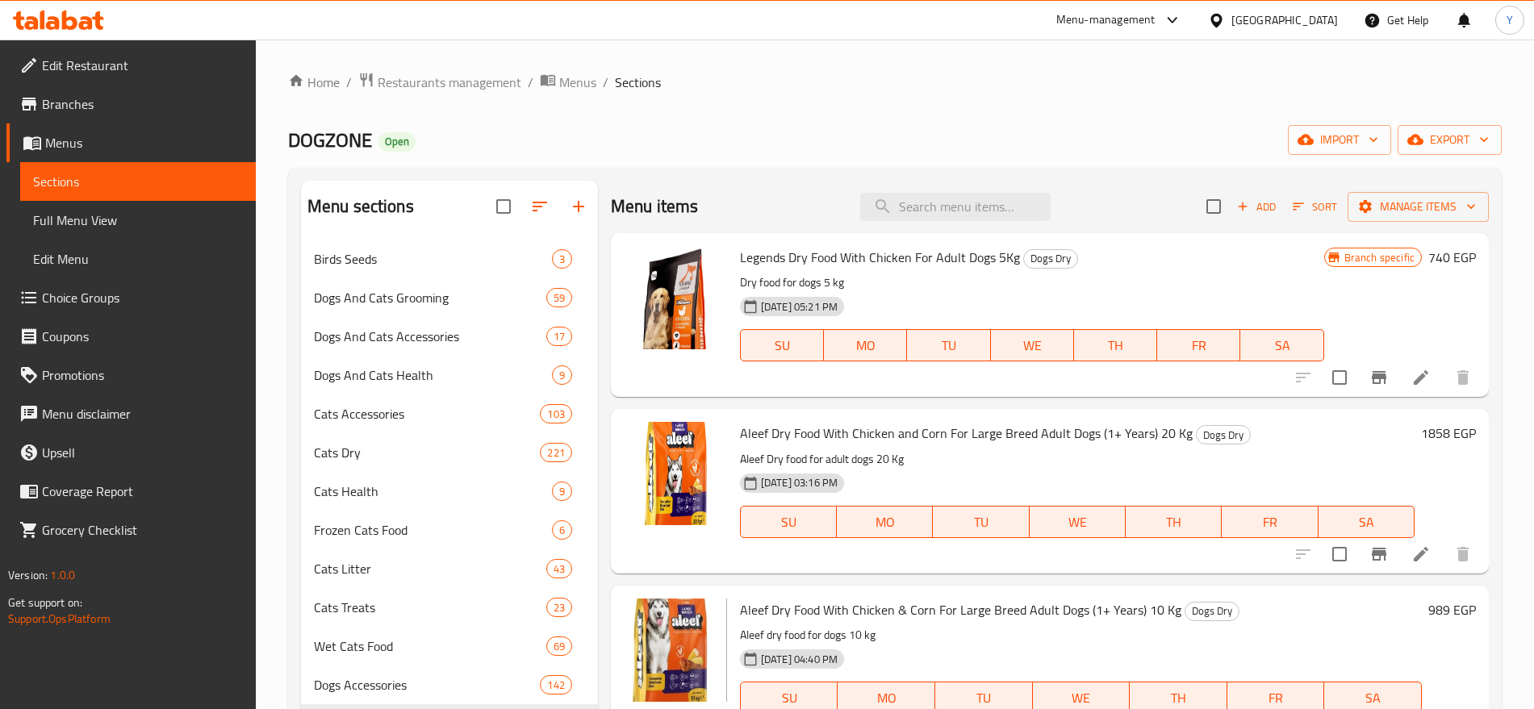
paste input "6772504487291"
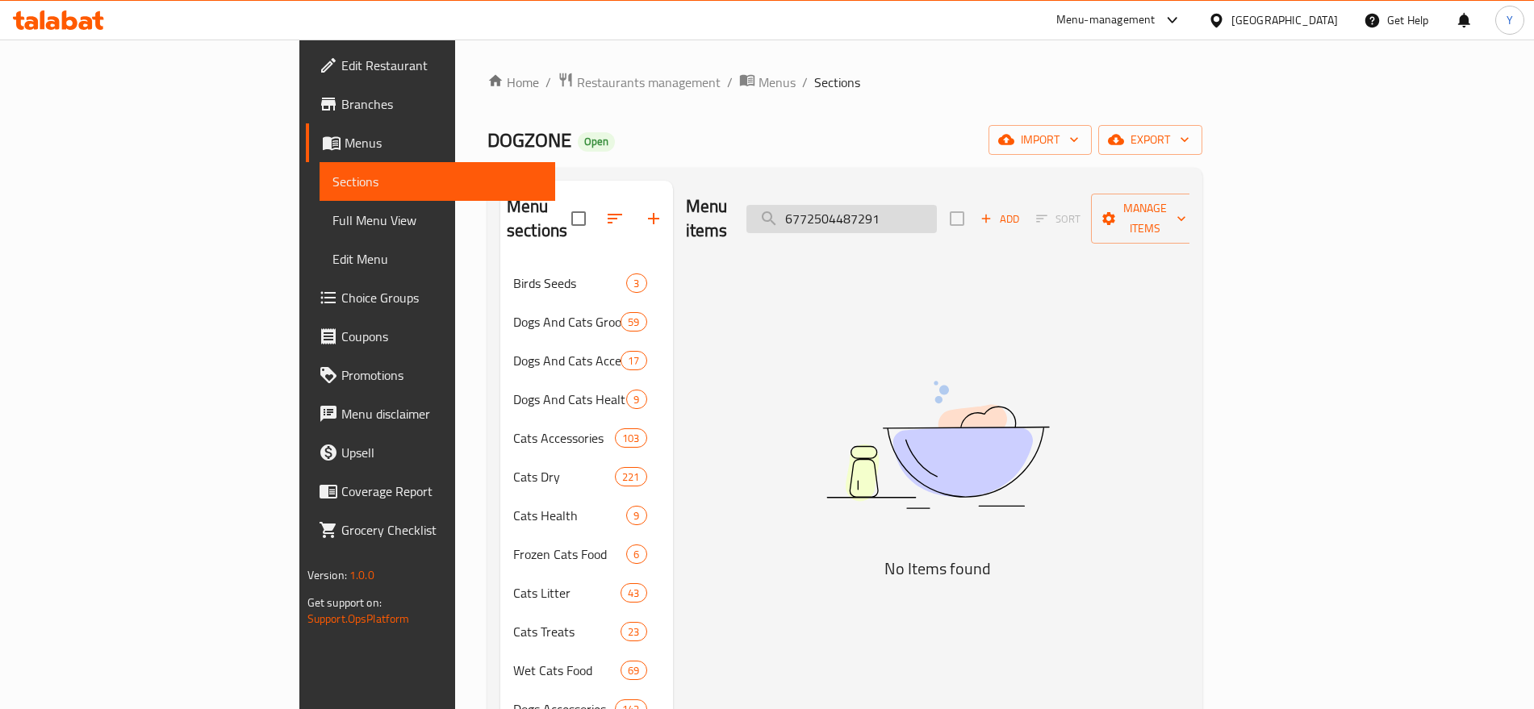
click at [937, 205] on input "6772504487291" at bounding box center [841, 219] width 190 height 28
paste input "225000457133"
click at [937, 212] on input "6225000457133" at bounding box center [841, 219] width 190 height 28
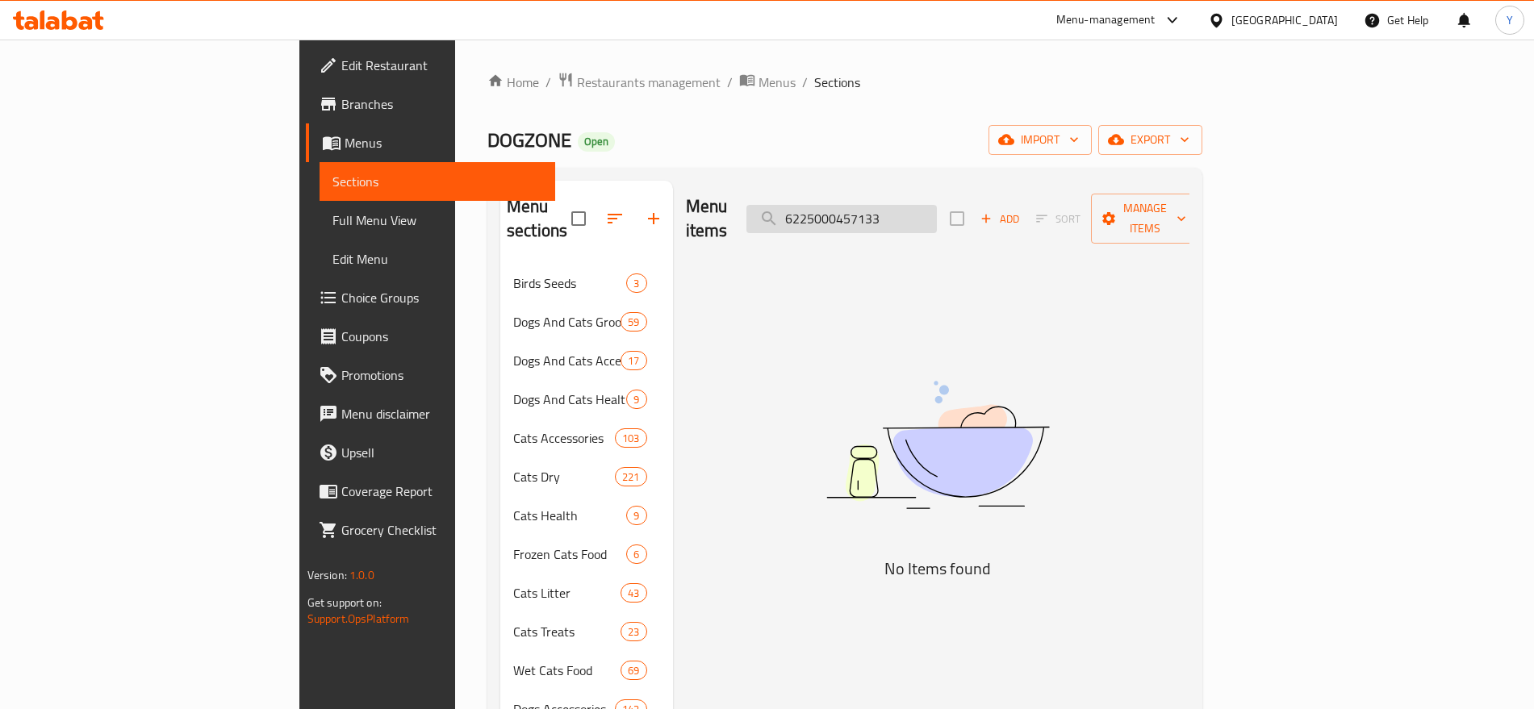
paste input "Bites Dry Food with Chicken Rice & Vegetables for Adult Dogs20 kg"
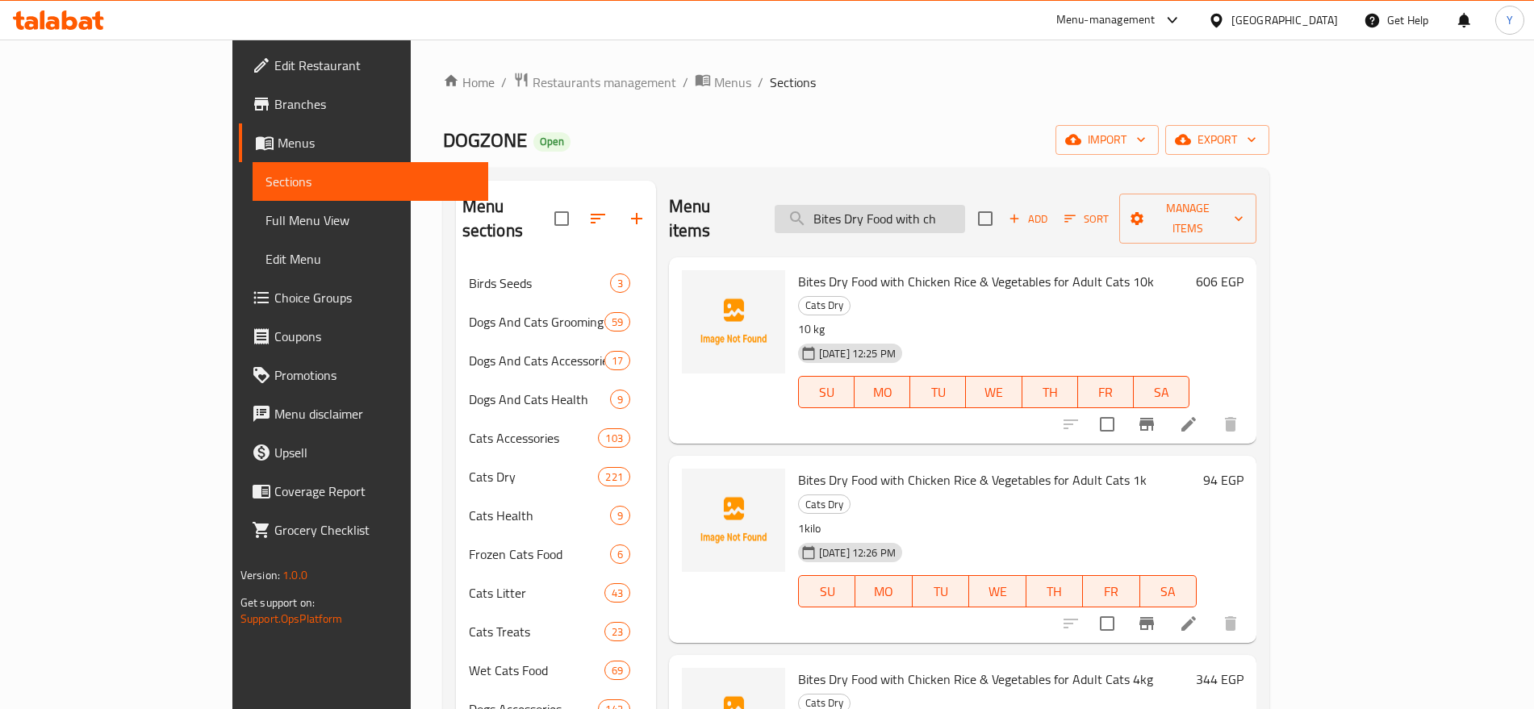
click at [930, 205] on input "Bites Dry Food with ch" at bounding box center [870, 219] width 190 height 28
paste input "reeder Dry Cat Food with Vitamins & Minerals 20K"
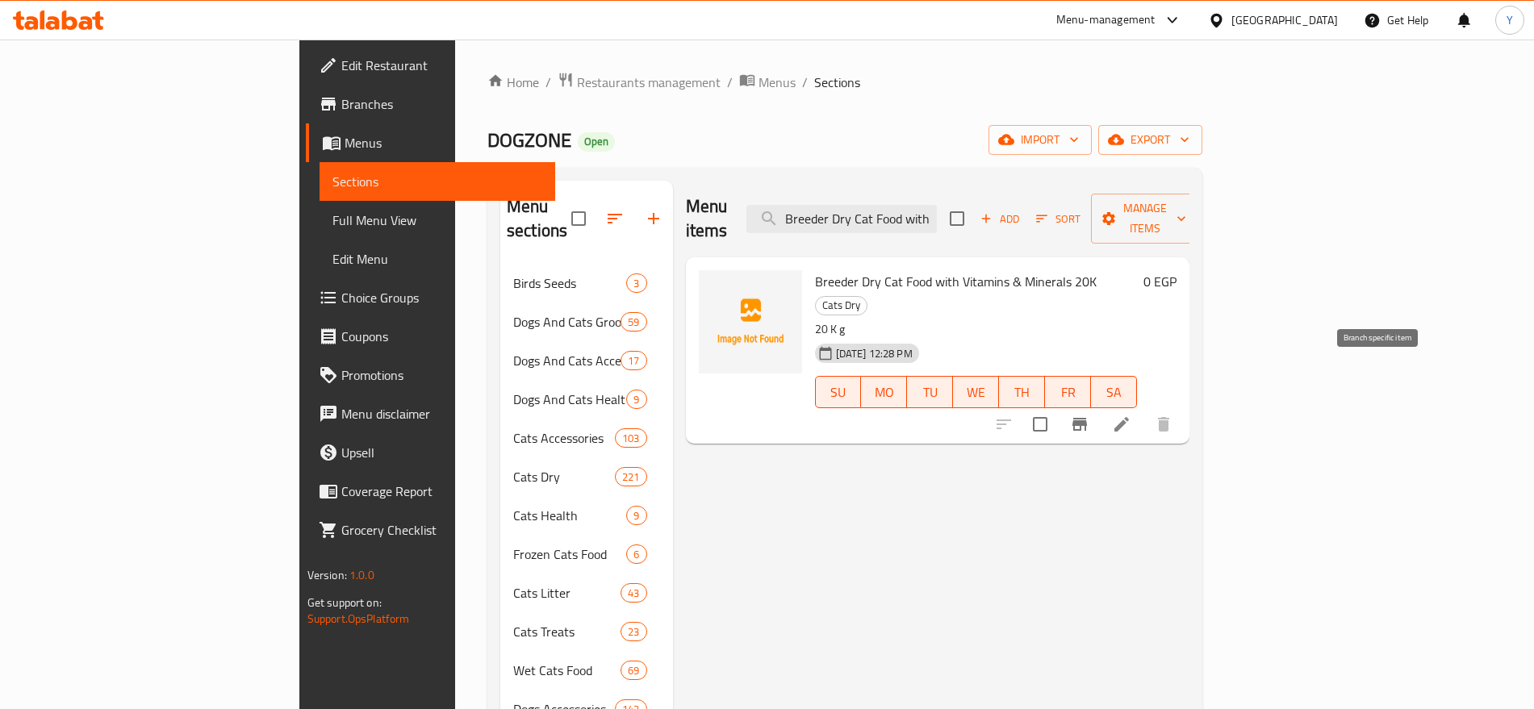
click at [1089, 415] on icon "Branch-specific-item" at bounding box center [1079, 424] width 19 height 19
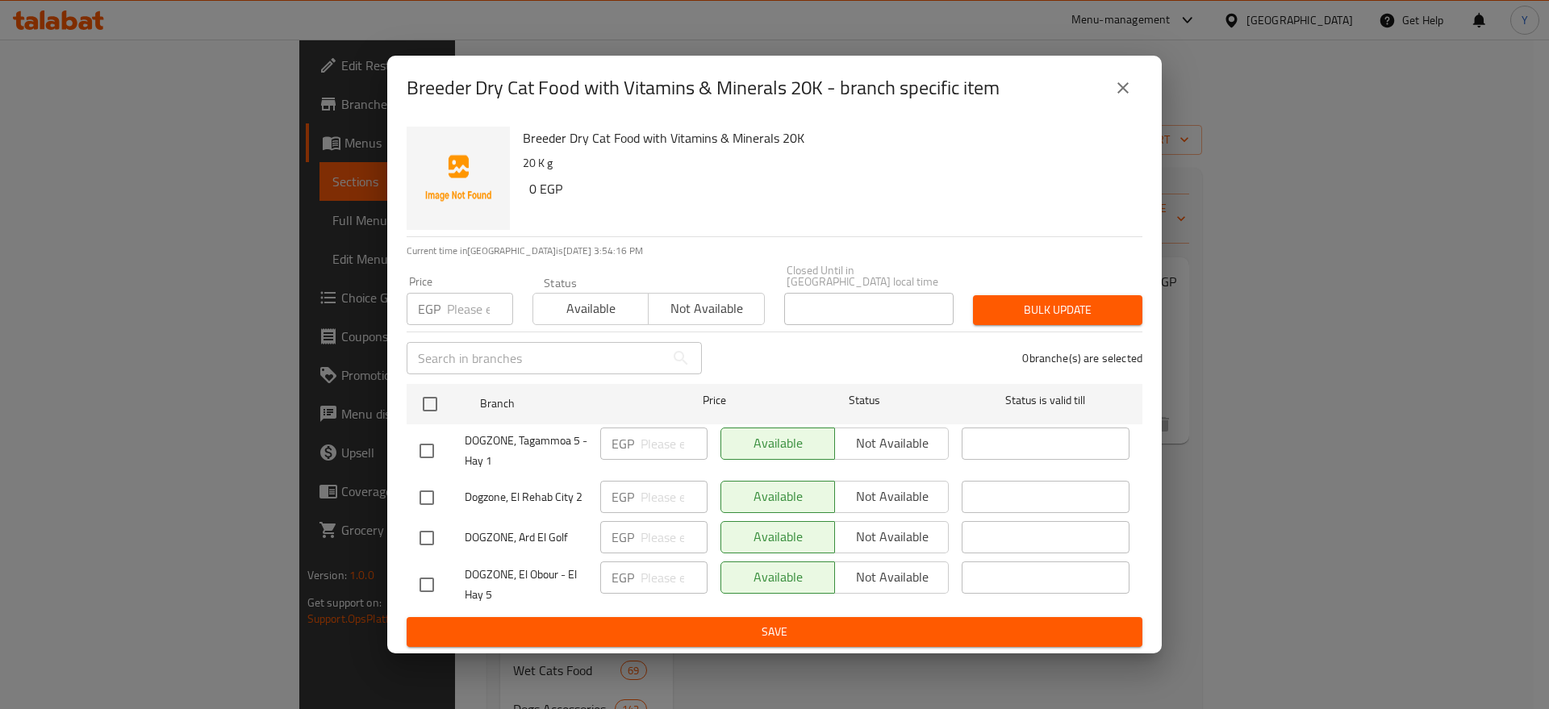
click at [467, 314] on input "number" at bounding box center [480, 309] width 66 height 32
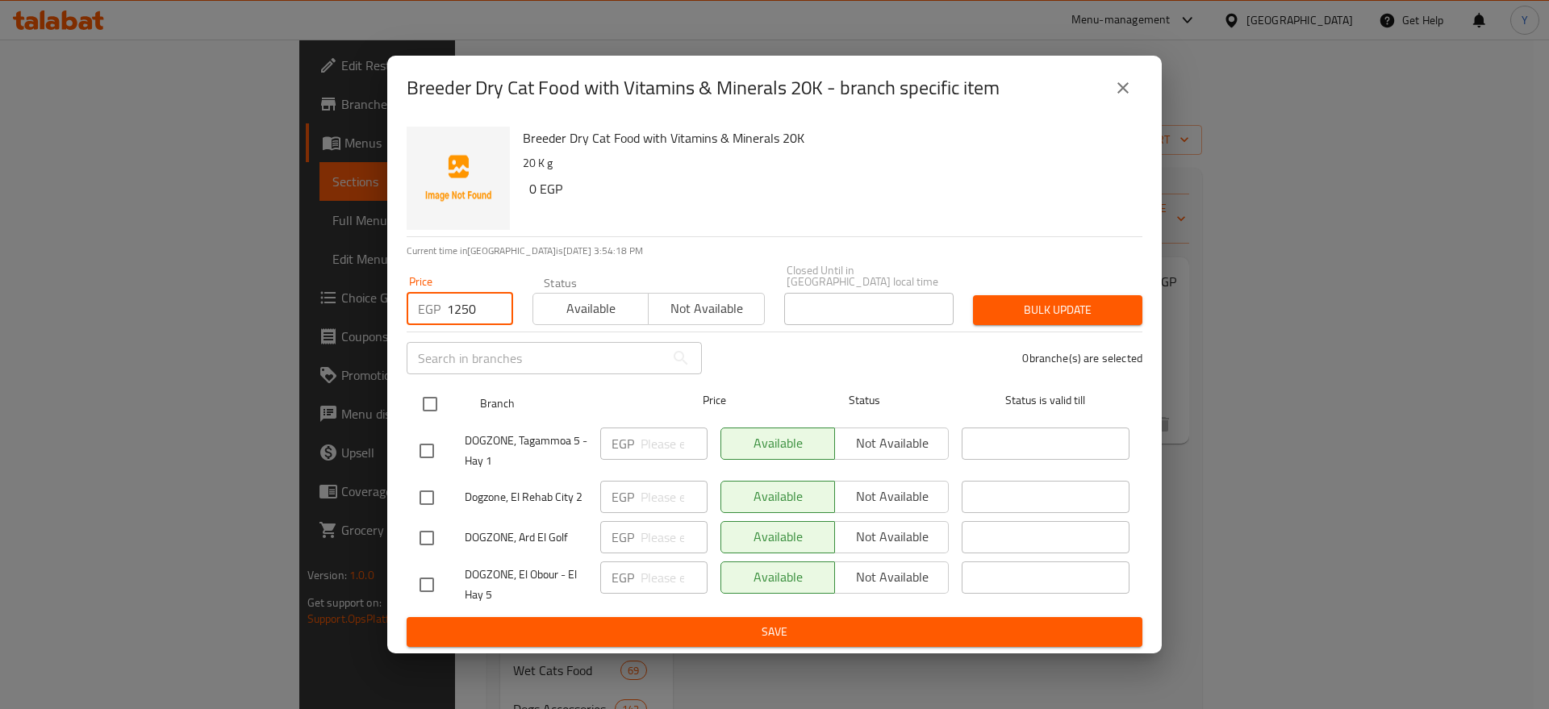
click at [438, 390] on input "checkbox" at bounding box center [430, 404] width 34 height 34
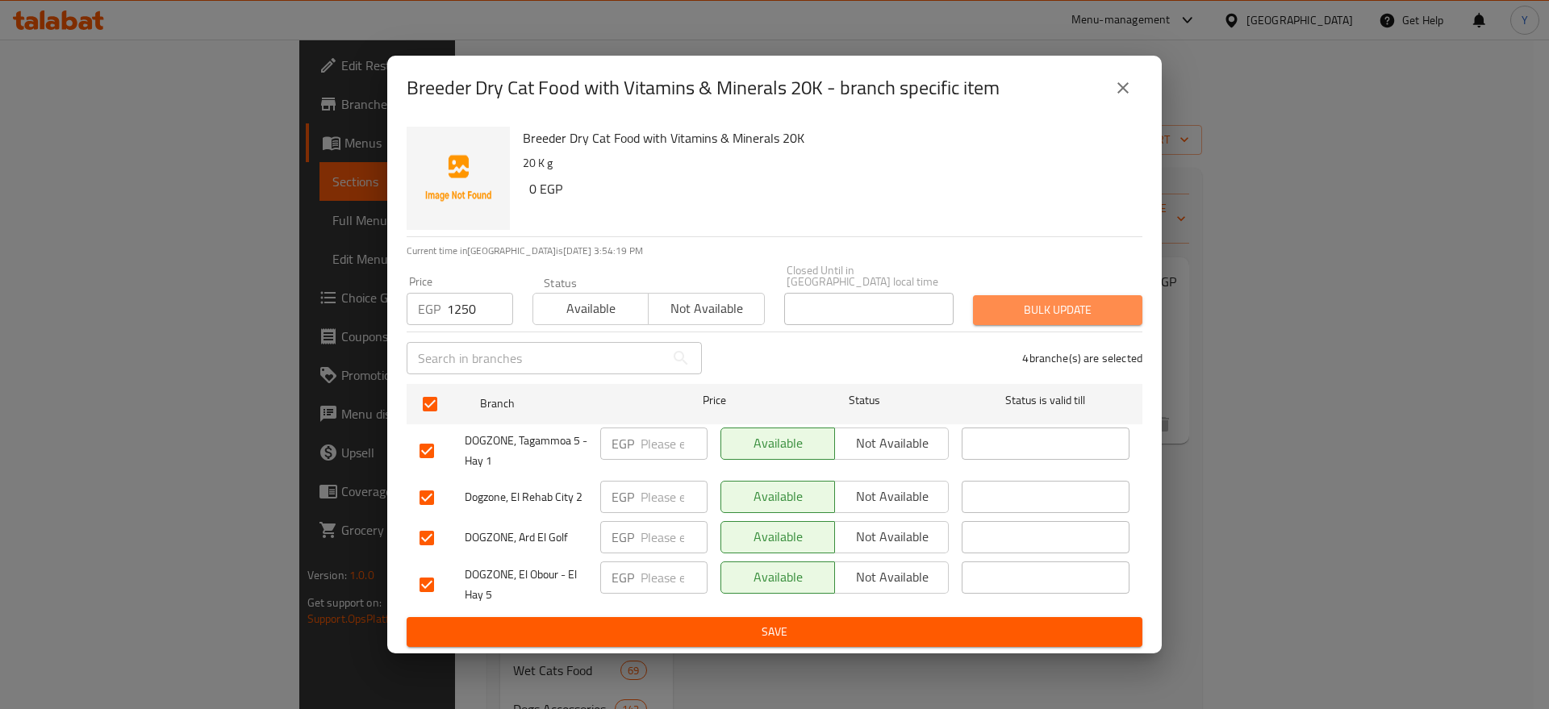
click at [1008, 308] on span "Bulk update" at bounding box center [1058, 310] width 144 height 20
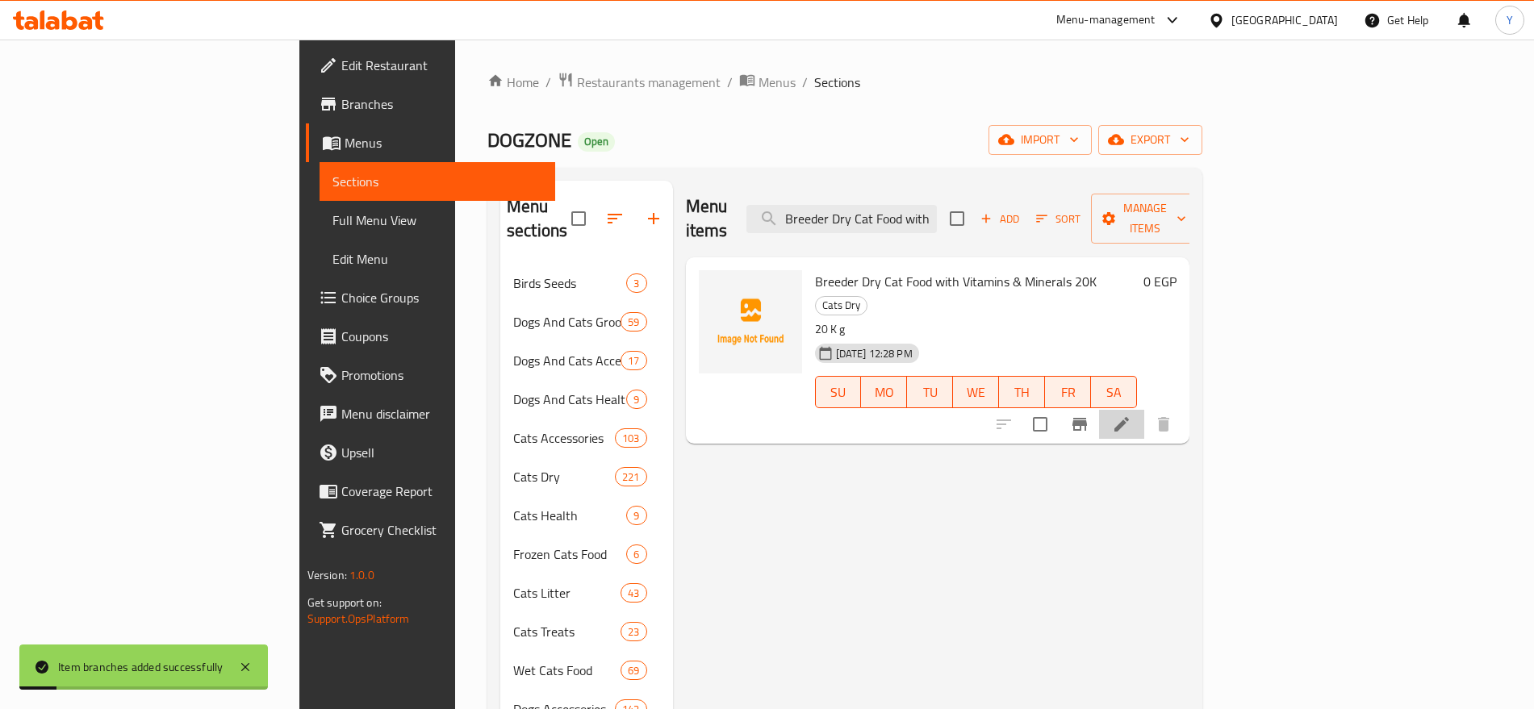
click at [1144, 410] on li at bounding box center [1121, 424] width 45 height 29
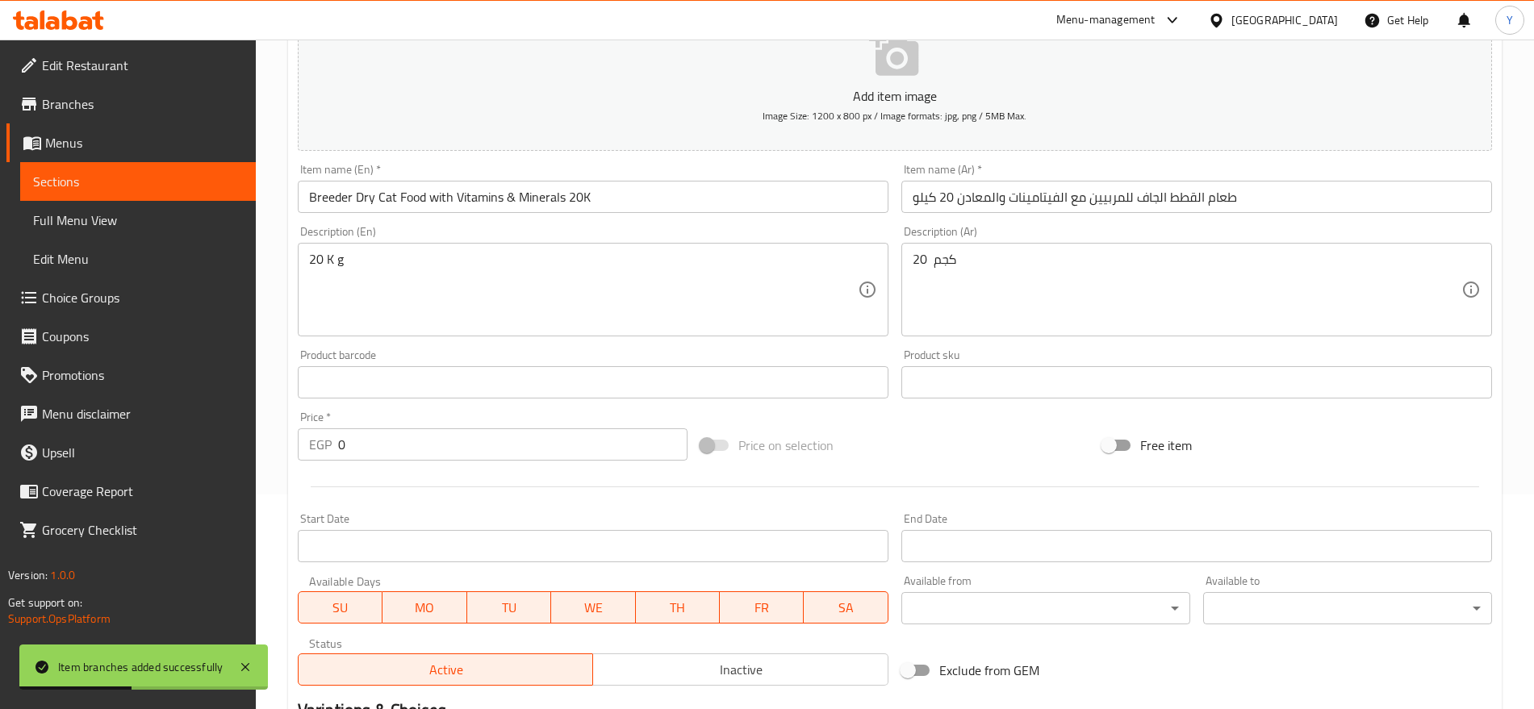
scroll to position [269, 0]
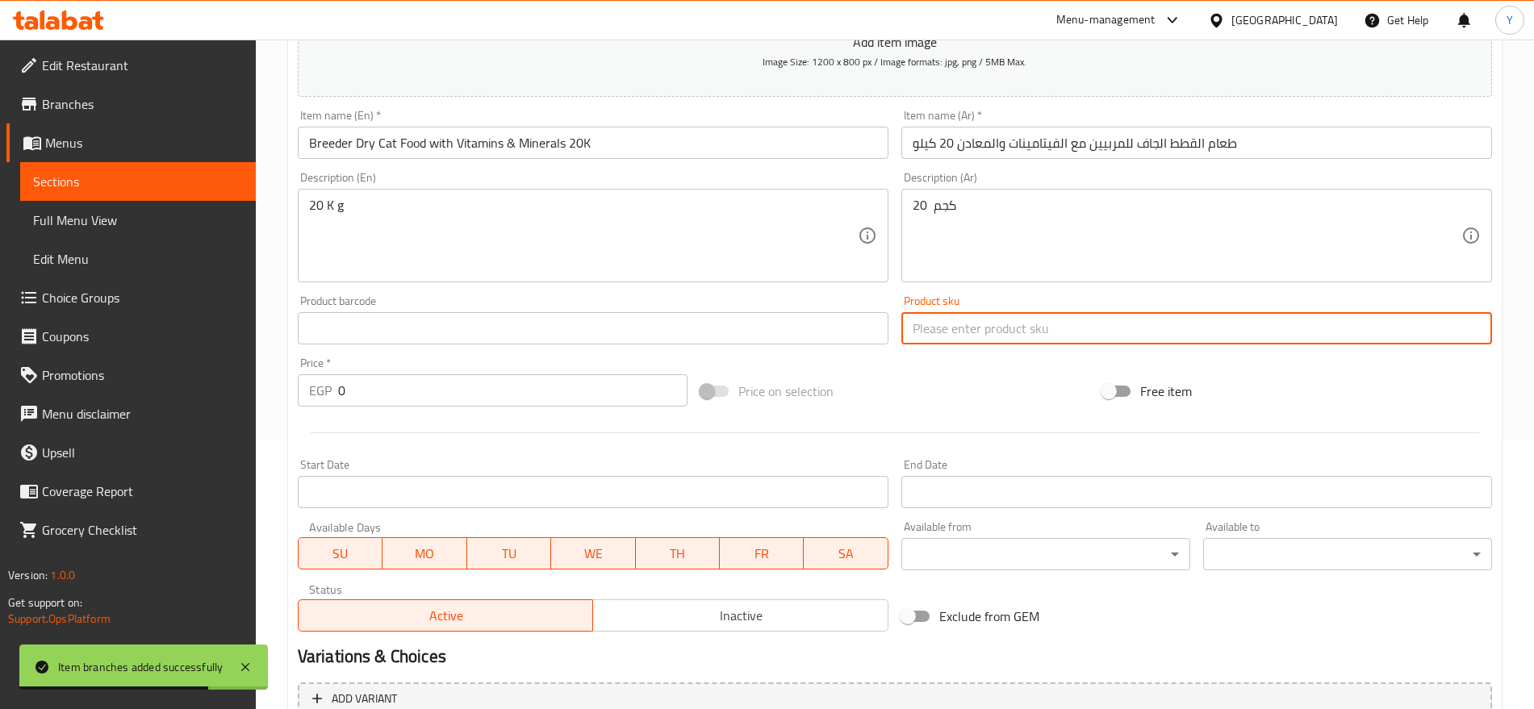
click at [937, 331] on input "text" at bounding box center [1196, 328] width 591 height 32
paste input "8830"
click at [712, 336] on input "text" at bounding box center [593, 328] width 591 height 32
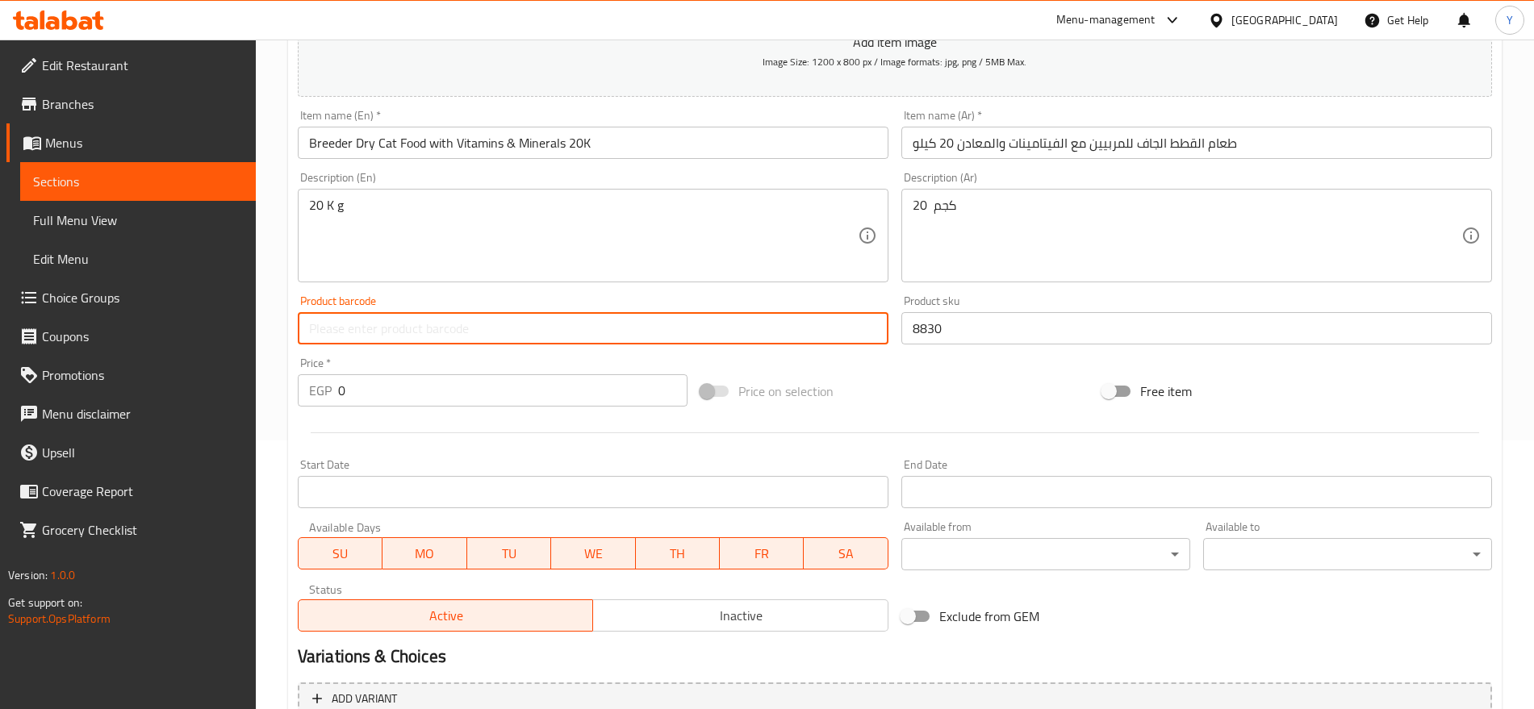
paste input "6222019204437"
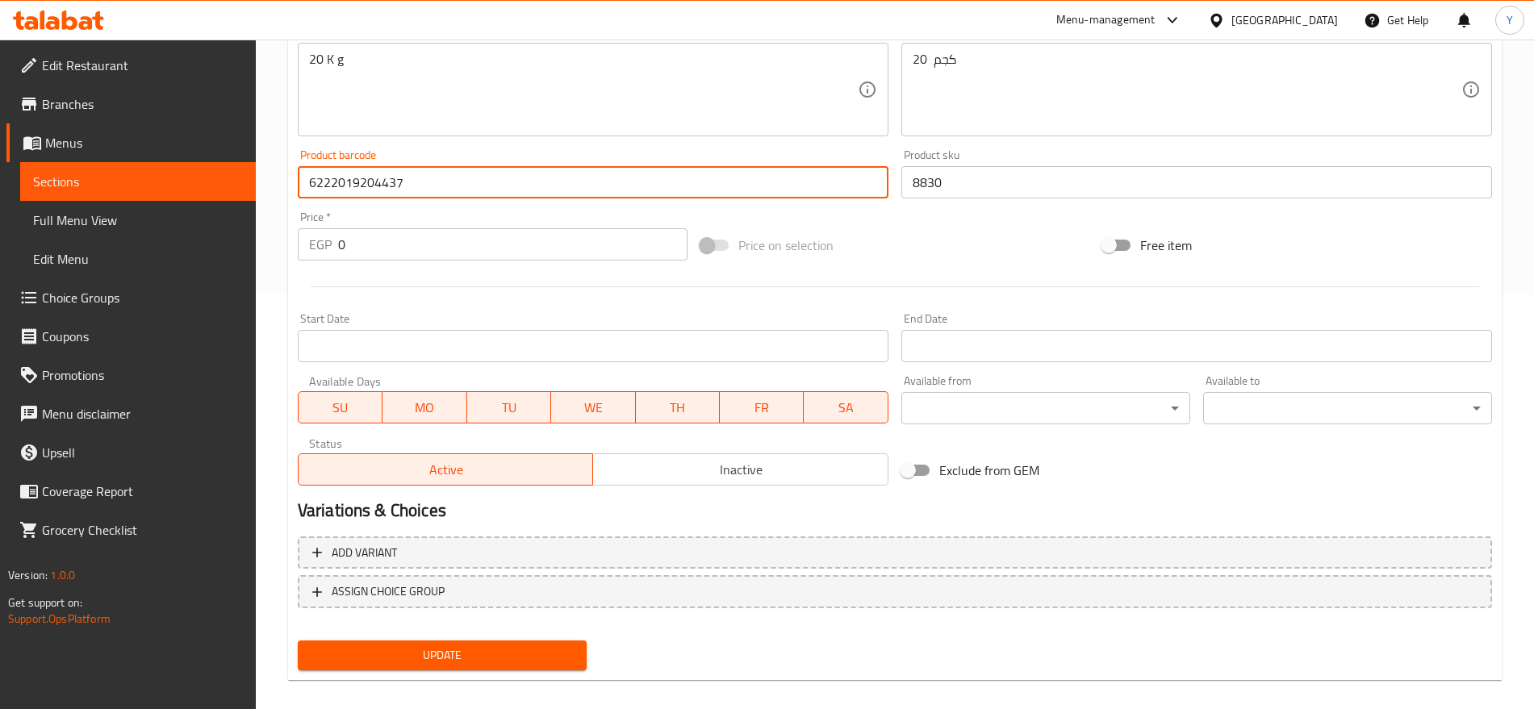
scroll to position [431, 0]
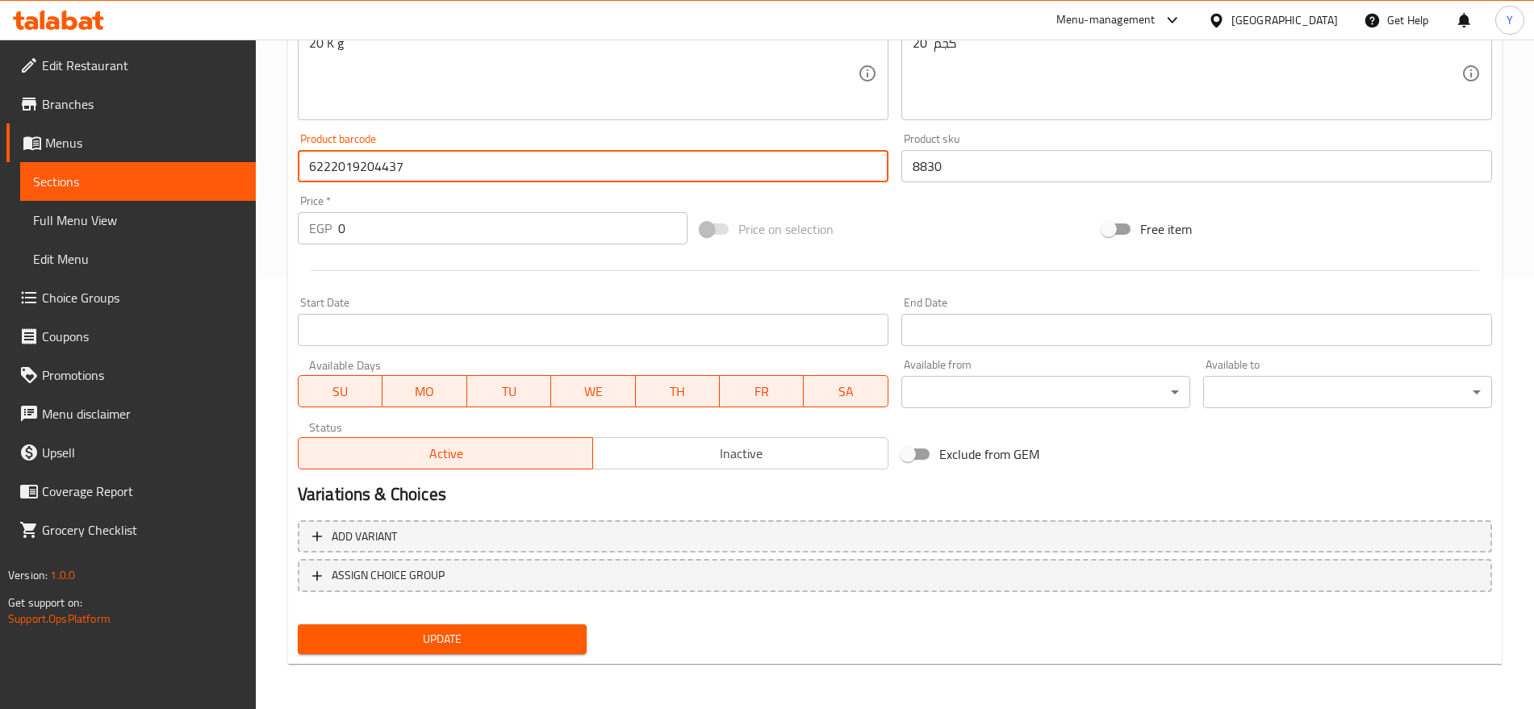
click at [508, 643] on span "Update" at bounding box center [442, 639] width 263 height 20
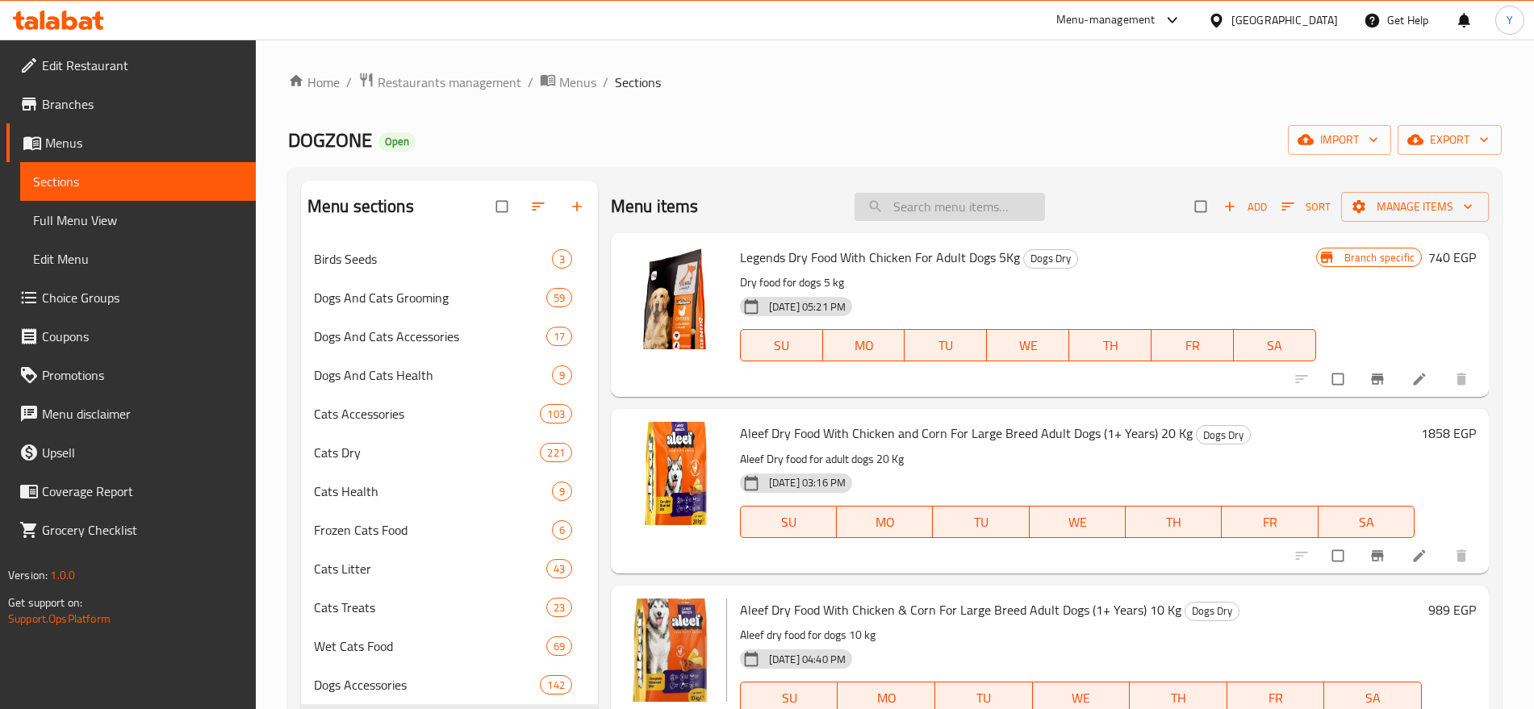
click at [931, 209] on input "search" at bounding box center [950, 207] width 190 height 28
paste input "6225000457188"
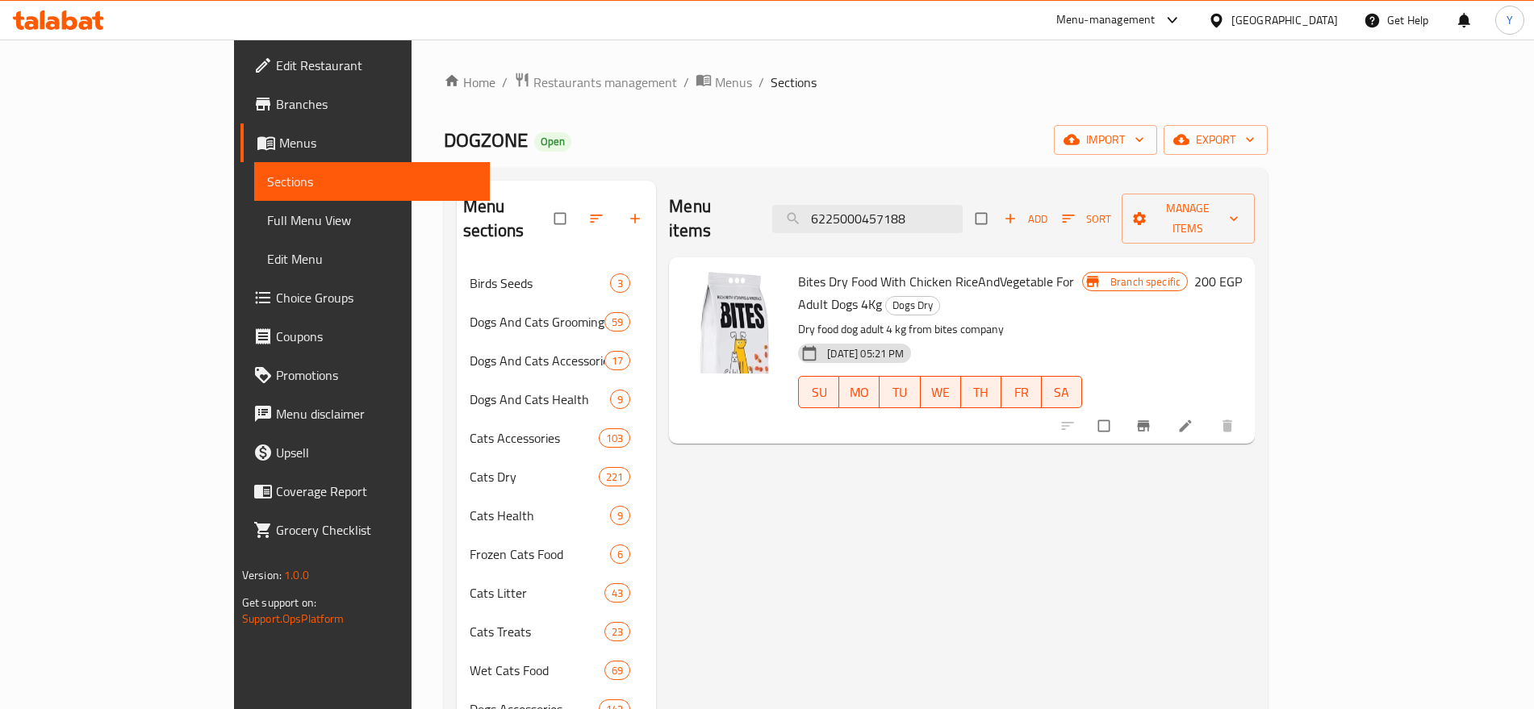
type input "6225000457188"
click at [1151, 418] on icon "Branch-specific-item" at bounding box center [1143, 426] width 16 height 16
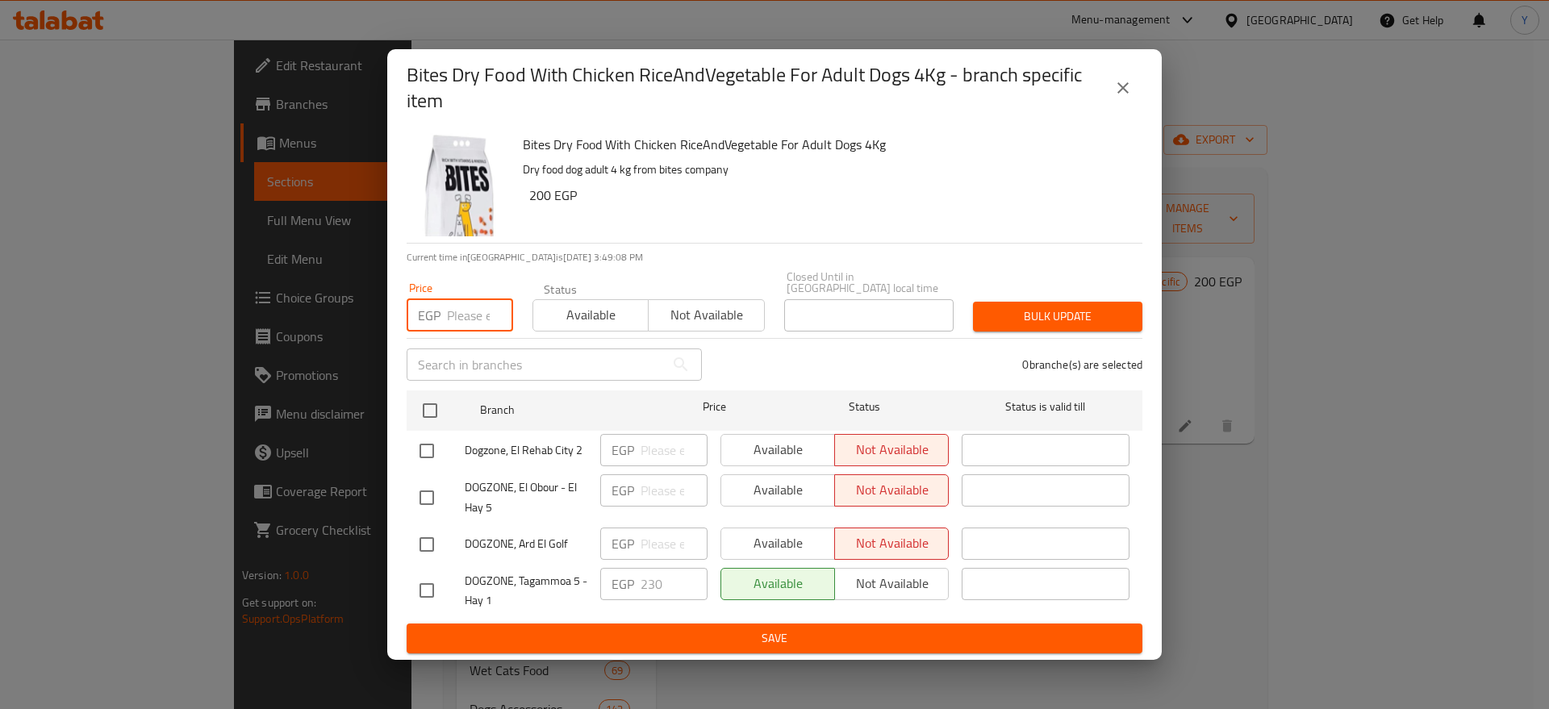
click at [450, 315] on input "number" at bounding box center [480, 315] width 66 height 32
type input "250"
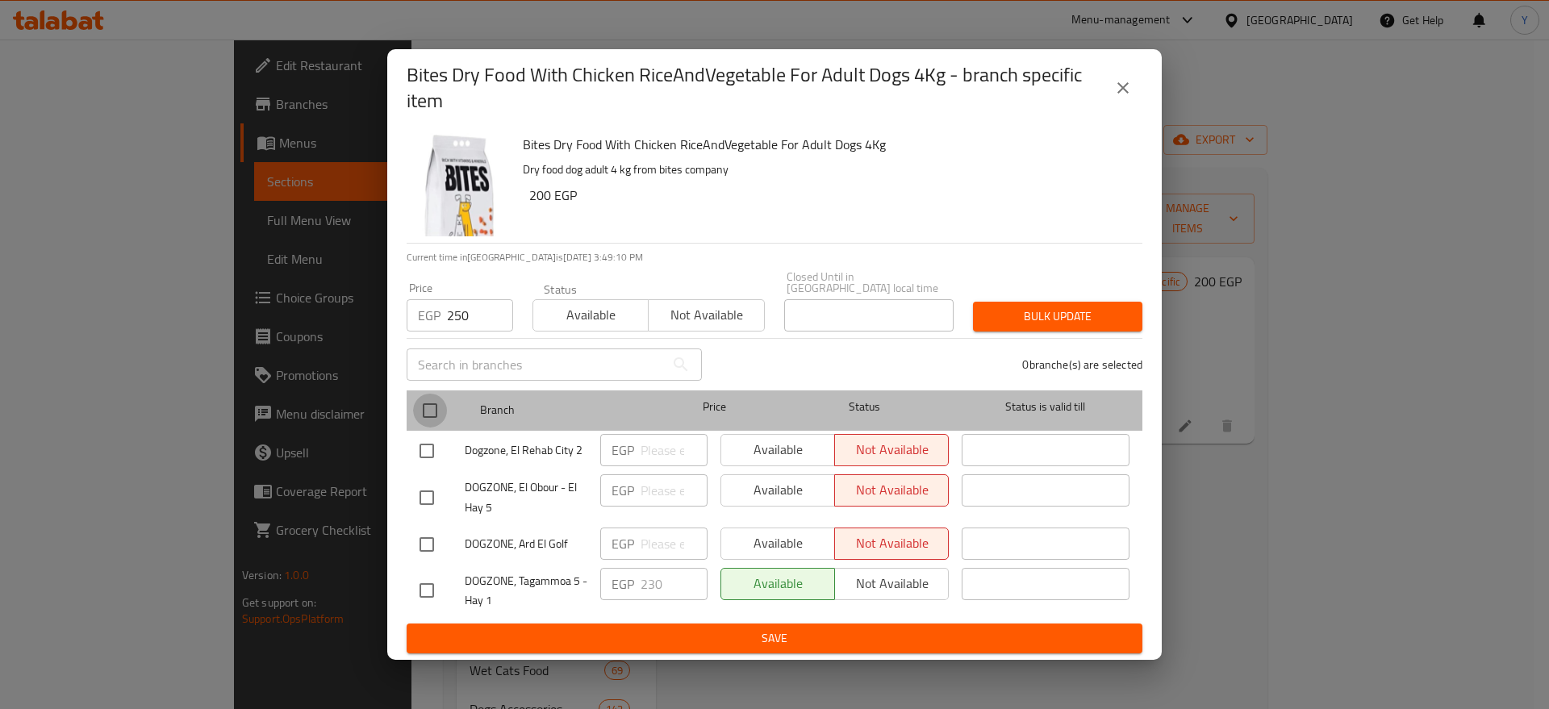
click at [432, 410] on input "checkbox" at bounding box center [430, 411] width 34 height 34
checkbox input "true"
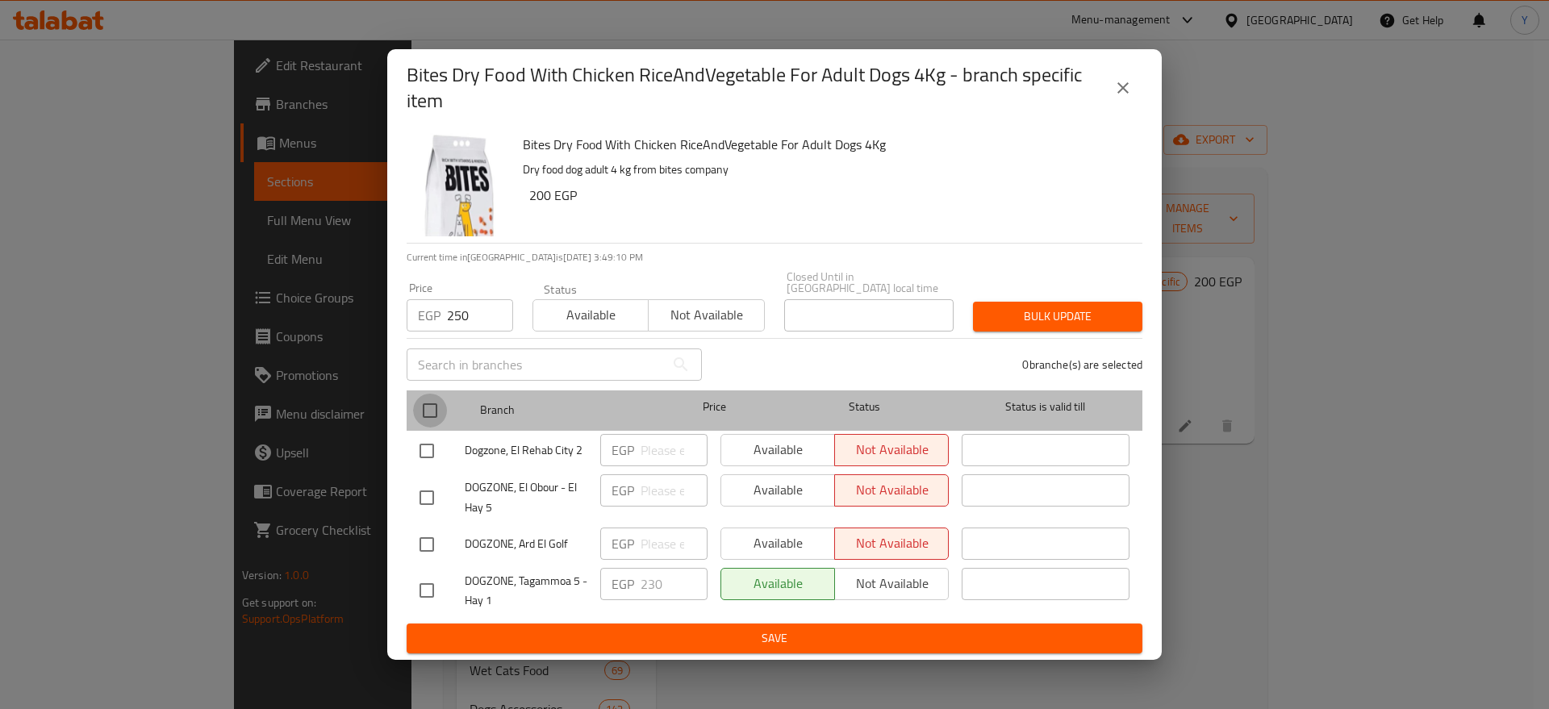
checkbox input "true"
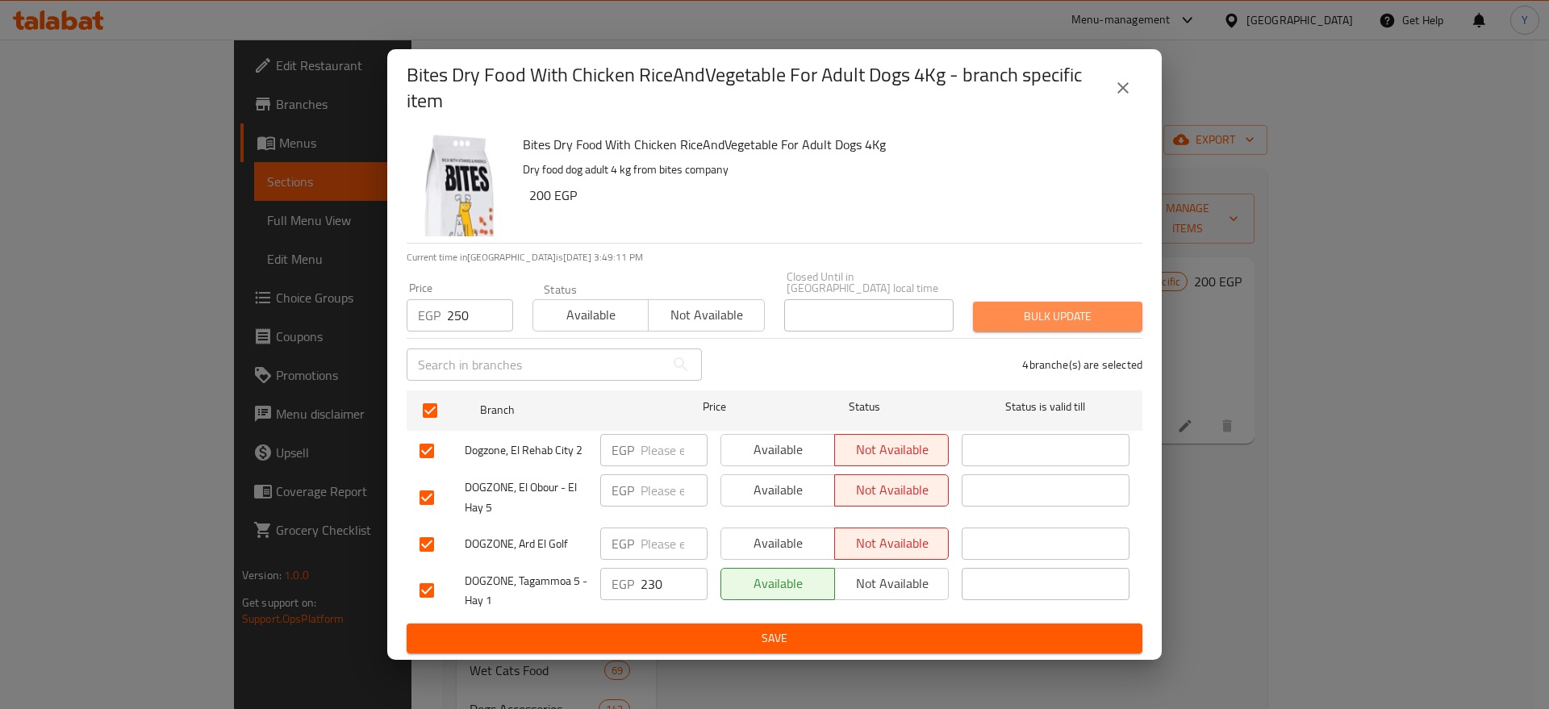
click at [1002, 319] on span "Bulk update" at bounding box center [1058, 317] width 144 height 20
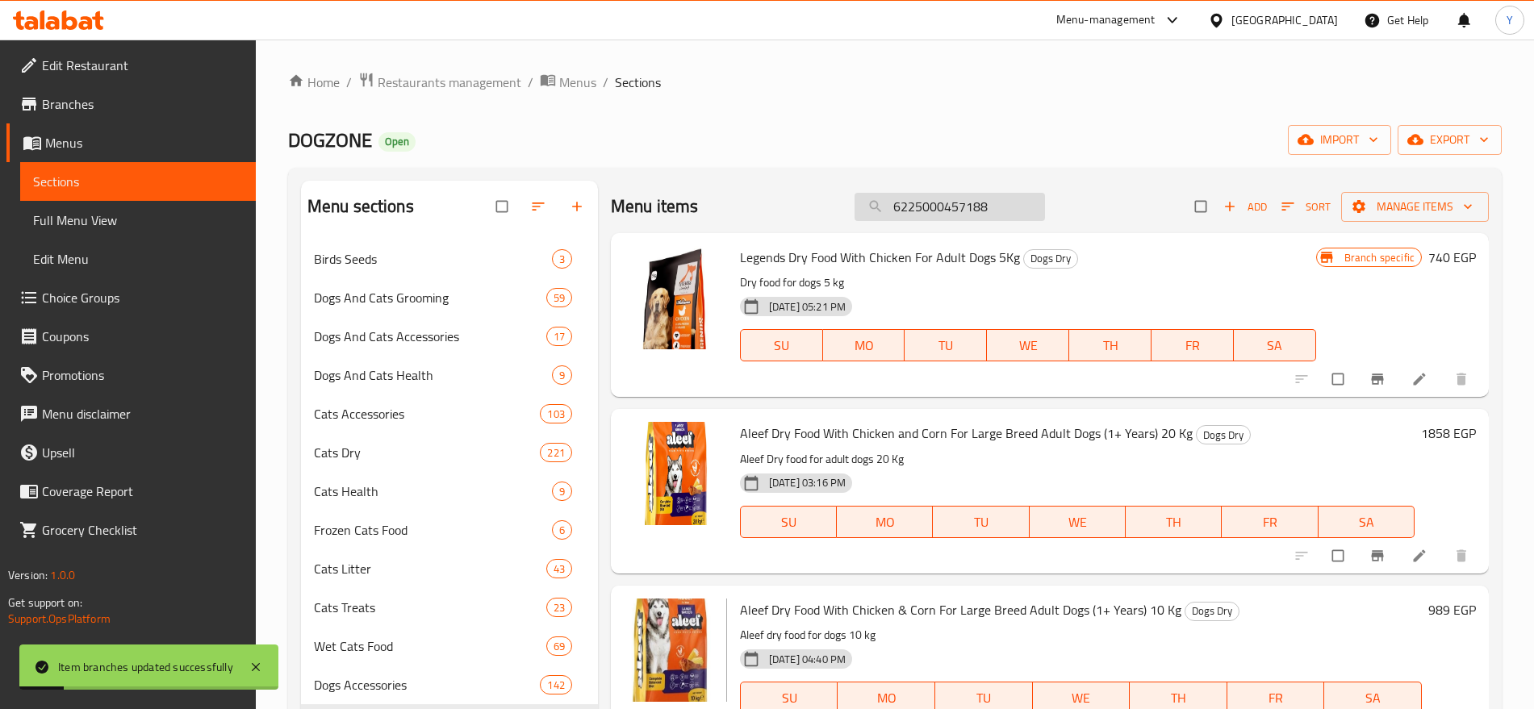
click at [986, 194] on input "6225000457188" at bounding box center [950, 207] width 190 height 28
paste input "71"
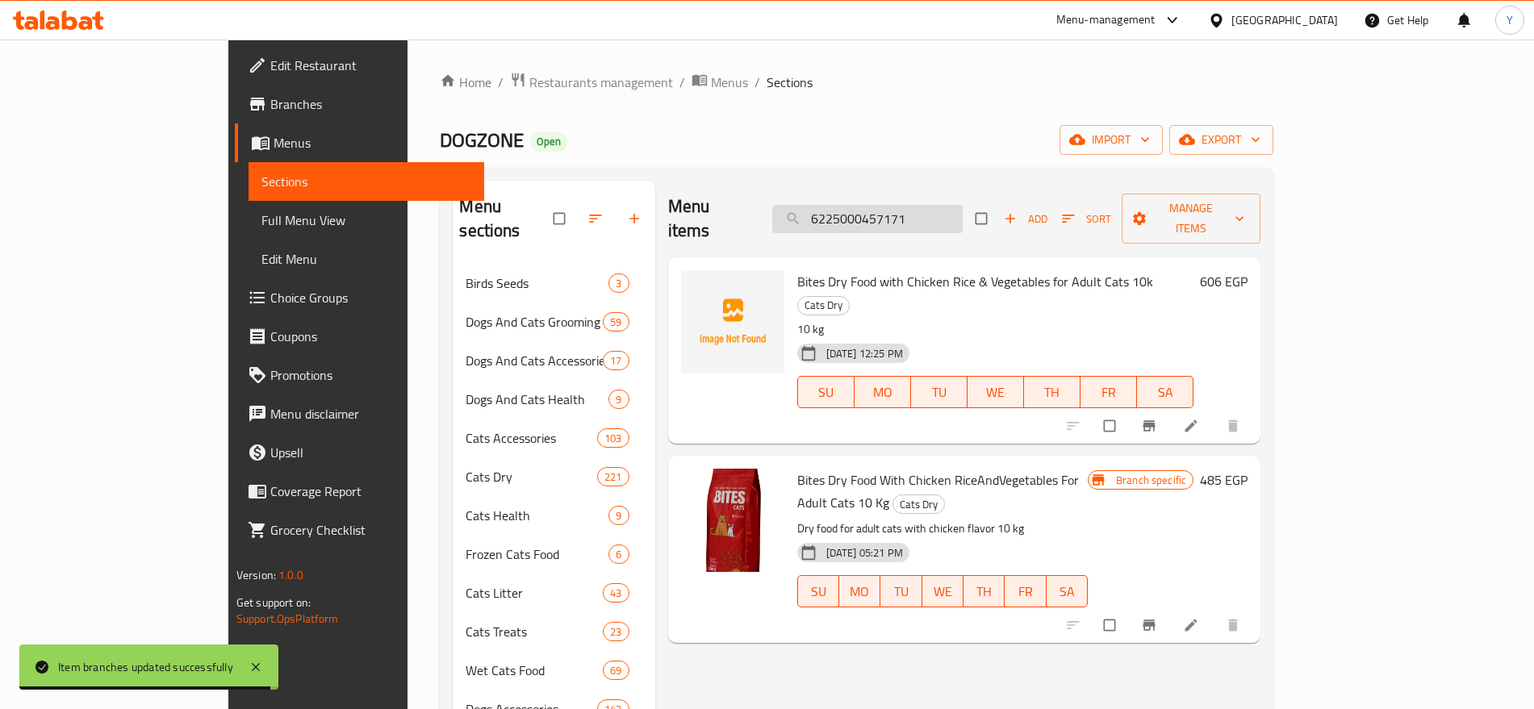
click at [934, 205] on input "6225000457171" at bounding box center [867, 219] width 190 height 28
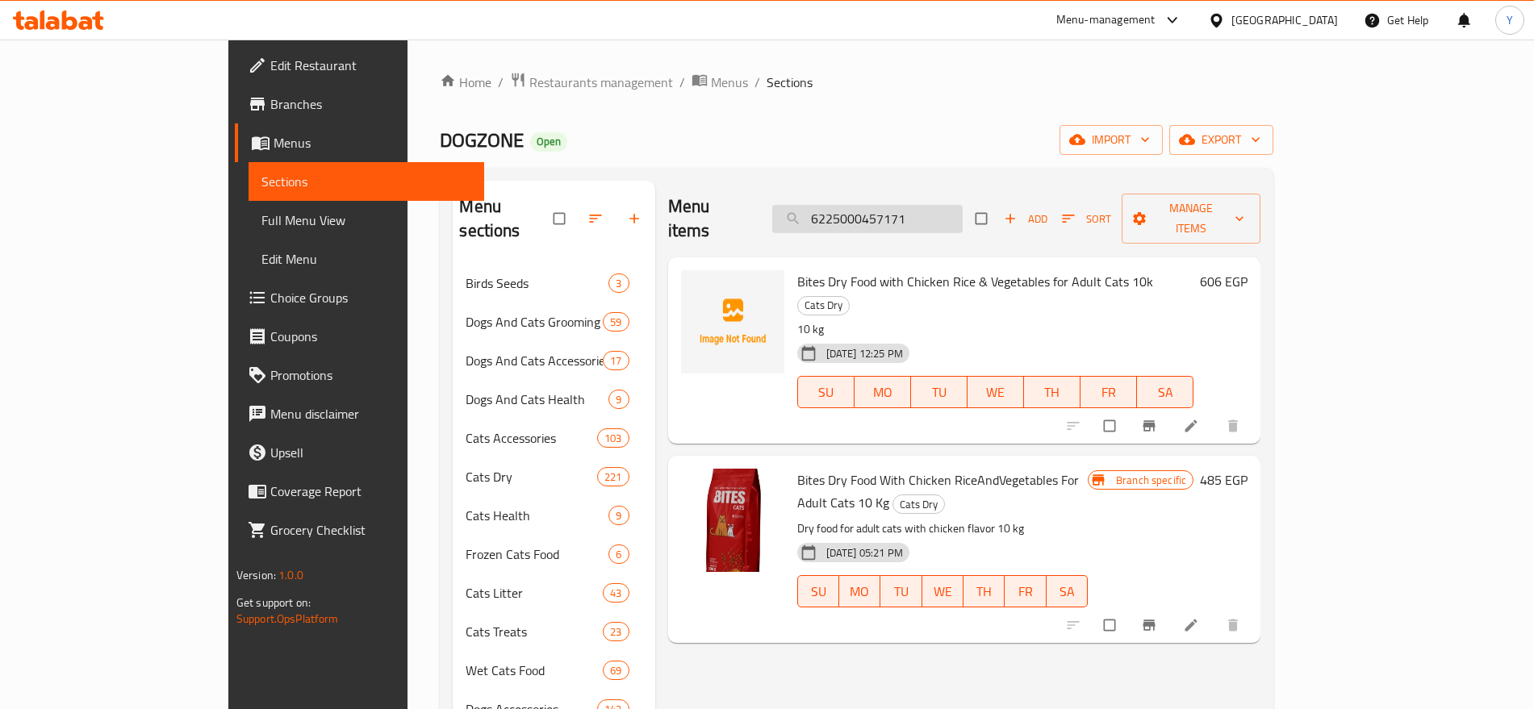
paste input "554719"
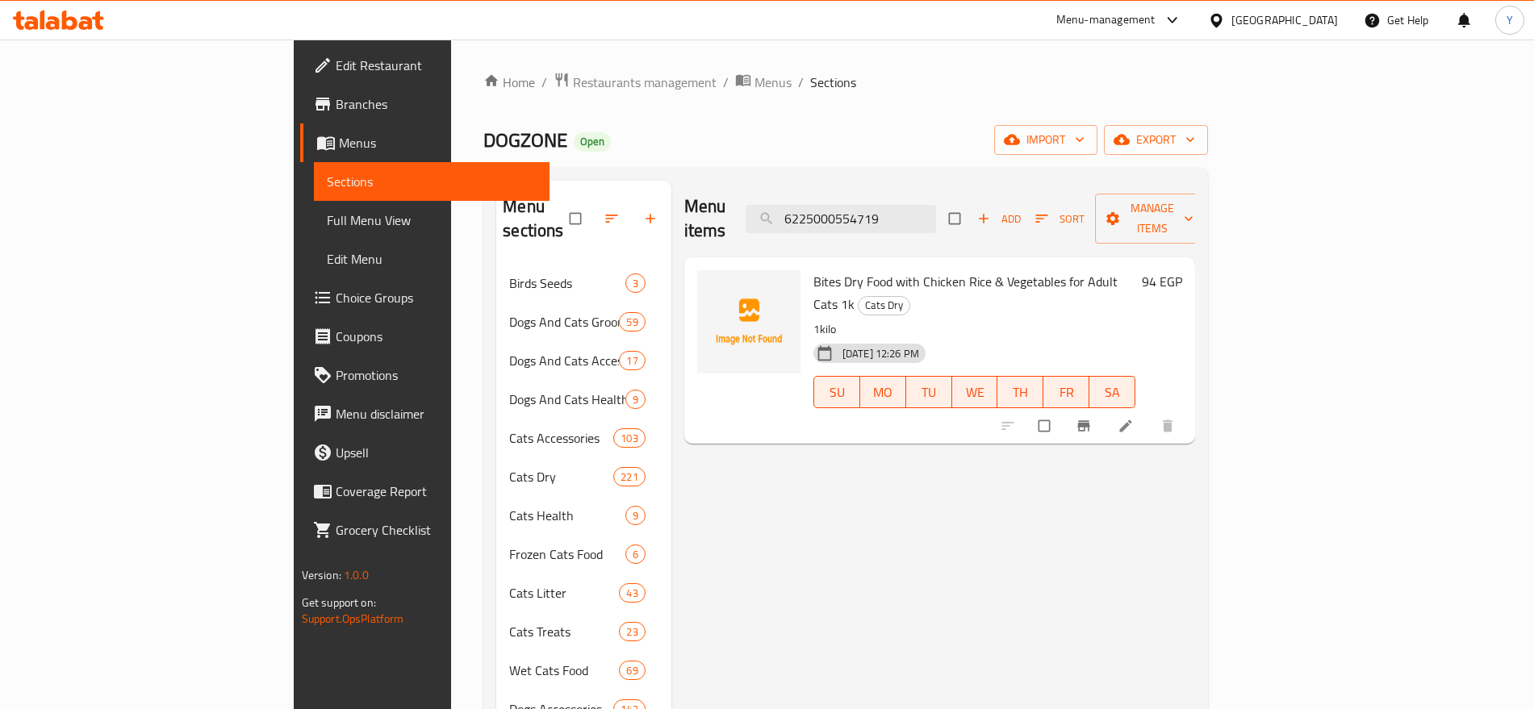
type input "6225000554719"
click at [1105, 408] on button "Branch-specific-item" at bounding box center [1085, 426] width 39 height 36
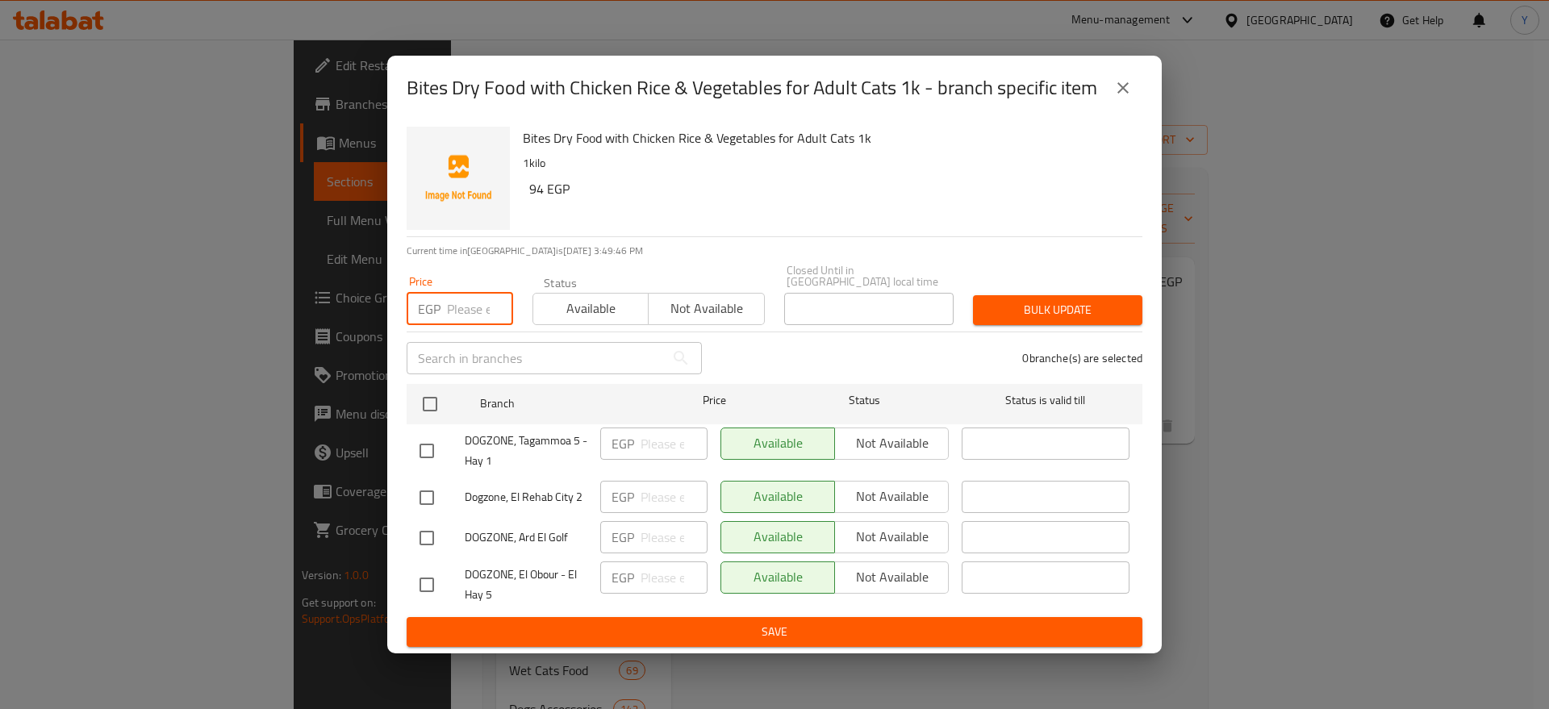
click at [456, 310] on input "number" at bounding box center [480, 309] width 66 height 32
type input "94"
click at [434, 421] on div "DOGZONE, Tagammoa 5 - Hay 1" at bounding box center [503, 451] width 181 height 60
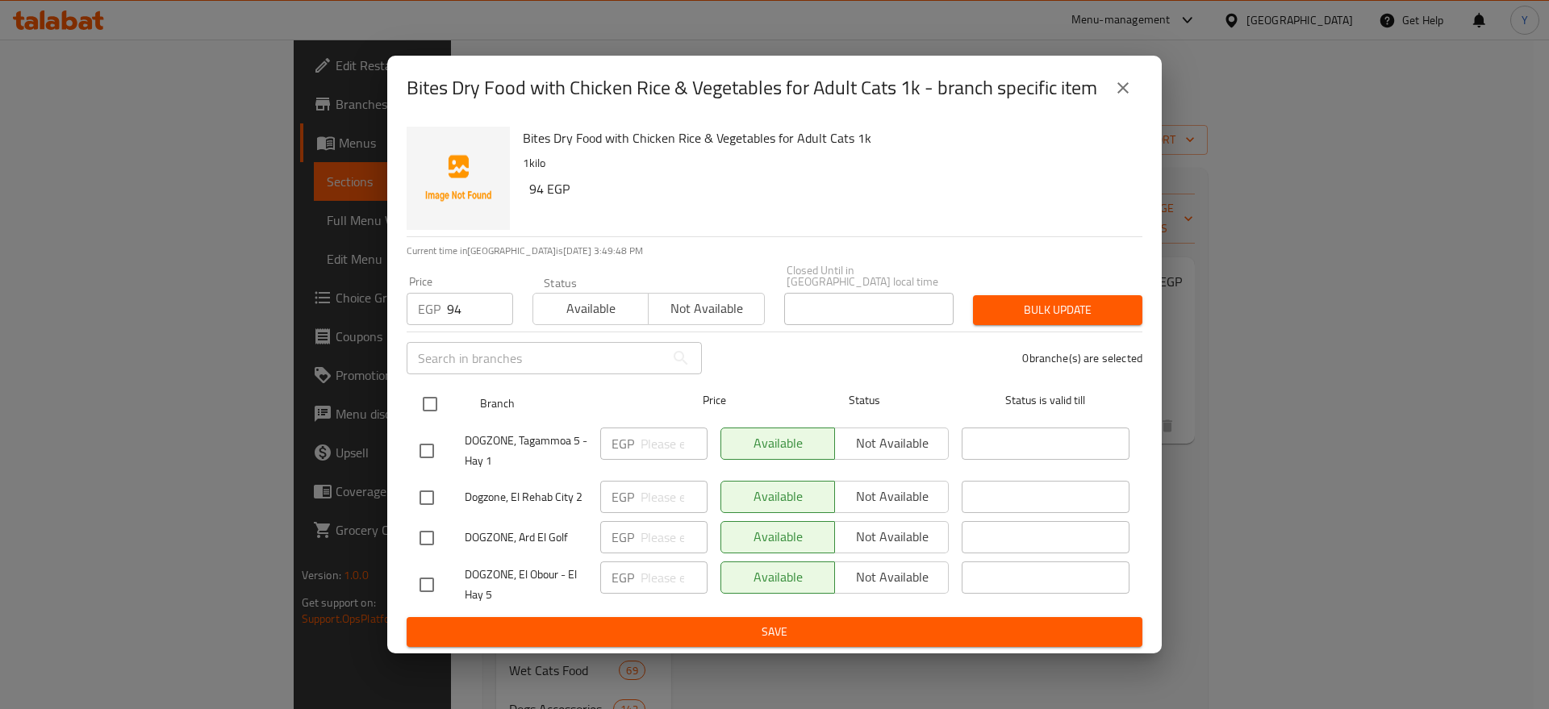
click at [431, 395] on input "checkbox" at bounding box center [430, 404] width 34 height 34
checkbox input "true"
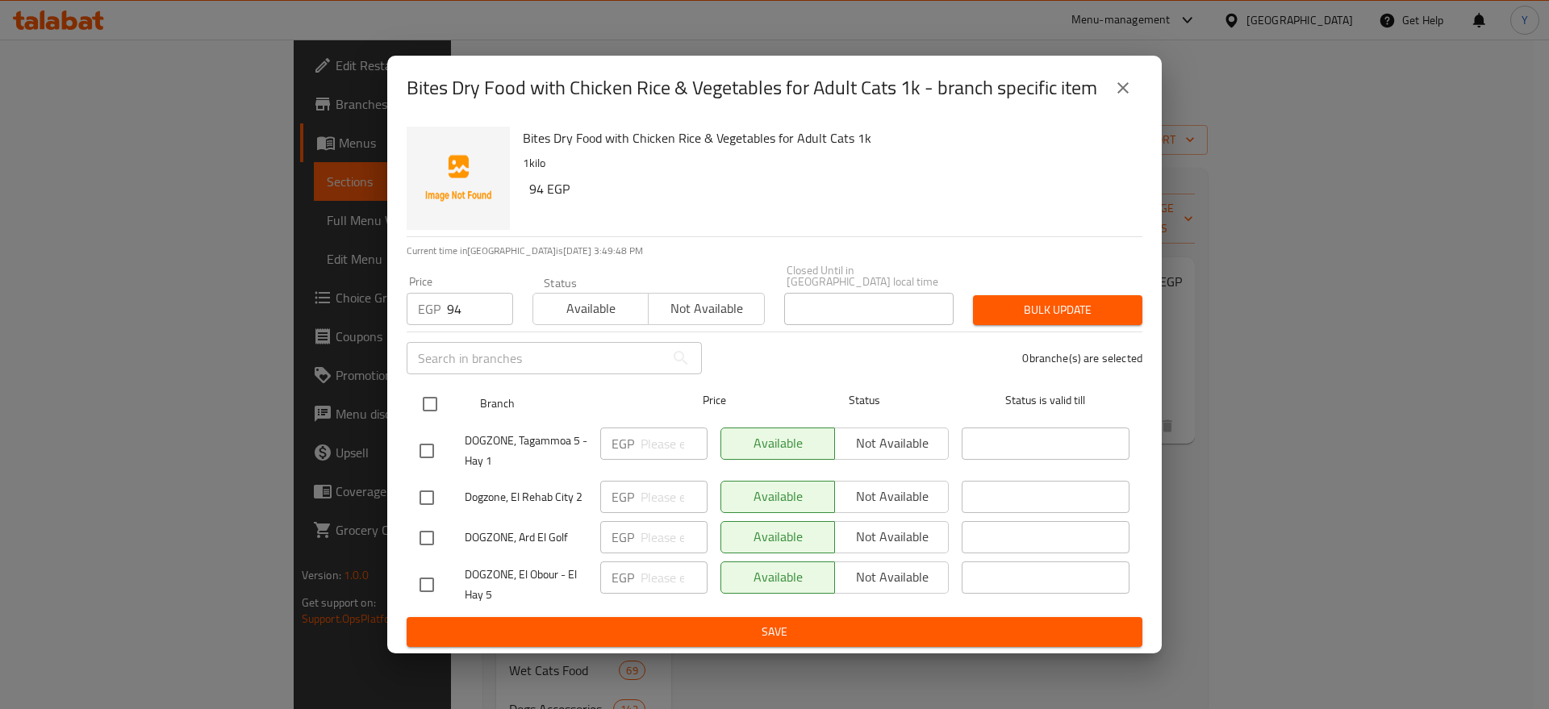
checkbox input "true"
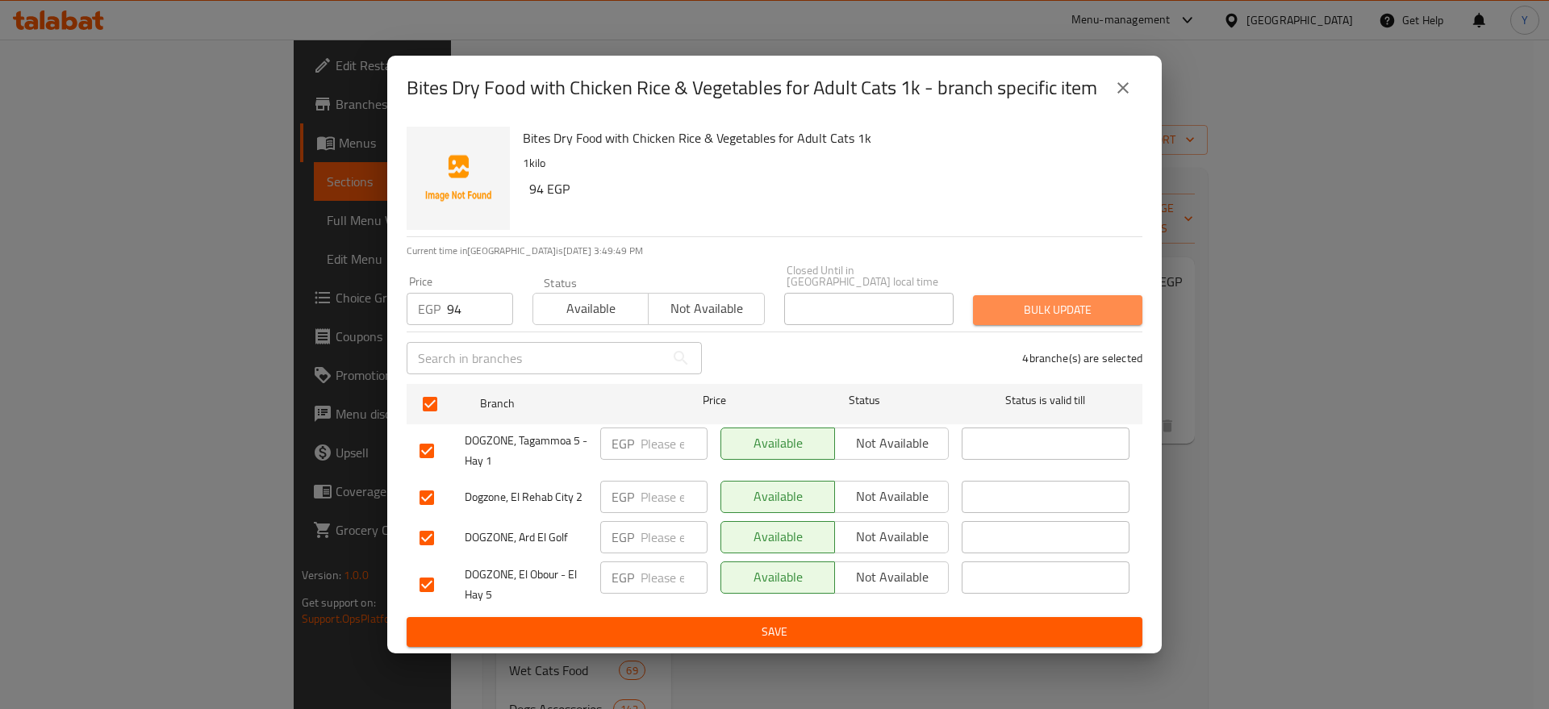
click at [1026, 307] on span "Bulk update" at bounding box center [1058, 310] width 144 height 20
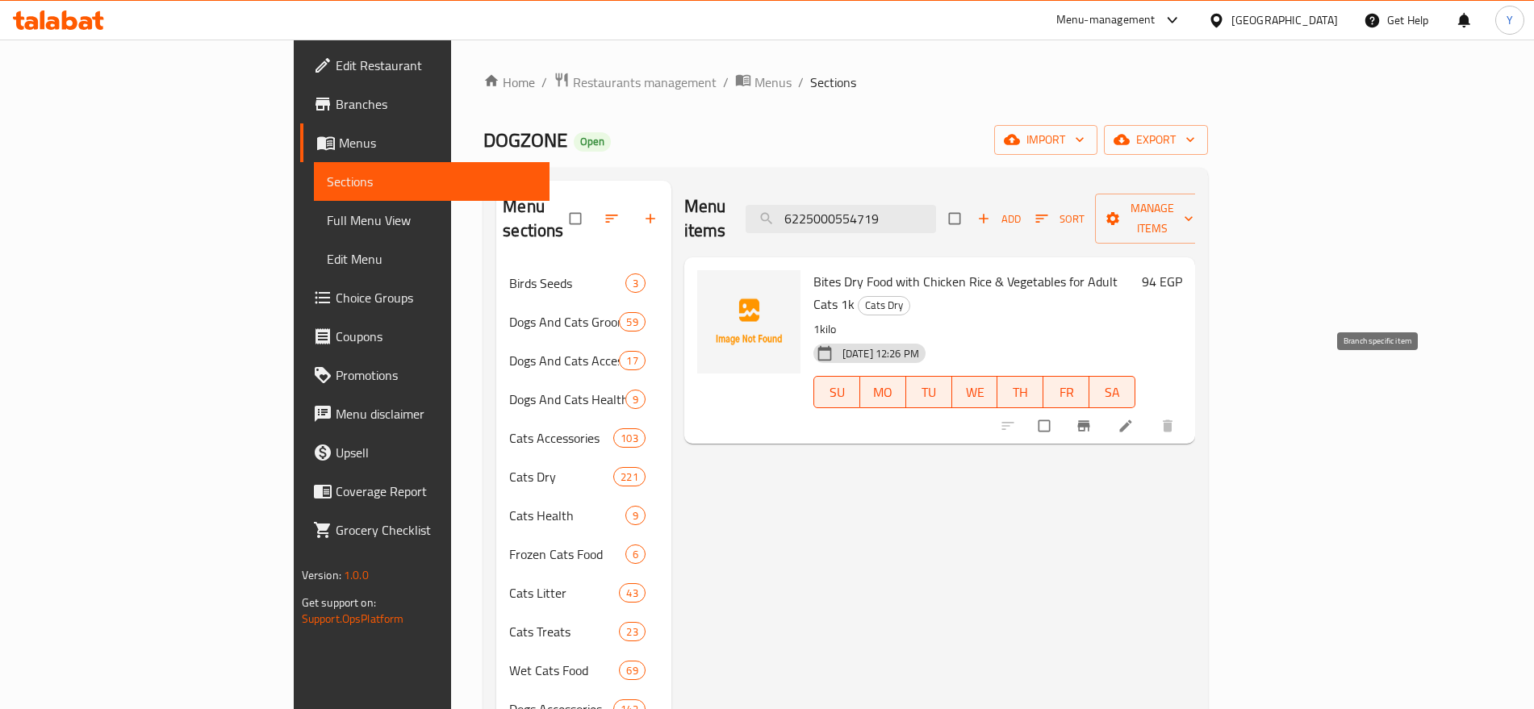
click at [1105, 408] on button "Branch-specific-item" at bounding box center [1085, 426] width 39 height 36
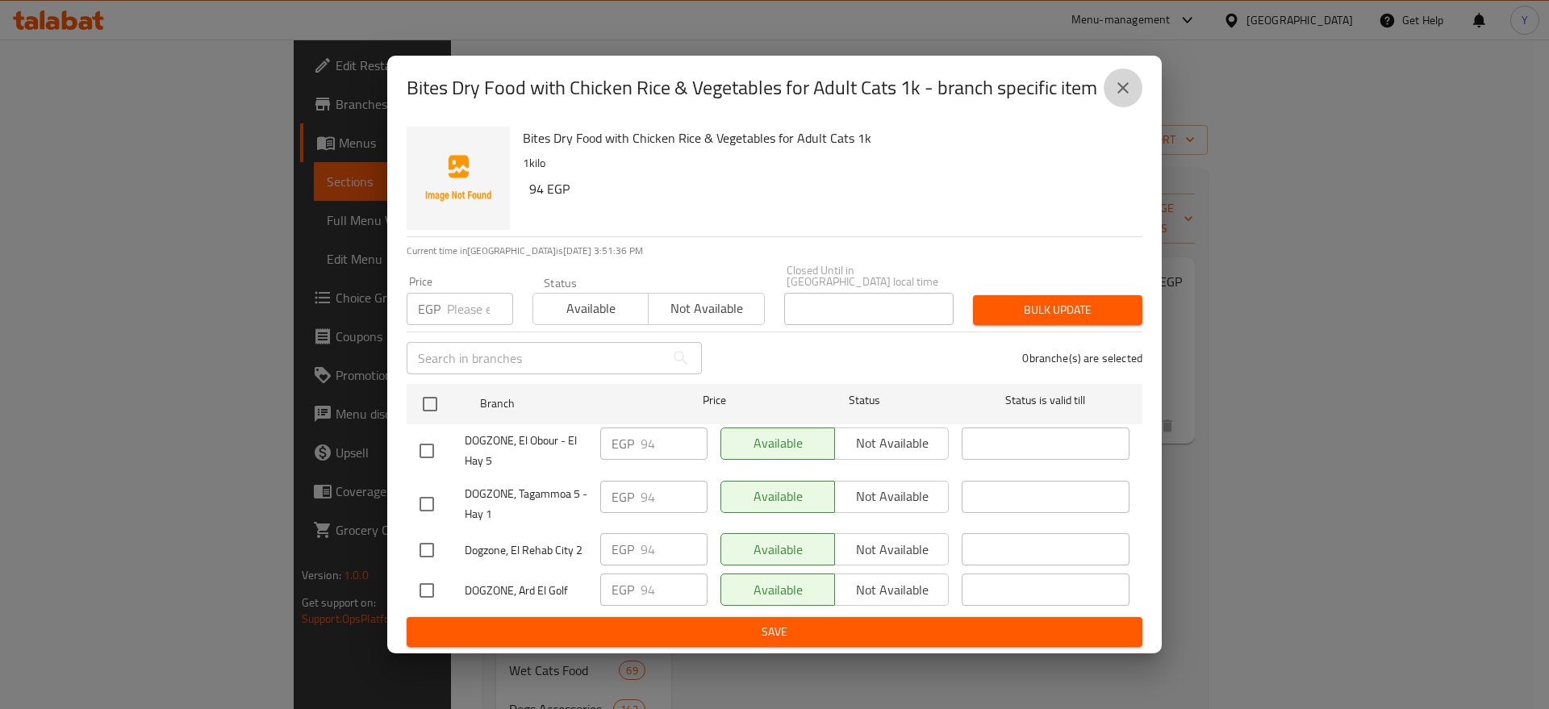
click at [1121, 97] on icon "close" at bounding box center [1123, 87] width 19 height 19
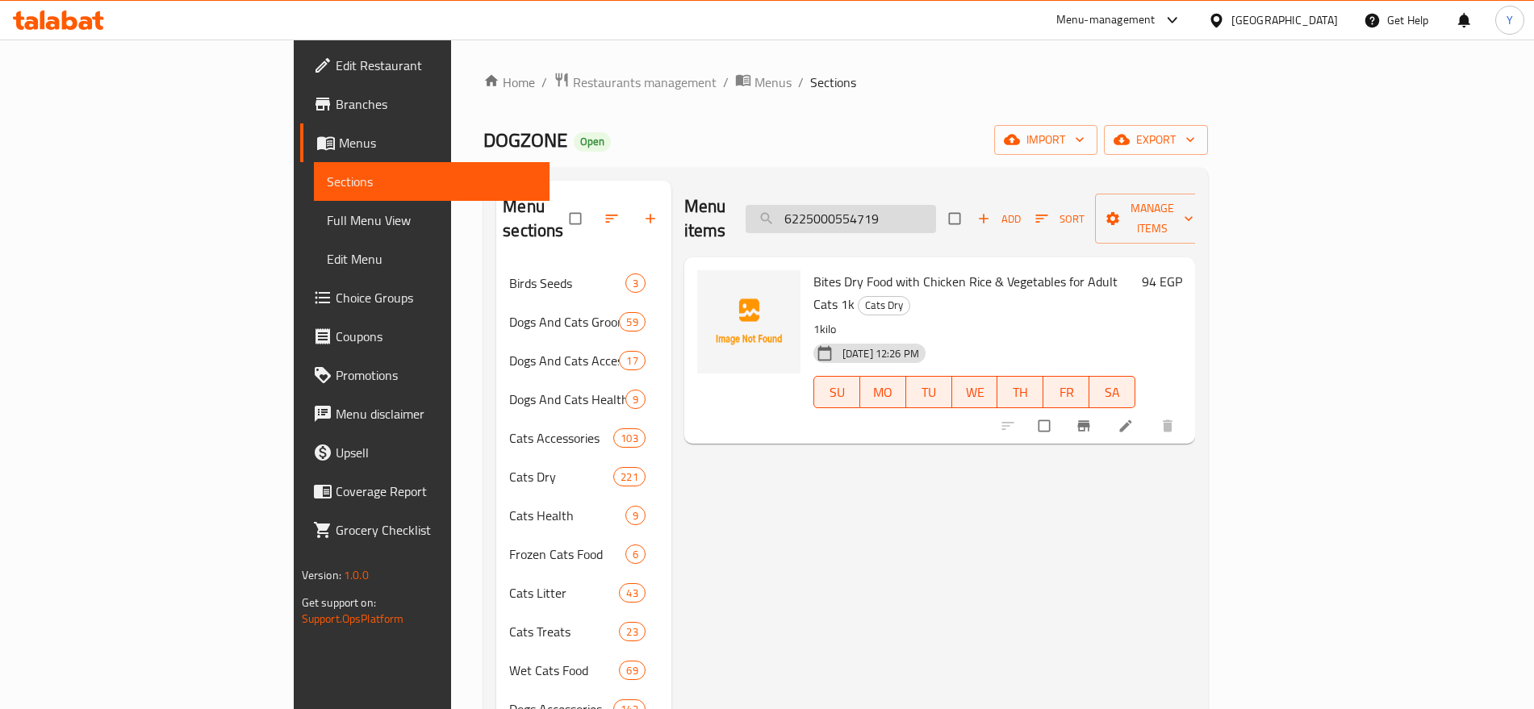
click at [936, 209] on input "6225000554719" at bounding box center [841, 219] width 190 height 28
paste input "457195"
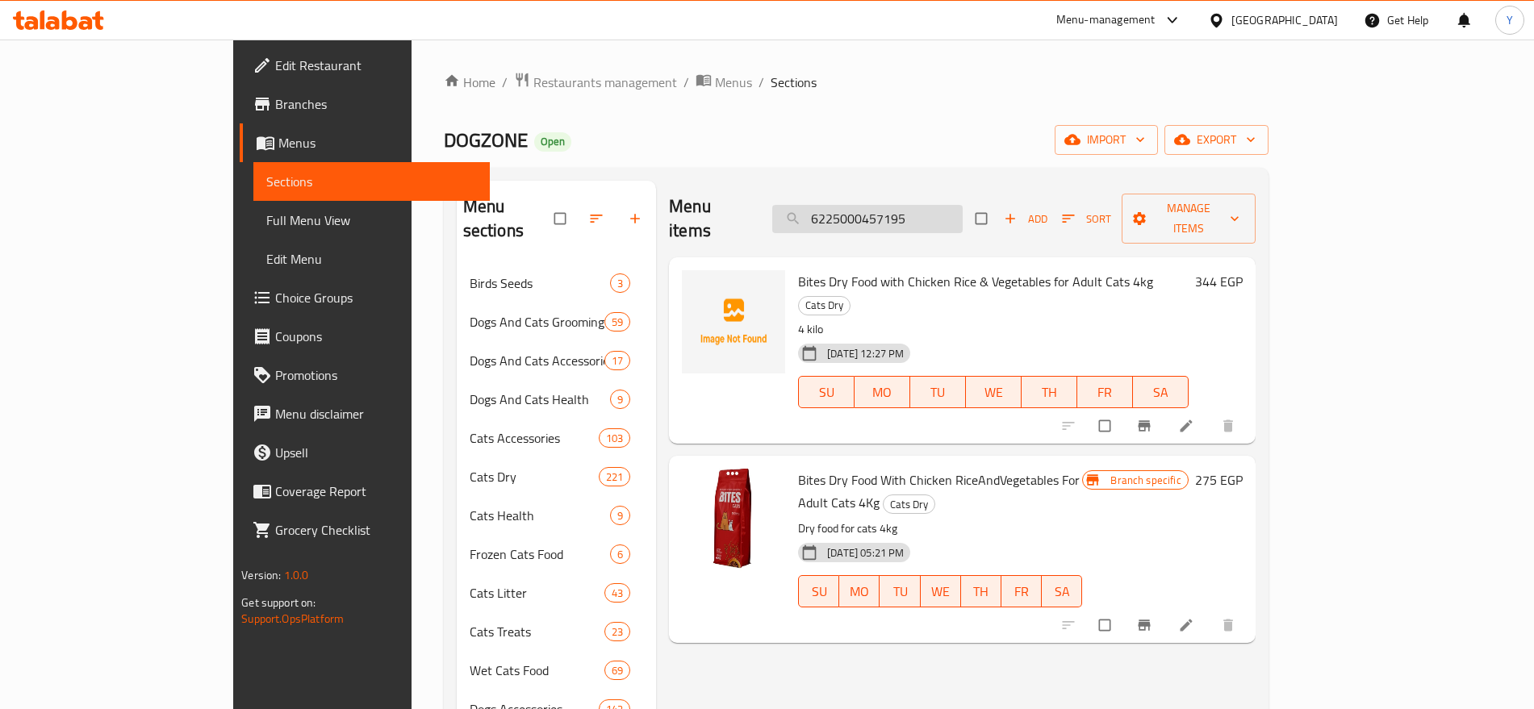
click at [958, 220] on input "6225000457195" at bounding box center [867, 219] width 190 height 28
paste input "984541100808"
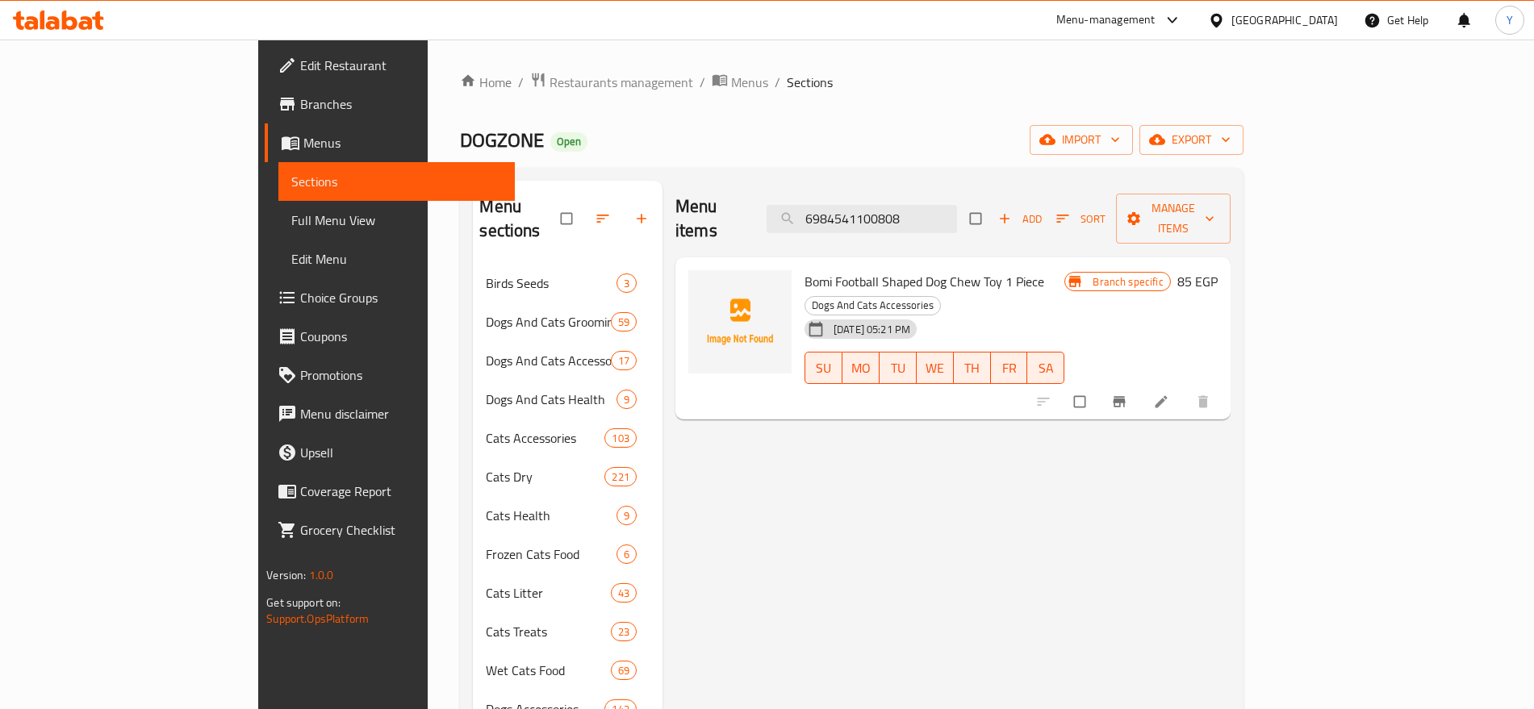
type input "6984541100808"
click at [1127, 394] on icon "Branch-specific-item" at bounding box center [1119, 402] width 16 height 16
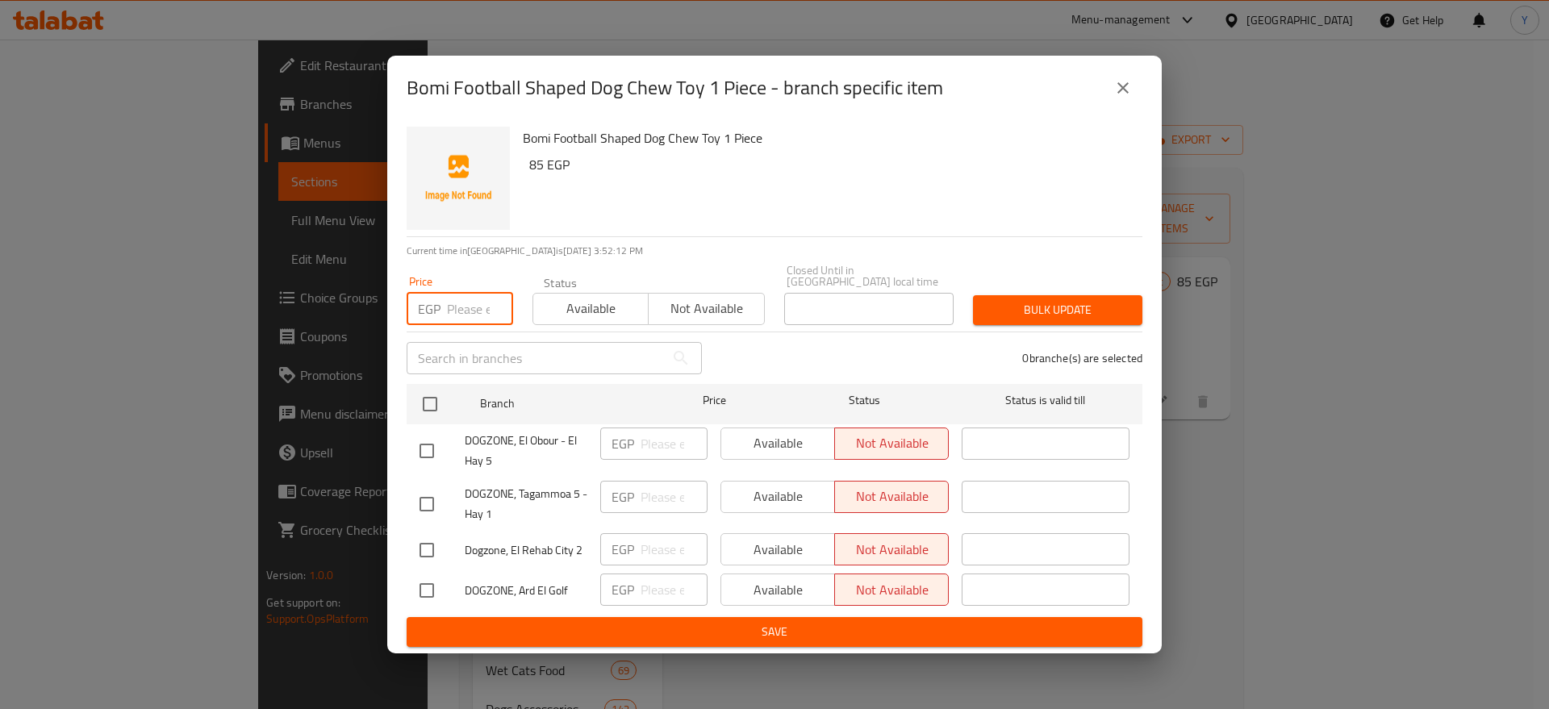
click at [461, 301] on input "number" at bounding box center [480, 309] width 66 height 32
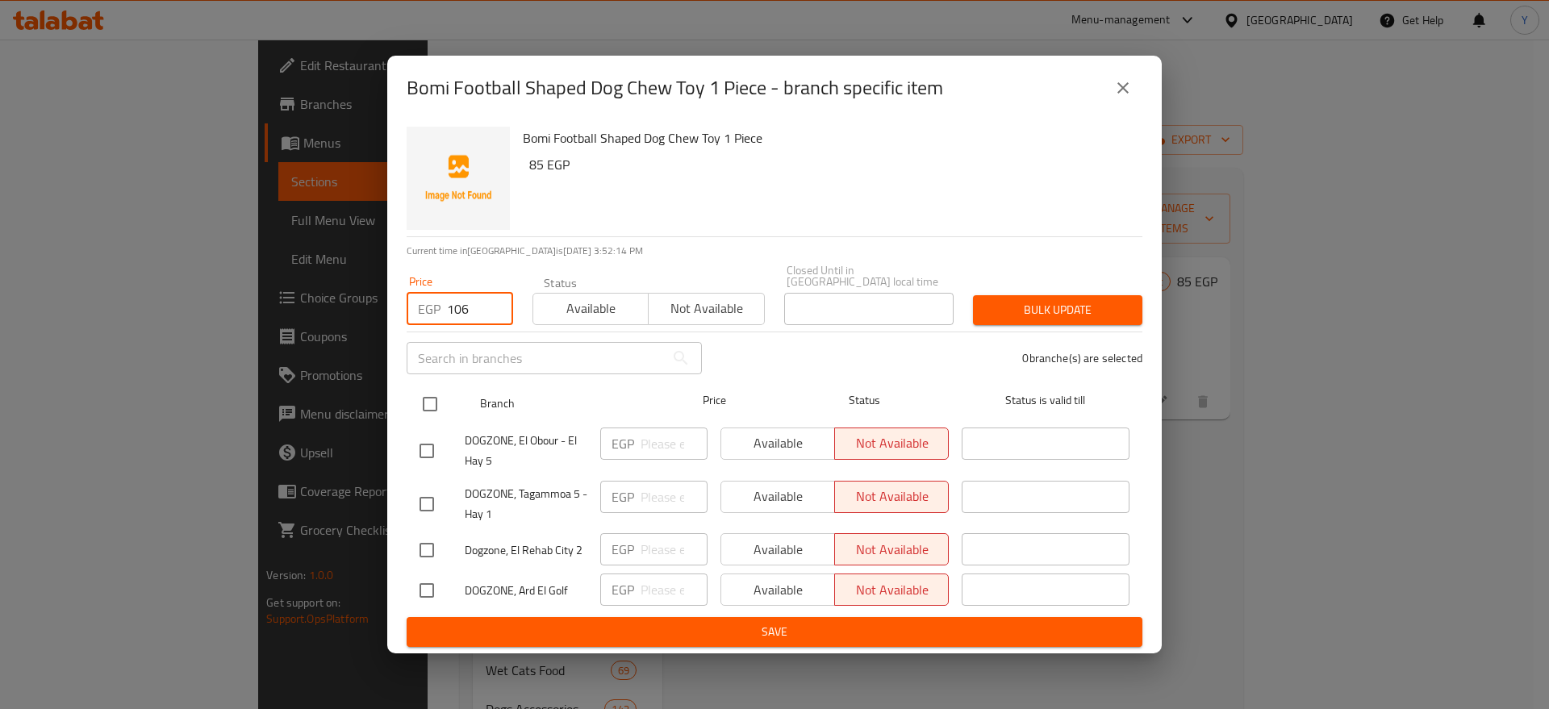
type input "106"
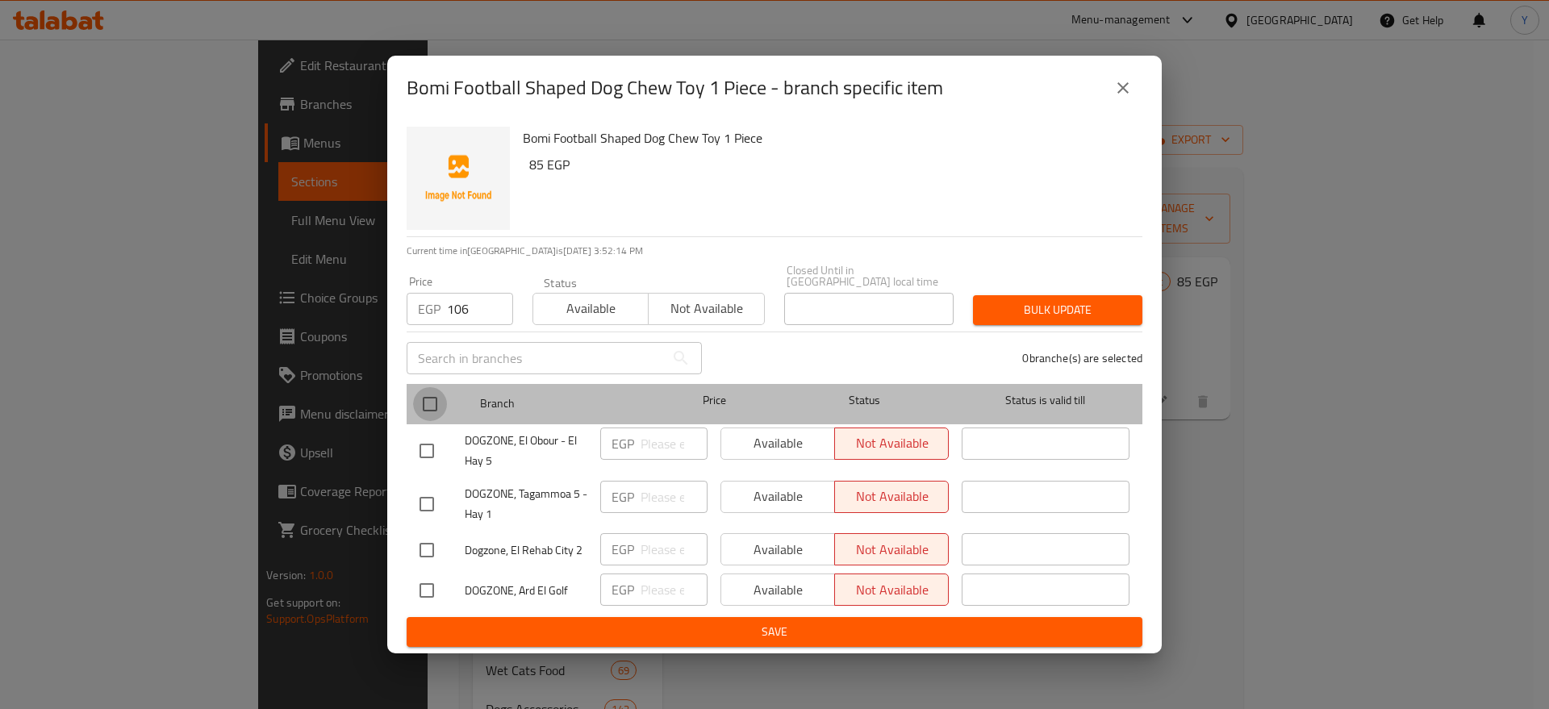
click at [433, 405] on input "checkbox" at bounding box center [430, 404] width 34 height 34
checkbox input "true"
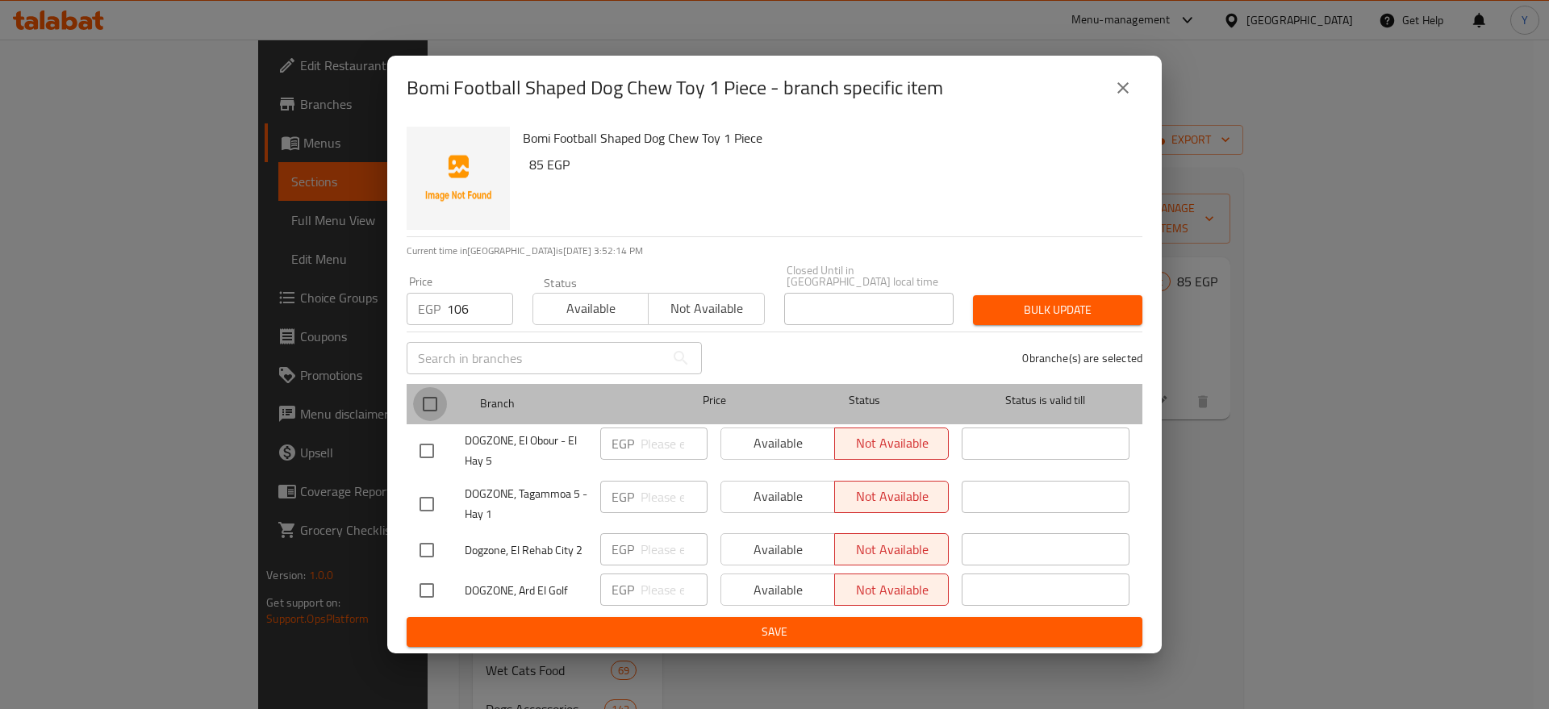
checkbox input "true"
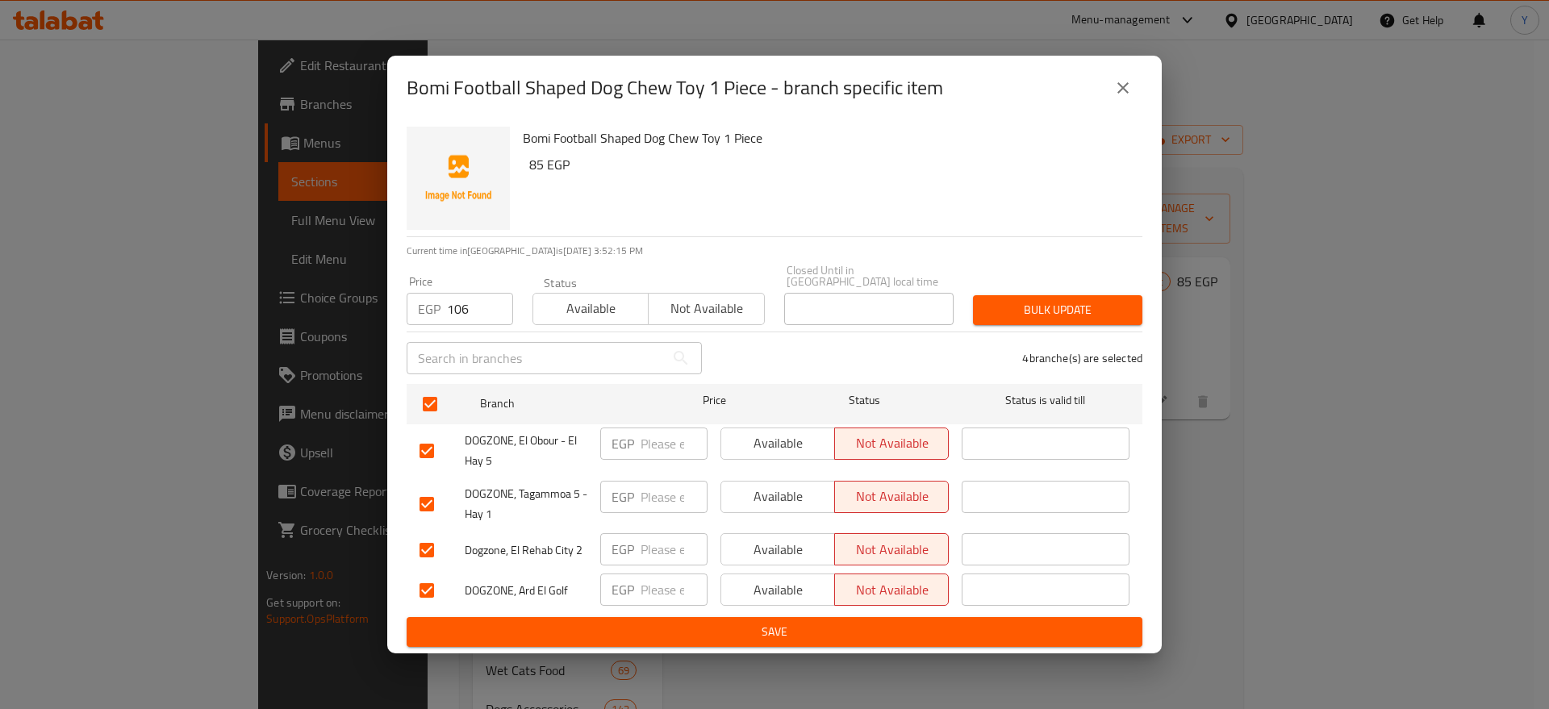
click at [1109, 300] on span "Bulk update" at bounding box center [1058, 310] width 144 height 20
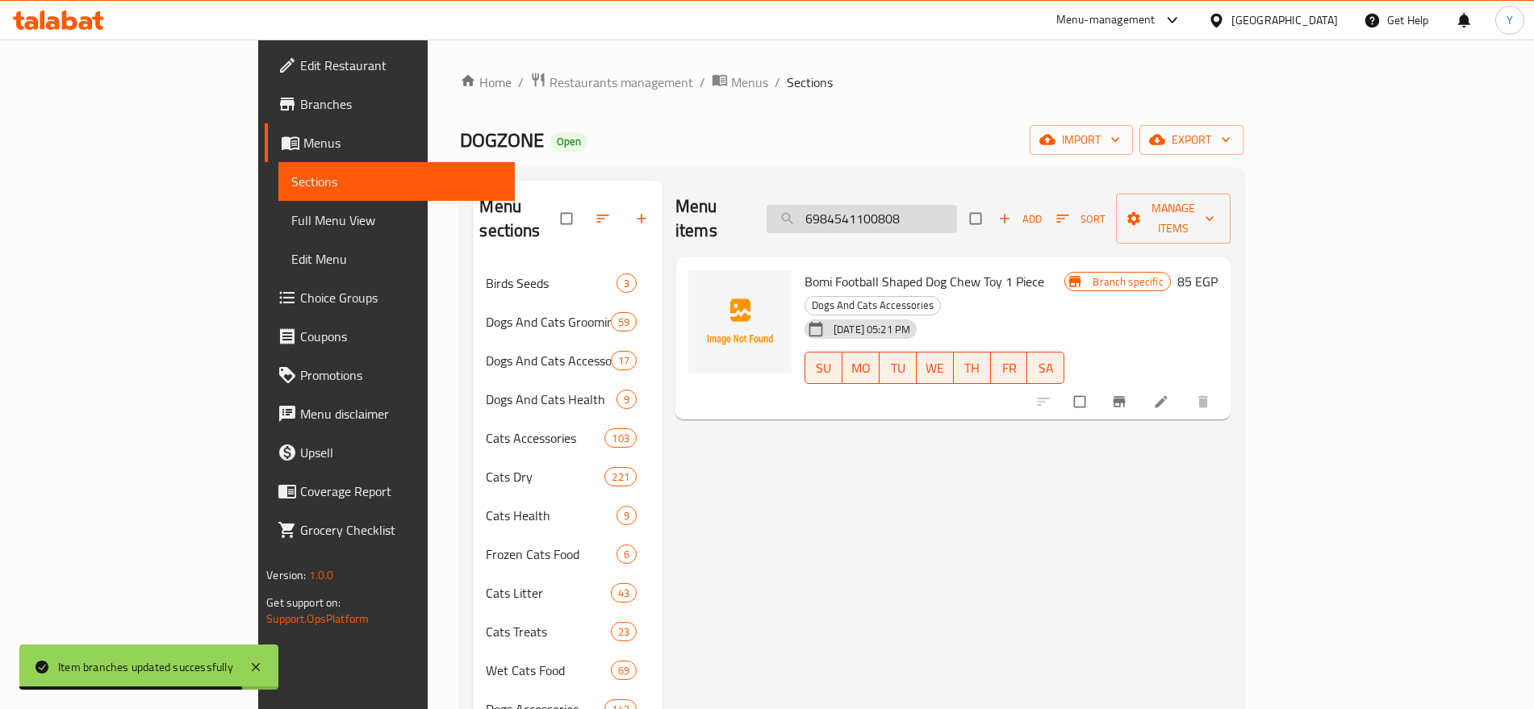
click at [957, 212] on input "6984541100808" at bounding box center [862, 219] width 190 height 28
paste input "871318413119"
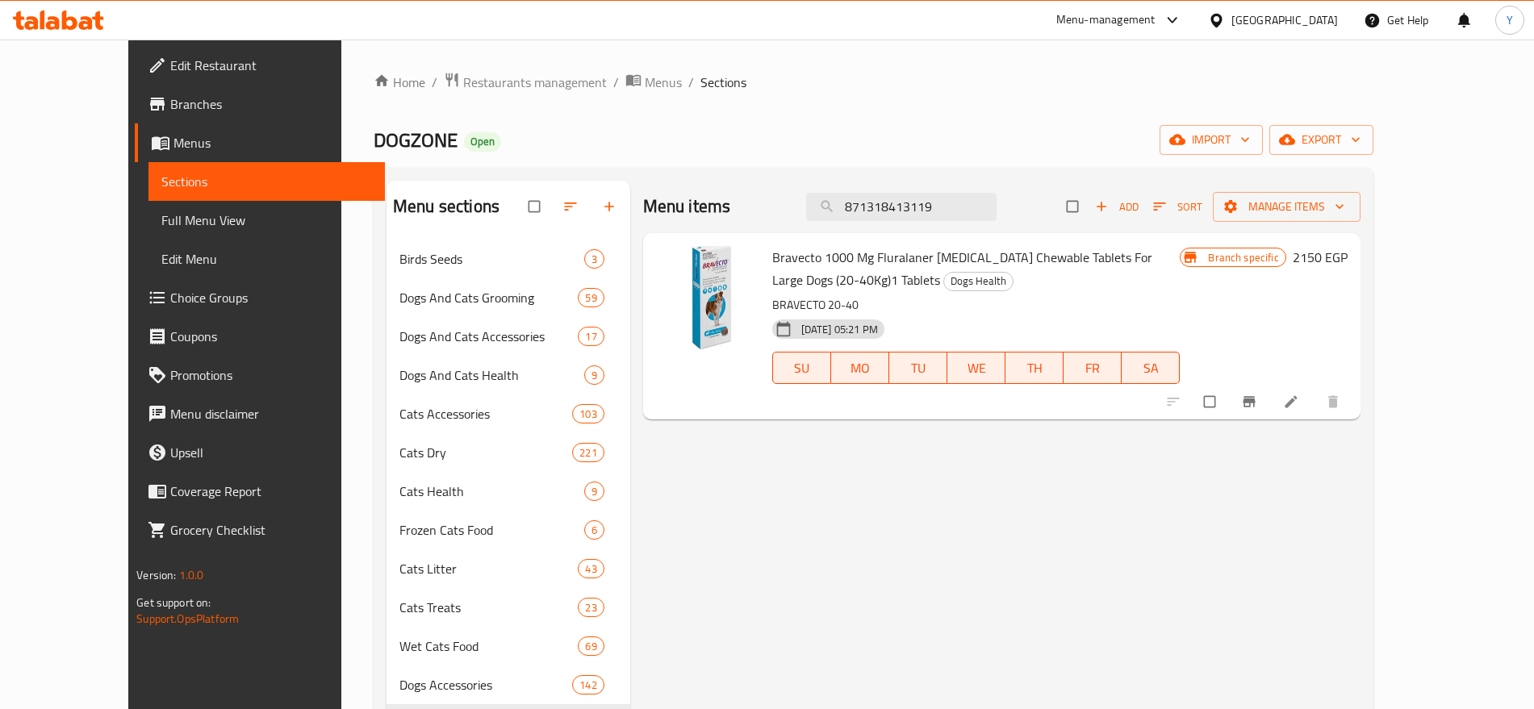
type input "871318413119"
click at [1255, 403] on icon "Branch-specific-item" at bounding box center [1249, 402] width 12 height 10
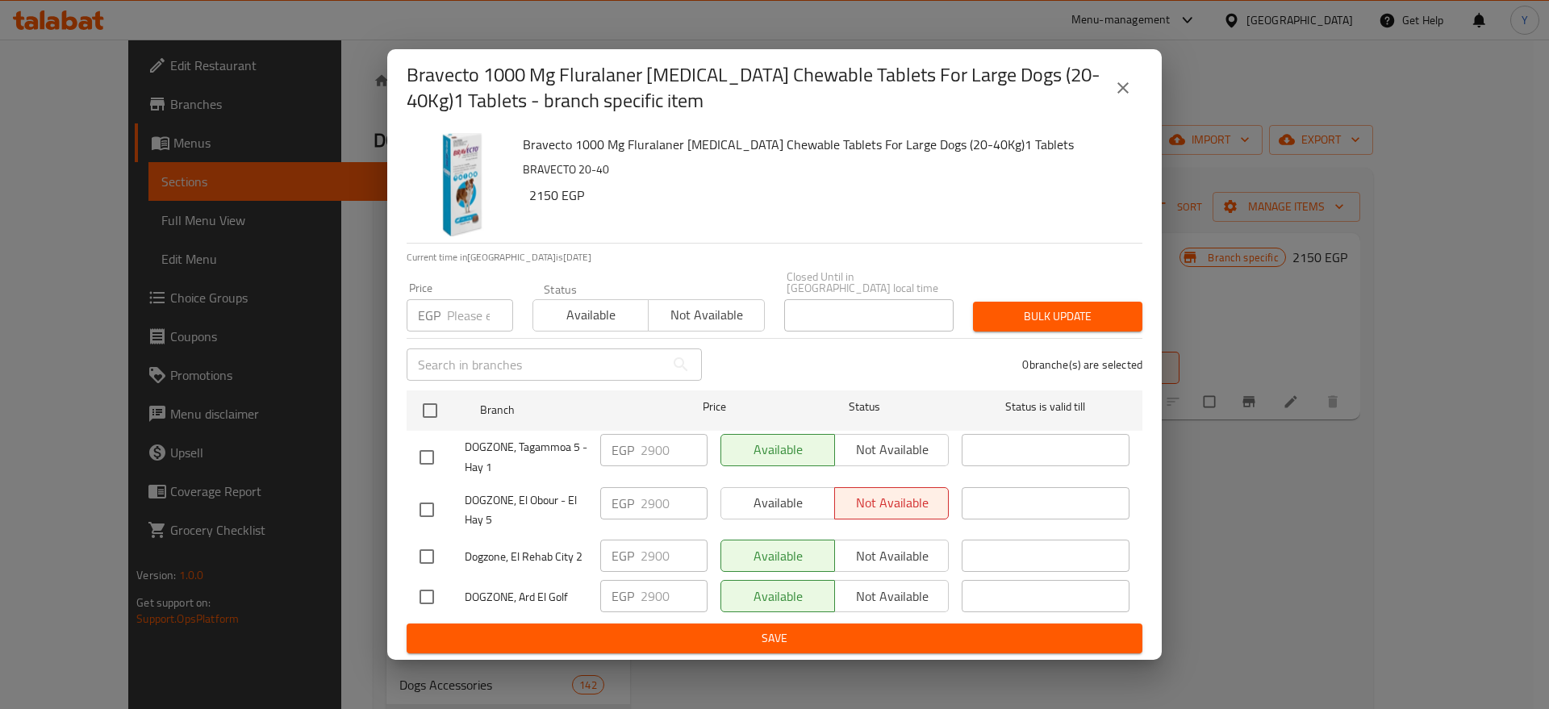
click at [458, 311] on input "number" at bounding box center [480, 315] width 66 height 32
type input "3125"
click at [434, 401] on input "checkbox" at bounding box center [430, 411] width 34 height 34
checkbox input "true"
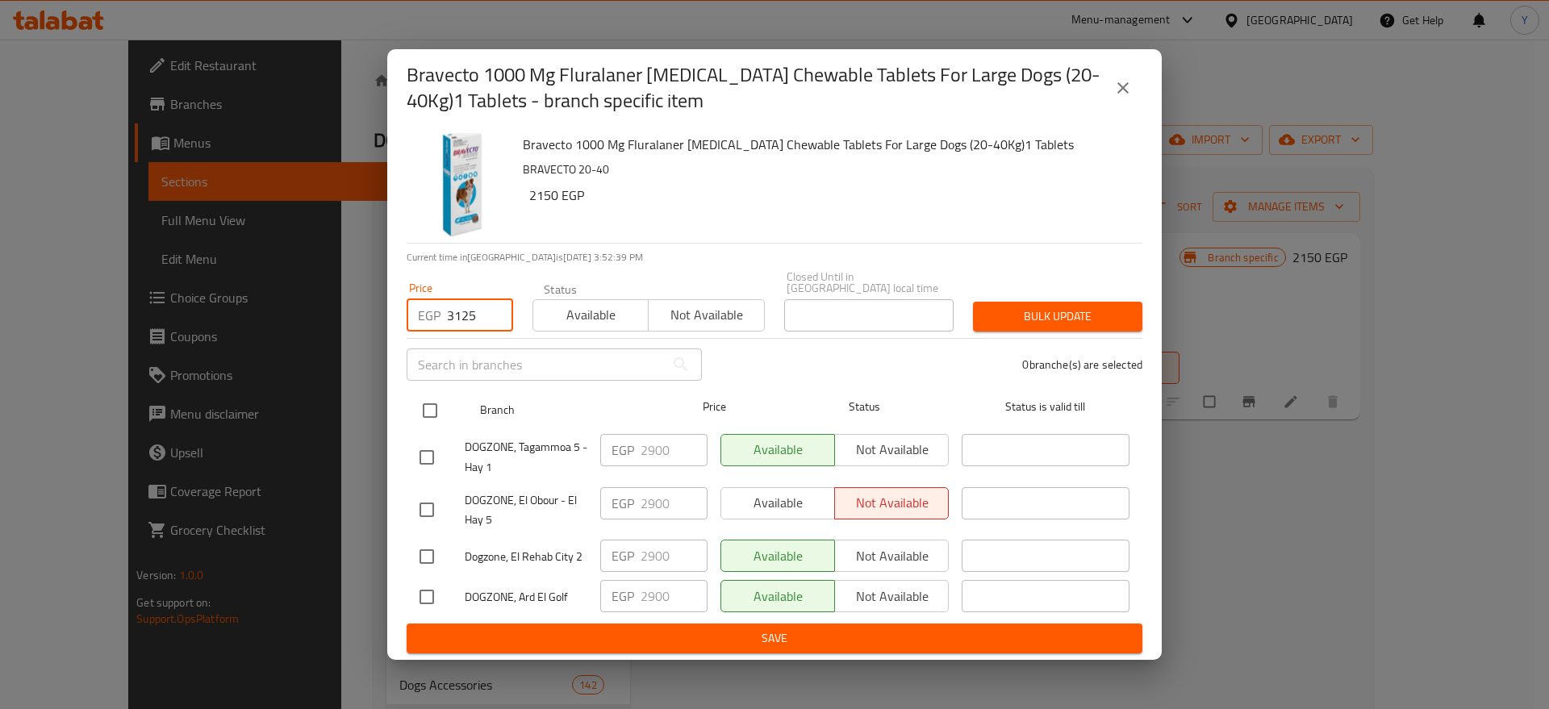
checkbox input "true"
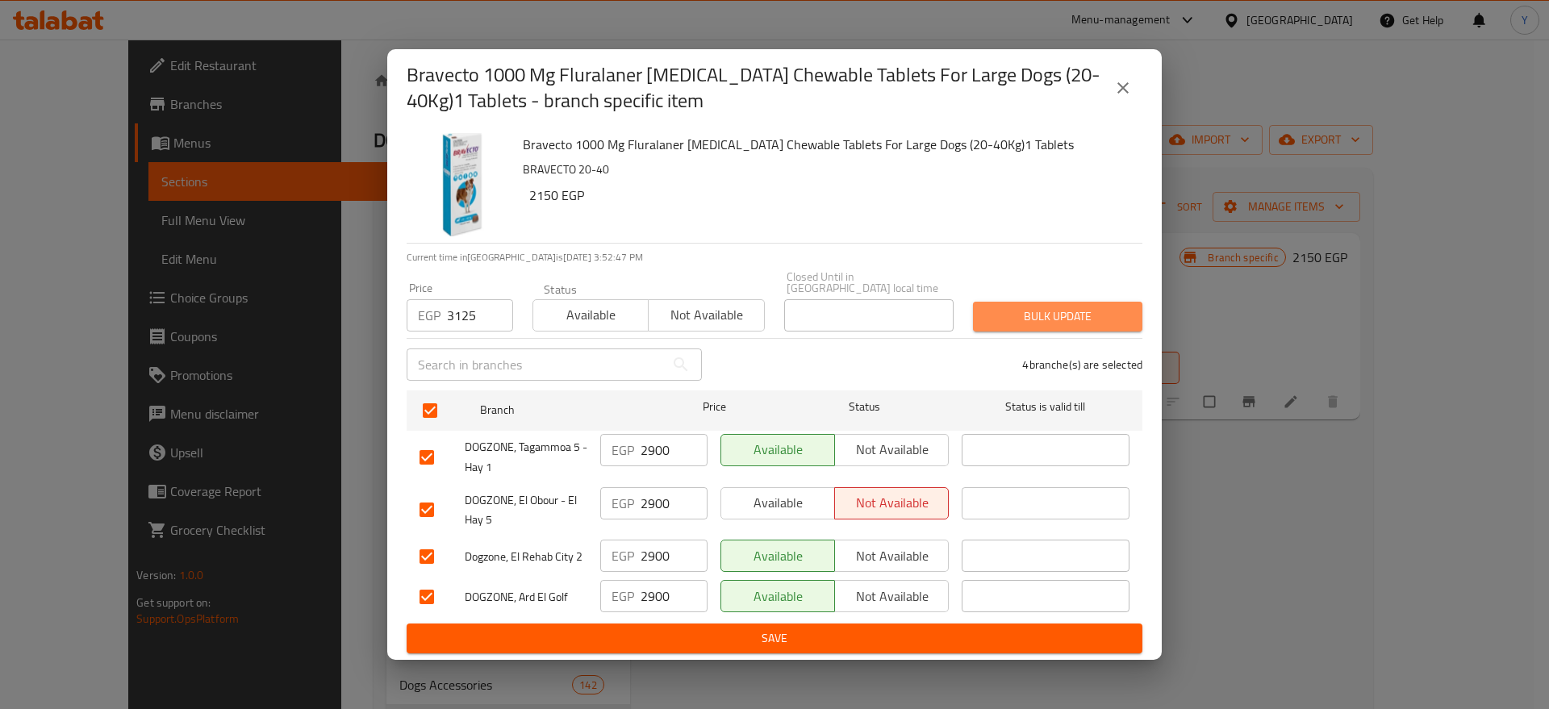
click at [1004, 312] on span "Bulk update" at bounding box center [1058, 317] width 144 height 20
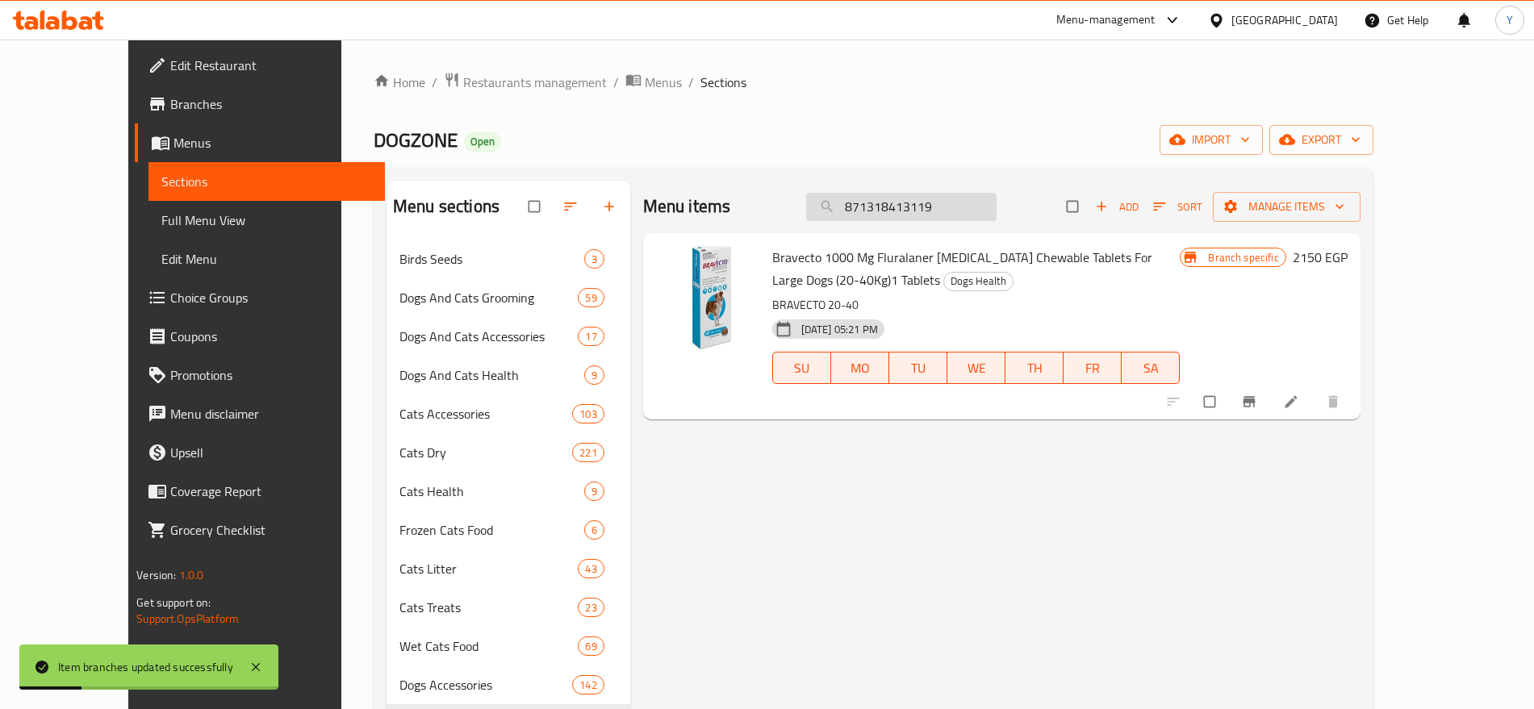
click at [939, 210] on input "871318413119" at bounding box center [901, 207] width 190 height 28
paste input "46526"
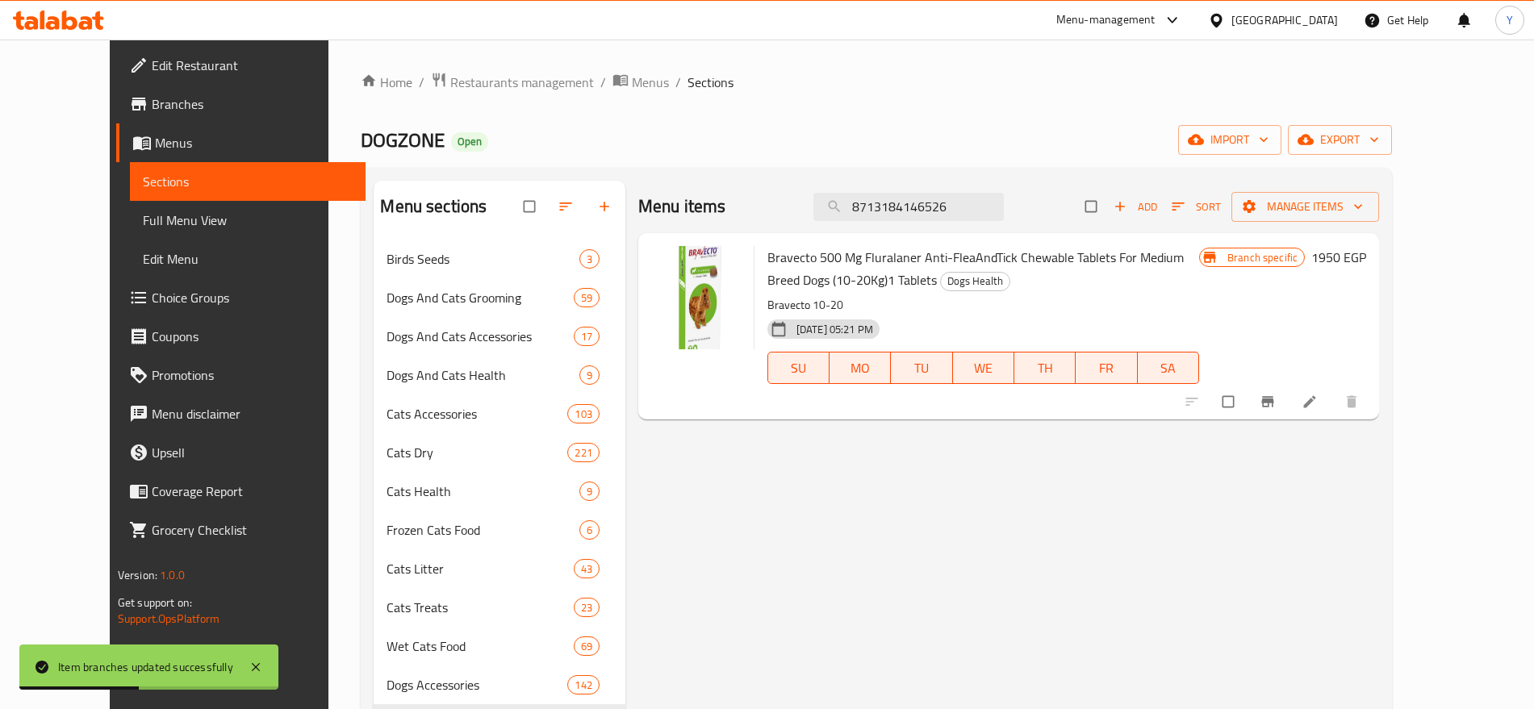
type input "8713184146526"
click at [1289, 392] on button "Branch-specific-item" at bounding box center [1269, 402] width 39 height 36
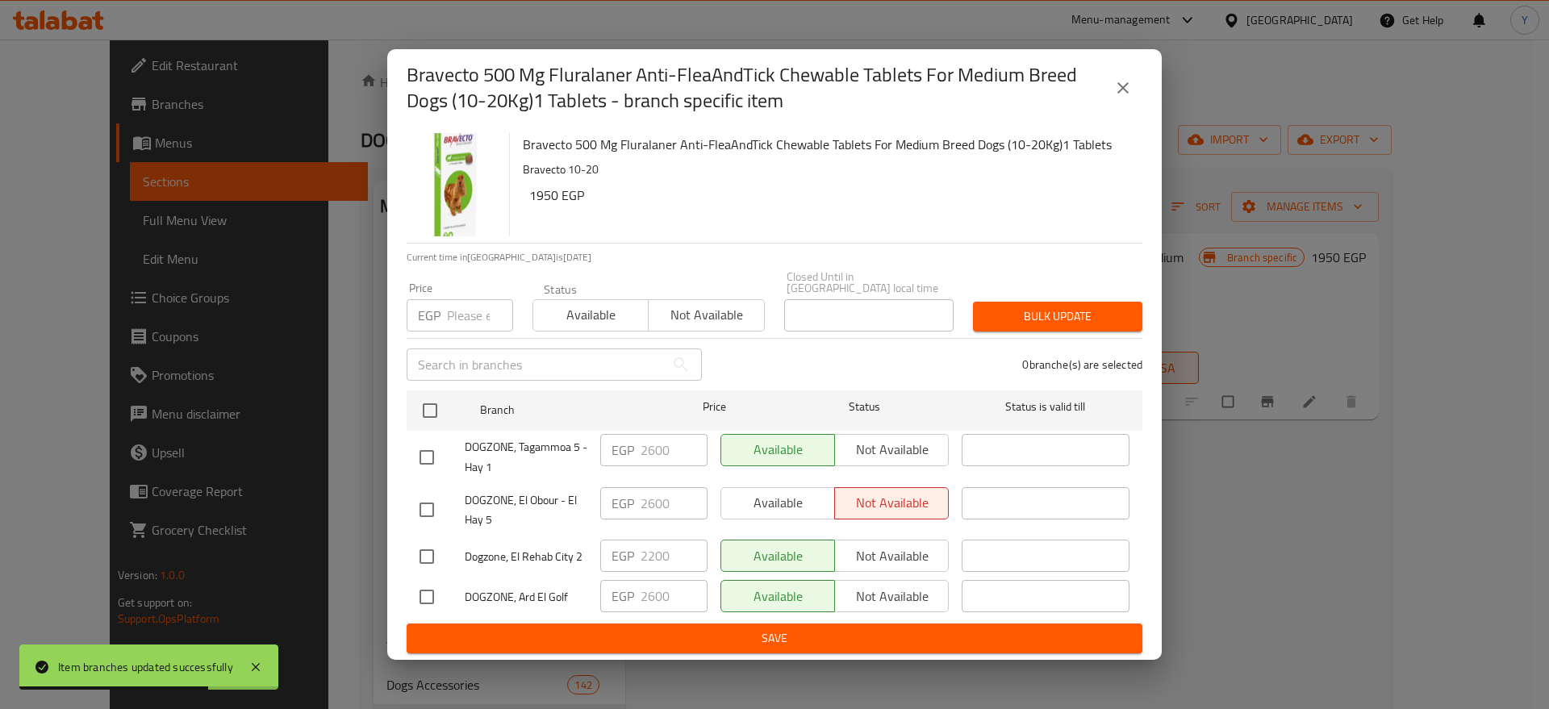
click at [467, 301] on input "number" at bounding box center [480, 315] width 66 height 32
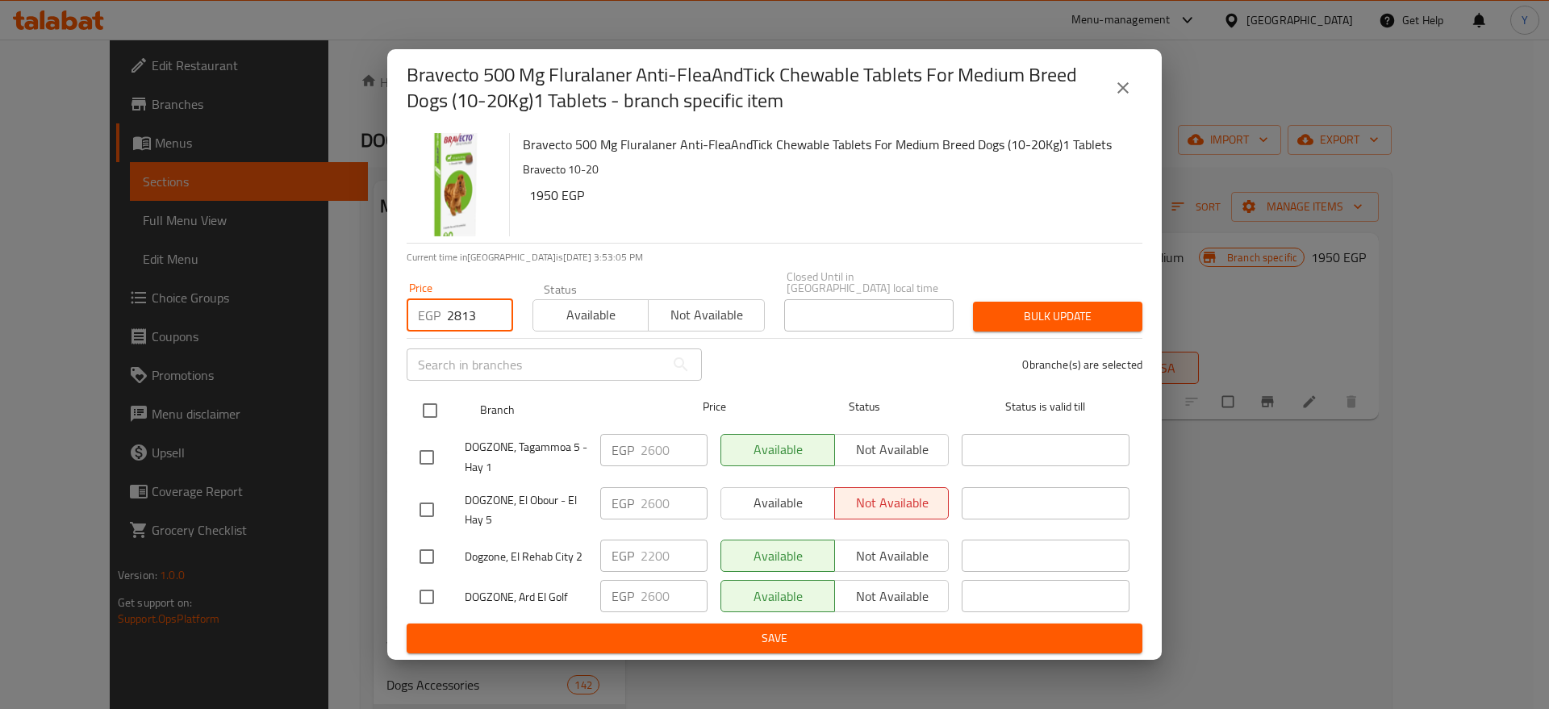
type input "2813"
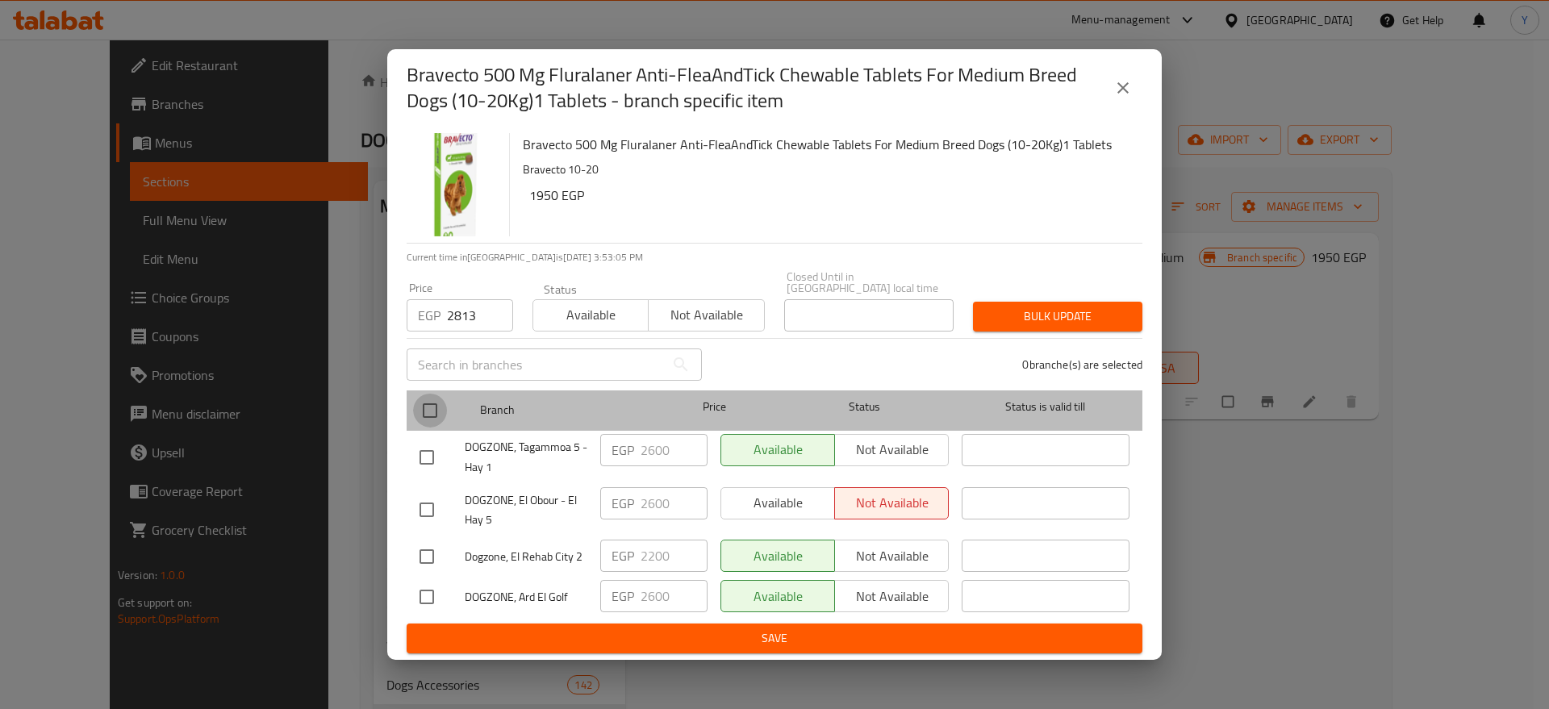
click at [435, 405] on input "checkbox" at bounding box center [430, 411] width 34 height 34
checkbox input "true"
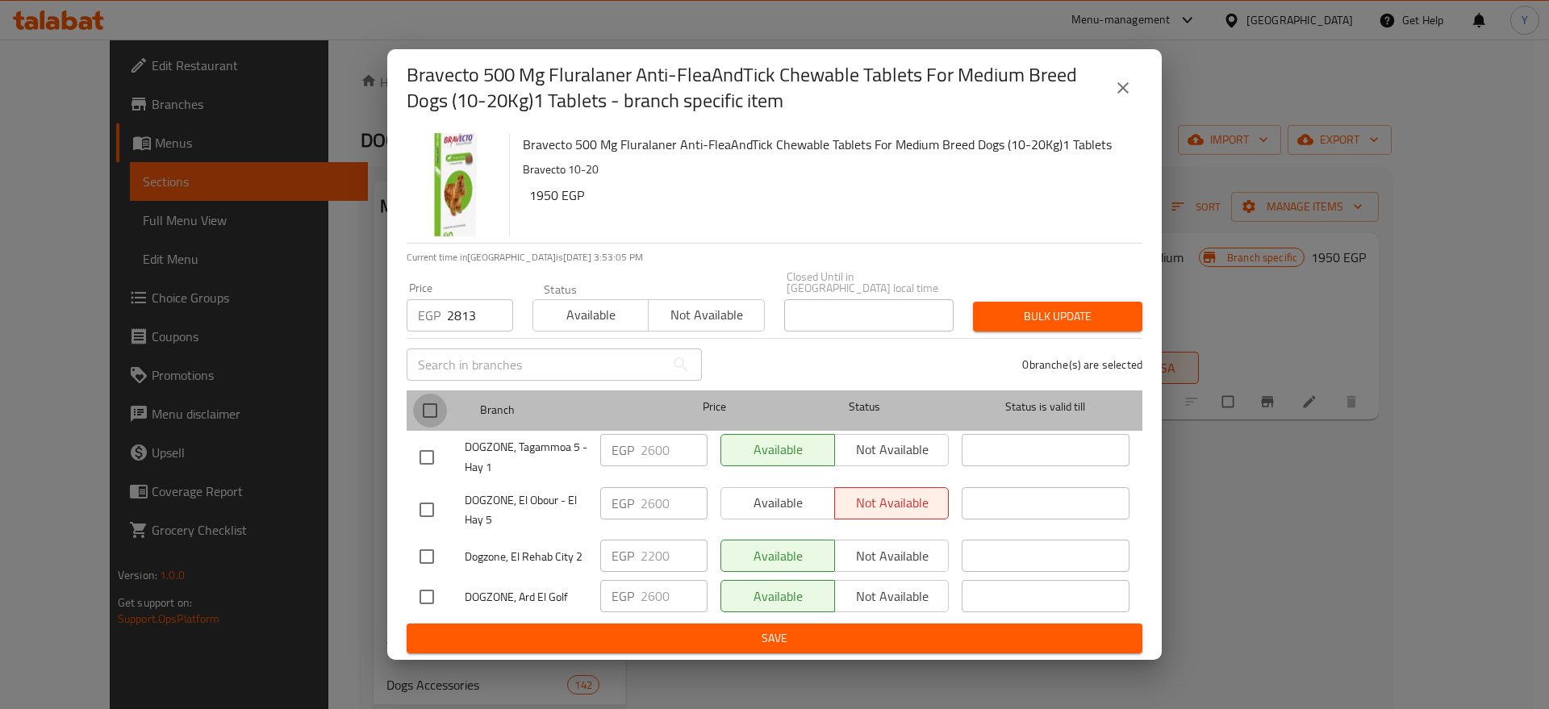
checkbox input "true"
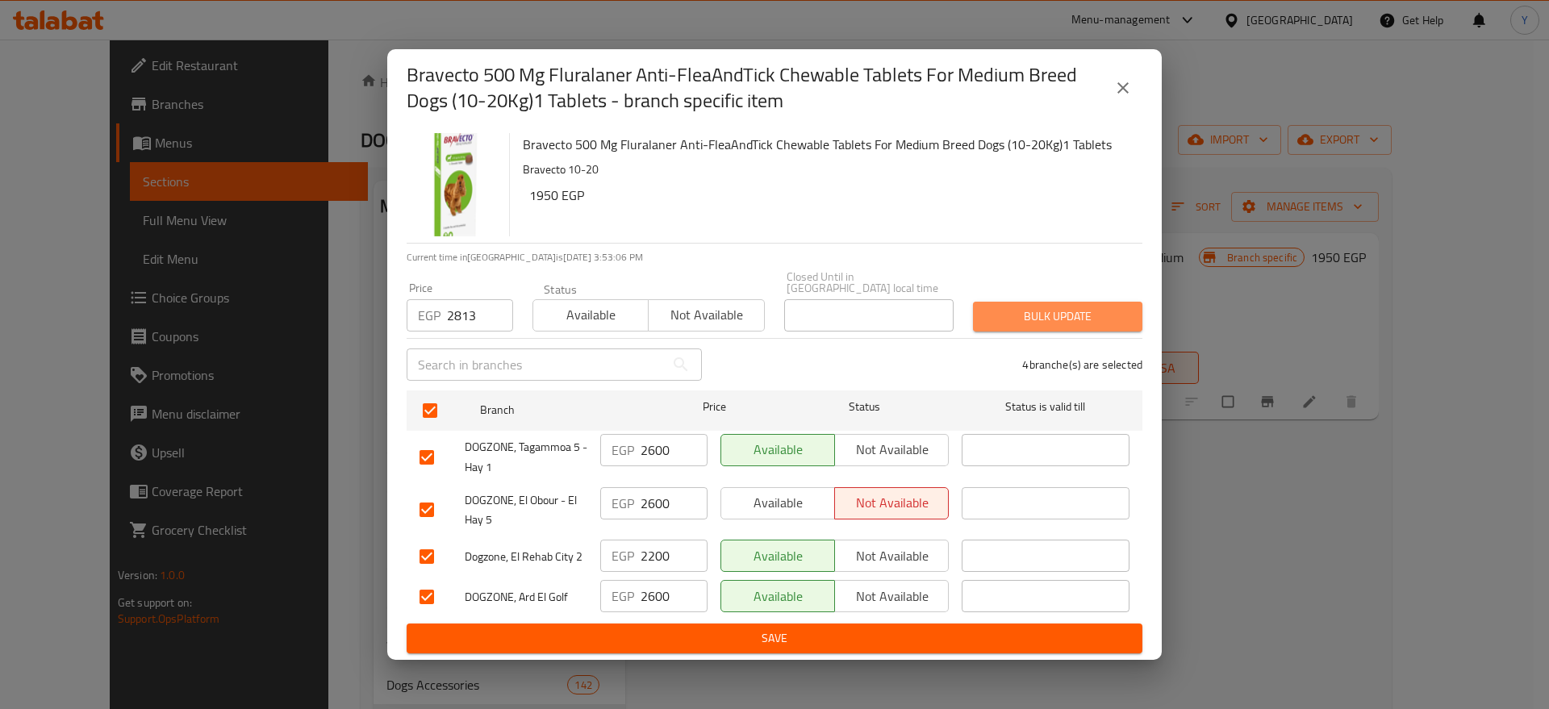
click at [1038, 314] on span "Bulk update" at bounding box center [1058, 317] width 144 height 20
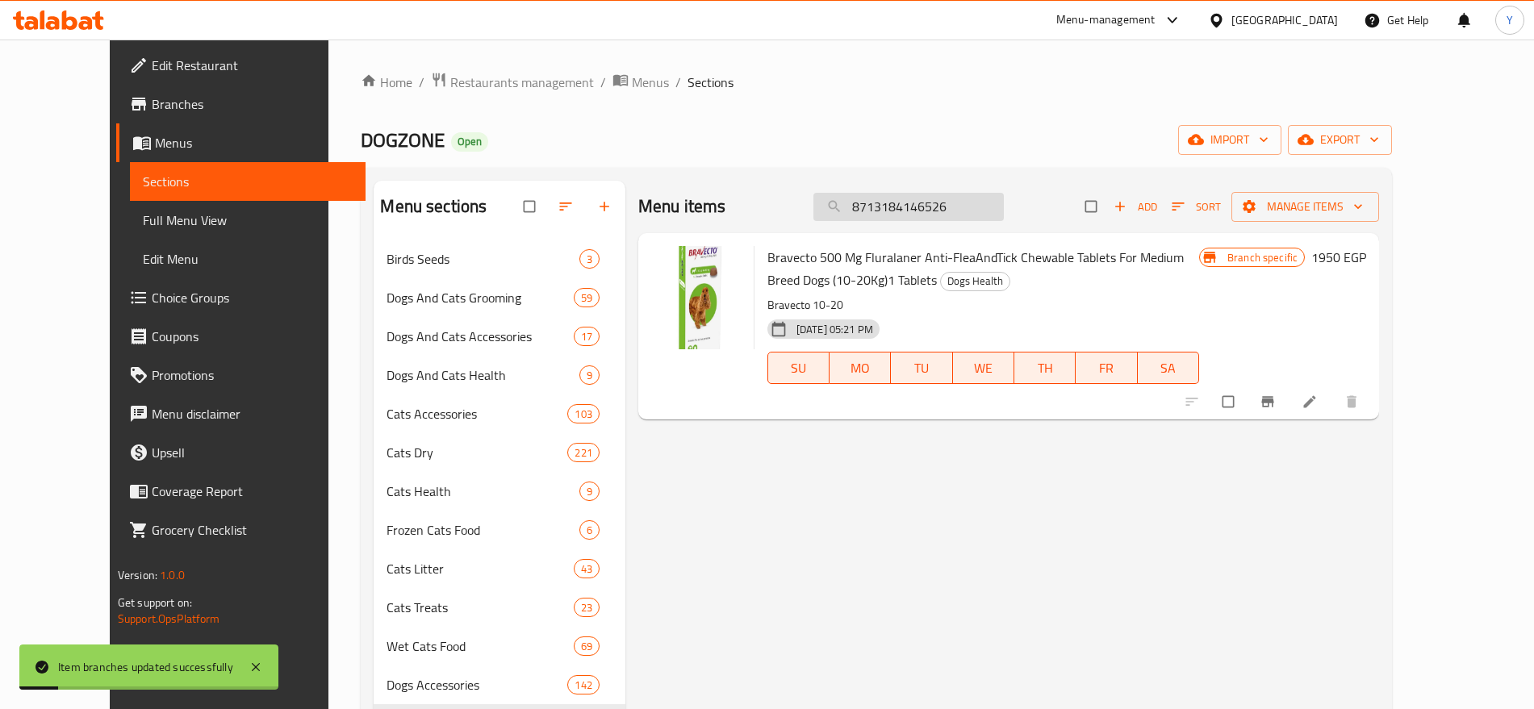
click at [937, 212] on input "8713184146526" at bounding box center [908, 207] width 190 height 28
paste input "31225"
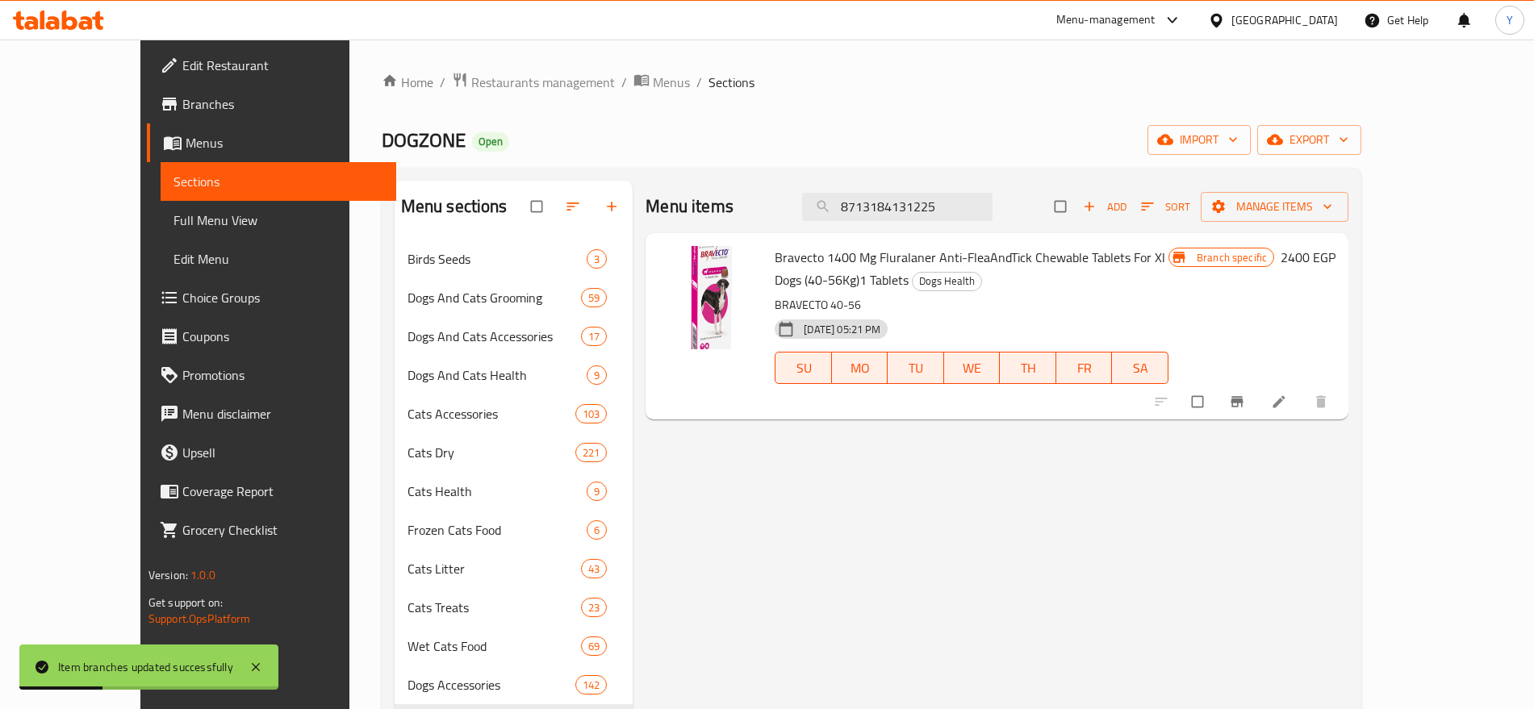
type input "8713184131225"
click at [1245, 408] on icon "Branch-specific-item" at bounding box center [1237, 402] width 16 height 16
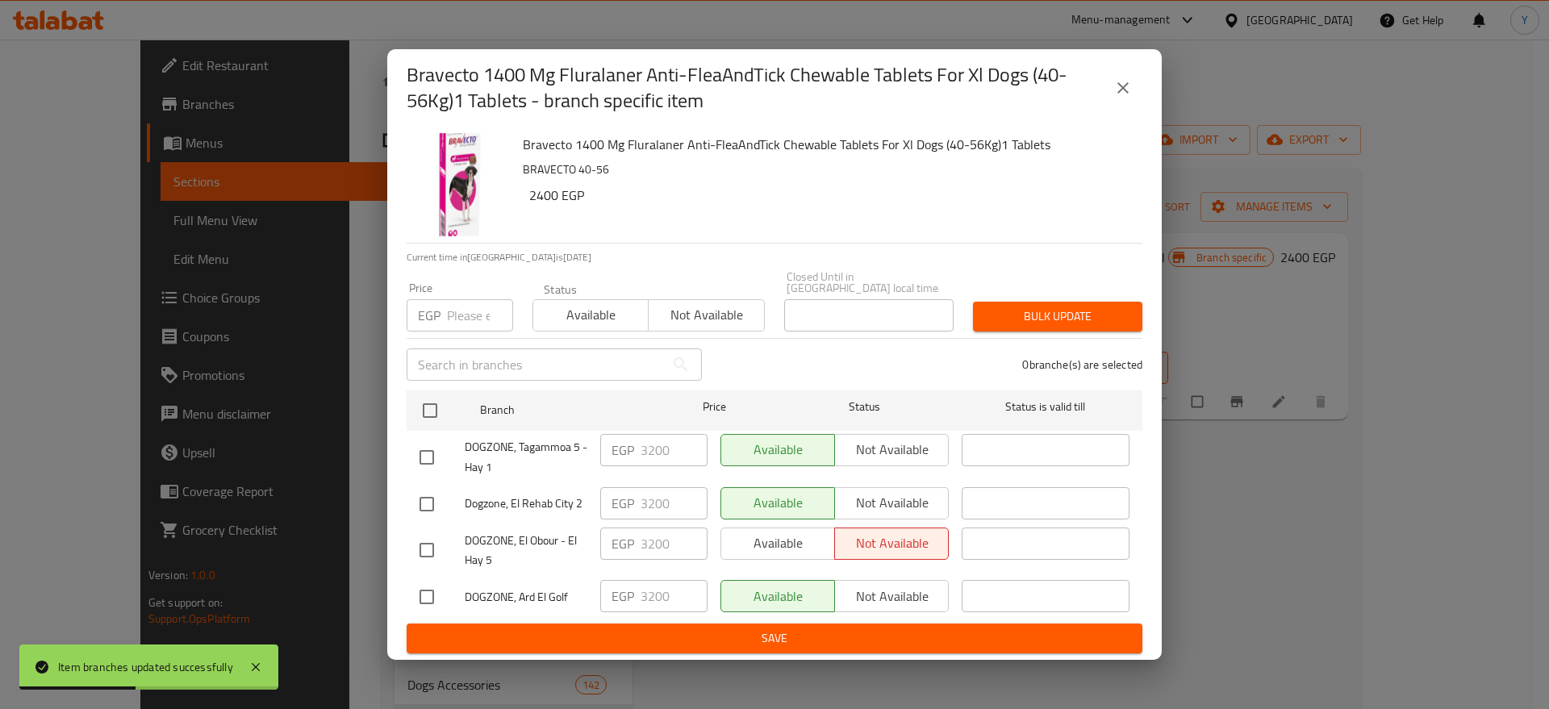
click at [459, 303] on input "number" at bounding box center [480, 315] width 66 height 32
type input "3"
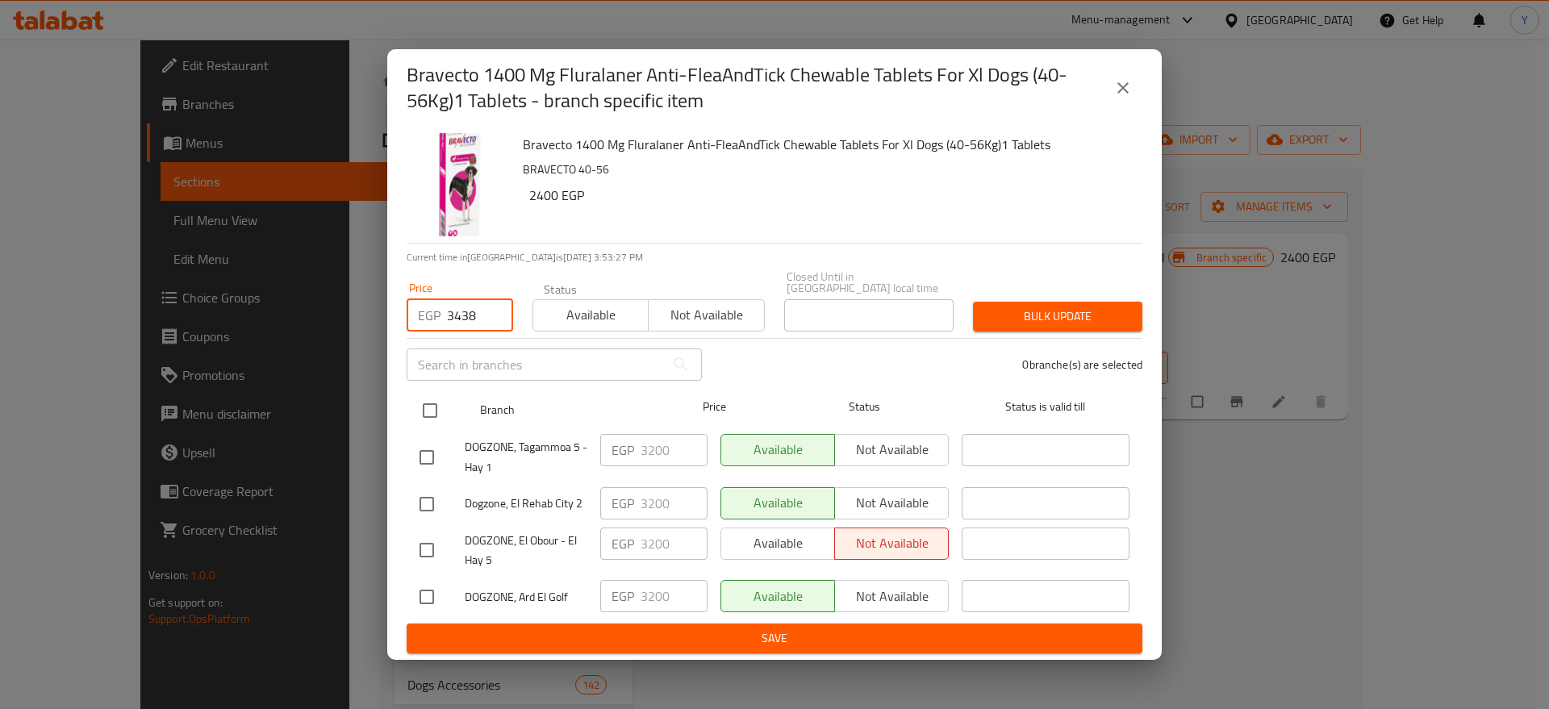
type input "3438"
click at [424, 396] on input "checkbox" at bounding box center [430, 411] width 34 height 34
checkbox input "true"
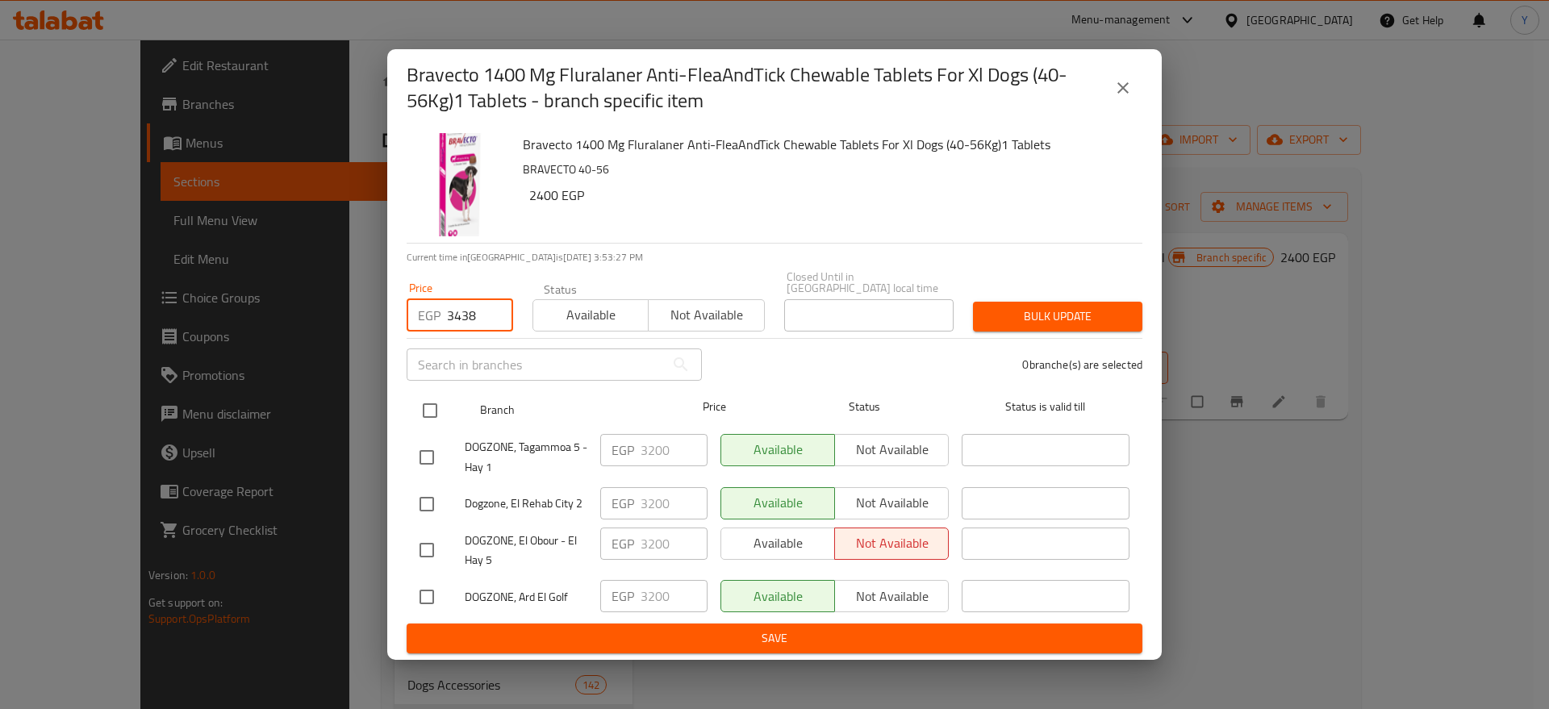
checkbox input "true"
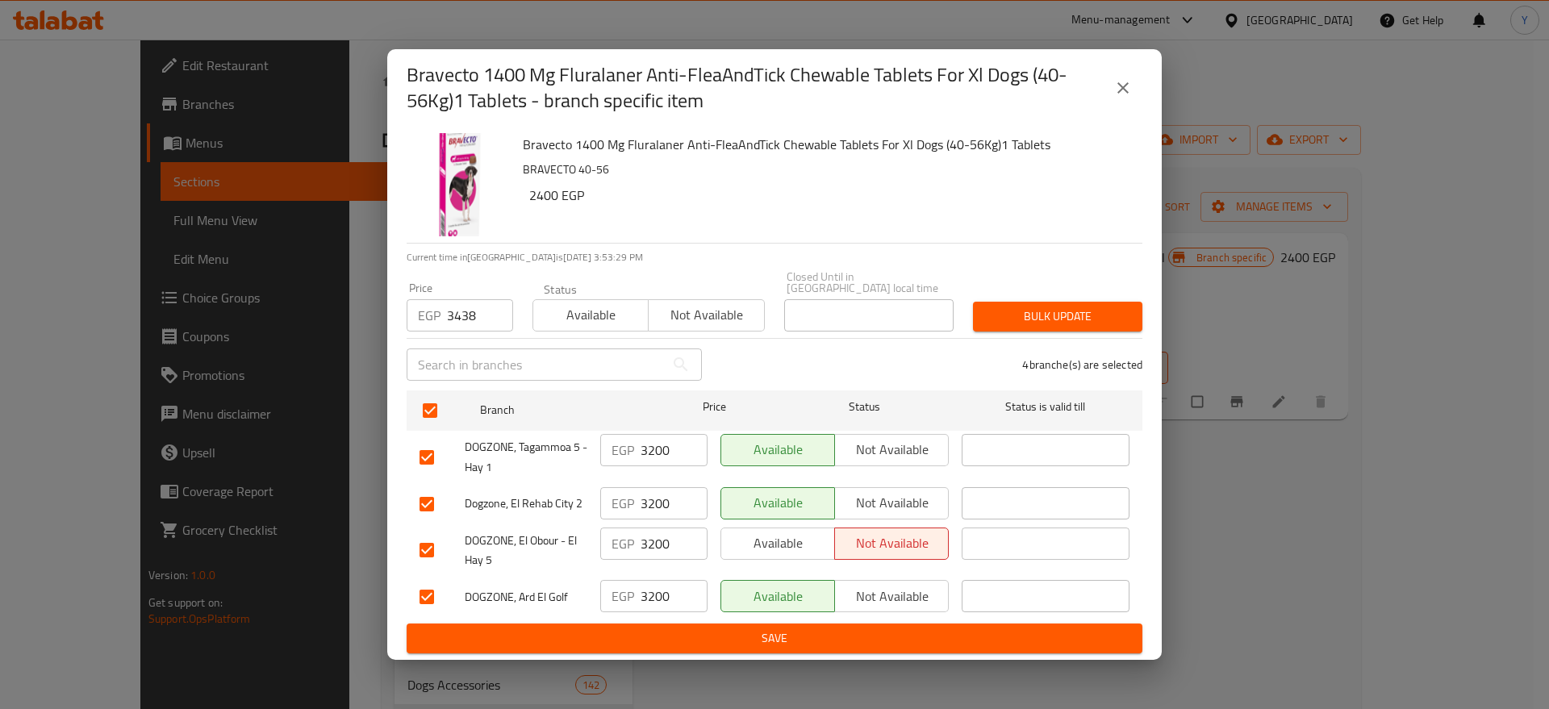
click at [1108, 307] on span "Bulk update" at bounding box center [1058, 317] width 144 height 20
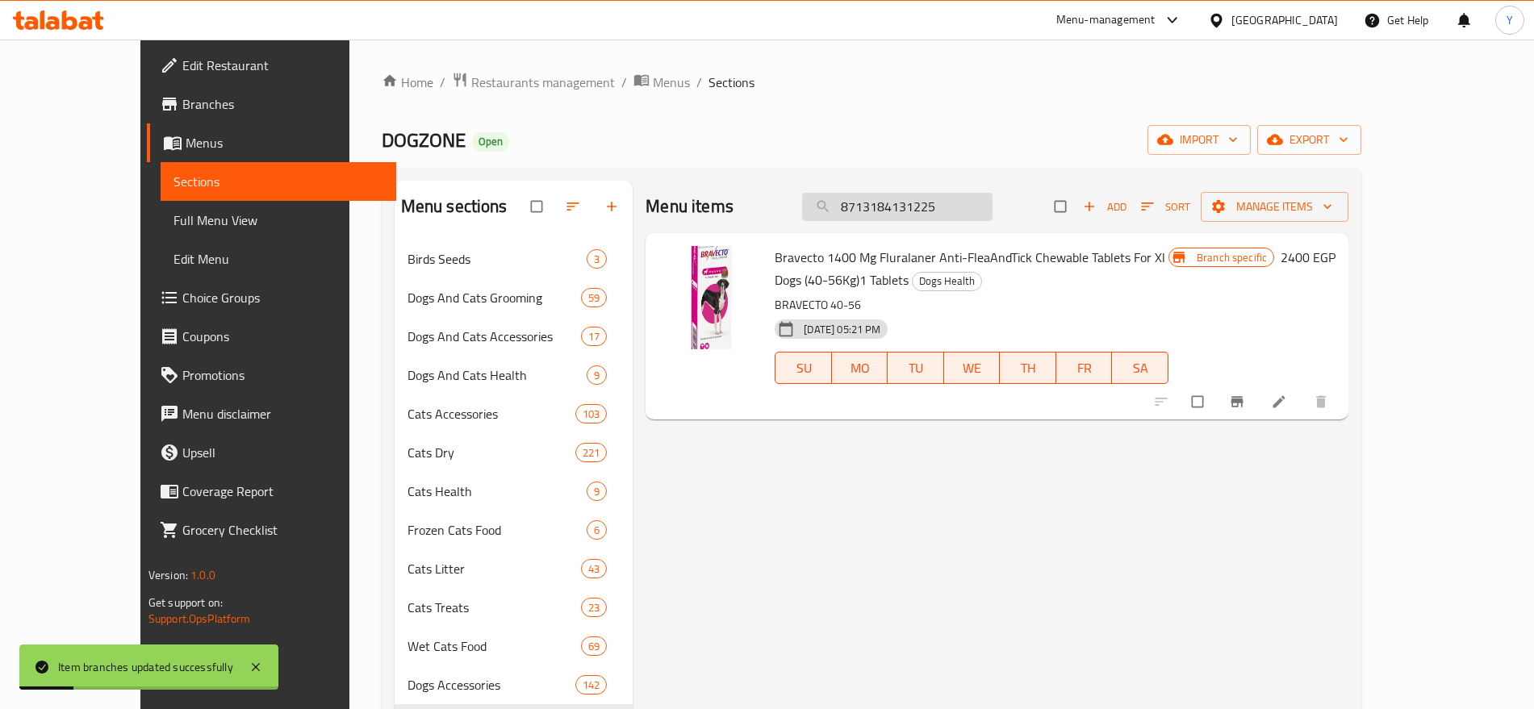
click at [990, 215] on input "8713184131225" at bounding box center [897, 207] width 190 height 28
paste input "171"
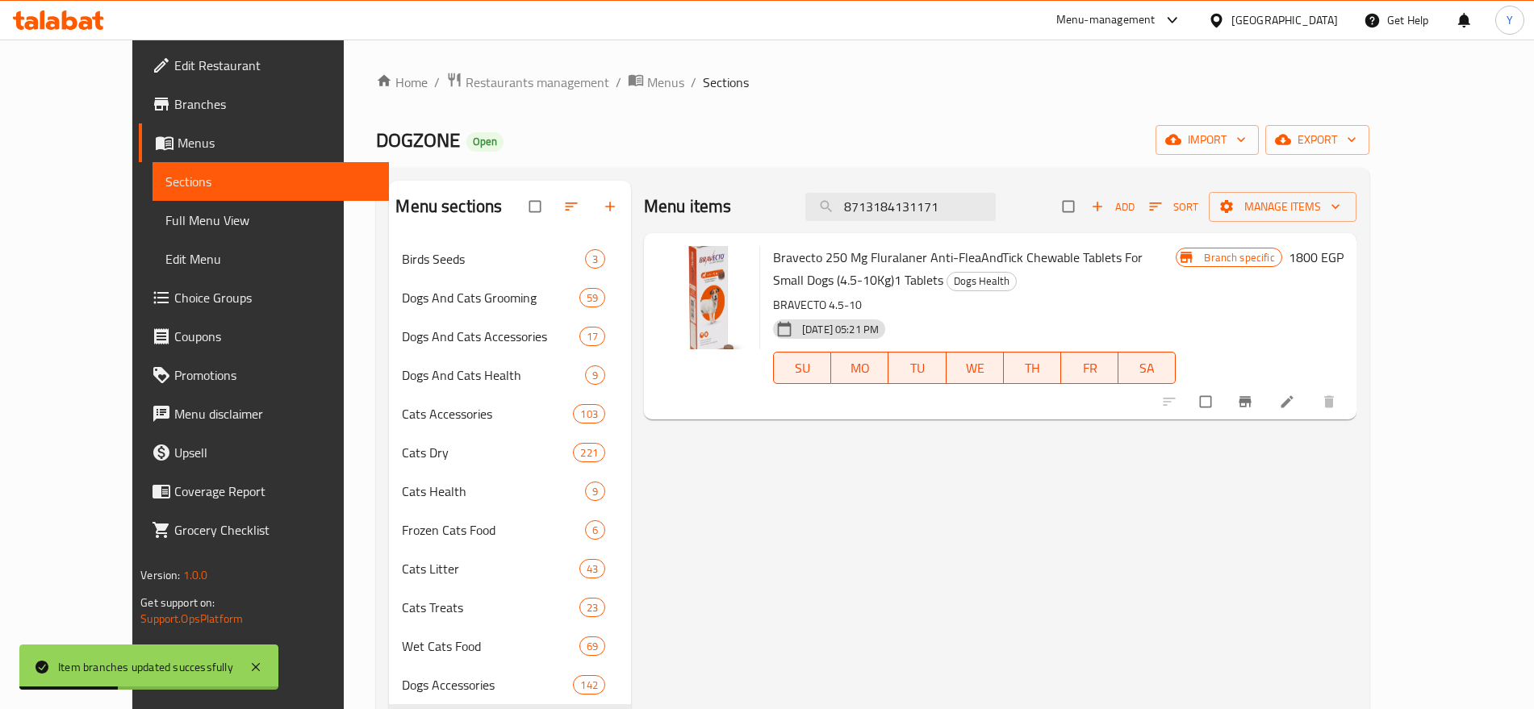
type input "8713184131171"
click at [1253, 398] on icon "Branch-specific-item" at bounding box center [1245, 402] width 16 height 16
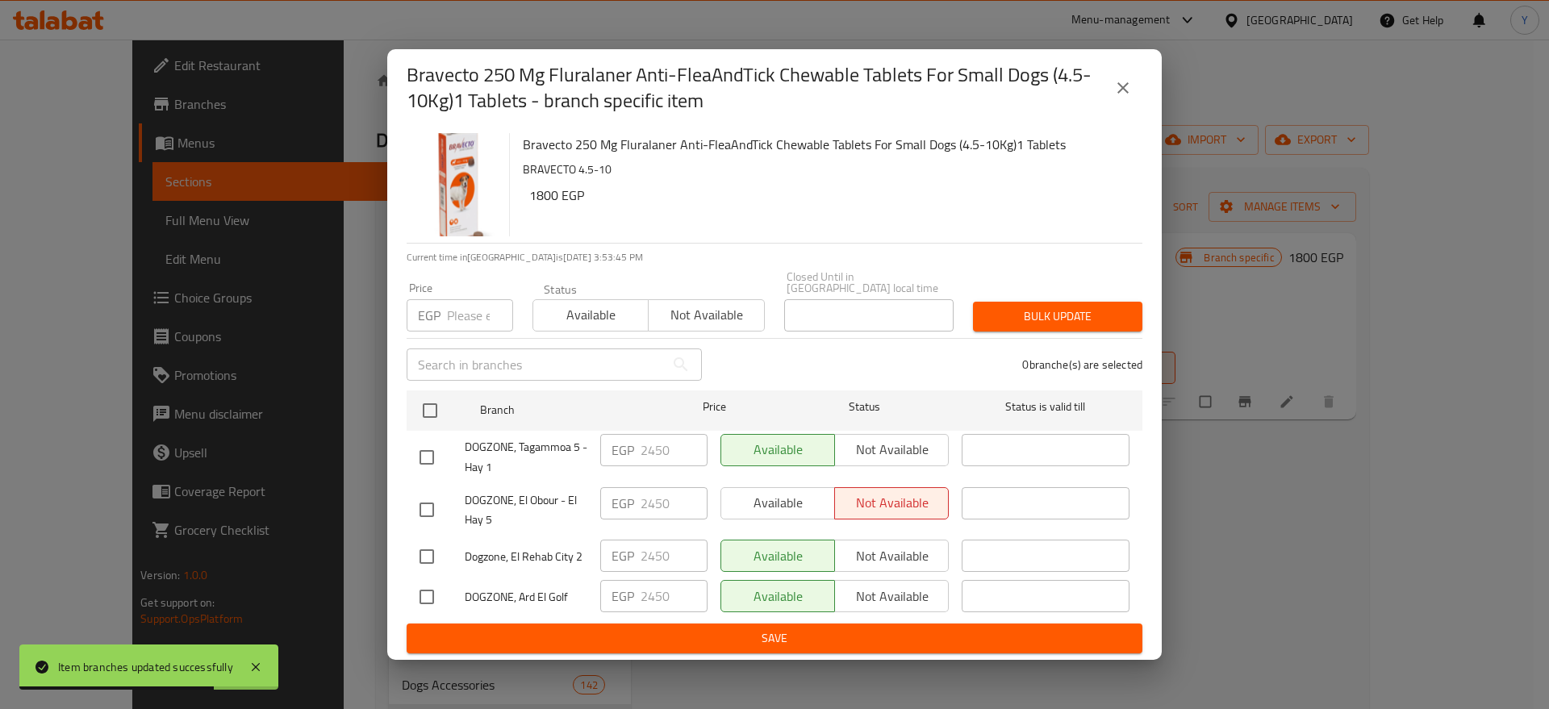
click at [444, 314] on div "EGP Price" at bounding box center [460, 315] width 107 height 32
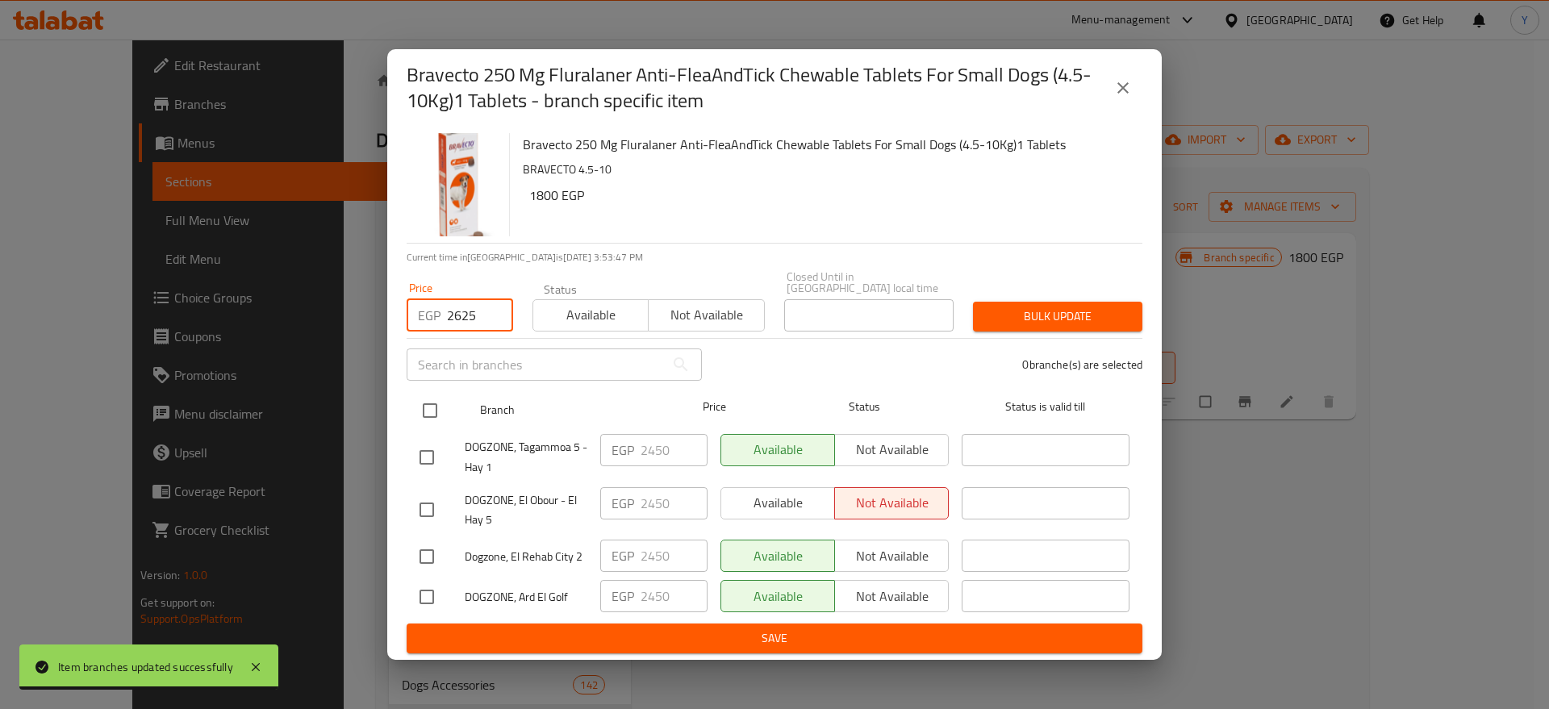
type input "2625"
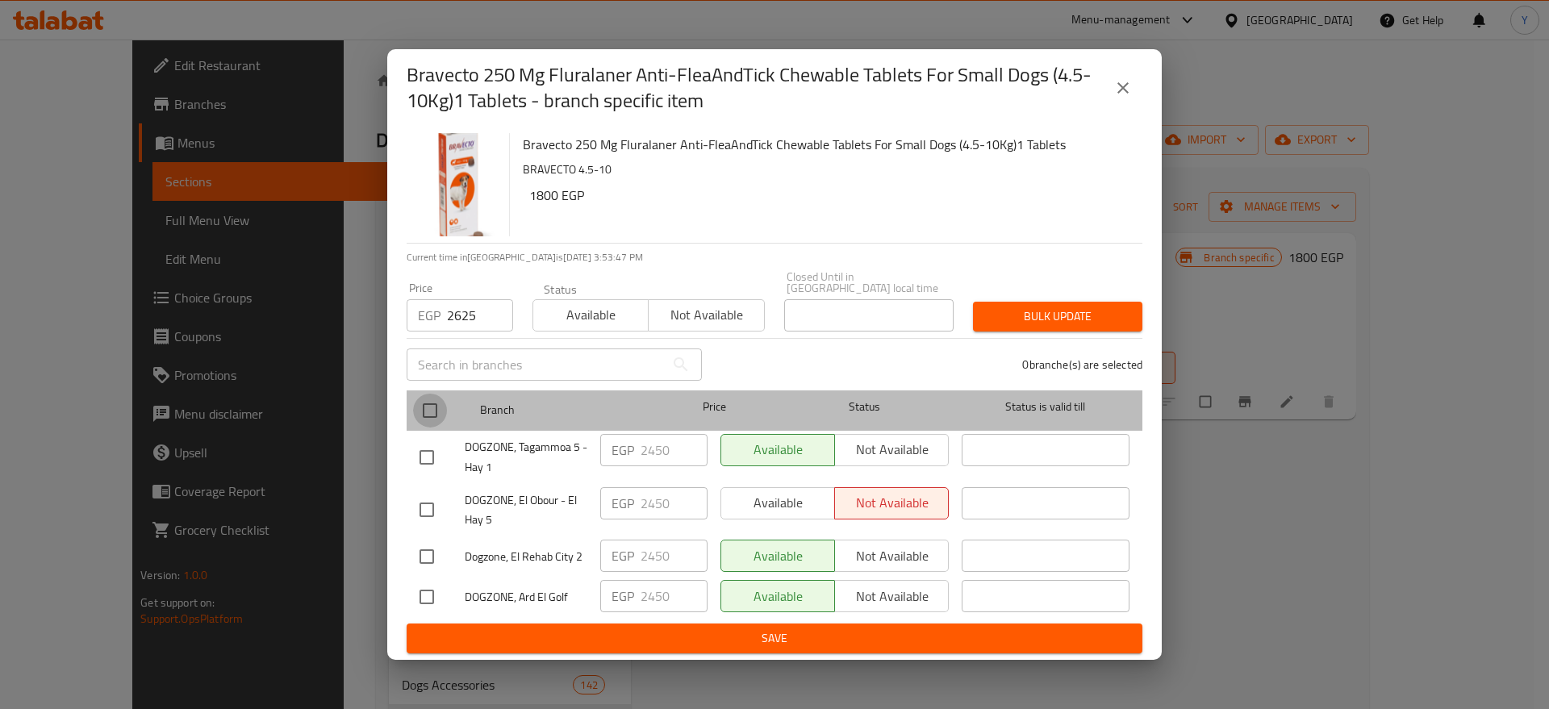
click at [429, 399] on input "checkbox" at bounding box center [430, 411] width 34 height 34
checkbox input "true"
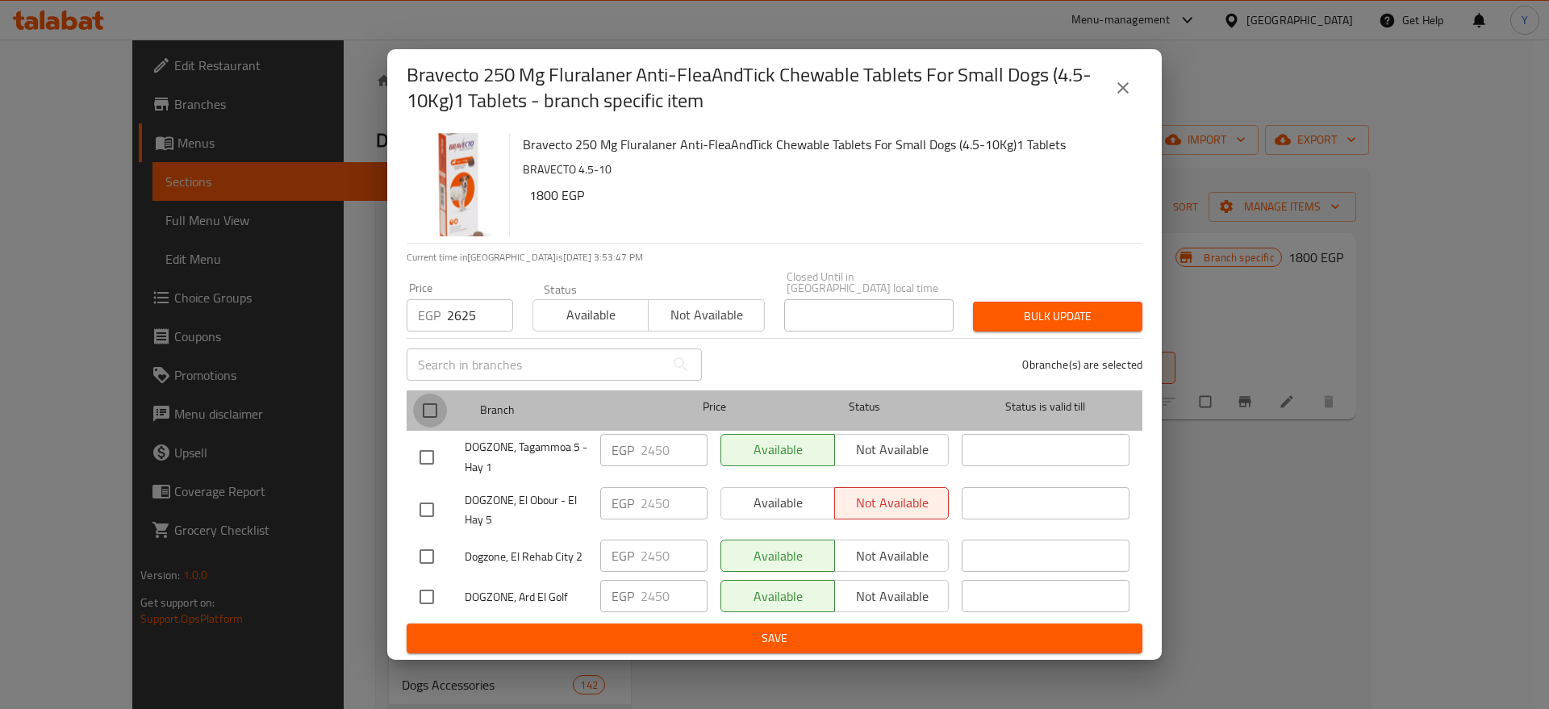
checkbox input "true"
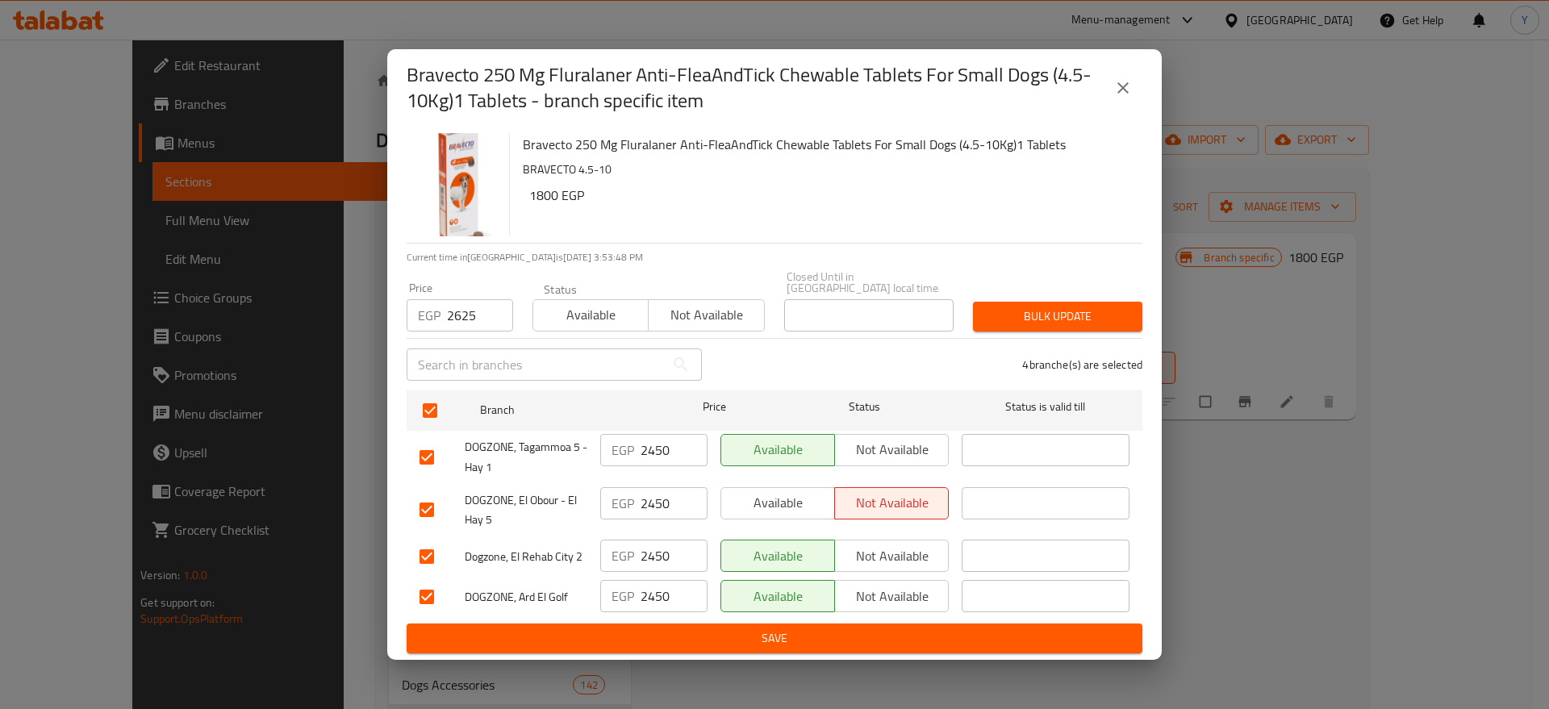
click at [1001, 307] on span "Bulk update" at bounding box center [1058, 317] width 144 height 20
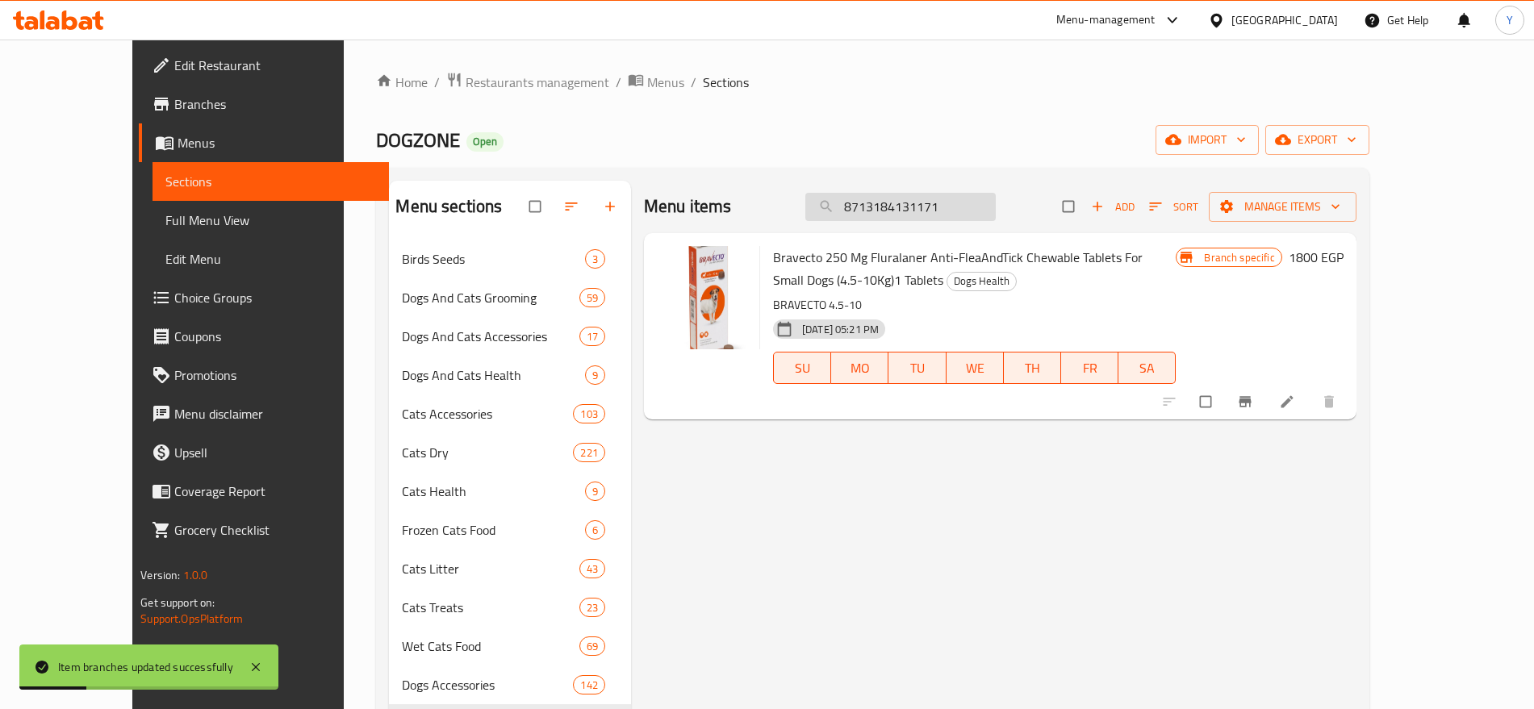
click at [912, 198] on input "8713184131171" at bounding box center [900, 207] width 190 height 28
paste input "6222019204437"
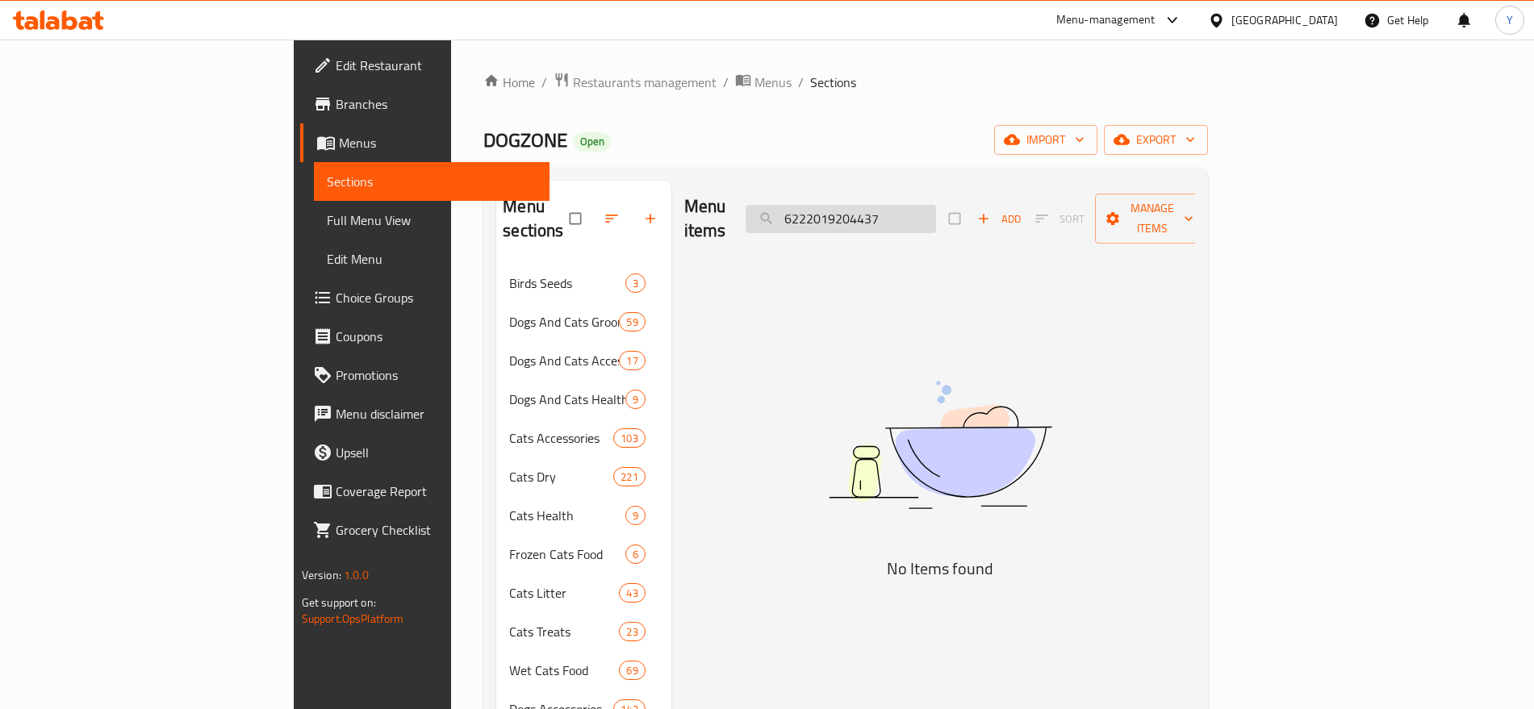
click at [936, 211] on input "6222019204437" at bounding box center [841, 219] width 190 height 28
paste input "44"
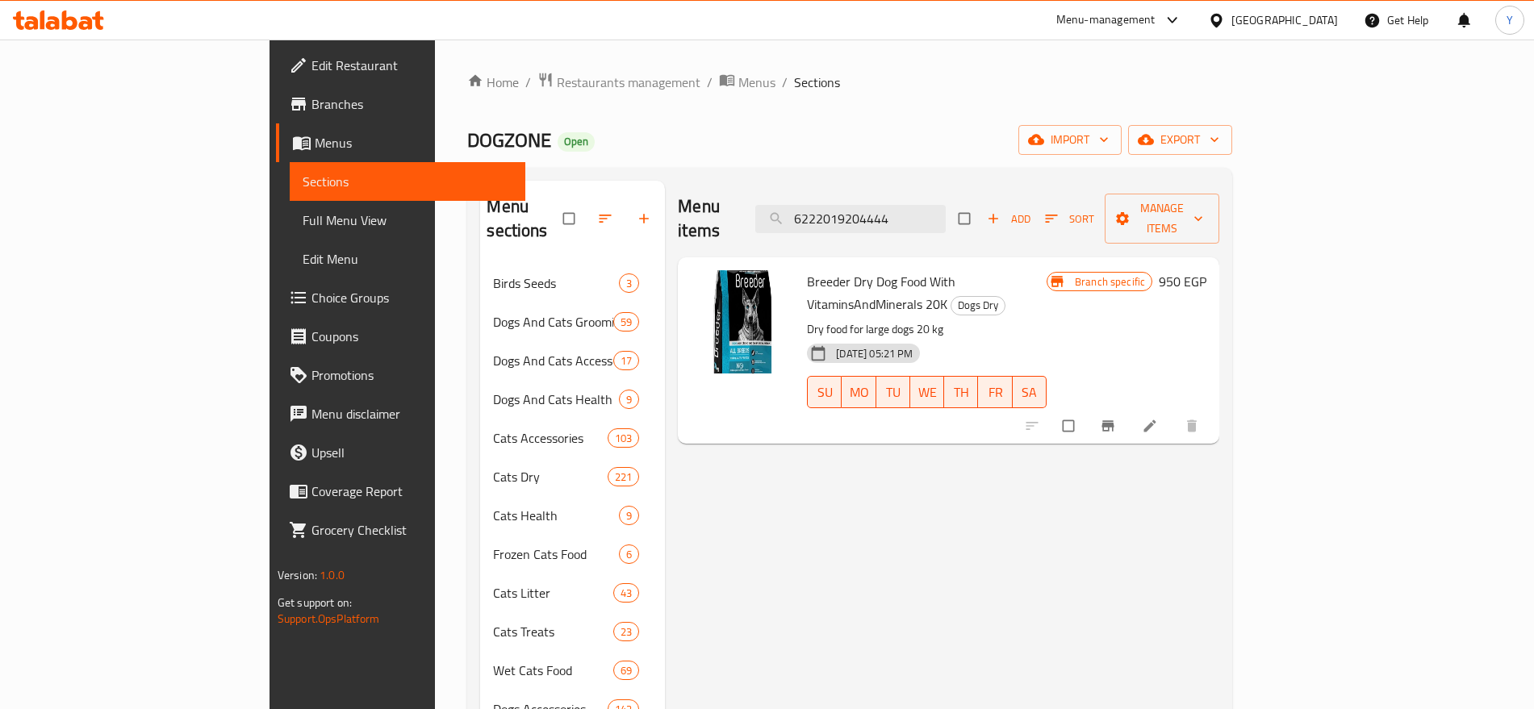
type input "6222019204444"
click at [1116, 418] on icon "Branch-specific-item" at bounding box center [1108, 426] width 16 height 16
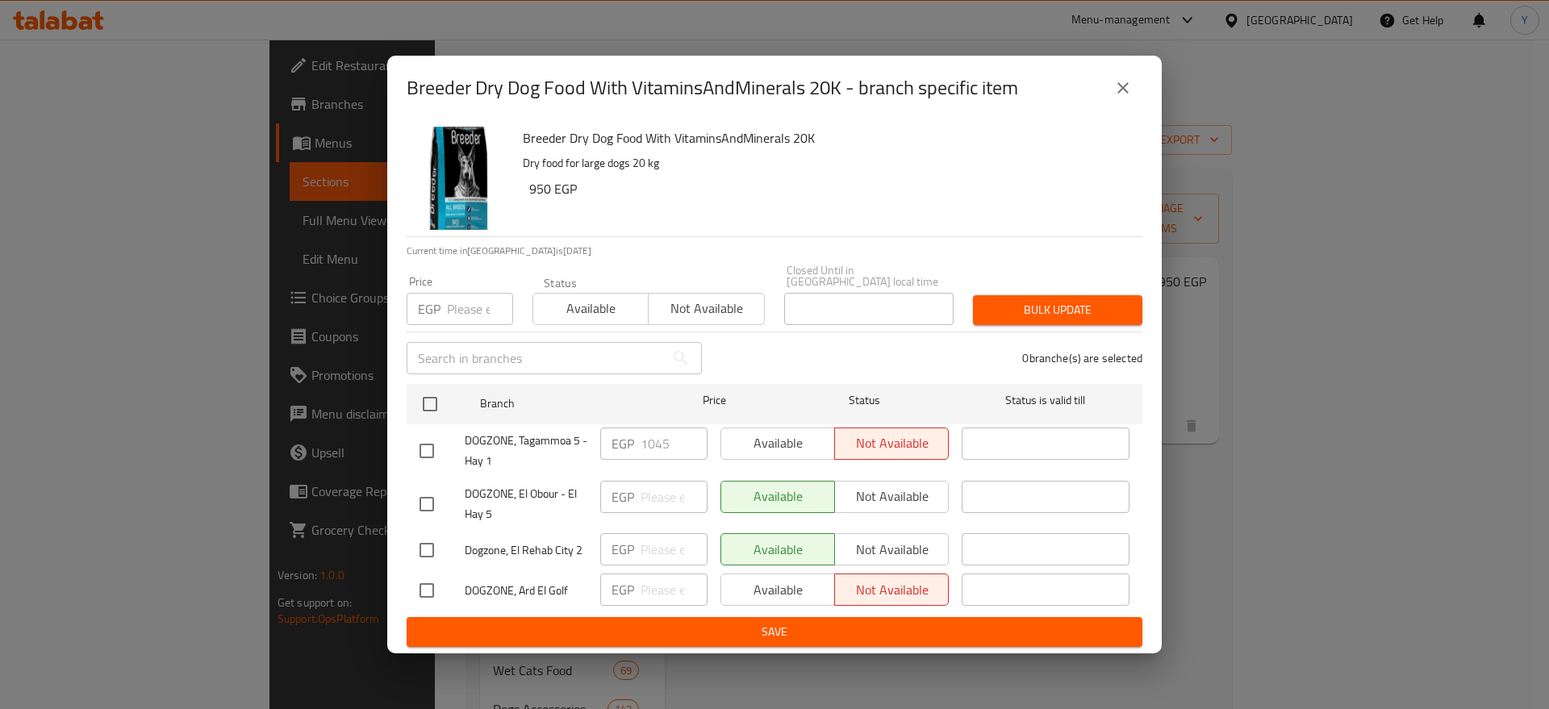
click at [466, 303] on input "number" at bounding box center [480, 309] width 66 height 32
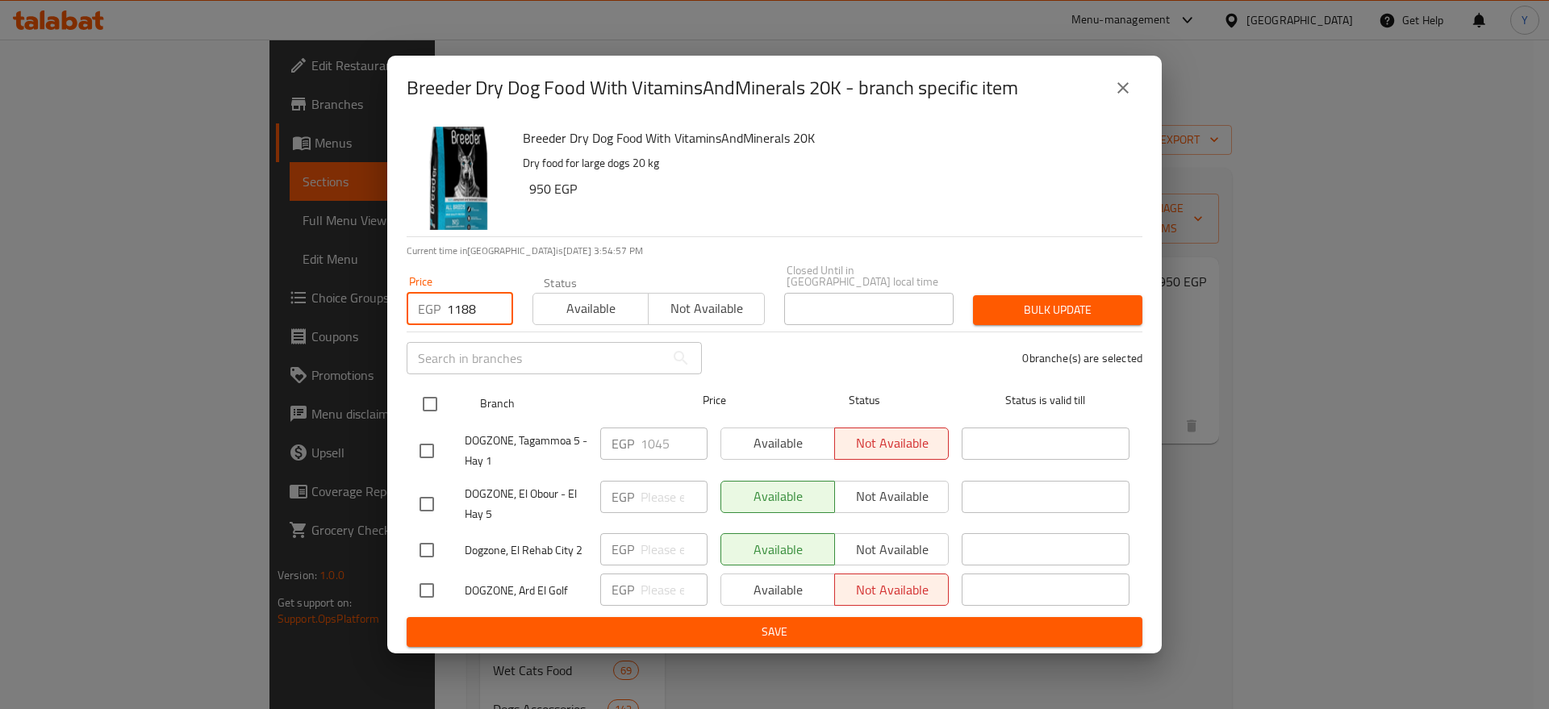
type input "1188"
click at [427, 403] on input "checkbox" at bounding box center [430, 404] width 34 height 34
checkbox input "true"
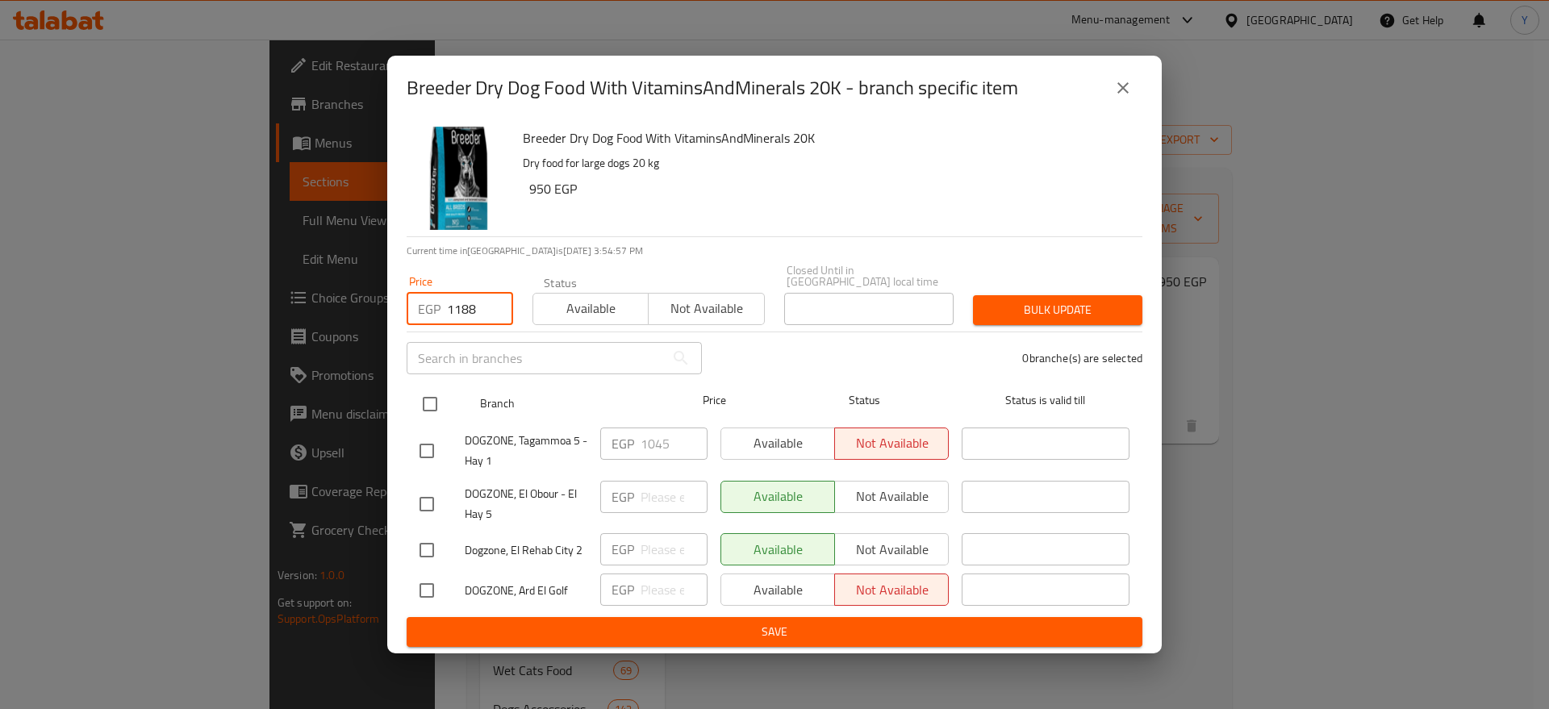
checkbox input "true"
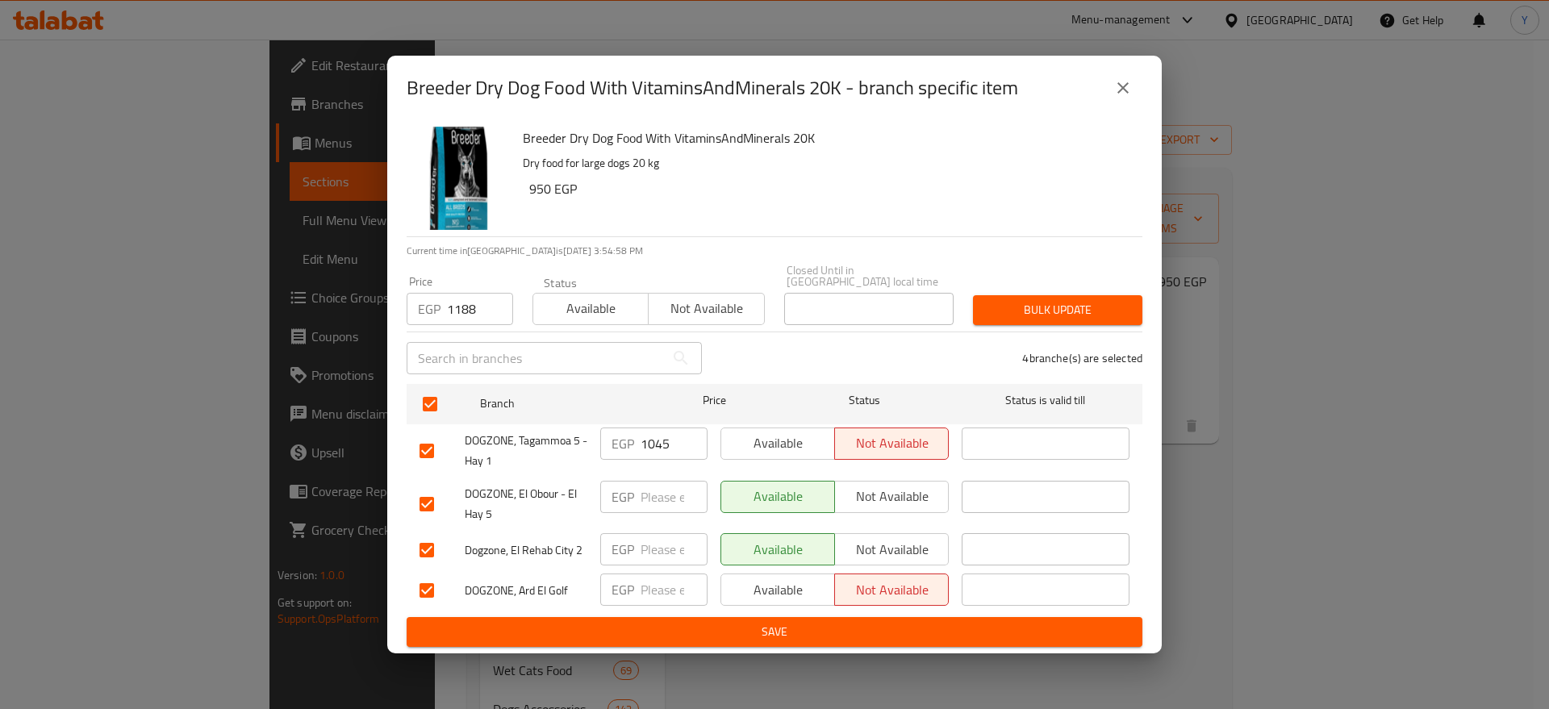
click at [1110, 311] on span "Bulk update" at bounding box center [1058, 310] width 144 height 20
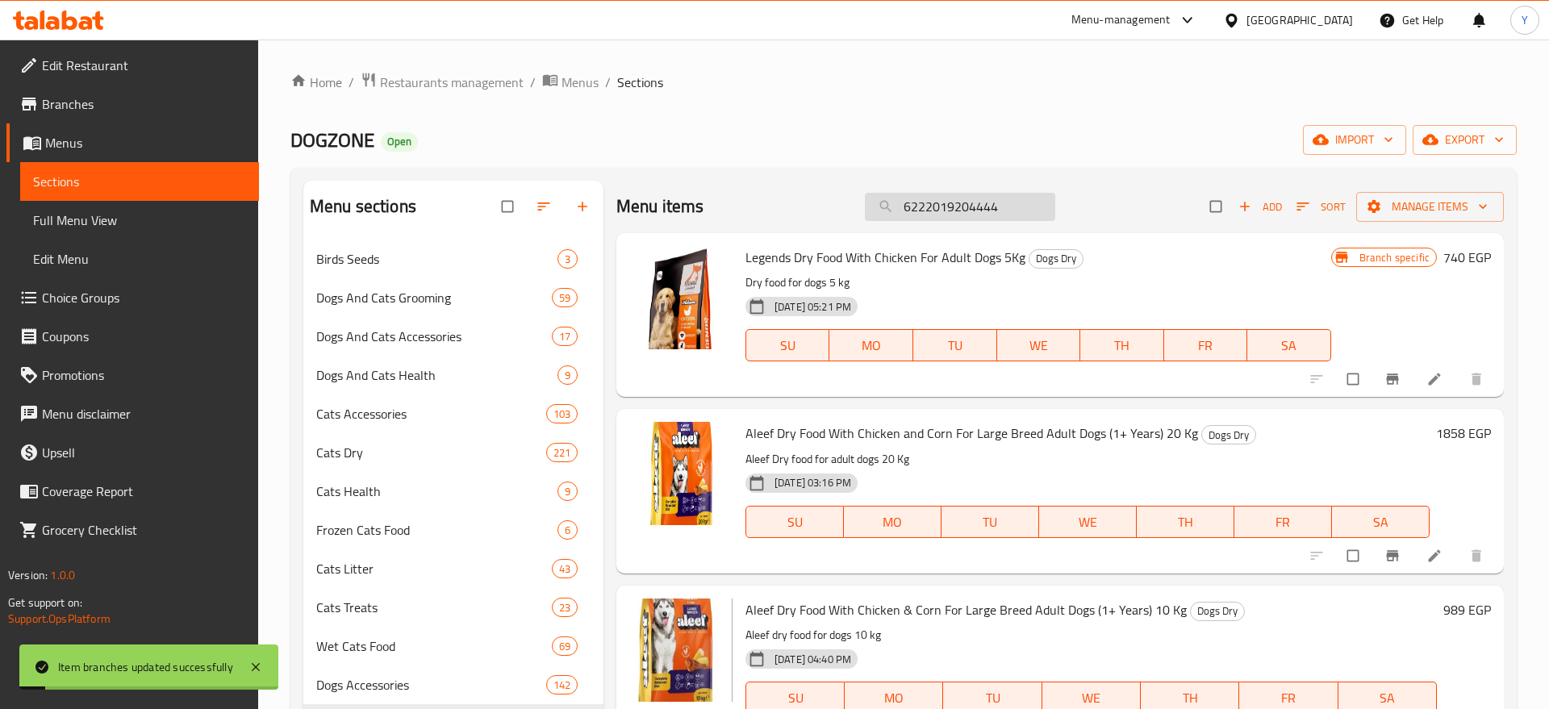
click at [972, 199] on input "6222019204444" at bounding box center [960, 207] width 190 height 28
click at [972, 199] on input "6222019204444" at bounding box center [950, 207] width 190 height 28
paste input "7072160100350 707216010035"
type input "7072160100350 707216010035"
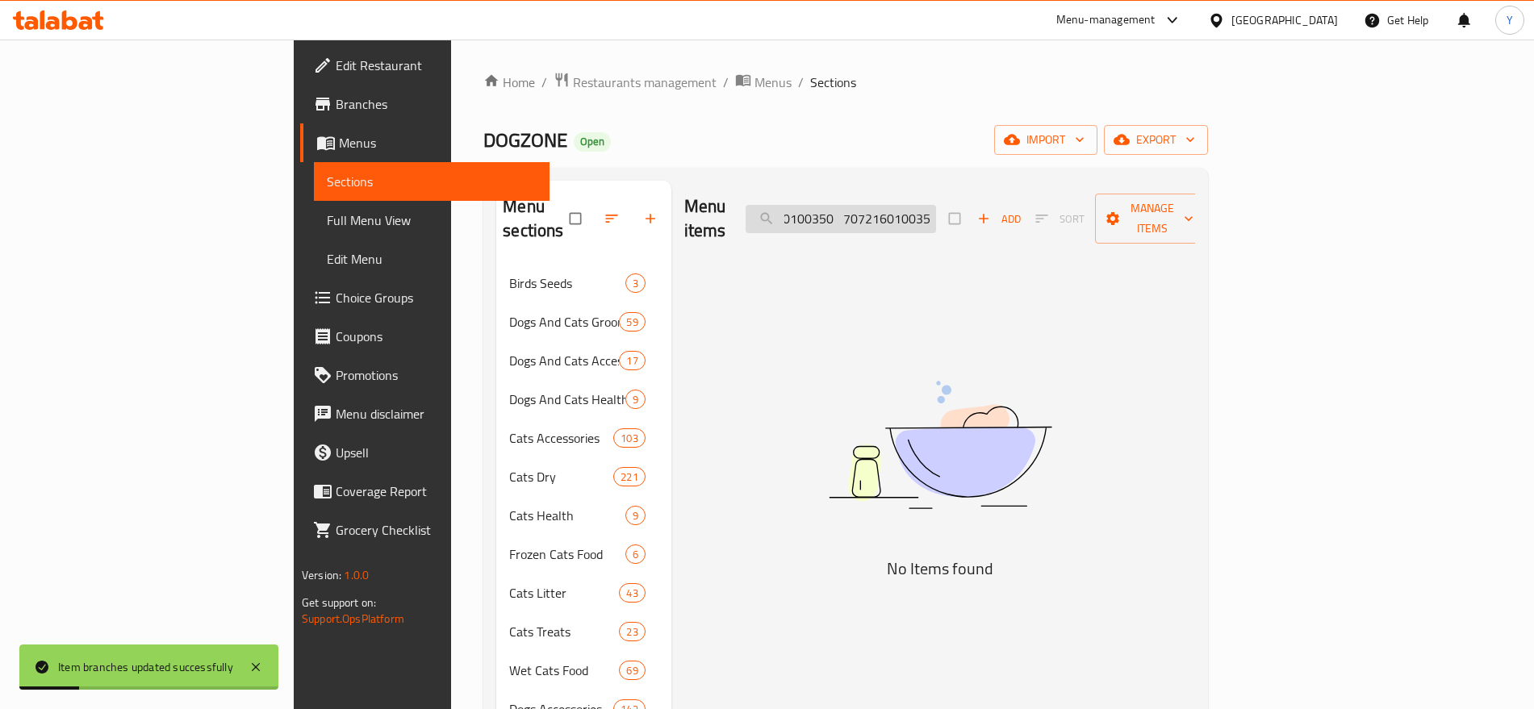
click at [936, 210] on input "7072160100350 707216010035" at bounding box center [841, 219] width 190 height 28
paste input "7072160100350 707216010035"
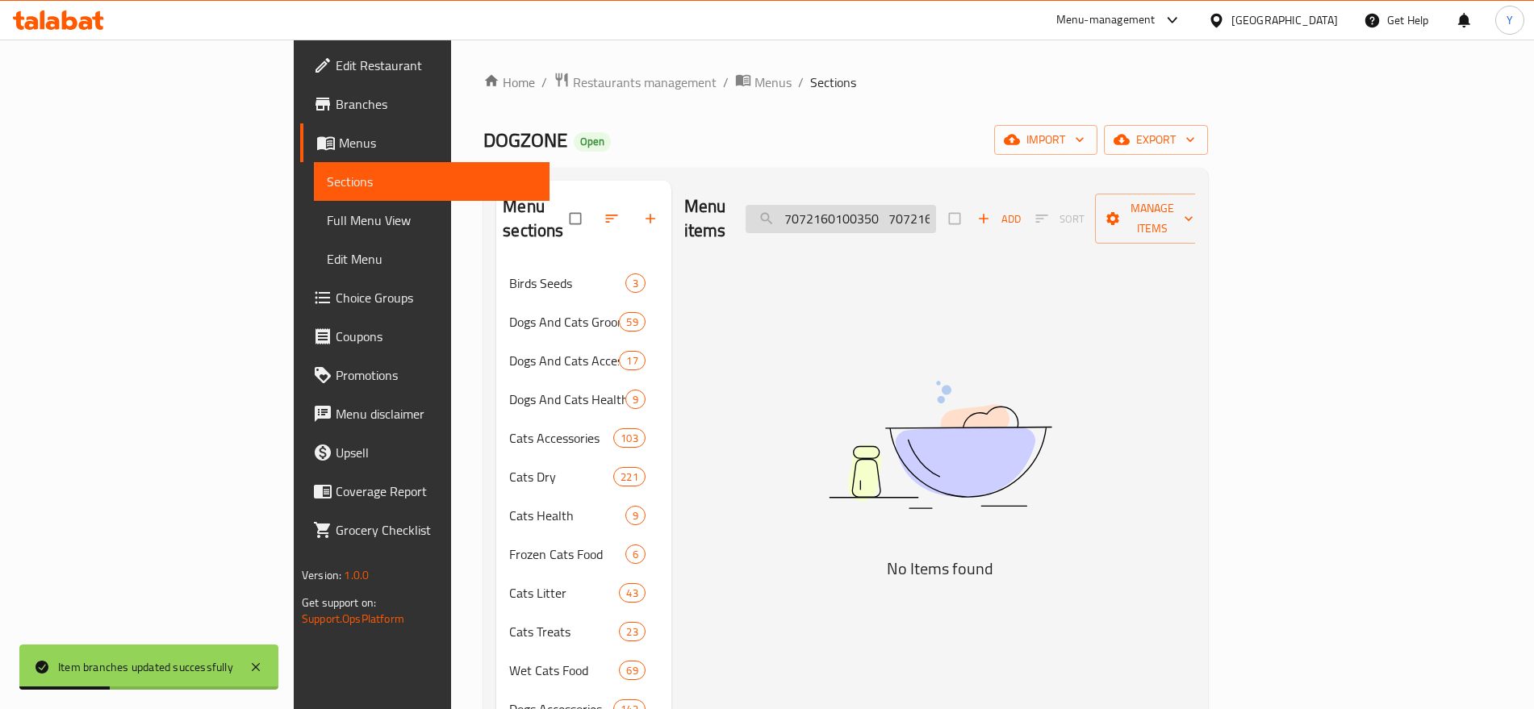
scroll to position [0, 44]
click at [936, 205] on input "7072160100350 707216010035" at bounding box center [841, 219] width 190 height 28
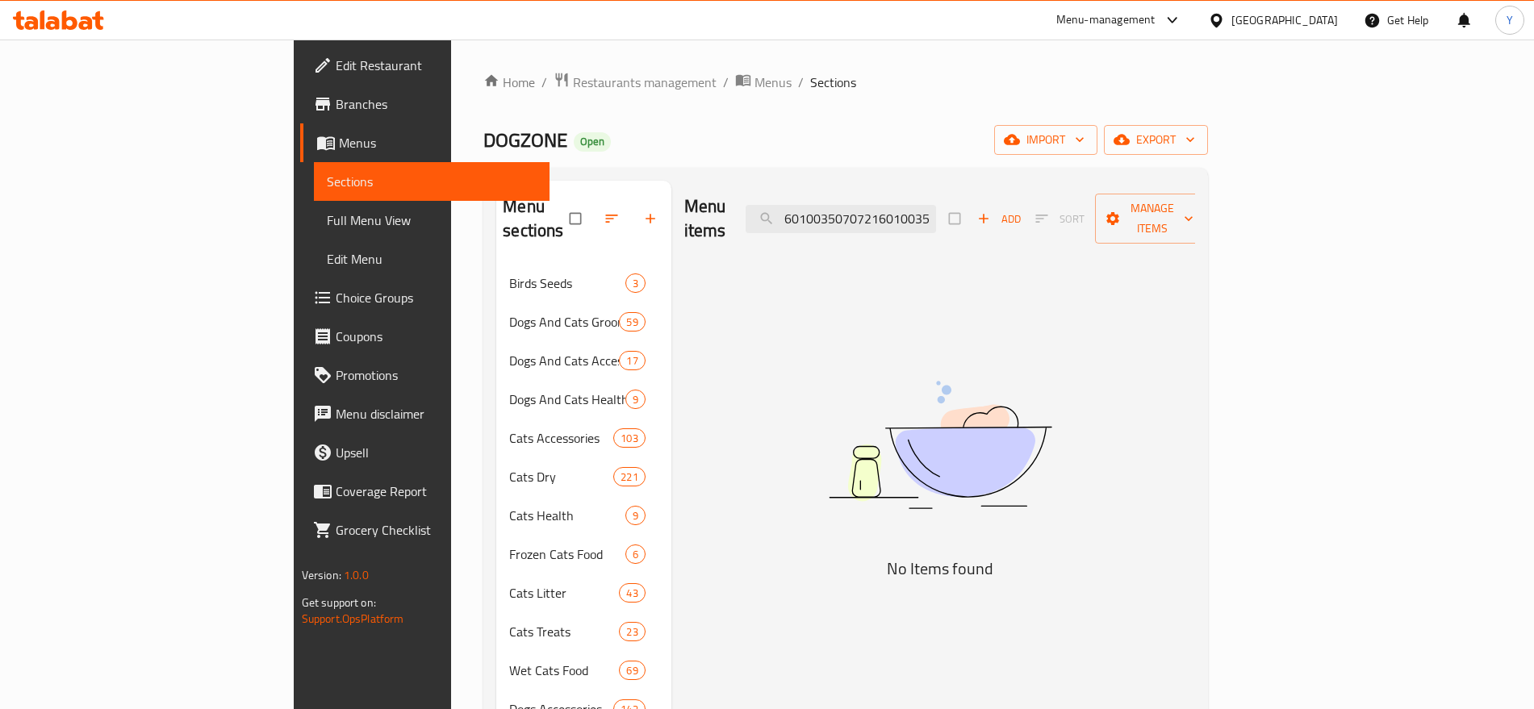
type input "7072160100350707216010035"
click at [936, 205] on input "7072160100350707216010035" at bounding box center [841, 219] width 190 height 28
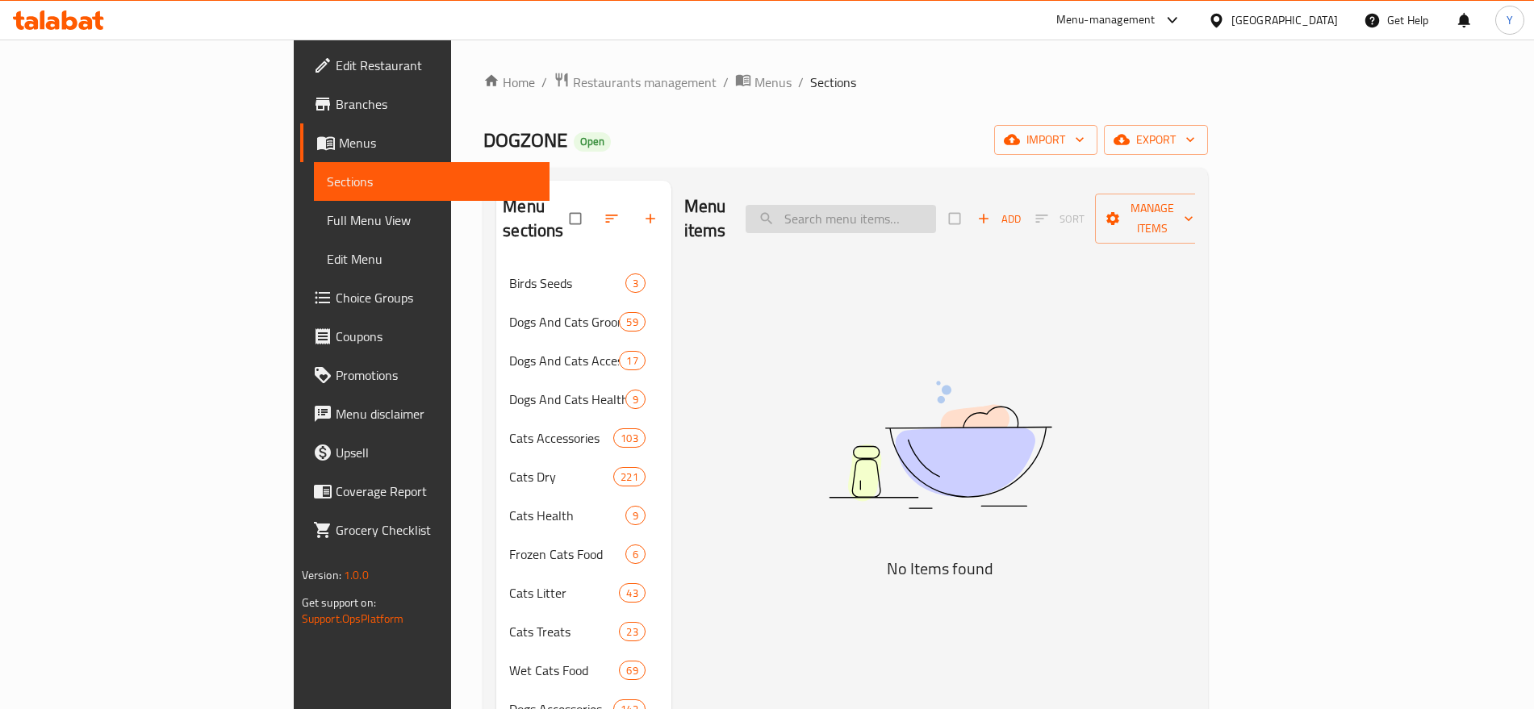
paste input "Brilliant Salmon Oil for Pets - additives free100 ml"
click at [918, 205] on input "Brilliant" at bounding box center [841, 219] width 190 height 28
paste input "5703188233103"
click at [936, 205] on input "5703188233103" at bounding box center [841, 219] width 190 height 28
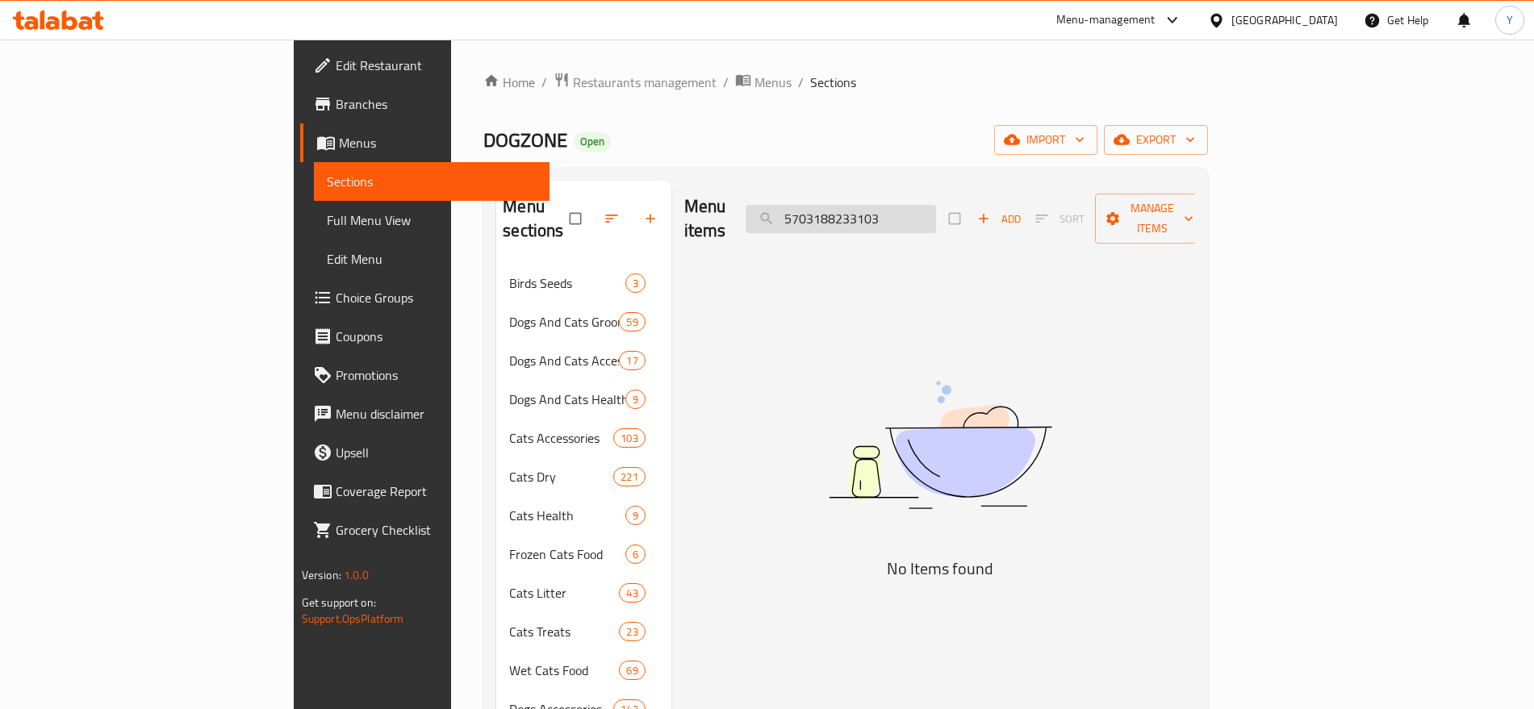
click at [936, 205] on input "5703188233103" at bounding box center [841, 219] width 190 height 28
paste input "Buster Clic White 10cm Protective Dog Collar1 pcs"
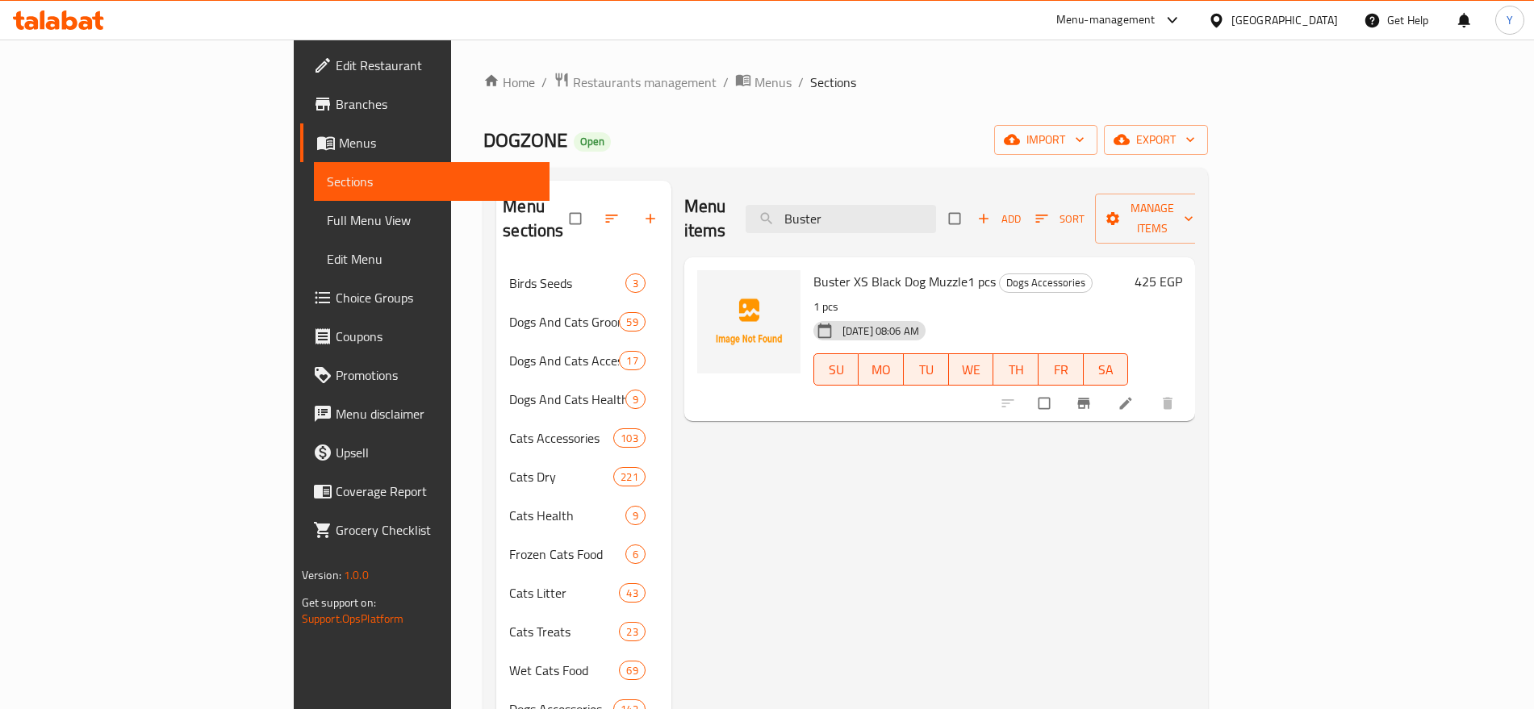
type input "Buster"
click at [1090, 399] on icon "Branch-specific-item" at bounding box center [1084, 404] width 12 height 10
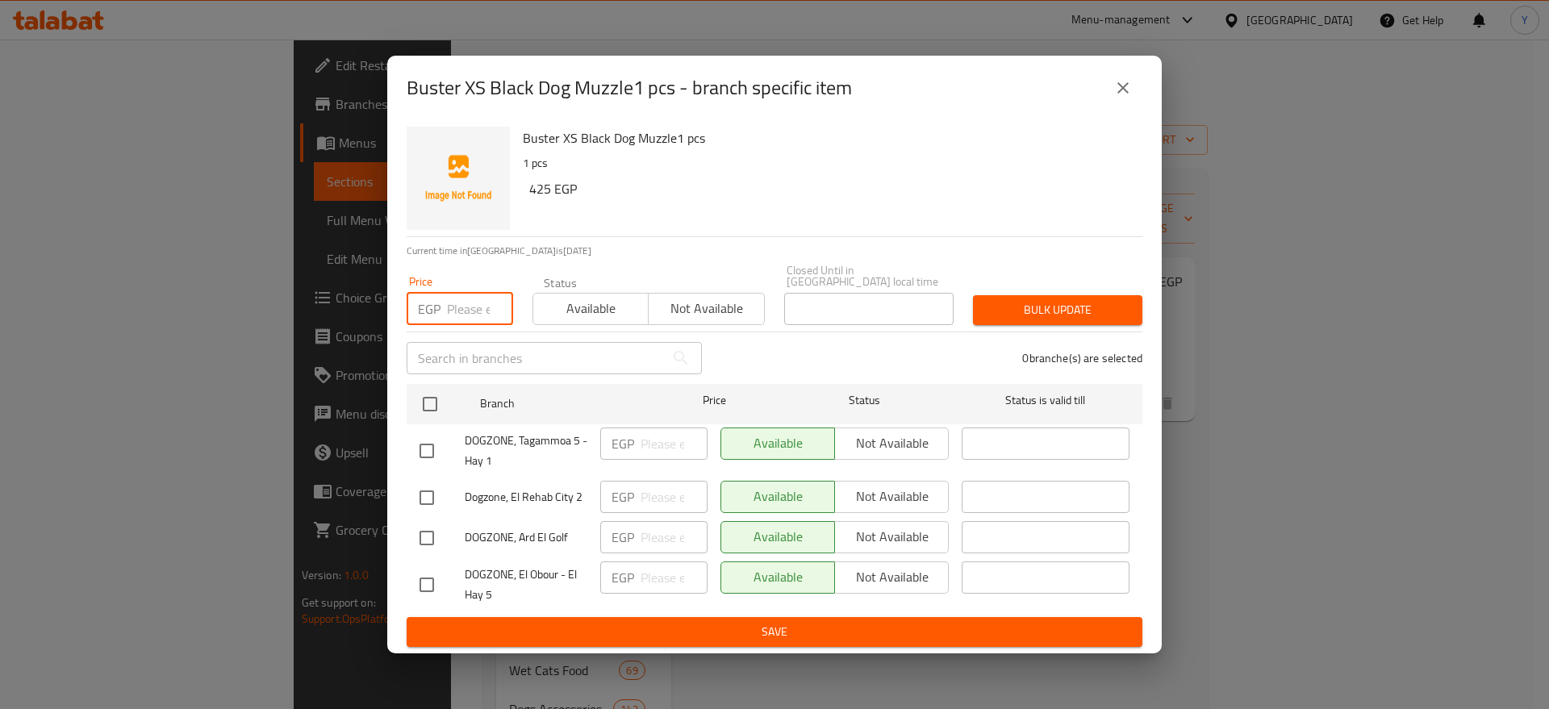
click at [455, 307] on input "number" at bounding box center [480, 309] width 66 height 32
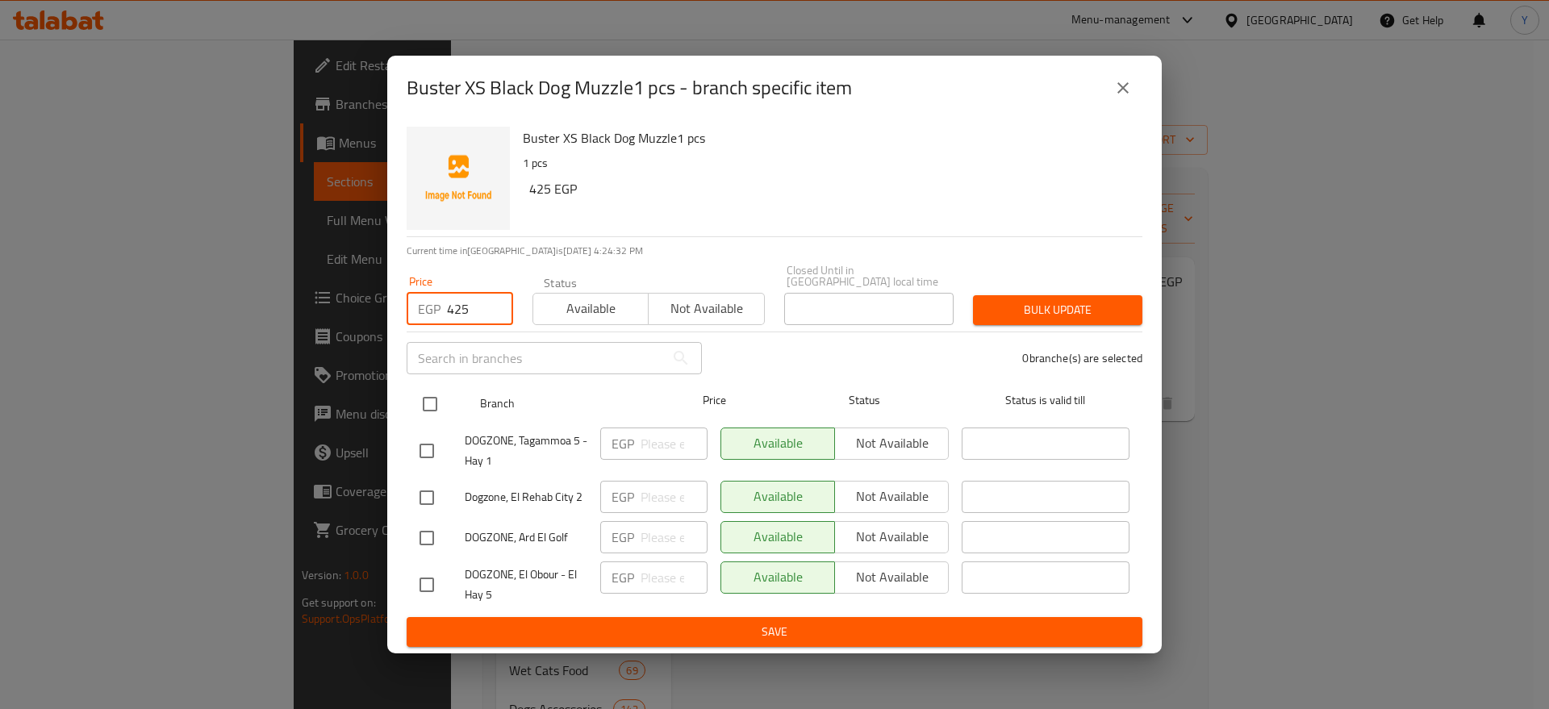
type input "425"
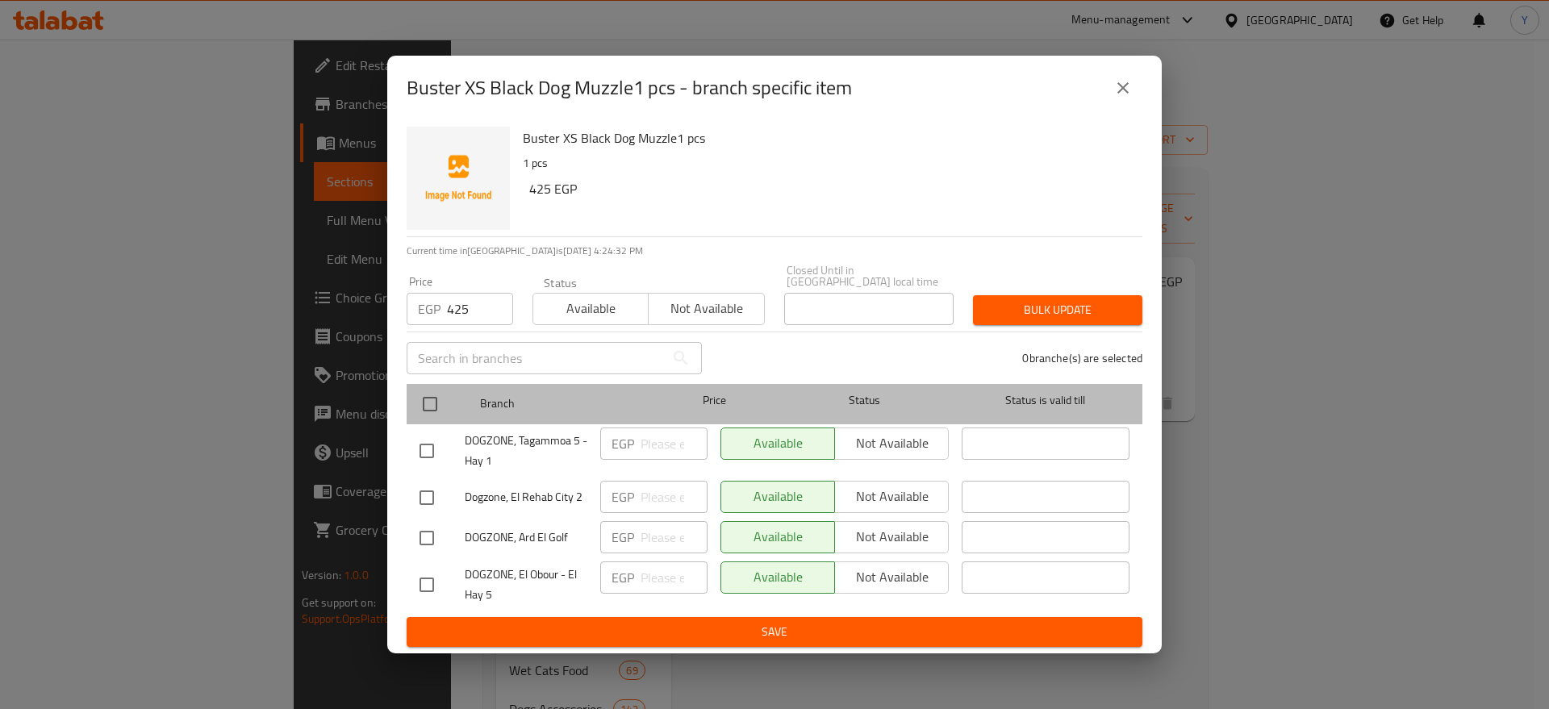
click at [411, 403] on div "Branch Price Status Status is valid till" at bounding box center [775, 404] width 736 height 40
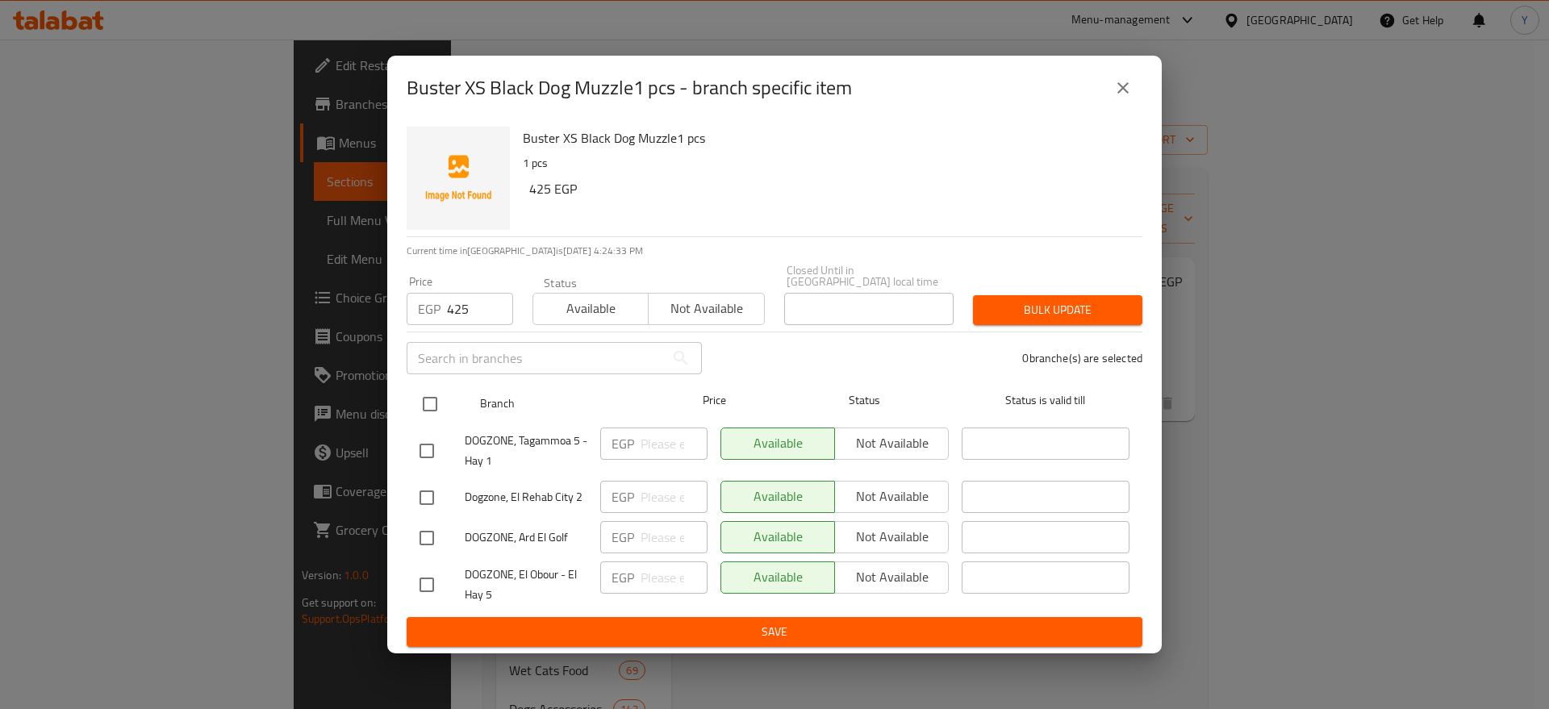
click at [435, 397] on input "checkbox" at bounding box center [430, 404] width 34 height 34
checkbox input "true"
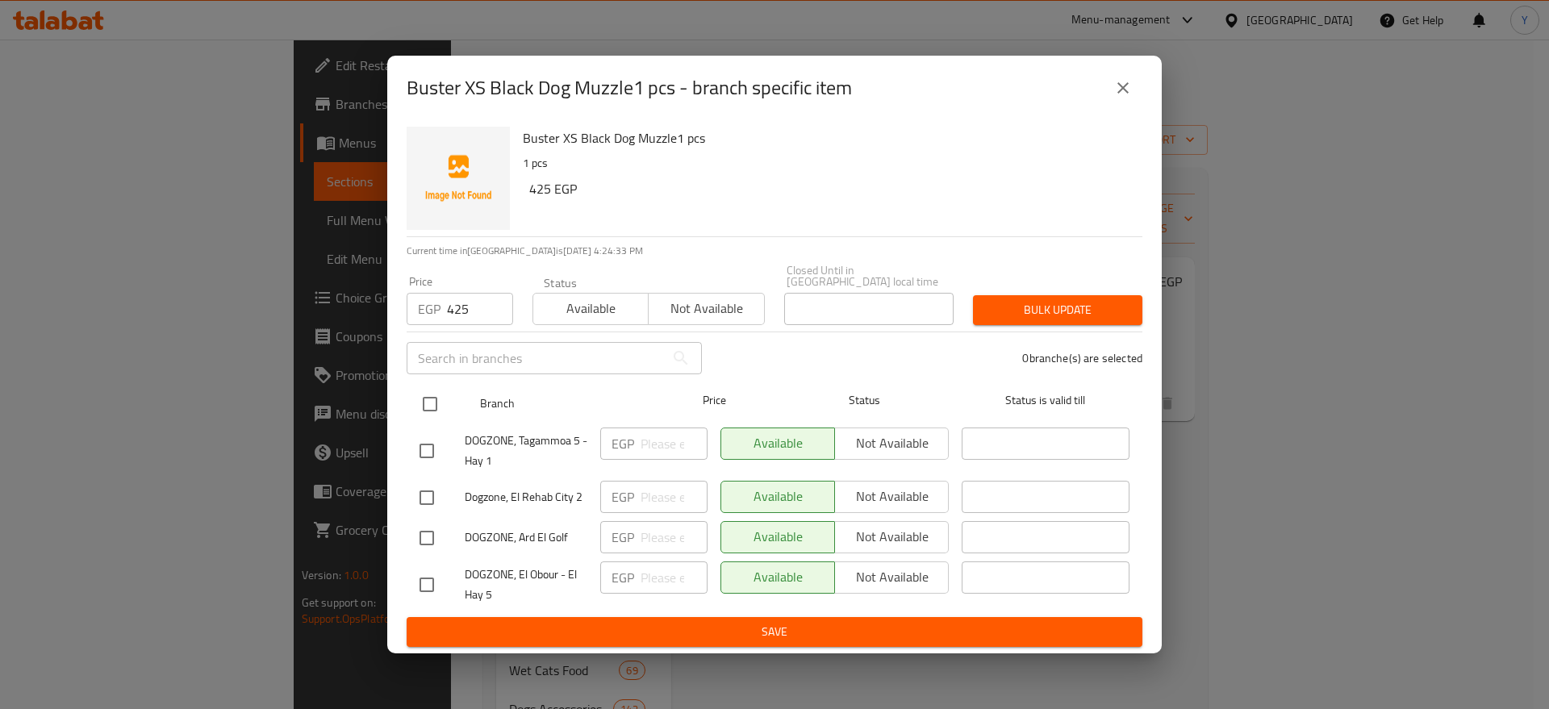
checkbox input "true"
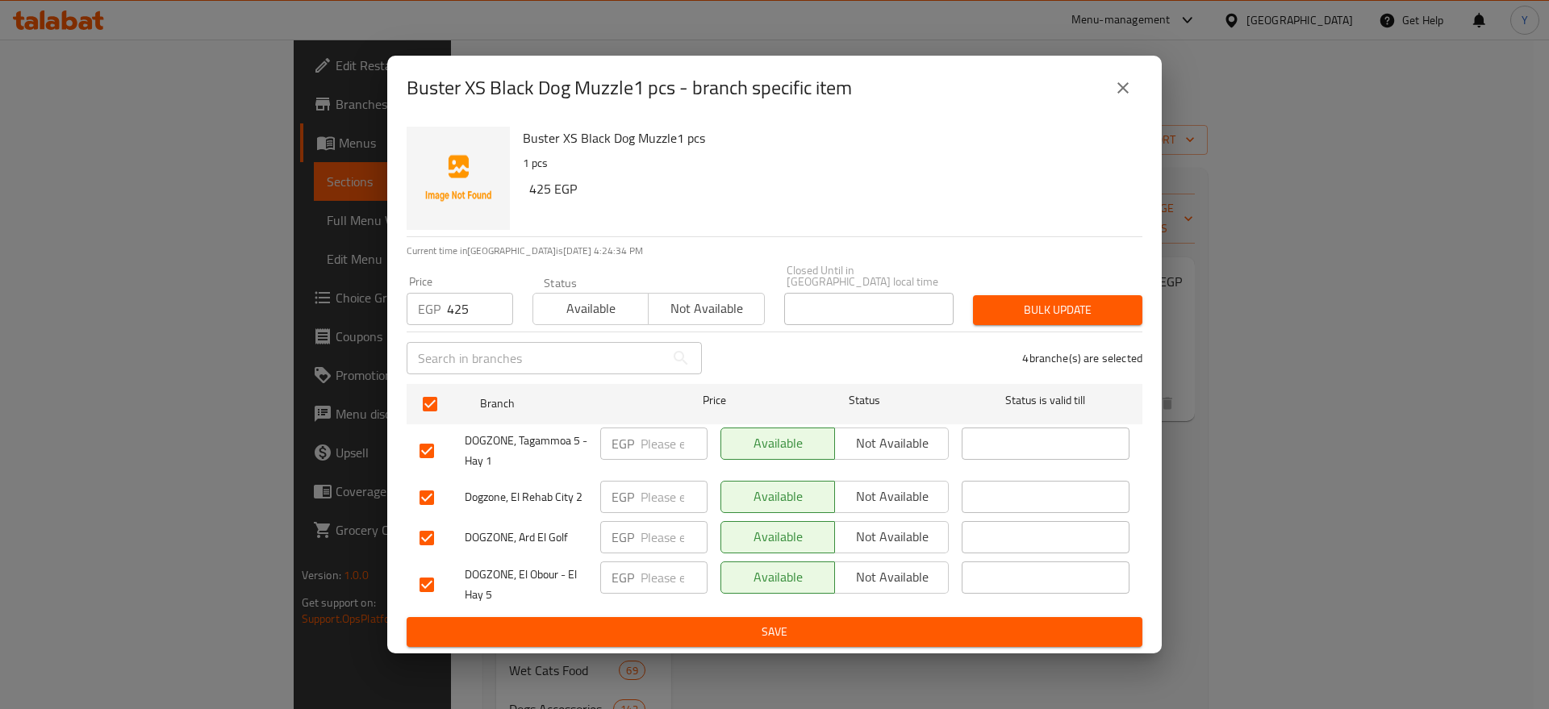
click at [1013, 300] on span "Bulk update" at bounding box center [1058, 310] width 144 height 20
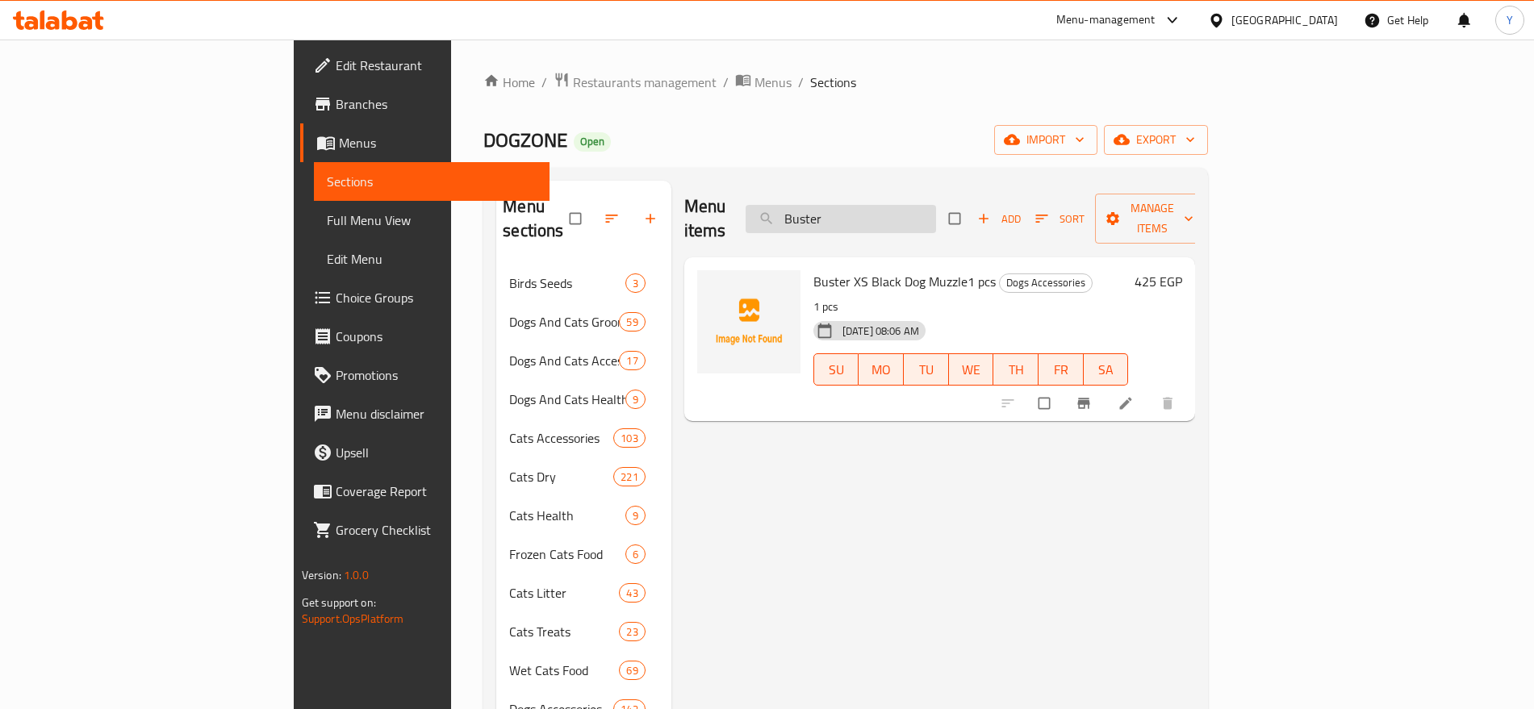
click at [936, 205] on input "Buster" at bounding box center [841, 219] width 190 height 28
paste input "8680941690212"
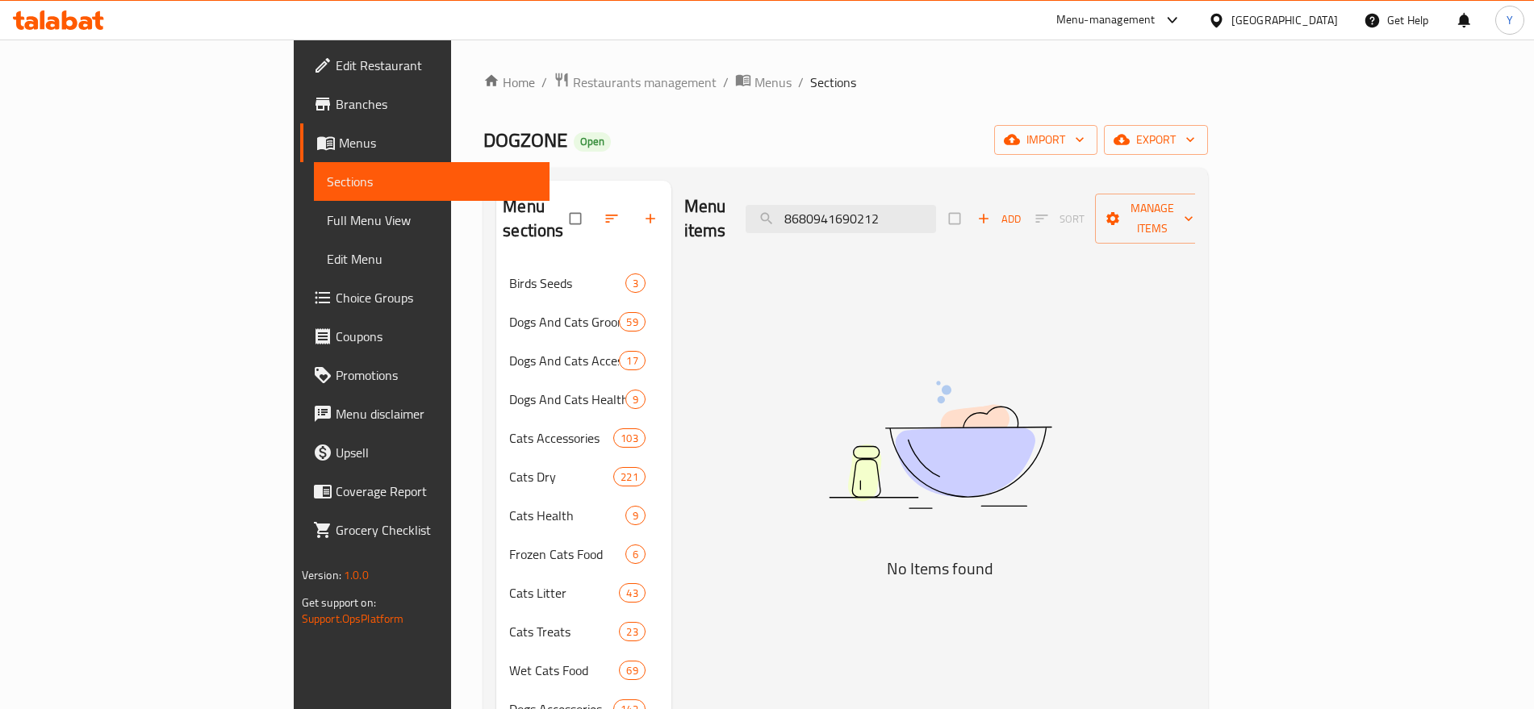
type input "8680941690212"
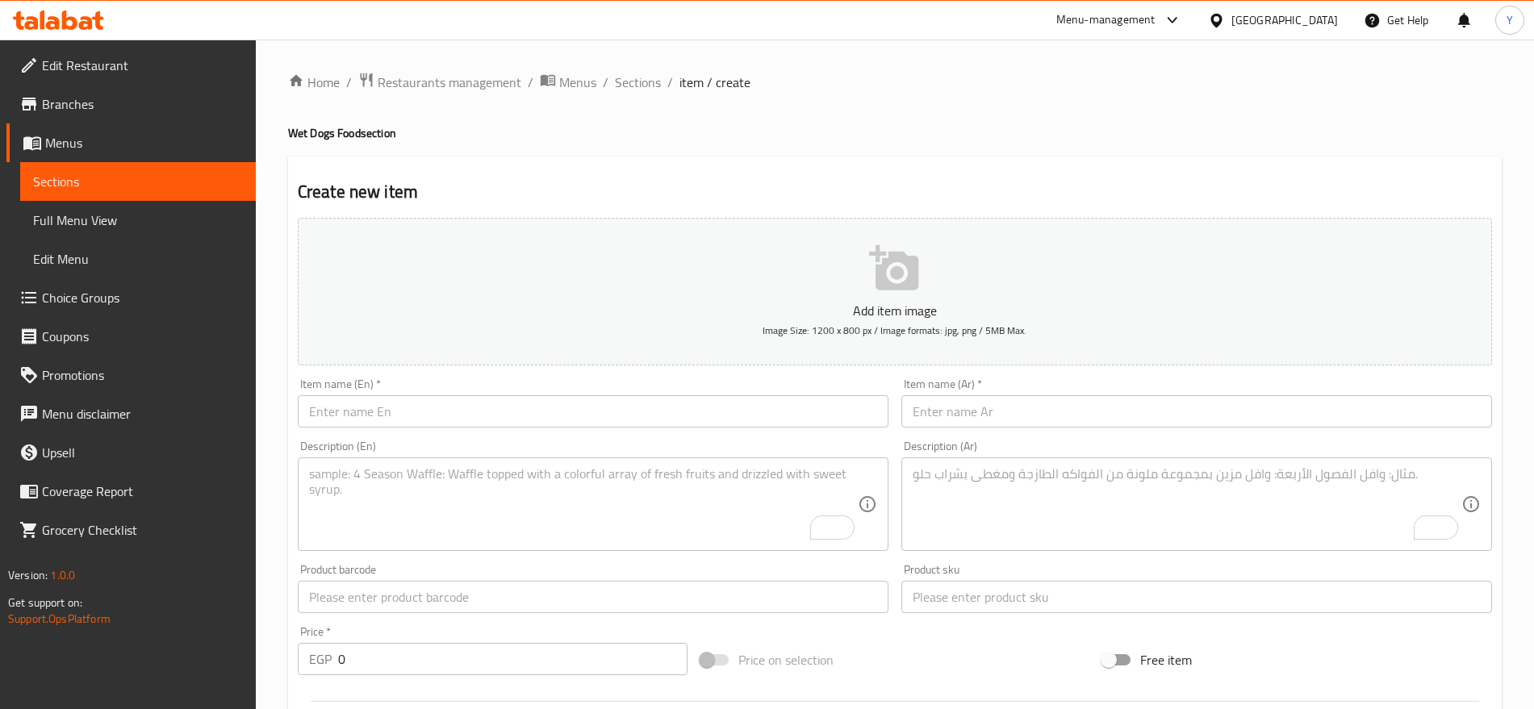
scroll to position [162, 0]
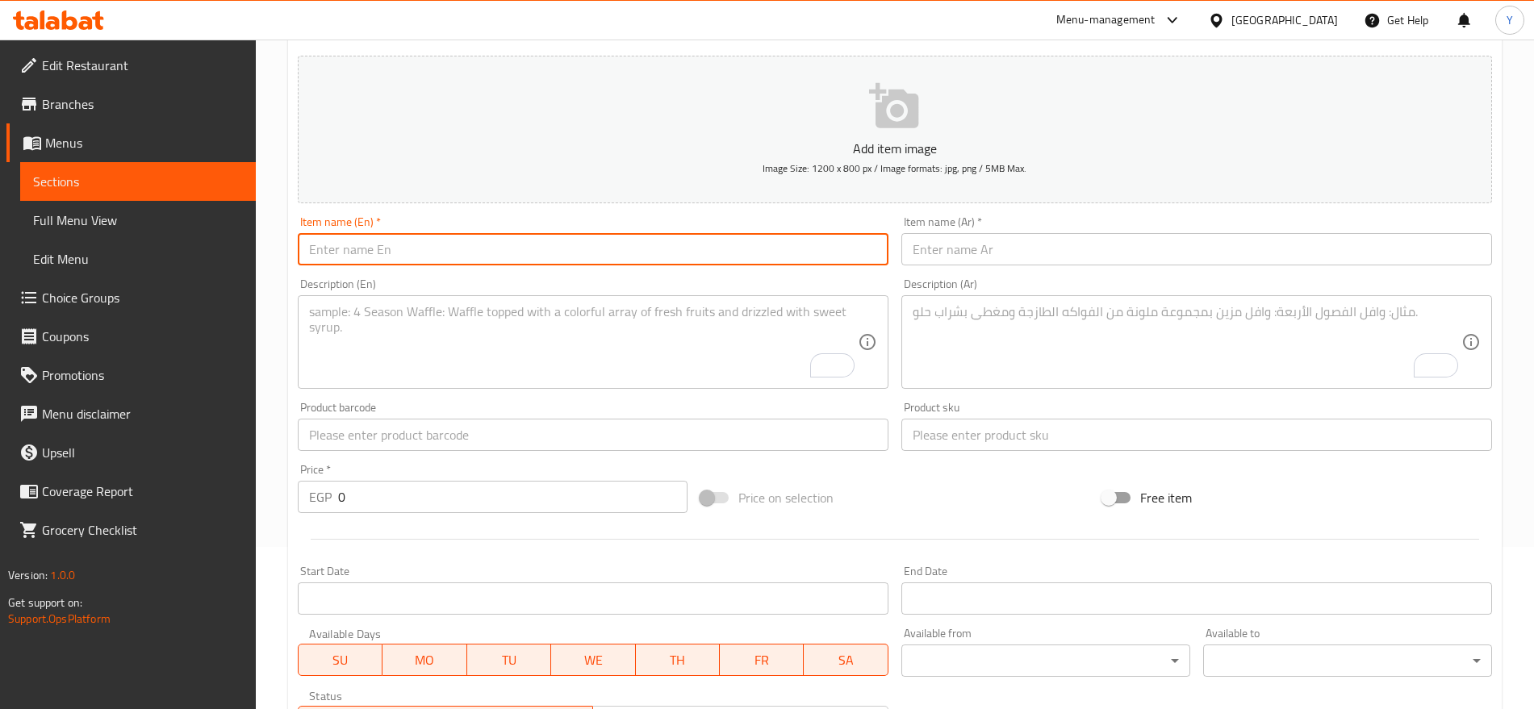
click at [616, 234] on input "text" at bounding box center [593, 249] width 591 height 32
paste input "Brilliant Salmon Oil for Pets - additives free100 ml"
click at [577, 244] on input "Brilliant Salmon Oil for Pets - additives free100 ml" at bounding box center [593, 249] width 591 height 32
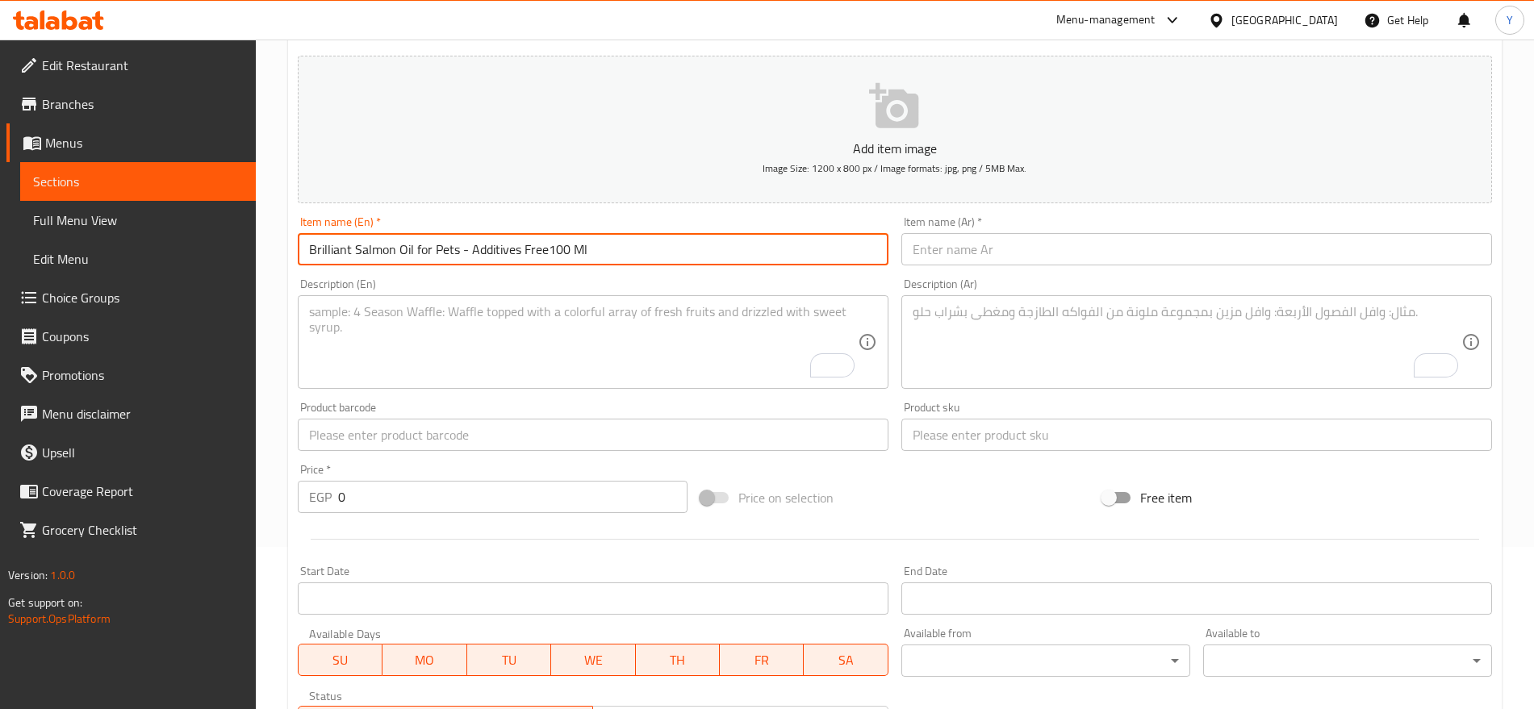
type input "Brilliant Salmon Oil for Pets - Additives Free100 Ml"
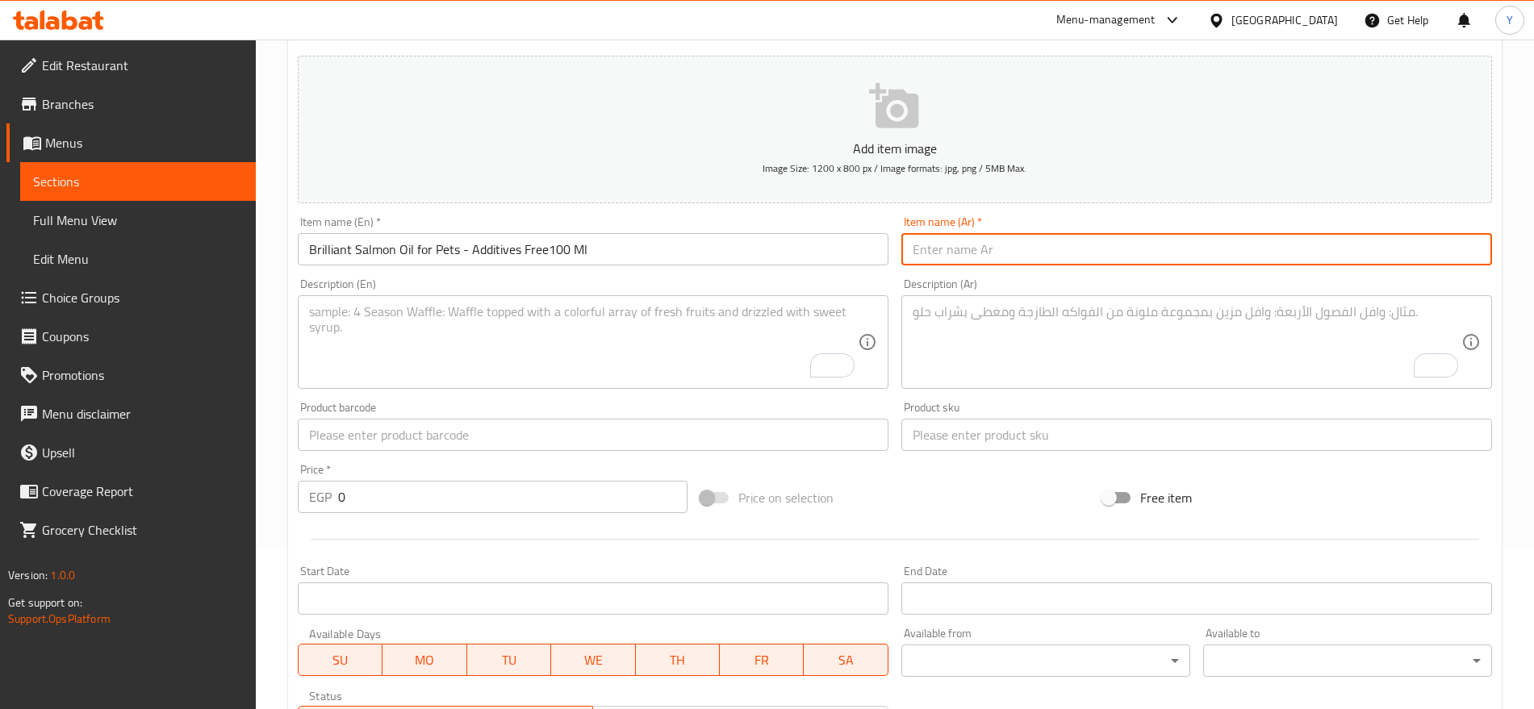
click at [975, 260] on input "text" at bounding box center [1196, 249] width 591 height 32
paste input "زيت السلمون الرائع للحيوانات الأليفة - خالي من الإضافات - 100 مل"
type input "زيت السلمون الرائع للحيوانات الأليفة - خالي من الإضافات - 100 مل"
click at [963, 428] on input "text" at bounding box center [1196, 435] width 591 height 32
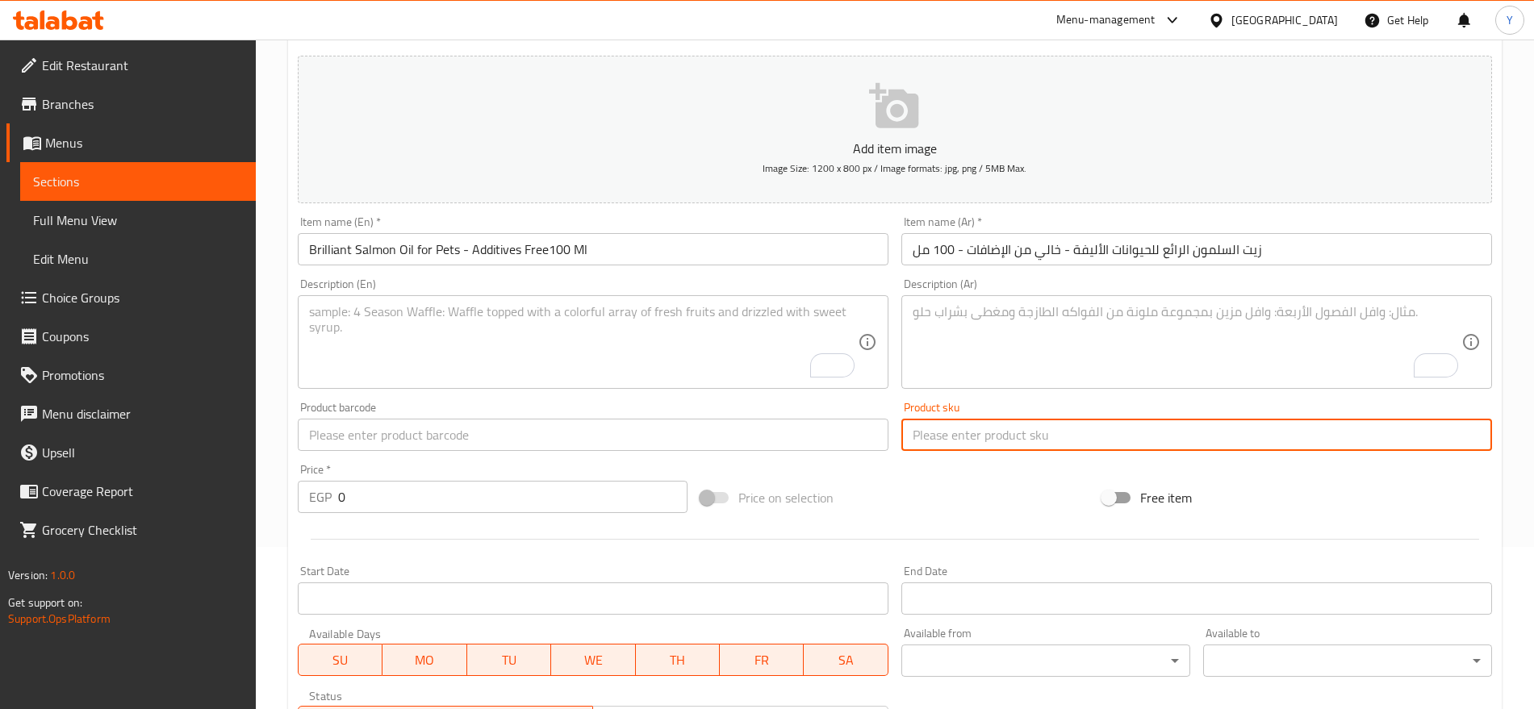
paste input "3318"
type input "3318"
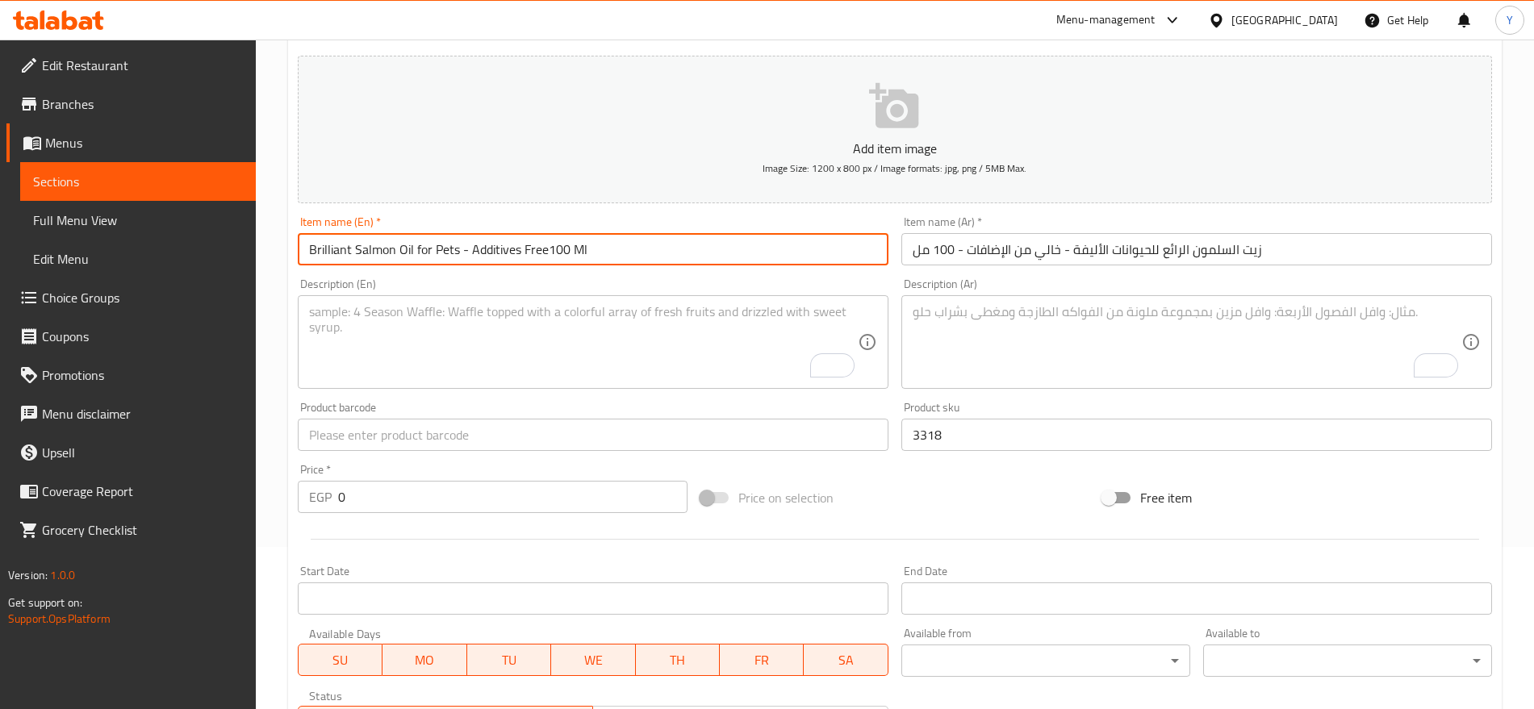
click at [499, 249] on input "Brilliant Salmon Oil for Pets - Additives Free100 Ml" at bounding box center [593, 249] width 591 height 32
paste input "uster Clic White 10cm Protective Dog Collar1 pcs"
click at [499, 249] on input "Buster Clic White 10cm Protective Dog Collar1 pcs" at bounding box center [593, 249] width 591 height 32
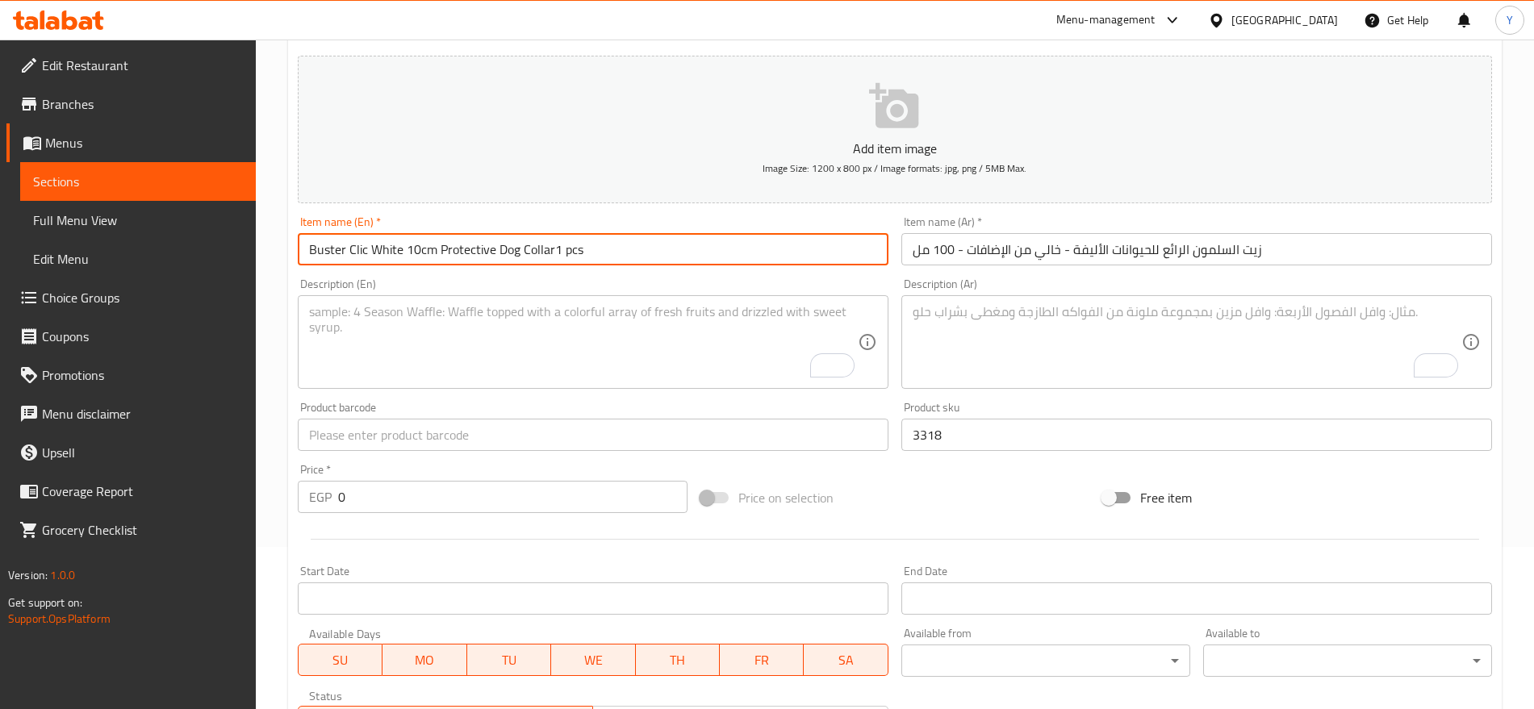
click at [499, 249] on input "Buster Clic White 10cm Protective Dog Collar1 pcs" at bounding box center [593, 249] width 591 height 32
type input "Buster Clic White 10cm Protective Dog Collar1 Pcs"
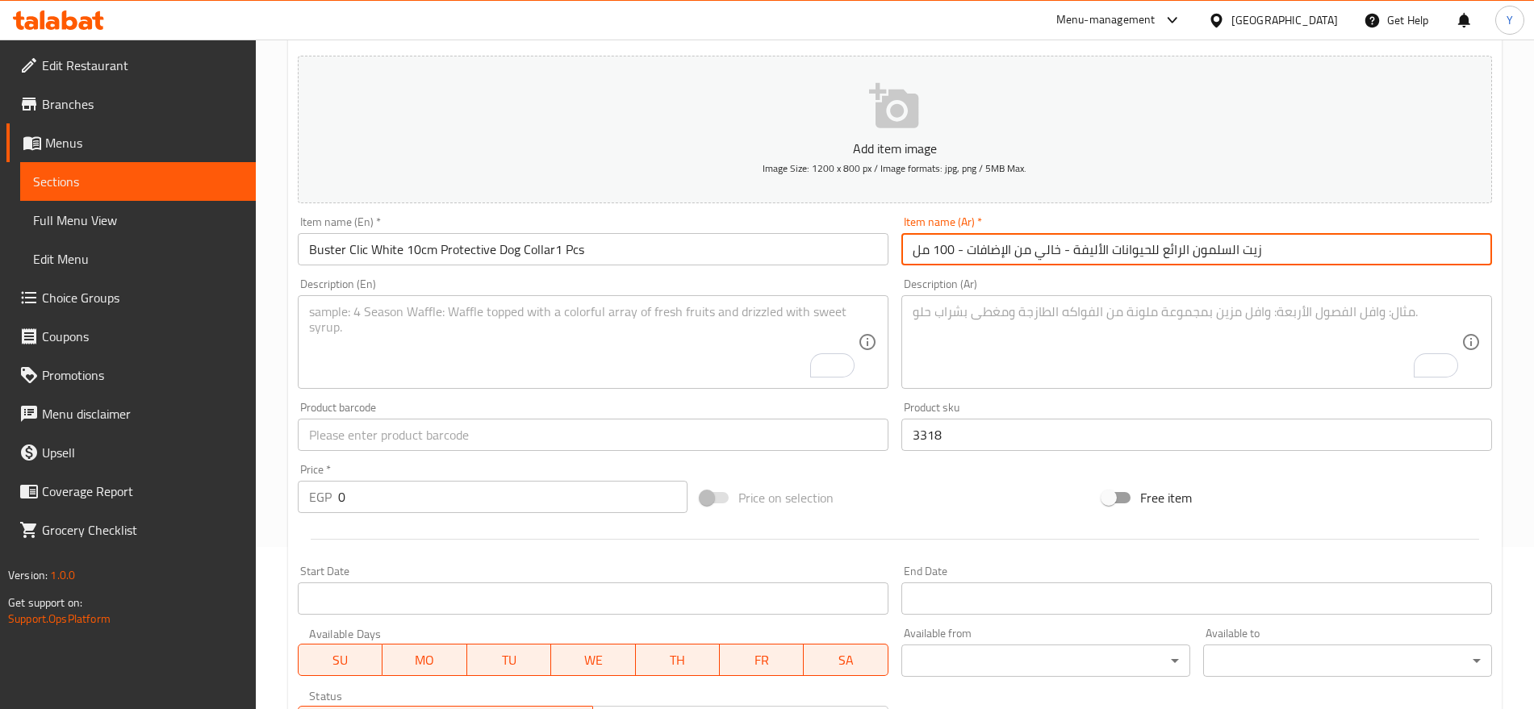
click at [997, 257] on input "زيت السلمون الرائع للحيوانات الأليفة - خالي من الإضافات - 100 مل" at bounding box center [1196, 249] width 591 height 32
paste input "وق حماية للكلاب من Buster Clic White مقاس 10 سم، قطعة واحدة"
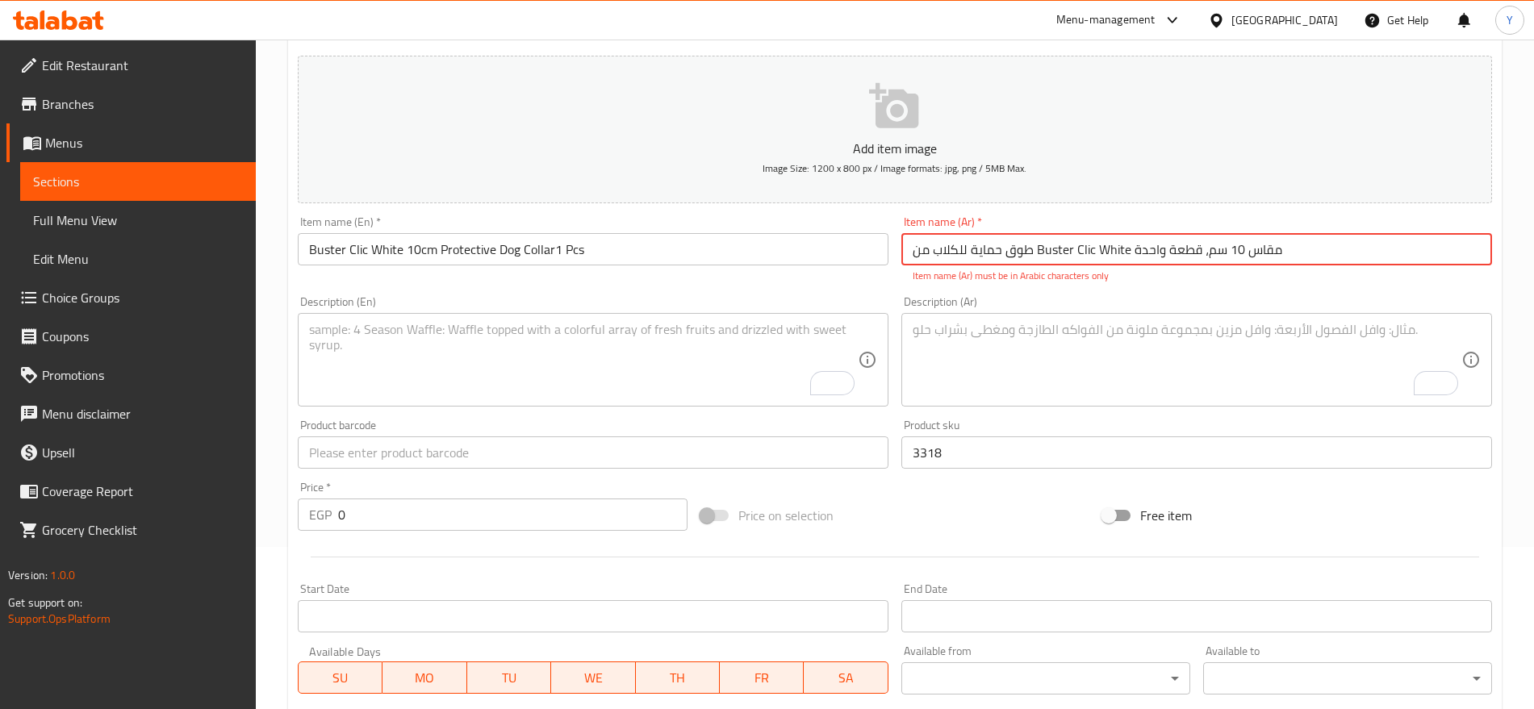
drag, startPoint x: 1031, startPoint y: 247, endPoint x: 1126, endPoint y: 252, distance: 94.5
click at [1126, 252] on input "طوق حماية للكلاب من Buster Clic White مقاس 10 سم، قطعة واحدة" at bounding box center [1196, 249] width 591 height 32
paste input "بستر كليك وايت"
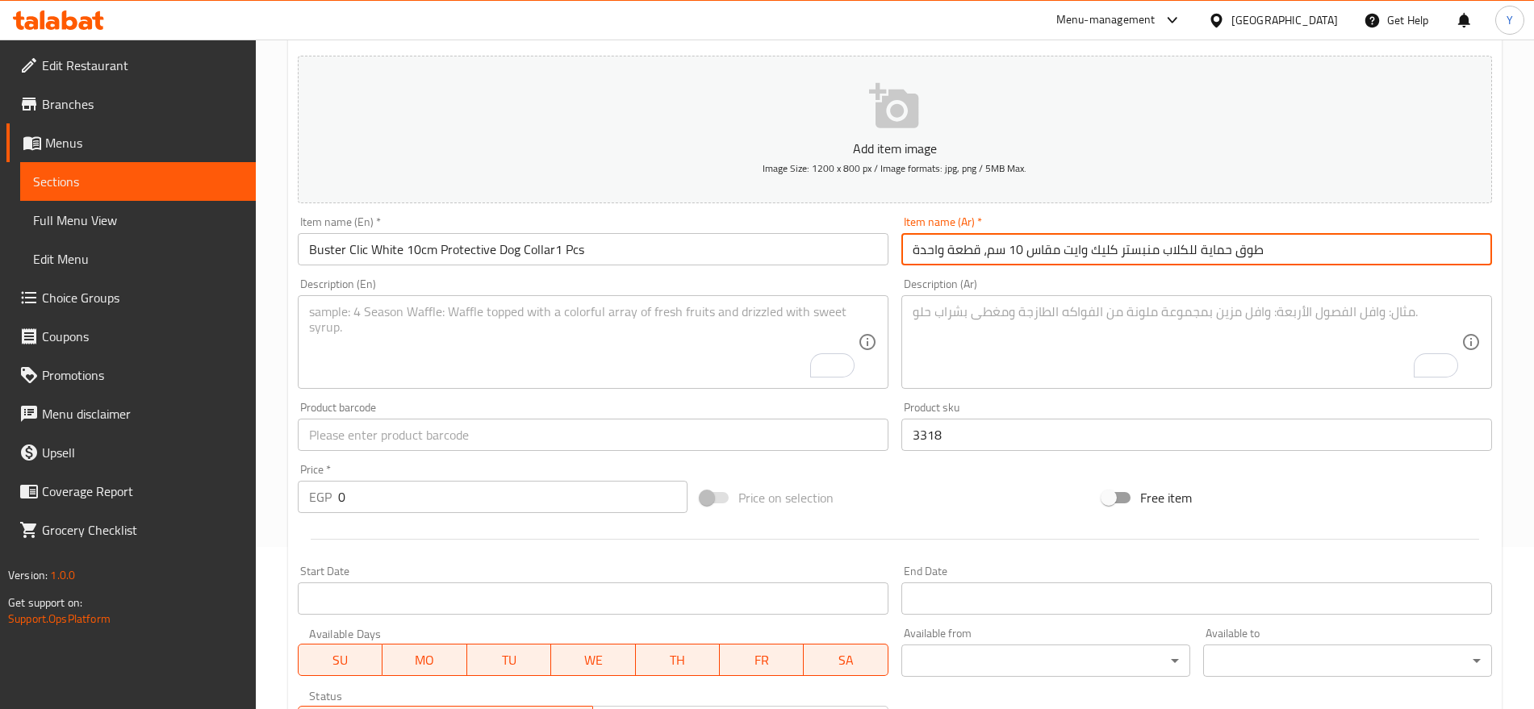
click at [1144, 255] on input "طوق حماية للكلاب منبستر كليك وايت مقاس 10 سم، قطعة واحدة" at bounding box center [1196, 249] width 591 height 32
type input "طوق حماية للكلاب من بستر كليك وايت مقاس 10 سم، قطعة واحدة"
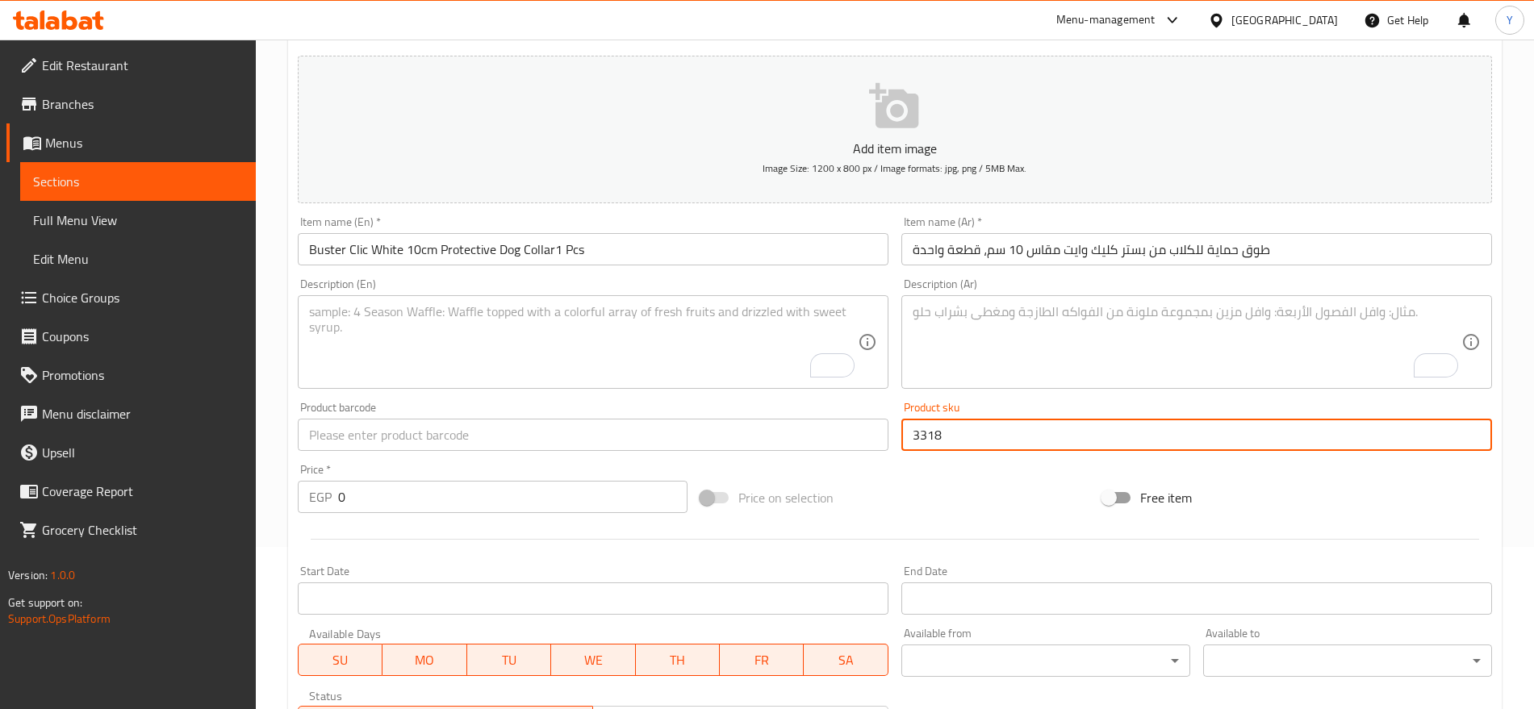
click at [951, 427] on input "3318" at bounding box center [1196, 435] width 591 height 32
paste input "553"
type input "3553"
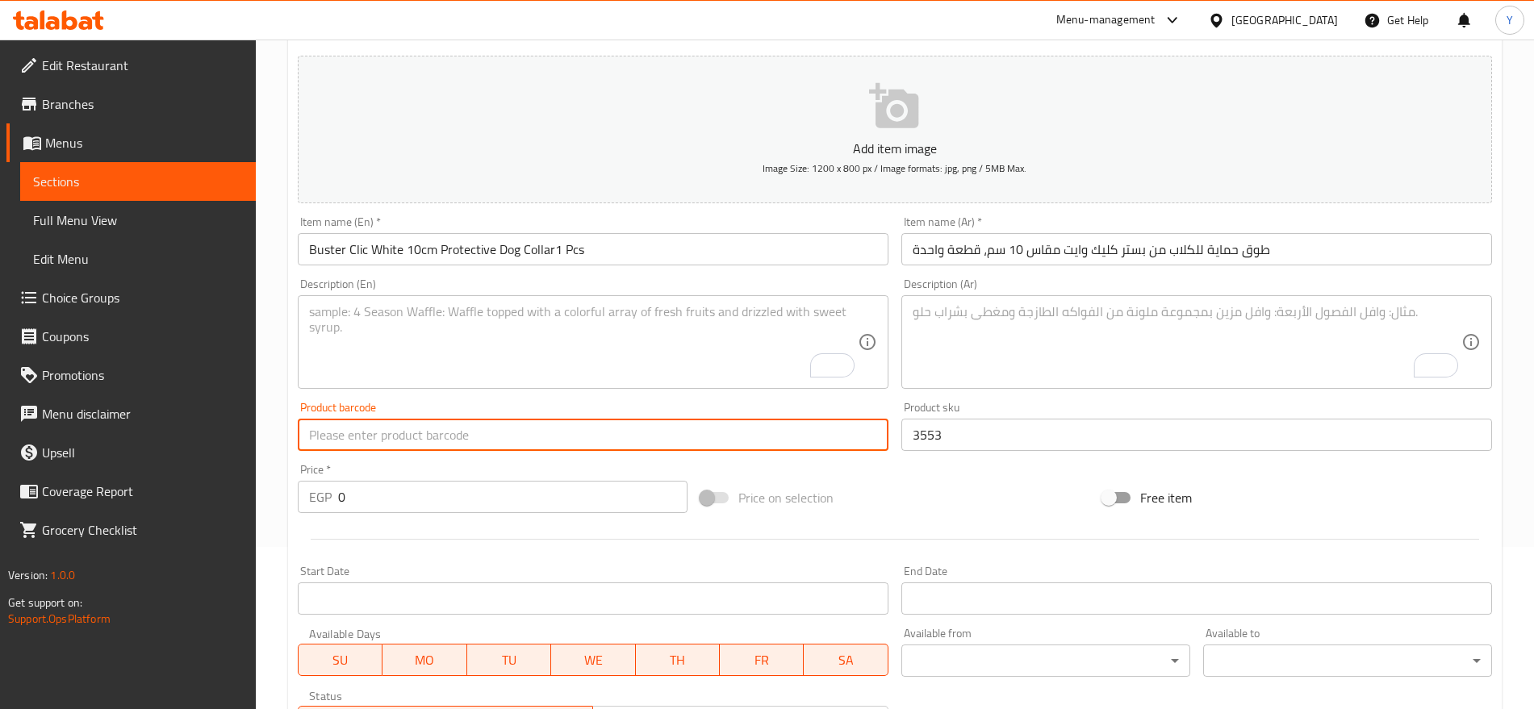
click at [591, 432] on input "text" at bounding box center [593, 435] width 591 height 32
paste input "5703188233103"
type input "5703188233103"
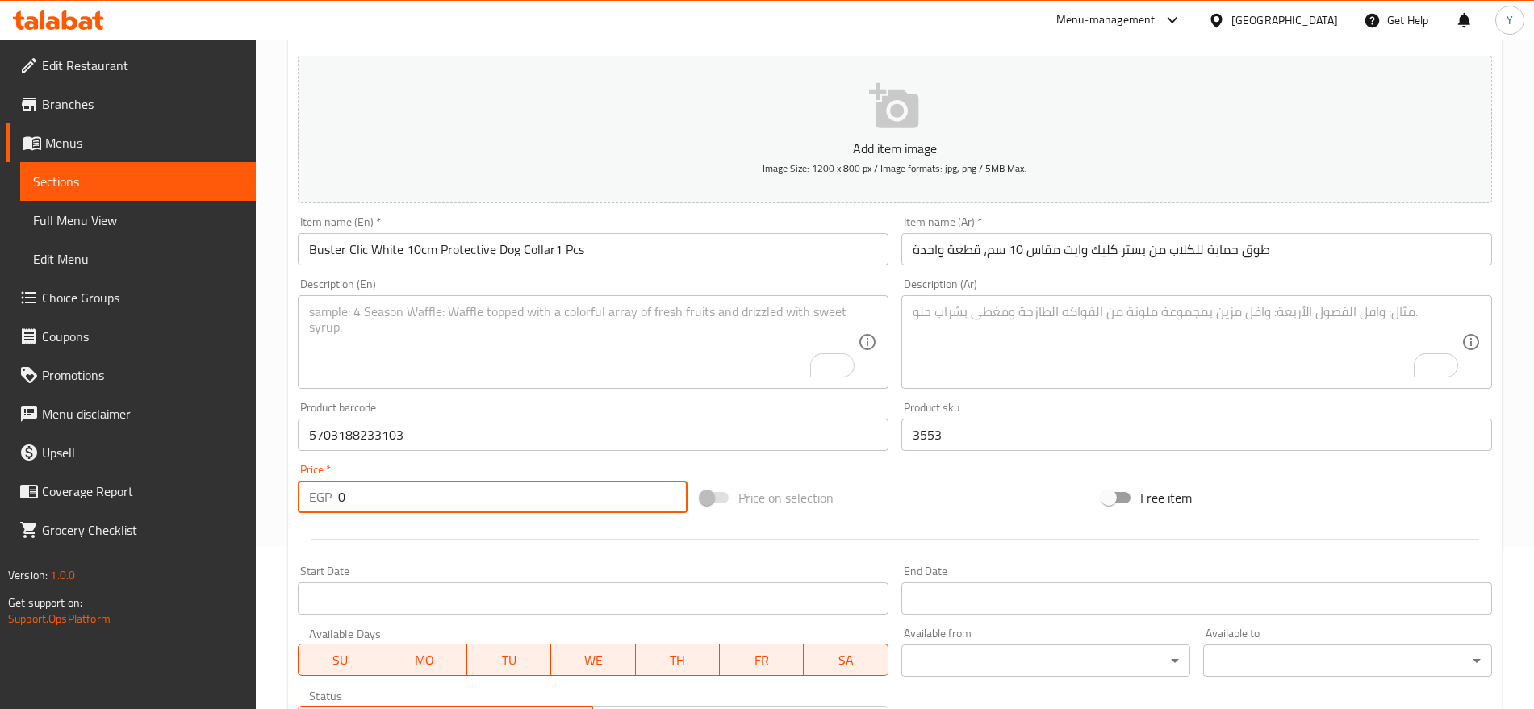
click at [447, 494] on input "0" at bounding box center [512, 497] width 349 height 32
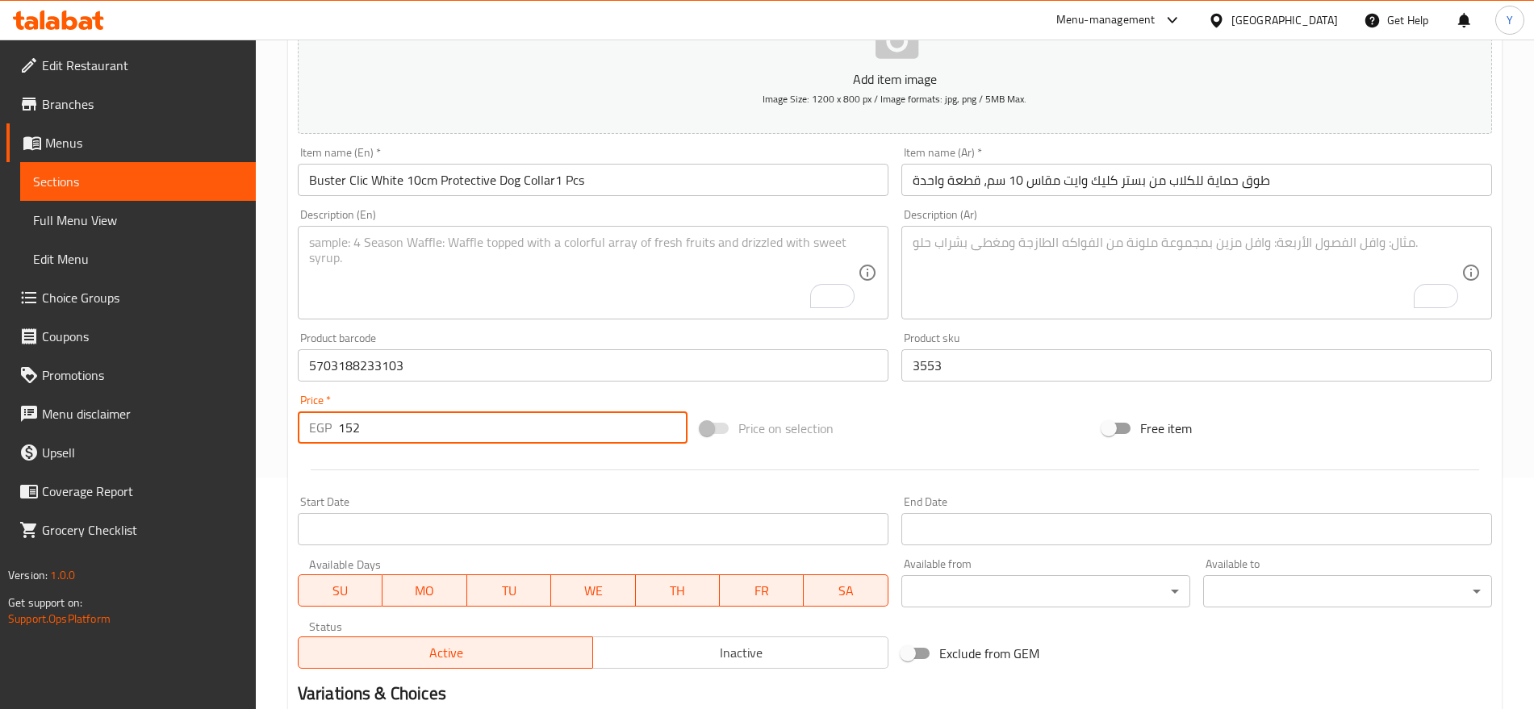
scroll to position [229, 0]
type input "152"
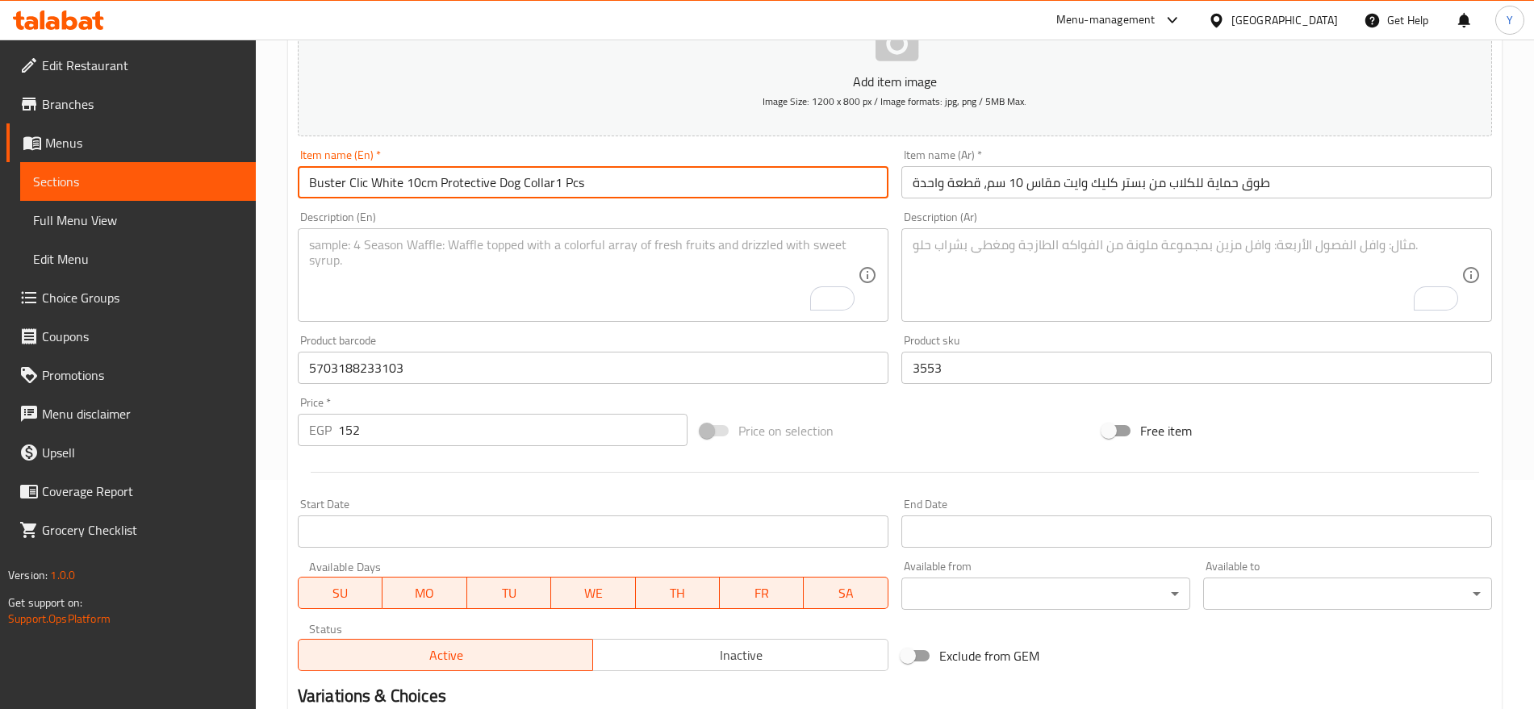
click at [419, 184] on input "Buster Clic White 10cm Protective Dog Collar1 Pcs" at bounding box center [593, 182] width 591 height 32
click at [419, 184] on input "Buster Clic White 10 cm Protective Dog Collar1 Pcs" at bounding box center [593, 182] width 591 height 32
click at [428, 188] on input "Buster Clic White 10 Cm Protective Dog Collar1 Pcs" at bounding box center [593, 182] width 591 height 32
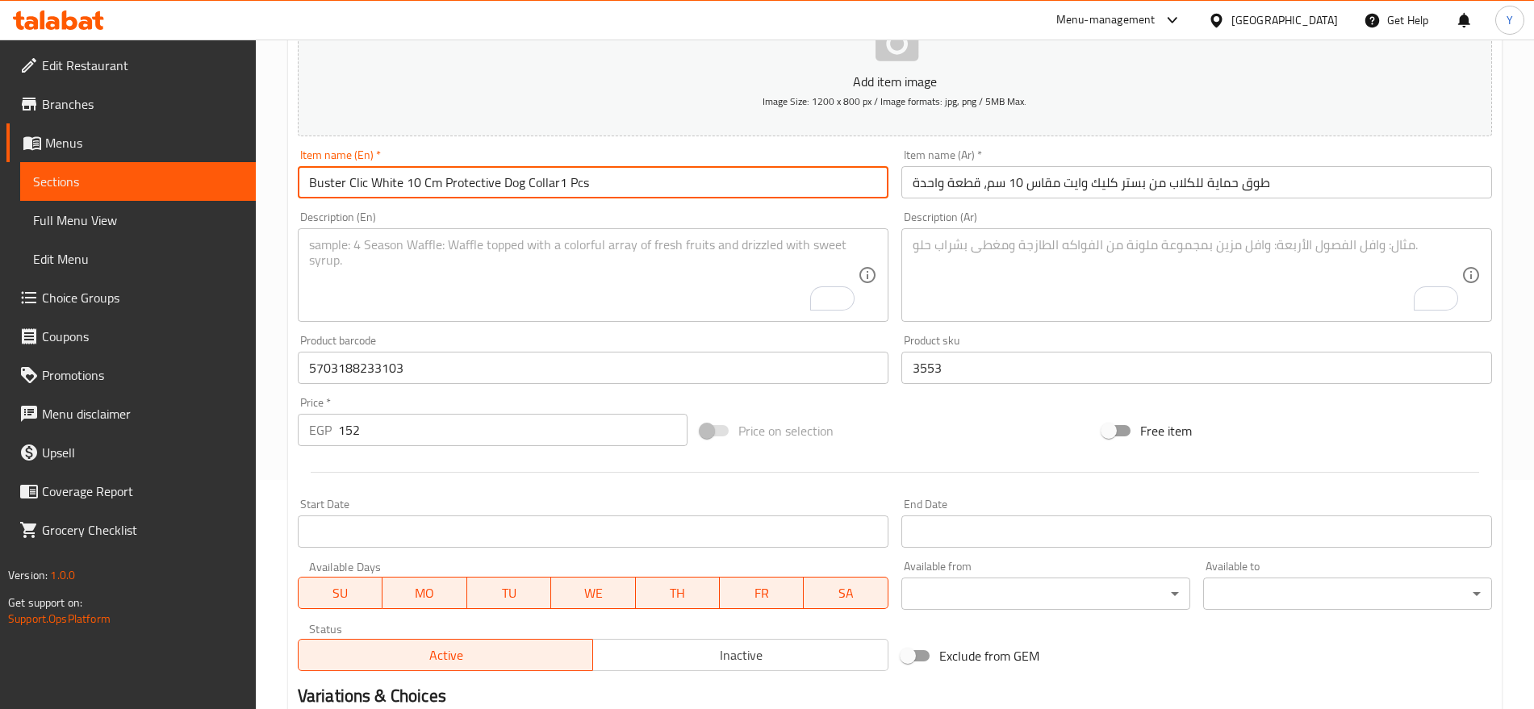
click at [428, 188] on input "Buster Clic White 10 Cm Protective Dog Collar1 Pcs" at bounding box center [593, 182] width 591 height 32
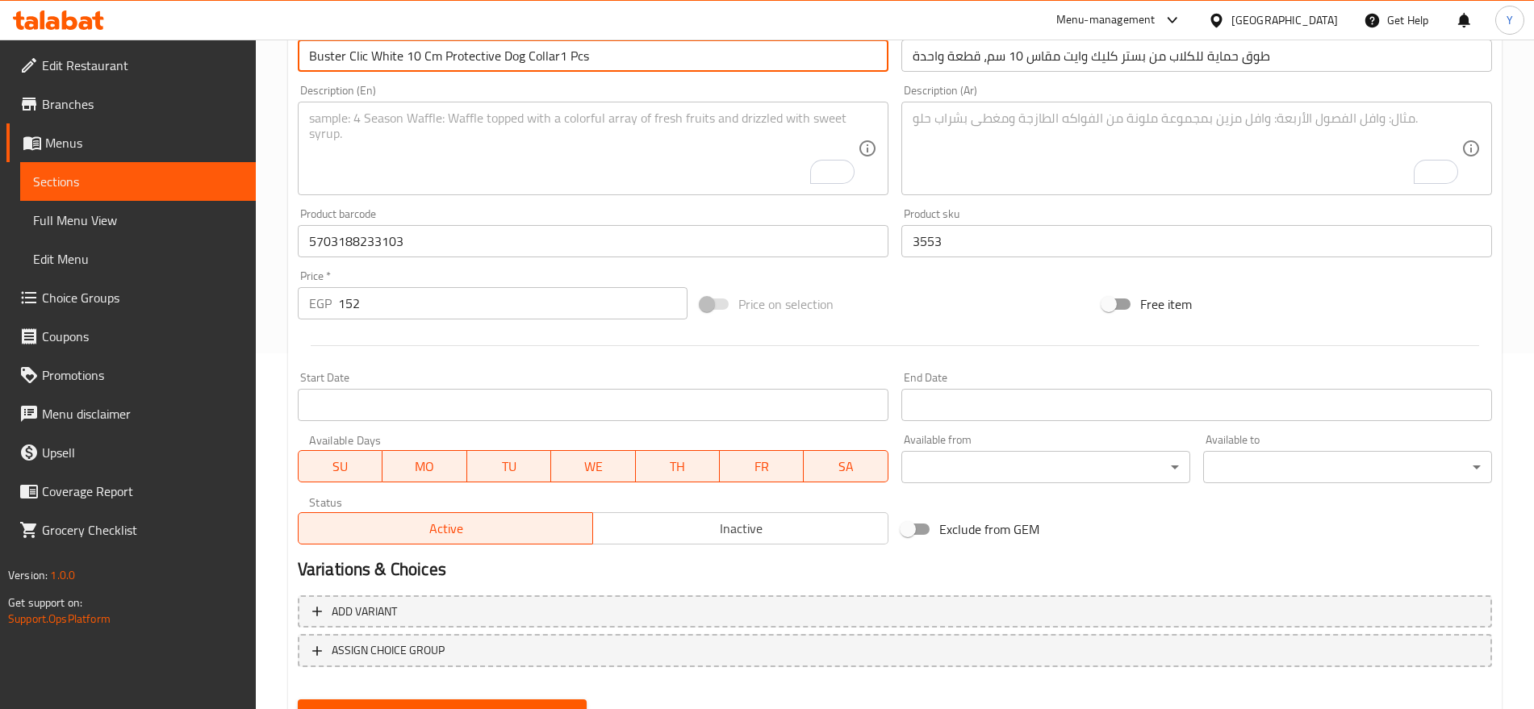
scroll to position [431, 0]
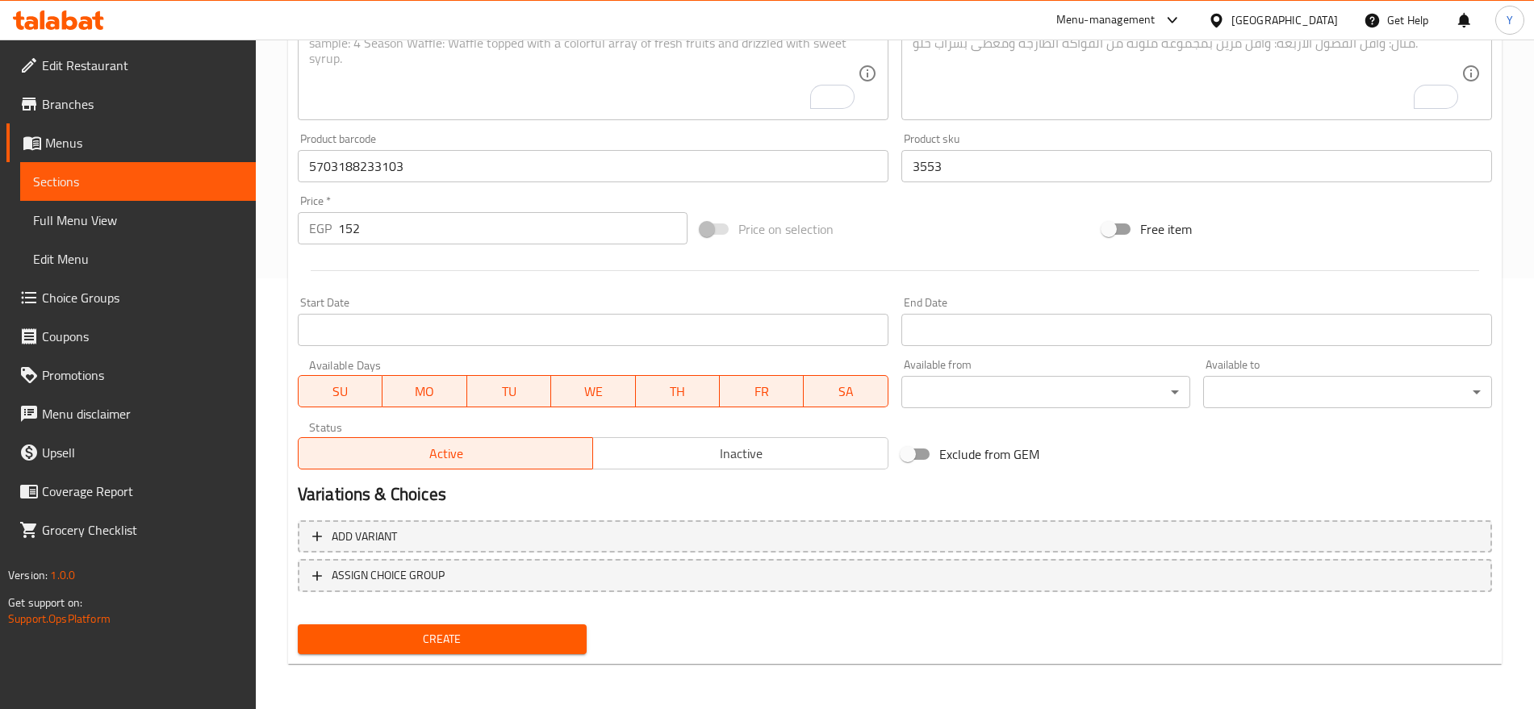
type input "Buster Clic White 10 Cm Protective Dog Collar1 Pcs"
click at [474, 638] on span "Create" at bounding box center [442, 639] width 263 height 20
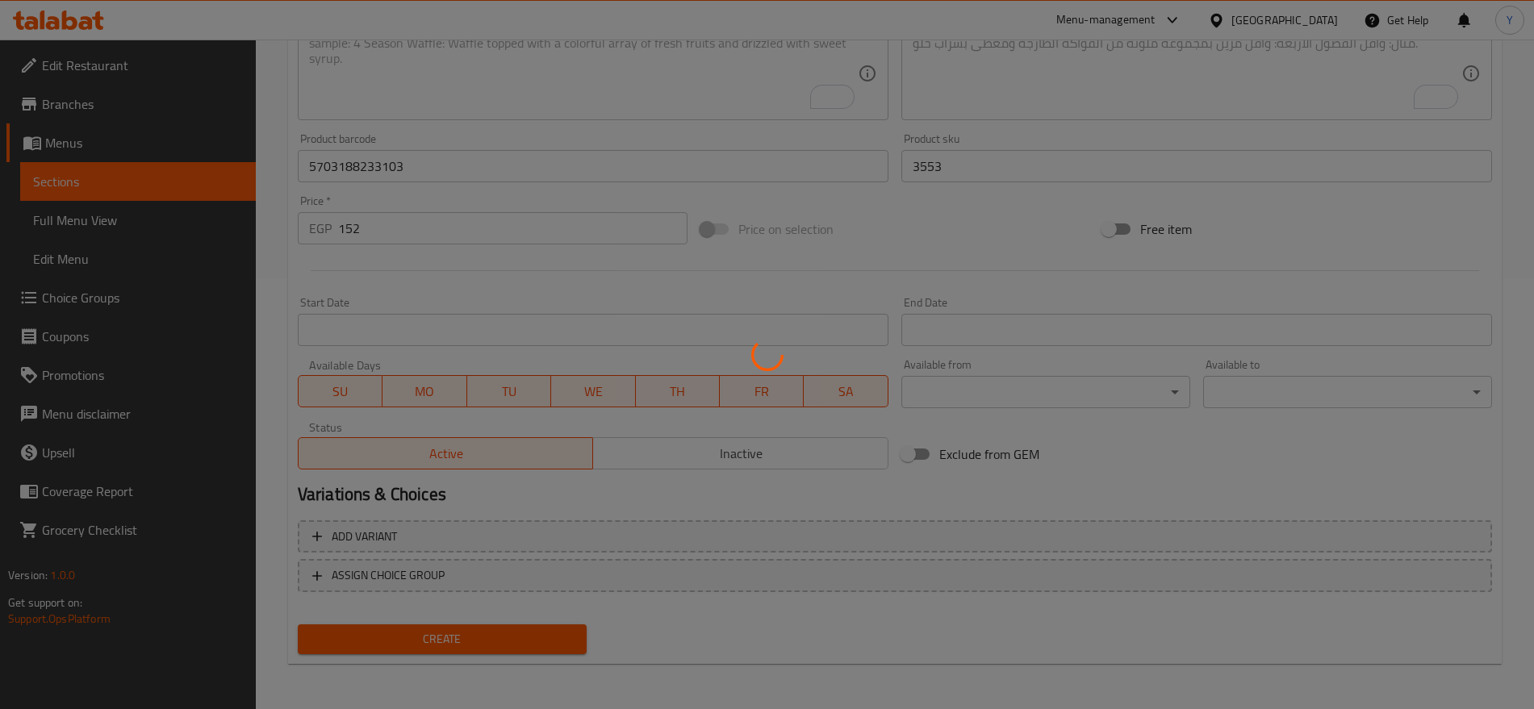
type input "0"
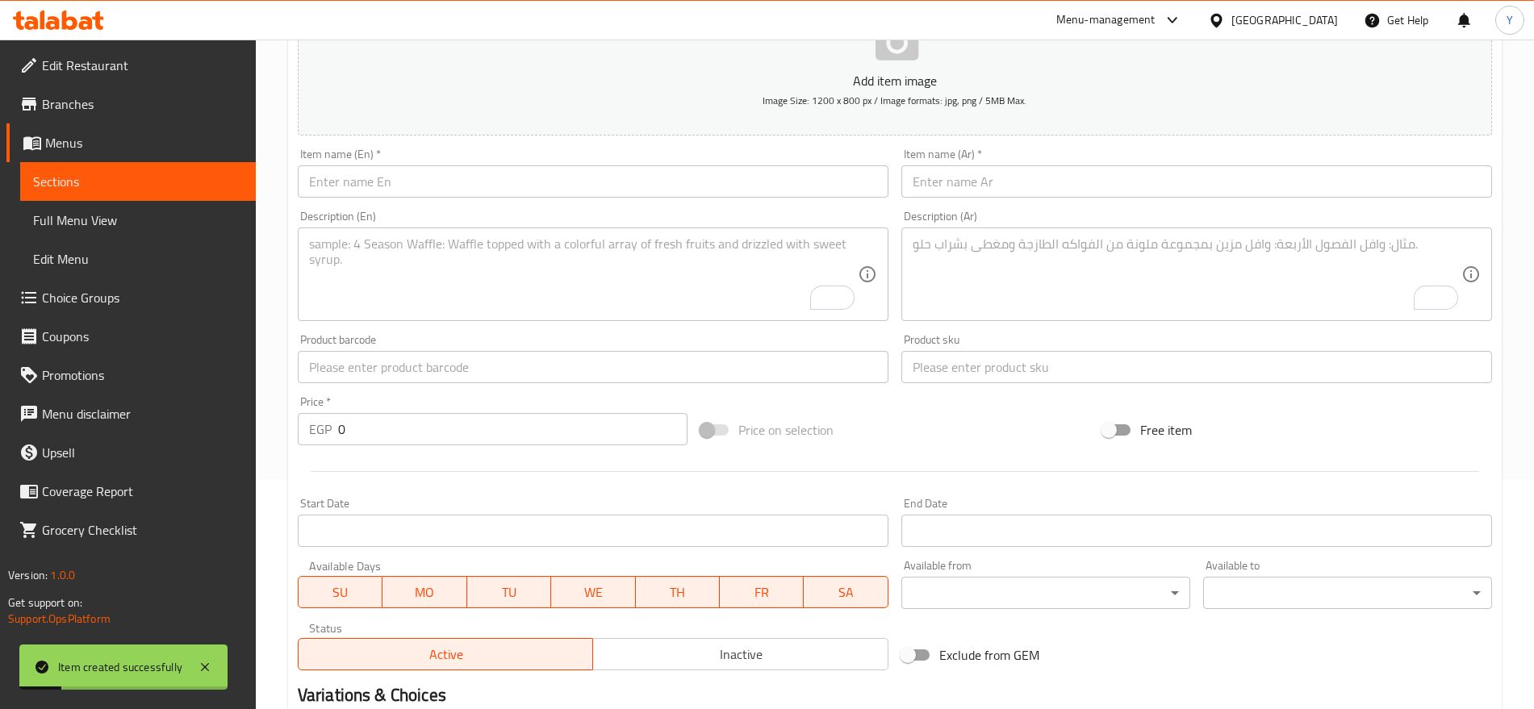
scroll to position [229, 0]
click at [564, 185] on input "text" at bounding box center [593, 182] width 591 height 32
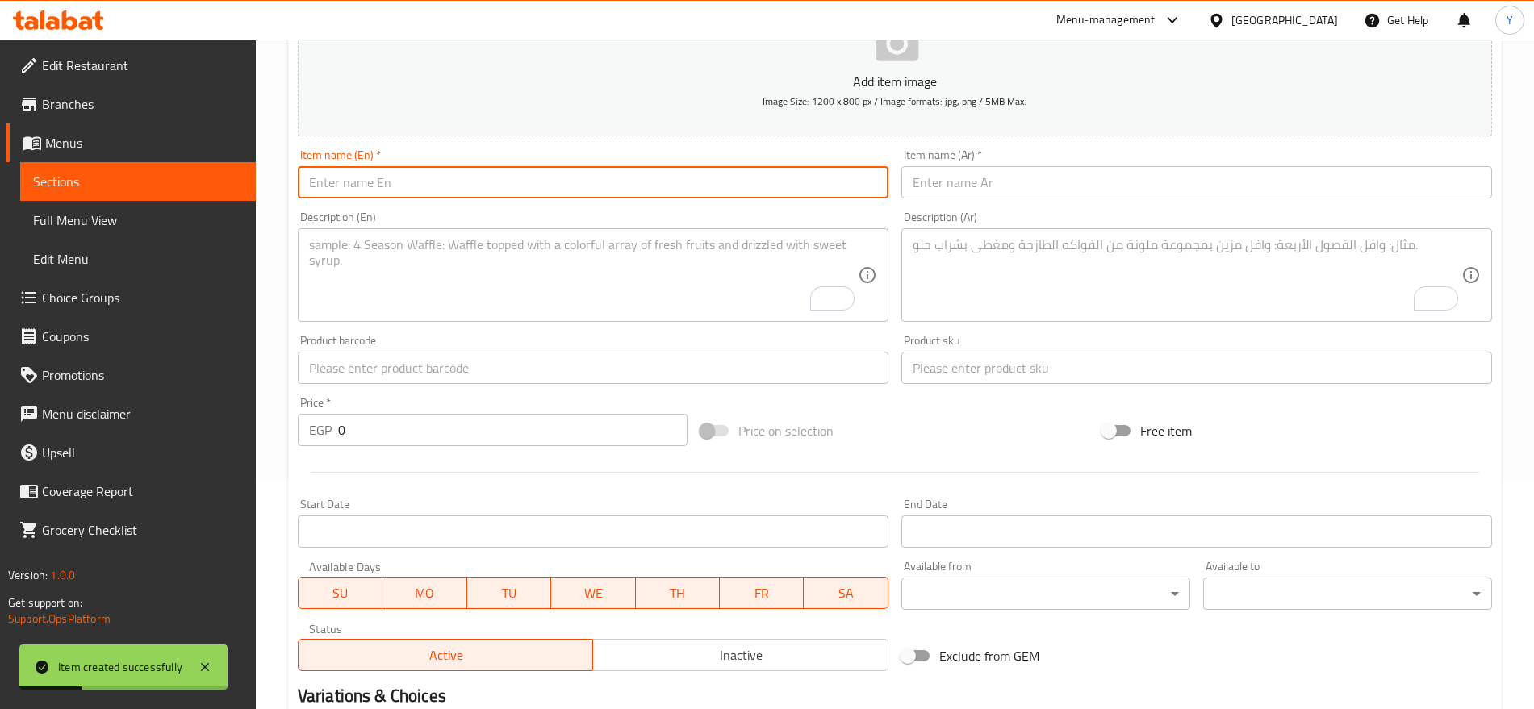
paste input "Buster Clic White 12.5cm Protective Dog Collar1 pcs"
type input "Buster Clic White 12.5cm Protective Dog Collar1 pcs"
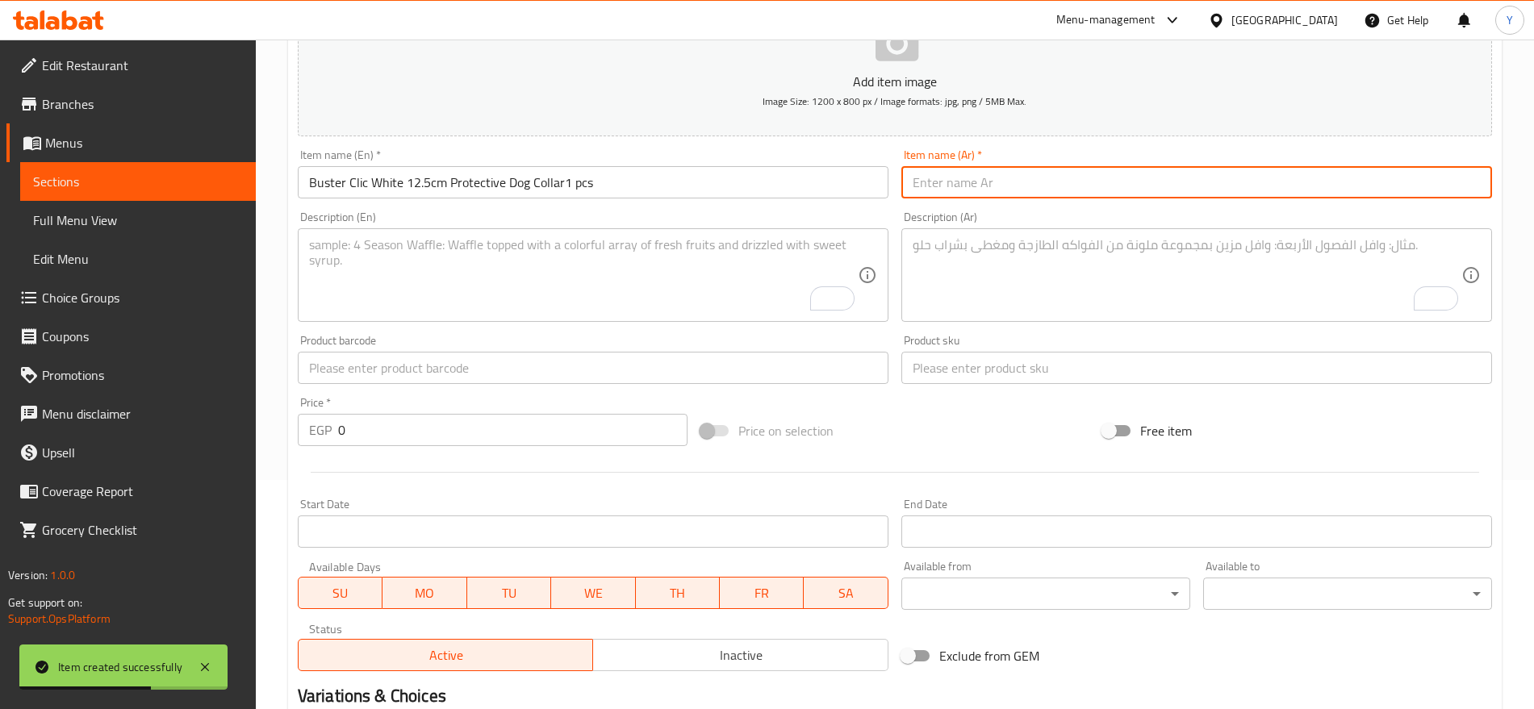
click at [979, 183] on input "text" at bounding box center [1196, 182] width 591 height 32
paste input "طوق حماية للكلاب من Buster Clic White مقاس 12.5 سم، قطعة واحدة"
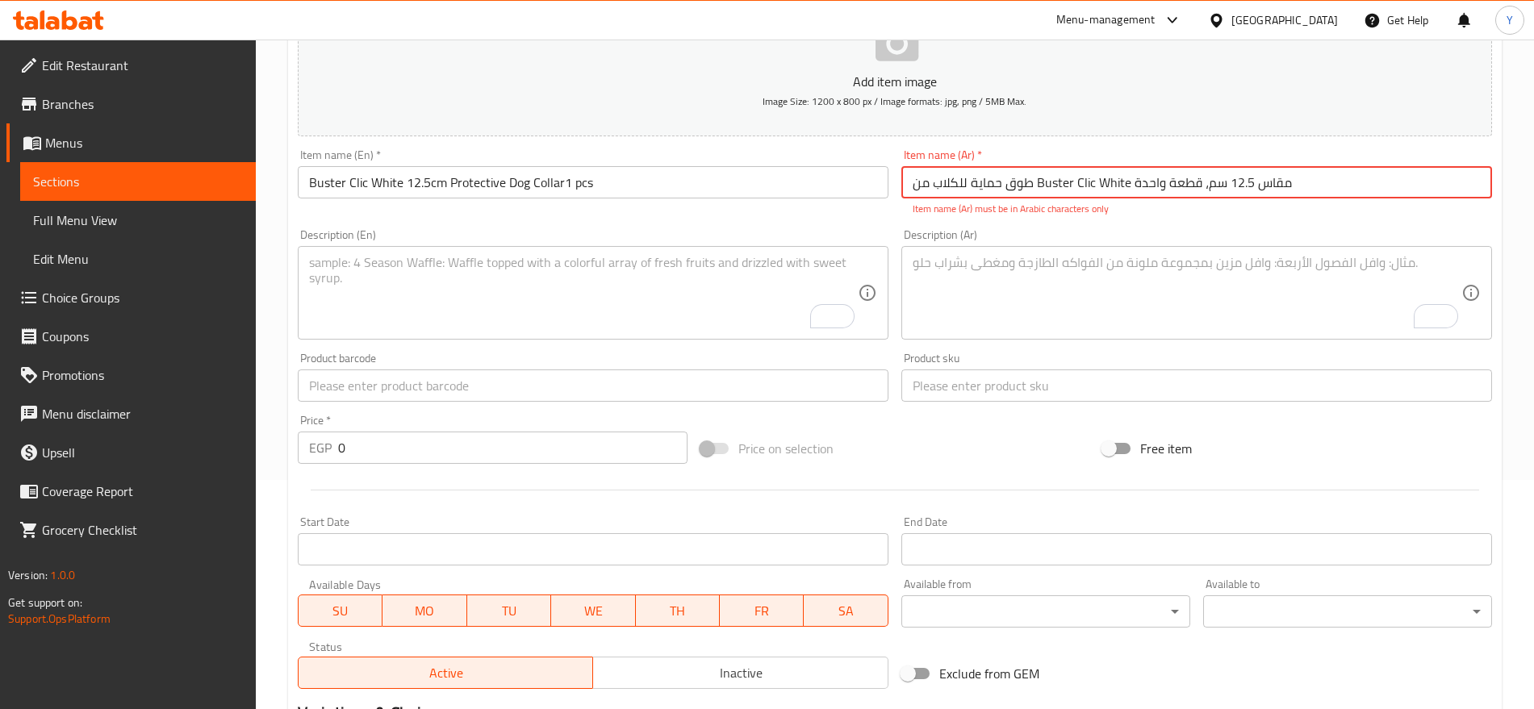
drag, startPoint x: 1034, startPoint y: 180, endPoint x: 1129, endPoint y: 182, distance: 94.4
click at [1129, 182] on input "طوق حماية للكلاب من Buster Clic White مقاس 12.5 سم، قطعة واحدة" at bounding box center [1196, 182] width 591 height 32
paste input "بستر كليك وايت"
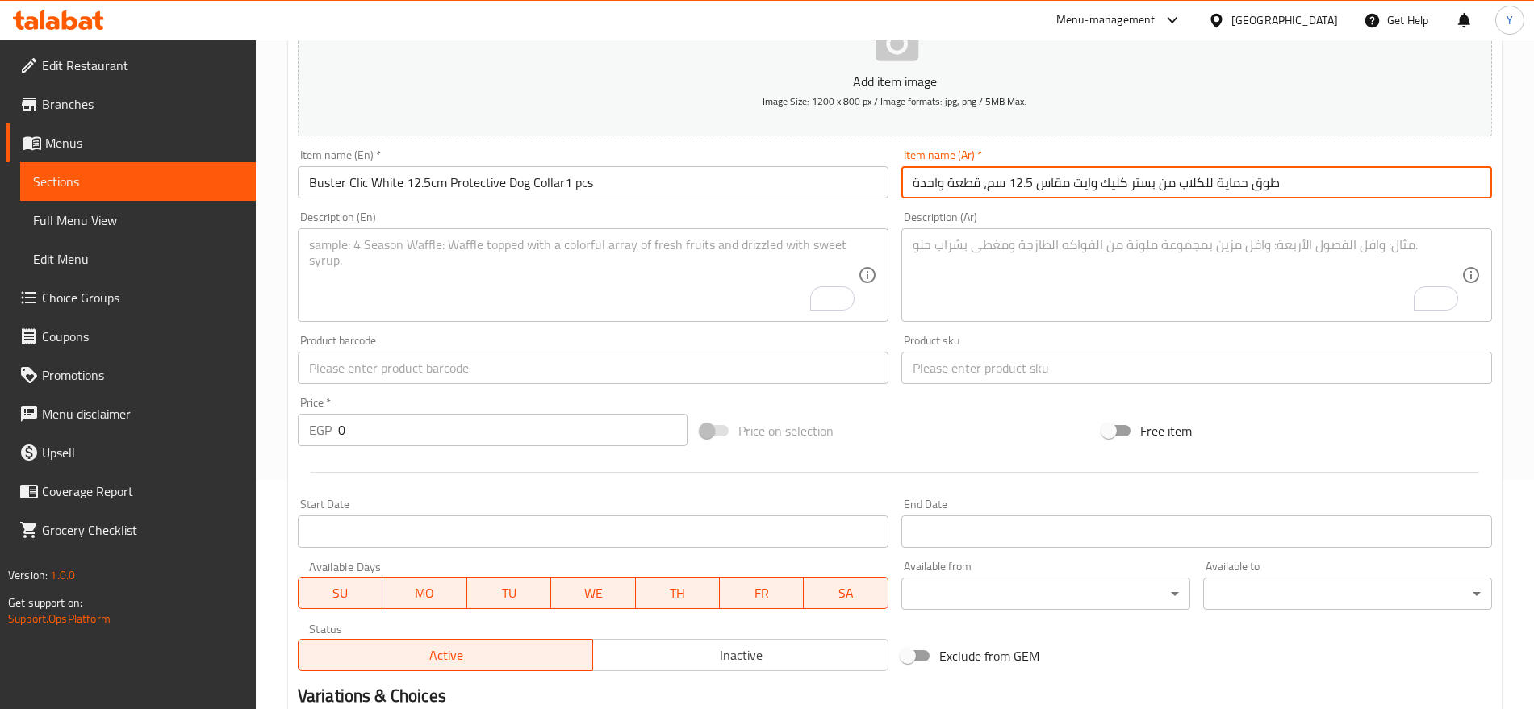
type input "طوق حماية للكلاب من بستر كليك وايت مقاس 12.5 سم، قطعة واحدة"
click at [969, 376] on input "text" at bounding box center [1196, 368] width 591 height 32
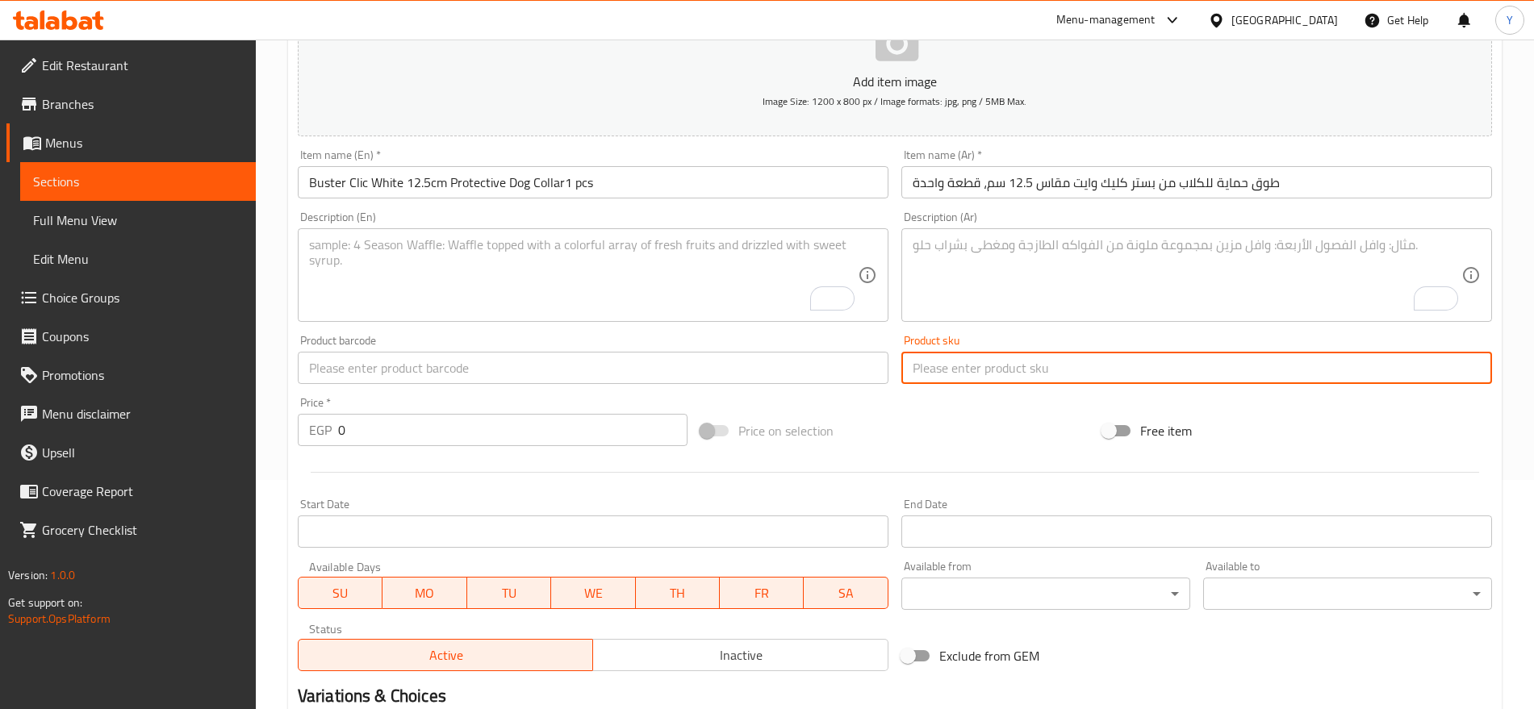
paste input "3554"
type input "3554"
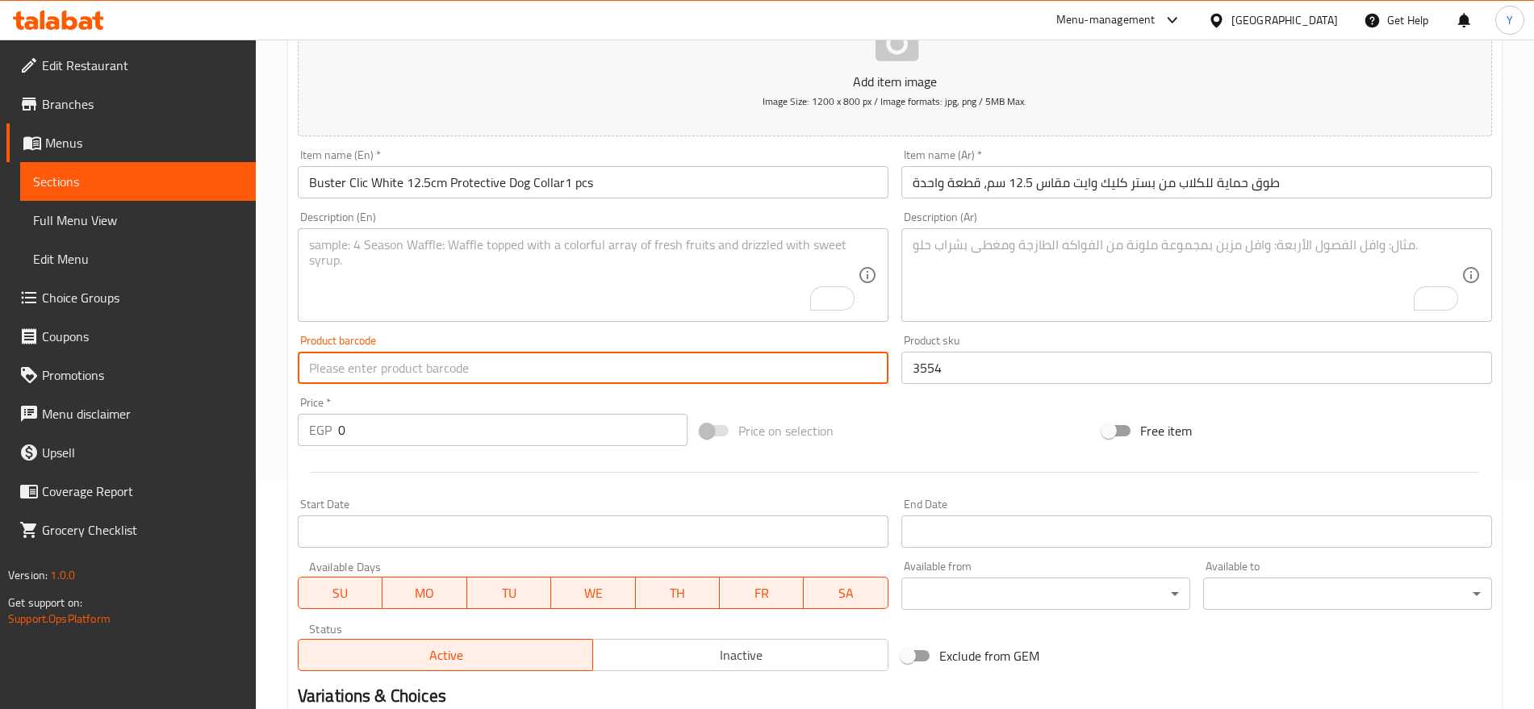
click at [689, 378] on input "text" at bounding box center [593, 368] width 591 height 32
paste input "5703188233110"
type input "5703188233110"
click at [586, 439] on input "0" at bounding box center [512, 430] width 349 height 32
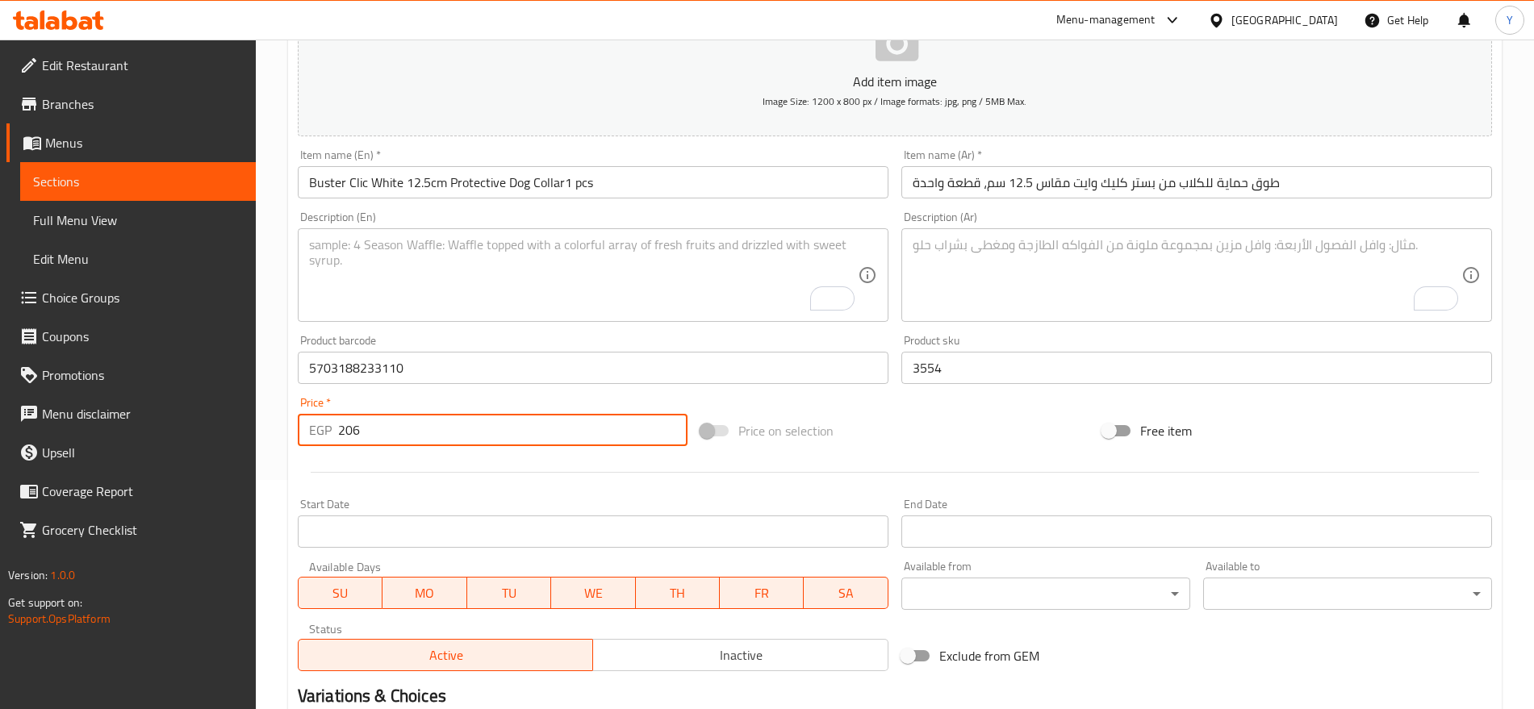
type input "206"
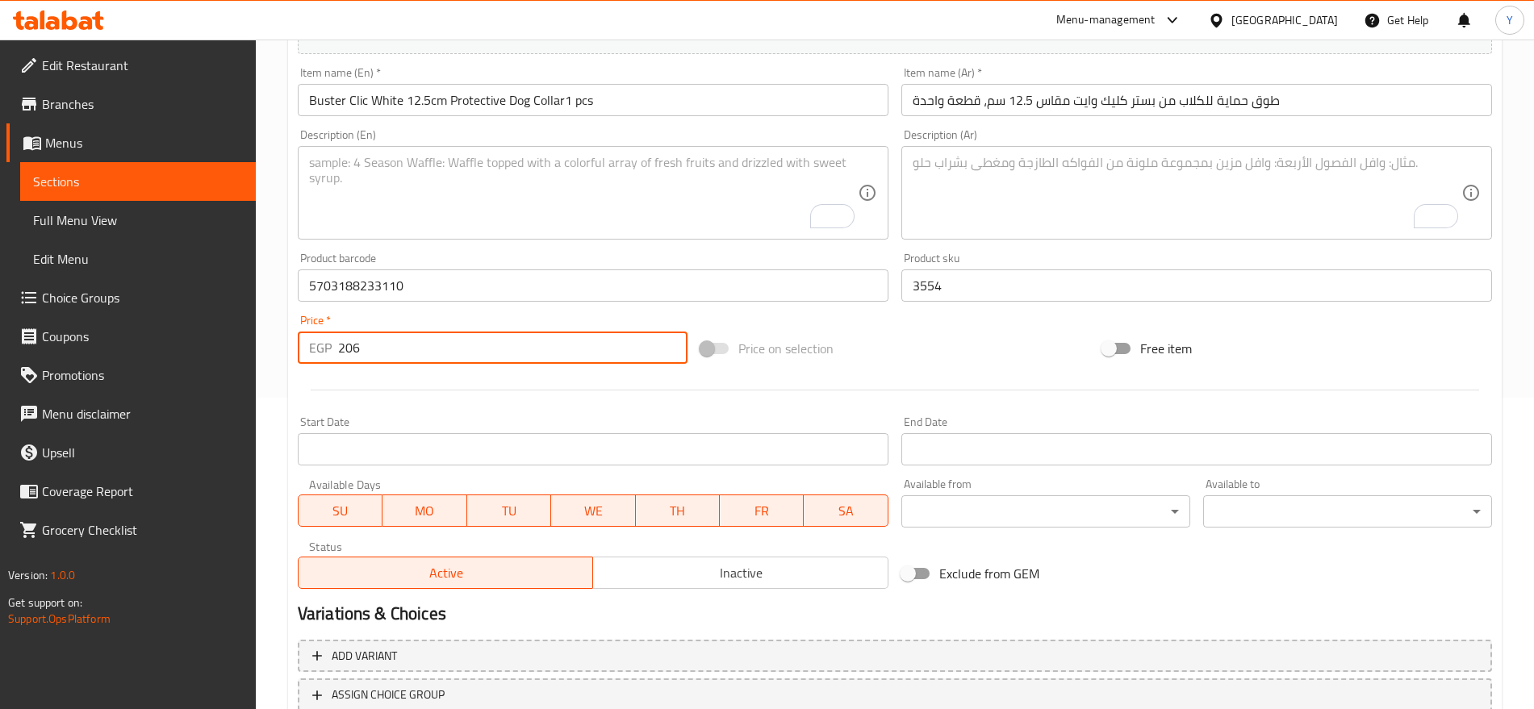
scroll to position [431, 0]
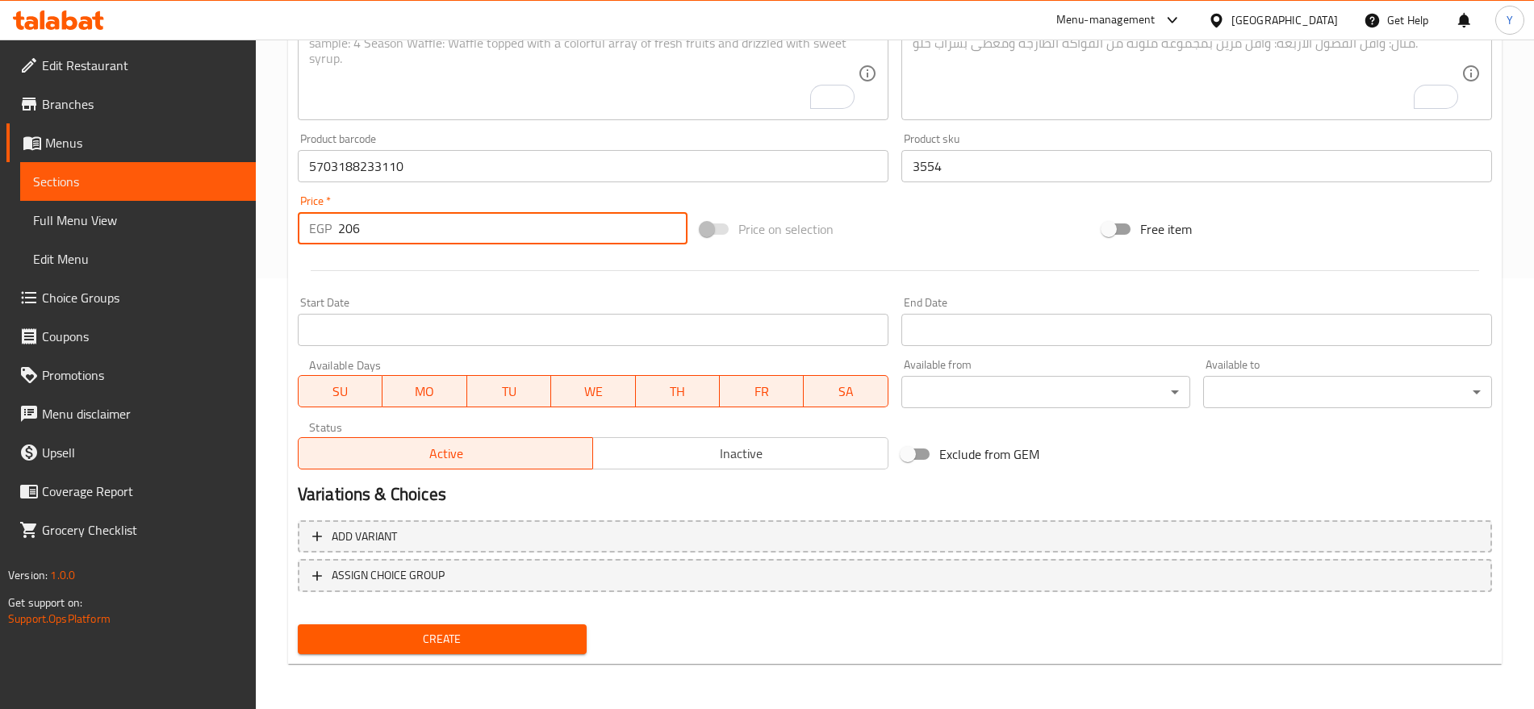
click at [532, 626] on button "Create" at bounding box center [442, 640] width 289 height 30
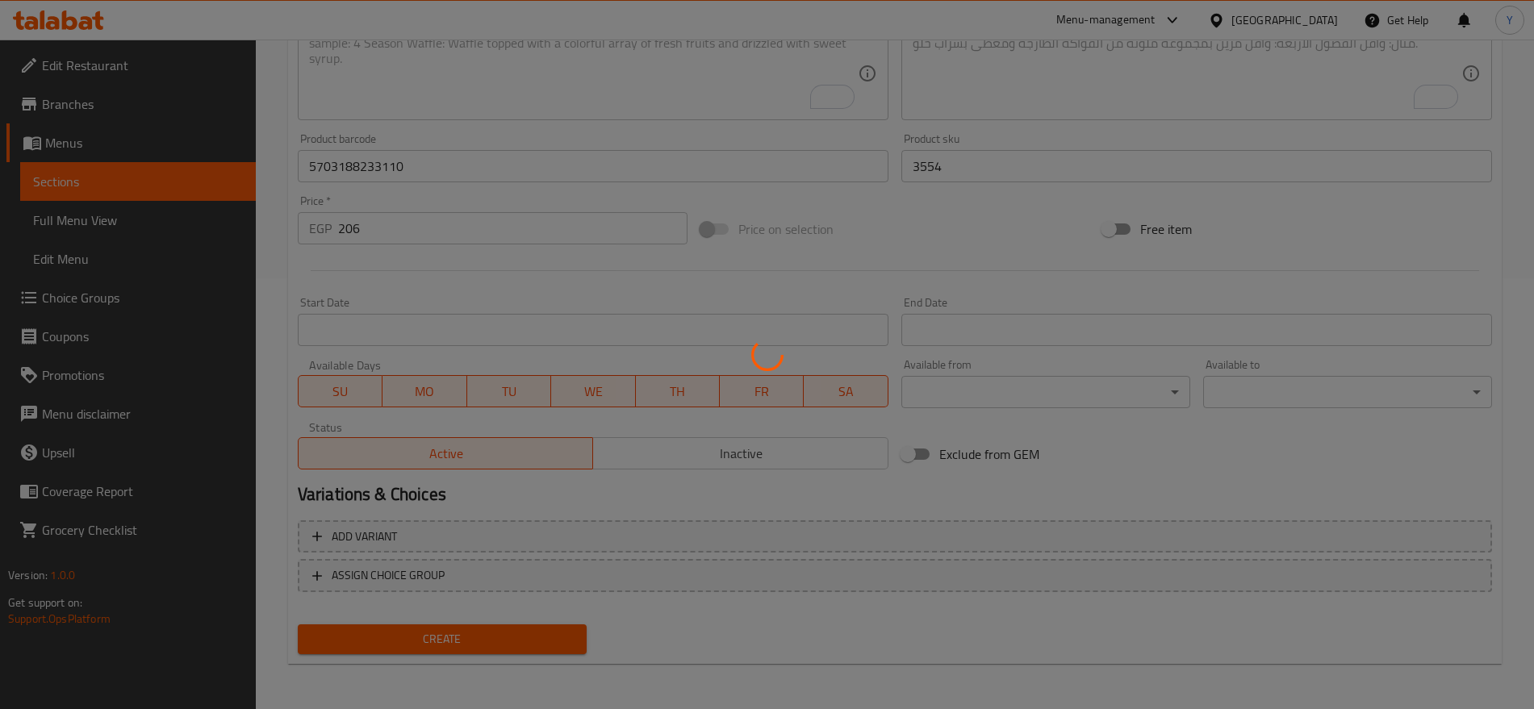
type input "0"
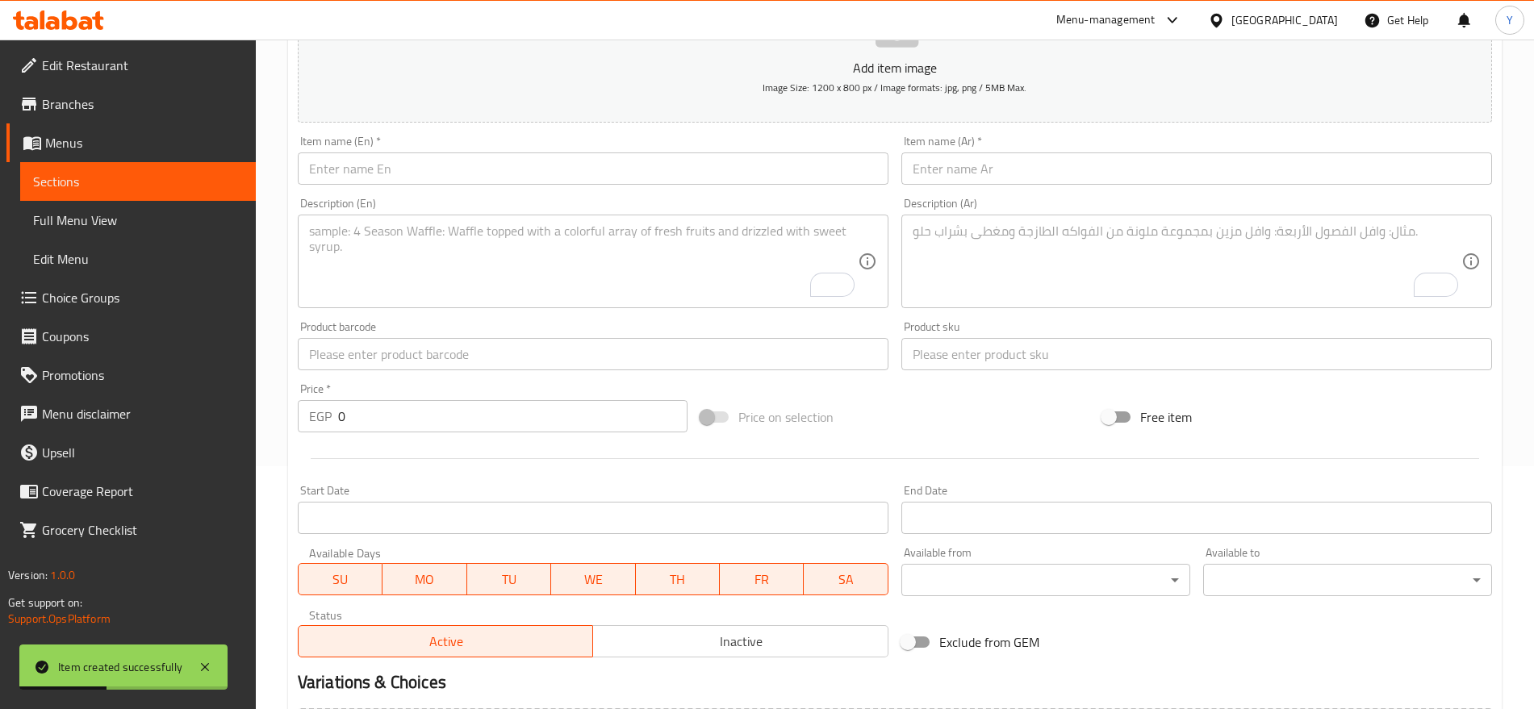
scroll to position [229, 0]
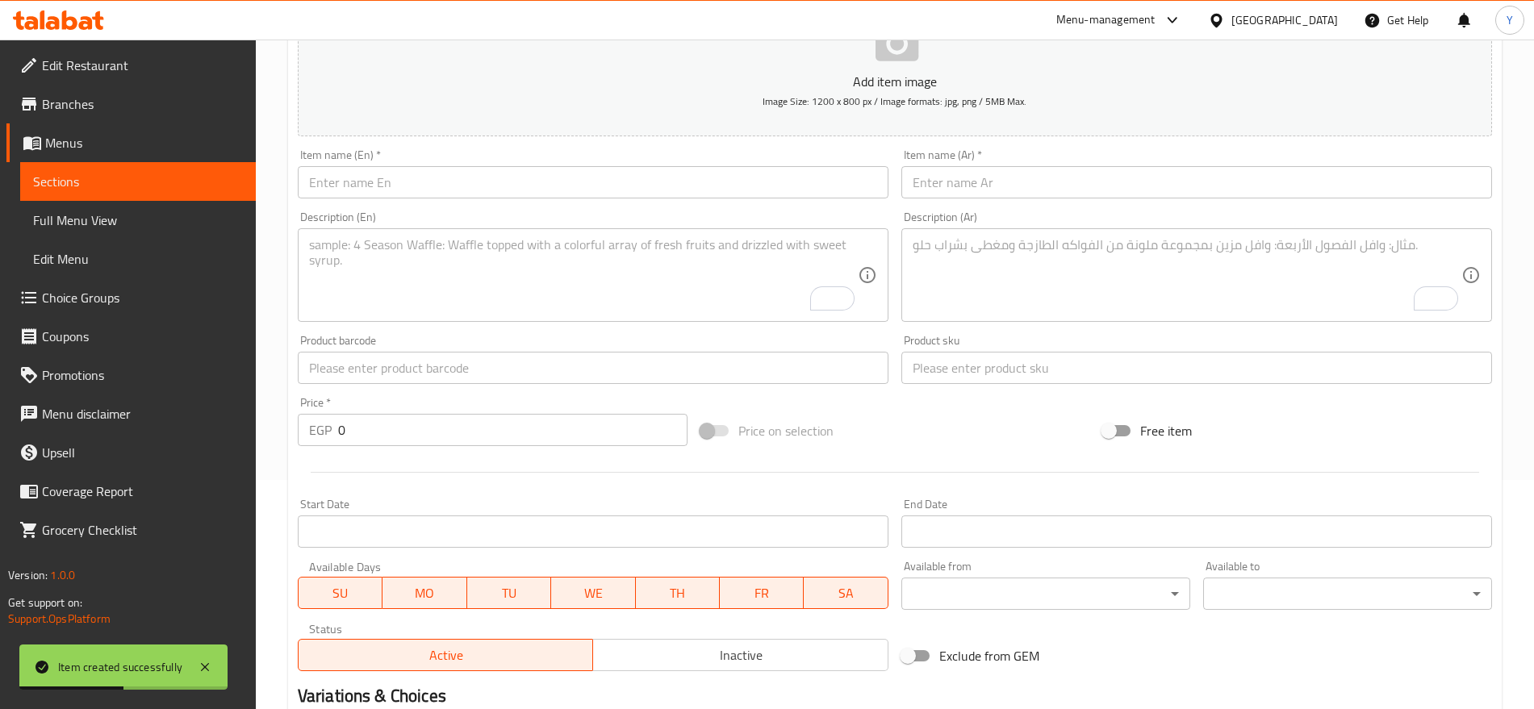
click at [615, 191] on input "text" at bounding box center [593, 182] width 591 height 32
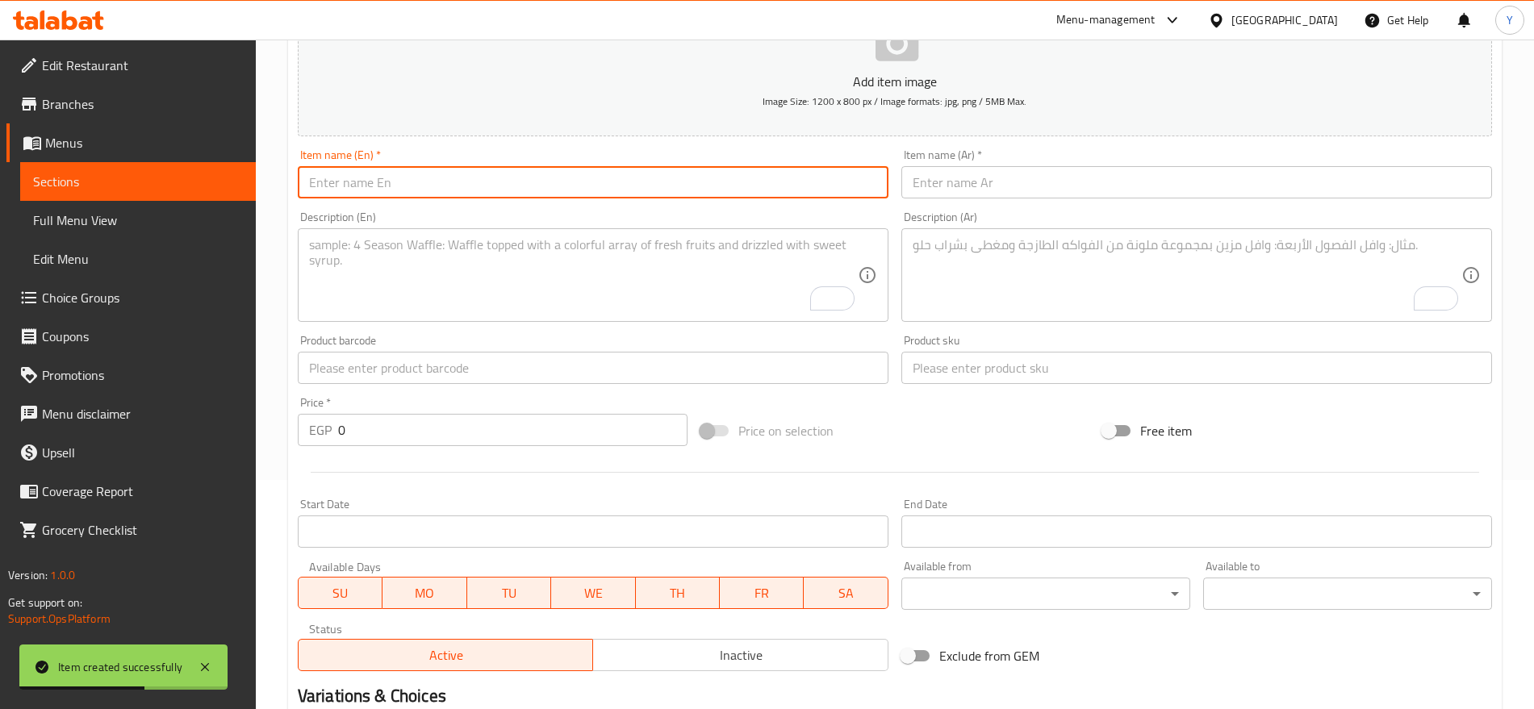
paste input "Buster Clic White 15cm Protective Dog Collar1 pcs"
type input "Buster Clic White 15cm Protective Dog Collar1 pcs"
click at [1082, 192] on input "text" at bounding box center [1196, 182] width 591 height 32
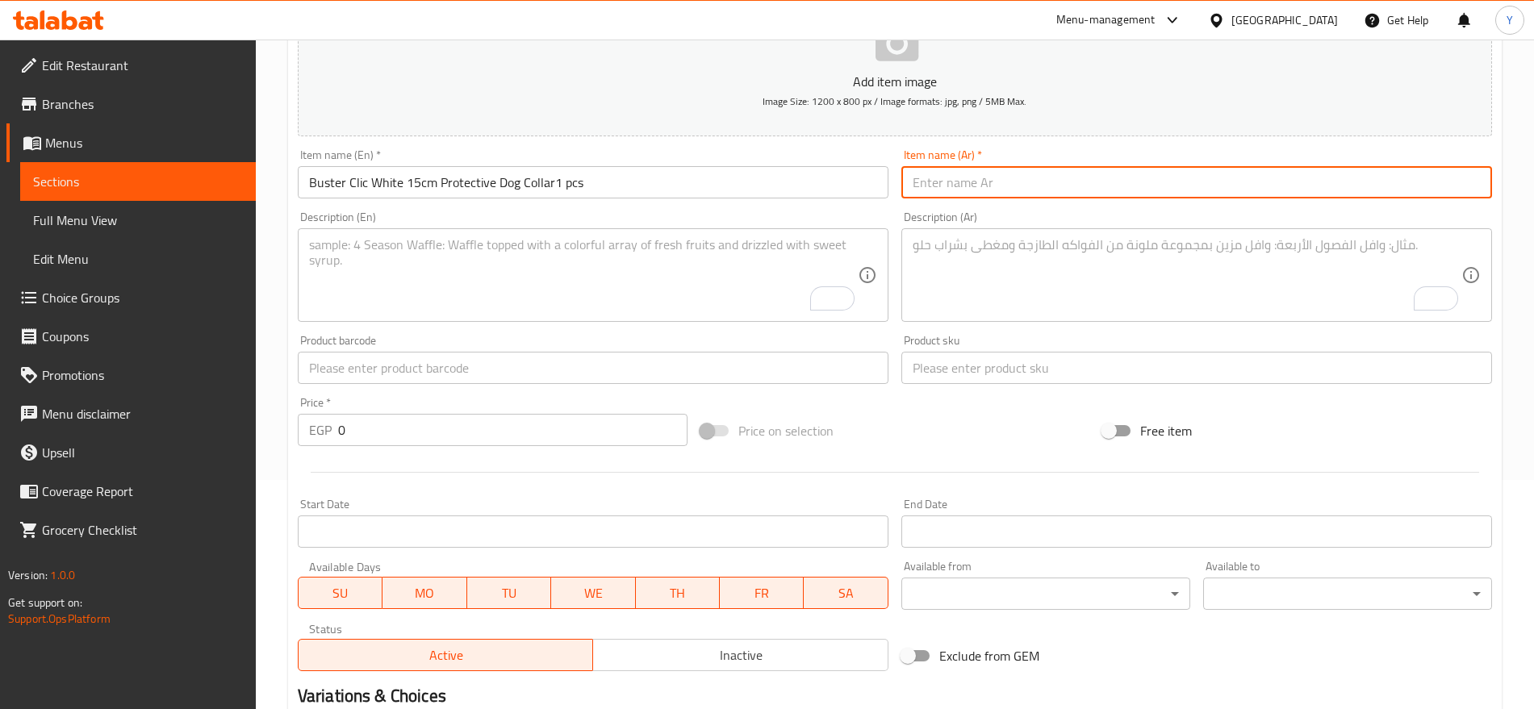
paste input "طوق حماية للكلاب من Buster Clic White مقاس 15 سم، قطعة واحدة"
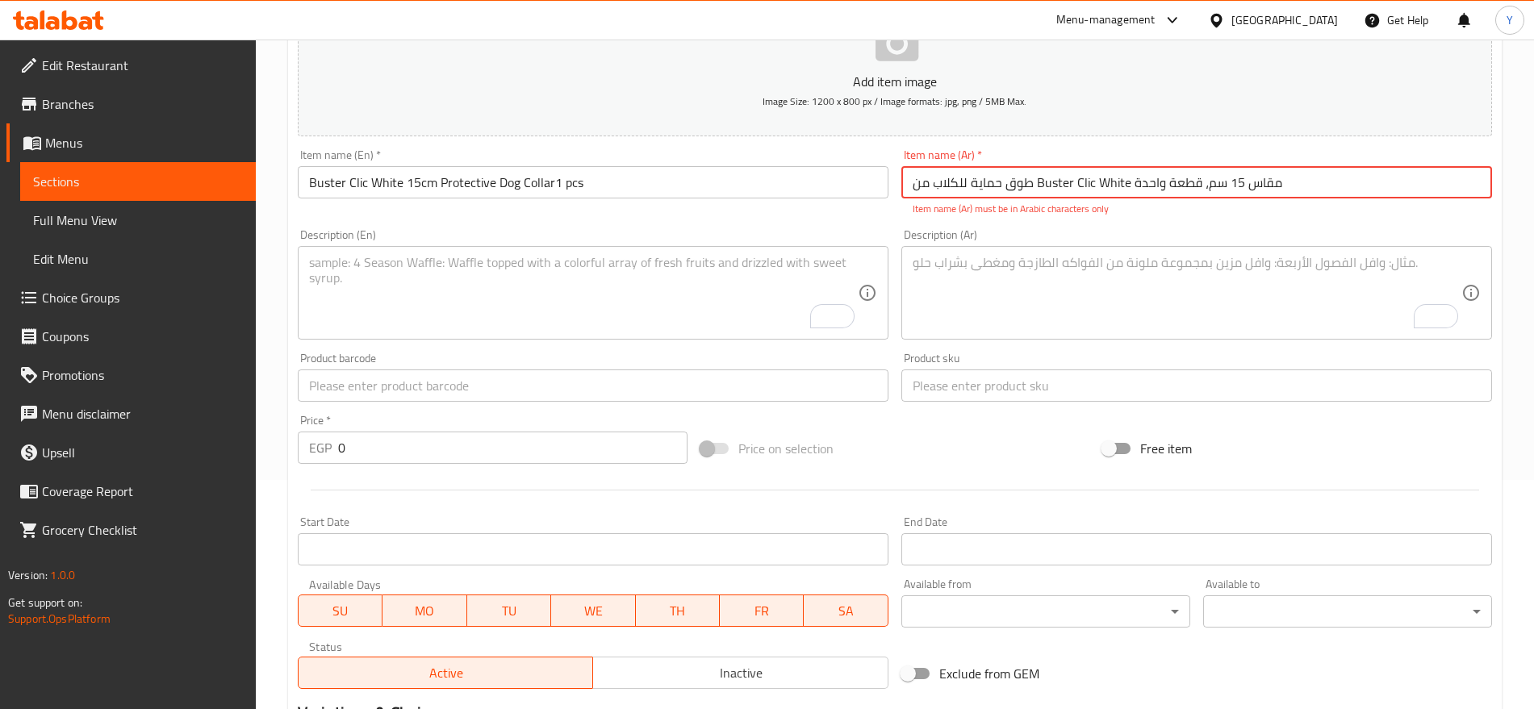
drag, startPoint x: 1125, startPoint y: 184, endPoint x: 1035, endPoint y: 186, distance: 89.6
click at [1035, 186] on input "طوق حماية للكلاب من Buster Clic White مقاس 15 سم، قطعة واحدة" at bounding box center [1196, 182] width 591 height 32
type input "طوق حماية للكلاب من Buster Clic White مقاس 15 سم، قطعة واحدة"
click at [420, 184] on input "Buster Clic White 15cm Protective Dog Collar1 pcs" at bounding box center [593, 182] width 591 height 32
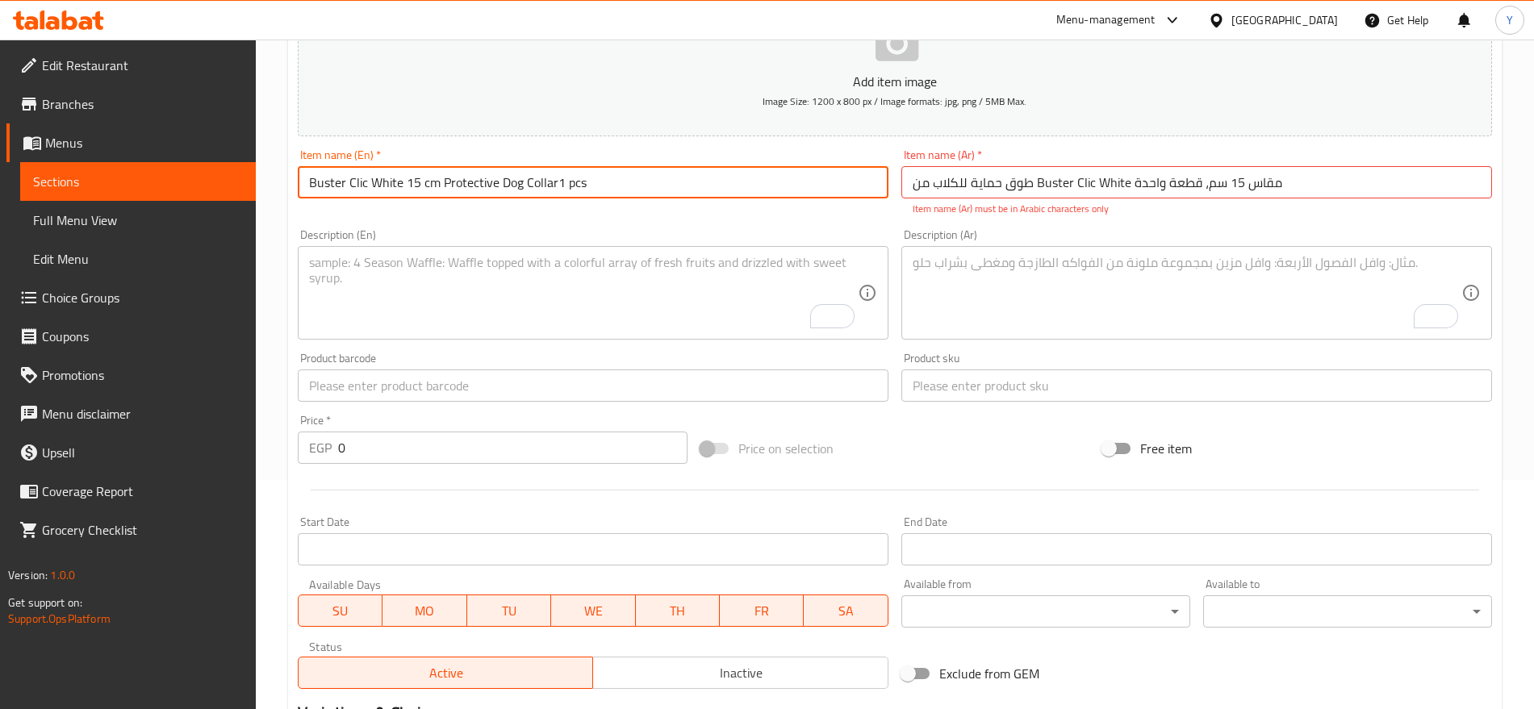
click at [420, 184] on input "Buster Clic White 15 cm Protective Dog Collar1 pcs" at bounding box center [593, 182] width 591 height 32
type input "Buster Clic White 15 Cm Protective Dog Collar1 Pcs"
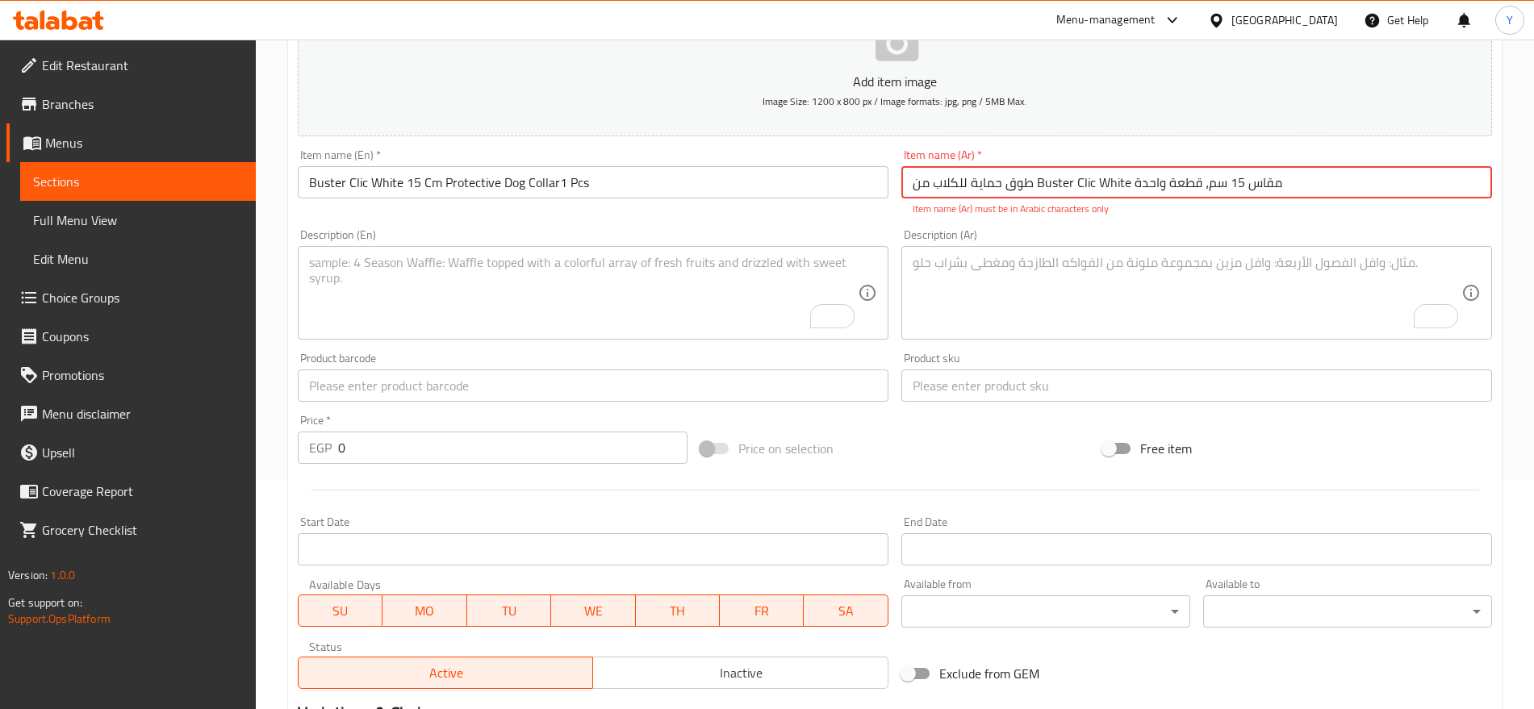
drag, startPoint x: 1126, startPoint y: 185, endPoint x: 1036, endPoint y: 185, distance: 89.6
click at [1036, 185] on input "طوق حماية للكلاب من Buster Clic White مقاس 15 سم، قطعة واحدة" at bounding box center [1196, 182] width 591 height 32
paste input "بستر كليك وايت"
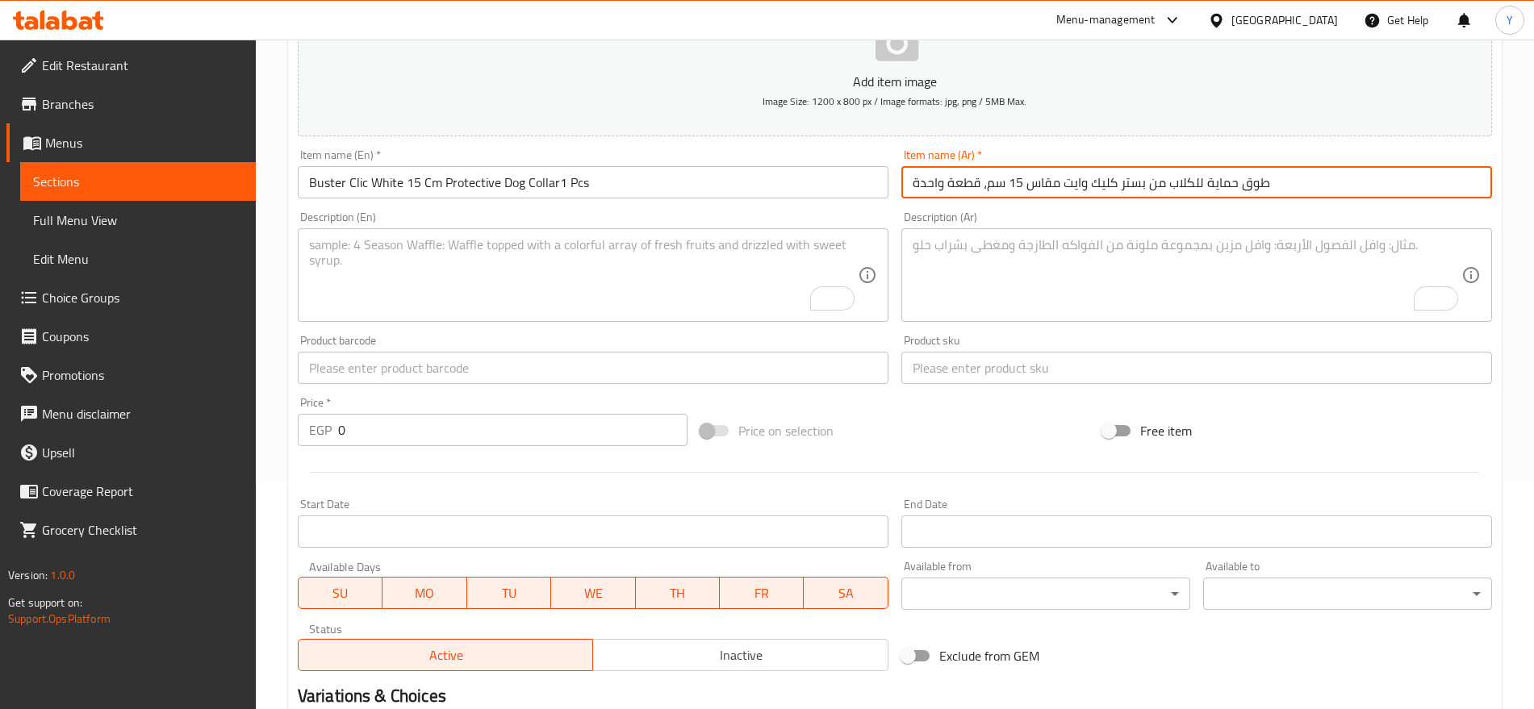
type input "طوق حماية للكلاب من بستر كليك وايت مقاس 15 سم، قطعة واحدة"
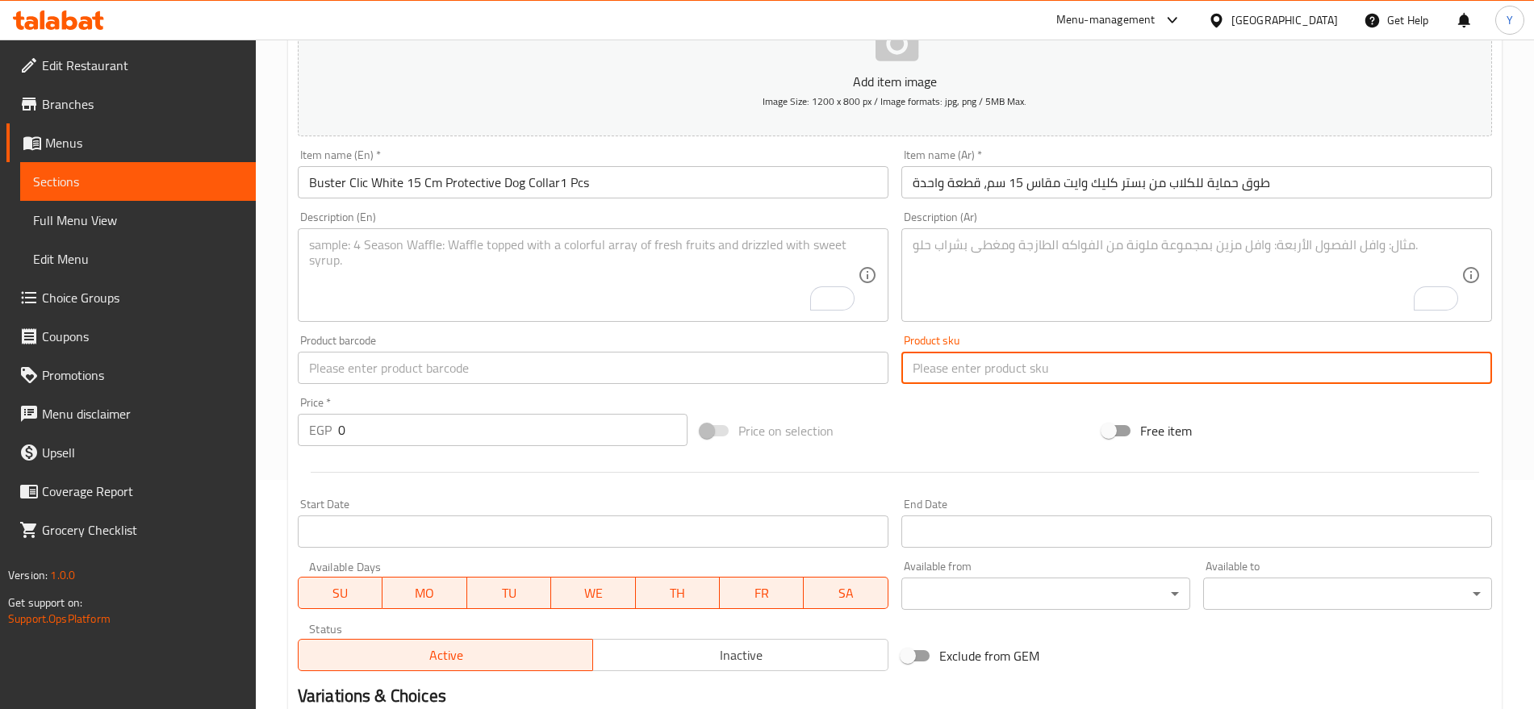
click at [970, 378] on input "text" at bounding box center [1196, 368] width 591 height 32
paste input "3555"
type input "3555"
click at [684, 365] on input "text" at bounding box center [593, 368] width 591 height 32
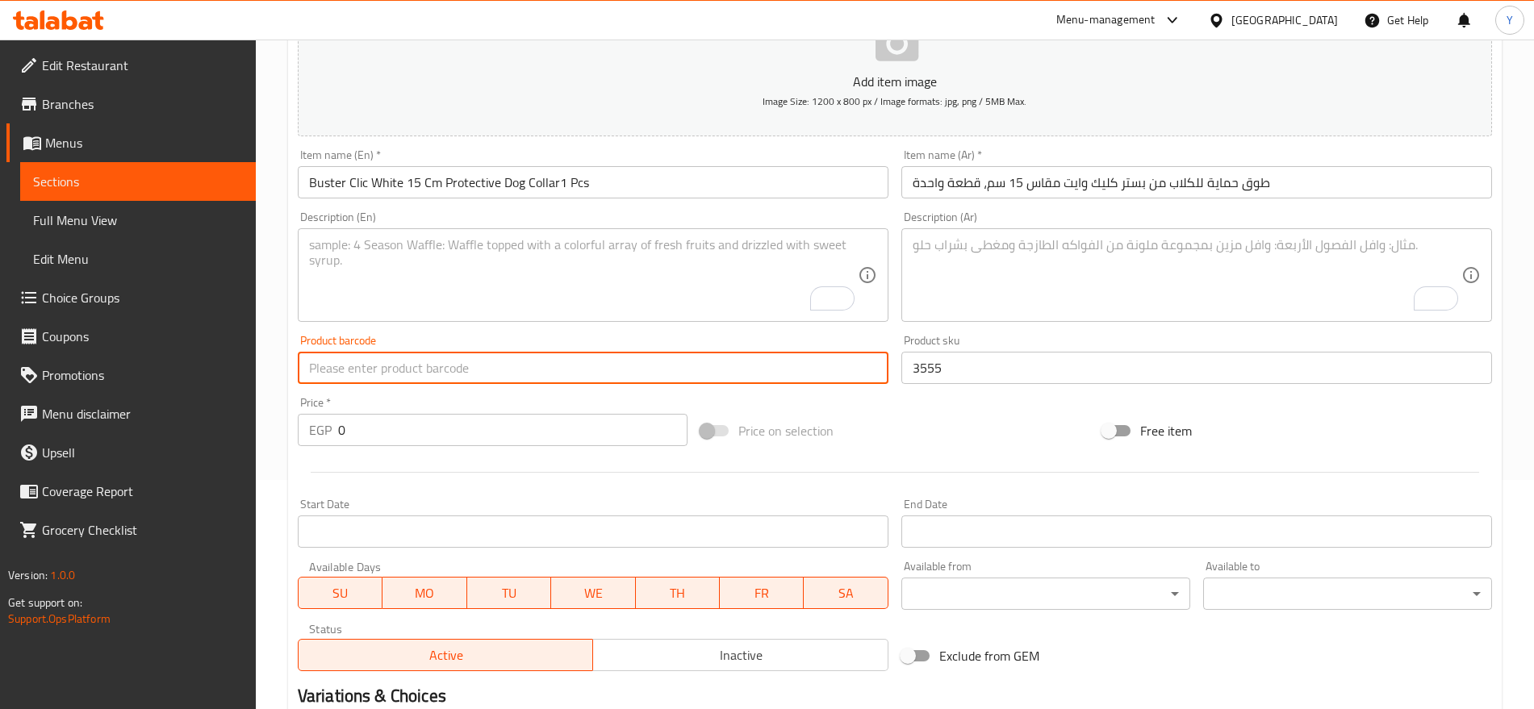
paste input "5703188233127"
type input "5703188233127"
click at [418, 437] on input "0" at bounding box center [512, 430] width 349 height 32
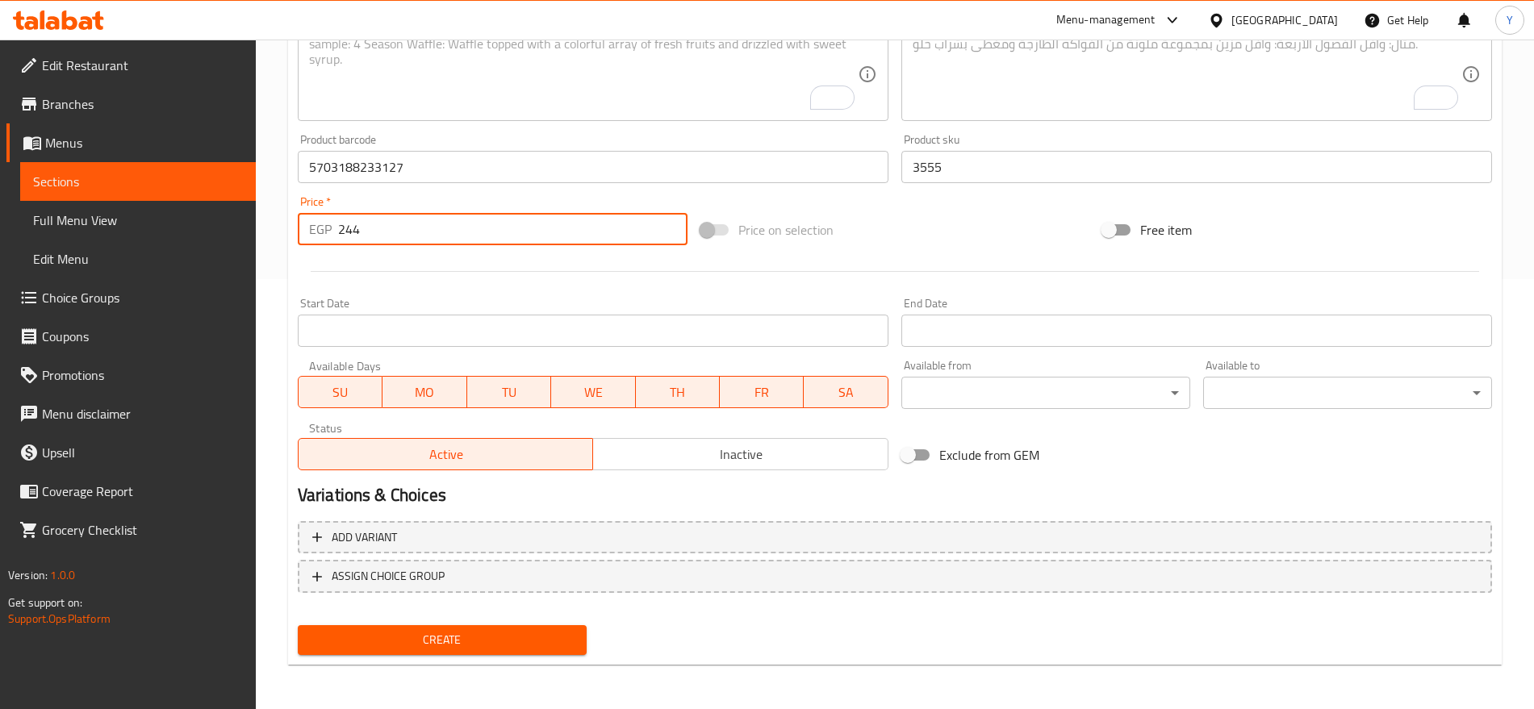
scroll to position [431, 0]
type input "244"
click at [430, 641] on span "Create" at bounding box center [442, 639] width 263 height 20
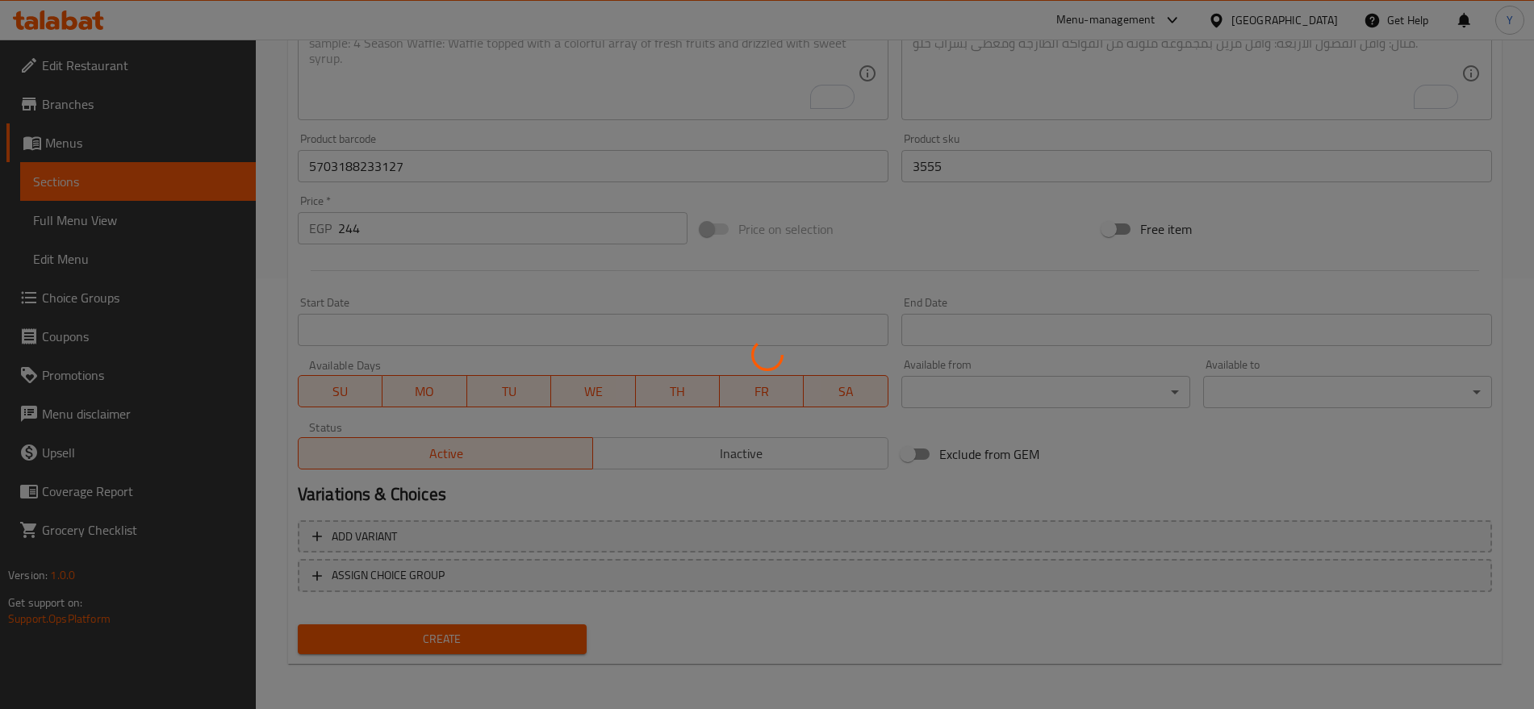
type input "0"
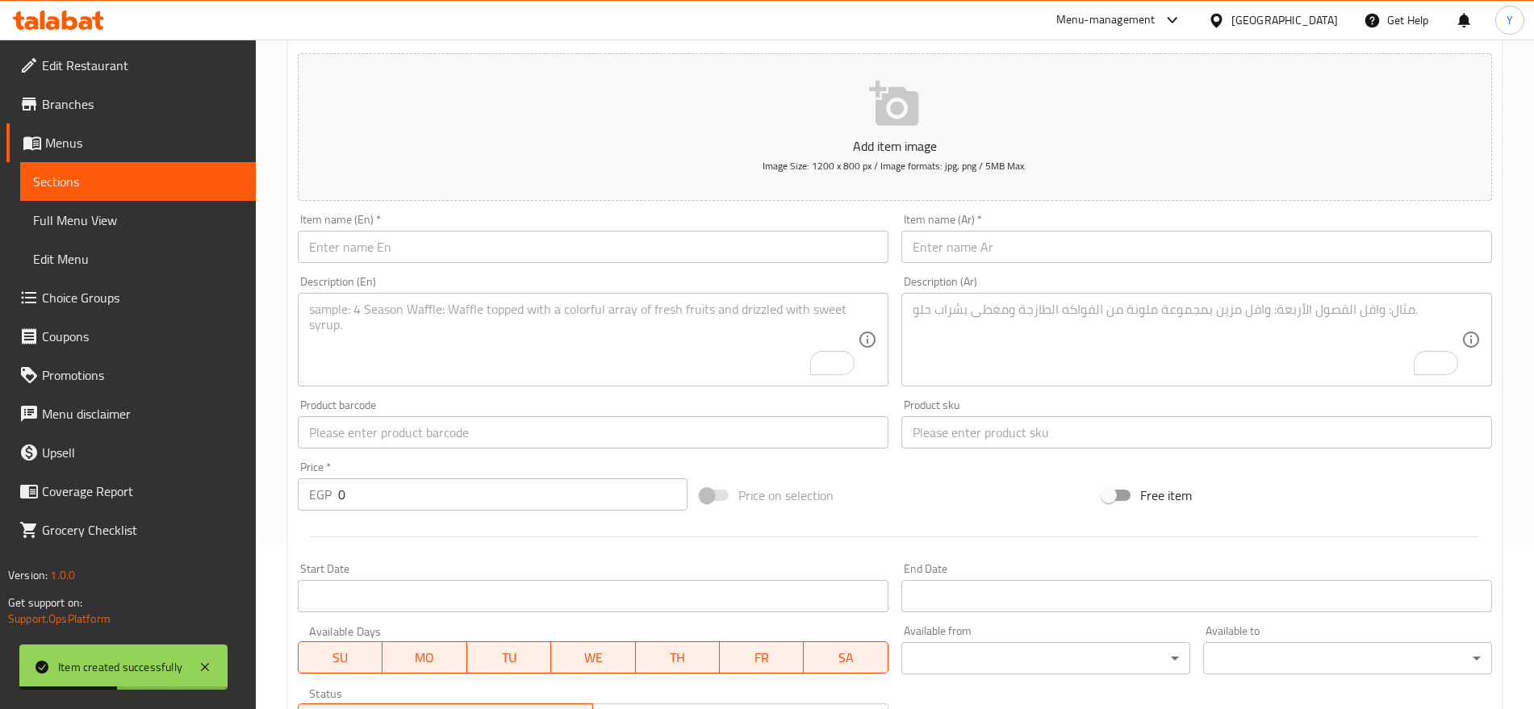
scroll to position [162, 0]
click at [502, 252] on input "text" at bounding box center [593, 249] width 591 height 32
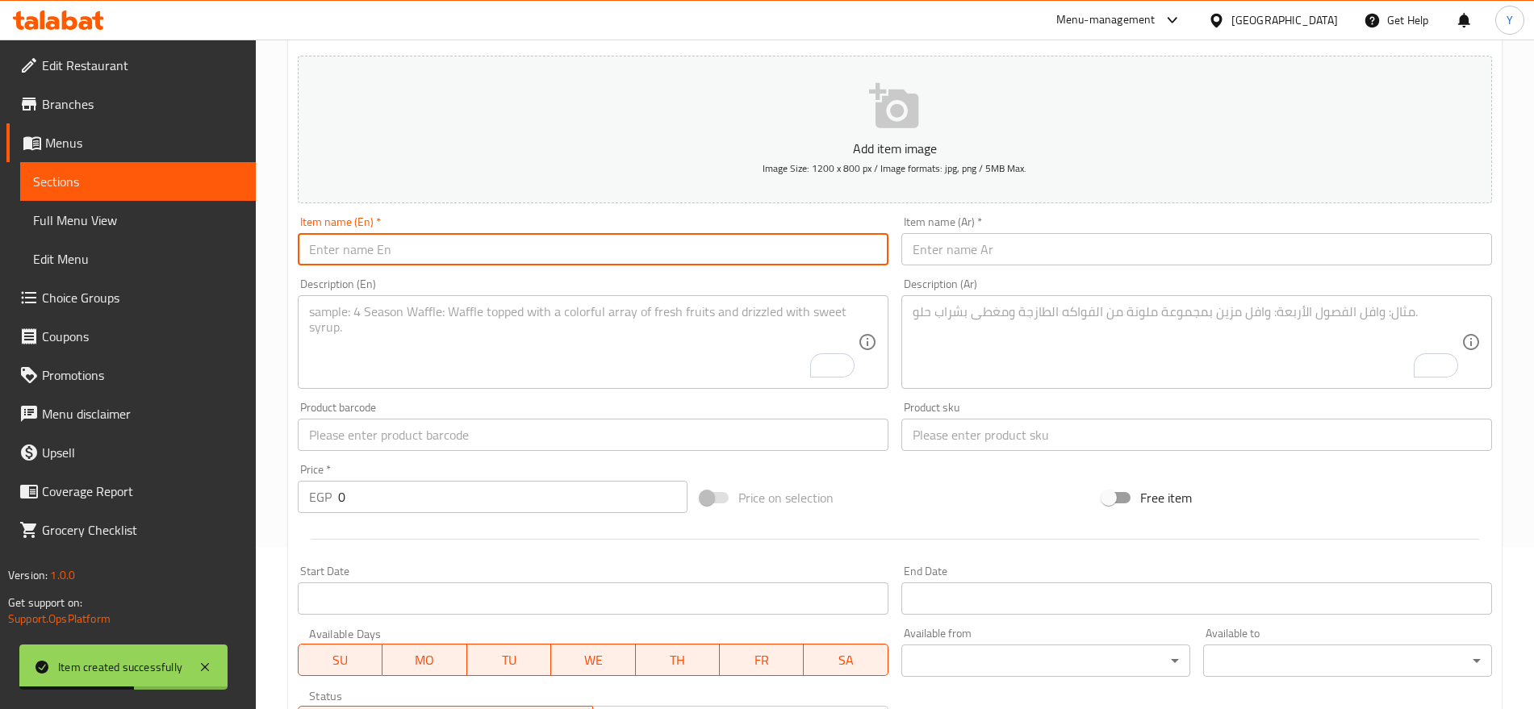
paste input "Buster Clic White 20cm Protective Dog Collar1 pcs"
type input "Buster Clic White 20cm Protective Dog Collar1 pcs"
click at [946, 256] on input "text" at bounding box center [1196, 249] width 591 height 32
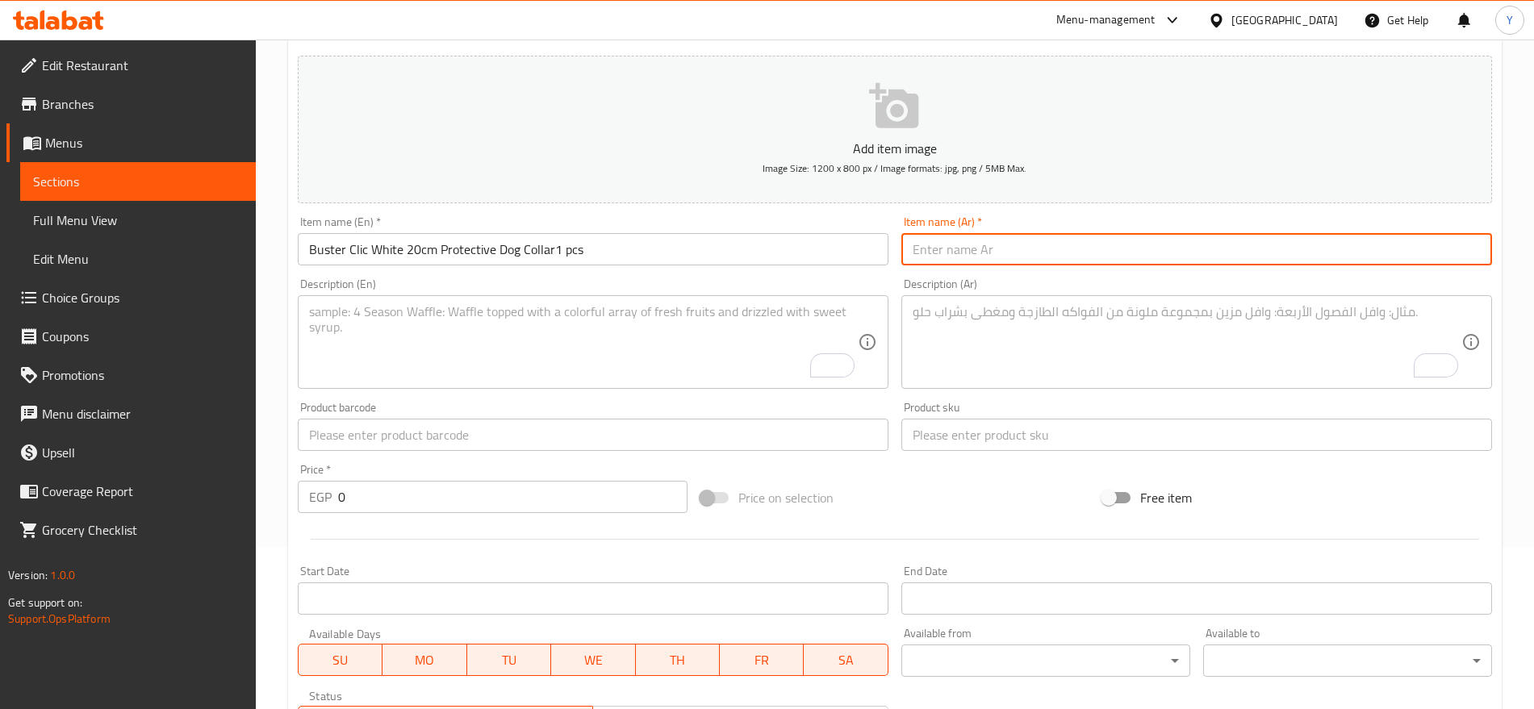
paste input "طوق حماية للكلاب من Buster Clic White مقاس 20 سم، قطعة واحدة"
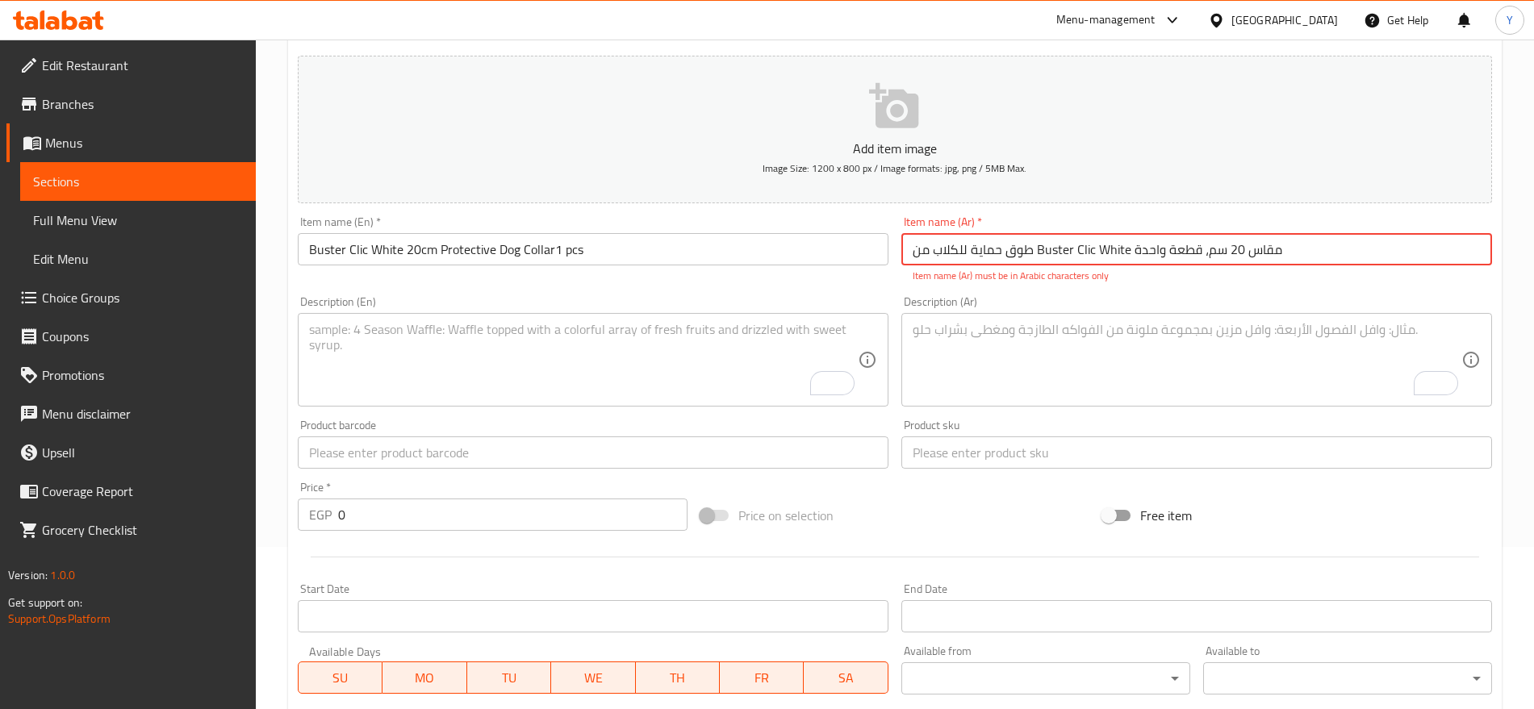
drag, startPoint x: 1126, startPoint y: 245, endPoint x: 1034, endPoint y: 251, distance: 92.2
click at [1034, 251] on input "طوق حماية للكلاب من Buster Clic White مقاس 20 سم، قطعة واحدة" at bounding box center [1196, 249] width 591 height 32
paste input "بستر كليك وايت"
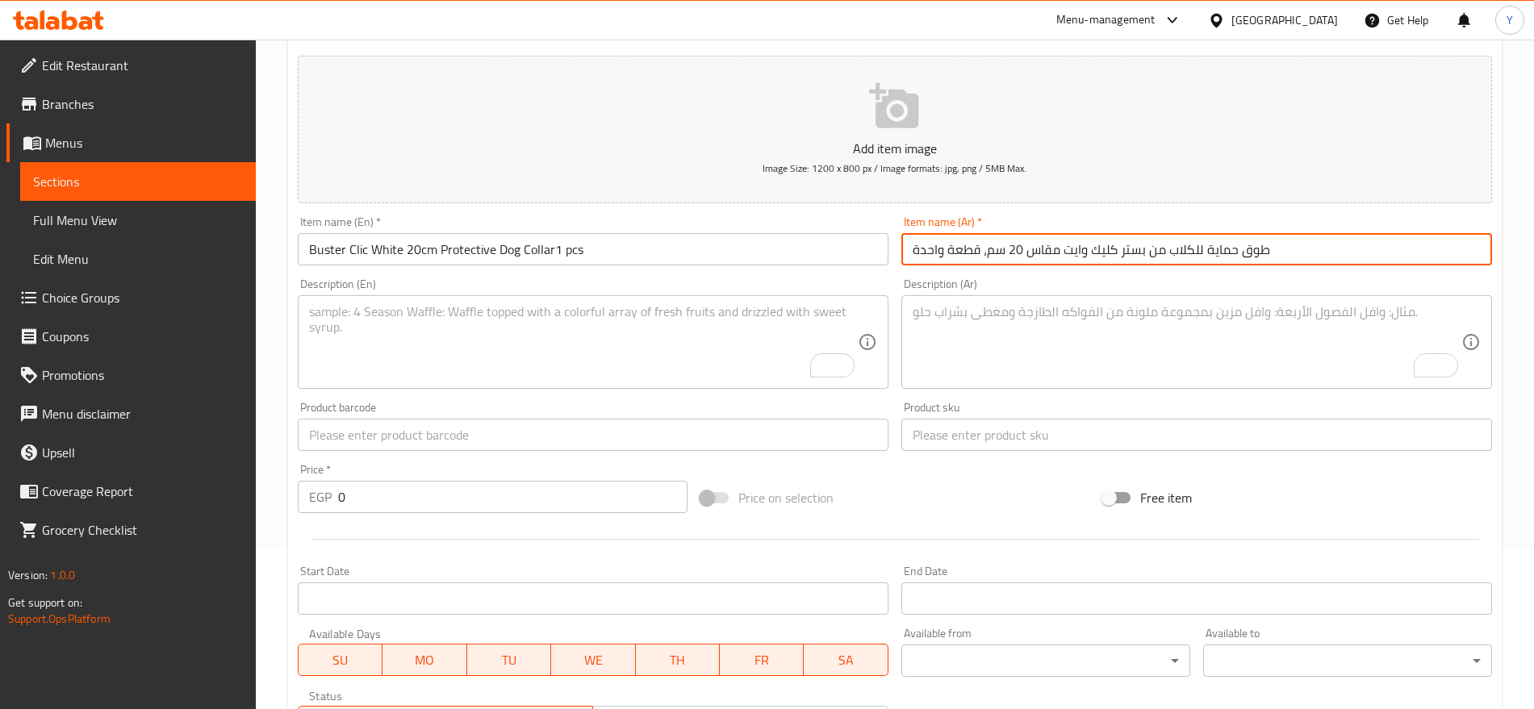
type input "طوق حماية للكلاب من بستر كليك وايت مقاس 20 سم، قطعة واحدة"
click at [982, 433] on input "text" at bounding box center [1196, 435] width 591 height 32
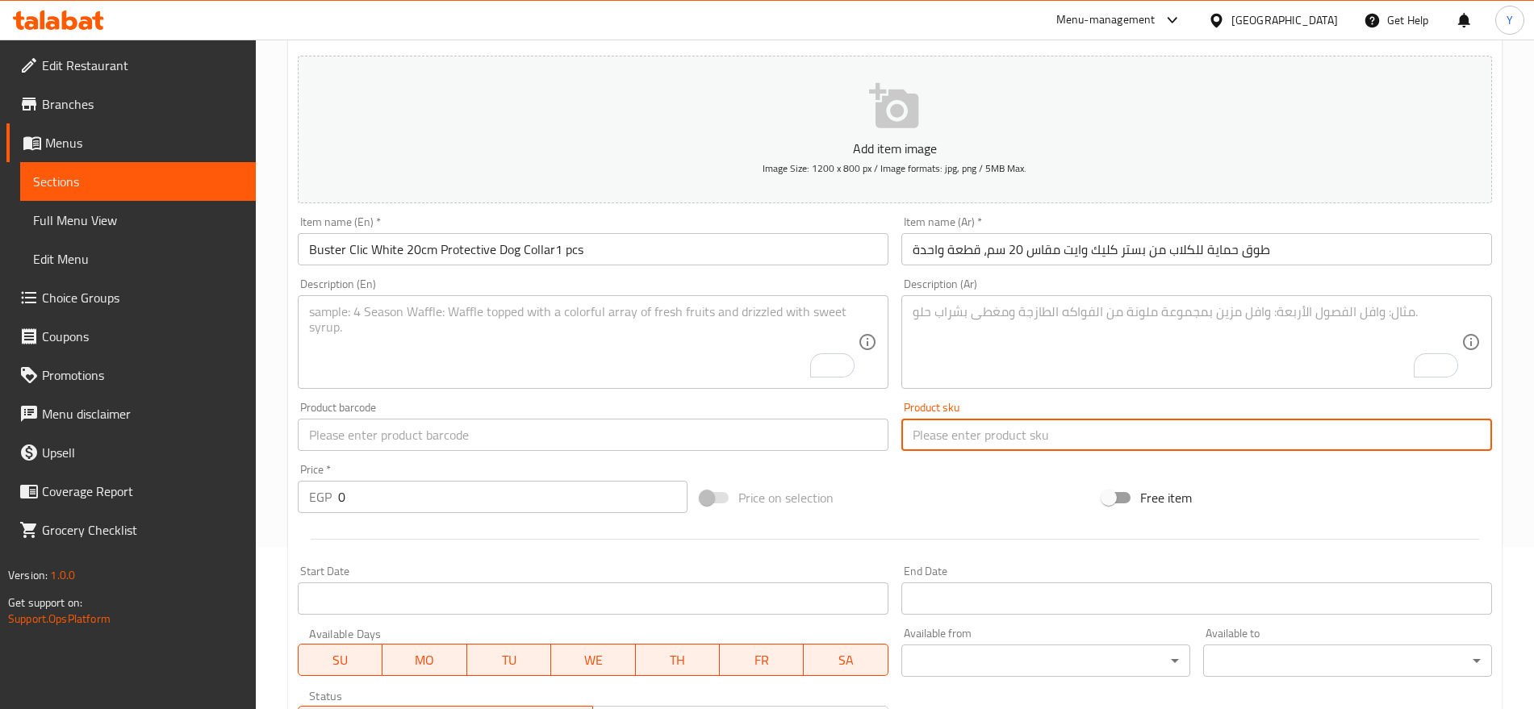
paste input "3406"
type input "3406"
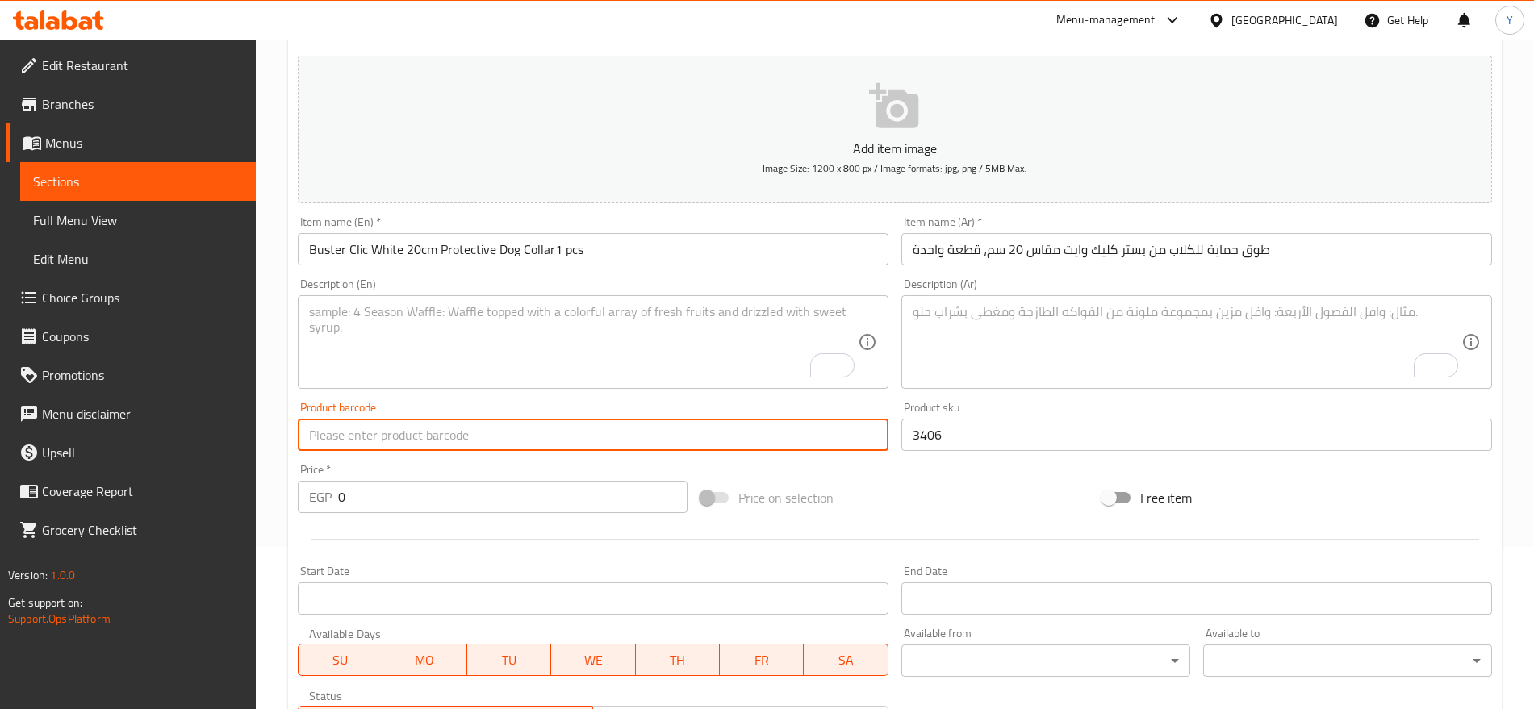
click at [726, 435] on input "text" at bounding box center [593, 435] width 591 height 32
paste input "5703188233134"
type input "5703188233134"
click at [378, 498] on input "0" at bounding box center [512, 497] width 349 height 32
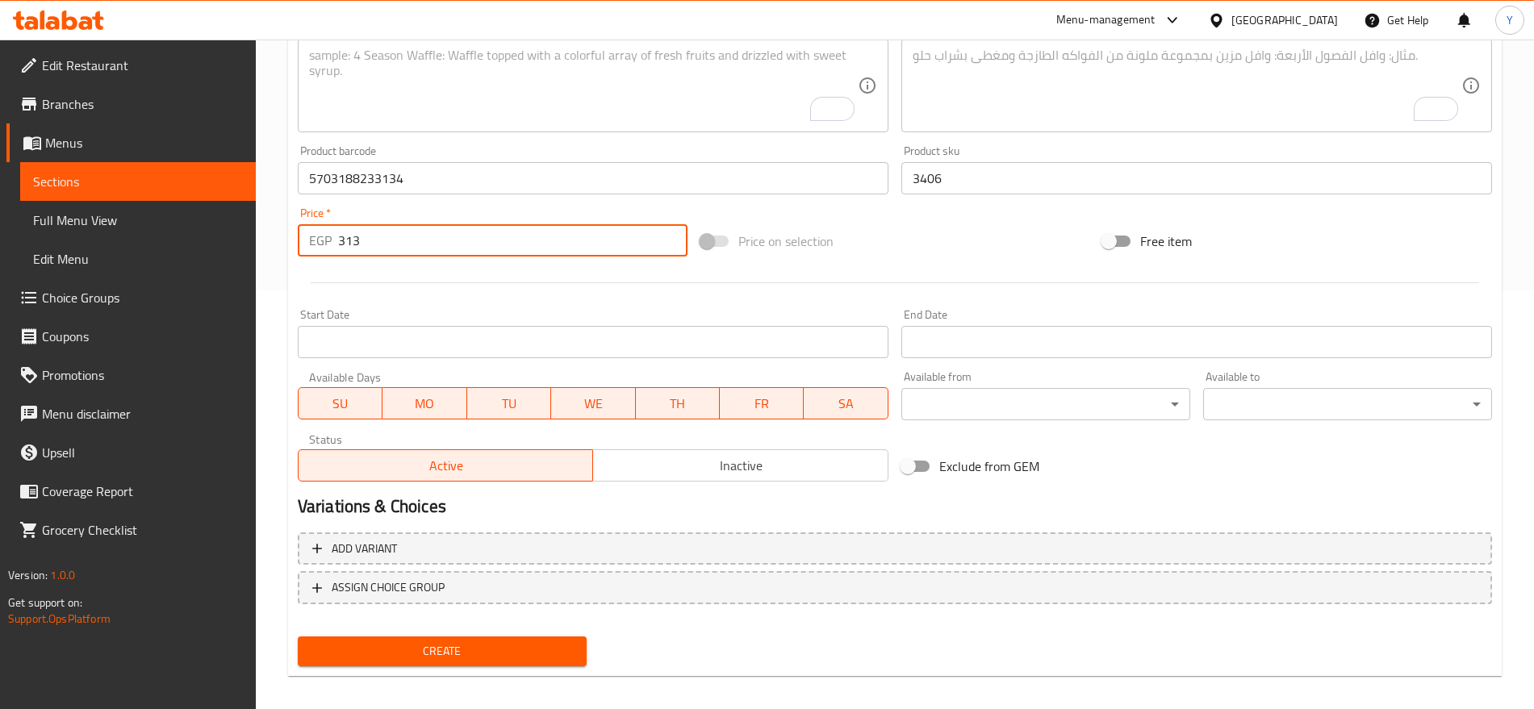
scroll to position [431, 0]
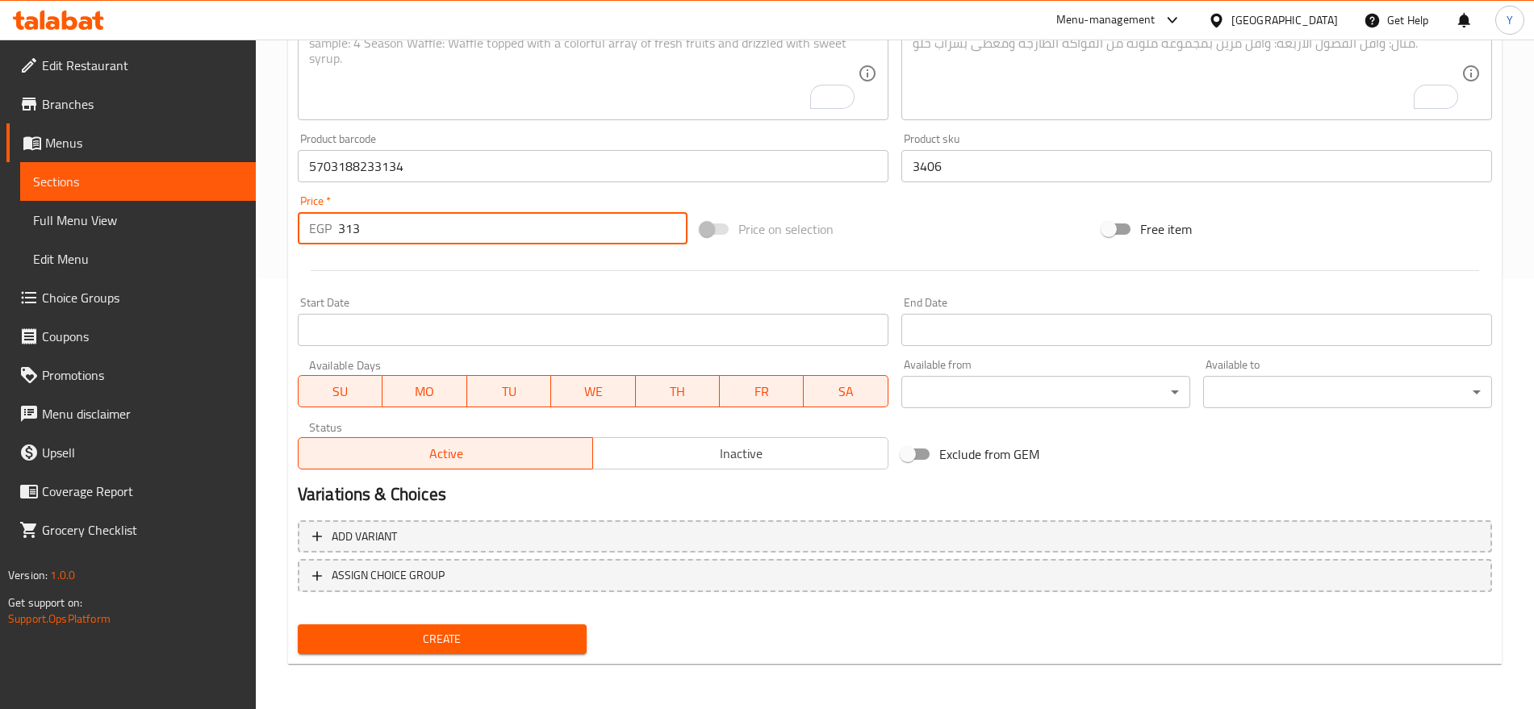
type input "313"
click at [531, 630] on span "Create" at bounding box center [442, 639] width 263 height 20
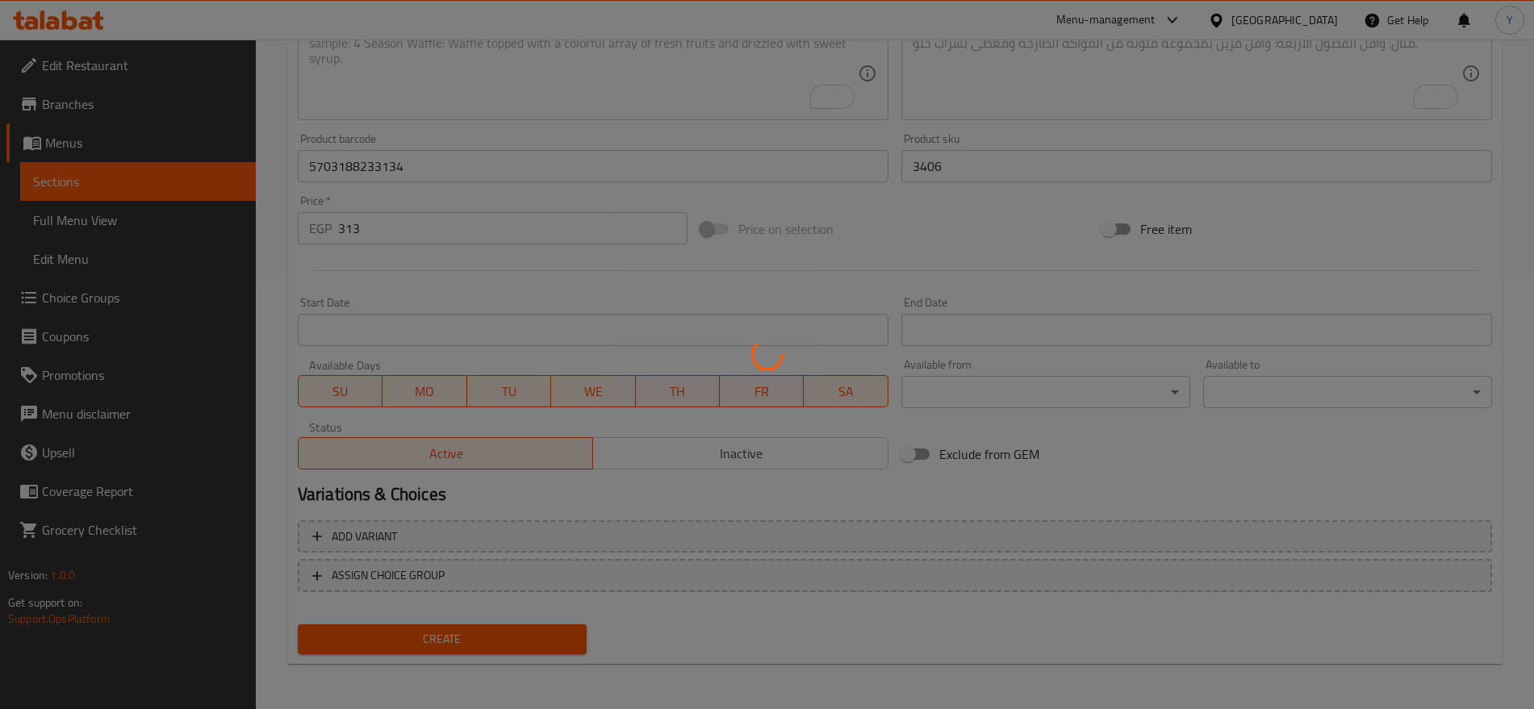
type input "0"
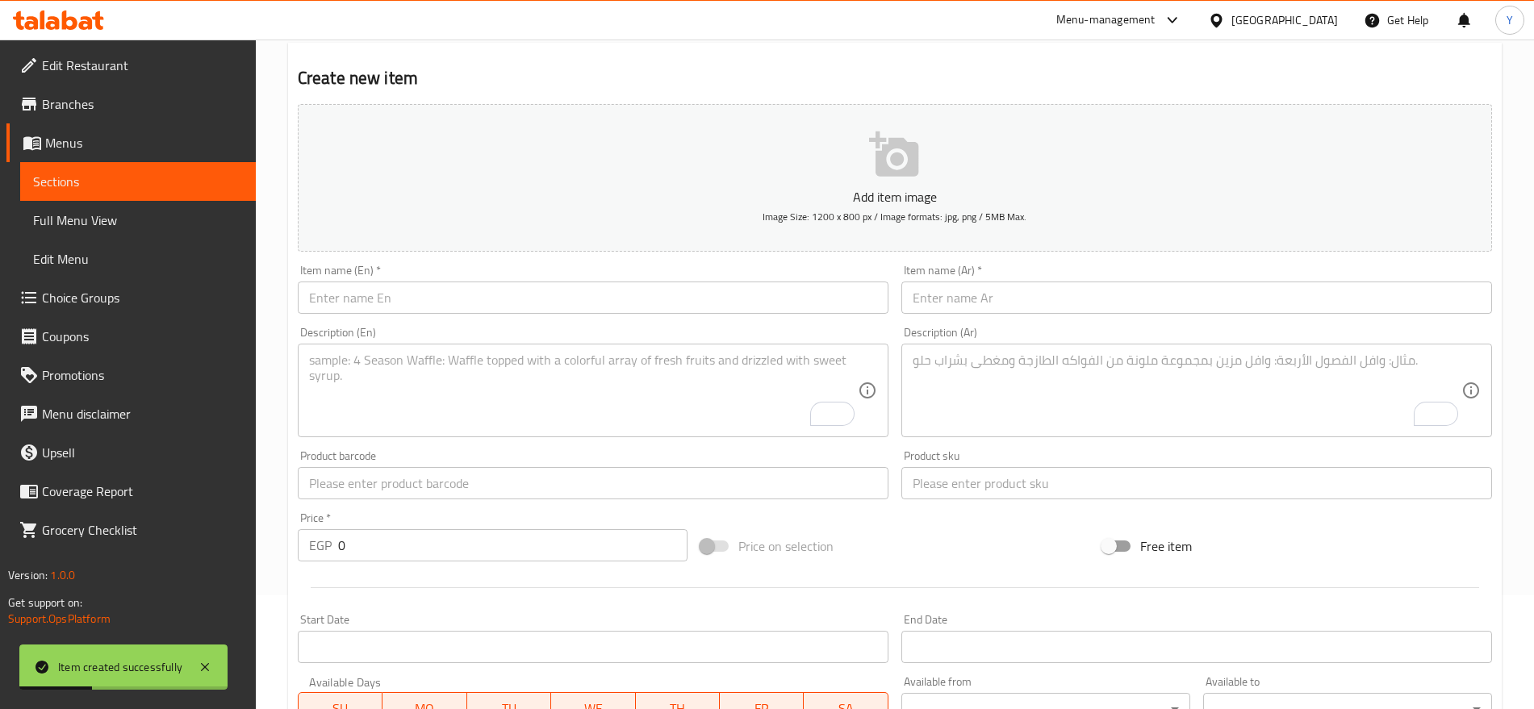
scroll to position [94, 0]
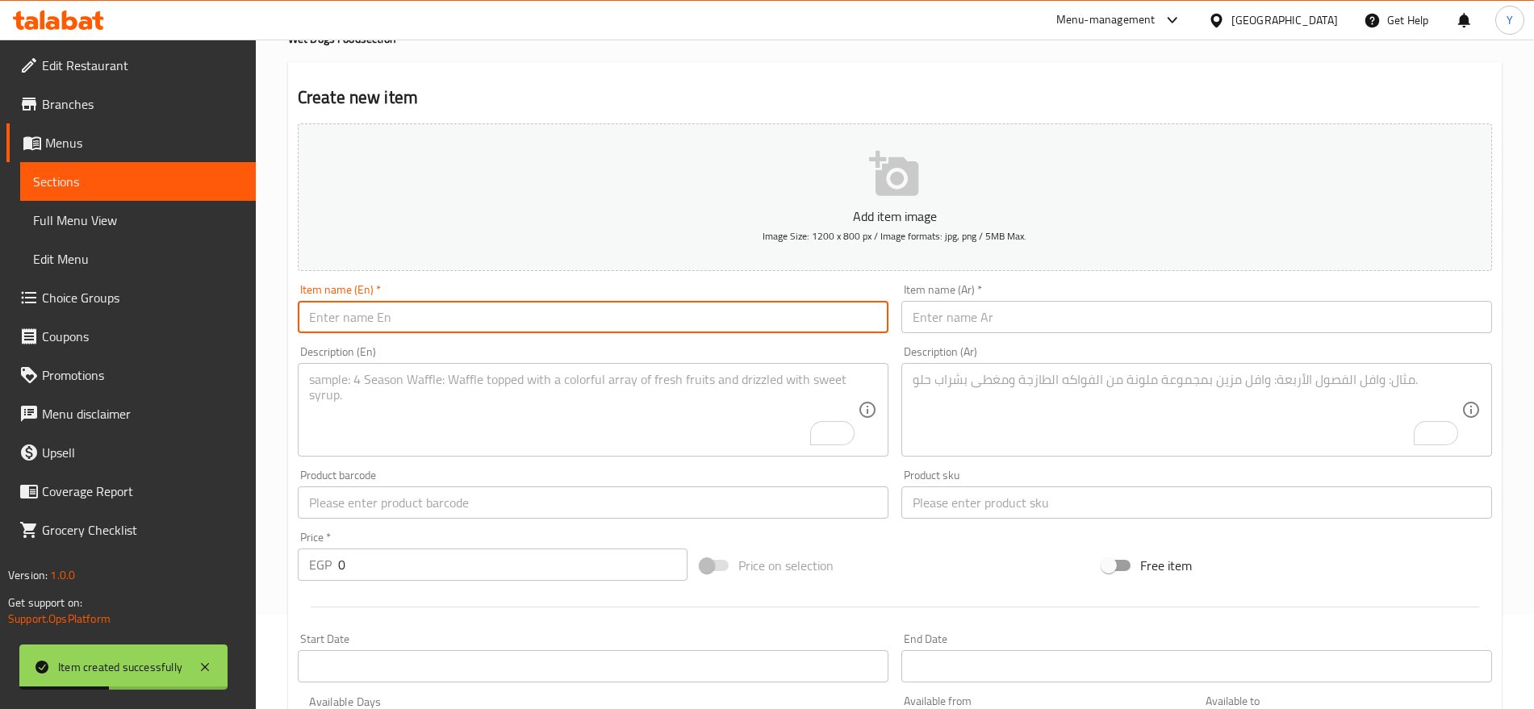
click at [429, 323] on input "text" at bounding box center [593, 317] width 591 height 32
paste input "Buster Clic White 25cm Protective Dog Collar1 pcs"
type input "Buster Clic White 25cm Protective Dog Collar1 pcs"
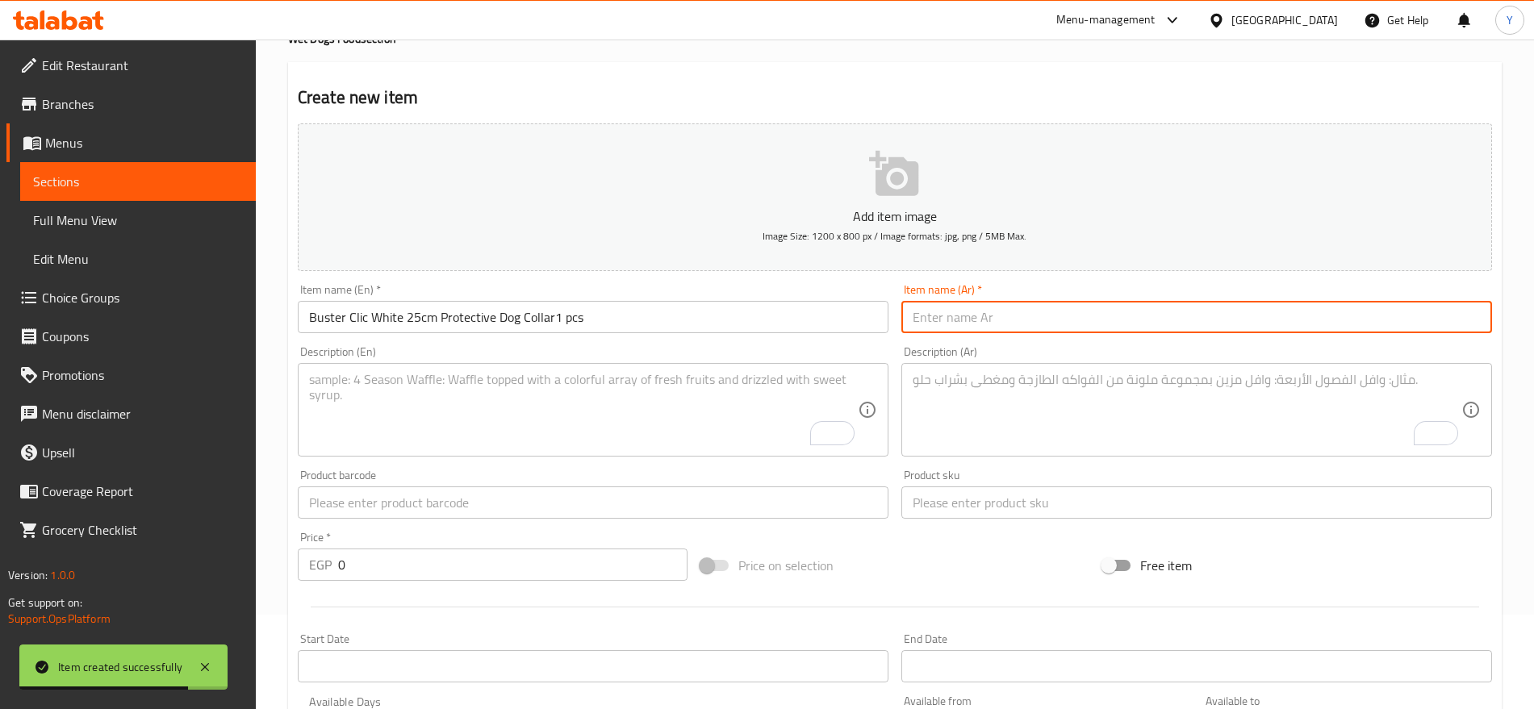
click at [921, 320] on input "text" at bounding box center [1196, 317] width 591 height 32
paste input "طوق حماية للكلاب من Buster Clic White بطول 25 سم، قطعة واحدة"
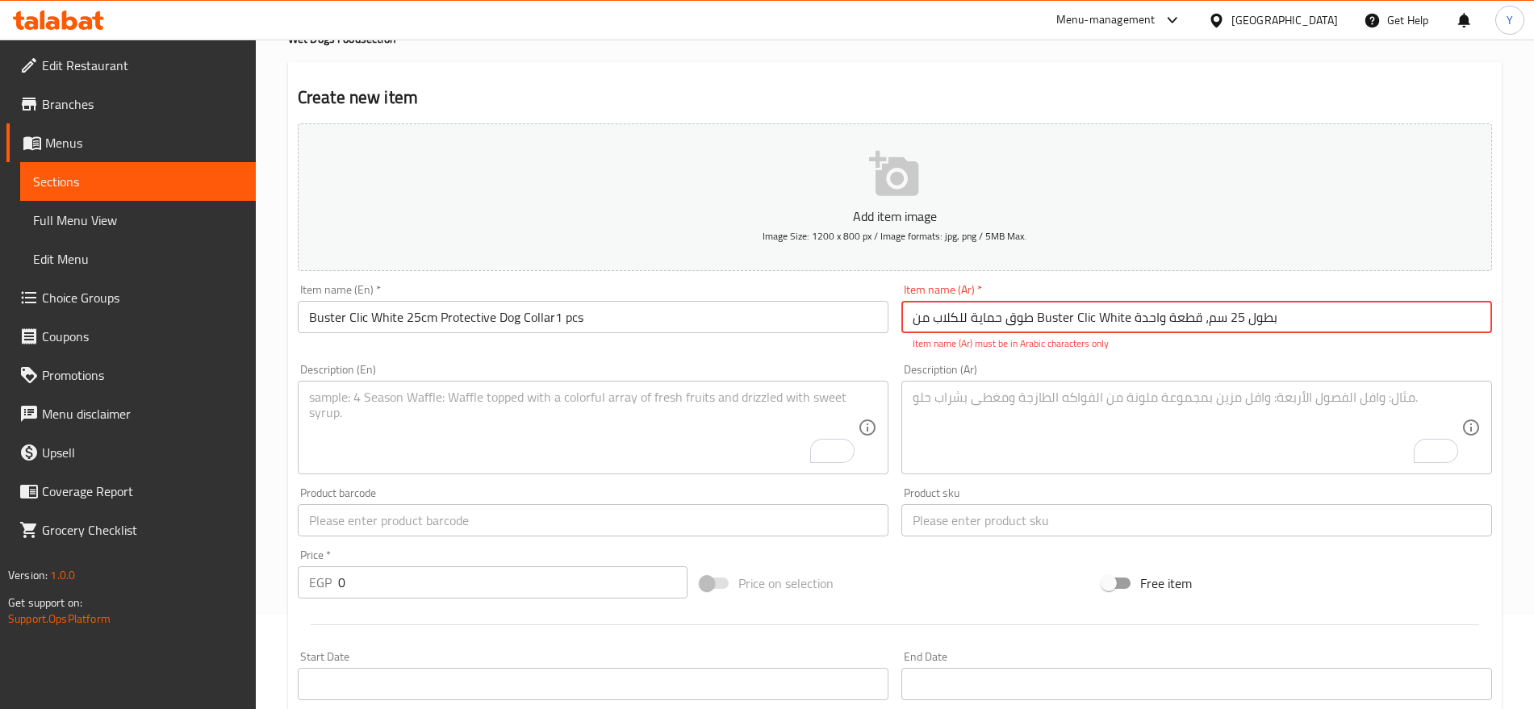
click at [1062, 318] on input "طوق حماية للكلاب من Buster Clic White بطول 25 سم، قطعة واحدة" at bounding box center [1196, 317] width 591 height 32
click at [1130, 313] on input "طوق حماية للكلاب من Buster Clic White بطول 25 سم، قطعة واحدة" at bounding box center [1196, 317] width 591 height 32
drag, startPoint x: 1126, startPoint y: 317, endPoint x: 1036, endPoint y: 326, distance: 90.8
click at [1036, 326] on input "طوق حماية للكلاب من Buster Clic White بطول 25 سم، قطعة واحدة" at bounding box center [1196, 317] width 591 height 32
paste input "بستر كليك وايت"
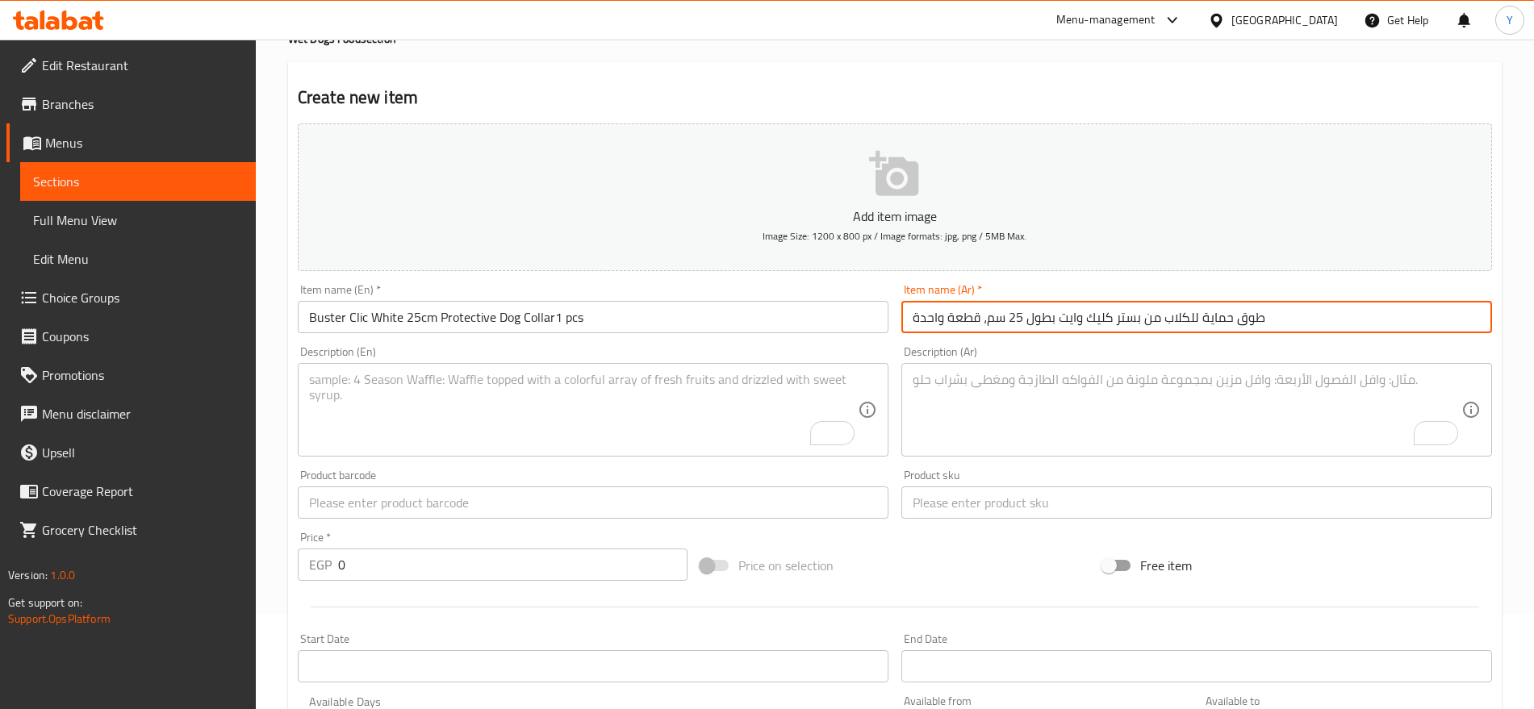
type input "طوق حماية للكلاب من بستر كليك وايت بطول 25 سم، قطعة واحدة"
click at [926, 504] on input "text" at bounding box center [1196, 503] width 591 height 32
paste input "3405"
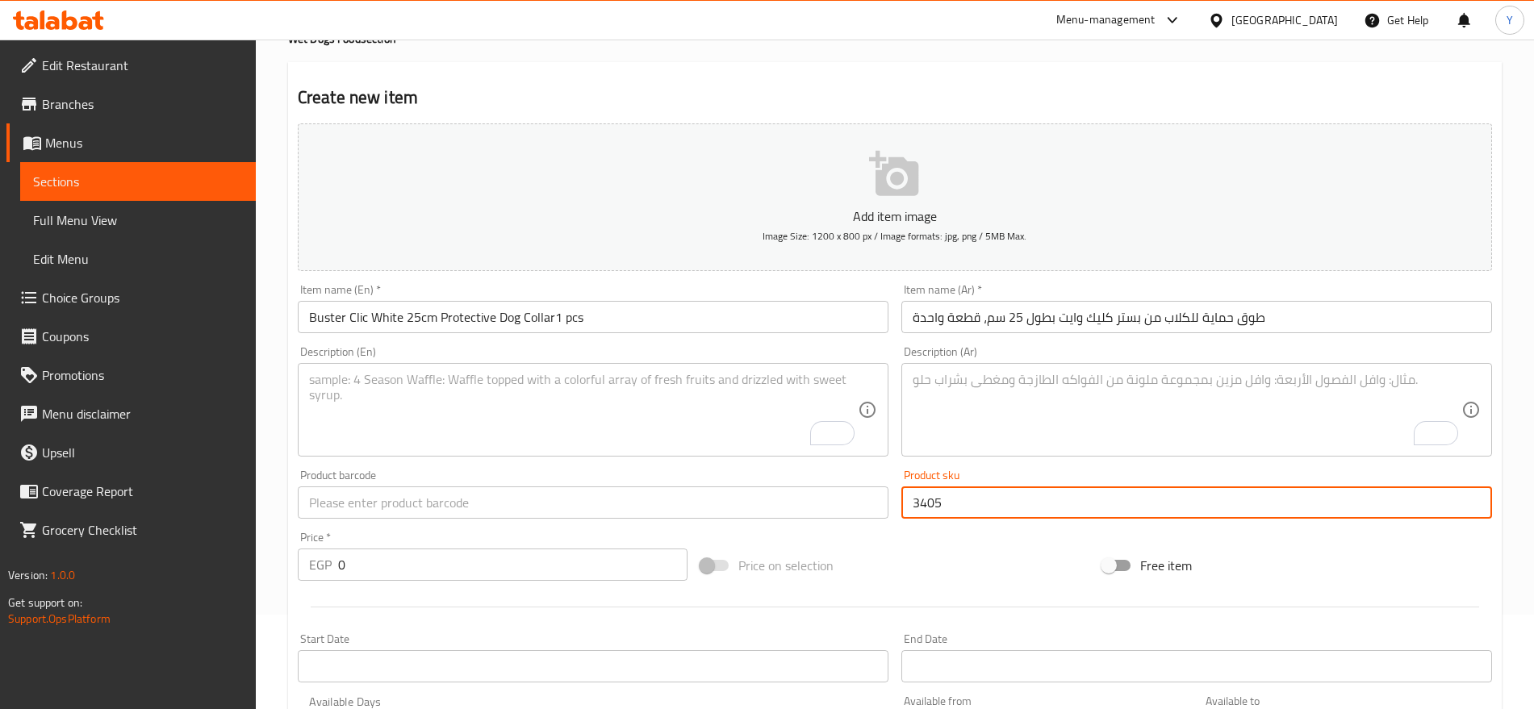
type input "3405"
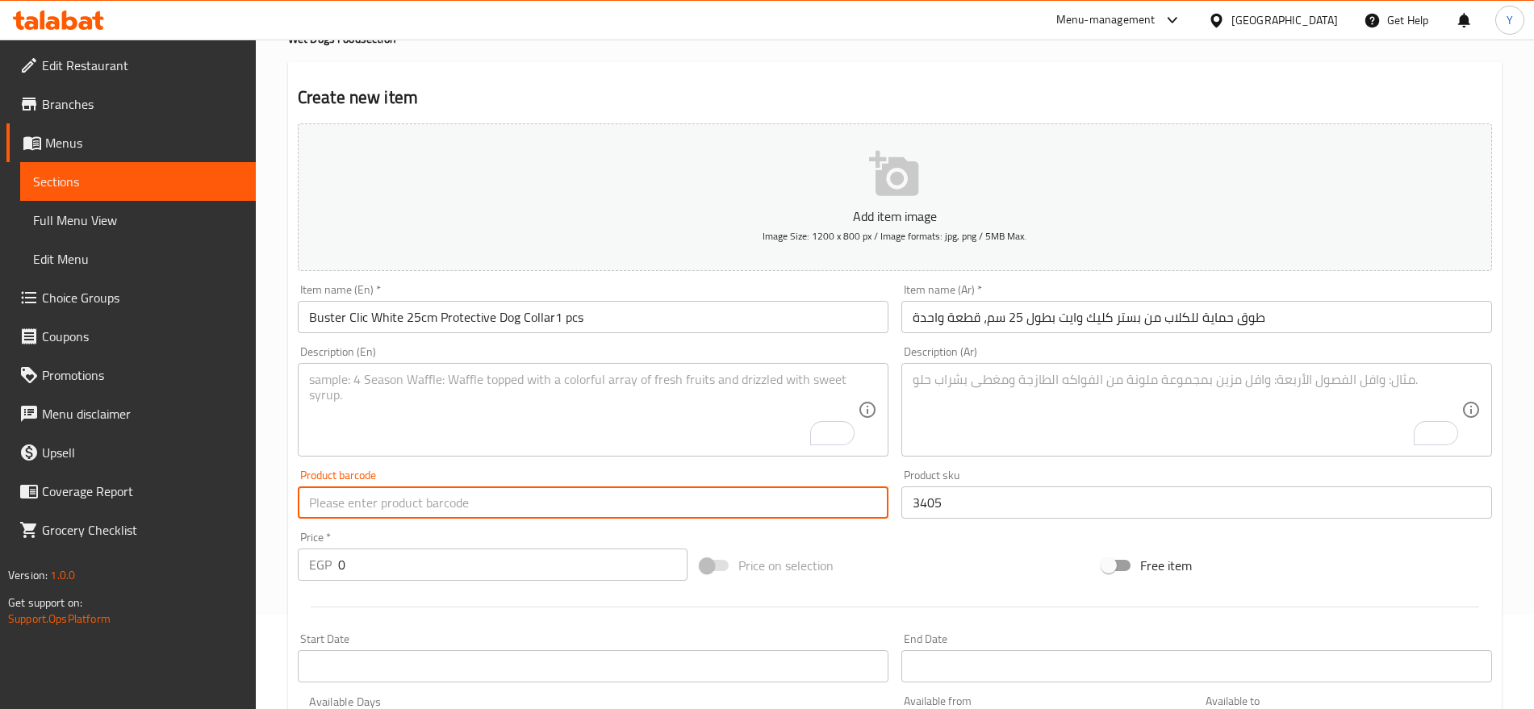
click at [785, 504] on input "text" at bounding box center [593, 503] width 591 height 32
paste input "5703188233141"
type input "5703188233141"
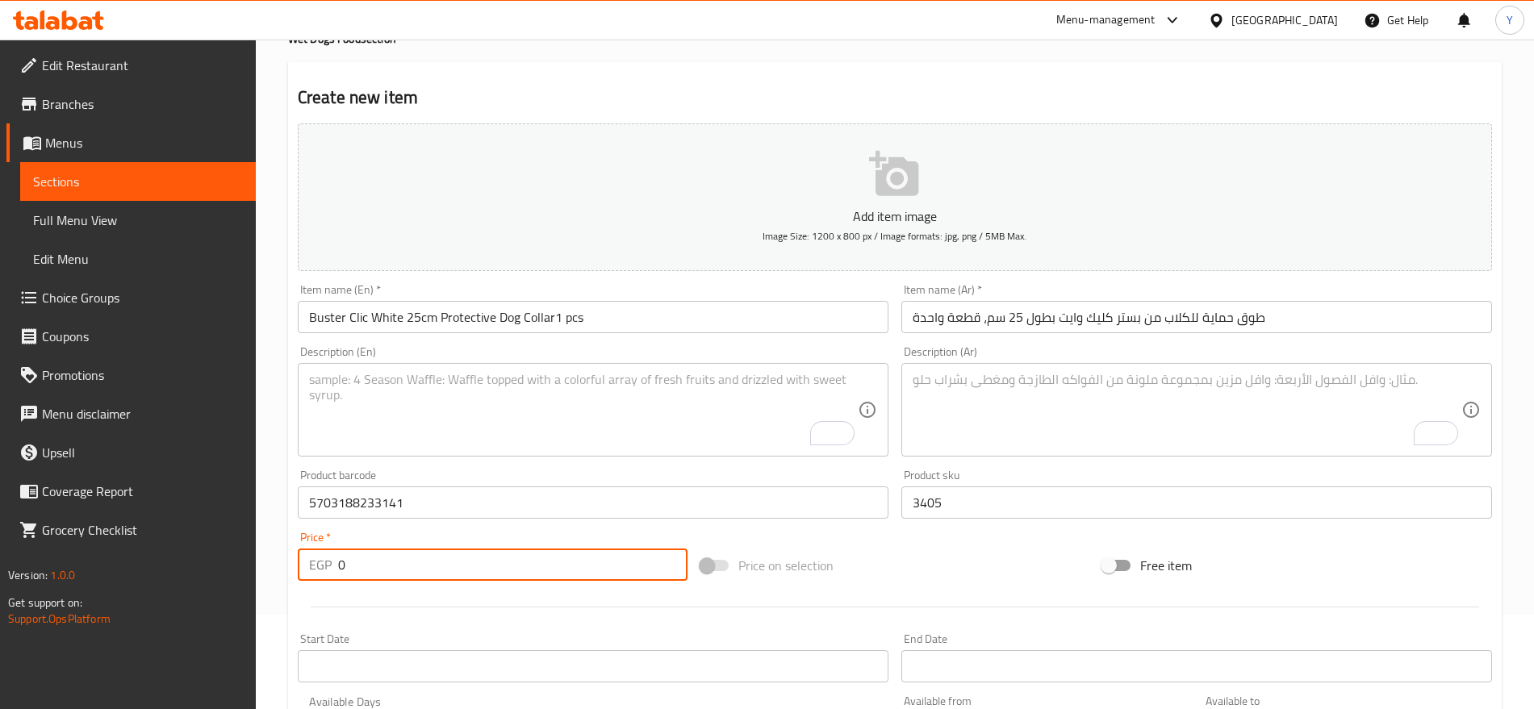
click at [468, 564] on input "0" at bounding box center [512, 565] width 349 height 32
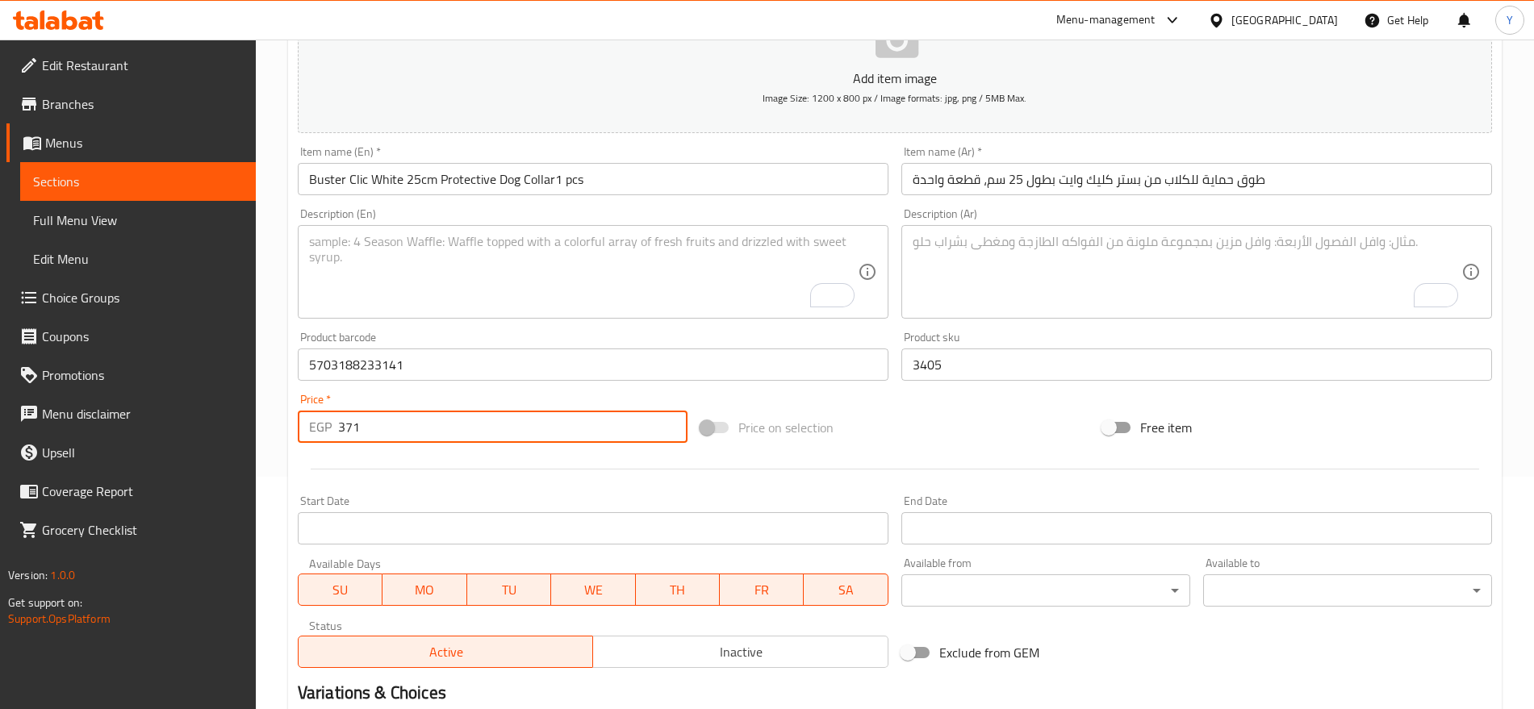
scroll to position [431, 0]
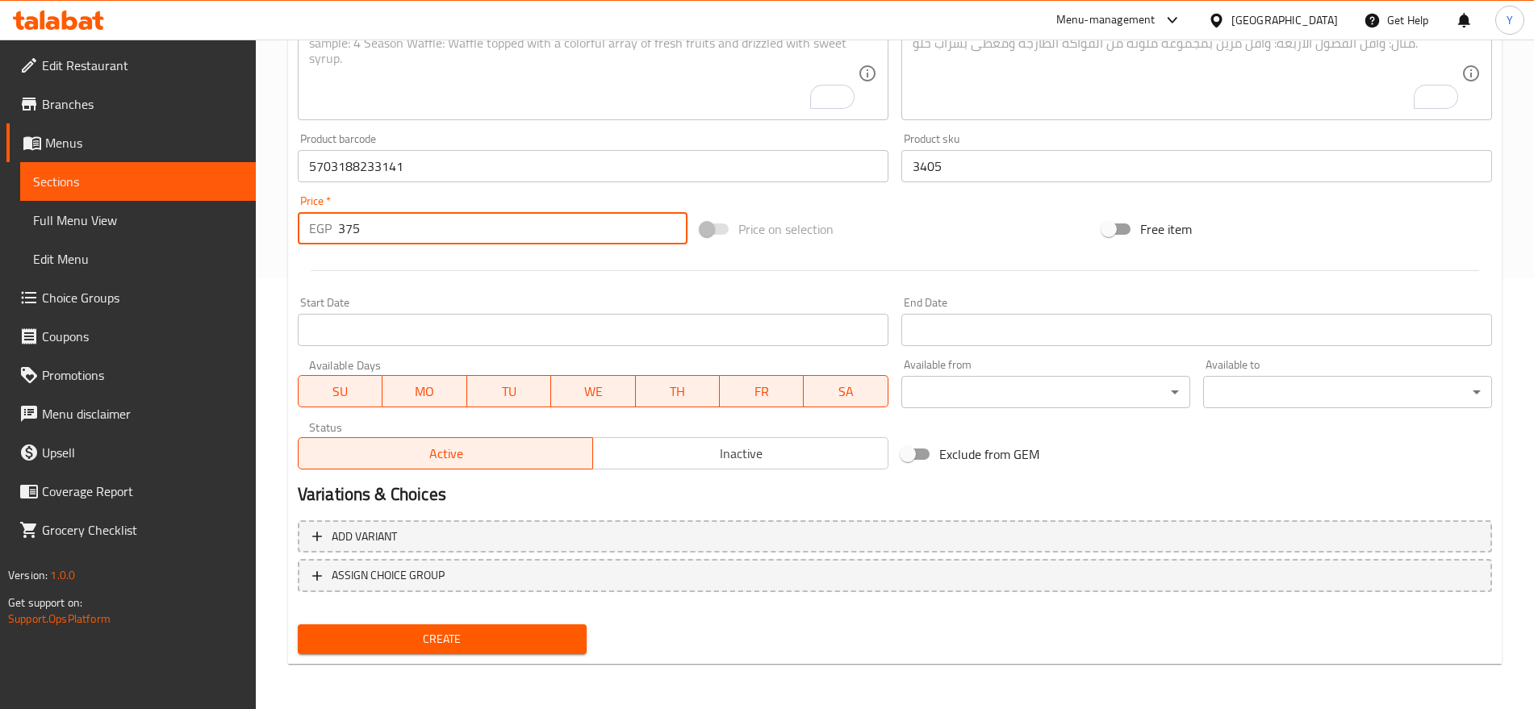
type input "375"
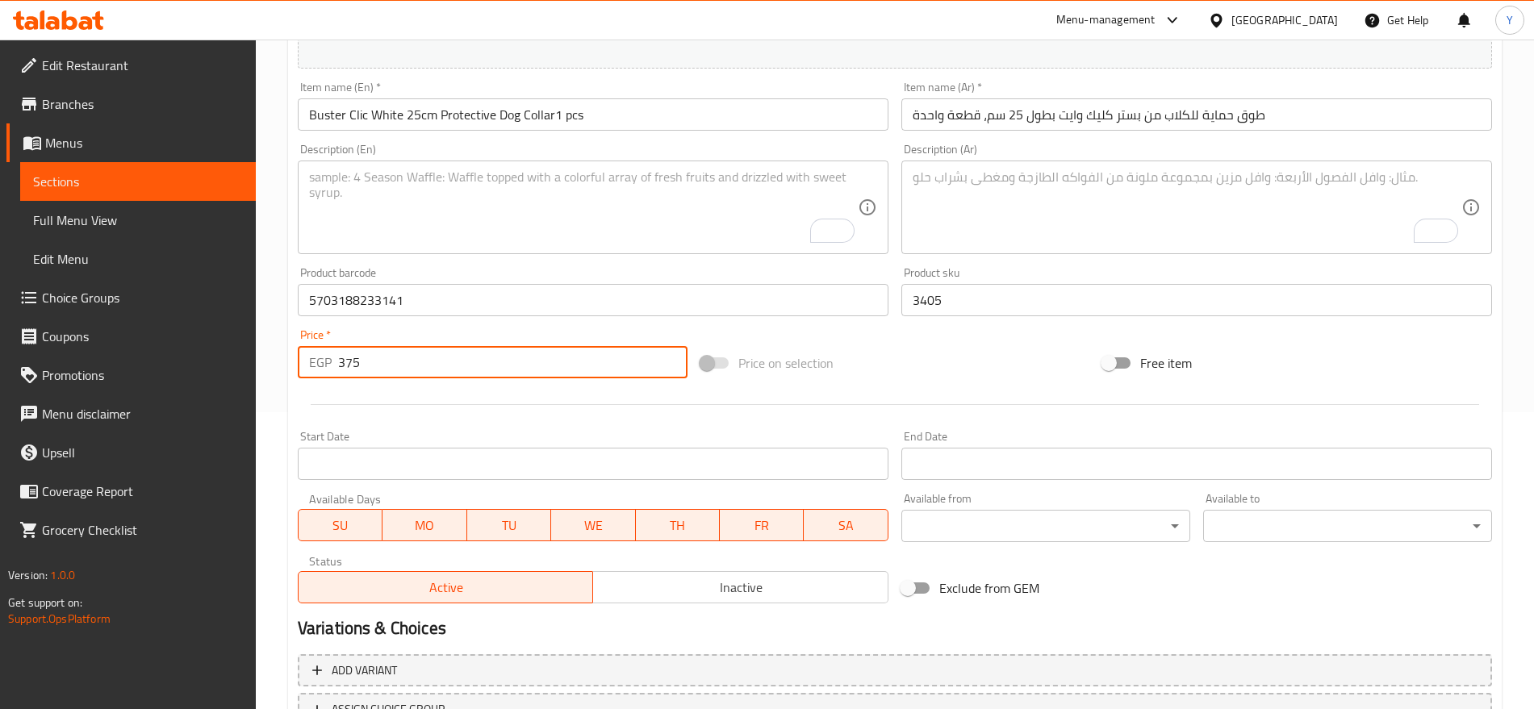
scroll to position [296, 0]
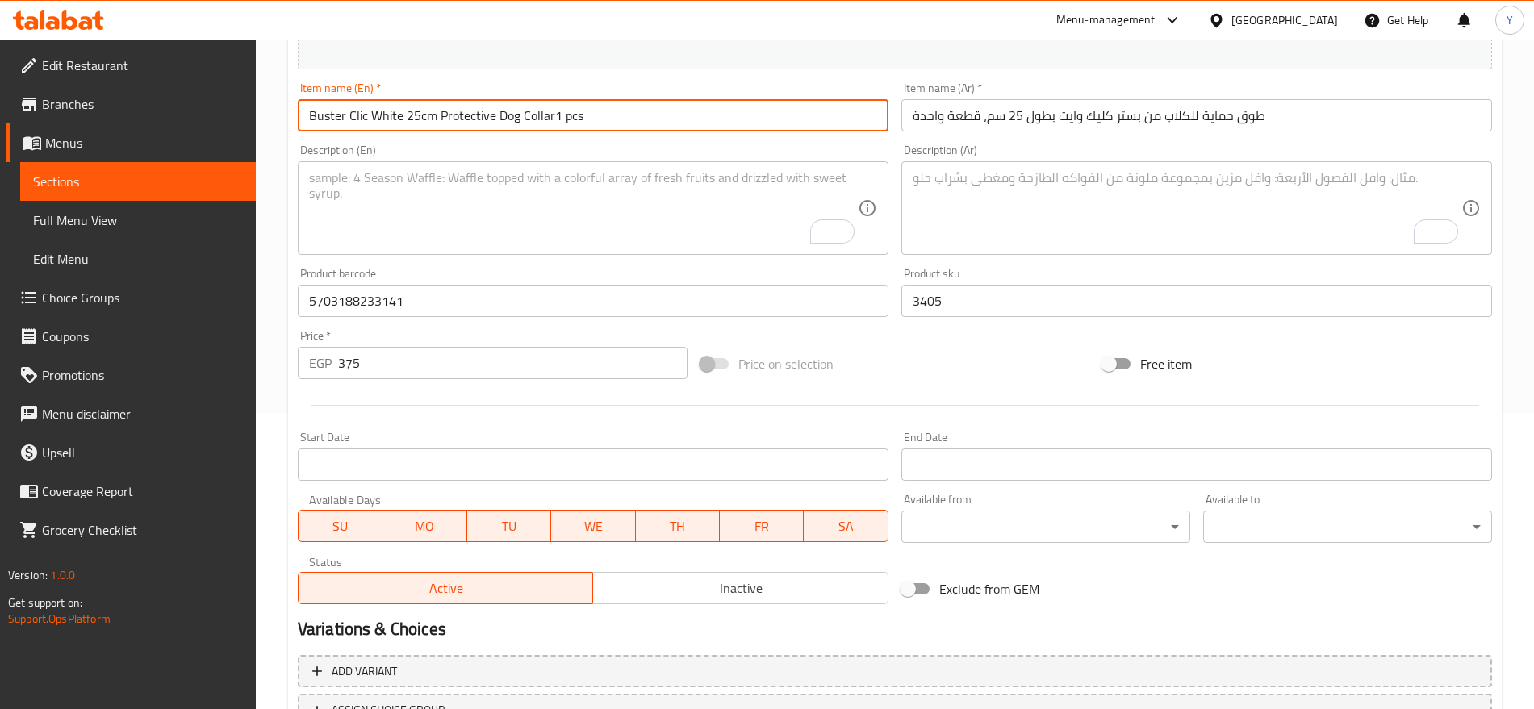
click at [555, 117] on input "Buster Clic White 25cm Protective Dog Collar1 pcs" at bounding box center [593, 115] width 591 height 32
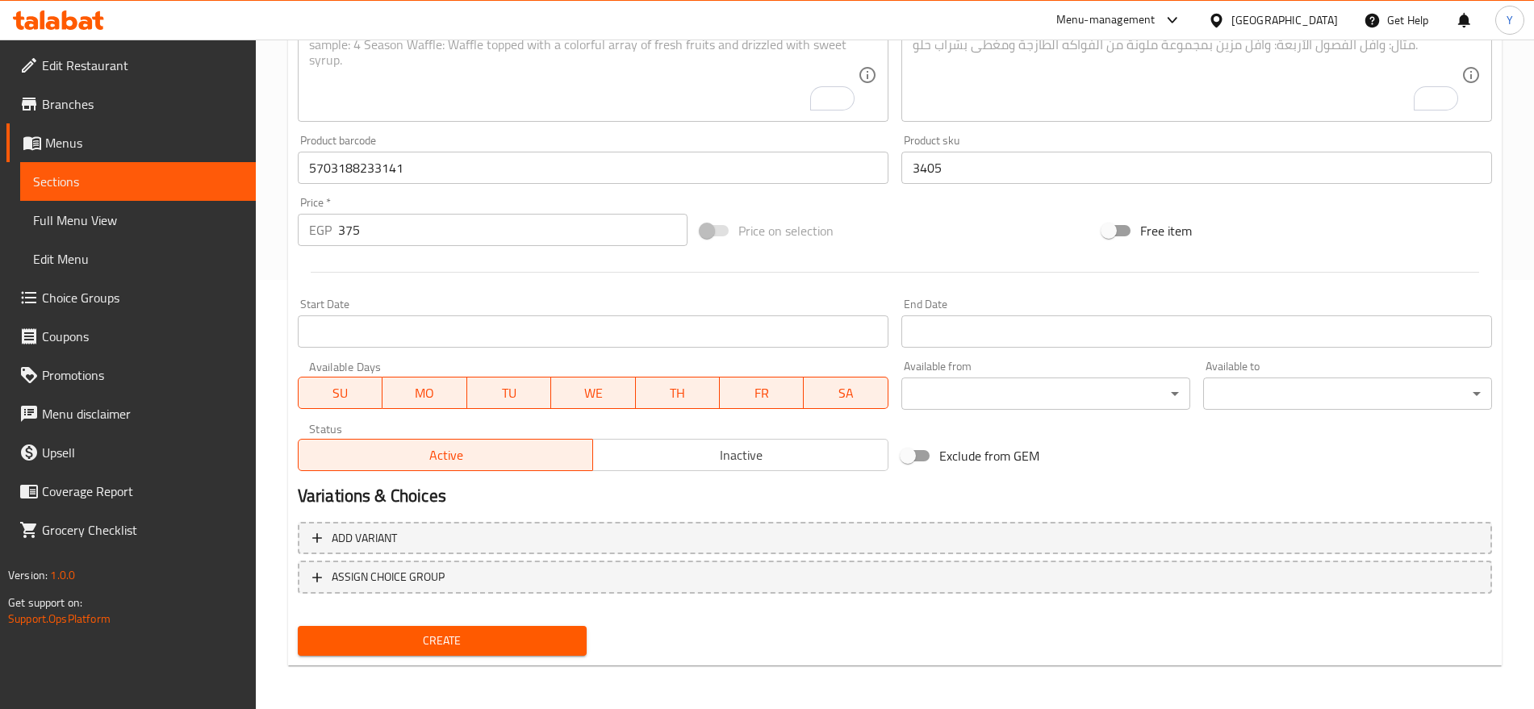
scroll to position [431, 0]
type input "Buster Clic White 25cm Protective Dog Collar 1 pcs"
click at [529, 635] on span "Create" at bounding box center [442, 639] width 263 height 20
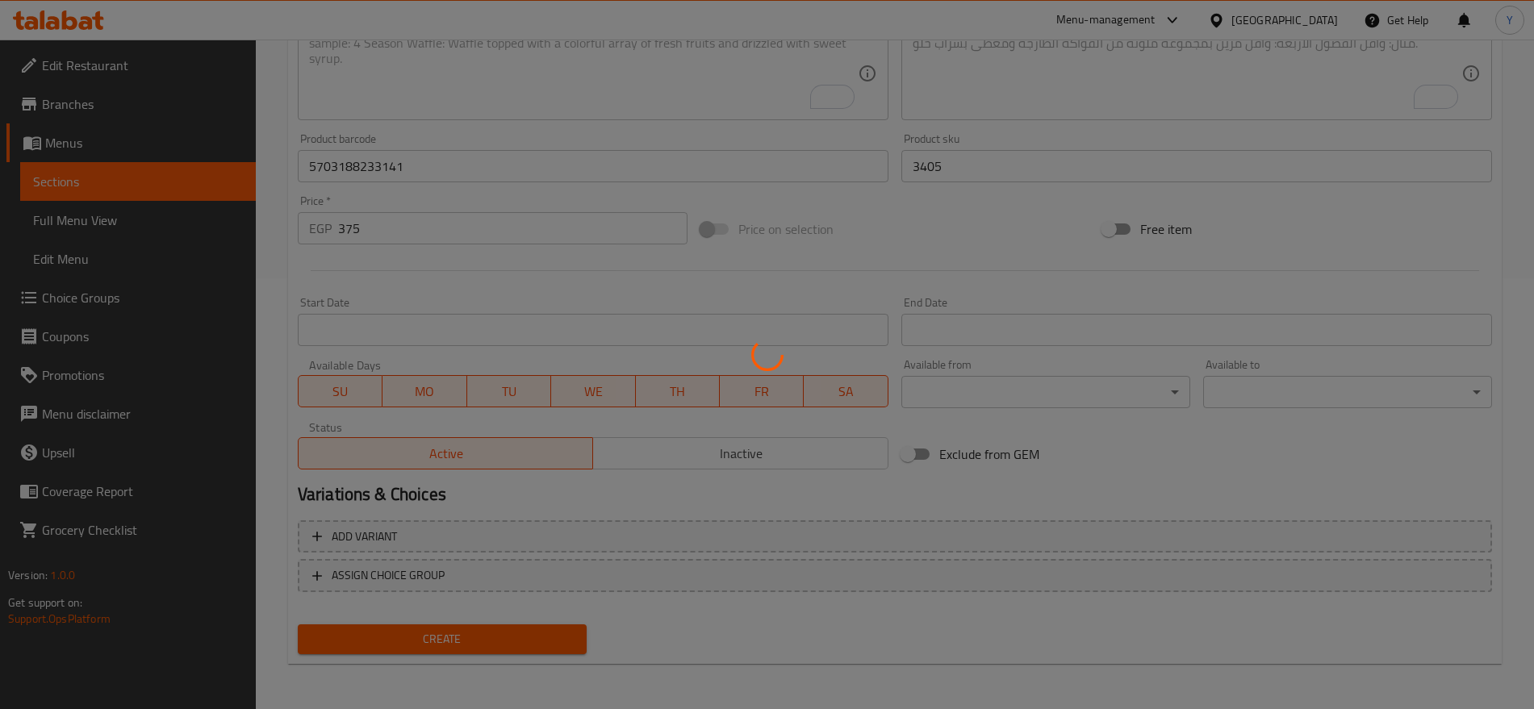
type input "0"
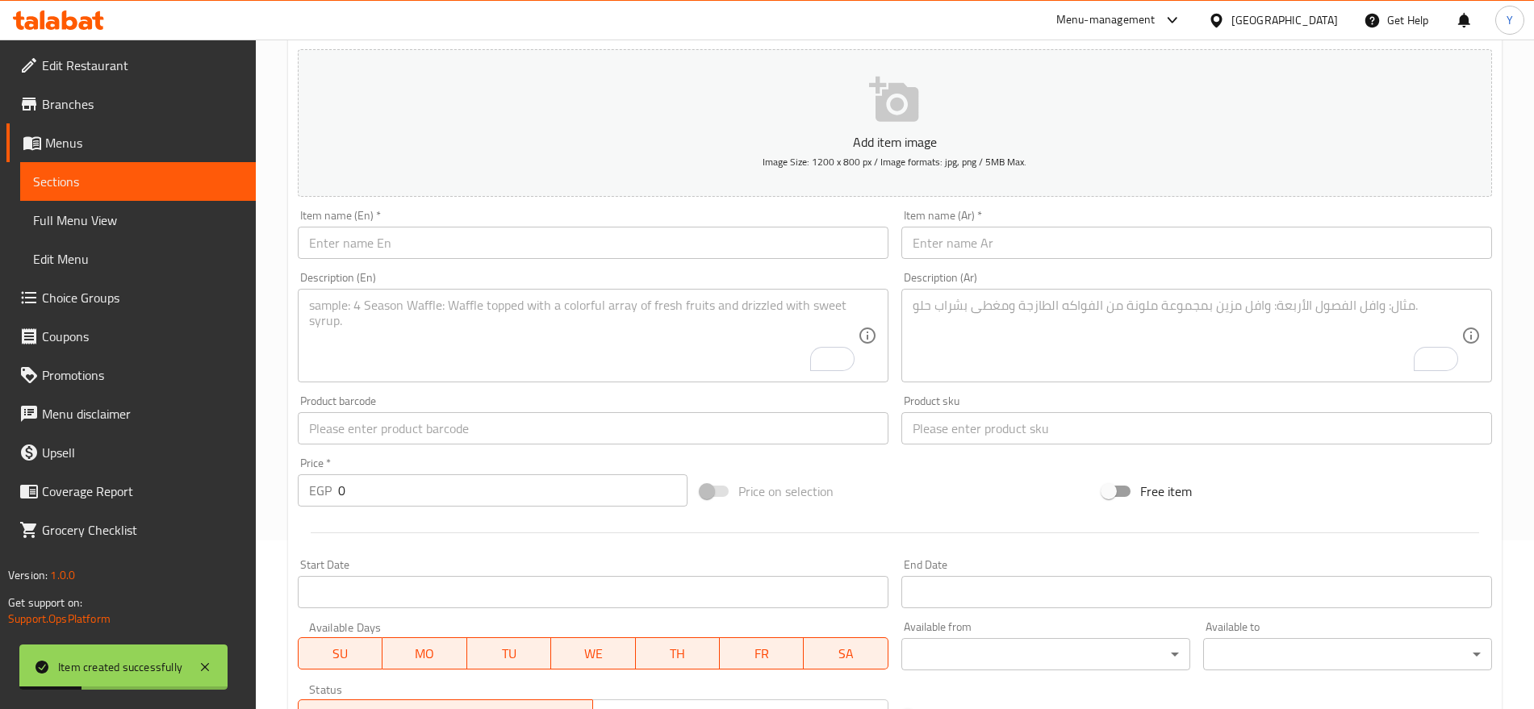
scroll to position [162, 0]
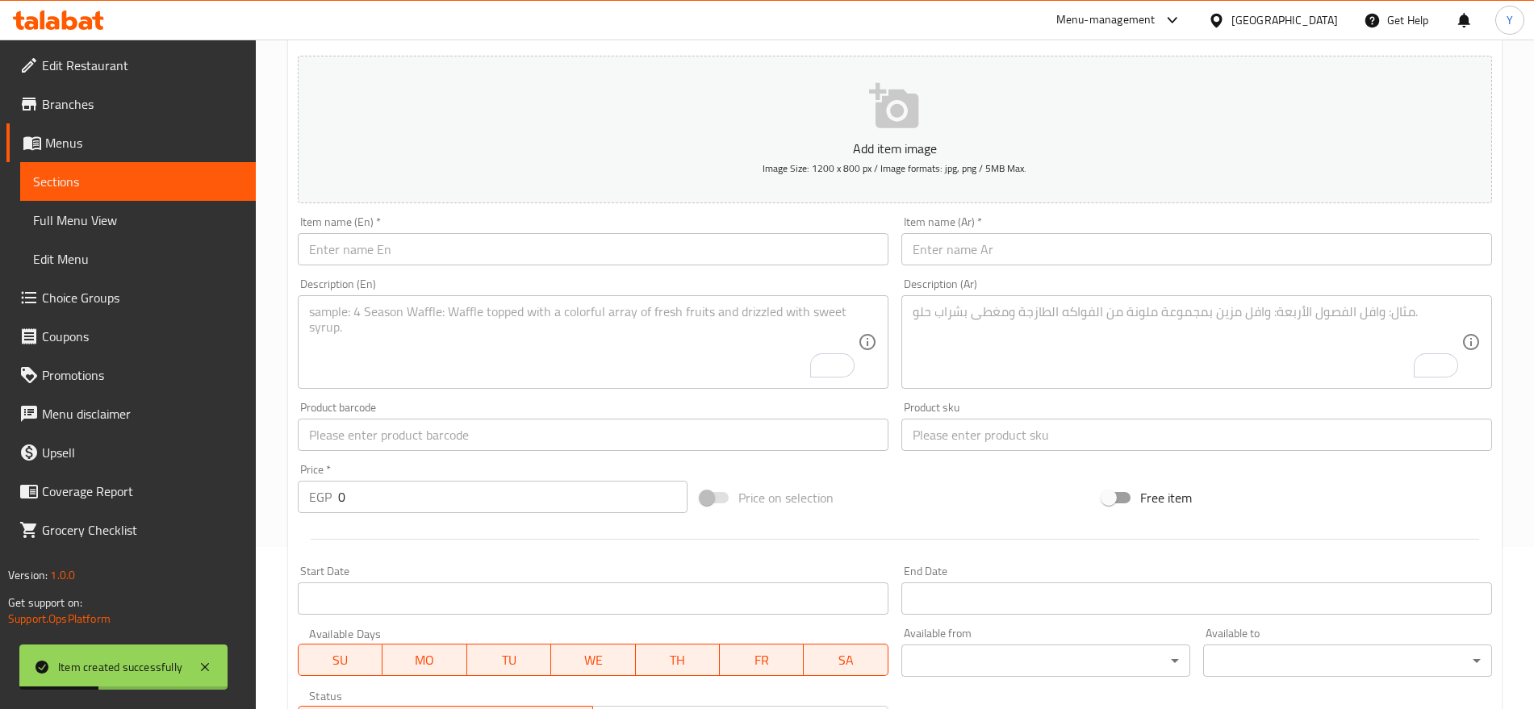
click at [473, 256] on input "text" at bounding box center [593, 249] width 591 height 32
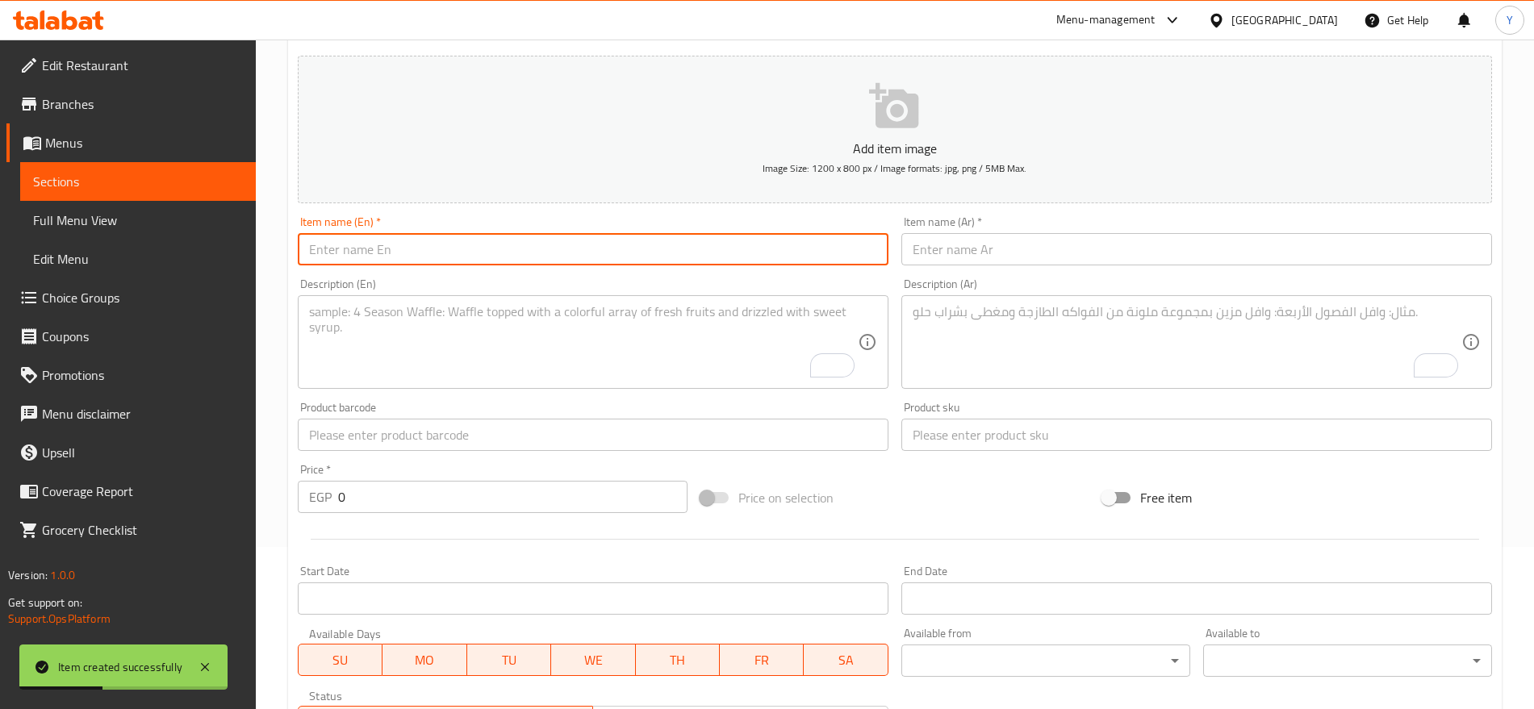
paste input "Buster Clic White 30cm Protective Pet Collar1 pcs"
type input "Buster Clic White 30cm Protective Pet Collar1 pcs"
click at [974, 239] on input "text" at bounding box center [1196, 249] width 591 height 32
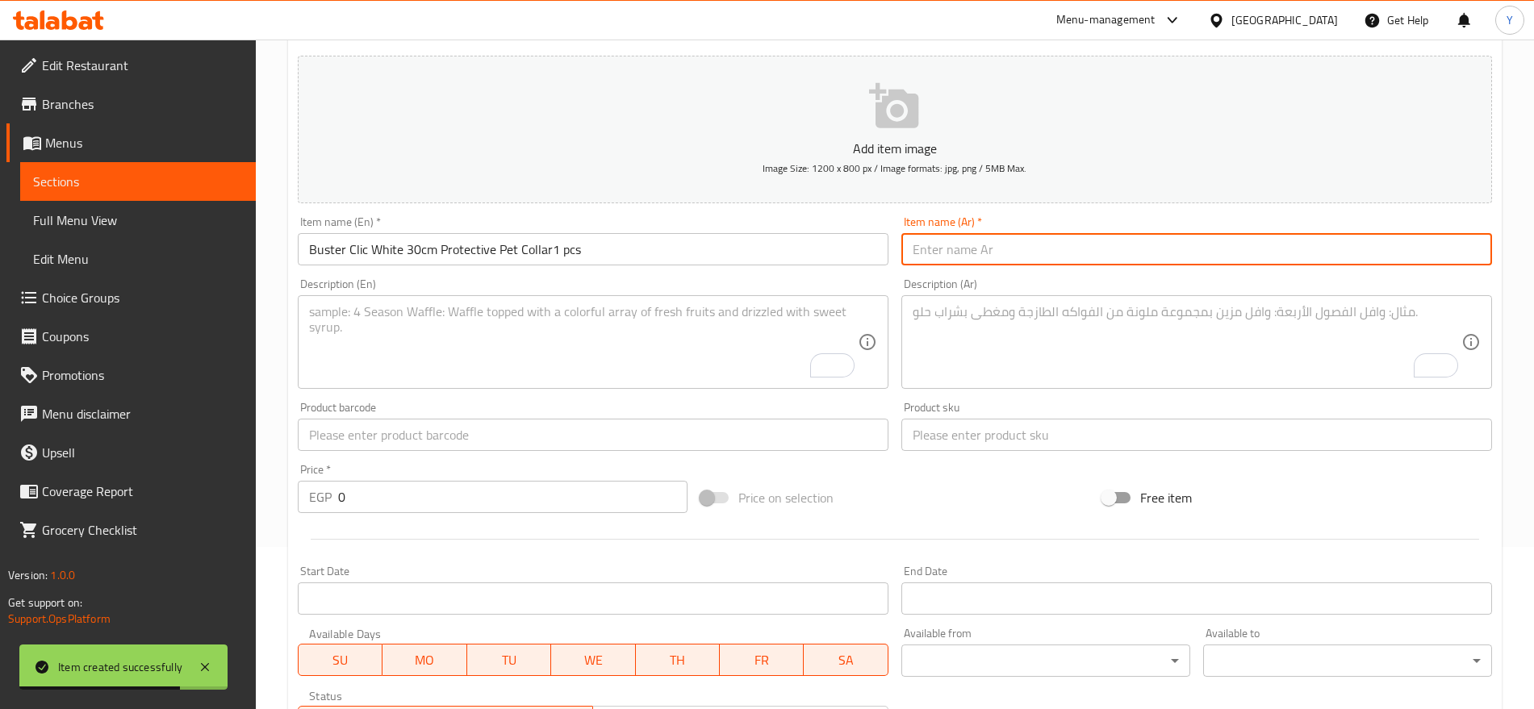
paste input "طوق حماية للحيوانات الأليفة Buster Clic White 30 سم، قطعة واحدة"
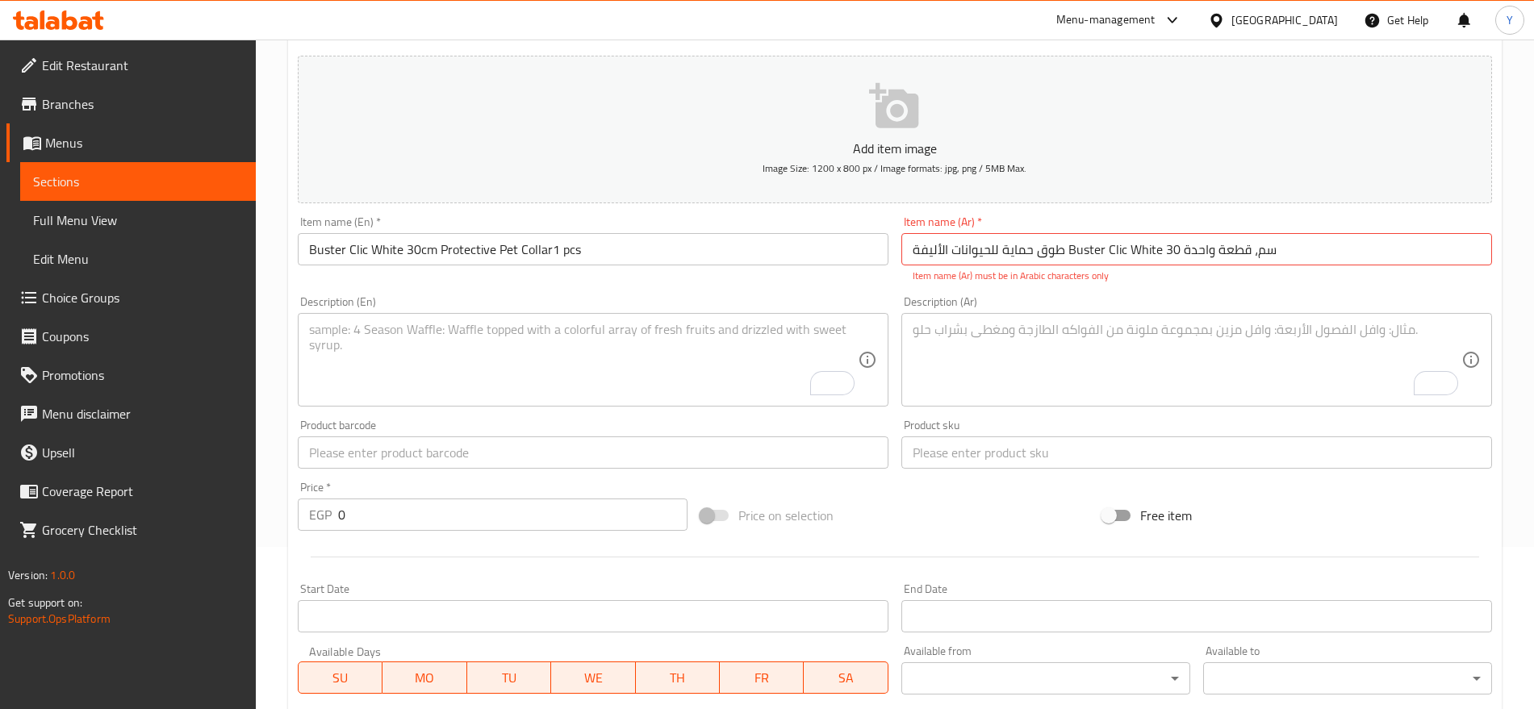
click at [1159, 246] on input "طوق حماية للحيوانات الأليفة Buster Clic White 30 سم، قطعة واحدة" at bounding box center [1196, 249] width 591 height 32
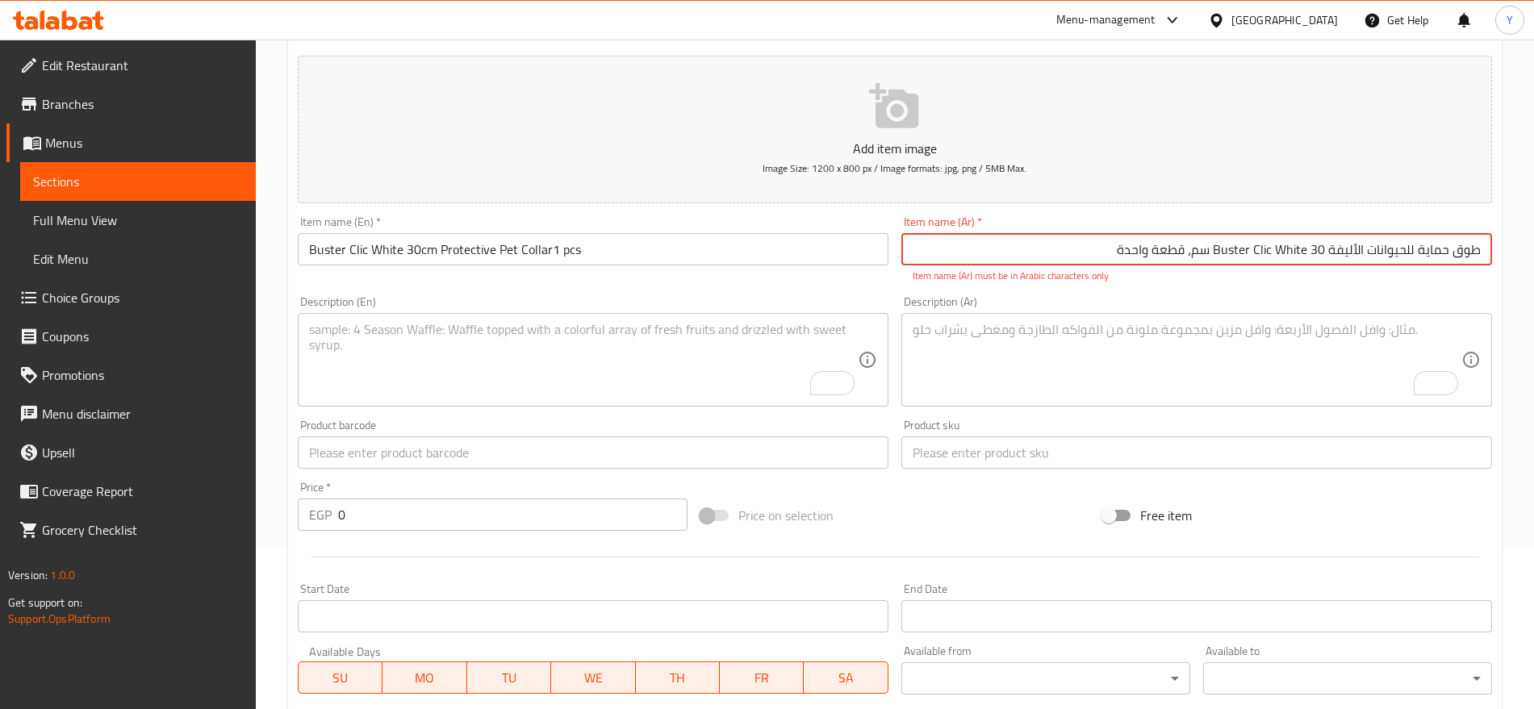
drag, startPoint x: 1310, startPoint y: 254, endPoint x: 1219, endPoint y: 254, distance: 91.2
click at [1219, 254] on input "طوق حماية للحيوانات الأليفة Buster Clic White 30 سم، قطعة واحدة" at bounding box center [1196, 249] width 591 height 32
paste input "بستر كليك وايت"
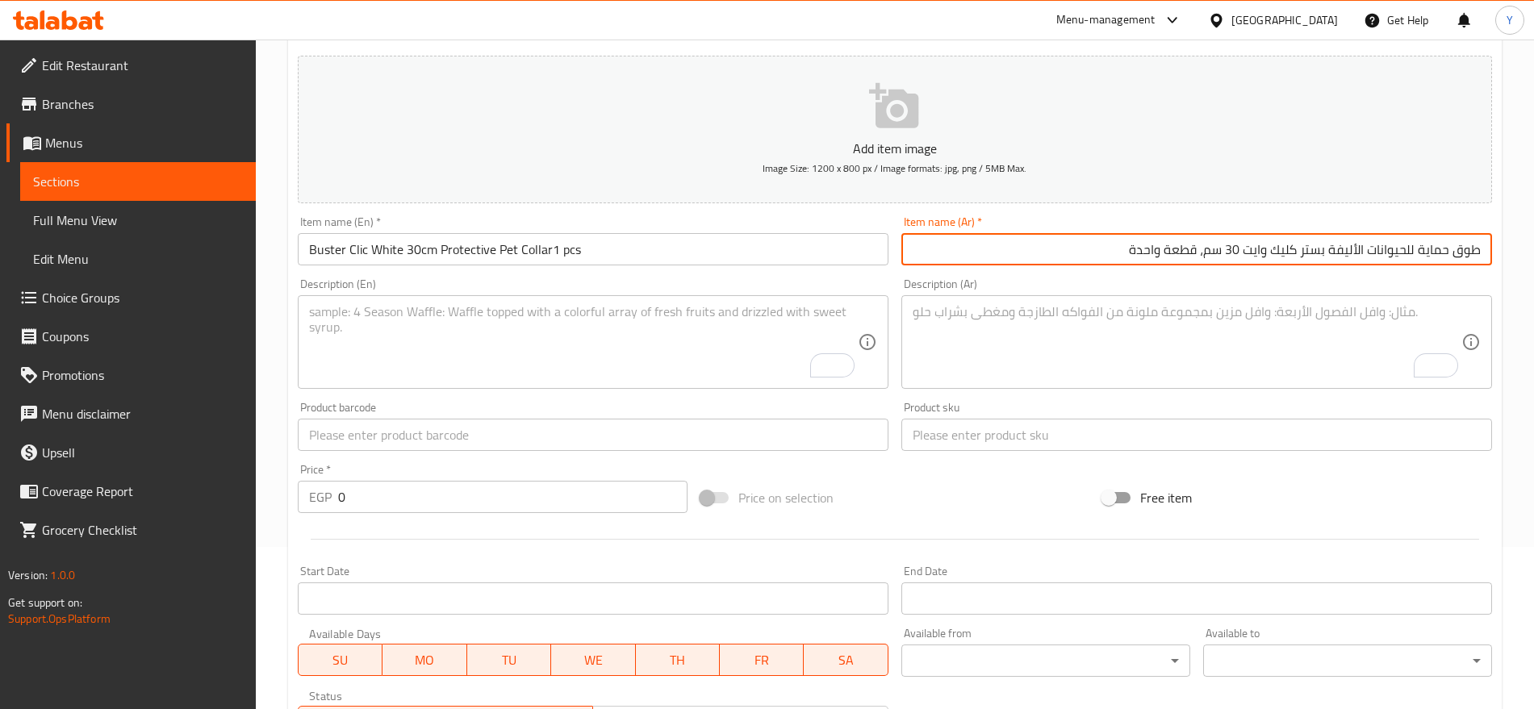
type input "طوق حماية للحيوانات الأليفة بستر كليك وايت 30 سم، قطعة واحدة"
click at [952, 453] on div "Product sku Product sku" at bounding box center [1197, 426] width 604 height 62
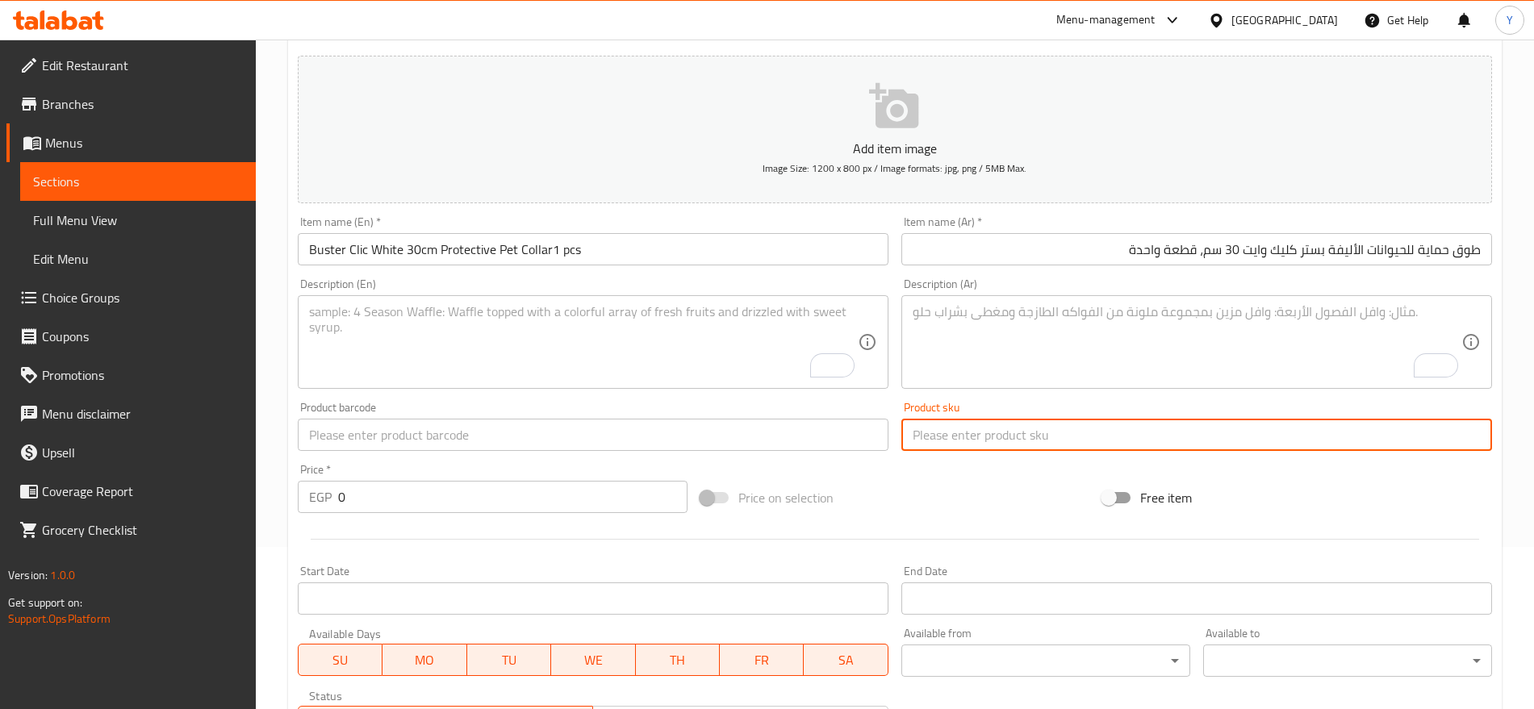
click at [957, 432] on input "text" at bounding box center [1196, 435] width 591 height 32
paste input "3212"
type input "3212"
click at [616, 433] on input "text" at bounding box center [593, 435] width 591 height 32
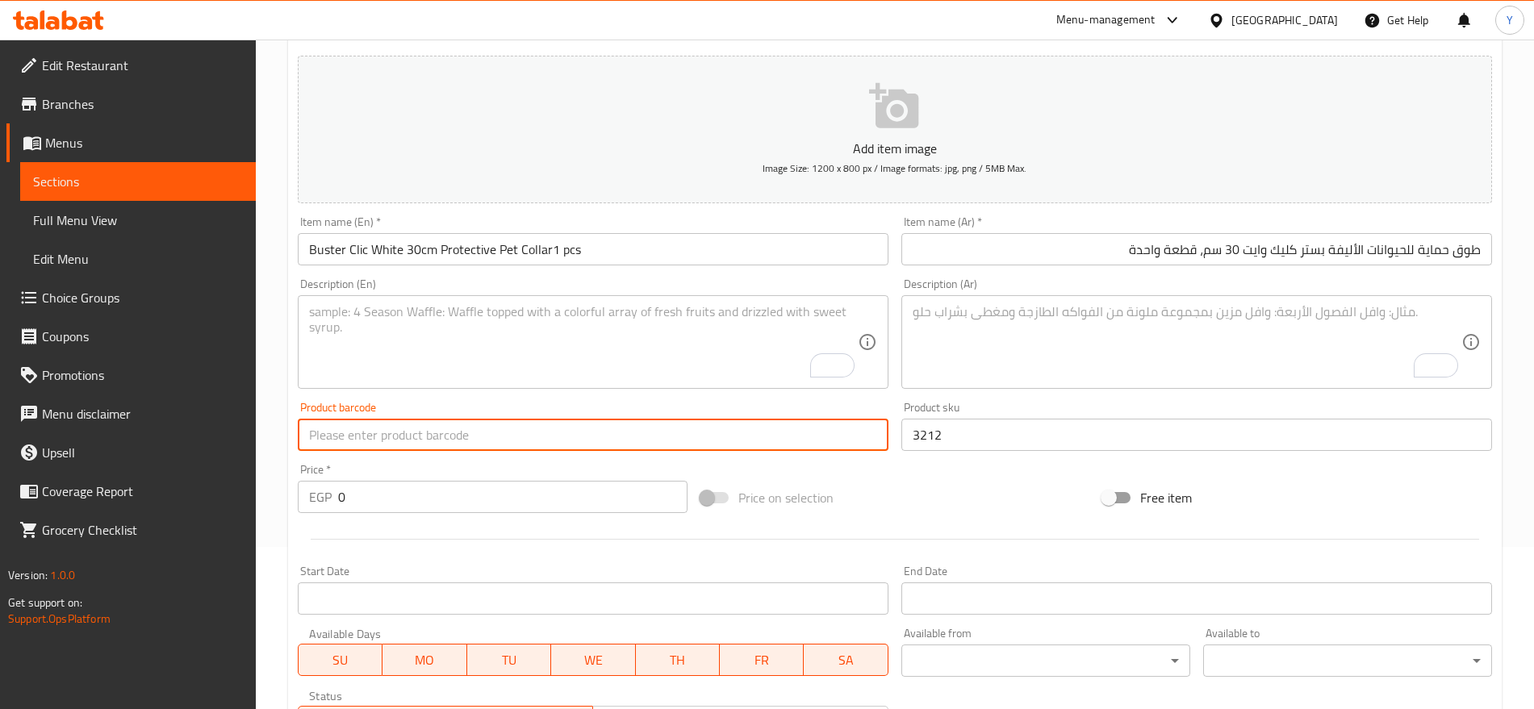
paste input "5703188233158"
type input "5703188233158"
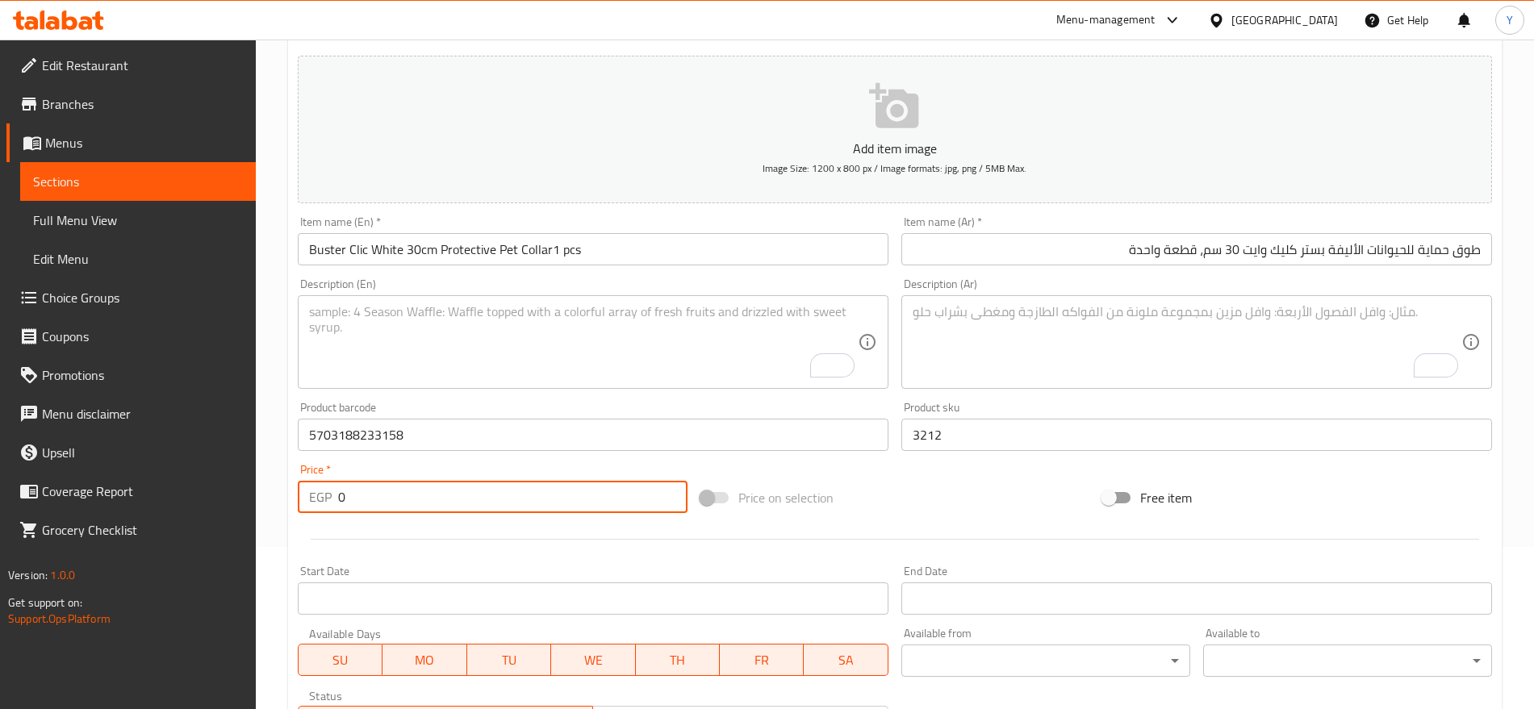
click at [413, 491] on input "0" at bounding box center [512, 497] width 349 height 32
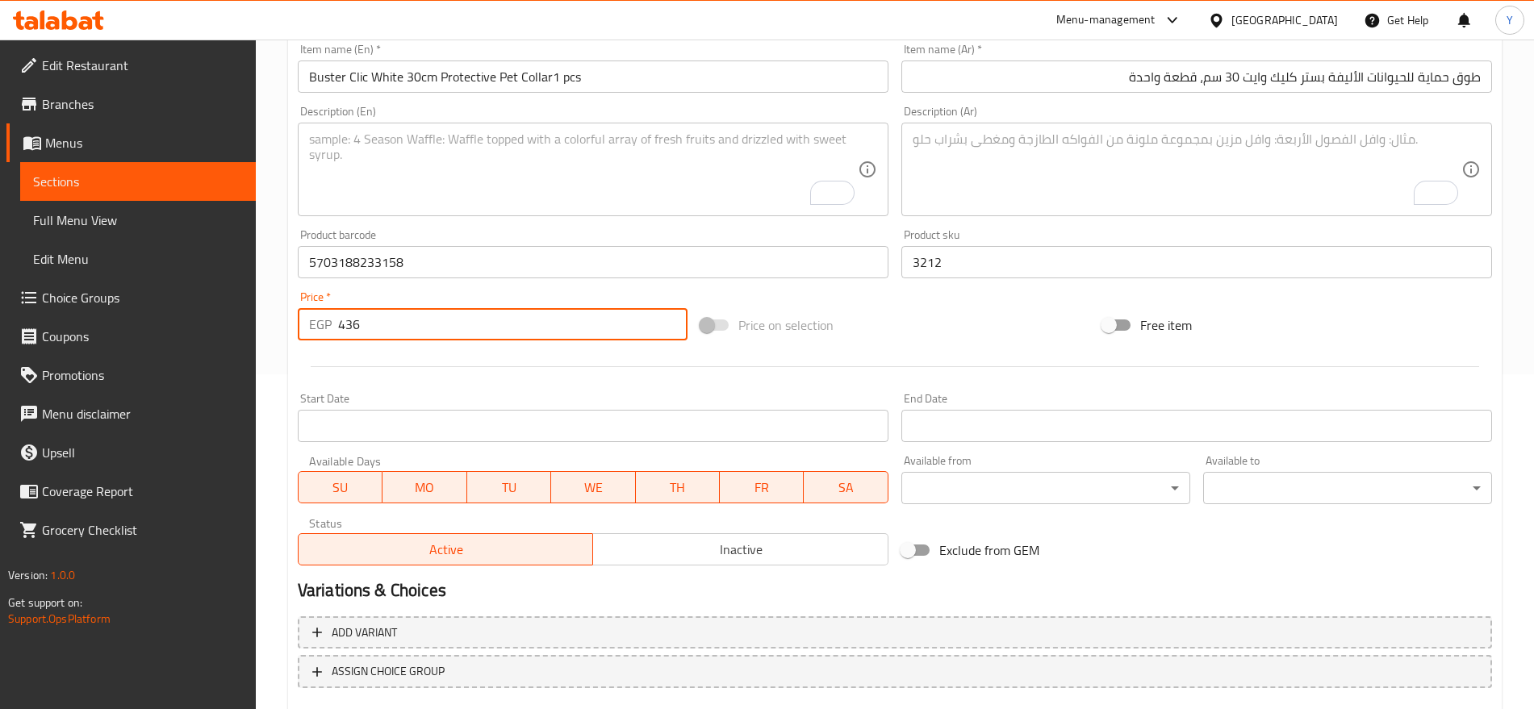
scroll to position [364, 0]
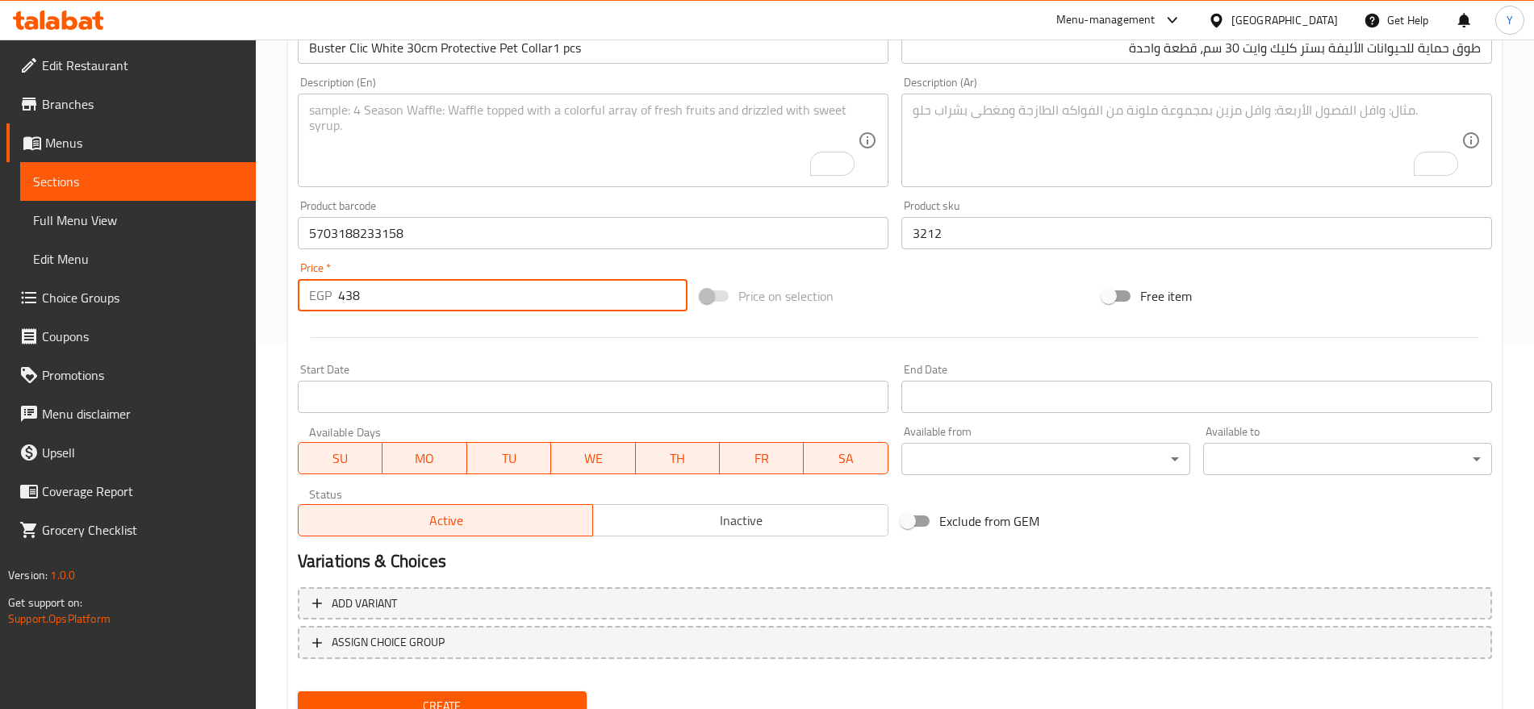
type input "438"
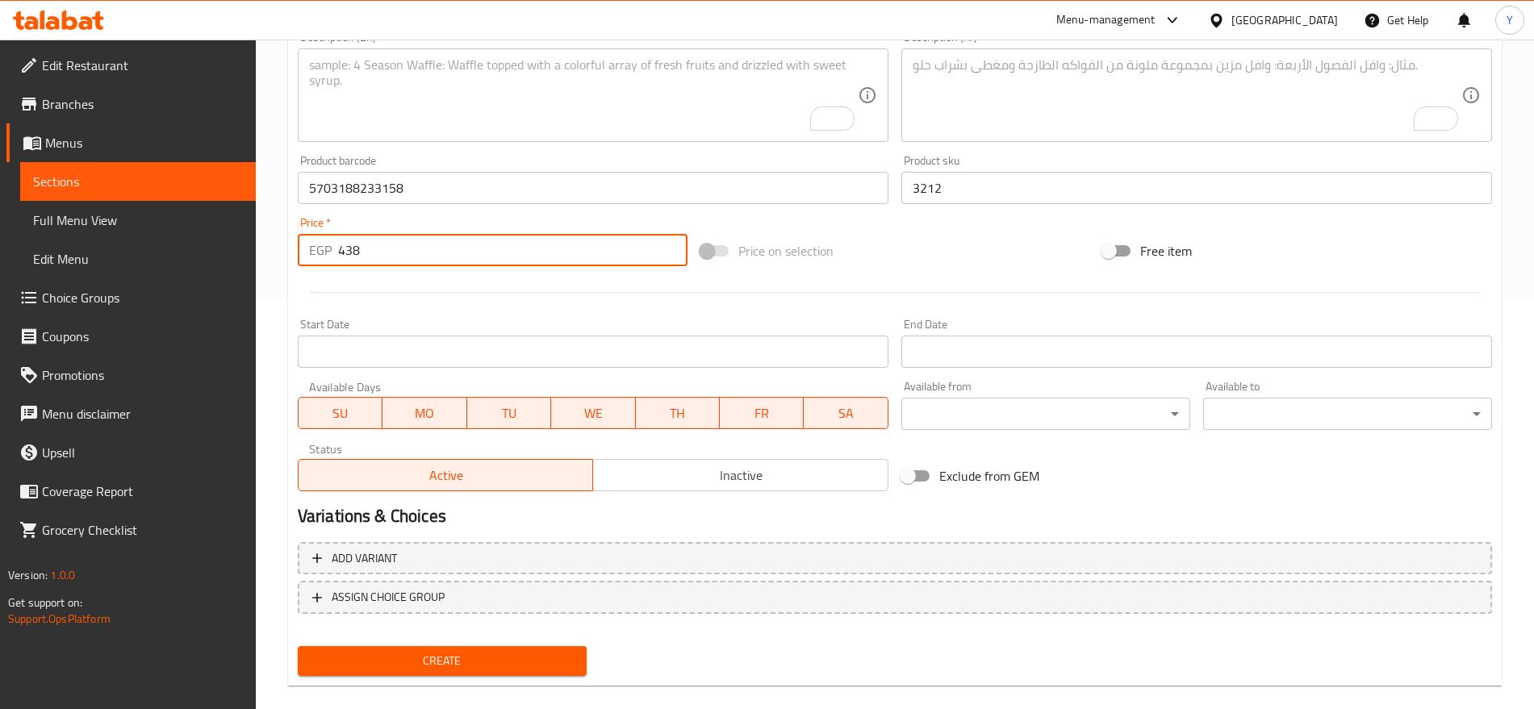
scroll to position [431, 0]
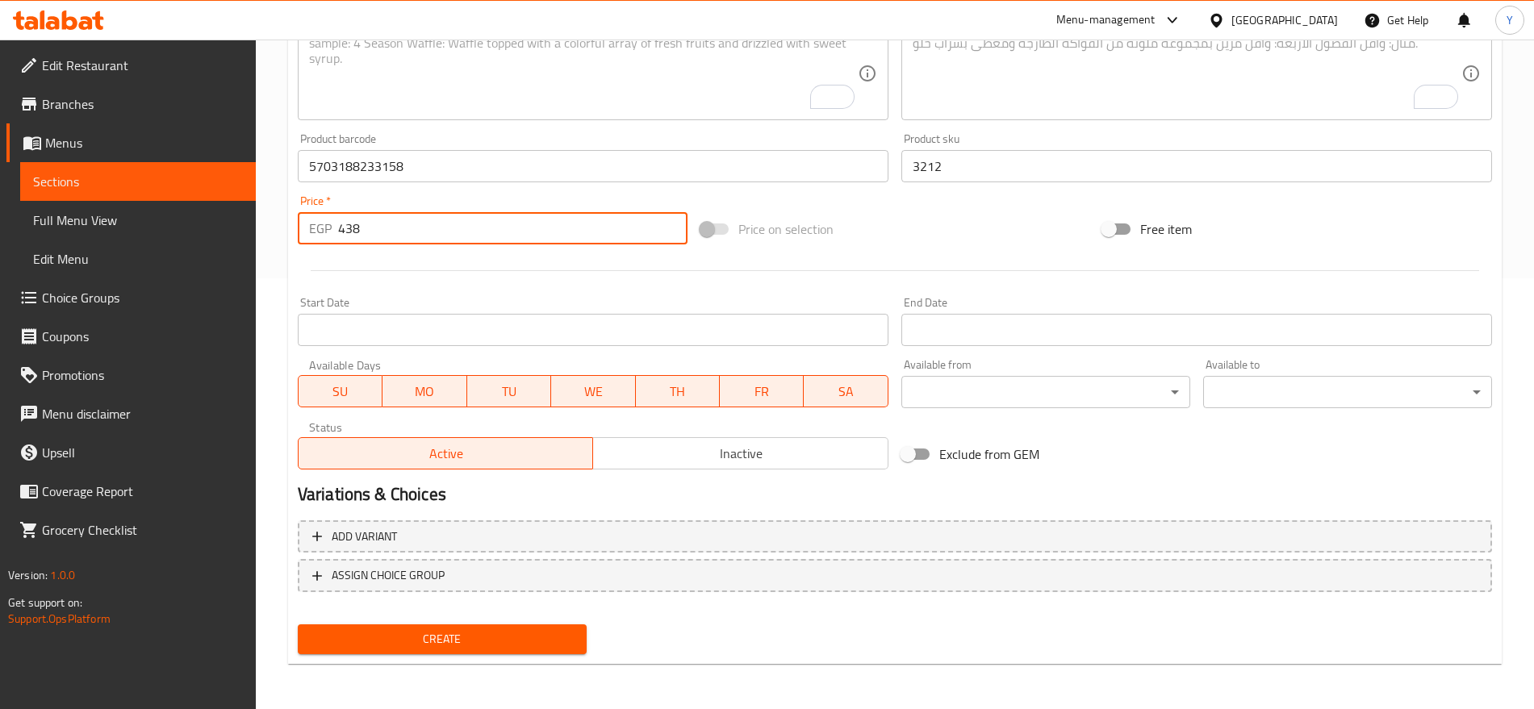
click at [466, 644] on span "Create" at bounding box center [442, 639] width 263 height 20
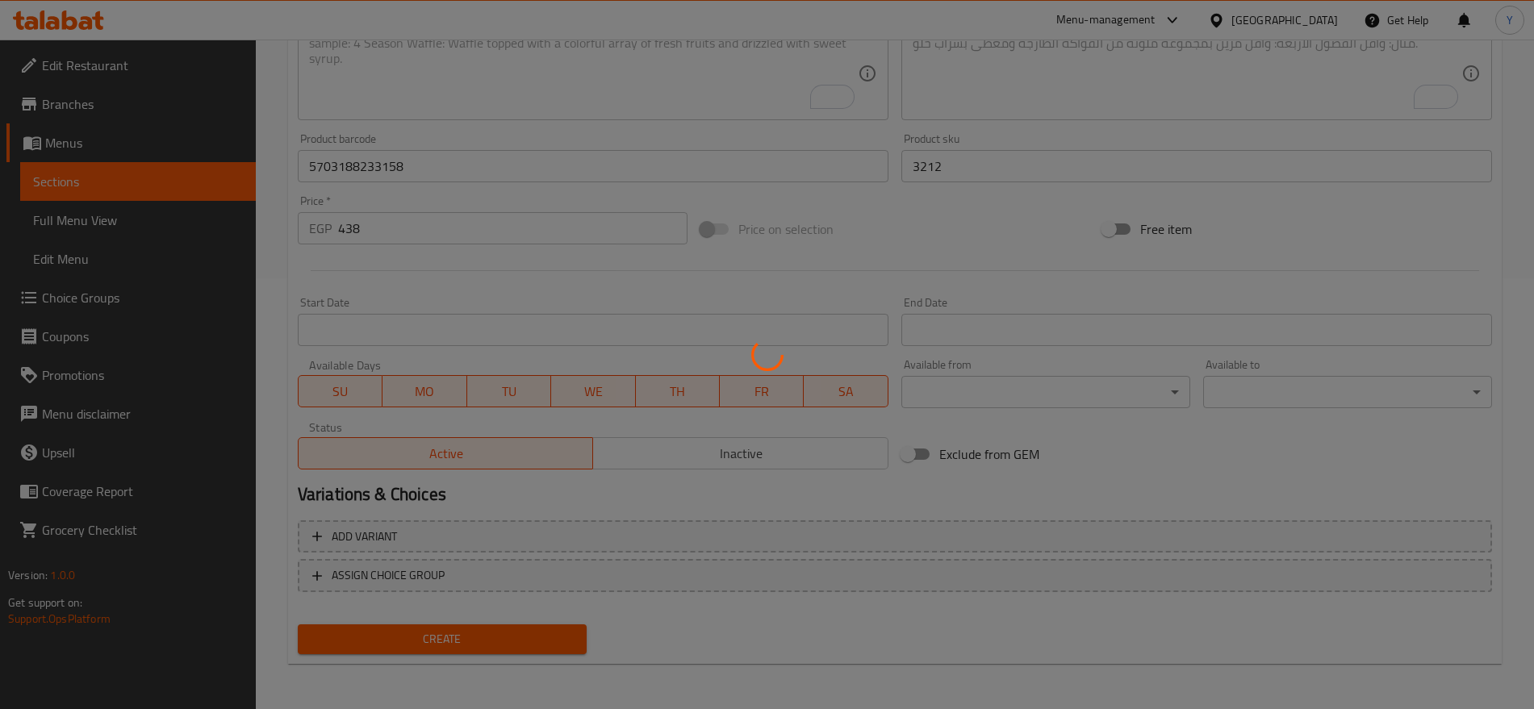
type input "0"
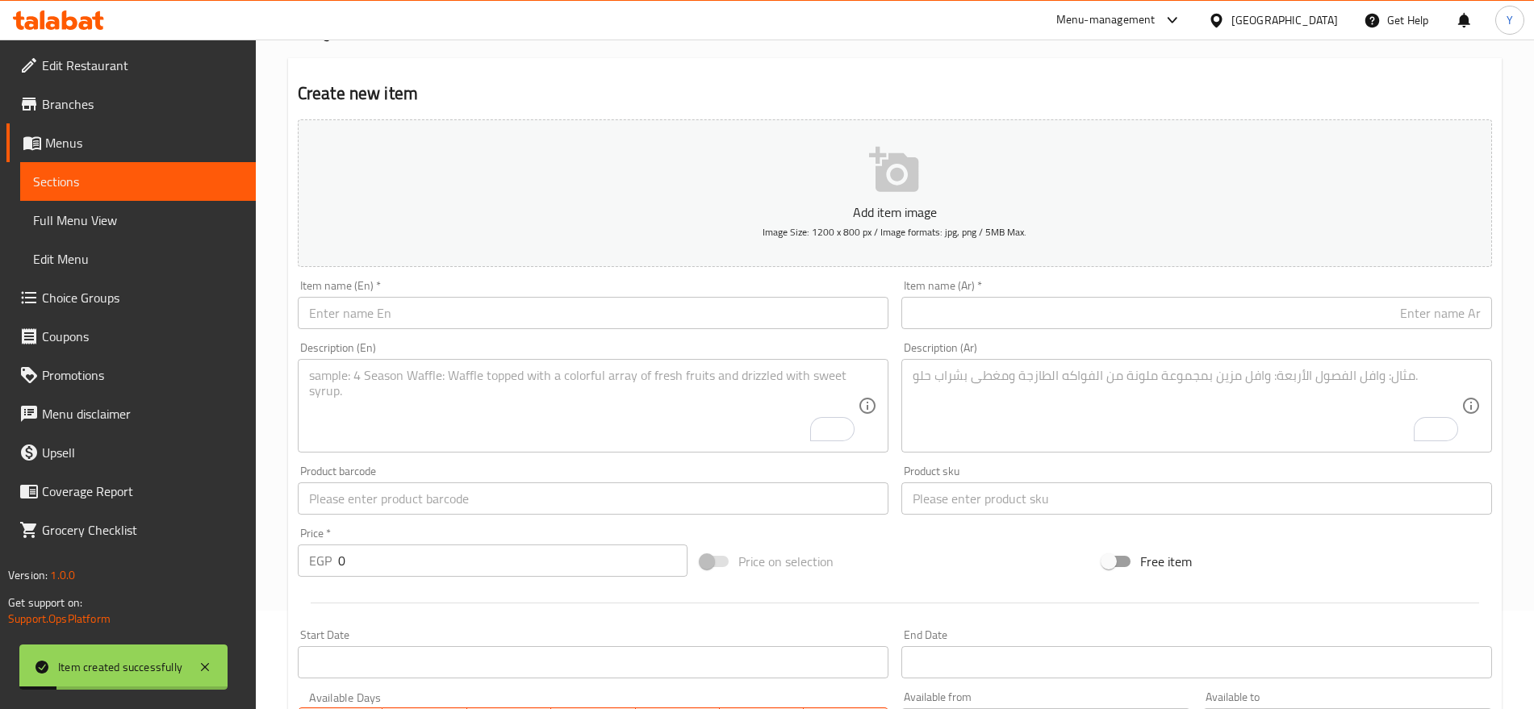
scroll to position [94, 0]
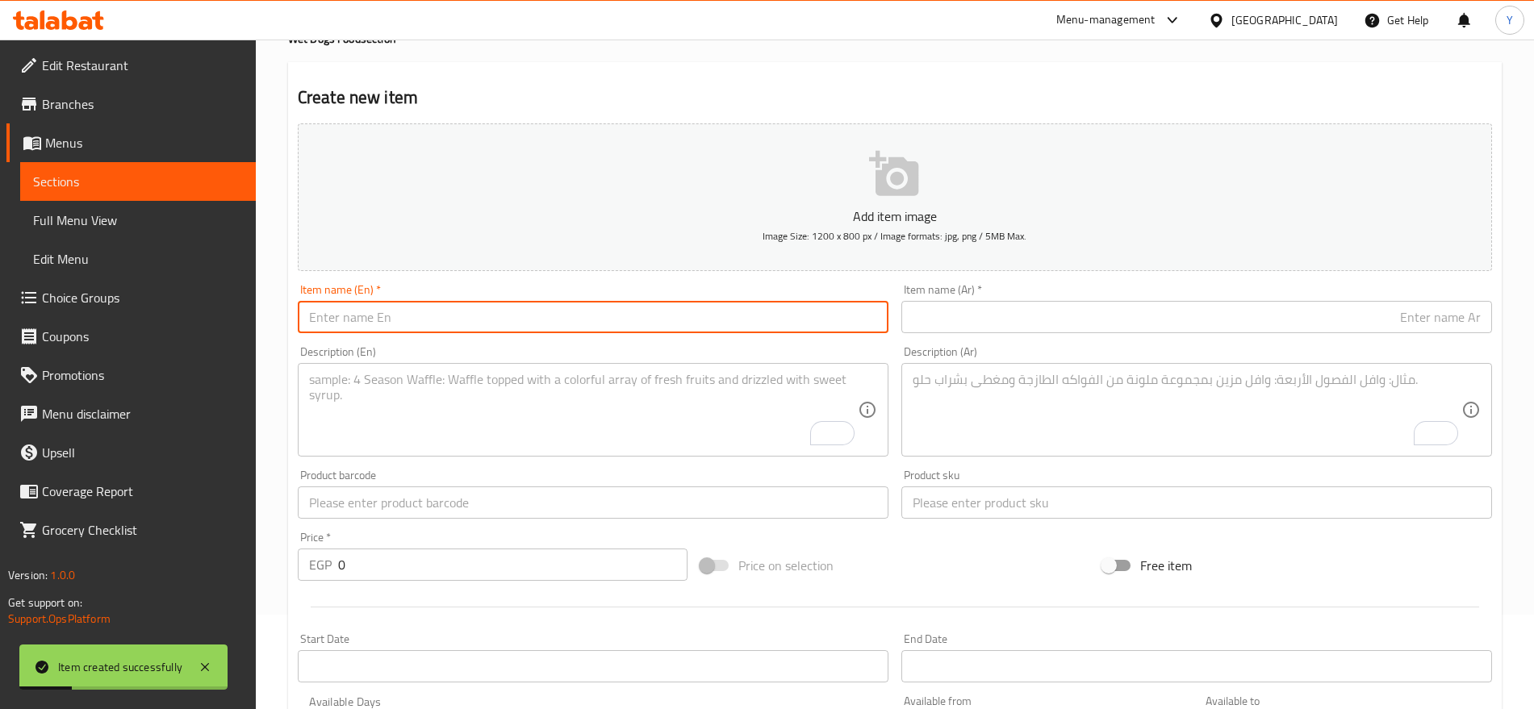
click at [700, 324] on input "text" at bounding box center [593, 317] width 591 height 32
paste input "Buster Clic White 7.5cm Protective Pet Collar1 pcs"
type input "Buster Clic White 7.5cm Protective Pet Collar1 pcs"
click at [1001, 311] on input "text" at bounding box center [1196, 317] width 591 height 32
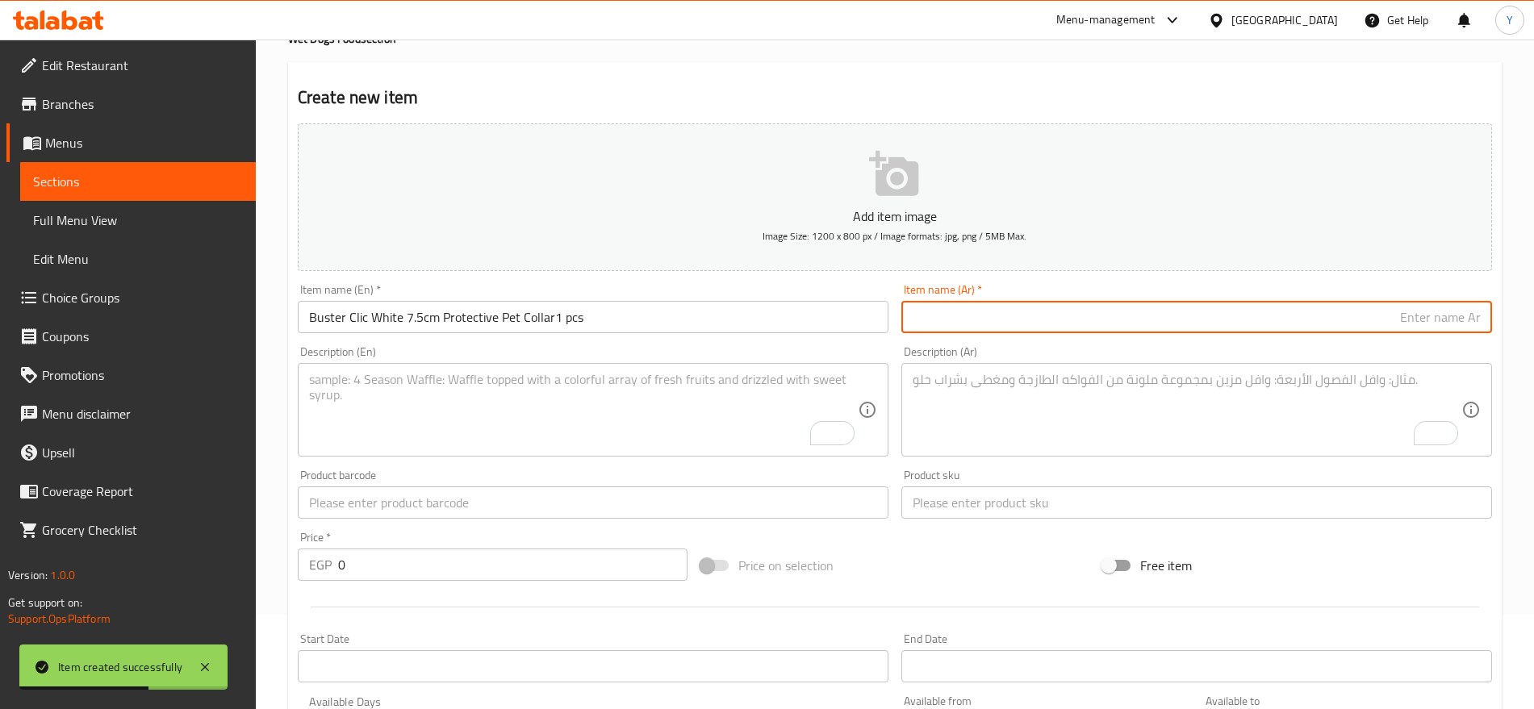
paste input "طوق حماية للحيوانات الأليفة Buster Clic White 7.5 سم، قطعة واحدة"
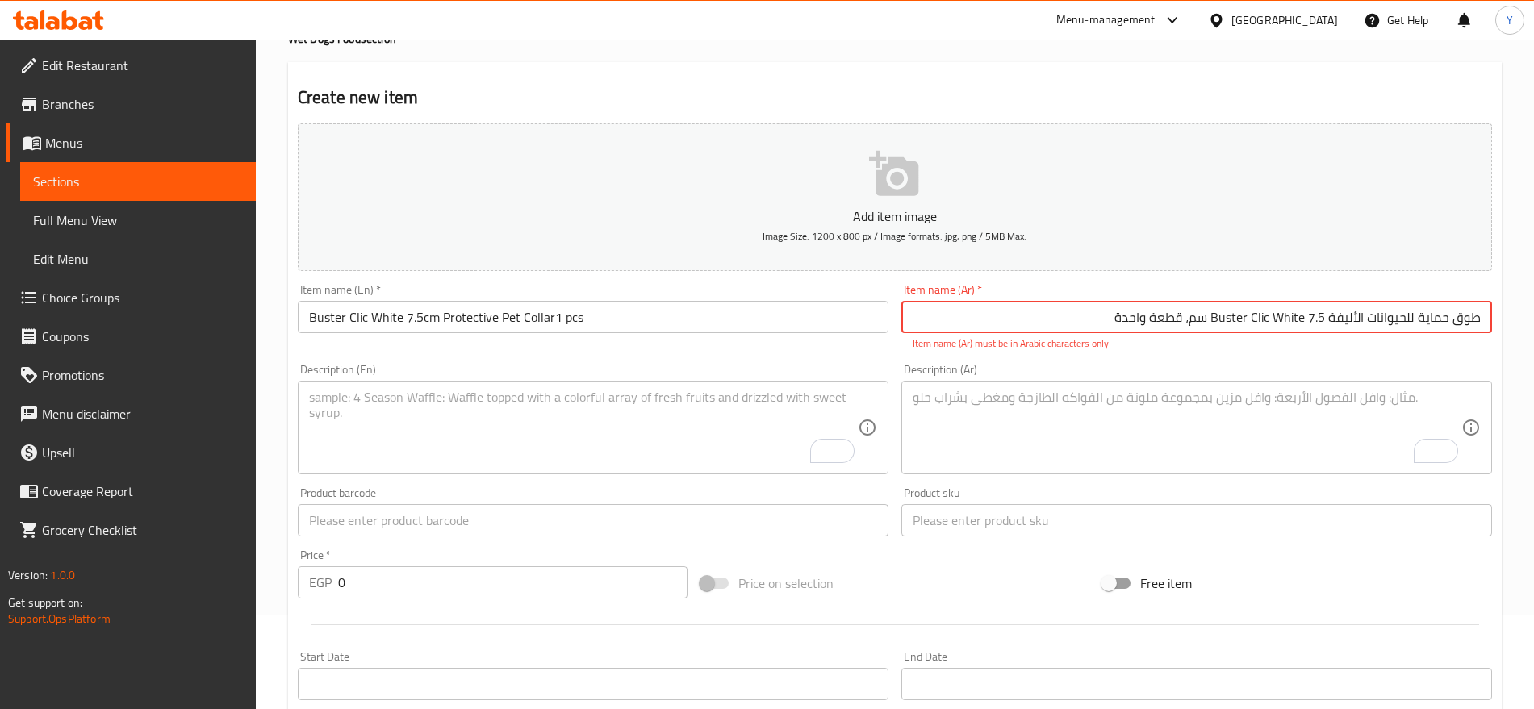
click at [1067, 309] on input "طوق حماية للحيوانات الأليفة Buster Clic White 7.5 سم، قطعة واحدة" at bounding box center [1196, 317] width 591 height 32
drag, startPoint x: 1306, startPoint y: 315, endPoint x: 1218, endPoint y: 314, distance: 88.0
click at [1218, 314] on input "طوق حماية للحيوانات الأليفة Buster Clic White 7.5 سم، قطعة واحدة" at bounding box center [1196, 317] width 591 height 32
paste input "بستر كليك وايت"
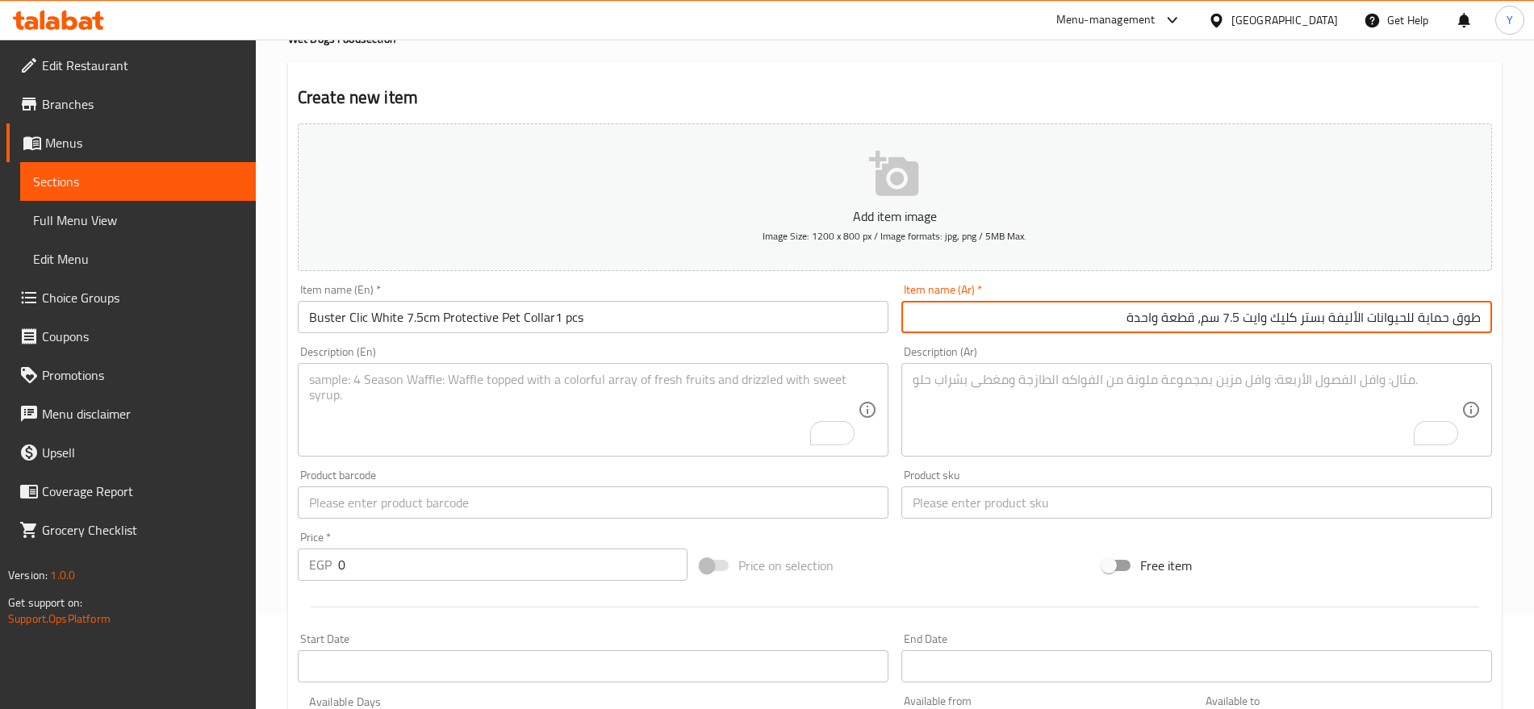
type input "طوق حماية للحيوانات الأليفة بستر كليك وايت 7.5 سم، قطعة واحدة"
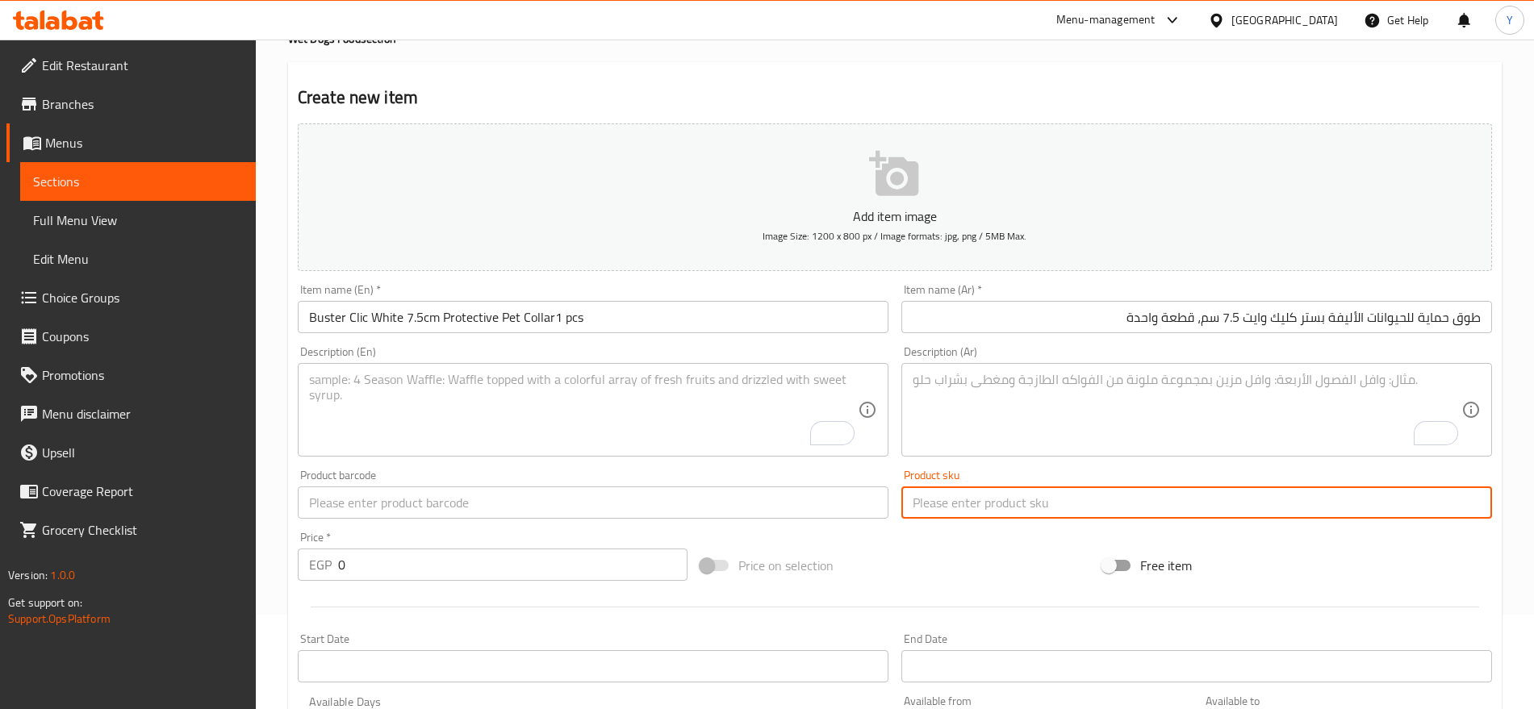
click at [972, 504] on input "text" at bounding box center [1196, 503] width 591 height 32
paste input "3211"
type input "3211"
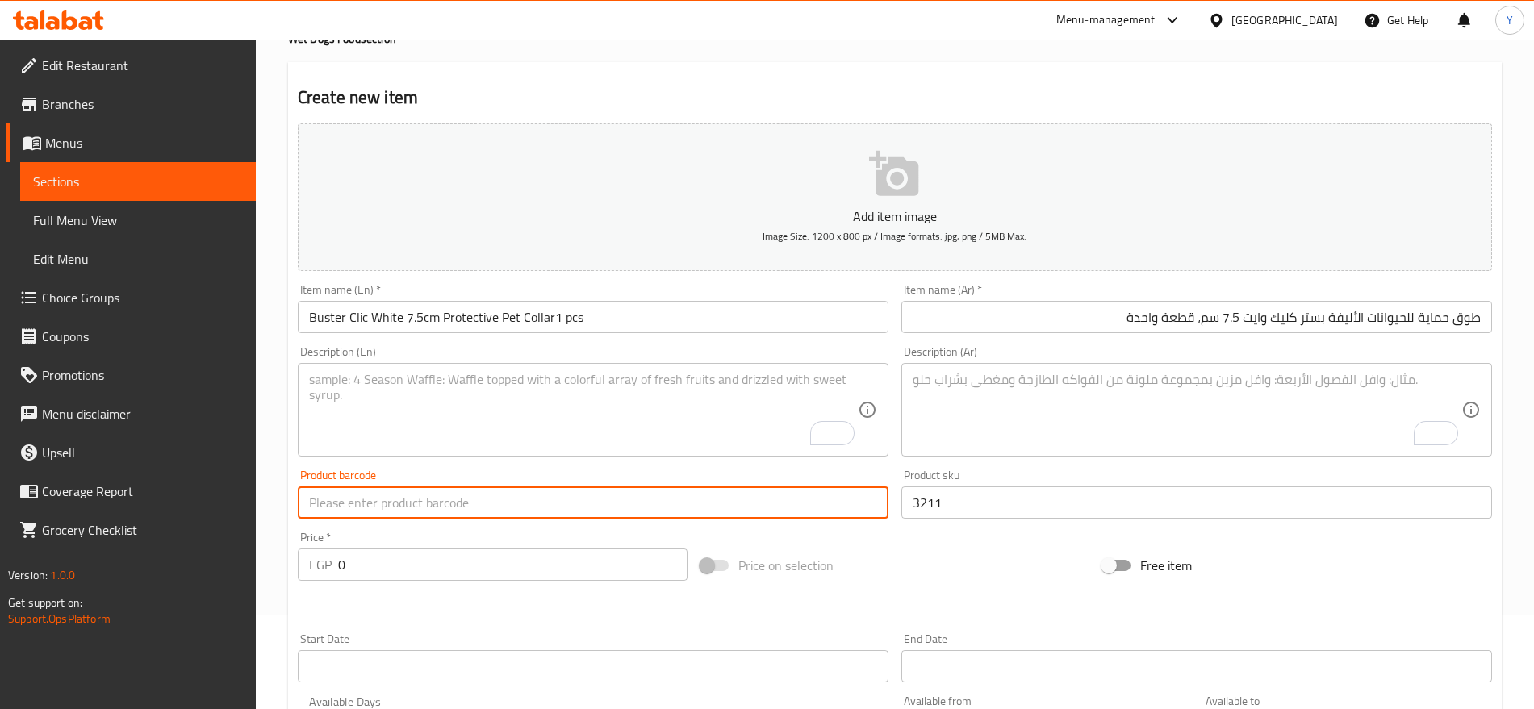
click at [777, 507] on input "text" at bounding box center [593, 503] width 591 height 32
paste input "5703188233097"
type input "5703188233097"
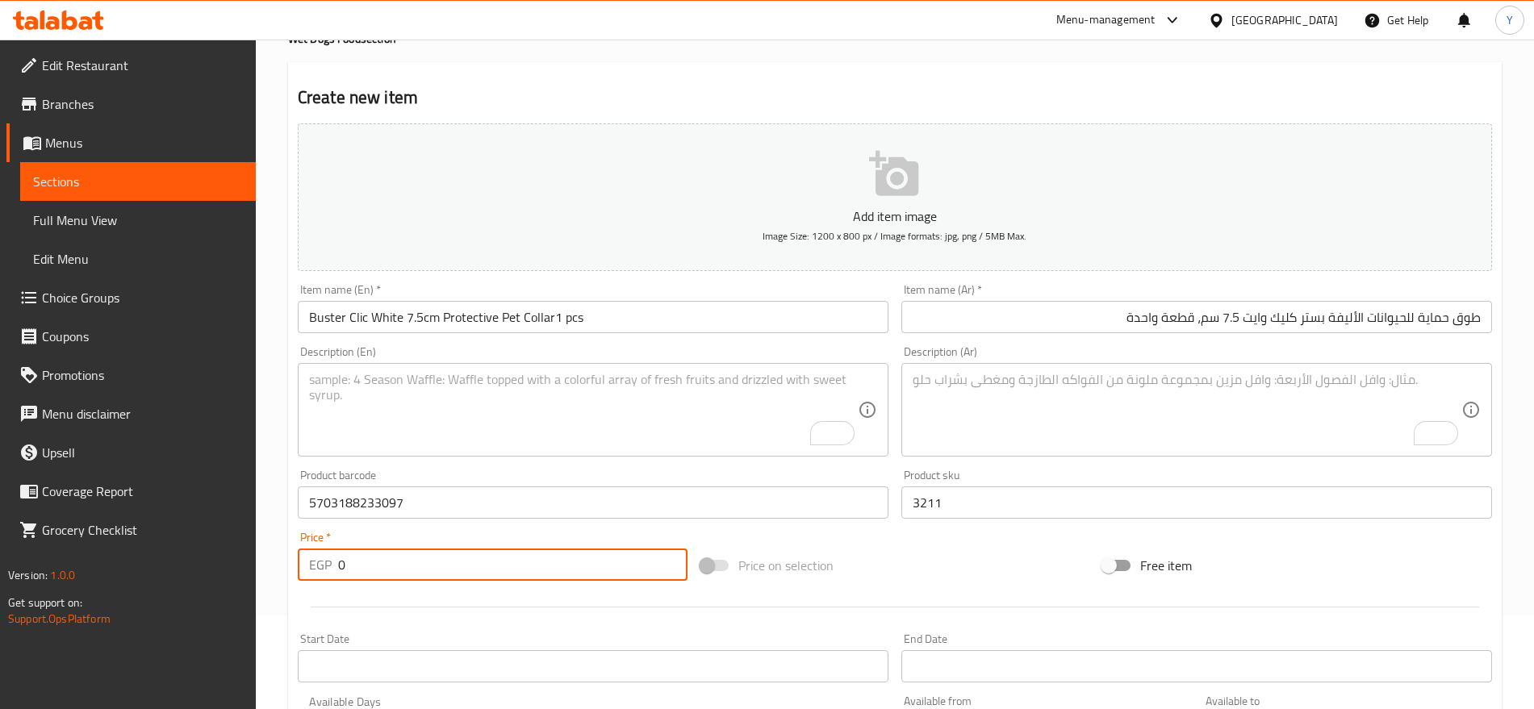
click at [545, 567] on input "0" at bounding box center [512, 565] width 349 height 32
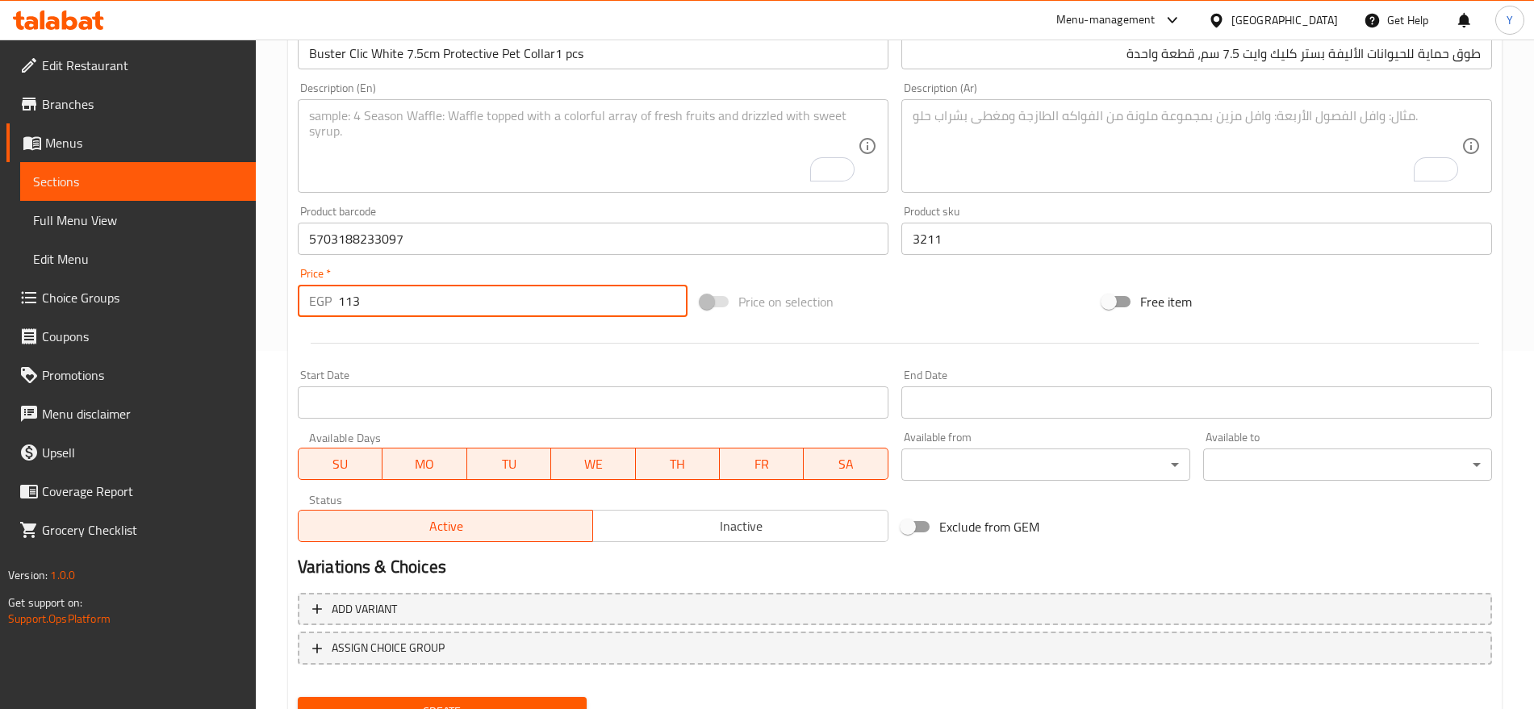
scroll to position [364, 0]
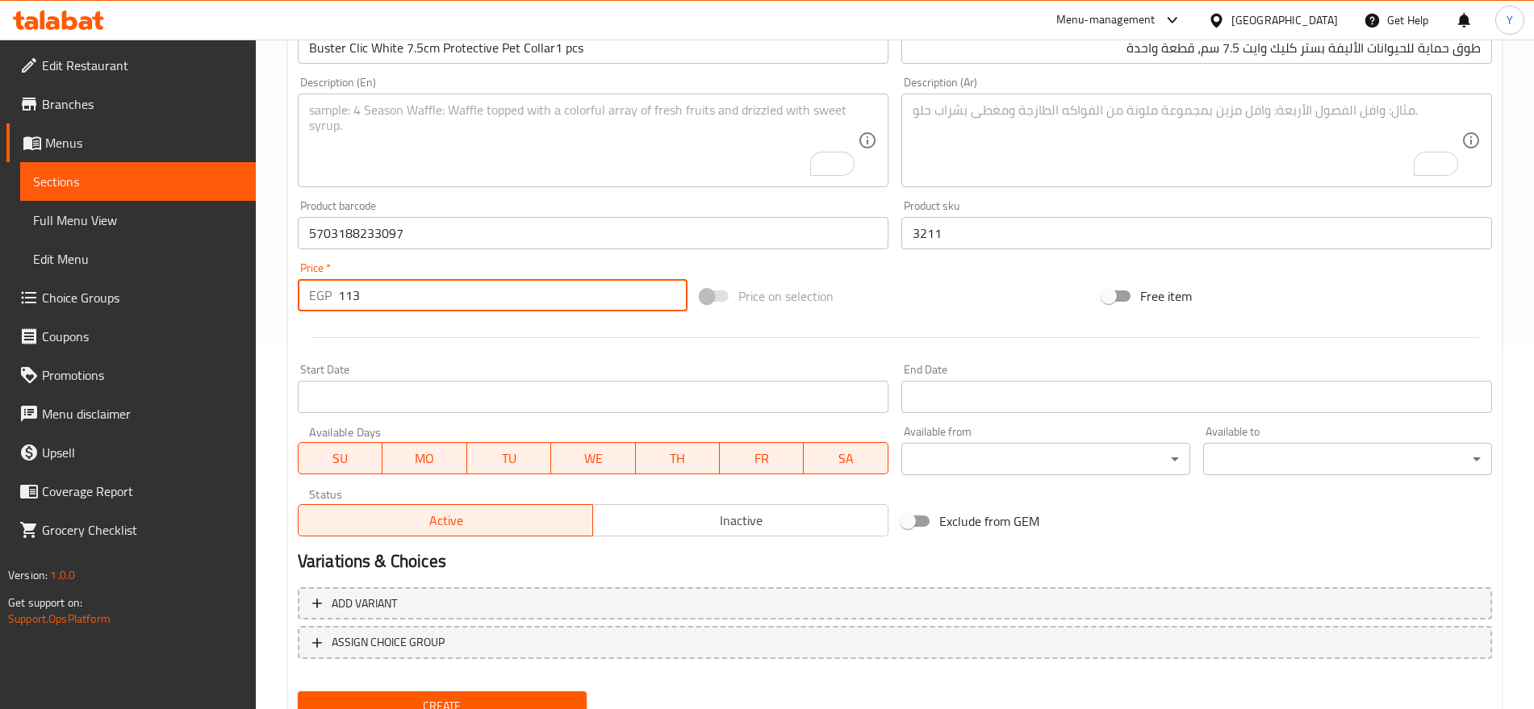
type input "113"
click at [475, 699] on span "Create" at bounding box center [442, 706] width 263 height 20
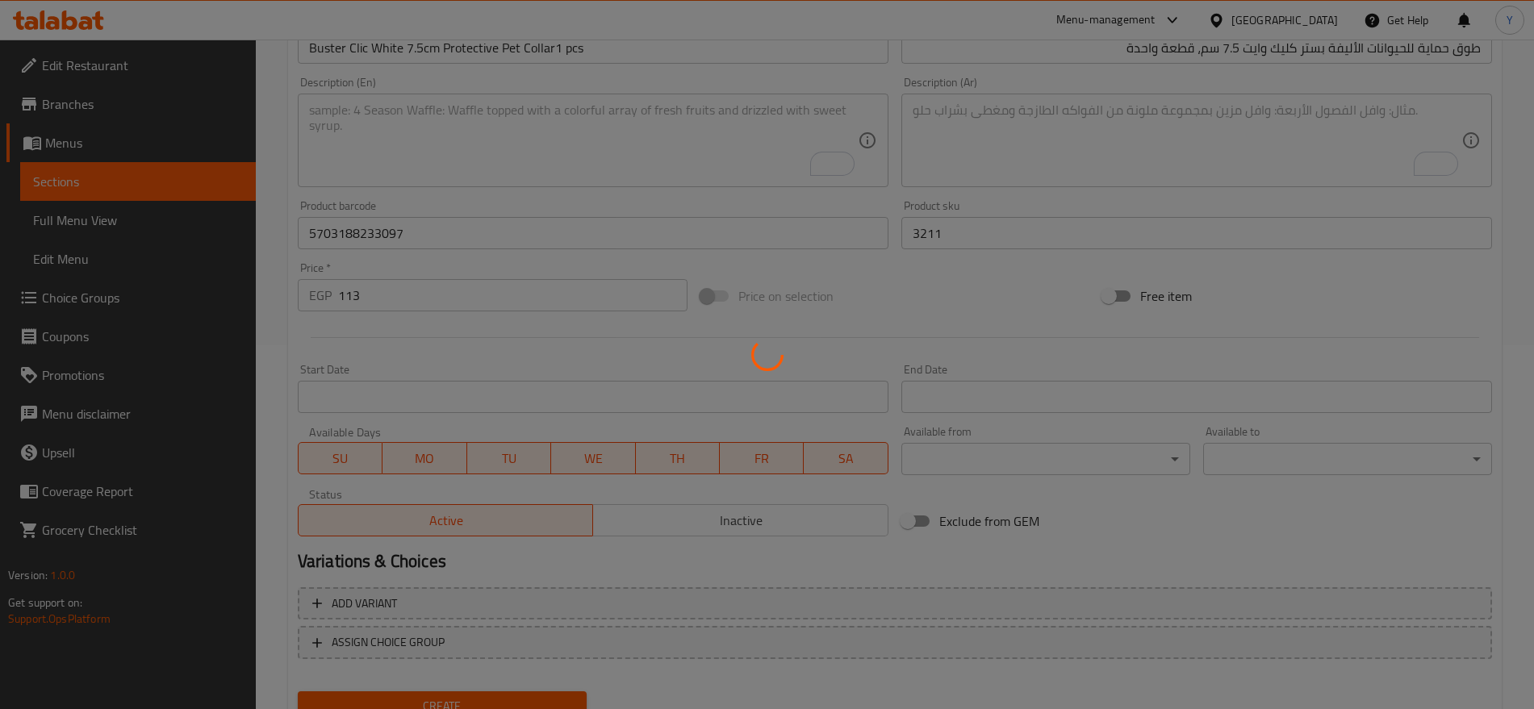
type input "0"
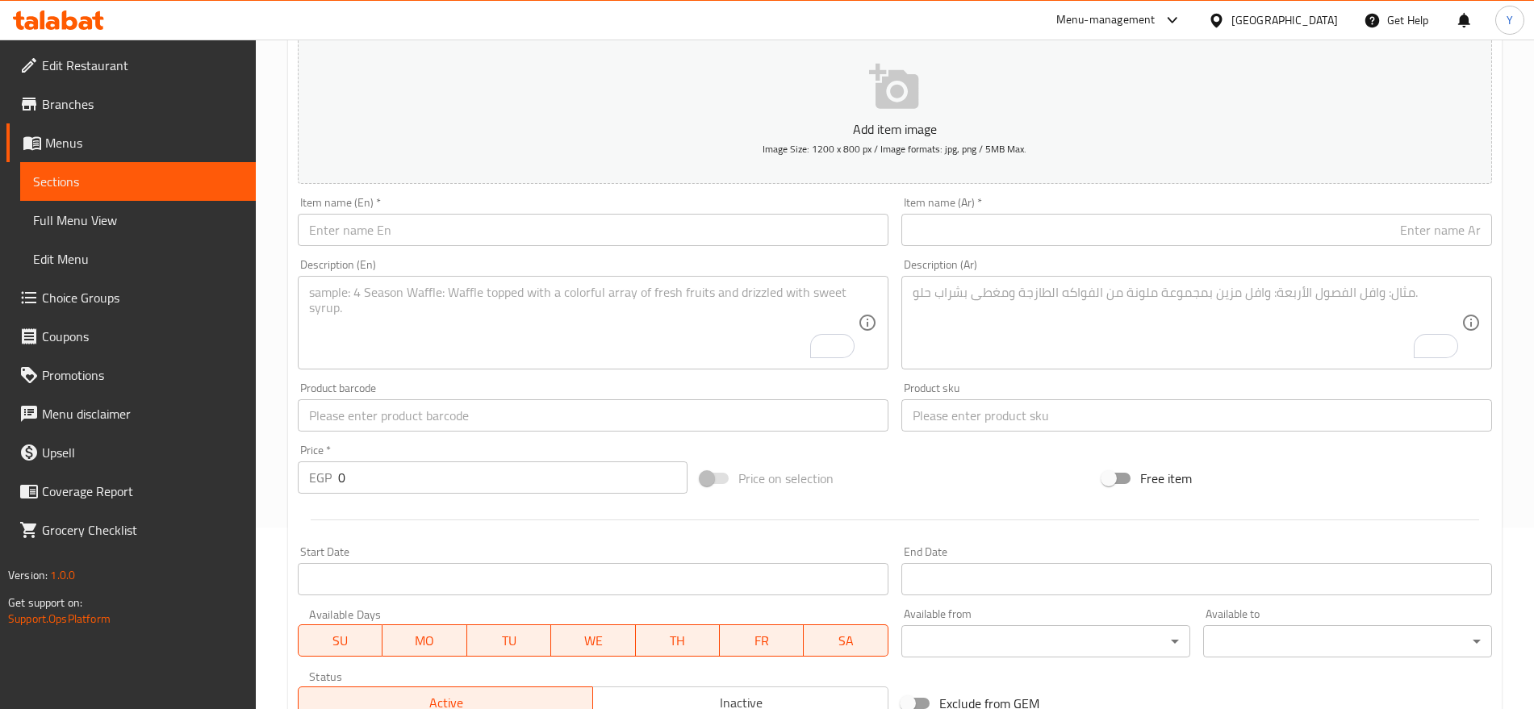
scroll to position [27, 0]
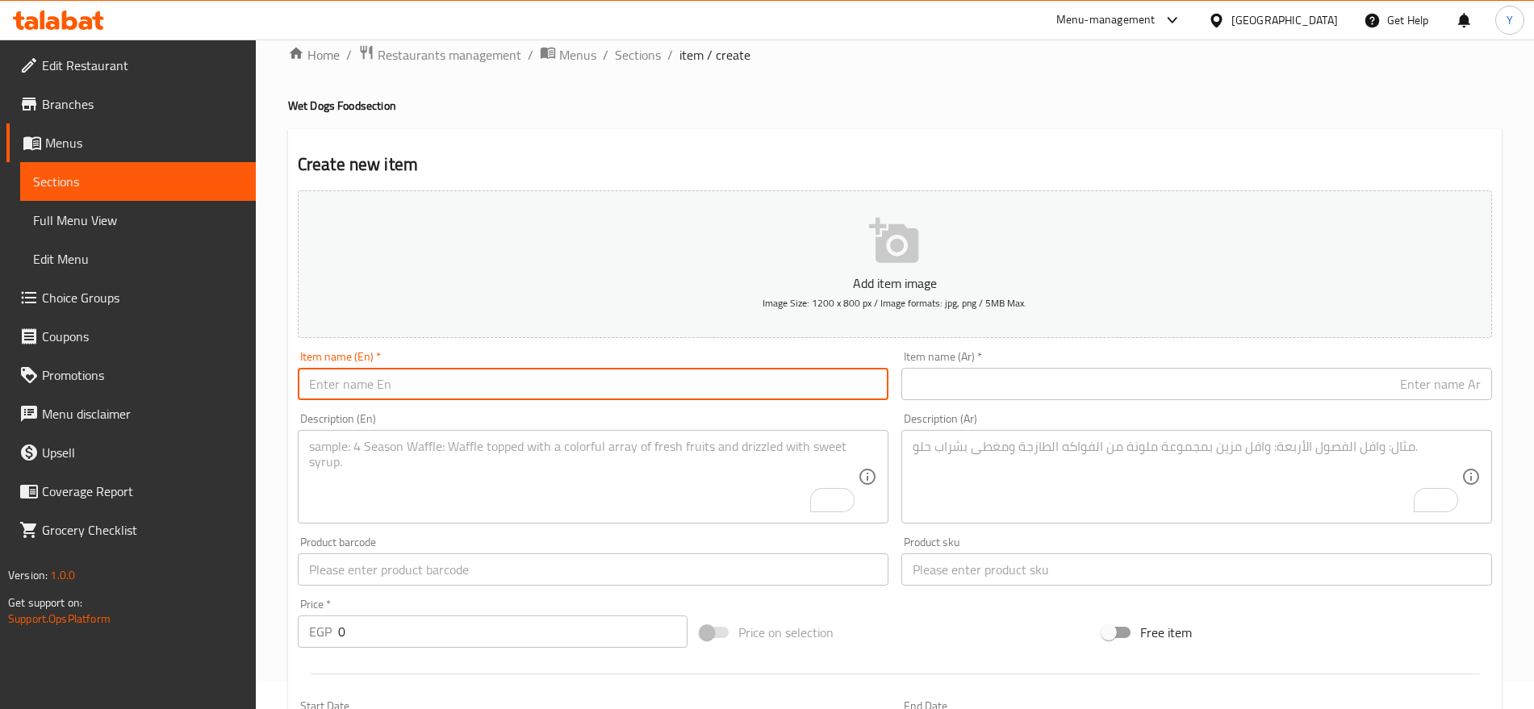
click at [648, 381] on input "text" at bounding box center [593, 384] width 591 height 32
paste input "Catzone White Bentonite Clumping Cat Litter Baby Powder Scent 10 k"
type input "Catzone White Bentonite Clumping Cat Litter Baby Powder Scent 10 k"
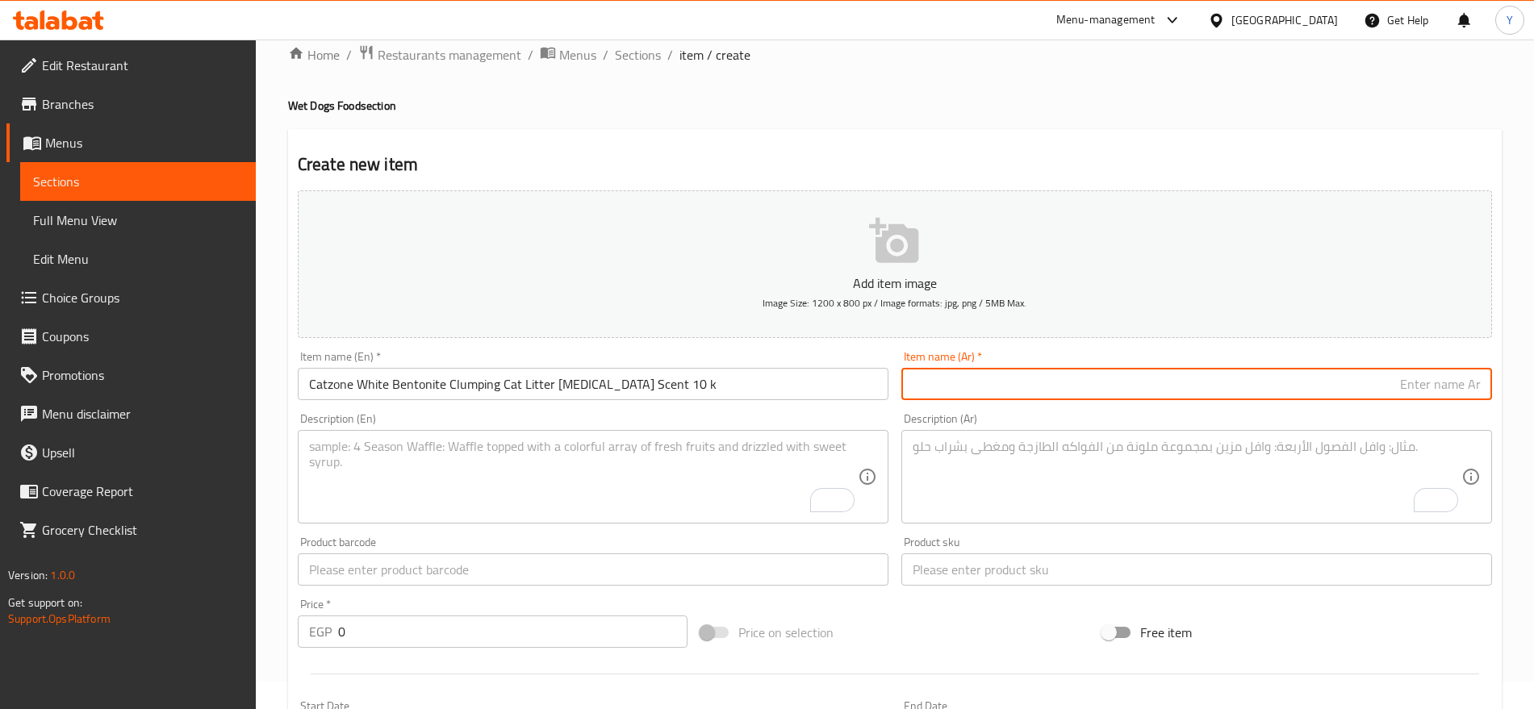
click at [984, 374] on input "text" at bounding box center [1196, 384] width 591 height 32
paste input "رمل قطط كاتزون وايت بنتونيت متكتل برائحة بودرة الأطفال 10 كيلو"
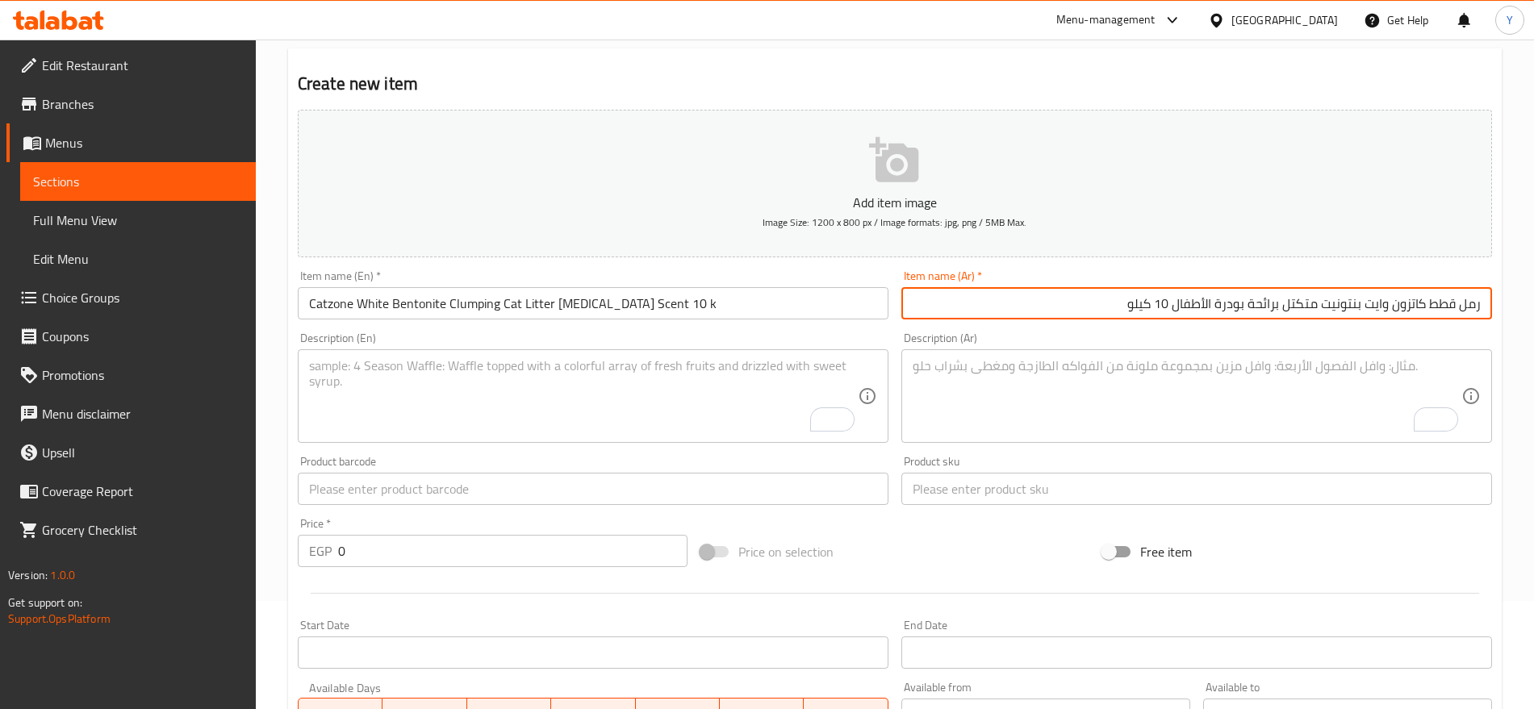
scroll to position [229, 0]
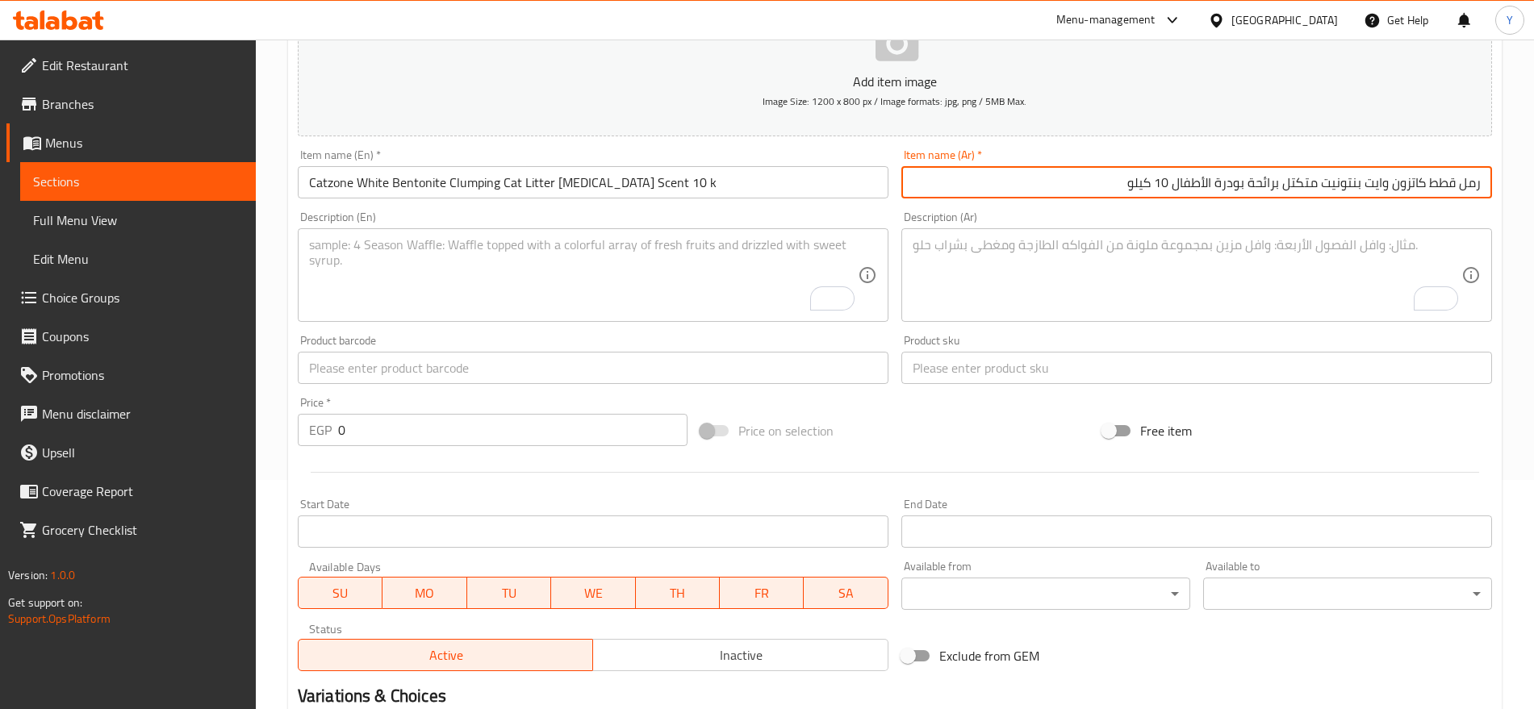
type input "رمل قطط كاتزون وايت بنتونيت متكتل برائحة بودرة الأطفال 10 كيلو"
click at [966, 366] on input "text" at bounding box center [1196, 368] width 591 height 32
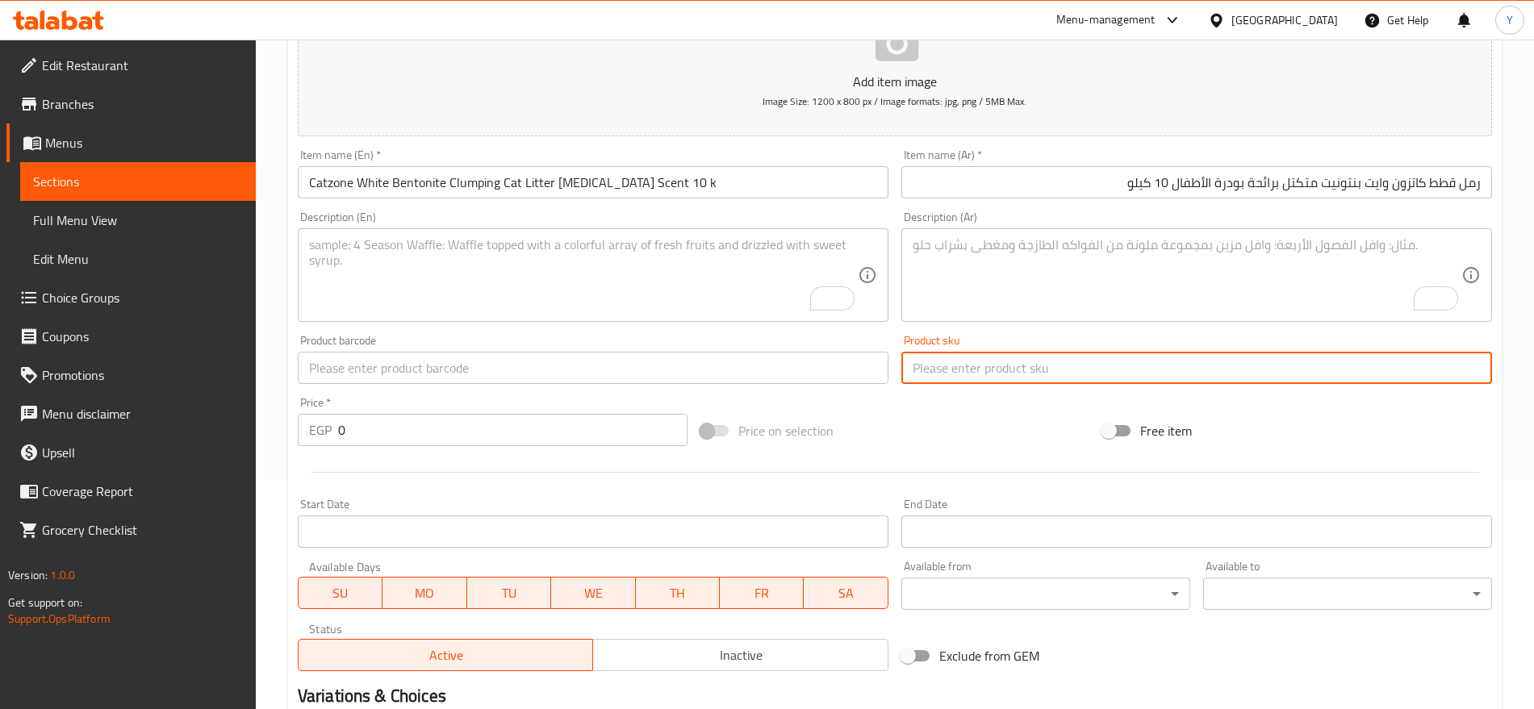
paste input "2779"
type input "2779"
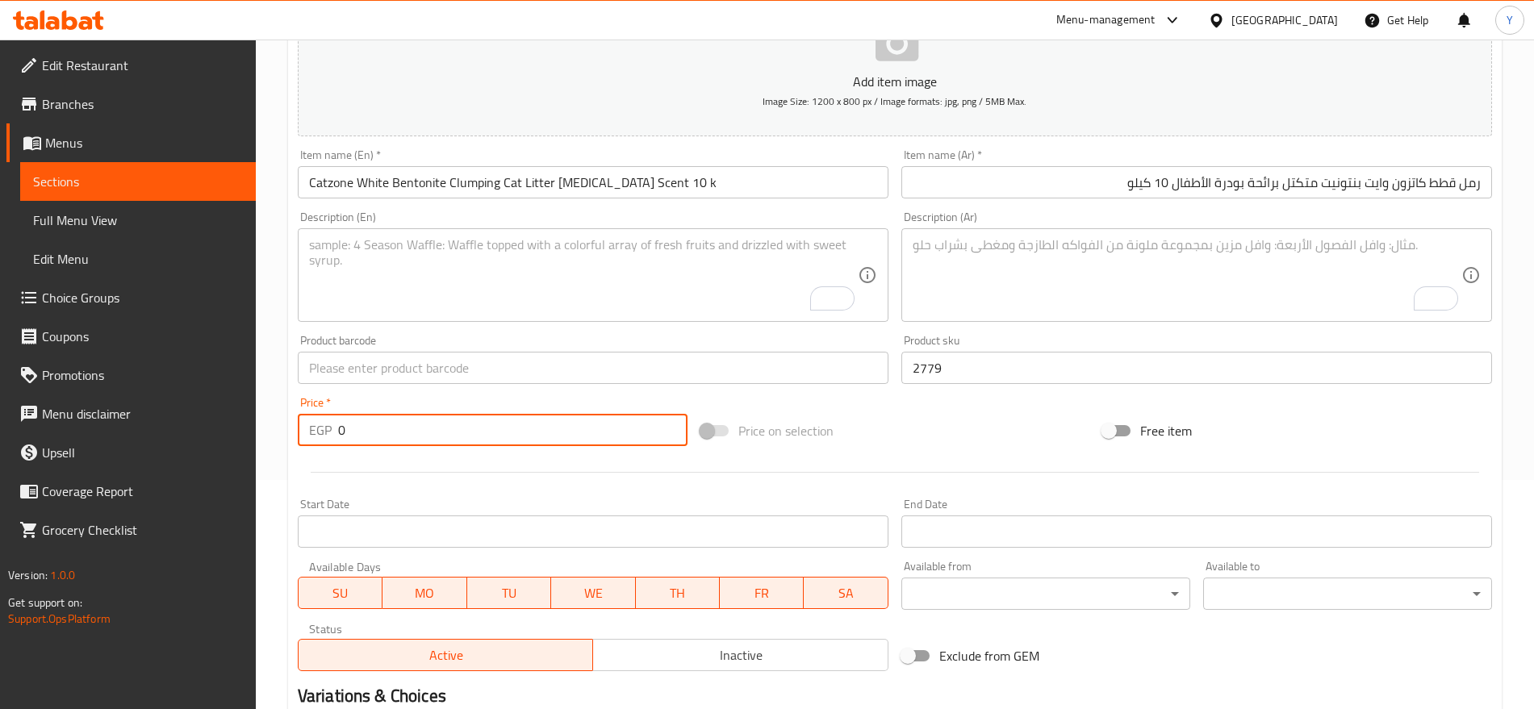
click at [582, 423] on input "0" at bounding box center [512, 430] width 349 height 32
type input "469"
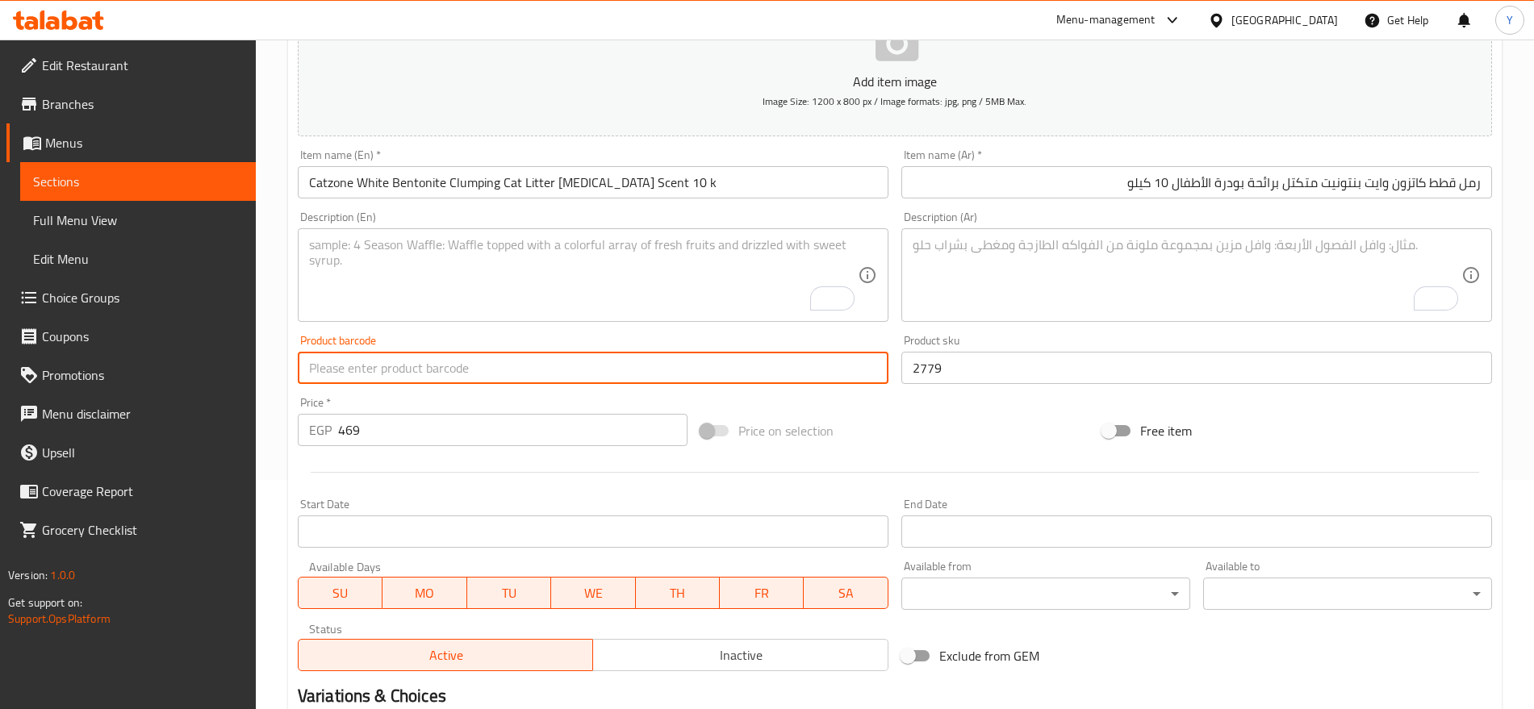
click at [567, 364] on input "text" at bounding box center [593, 368] width 591 height 32
paste input "8680941690212"
type input "8680941690212"
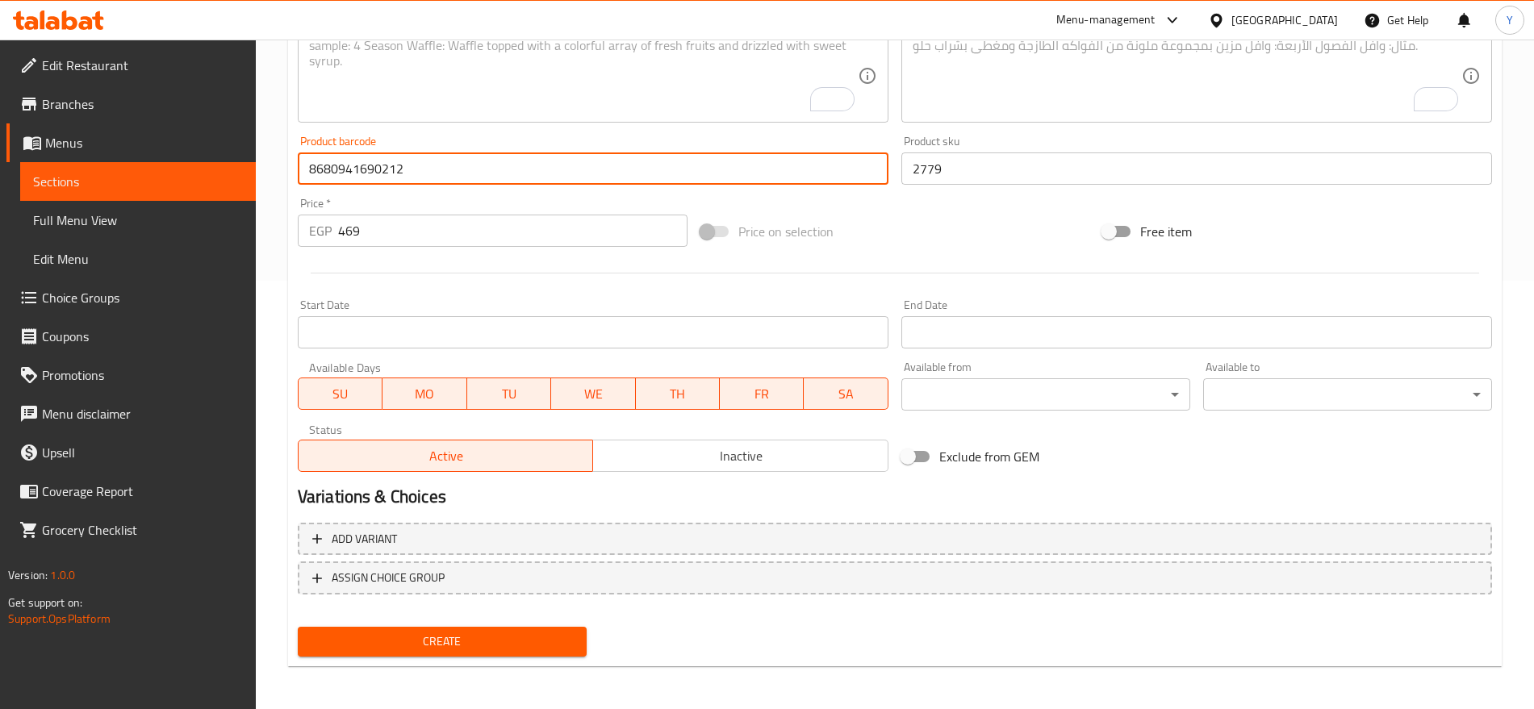
scroll to position [431, 0]
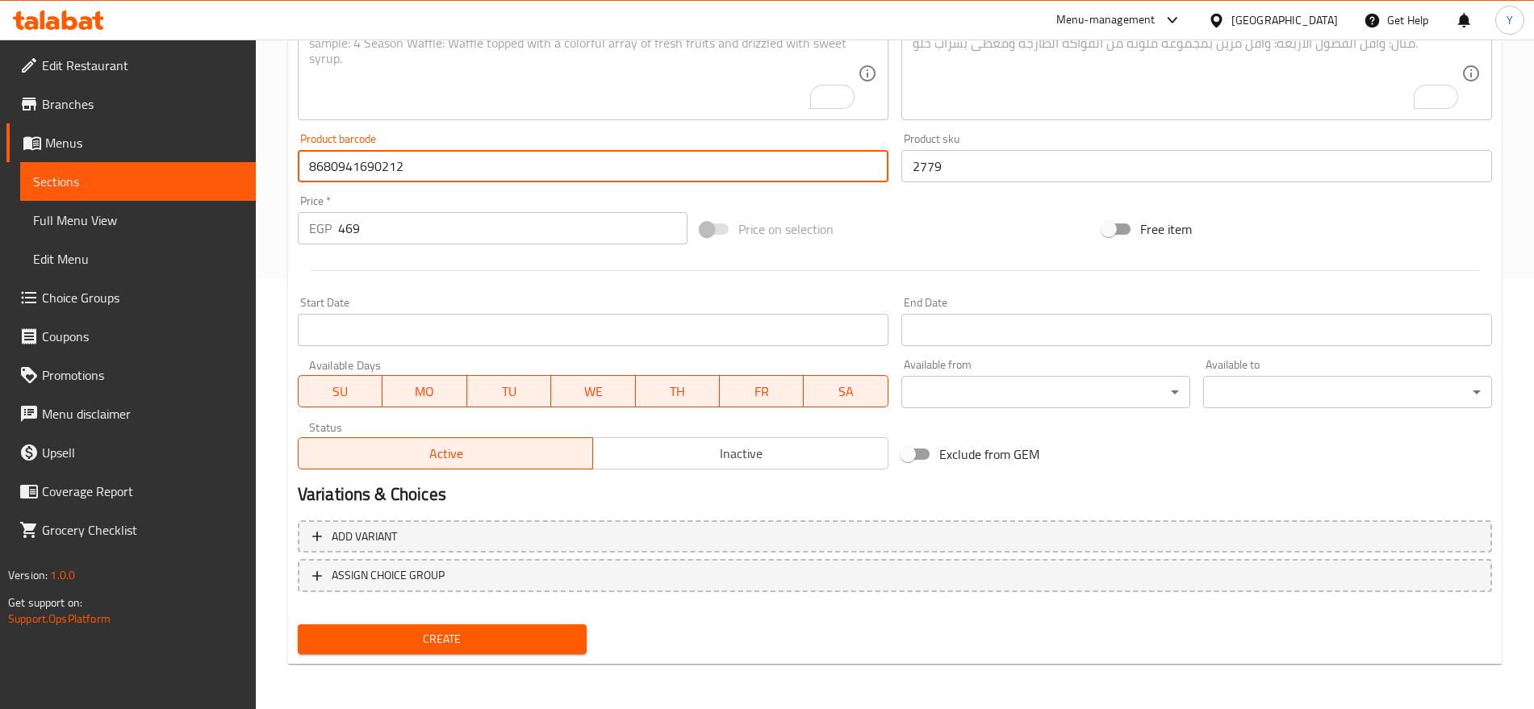
click at [556, 631] on span "Create" at bounding box center [442, 639] width 263 height 20
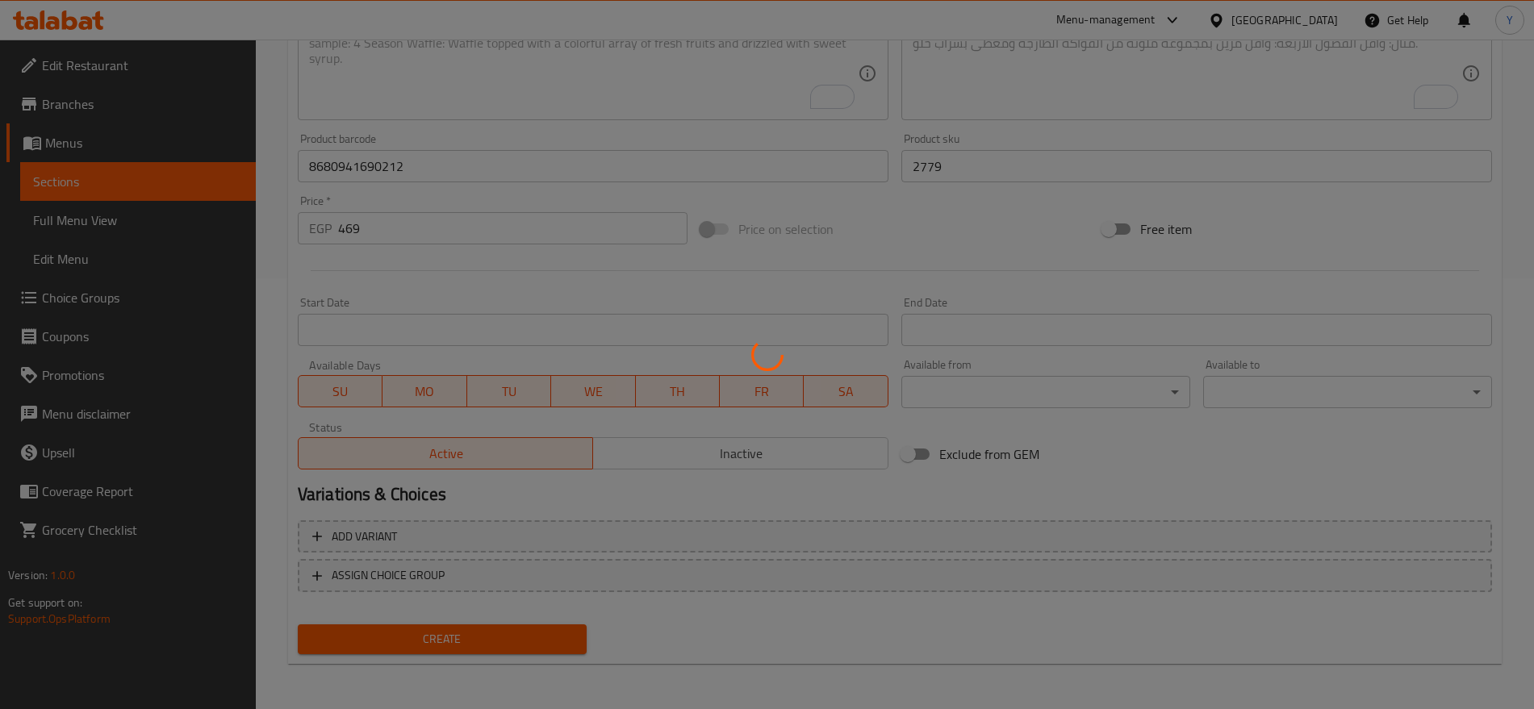
type input "0"
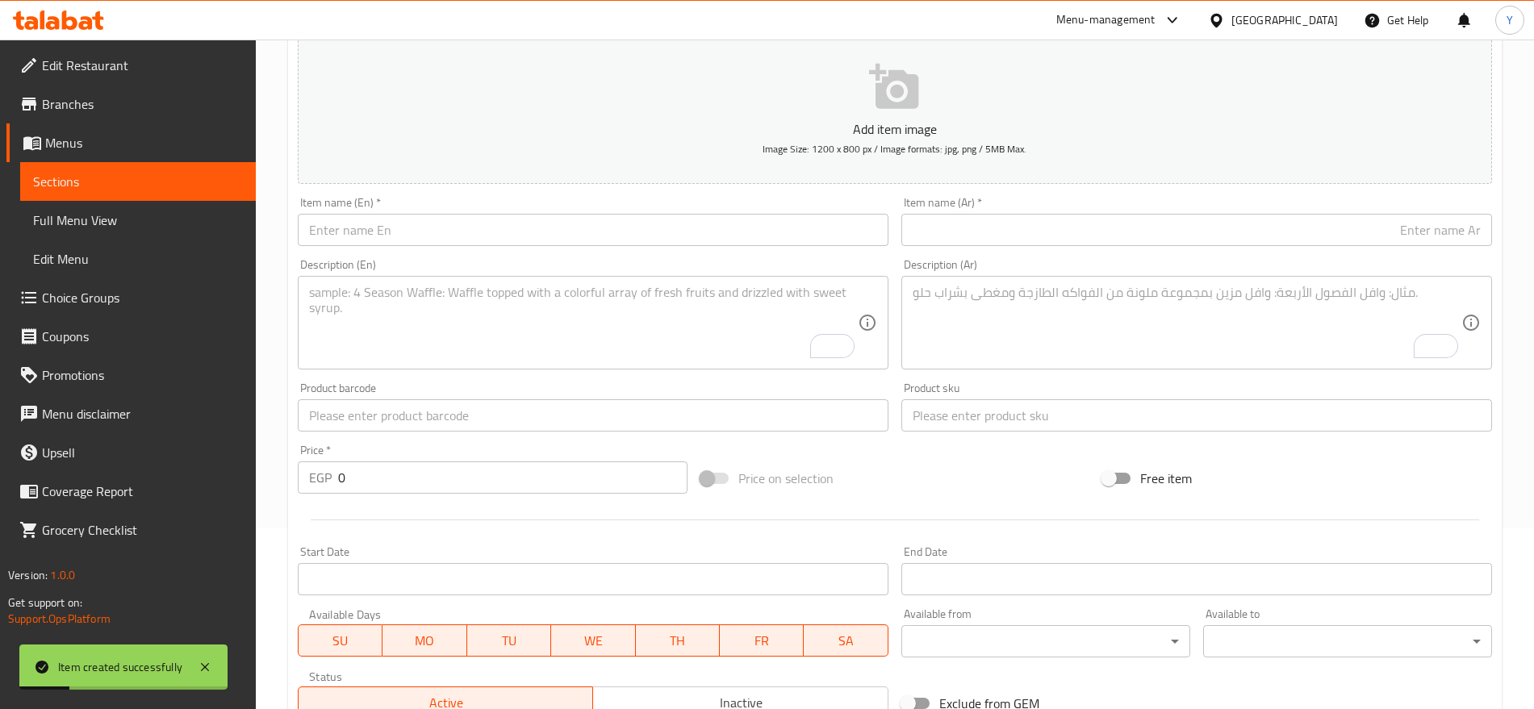
scroll to position [162, 0]
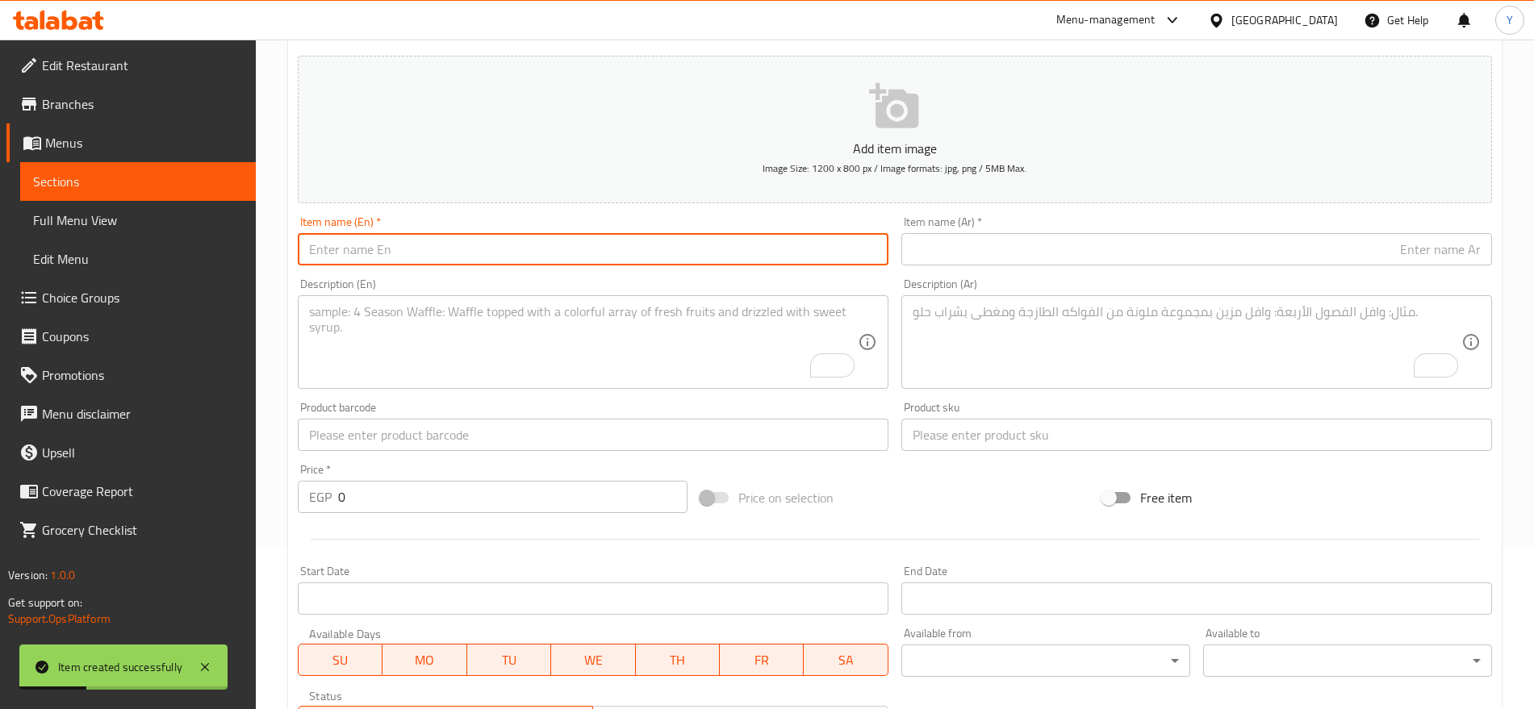
click at [575, 236] on input "text" at bounding box center [593, 249] width 591 height 32
paste input "Catzone White Bentonite Clumping Cat Litter babypowder 5k"
type input "Catzone White Bentonite Clumping Cat Litter babypowder 5k"
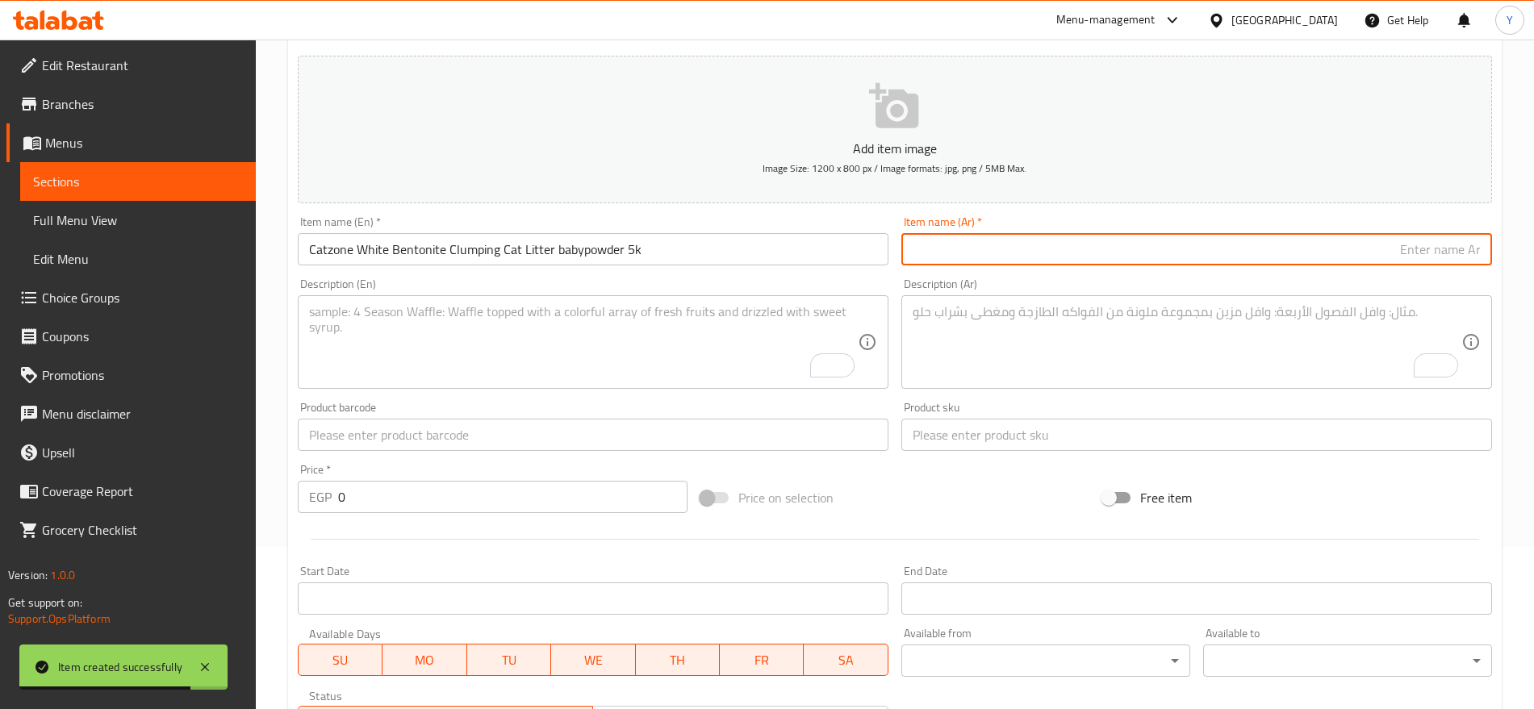
click at [1003, 245] on input "text" at bounding box center [1196, 249] width 591 height 32
paste input "رمل قطط كاتزون وايت بنتونيت متكتّل، بودرة أطفال ٥ كيلو"
type input "رمل قطط كاتزون وايت بنتونيت متكتّل، بودرة أطفال ٥ كيلو"
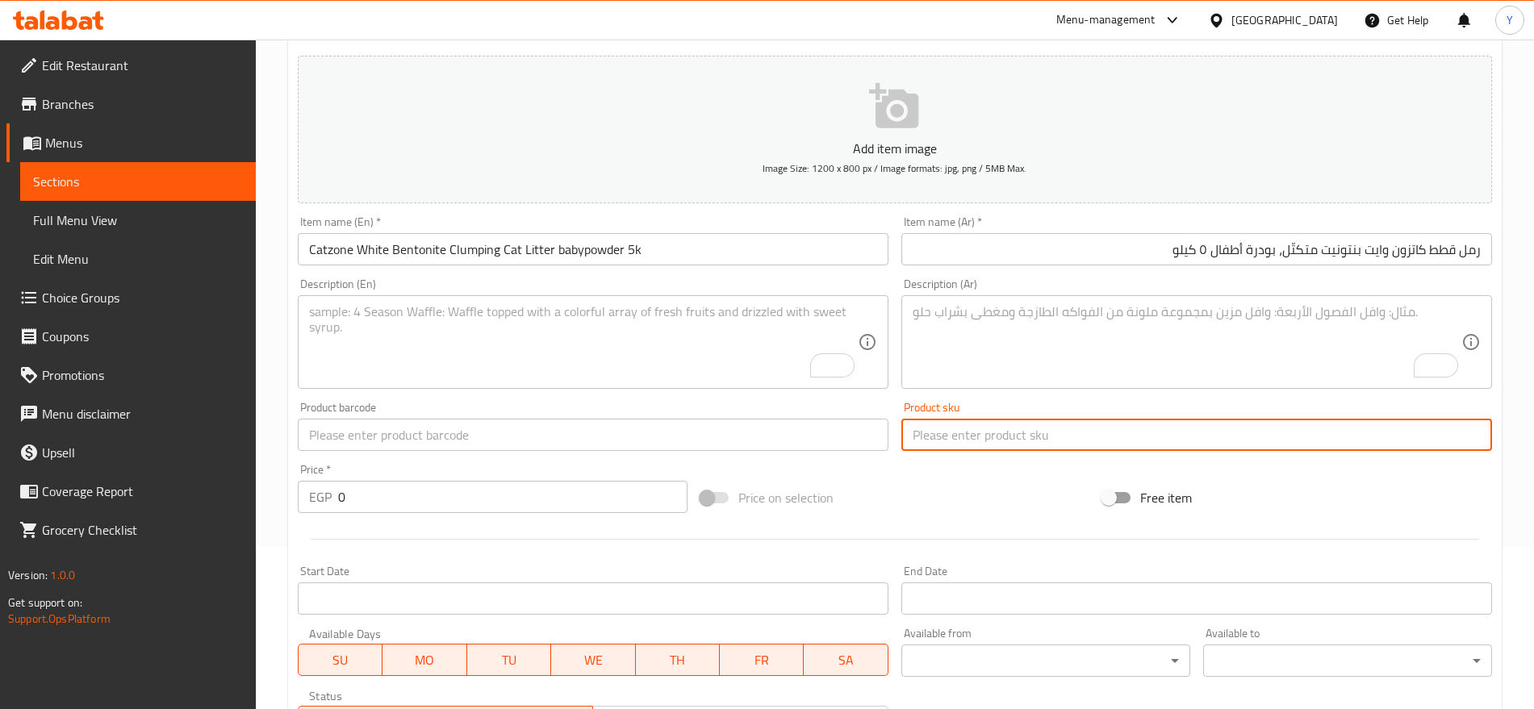
click at [961, 444] on input "text" at bounding box center [1196, 435] width 591 height 32
paste input "3730"
type input "3730"
click at [600, 443] on input "text" at bounding box center [593, 435] width 591 height 32
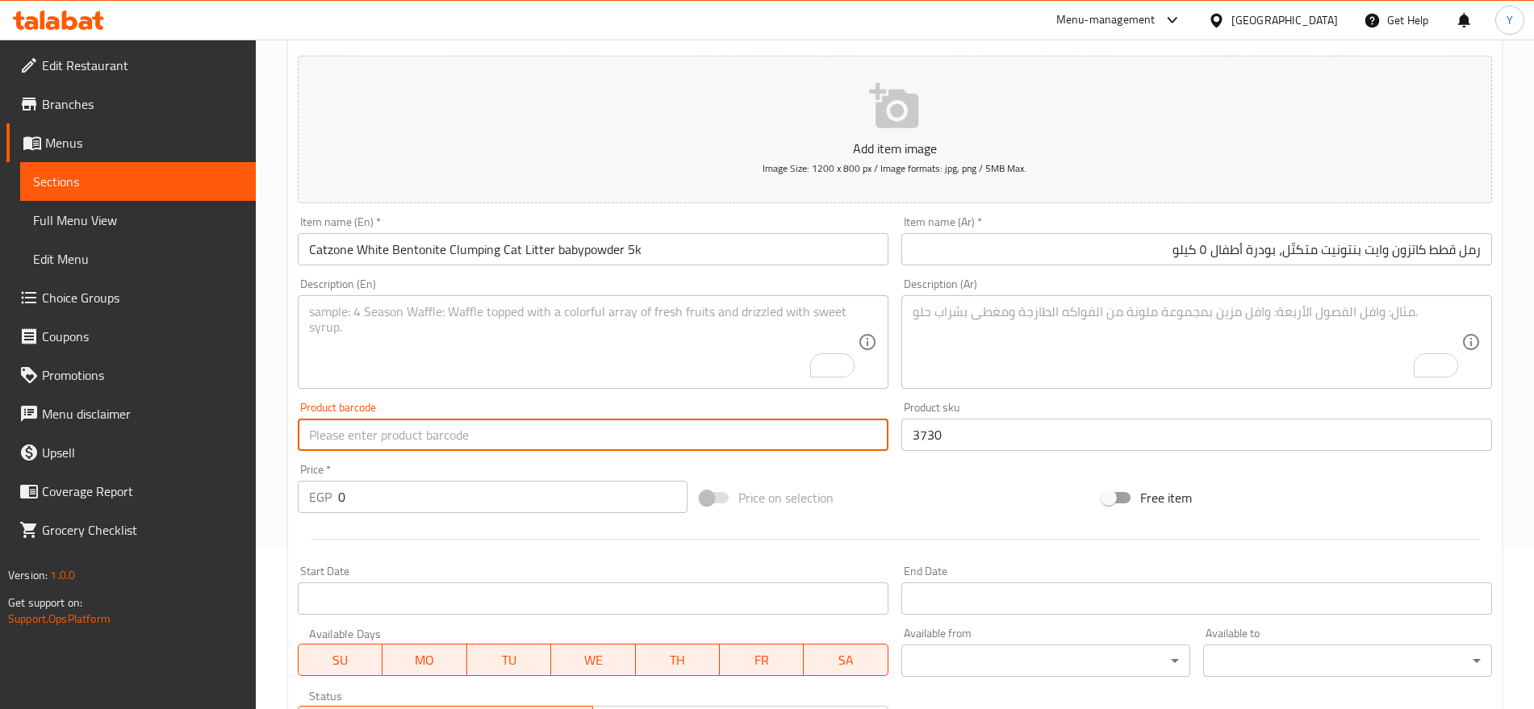
paste input "8680941690151"
type input "8680941690151"
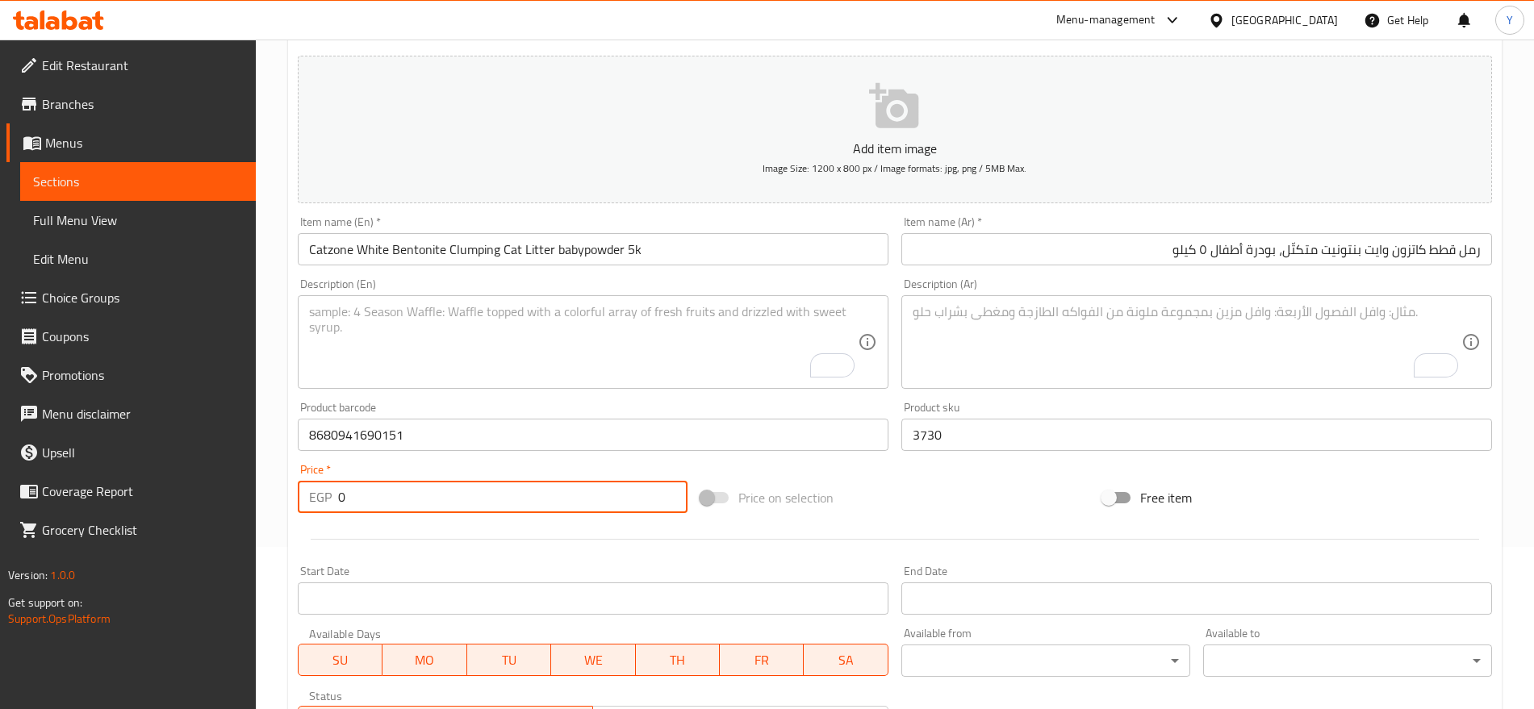
click at [387, 504] on input "0" at bounding box center [512, 497] width 349 height 32
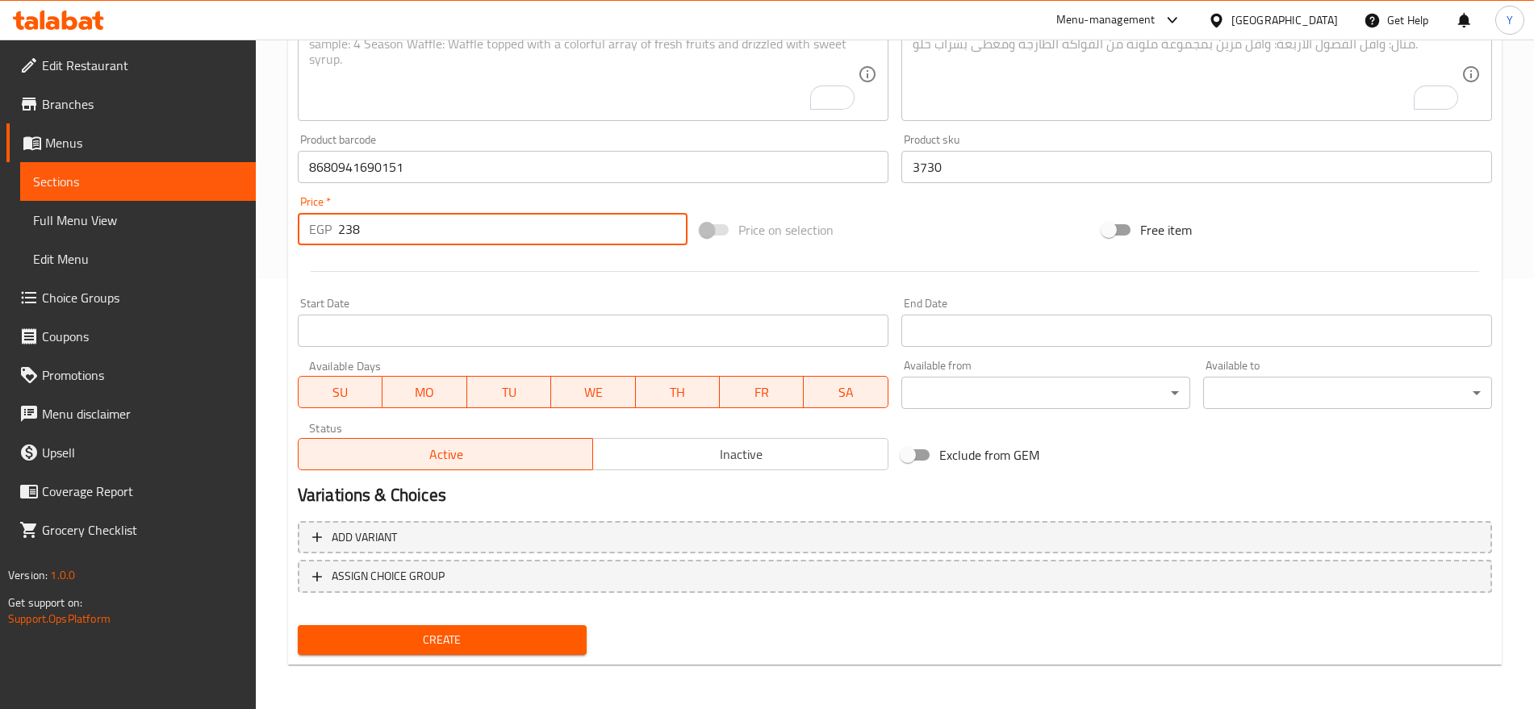
scroll to position [431, 0]
type input "238"
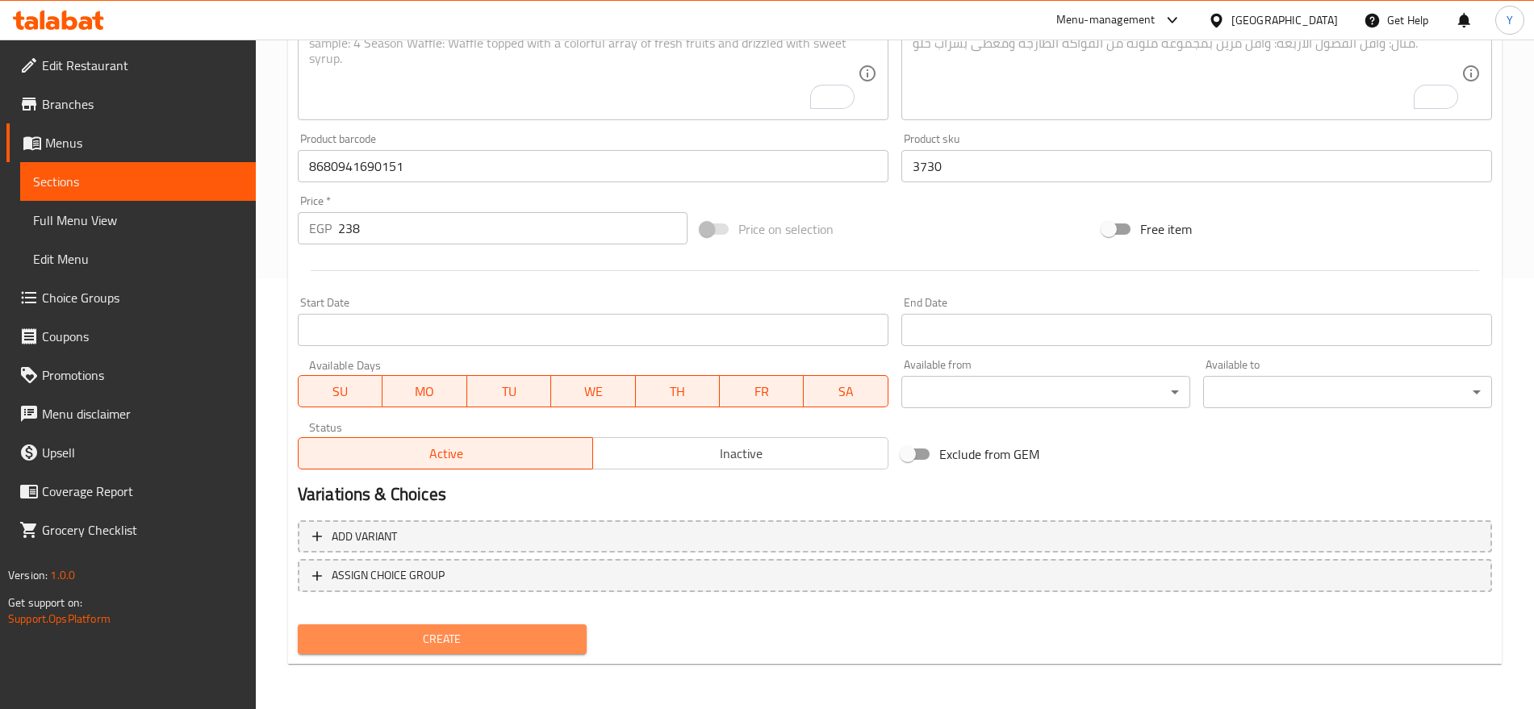
click at [527, 646] on span "Create" at bounding box center [442, 639] width 263 height 20
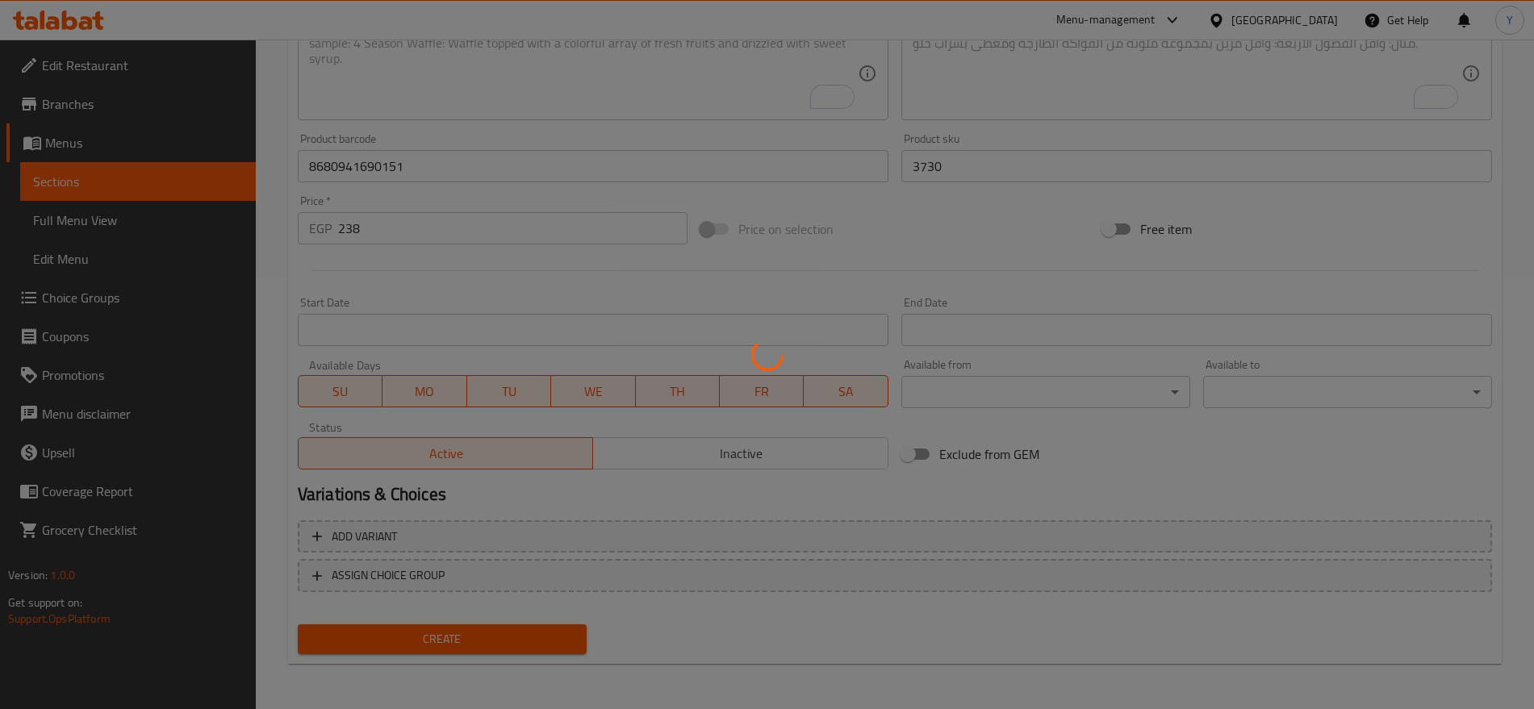
type input "0"
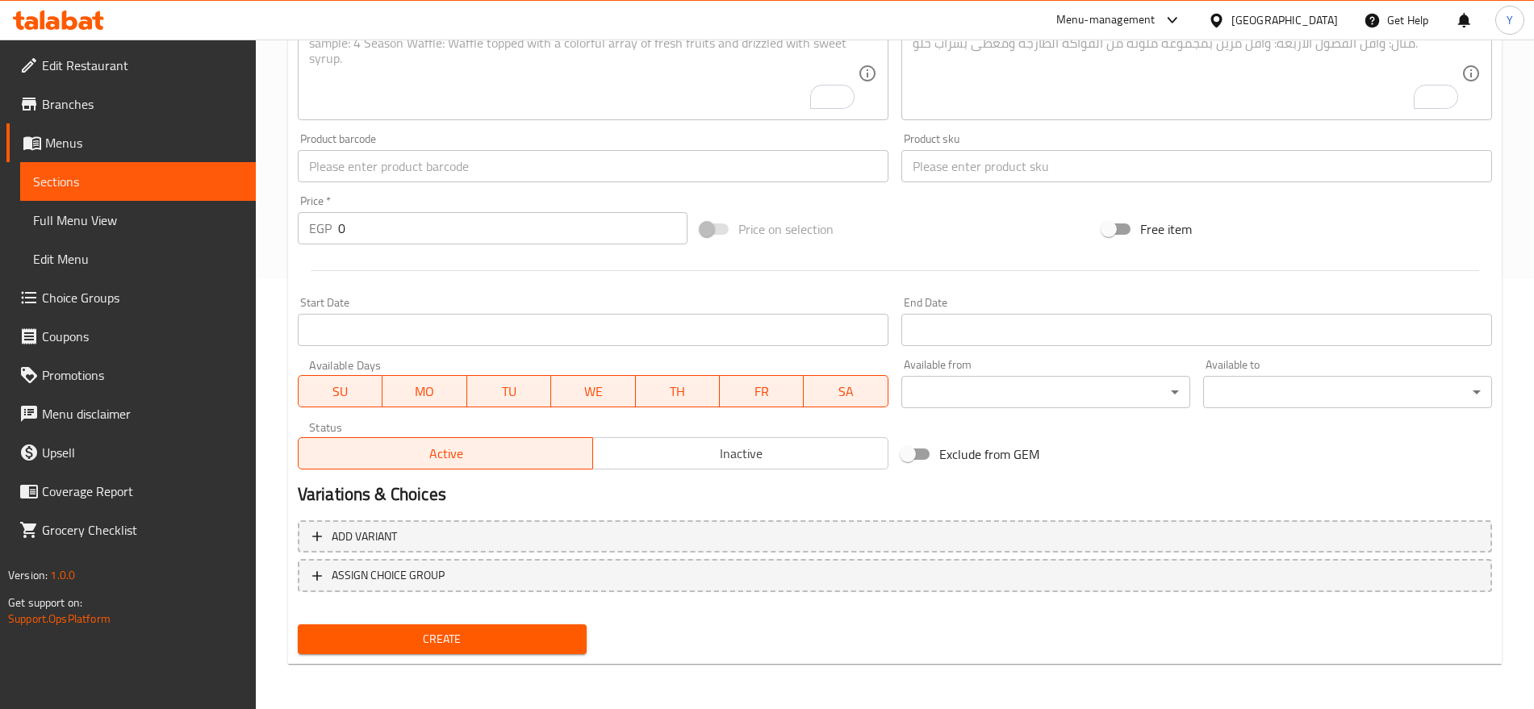
click at [827, 165] on input "text" at bounding box center [593, 166] width 591 height 32
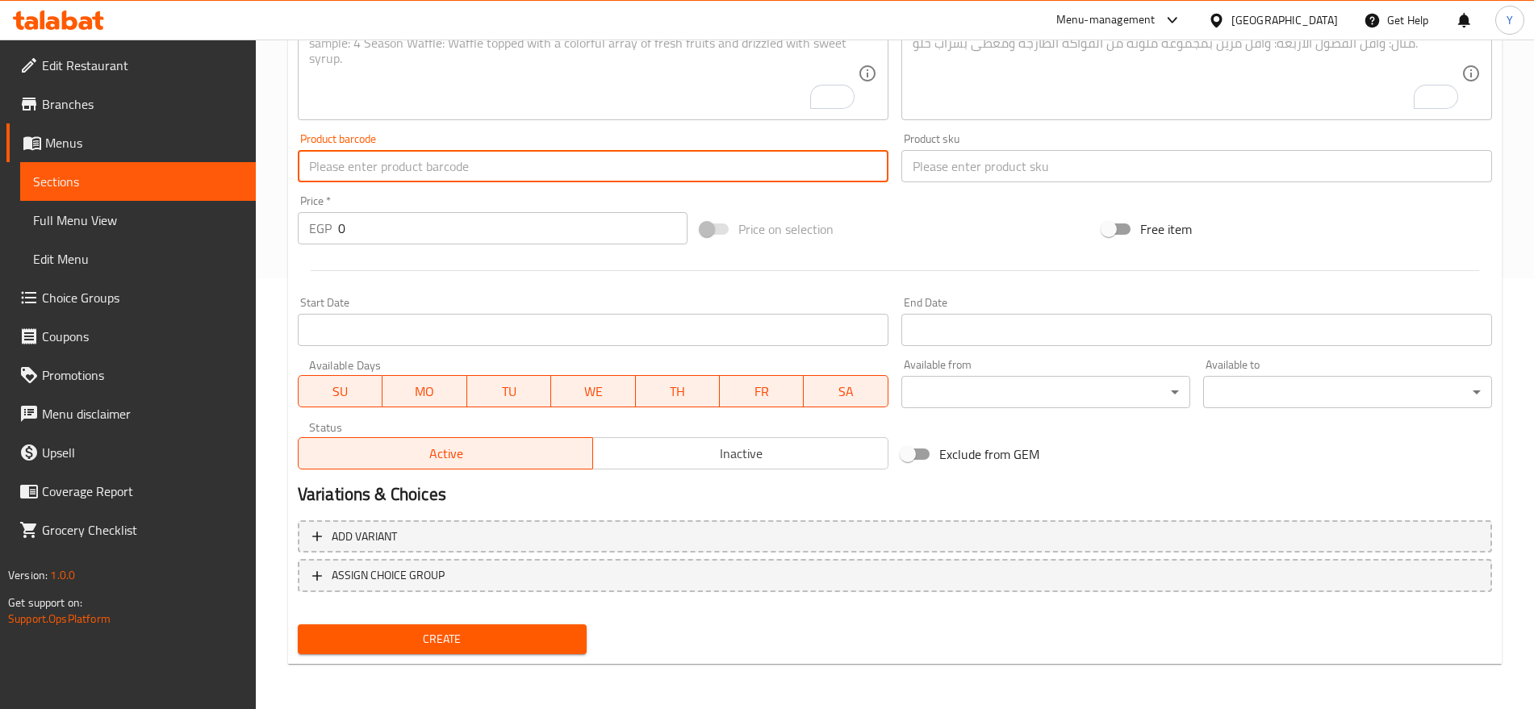
paste input "8680941690199"
type input "8680941690199"
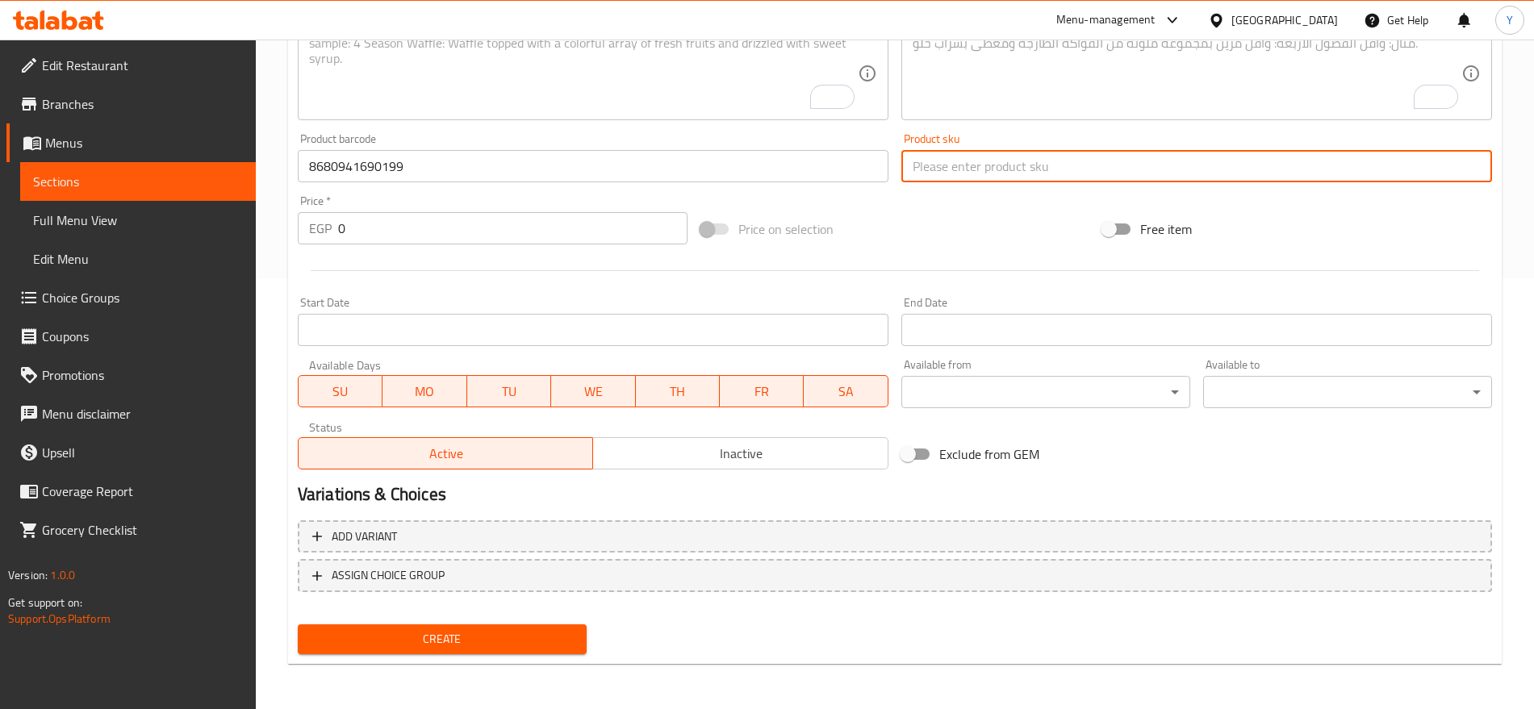
click at [939, 169] on input "text" at bounding box center [1196, 166] width 591 height 32
paste input "3733"
type input "3733"
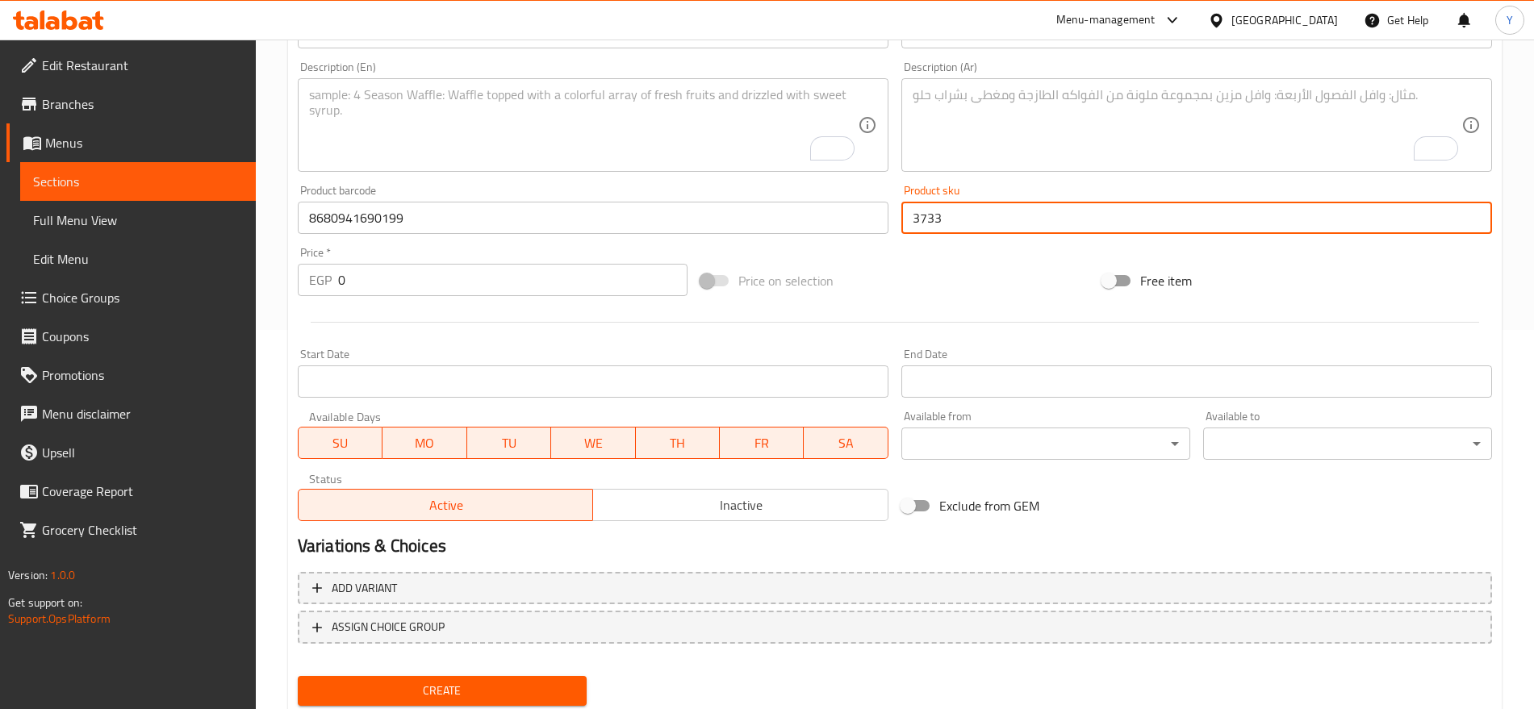
scroll to position [296, 0]
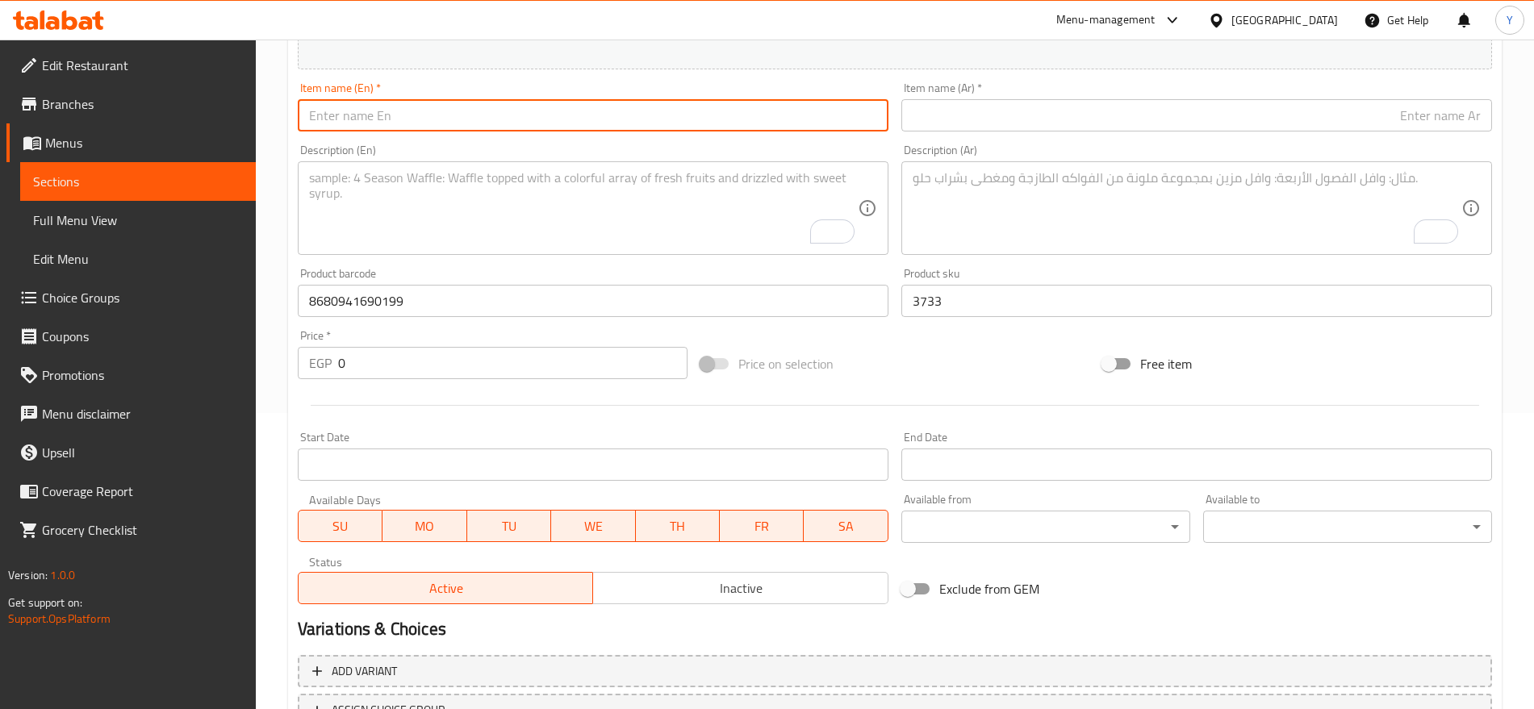
click at [767, 119] on input "text" at bounding box center [593, 115] width 591 height 32
paste input "Catzone White Bentonite Clumping Cat Litter CARBON 5k"
type input "Catzone White Bentonite Clumping Cat Litter CARBON 5k"
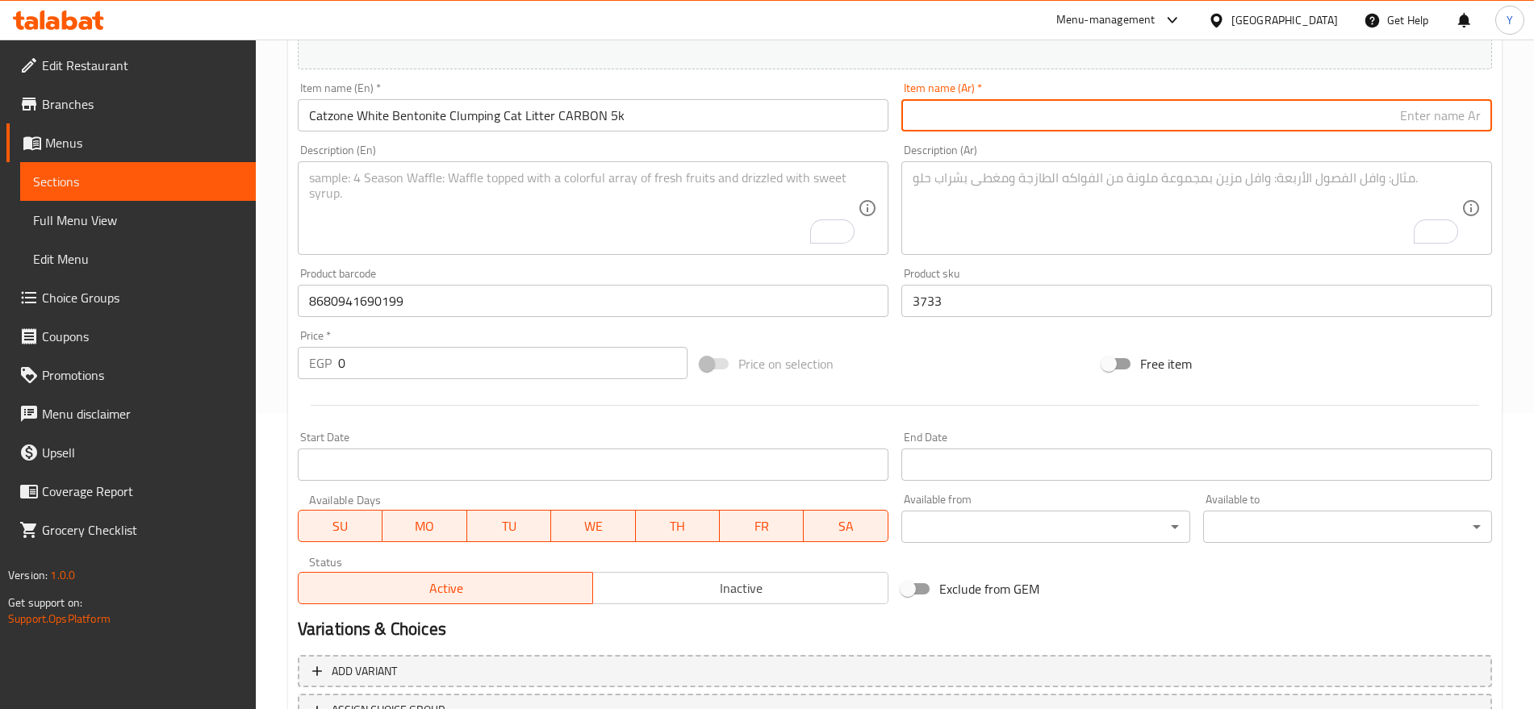
click at [980, 108] on input "text" at bounding box center [1196, 115] width 591 height 32
paste input "رمل قطط كاتزون وايت بنتونيت متكتّل من الكربون 5 كيلو"
type input "رمل قطط كاتزون وايت بنتونيت متكتّل من الكربون 5 كيلو"
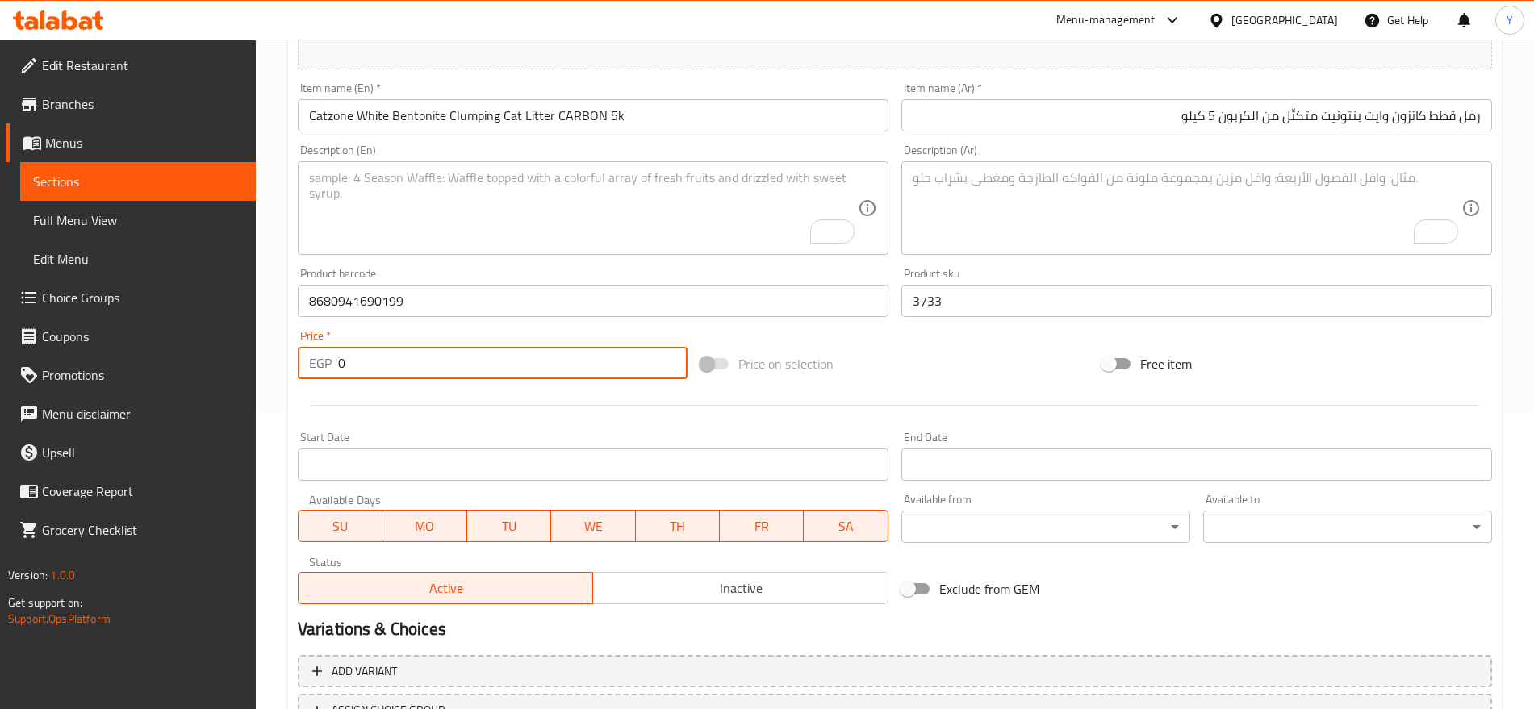
click at [503, 360] on input "0" at bounding box center [512, 363] width 349 height 32
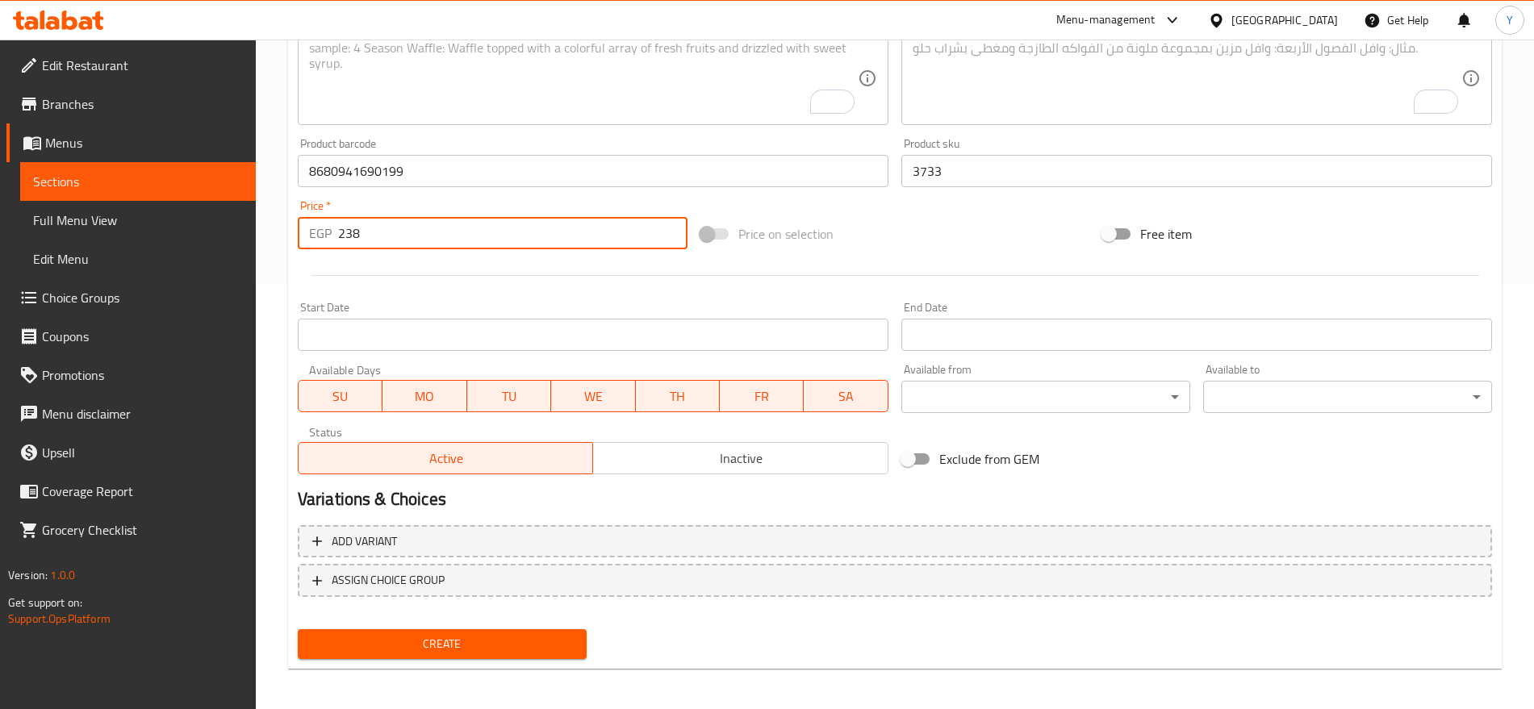
scroll to position [431, 0]
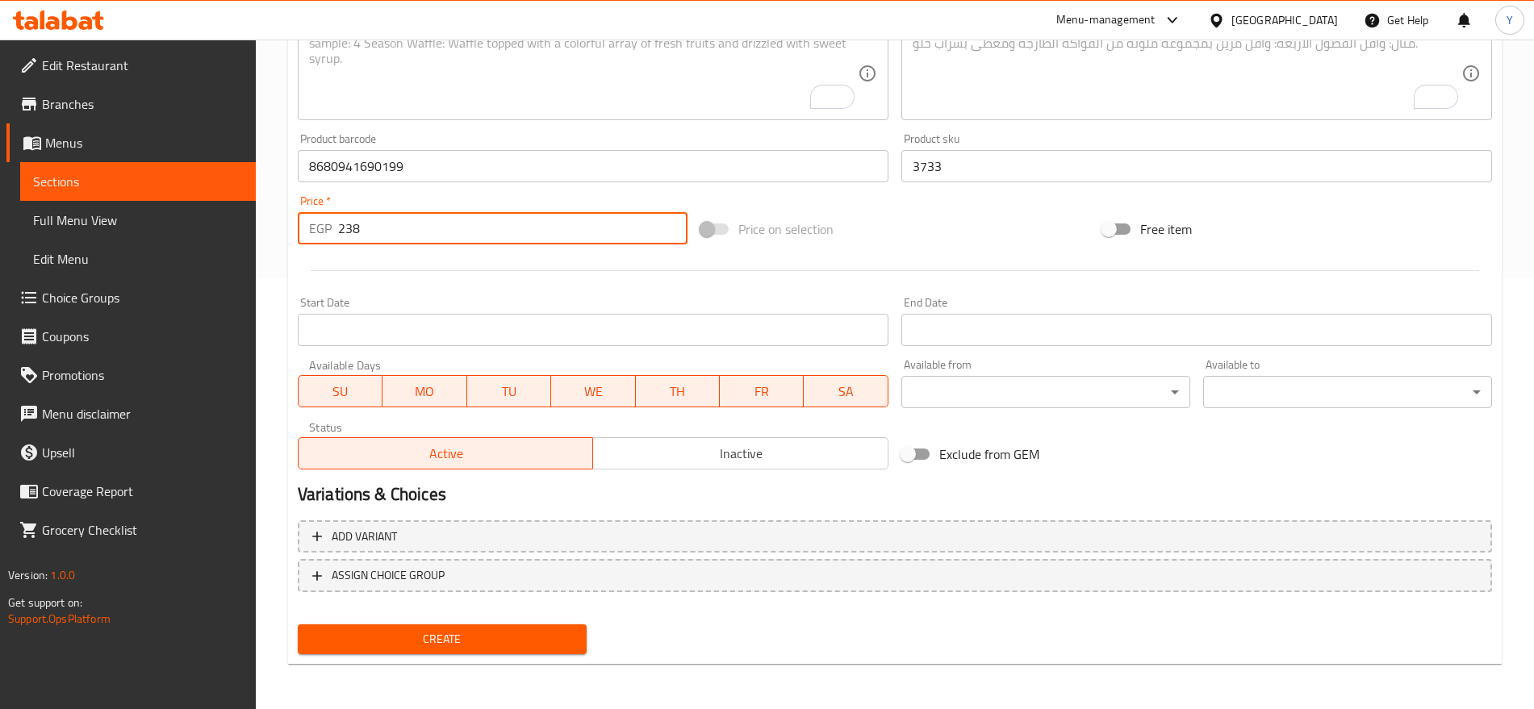
type input "238"
click at [504, 637] on span "Create" at bounding box center [442, 639] width 263 height 20
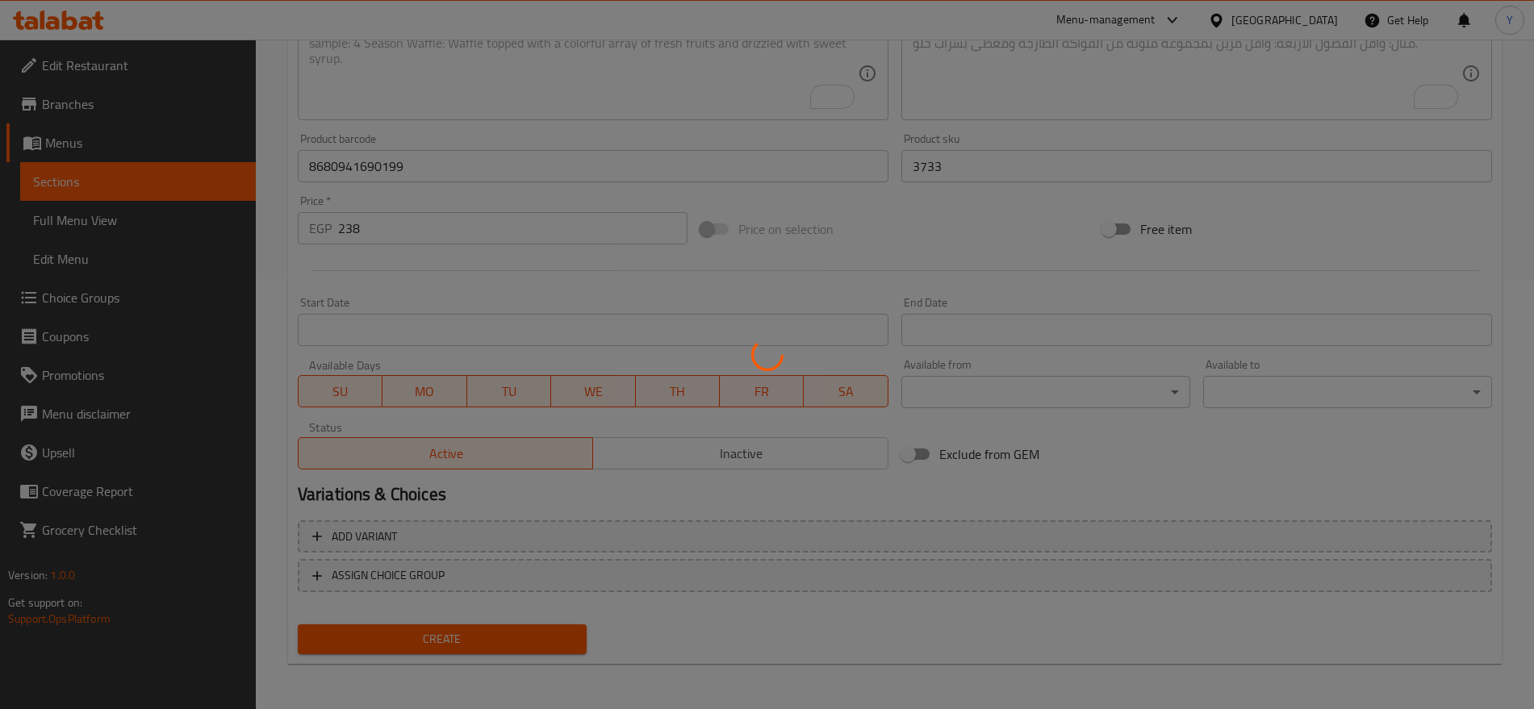
type input "0"
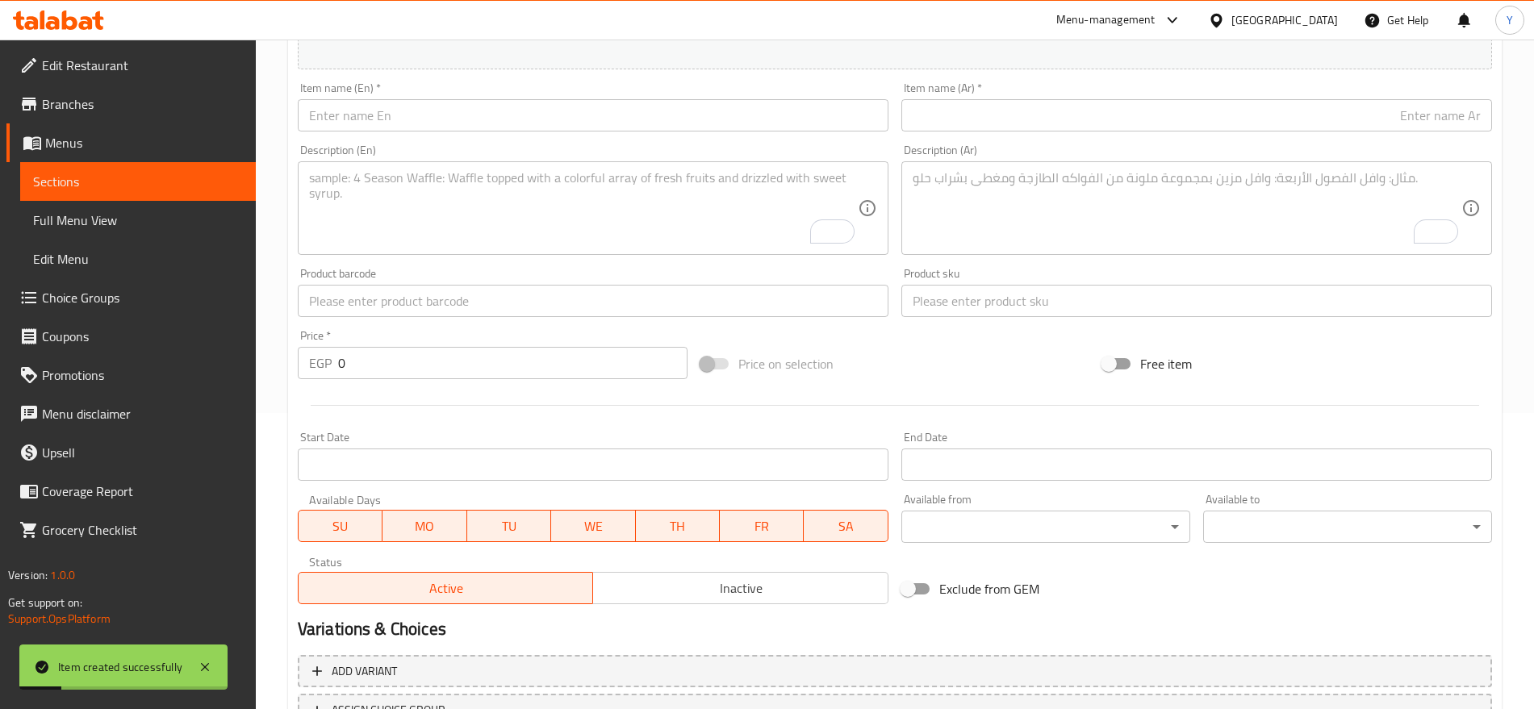
scroll to position [229, 0]
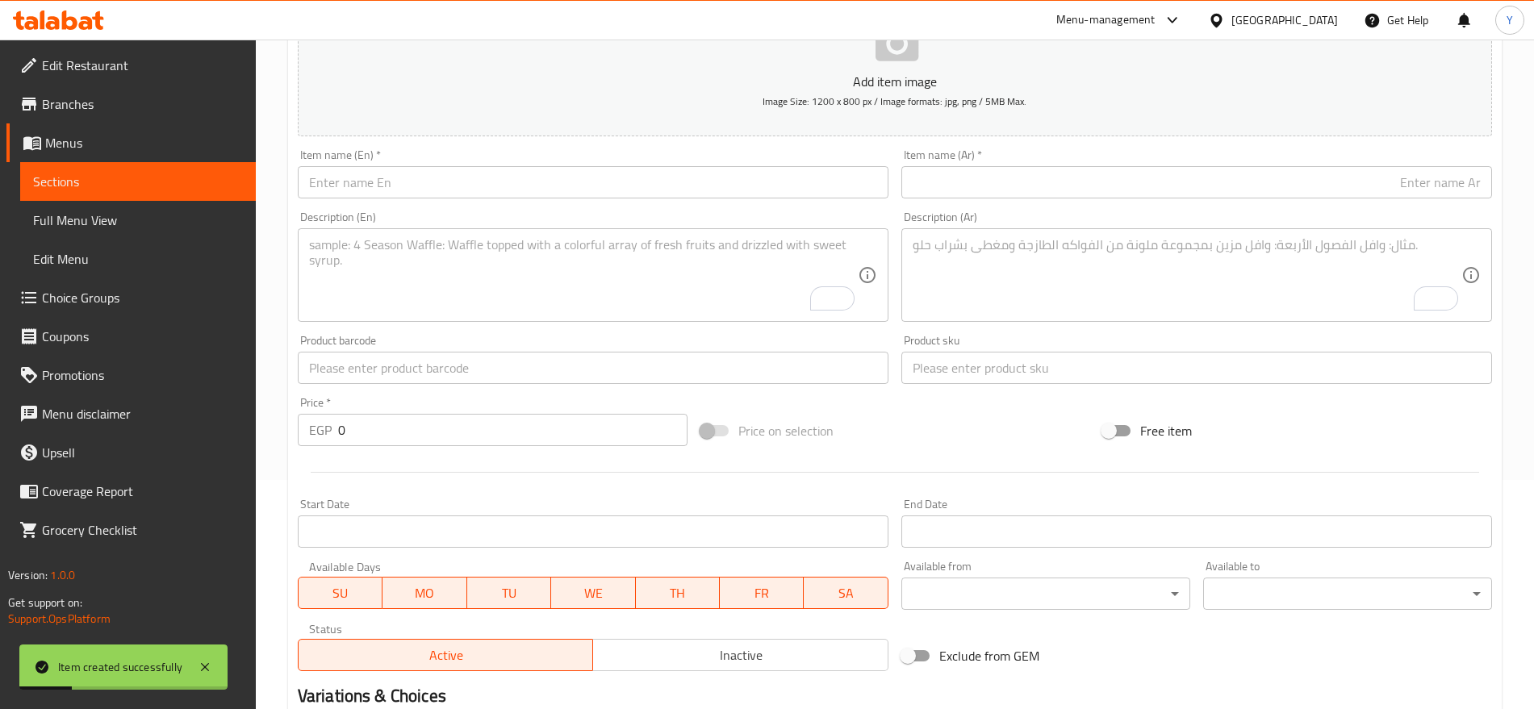
click at [660, 173] on input "text" at bounding box center [593, 182] width 591 height 32
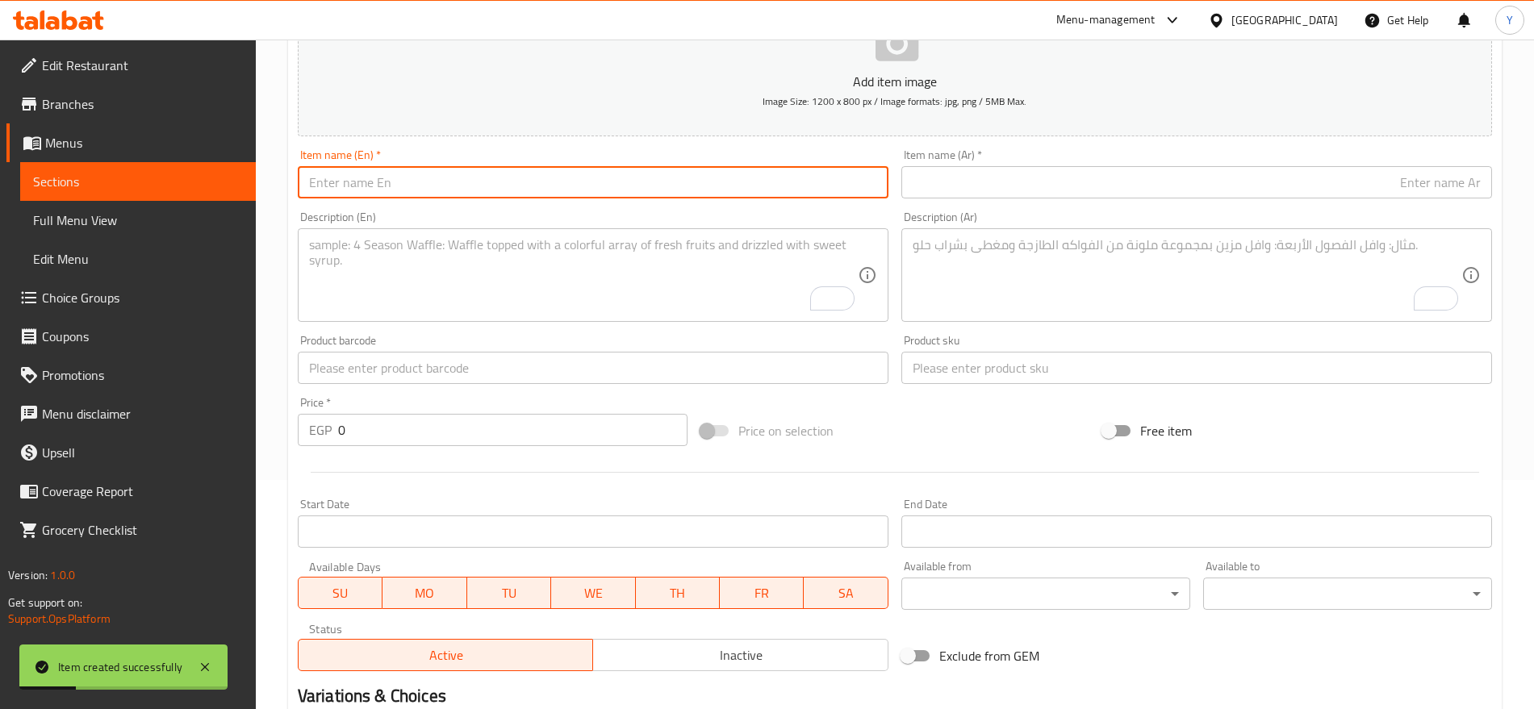
paste input "Catzone White Bentonite Clumping Cat Litter Lavender 20K"
type input "Catzone White Bentonite Clumping Cat Litter Lavender 20K"
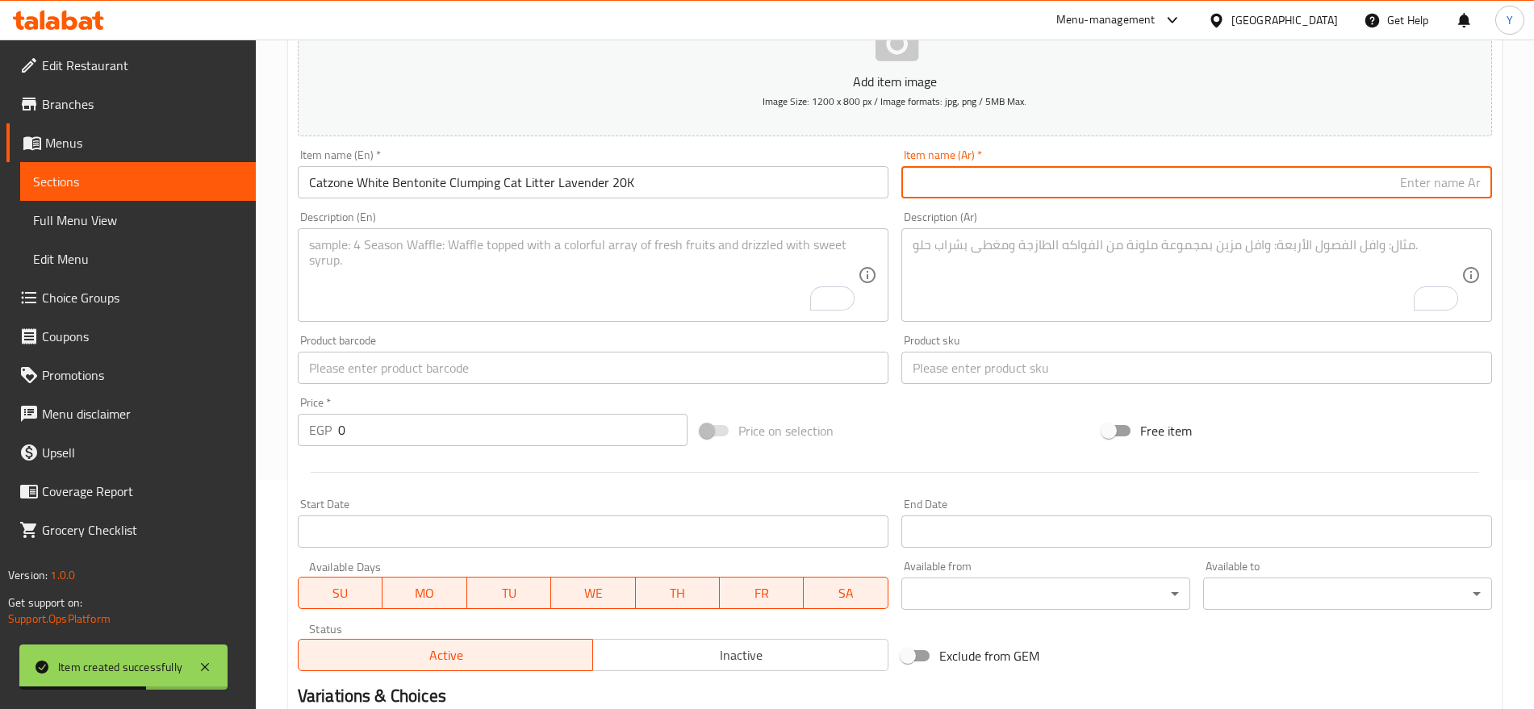
click at [992, 177] on input "text" at bounding box center [1196, 182] width 591 height 32
paste input "رمل قطط كاتزون وايت بنتونيت متكتل بلون اللافندر 20 كيلو"
type input "رمل قطط كاتزون وايت بنتونيت متكتل بلون اللافندر 20 كيلو"
click at [975, 372] on input "text" at bounding box center [1196, 368] width 591 height 32
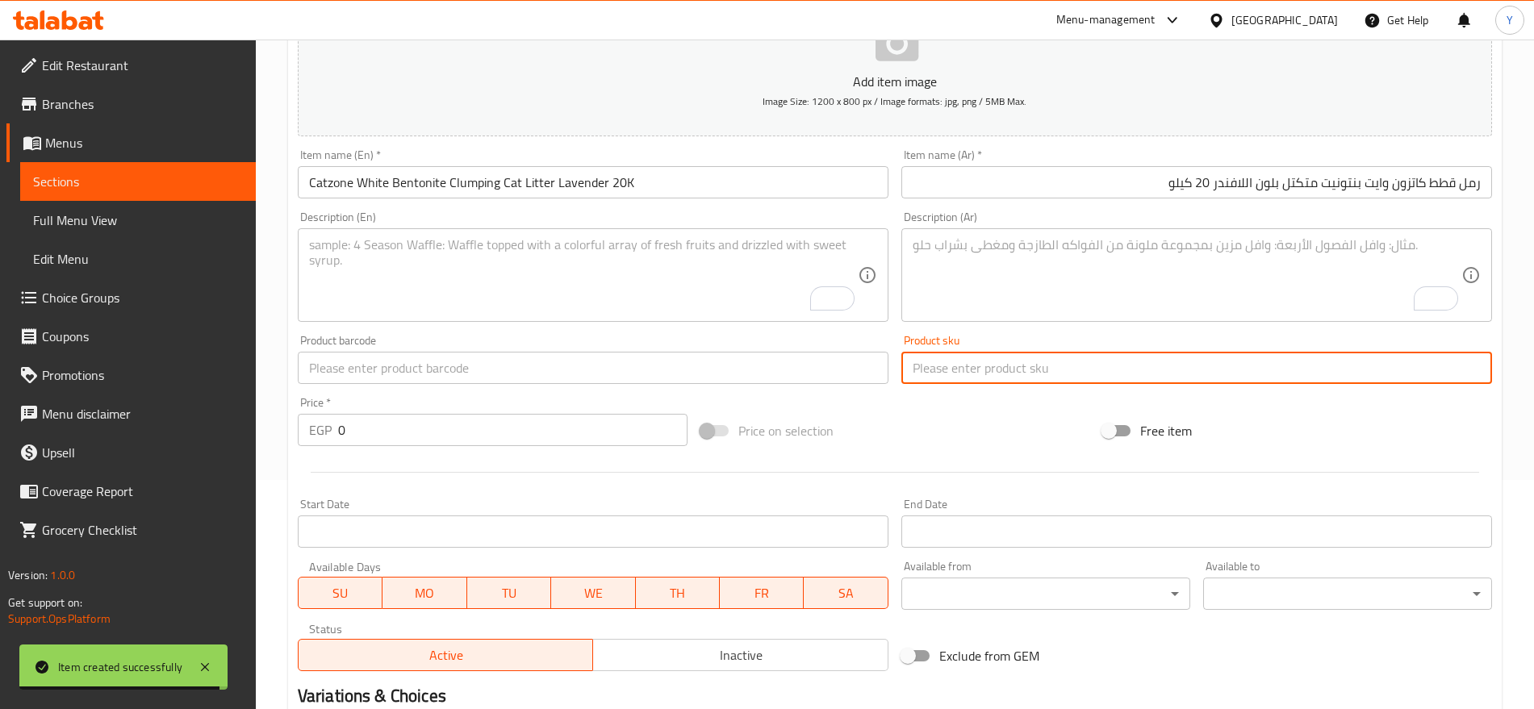
paste input "3751"
type input "3751"
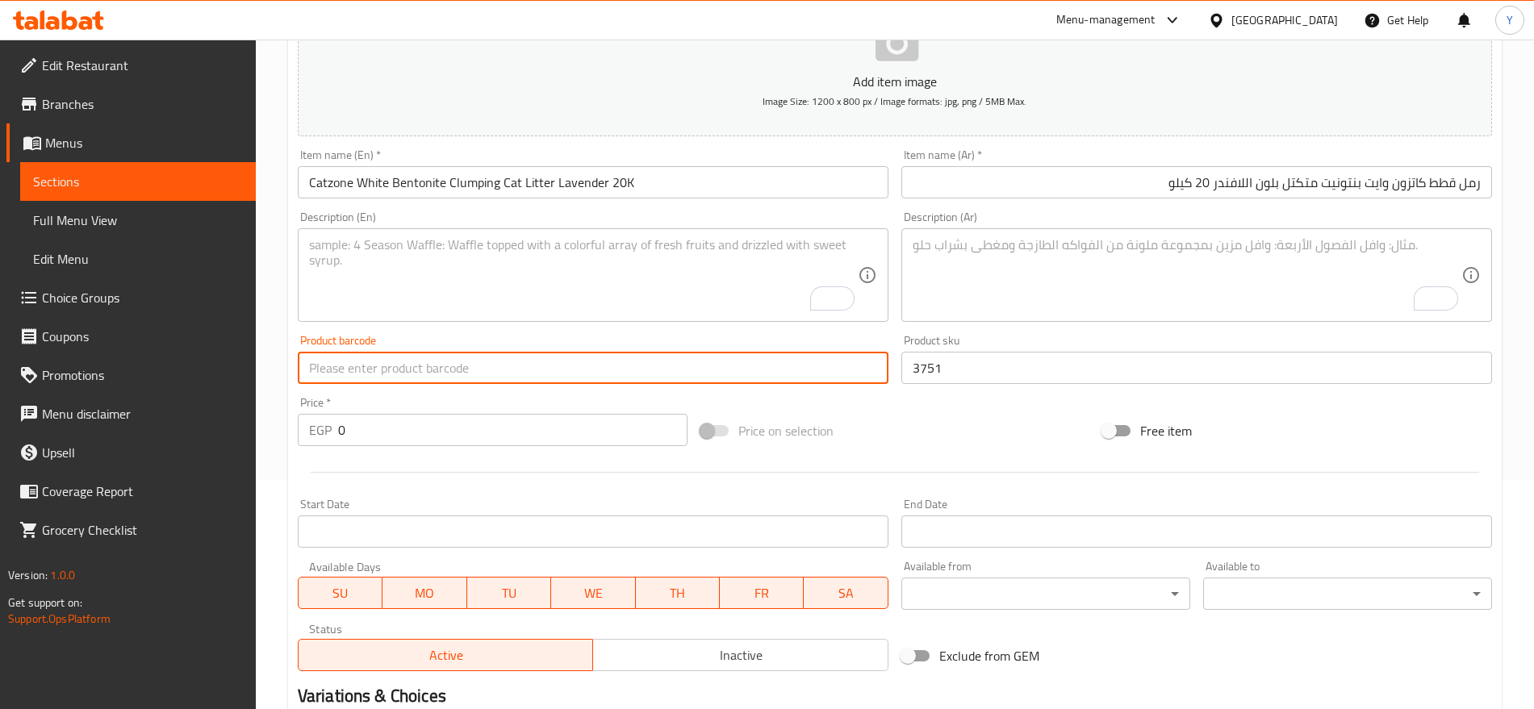
click at [524, 375] on input "text" at bounding box center [593, 368] width 591 height 32
paste input "8680941690267"
type input "8680941690267"
click at [429, 436] on input "0" at bounding box center [512, 430] width 349 height 32
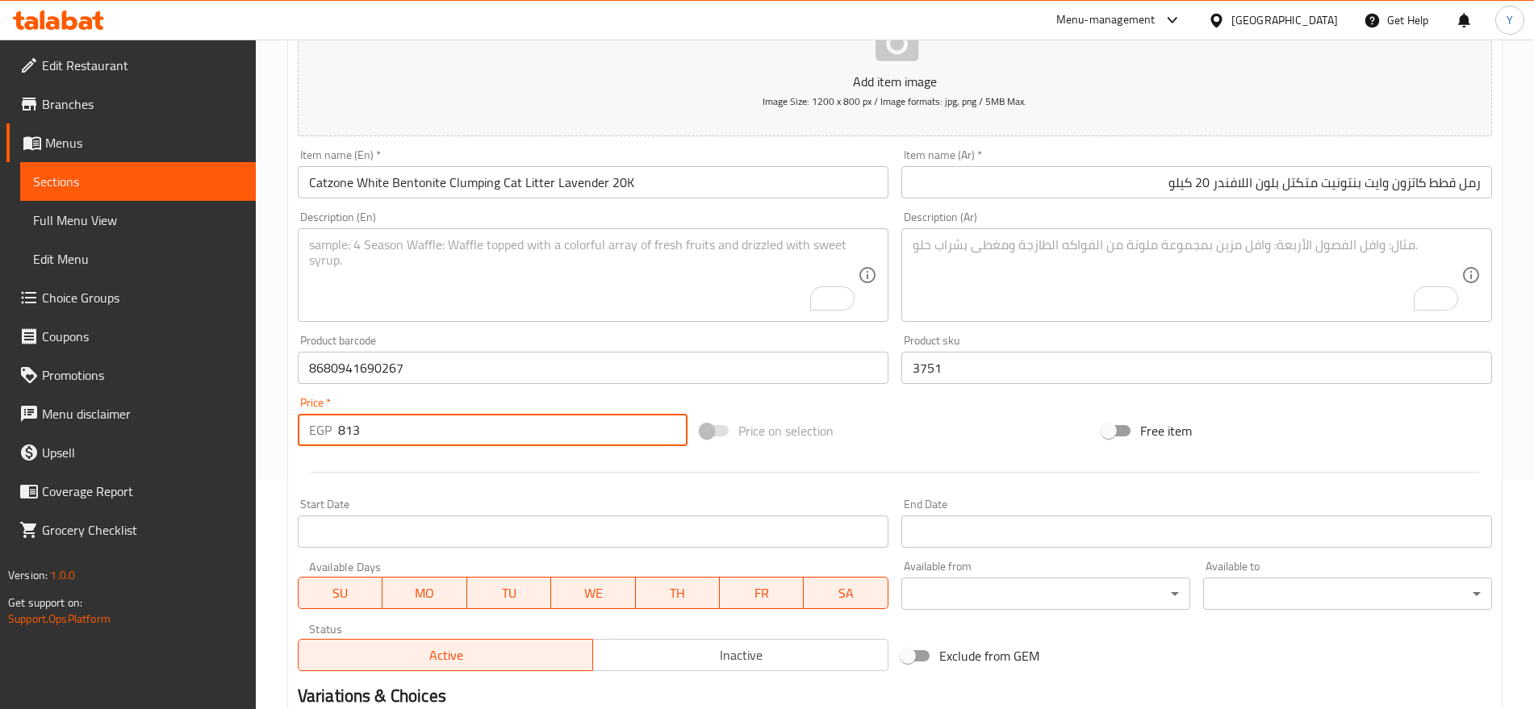
type input "813"
click at [897, 437] on div "Price on selection" at bounding box center [895, 431] width 403 height 44
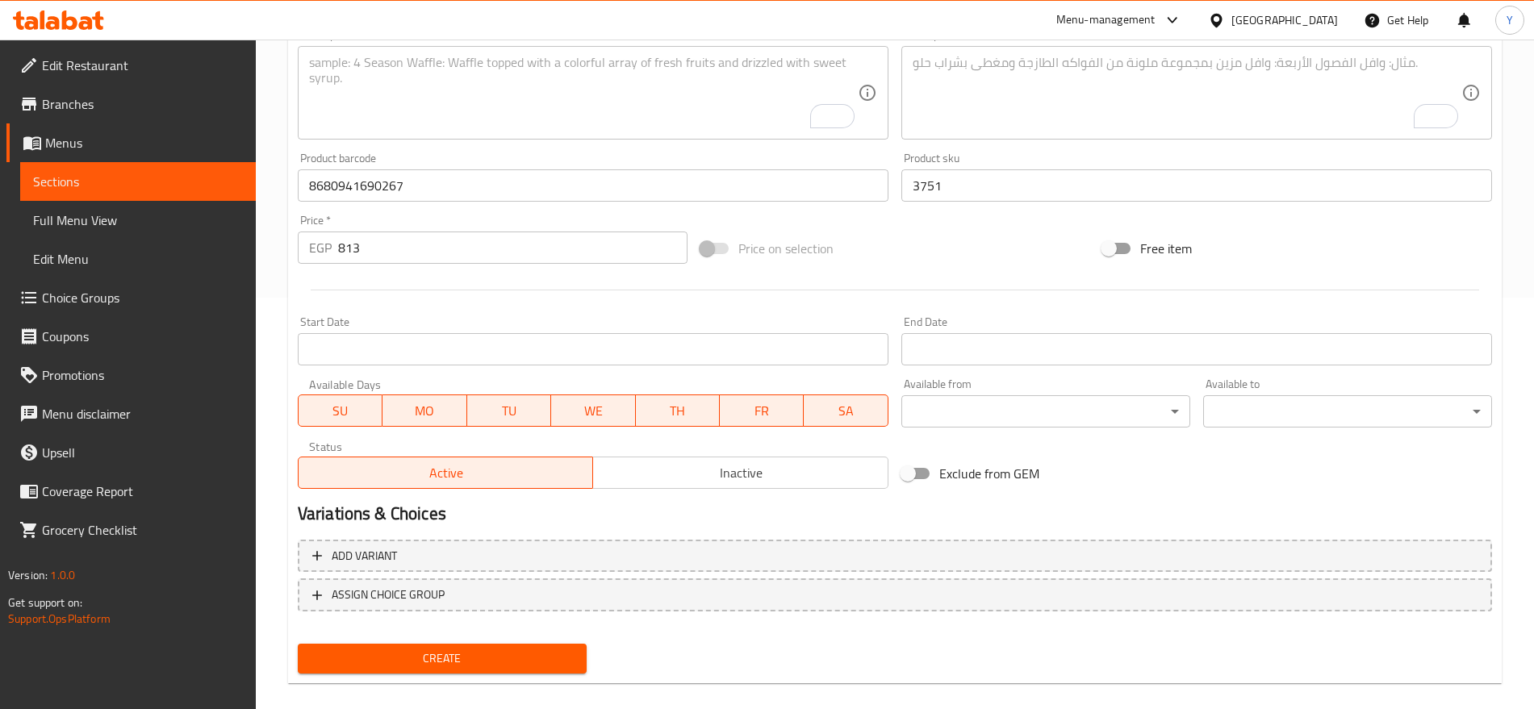
scroll to position [431, 0]
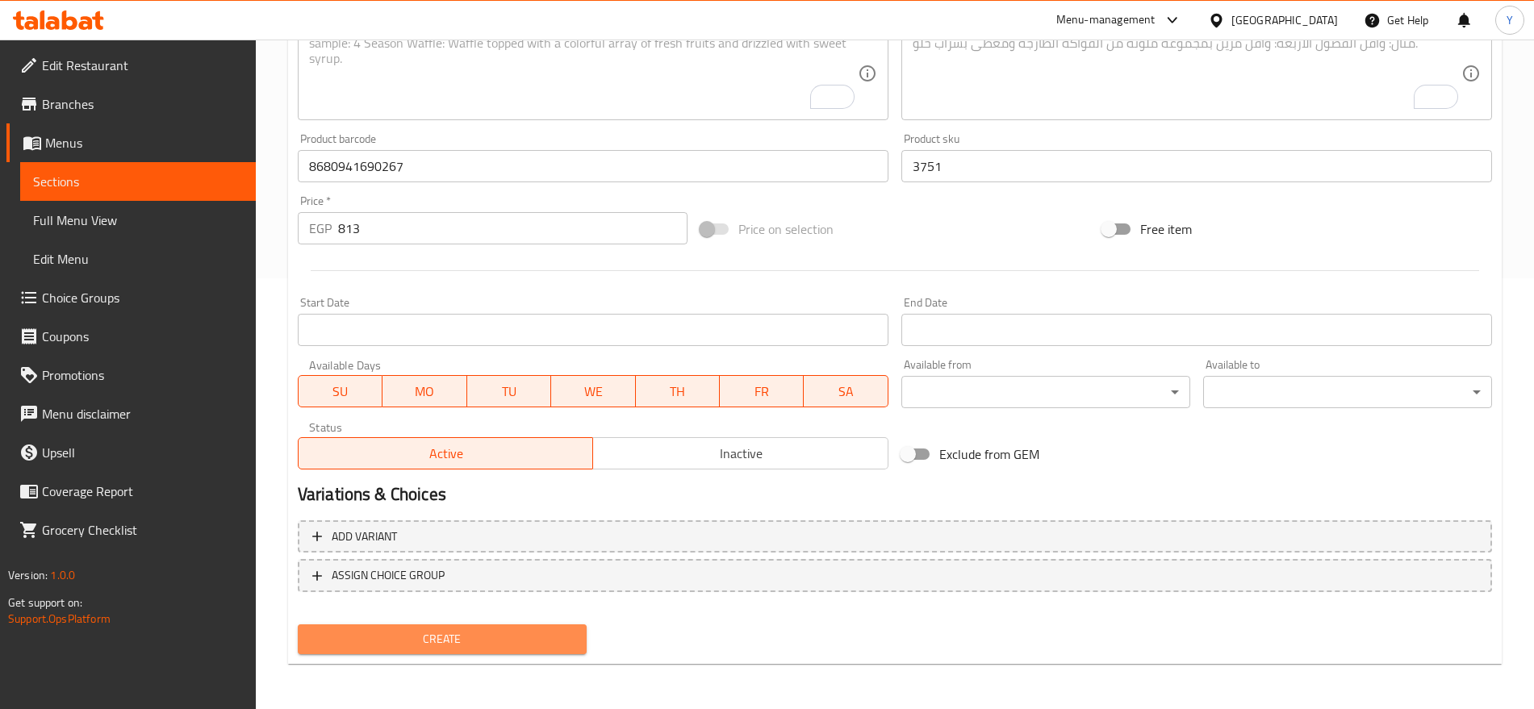
click at [475, 637] on span "Create" at bounding box center [442, 639] width 263 height 20
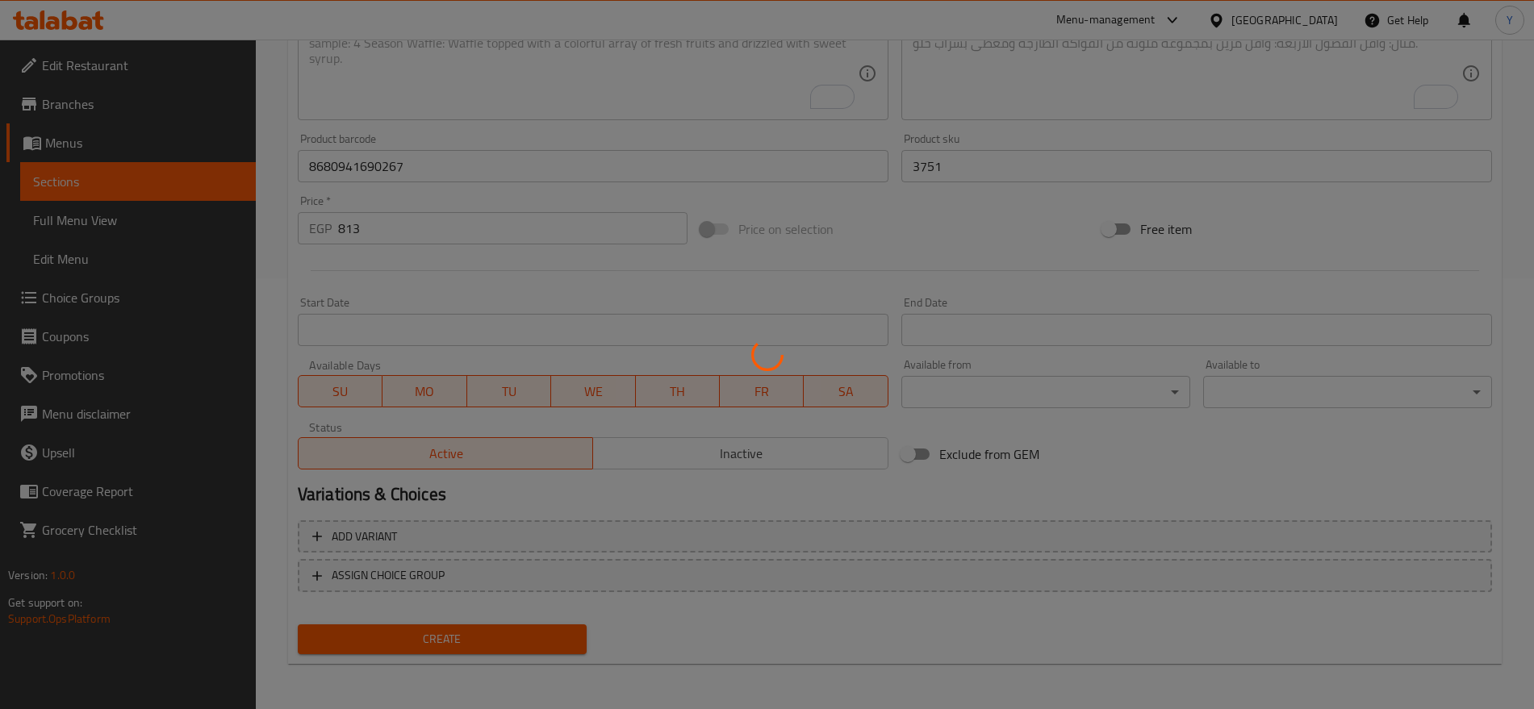
type input "0"
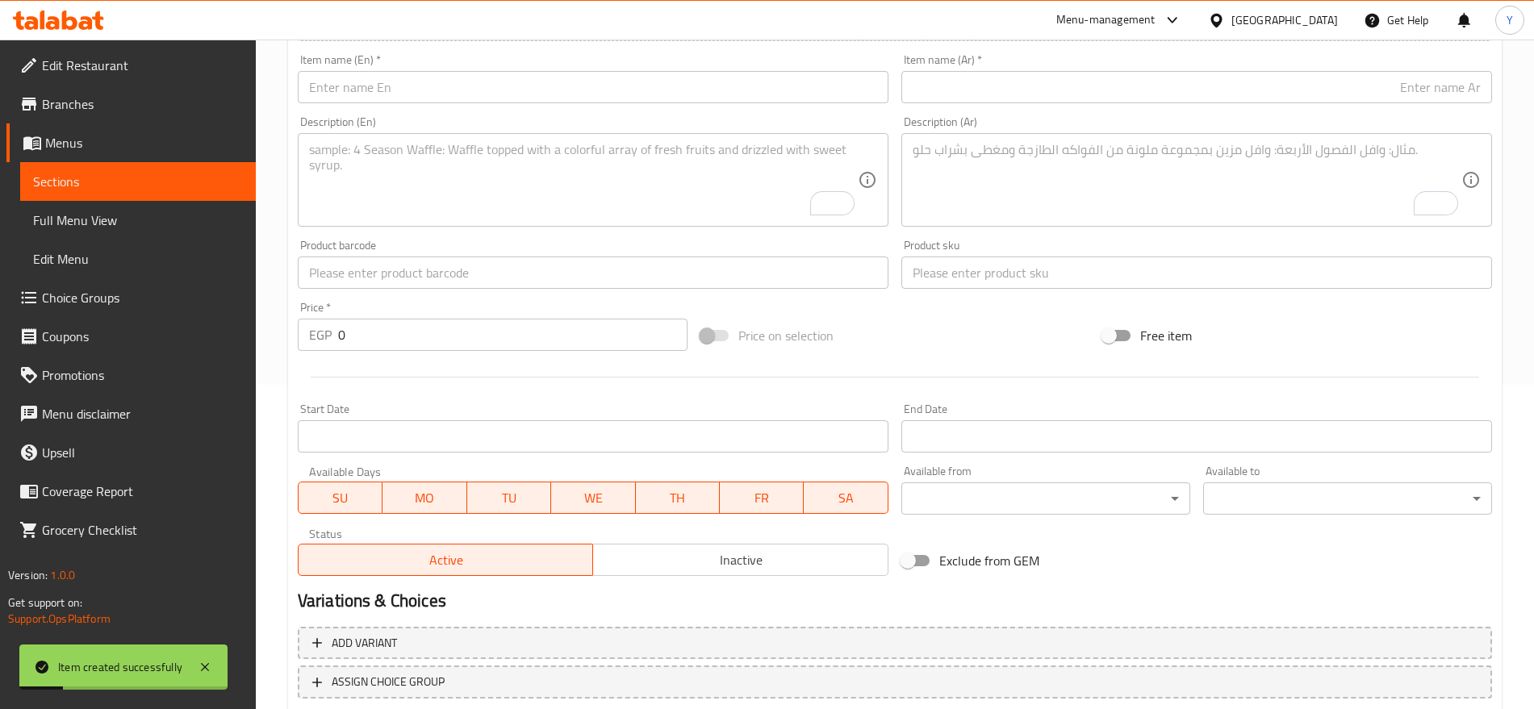
scroll to position [162, 0]
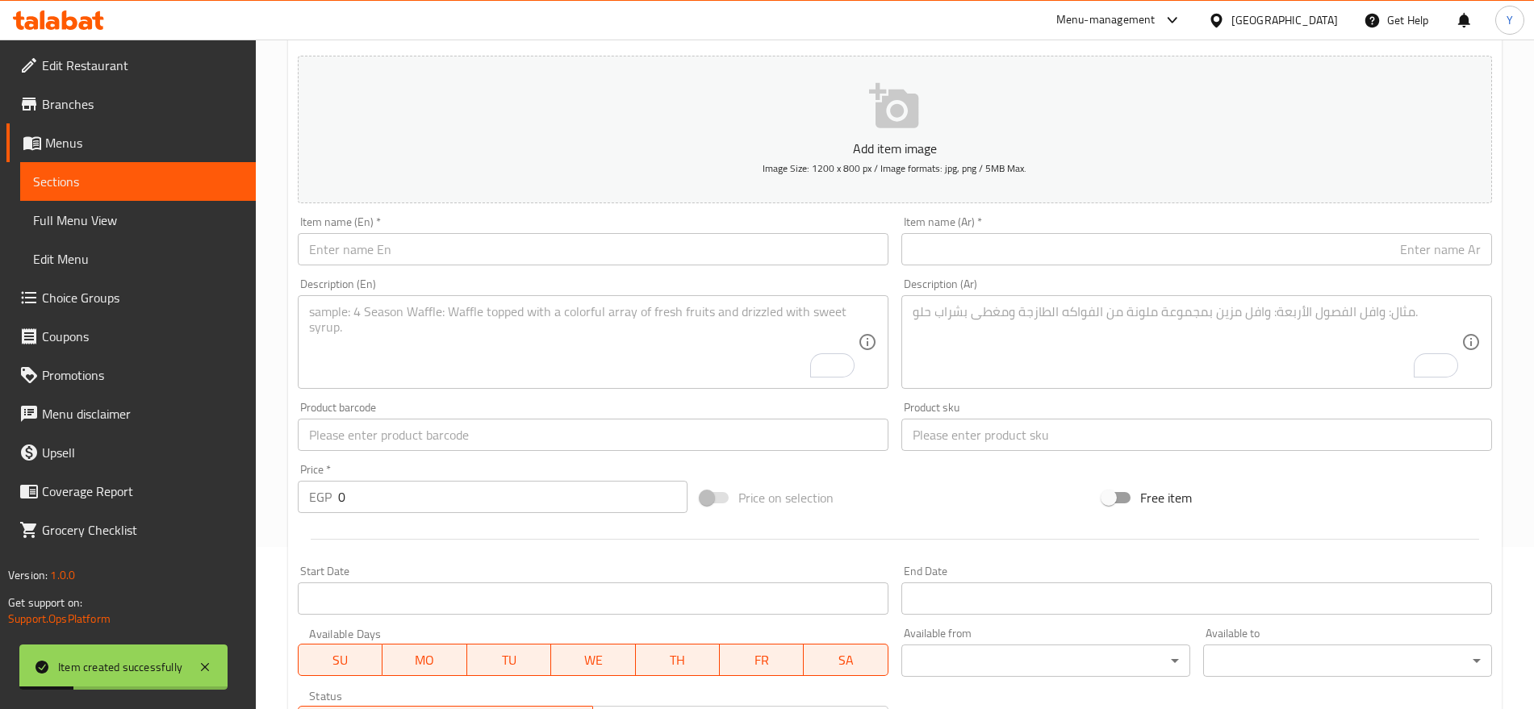
click at [581, 251] on input "text" at bounding box center [593, 249] width 591 height 32
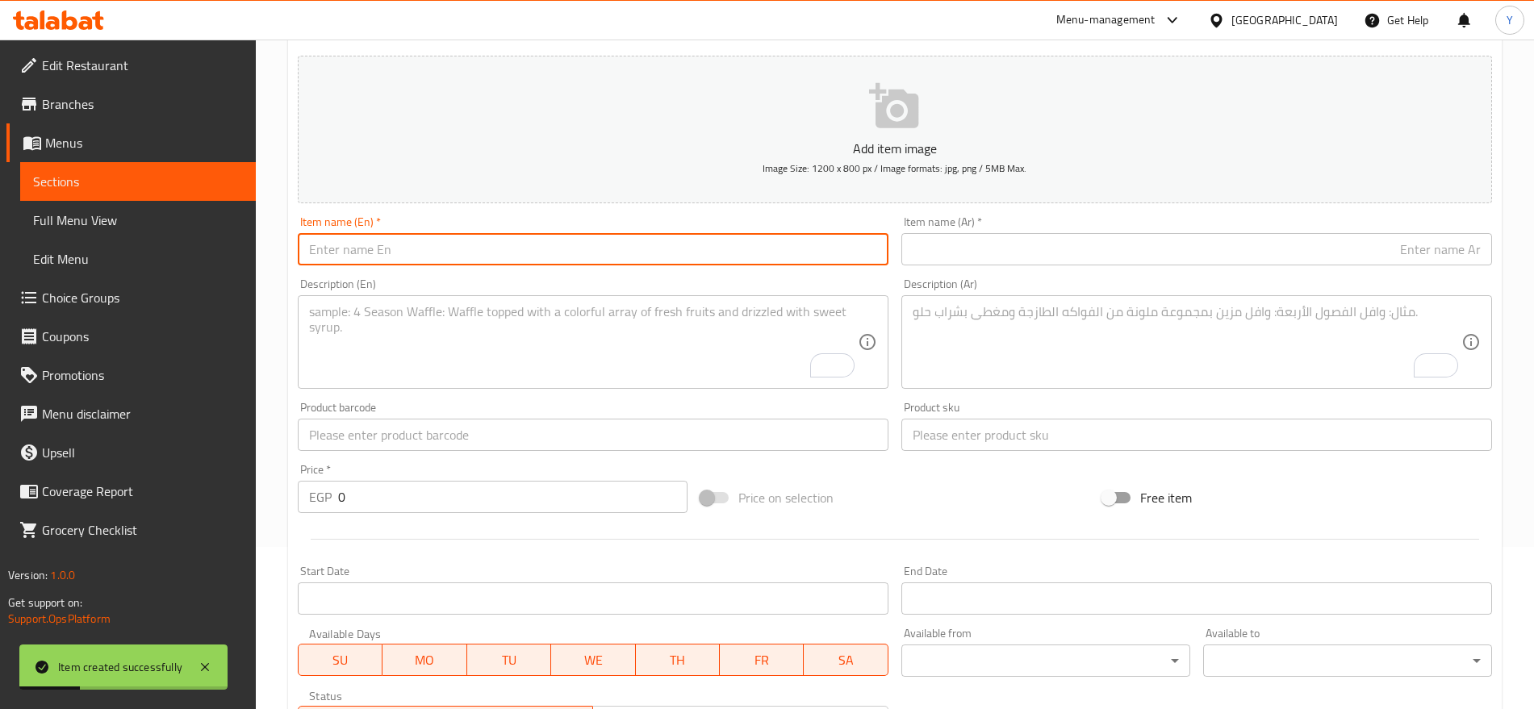
paste input "Catzone White Bentonite Clumping Cat Litter Lavender 5k"
type input "Catzone White Bentonite Clumping Cat Litter Lavender 5k"
click at [984, 244] on input "text" at bounding box center [1196, 249] width 591 height 32
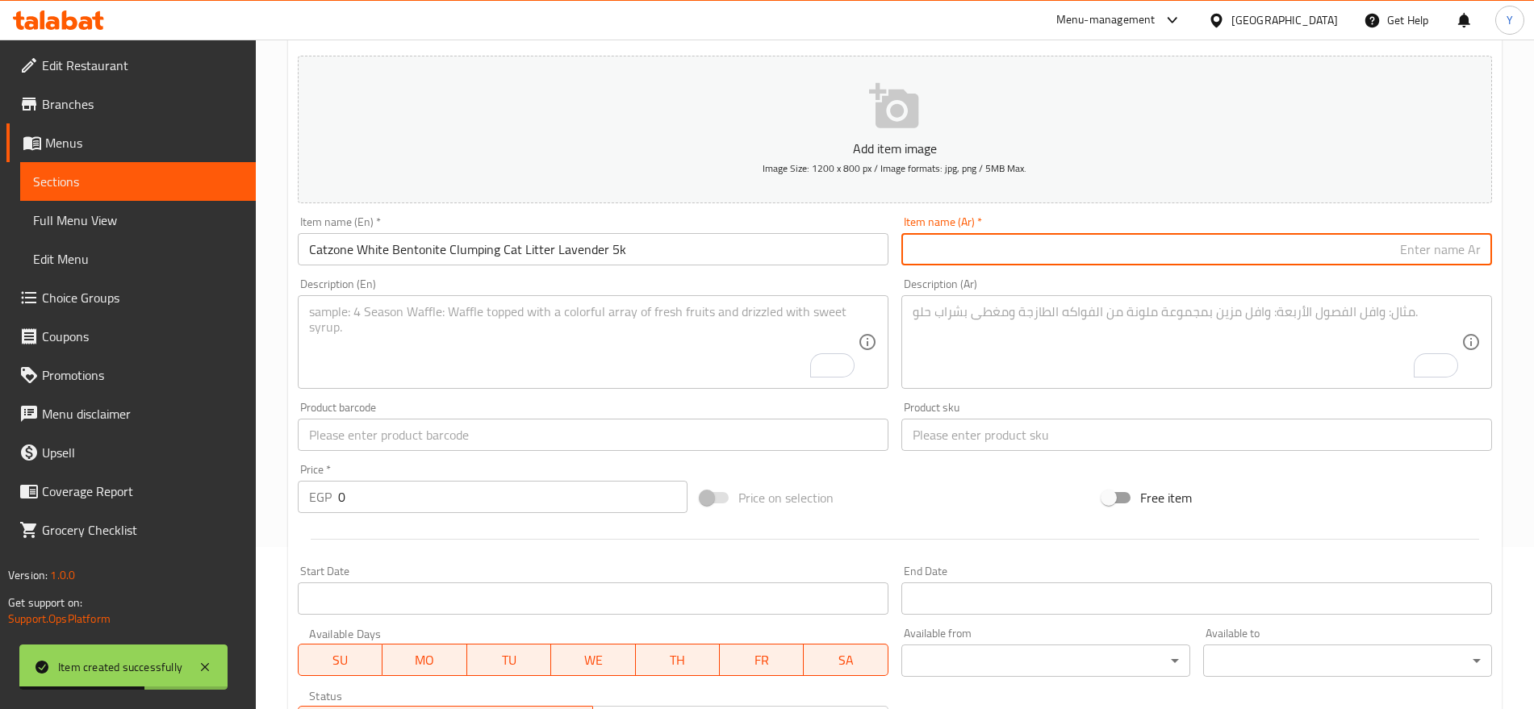
paste input "رمل قطط كاتزون وايت بنتونيت متكتّل بلون اللافندر ٥ كيلو"
type input "رمل قطط كاتزون وايت بنتونيت متكتّل بلون اللافندر ٥ كيلو"
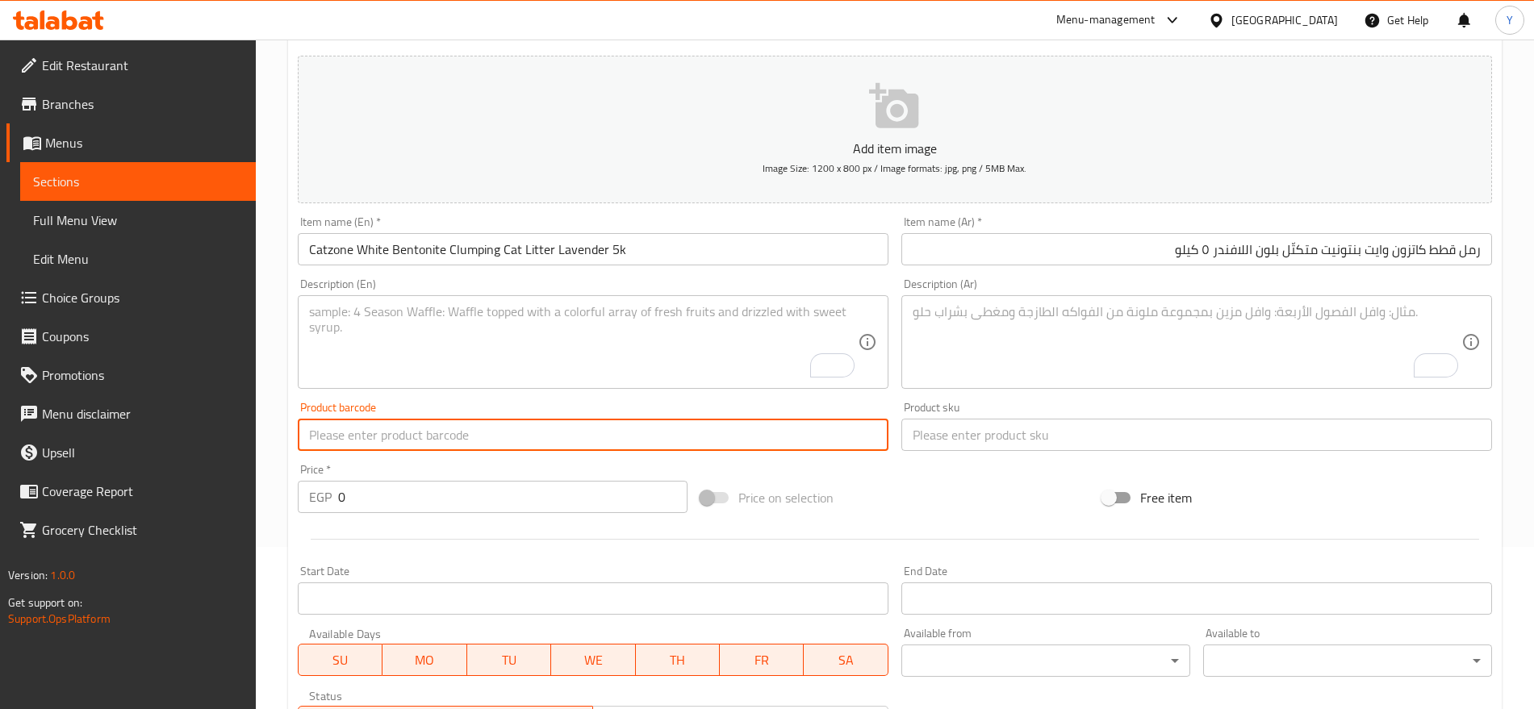
click at [809, 442] on input "text" at bounding box center [593, 435] width 591 height 32
paste input "8680941690175"
type input "8680941690175"
click at [992, 422] on input "text" at bounding box center [1196, 435] width 591 height 32
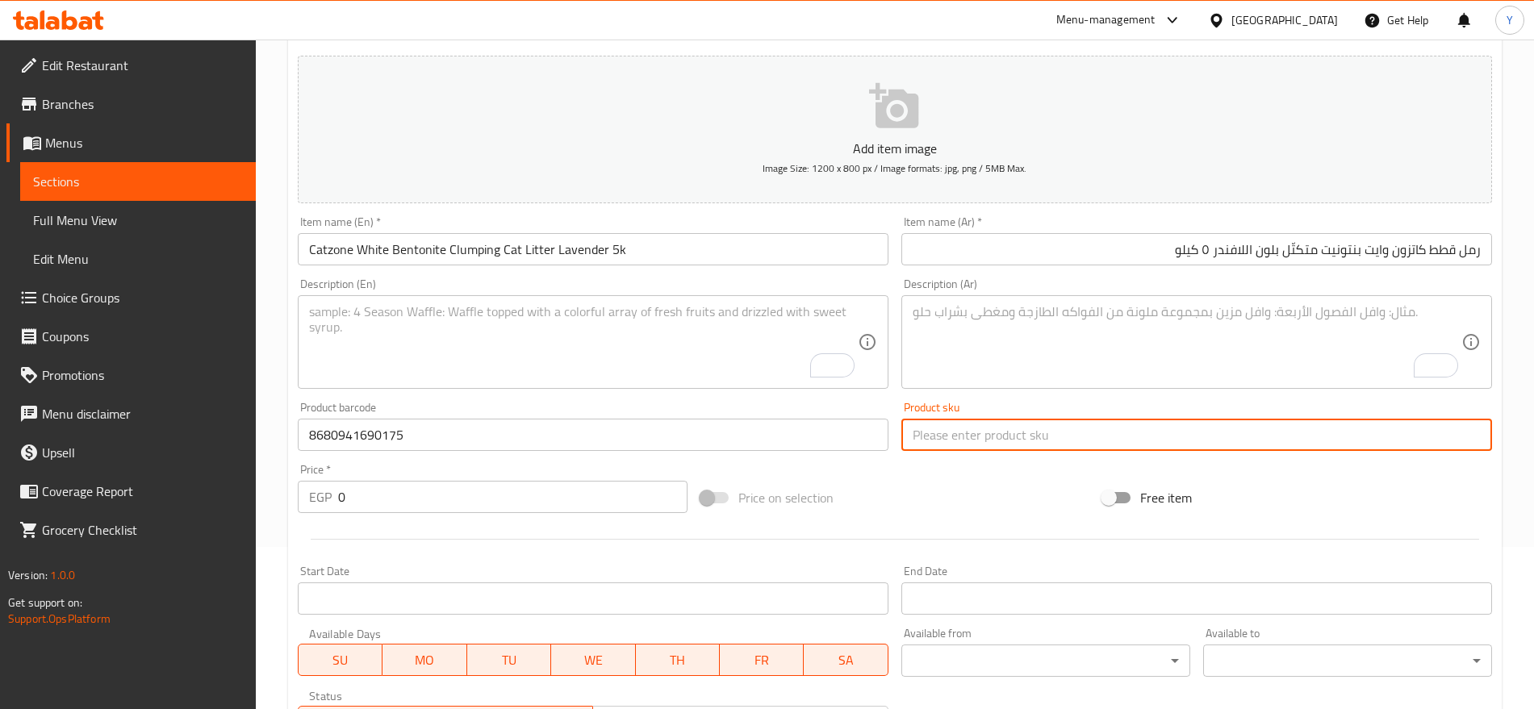
paste input "3732"
type input "3732"
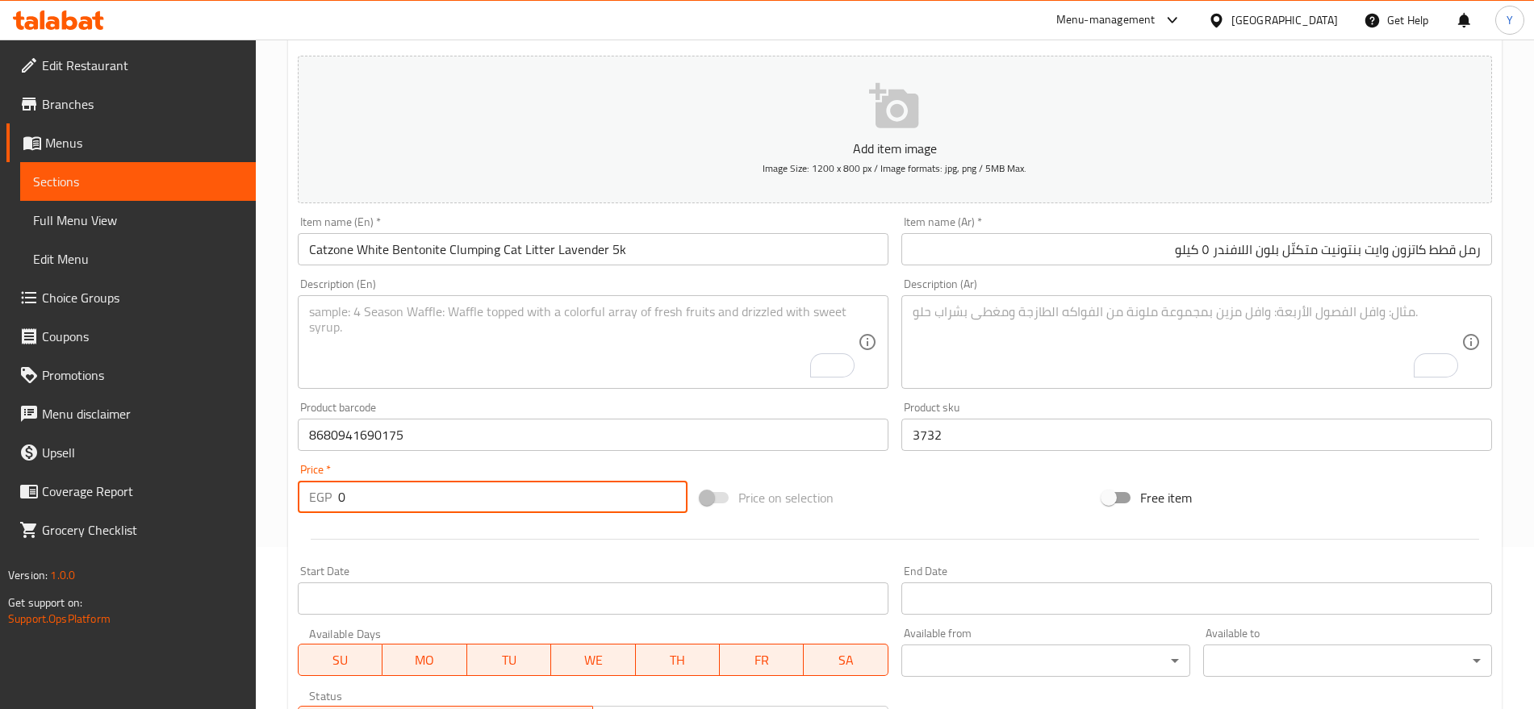
click at [521, 487] on input "0" at bounding box center [512, 497] width 349 height 32
type input "238"
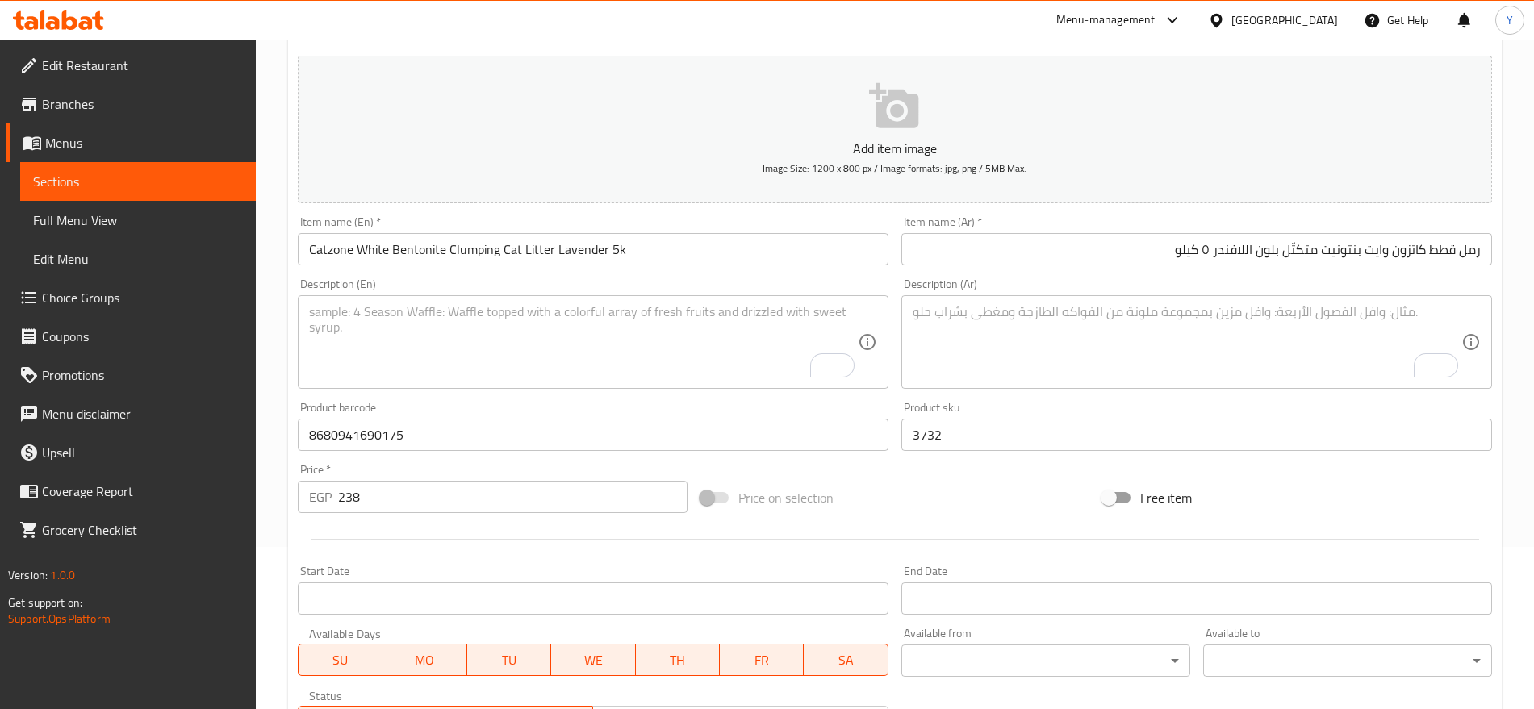
click at [600, 570] on div "Start Date Start Date" at bounding box center [593, 590] width 591 height 49
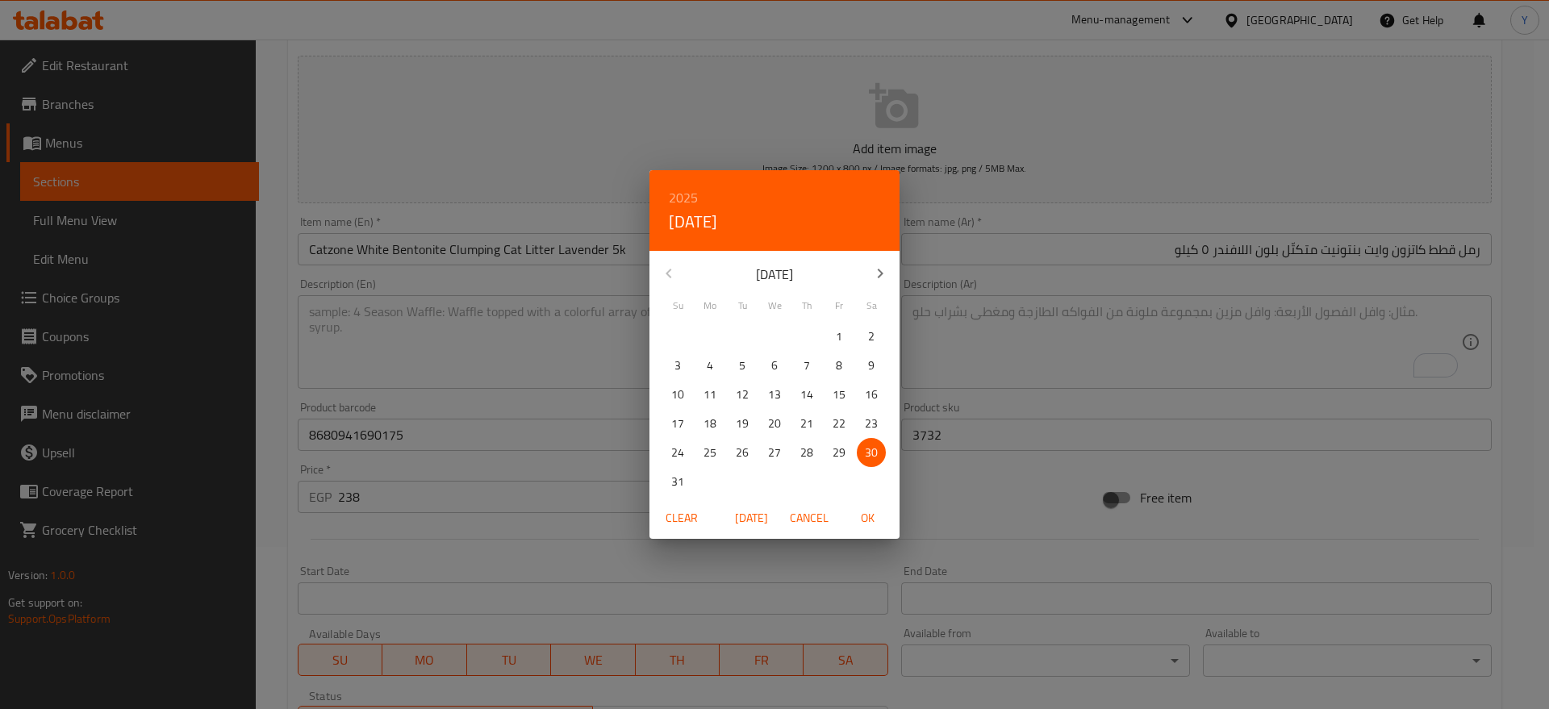
click at [957, 499] on div "2025 Sat, Aug 30 August 2025 Su Mo Tu We Th Fr Sa 27 28 29 30 31 1 2 3 4 5 6 7 …" at bounding box center [774, 354] width 1549 height 709
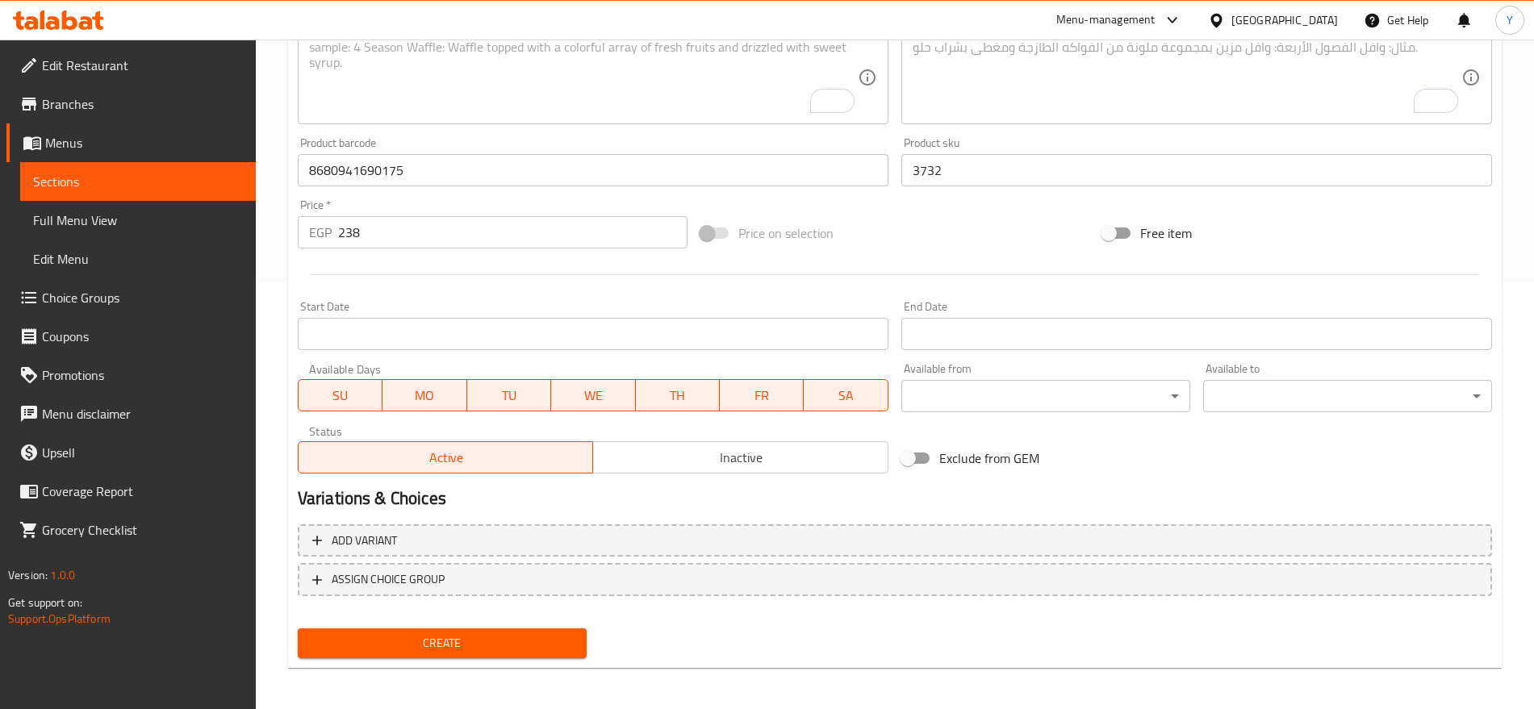
scroll to position [431, 0]
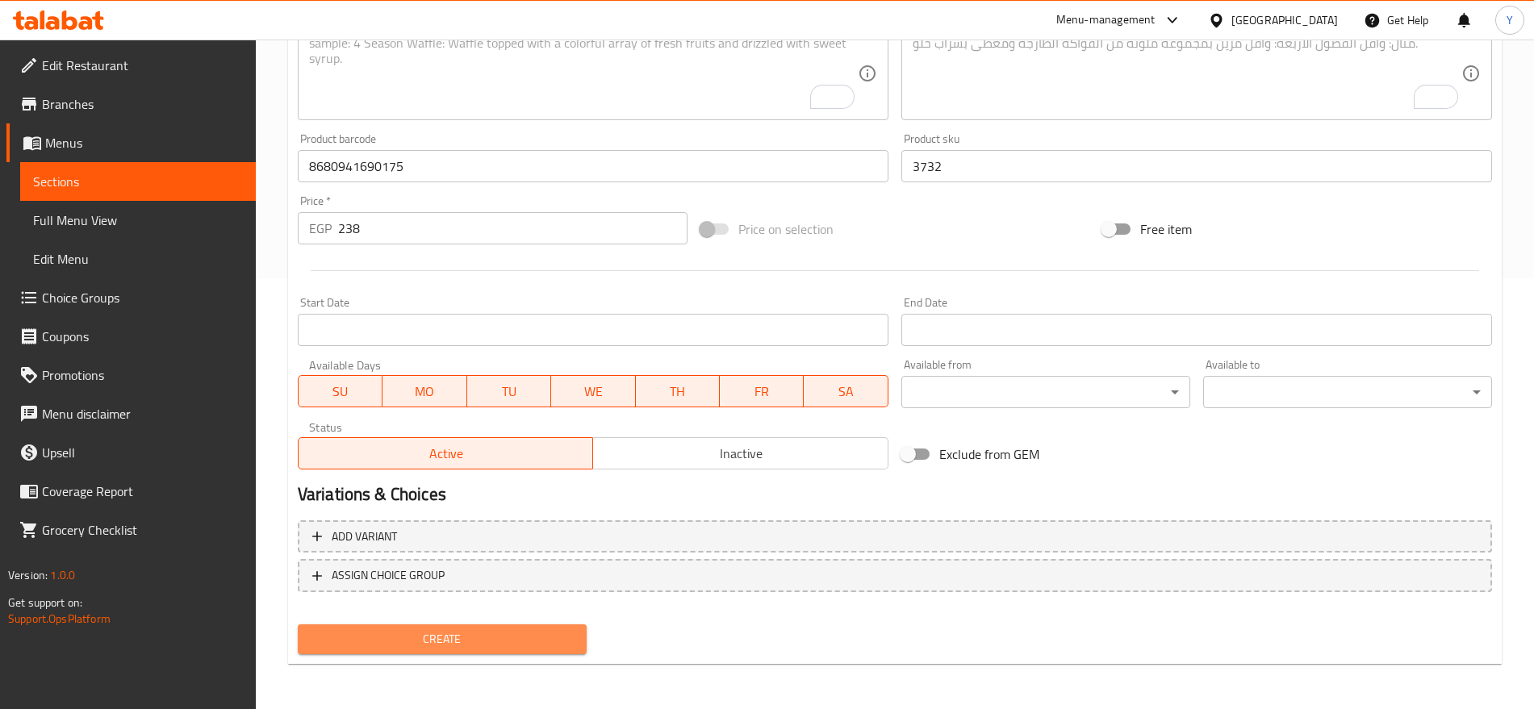
click at [502, 649] on span "Create" at bounding box center [442, 639] width 263 height 20
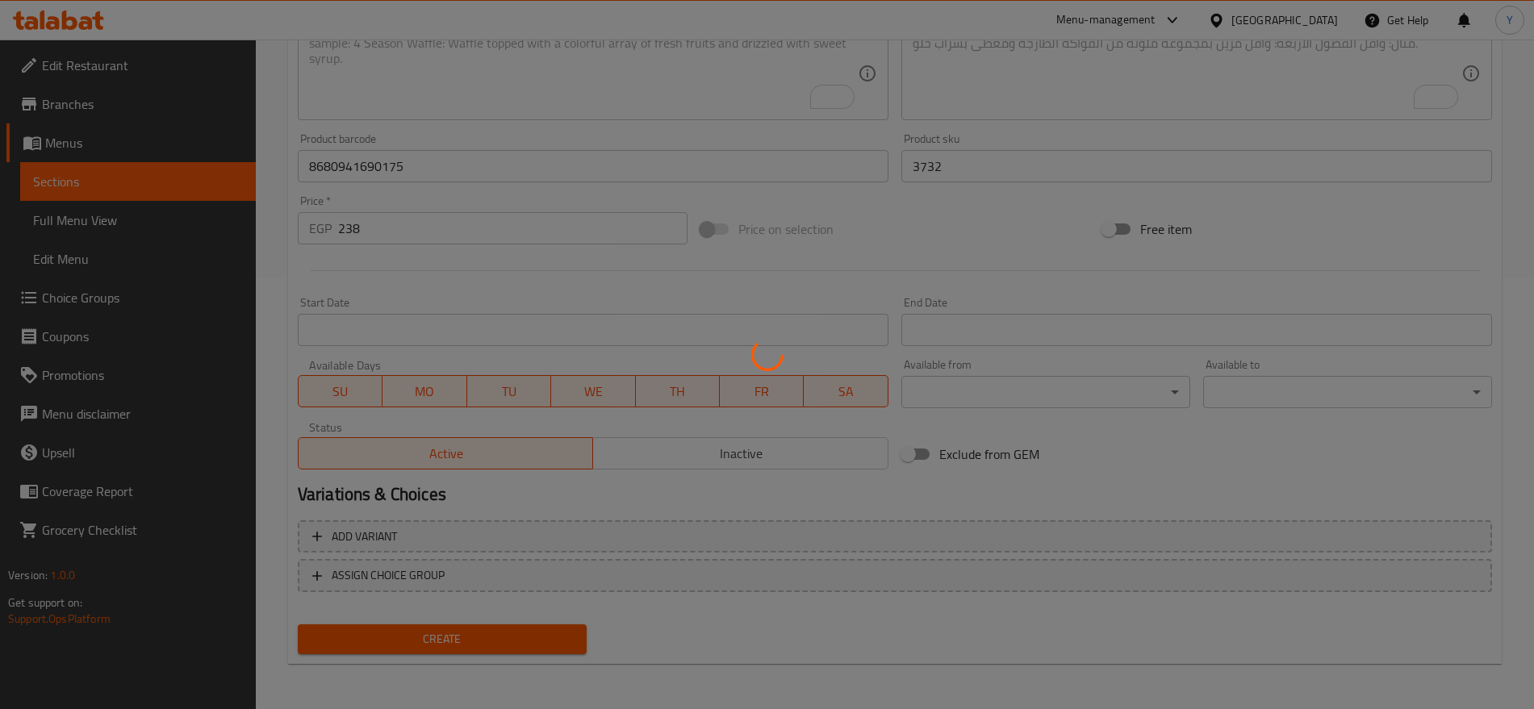
type input "0"
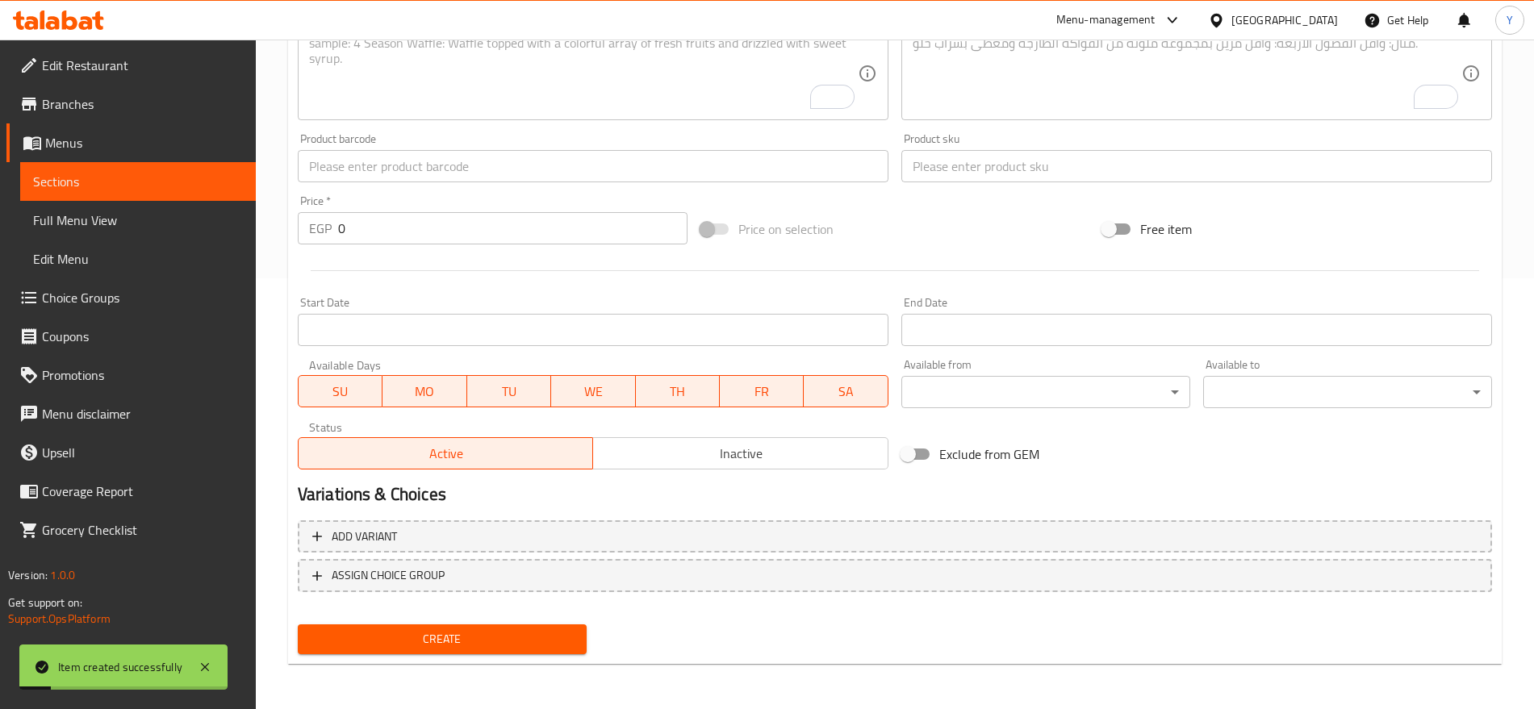
scroll to position [94, 0]
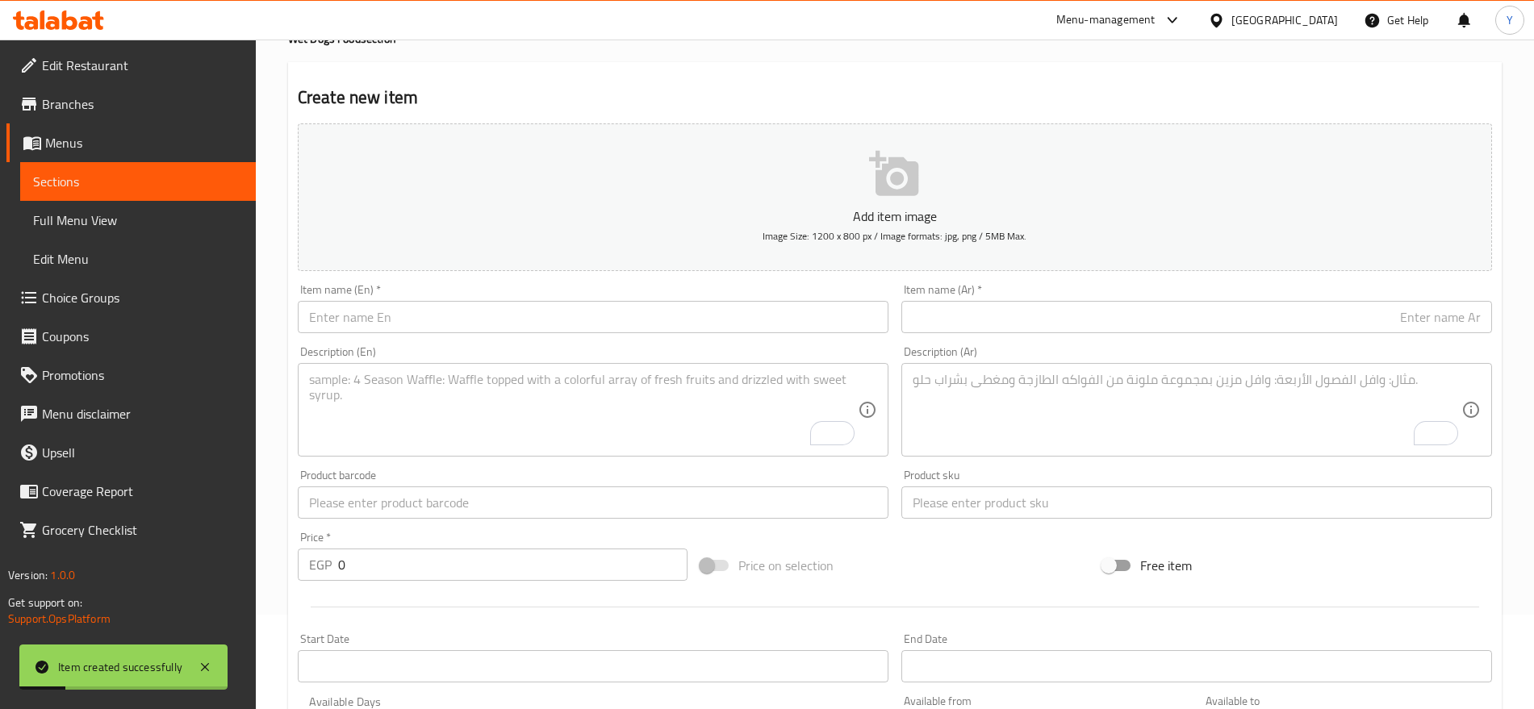
click at [700, 335] on div "Item name (En)   * Item name (En) *" at bounding box center [593, 309] width 604 height 62
click at [700, 322] on input "text" at bounding box center [593, 317] width 591 height 32
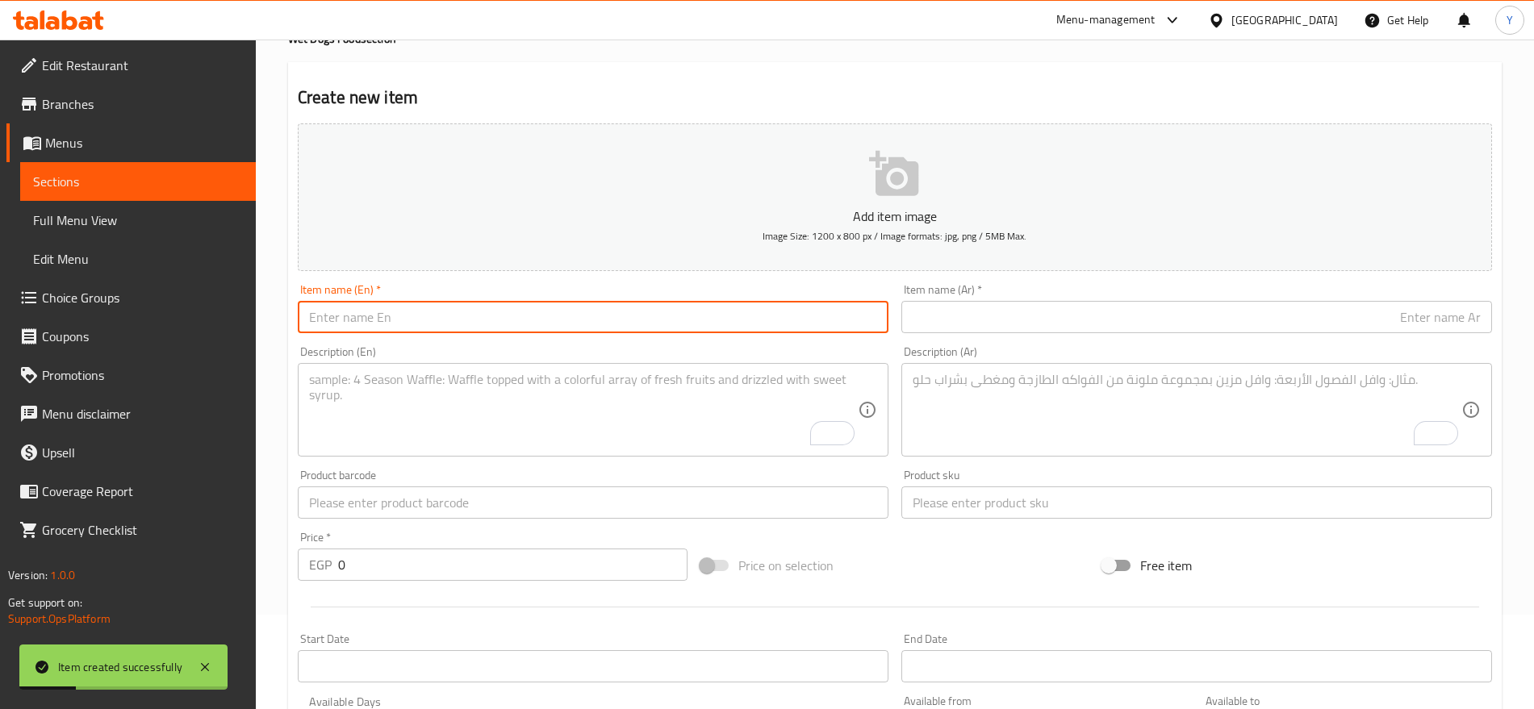
paste input "Catzone White Bentonite Clumping Cat Litter Lavender Scent 10 k"
type input "Catzone White Bentonite Clumping Cat Litter Lavender Scent 10 k"
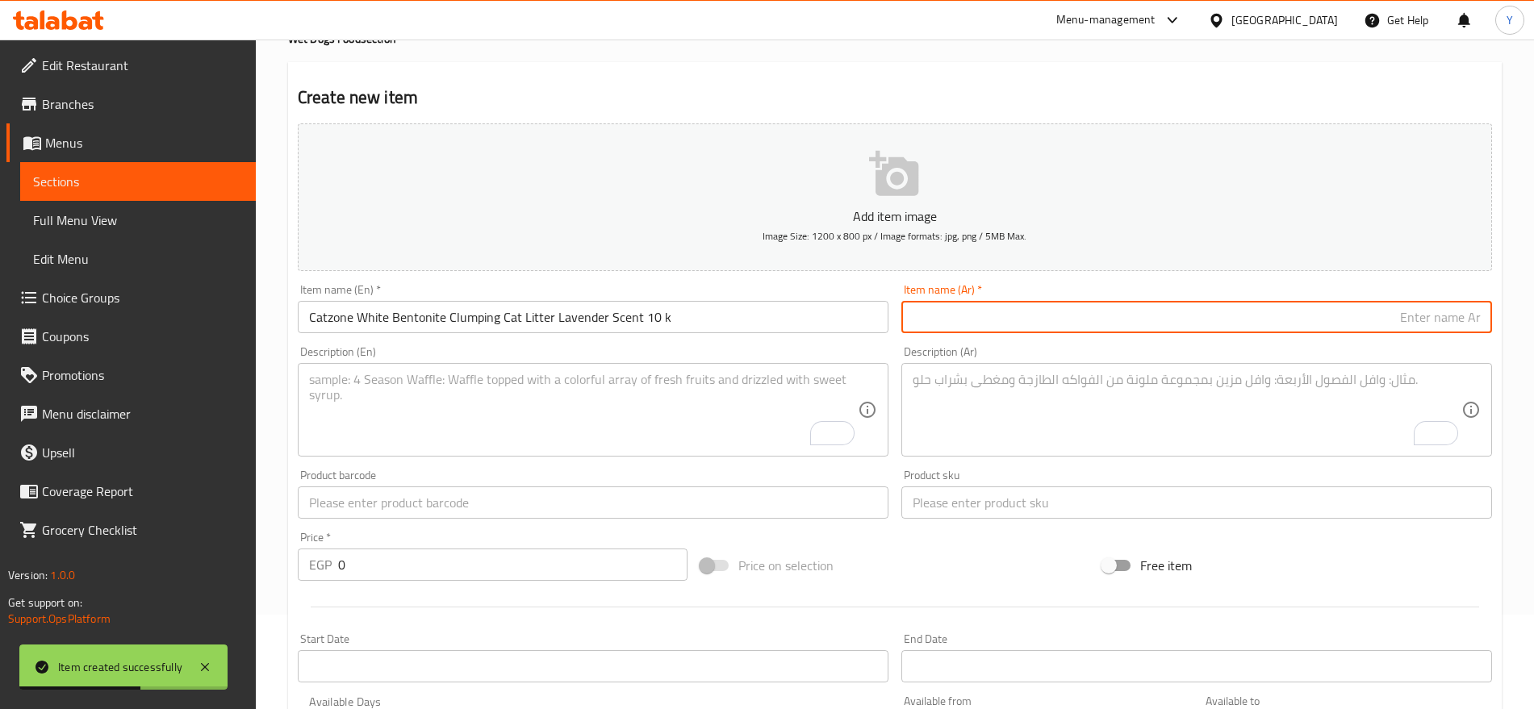
click at [1013, 323] on input "text" at bounding box center [1196, 317] width 591 height 32
paste input "رمل قطط كاتزون وايت بنتونيت متكتّل برائحة اللافندر 10 كيلو"
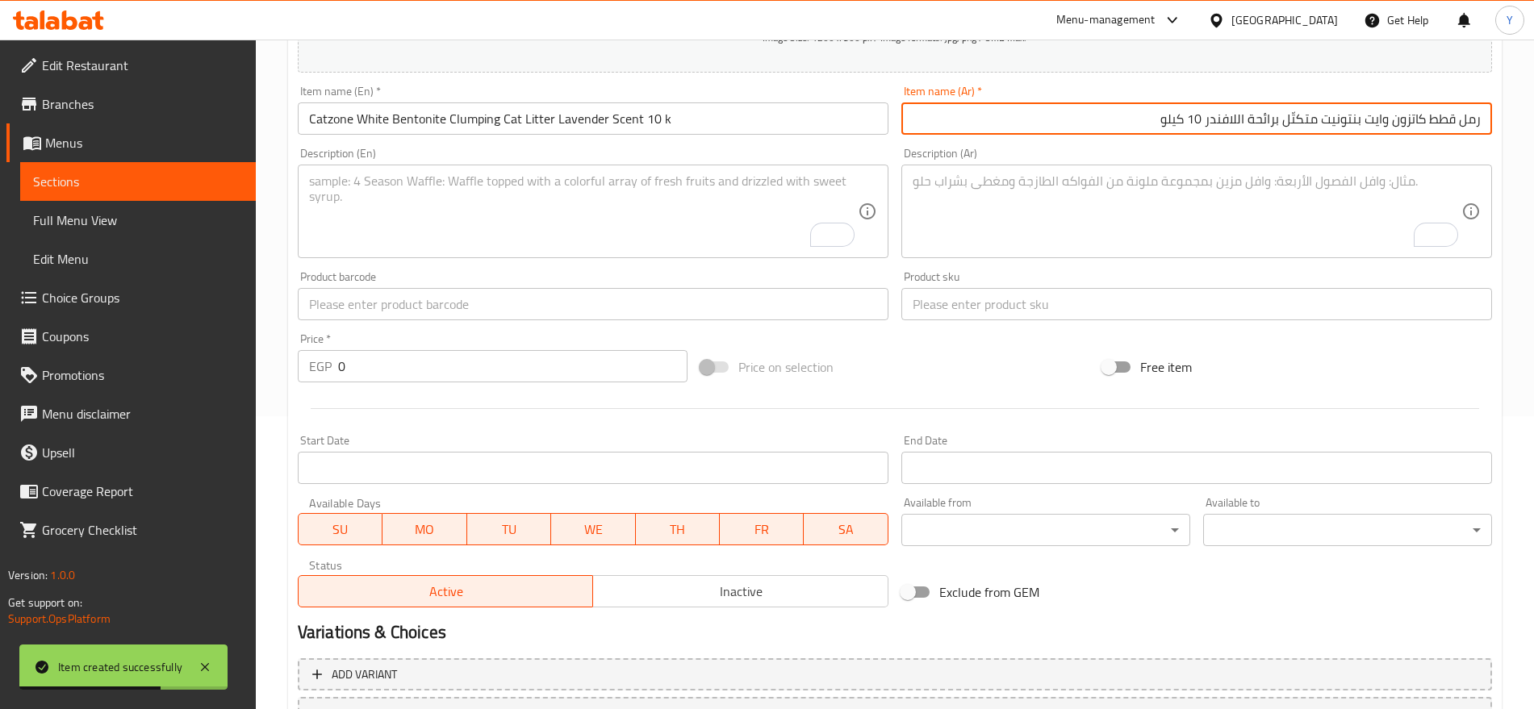
scroll to position [296, 0]
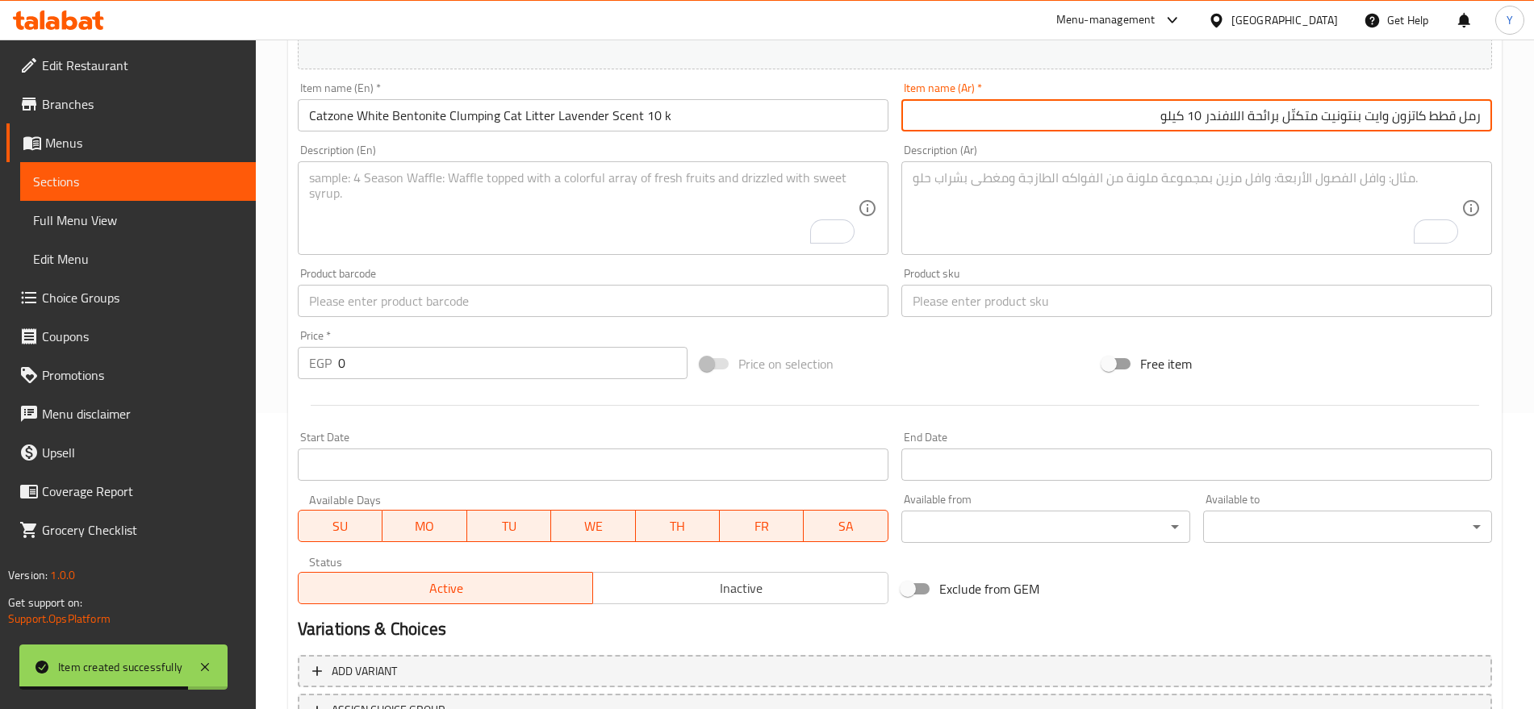
type input "رمل قطط كاتزون وايت بنتونيت متكتّل برائحة اللافندر 10 كيلو"
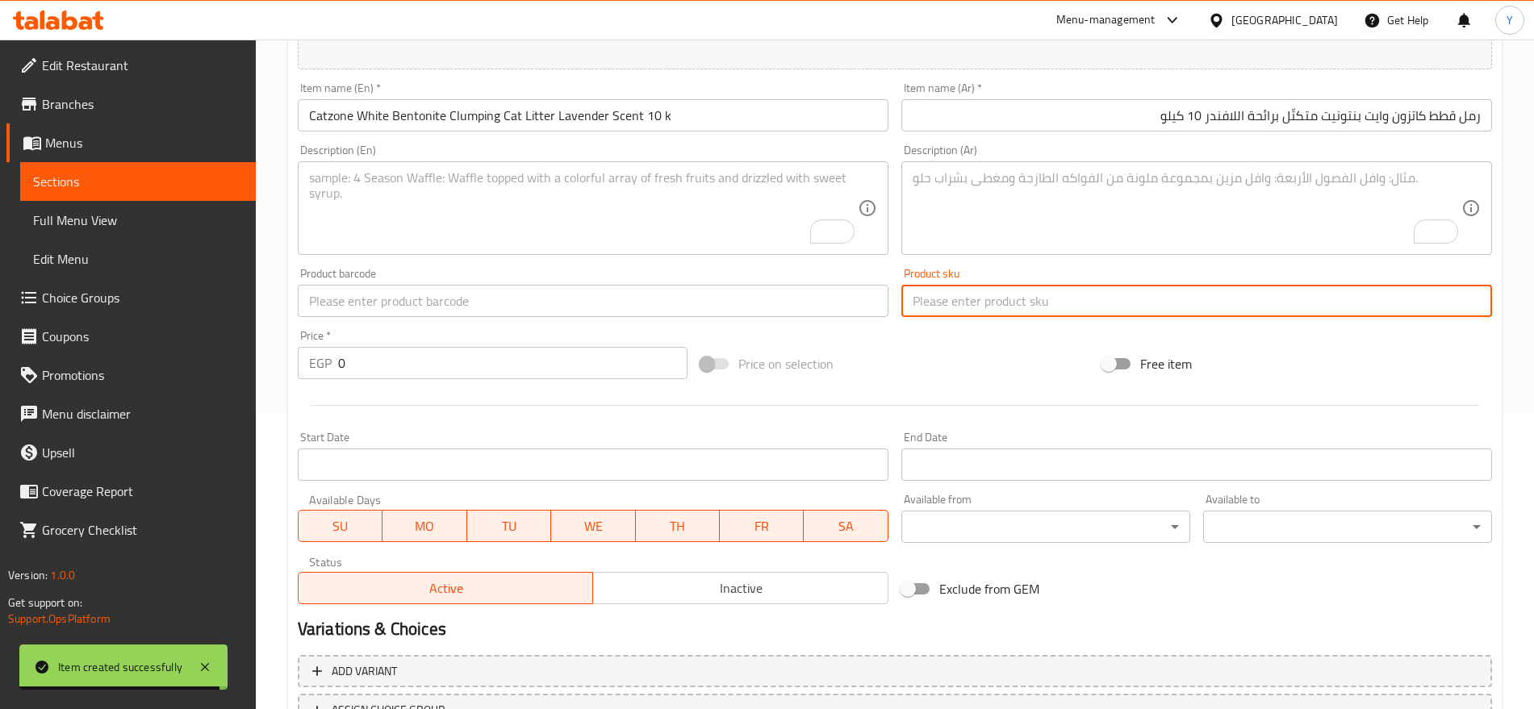
click at [964, 297] on input "text" at bounding box center [1196, 301] width 591 height 32
paste input "2803"
type input "2803"
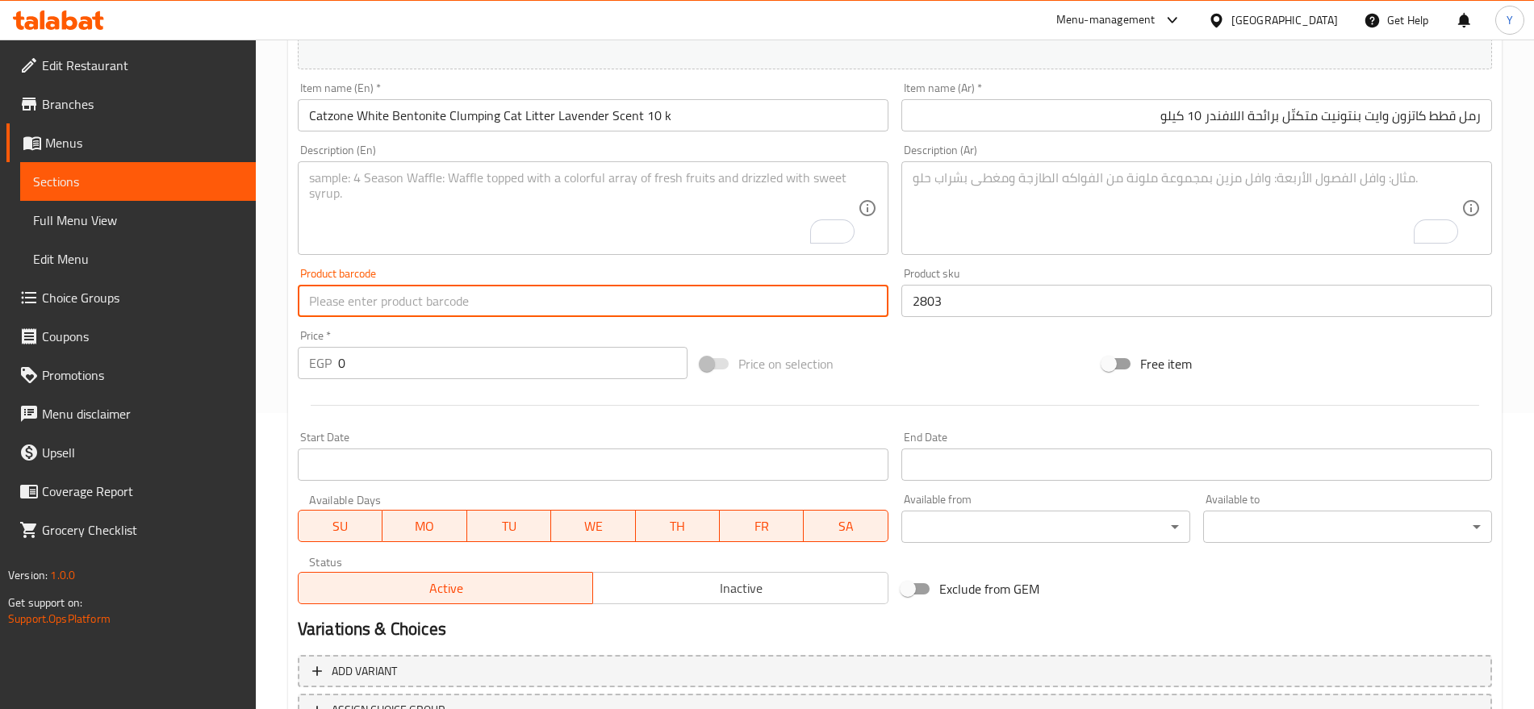
click at [746, 298] on input "text" at bounding box center [593, 301] width 591 height 32
paste input "8680941690250"
type input "8680941690250"
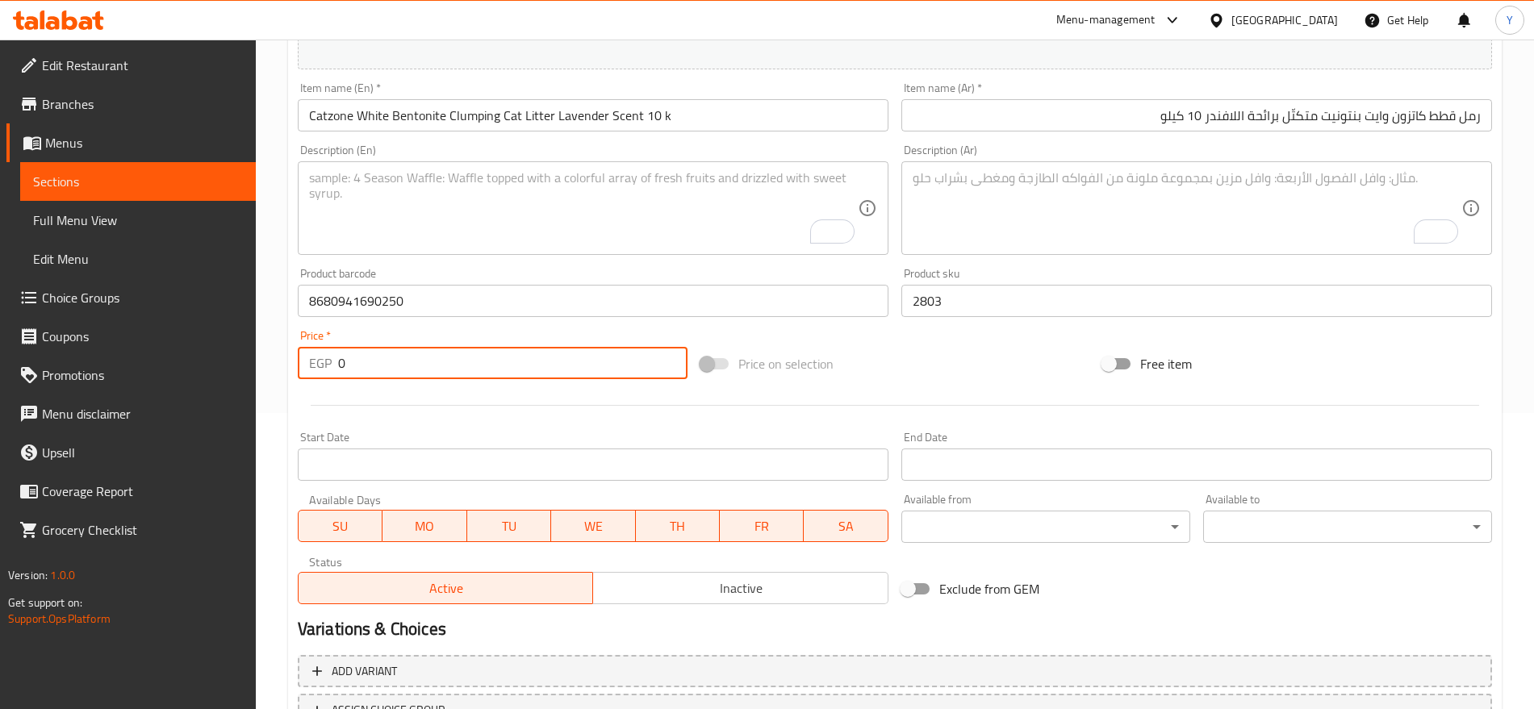
click at [504, 370] on input "0" at bounding box center [512, 363] width 349 height 32
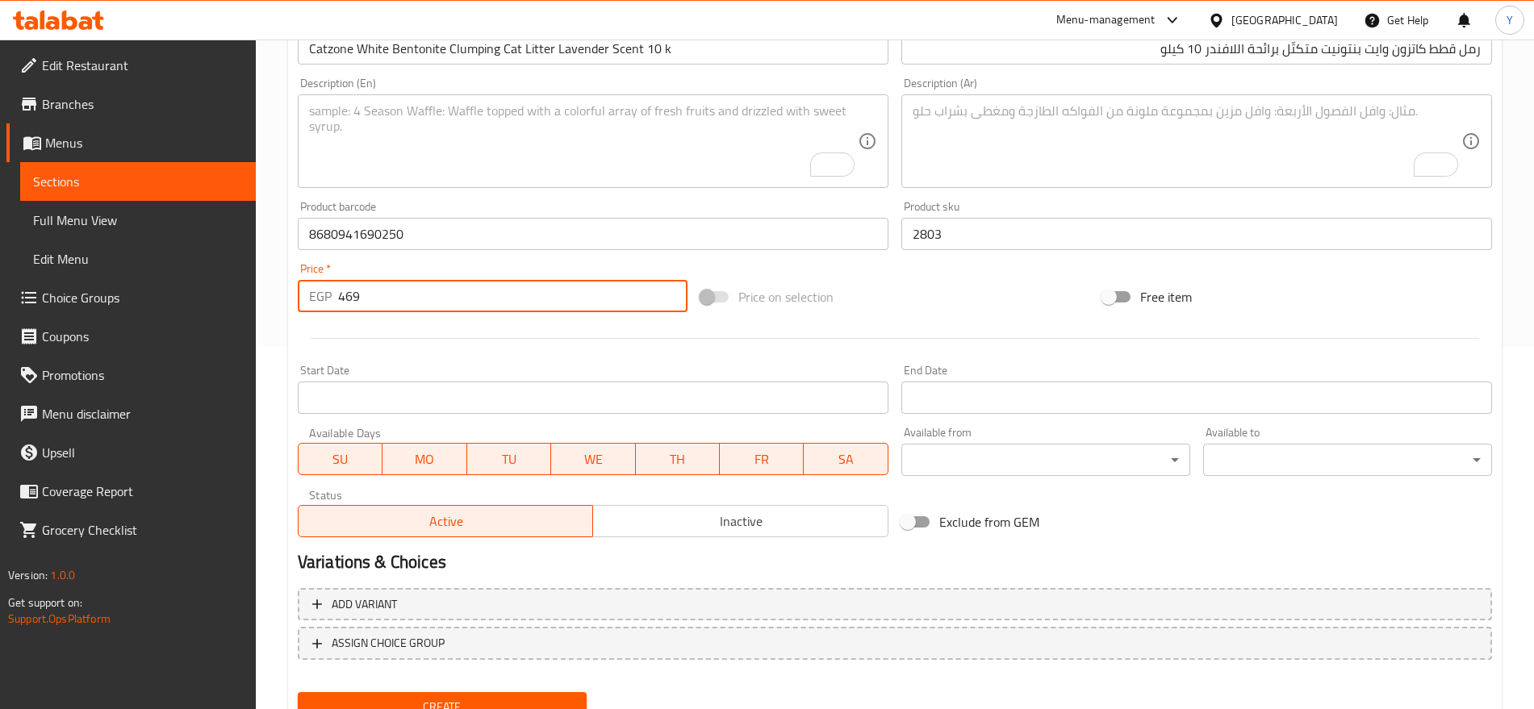
scroll to position [431, 0]
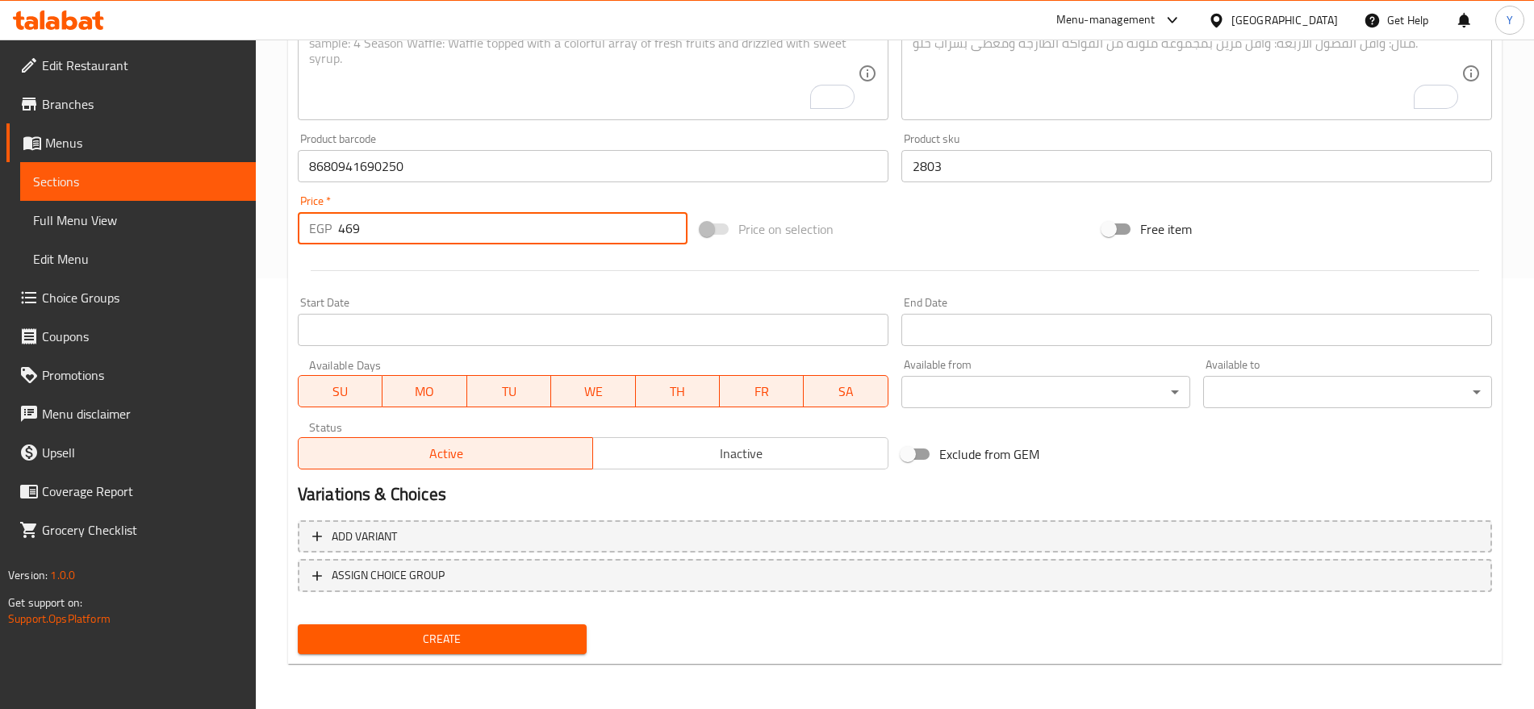
type input "469"
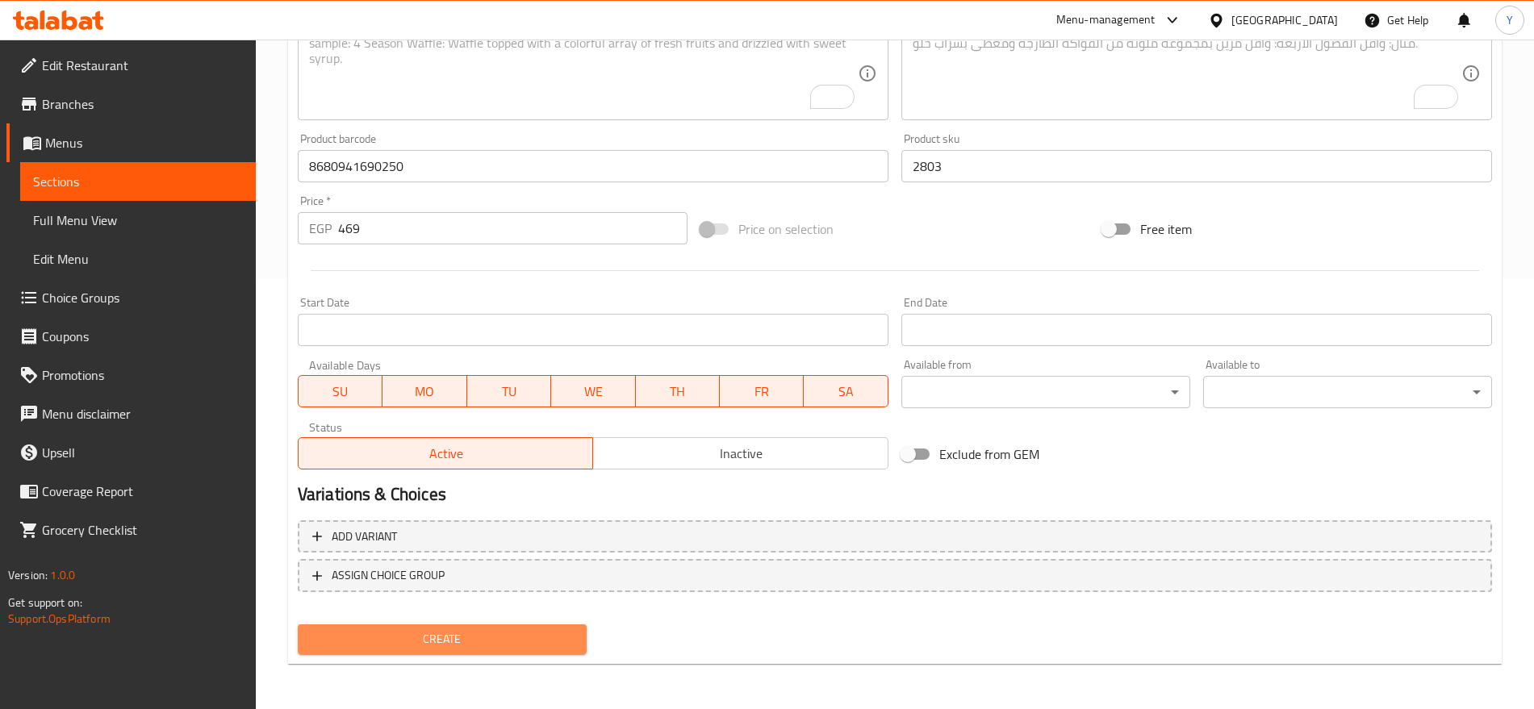
click at [533, 630] on span "Create" at bounding box center [442, 639] width 263 height 20
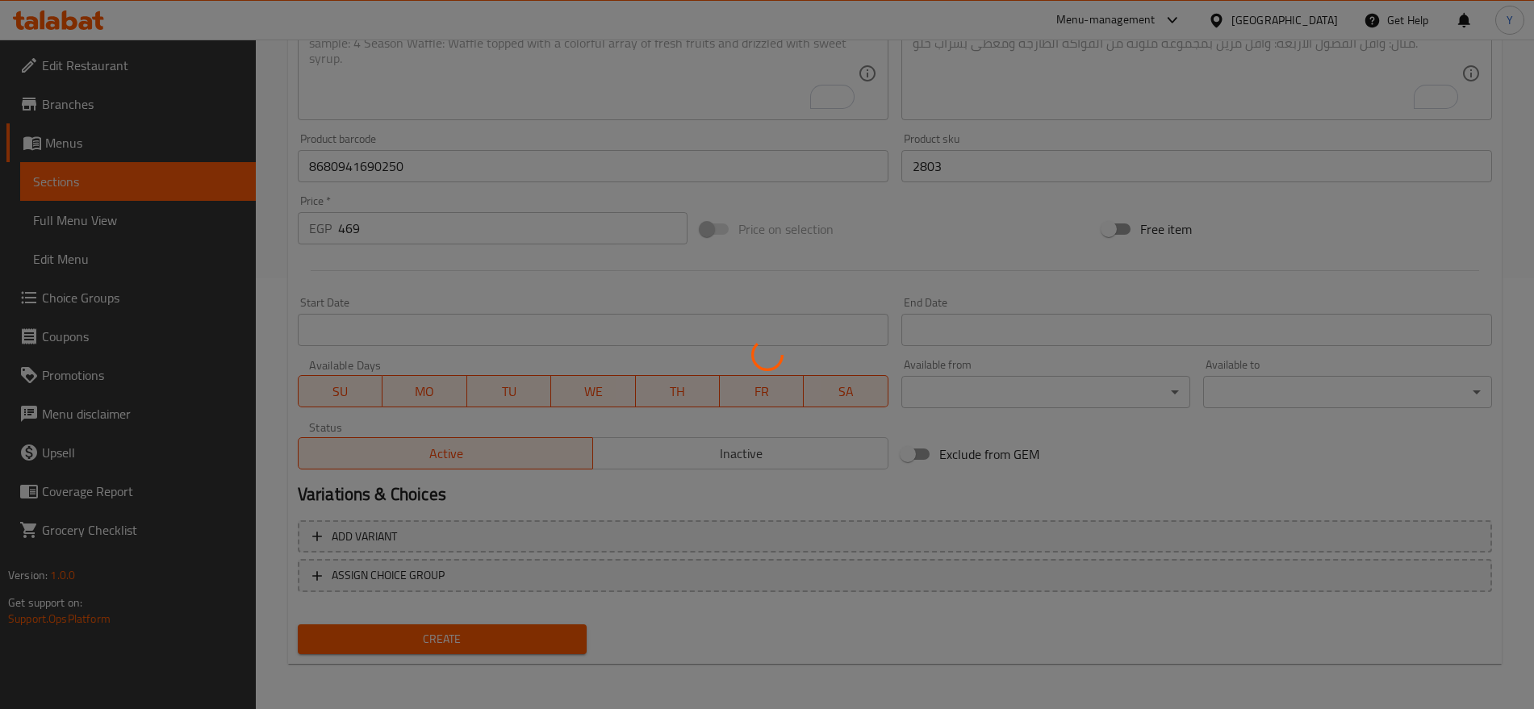
type input "0"
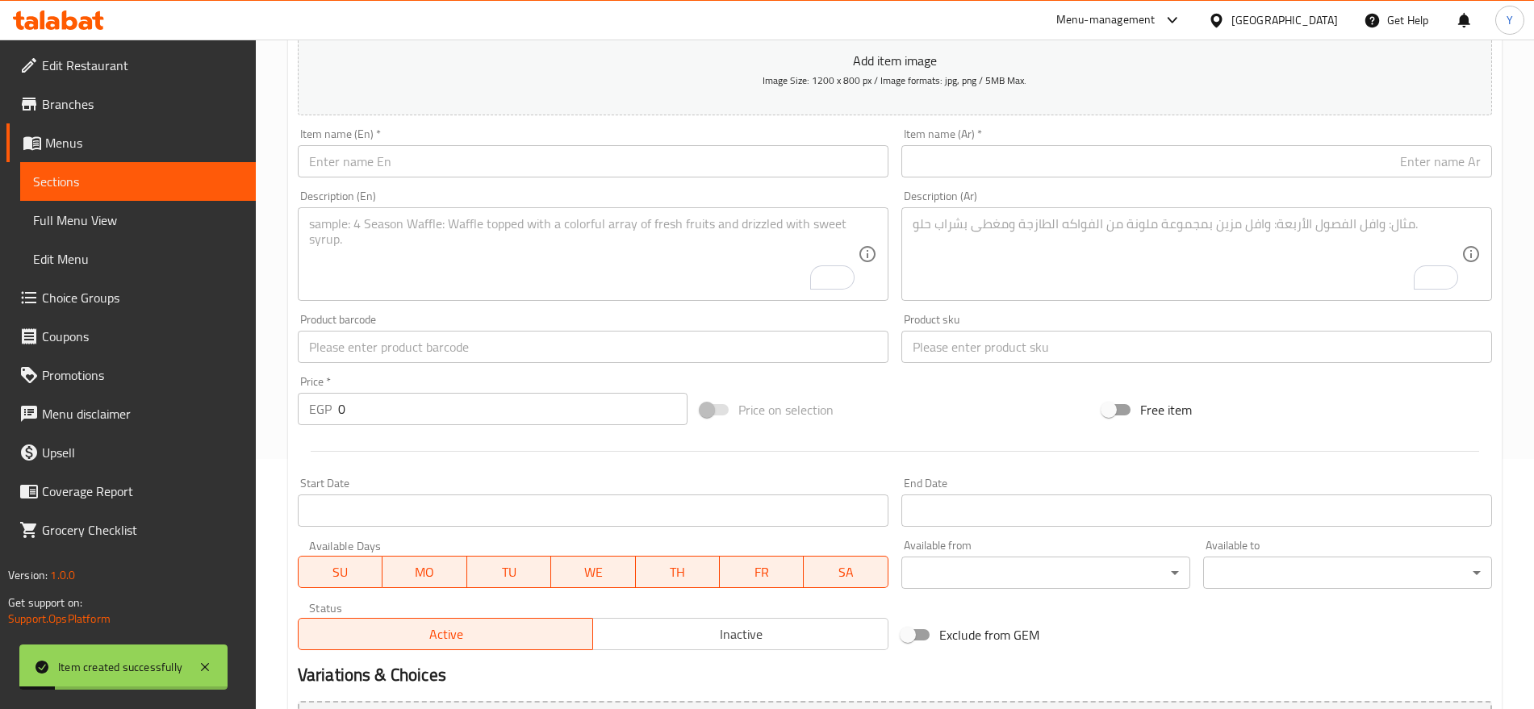
scroll to position [229, 0]
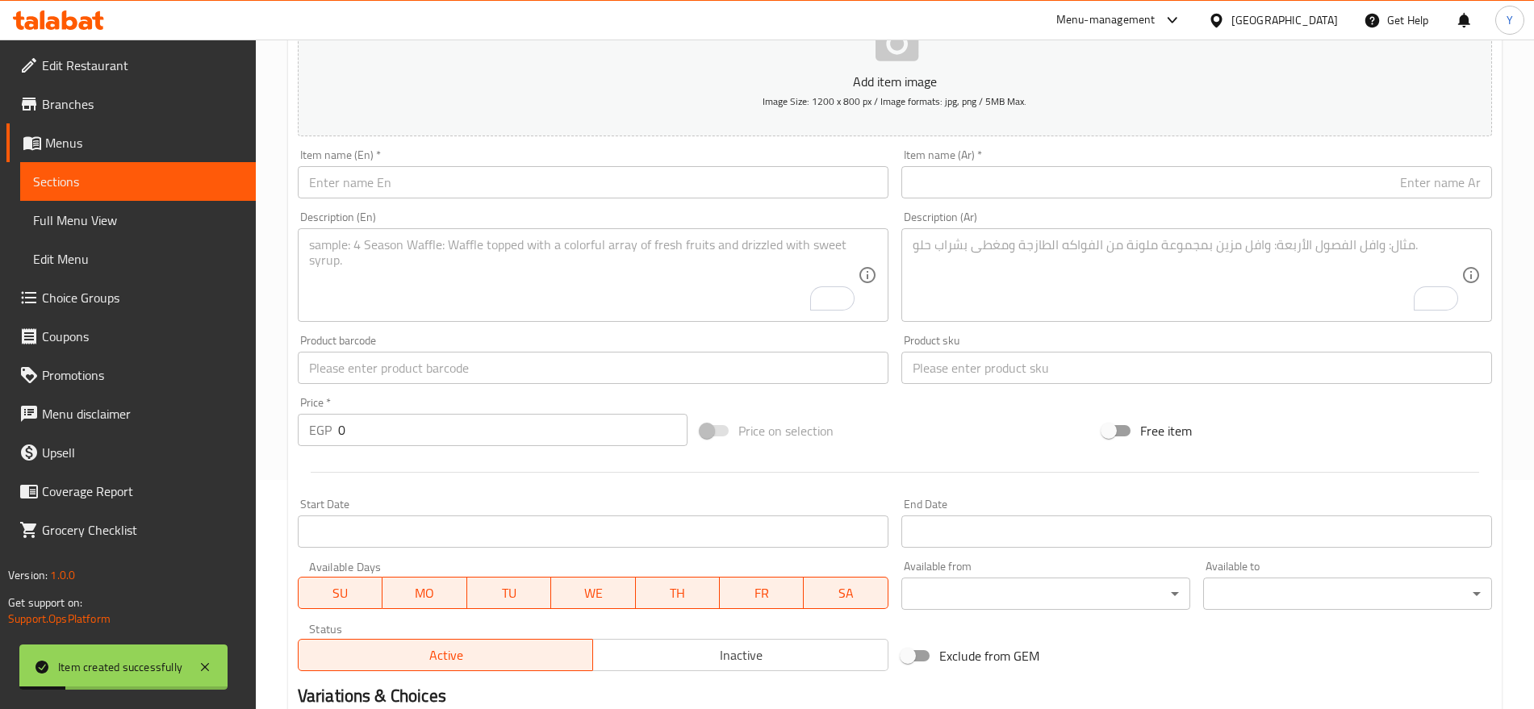
click at [554, 178] on input "text" at bounding box center [593, 182] width 591 height 32
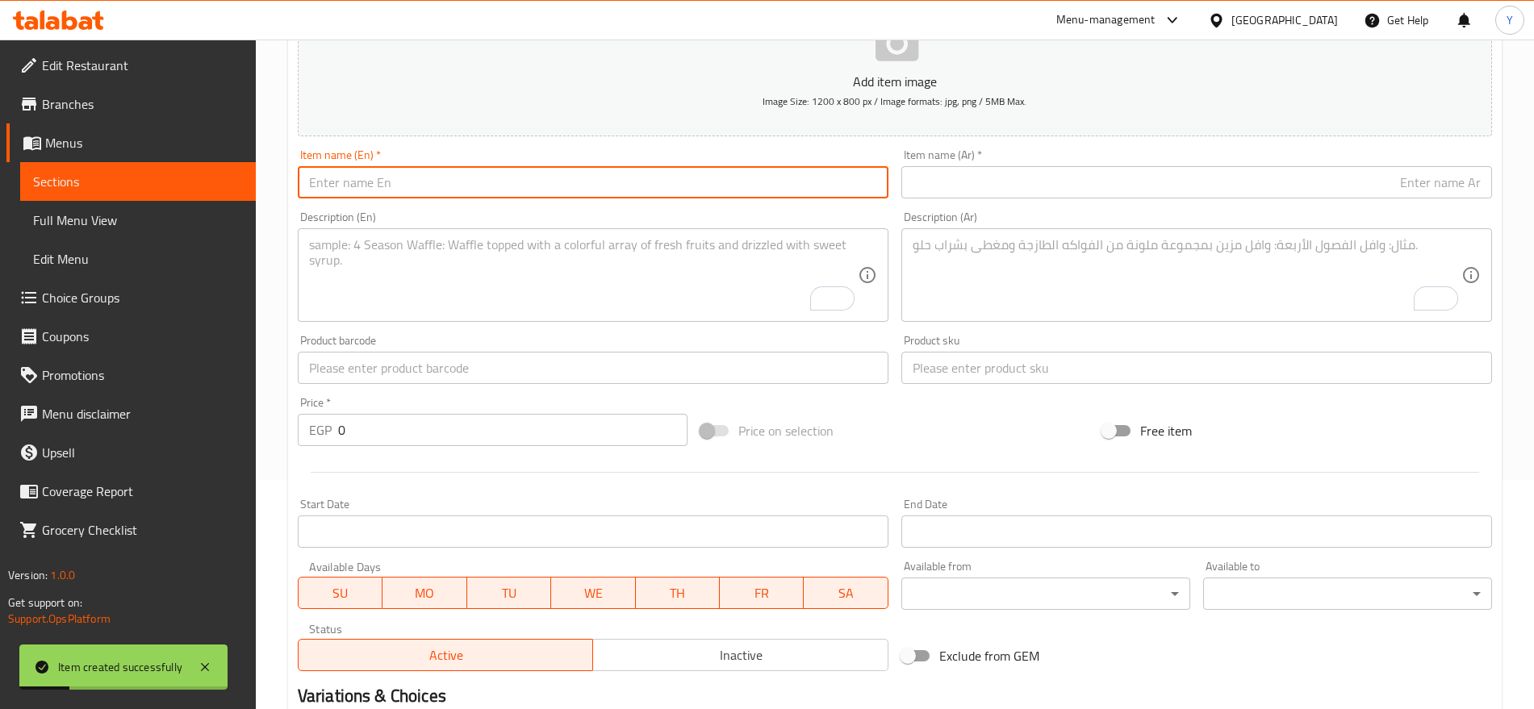
paste input "Catzone White Bentonite Clumping Cat Litter non scent 10 k"
type input "Catzone White Bentonite Clumping Cat Litter non scent 10 k"
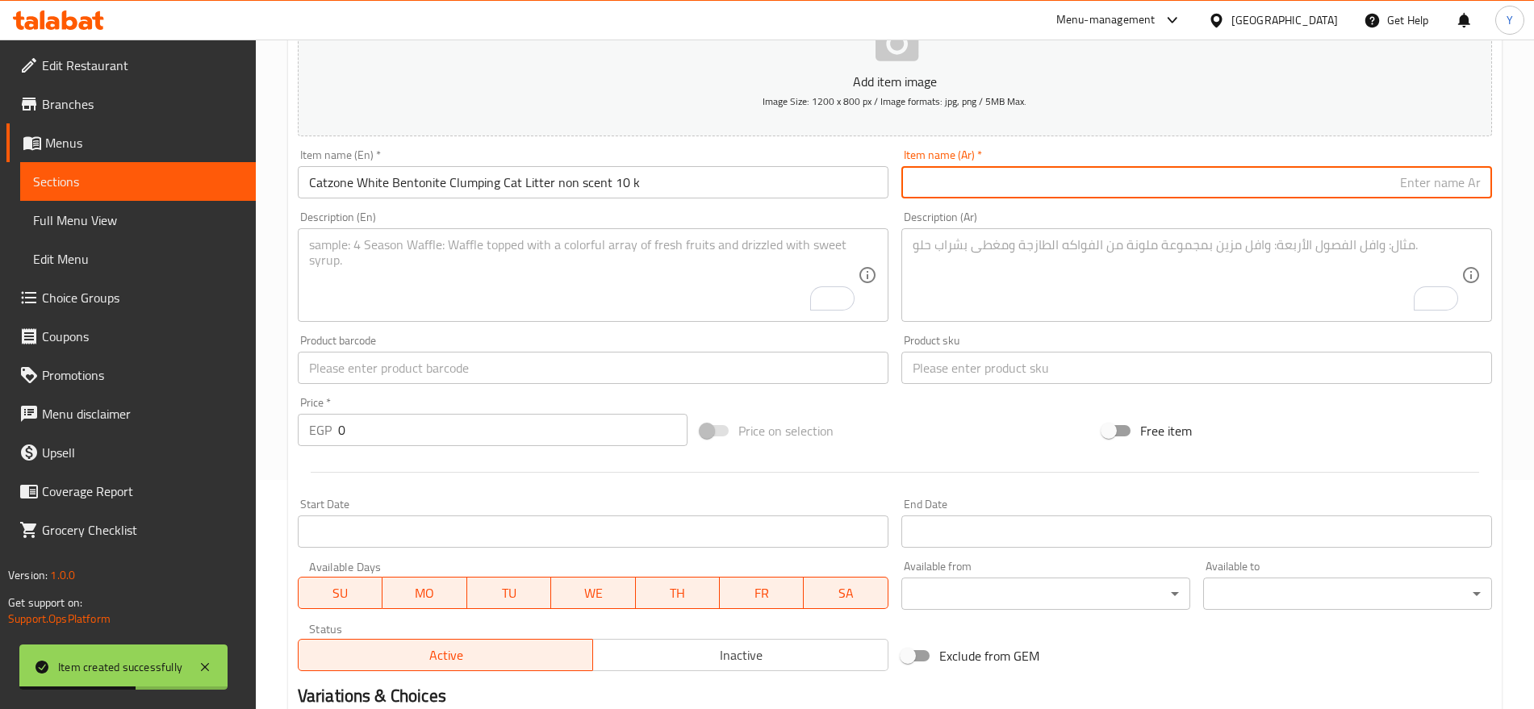
click at [1069, 178] on input "text" at bounding box center [1196, 182] width 591 height 32
paste input "رمل قطط كاتزون وايت بنتونيت متكتل بدون رائحة 10 كيلو"
type input "رمل قطط كاتزون وايت بنتونيت متكتل بدون رائحة 10 كيلو"
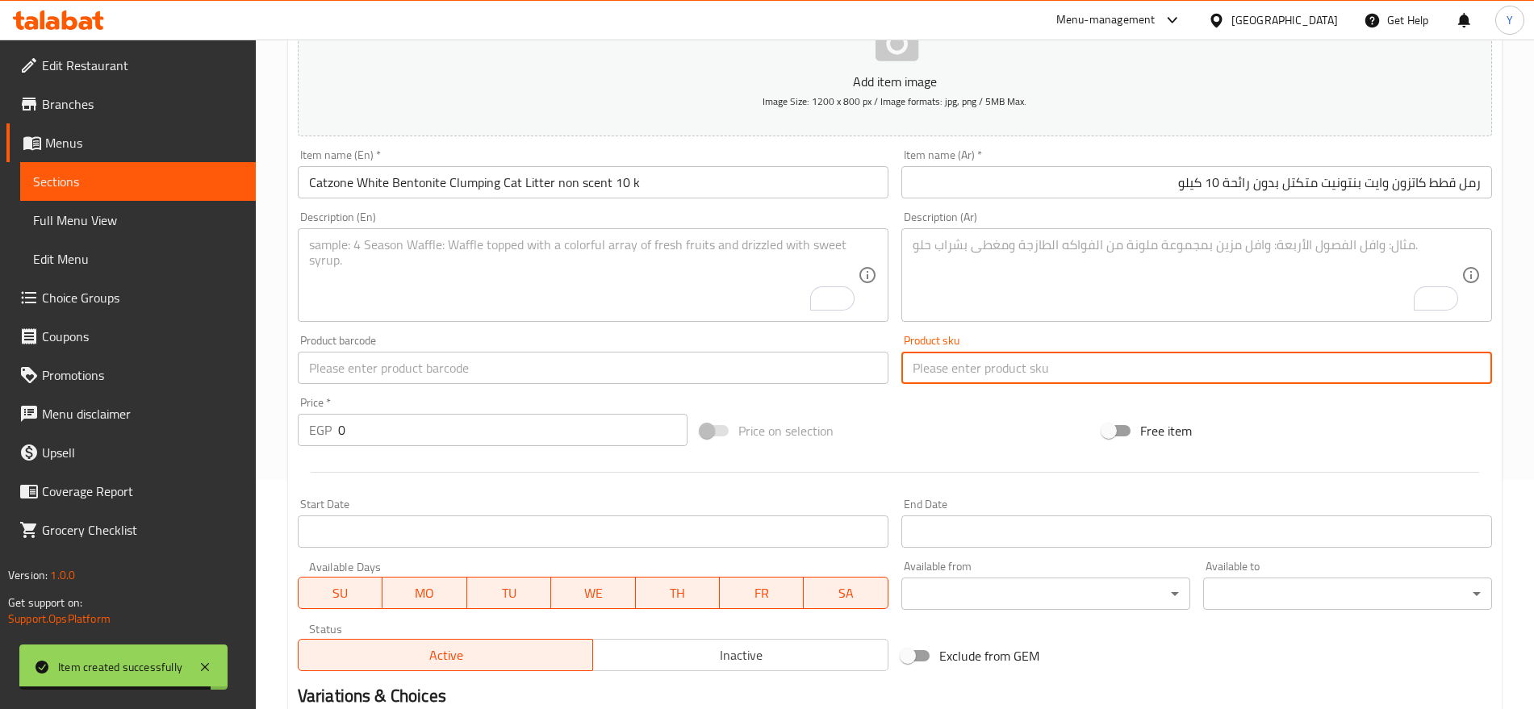
click at [950, 364] on input "text" at bounding box center [1196, 368] width 591 height 32
paste input "2781"
type input "2781"
click at [815, 361] on input "text" at bounding box center [593, 368] width 591 height 32
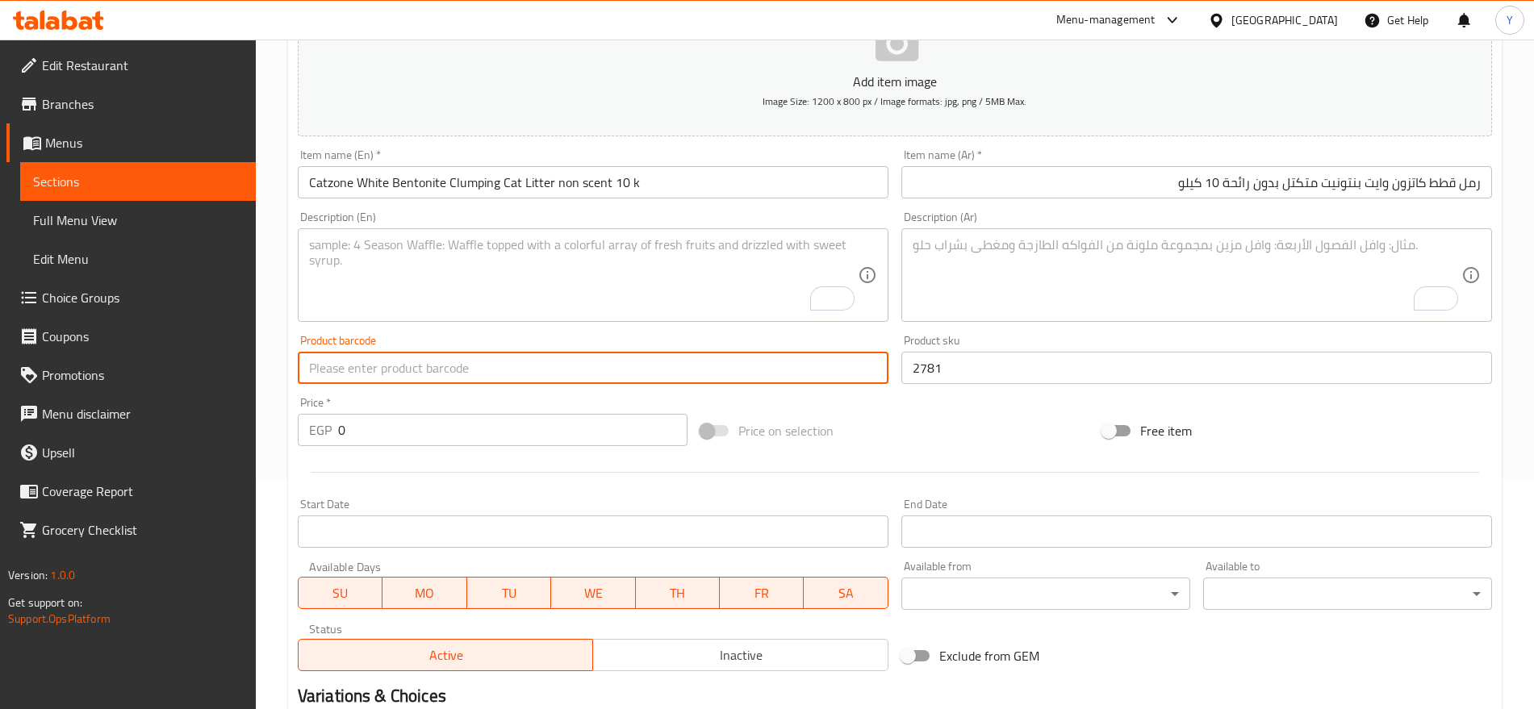
paste input "8680941690274"
type input "8680941690274"
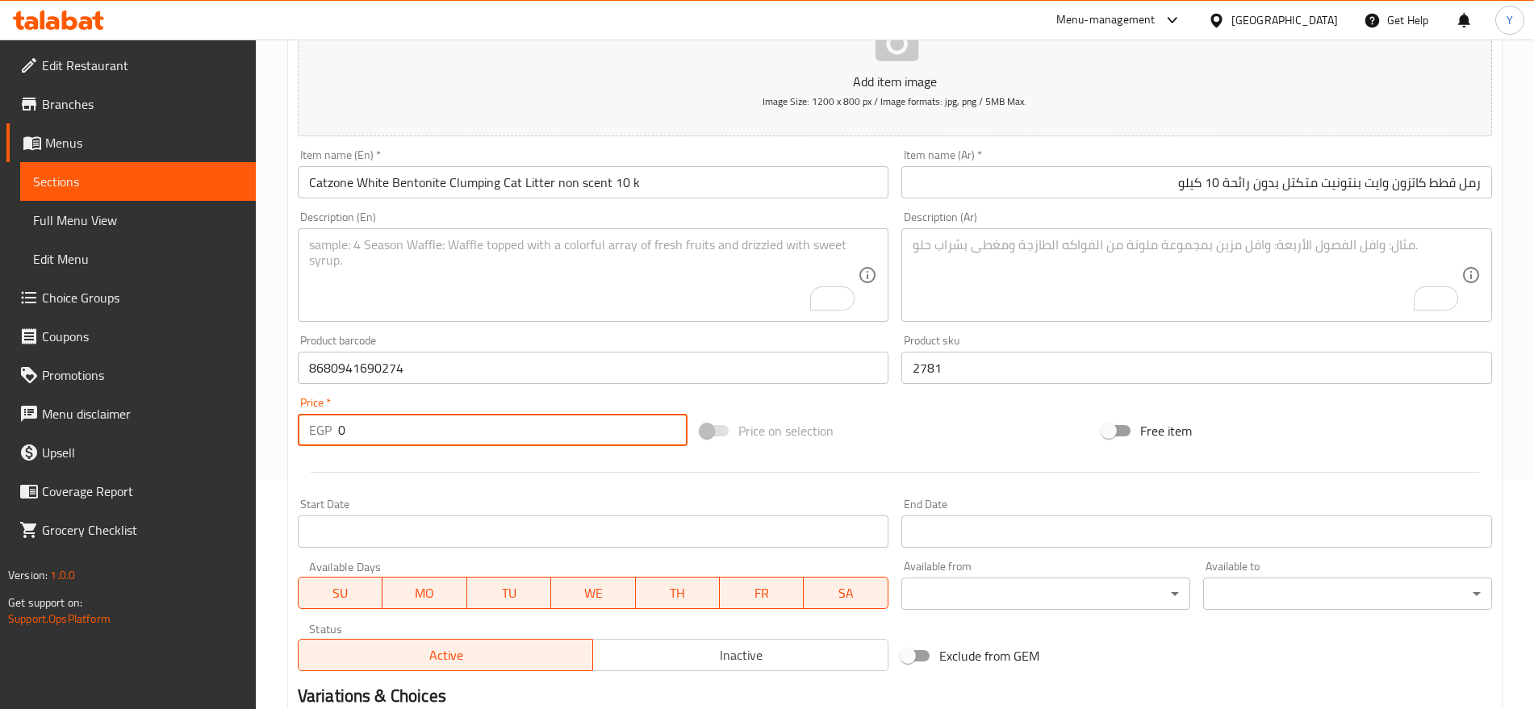
click at [543, 429] on input "0" at bounding box center [512, 430] width 349 height 32
type input "469"
click at [1302, 449] on div "Free item" at bounding box center [1297, 431] width 403 height 44
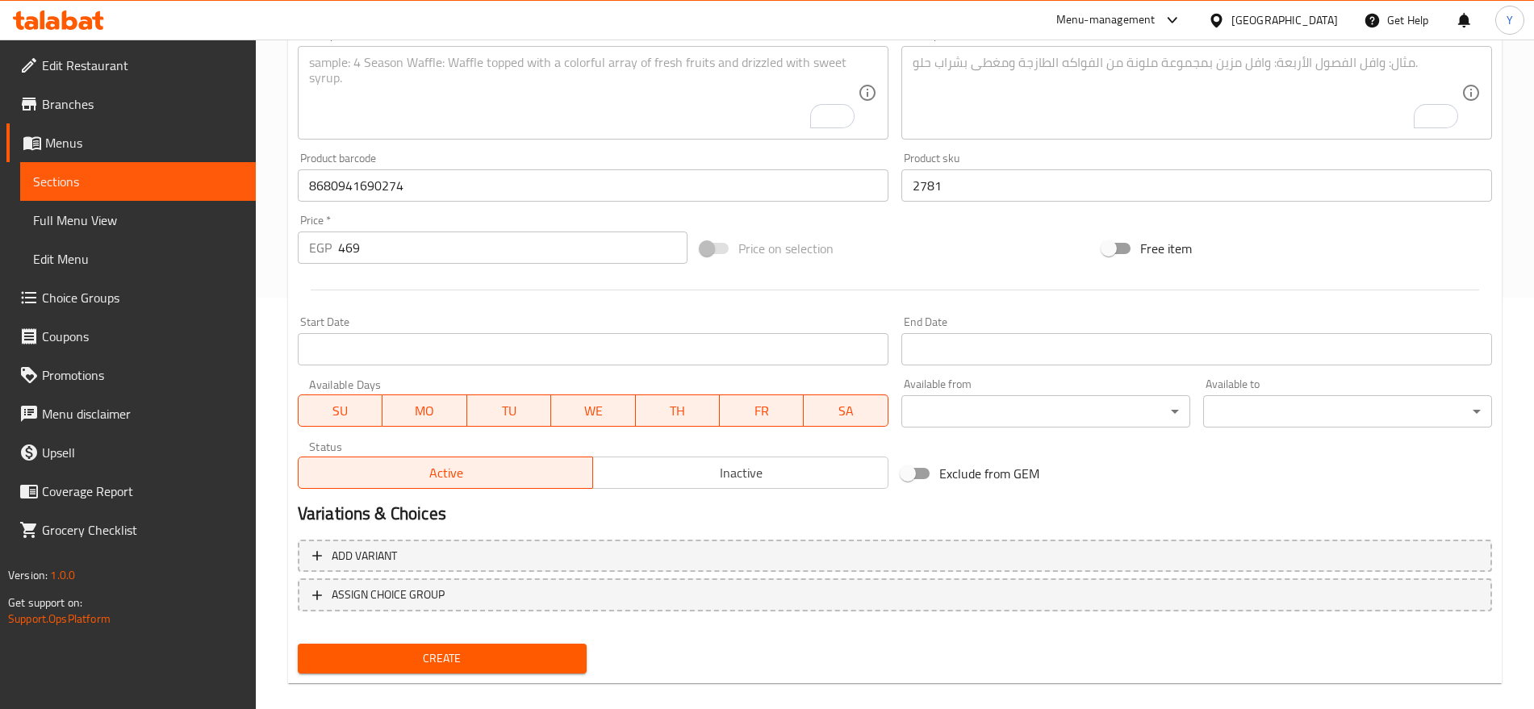
scroll to position [431, 0]
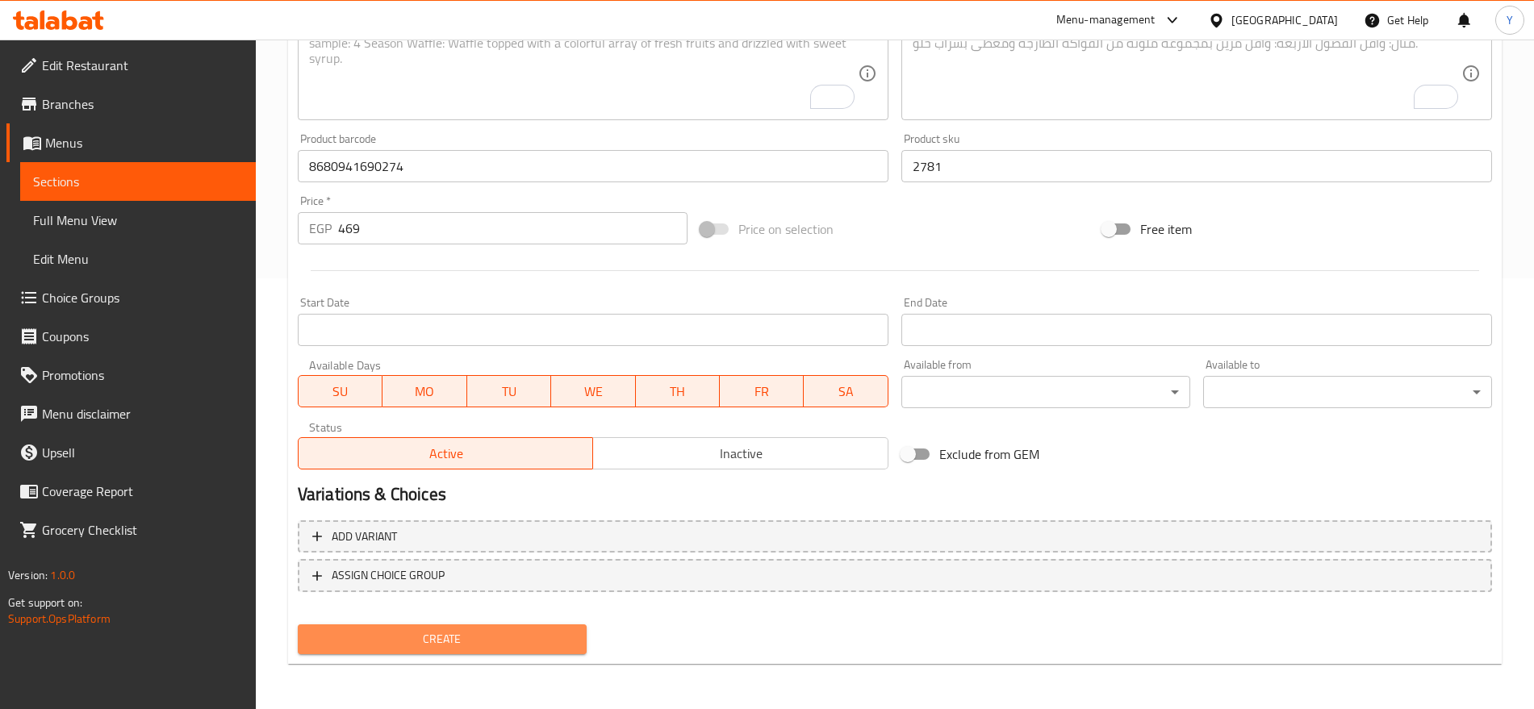
click at [566, 646] on span "Create" at bounding box center [442, 639] width 263 height 20
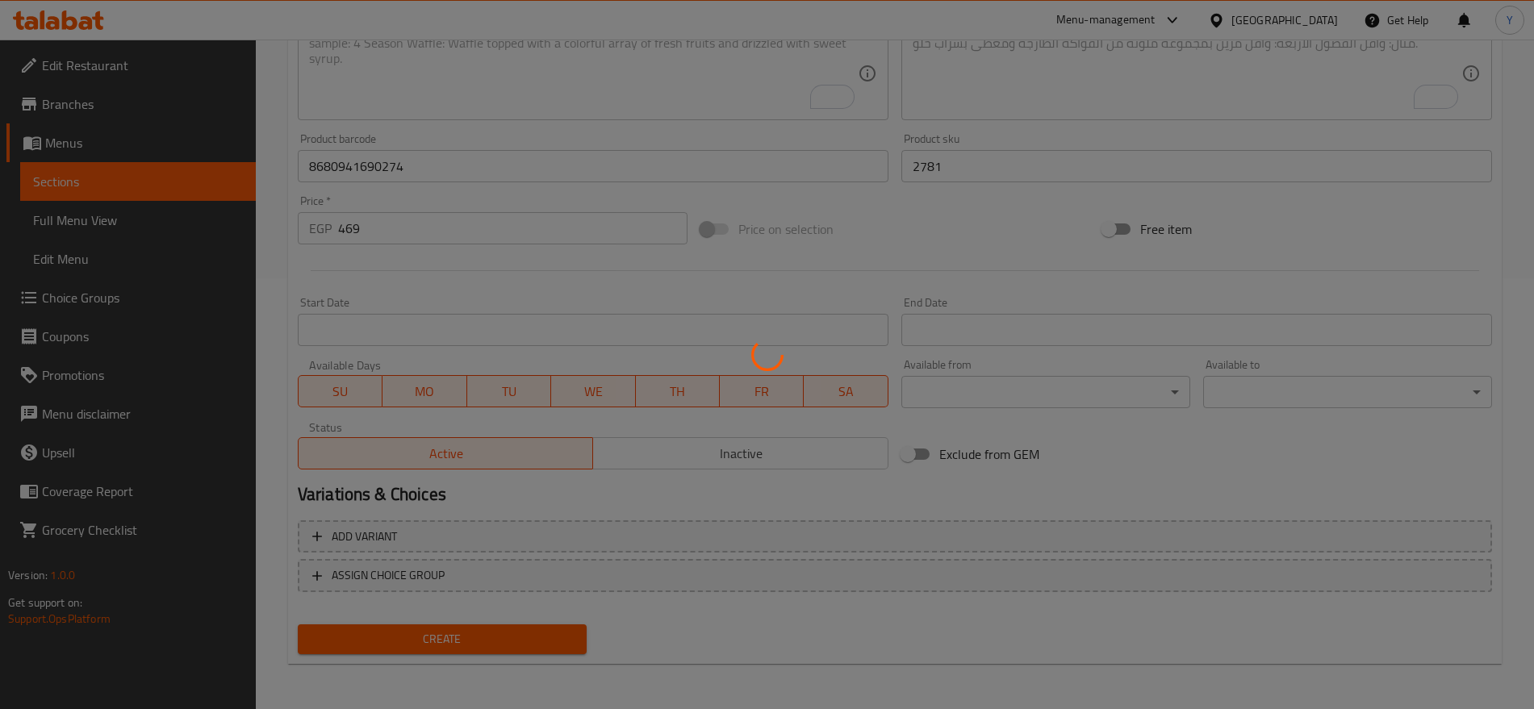
type input "0"
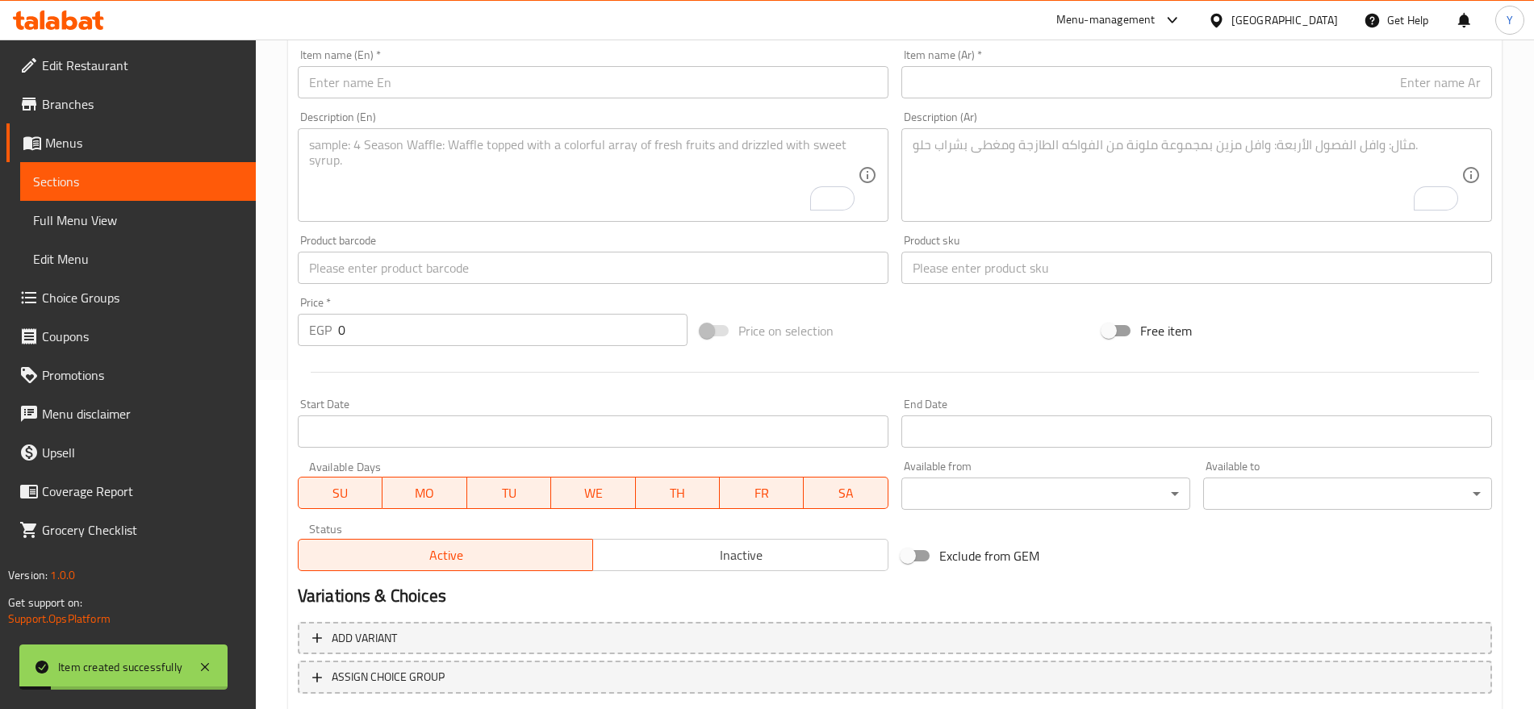
scroll to position [229, 0]
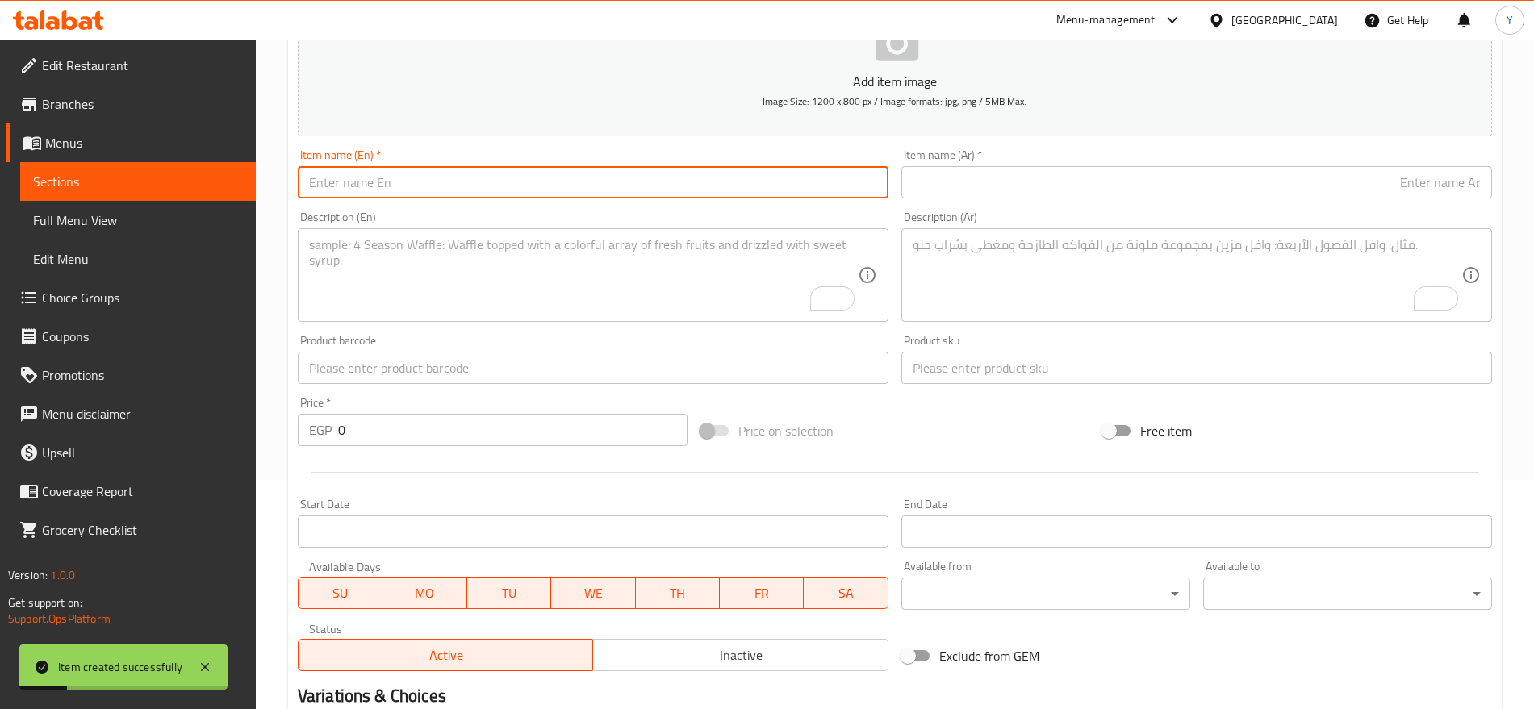
click at [664, 183] on input "text" at bounding box center [593, 182] width 591 height 32
paste input "Catzone White Bentonite Clumping Cat Litter non scent 5k"
type input "Catzone White Bentonite Clumping Cat Litter non scent 5k"
click at [1023, 174] on input "text" at bounding box center [1196, 182] width 591 height 32
paste input "رمل قطط كاتزون وايت بنتونيت متكتل بدون رائحة 5 كيلو"
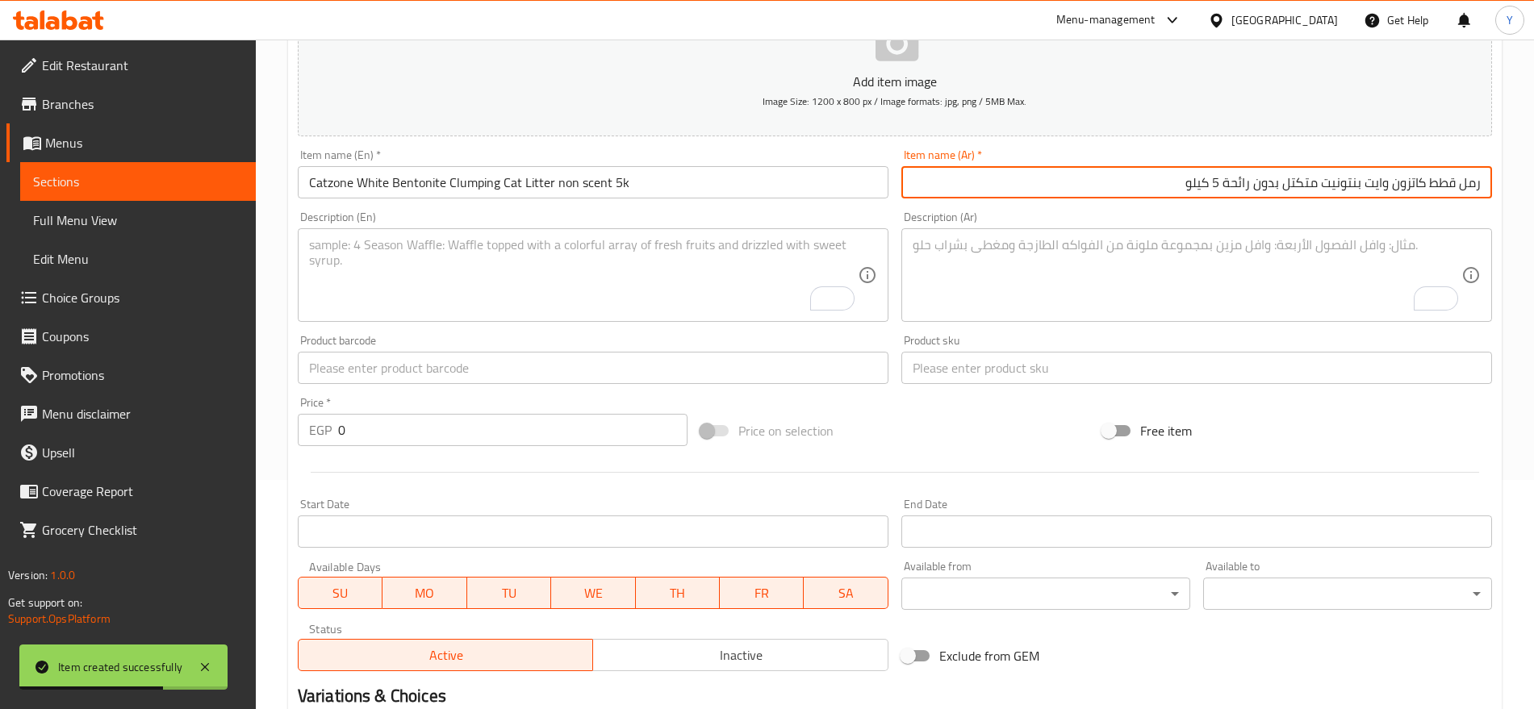
type input "رمل قطط كاتزون وايت بنتونيت متكتل بدون رائحة 5 كيلو"
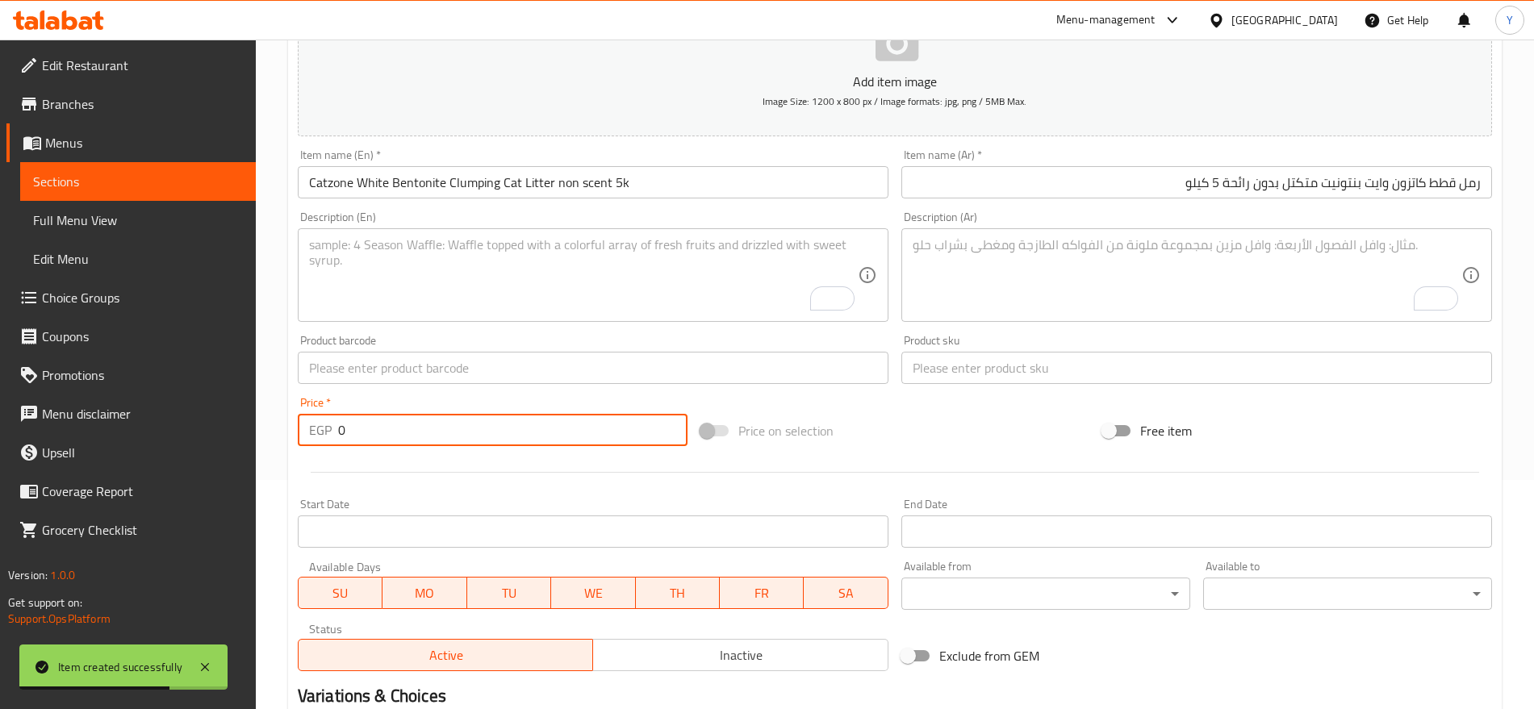
click at [533, 423] on input "0" at bounding box center [512, 430] width 349 height 32
type input "4"
type input "238"
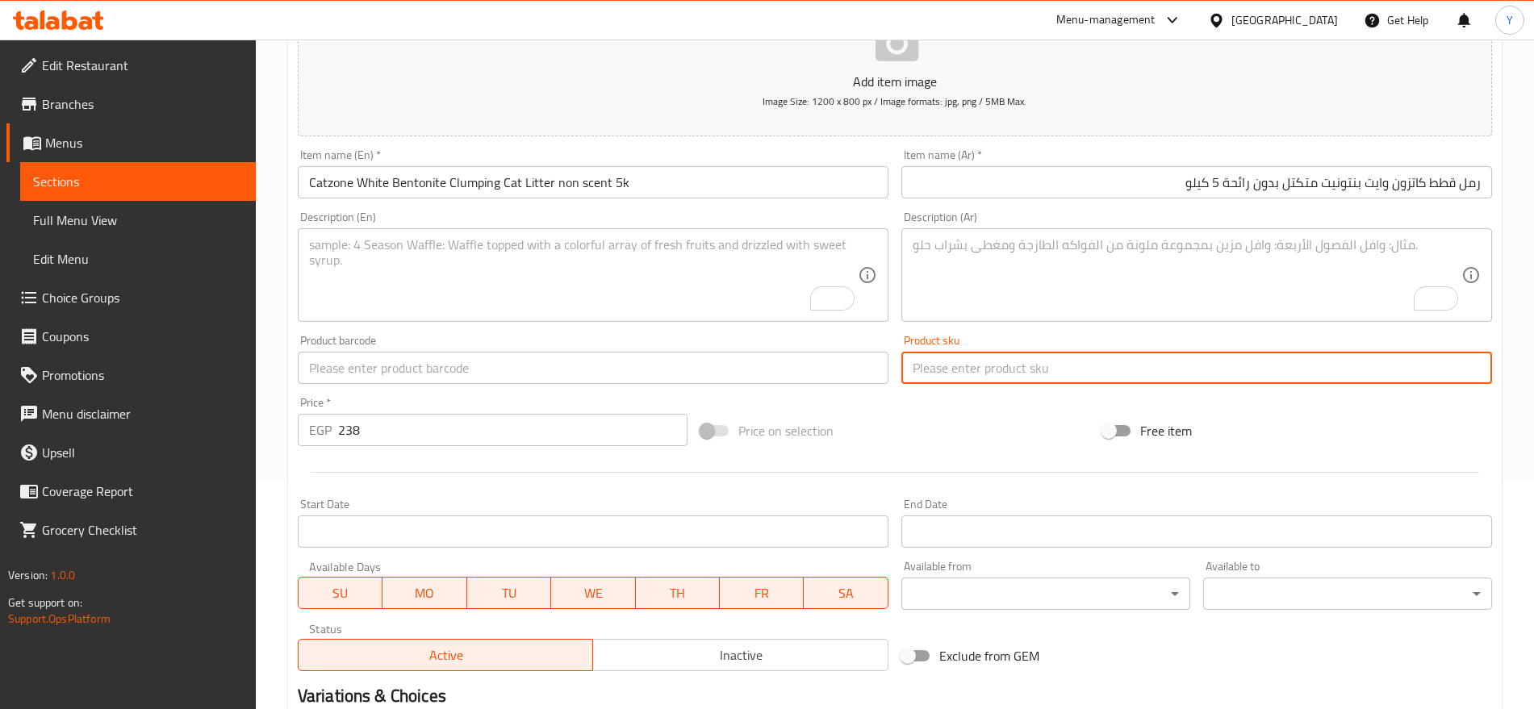
click at [961, 374] on input "text" at bounding box center [1196, 368] width 591 height 32
paste input "3729"
type input "3729"
click at [775, 373] on input "text" at bounding box center [593, 368] width 591 height 32
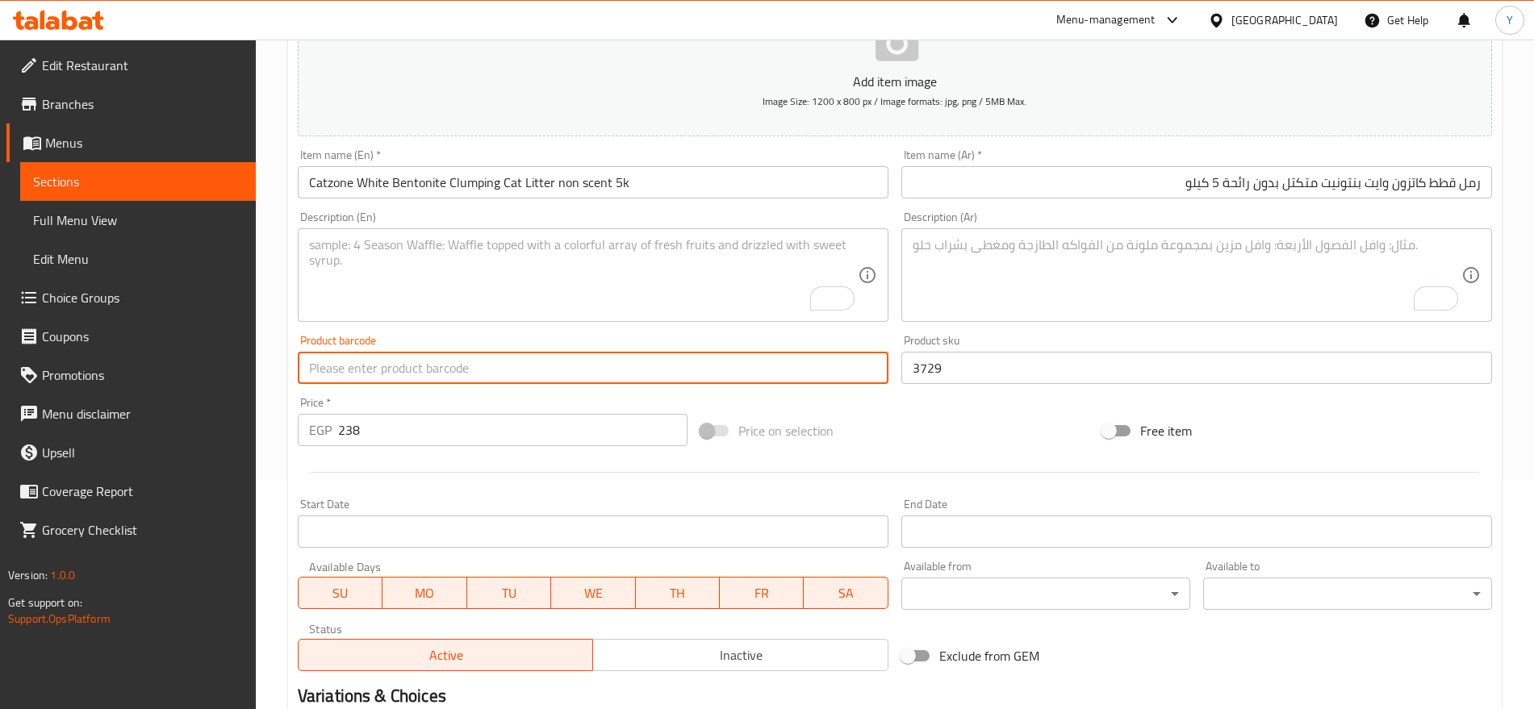
paste input "8680941690144"
type input "8680941690144"
click at [1024, 439] on div "Price on selection" at bounding box center [895, 431] width 403 height 44
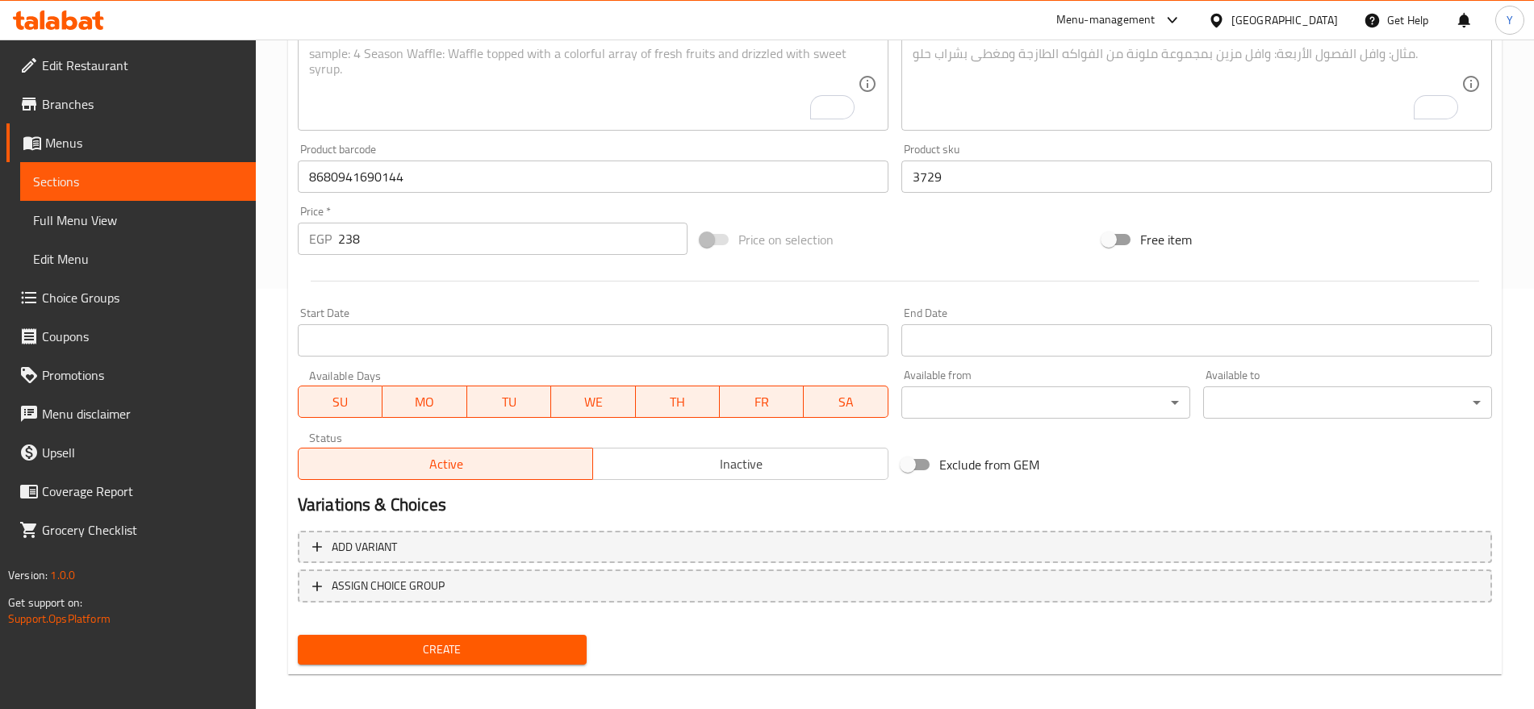
scroll to position [431, 0]
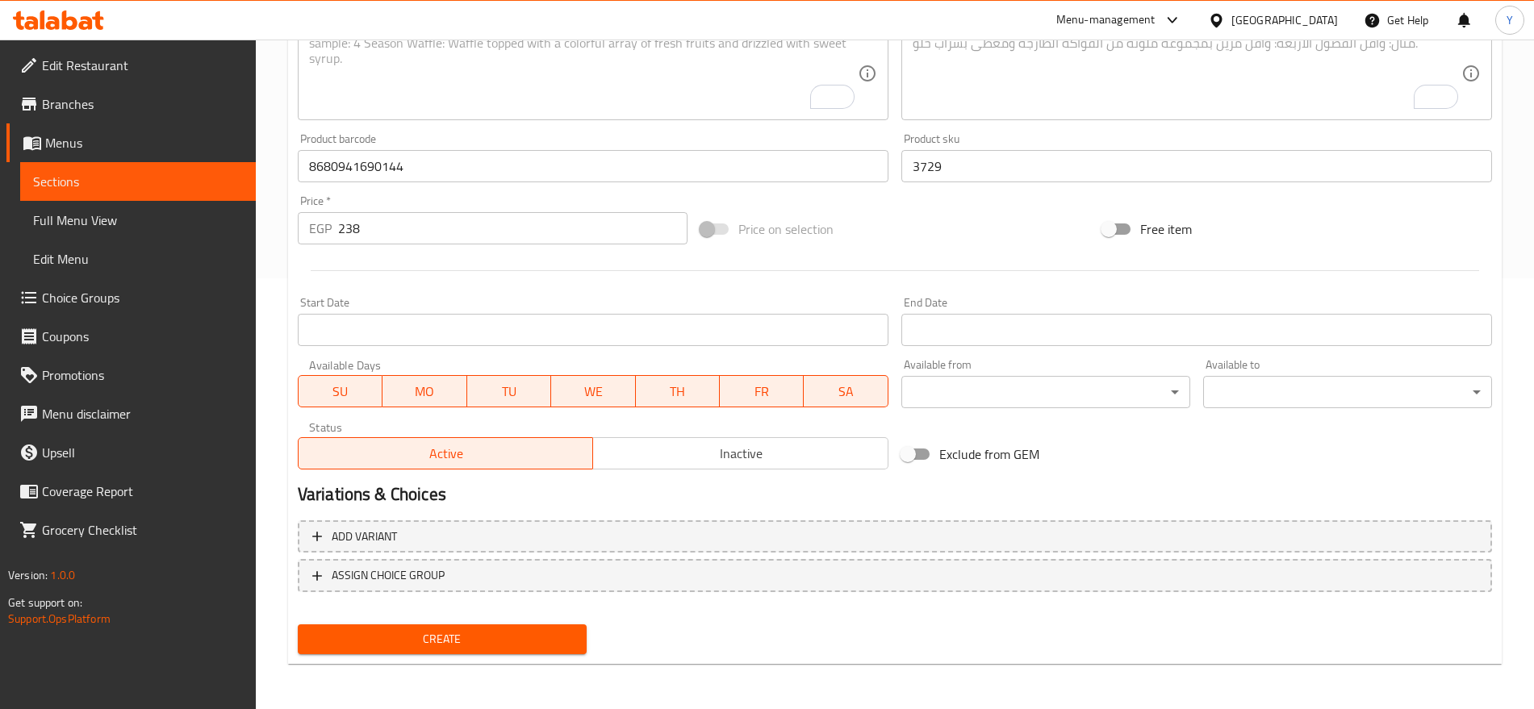
click at [549, 641] on span "Create" at bounding box center [442, 639] width 263 height 20
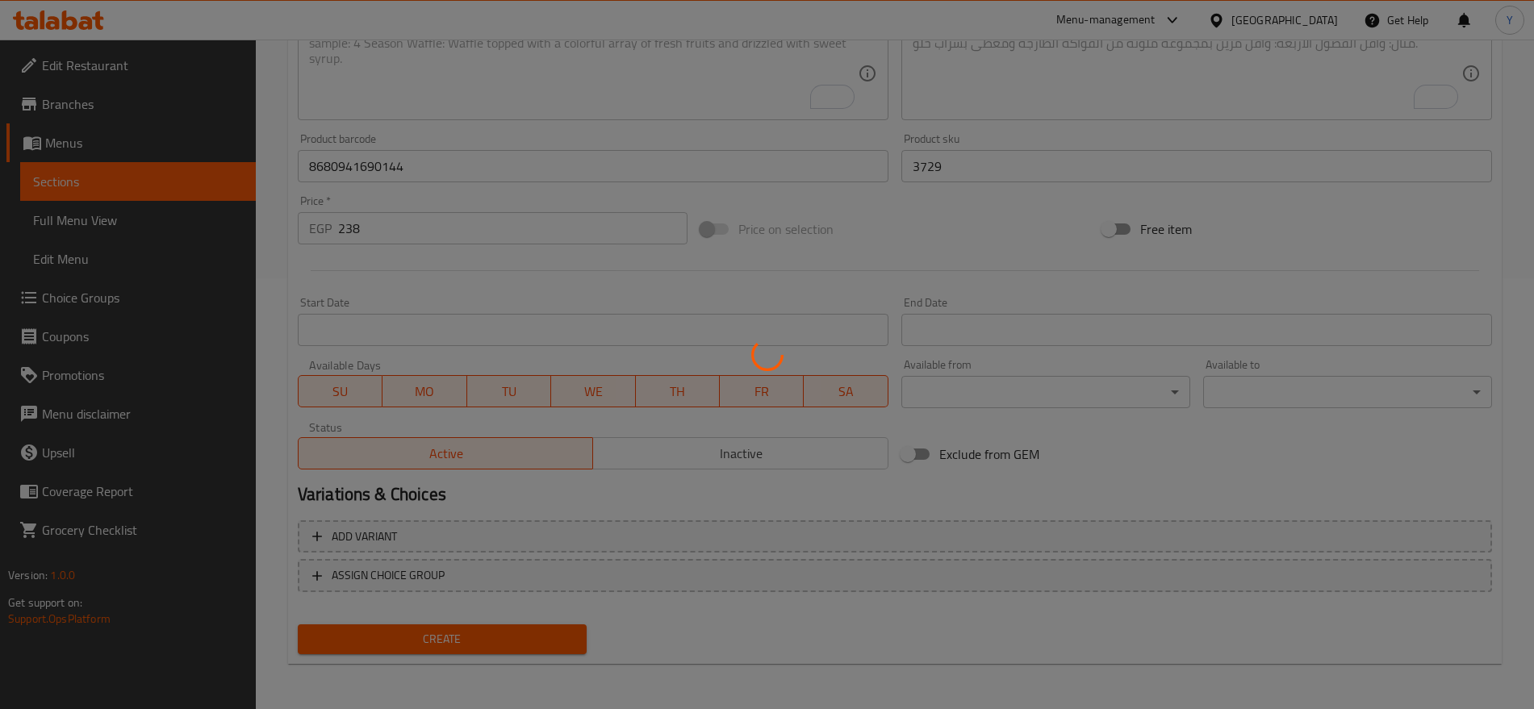
type input "0"
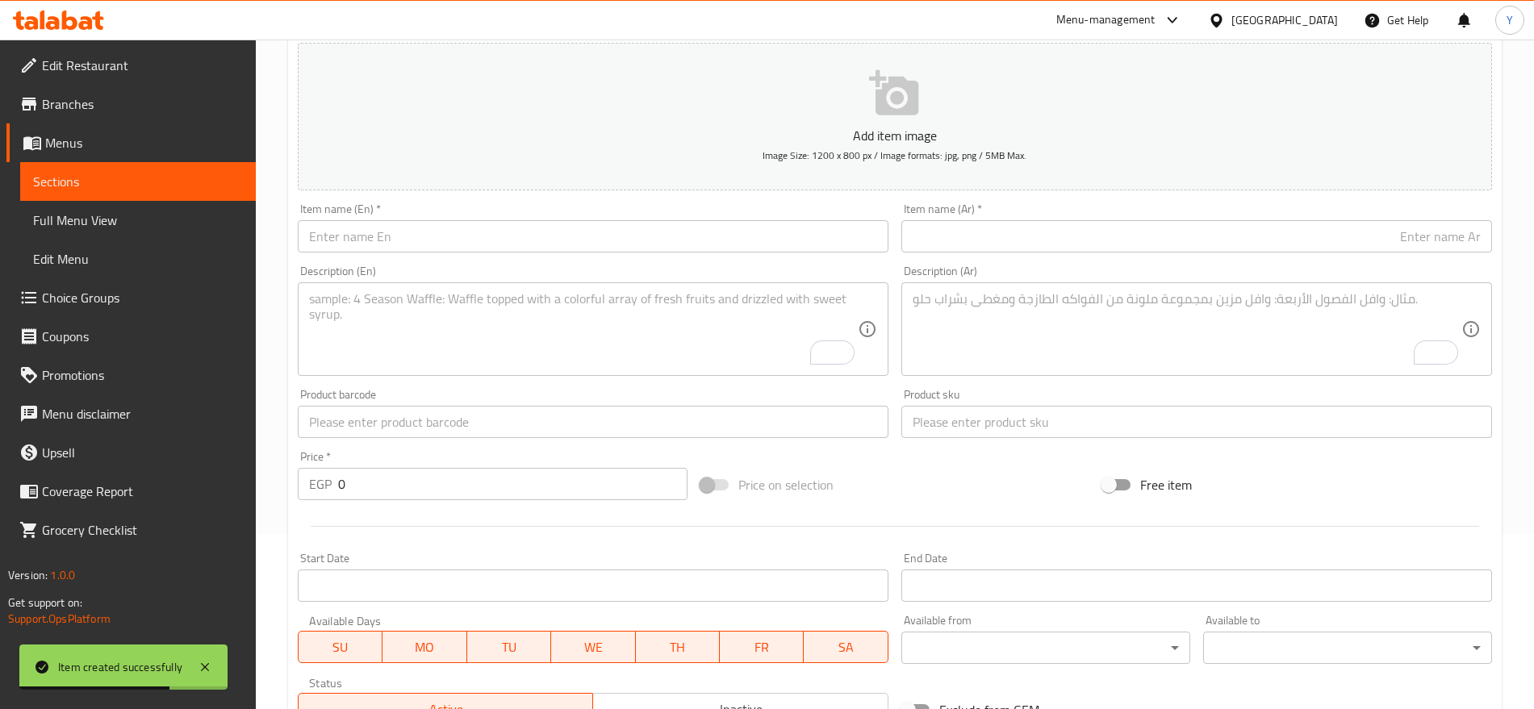
scroll to position [162, 0]
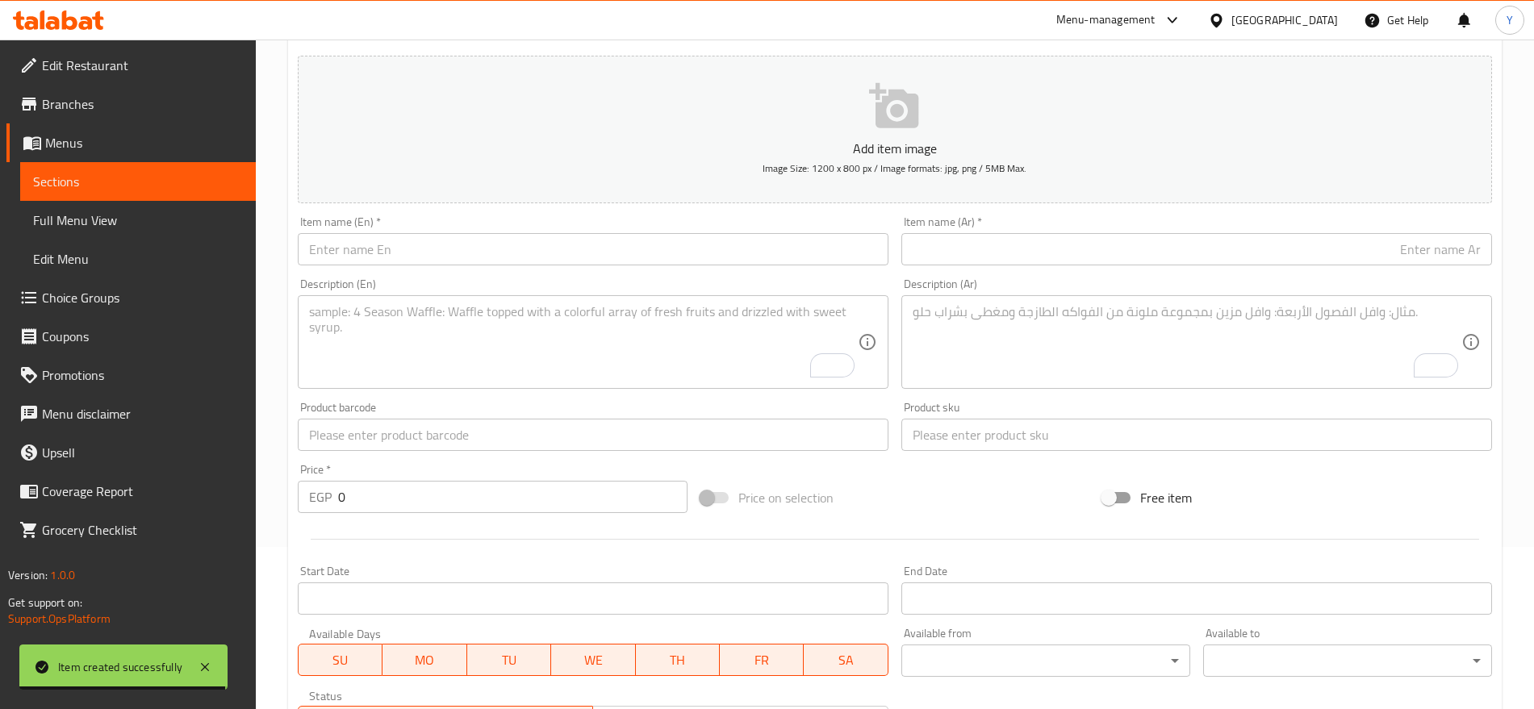
click at [625, 240] on input "text" at bounding box center [593, 249] width 591 height 32
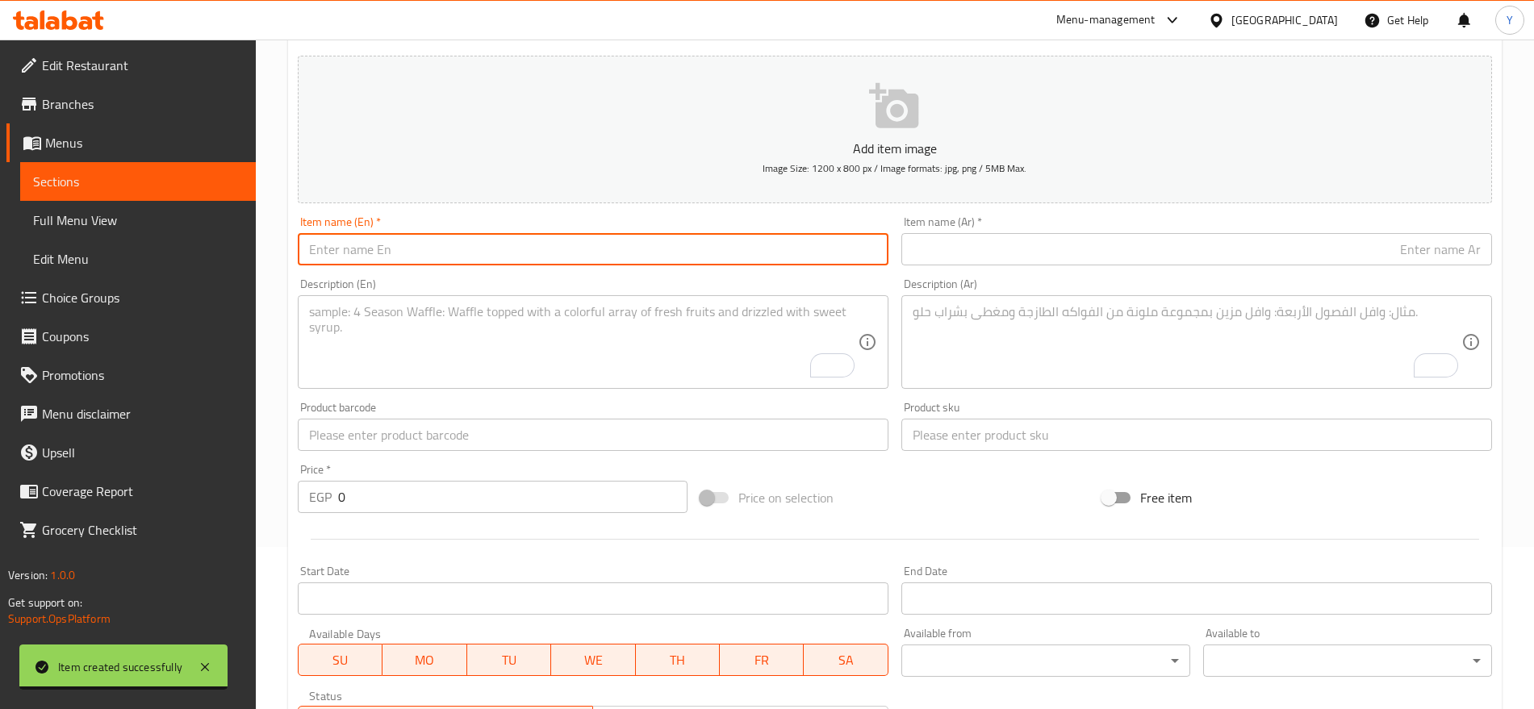
paste input "Catzone White Bentonite Clumping Cat Litter ORANGE 5k"
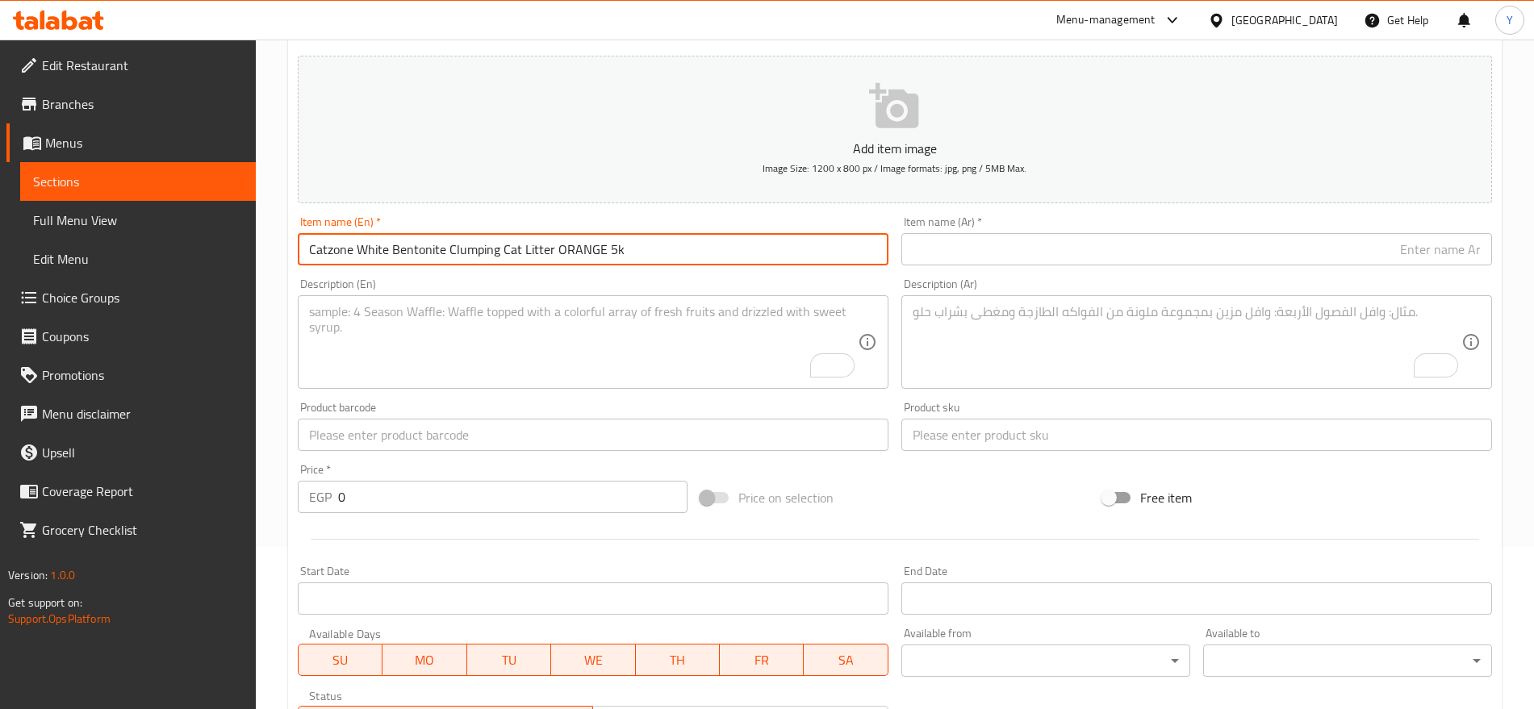
type input "Catzone White Bentonite Clumping Cat Litter ORANGE 5k"
click at [998, 251] on input "text" at bounding box center [1196, 249] width 591 height 32
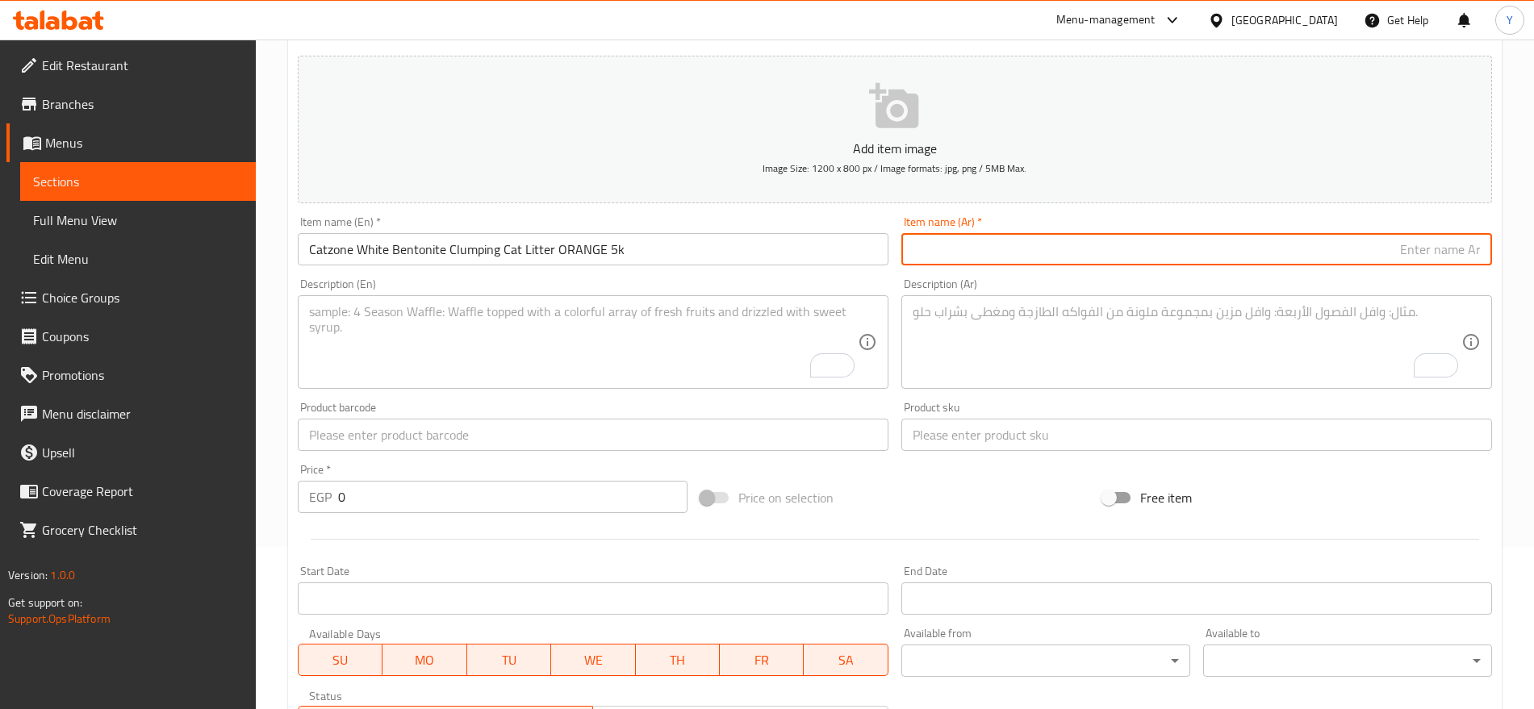
paste input "رمل قطط كاتزون وايت بنتونيت متكتل برتقالي ٥ كيلو"
type input "رمل قطط كاتزون وايت بنتونيت متكتل برتقالي ٥ كيلو"
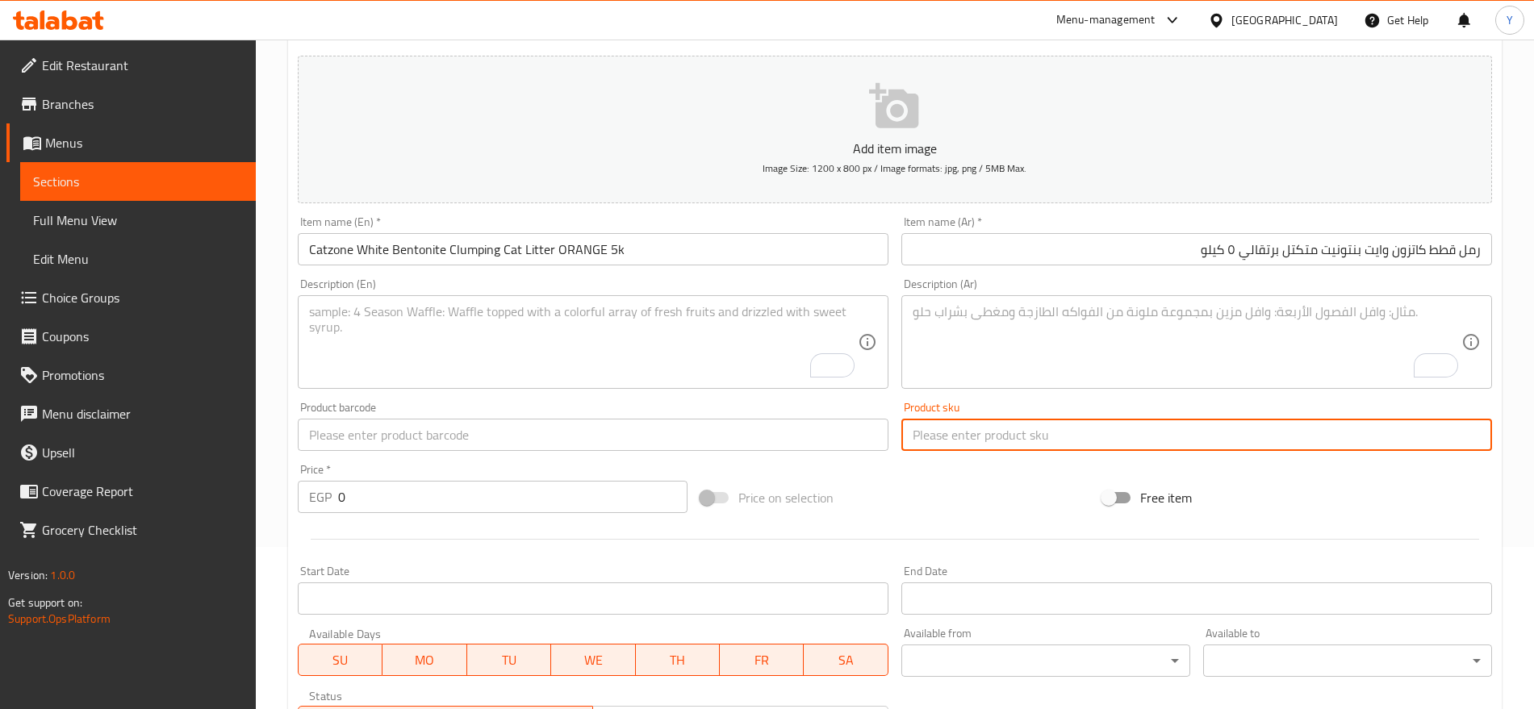
click at [999, 431] on input "text" at bounding box center [1196, 435] width 591 height 32
paste input "3731"
type input "3731"
click at [829, 448] on input "text" at bounding box center [593, 435] width 591 height 32
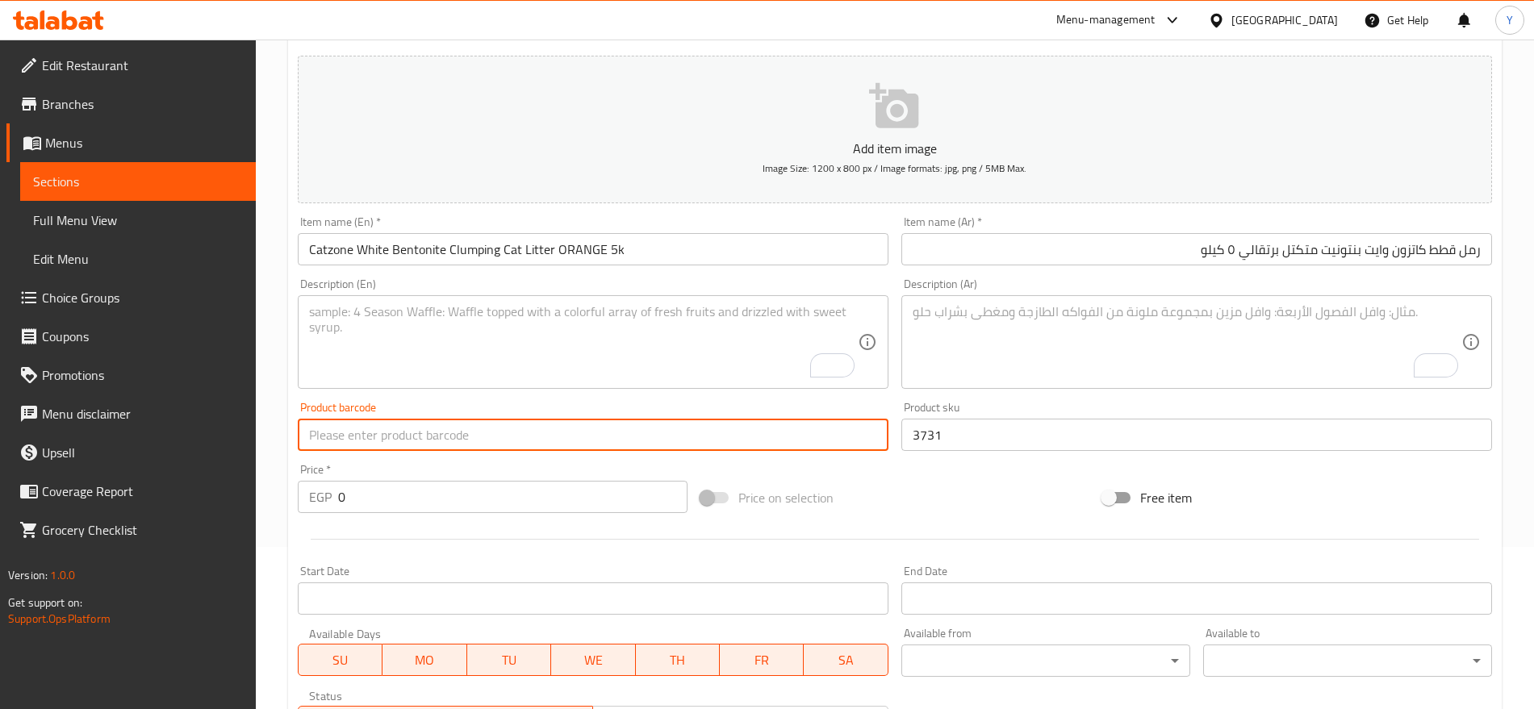
paste input "8680941690168"
type input "8680941690168"
click at [477, 498] on input "0" at bounding box center [512, 497] width 349 height 32
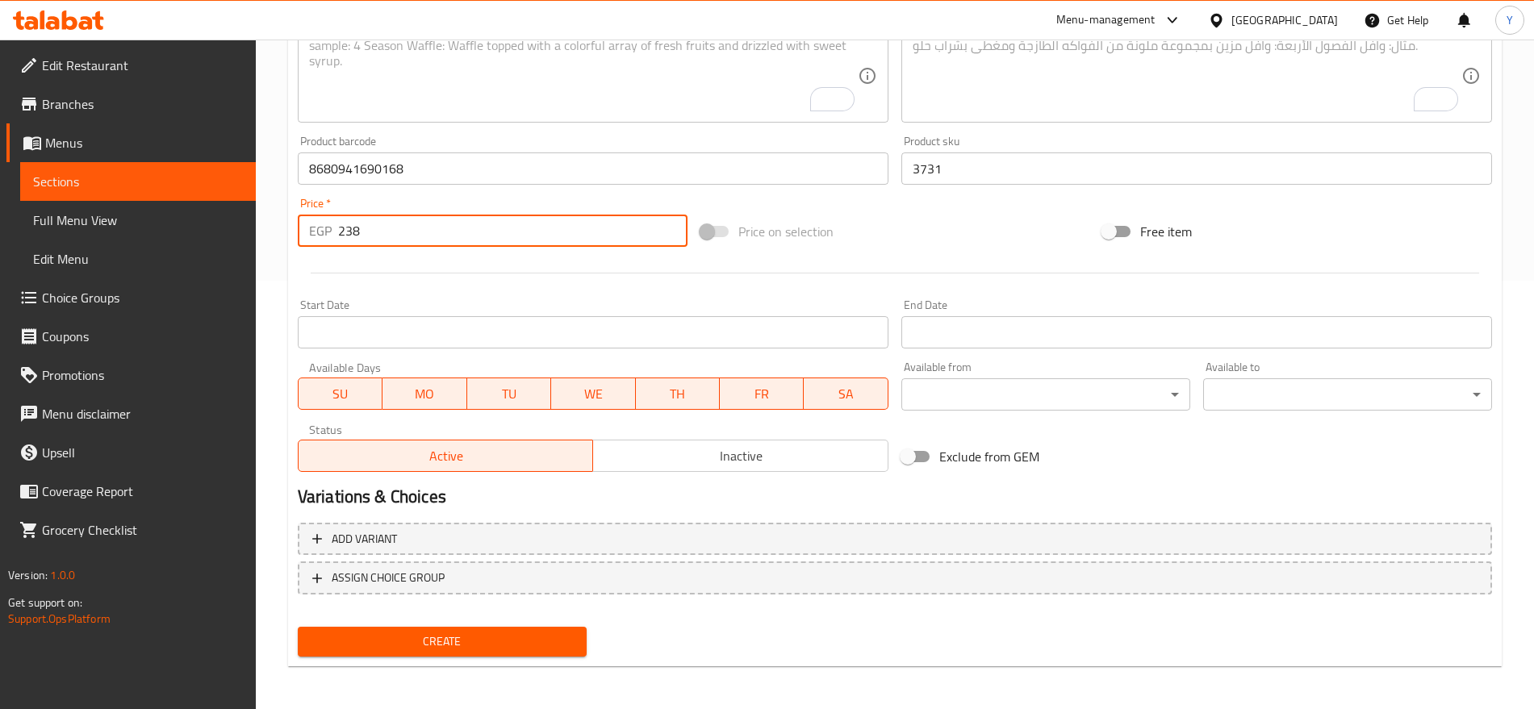
scroll to position [431, 0]
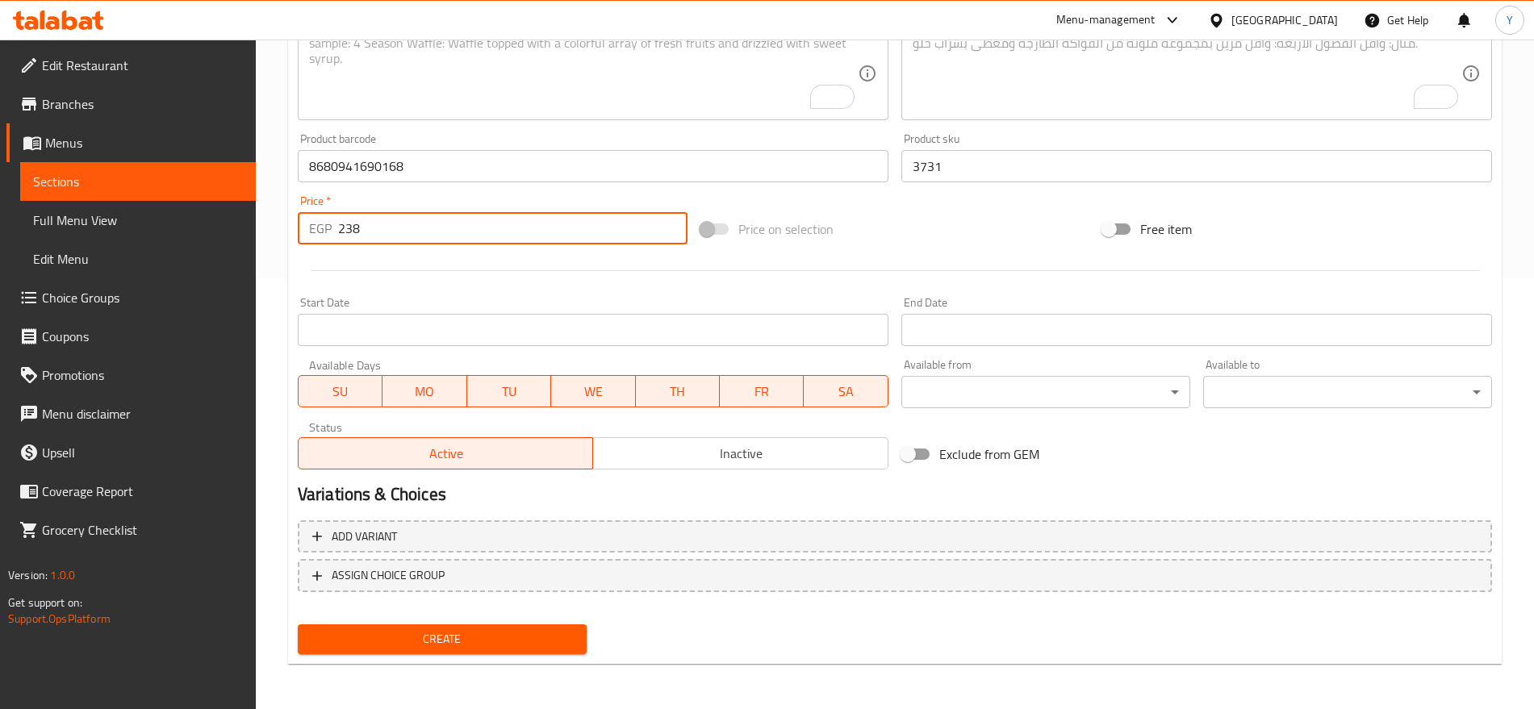
type input "238"
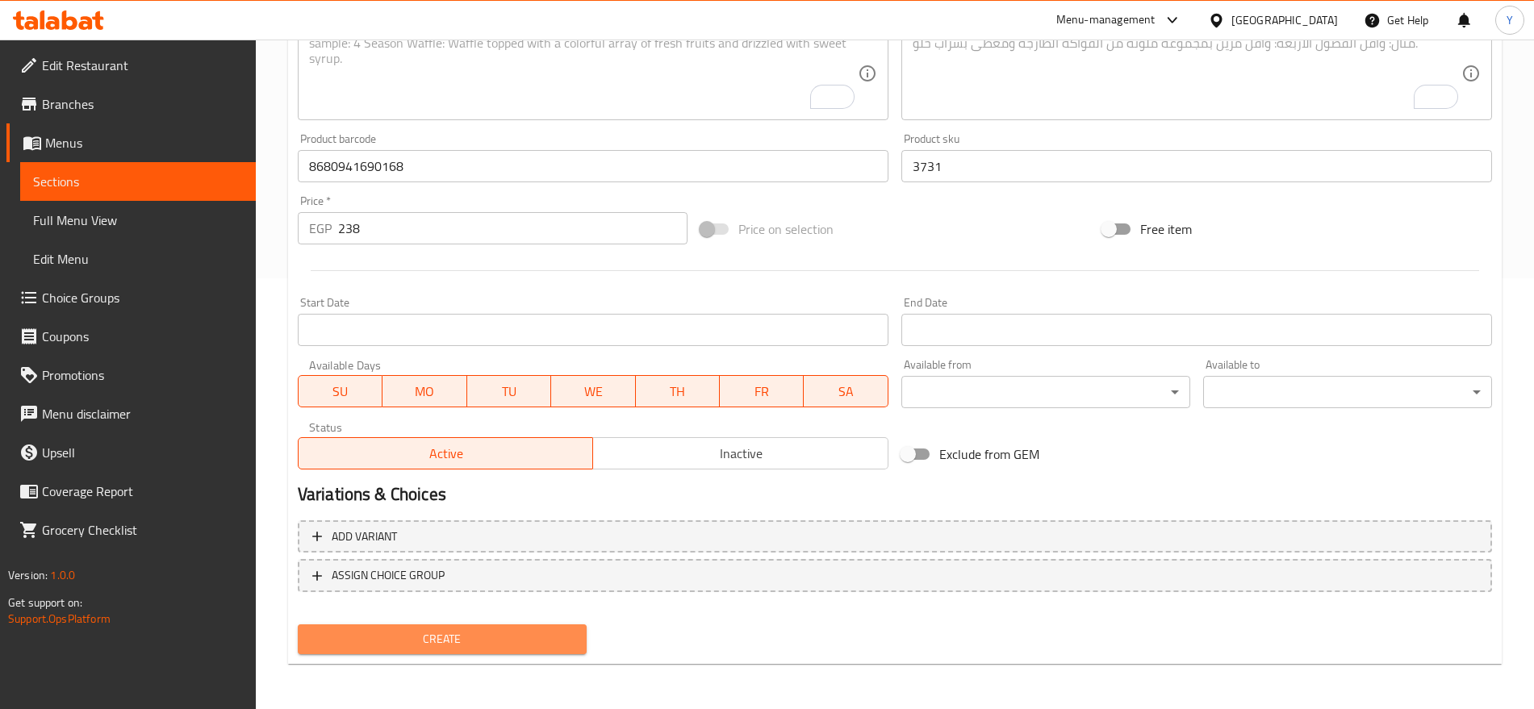
click at [466, 643] on span "Create" at bounding box center [442, 639] width 263 height 20
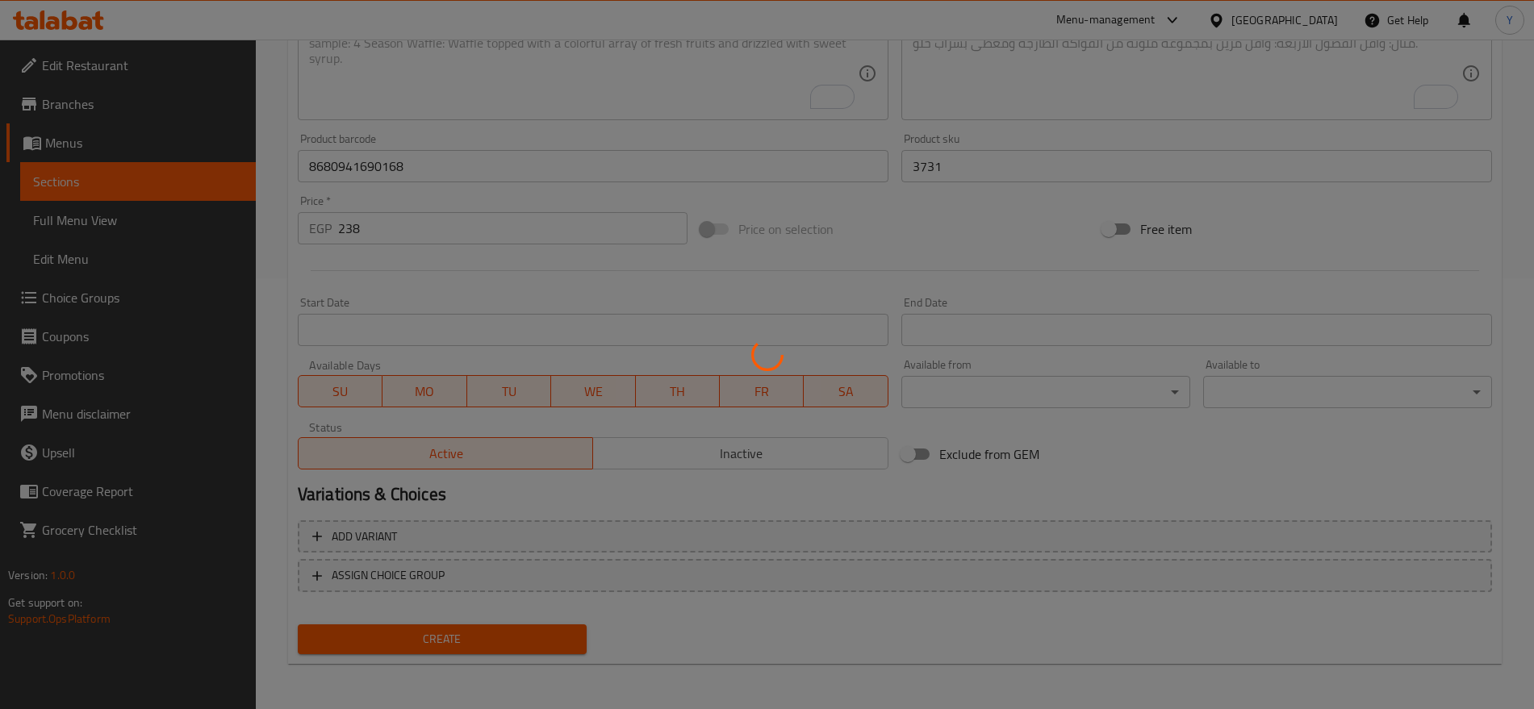
type input "0"
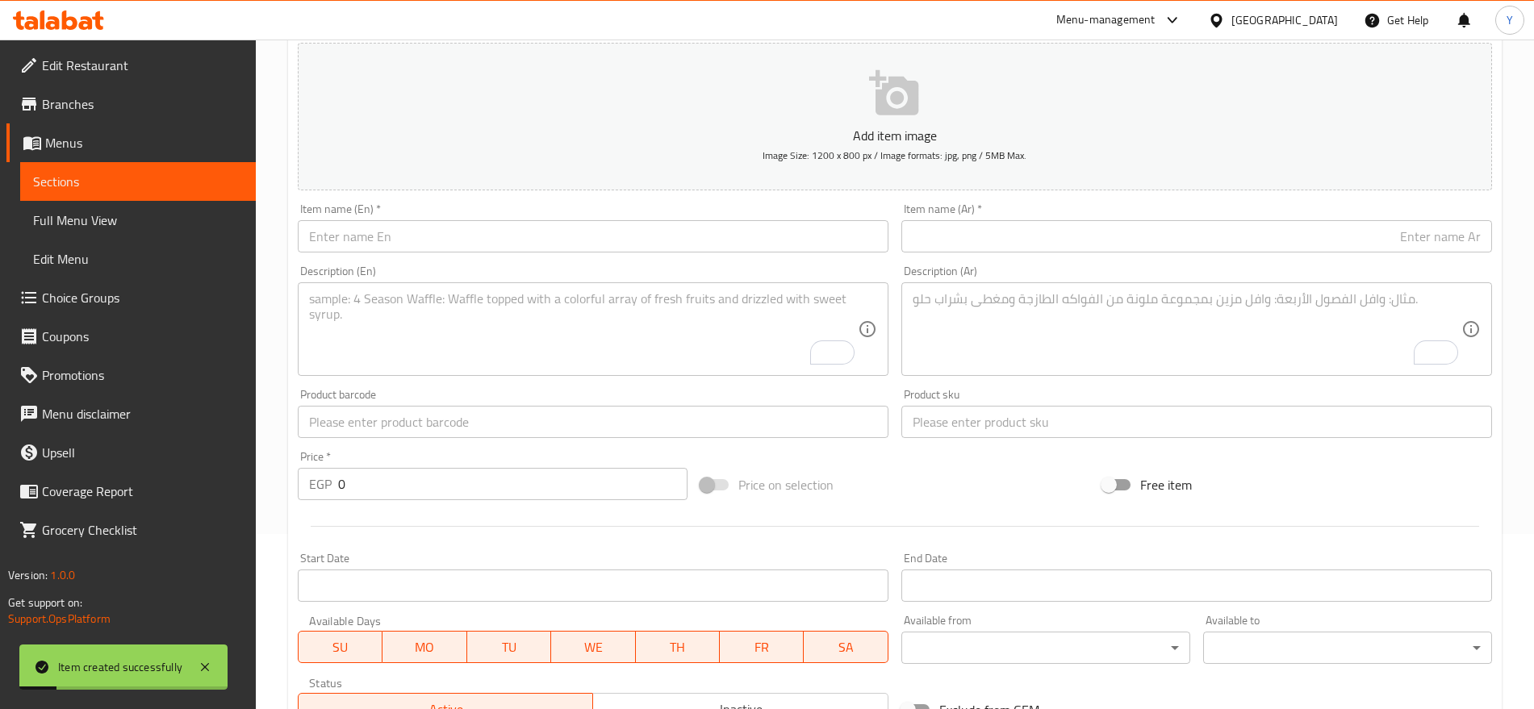
scroll to position [162, 0]
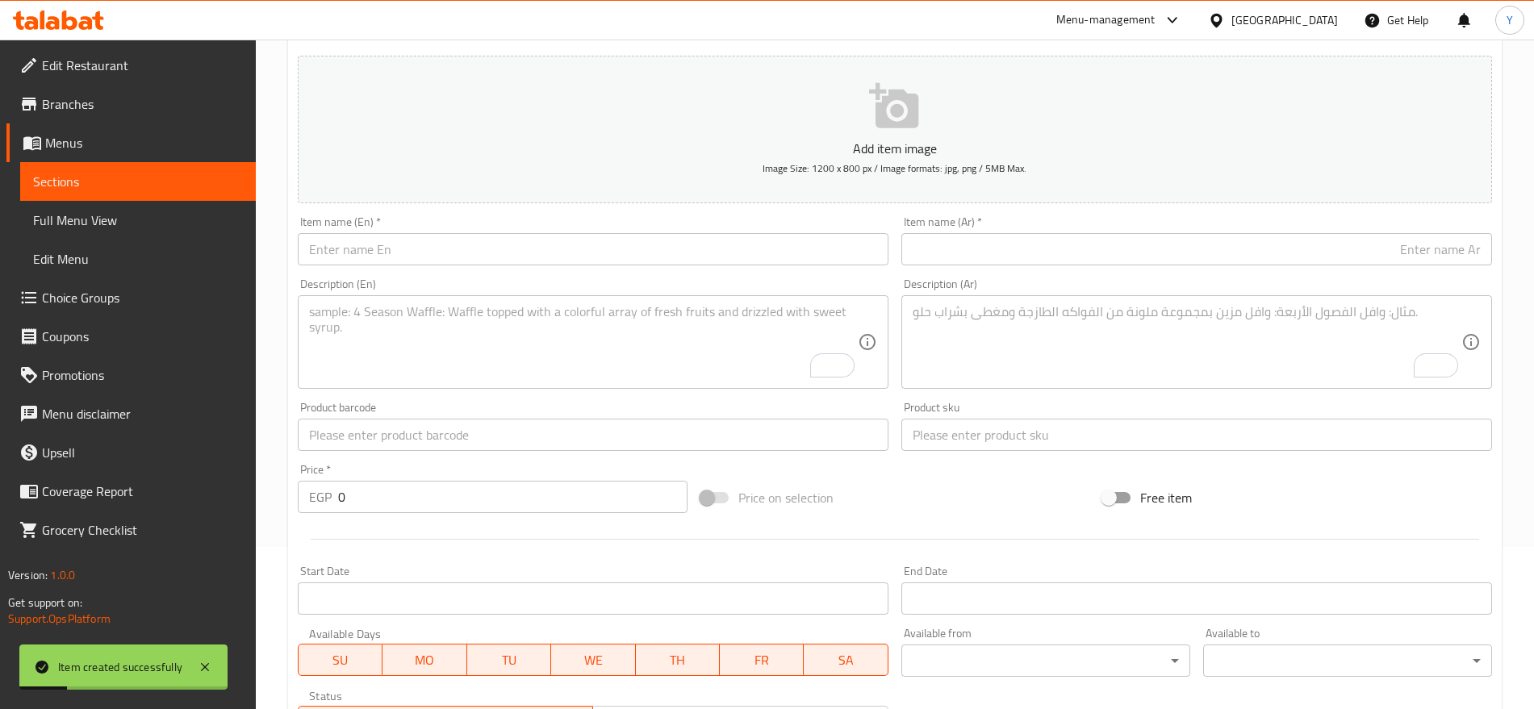
click at [715, 242] on input "text" at bounding box center [593, 249] width 591 height 32
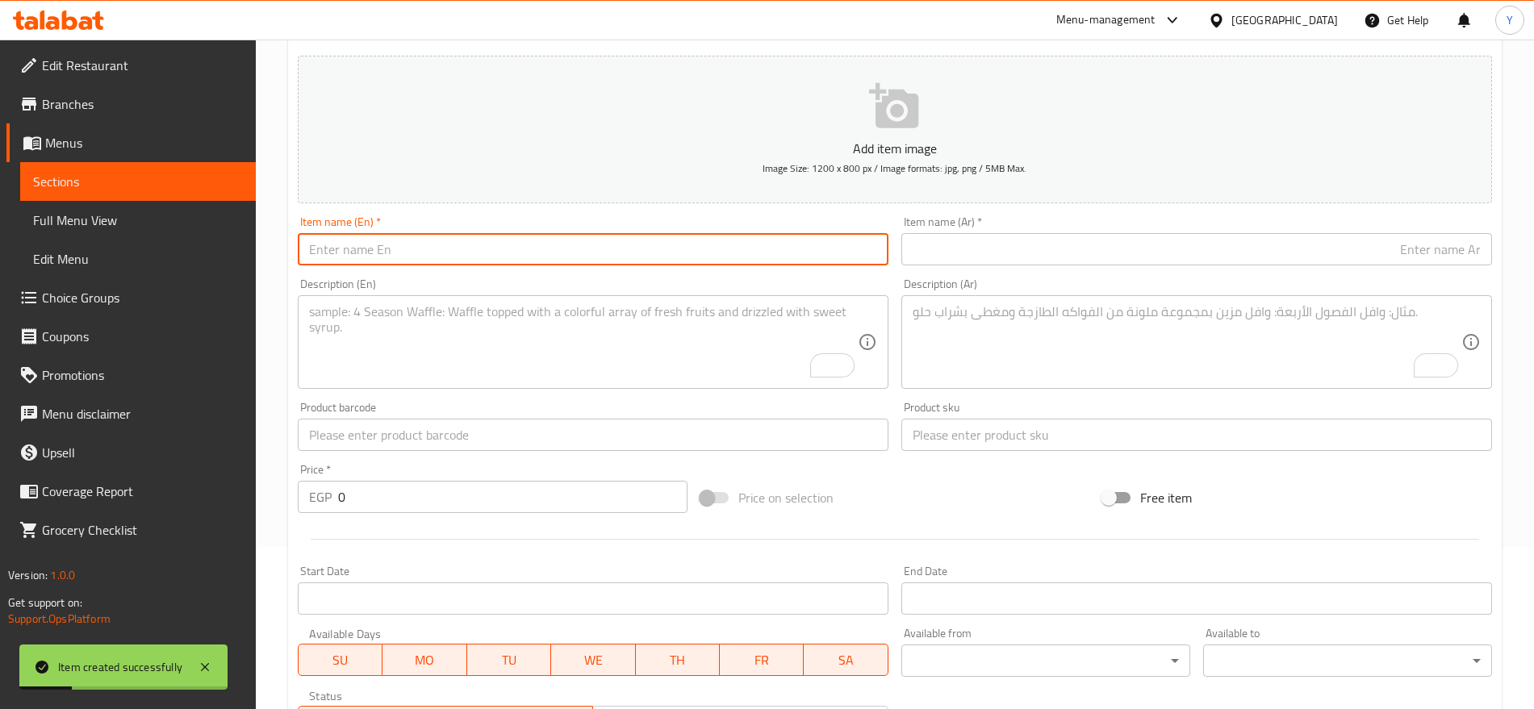
paste input "Catzone White Bentonite Clumping Cat Litter Orange Scent 10k"
type input "Catzone White Bentonite Clumping Cat Litter Orange Scent 10k"
click at [1043, 247] on input "text" at bounding box center [1196, 249] width 591 height 32
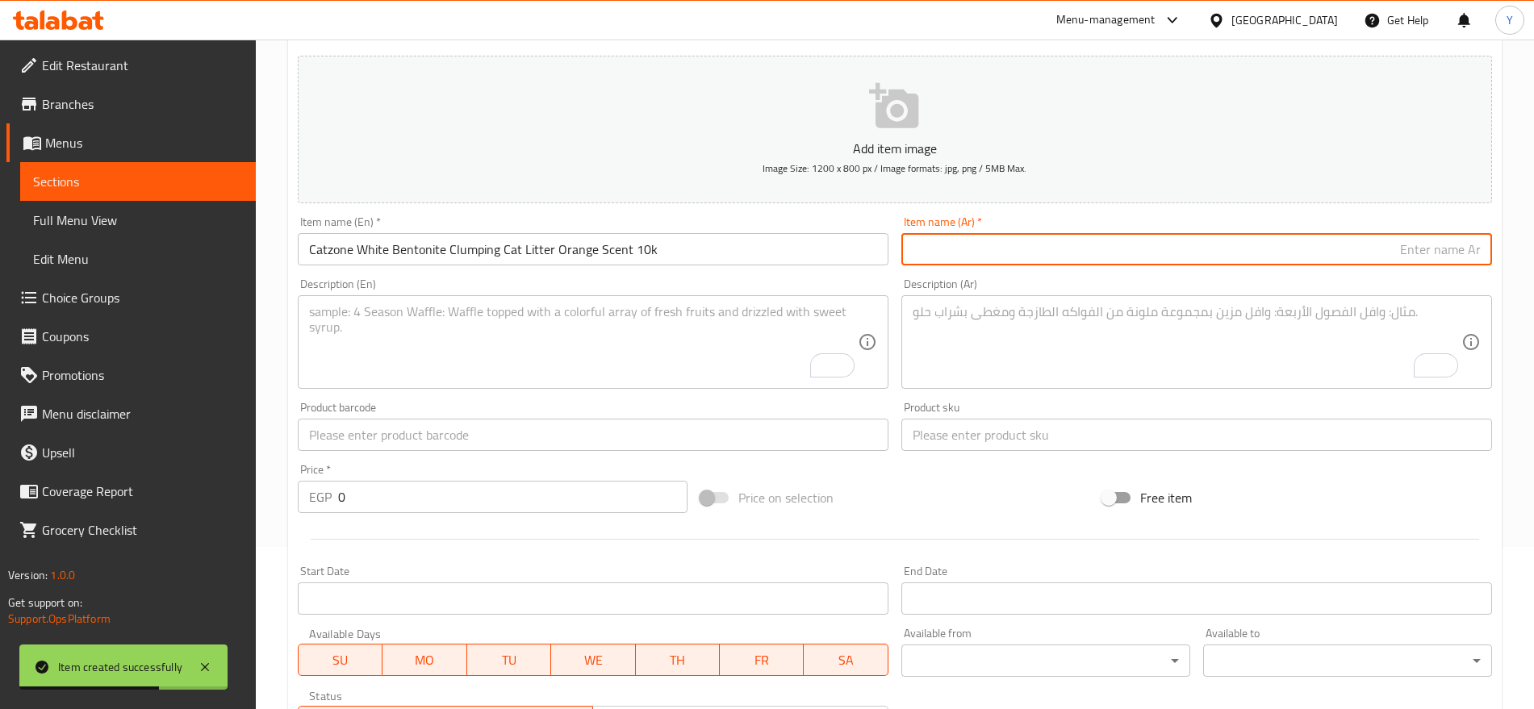
paste input "رمل قطط كاتزون وايت بنتونيت متكتل برائحة البرتقال 10 كيلو"
type input "رمل قطط كاتزون وايت بنتونيت متكتل برائحة البرتقال 10 كيلو"
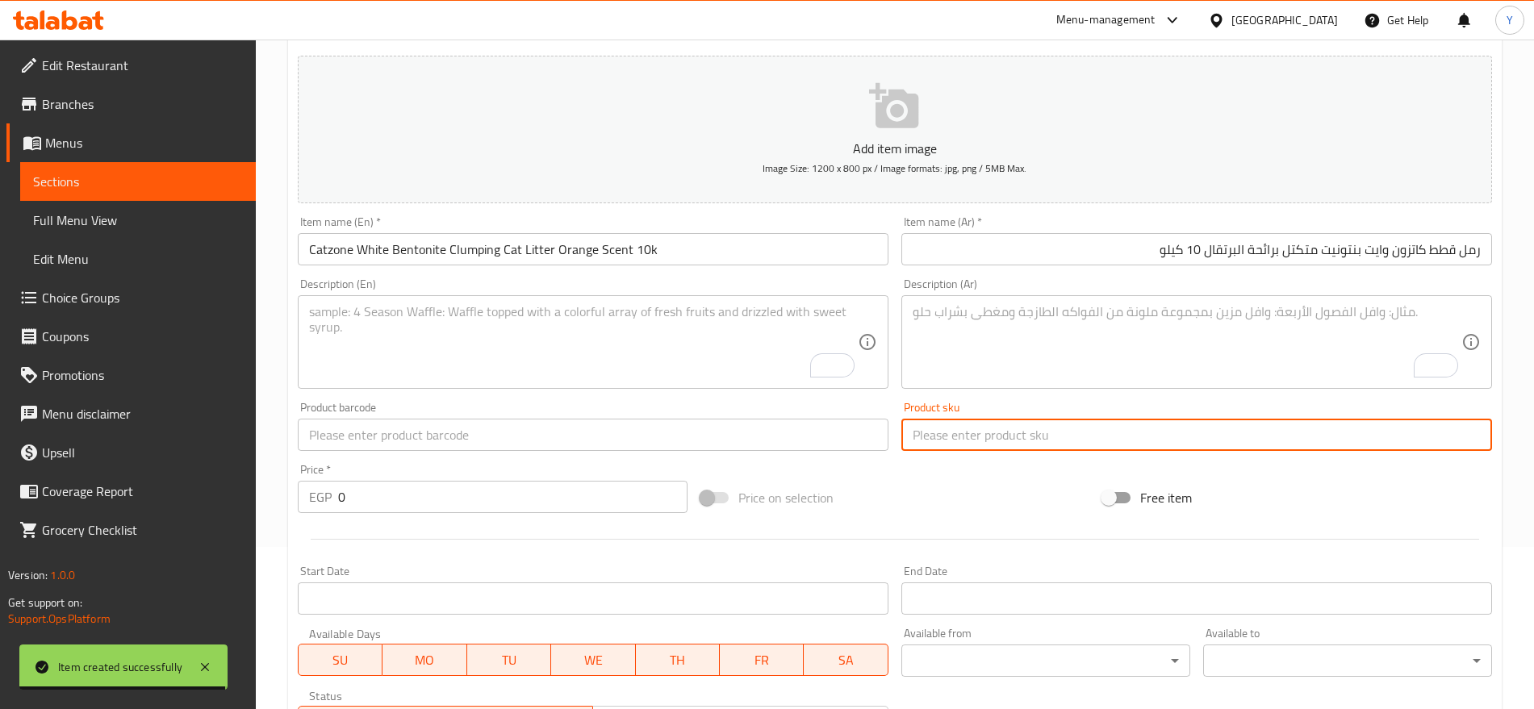
click at [955, 428] on input "text" at bounding box center [1196, 435] width 591 height 32
paste input "2780"
type input "2780"
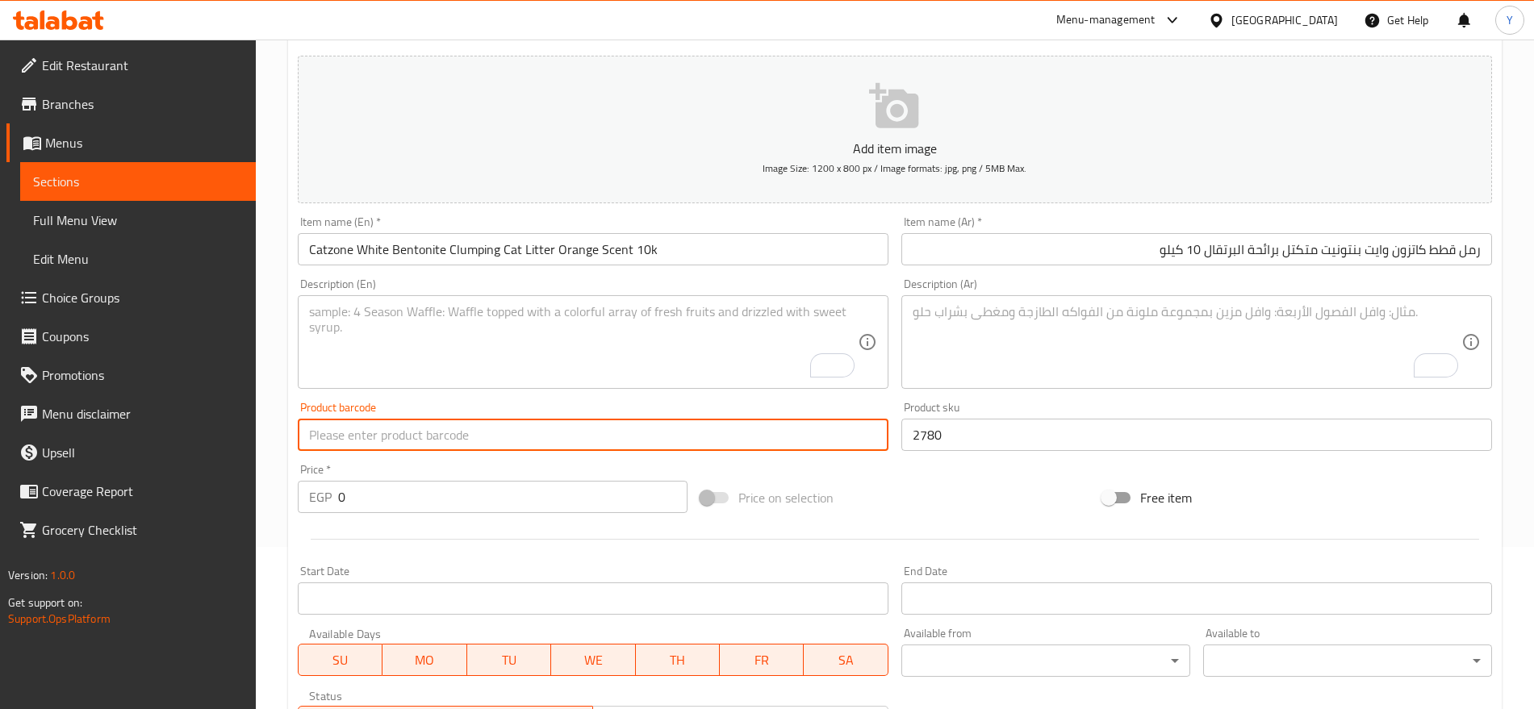
click at [749, 439] on input "text" at bounding box center [593, 435] width 591 height 32
paste input "8680941690236"
type input "8680941690236"
click at [469, 479] on div "Price   * EGP 0 Price *" at bounding box center [493, 488] width 390 height 49
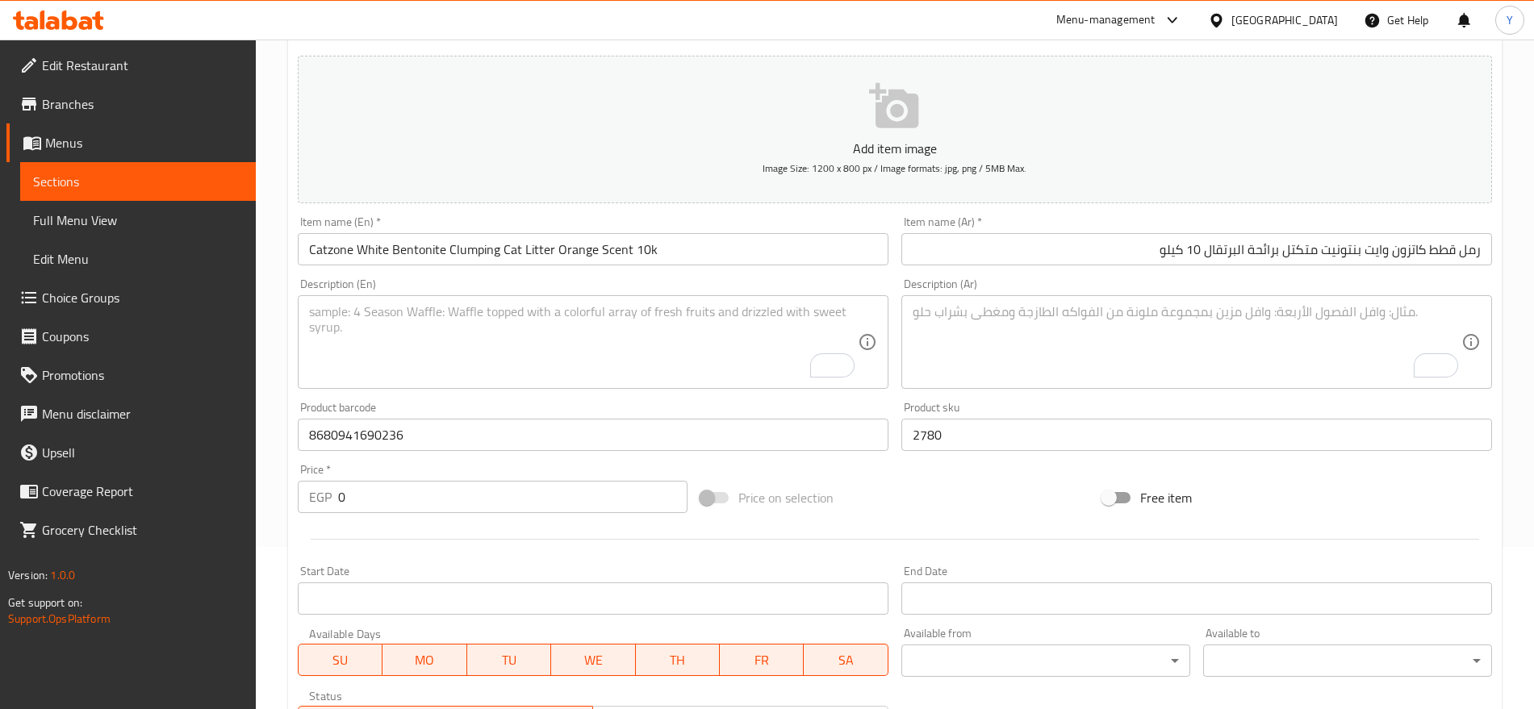
click at [466, 487] on input "0" at bounding box center [512, 497] width 349 height 32
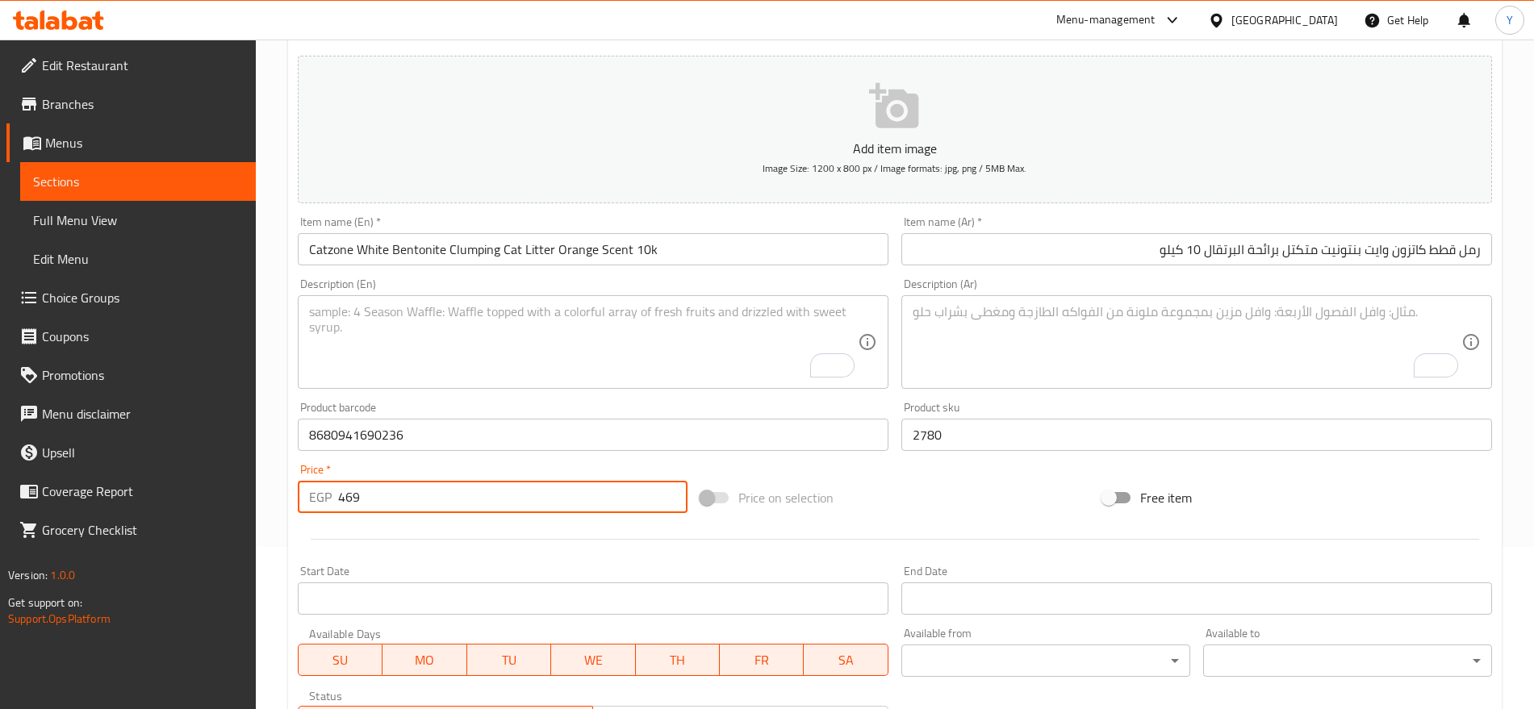
type input "469"
click at [663, 562] on div "Start Date Start Date" at bounding box center [593, 590] width 604 height 62
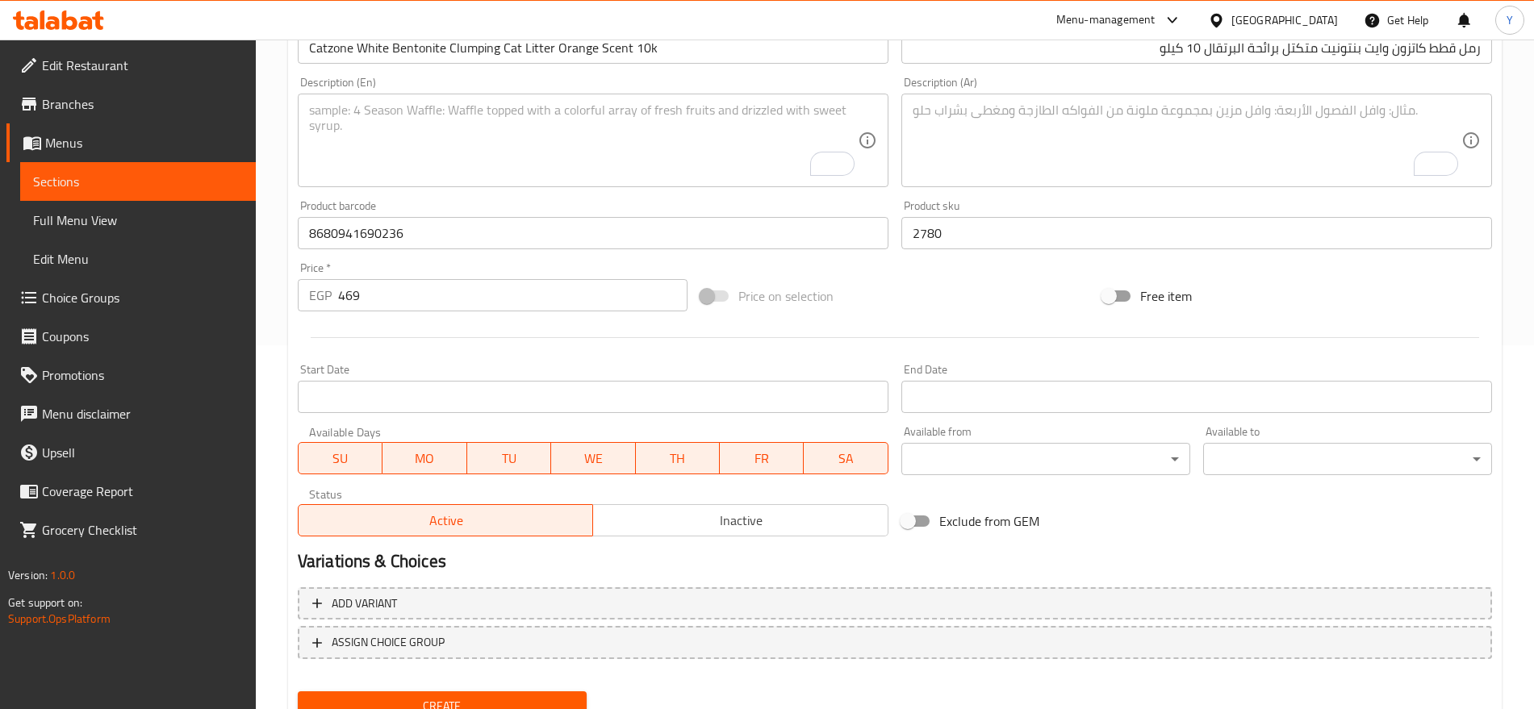
scroll to position [431, 0]
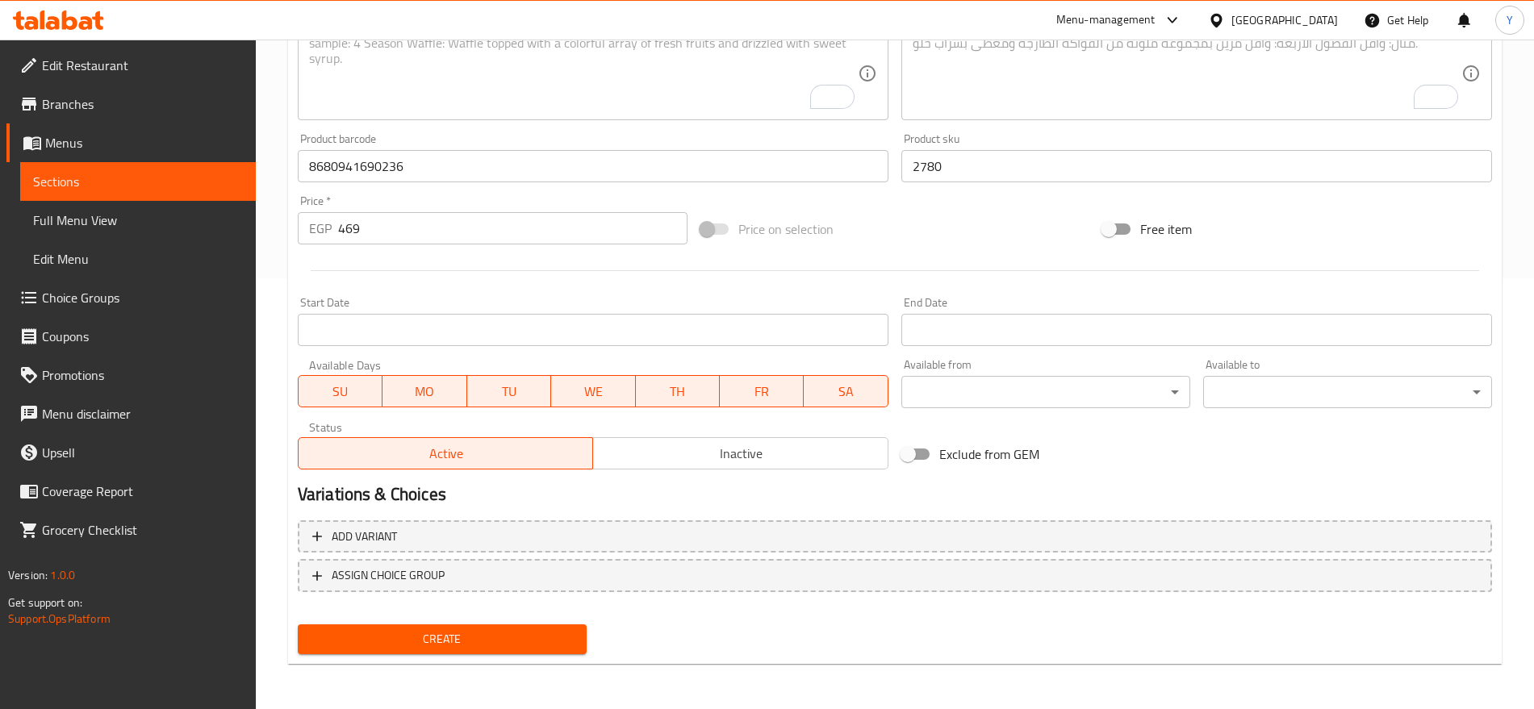
click at [570, 644] on span "Create" at bounding box center [442, 639] width 263 height 20
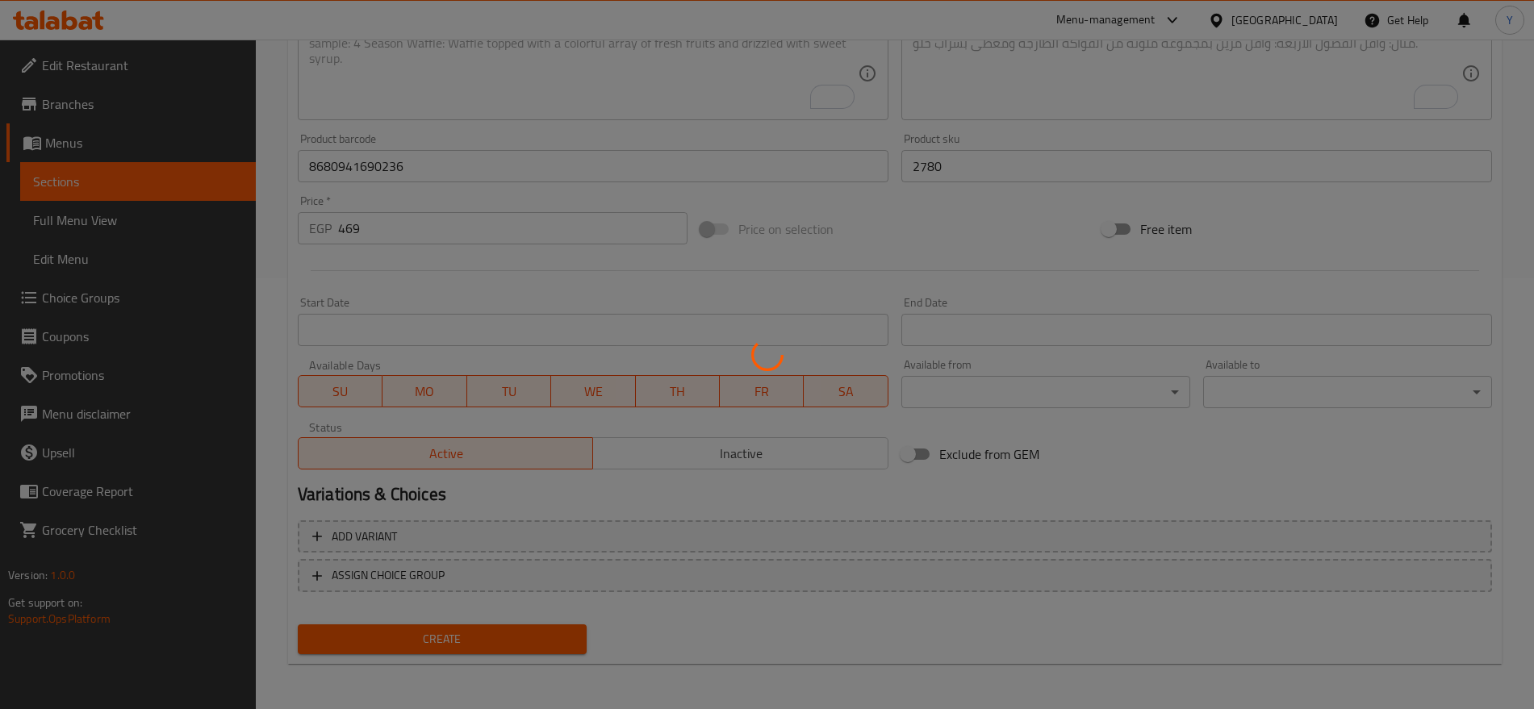
type input "0"
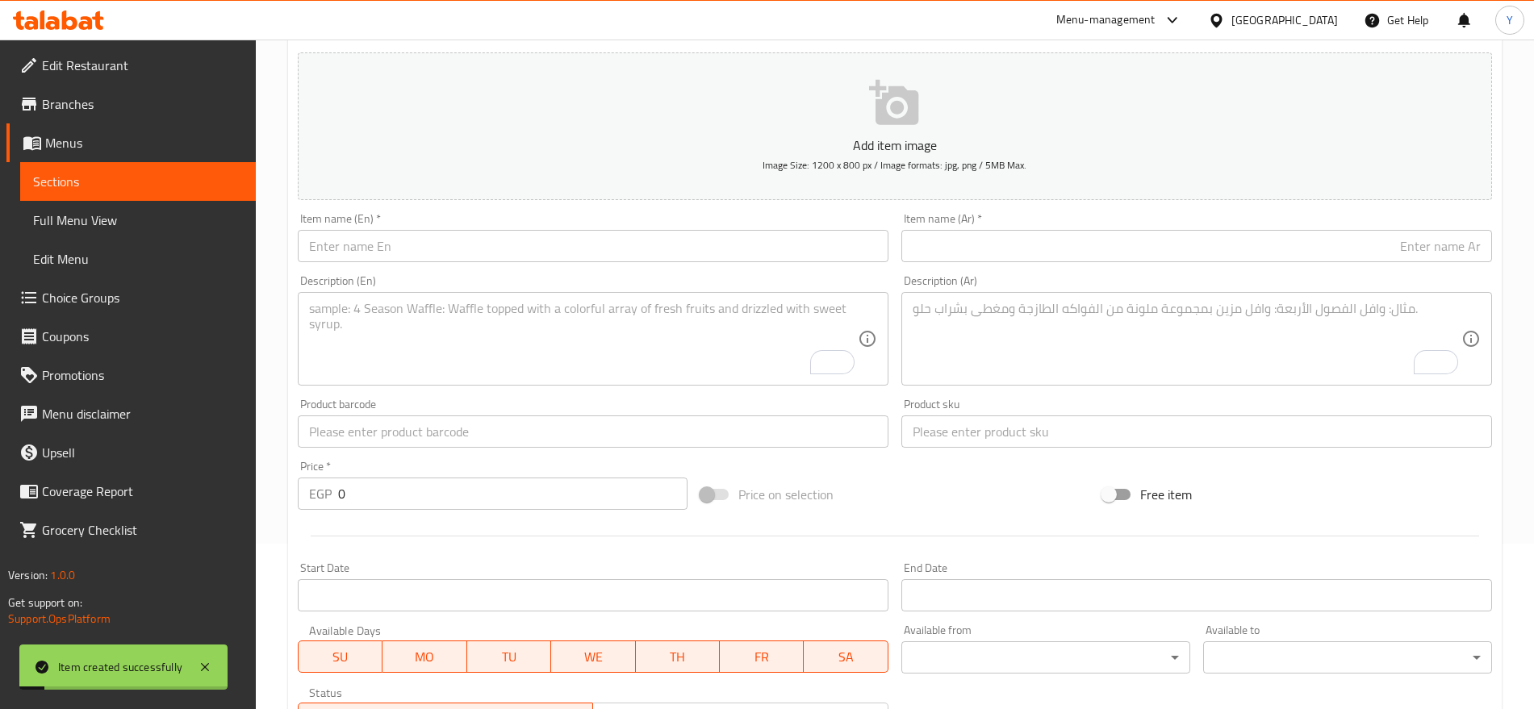
scroll to position [162, 0]
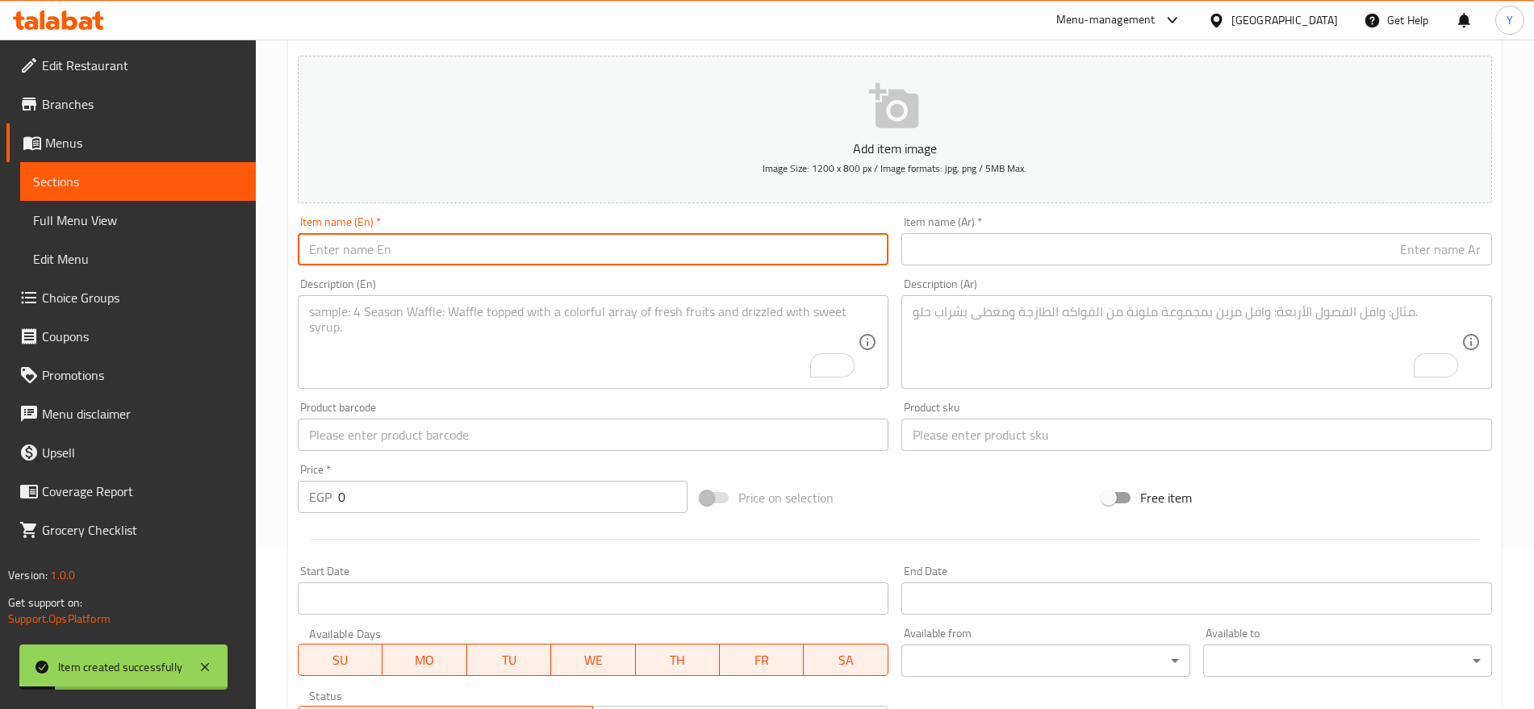
click at [733, 256] on input "text" at bounding box center [593, 249] width 591 height 32
paste input "Catzone White Clumping Cat Litter with Active Carbon 10 k"
type input "Catzone White Clumping Cat Litter with Active Carbon 10 k"
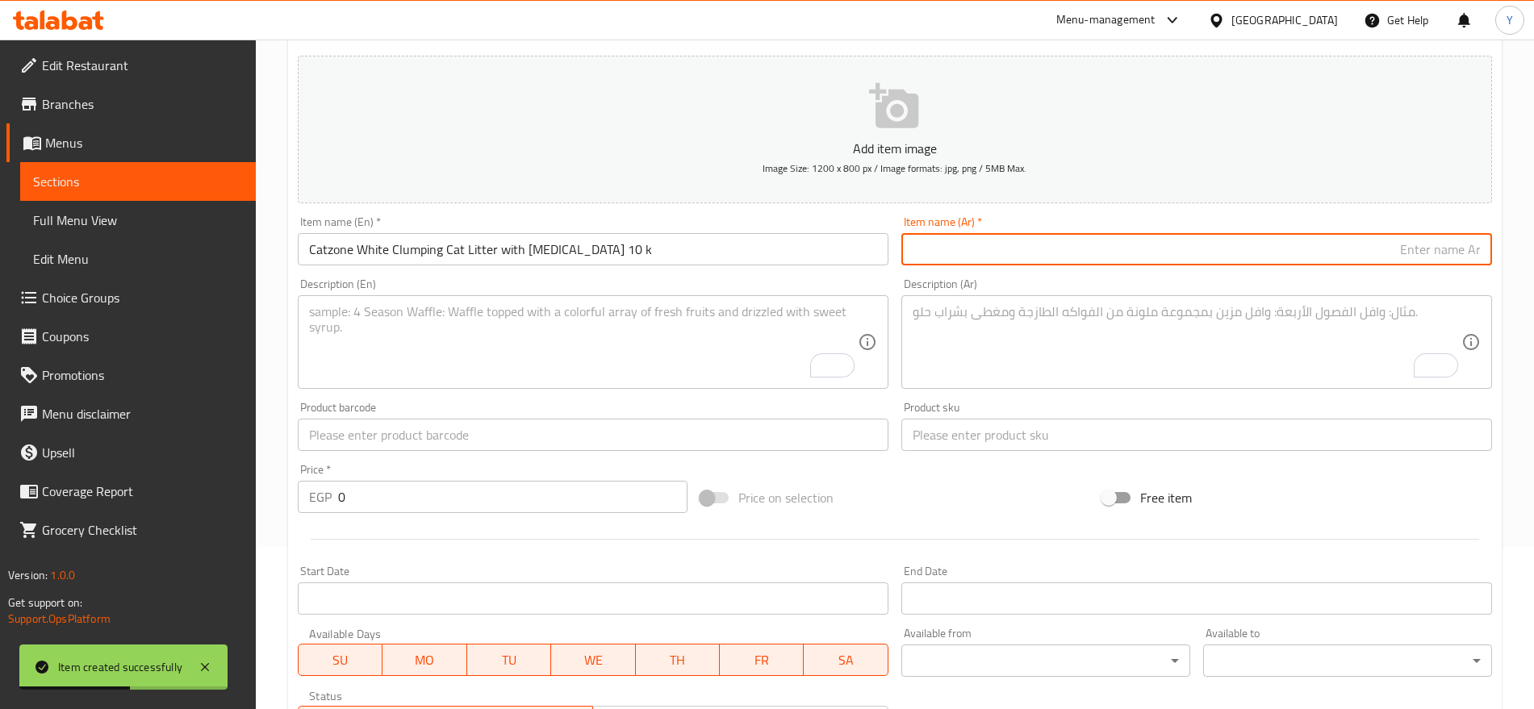
click at [1093, 238] on input "text" at bounding box center [1196, 249] width 591 height 32
paste input "رمل قطط كاتزون وايت كلومبنج مع كربون نشط 10 كيلو"
type input "رمل قطط كاتزون وايت كلومبنج مع كربون نشط 10 كيلو"
click at [974, 428] on input "text" at bounding box center [1196, 435] width 591 height 32
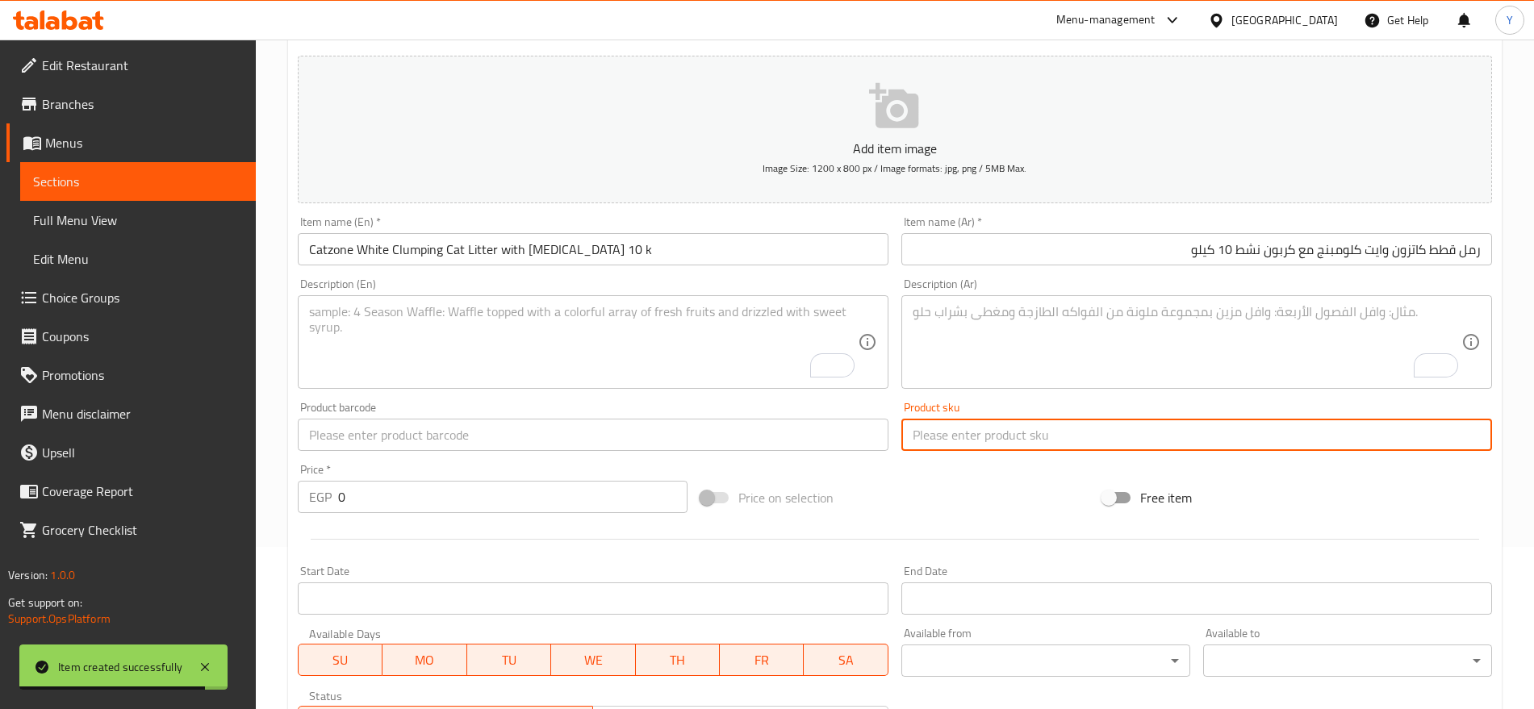
paste input "2804"
type input "2804"
click at [784, 439] on input "text" at bounding box center [593, 435] width 591 height 32
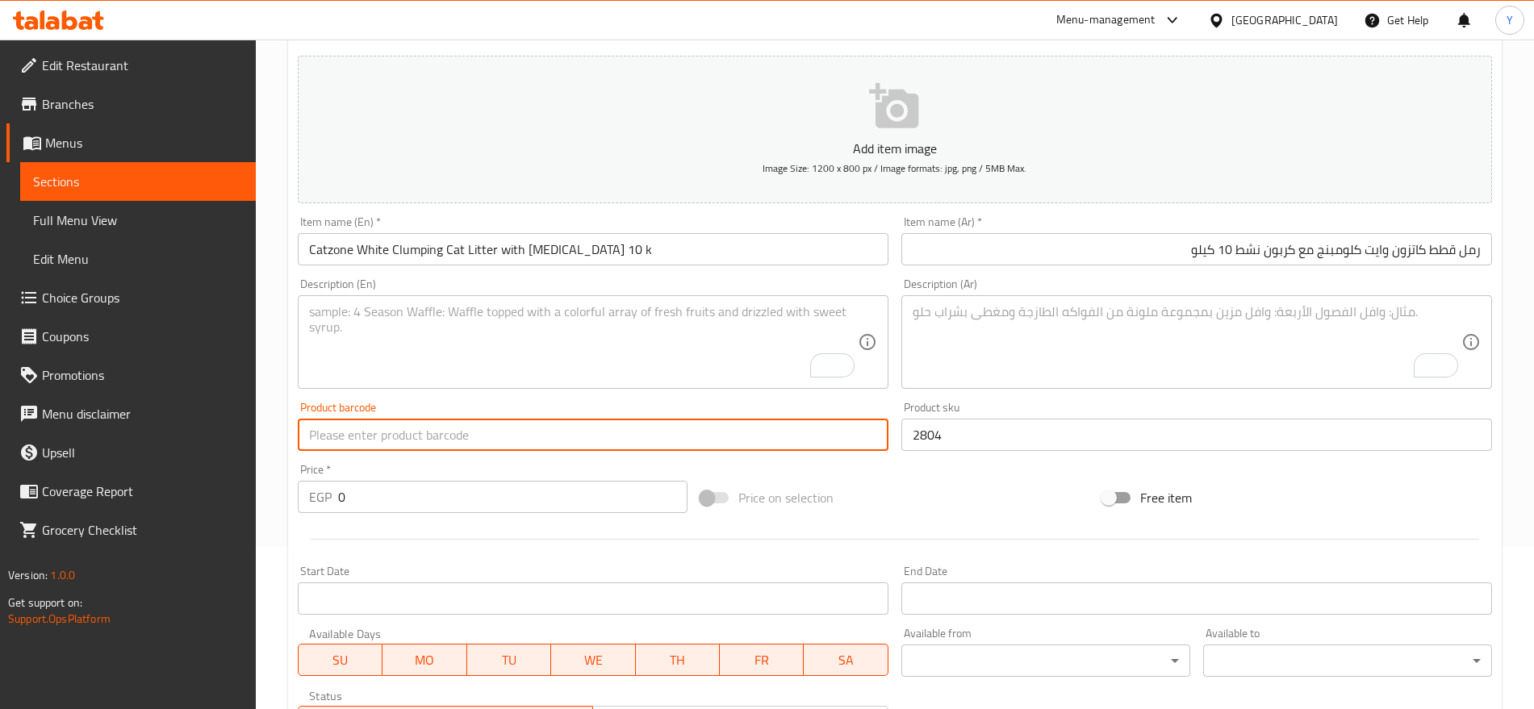
paste input "8680941690069"
type input "8680941690069"
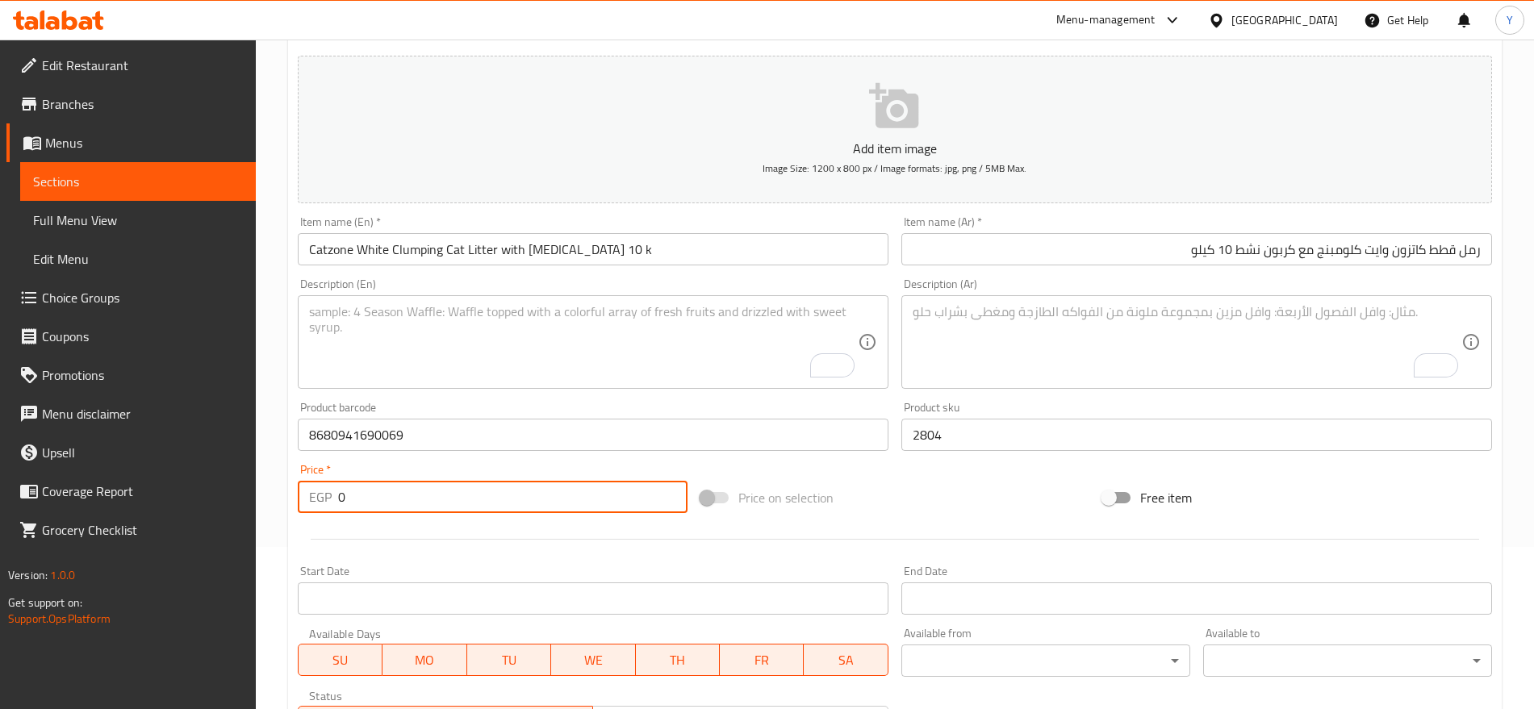
click at [436, 504] on input "0" at bounding box center [512, 497] width 349 height 32
type input "469"
click at [983, 512] on div "Price on selection" at bounding box center [895, 498] width 403 height 44
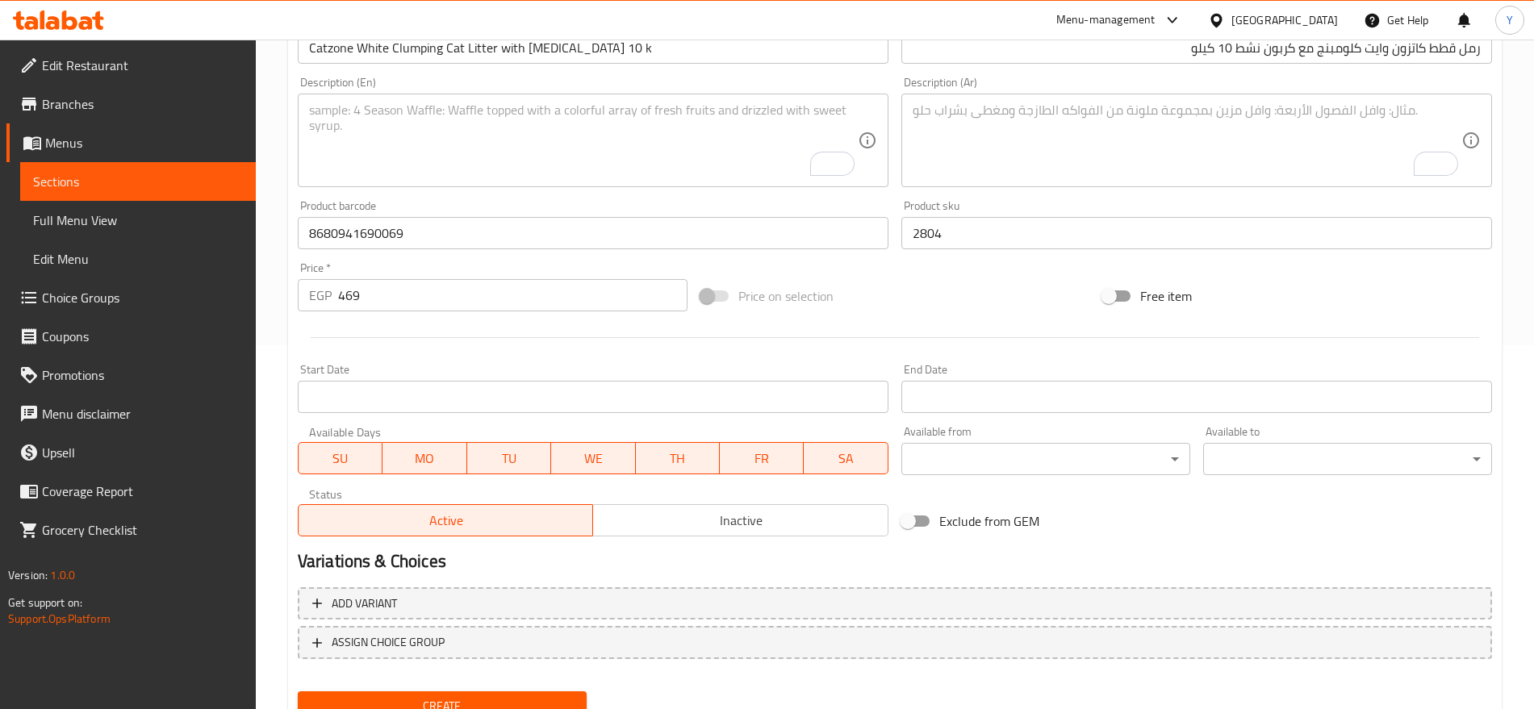
scroll to position [431, 0]
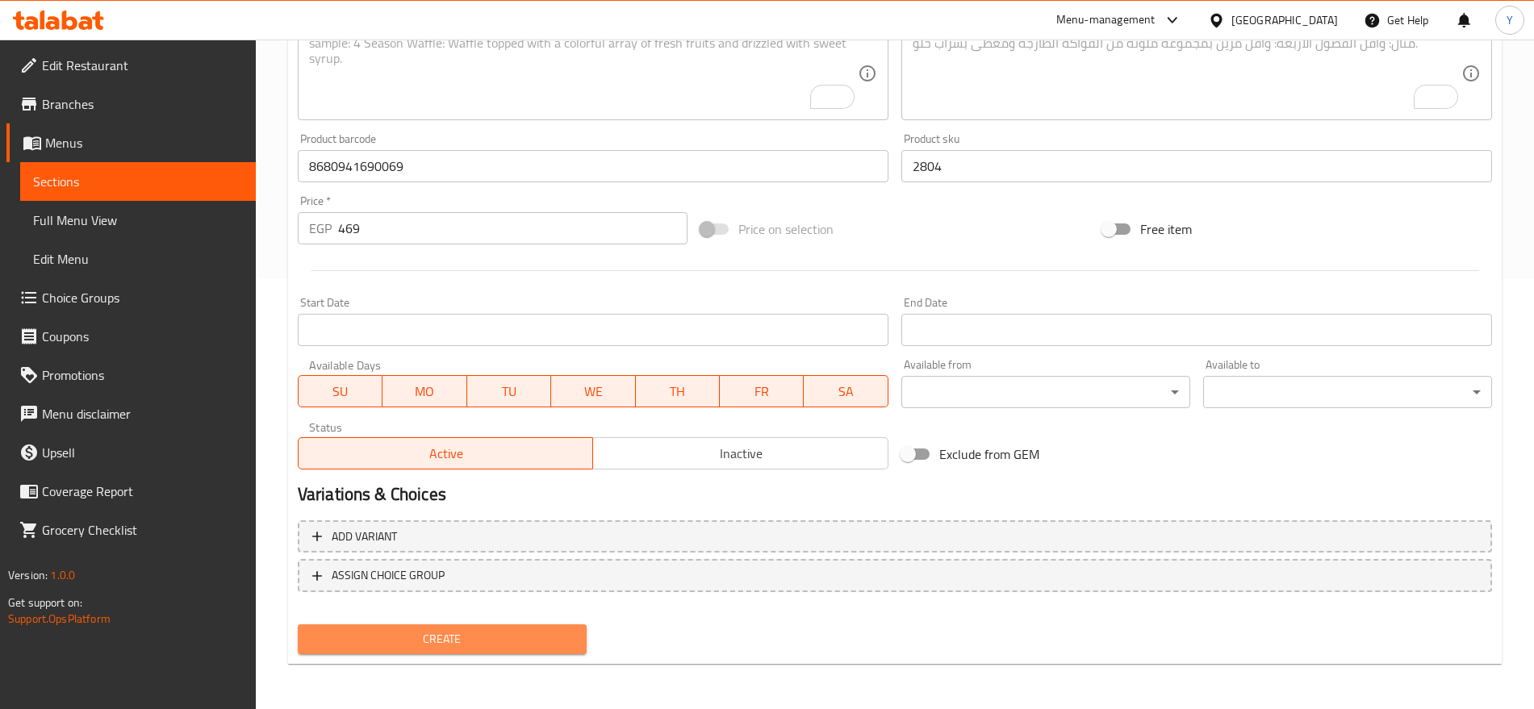
click at [572, 639] on span "Create" at bounding box center [442, 639] width 263 height 20
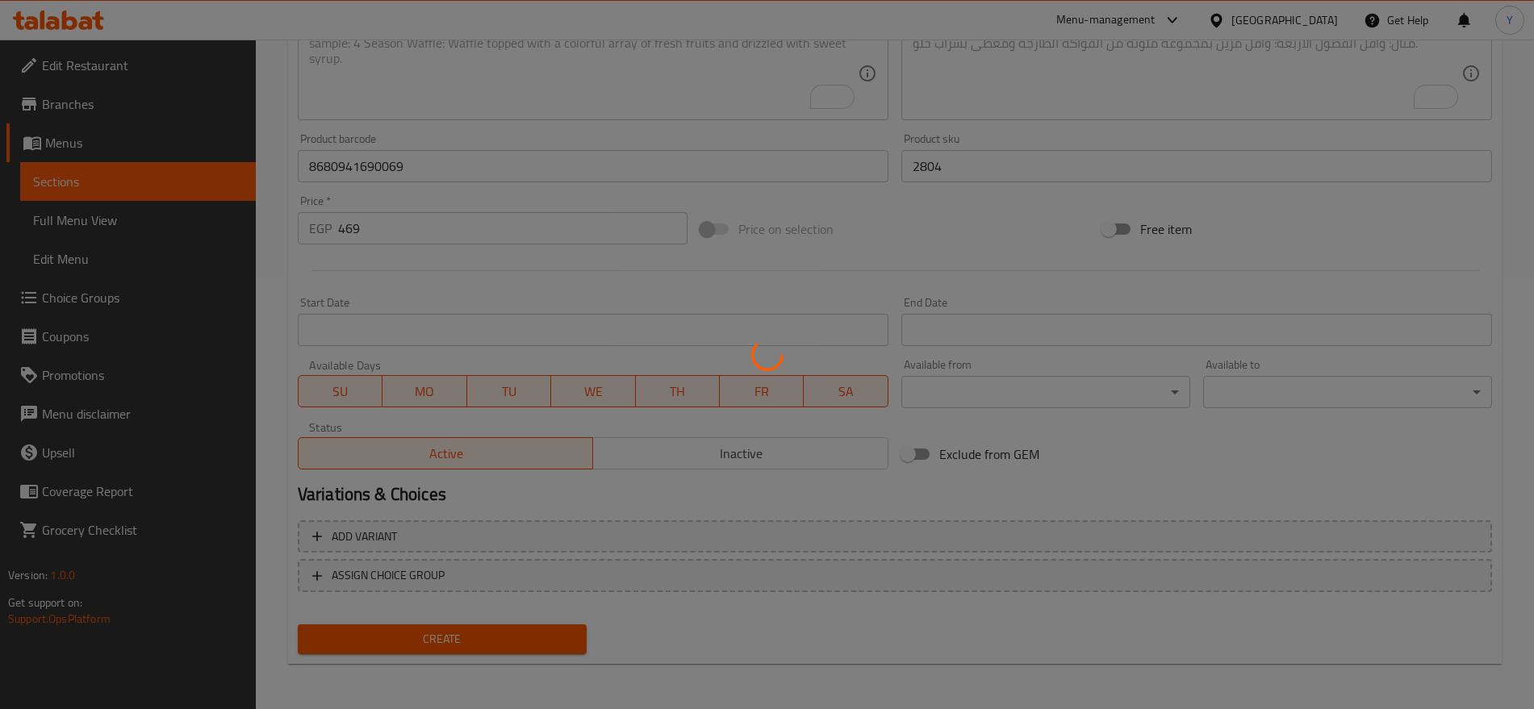
type input "0"
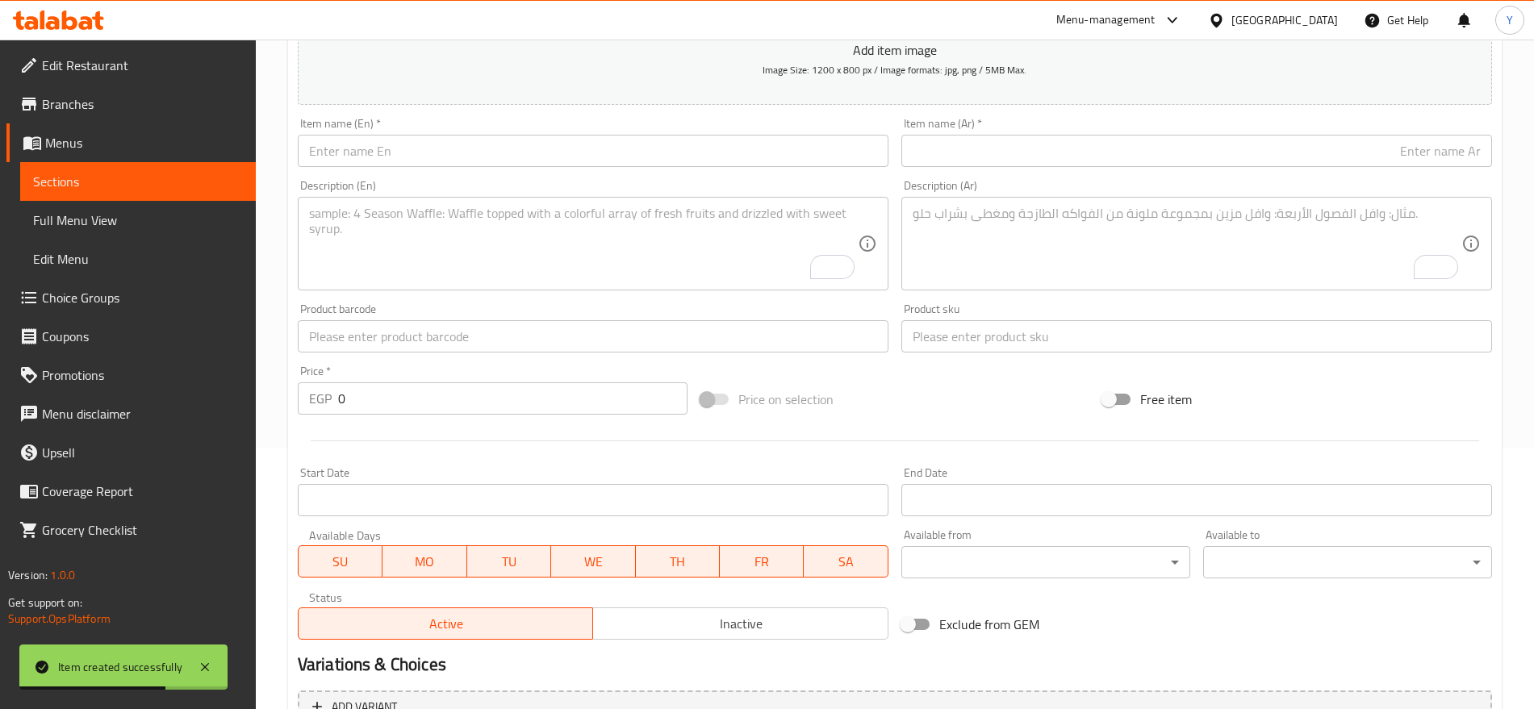
scroll to position [94, 0]
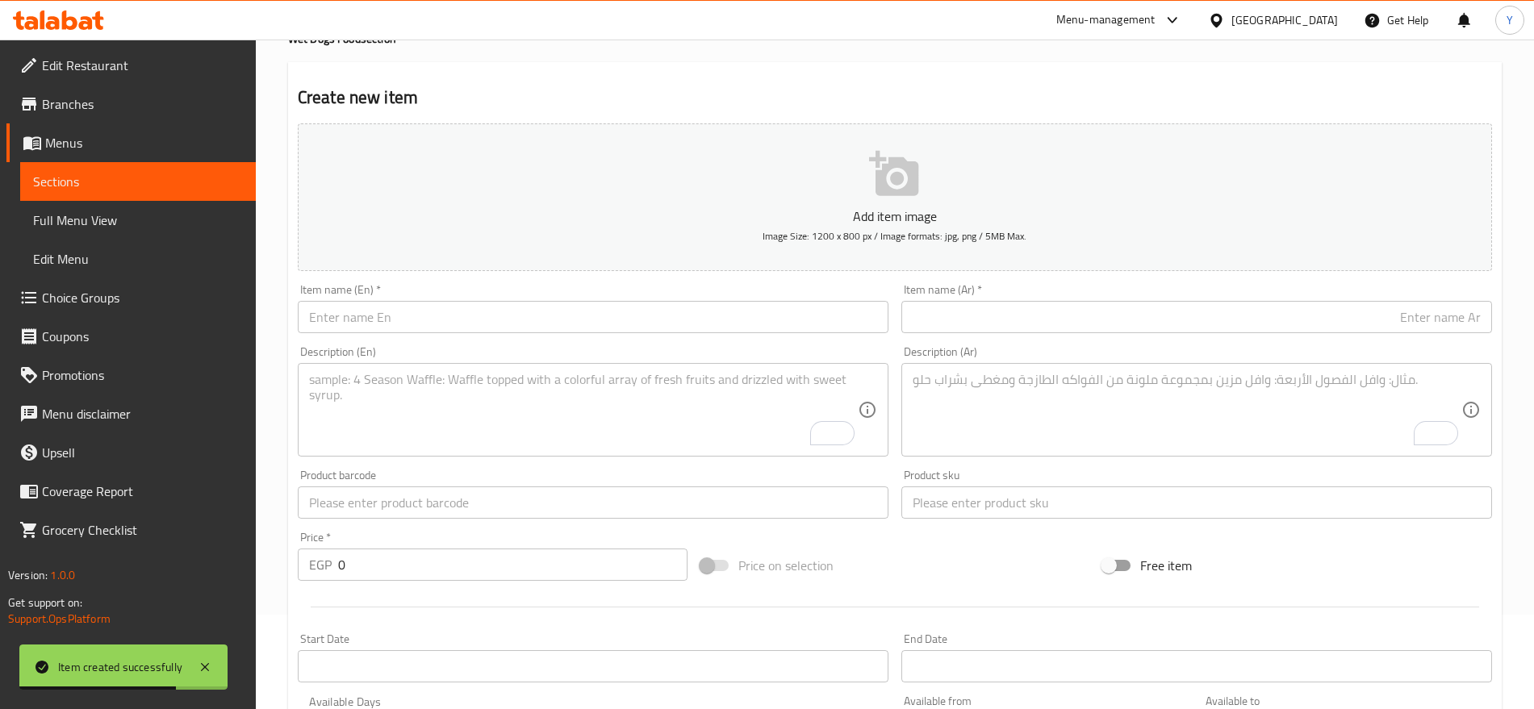
click at [641, 306] on input "text" at bounding box center [593, 317] width 591 height 32
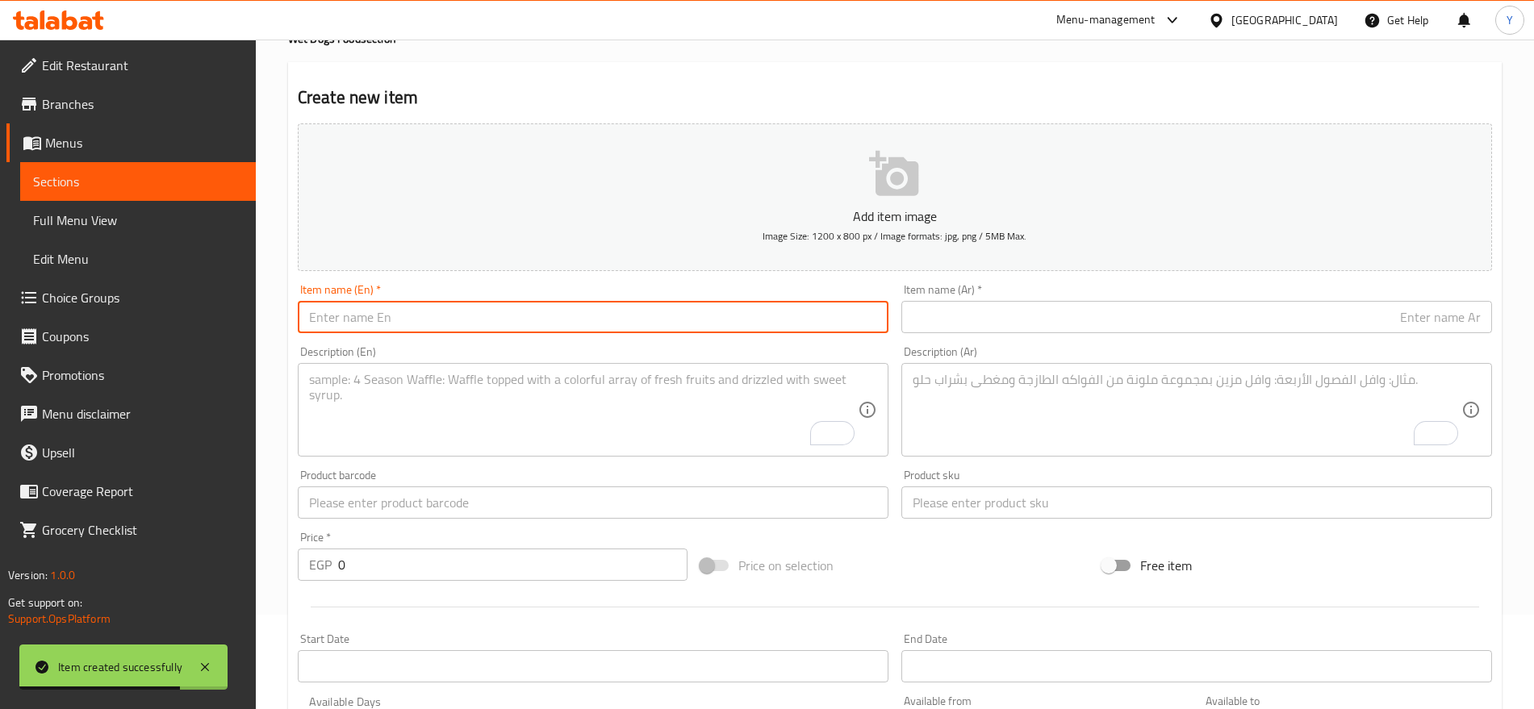
paste input "cat zoo litter 20l"
type input "cat zoo litter 20l"
click at [976, 311] on input "text" at bounding box center [1196, 317] width 591 height 32
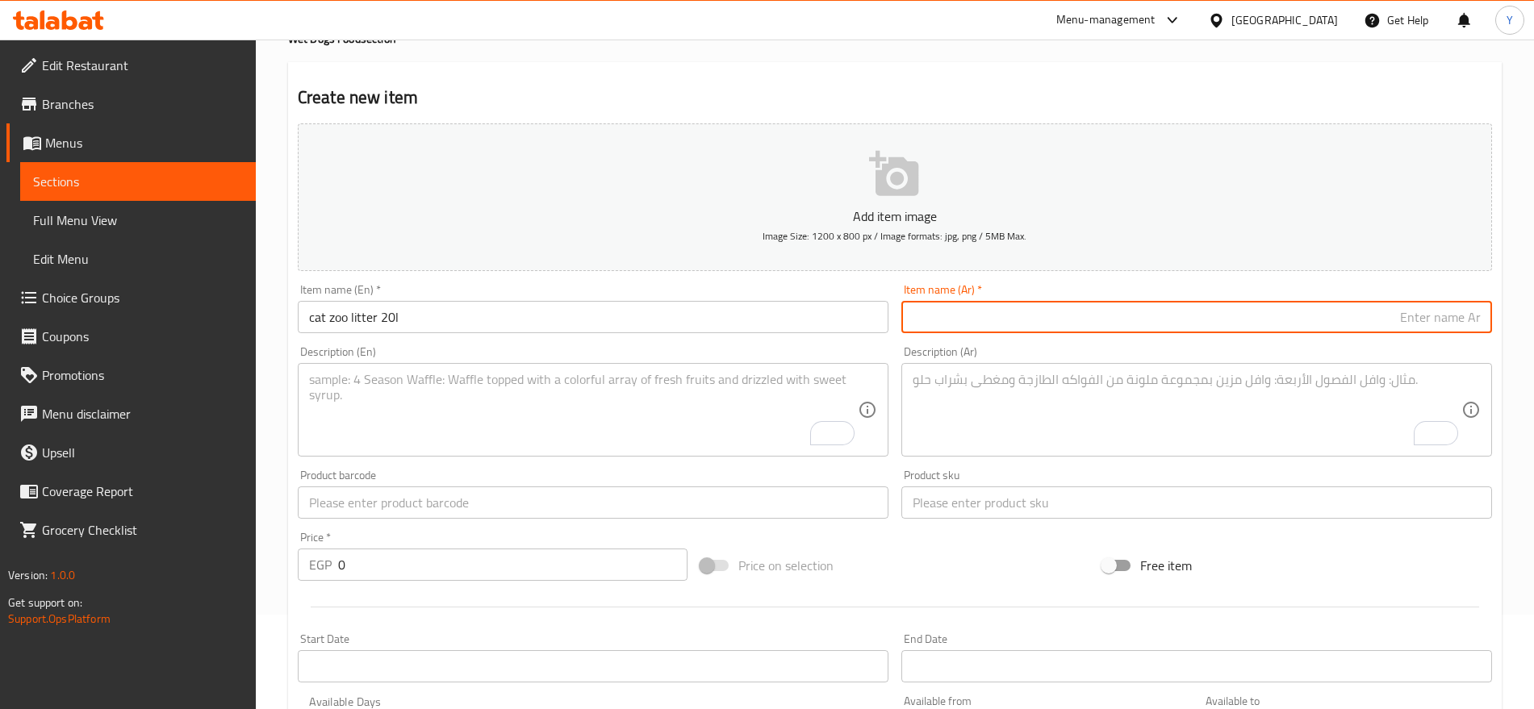
paste input "رمل حديقة القطط 20 لتر"
type input "رمل حديقة القطط 20 لتر"
click at [990, 511] on input "text" at bounding box center [1196, 503] width 591 height 32
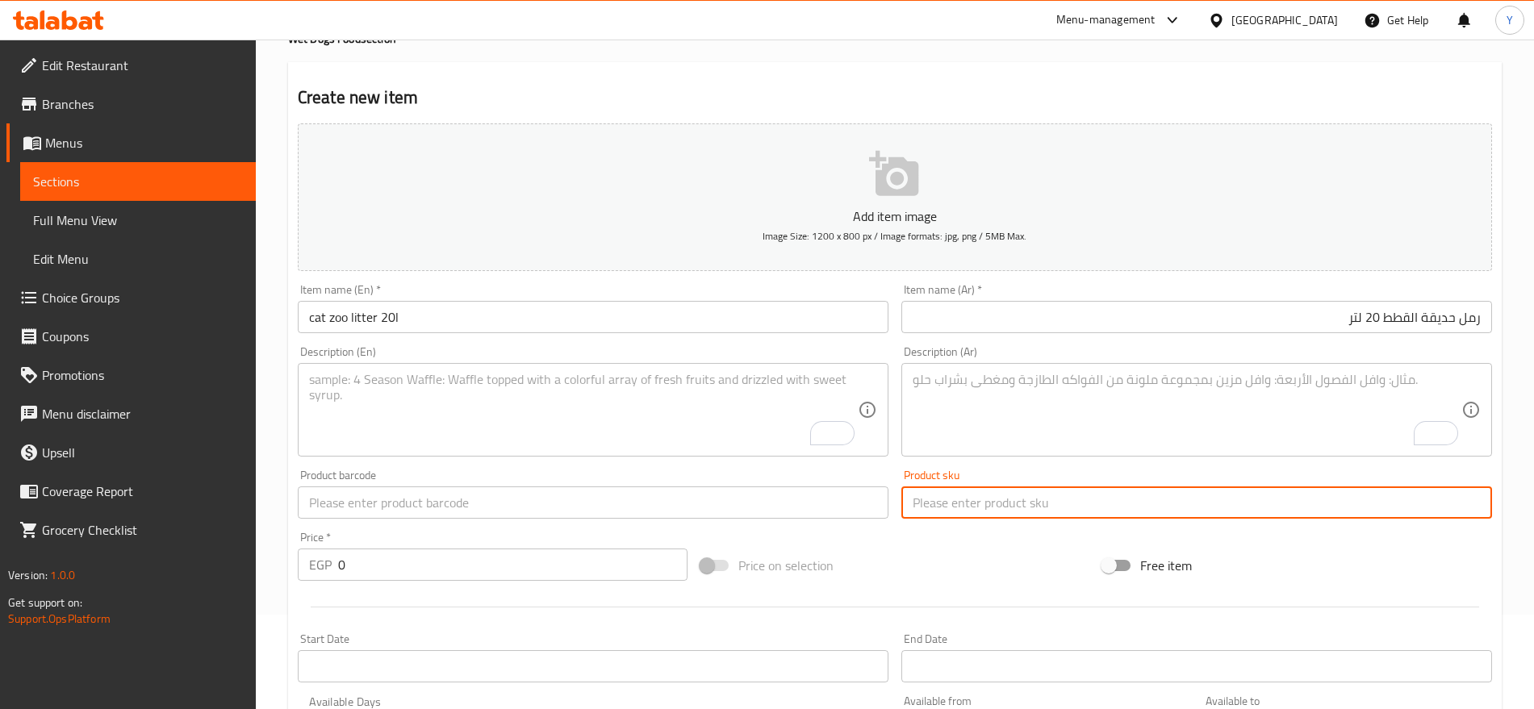
paste input "12492"
type input "12492"
click at [534, 564] on input "0" at bounding box center [512, 565] width 349 height 32
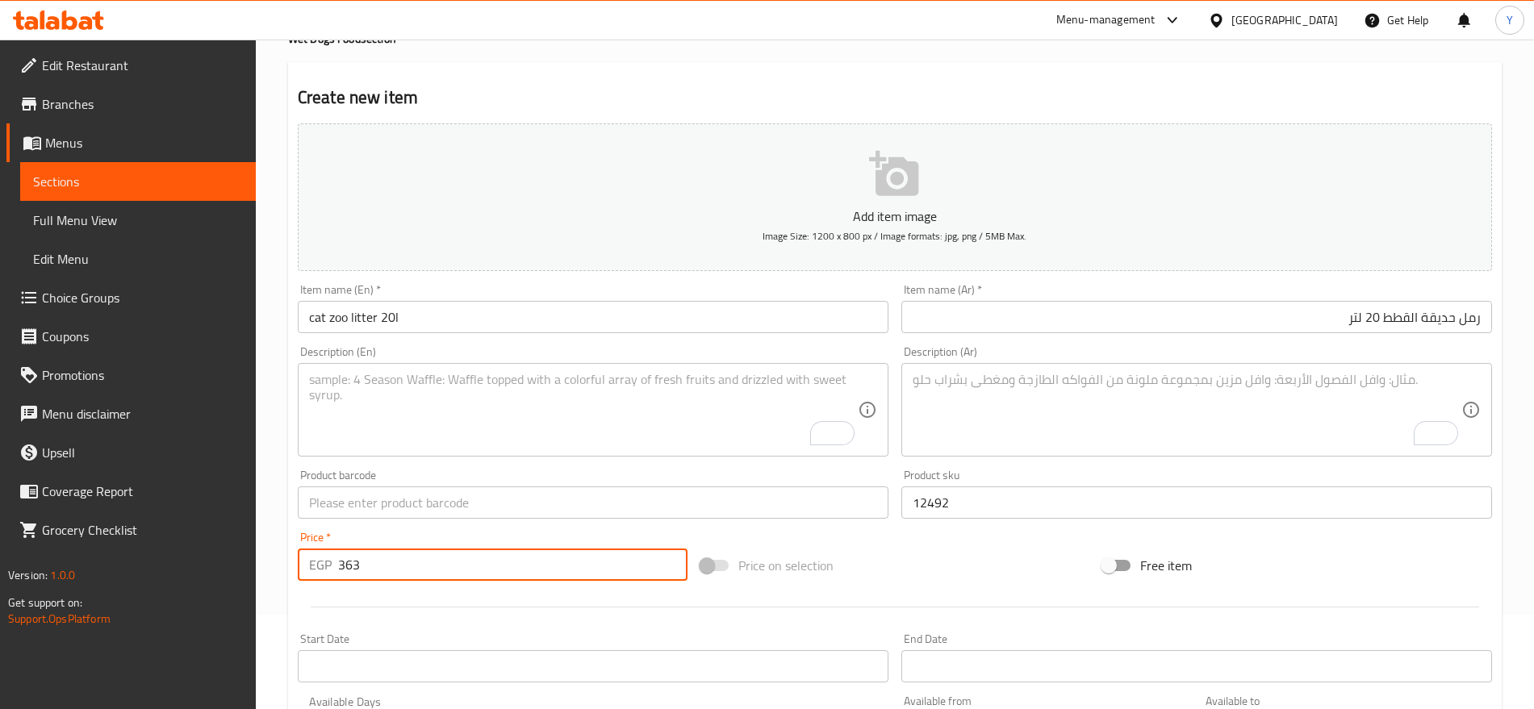
type input "363"
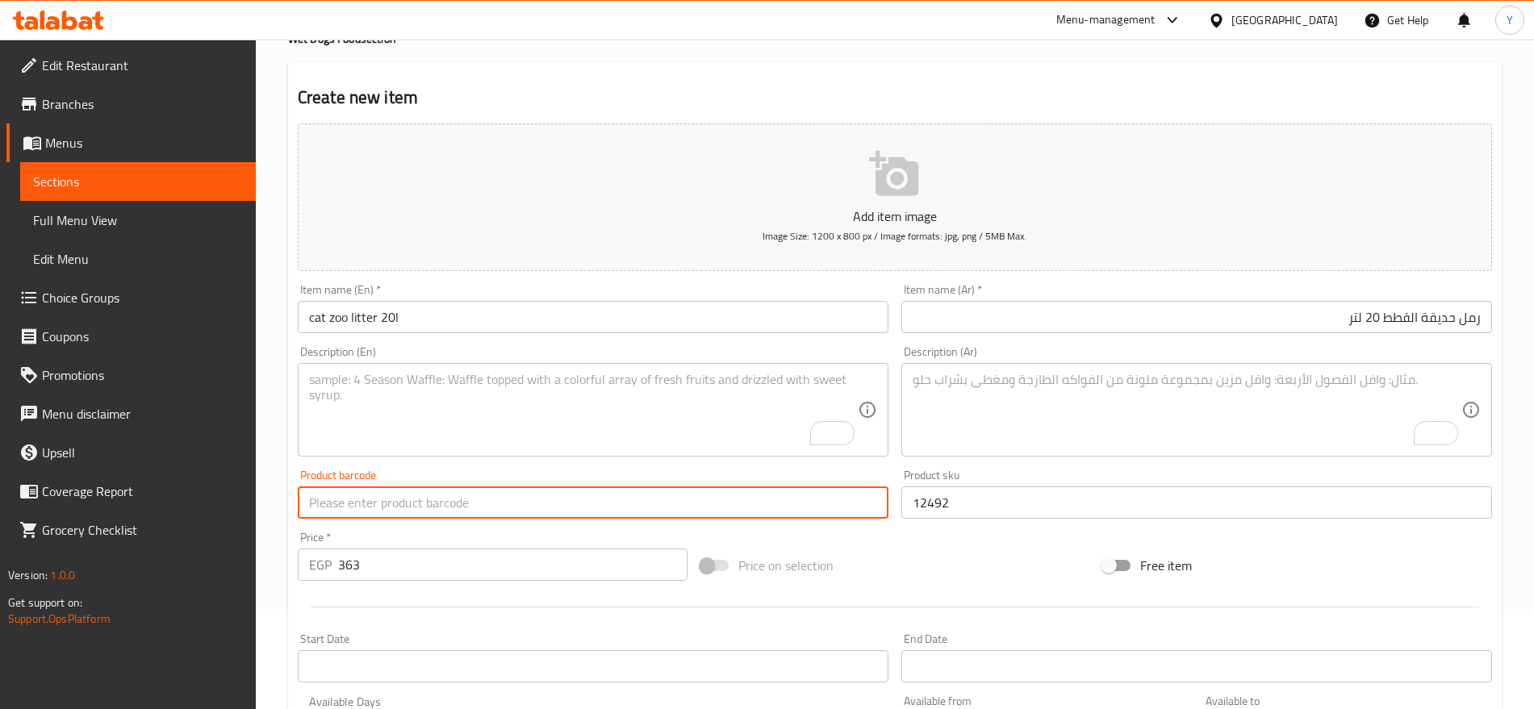
click at [720, 515] on input "text" at bounding box center [593, 503] width 591 height 32
paste input "812492010"
type input "812492010"
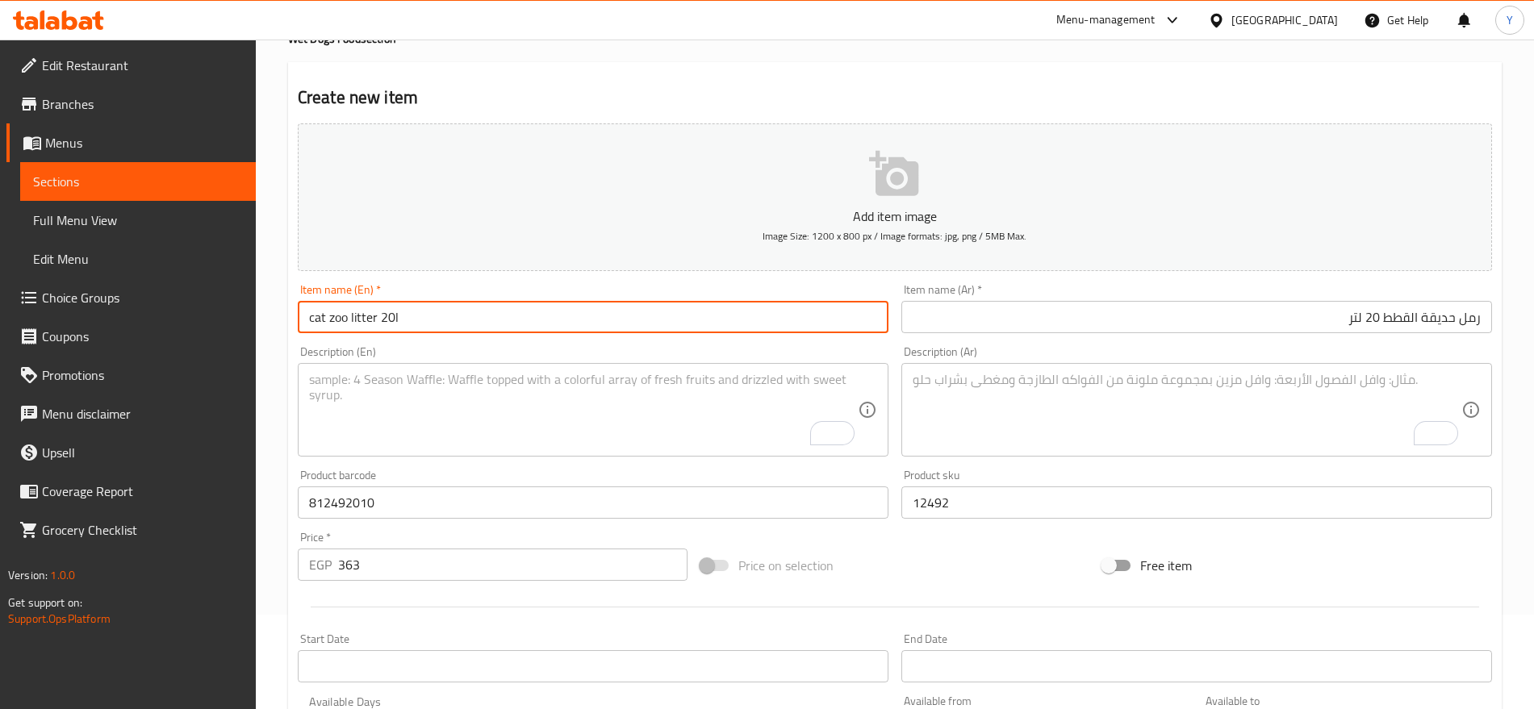
click at [510, 323] on input "cat zoo litter 20l" at bounding box center [593, 317] width 591 height 32
type input "Cat Zoo Litter 20l"
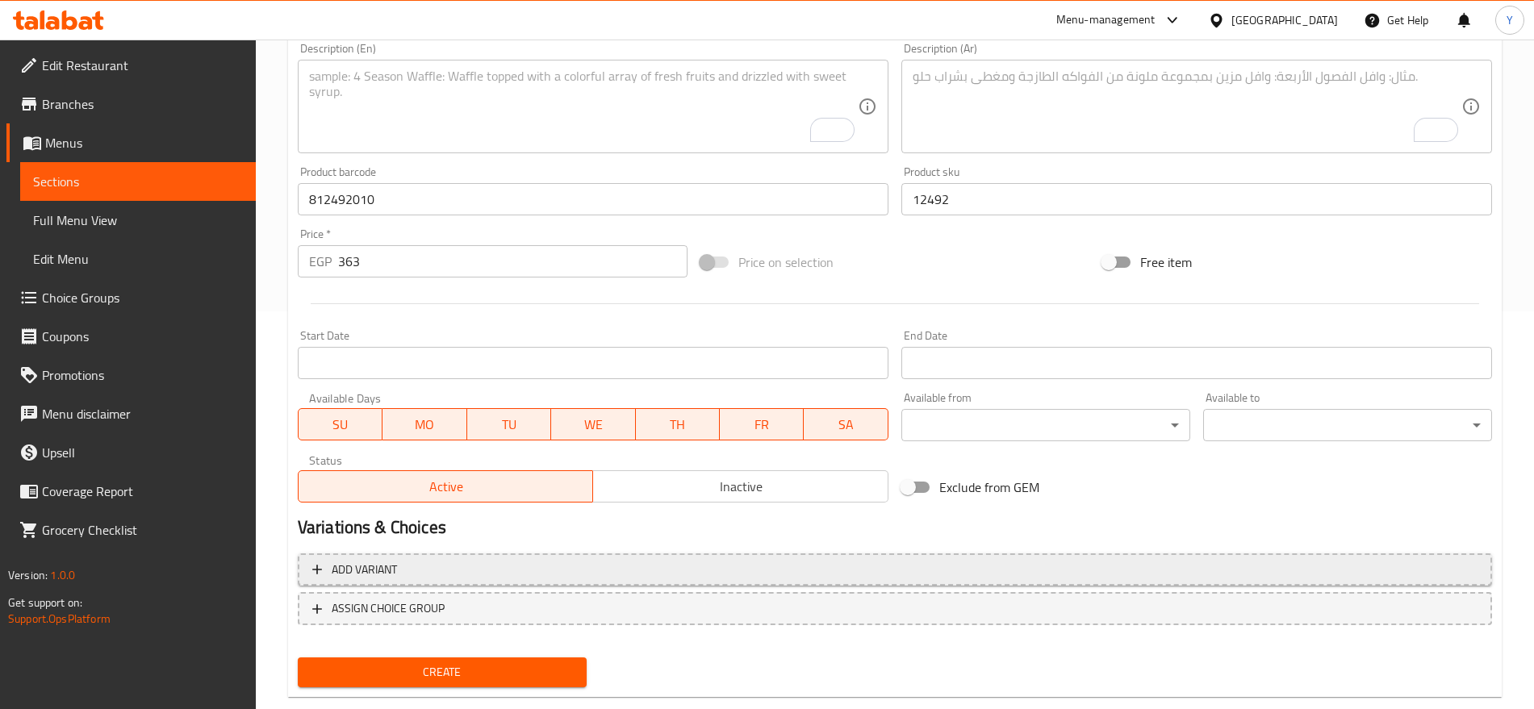
scroll to position [431, 0]
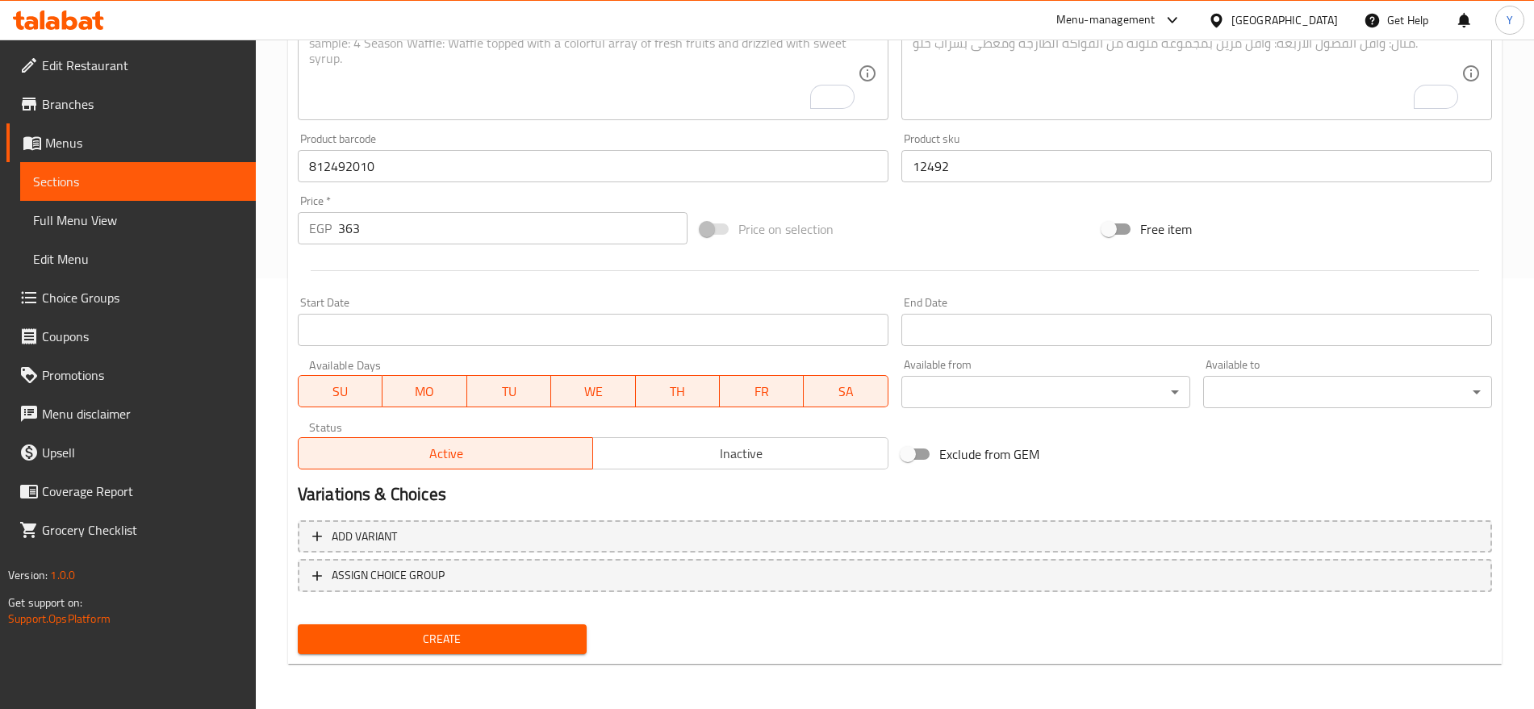
click at [529, 642] on span "Create" at bounding box center [442, 639] width 263 height 20
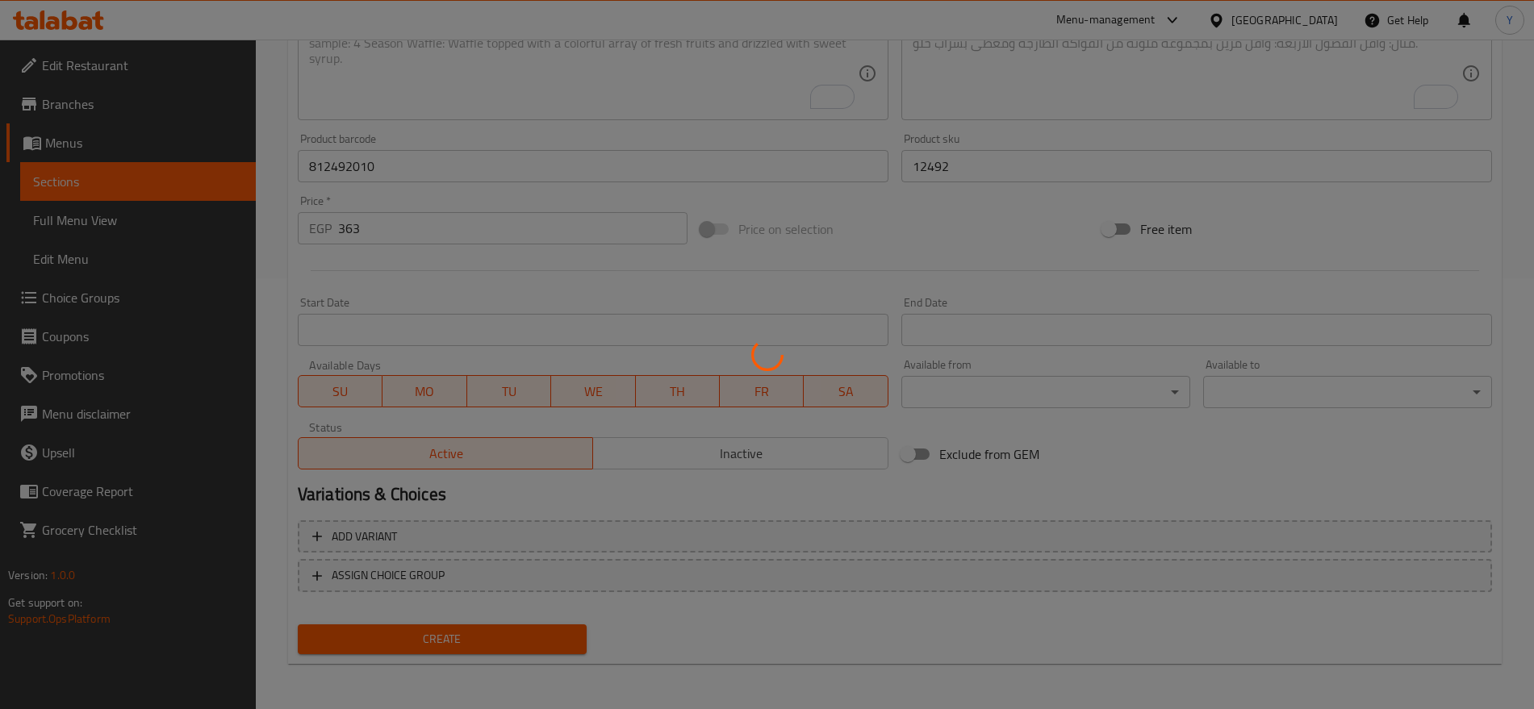
type input "0"
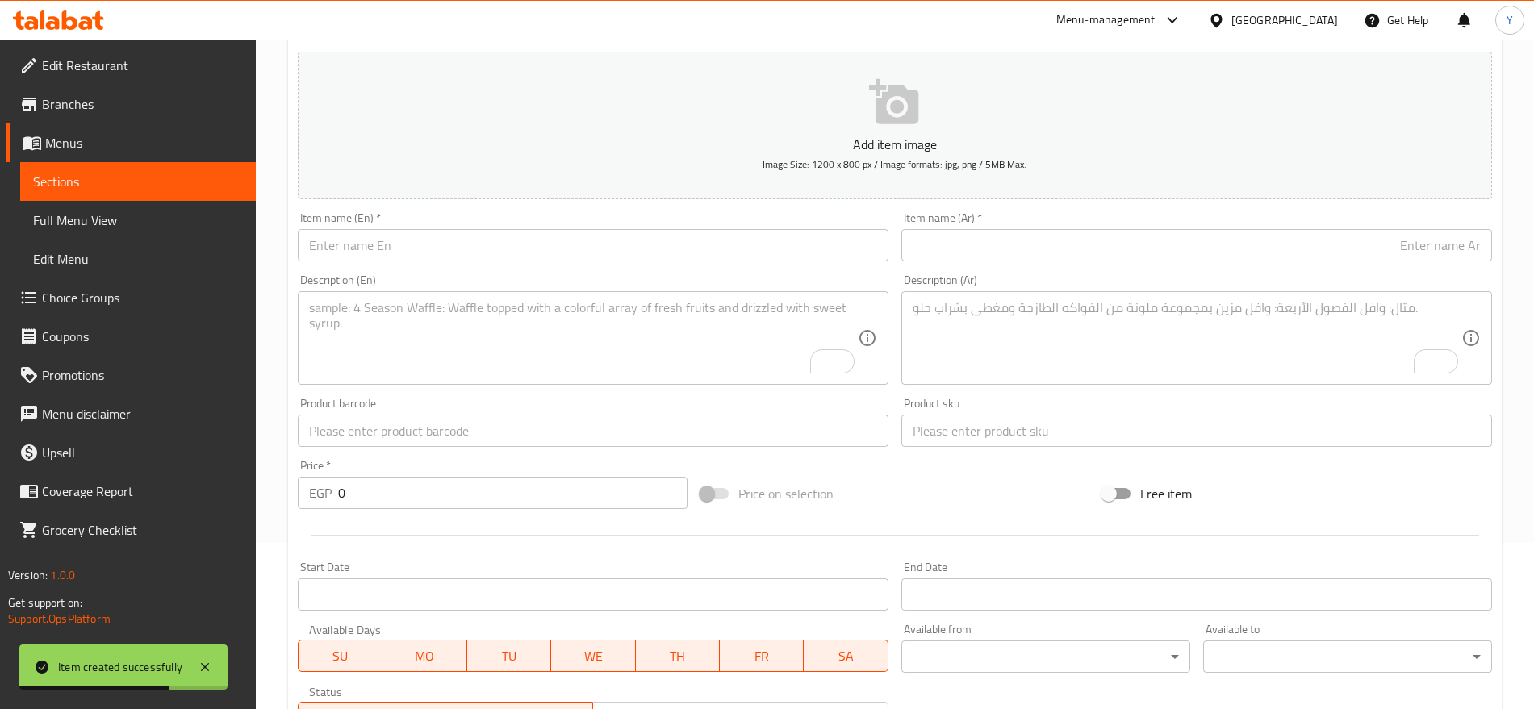
scroll to position [162, 0]
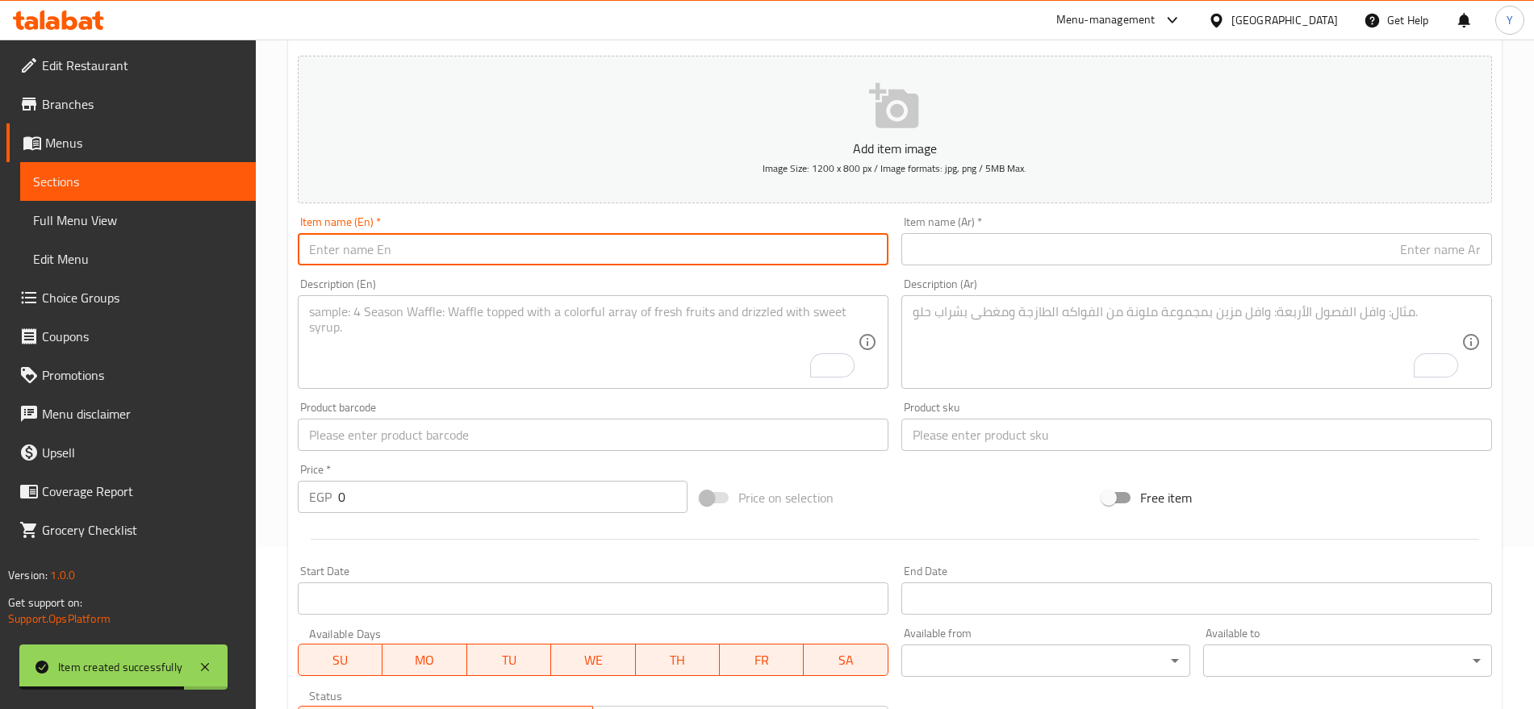
click at [643, 238] on input "text" at bounding box center [593, 249] width 591 height 32
paste input "Catmania Bentonite Clumping Cat Litter Baby Powder Scent 10l"
type input "Catmania Bentonite Clumping Cat Litter Baby Powder Scent 10l"
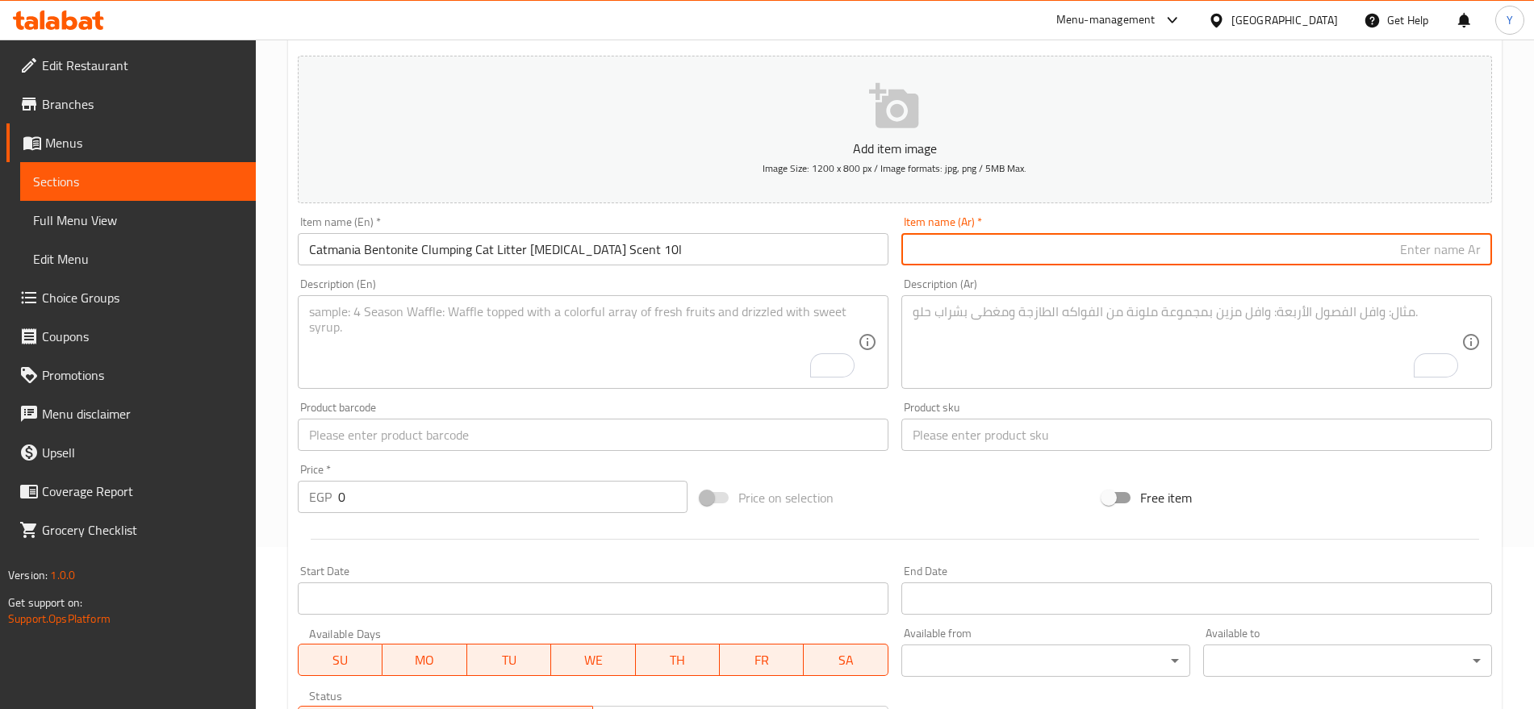
click at [943, 248] on input "text" at bounding box center [1196, 249] width 591 height 32
paste input "رمل قطط كاتمانيا بنتونيت متكتّل برائحة بودرة الأطفال 10 لتر"
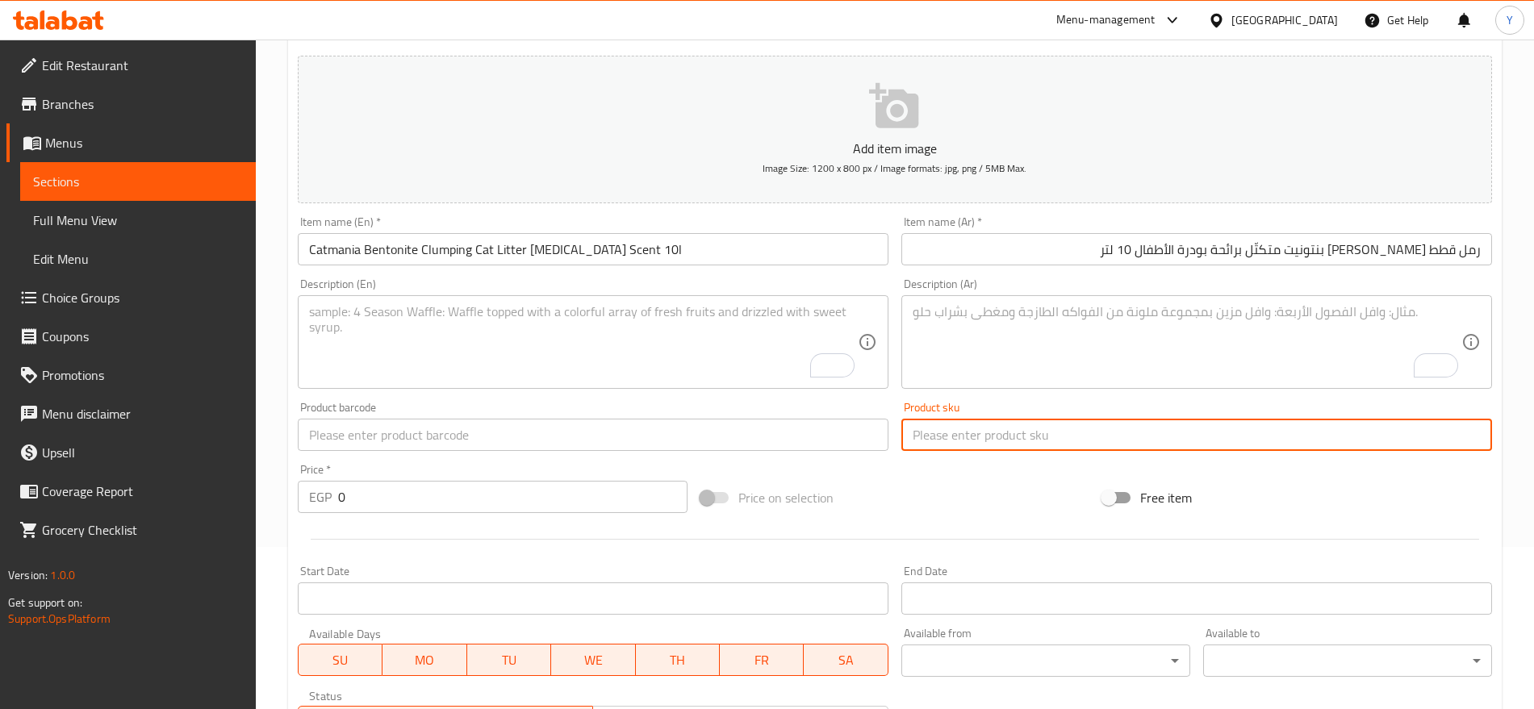
click at [939, 435] on input "text" at bounding box center [1196, 435] width 591 height 32
paste input "3102"
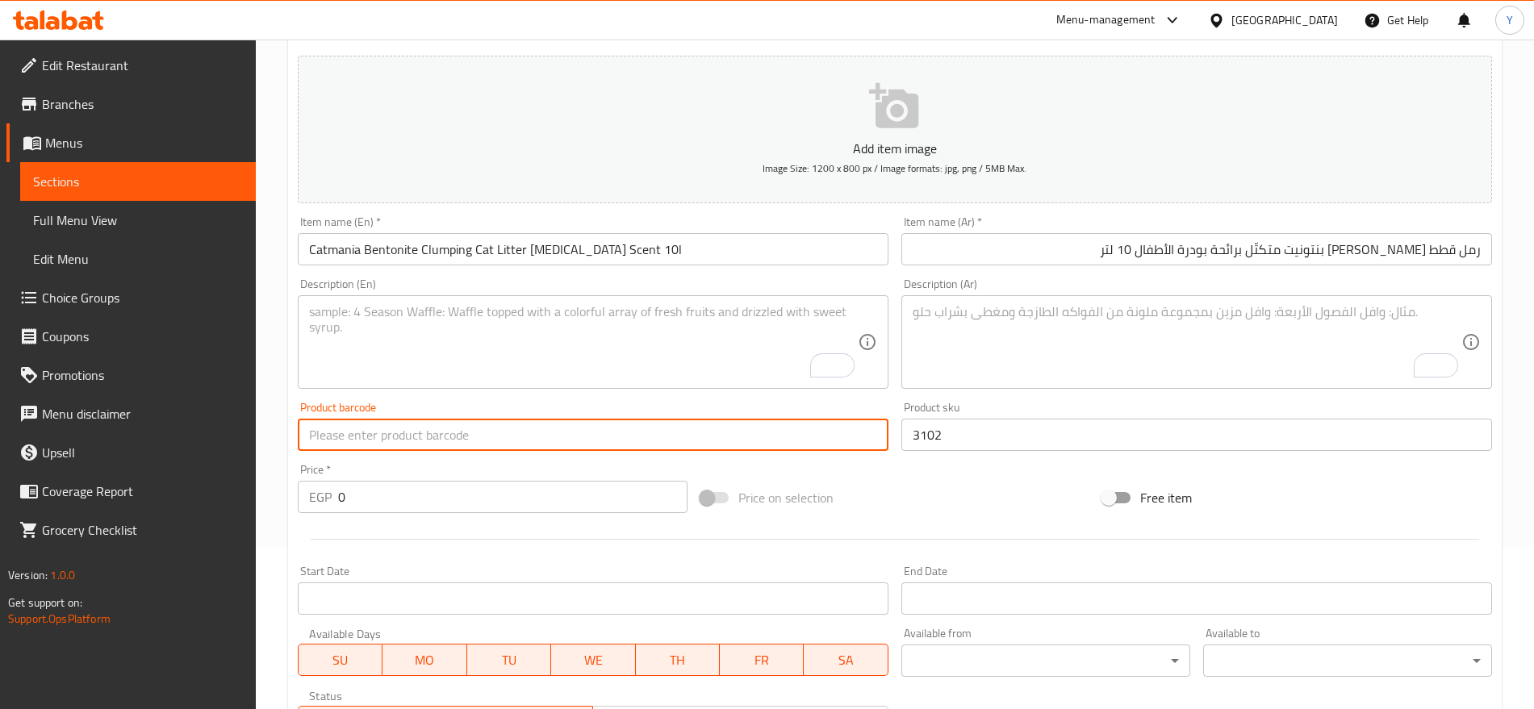
click at [848, 436] on input "text" at bounding box center [593, 435] width 591 height 32
paste input "8682162004052"
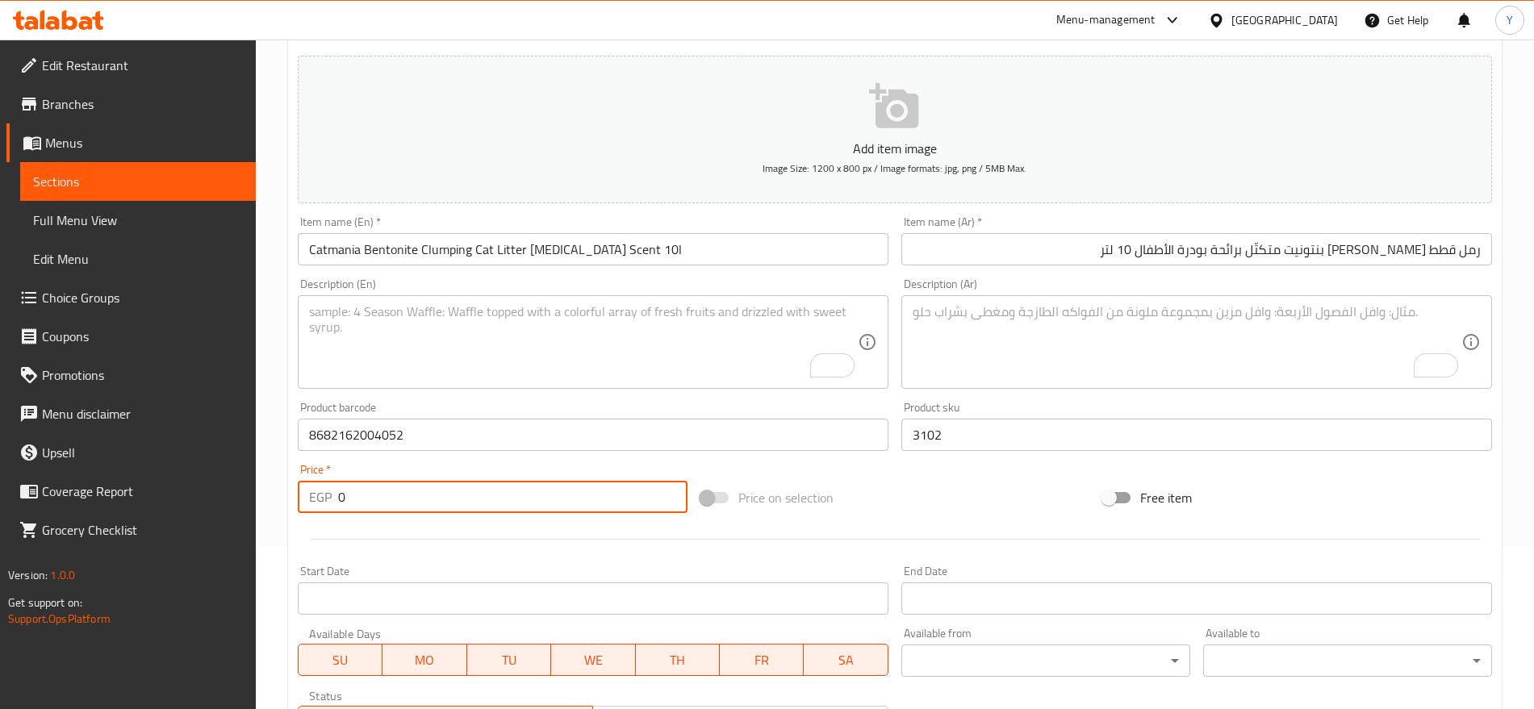
click at [518, 495] on input "0" at bounding box center [512, 497] width 349 height 32
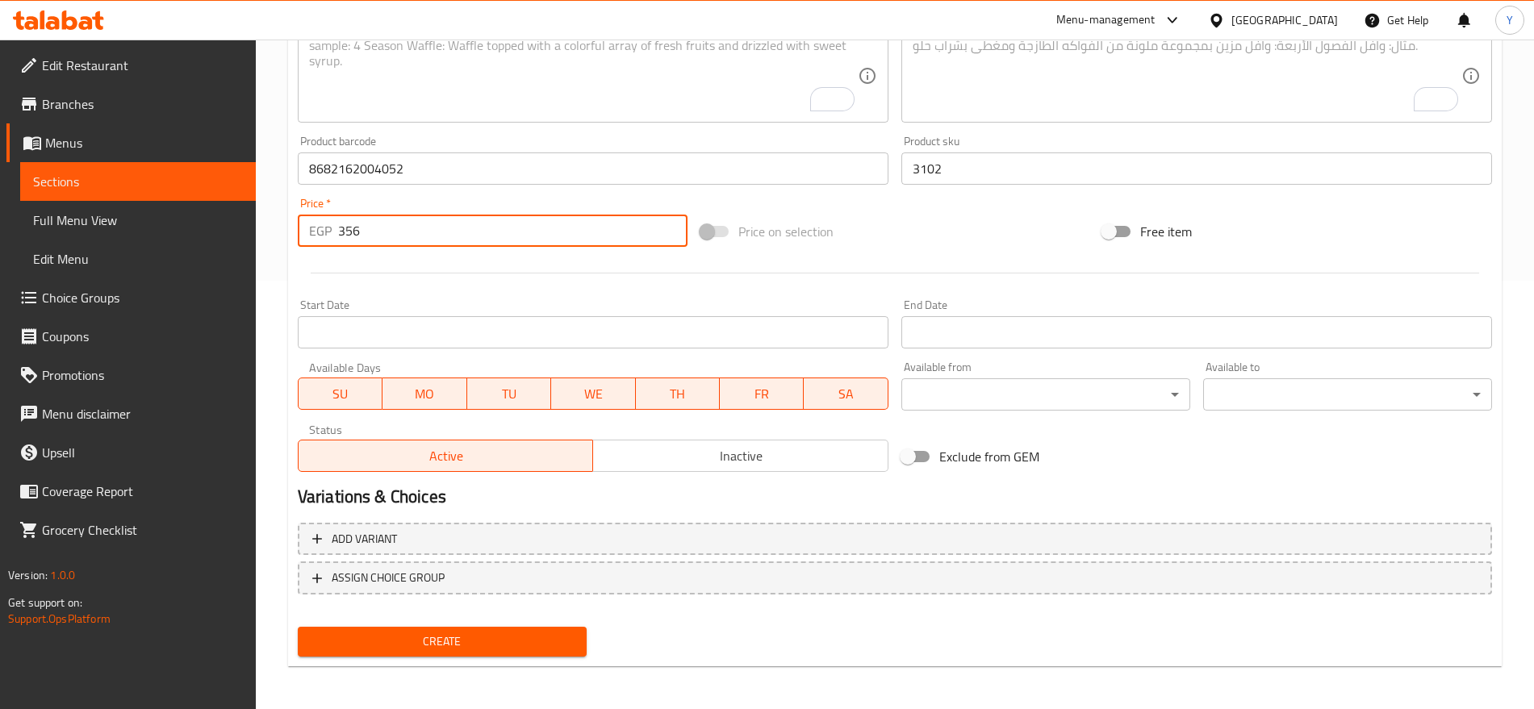
scroll to position [431, 0]
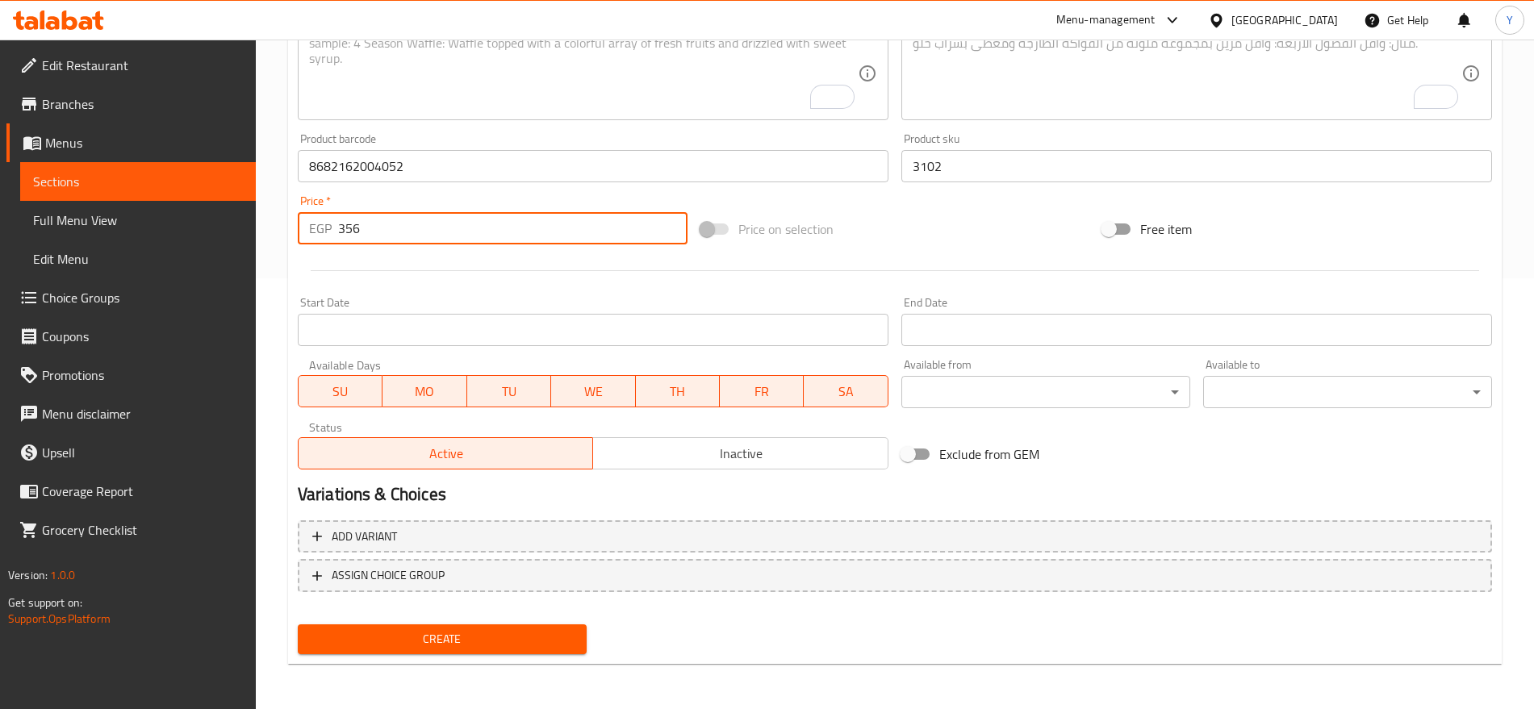
click at [510, 642] on span "Create" at bounding box center [442, 639] width 263 height 20
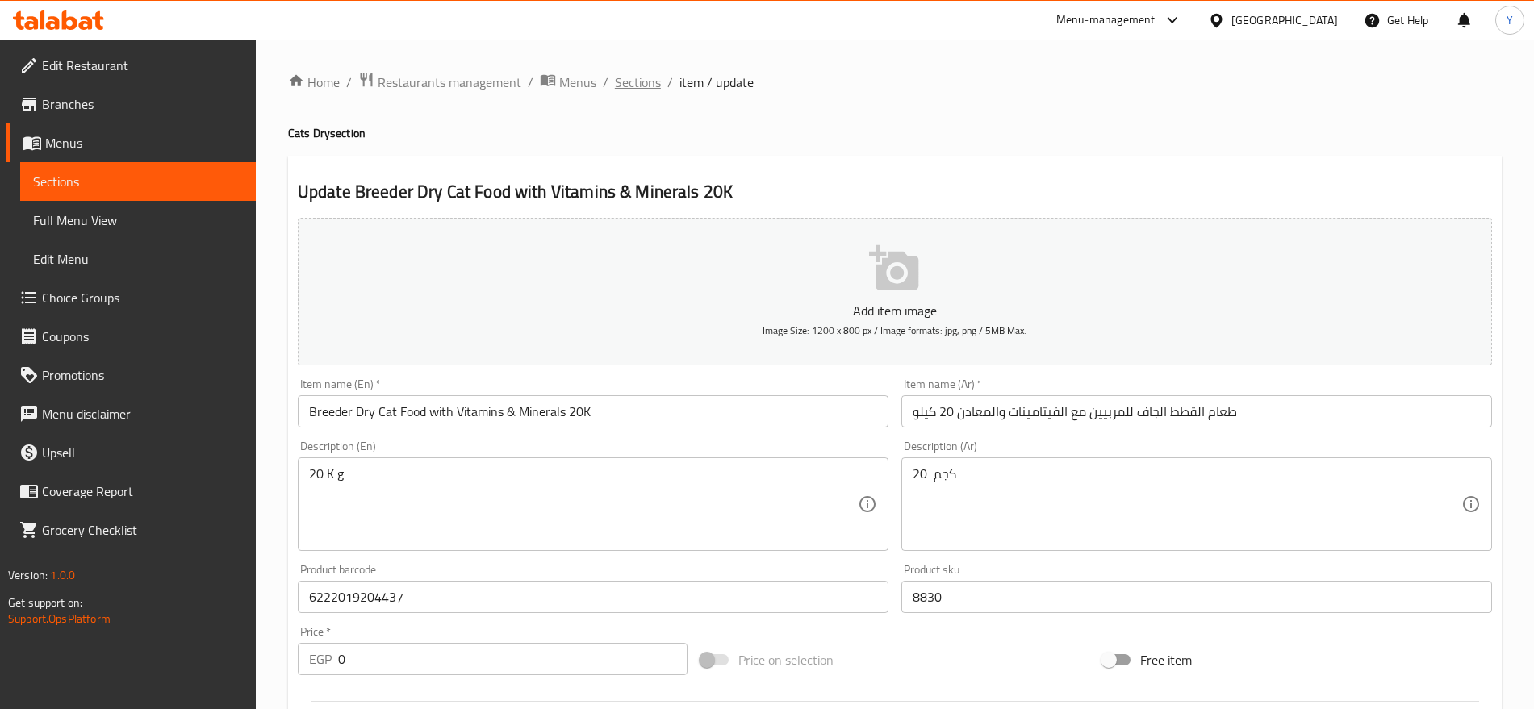
click at [627, 81] on span "Sections" at bounding box center [638, 82] width 46 height 19
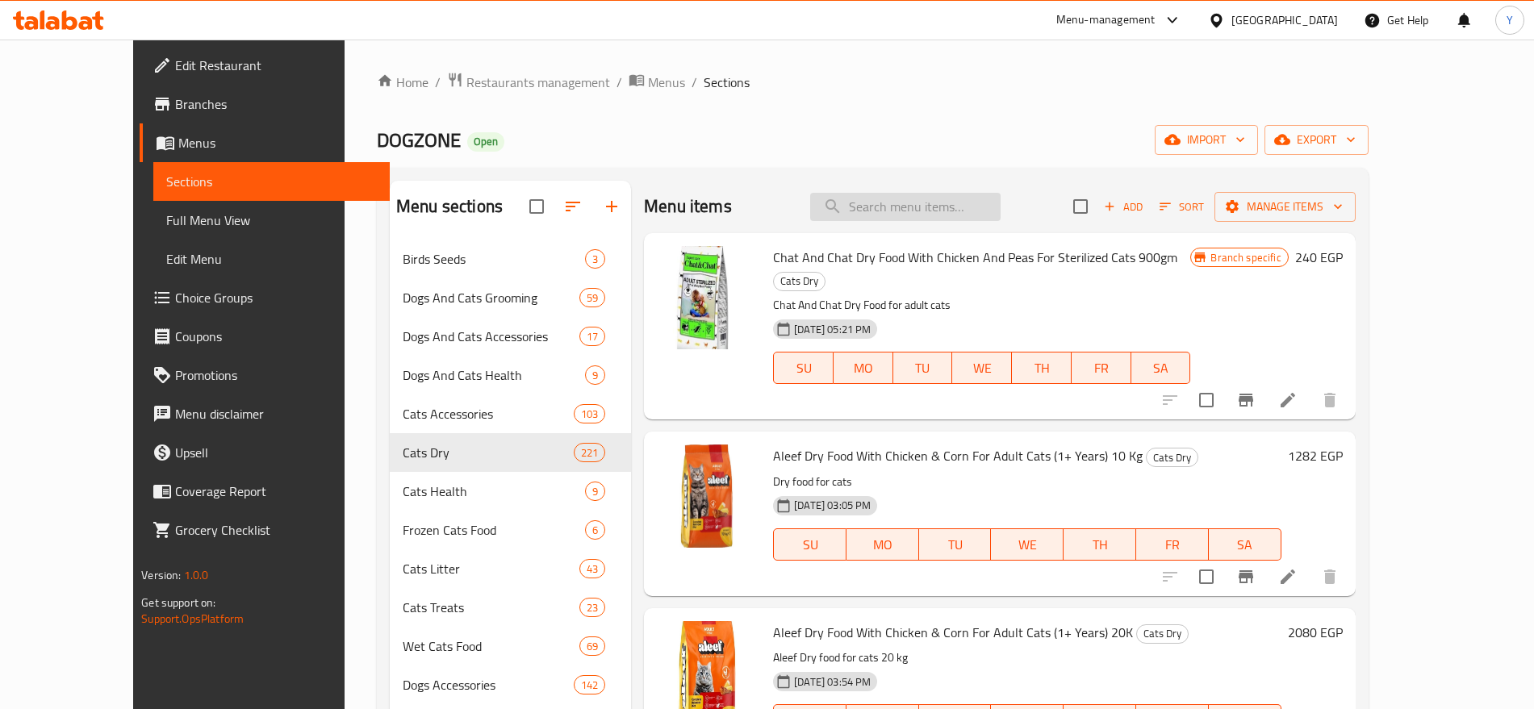
click at [917, 206] on input "search" at bounding box center [905, 207] width 190 height 28
paste input "Catzone White Bentonite Clumping Cat Litter [MEDICAL_DATA] Scent 10 k"
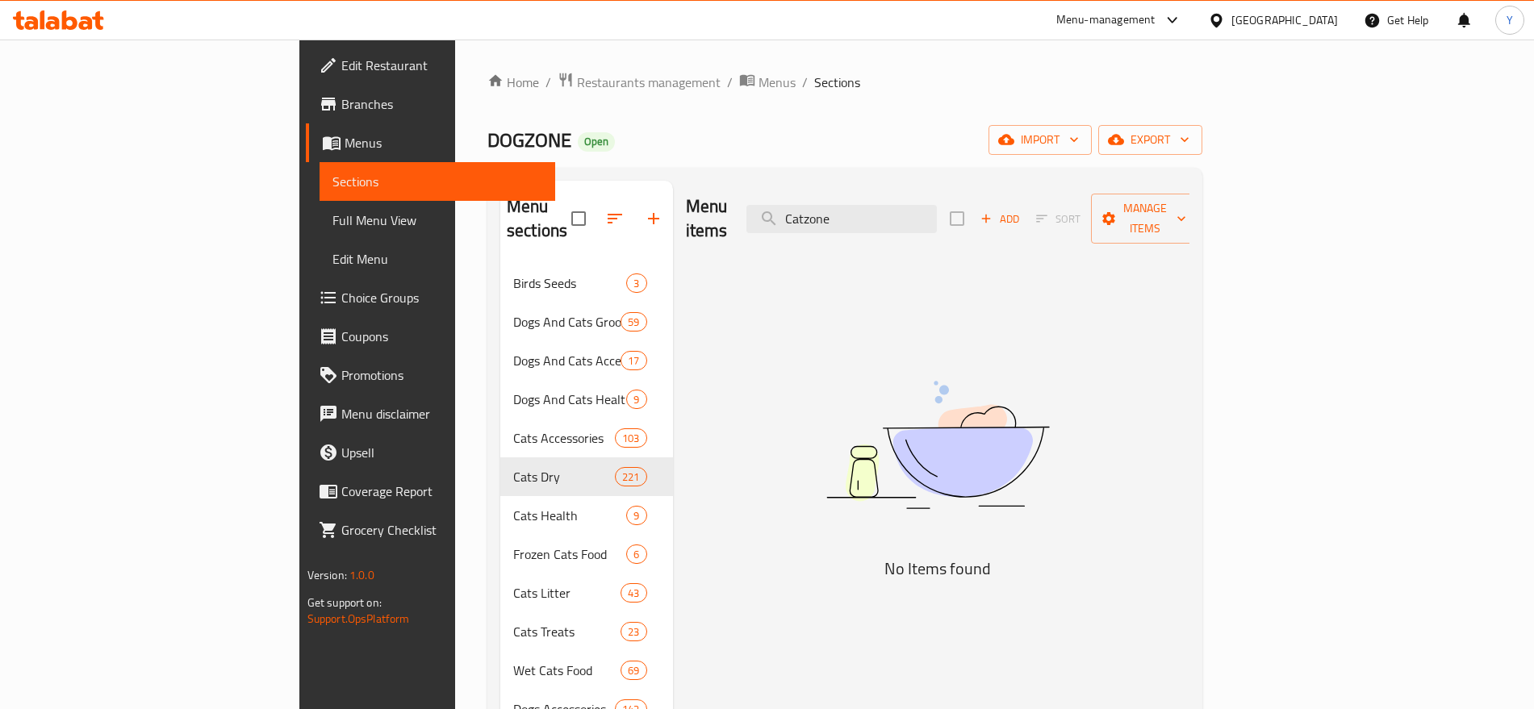
type input "Catzone"
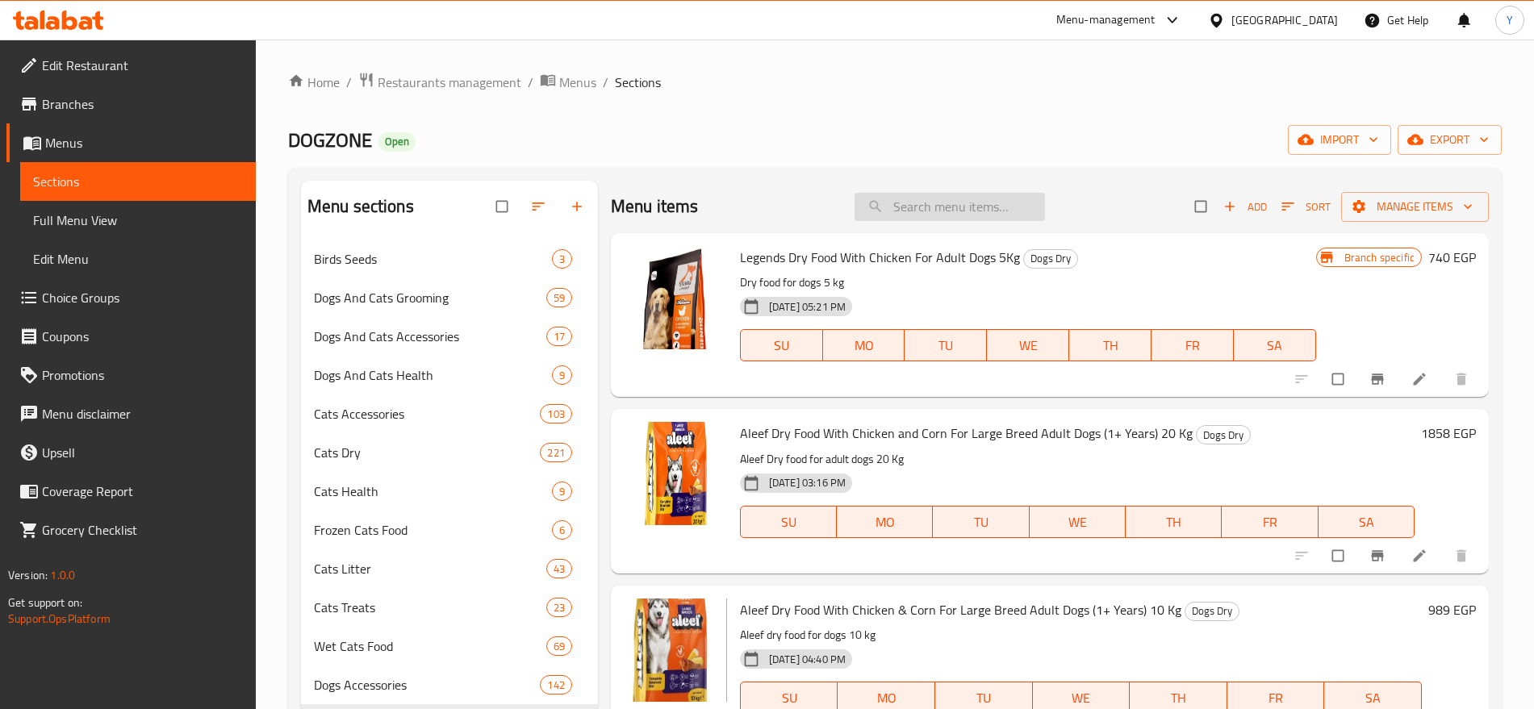
click at [918, 207] on input "search" at bounding box center [950, 207] width 190 height 28
paste input "8680941690199"
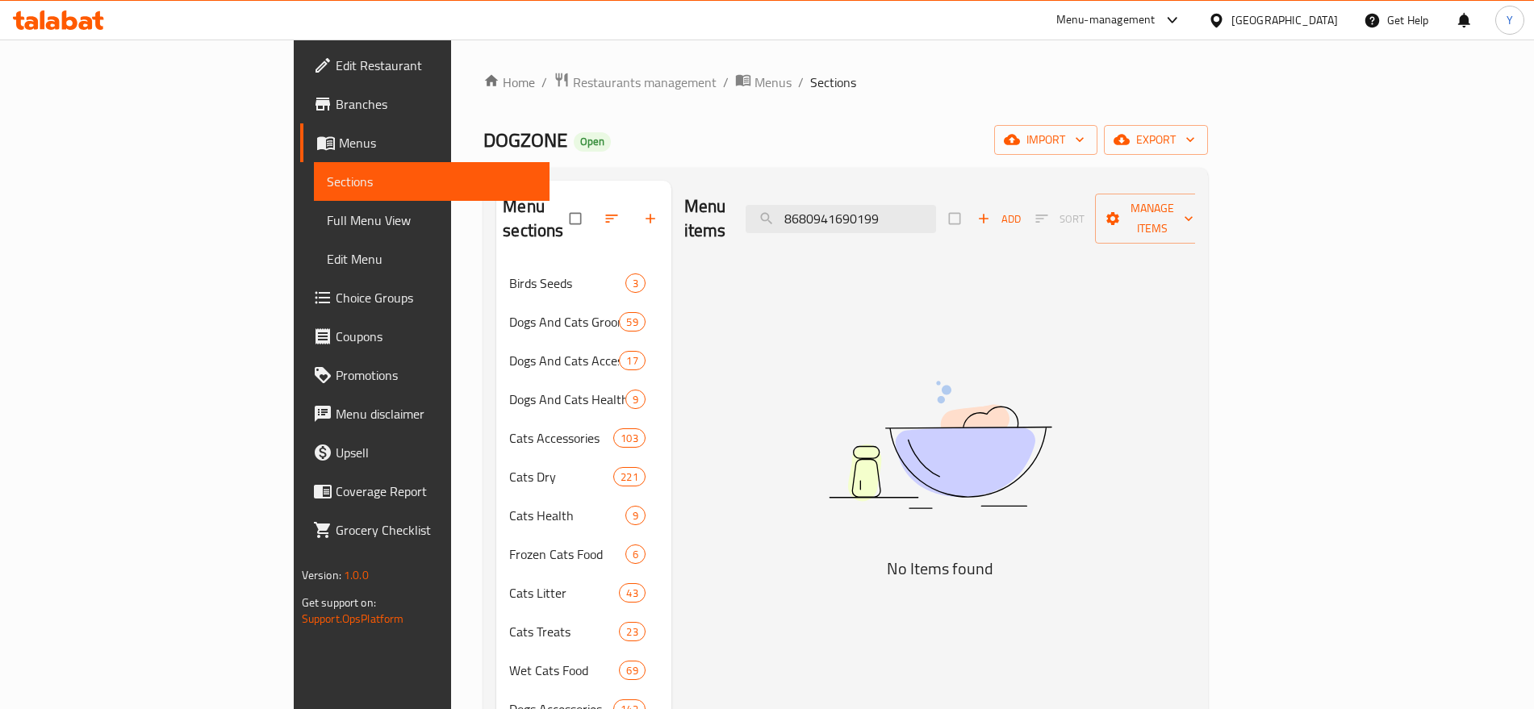
type input "8680941690199"
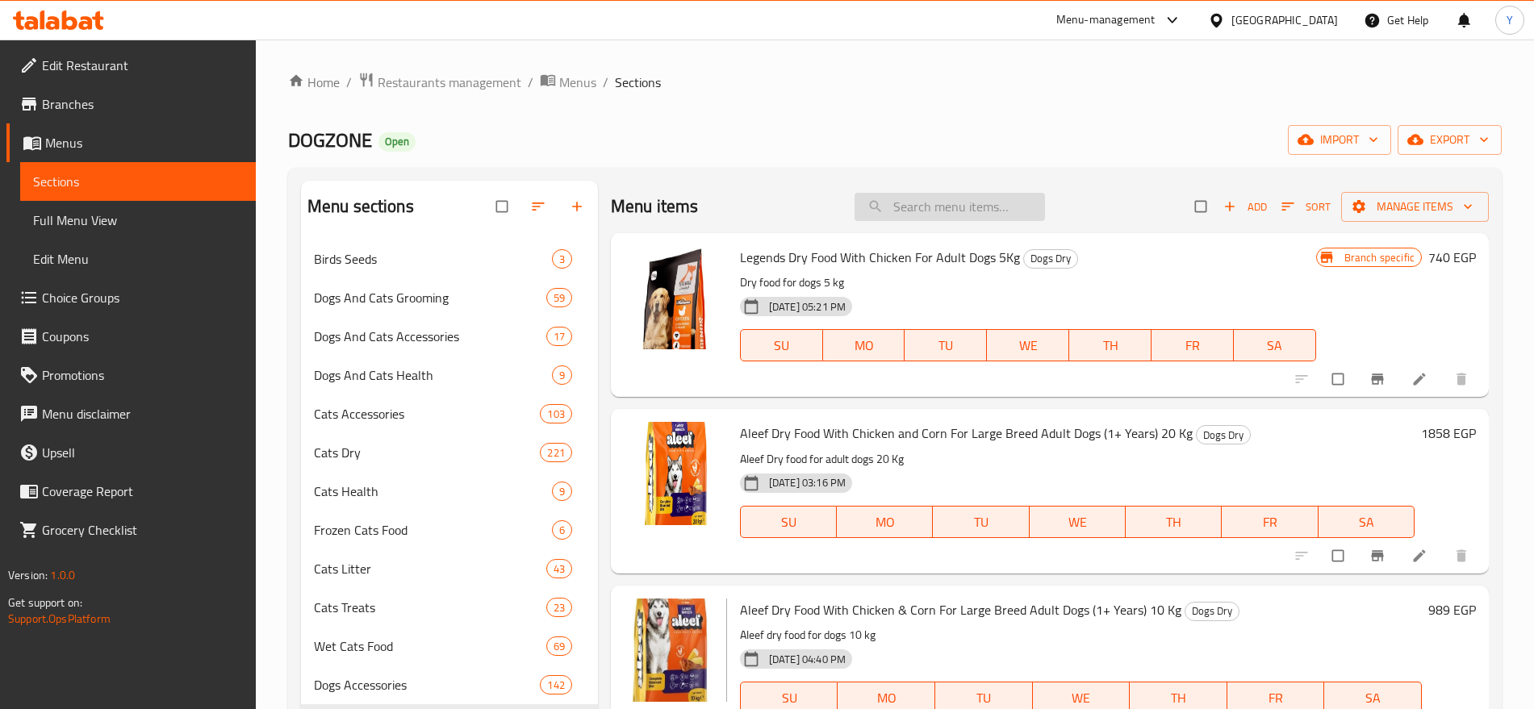
click at [880, 209] on input "search" at bounding box center [950, 207] width 190 height 28
paste input "8680941690175"
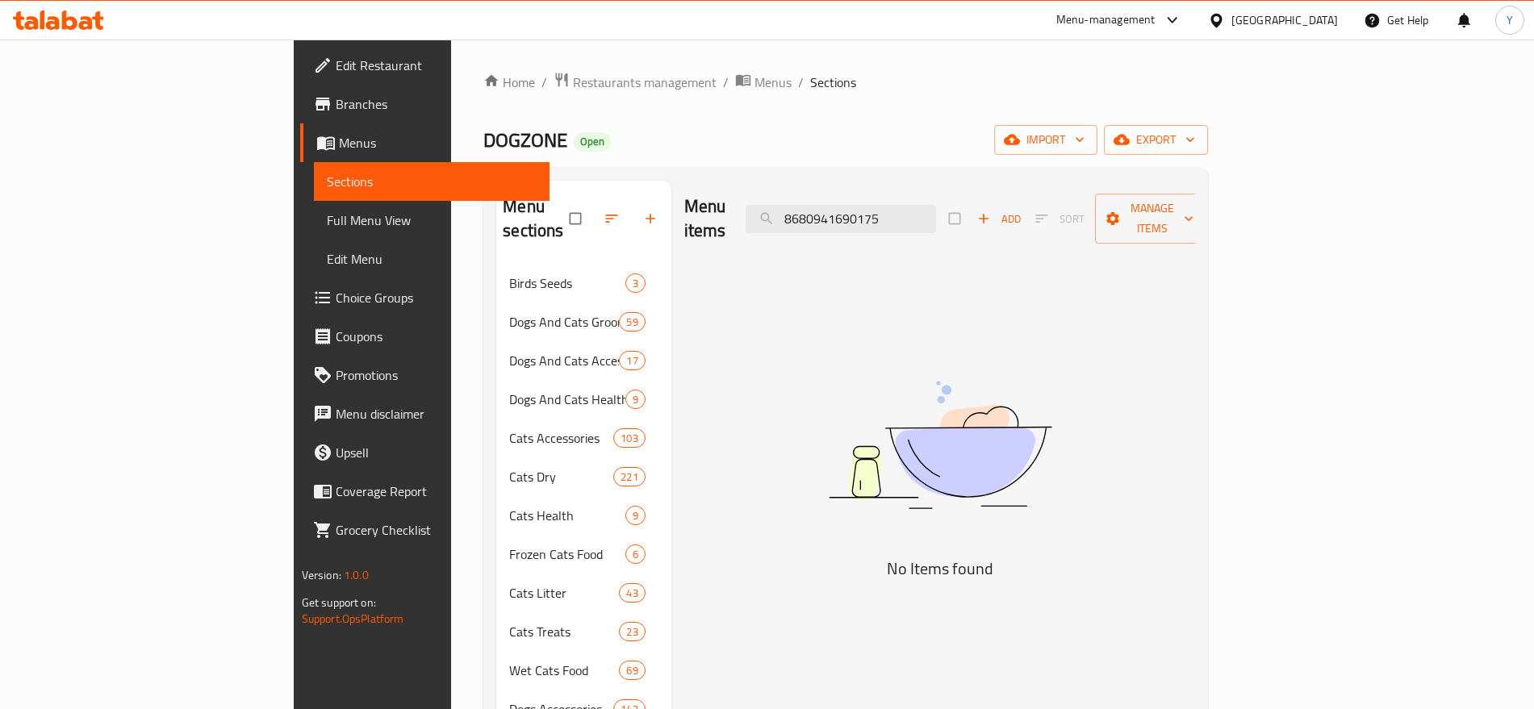
type input "8680941690175"
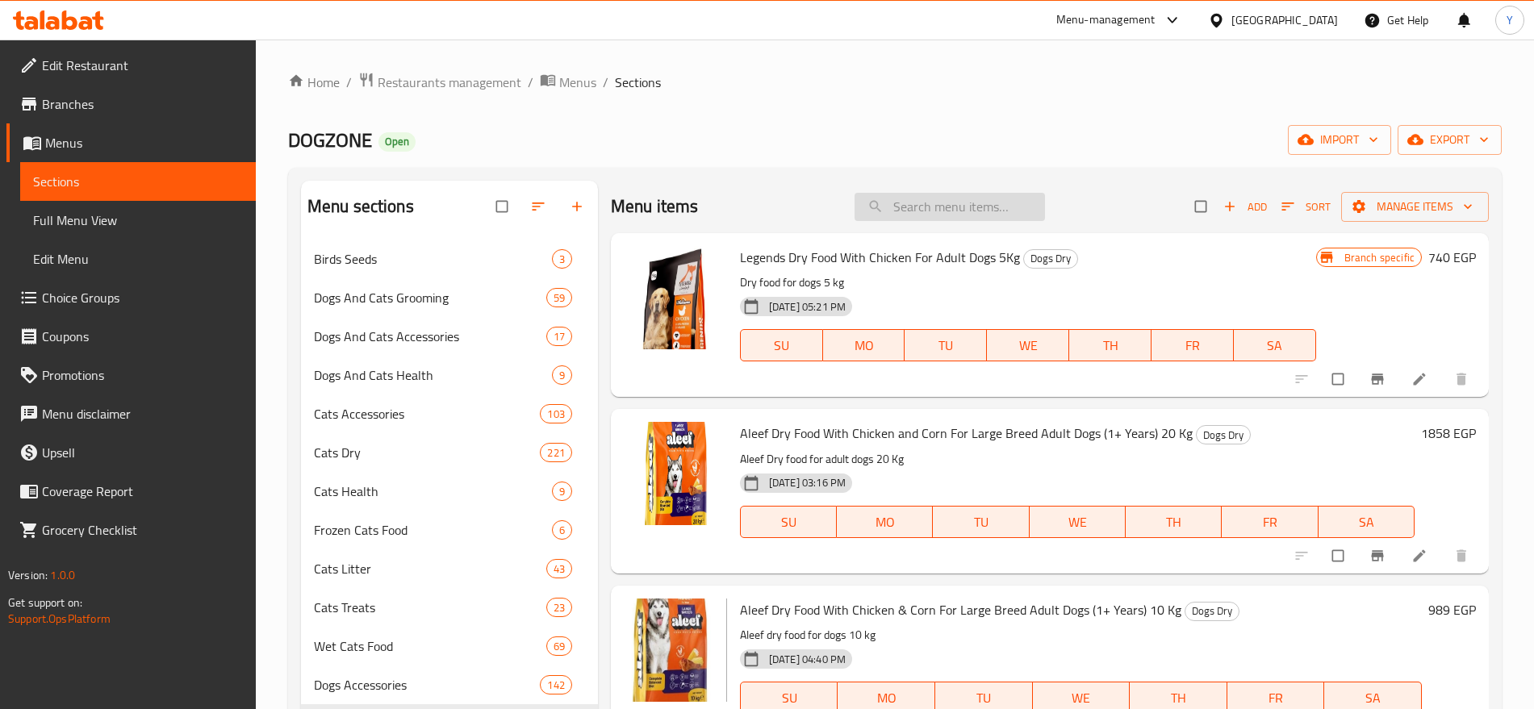
click at [913, 196] on input "search" at bounding box center [950, 207] width 190 height 28
paste input "8680941690274"
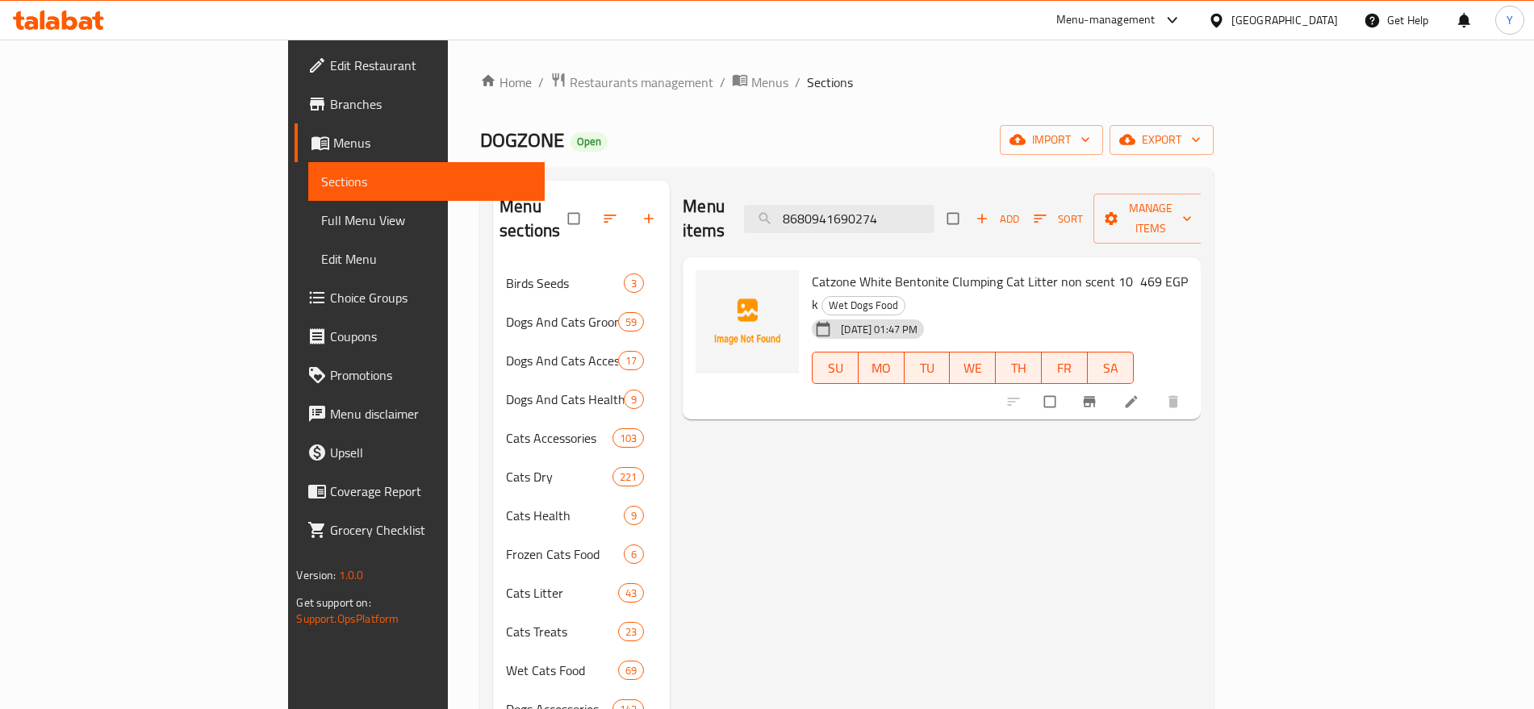
type input "8680941690274"
click at [934, 218] on input "8680941690274" at bounding box center [839, 219] width 190 height 28
paste input "812492010"
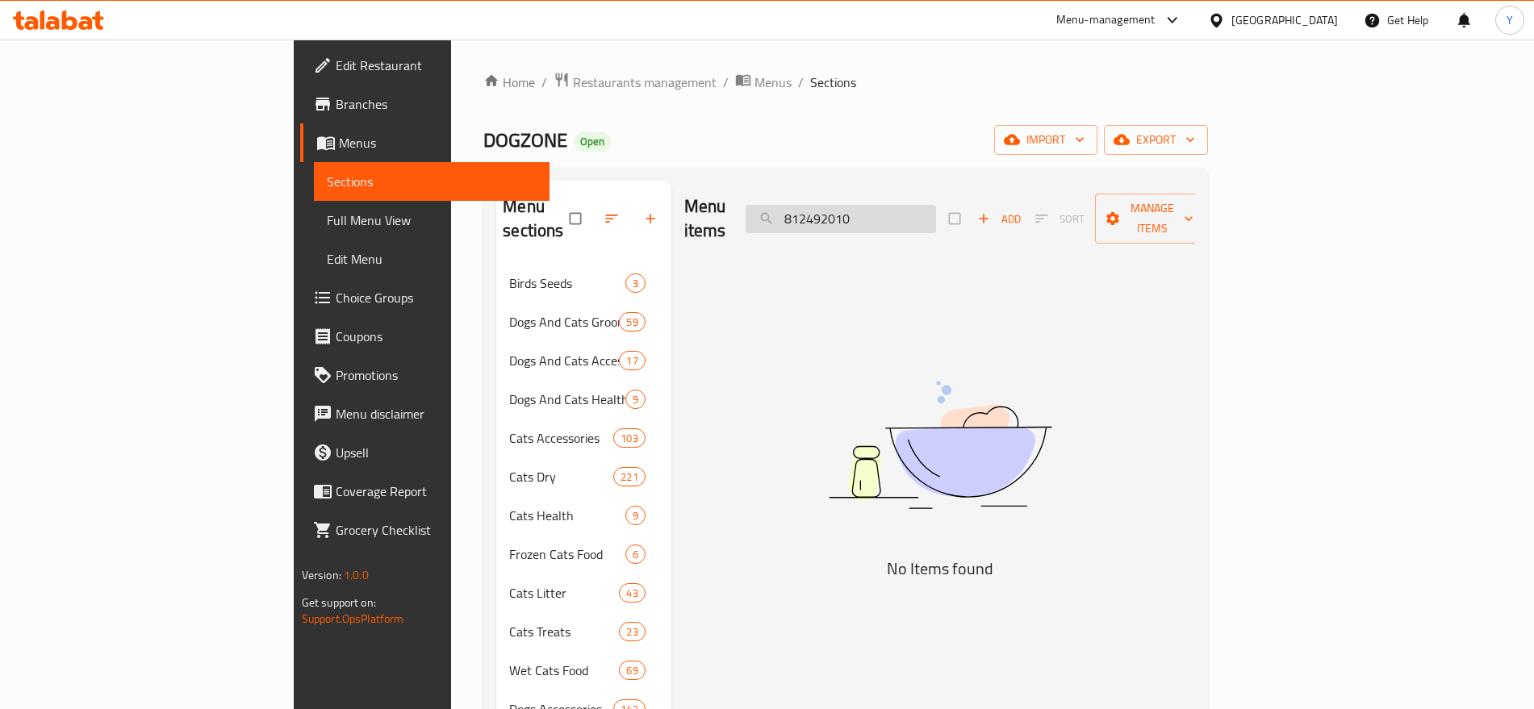
click at [936, 205] on input "812492010" at bounding box center [841, 219] width 190 height 28
paste input "cat zoo litter 20l"
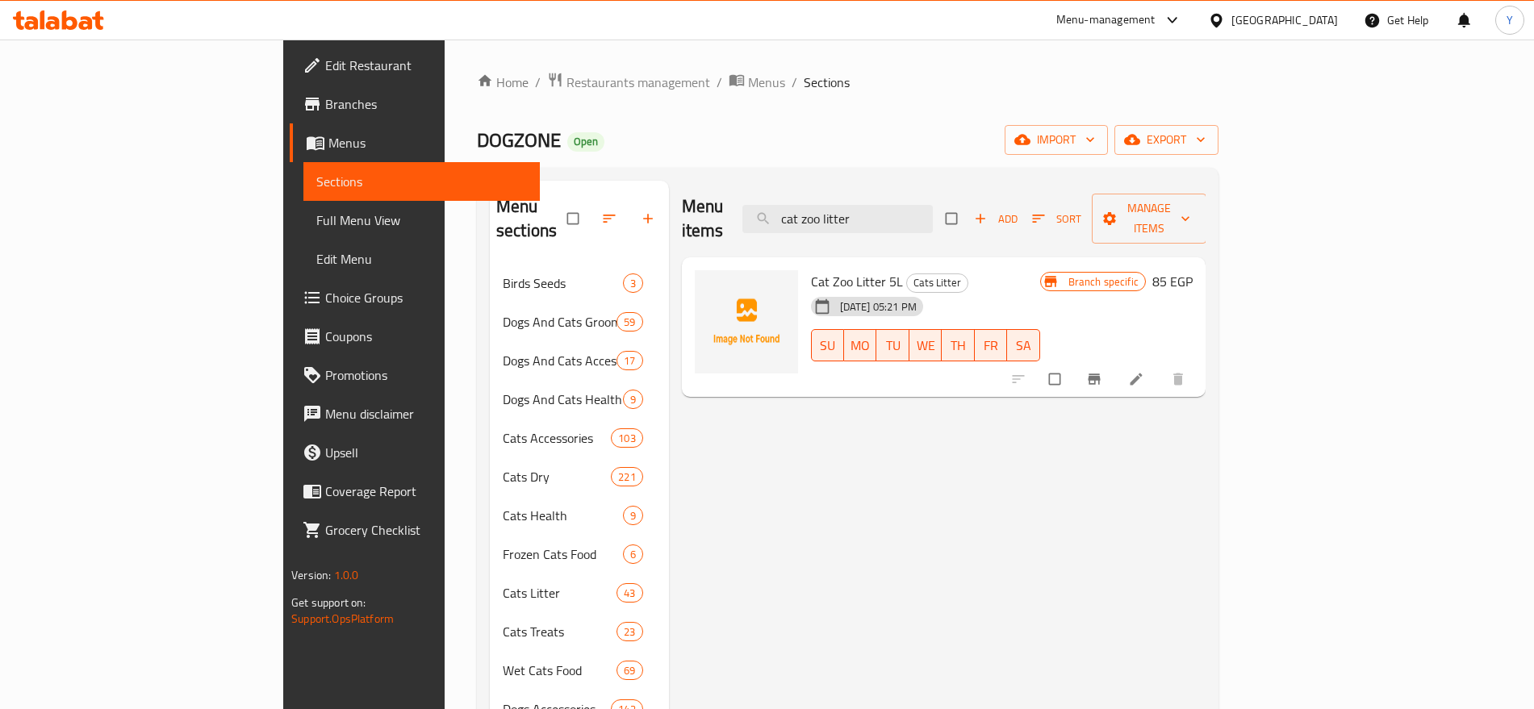
type input "cat zoo litter"
click at [1105, 371] on span "Branch-specific-item" at bounding box center [1095, 379] width 19 height 16
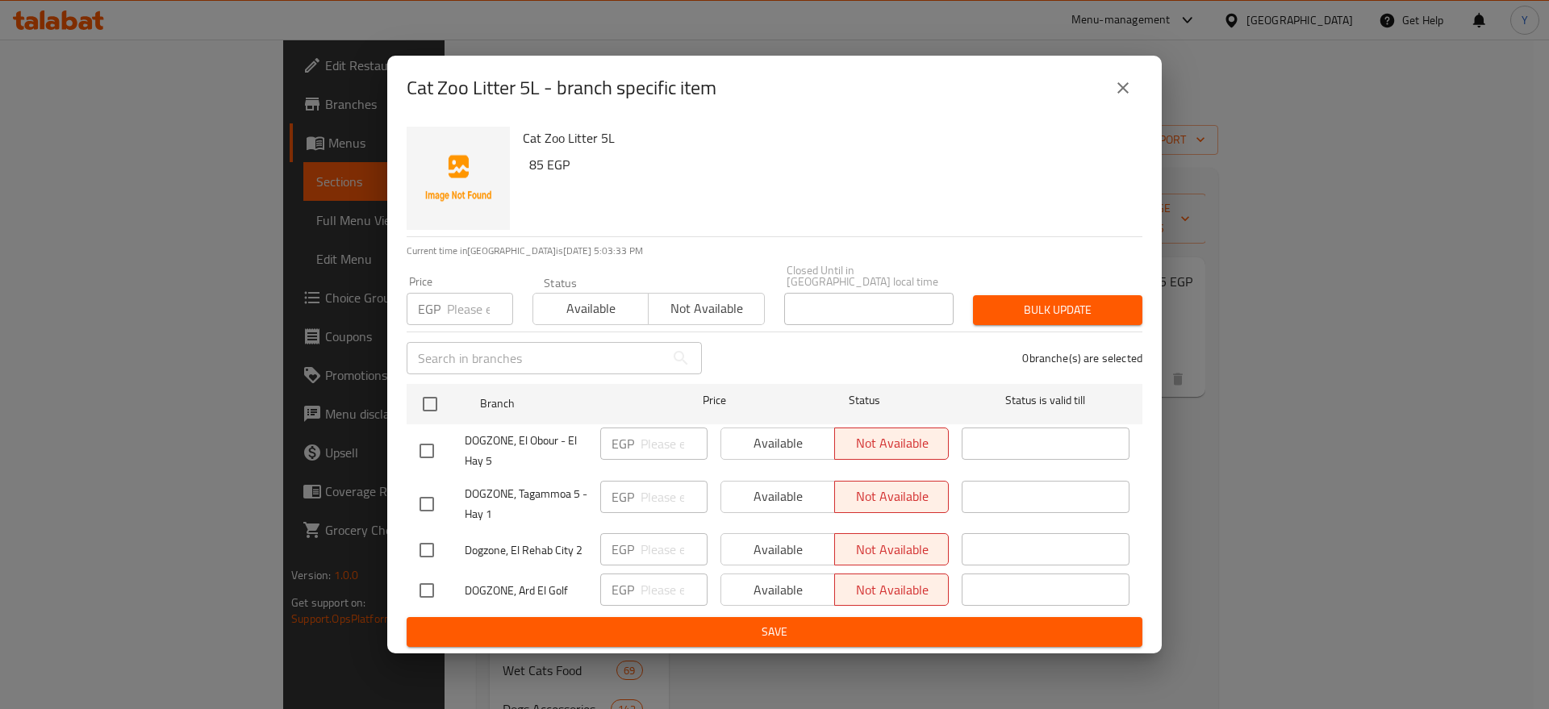
click at [445, 303] on div "EGP Price" at bounding box center [460, 309] width 107 height 32
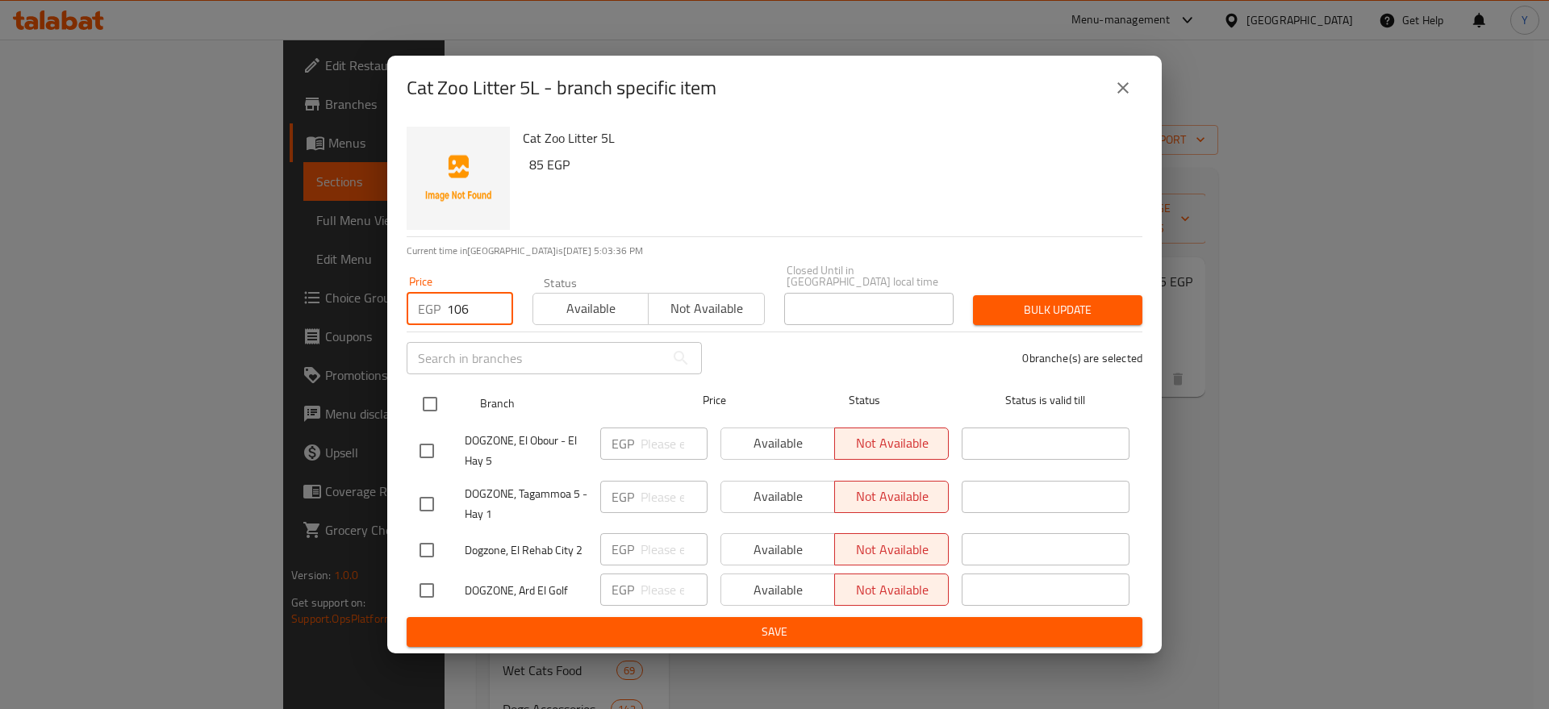
type input "106"
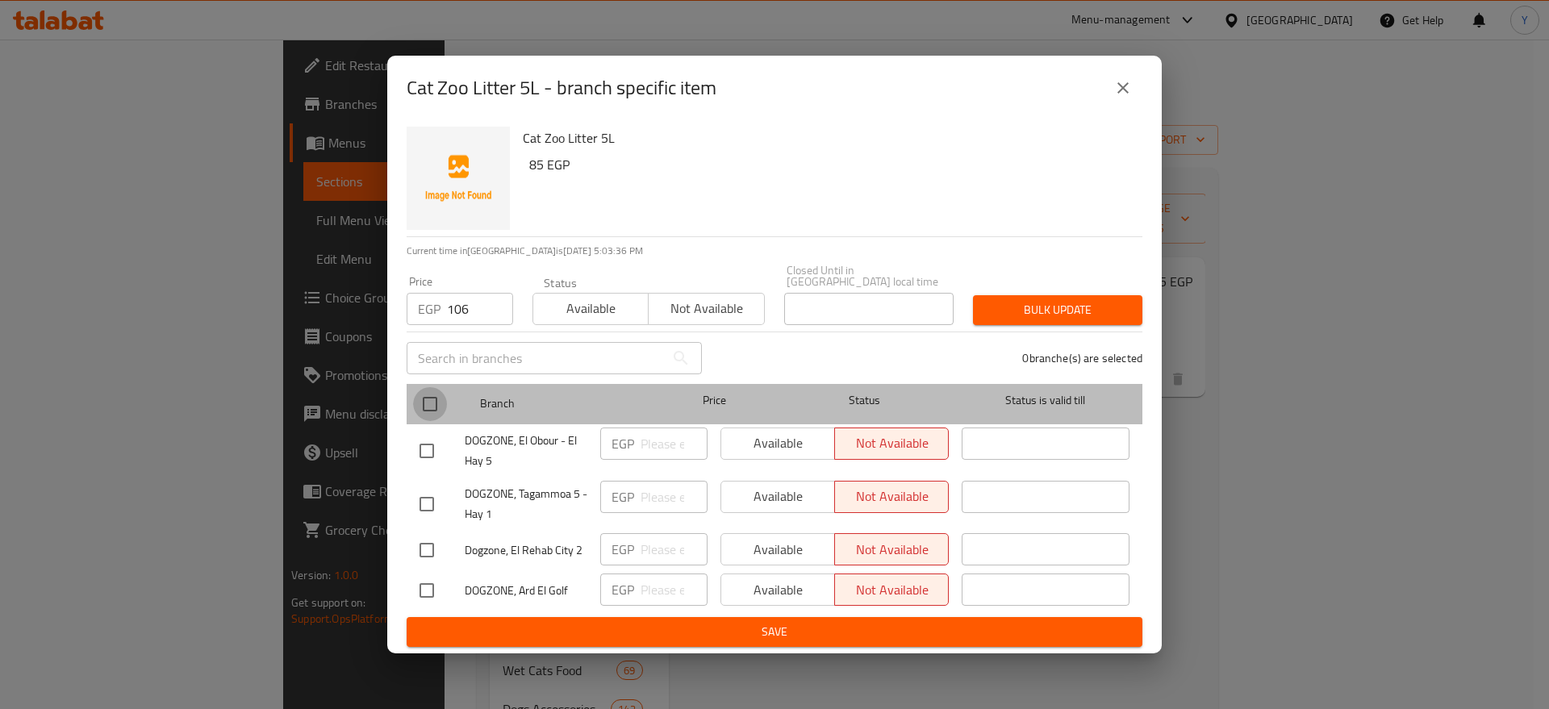
click at [434, 404] on input "checkbox" at bounding box center [430, 404] width 34 height 34
checkbox input "true"
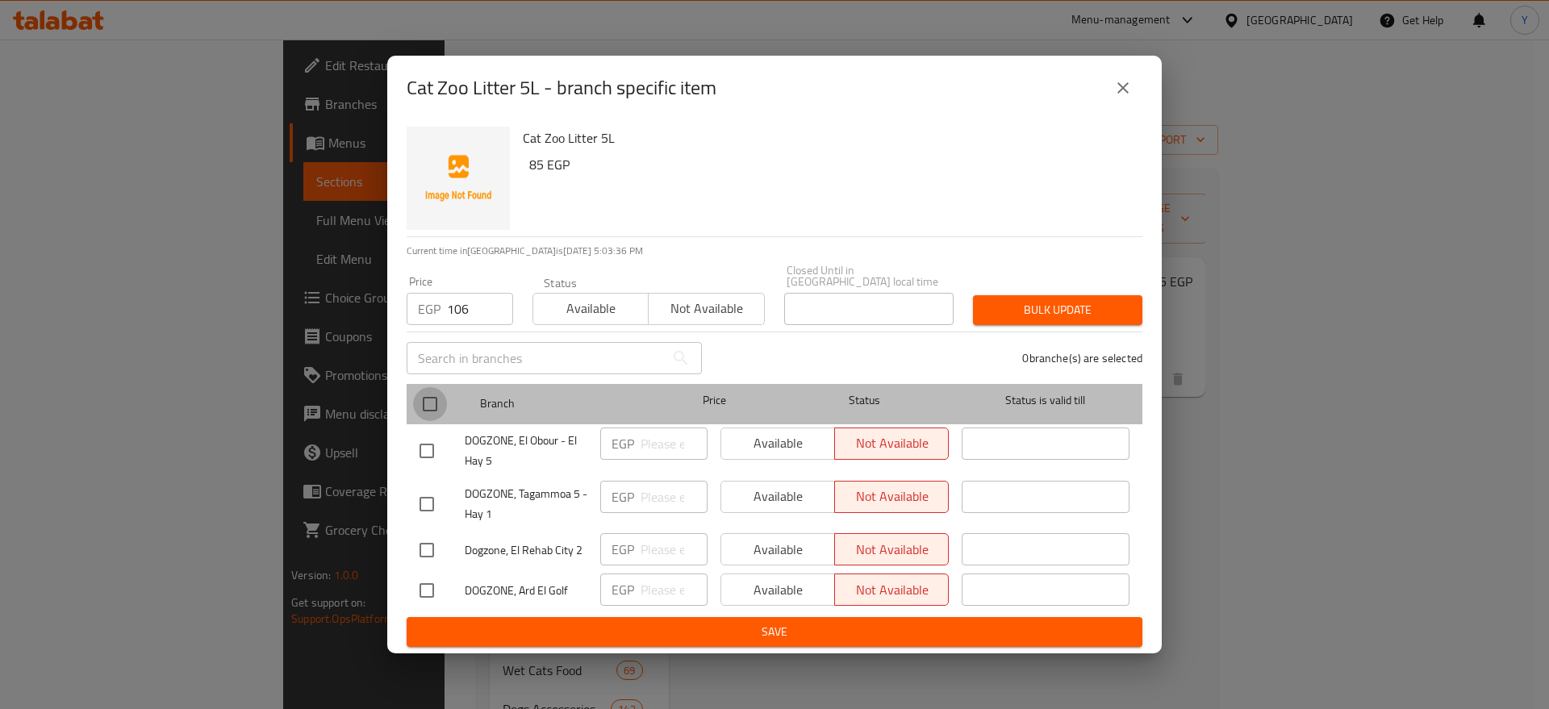
checkbox input "true"
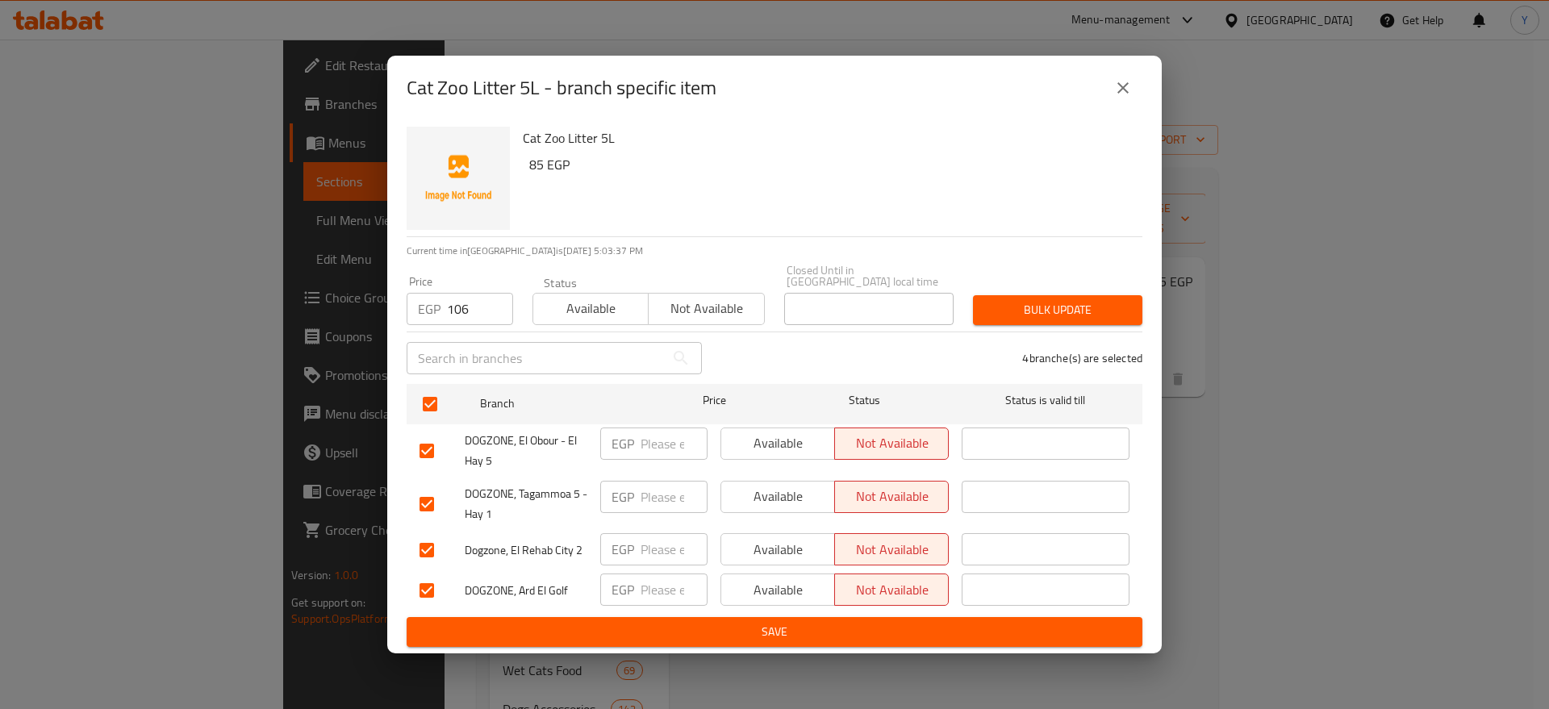
click at [1041, 300] on span "Bulk update" at bounding box center [1058, 310] width 144 height 20
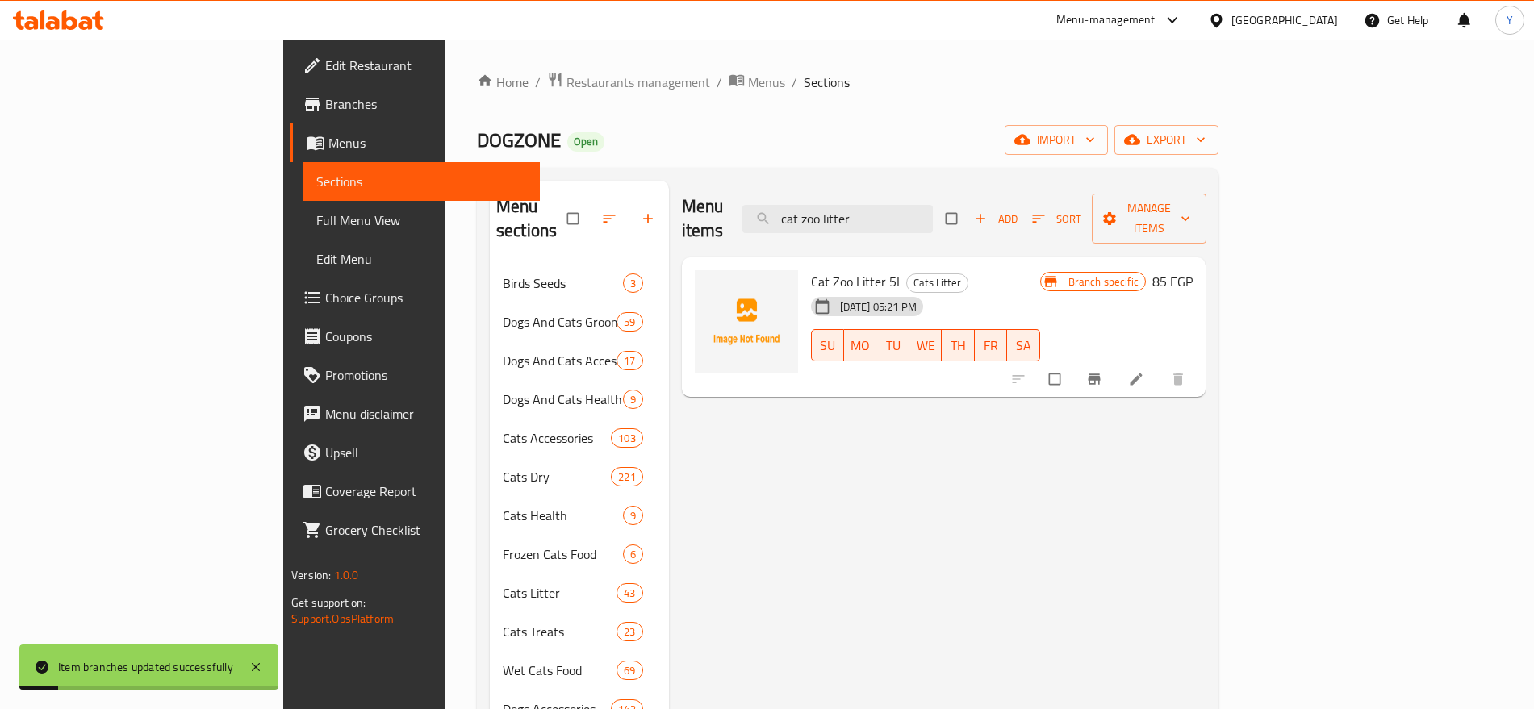
click at [1142, 374] on icon at bounding box center [1136, 380] width 12 height 12
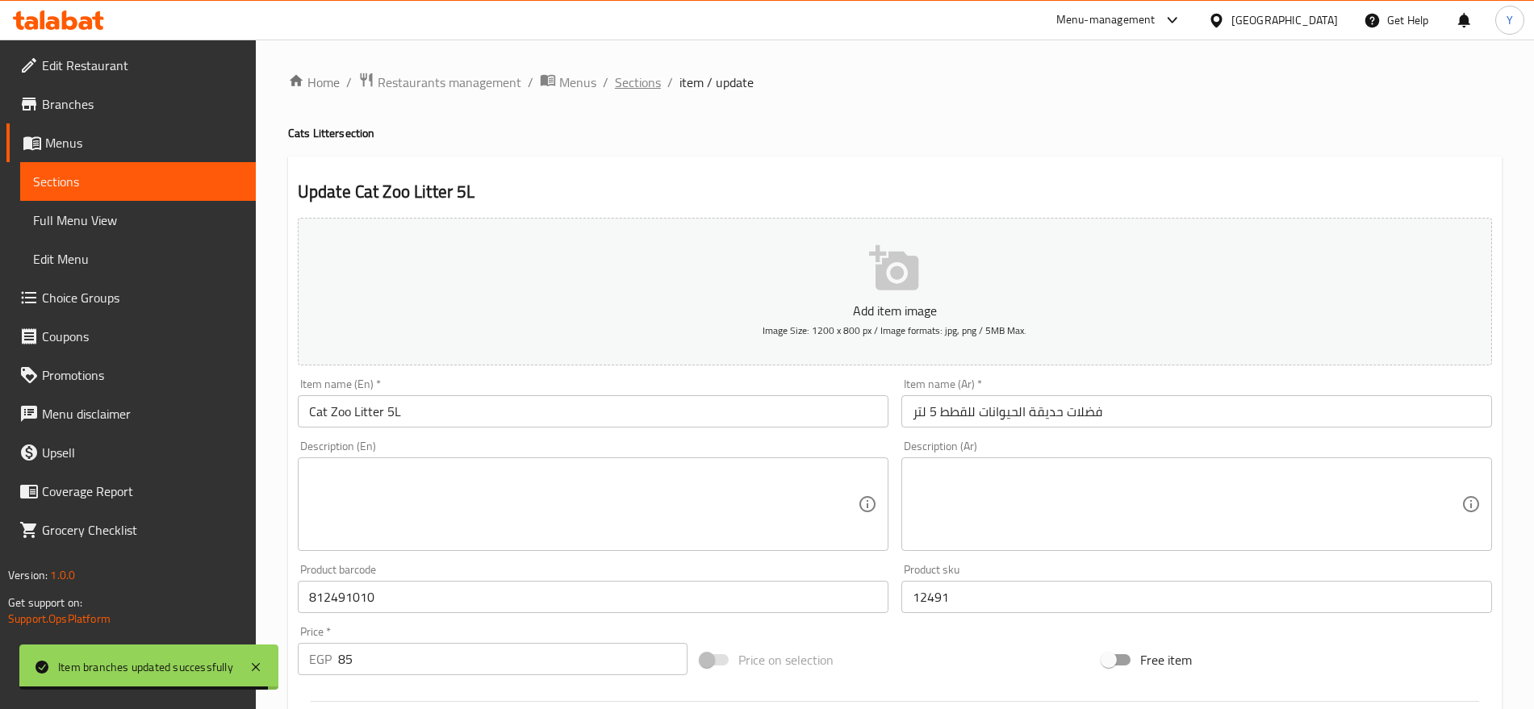
click at [638, 83] on span "Sections" at bounding box center [638, 82] width 46 height 19
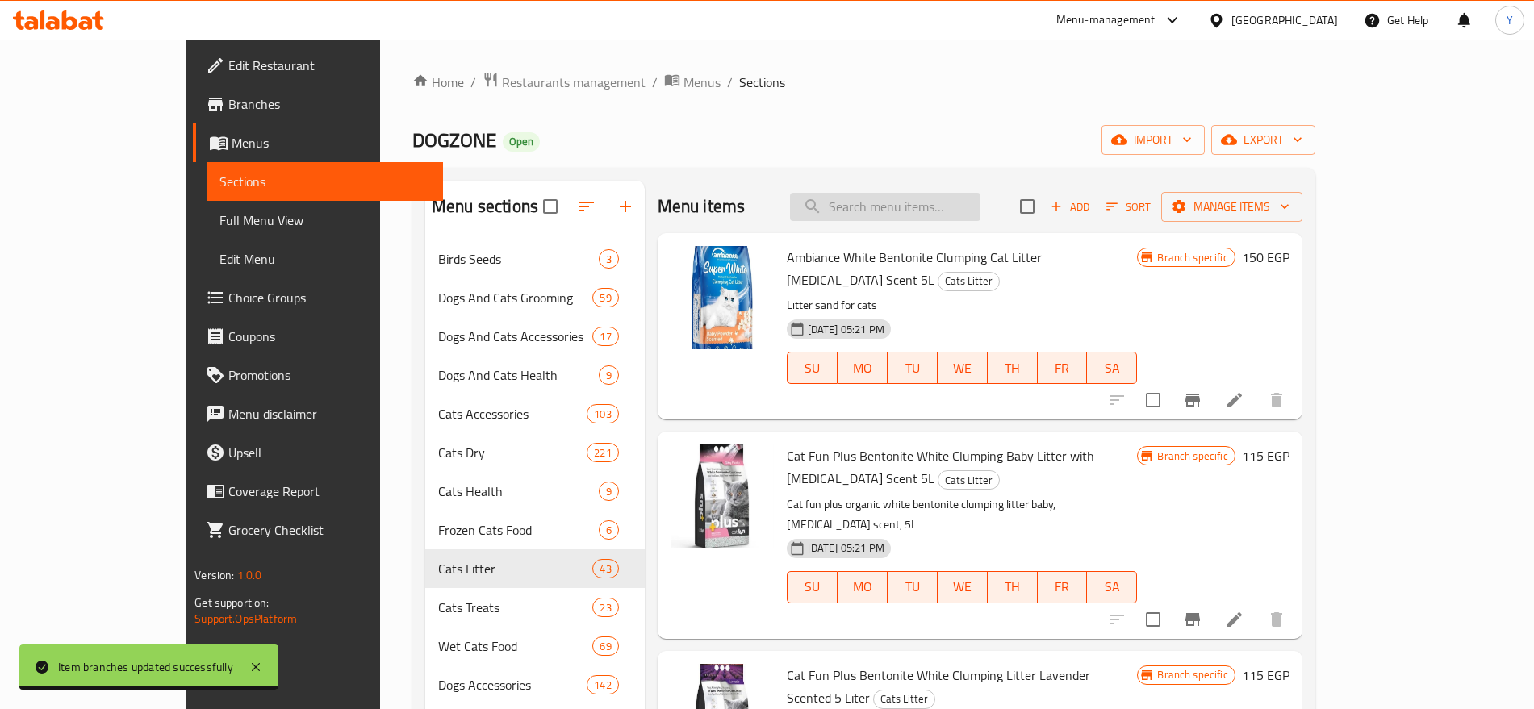
click at [910, 199] on input "search" at bounding box center [885, 207] width 190 height 28
paste input "cat zoo litter 20l"
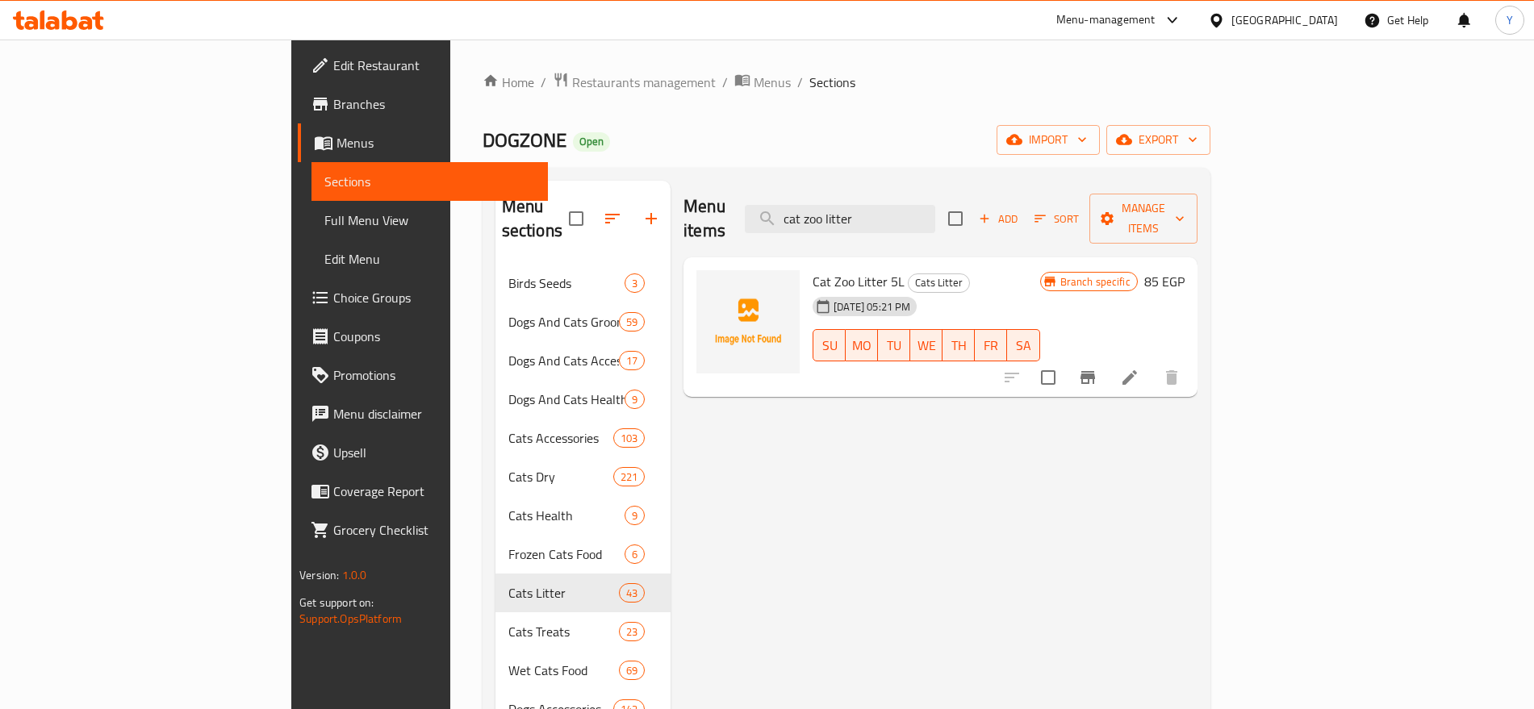
type input "cat zoo litter"
click at [934, 212] on input "cat zoo litter" at bounding box center [840, 219] width 190 height 28
paste input "8682162004090"
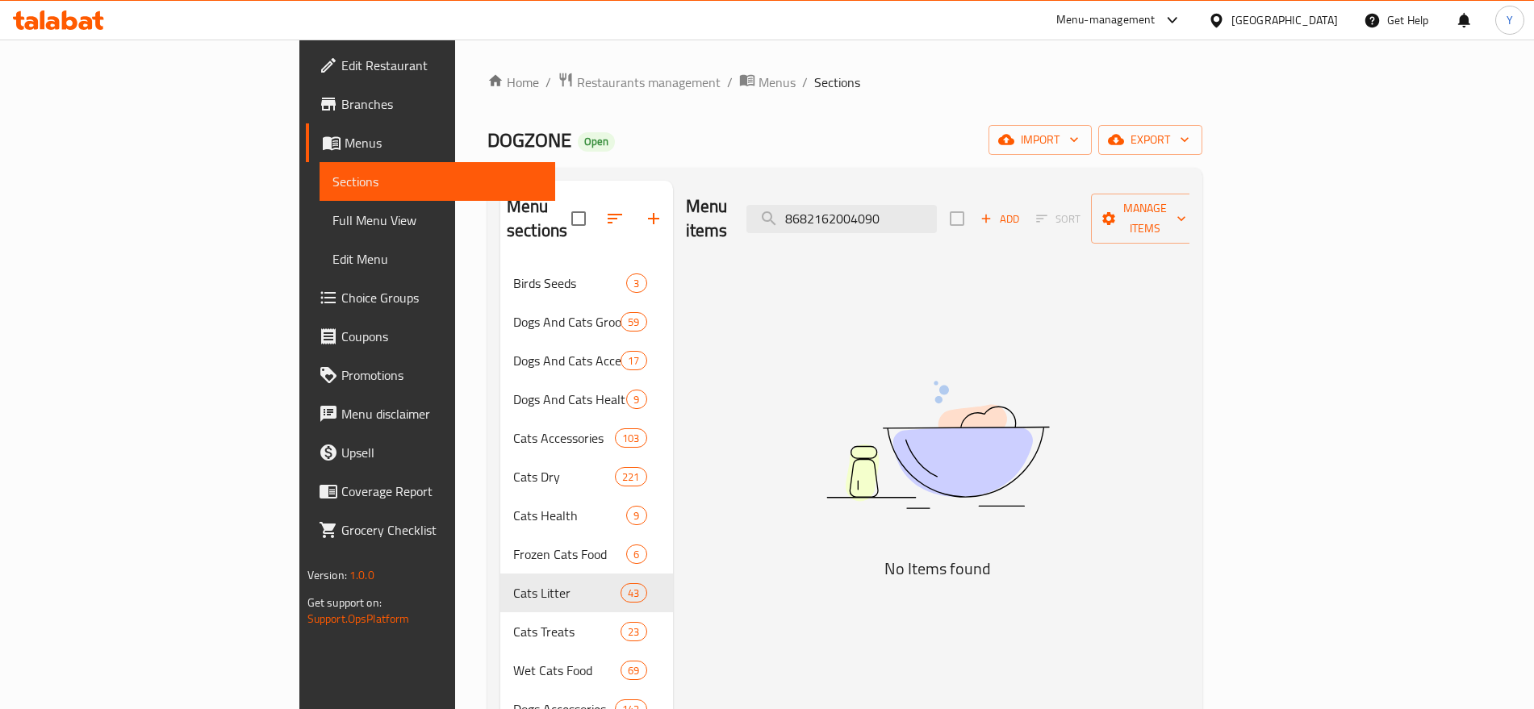
type input "8682162004090"
click at [932, 205] on input "8682162004090" at bounding box center [841, 219] width 190 height 28
paste input "Catmania Bentonite Clumping Cat Litter aloe [PERSON_NAME] 10l"
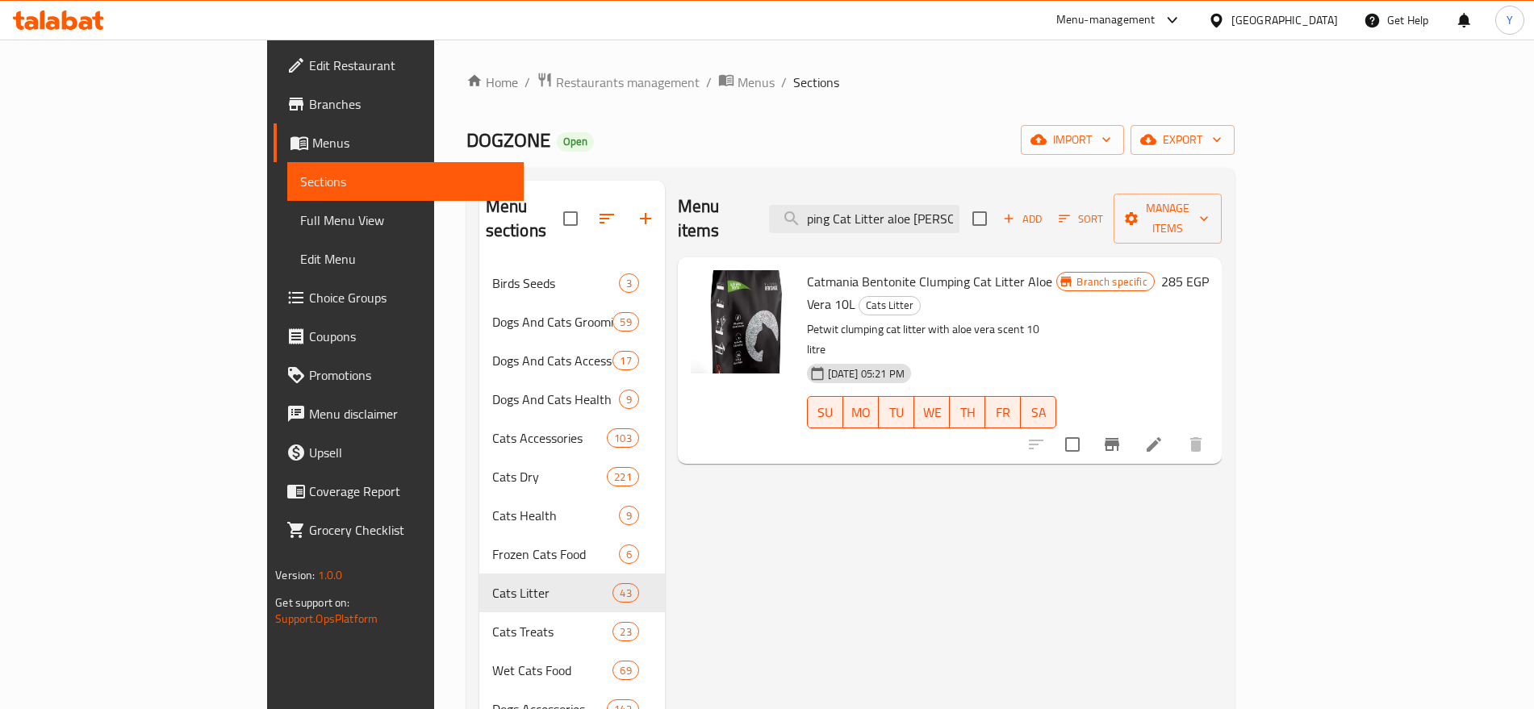
type input "Catmania Bentonite Clumping Cat Litter aloe [PERSON_NAME] 10l"
click at [1122, 435] on icon "Branch-specific-item" at bounding box center [1111, 444] width 19 height 19
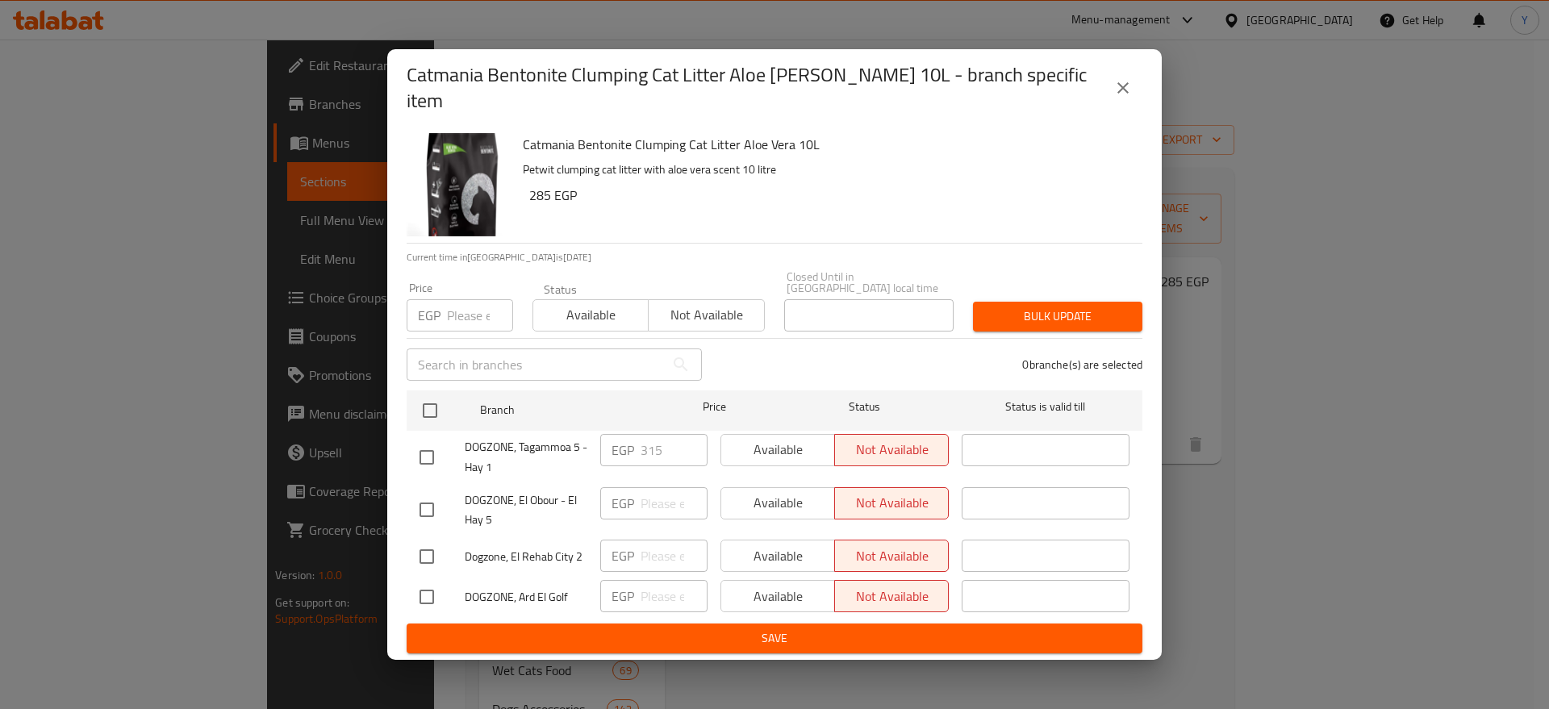
click at [461, 299] on input "number" at bounding box center [480, 315] width 66 height 32
type input "356"
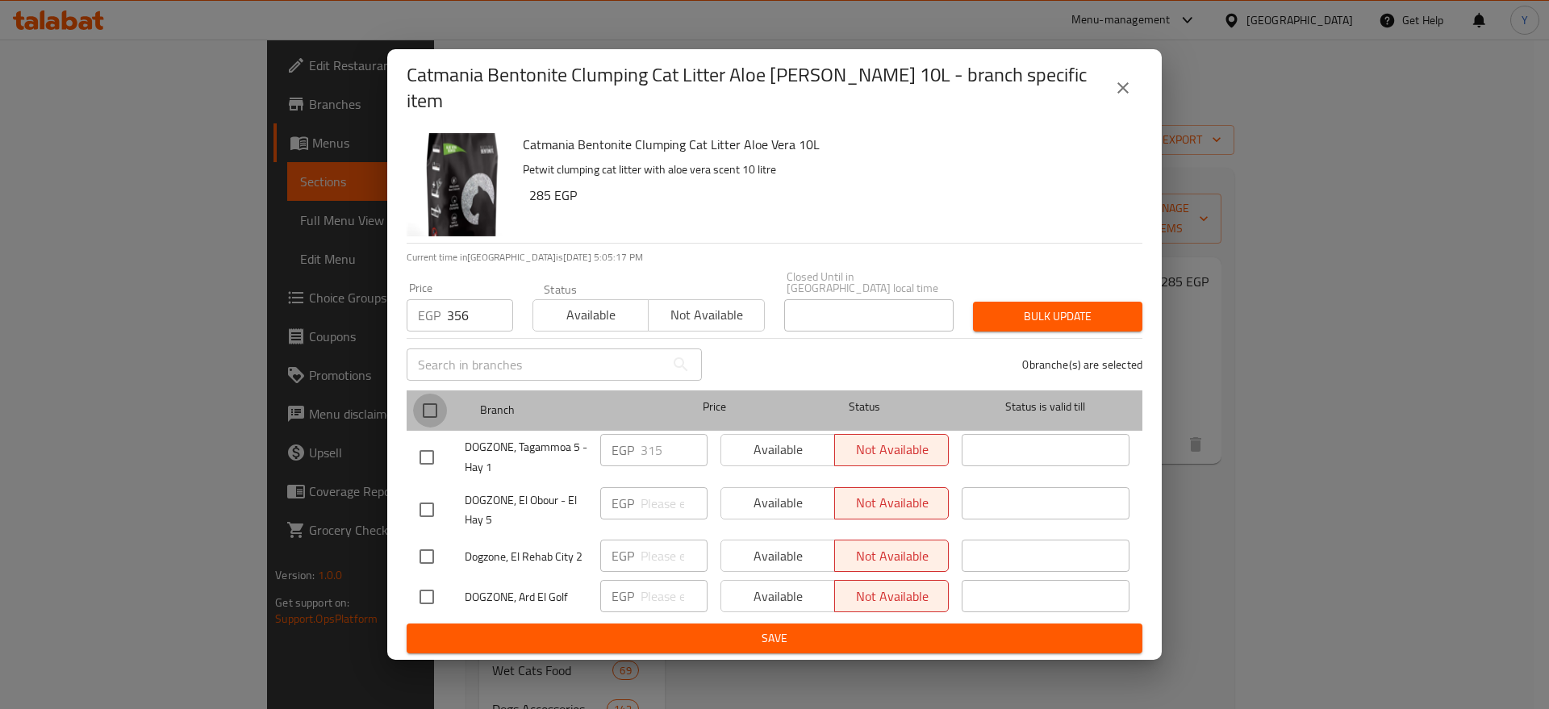
click at [442, 394] on input "checkbox" at bounding box center [430, 411] width 34 height 34
checkbox input "true"
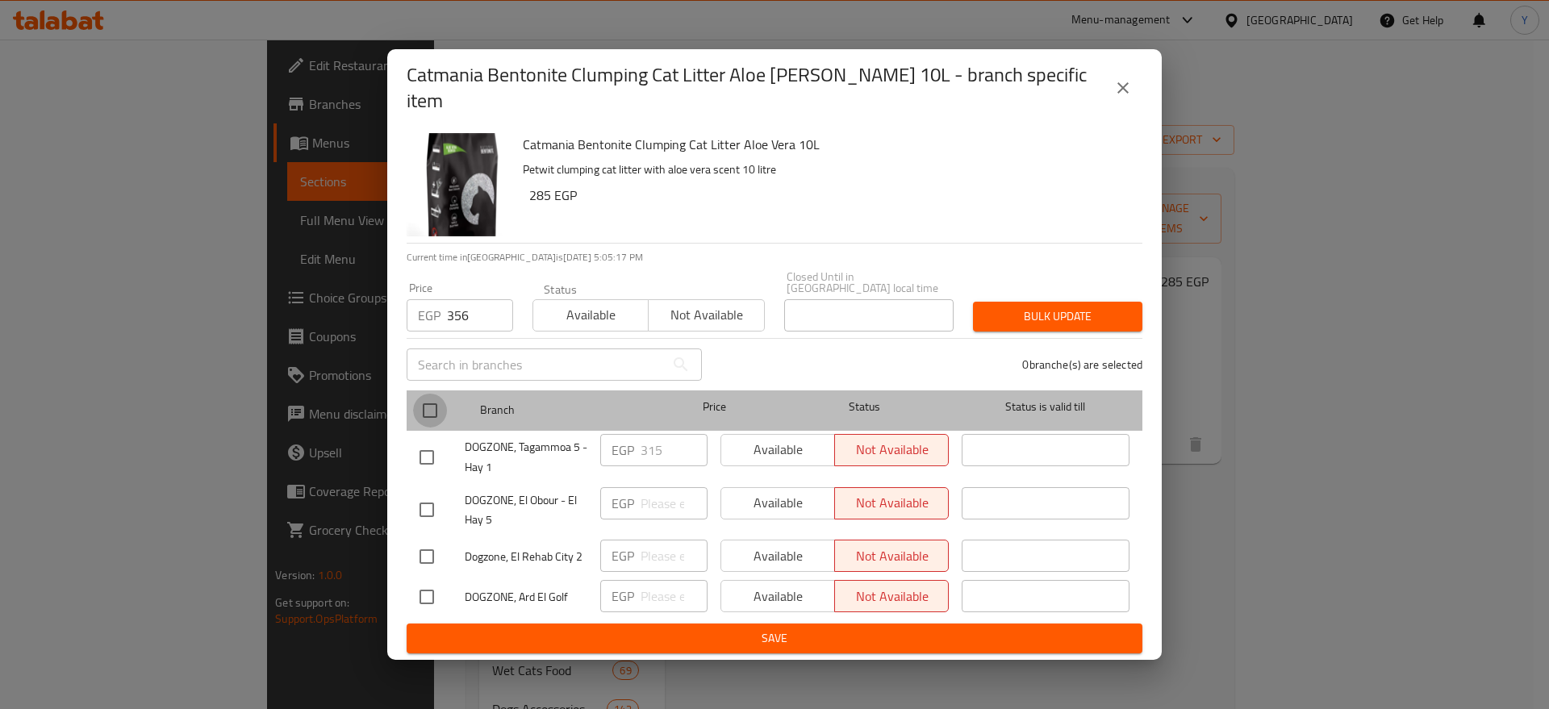
checkbox input "true"
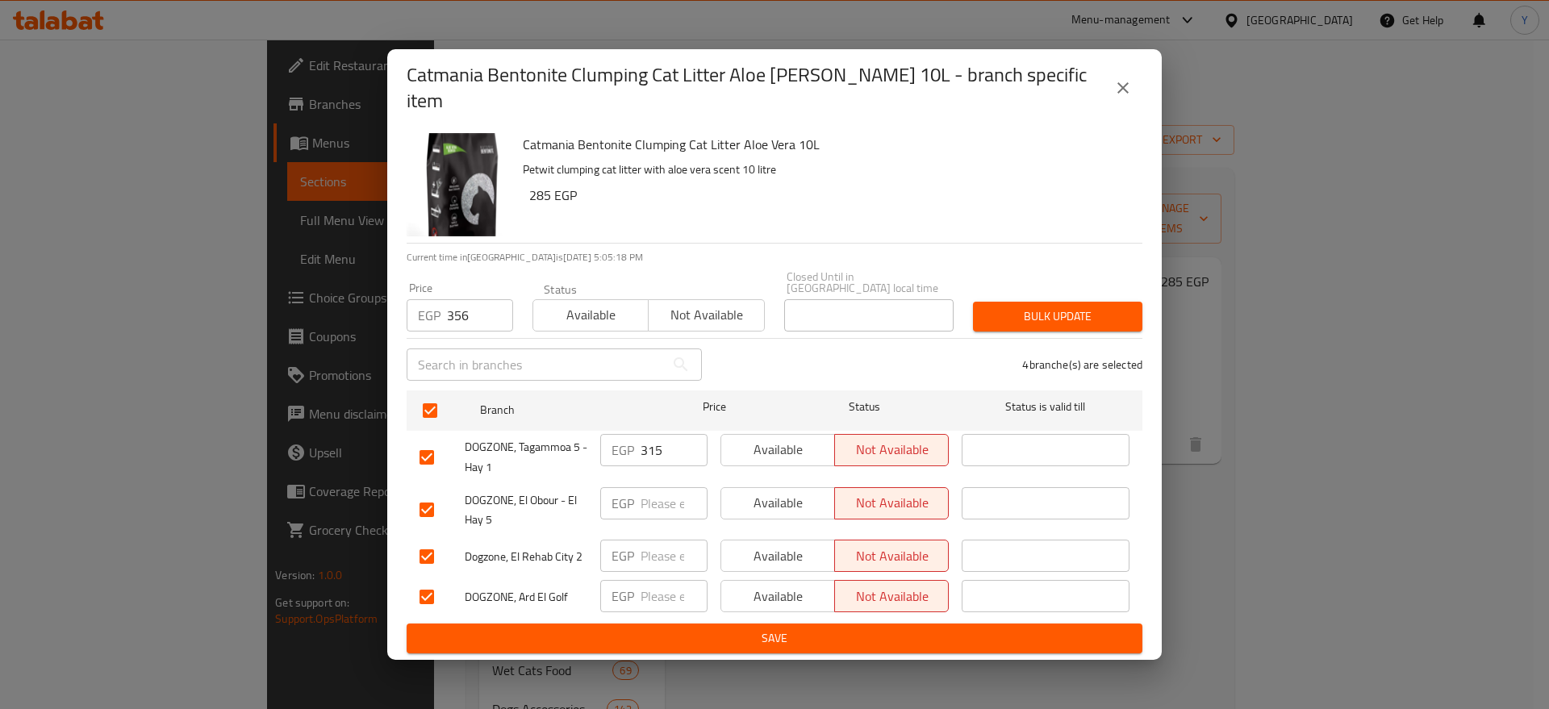
click at [1018, 302] on button "Bulk update" at bounding box center [1057, 317] width 169 height 30
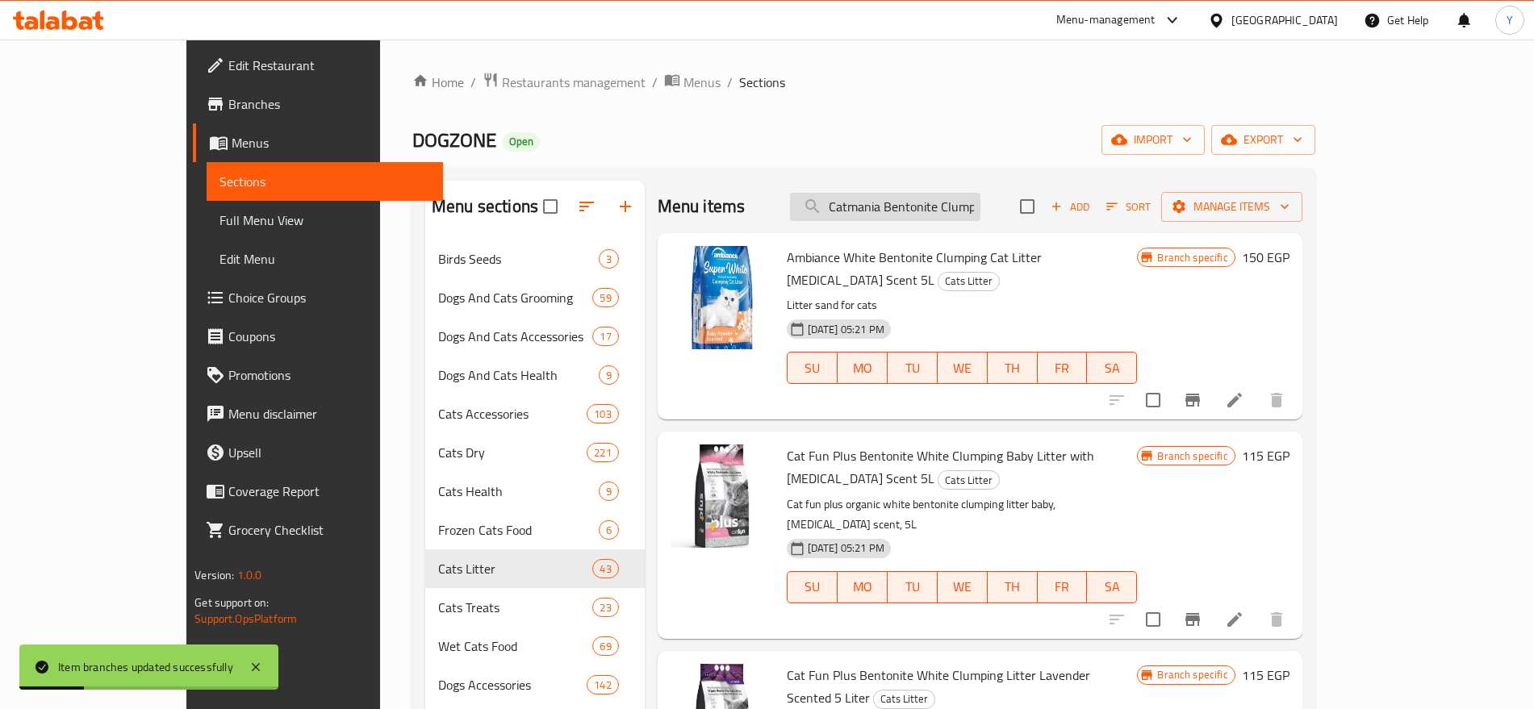
click at [980, 212] on input "Catmania Bentonite Clumping Cat Litter aloe [PERSON_NAME] 10l" at bounding box center [885, 207] width 190 height 28
type input "Catmania BentonitCat Litter aloe [PERSON_NAME] 10l"
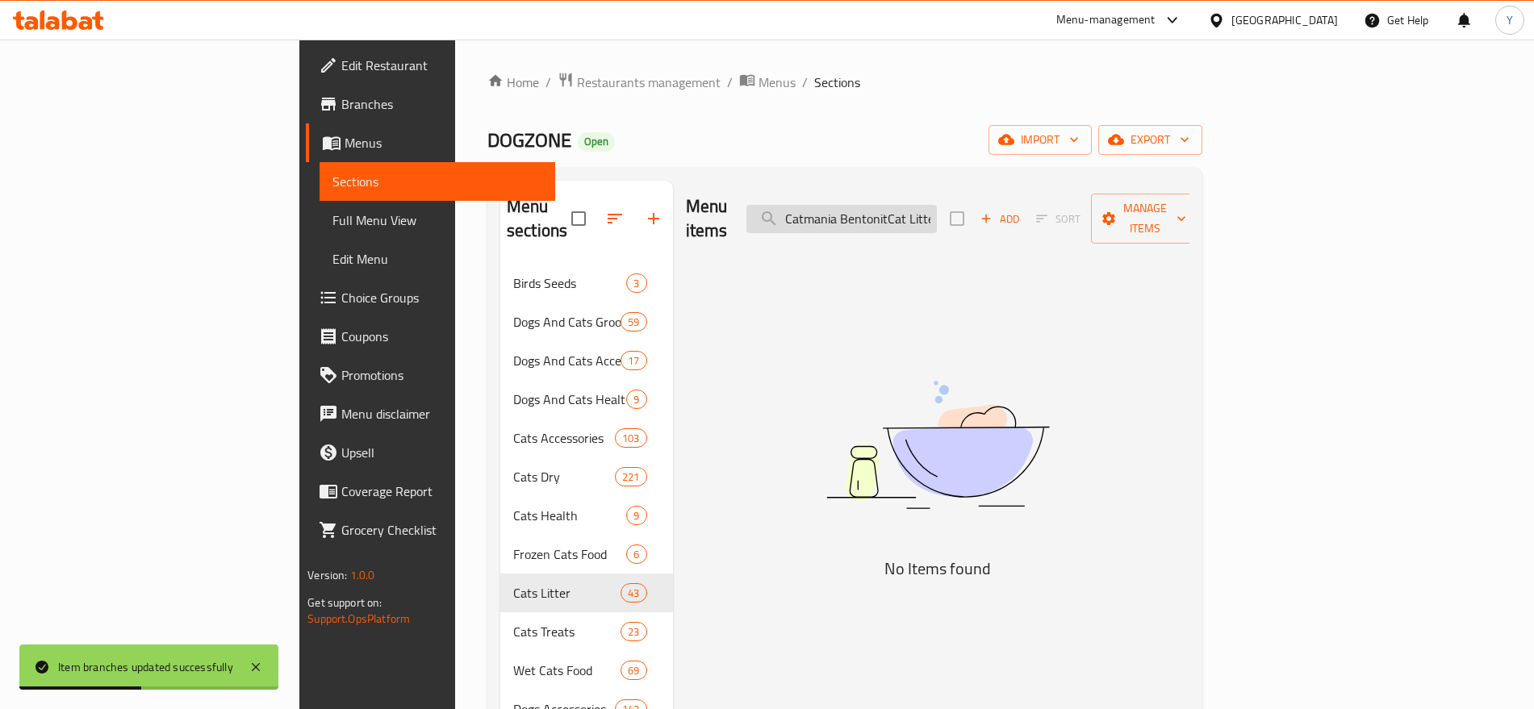
click at [937, 212] on input "Catmania BentonitCat Litter aloe [PERSON_NAME] 10l" at bounding box center [841, 219] width 190 height 28
paste input "8682162004052"
type input "8682162004052"
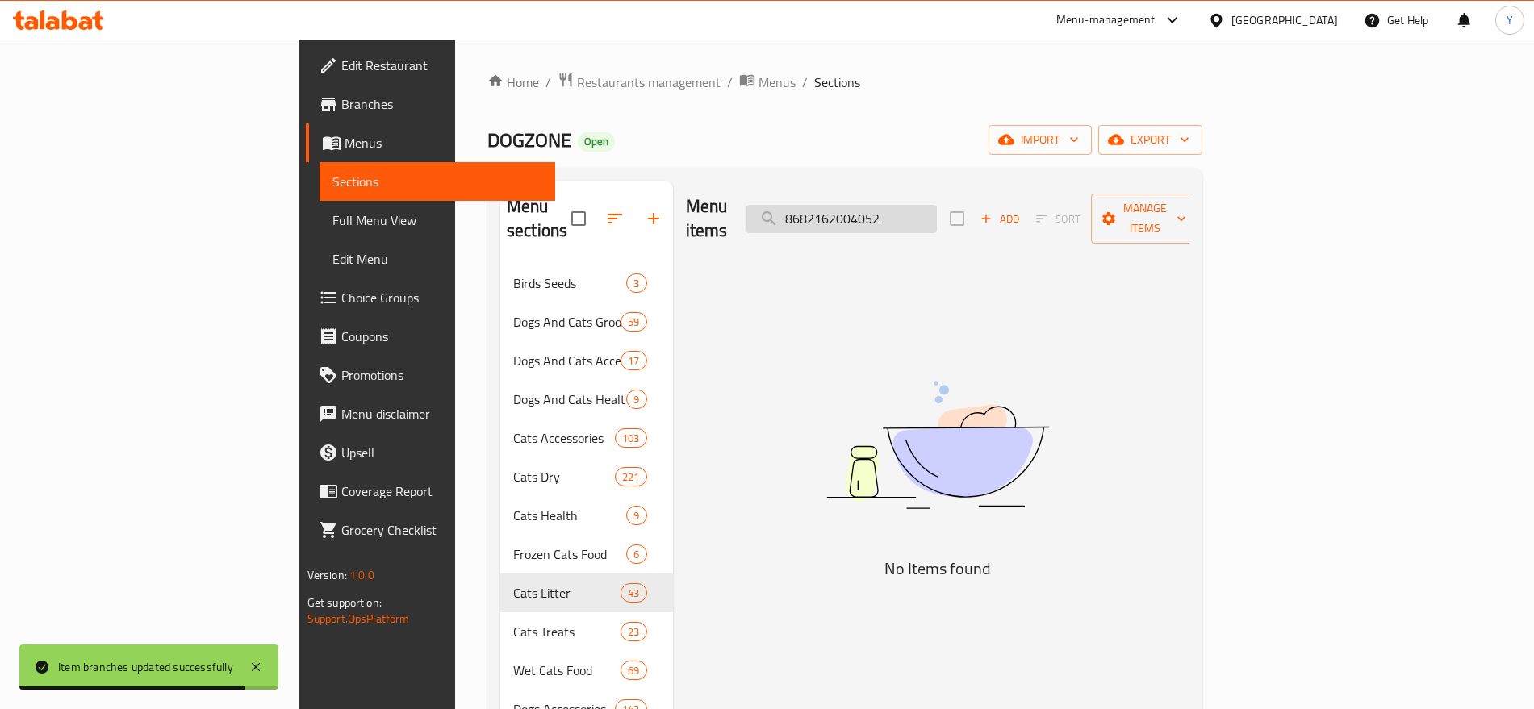
click at [937, 207] on input "8682162004052" at bounding box center [841, 219] width 190 height 28
paste input "Catmania Bentonite Clumping Cat Litter [MEDICAL_DATA] Scent 10l"
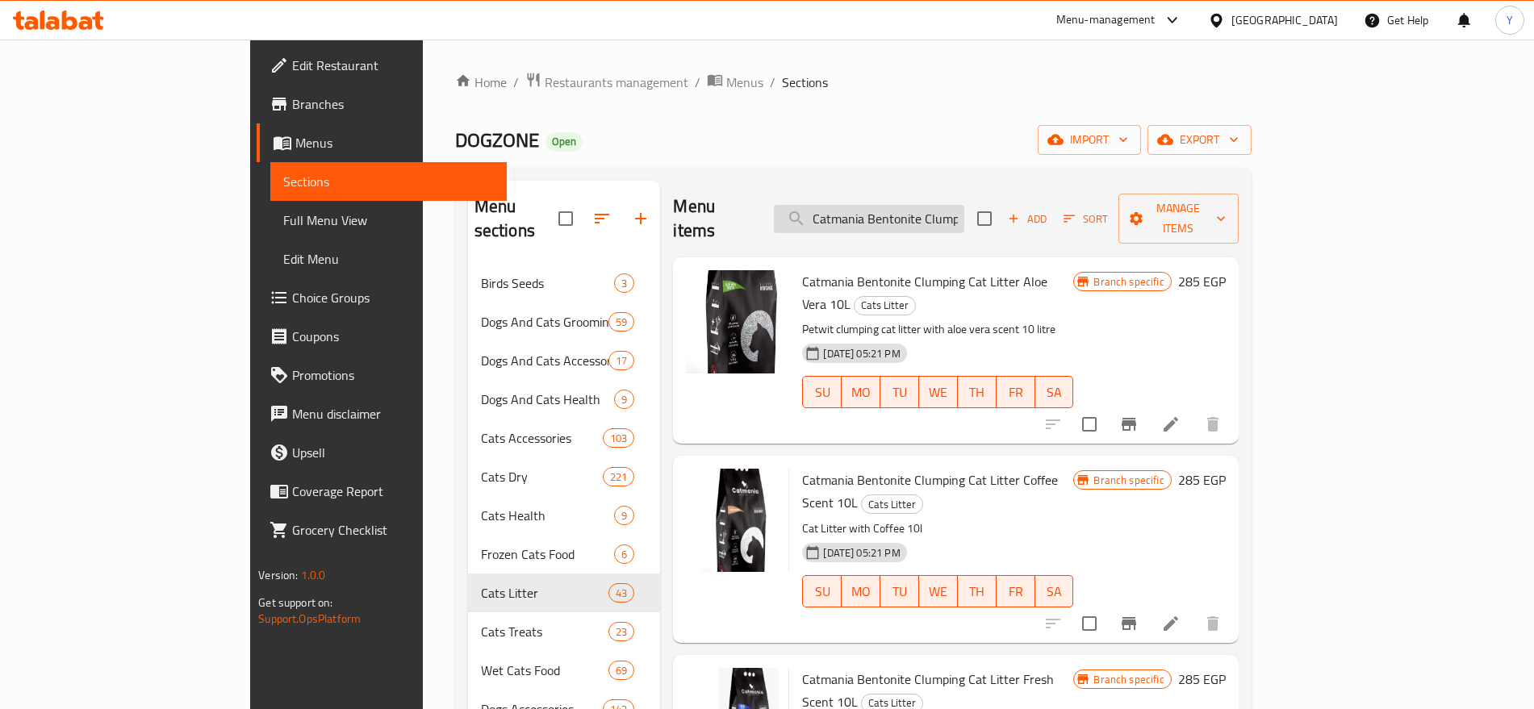
scroll to position [0, 40]
drag, startPoint x: 996, startPoint y: 205, endPoint x: 1060, endPoint y: 207, distance: 64.6
click at [1060, 207] on div "Menu items Catmania Bentonite Clumping Cat Add Sort Manage items" at bounding box center [955, 219] width 565 height 77
click at [964, 207] on input "Catmania Bentonite Clumping Cat" at bounding box center [869, 219] width 190 height 28
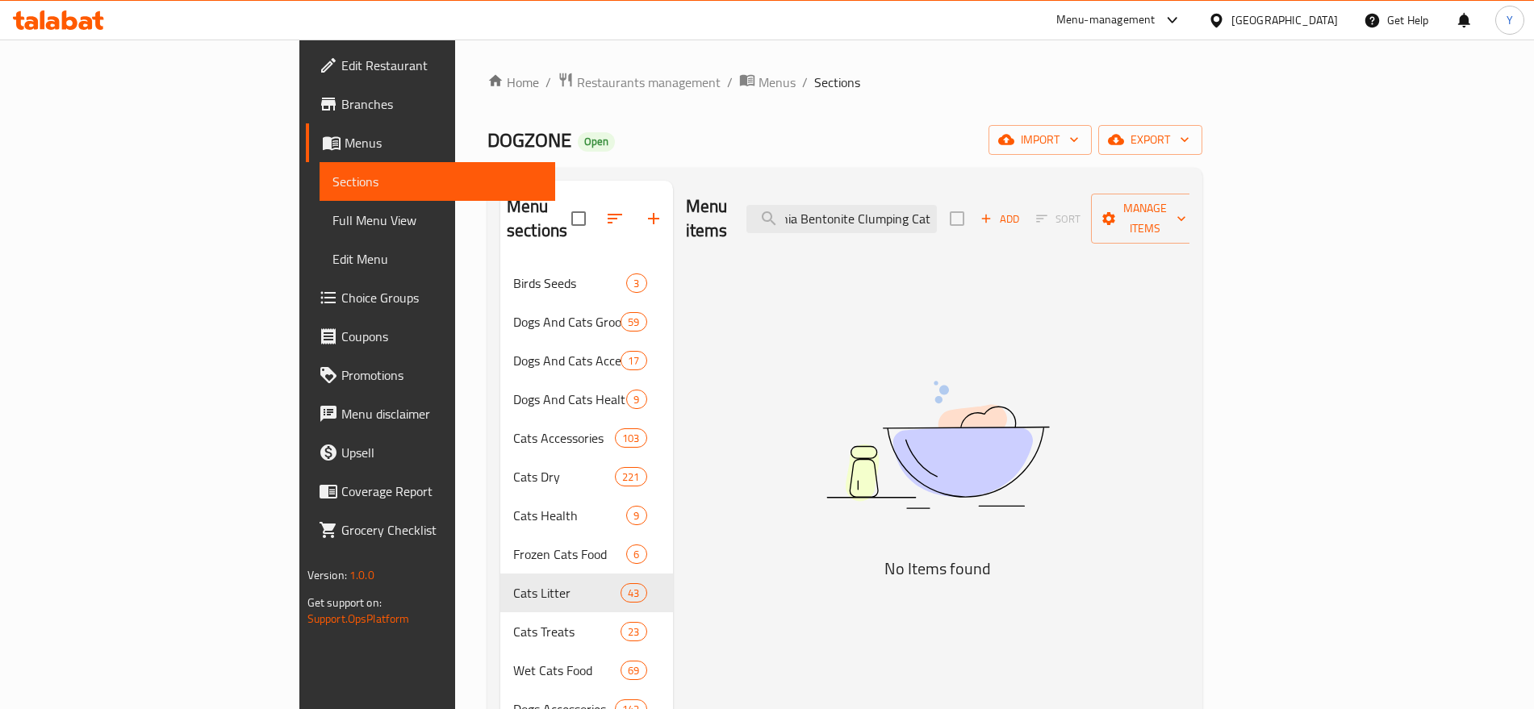
type input "Catmania Bentonite Clumping Cat"
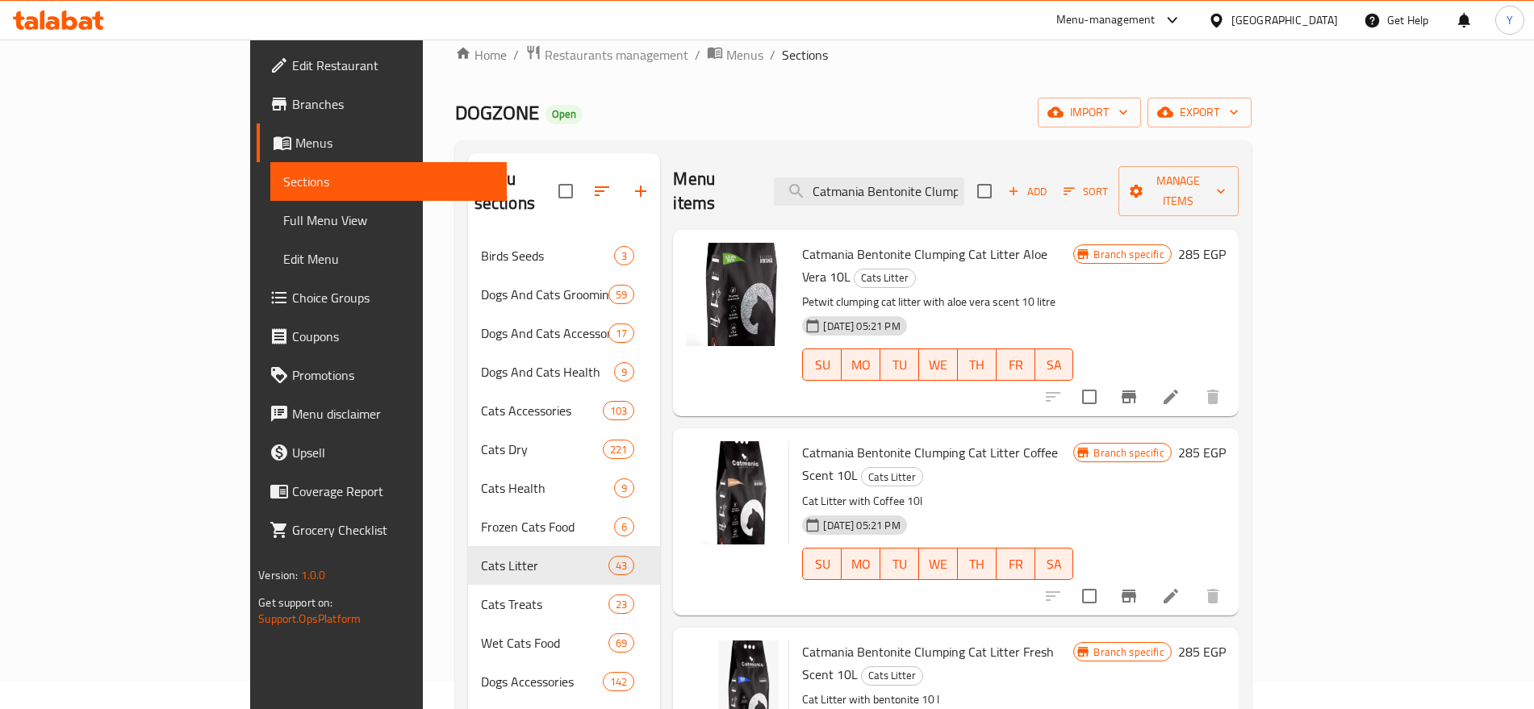
scroll to position [0, 0]
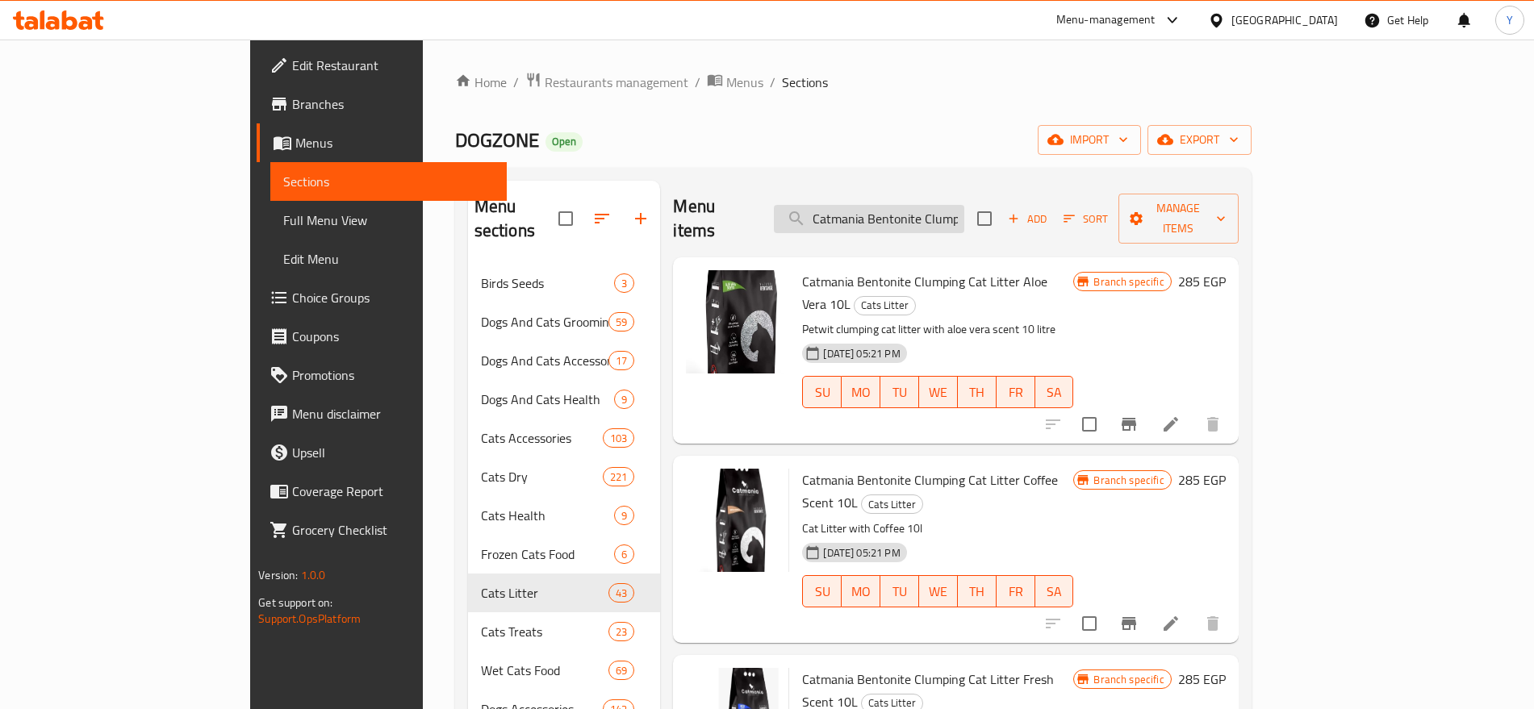
click at [964, 209] on input "Catmania Bentonite Clumping Cat" at bounding box center [869, 219] width 190 height 28
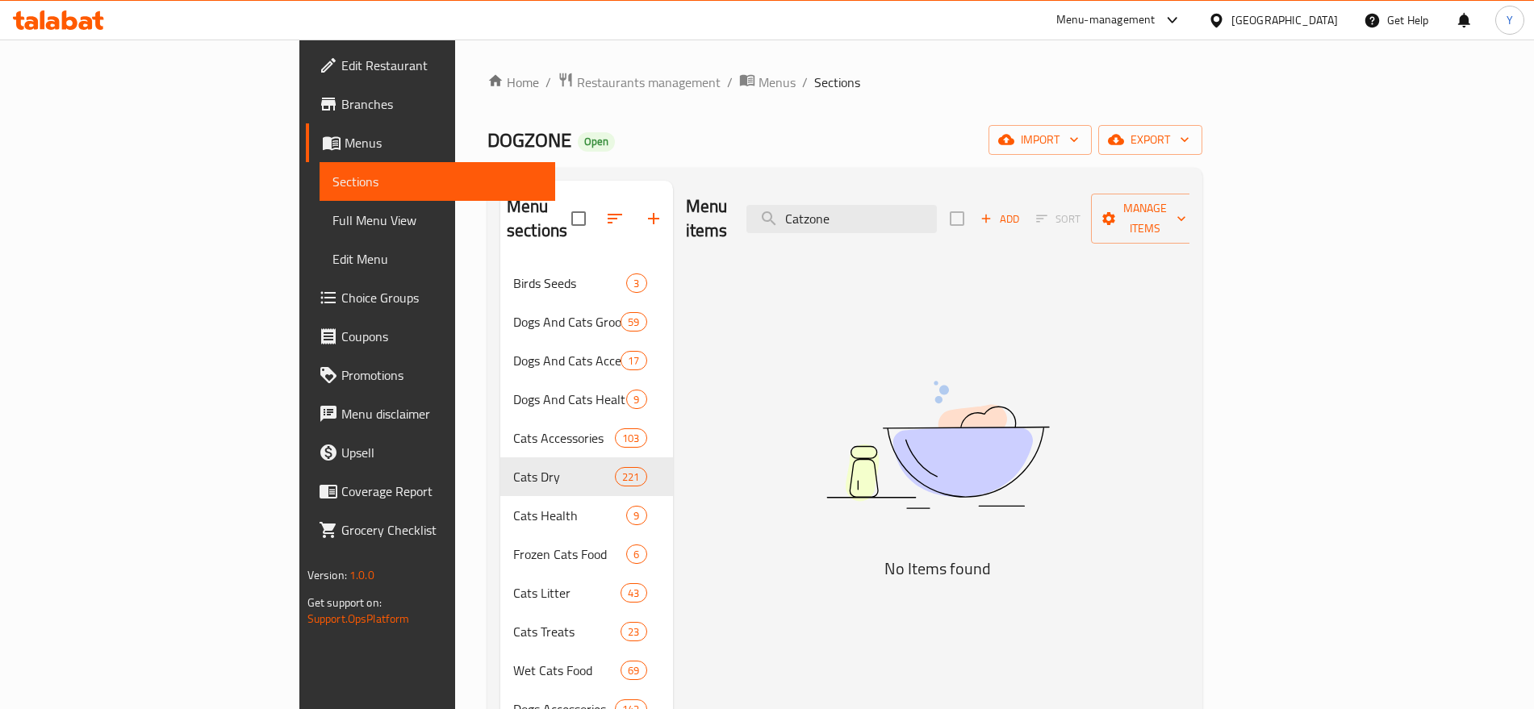
click at [937, 213] on input "Catzone" at bounding box center [841, 219] width 190 height 28
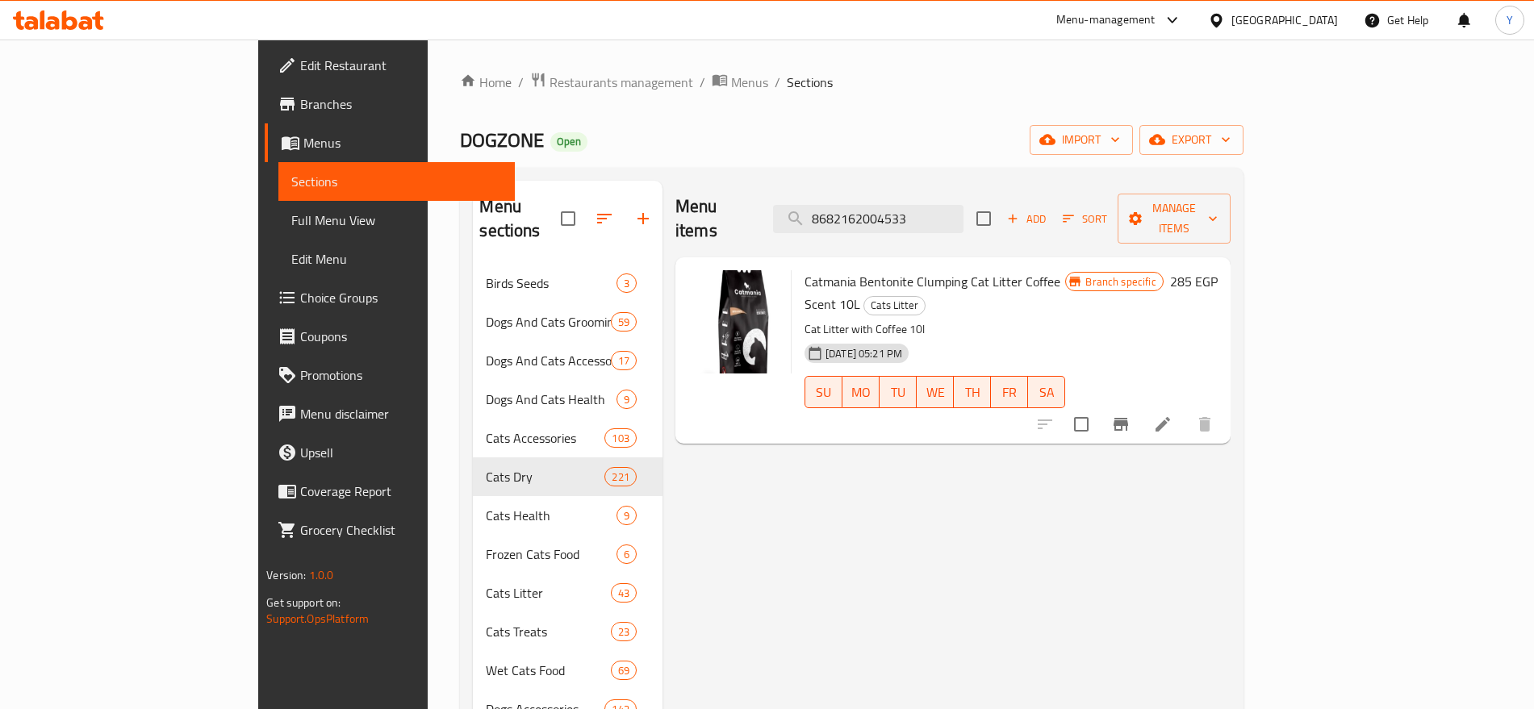
type input "8682162004533"
click at [1140, 405] on button "Branch-specific-item" at bounding box center [1120, 424] width 39 height 39
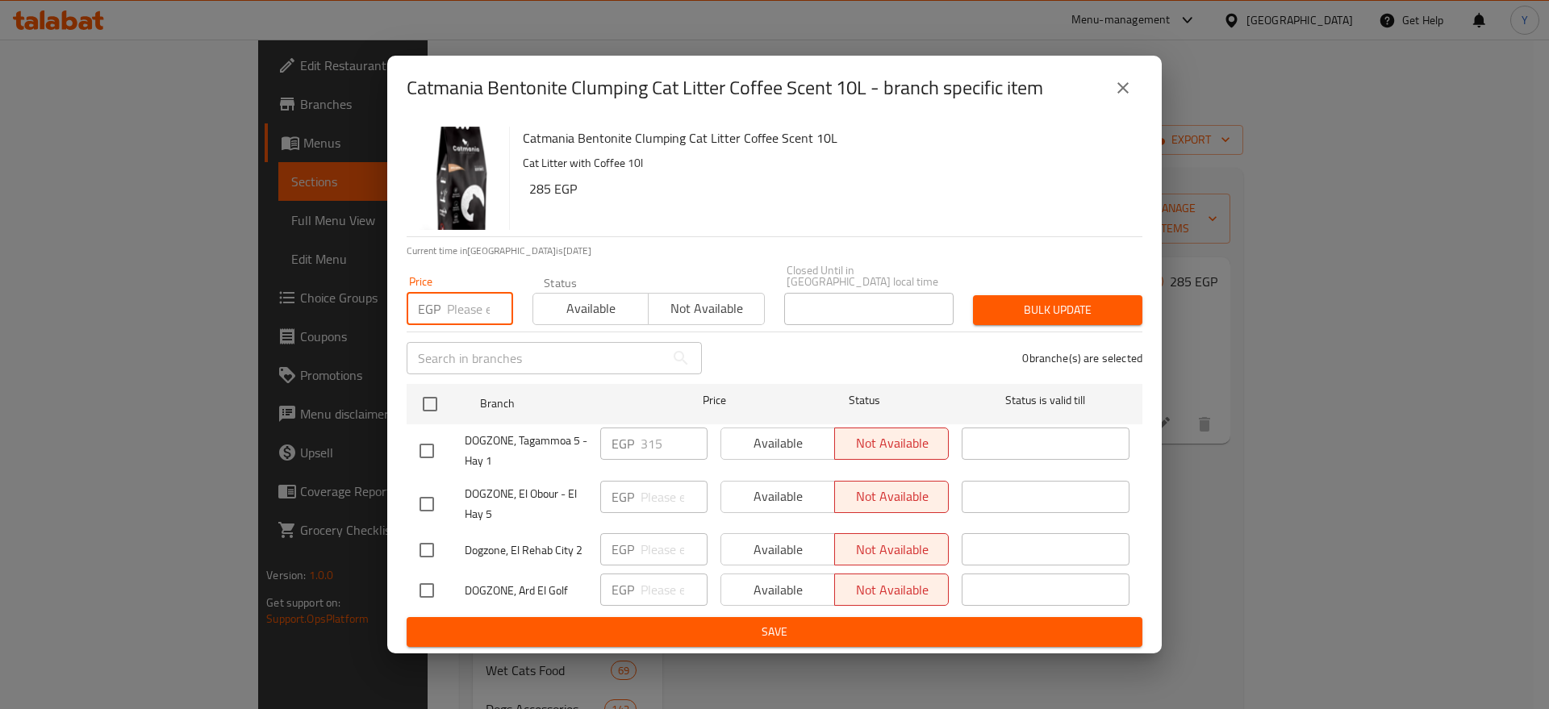
click at [462, 310] on input "number" at bounding box center [480, 309] width 66 height 32
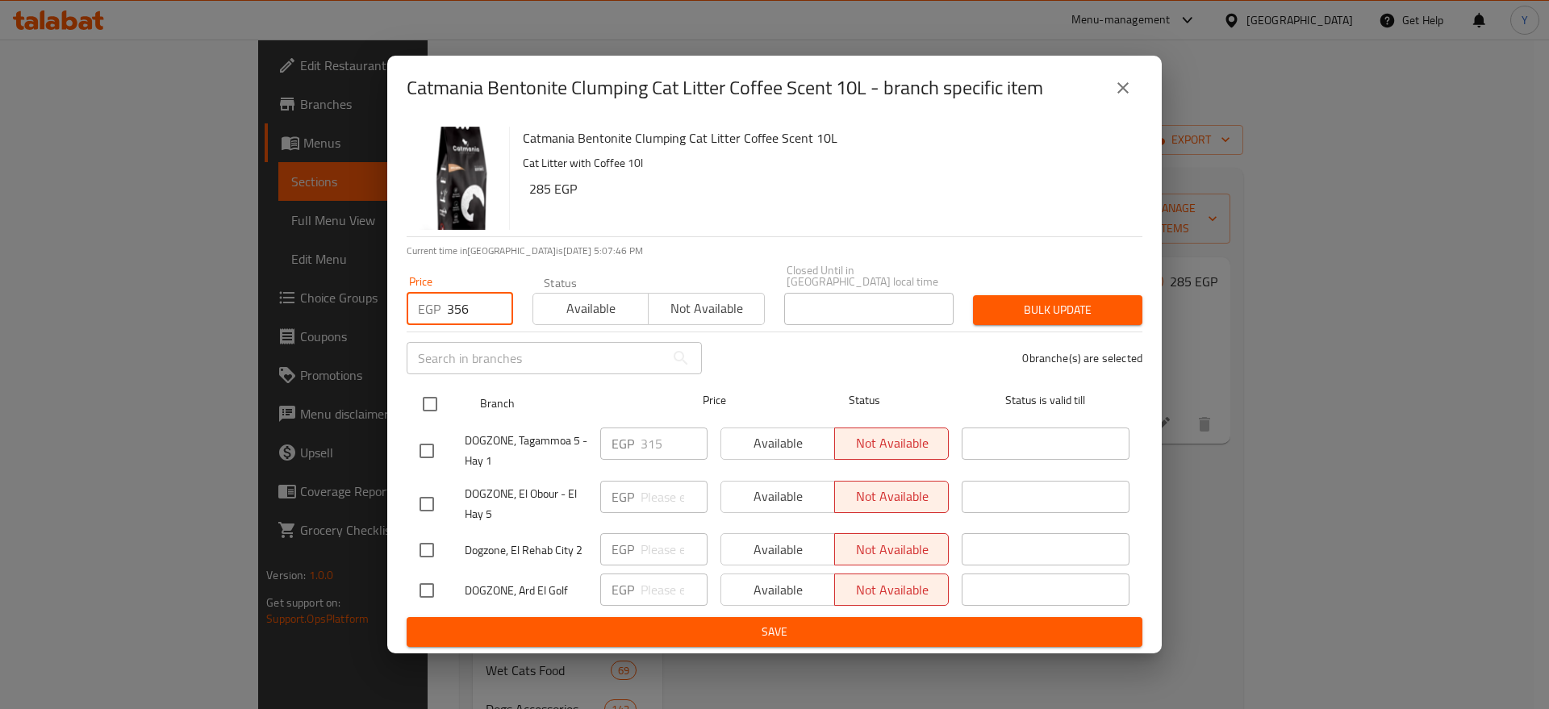
type input "356"
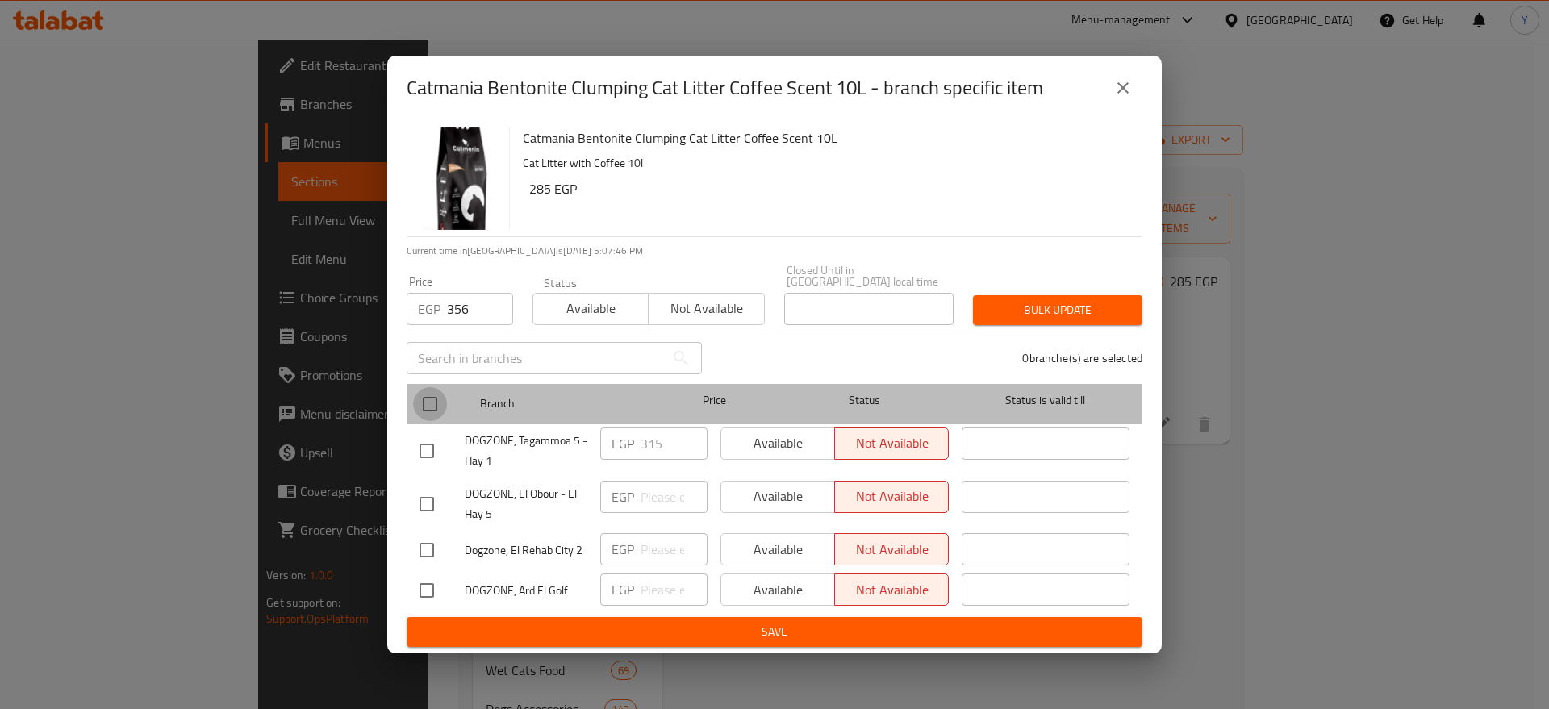
click at [434, 387] on input "checkbox" at bounding box center [430, 404] width 34 height 34
checkbox input "true"
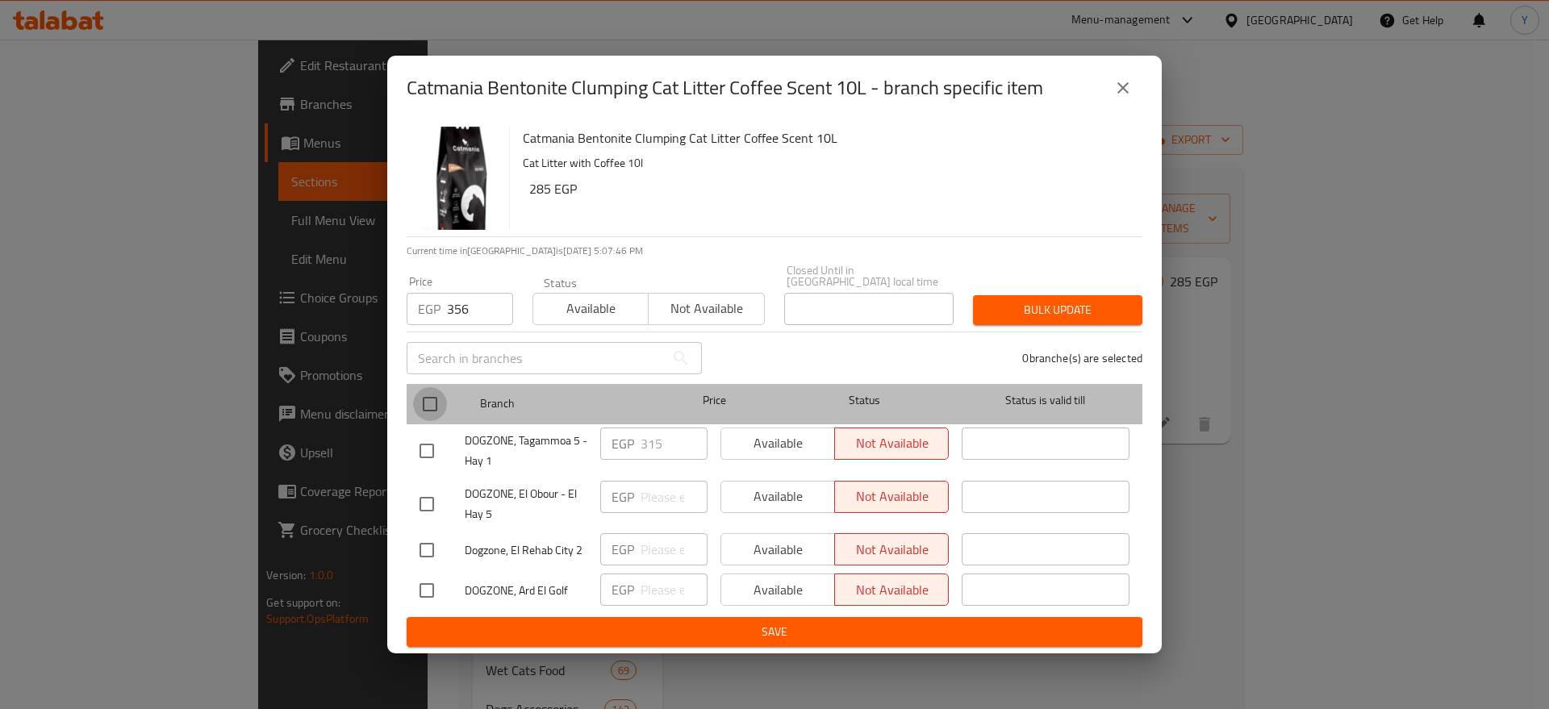
checkbox input "true"
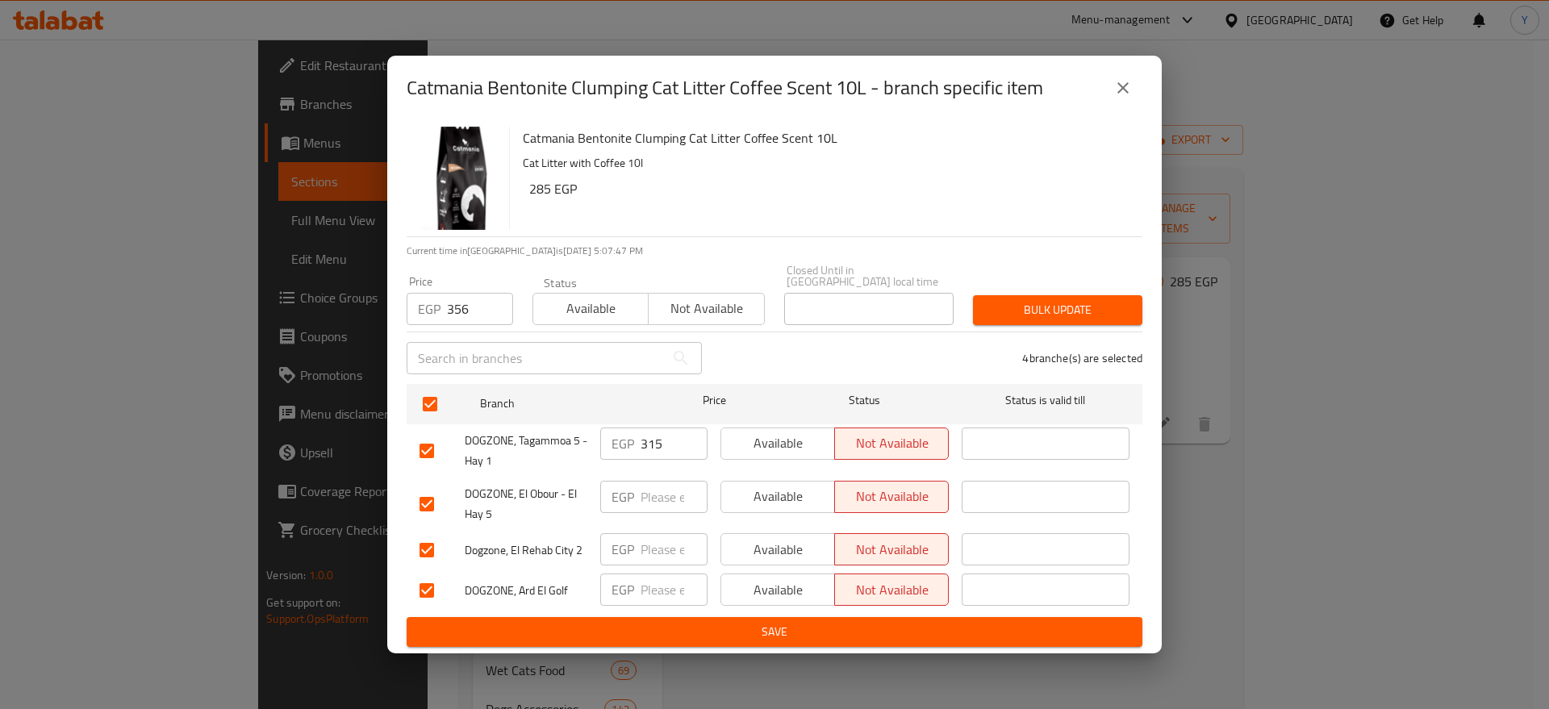
click at [1063, 307] on span "Bulk update" at bounding box center [1058, 310] width 144 height 20
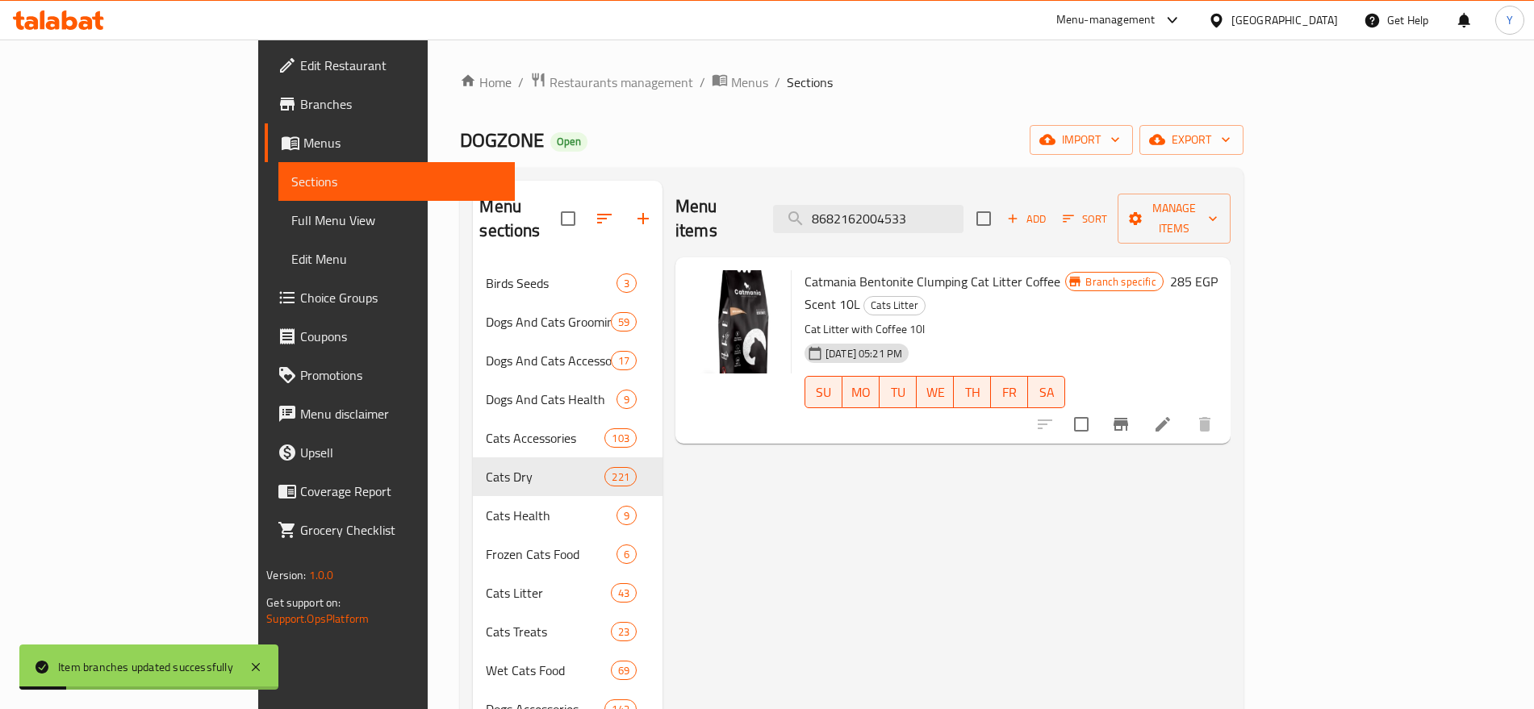
click at [980, 221] on div "Menu items 8682162004533 Add Sort Manage items" at bounding box center [952, 219] width 555 height 77
click at [963, 215] on input "8682162004533" at bounding box center [868, 219] width 190 height 28
paste input "137"
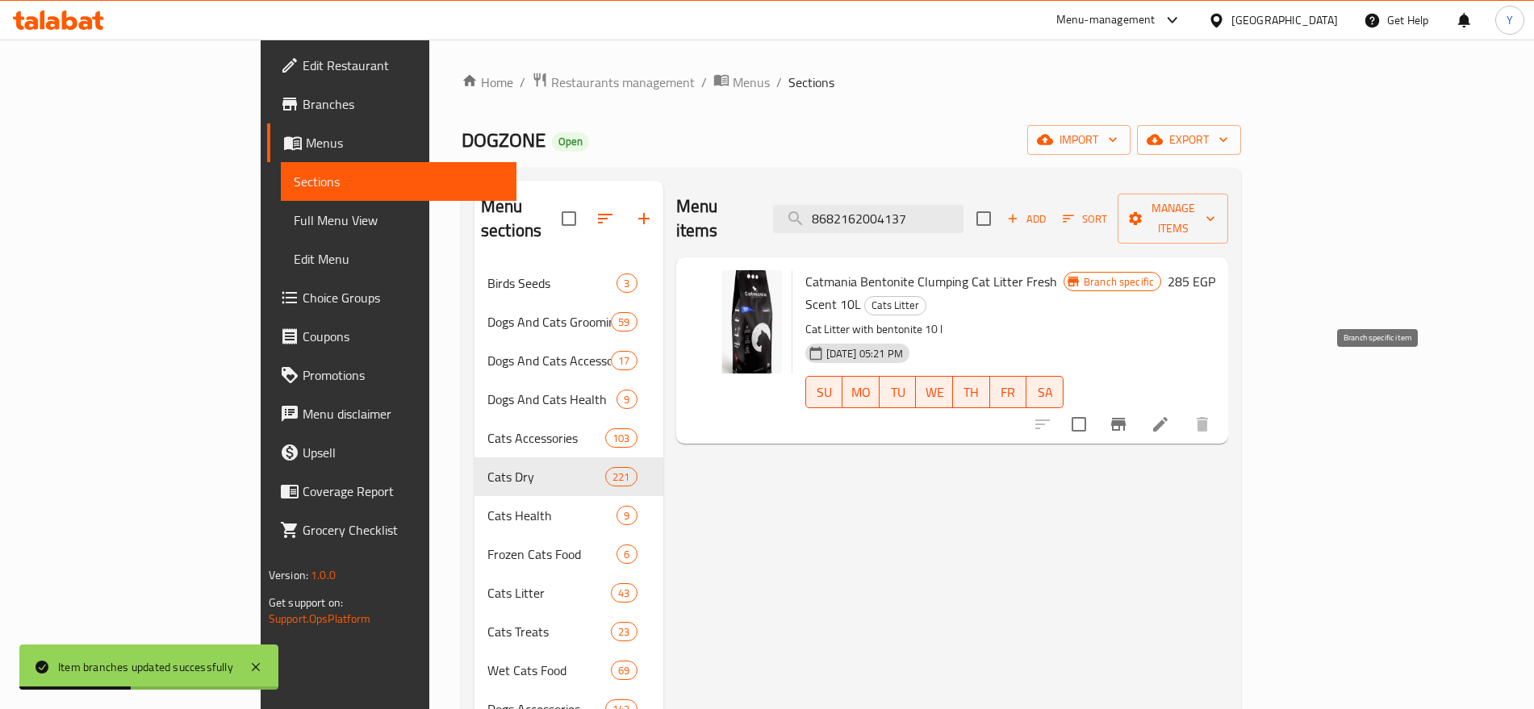
type input "8682162004137"
click at [1128, 415] on icon "Branch-specific-item" at bounding box center [1118, 424] width 19 height 19
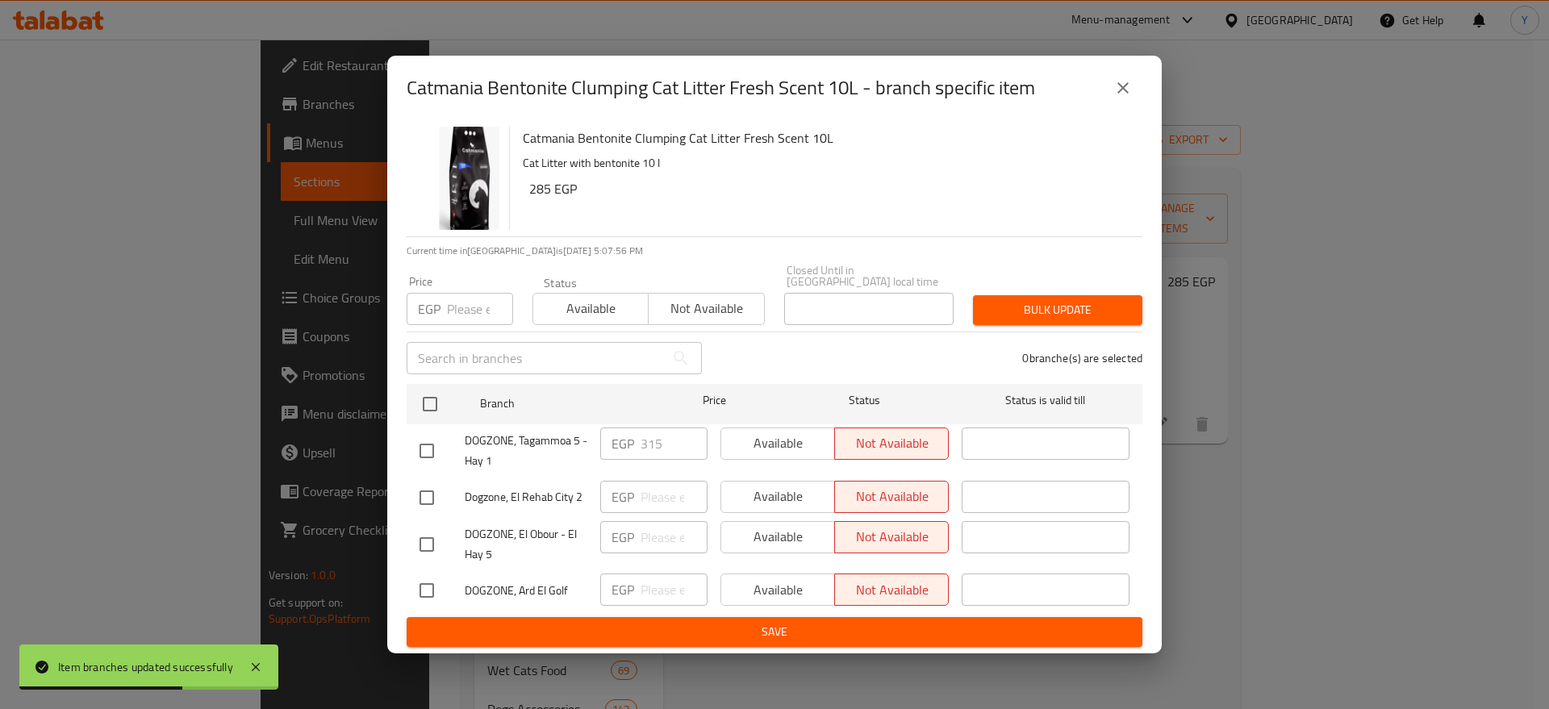
click at [474, 299] on input "number" at bounding box center [480, 309] width 66 height 32
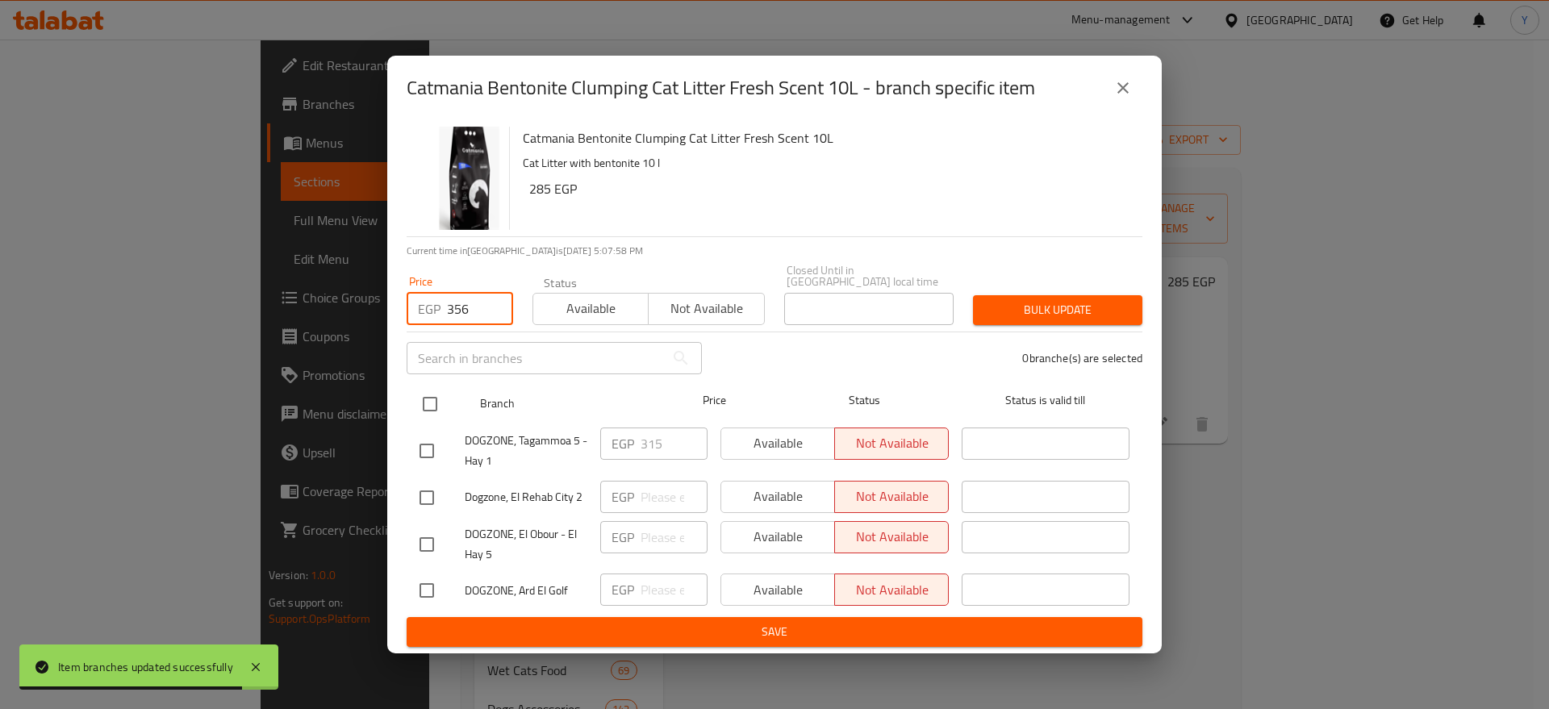
type input "356"
click at [432, 389] on input "checkbox" at bounding box center [430, 404] width 34 height 34
checkbox input "true"
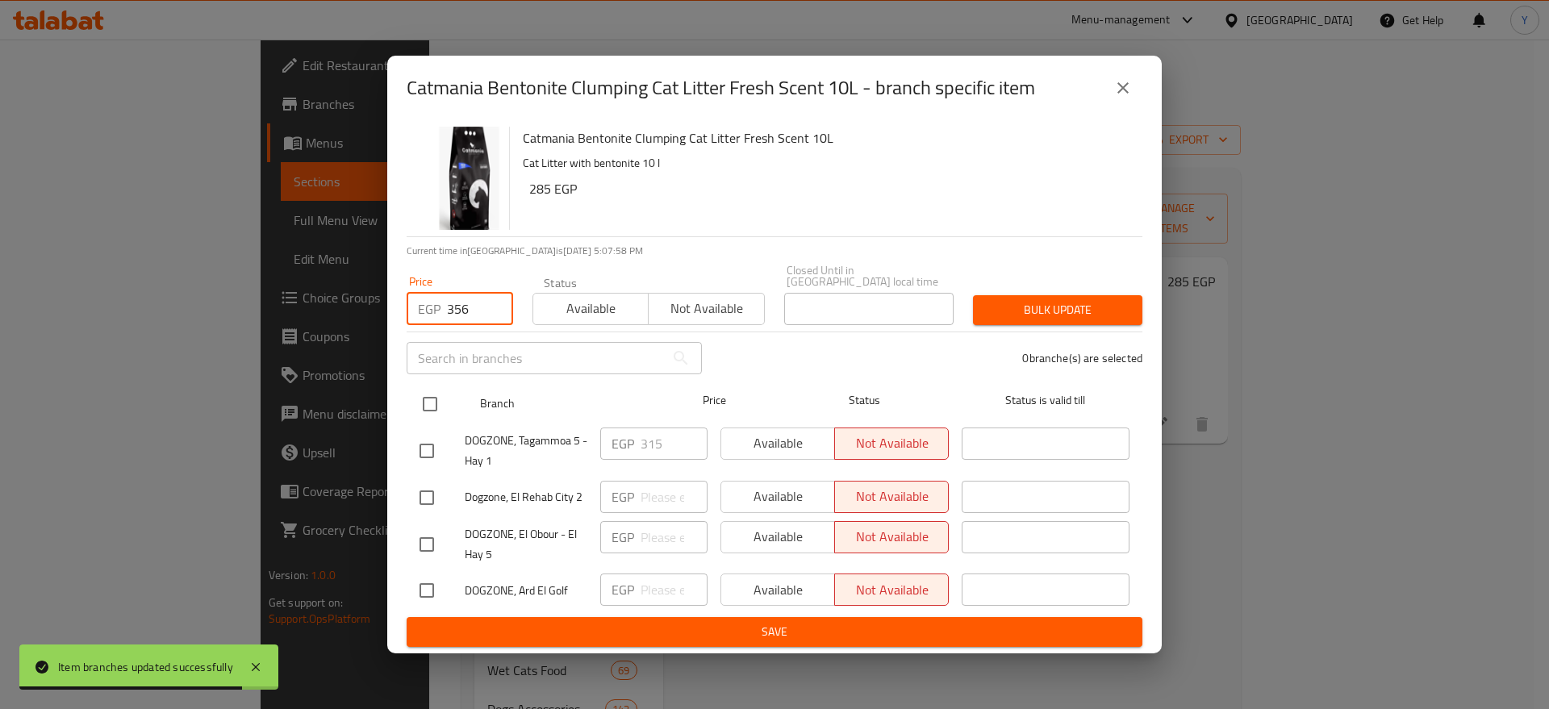
checkbox input "true"
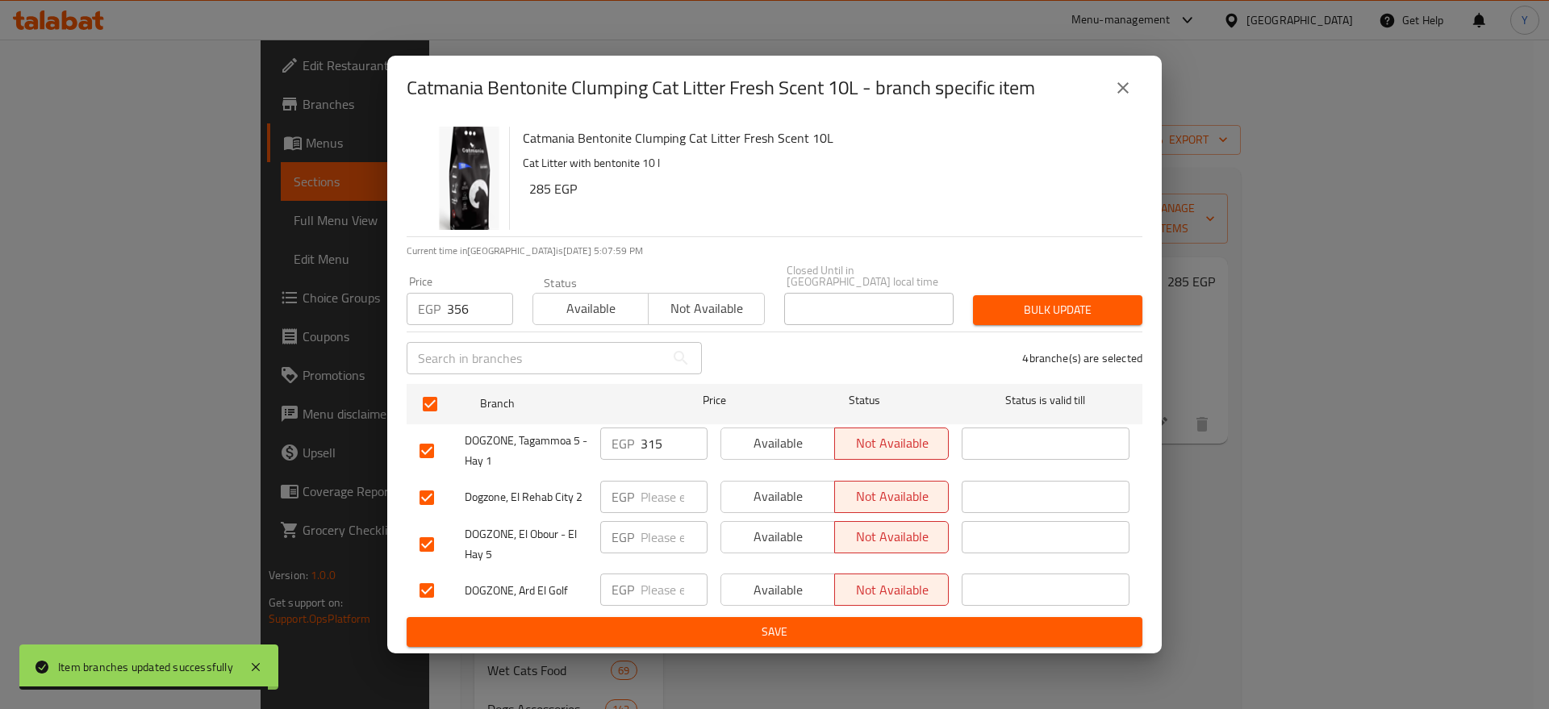
click at [1062, 302] on span "Bulk update" at bounding box center [1058, 310] width 144 height 20
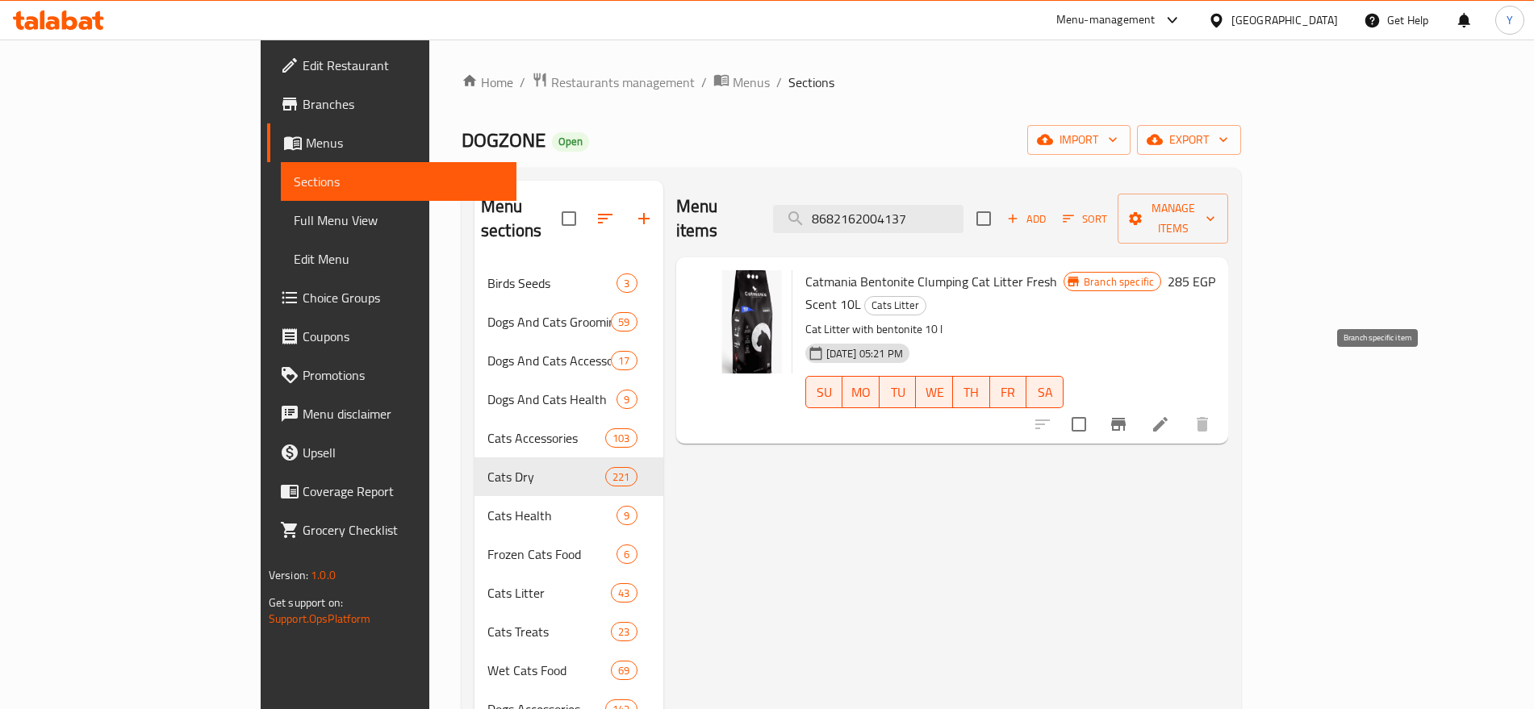
click at [1138, 405] on button "Branch-specific-item" at bounding box center [1118, 424] width 39 height 39
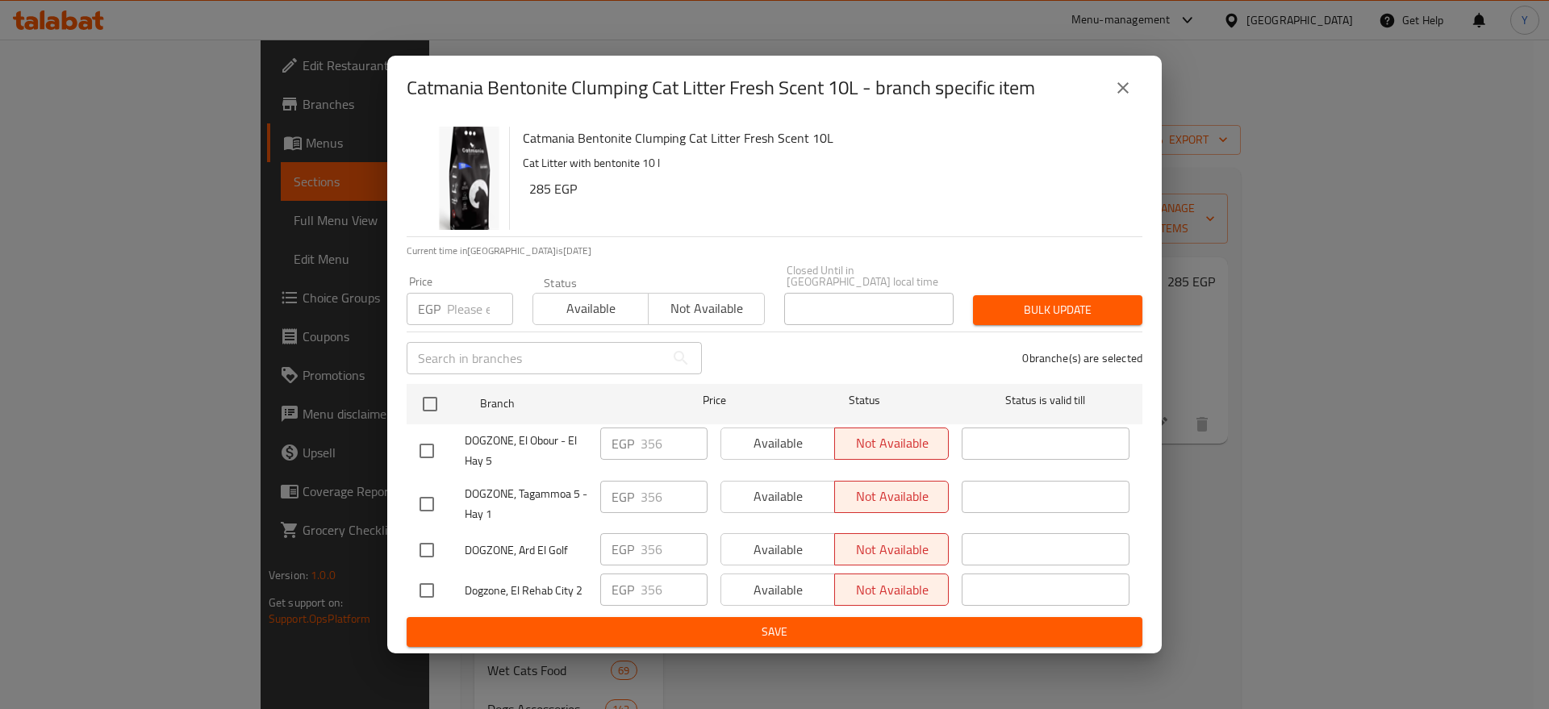
click at [455, 307] on input "number" at bounding box center [480, 309] width 66 height 32
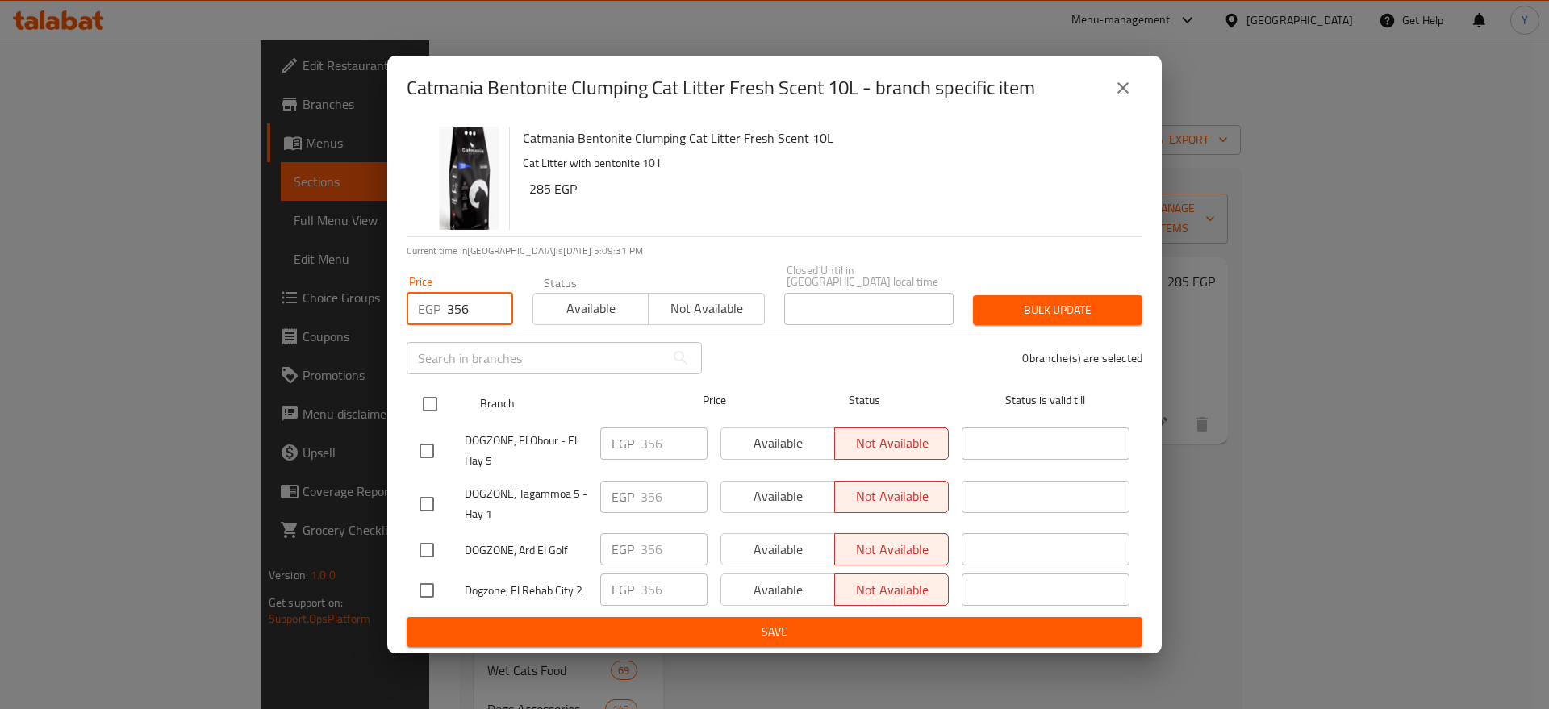
type input "356"
click at [432, 398] on input "checkbox" at bounding box center [430, 404] width 34 height 34
checkbox input "true"
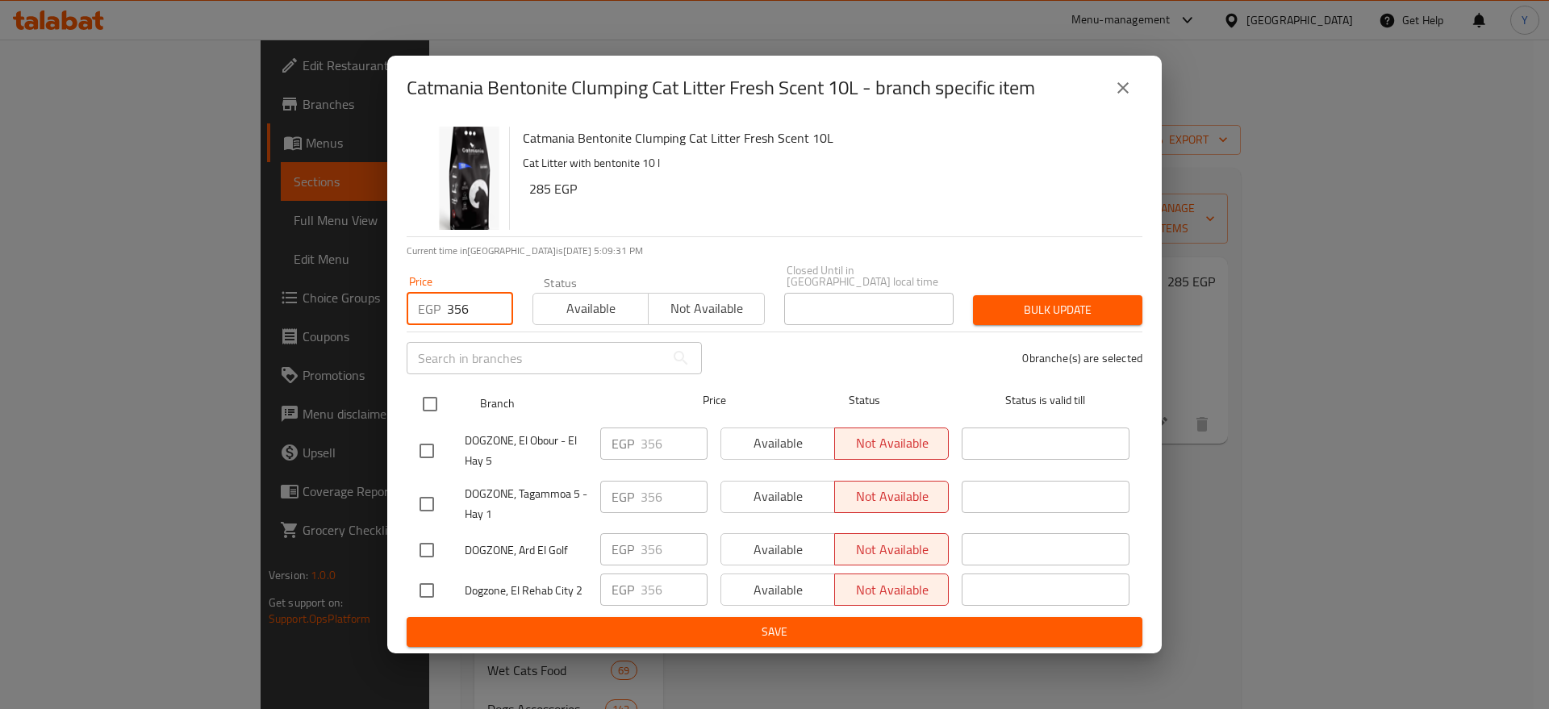
checkbox input "true"
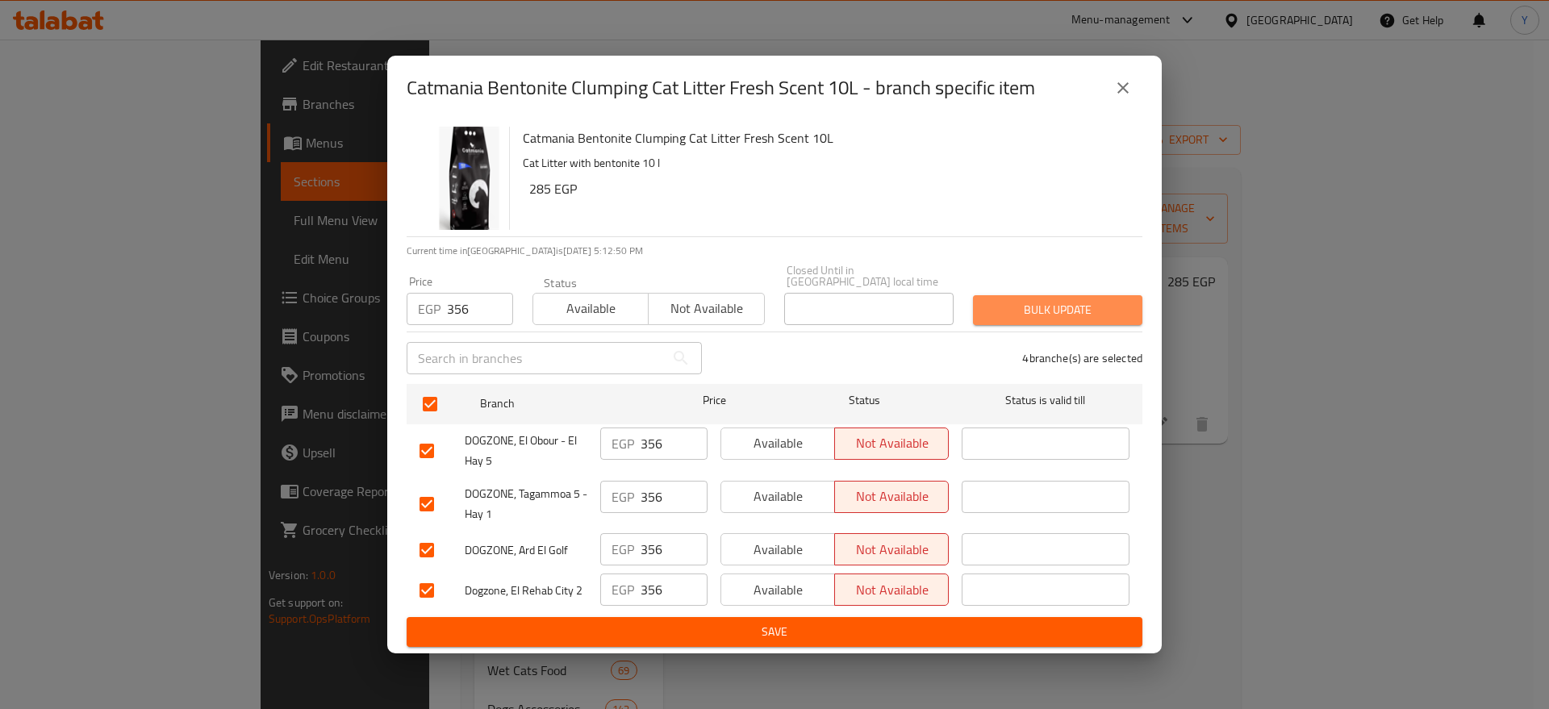
click at [1065, 312] on span "Bulk update" at bounding box center [1058, 310] width 144 height 20
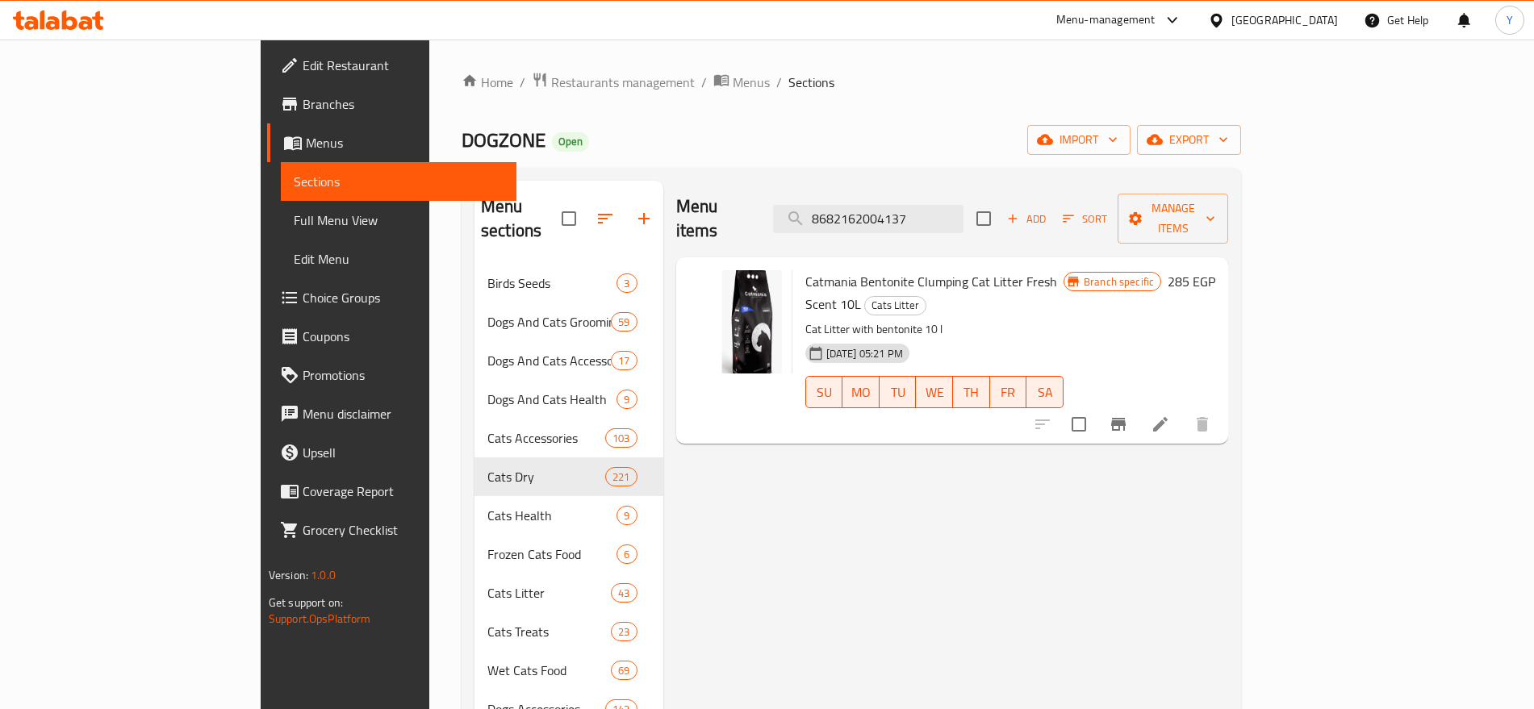
click at [1126, 418] on icon "Branch-specific-item" at bounding box center [1118, 424] width 15 height 13
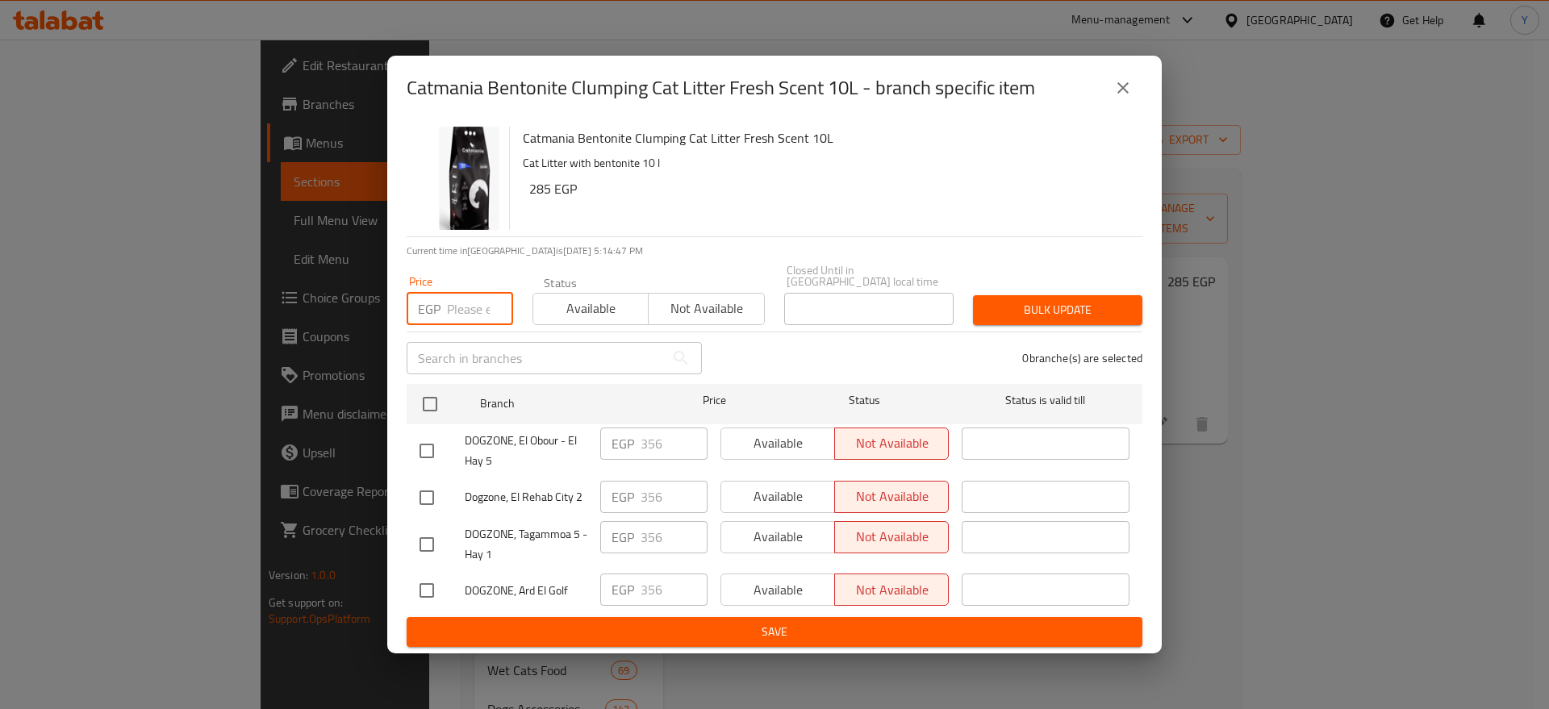
click at [464, 310] on input "number" at bounding box center [480, 309] width 66 height 32
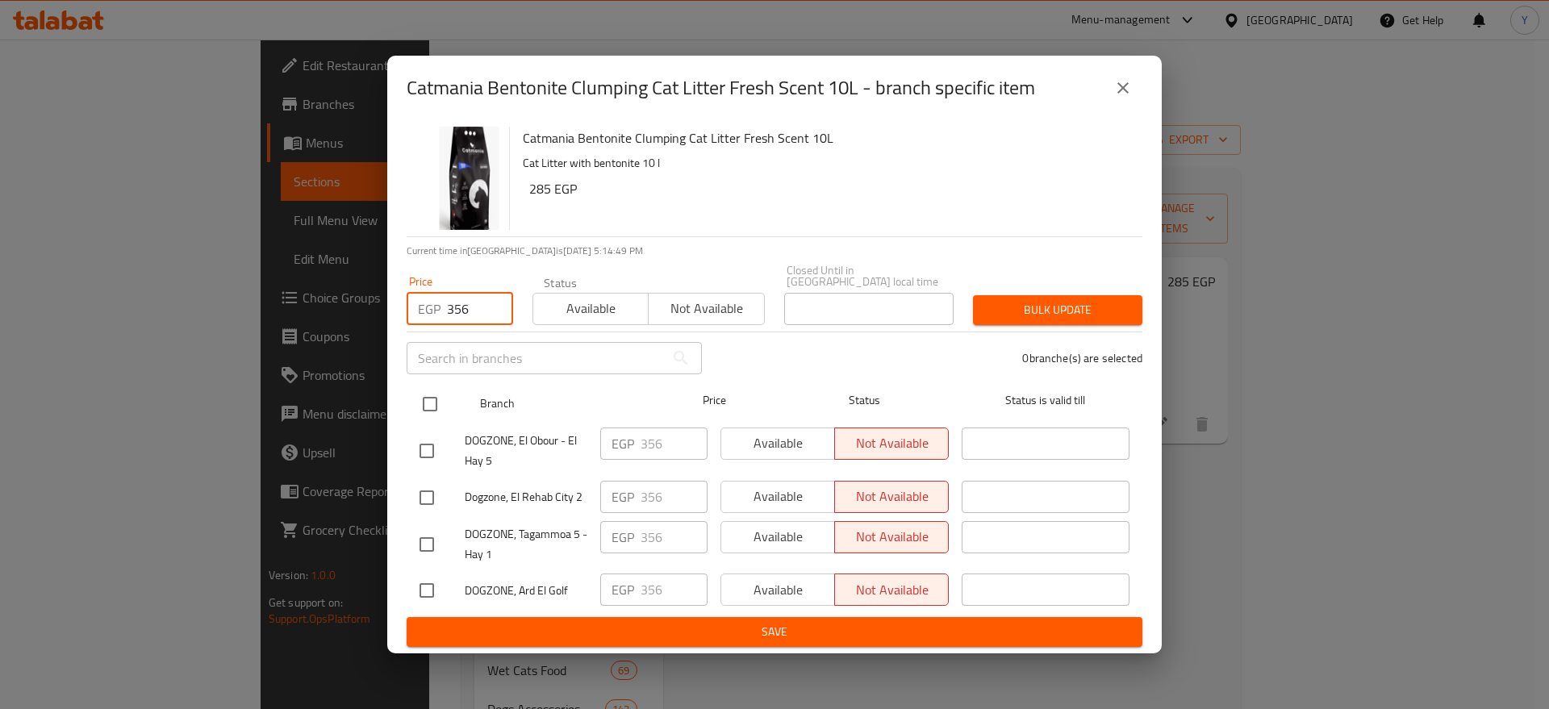
type input "356"
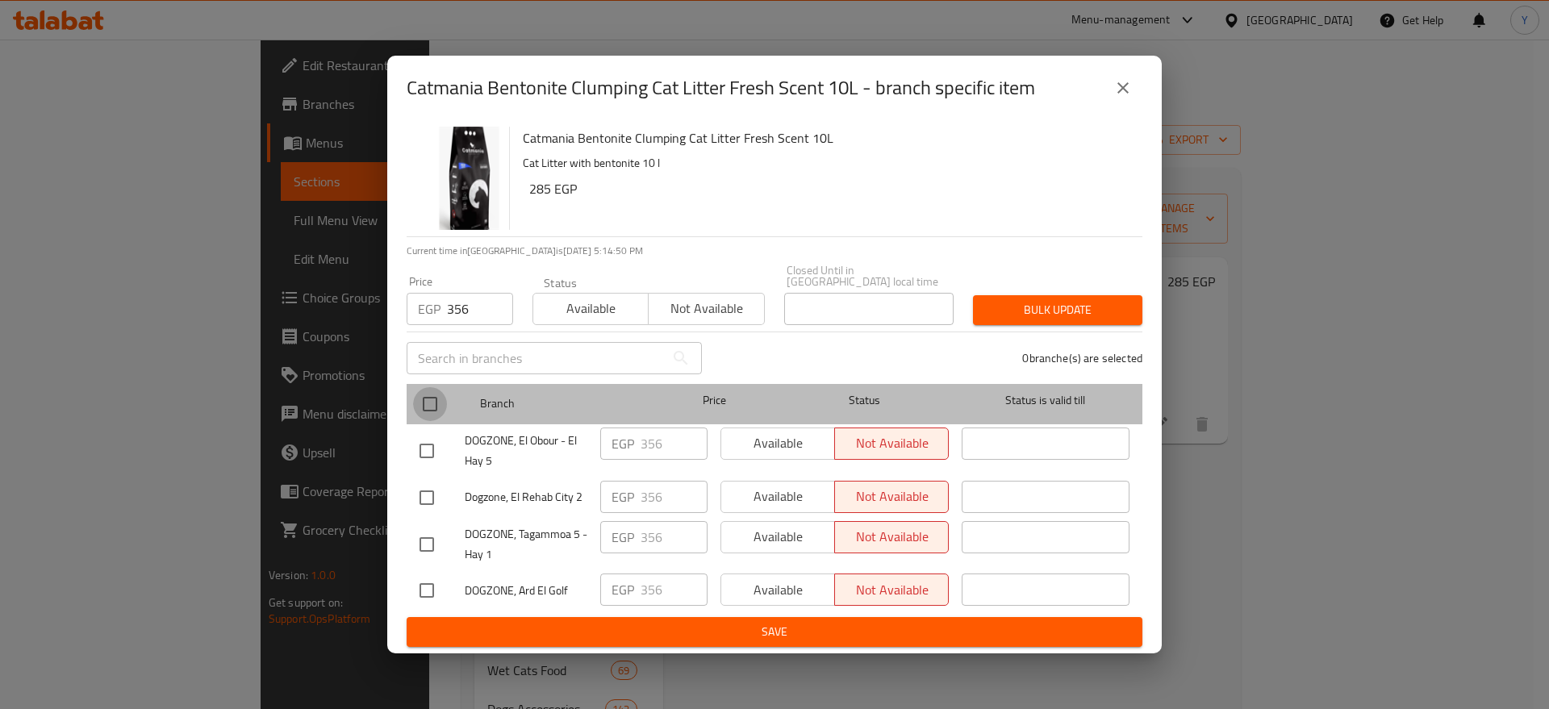
click at [435, 403] on input "checkbox" at bounding box center [430, 404] width 34 height 34
checkbox input "true"
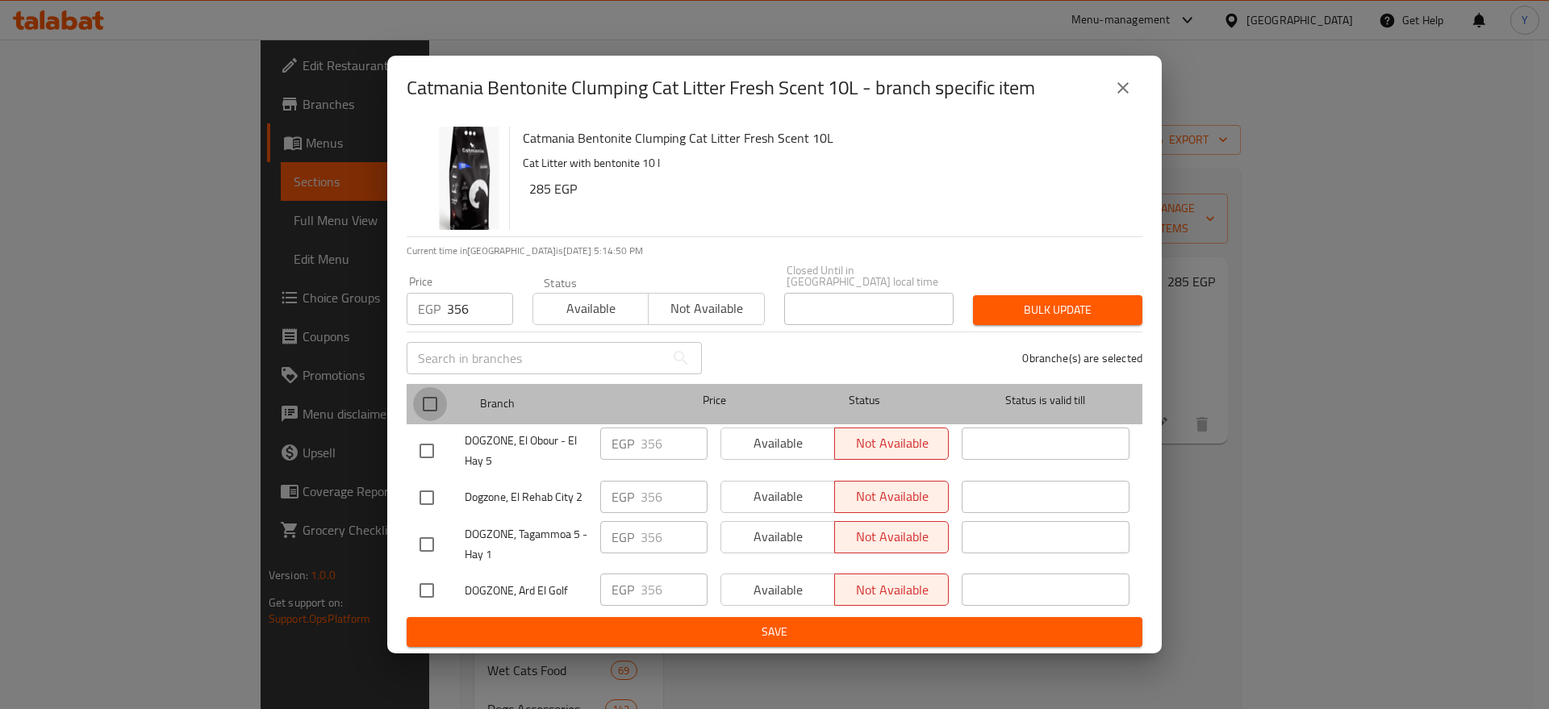
checkbox input "true"
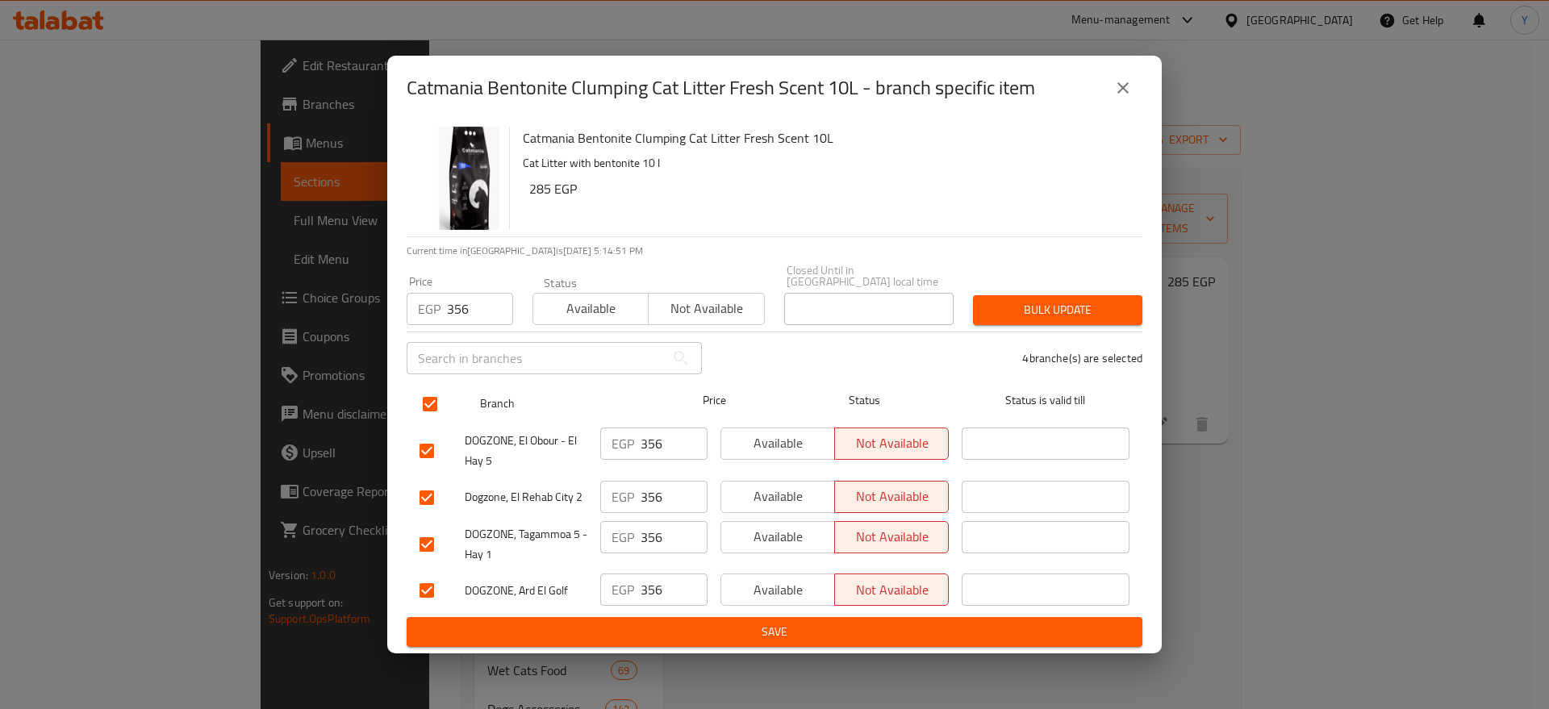
click at [432, 403] on input "checkbox" at bounding box center [430, 404] width 34 height 34
checkbox input "false"
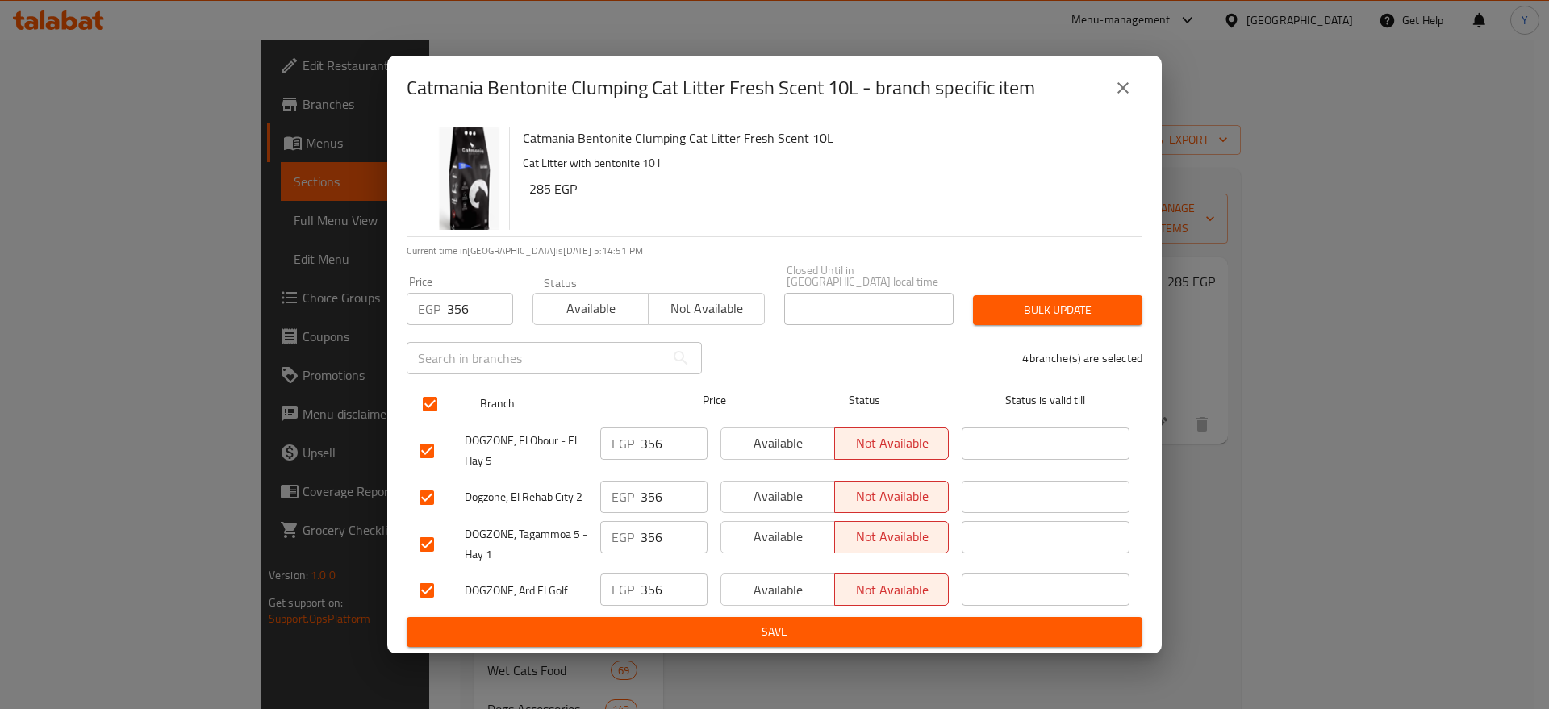
checkbox input "false"
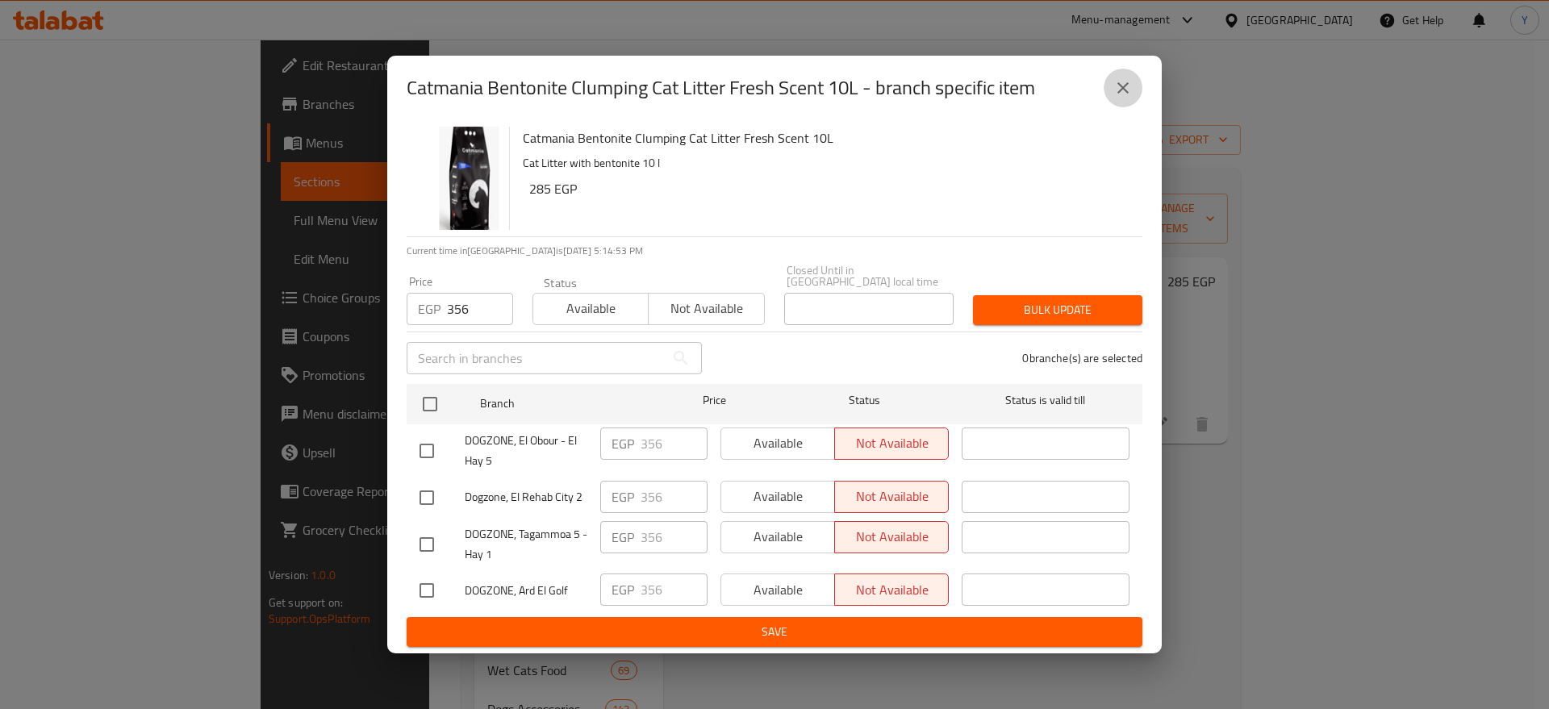
click at [1114, 91] on icon "close" at bounding box center [1123, 87] width 19 height 19
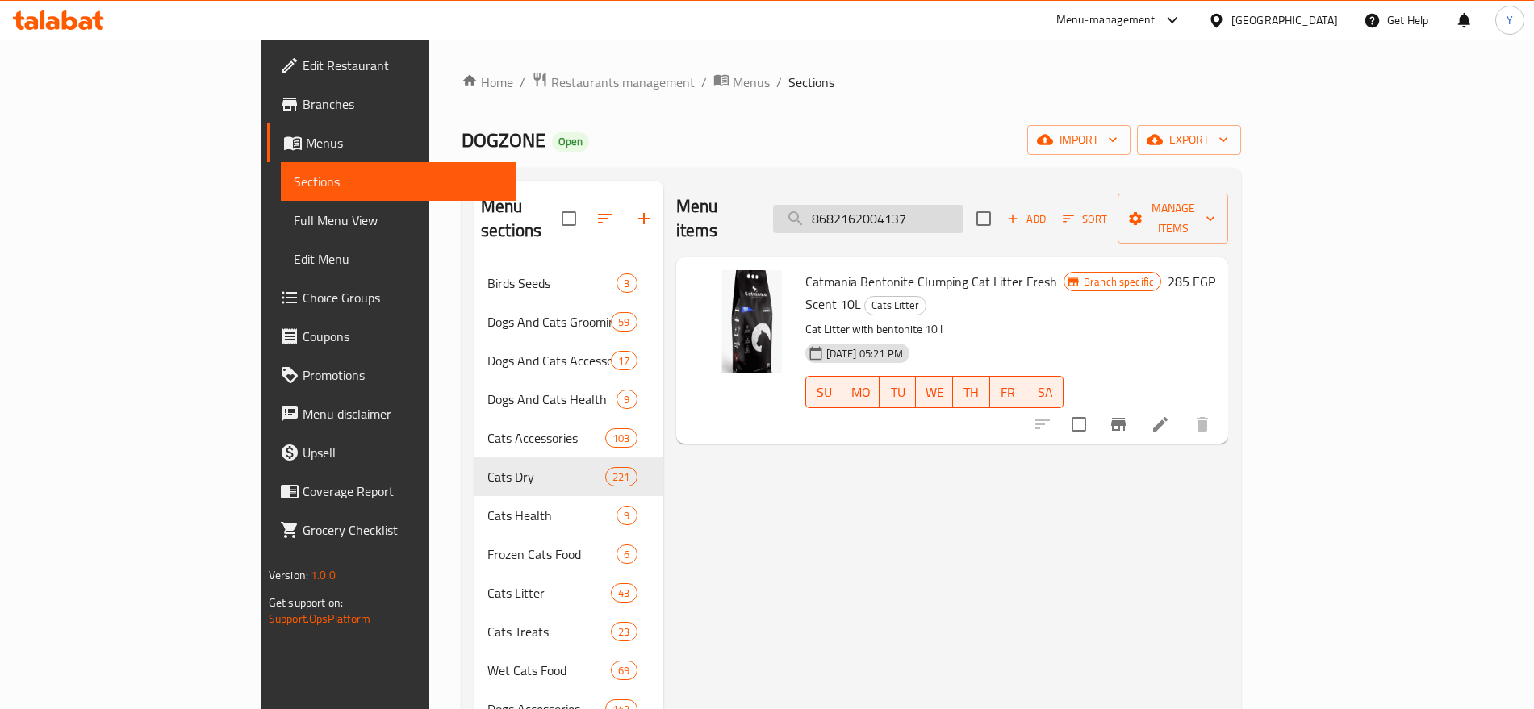
click at [963, 206] on input "8682162004137" at bounding box center [868, 219] width 190 height 28
paste input "540"
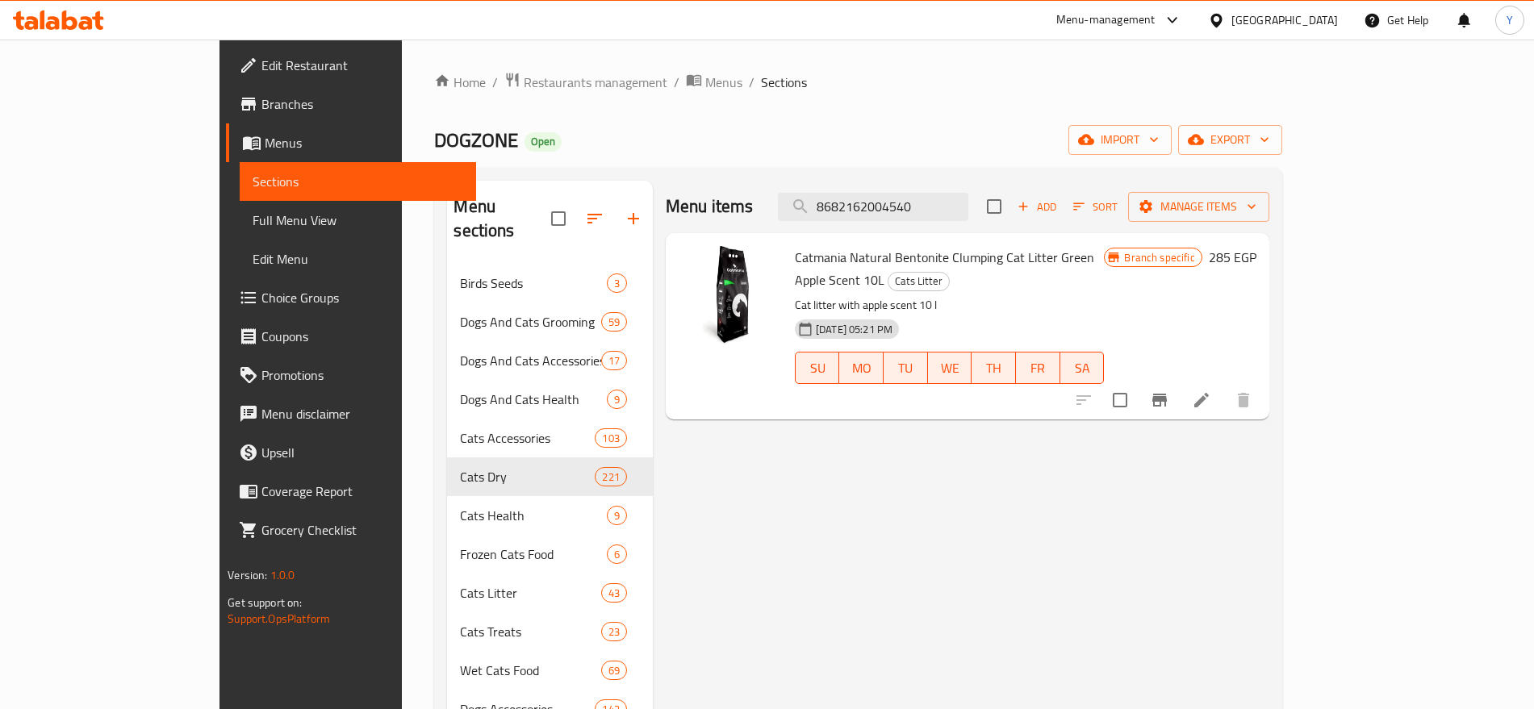
type input "8682162004540"
click at [1167, 394] on icon "Branch-specific-item" at bounding box center [1159, 400] width 15 height 13
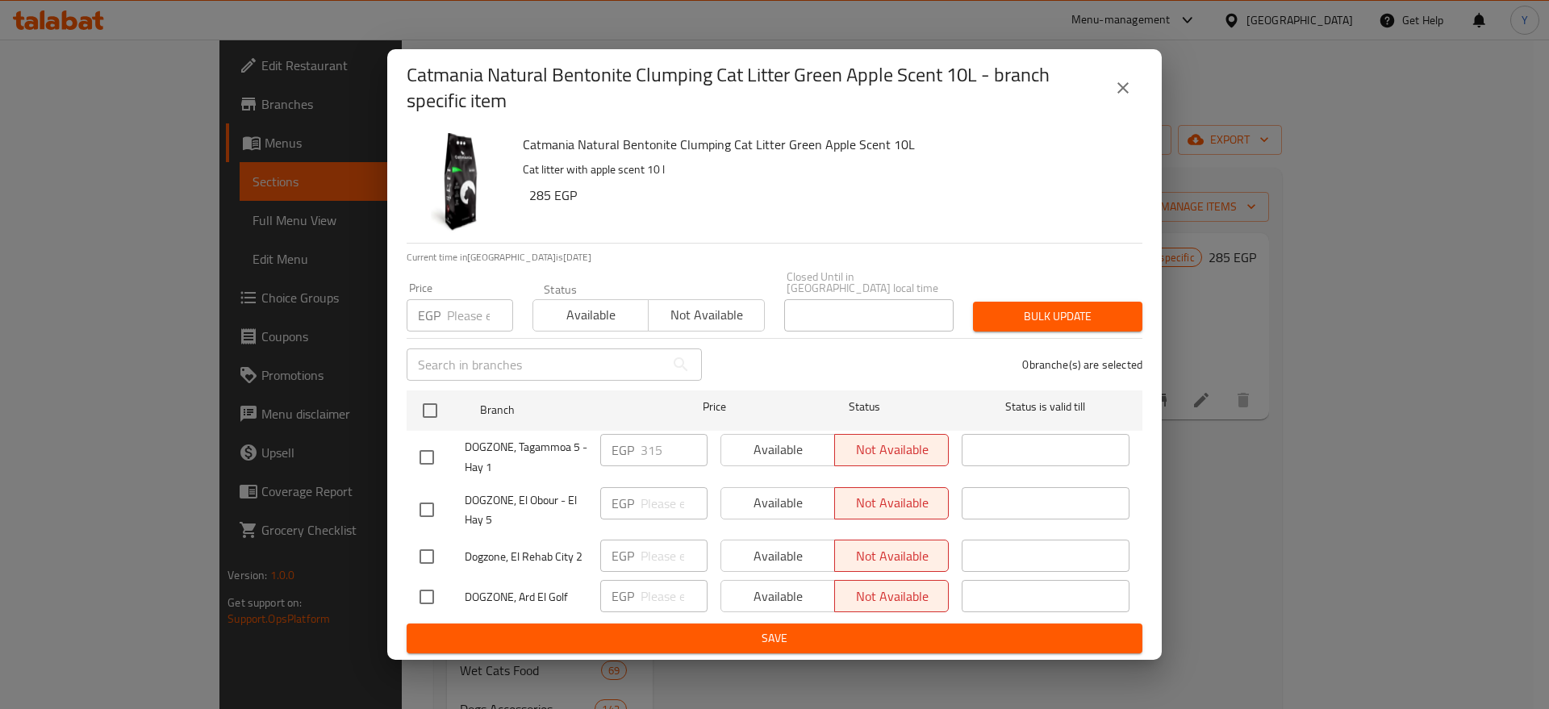
click at [467, 303] on input "number" at bounding box center [480, 315] width 66 height 32
type input "356"
click at [444, 401] on input "checkbox" at bounding box center [430, 411] width 34 height 34
checkbox input "true"
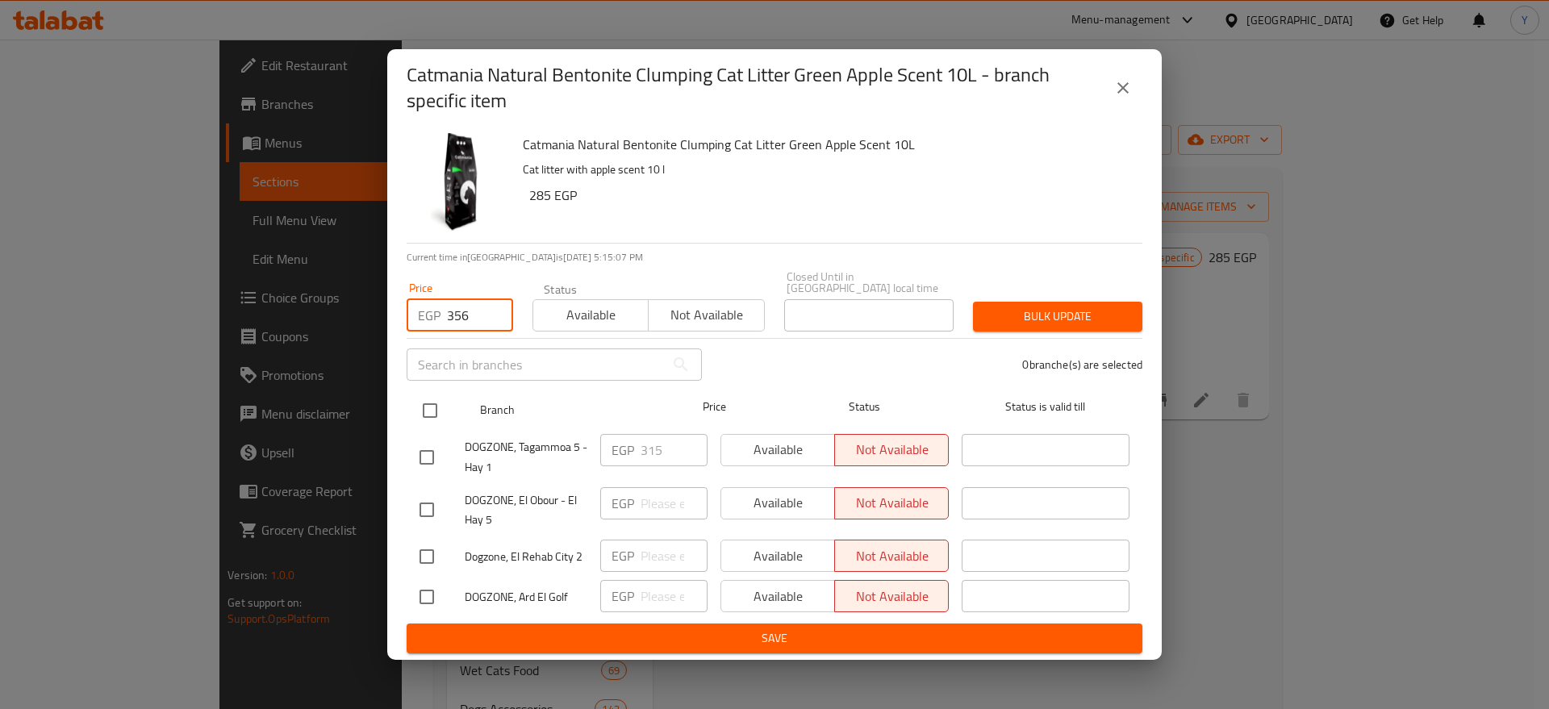
checkbox input "true"
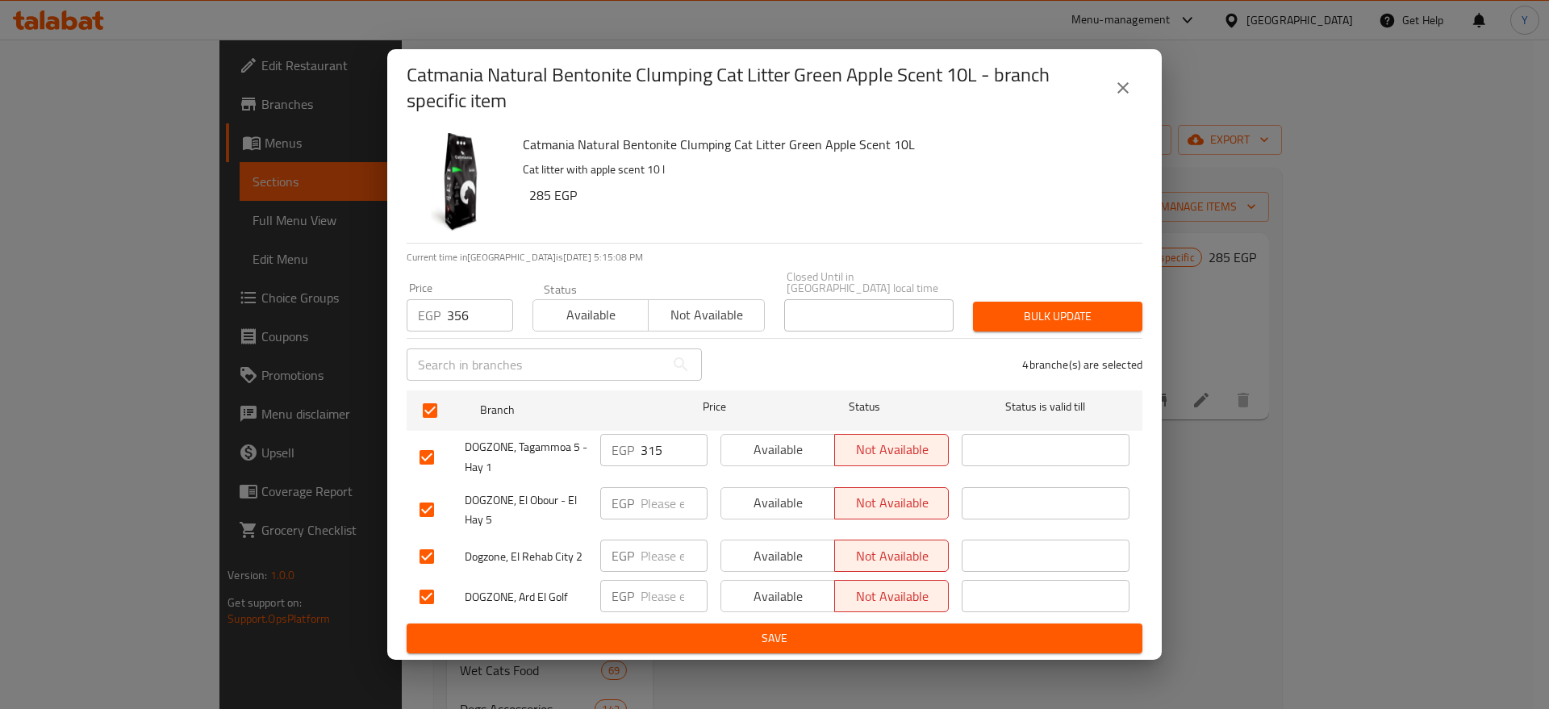
click at [1034, 307] on span "Bulk update" at bounding box center [1058, 317] width 144 height 20
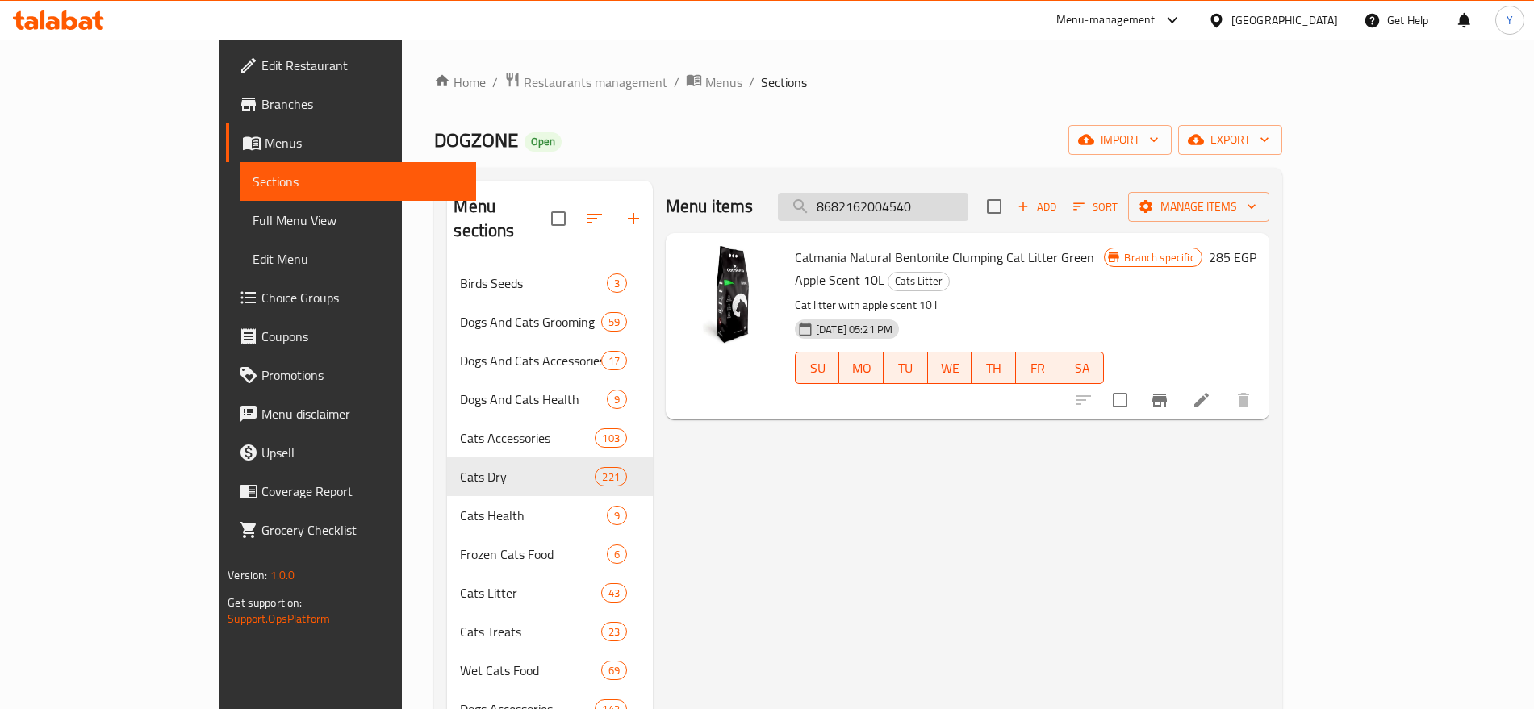
click at [947, 219] on input "8682162004540" at bounding box center [873, 207] width 190 height 28
paste input "8682162004069"
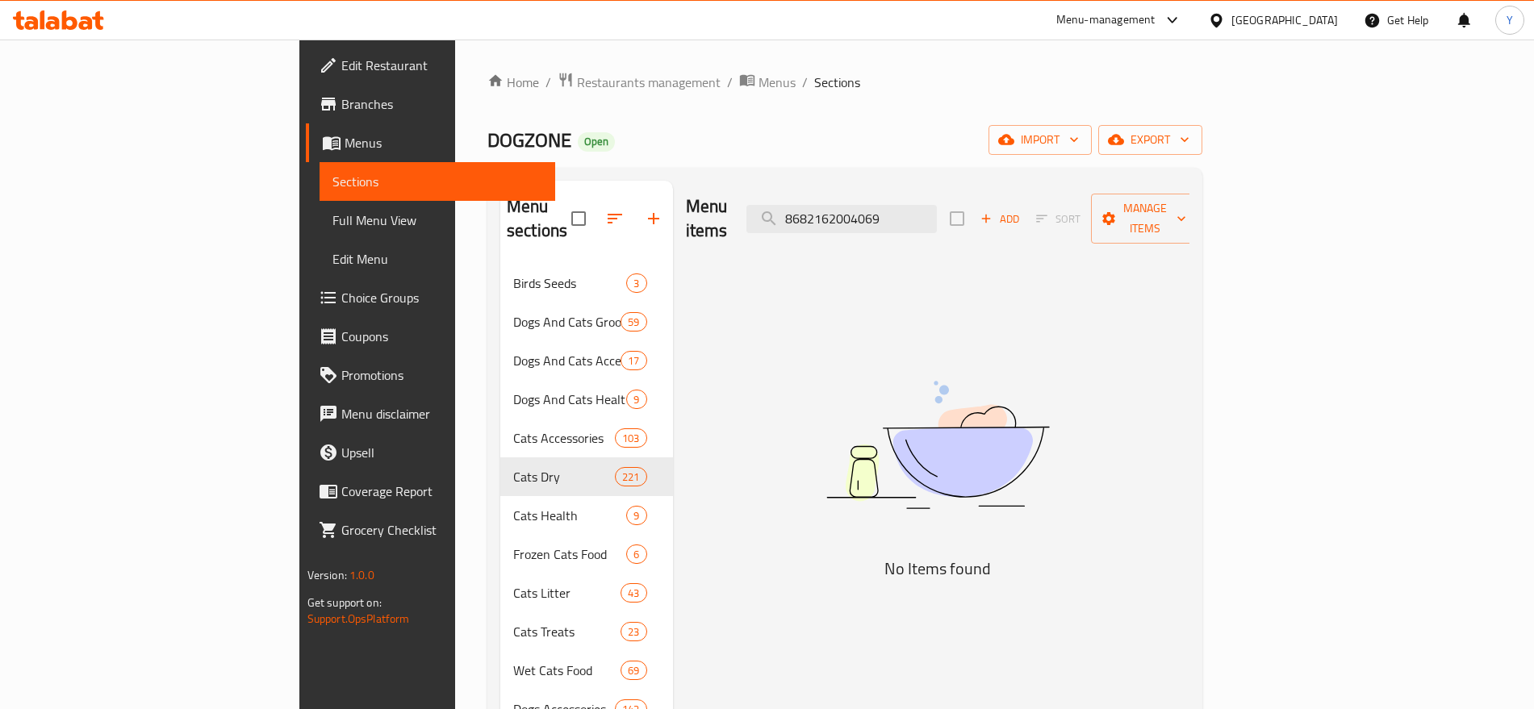
type input "8682162004069"
